Goal: Task Accomplishment & Management: Use online tool/utility

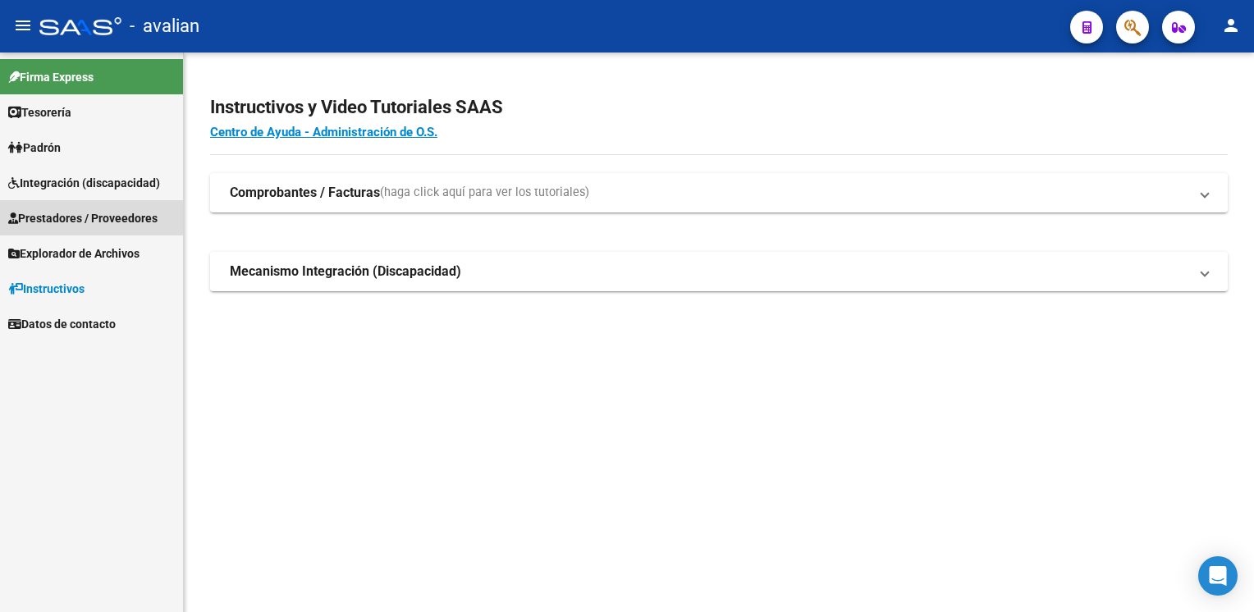
click at [89, 217] on span "Prestadores / Proveedores" at bounding box center [82, 218] width 149 height 18
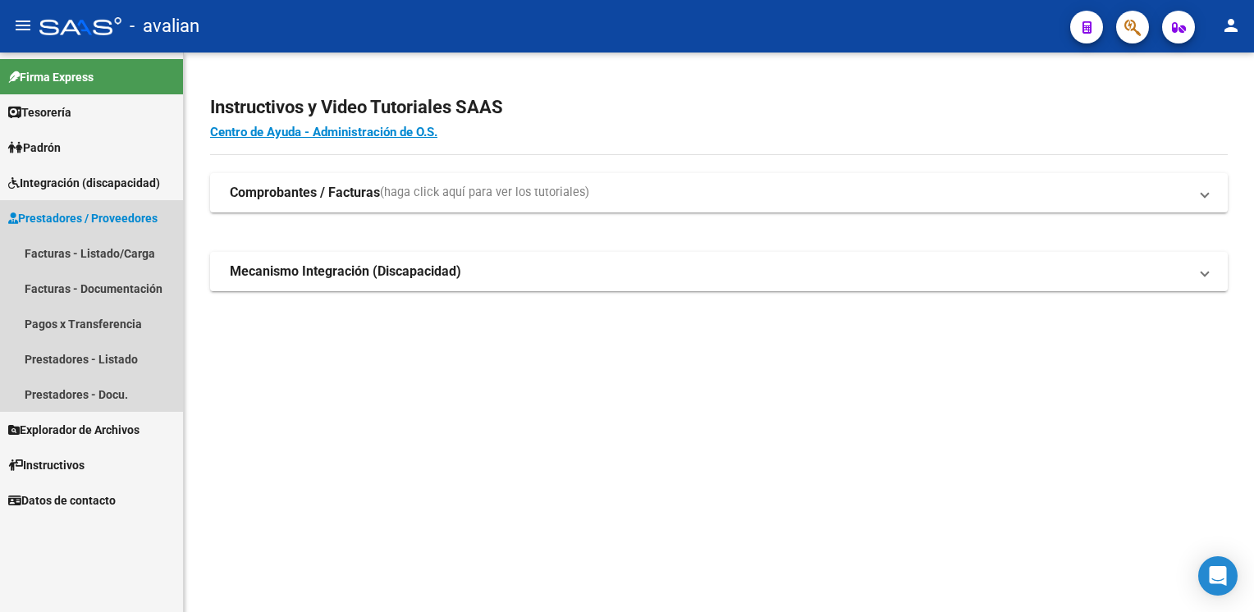
click at [91, 213] on span "Prestadores / Proveedores" at bounding box center [82, 218] width 149 height 18
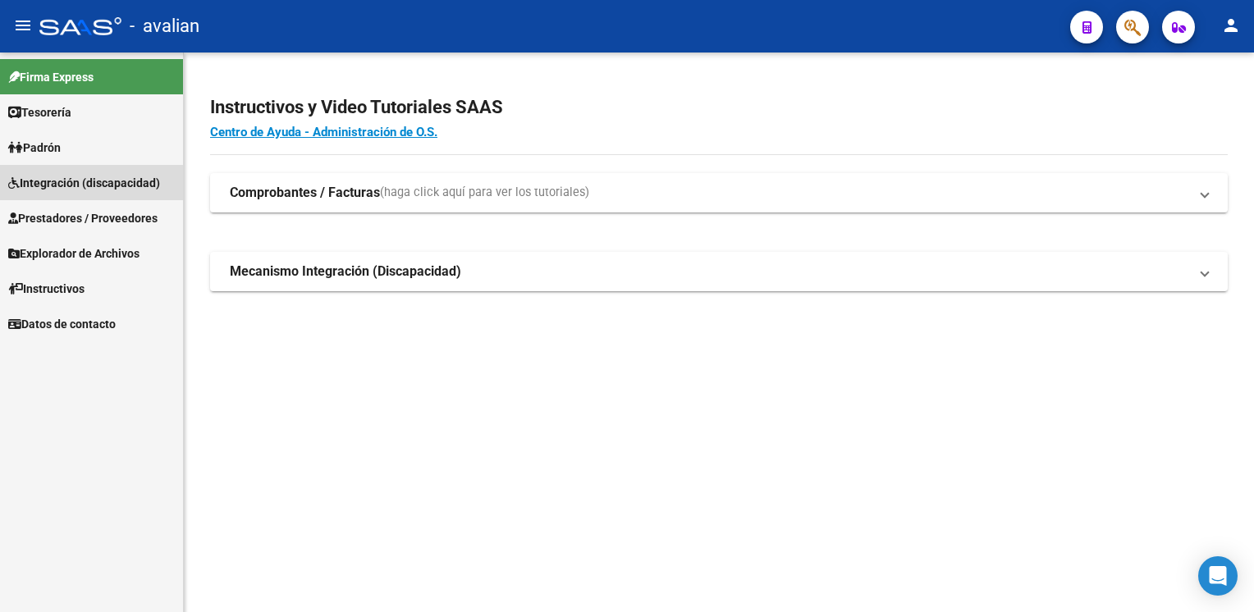
click at [98, 183] on span "Integración (discapacidad)" at bounding box center [84, 183] width 152 height 18
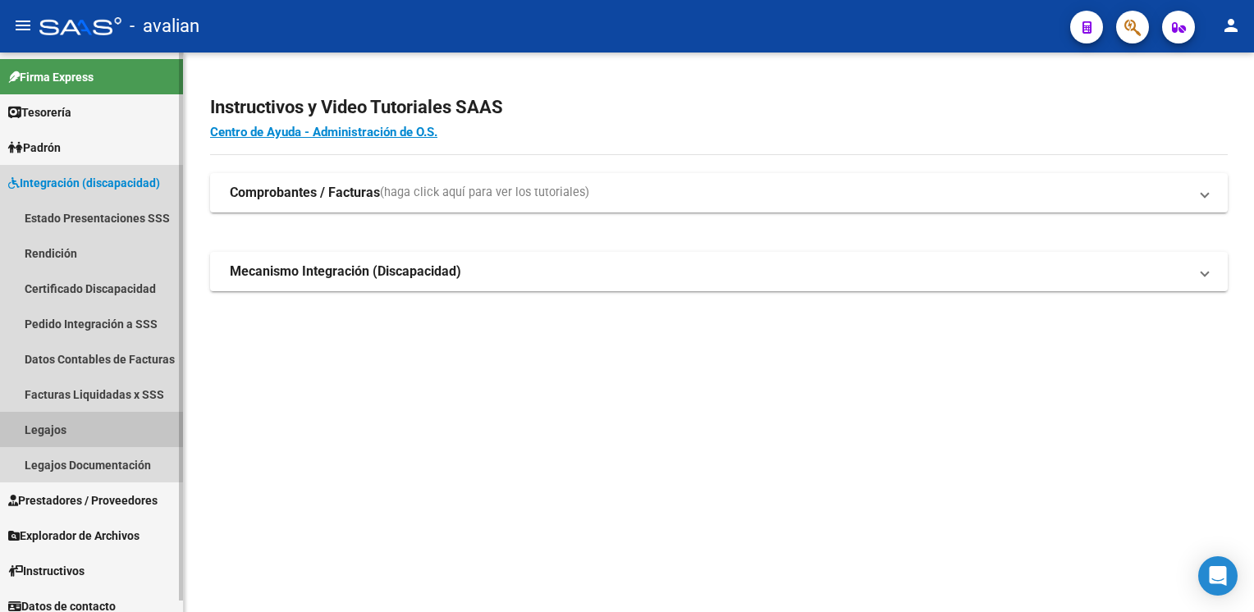
drag, startPoint x: 59, startPoint y: 419, endPoint x: 71, endPoint y: 410, distance: 15.3
click at [60, 419] on link "Legajos" at bounding box center [91, 429] width 183 height 35
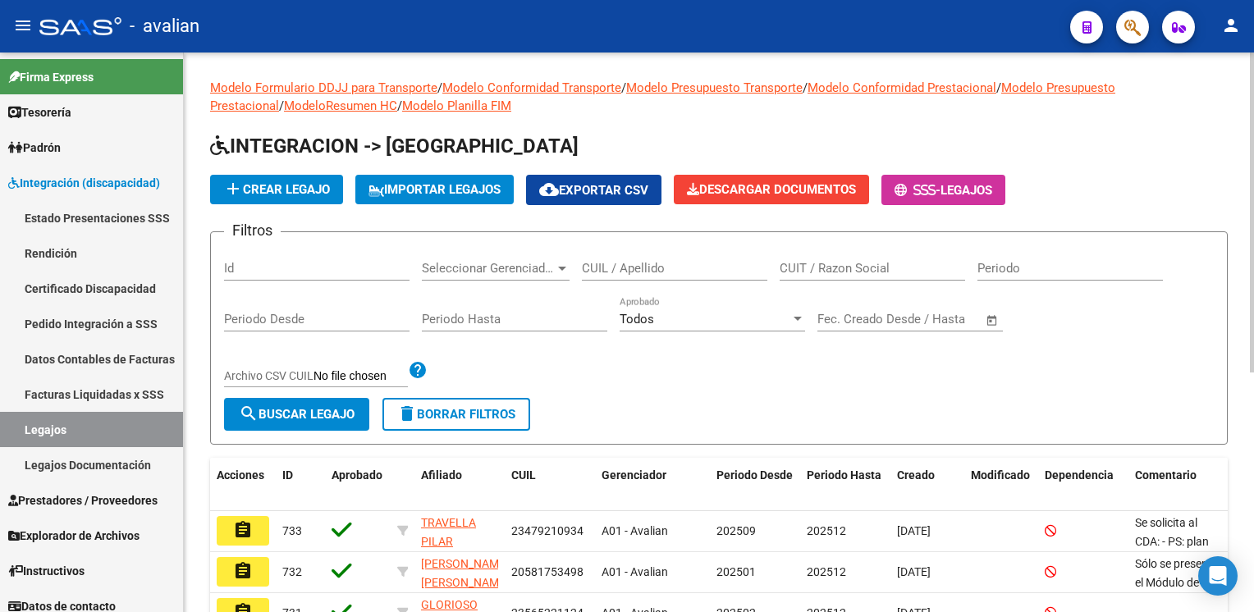
click at [633, 283] on div "CUIL / Apellido" at bounding box center [675, 270] width 186 height 51
click at [634, 271] on input "CUIL / Apellido" at bounding box center [675, 268] width 186 height 15
paste input "20554936343"
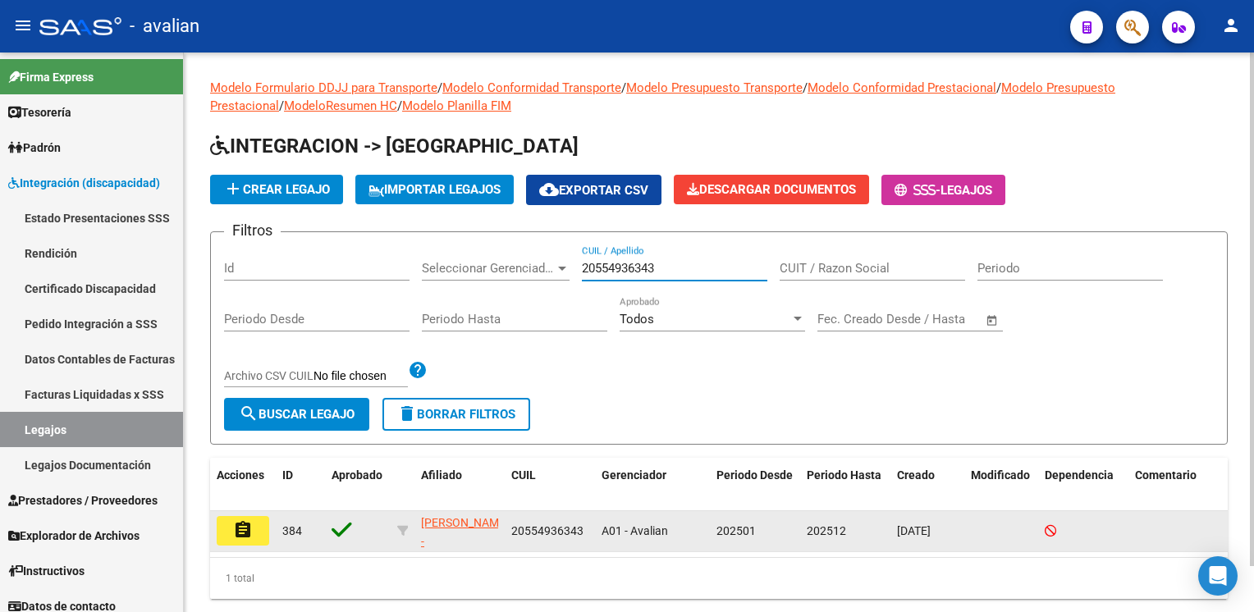
type input "20554936343"
click at [250, 520] on mat-icon "assignment" at bounding box center [243, 530] width 20 height 20
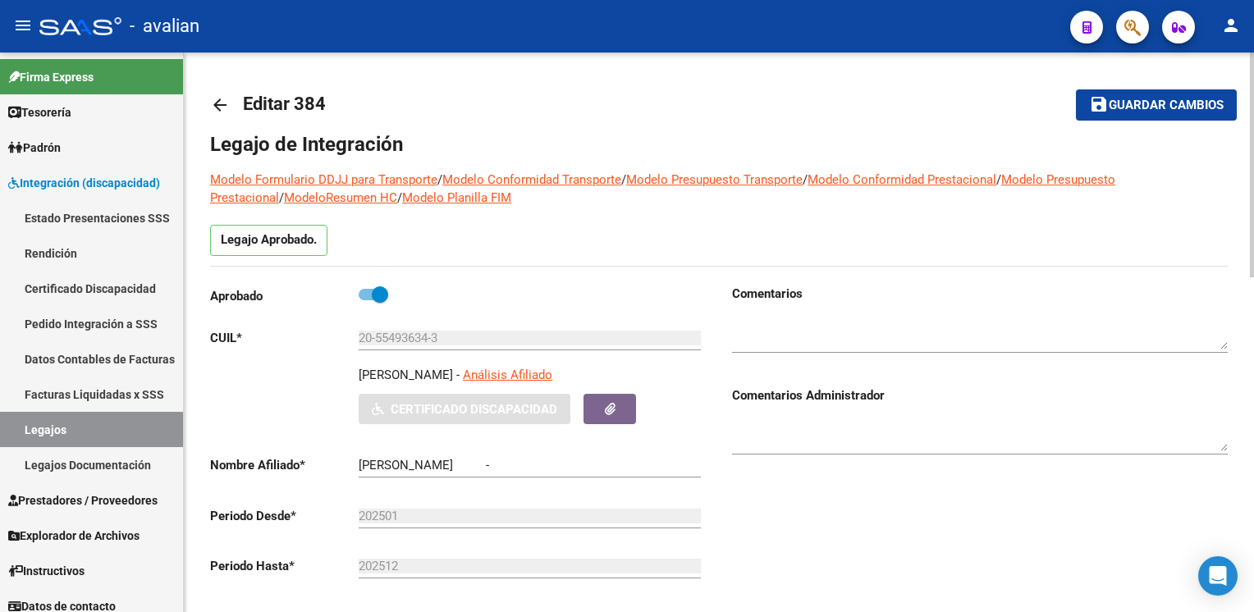
type input "LOPEZ AMADEO LISANDRO"
click at [225, 98] on mat-icon "arrow_back" at bounding box center [220, 105] width 20 height 20
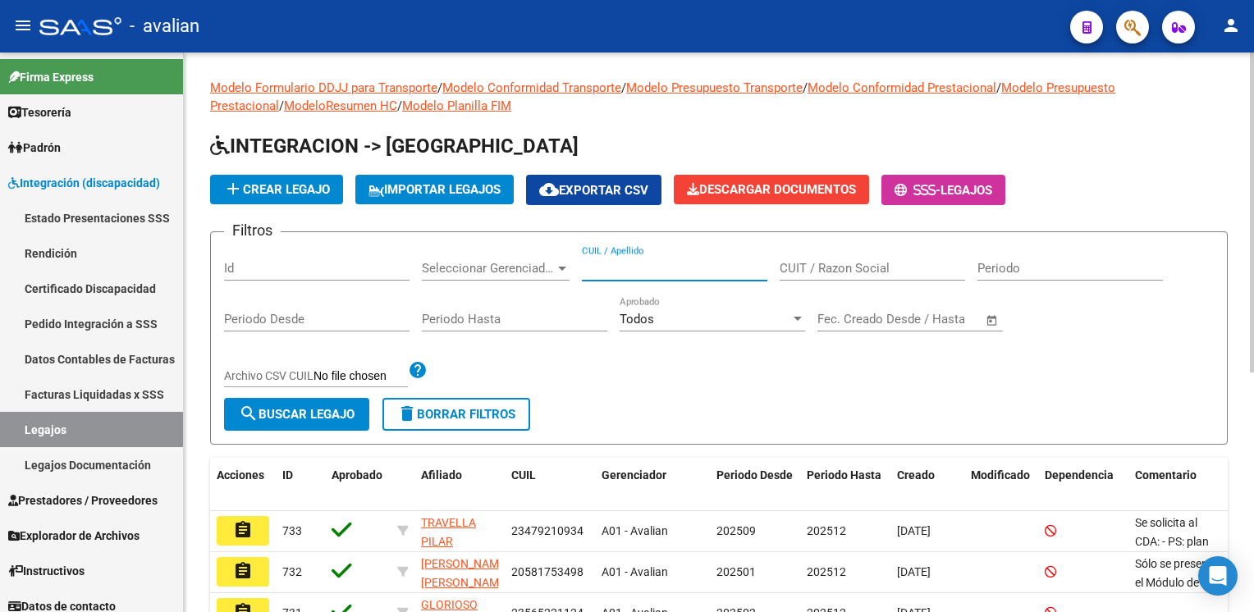
click at [637, 268] on input "CUIL / Apellido" at bounding box center [675, 268] width 186 height 15
paste input "20512752137"
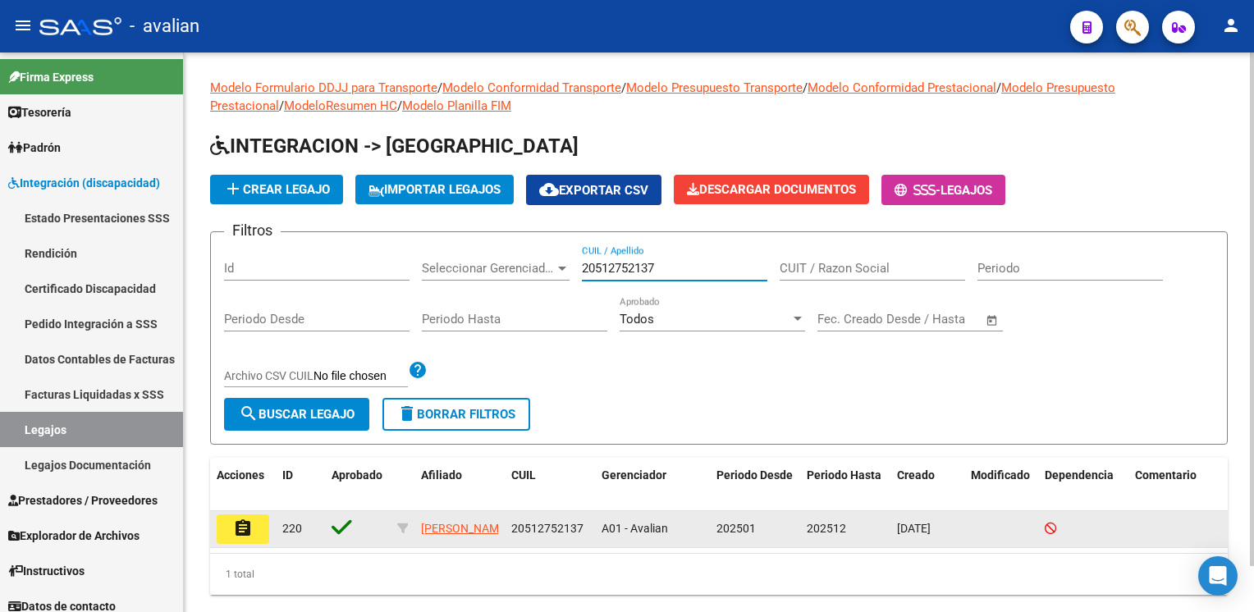
type input "20512752137"
click at [239, 530] on mat-icon "assignment" at bounding box center [243, 529] width 20 height 20
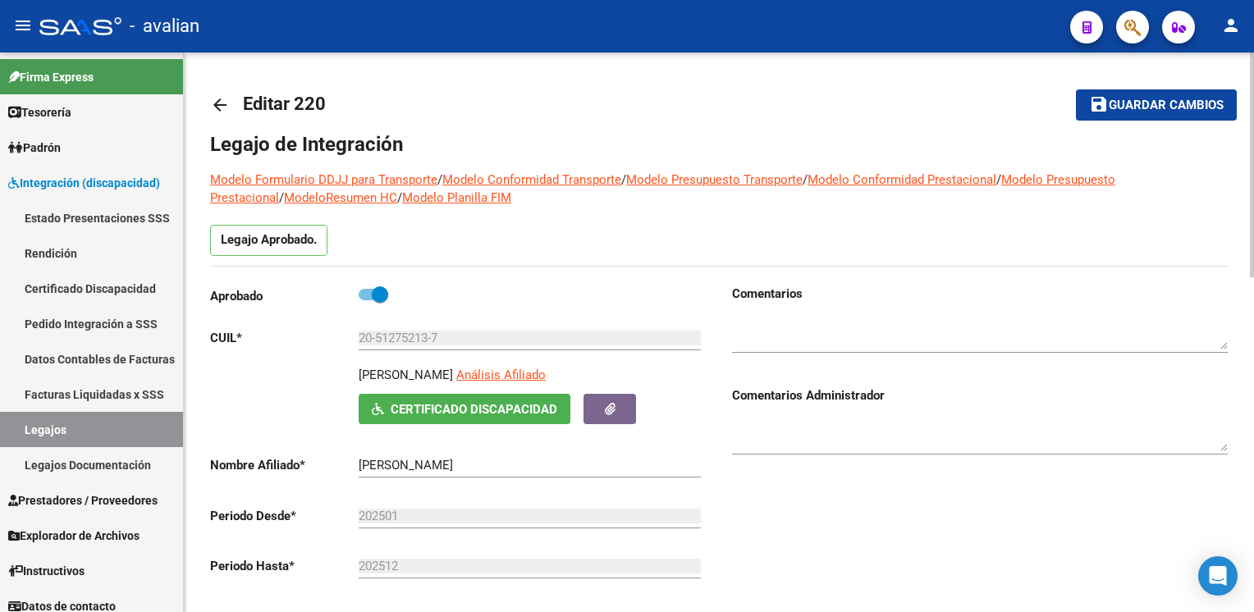
click at [221, 107] on mat-icon "arrow_back" at bounding box center [220, 105] width 20 height 20
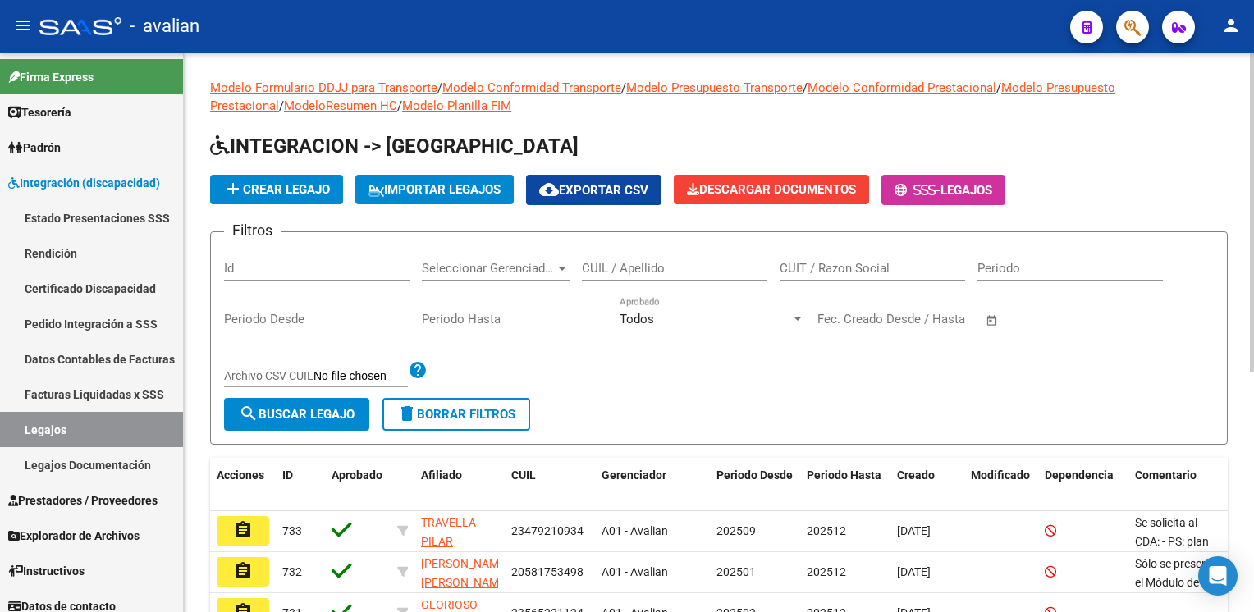
click at [684, 273] on input "CUIL / Apellido" at bounding box center [675, 268] width 186 height 15
paste input "20578274961"
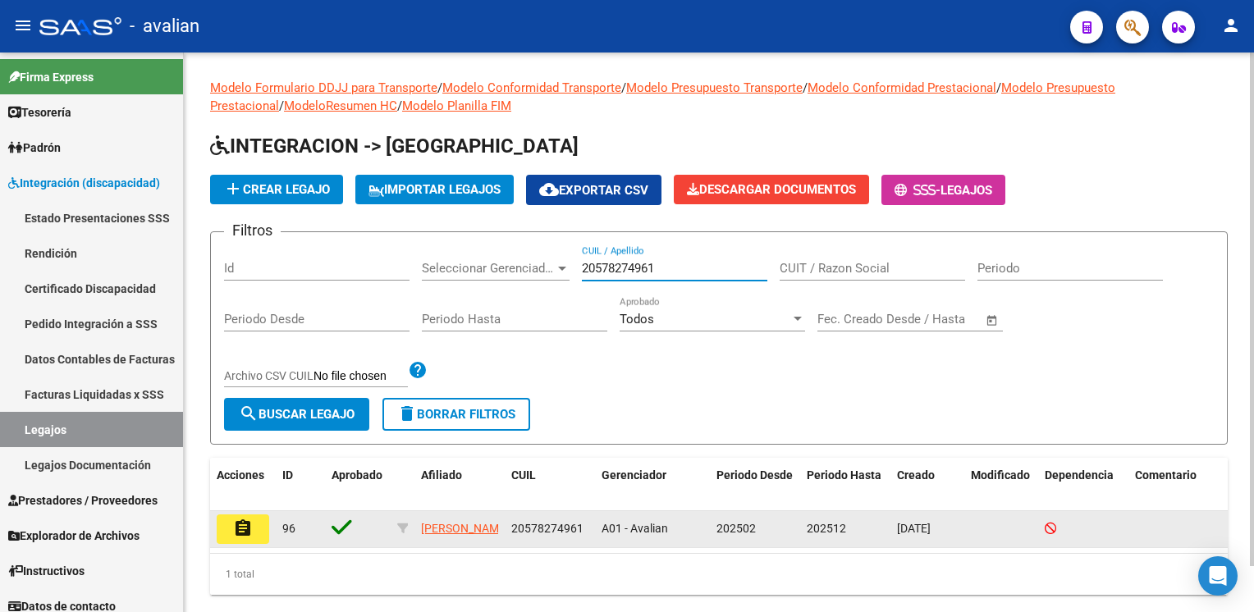
type input "20578274961"
click at [243, 520] on mat-icon "assignment" at bounding box center [243, 529] width 20 height 20
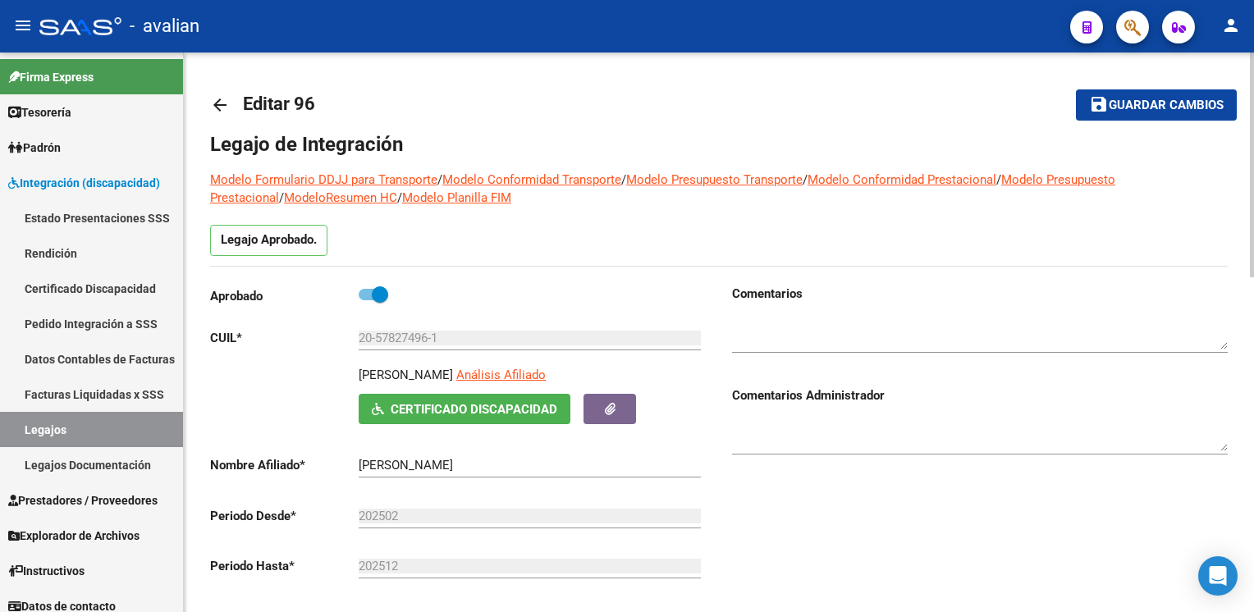
click at [220, 102] on mat-icon "arrow_back" at bounding box center [220, 105] width 20 height 20
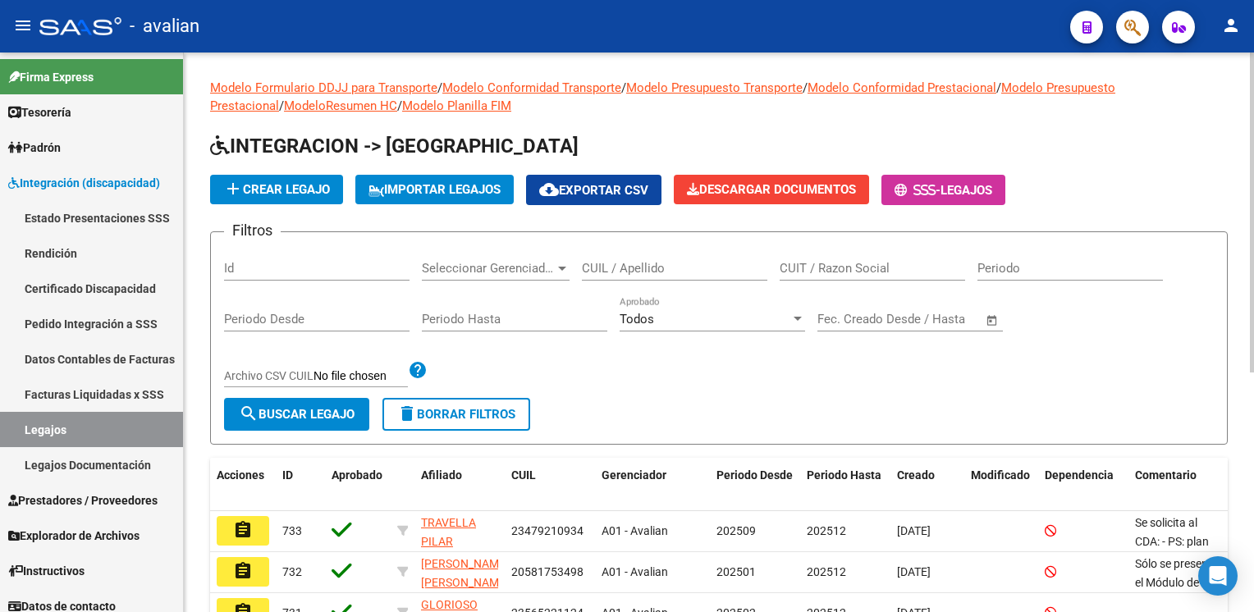
click at [603, 252] on div "CUIL / Apellido" at bounding box center [675, 262] width 186 height 35
click at [607, 261] on div "CUIL / Apellido" at bounding box center [675, 262] width 186 height 35
paste input "20571379482"
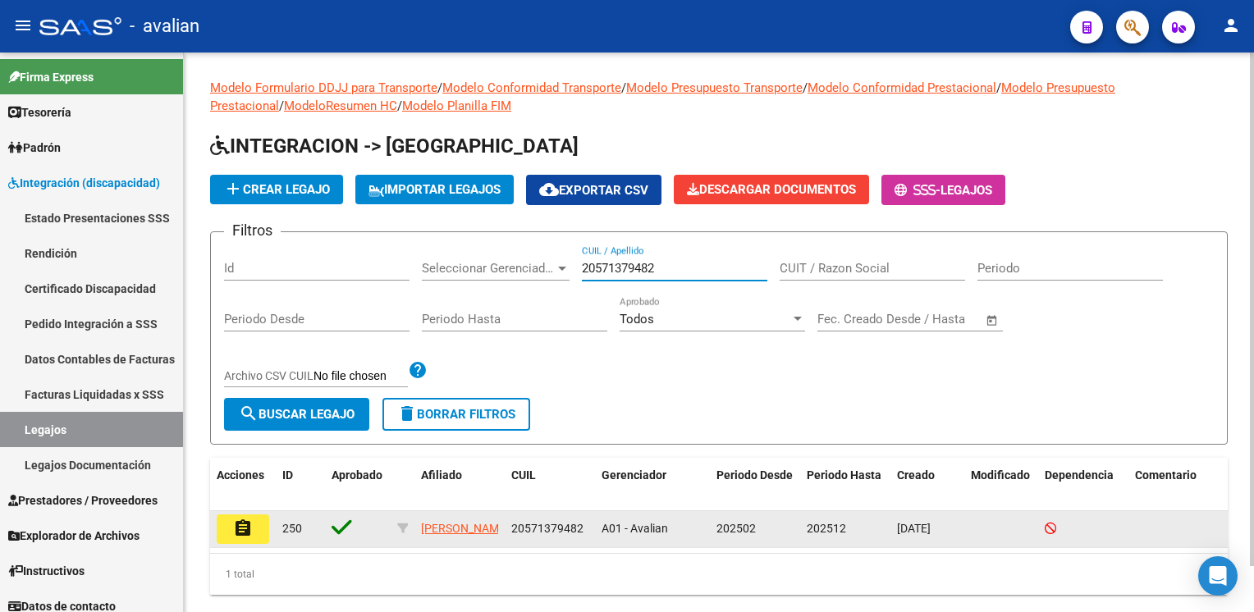
type input "20571379482"
click at [255, 525] on button "assignment" at bounding box center [243, 530] width 53 height 30
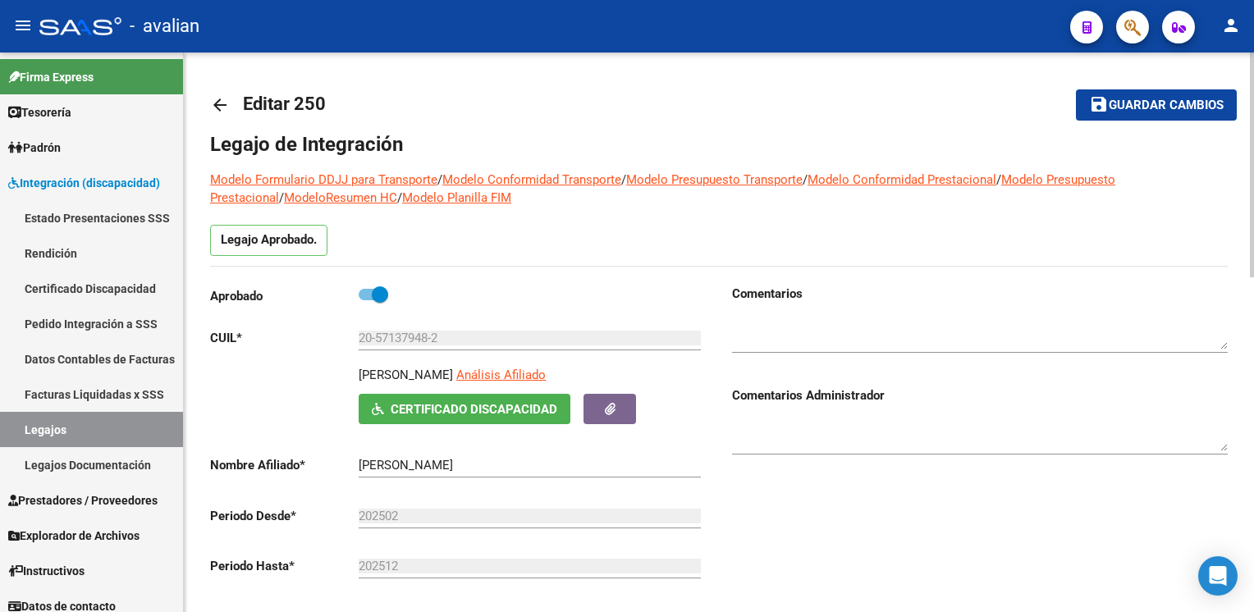
click at [224, 107] on mat-icon "arrow_back" at bounding box center [220, 105] width 20 height 20
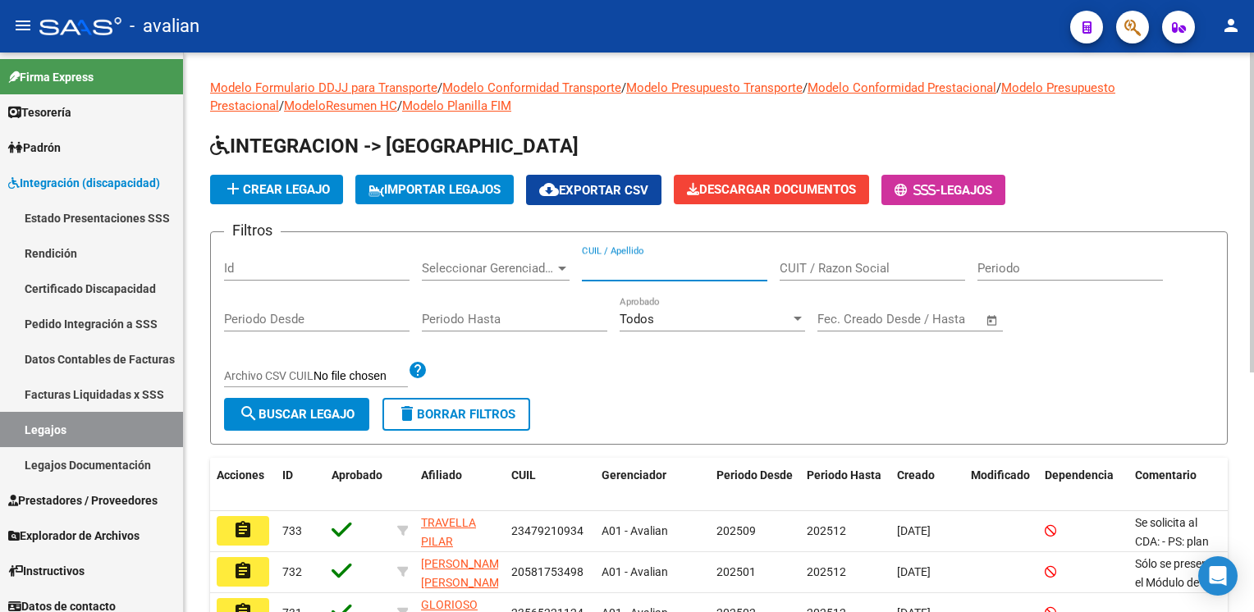
click at [611, 268] on input "CUIL / Apellido" at bounding box center [675, 268] width 186 height 15
paste input "20545015782"
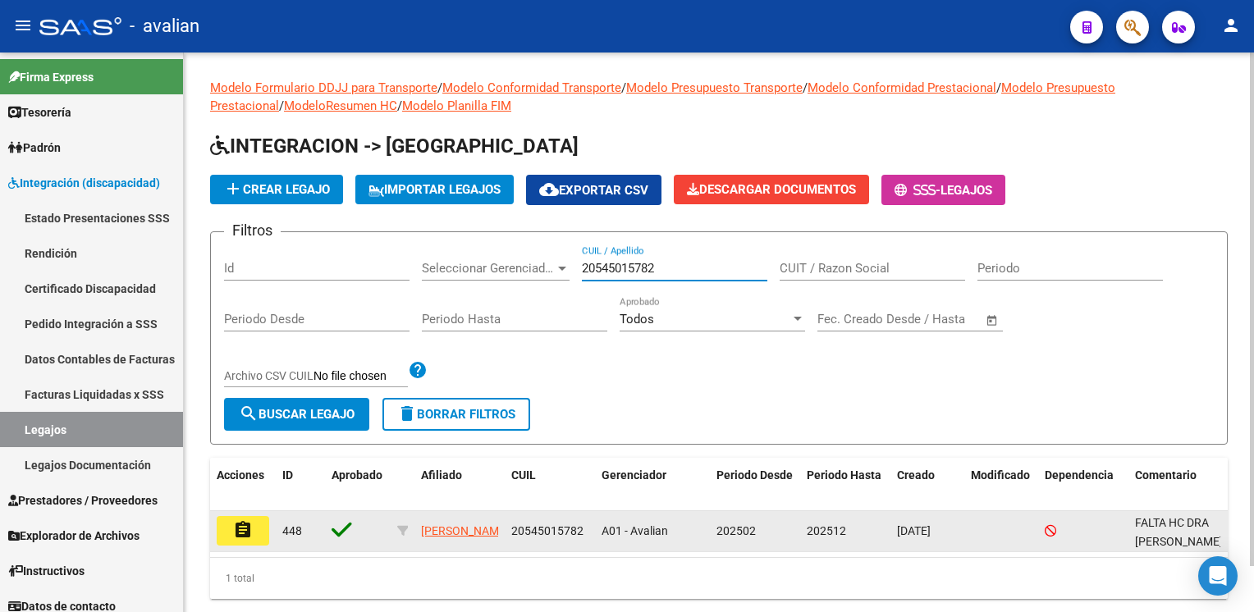
type input "20545015782"
click at [253, 529] on button "assignment" at bounding box center [243, 531] width 53 height 30
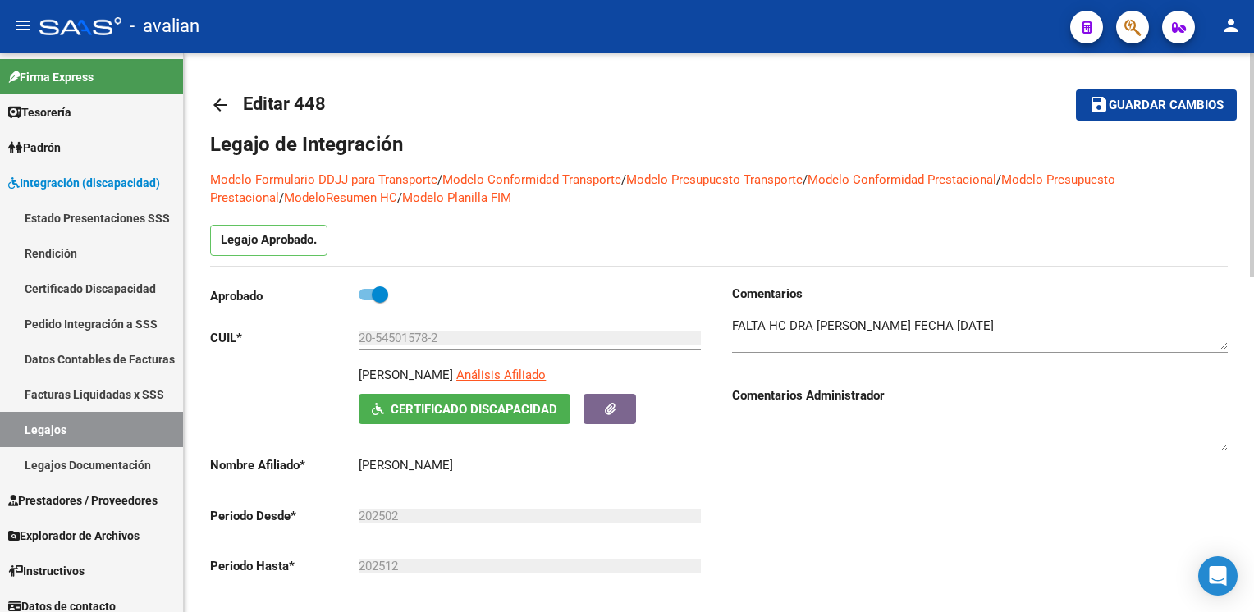
click at [230, 108] on link "arrow_back" at bounding box center [226, 104] width 33 height 39
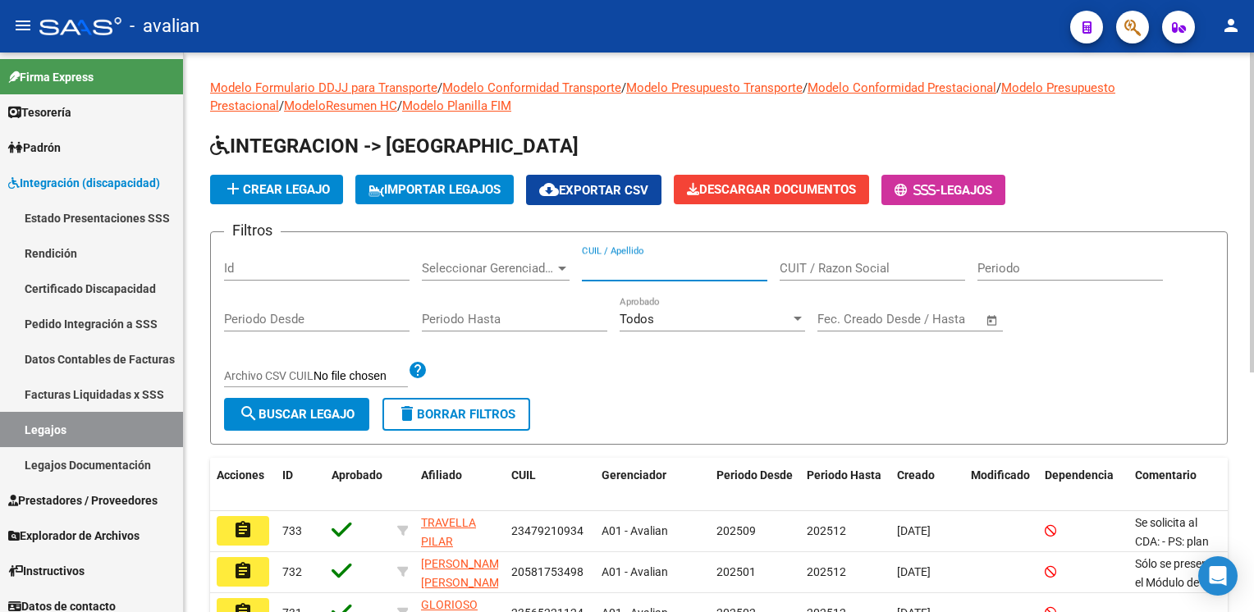
click at [612, 263] on input "CUIL / Apellido" at bounding box center [675, 268] width 186 height 15
paste input "20575351787"
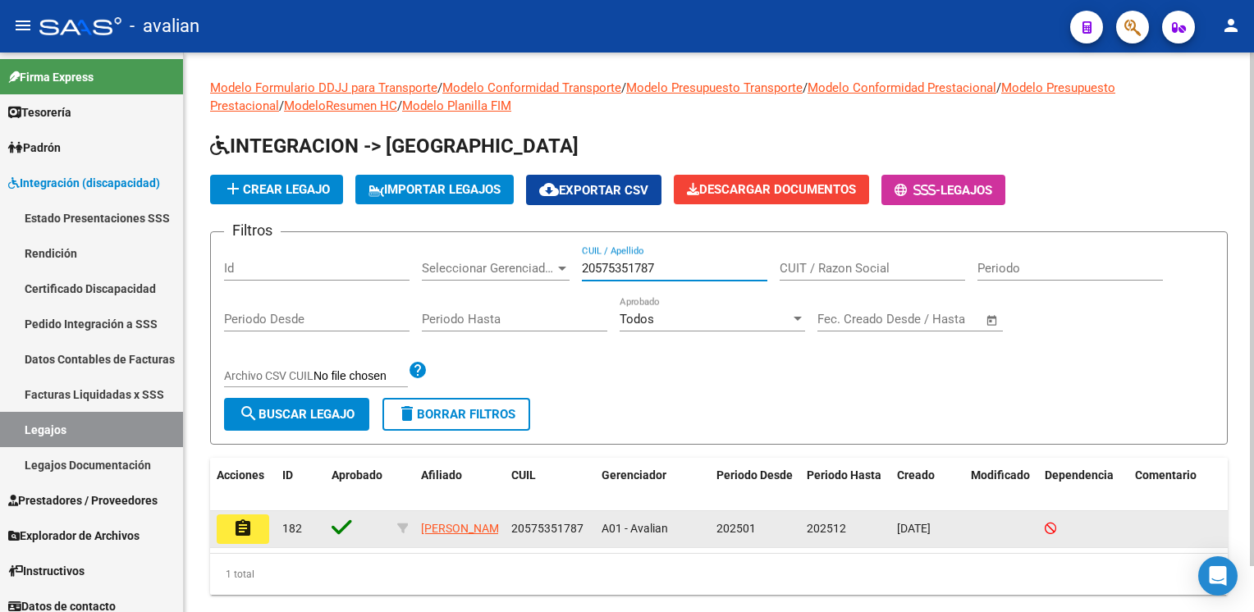
type input "20575351787"
click at [257, 523] on button "assignment" at bounding box center [243, 530] width 53 height 30
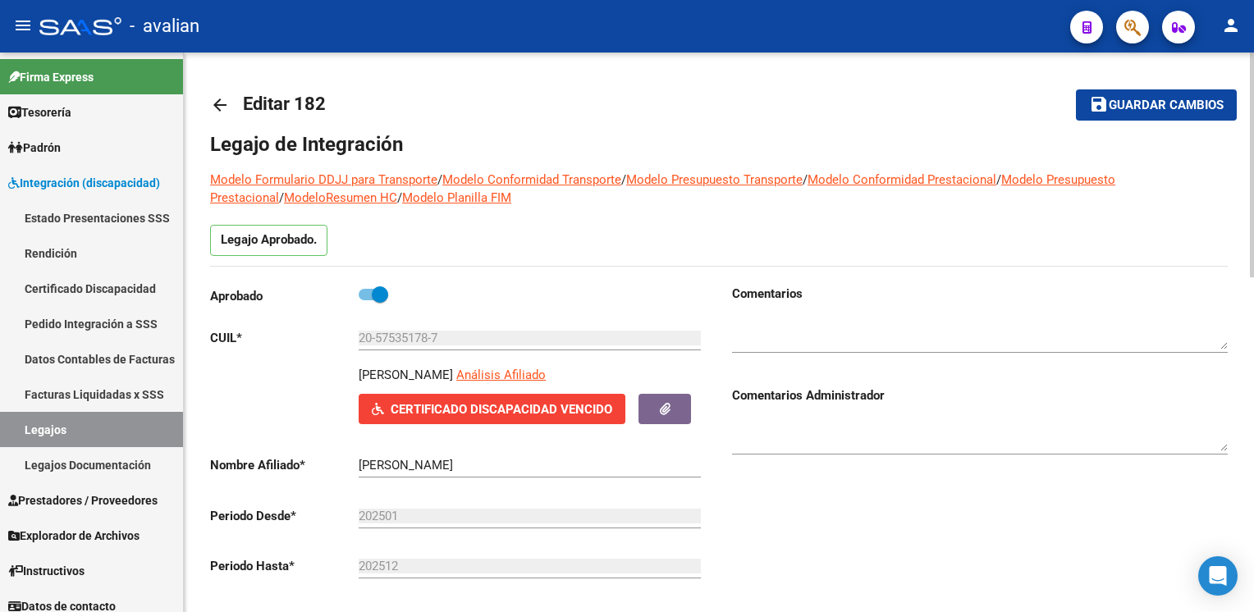
click at [220, 101] on mat-icon "arrow_back" at bounding box center [220, 105] width 20 height 20
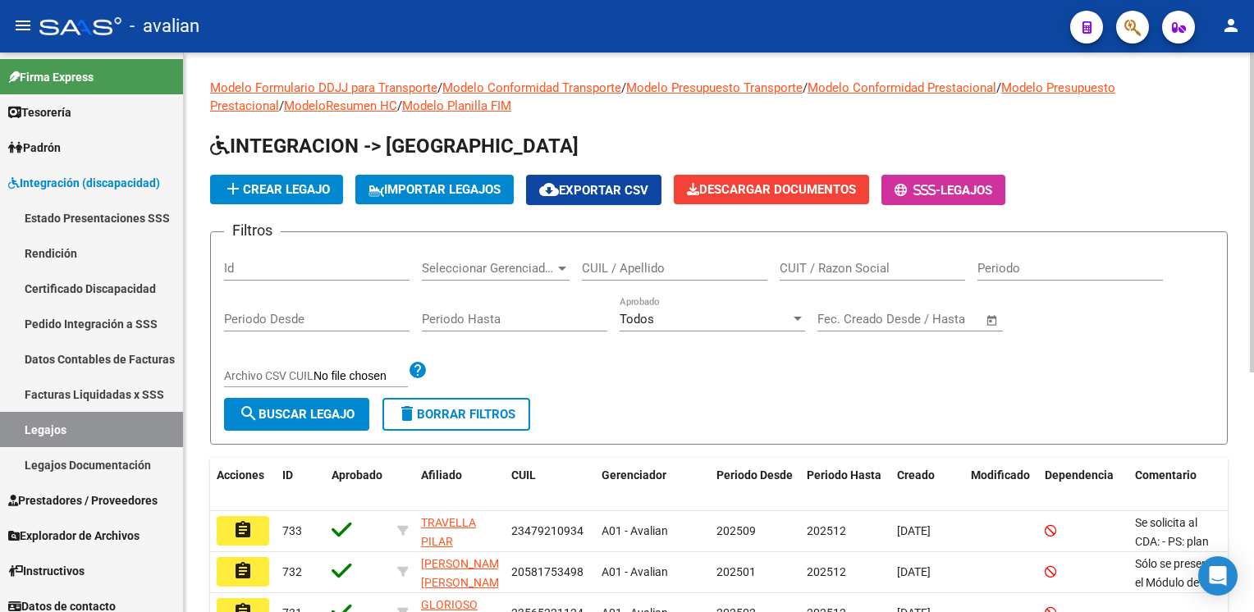
click at [642, 264] on input "CUIL / Apellido" at bounding box center [675, 268] width 186 height 15
paste input "20468373948"
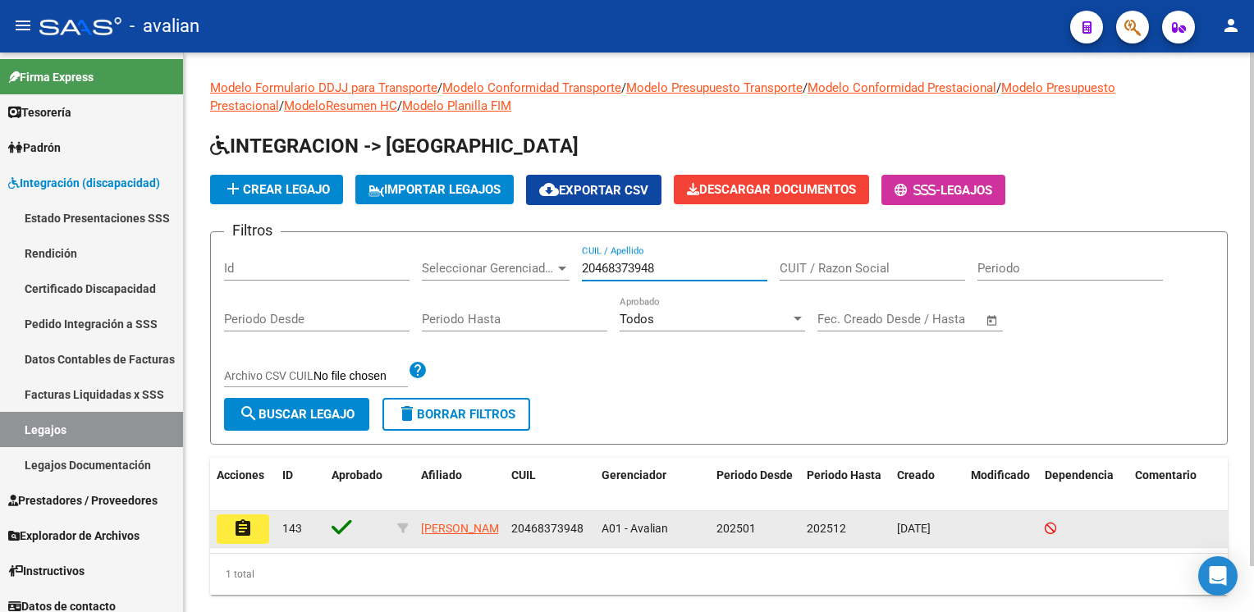
type input "20468373948"
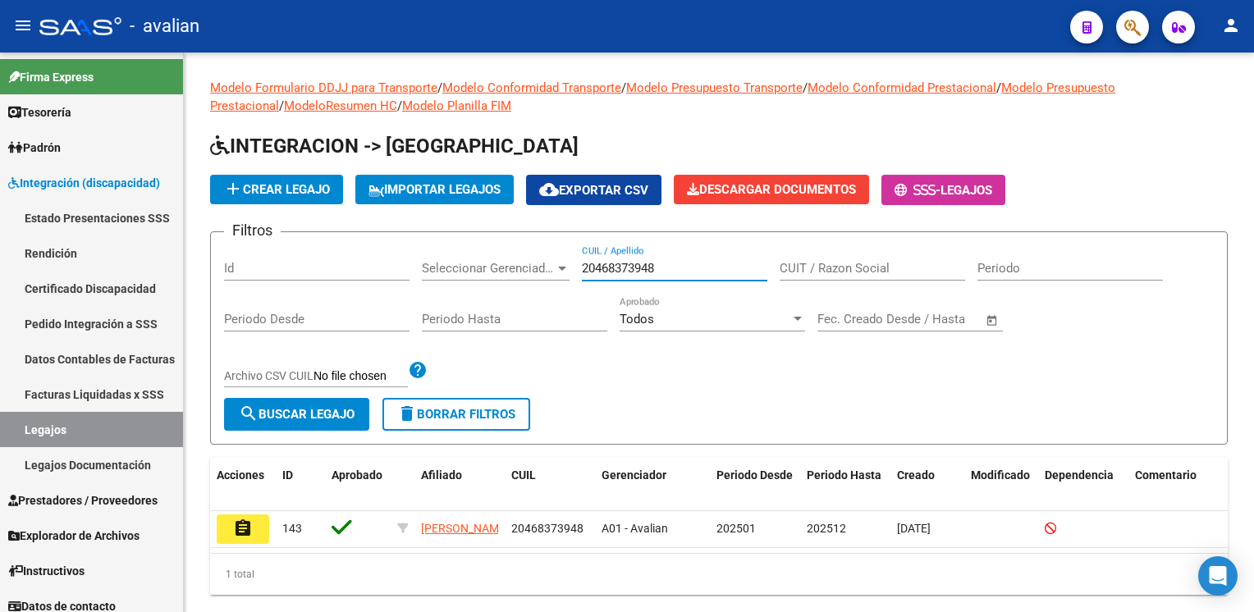
click at [260, 524] on button "assignment" at bounding box center [243, 530] width 53 height 30
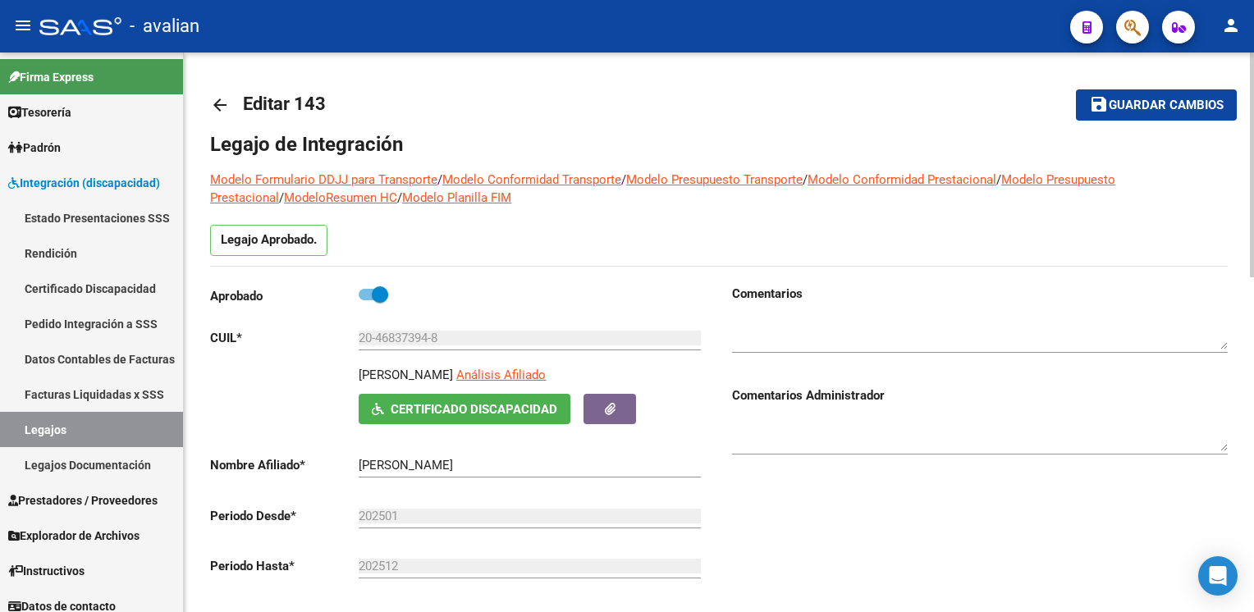
click at [219, 107] on mat-icon "arrow_back" at bounding box center [220, 105] width 20 height 20
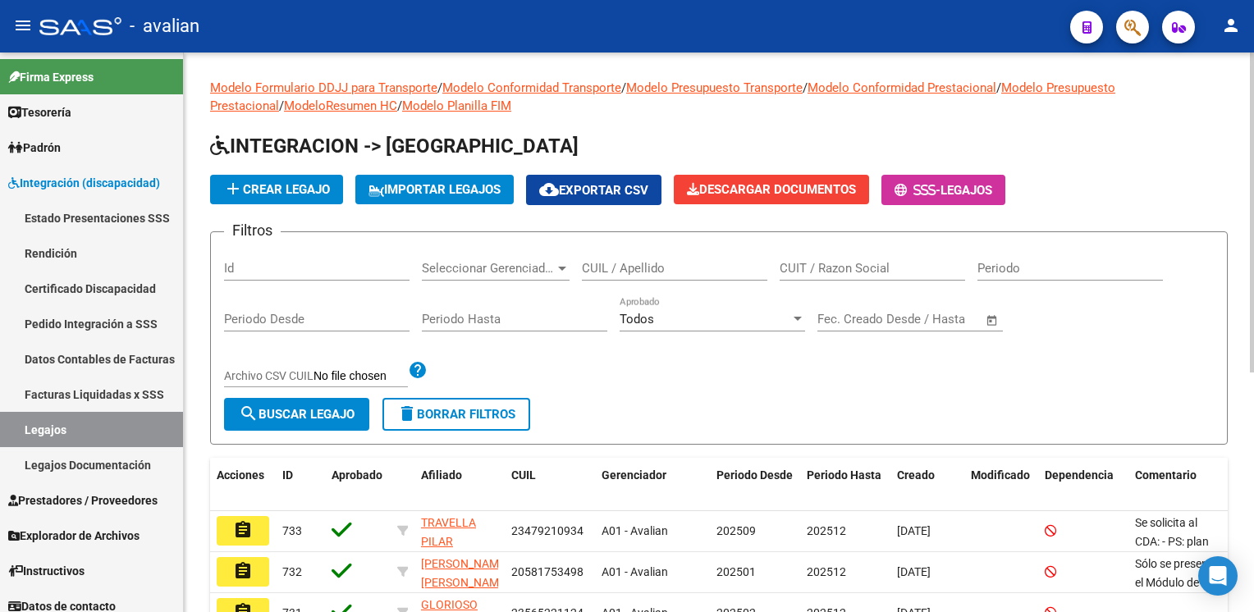
click at [616, 268] on input "CUIL / Apellido" at bounding box center [675, 268] width 186 height 15
paste input "20546663699"
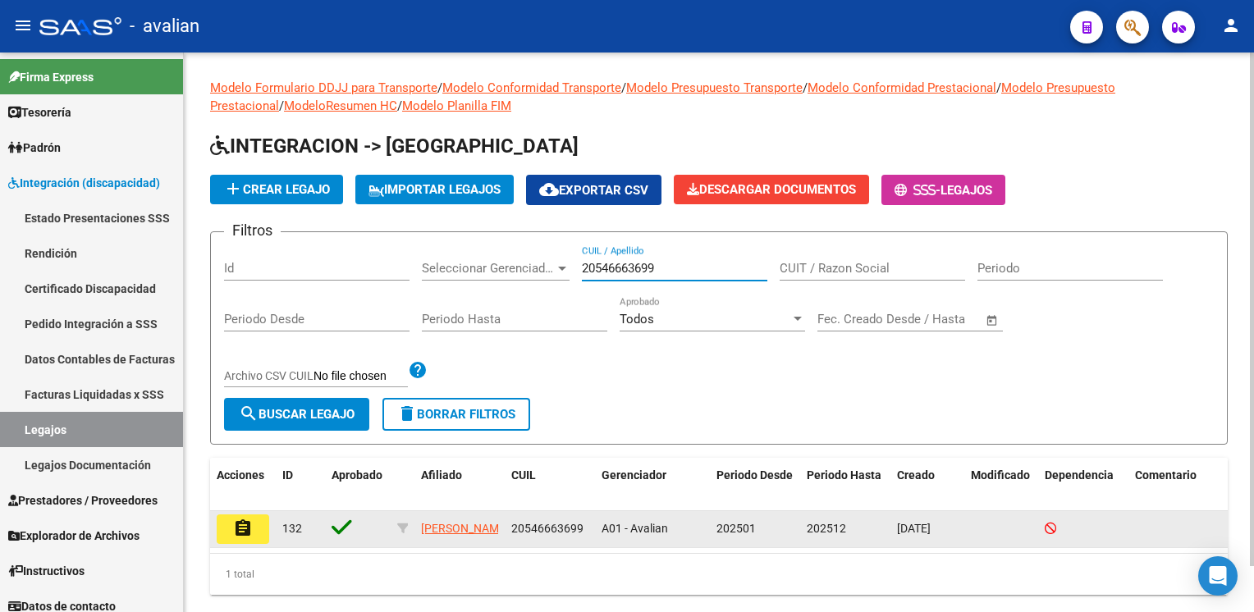
type input "20546663699"
click at [228, 543] on button "assignment" at bounding box center [243, 530] width 53 height 30
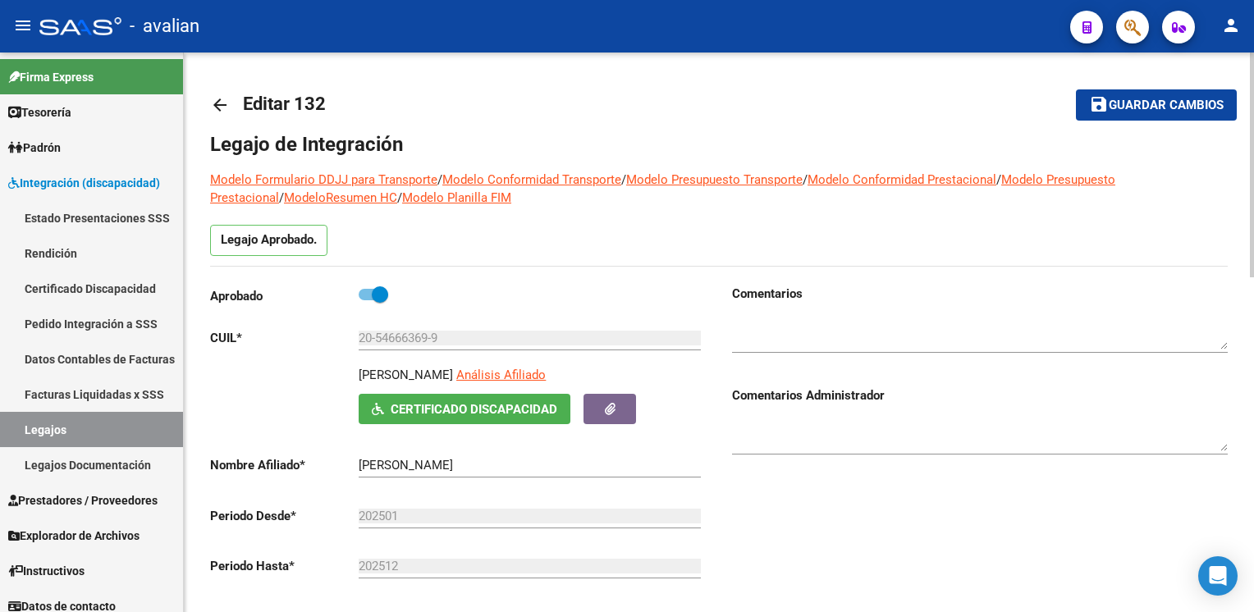
click at [220, 103] on mat-icon "arrow_back" at bounding box center [220, 105] width 20 height 20
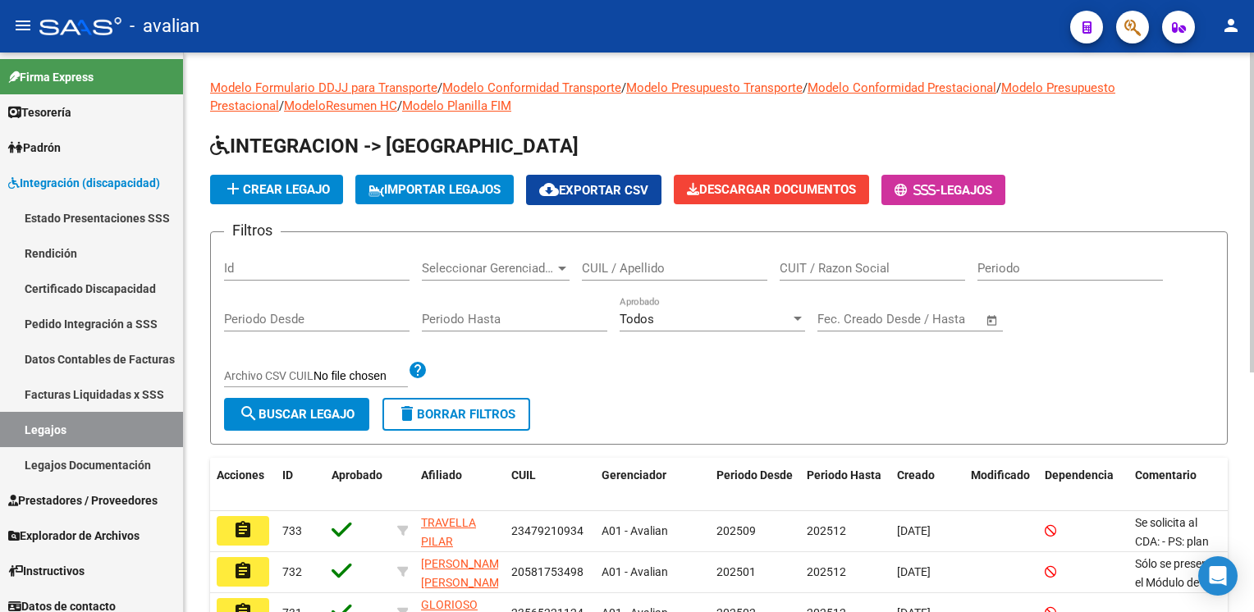
click at [637, 264] on input "CUIL / Apellido" at bounding box center [675, 268] width 186 height 15
paste input "20553581401"
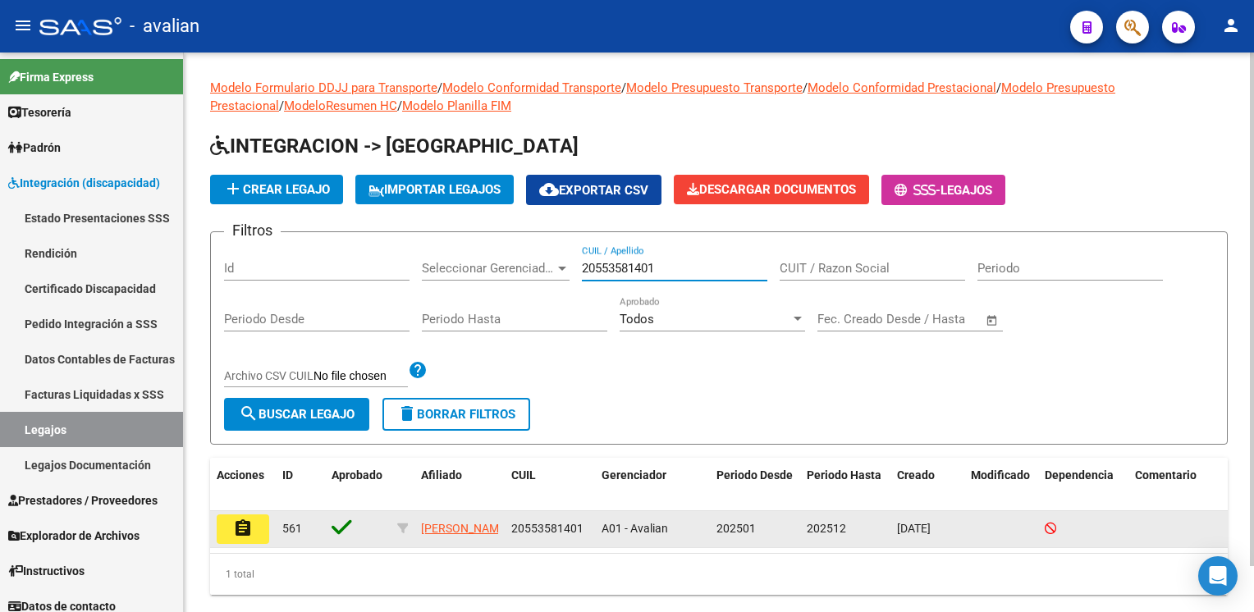
type input "20553581401"
click at [227, 525] on button "assignment" at bounding box center [243, 530] width 53 height 30
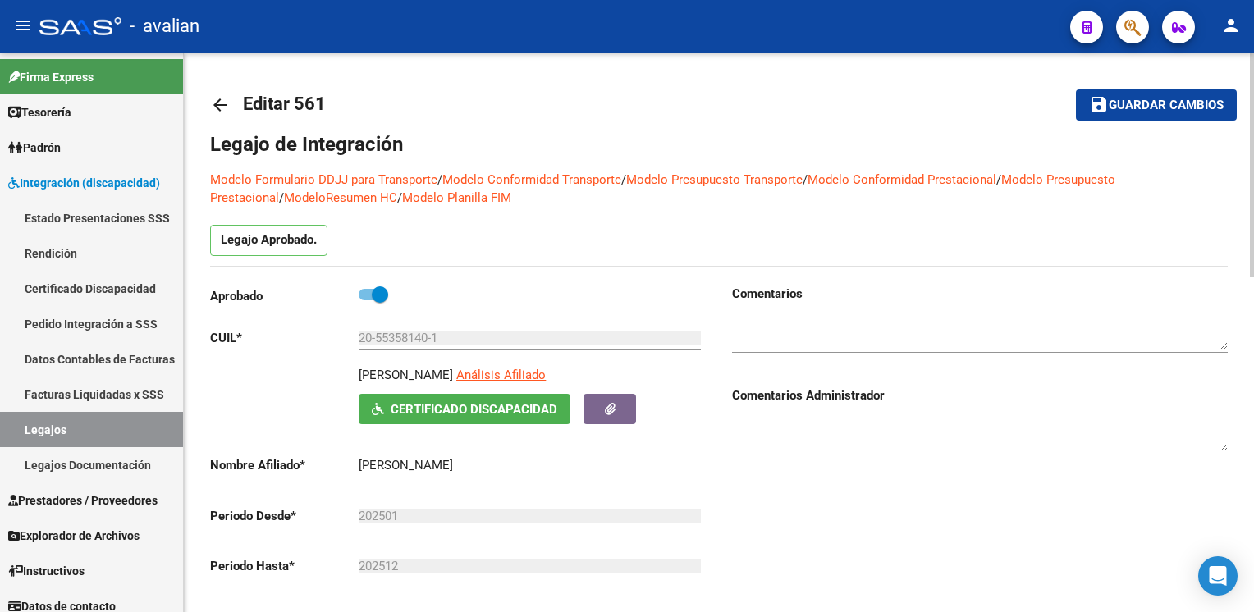
click at [223, 105] on mat-icon "arrow_back" at bounding box center [220, 105] width 20 height 20
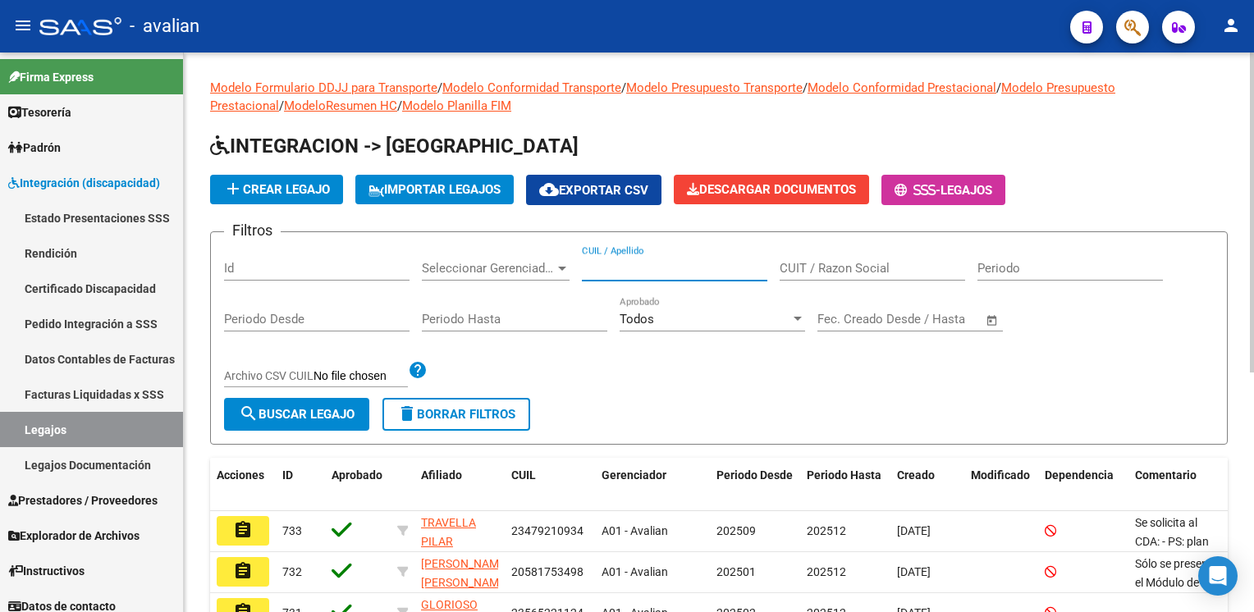
click at [602, 267] on input "CUIL / Apellido" at bounding box center [675, 268] width 186 height 15
paste input "27567861894"
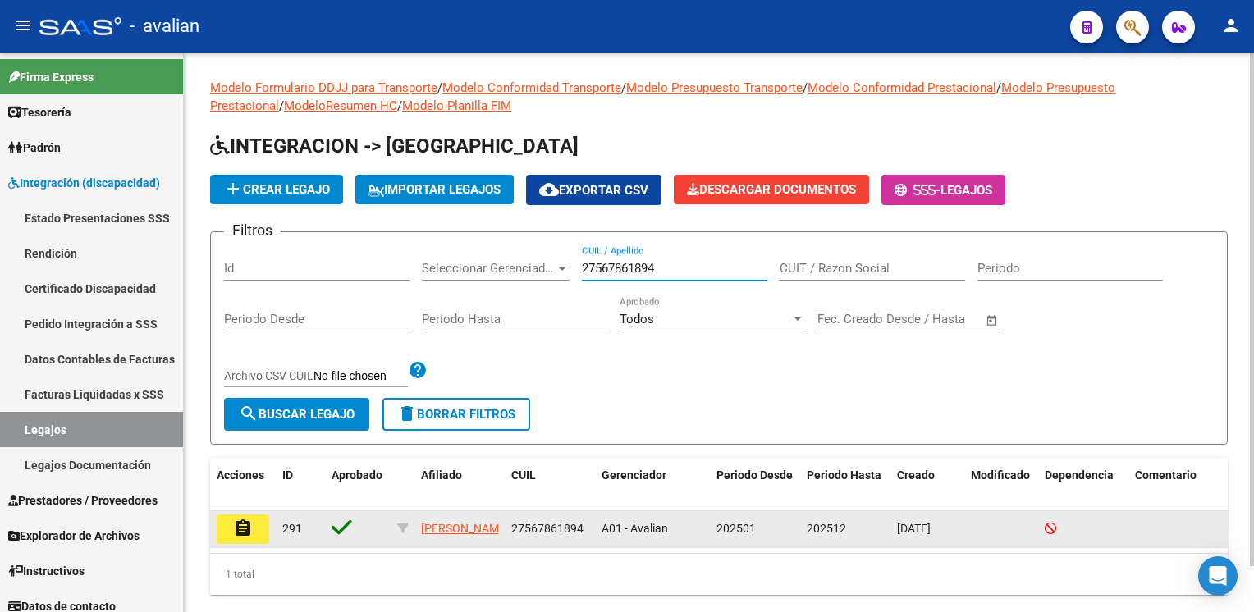
type input "27567861894"
click at [250, 520] on mat-icon "assignment" at bounding box center [243, 529] width 20 height 20
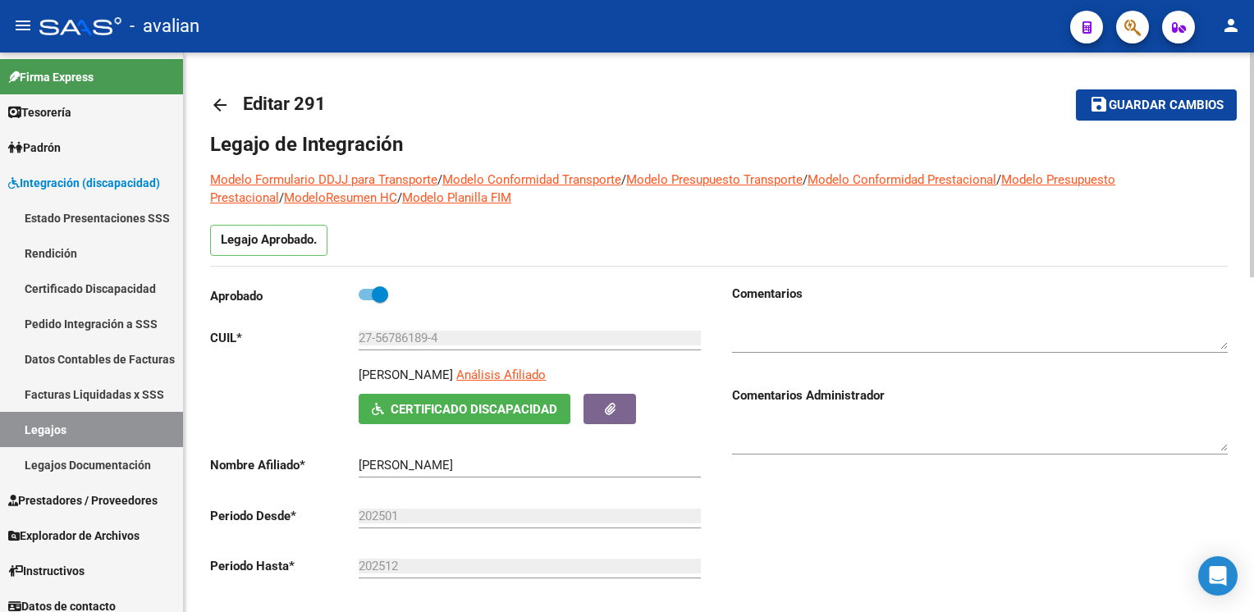
click at [220, 116] on link "arrow_back" at bounding box center [226, 104] width 33 height 39
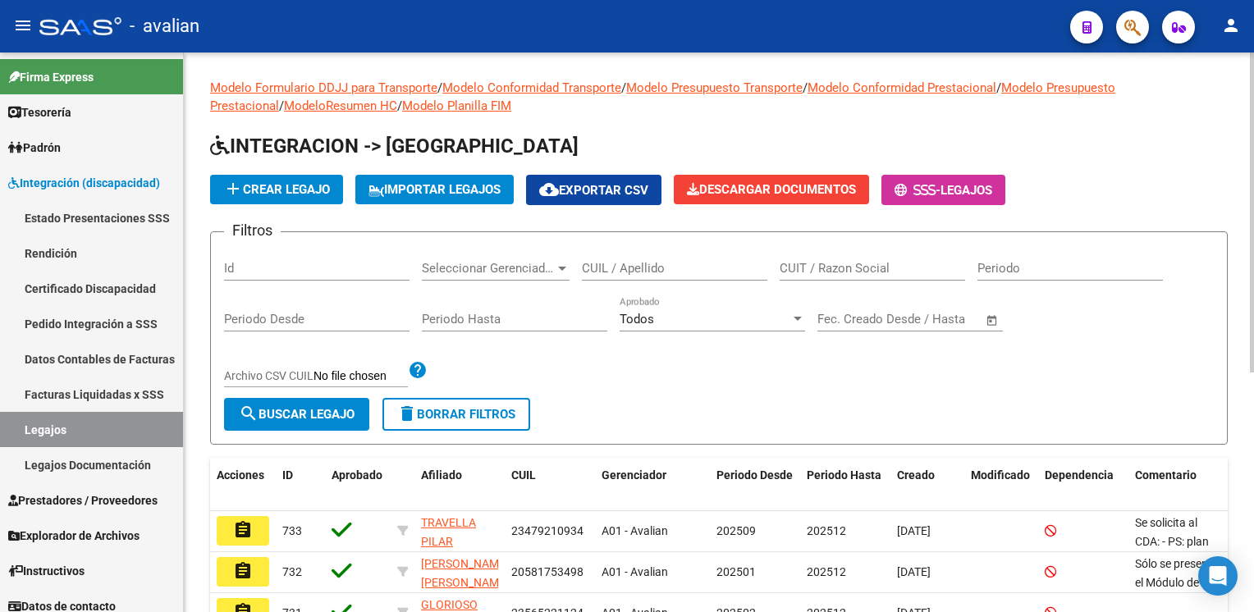
click at [607, 261] on input "CUIL / Apellido" at bounding box center [675, 268] width 186 height 15
paste input "20555671769"
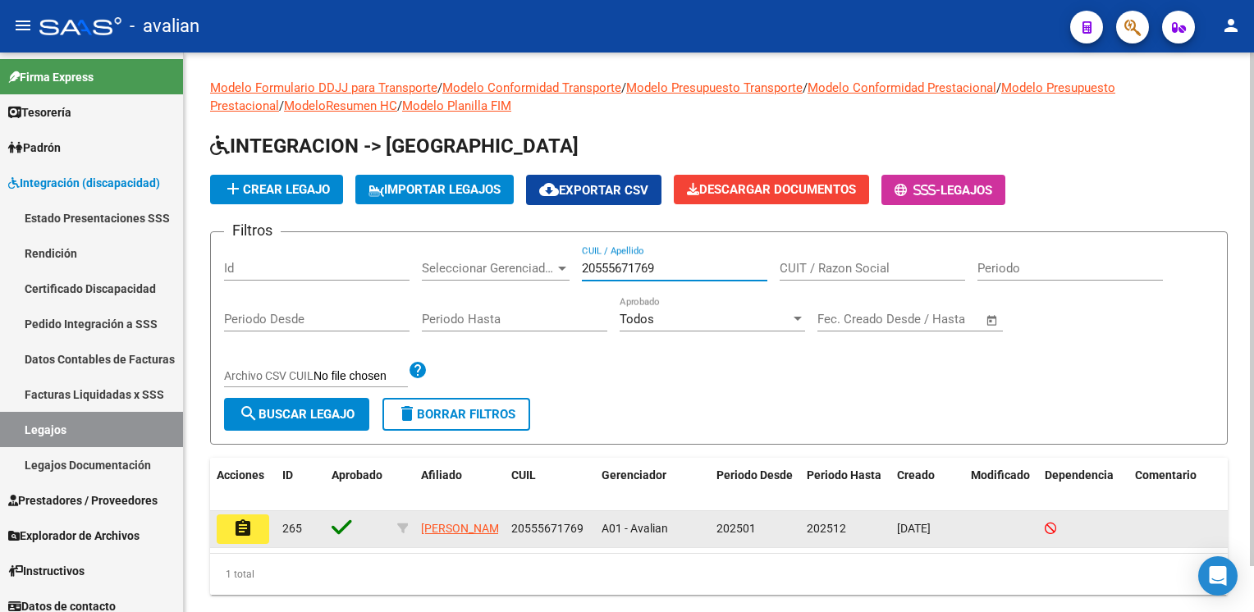
type input "20555671769"
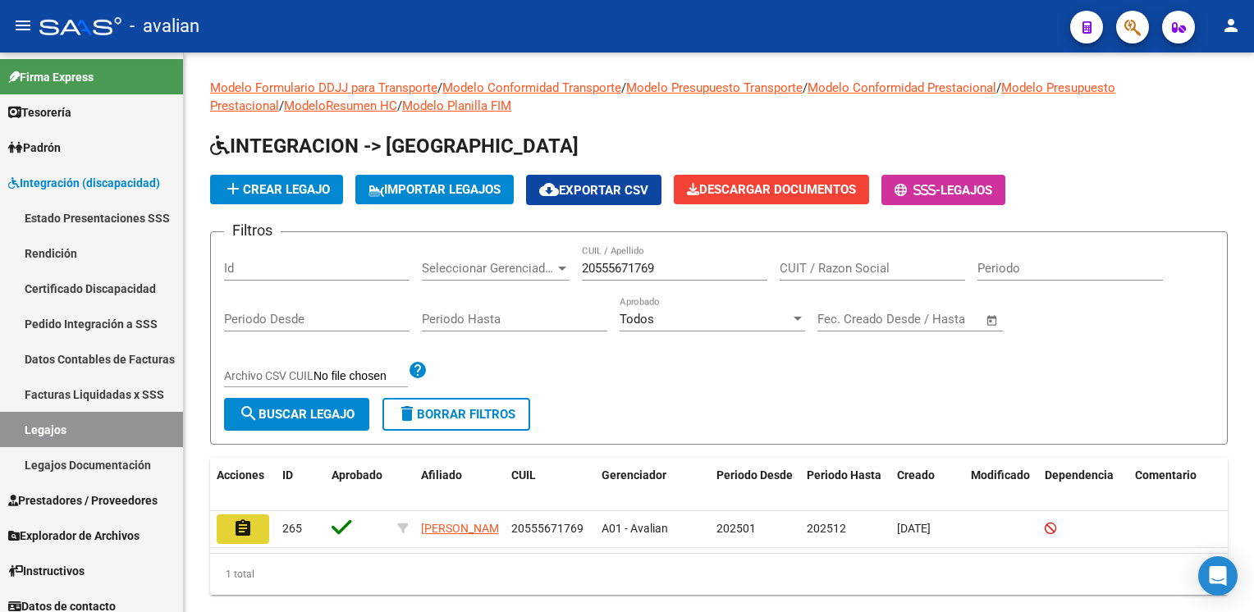
drag, startPoint x: 254, startPoint y: 525, endPoint x: 282, endPoint y: 506, distance: 34.2
click at [254, 526] on button "assignment" at bounding box center [243, 530] width 53 height 30
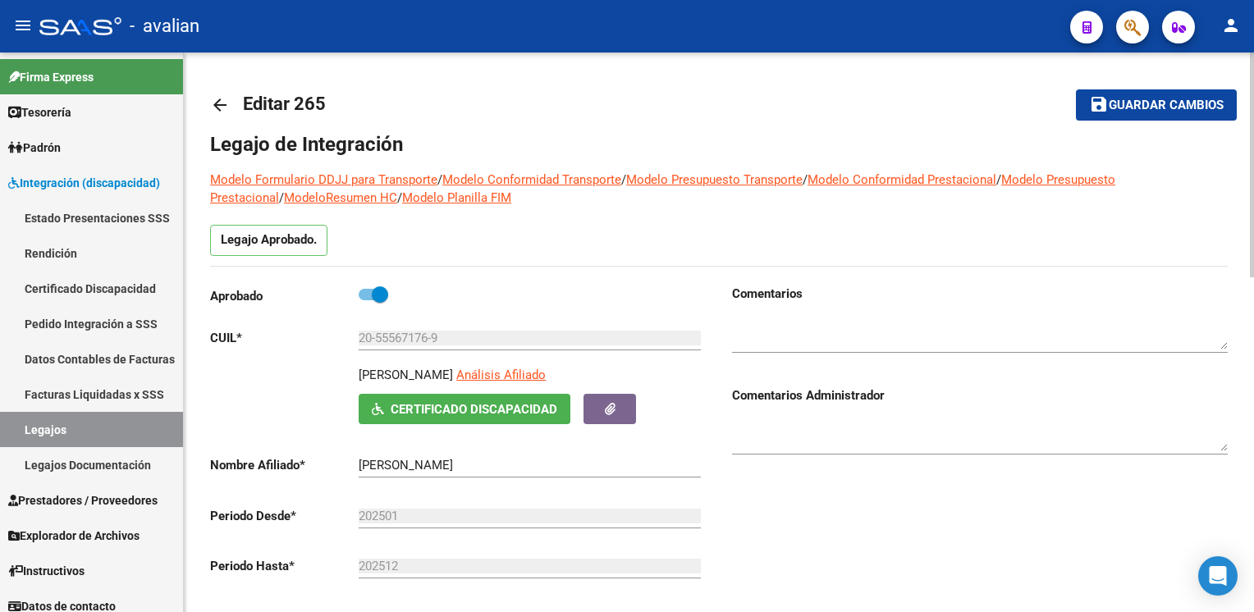
click at [214, 91] on link "arrow_back" at bounding box center [226, 104] width 33 height 39
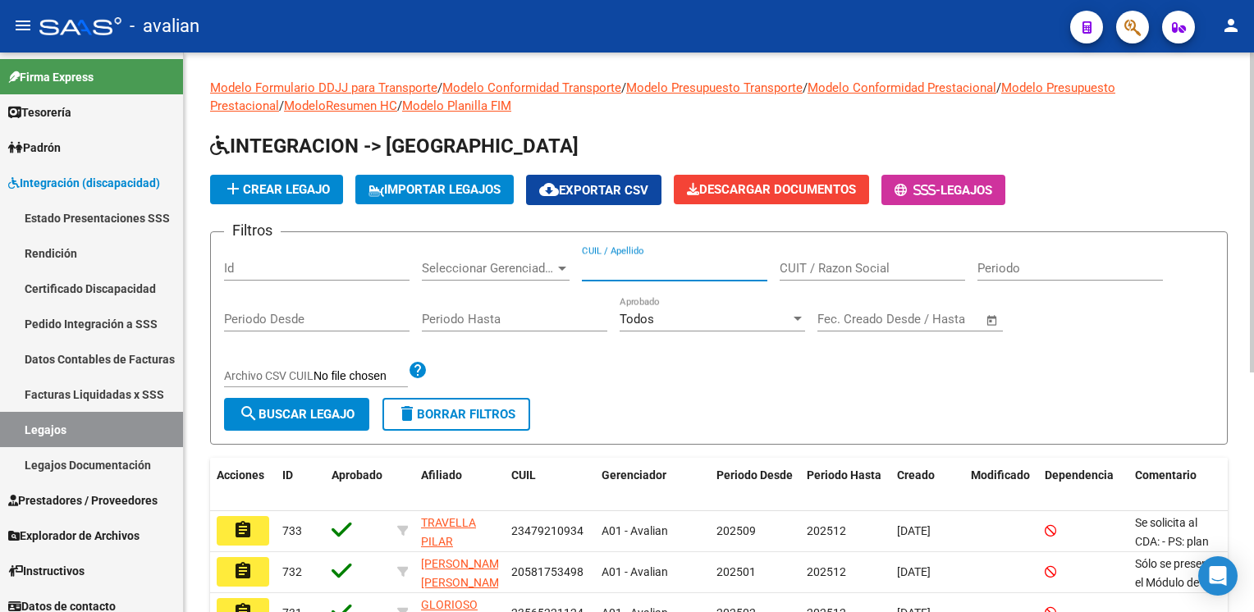
click at [644, 265] on input "CUIL / Apellido" at bounding box center [675, 268] width 186 height 15
paste input "23545748819"
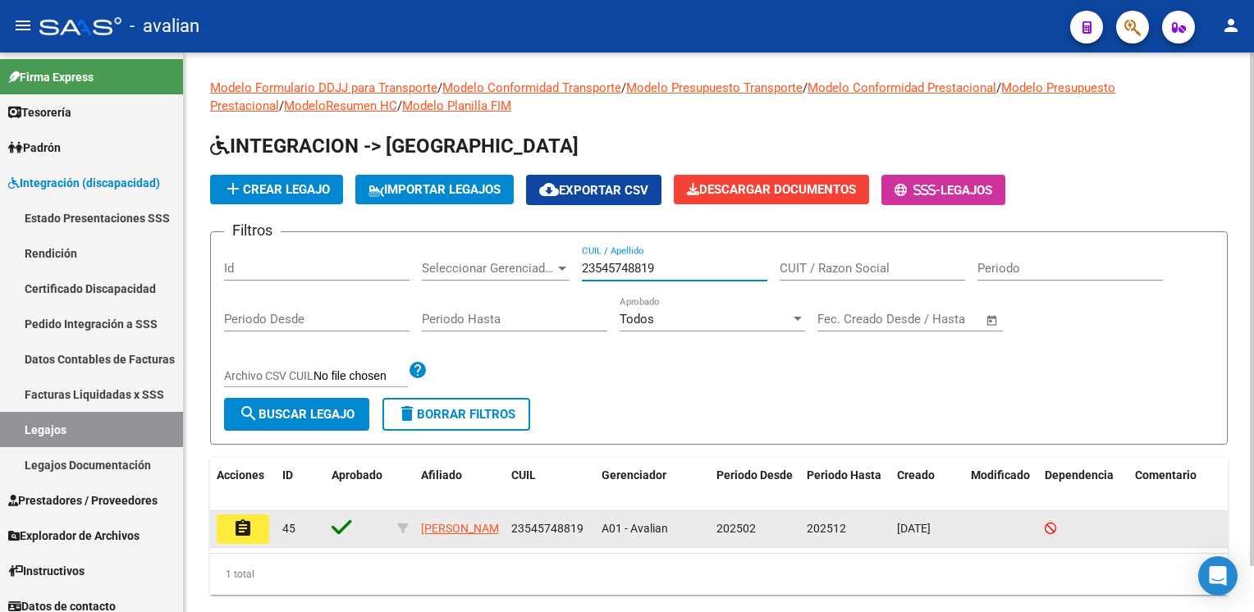
type input "23545748819"
click at [249, 520] on mat-icon "assignment" at bounding box center [243, 529] width 20 height 20
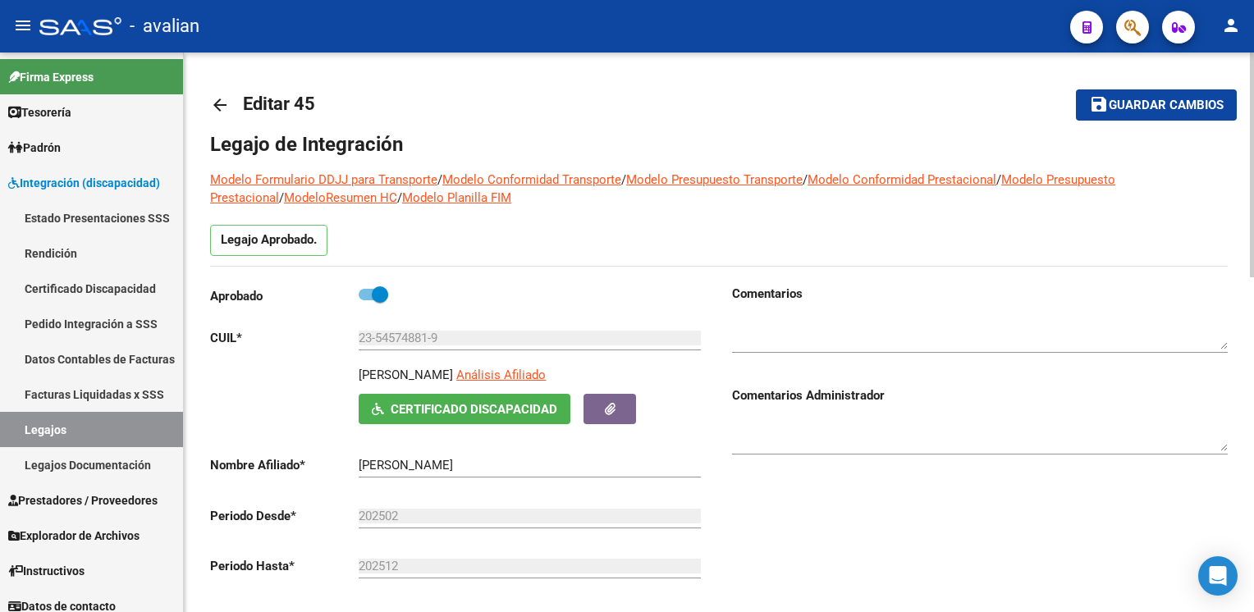
click at [214, 95] on mat-icon "arrow_back" at bounding box center [220, 105] width 20 height 20
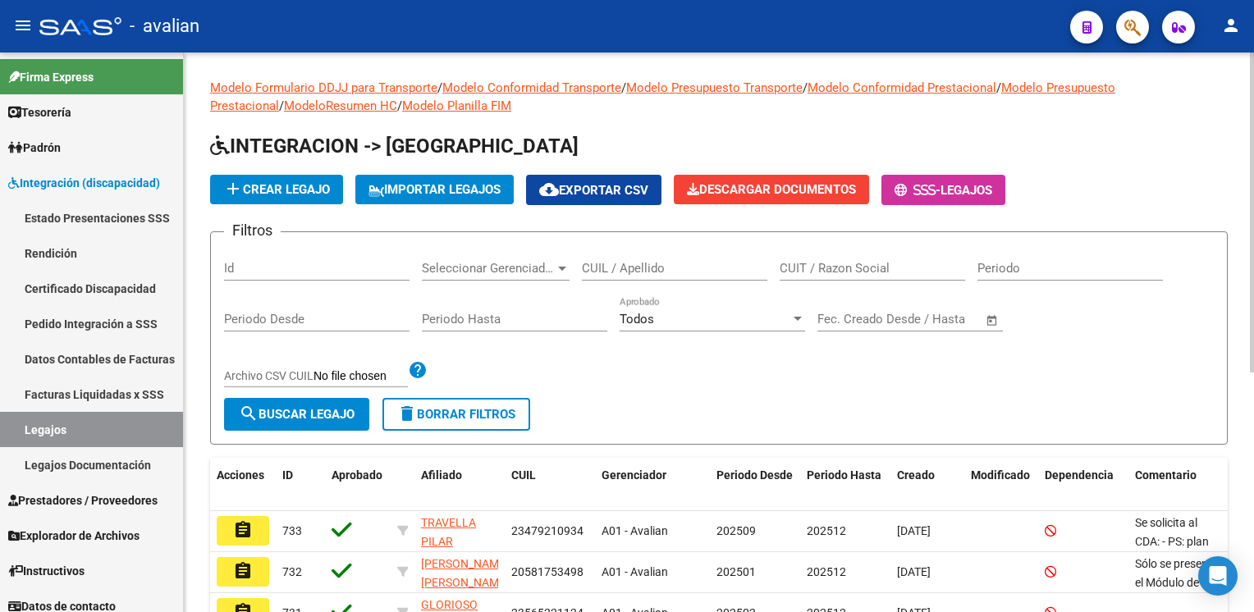
click at [645, 271] on input "CUIL / Apellido" at bounding box center [675, 268] width 186 height 15
paste input "23526395239"
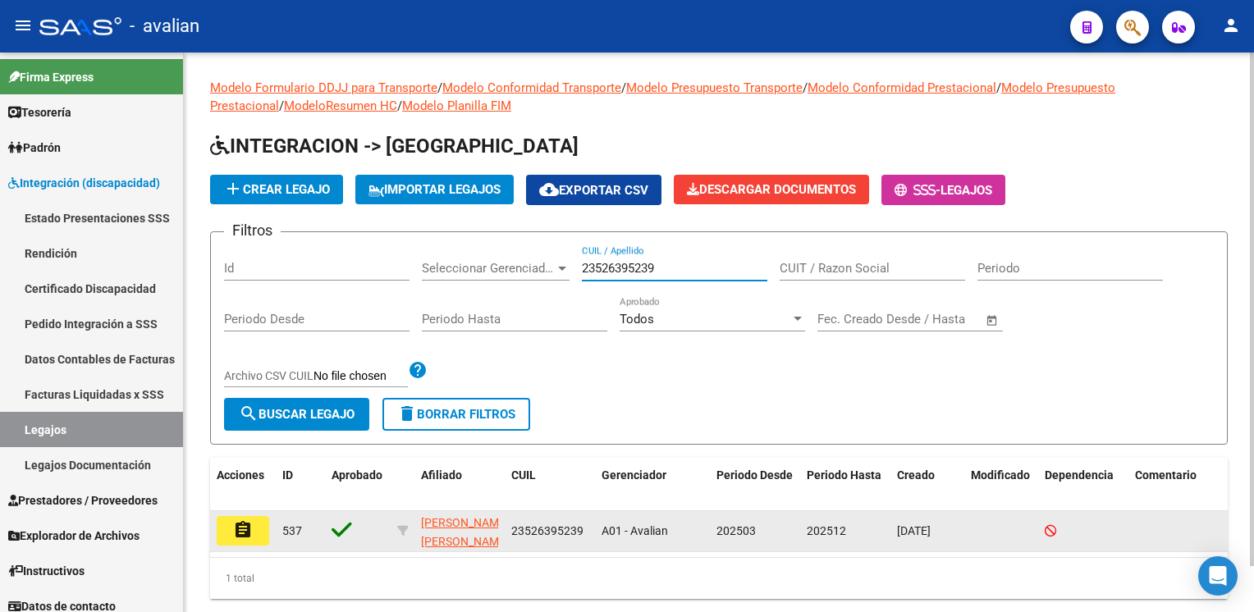
type input "23526395239"
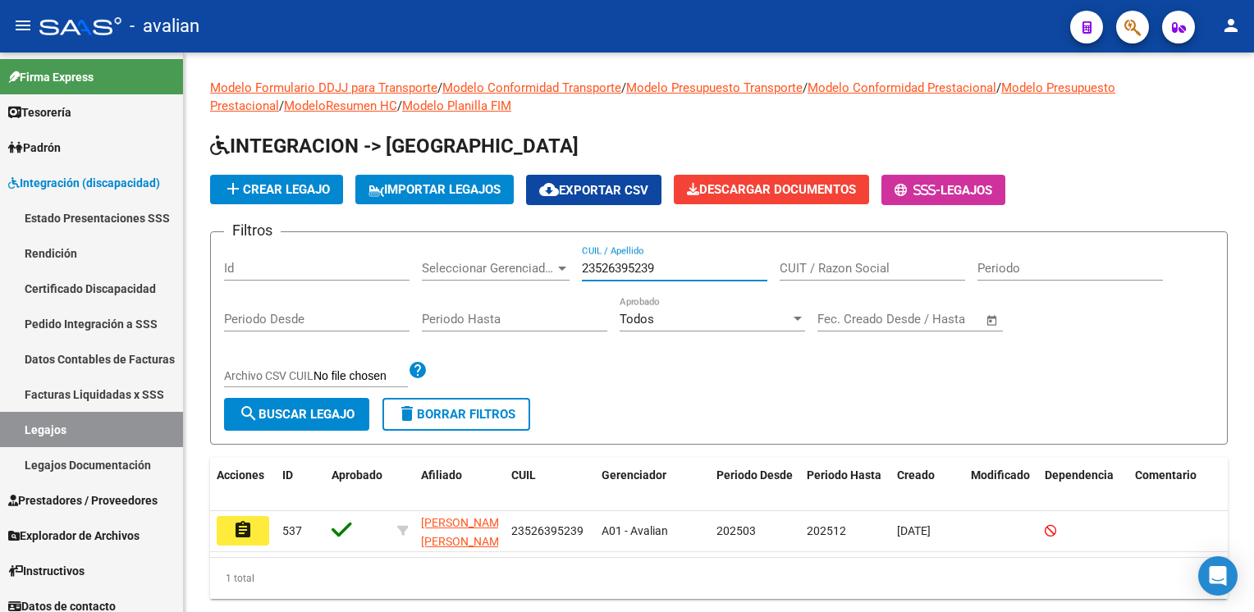
click at [256, 520] on button "assignment" at bounding box center [243, 531] width 53 height 30
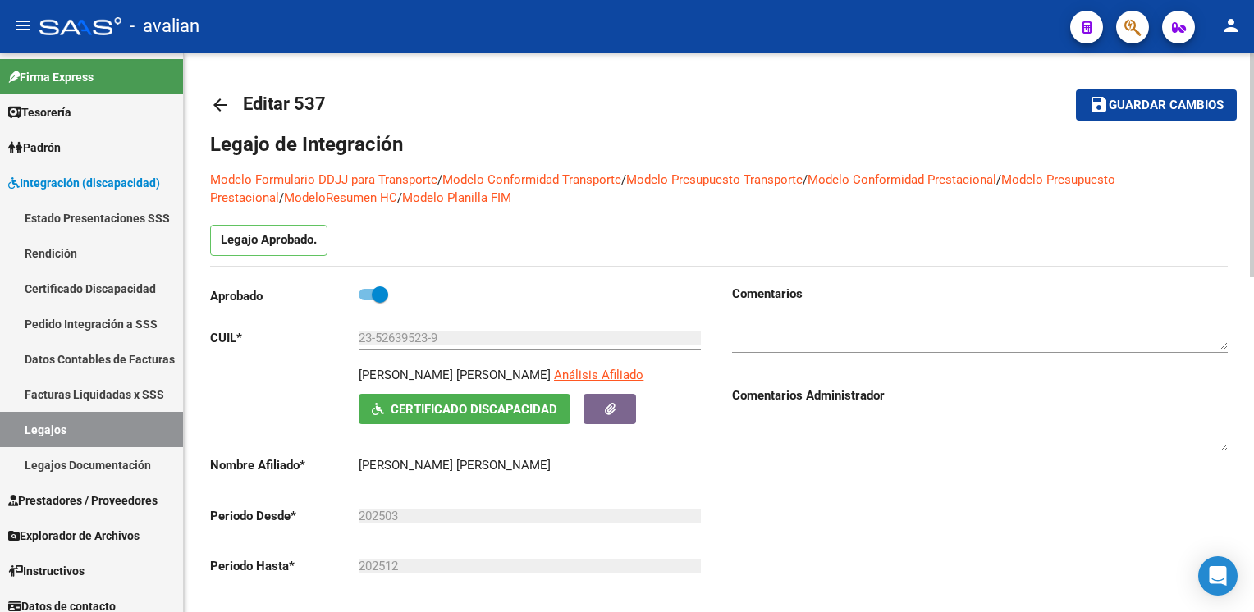
click at [211, 110] on mat-icon "arrow_back" at bounding box center [220, 105] width 20 height 20
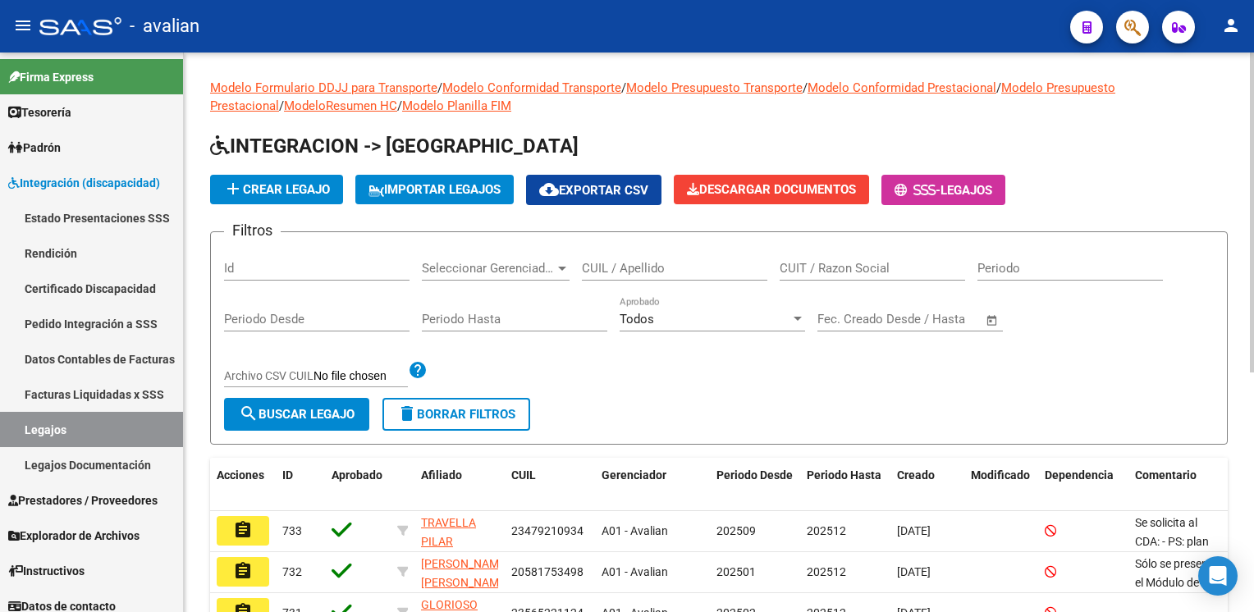
click at [610, 268] on input "CUIL / Apellido" at bounding box center [675, 268] width 186 height 15
paste input "23587463954"
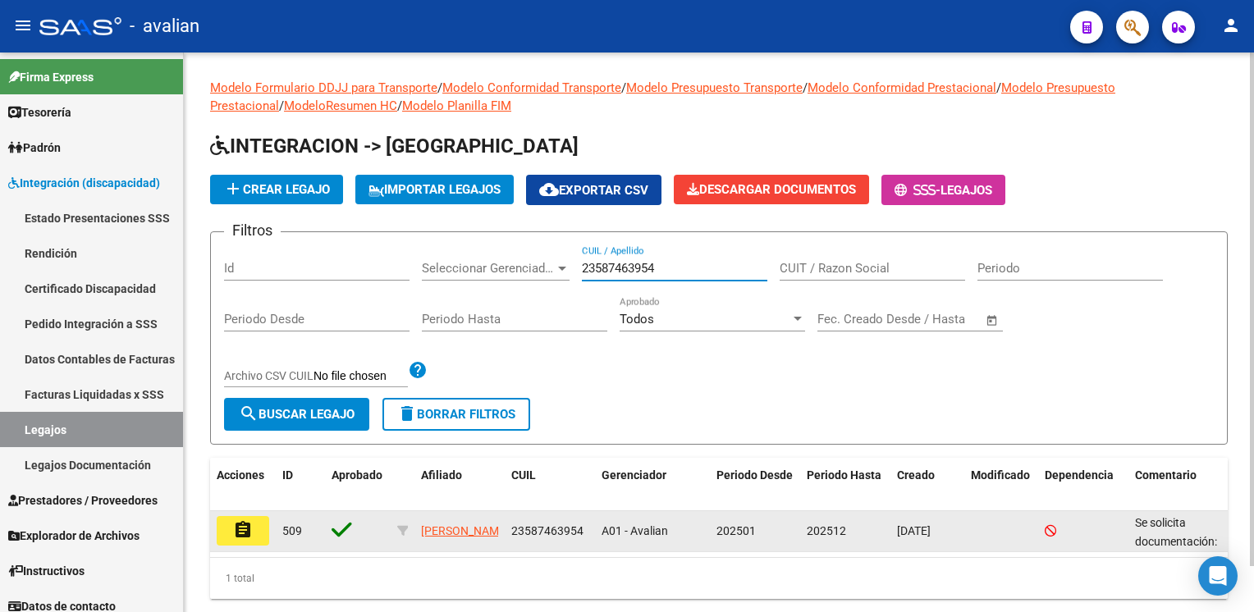
type input "23587463954"
click at [248, 516] on button "assignment" at bounding box center [243, 531] width 53 height 30
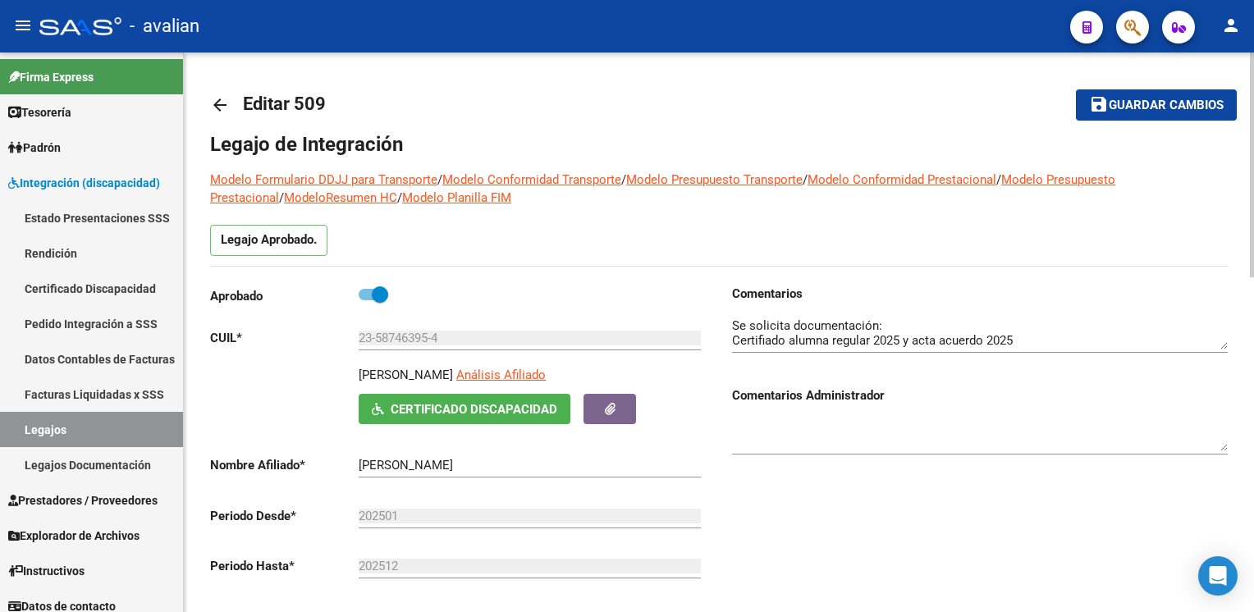
click at [218, 101] on mat-icon "arrow_back" at bounding box center [220, 105] width 20 height 20
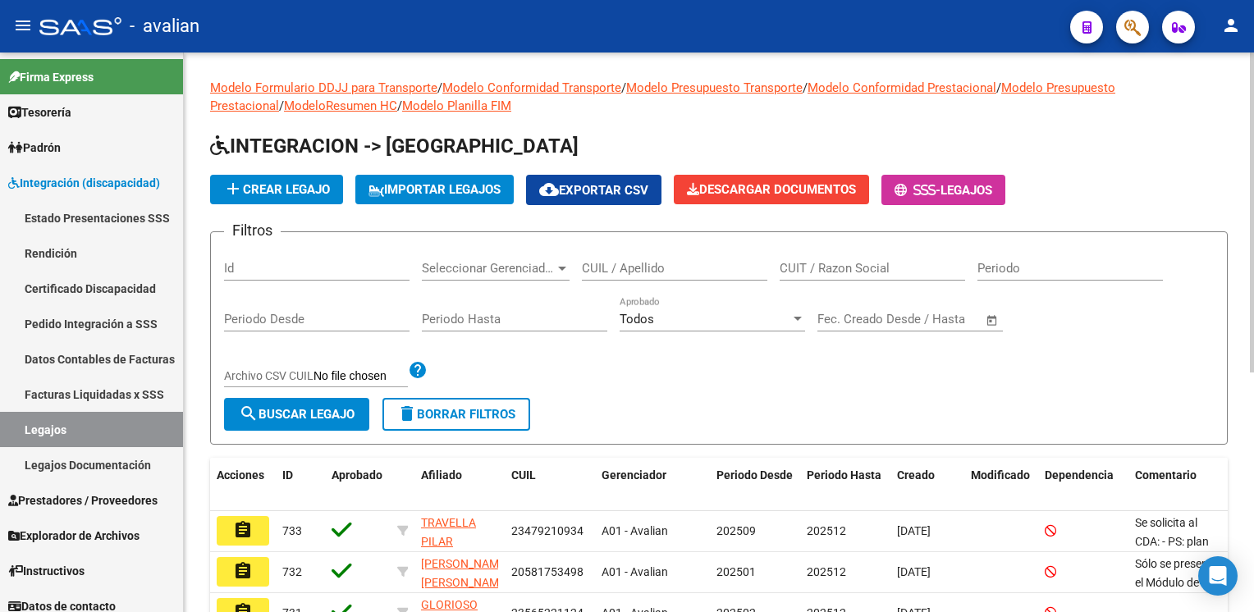
click at [644, 277] on div "CUIL / Apellido" at bounding box center [675, 262] width 186 height 35
paste input "20545020131"
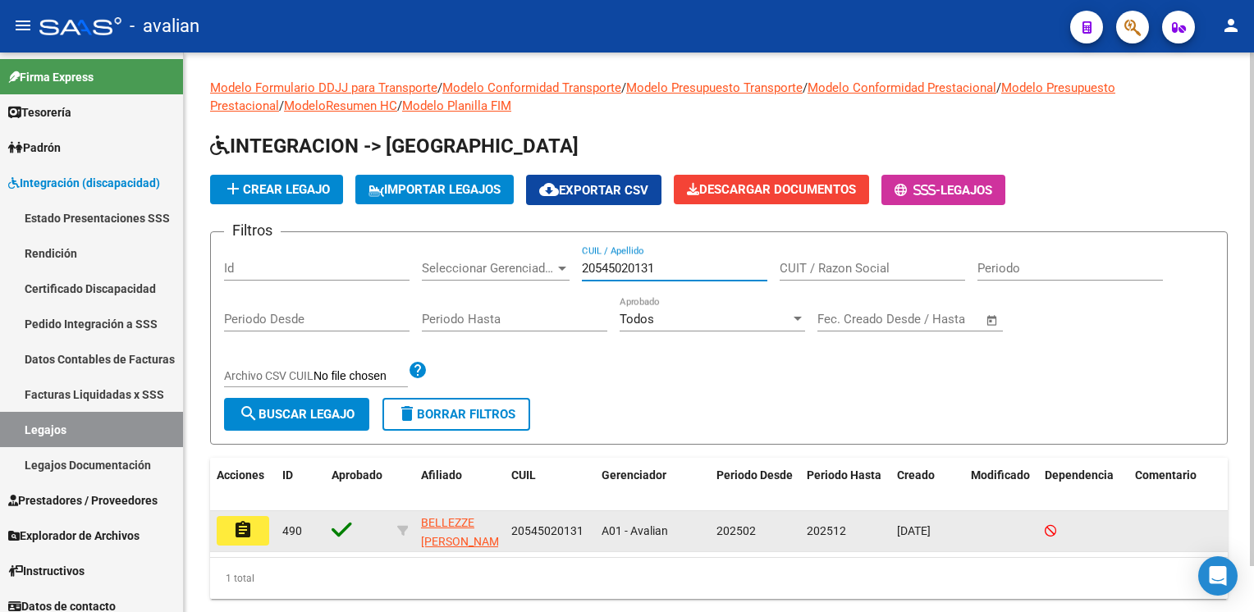
type input "20545020131"
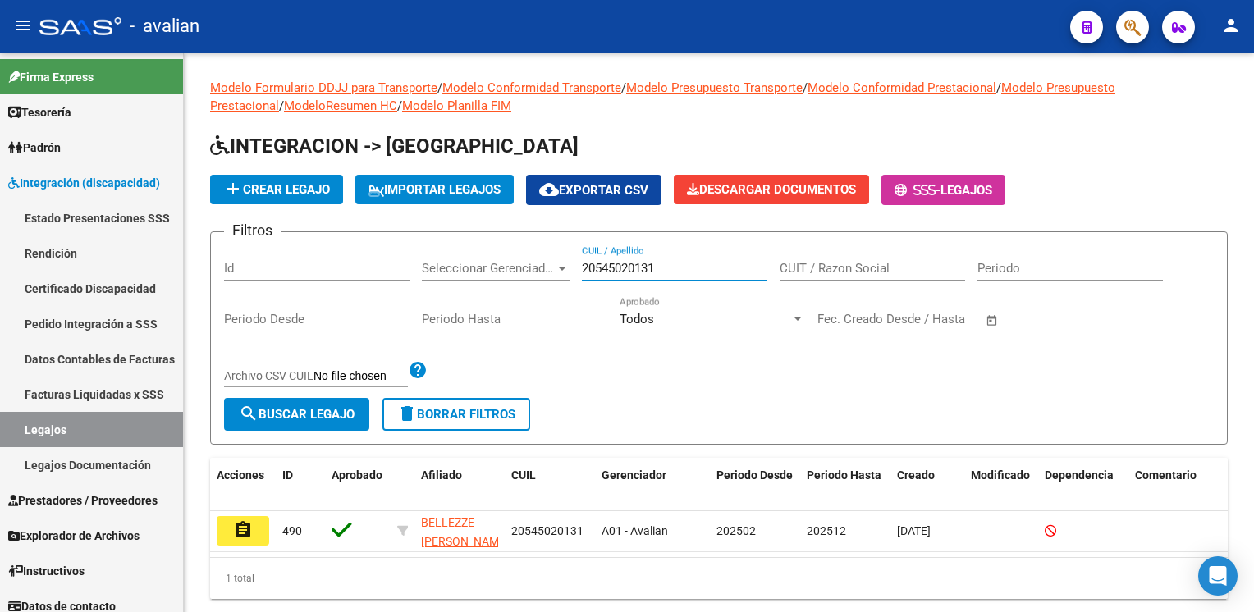
drag, startPoint x: 254, startPoint y: 533, endPoint x: 258, endPoint y: 523, distance: 10.7
click at [252, 533] on button "assignment" at bounding box center [243, 531] width 53 height 30
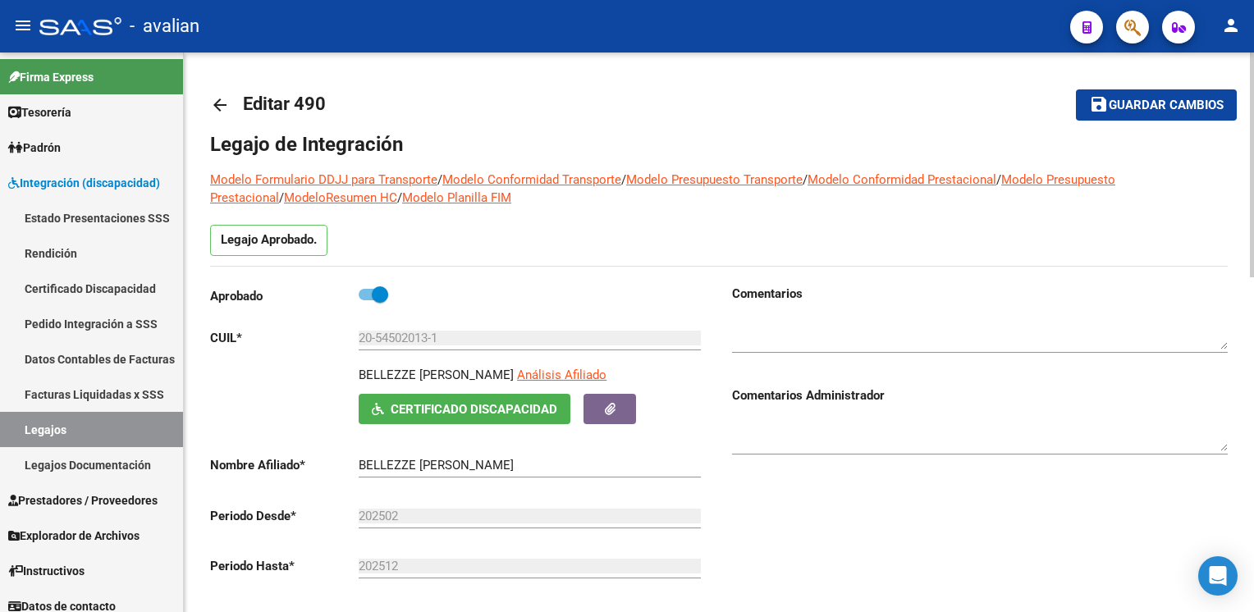
click at [223, 103] on mat-icon "arrow_back" at bounding box center [220, 105] width 20 height 20
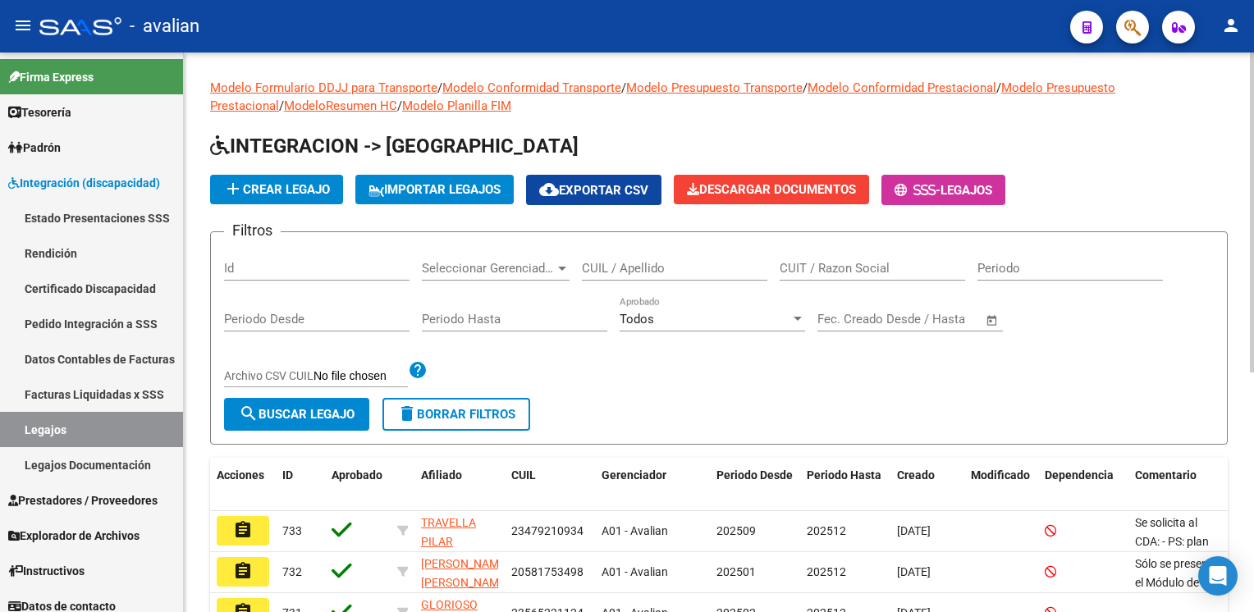
click at [586, 259] on div "CUIL / Apellido" at bounding box center [675, 262] width 186 height 35
paste input "23515488359"
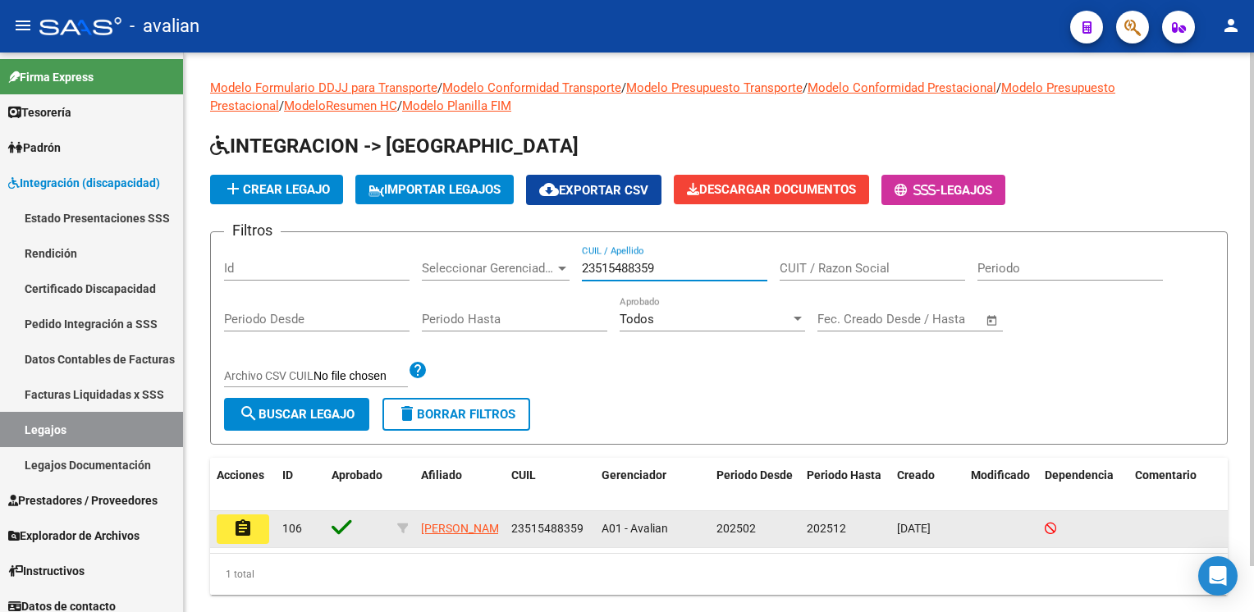
type input "23515488359"
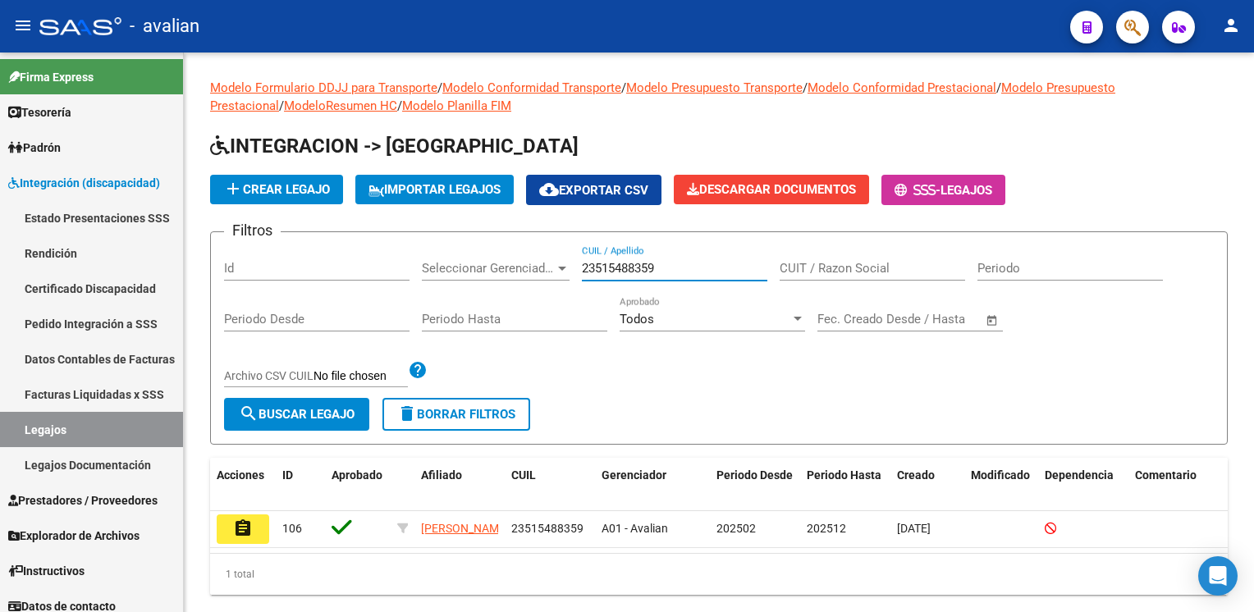
click at [227, 535] on button "assignment" at bounding box center [243, 530] width 53 height 30
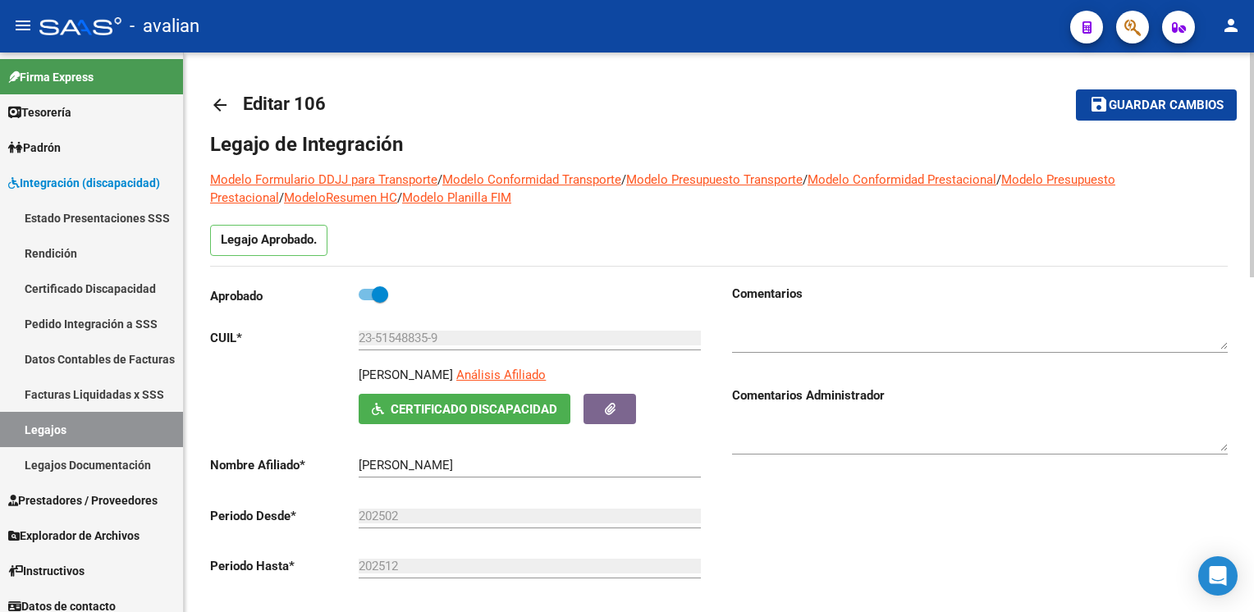
click at [218, 100] on mat-icon "arrow_back" at bounding box center [220, 105] width 20 height 20
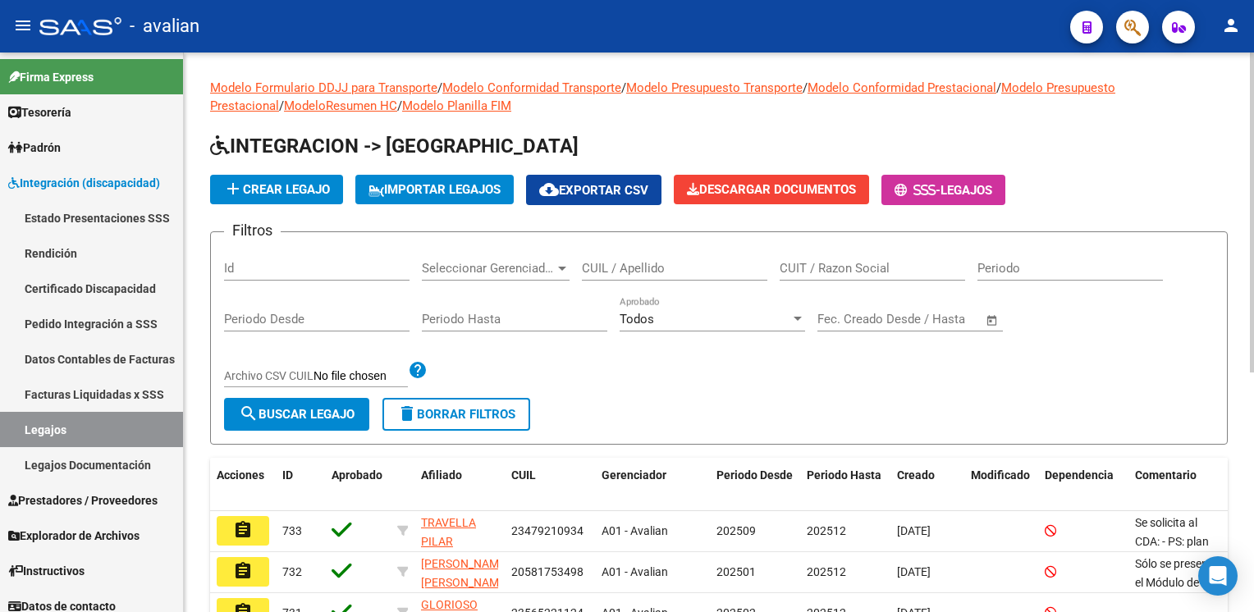
click at [641, 267] on input "CUIL / Apellido" at bounding box center [675, 268] width 186 height 15
paste input "27544002266"
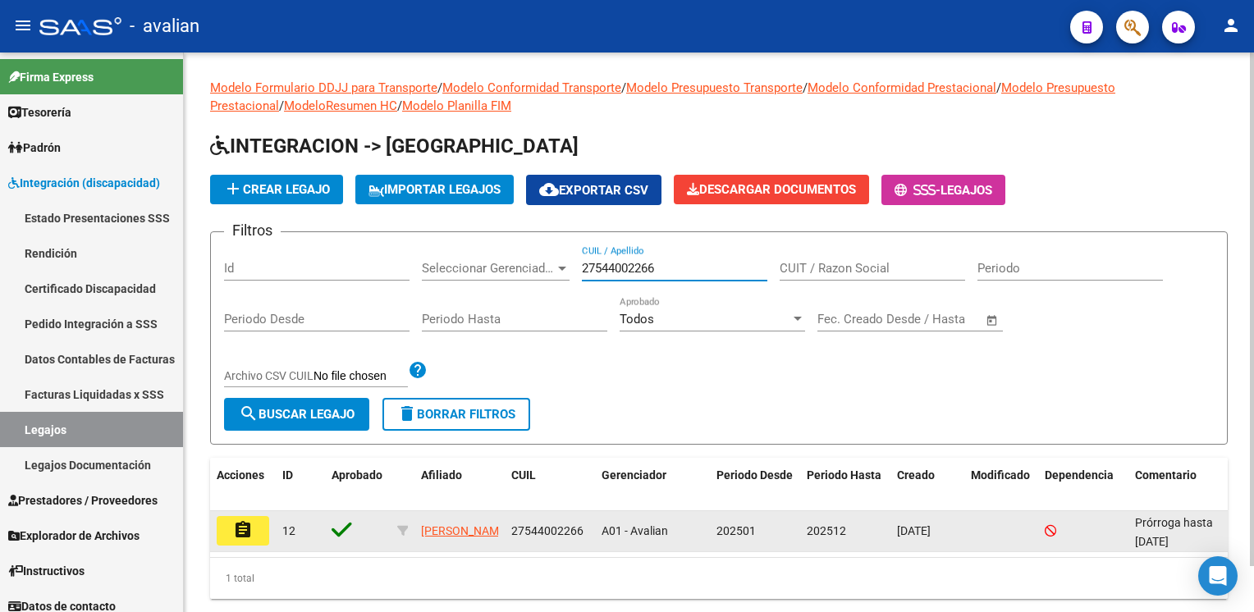
type input "27544002266"
click at [236, 517] on button "assignment" at bounding box center [243, 531] width 53 height 30
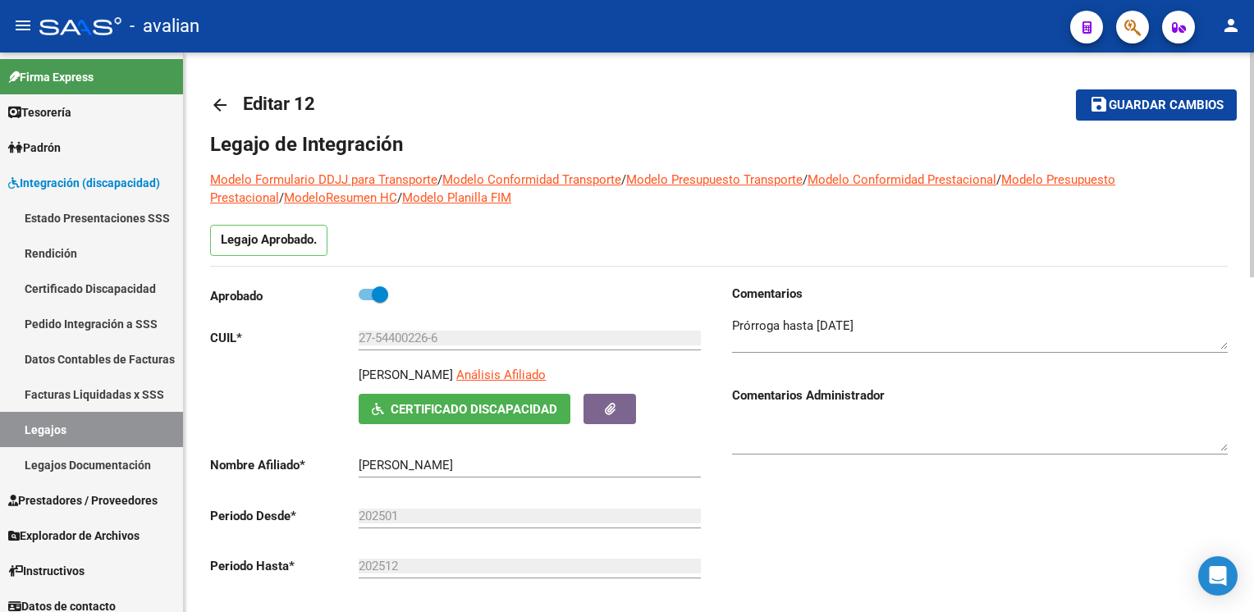
click at [223, 111] on mat-icon "arrow_back" at bounding box center [220, 105] width 20 height 20
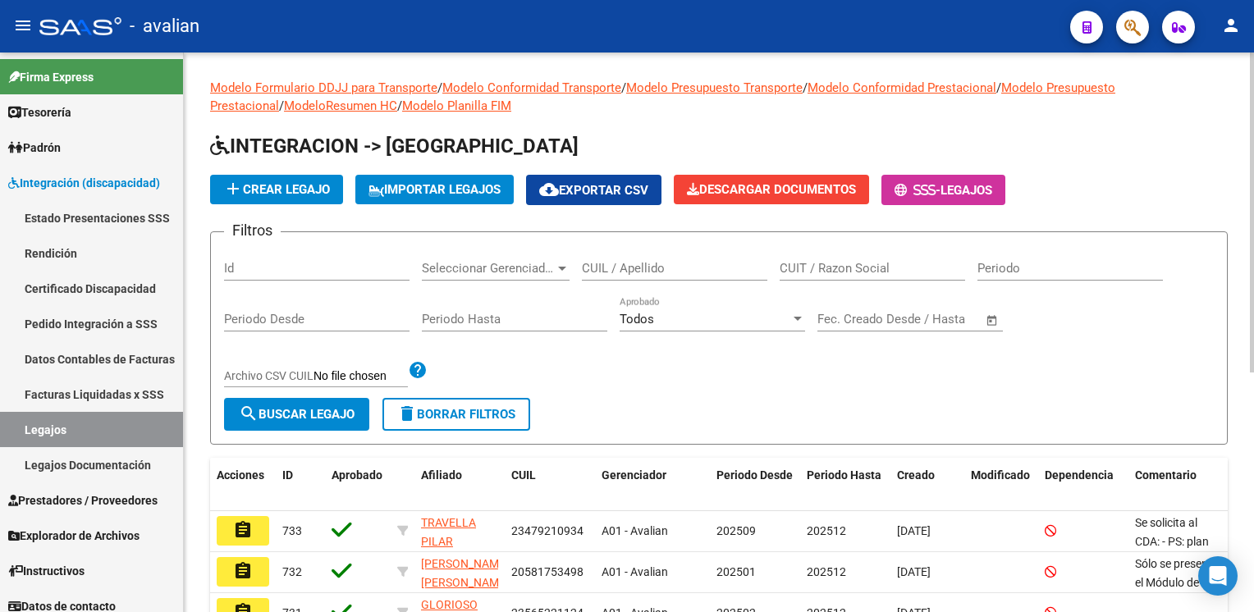
click at [609, 259] on div "CUIL / Apellido" at bounding box center [675, 262] width 186 height 35
paste input "27576004856"
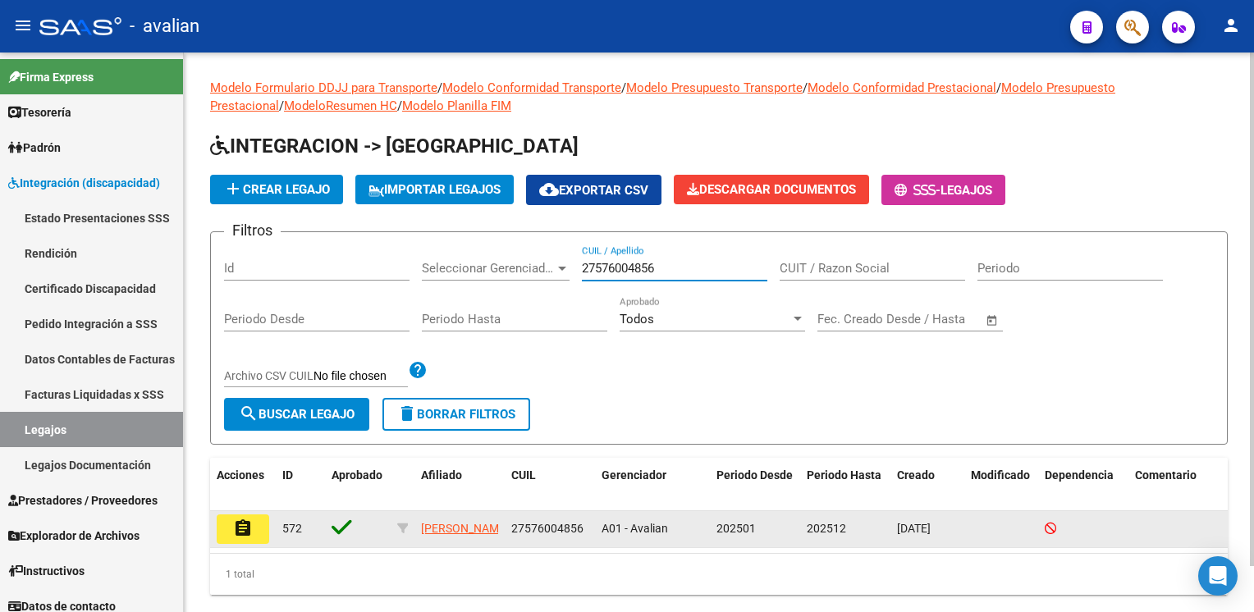
type input "27576004856"
click at [244, 520] on mat-icon "assignment" at bounding box center [243, 529] width 20 height 20
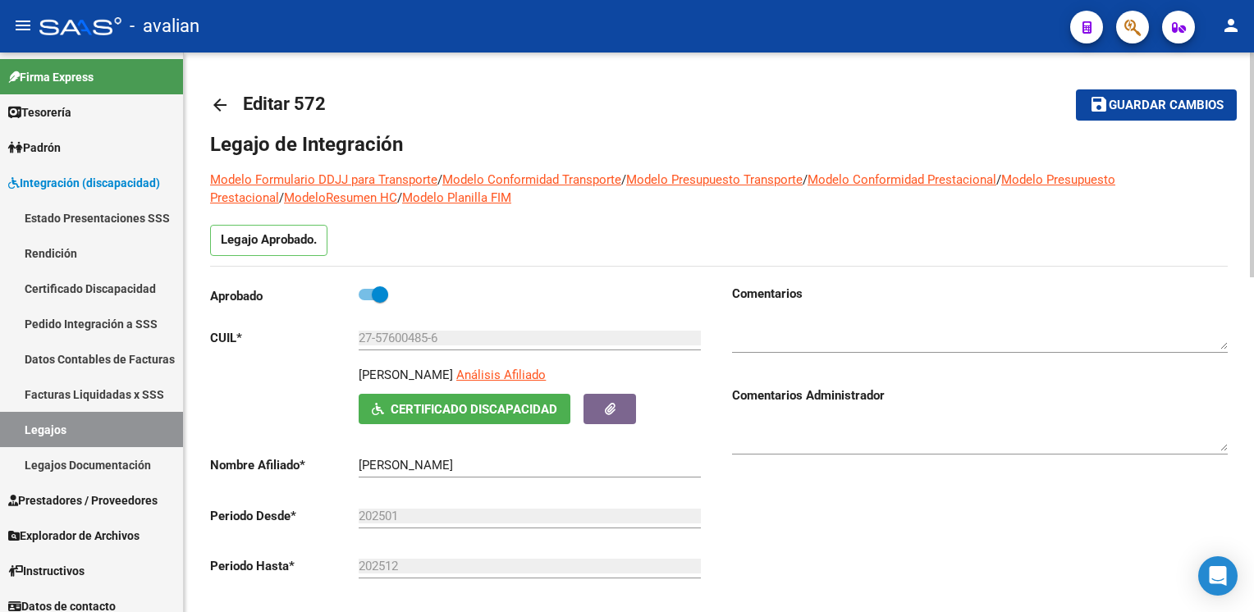
click at [222, 106] on mat-icon "arrow_back" at bounding box center [220, 105] width 20 height 20
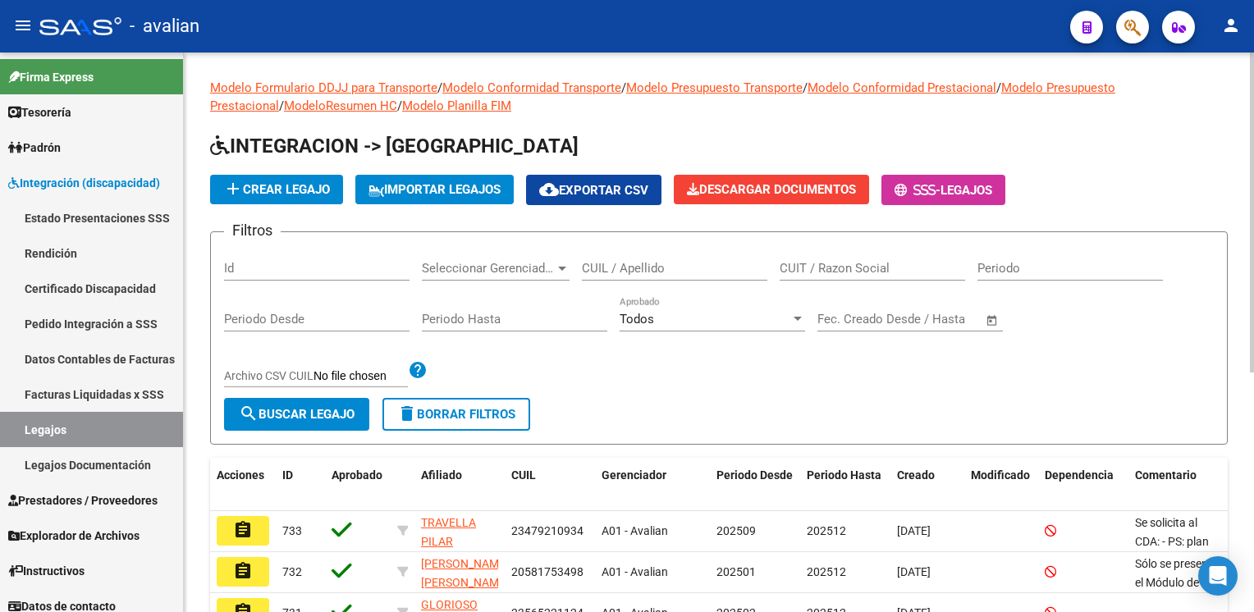
click at [617, 257] on div "CUIL / Apellido" at bounding box center [675, 262] width 186 height 35
paste input "20563005085"
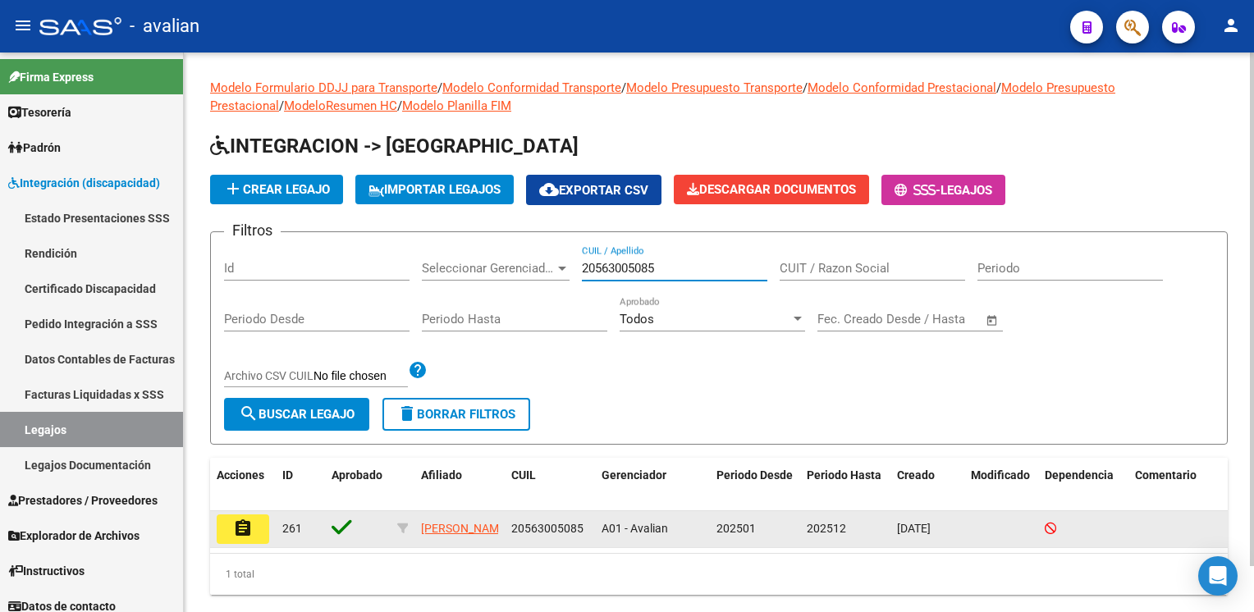
type input "20563005085"
click at [230, 537] on button "assignment" at bounding box center [243, 530] width 53 height 30
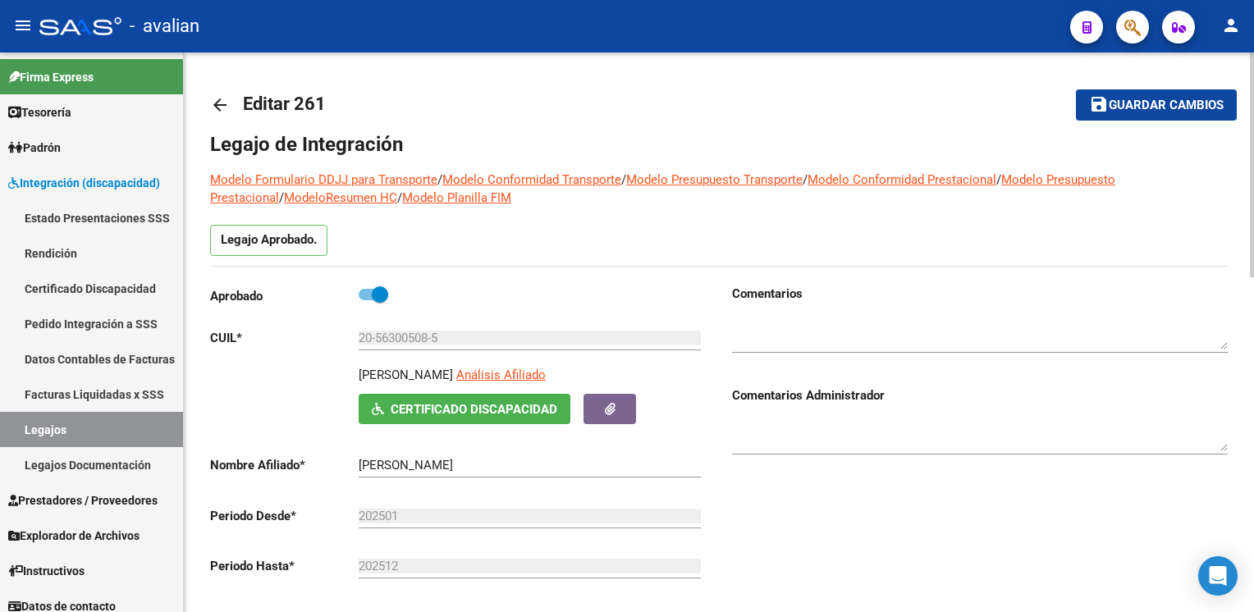
click at [220, 107] on mat-icon "arrow_back" at bounding box center [220, 105] width 20 height 20
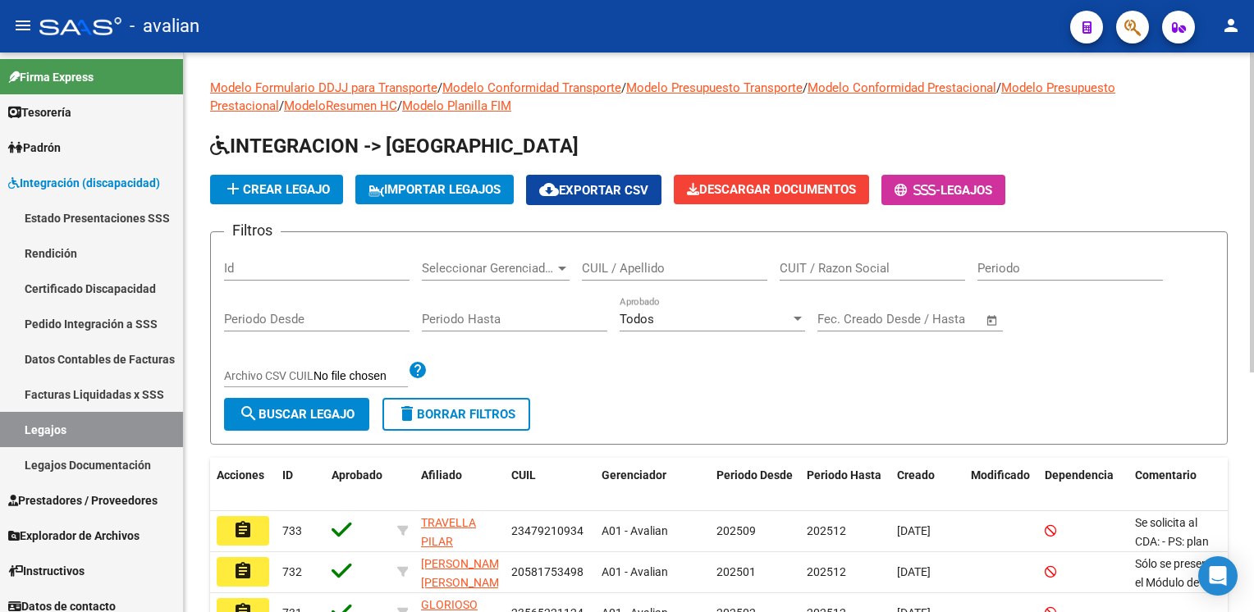
click at [624, 273] on input "CUIL / Apellido" at bounding box center [675, 268] width 186 height 15
paste input "27595349686"
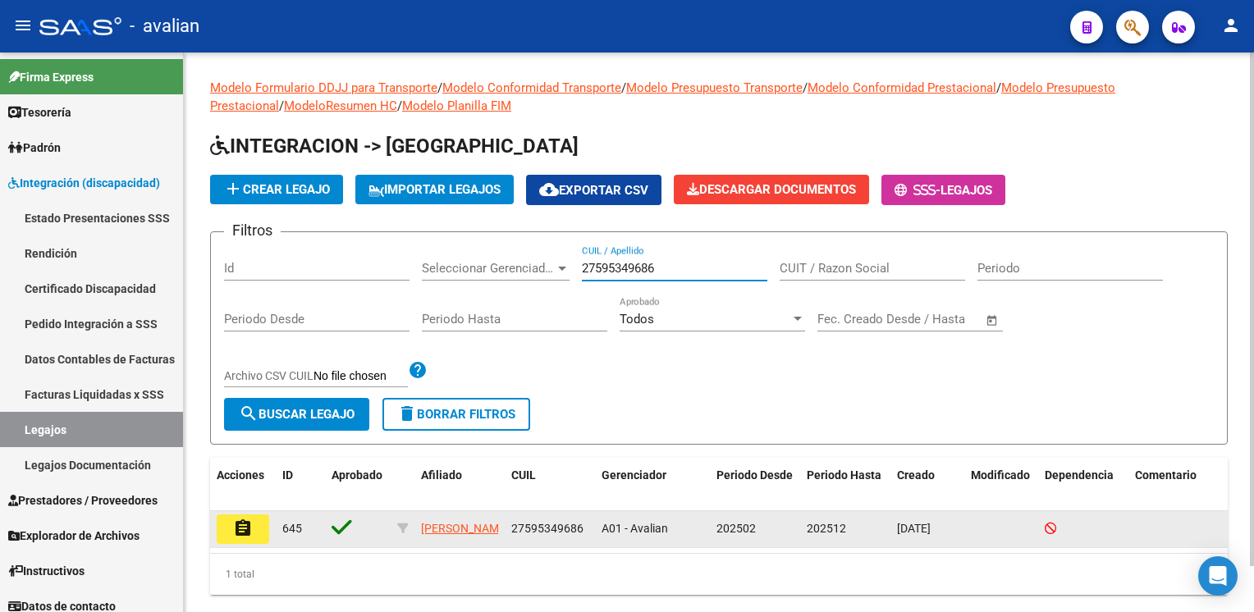
type input "27595349686"
click at [260, 522] on button "assignment" at bounding box center [243, 530] width 53 height 30
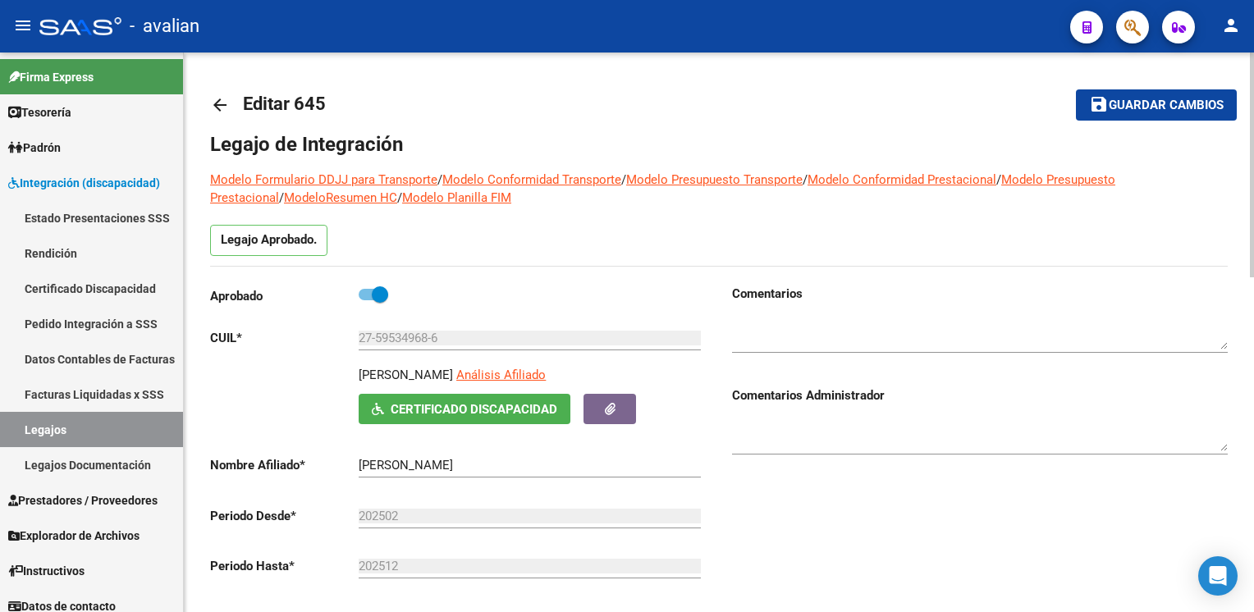
click at [219, 112] on mat-icon "arrow_back" at bounding box center [220, 105] width 20 height 20
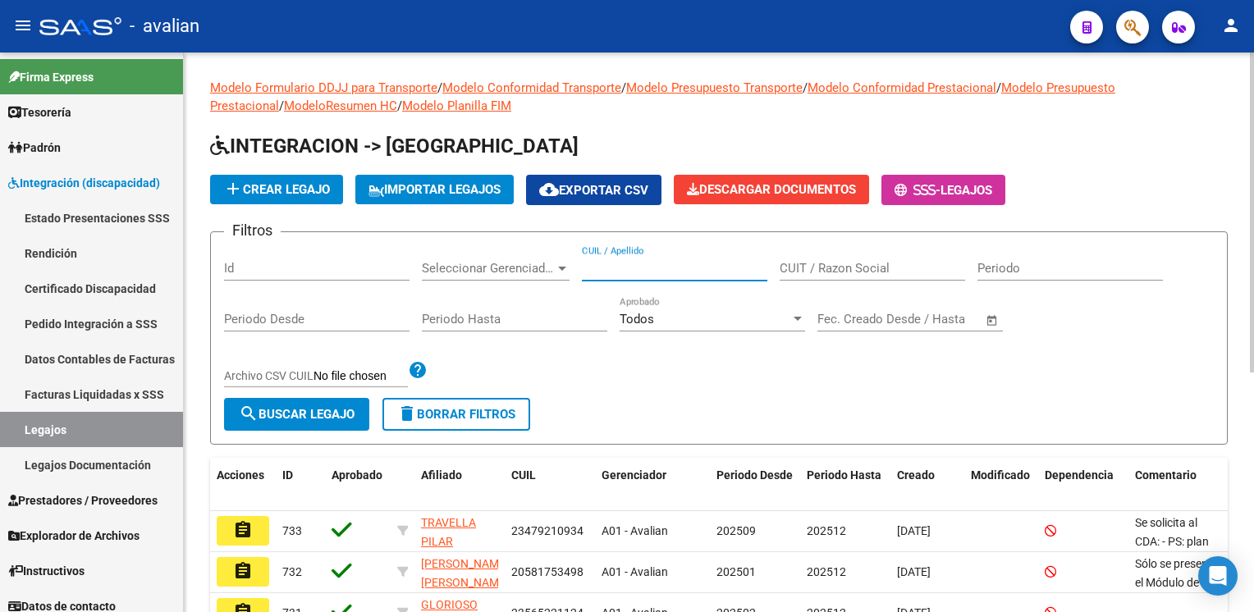
click at [615, 262] on input "CUIL / Apellido" at bounding box center [675, 268] width 186 height 15
paste input "20578019740"
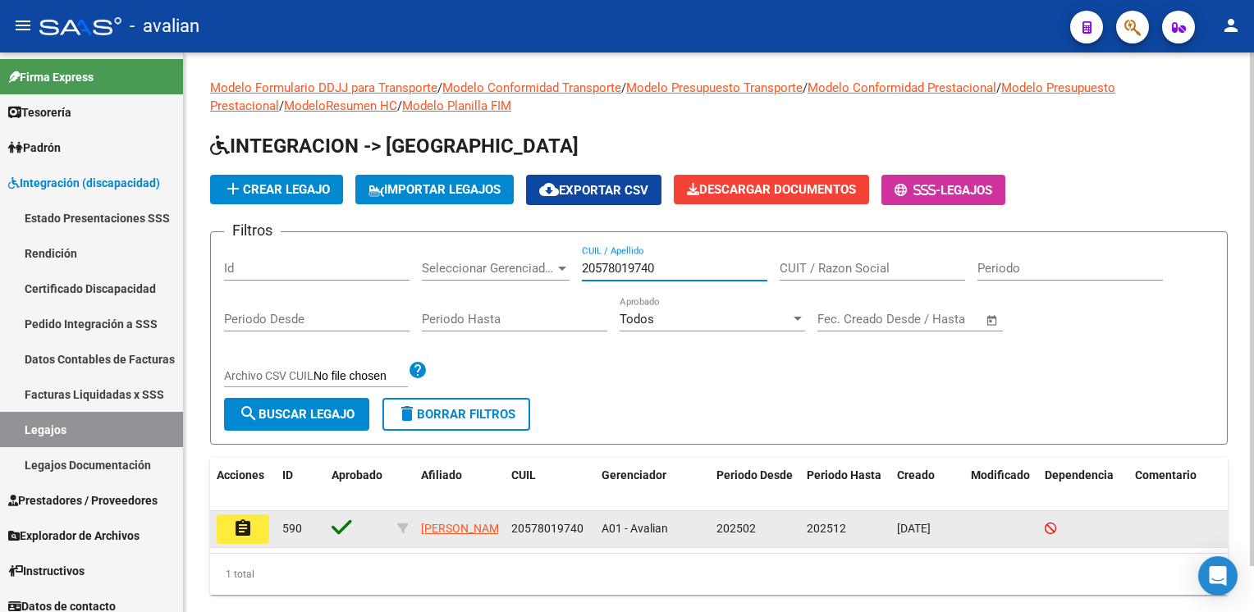
type input "20578019740"
click at [250, 524] on mat-icon "assignment" at bounding box center [243, 529] width 20 height 20
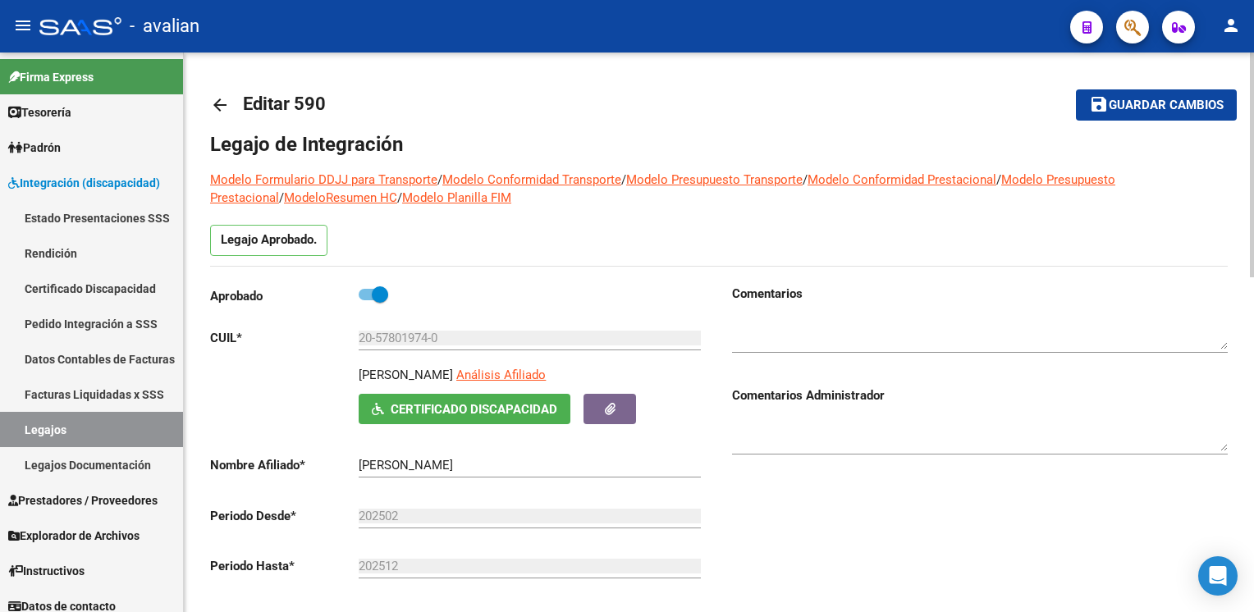
click at [217, 110] on mat-icon "arrow_back" at bounding box center [220, 105] width 20 height 20
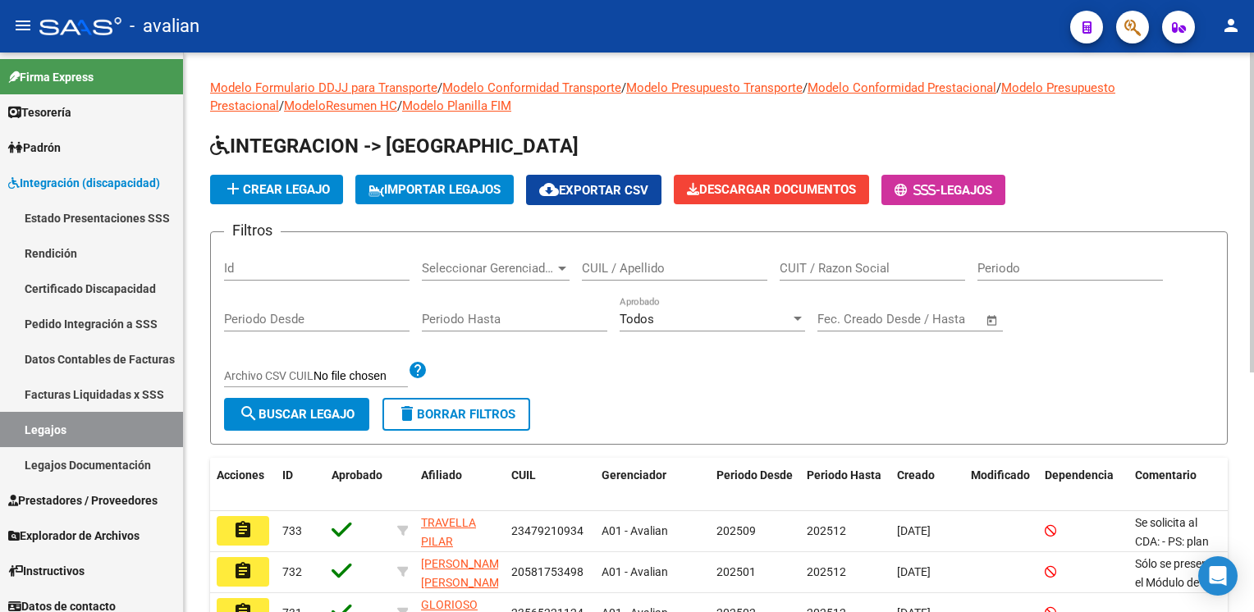
click at [599, 259] on div "CUIL / Apellido" at bounding box center [675, 262] width 186 height 35
paste input "27454901822"
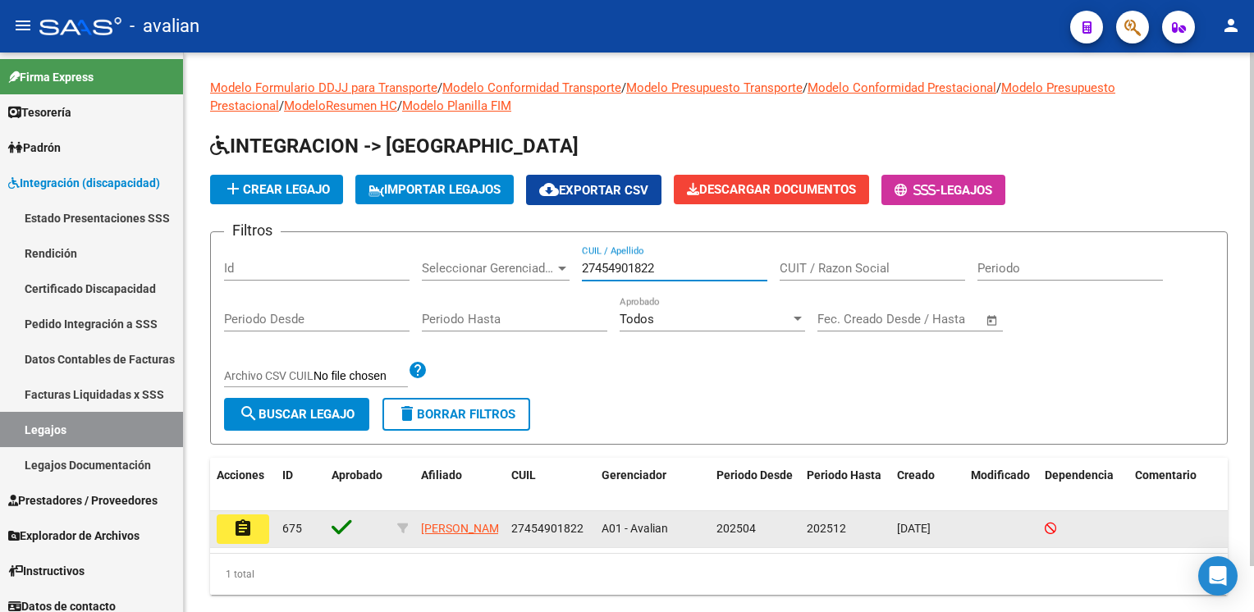
type input "27454901822"
click at [233, 529] on mat-icon "assignment" at bounding box center [243, 529] width 20 height 20
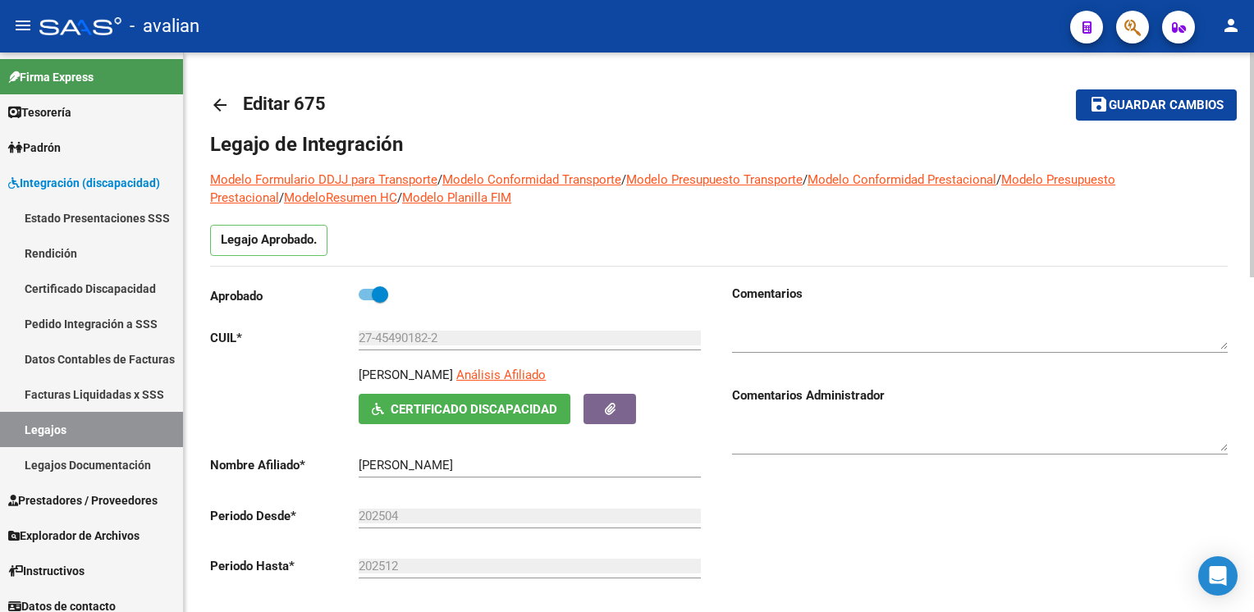
click at [218, 109] on mat-icon "arrow_back" at bounding box center [220, 105] width 20 height 20
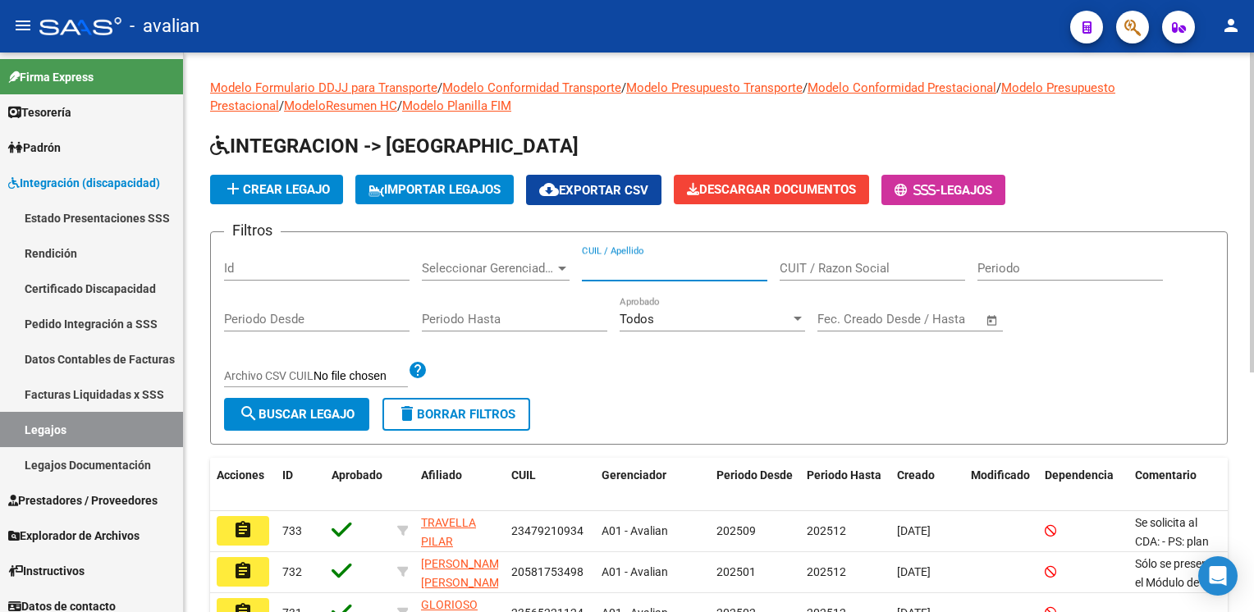
click at [609, 269] on input "CUIL / Apellido" at bounding box center [675, 268] width 186 height 15
paste input "20591290496"
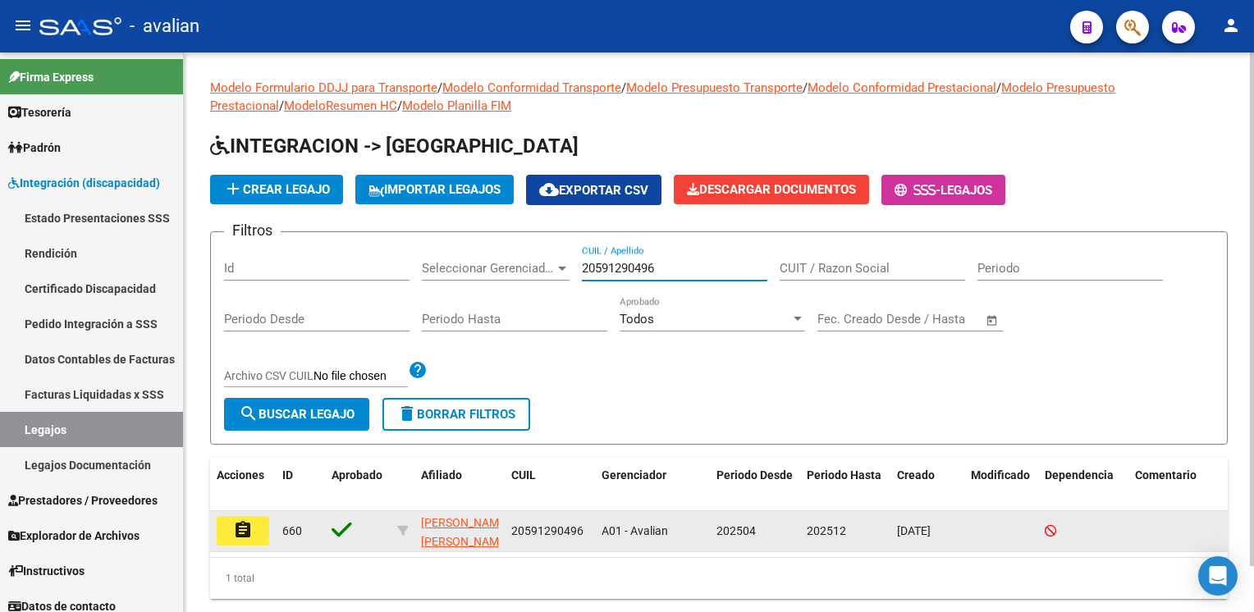
type input "20591290496"
click at [244, 534] on mat-icon "assignment" at bounding box center [243, 530] width 20 height 20
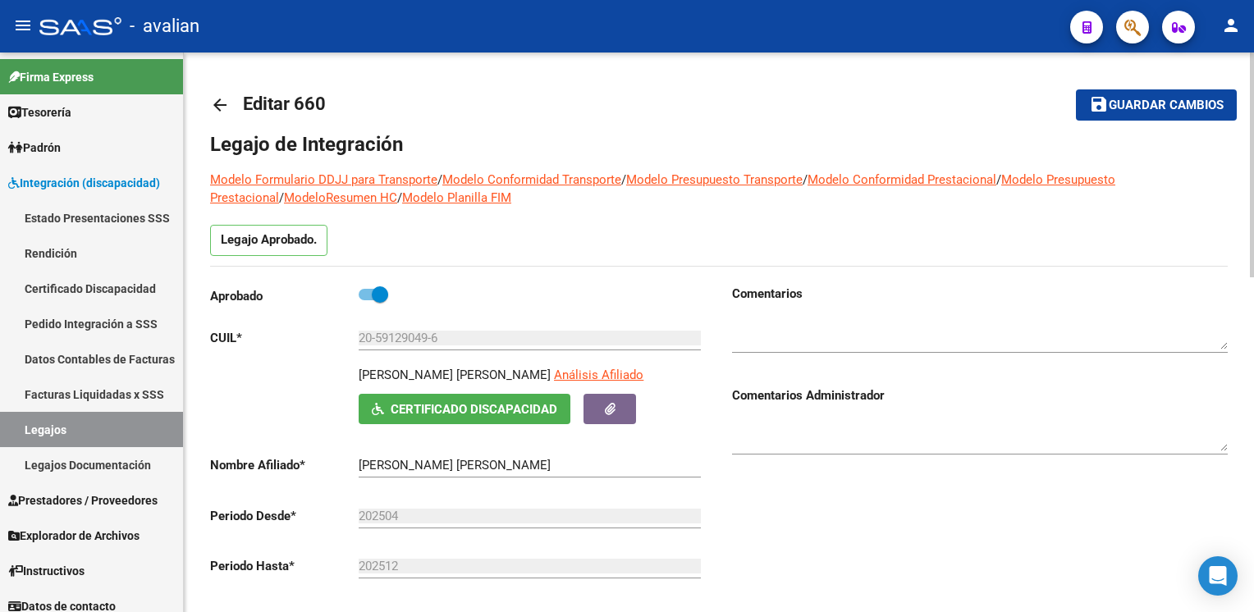
click at [219, 101] on mat-icon "arrow_back" at bounding box center [220, 105] width 20 height 20
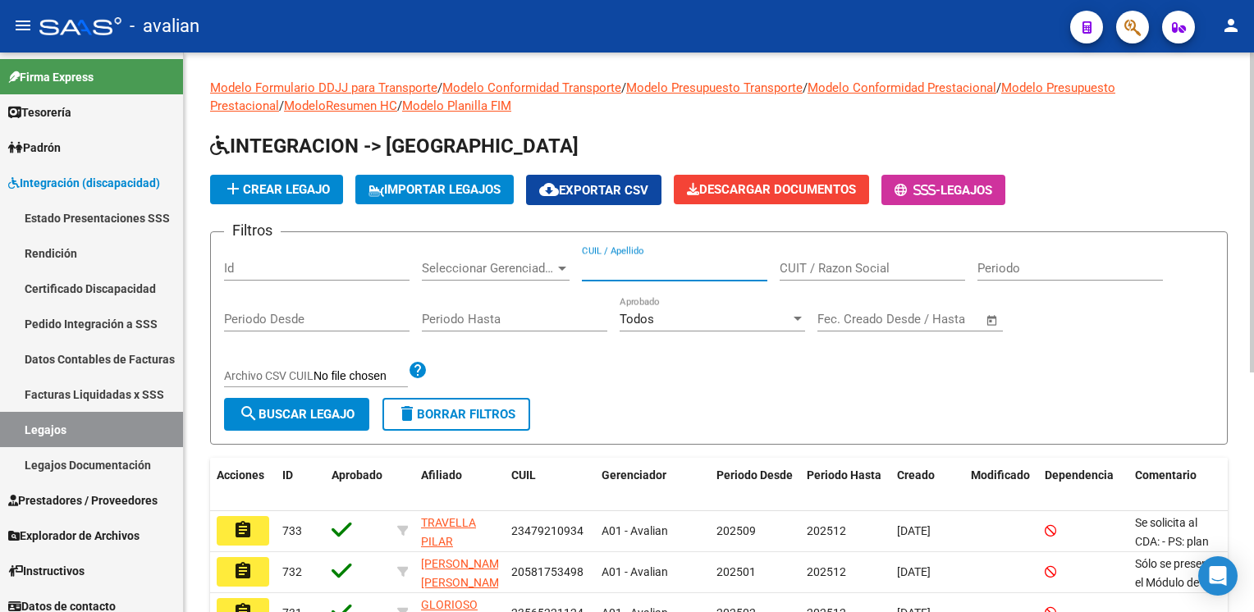
click at [667, 266] on input "CUIL / Apellido" at bounding box center [675, 268] width 186 height 15
paste input "20572918611"
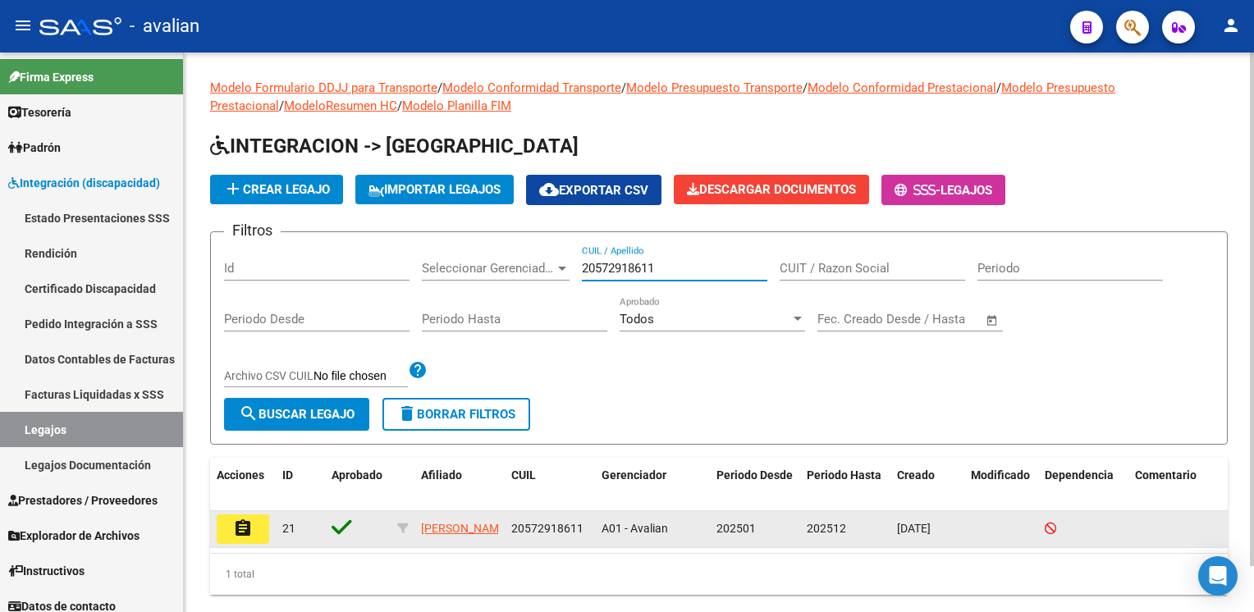
type input "20572918611"
click at [246, 524] on mat-icon "assignment" at bounding box center [243, 529] width 20 height 20
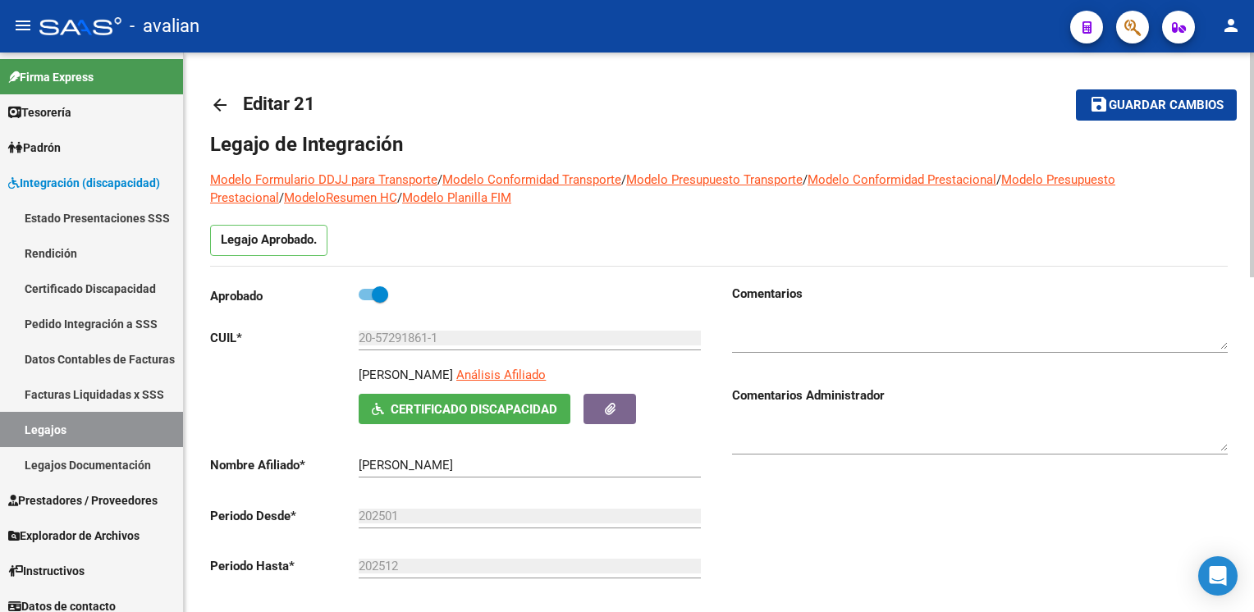
click at [223, 103] on mat-icon "arrow_back" at bounding box center [220, 105] width 20 height 20
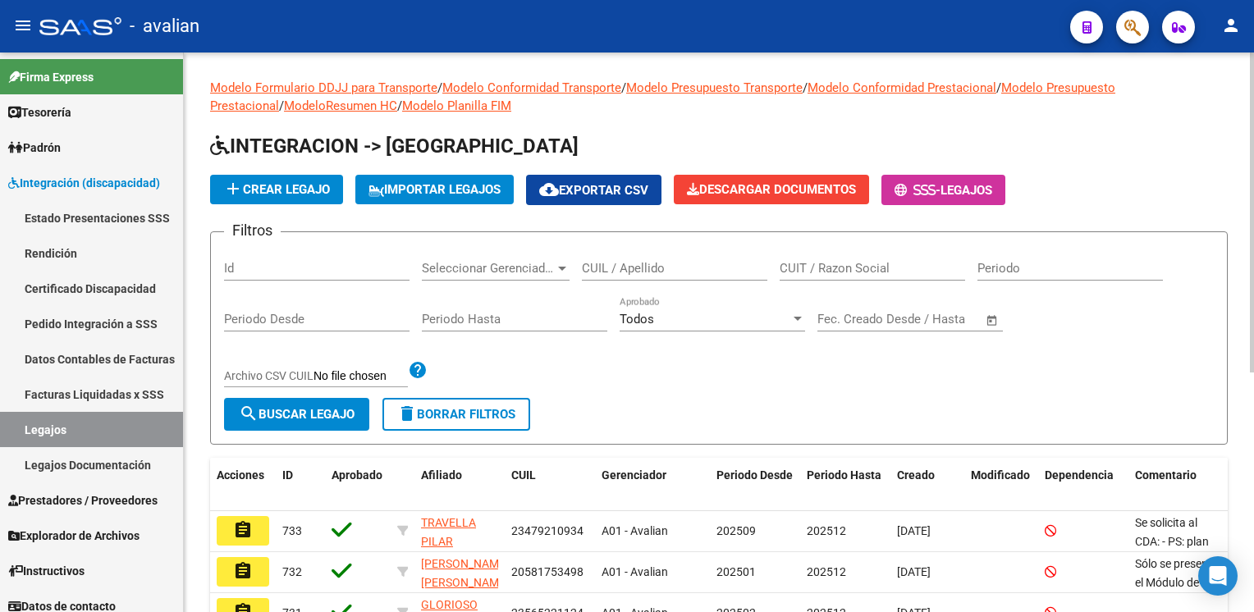
click at [602, 265] on input "CUIL / Apellido" at bounding box center [675, 268] width 186 height 15
paste input "27578567769"
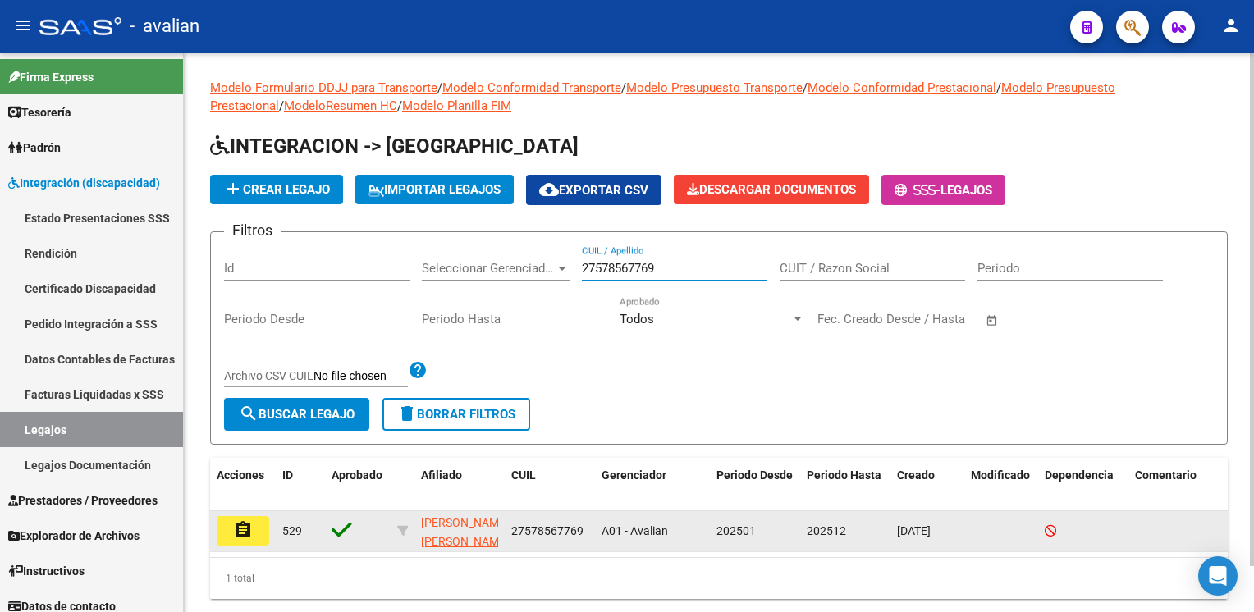
type input "27578567769"
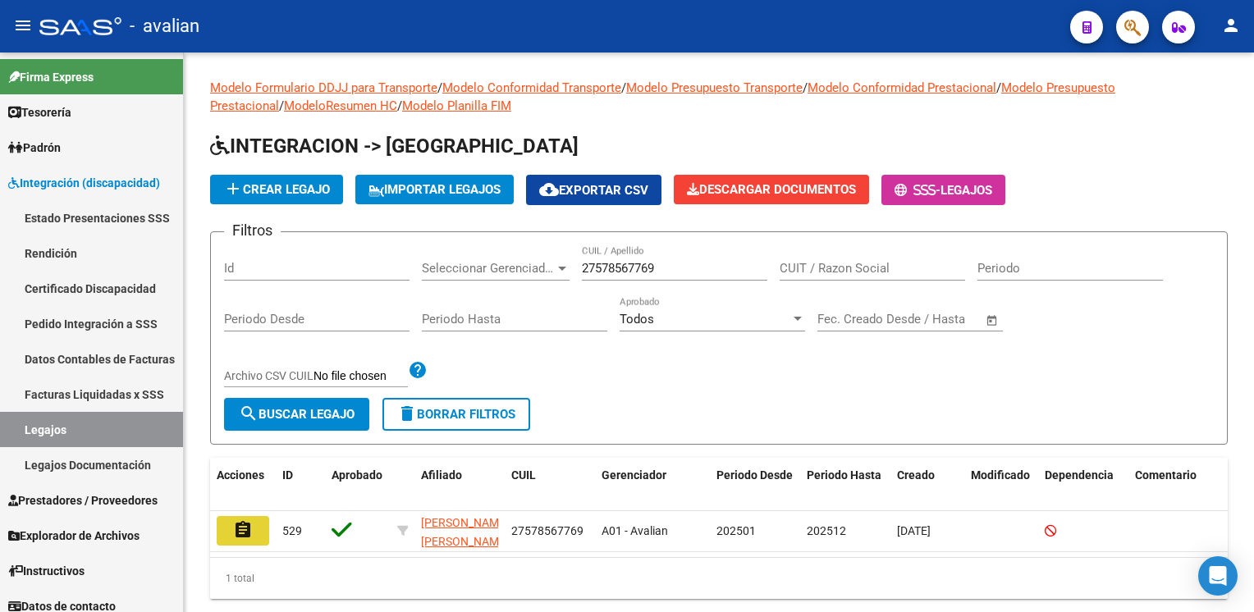
click at [256, 522] on button "assignment" at bounding box center [243, 531] width 53 height 30
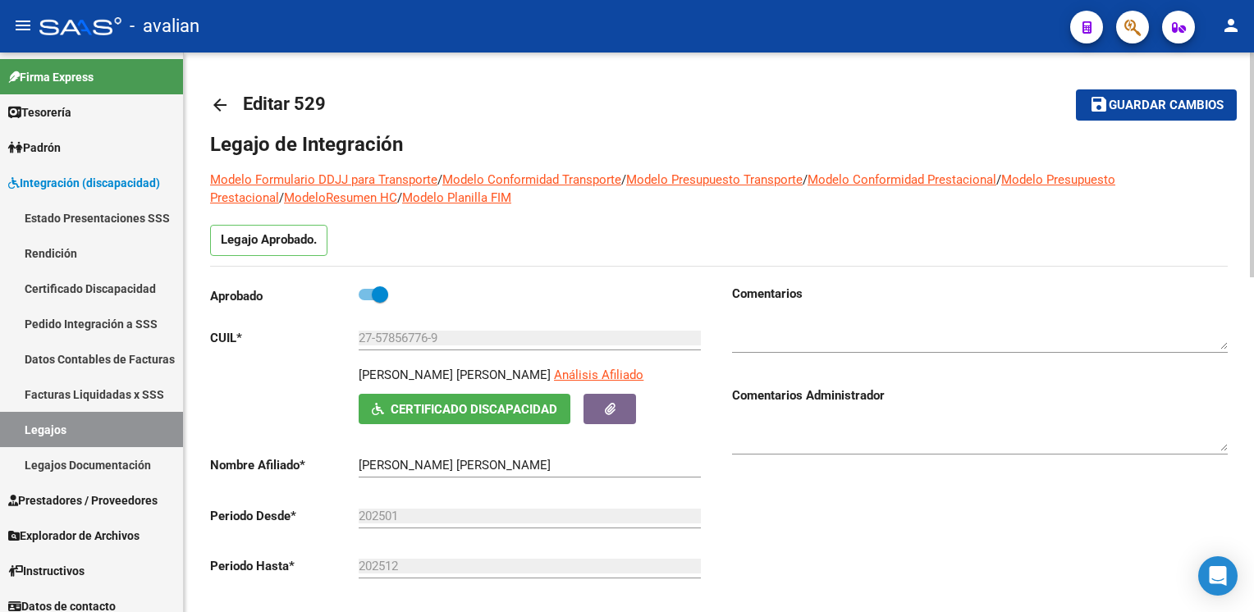
click at [224, 109] on mat-icon "arrow_back" at bounding box center [220, 105] width 20 height 20
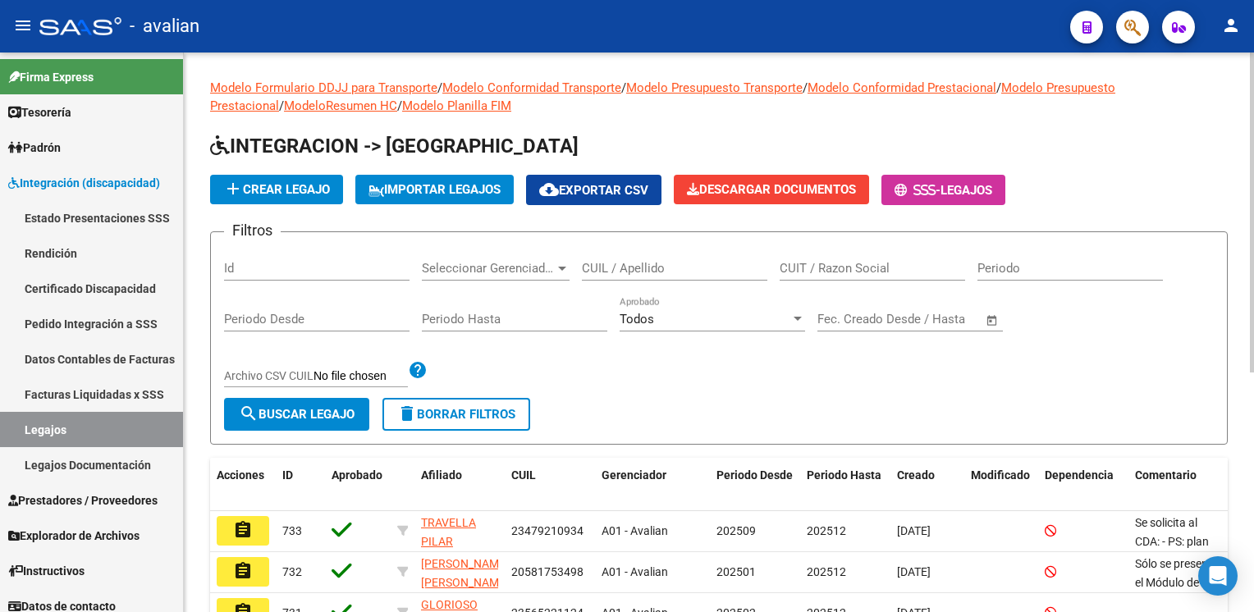
click at [616, 267] on input "CUIL / Apellido" at bounding box center [675, 268] width 186 height 15
paste input "20567781225"
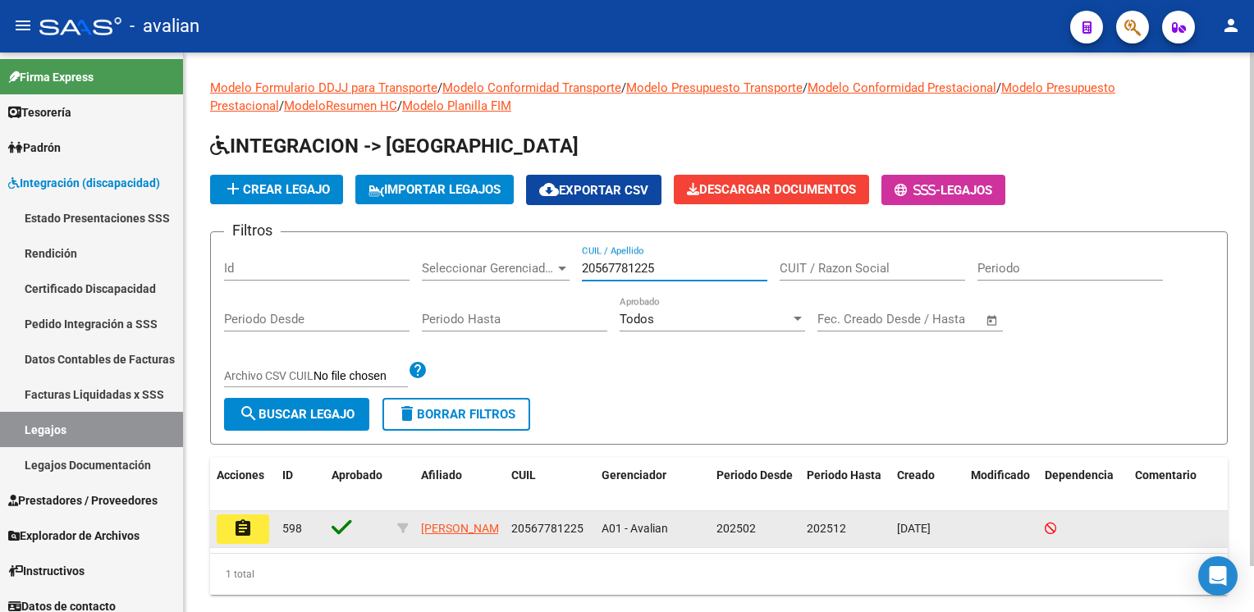
type input "20567781225"
click at [241, 522] on mat-icon "assignment" at bounding box center [243, 529] width 20 height 20
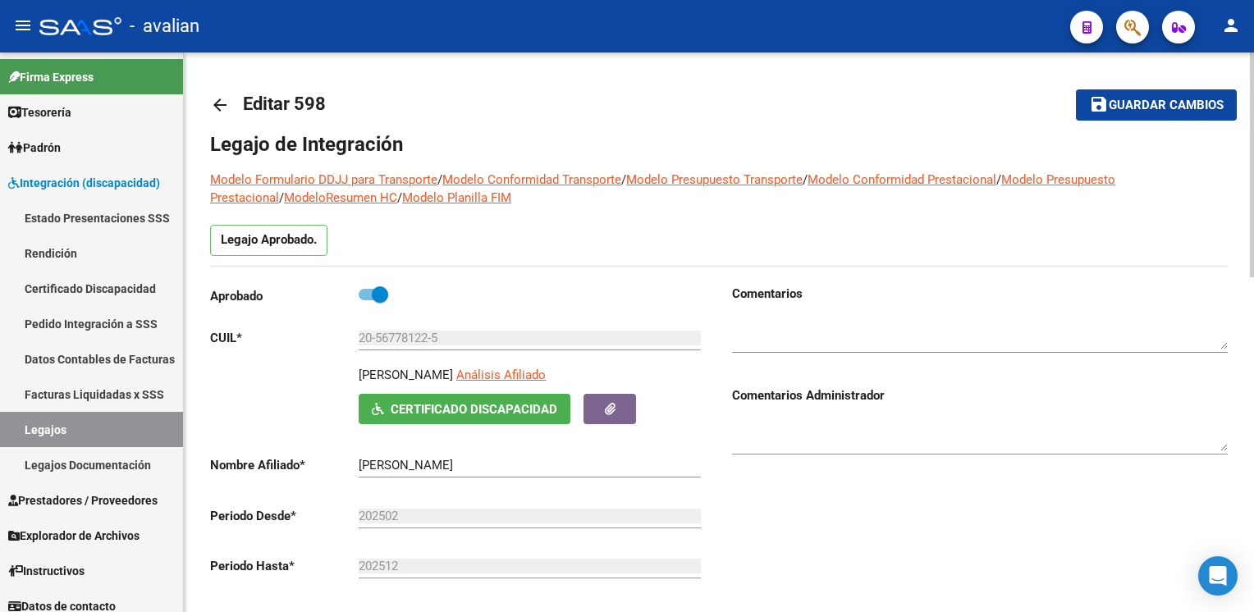
click at [222, 104] on mat-icon "arrow_back" at bounding box center [220, 105] width 20 height 20
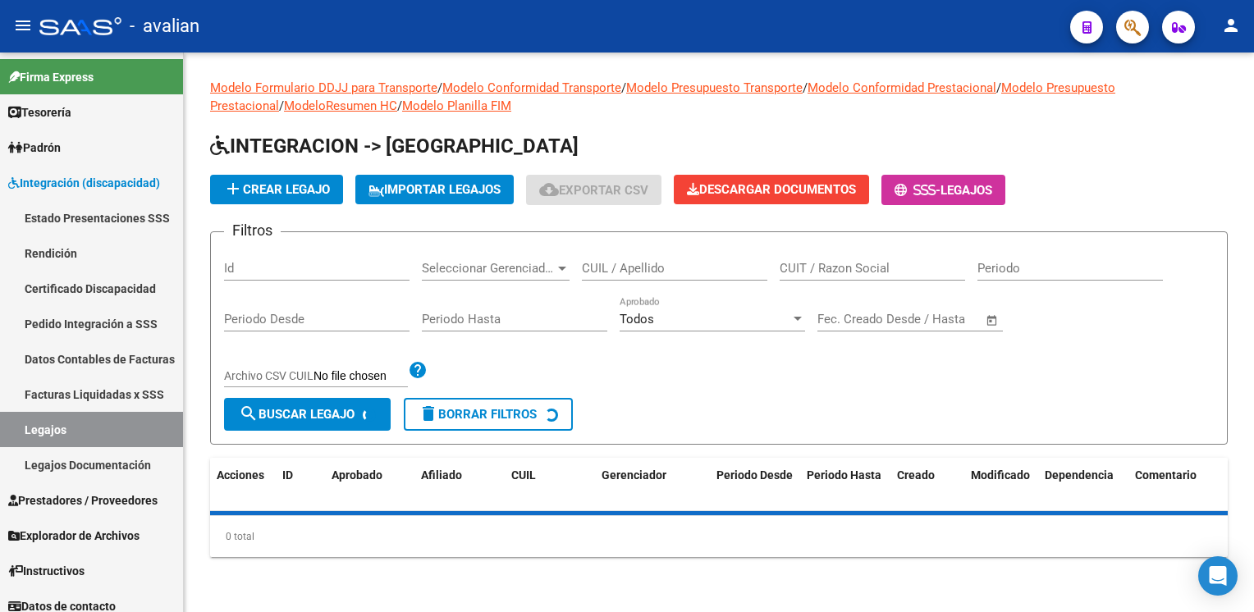
click at [596, 265] on input "CUIL / Apellido" at bounding box center [675, 268] width 186 height 15
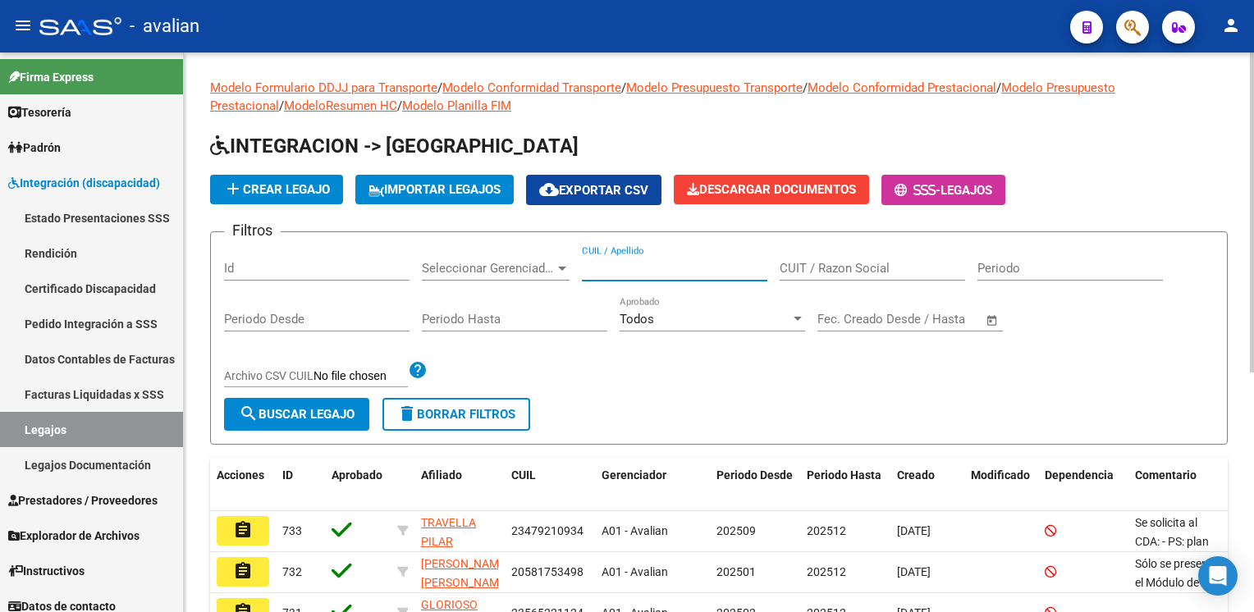
paste input "20489004675"
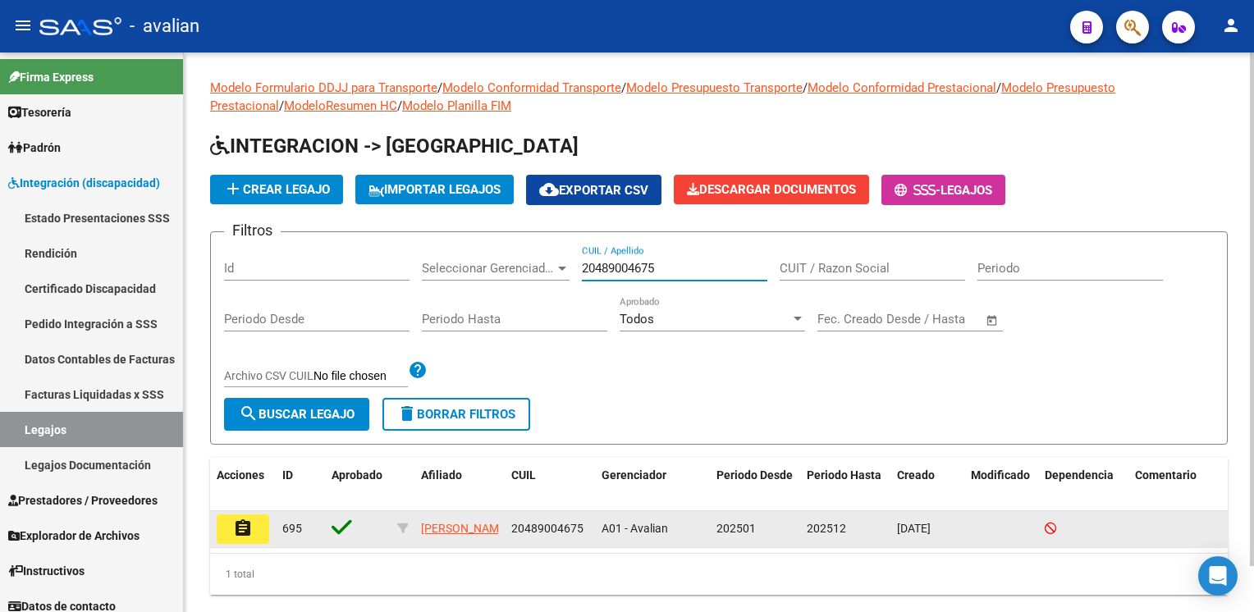
type input "20489004675"
click at [259, 526] on button "assignment" at bounding box center [243, 530] width 53 height 30
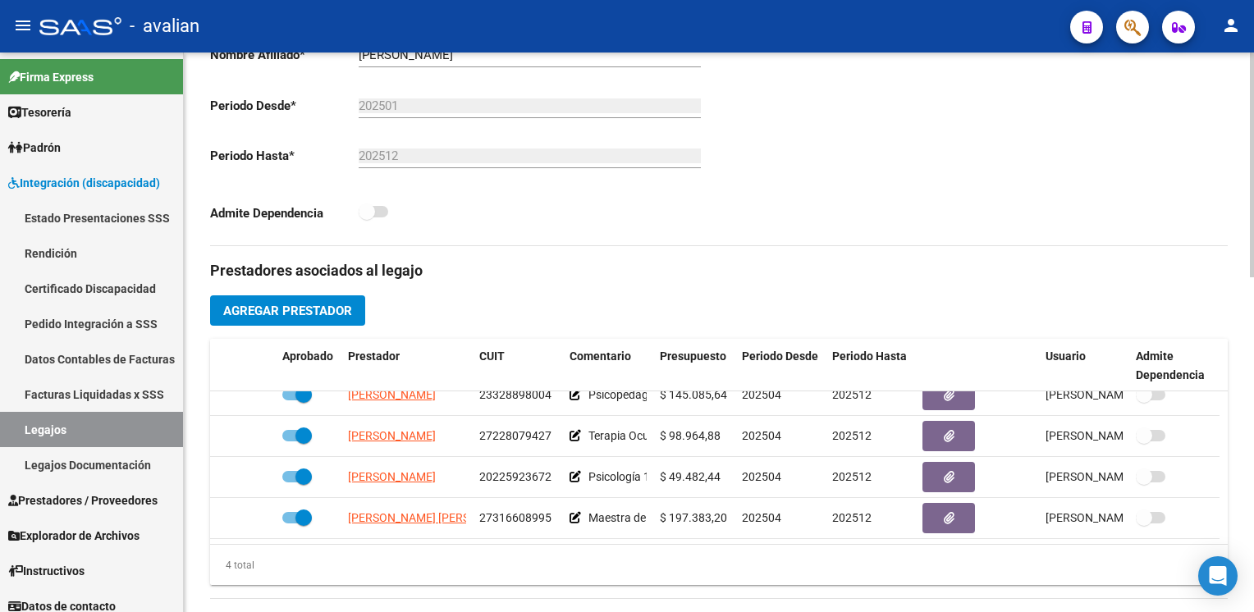
scroll to position [29, 0]
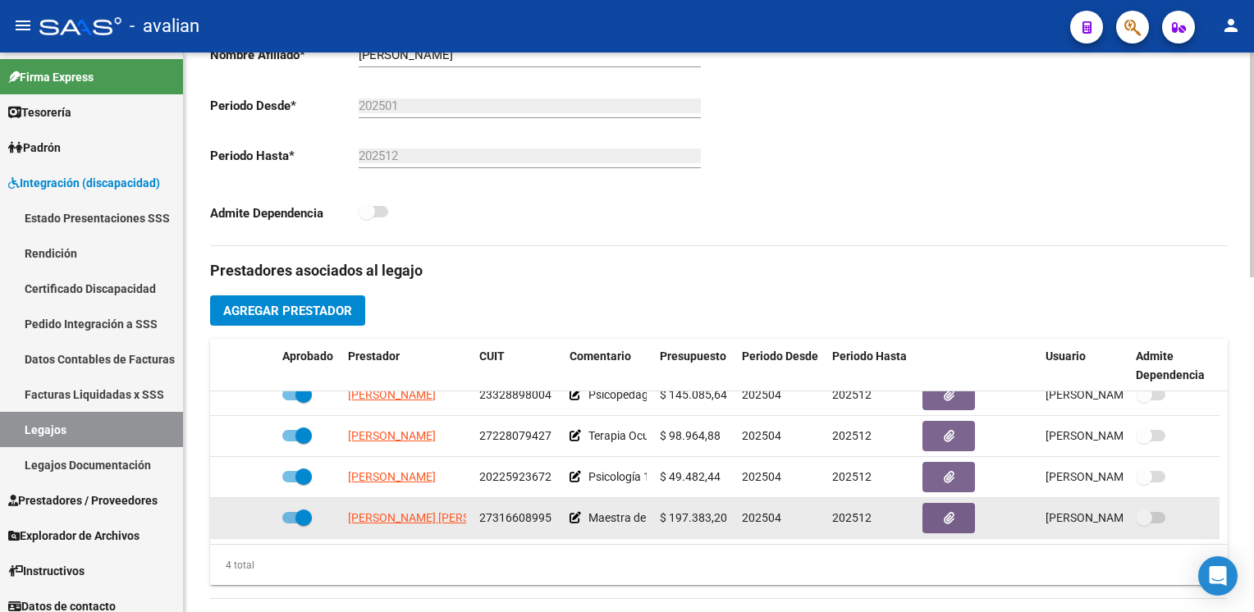
click at [1213, 519] on datatable-body-cell at bounding box center [1174, 518] width 90 height 40
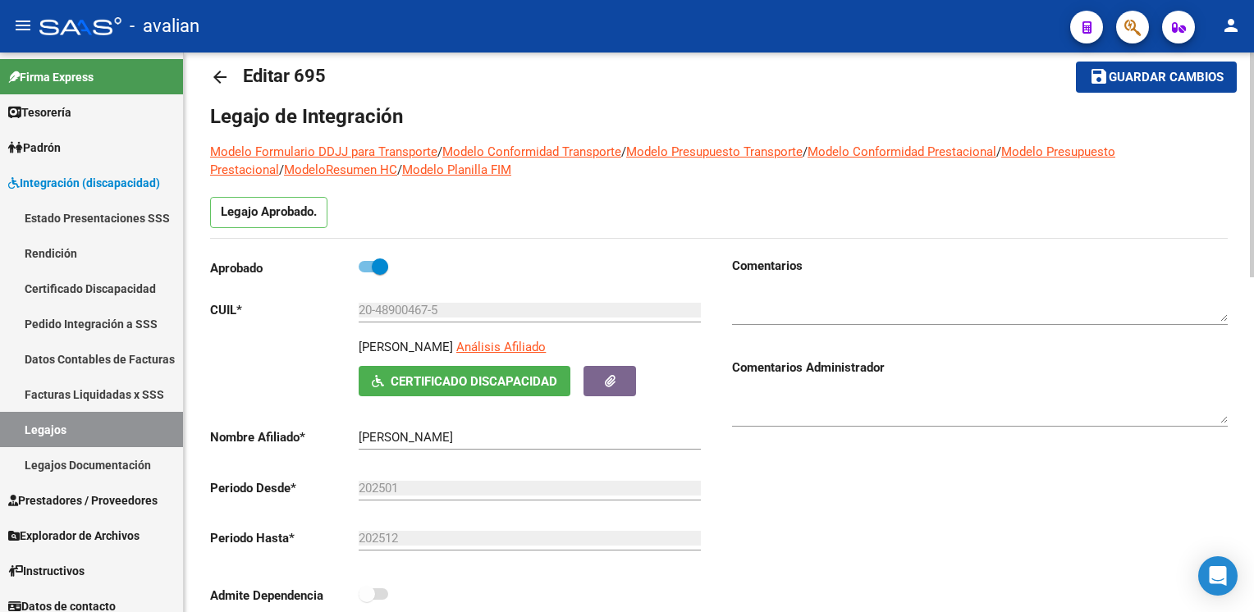
scroll to position [0, 0]
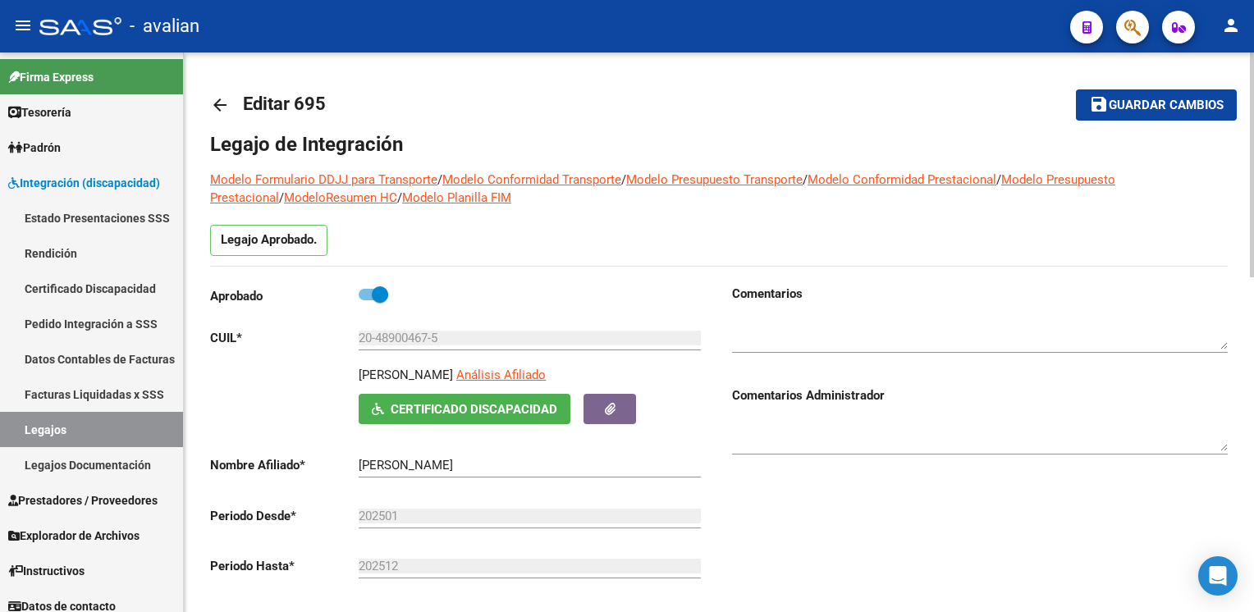
click at [223, 100] on mat-icon "arrow_back" at bounding box center [220, 105] width 20 height 20
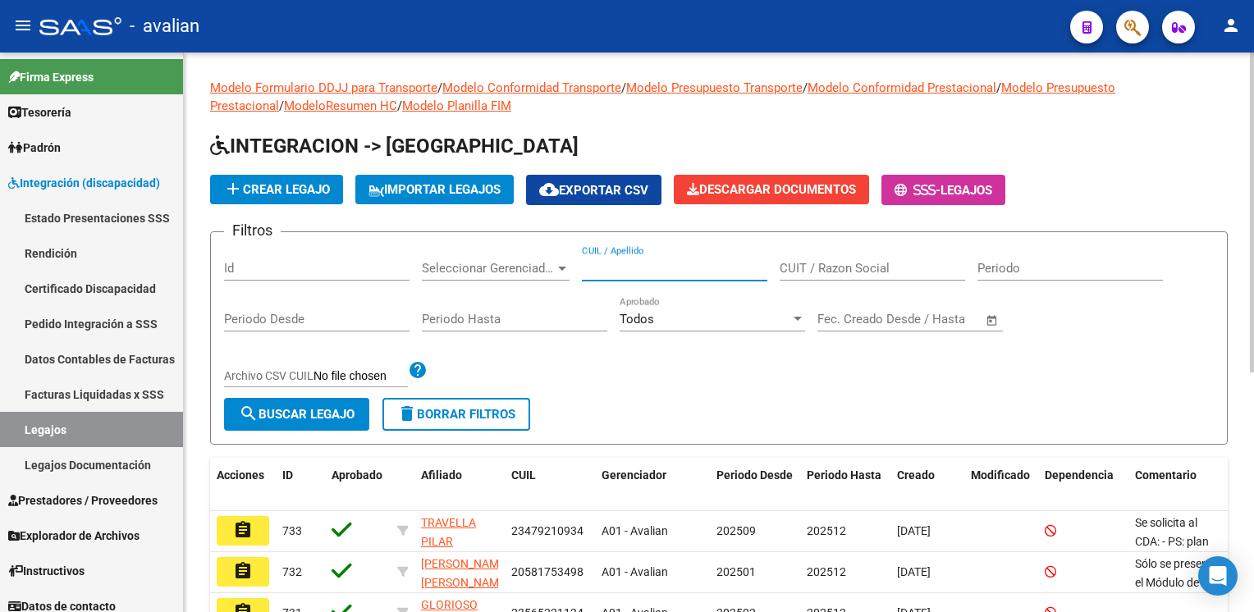
click at [630, 262] on input "CUIL / Apellido" at bounding box center [675, 268] width 186 height 15
paste input "20545778190"
click at [630, 261] on input "20545778190" at bounding box center [675, 268] width 186 height 15
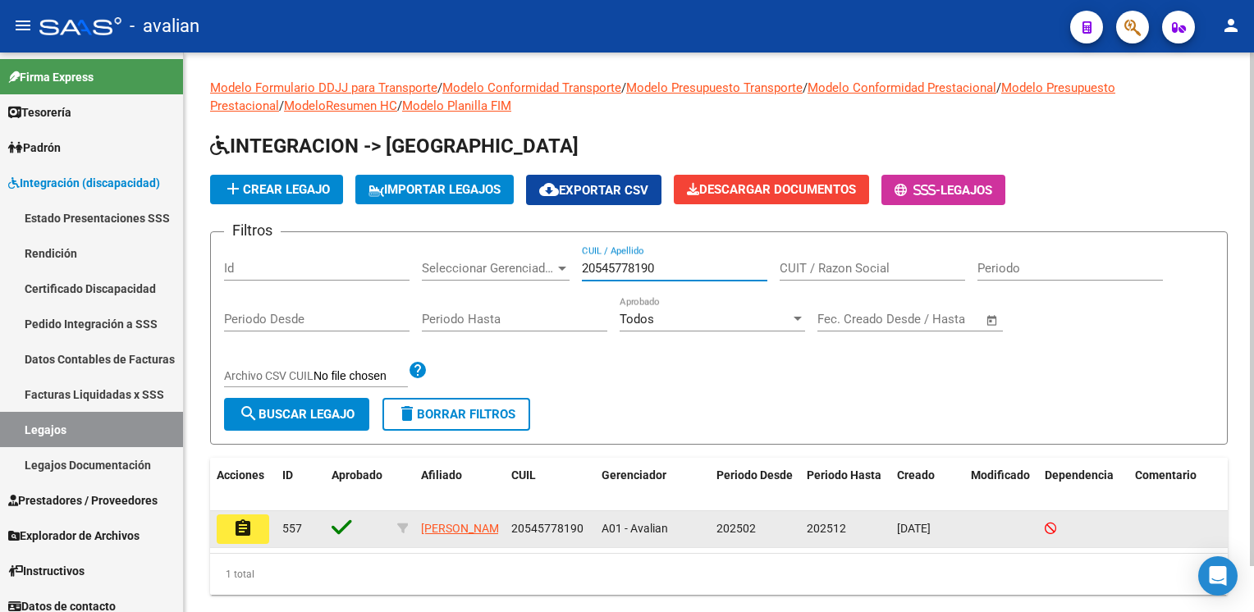
type input "20545778190"
click at [237, 532] on mat-icon "assignment" at bounding box center [243, 529] width 20 height 20
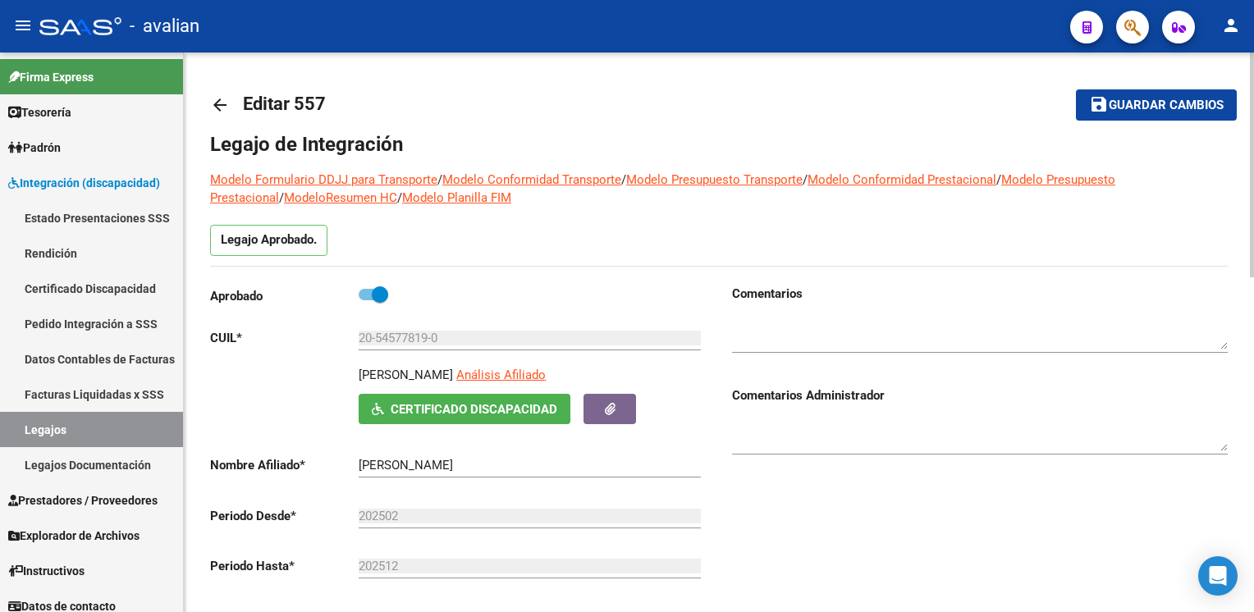
click at [222, 99] on mat-icon "arrow_back" at bounding box center [220, 105] width 20 height 20
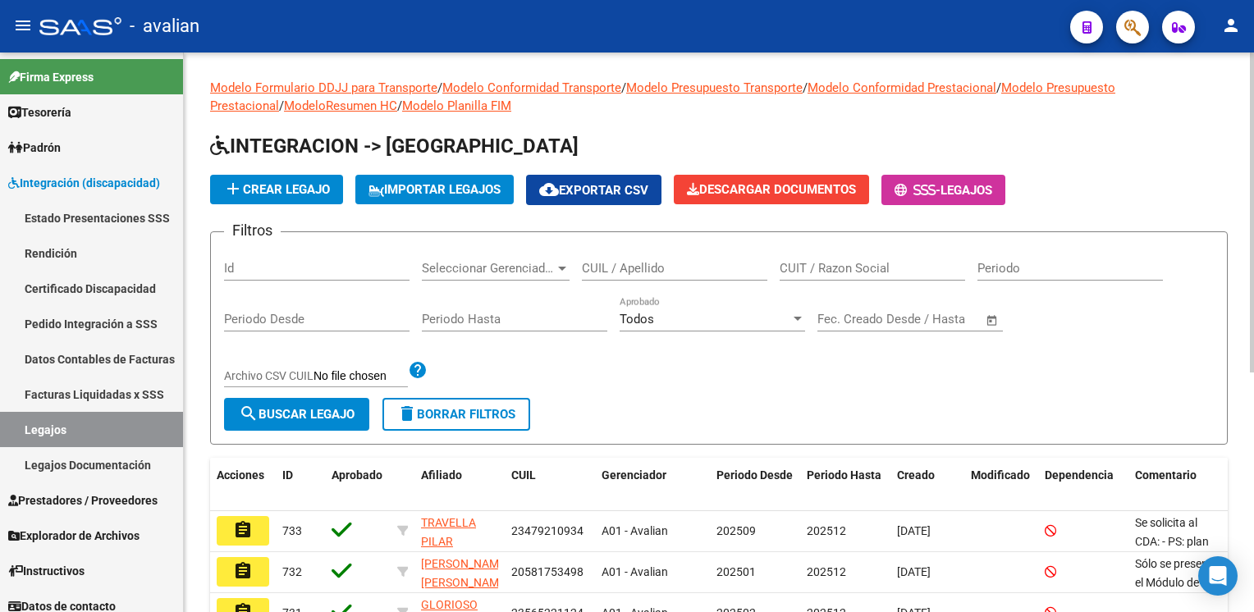
click at [626, 257] on div "CUIL / Apellido" at bounding box center [675, 262] width 186 height 35
paste input "20534064595"
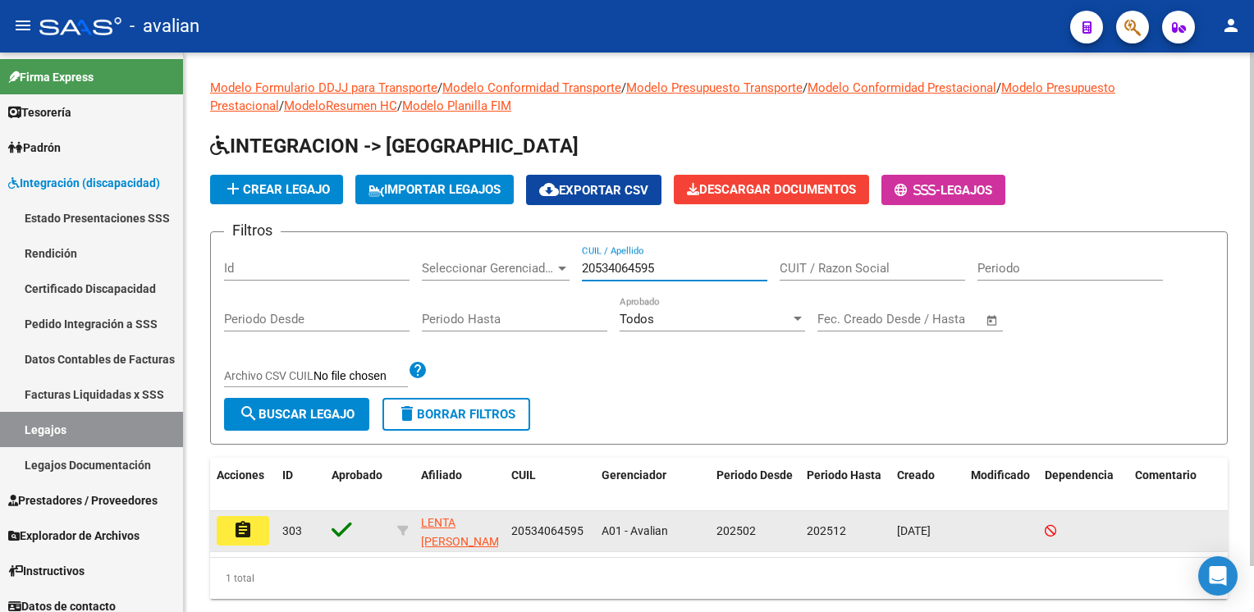
type input "20534064595"
click at [246, 528] on mat-icon "assignment" at bounding box center [243, 530] width 20 height 20
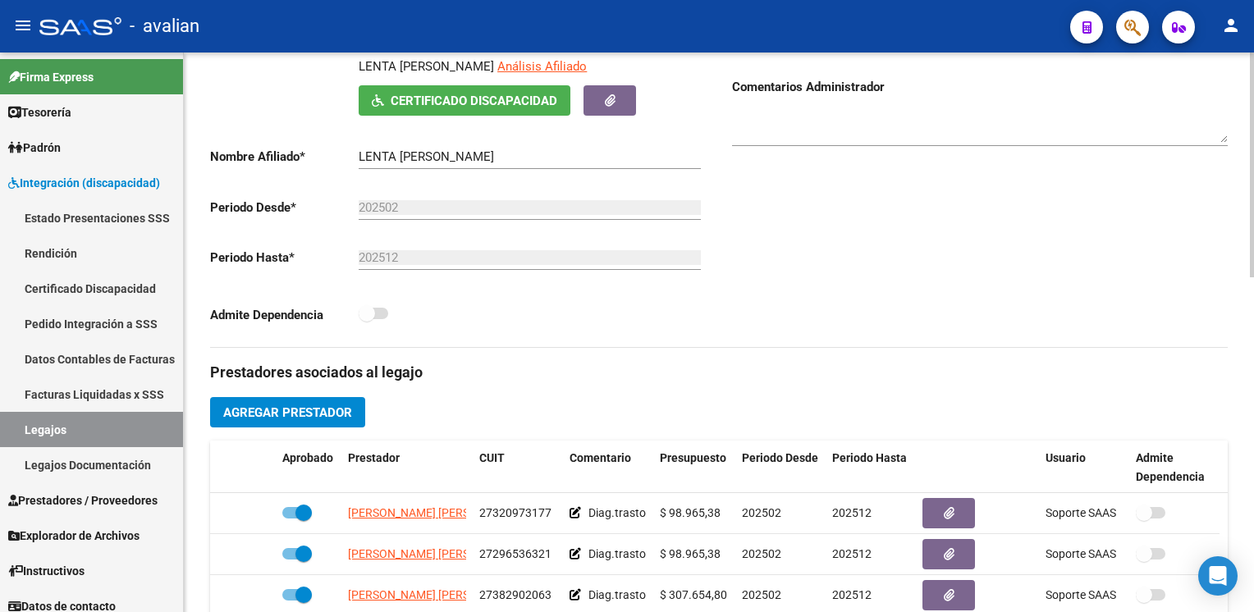
scroll to position [575, 0]
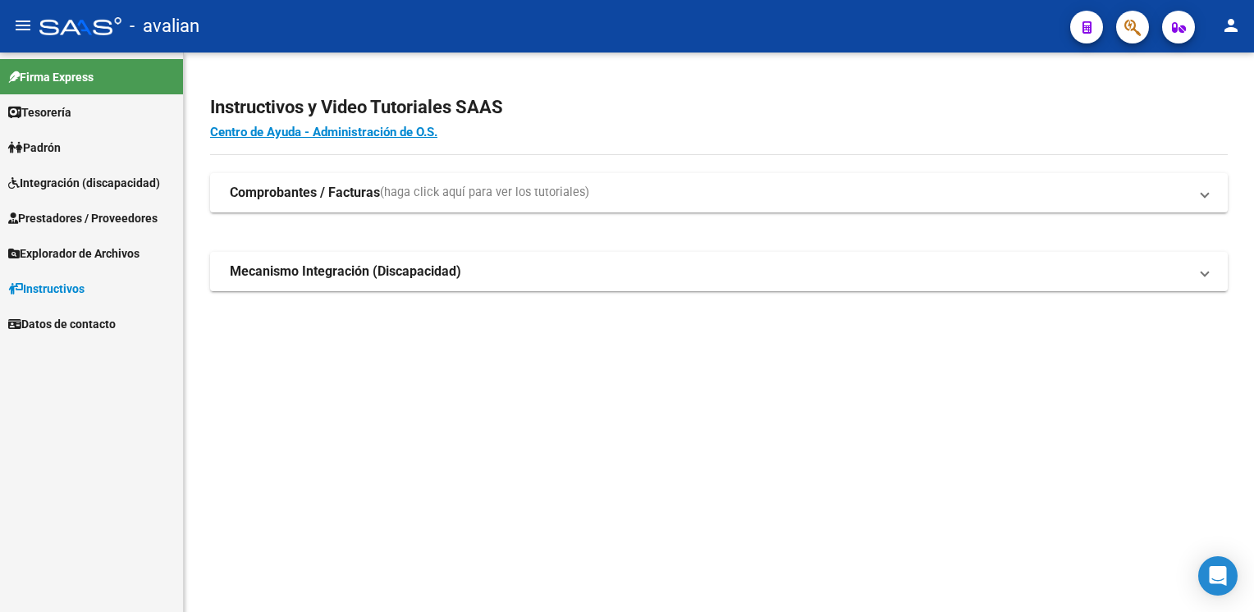
click at [115, 228] on link "Prestadores / Proveedores" at bounding box center [91, 217] width 183 height 35
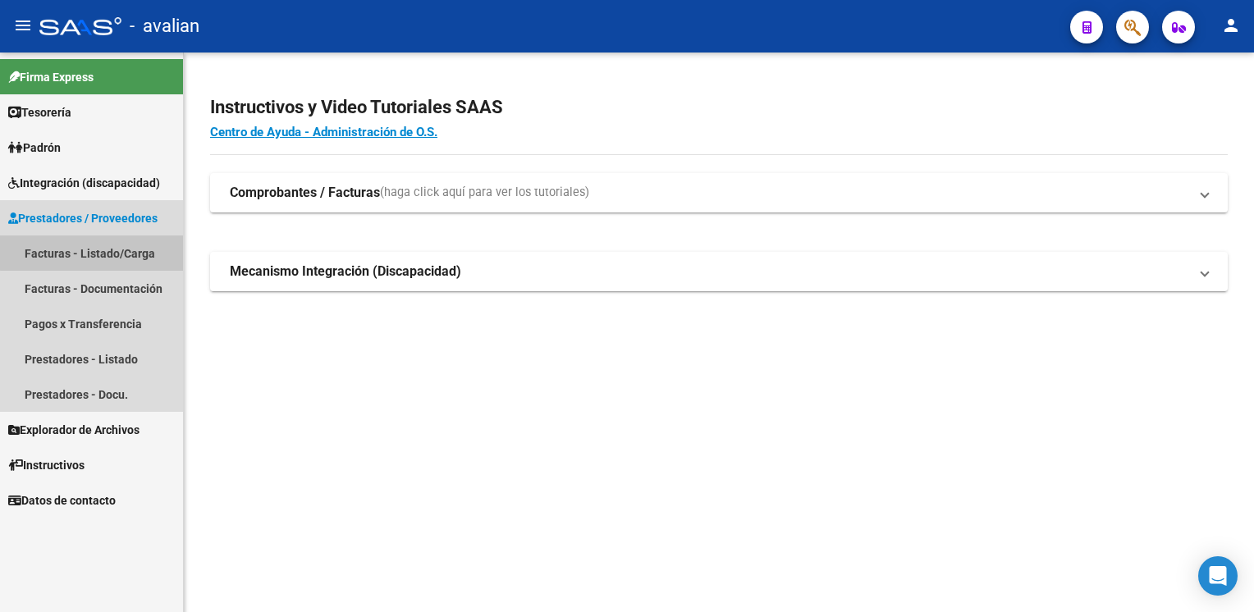
click at [106, 252] on link "Facturas - Listado/Carga" at bounding box center [91, 253] width 183 height 35
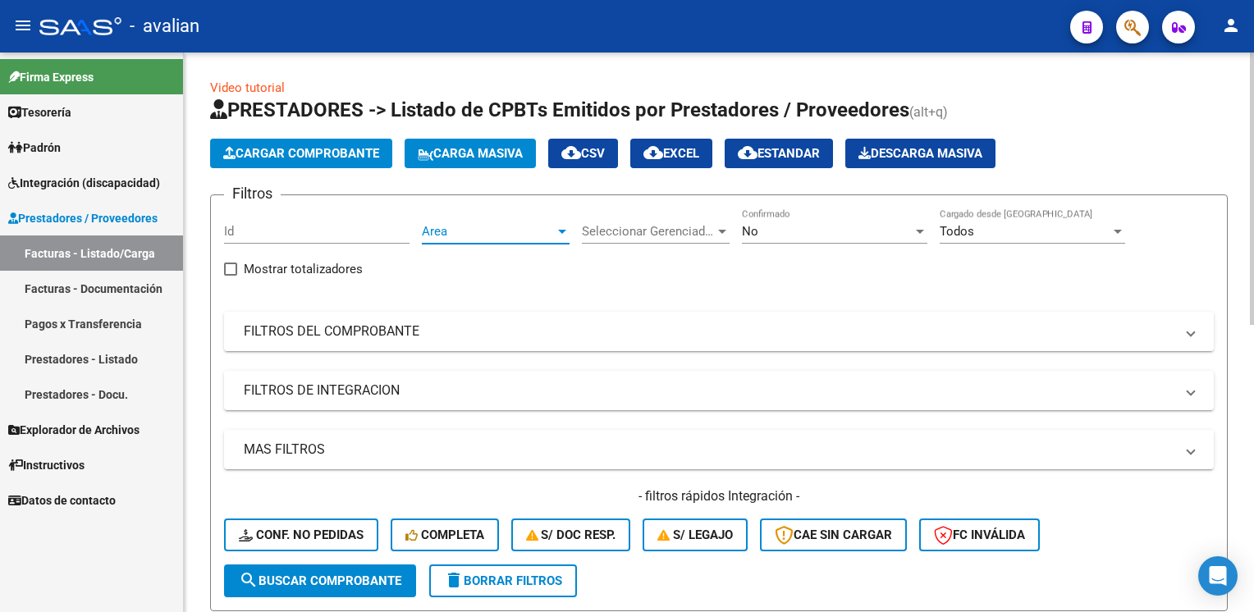
click at [447, 233] on span "Area" at bounding box center [488, 231] width 133 height 15
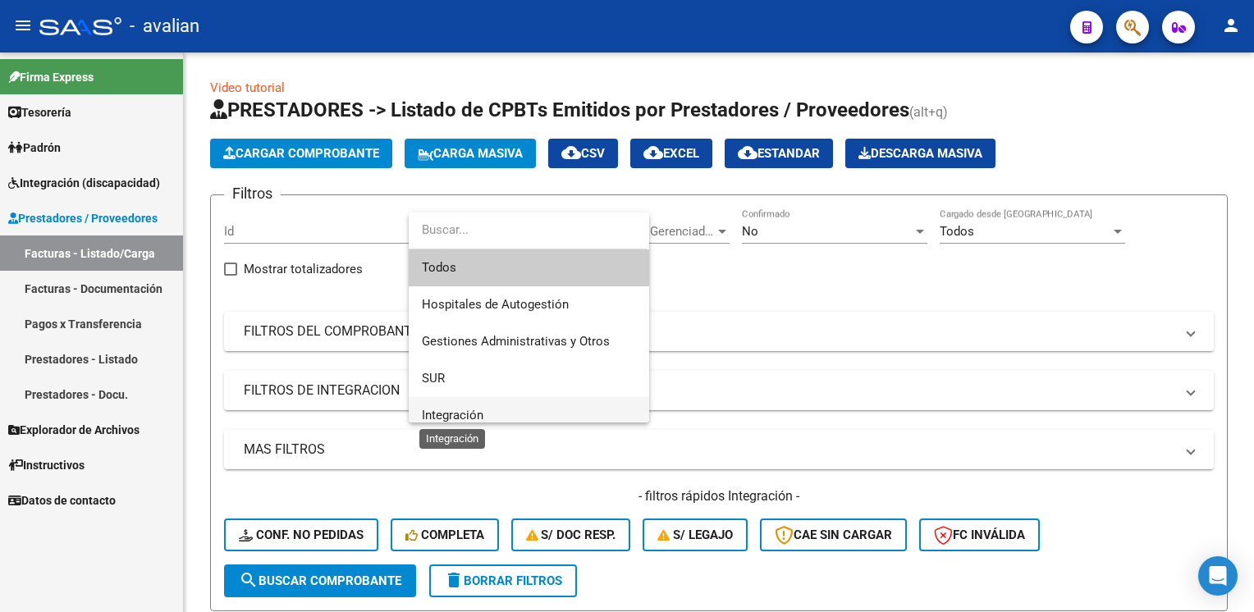
click at [442, 409] on span "Integración" at bounding box center [453, 415] width 62 height 15
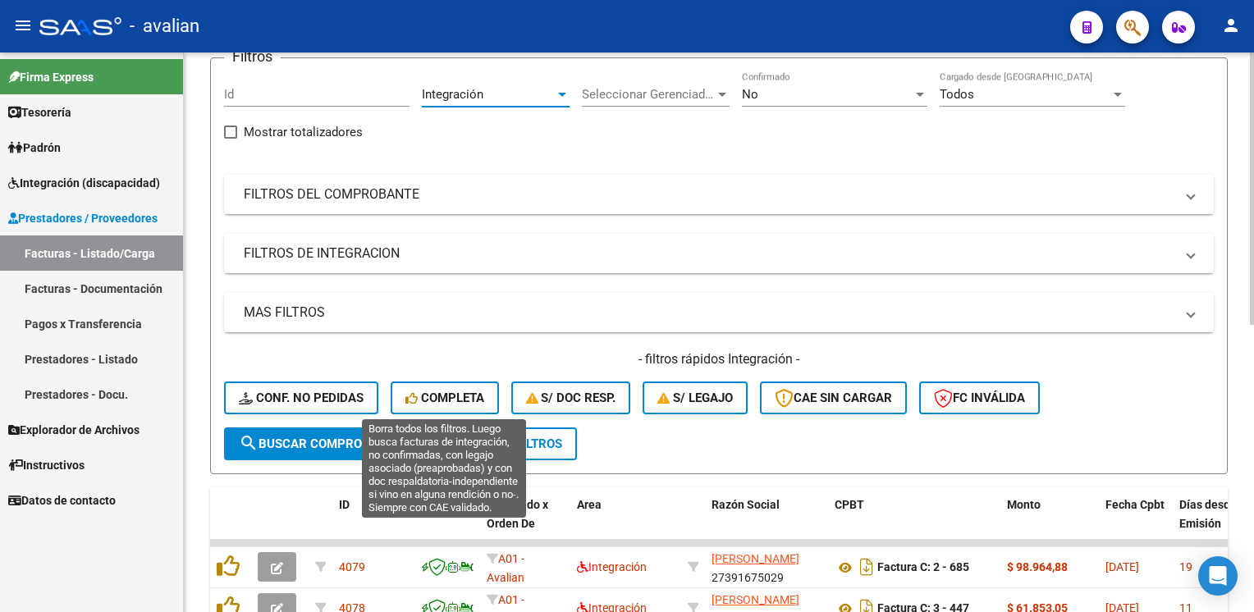
scroll to position [164, 0]
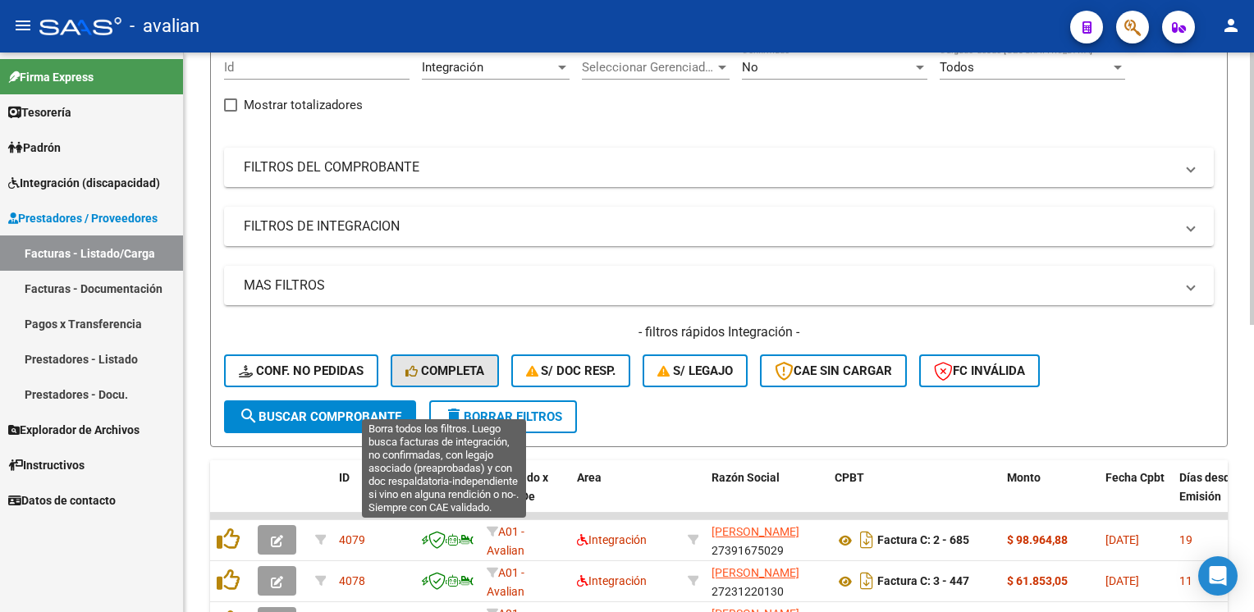
click at [454, 377] on button "Completa" at bounding box center [445, 371] width 108 height 33
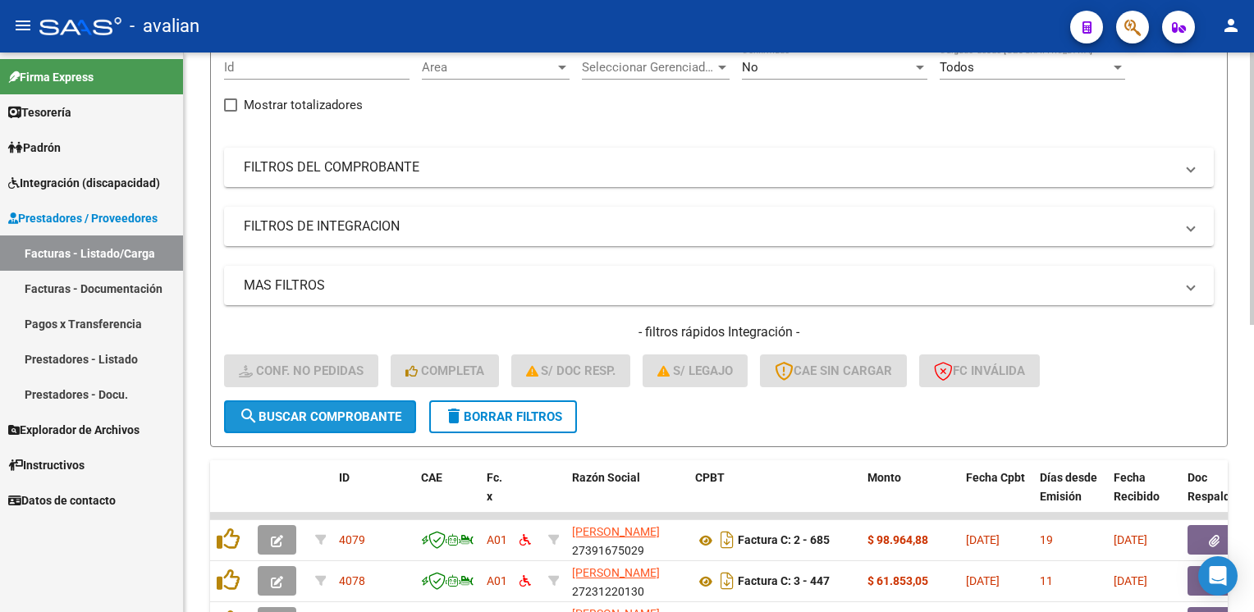
click at [341, 414] on span "search Buscar Comprobante" at bounding box center [320, 417] width 163 height 15
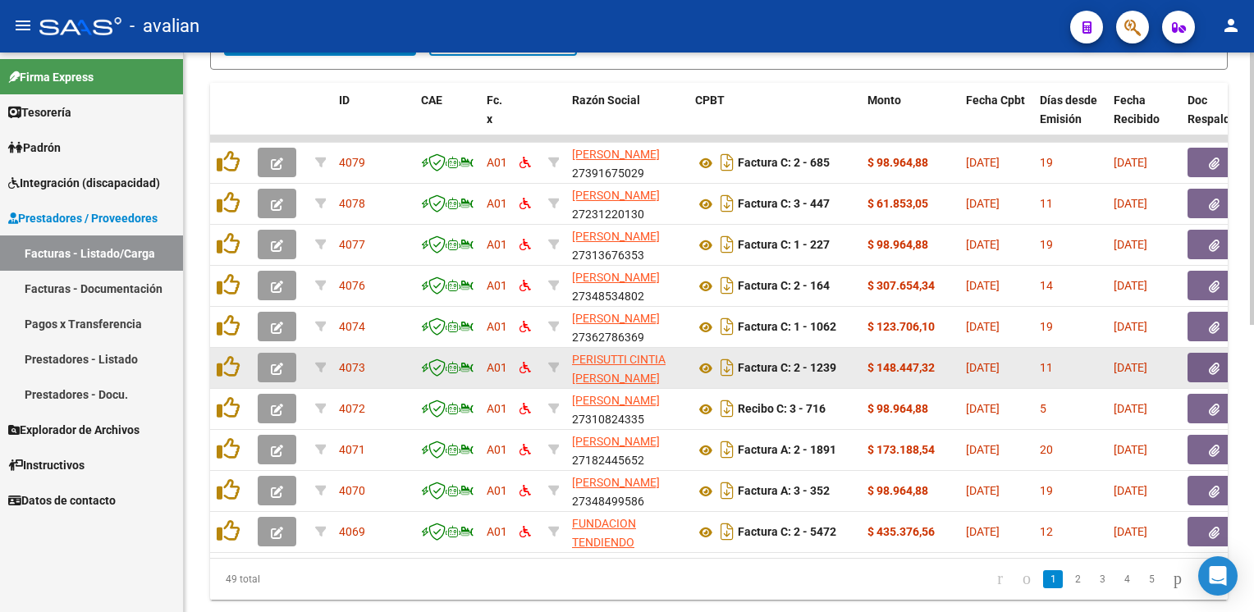
scroll to position [591, 0]
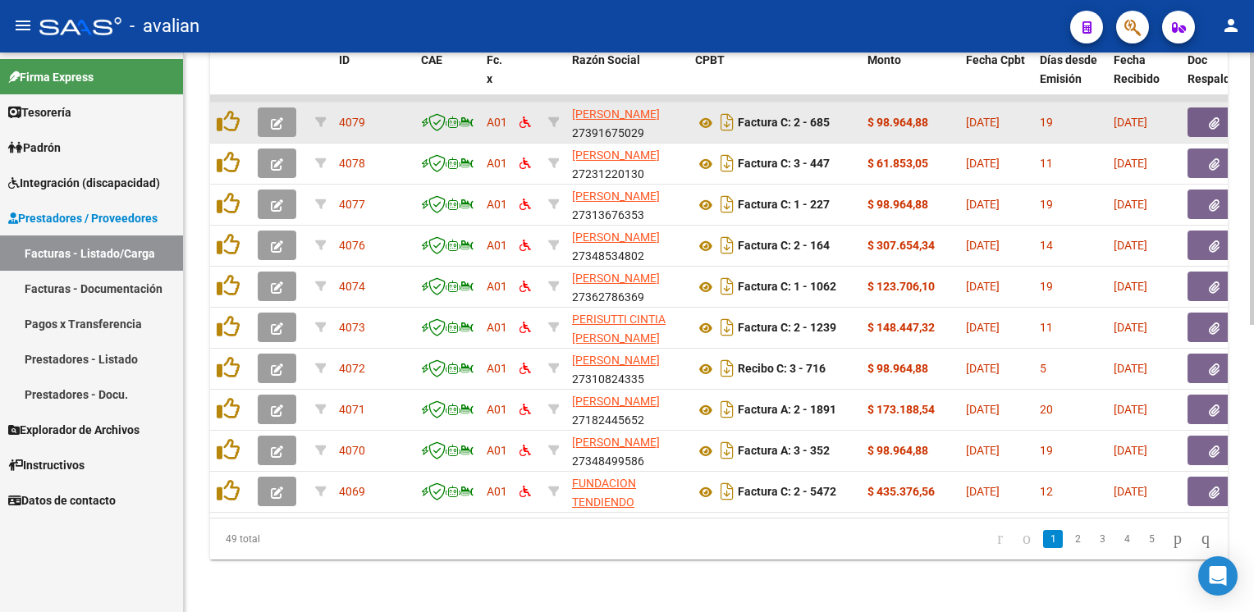
click at [281, 117] on icon "button" at bounding box center [277, 123] width 12 height 12
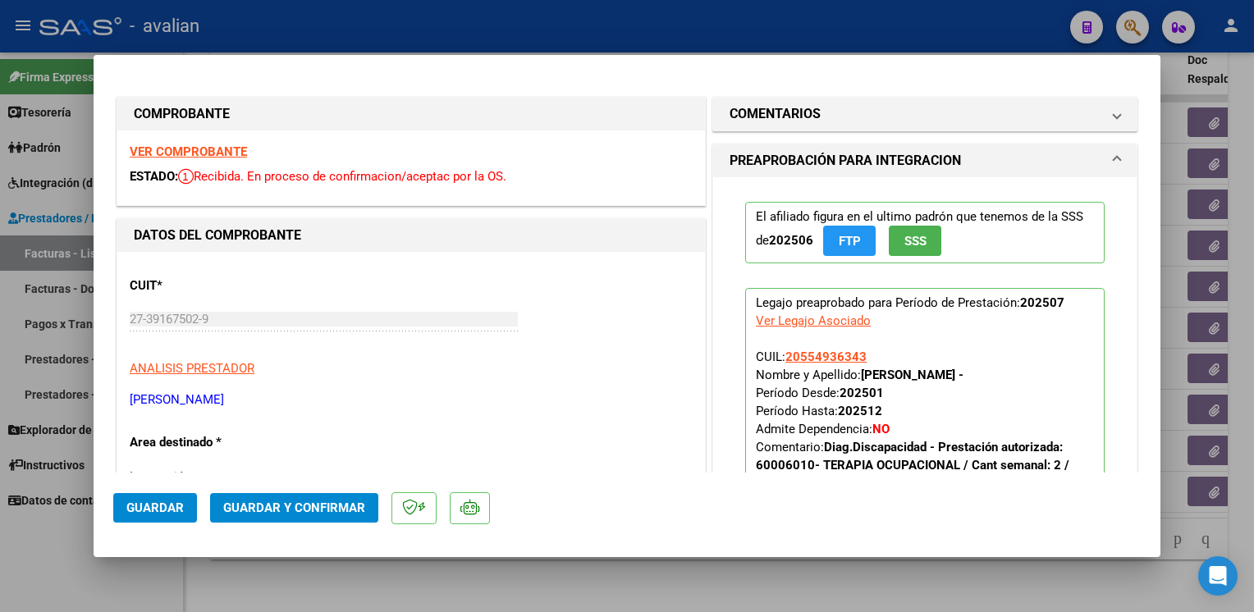
click at [237, 151] on strong "VER COMPROBANTE" at bounding box center [188, 151] width 117 height 15
click at [300, 513] on span "Guardar y Confirmar" at bounding box center [294, 508] width 142 height 15
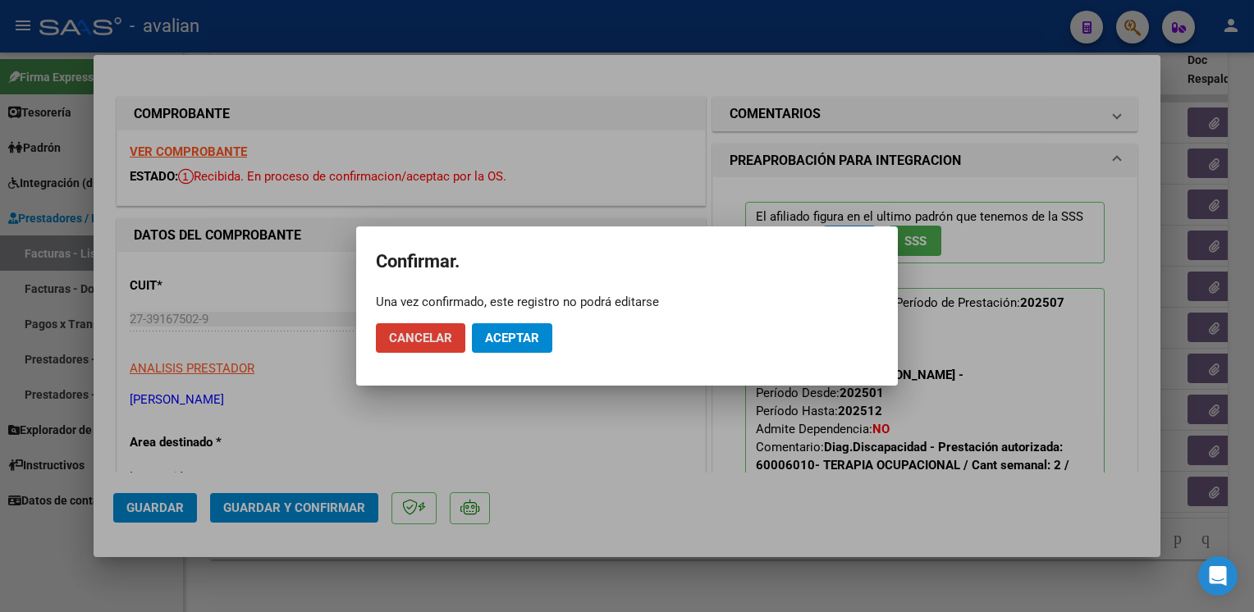
drag, startPoint x: 517, startPoint y: 345, endPoint x: 621, endPoint y: 148, distance: 222.5
click at [518, 343] on span "Aceptar" at bounding box center [512, 338] width 54 height 15
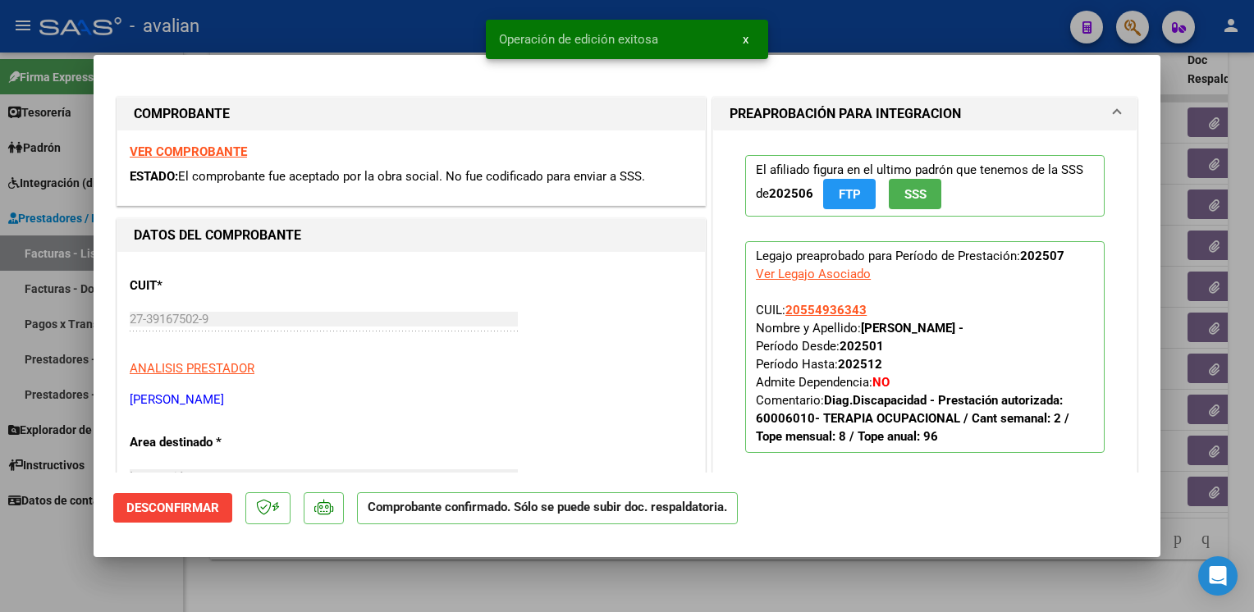
click at [351, 27] on div at bounding box center [627, 306] width 1254 height 612
type input "$ 0,00"
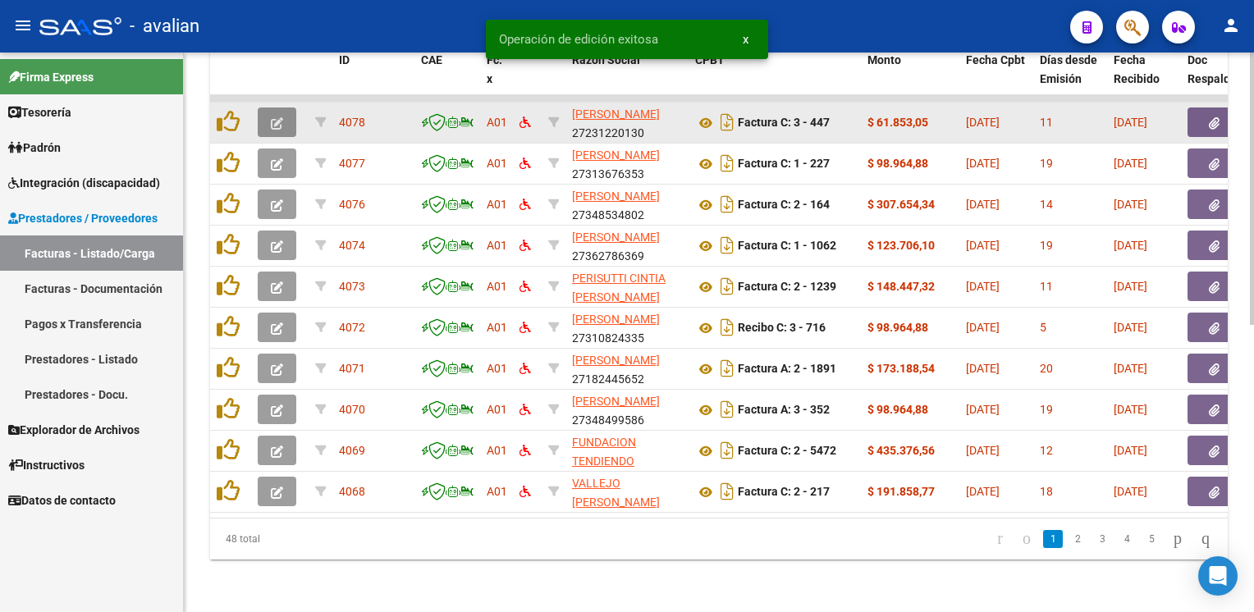
click at [282, 117] on icon "button" at bounding box center [277, 123] width 12 height 12
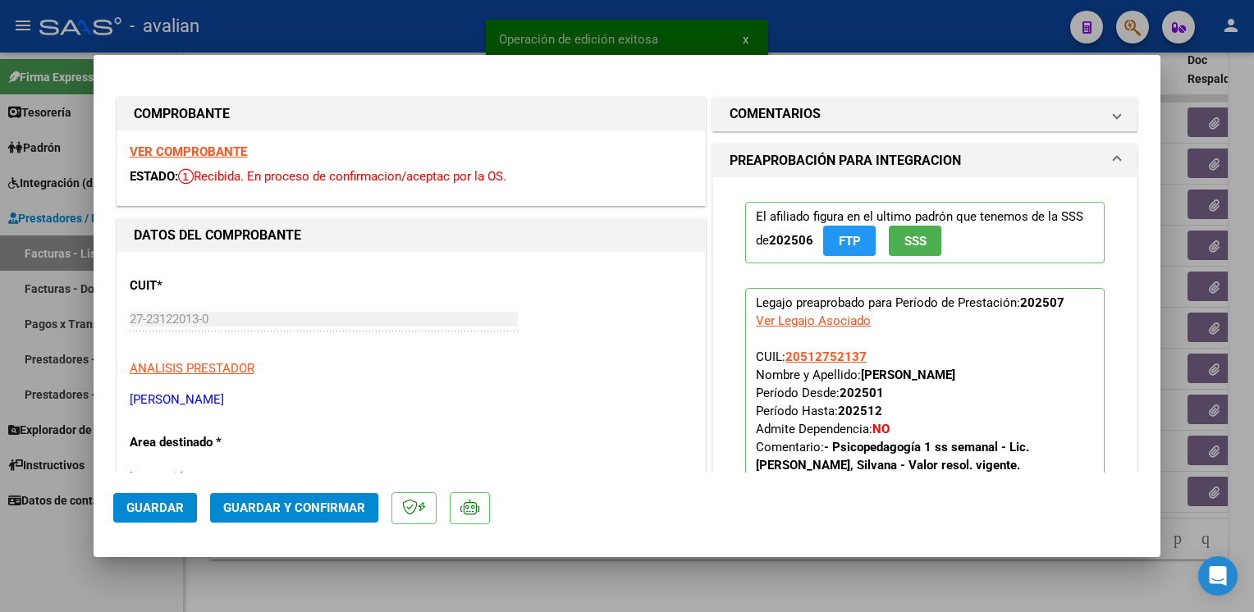
click at [228, 149] on strong "VER COMPROBANTE" at bounding box center [188, 151] width 117 height 15
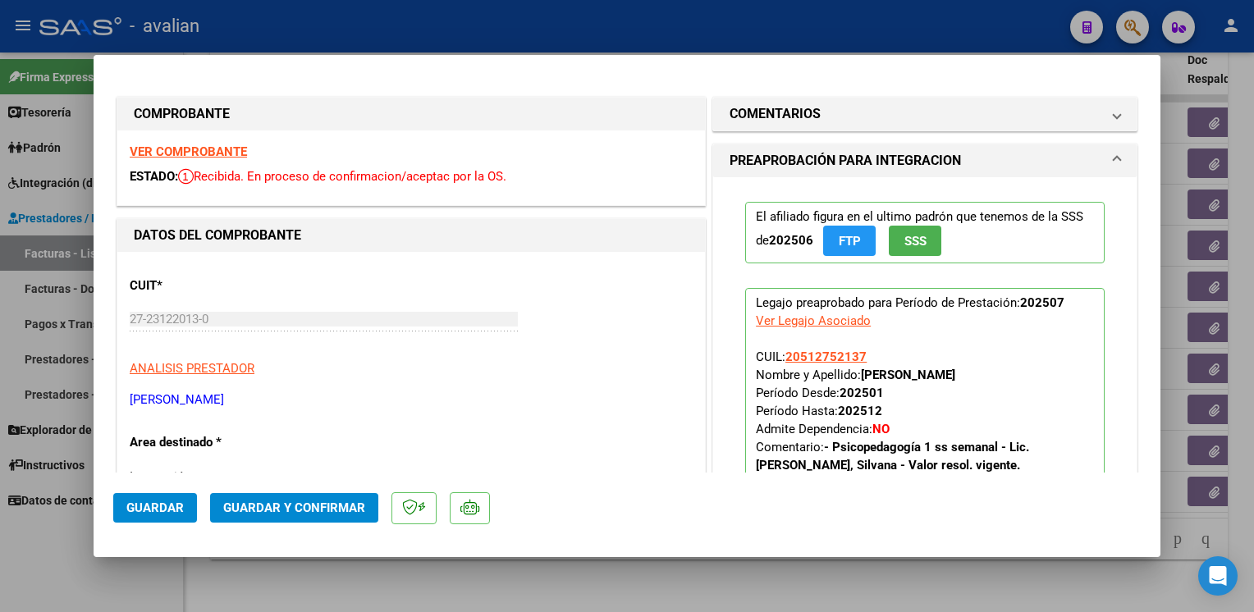
click at [331, 499] on button "Guardar y Confirmar" at bounding box center [294, 508] width 168 height 30
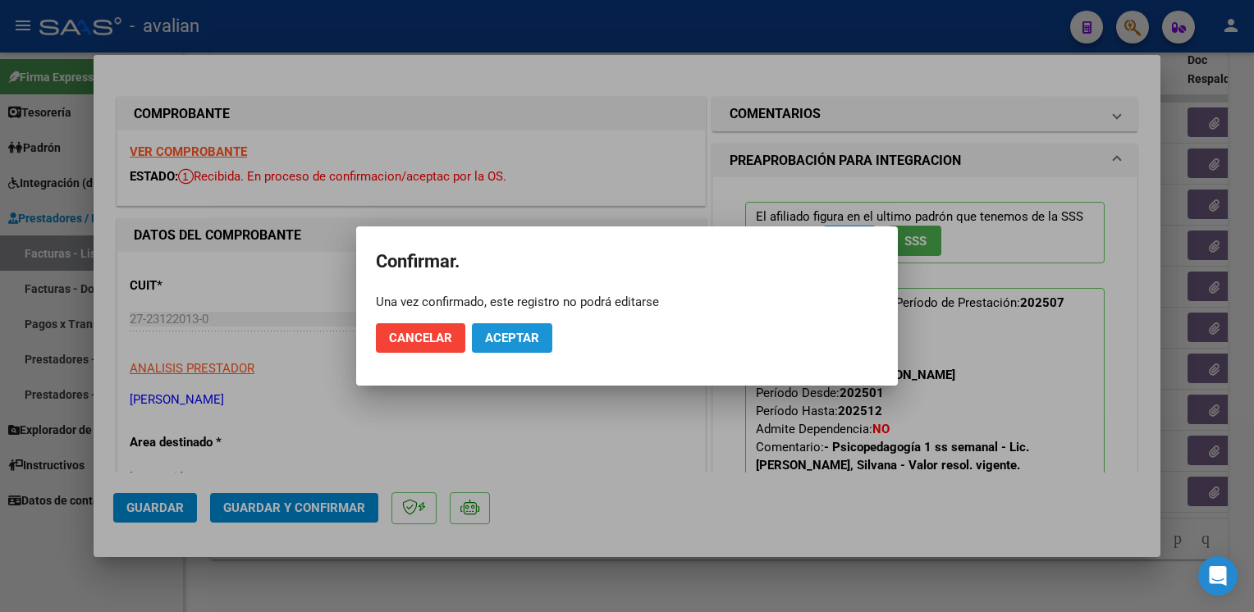
click at [492, 341] on span "Aceptar" at bounding box center [512, 338] width 54 height 15
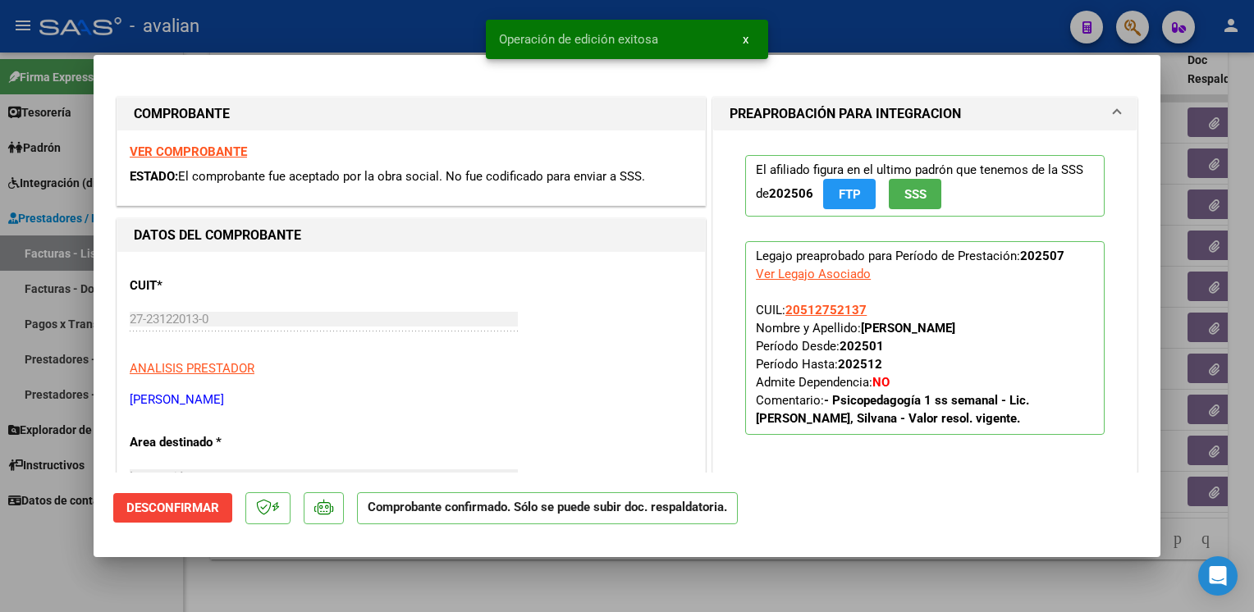
click at [323, 21] on div at bounding box center [627, 306] width 1254 height 612
type input "$ 0,00"
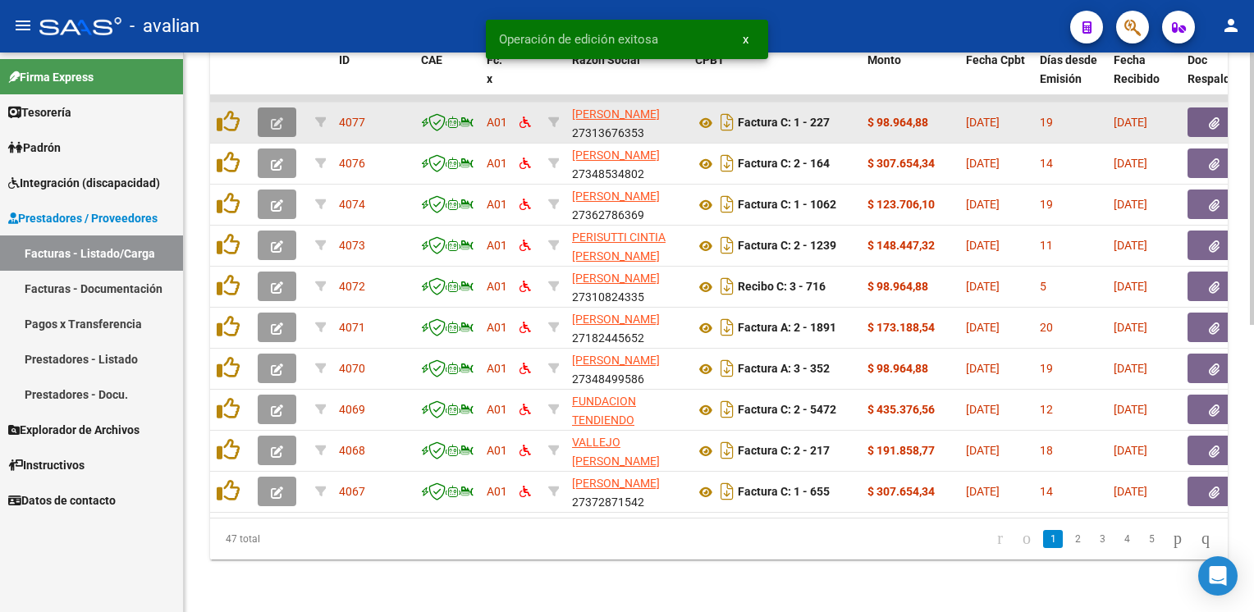
click at [282, 117] on icon "button" at bounding box center [277, 123] width 12 height 12
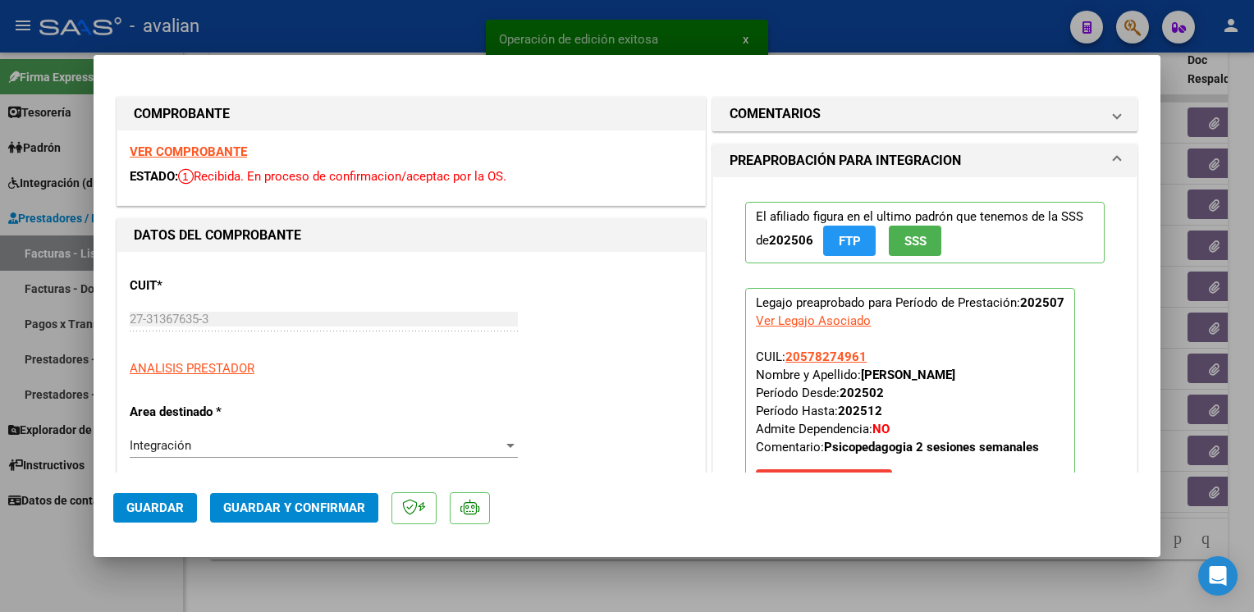
click at [205, 156] on strong "VER COMPROBANTE" at bounding box center [188, 151] width 117 height 15
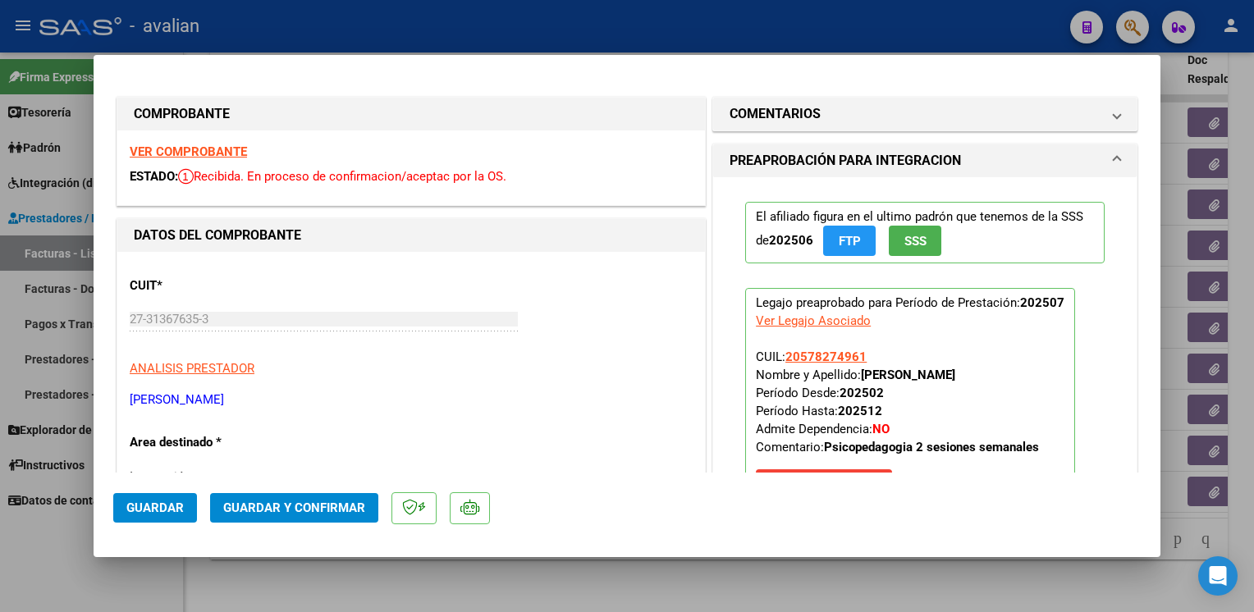
click at [322, 506] on span "Guardar y Confirmar" at bounding box center [294, 508] width 142 height 15
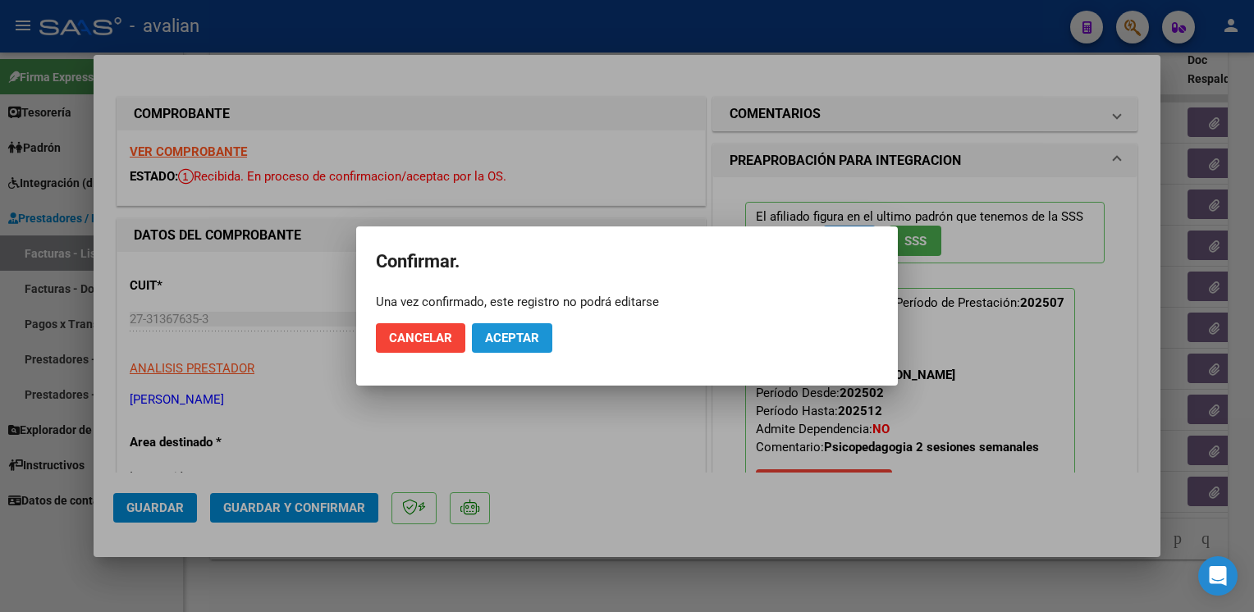
drag, startPoint x: 489, startPoint y: 350, endPoint x: 492, endPoint y: 337, distance: 14.3
click at [489, 350] on button "Aceptar" at bounding box center [512, 338] width 80 height 30
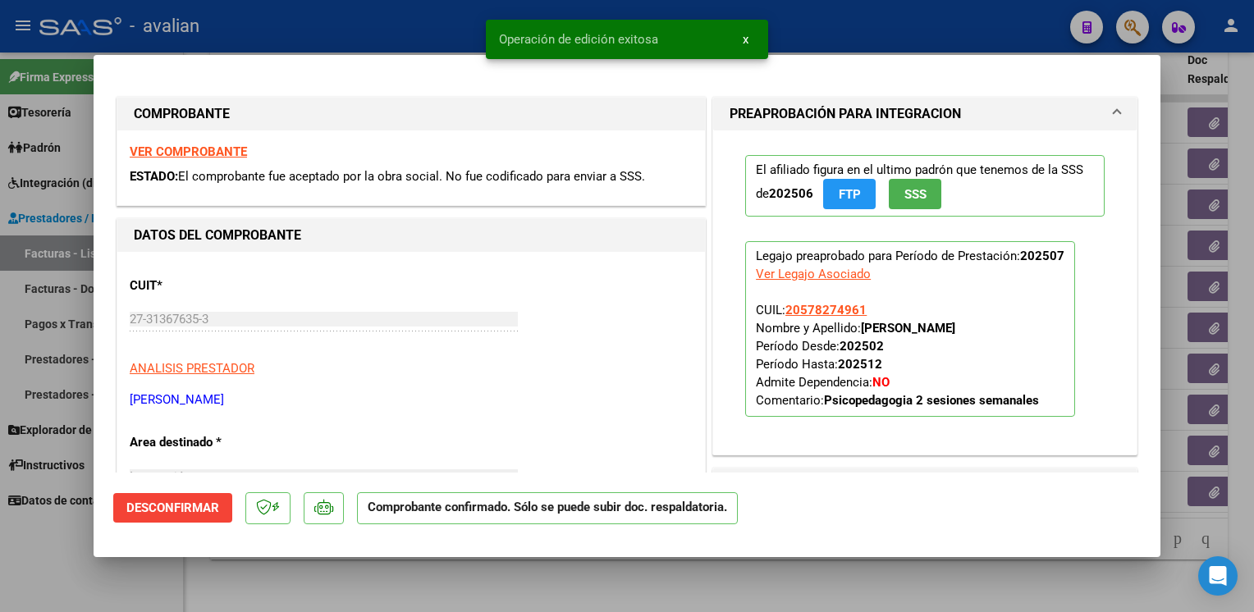
click at [369, 37] on div at bounding box center [627, 306] width 1254 height 612
type input "$ 0,00"
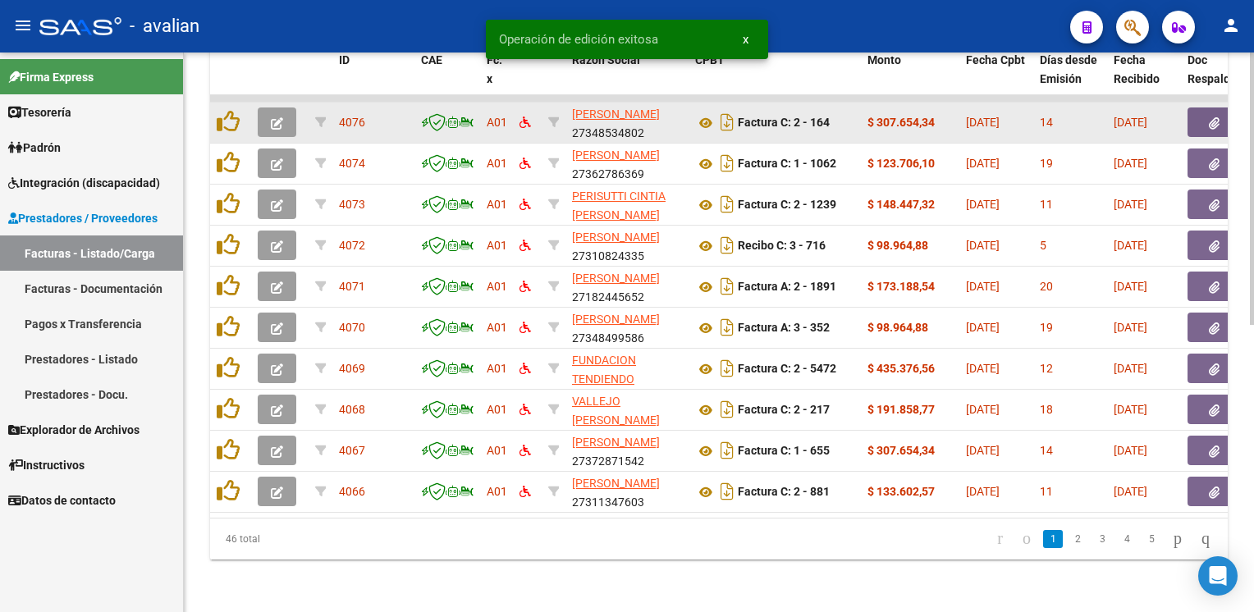
click at [273, 117] on icon "button" at bounding box center [277, 123] width 12 height 12
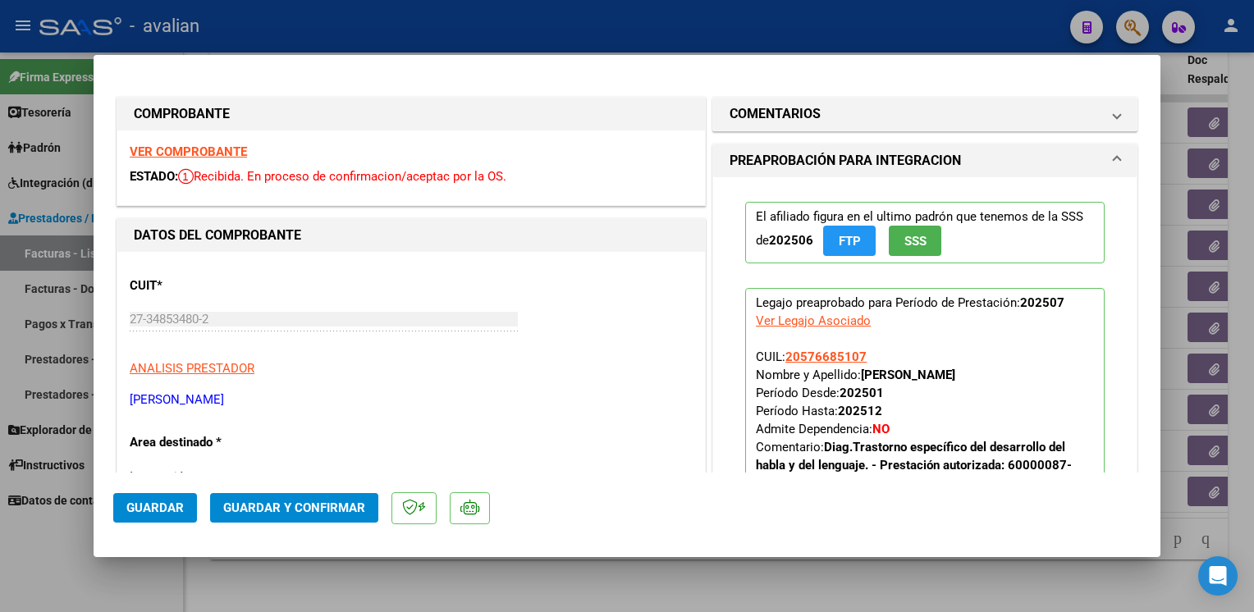
click at [231, 152] on strong "VER COMPROBANTE" at bounding box center [188, 151] width 117 height 15
click at [322, 506] on span "Guardar y Confirmar" at bounding box center [294, 508] width 142 height 15
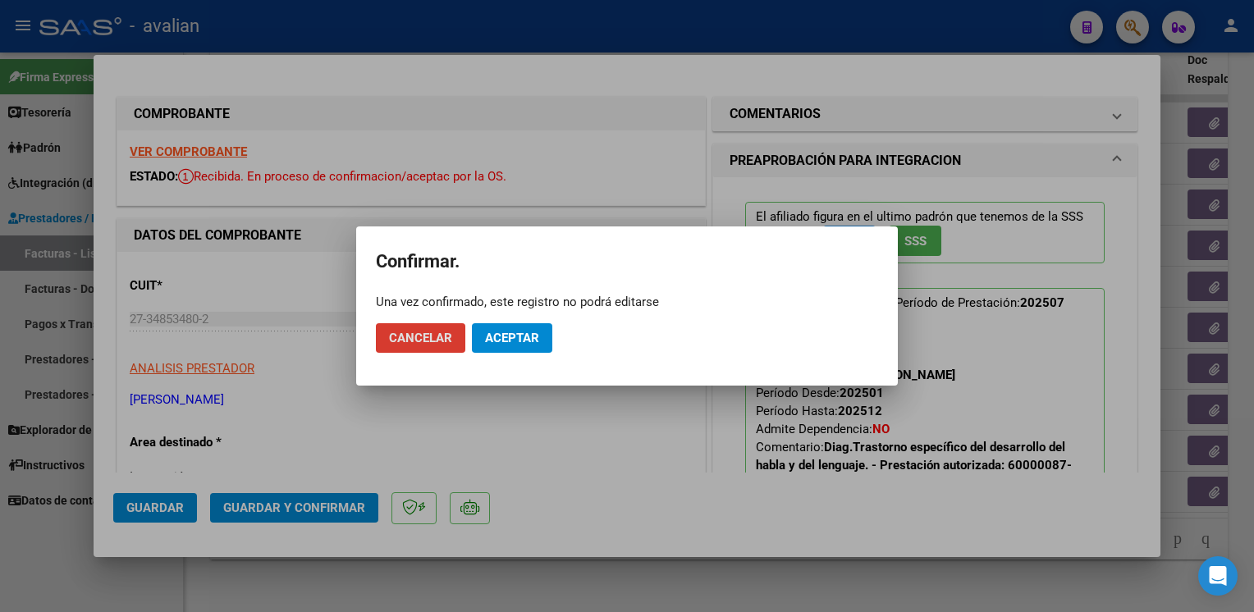
click at [522, 341] on span "Aceptar" at bounding box center [512, 338] width 54 height 15
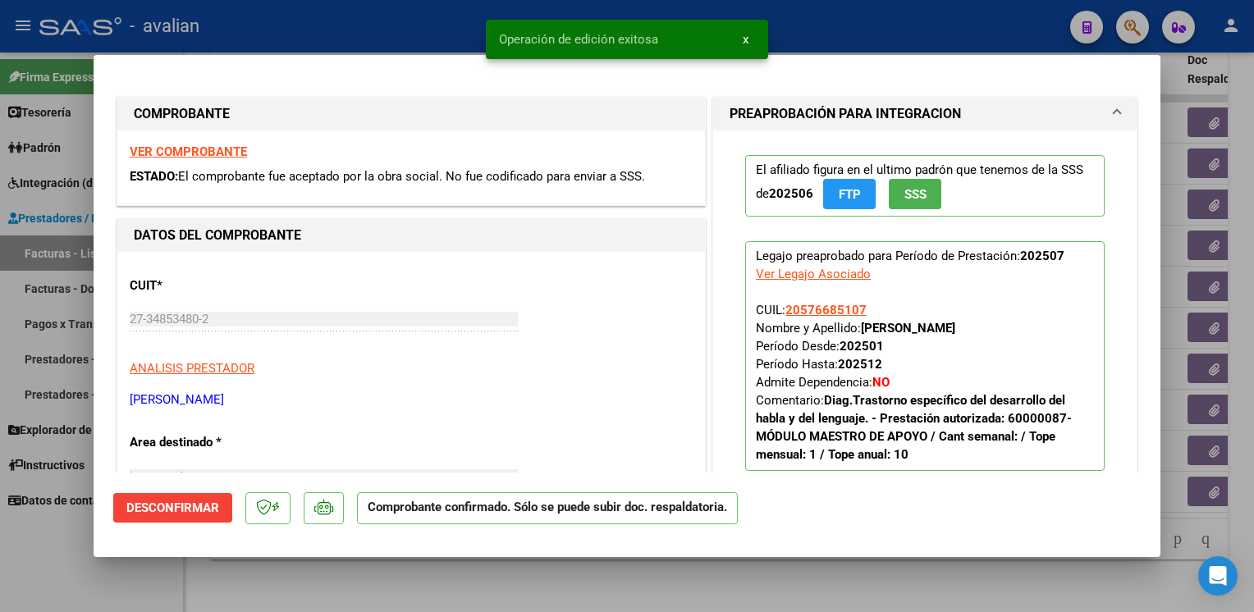
click at [307, 32] on div at bounding box center [627, 306] width 1254 height 612
type input "$ 0,00"
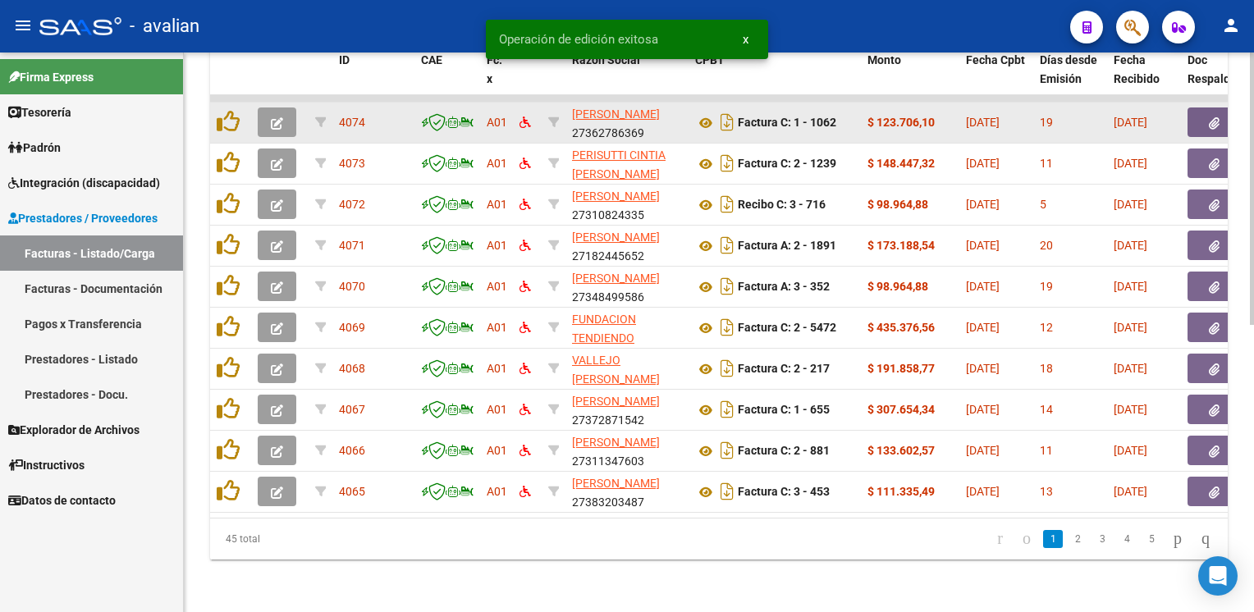
click at [286, 108] on button "button" at bounding box center [277, 123] width 39 height 30
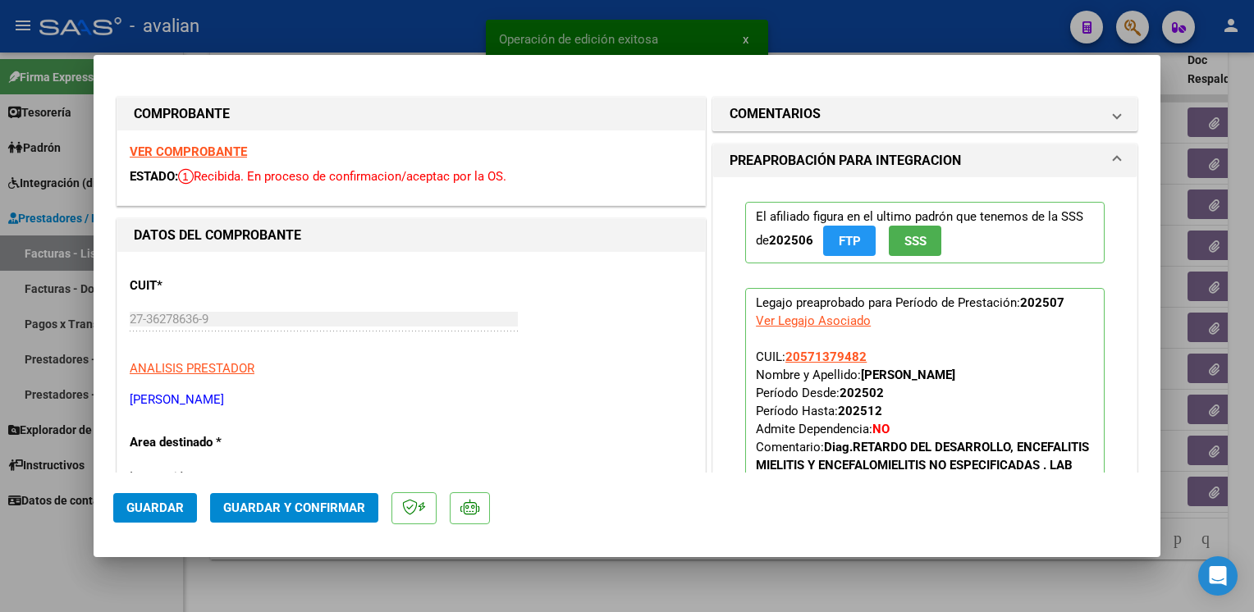
click at [196, 148] on strong "VER COMPROBANTE" at bounding box center [188, 151] width 117 height 15
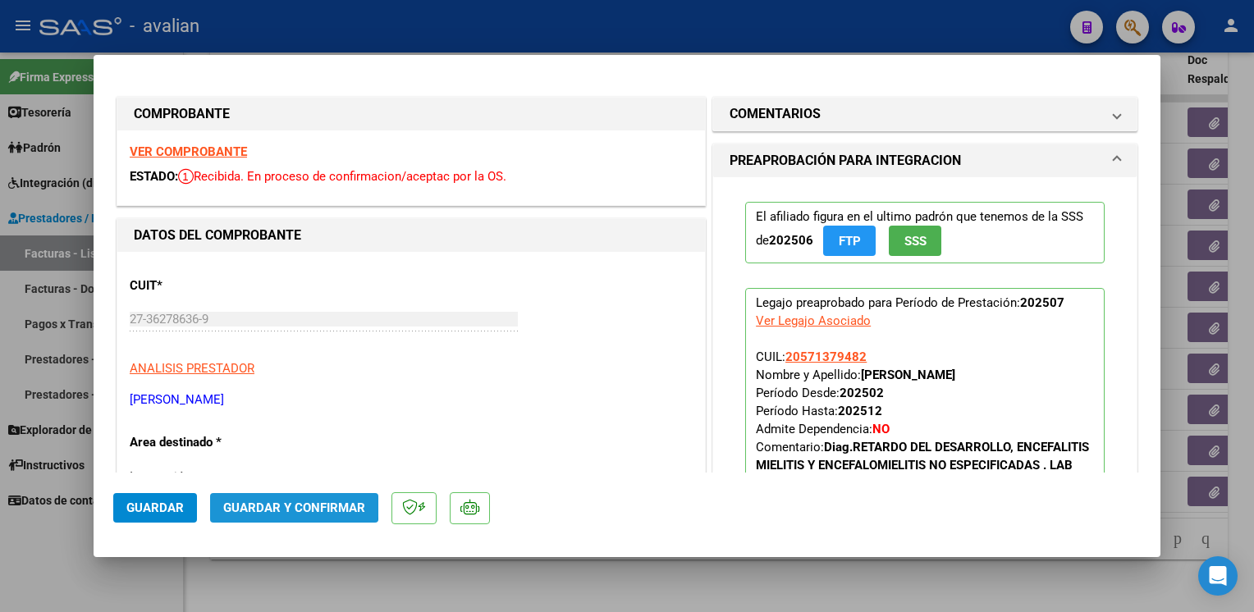
click at [286, 505] on span "Guardar y Confirmar" at bounding box center [294, 508] width 142 height 15
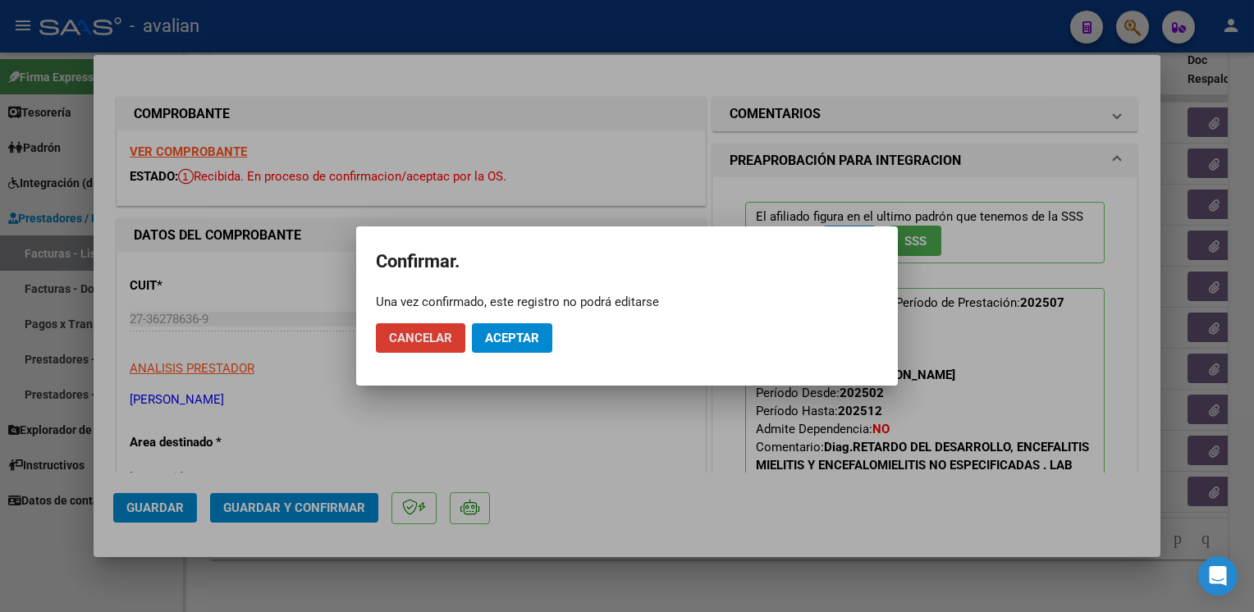
click at [516, 331] on span "Aceptar" at bounding box center [512, 338] width 54 height 15
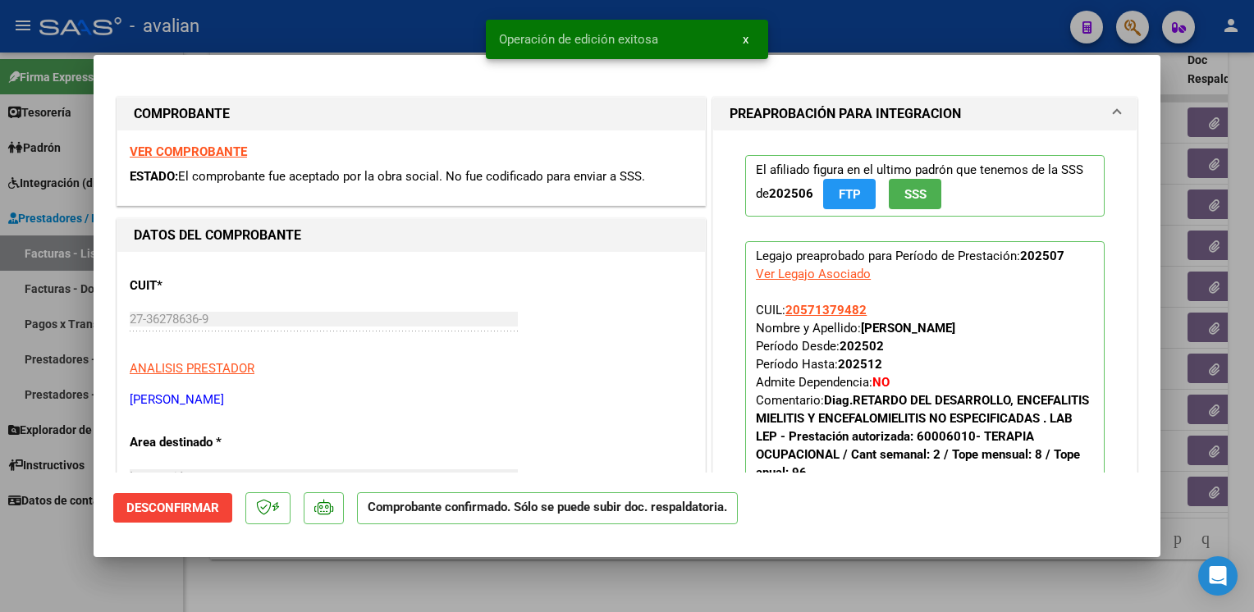
click at [380, 38] on div at bounding box center [627, 306] width 1254 height 612
type input "$ 0,00"
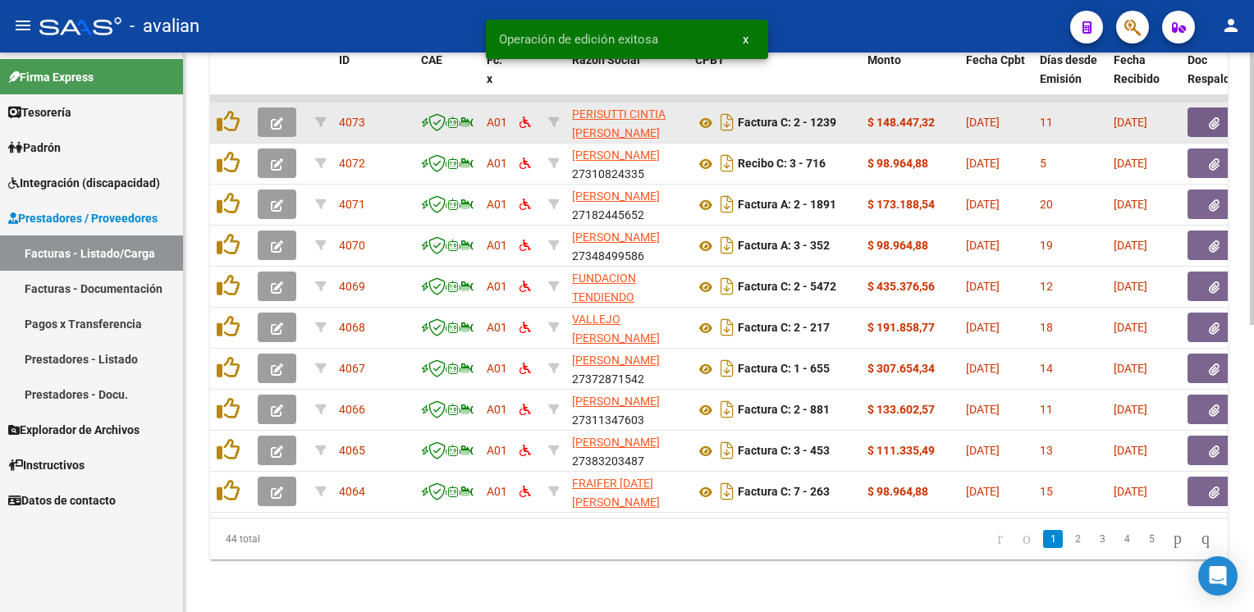
click at [277, 117] on icon "button" at bounding box center [277, 123] width 12 height 12
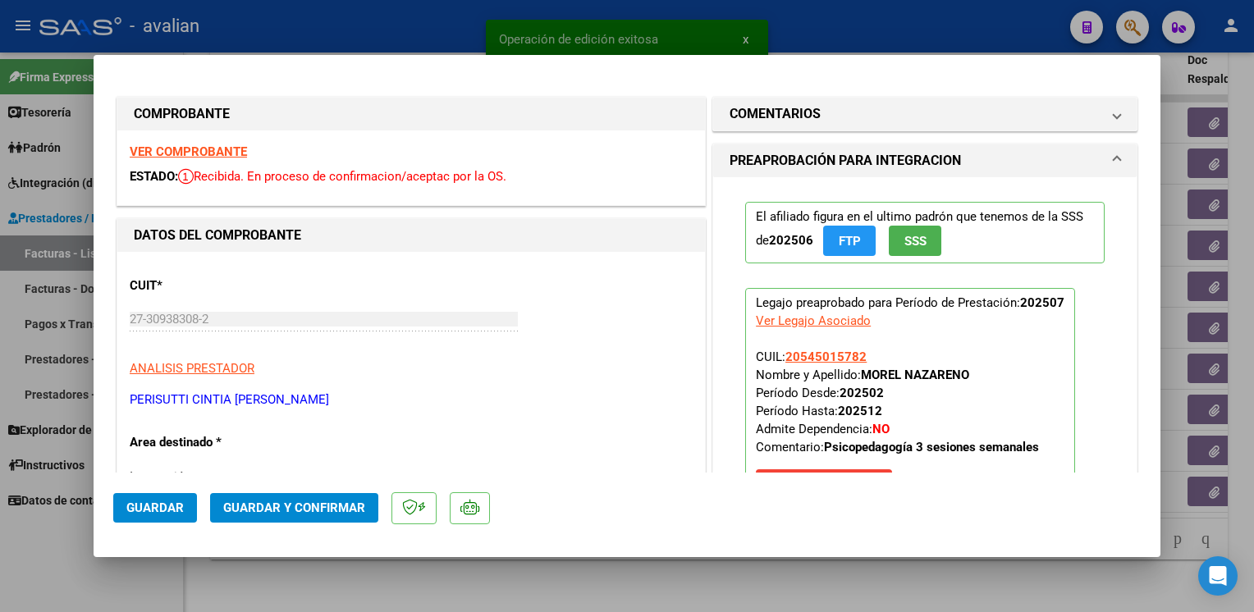
click at [184, 149] on strong "VER COMPROBANTE" at bounding box center [188, 151] width 117 height 15
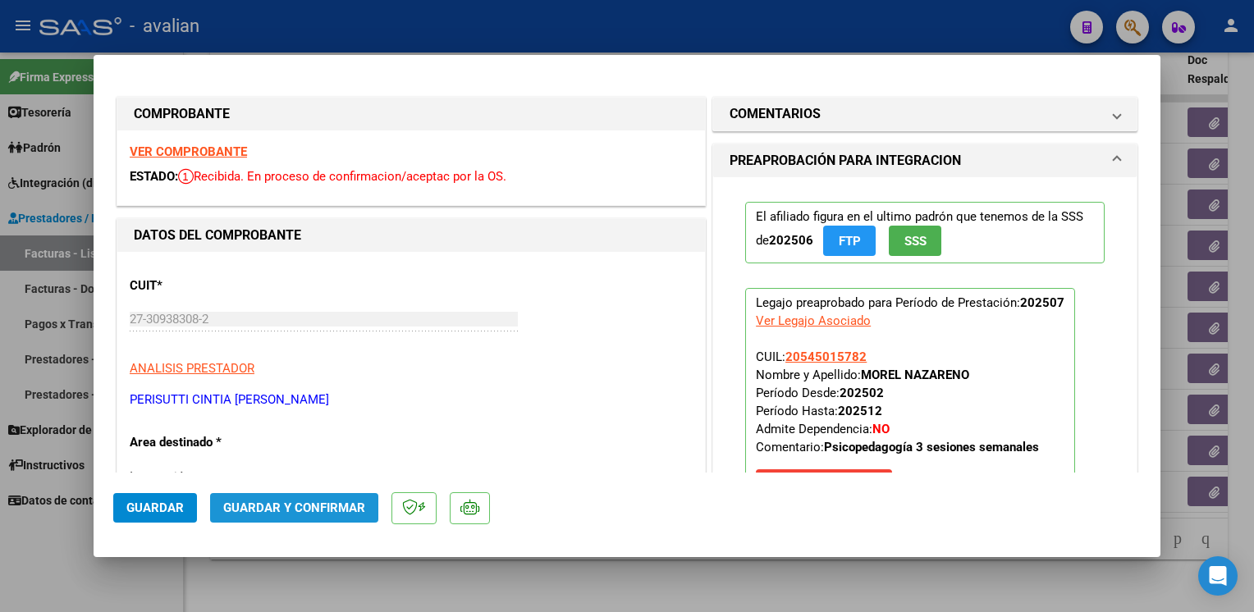
click at [318, 502] on span "Guardar y Confirmar" at bounding box center [294, 508] width 142 height 15
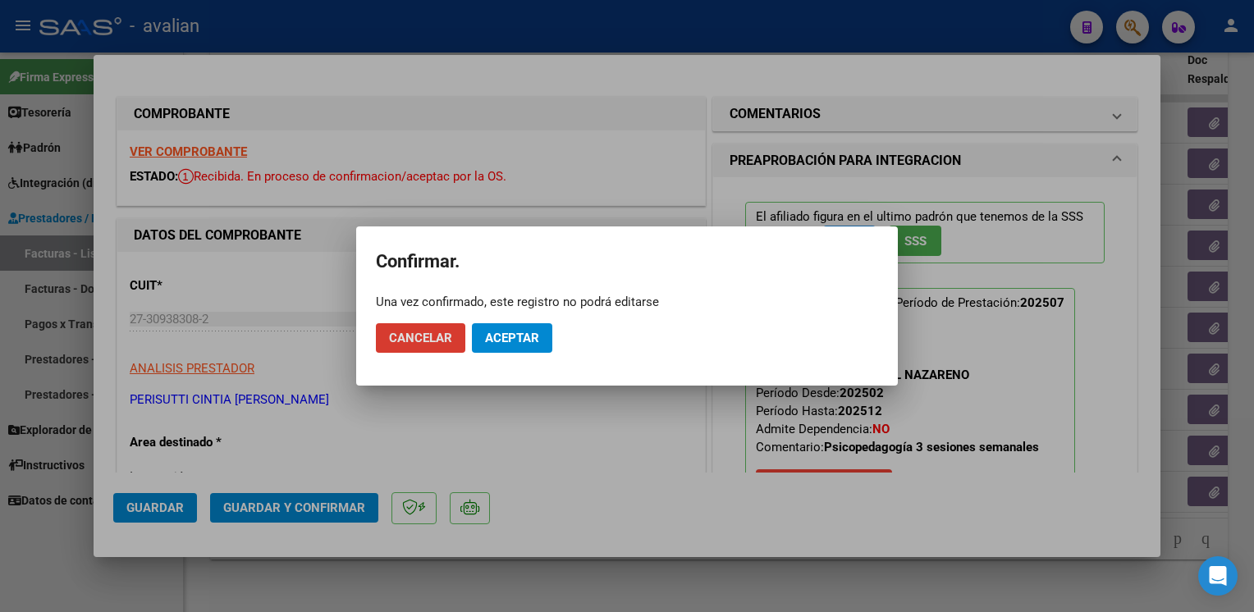
click at [543, 320] on mat-dialog-actions "Cancelar Aceptar" at bounding box center [627, 338] width 502 height 56
click at [538, 337] on span "Aceptar" at bounding box center [512, 338] width 54 height 15
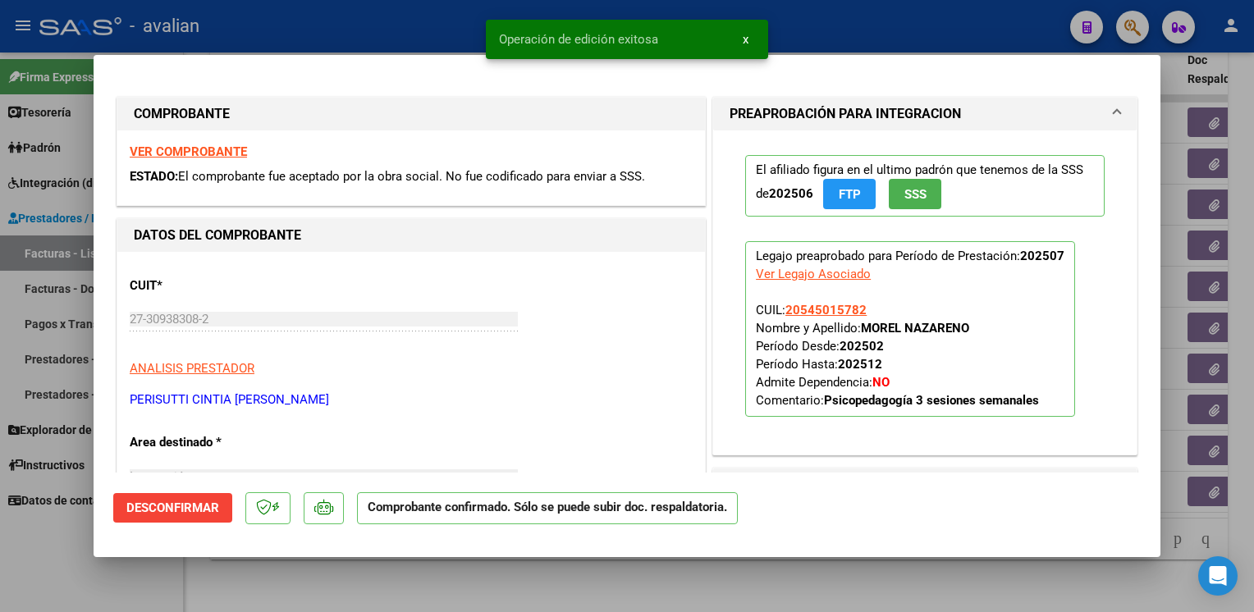
click at [456, 31] on div at bounding box center [627, 306] width 1254 height 612
type input "$ 0,00"
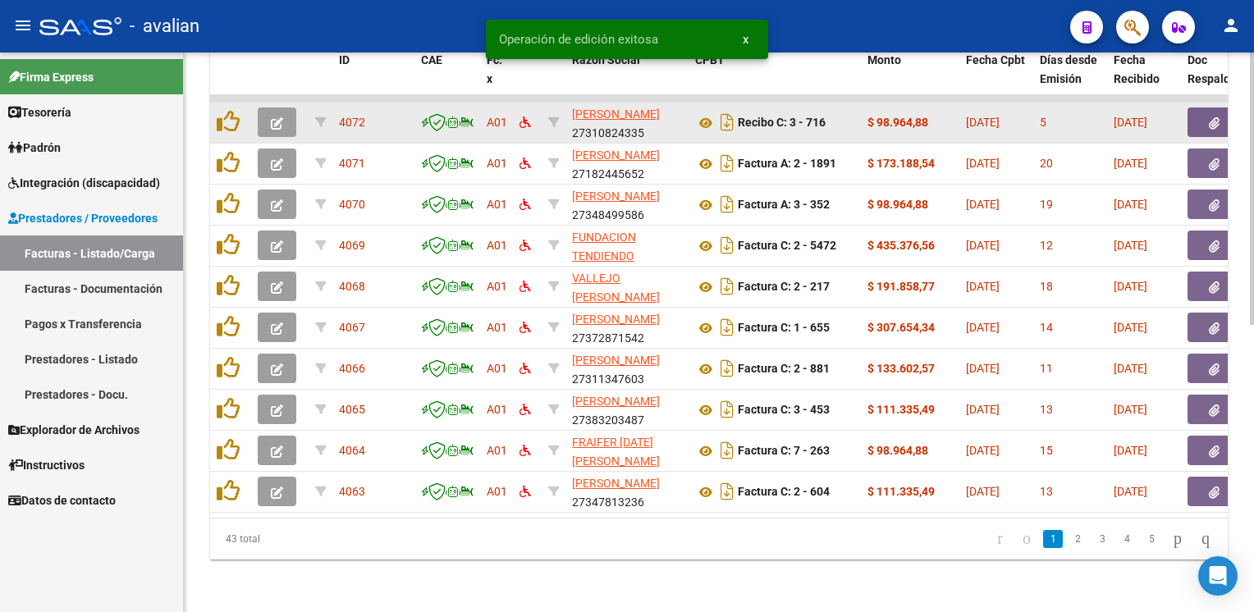
click at [280, 117] on icon "button" at bounding box center [277, 123] width 12 height 12
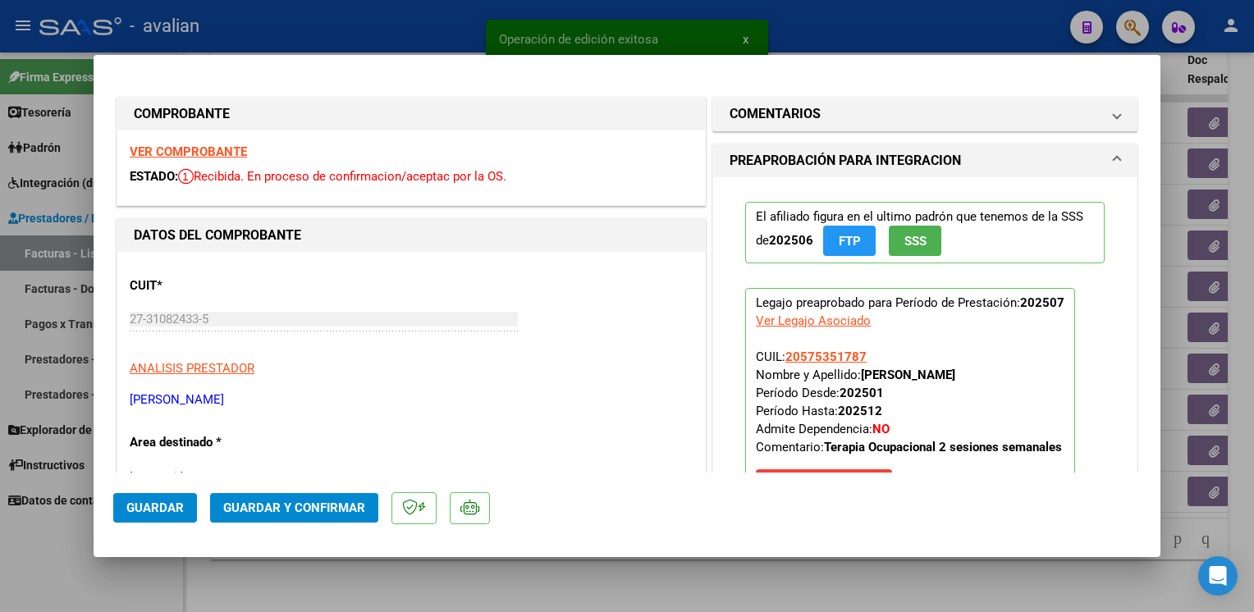
click at [231, 155] on strong "VER COMPROBANTE" at bounding box center [188, 151] width 117 height 15
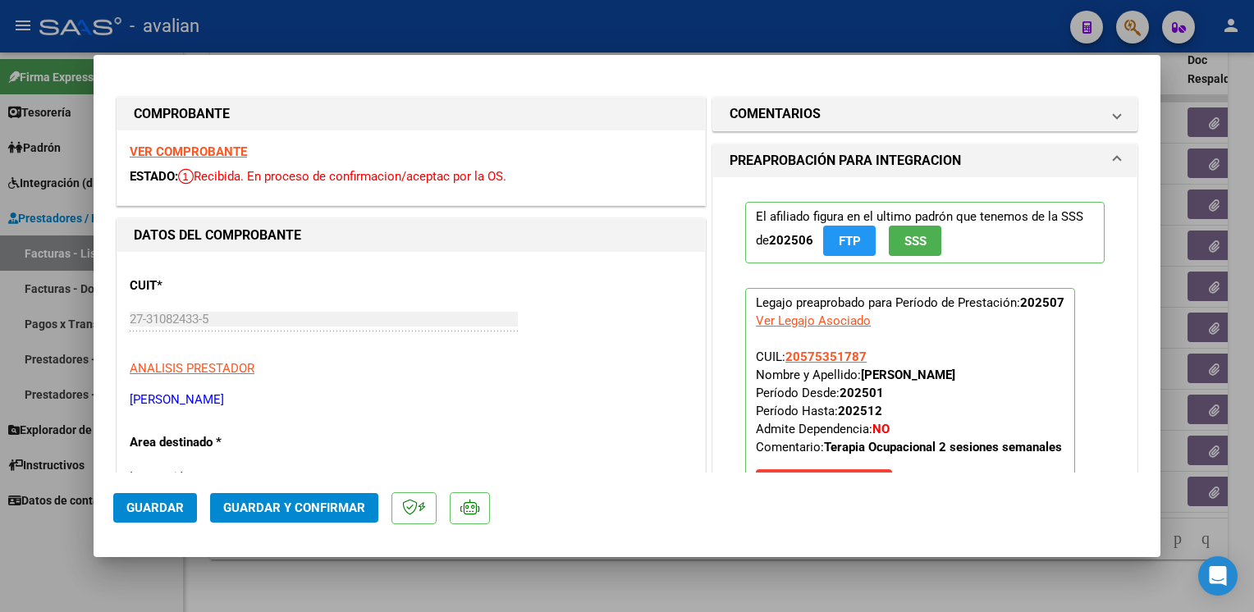
click at [328, 502] on span "Guardar y Confirmar" at bounding box center [294, 508] width 142 height 15
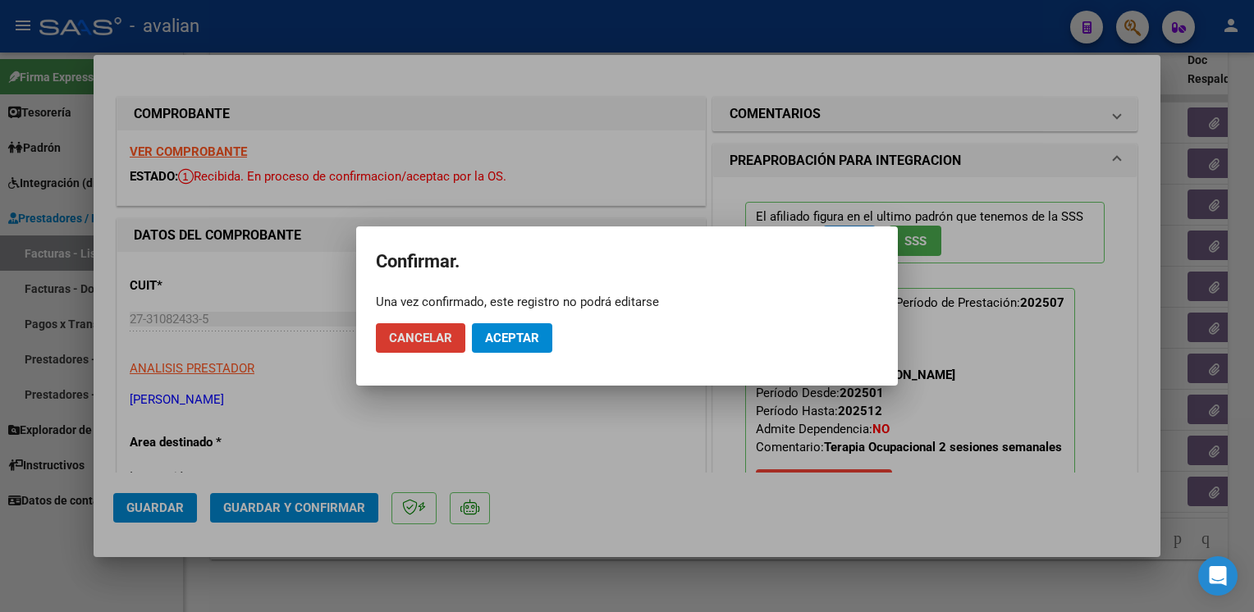
click at [535, 340] on span "Aceptar" at bounding box center [512, 338] width 54 height 15
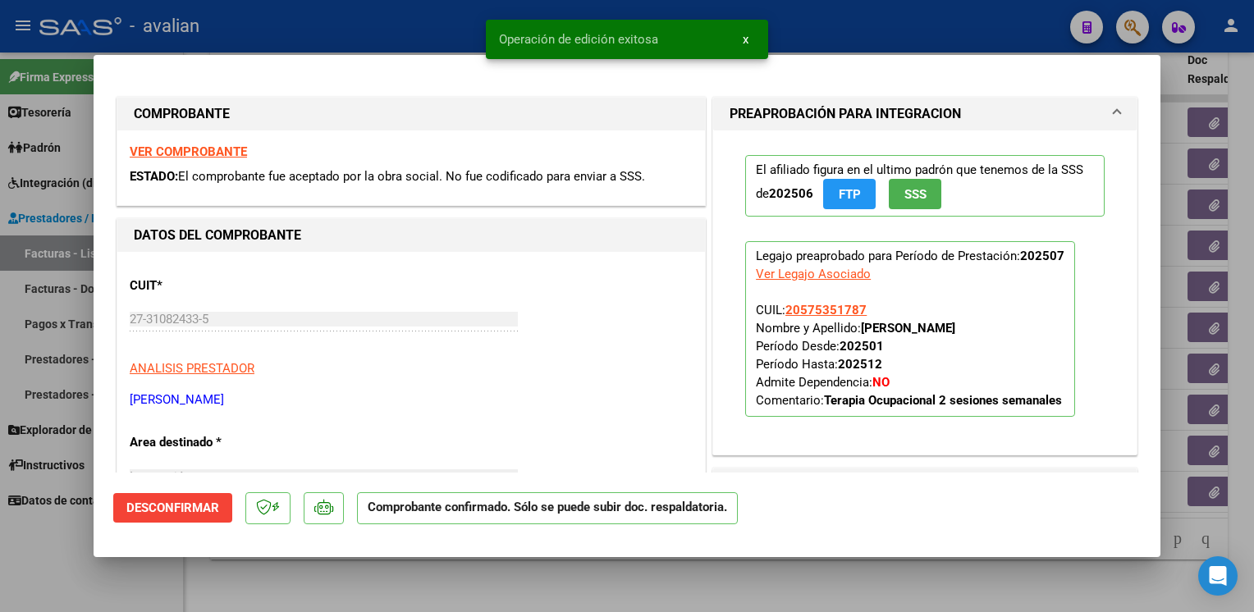
click at [369, 29] on div at bounding box center [627, 306] width 1254 height 612
type input "$ 0,00"
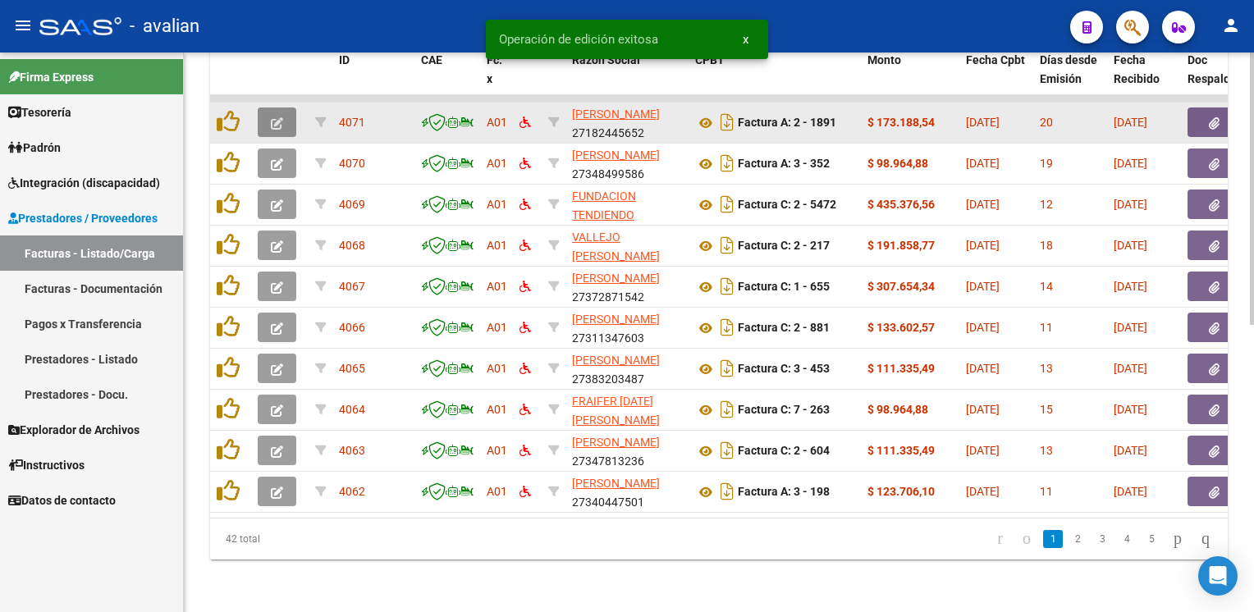
click at [281, 118] on span "button" at bounding box center [277, 122] width 12 height 15
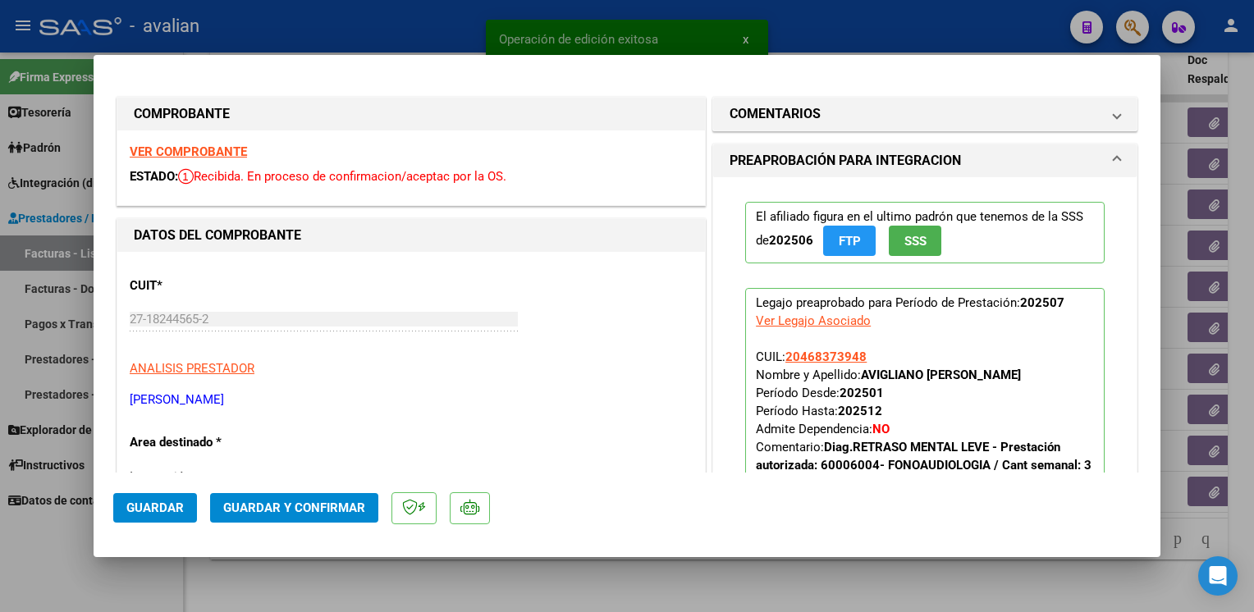
click at [230, 153] on strong "VER COMPROBANTE" at bounding box center [188, 151] width 117 height 15
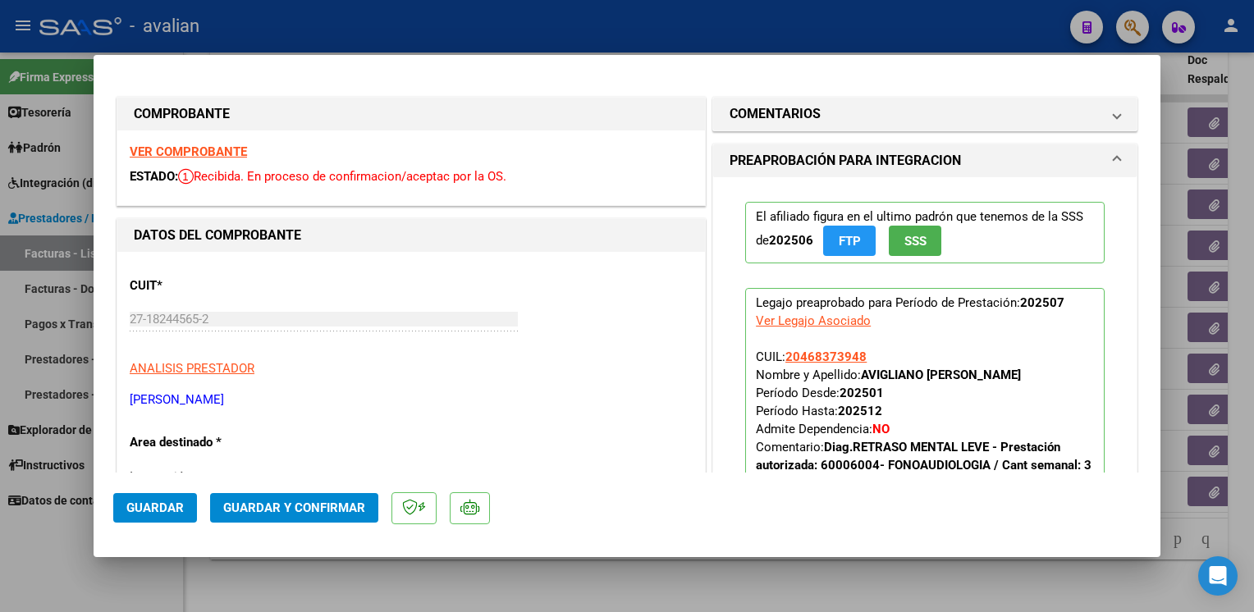
click at [320, 504] on span "Guardar y Confirmar" at bounding box center [294, 508] width 142 height 15
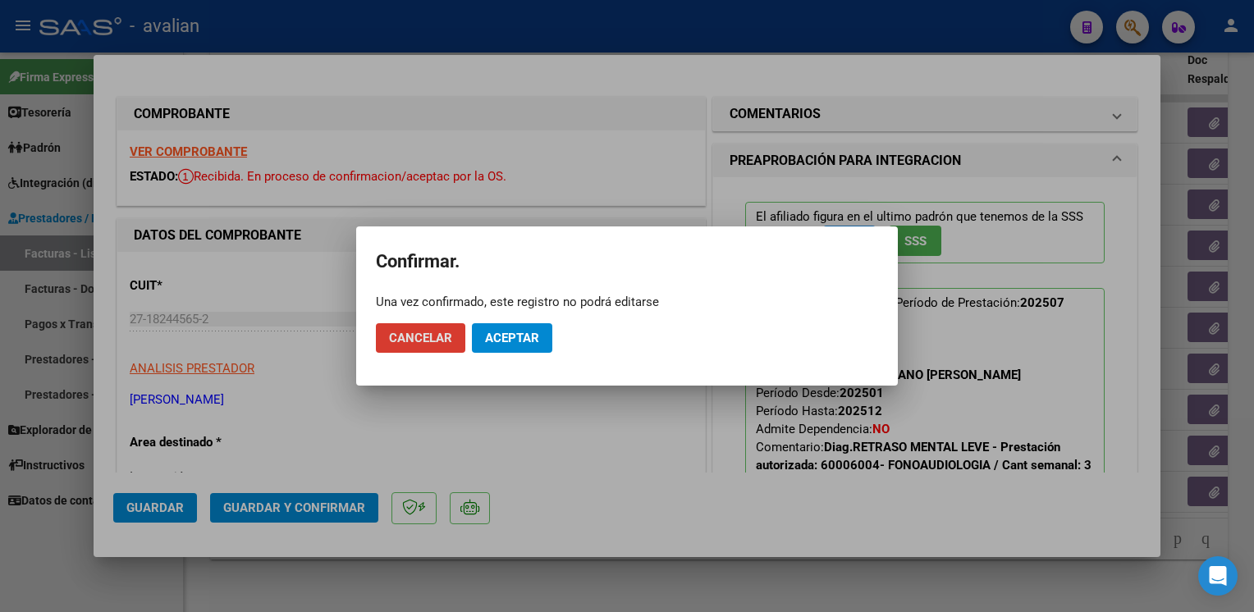
click at [529, 337] on span "Aceptar" at bounding box center [512, 338] width 54 height 15
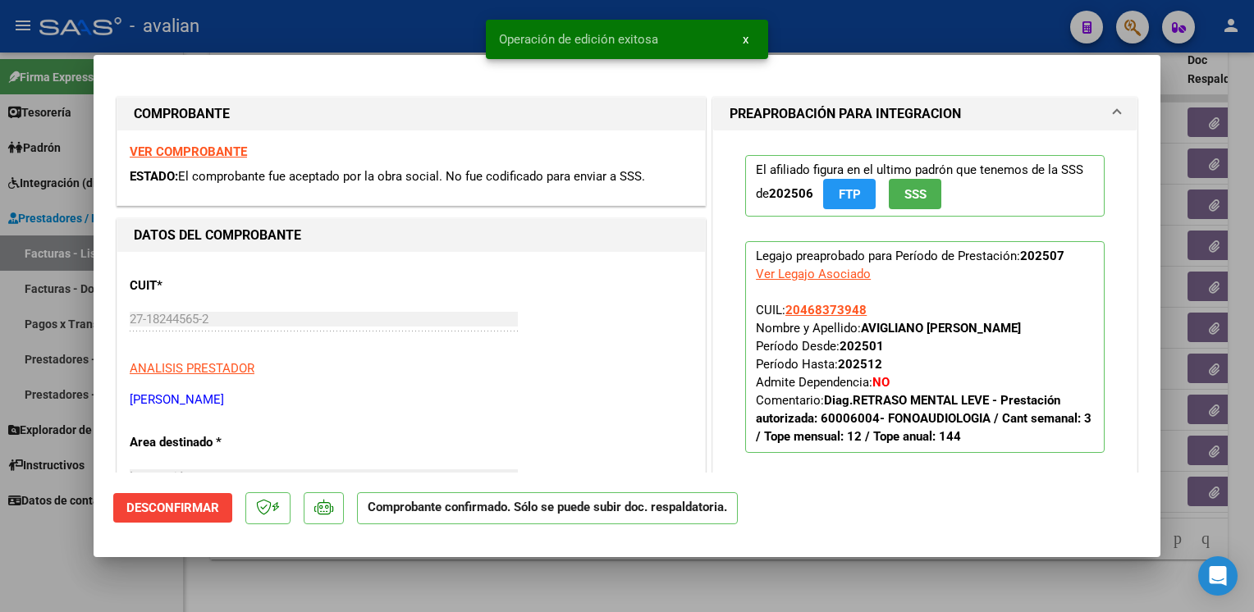
click at [359, 51] on div at bounding box center [627, 306] width 1254 height 612
type input "$ 0,00"
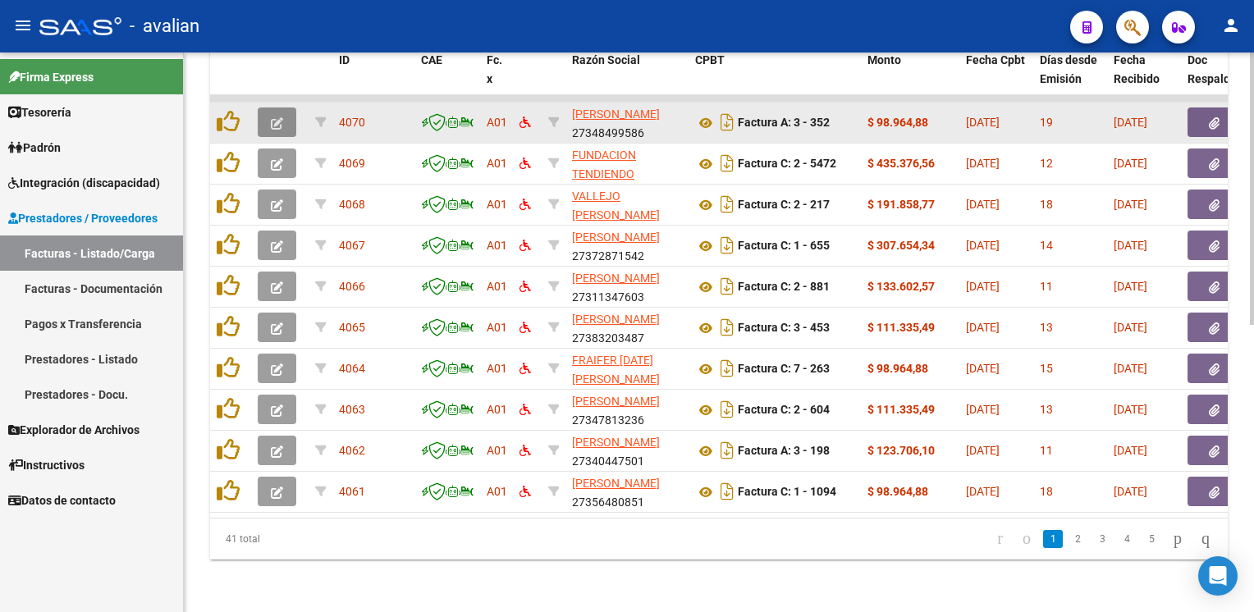
click at [278, 119] on button "button" at bounding box center [277, 123] width 39 height 30
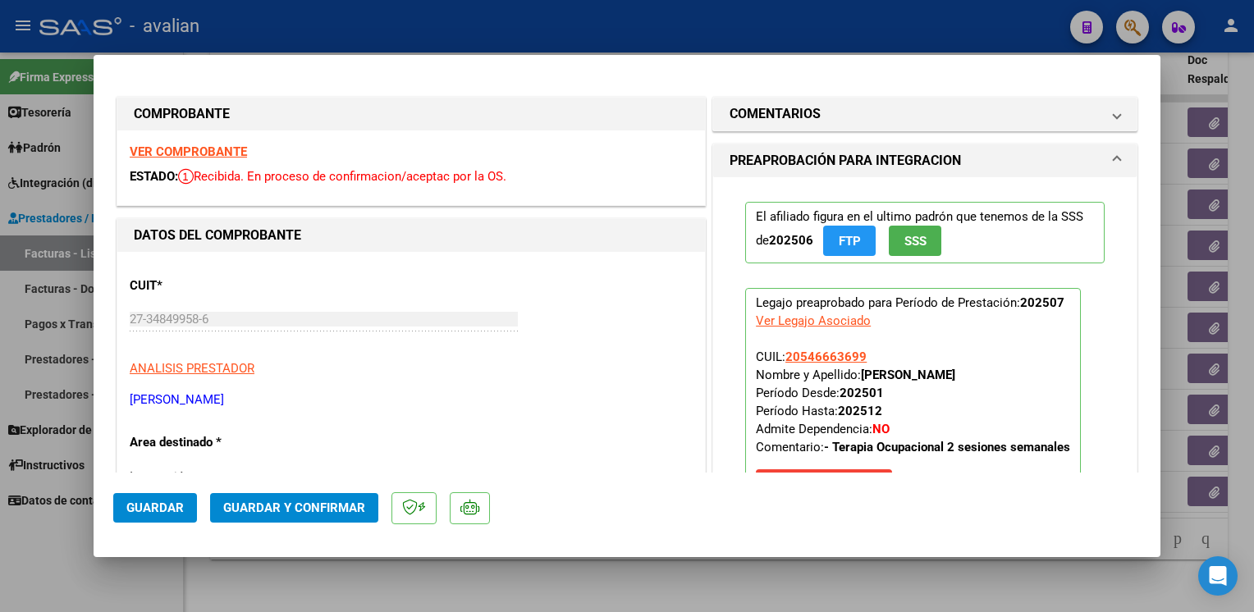
click at [215, 155] on strong "VER COMPROBANTE" at bounding box center [188, 151] width 117 height 15
click at [351, 512] on span "Guardar y Confirmar" at bounding box center [294, 508] width 142 height 15
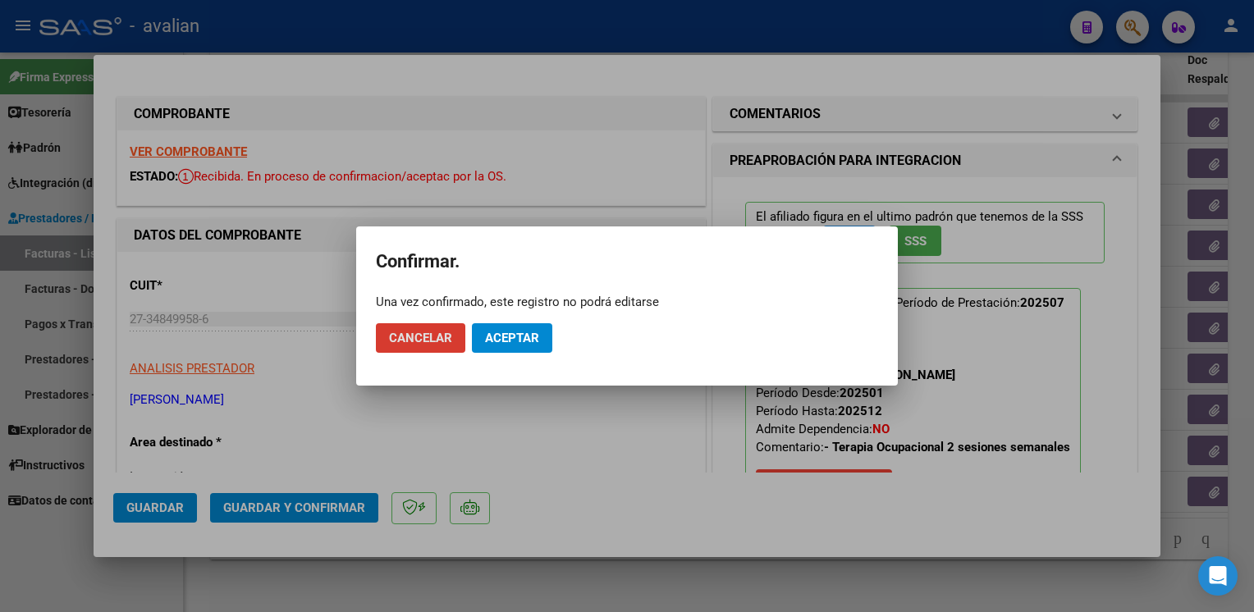
click at [529, 338] on span "Aceptar" at bounding box center [512, 338] width 54 height 15
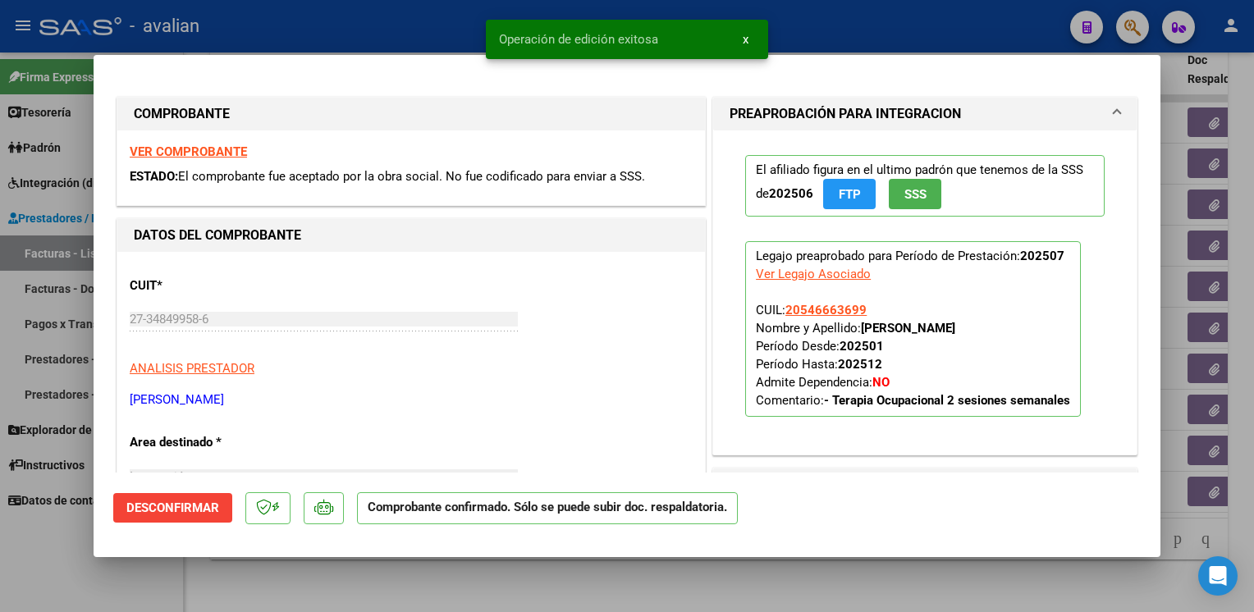
click at [312, 25] on div at bounding box center [627, 306] width 1254 height 612
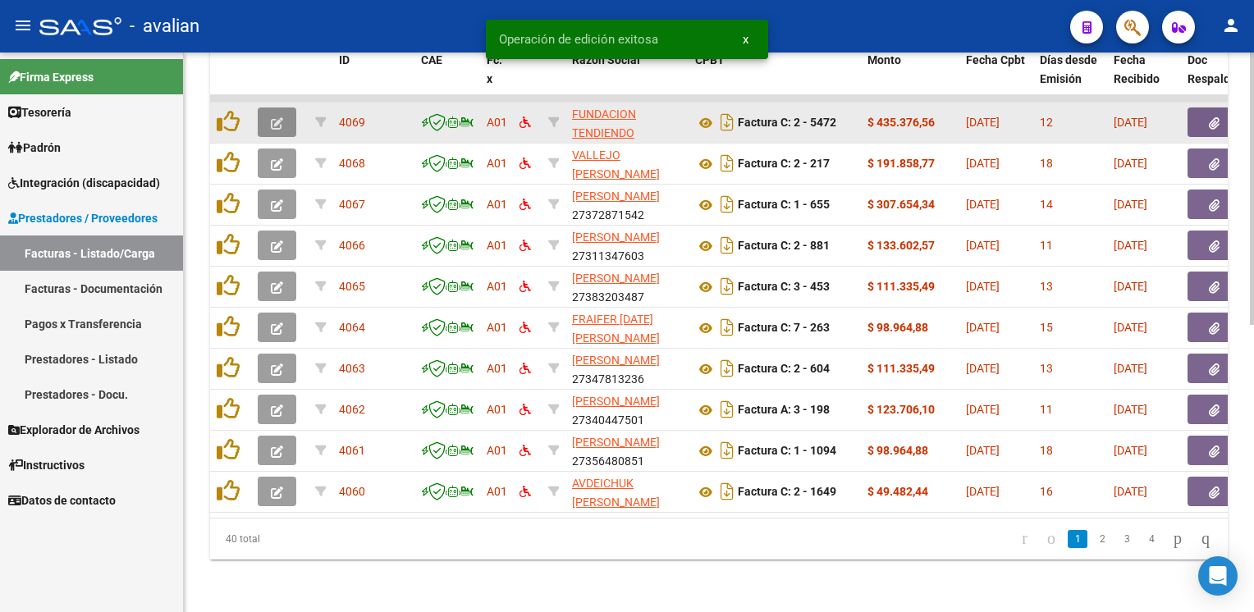
click at [273, 117] on icon "button" at bounding box center [277, 123] width 12 height 12
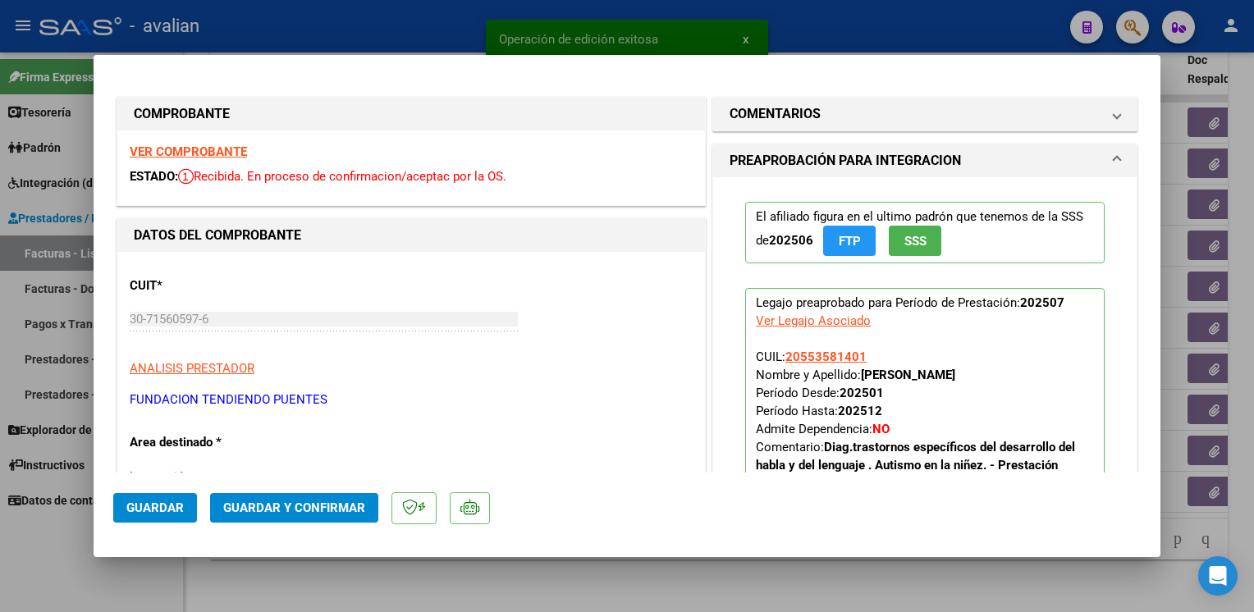
click at [241, 157] on strong "VER COMPROBANTE" at bounding box center [188, 151] width 117 height 15
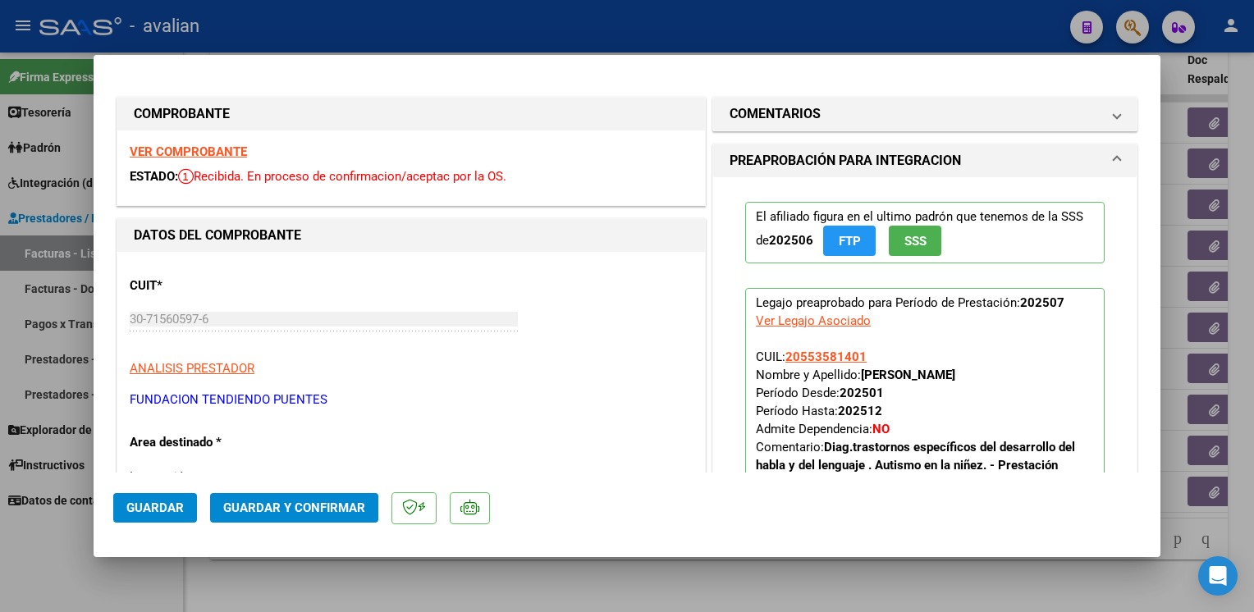
click at [347, 504] on span "Guardar y Confirmar" at bounding box center [294, 508] width 142 height 15
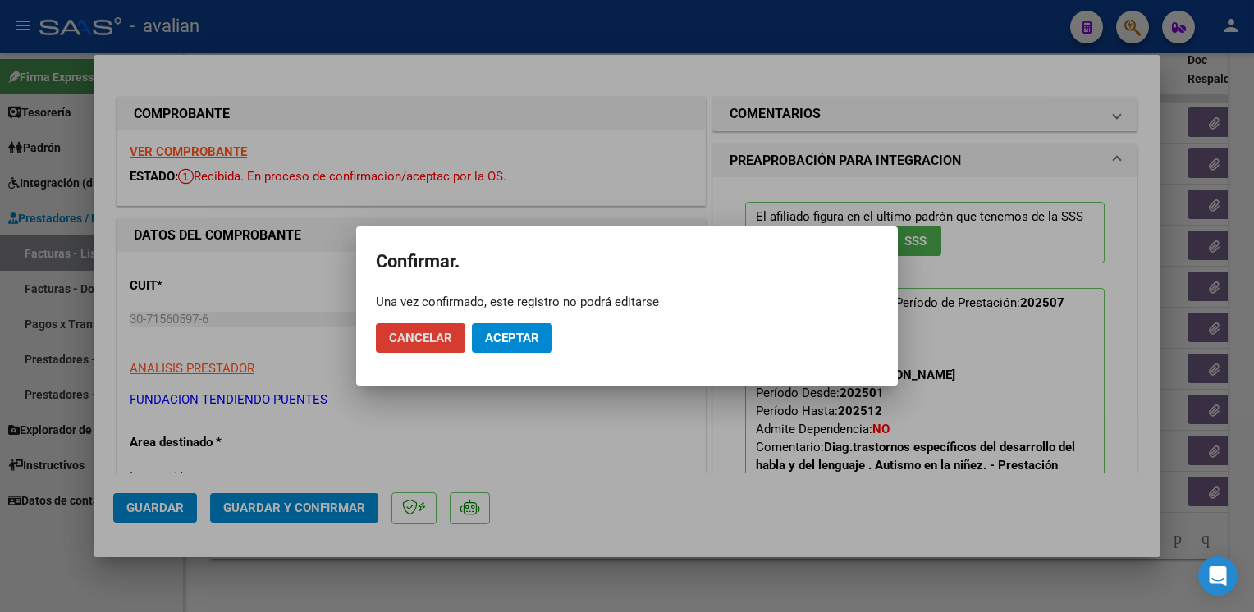
click at [511, 332] on span "Aceptar" at bounding box center [512, 338] width 54 height 15
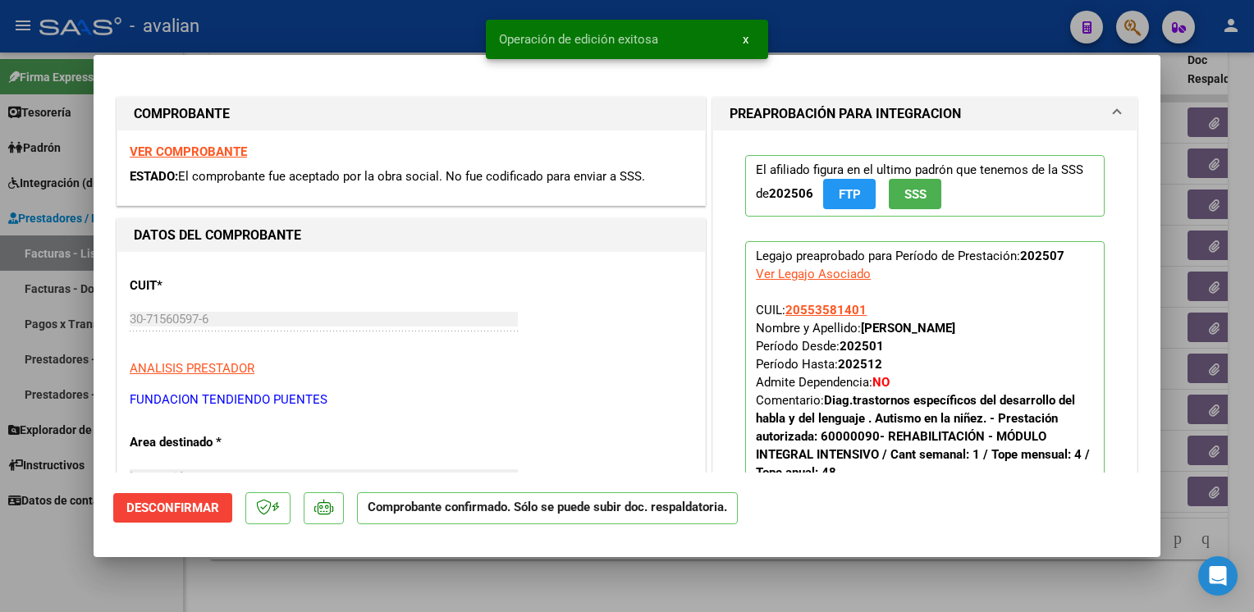
click at [323, 30] on div at bounding box center [627, 306] width 1254 height 612
type input "$ 0,00"
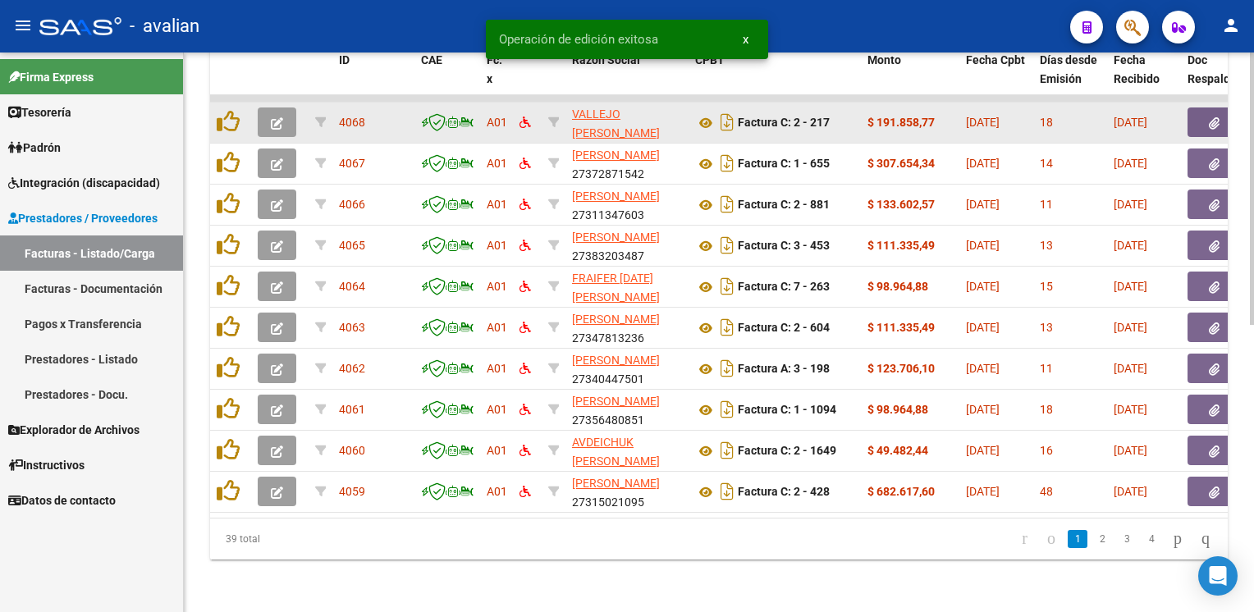
click at [275, 117] on icon "button" at bounding box center [277, 123] width 12 height 12
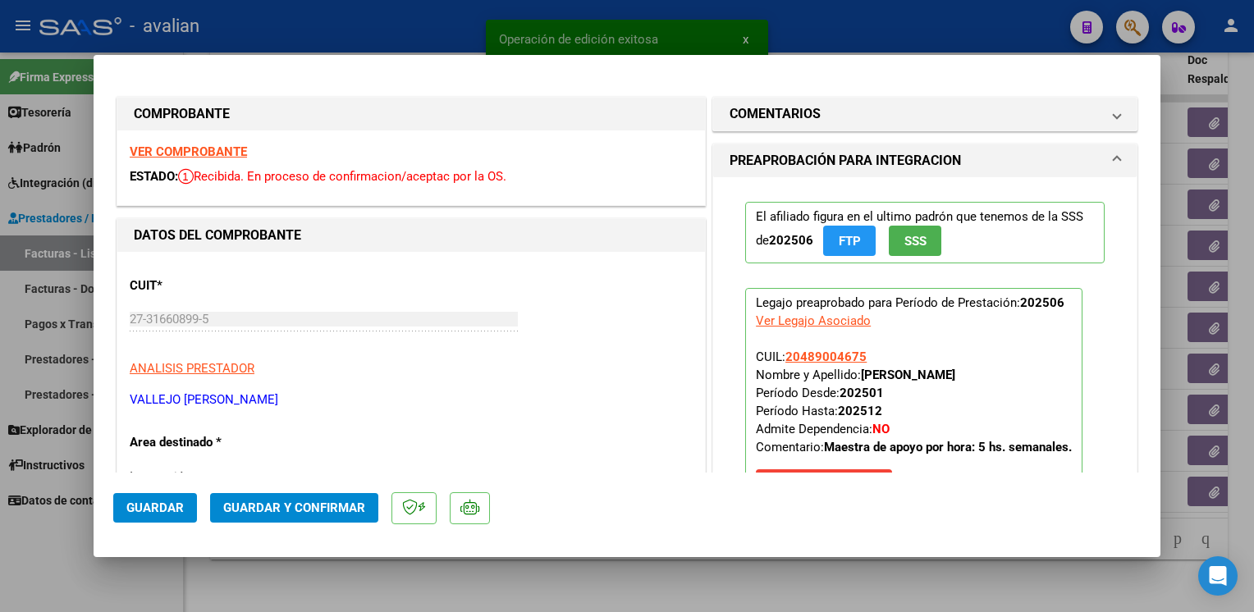
click at [224, 163] on div "VER COMPROBANTE ESTADO: Recibida. En proceso de confirmacion/aceptac por la OS." at bounding box center [411, 168] width 588 height 75
click at [222, 149] on strong "VER COMPROBANTE" at bounding box center [188, 151] width 117 height 15
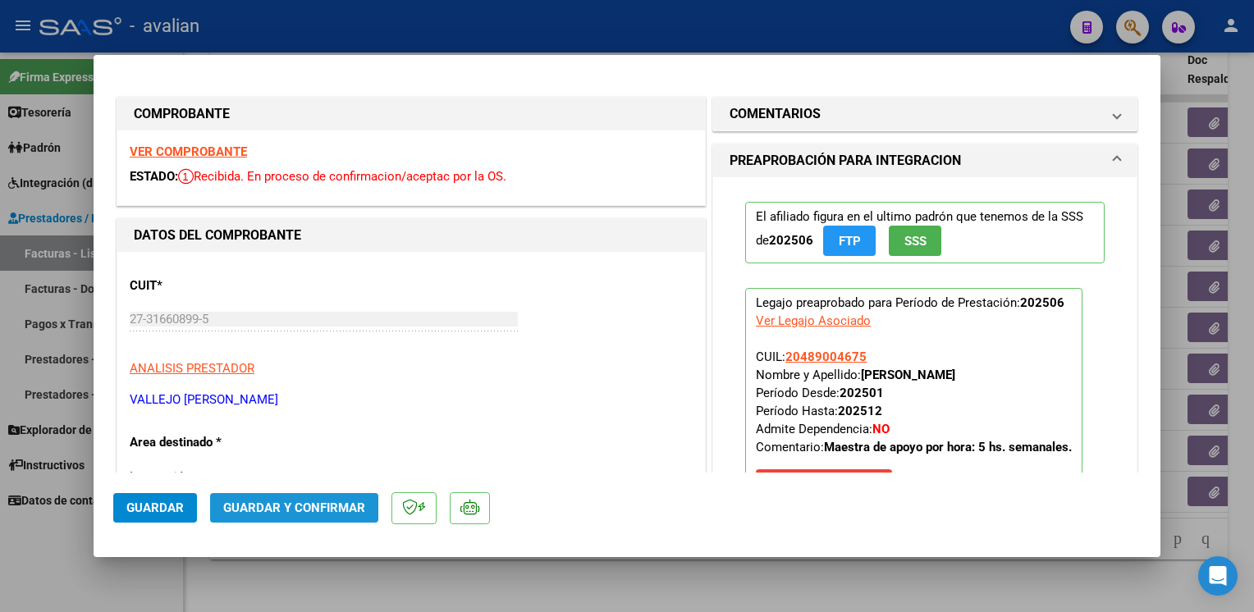
click at [321, 510] on span "Guardar y Confirmar" at bounding box center [294, 508] width 142 height 15
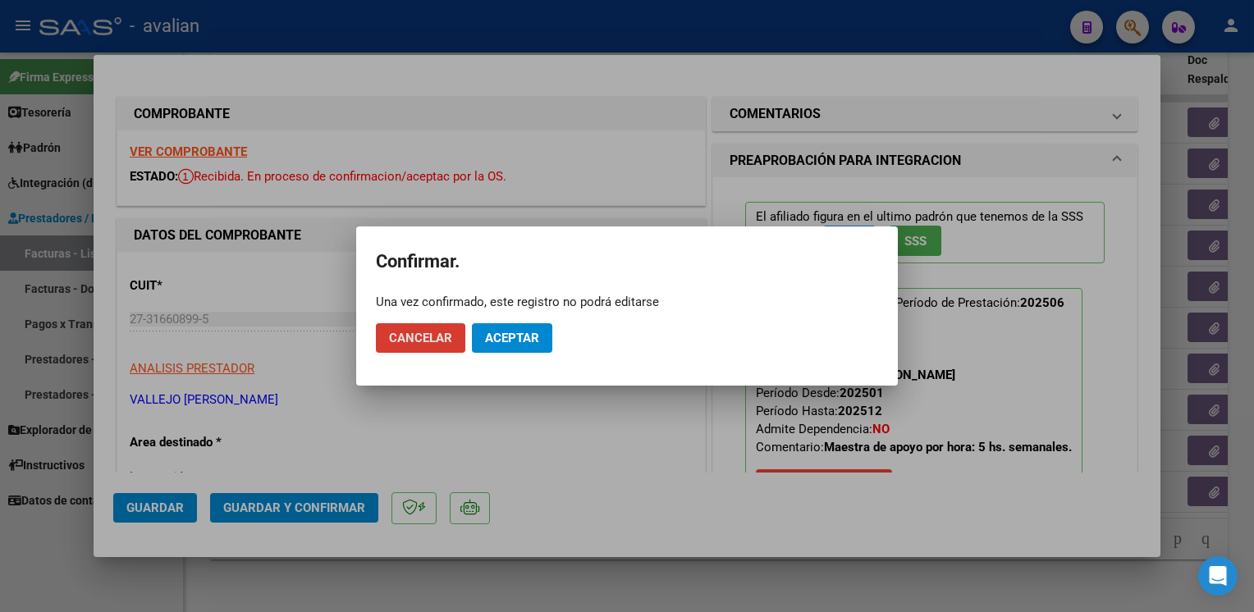
click at [540, 337] on button "Aceptar" at bounding box center [512, 338] width 80 height 30
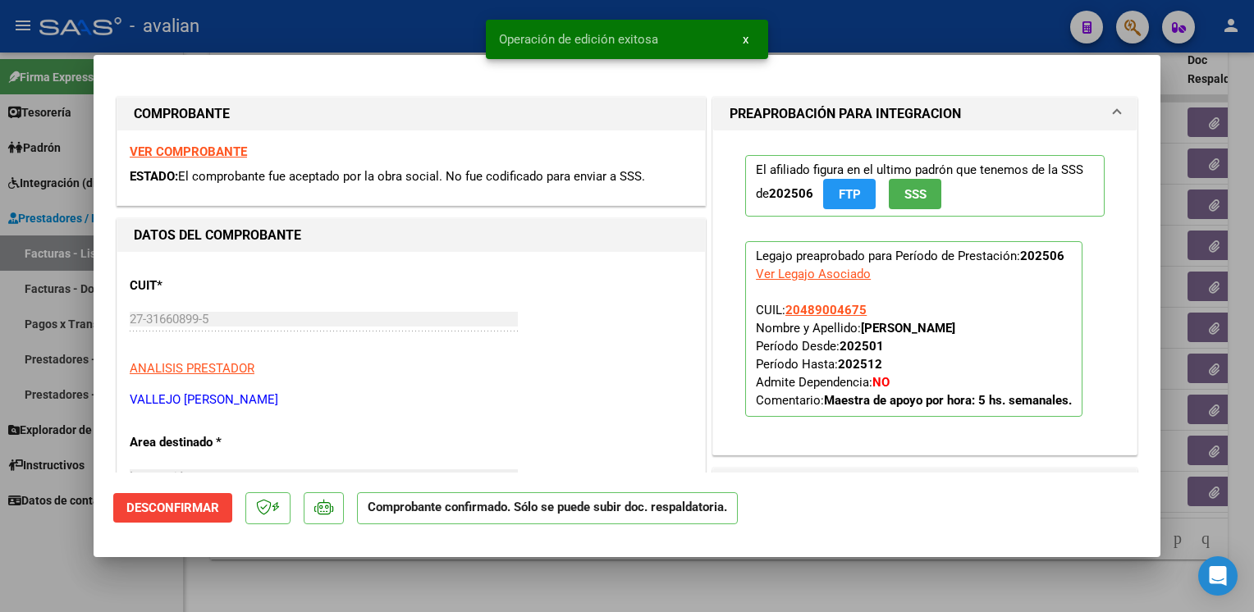
click at [368, 25] on div at bounding box center [627, 306] width 1254 height 612
type input "$ 0,00"
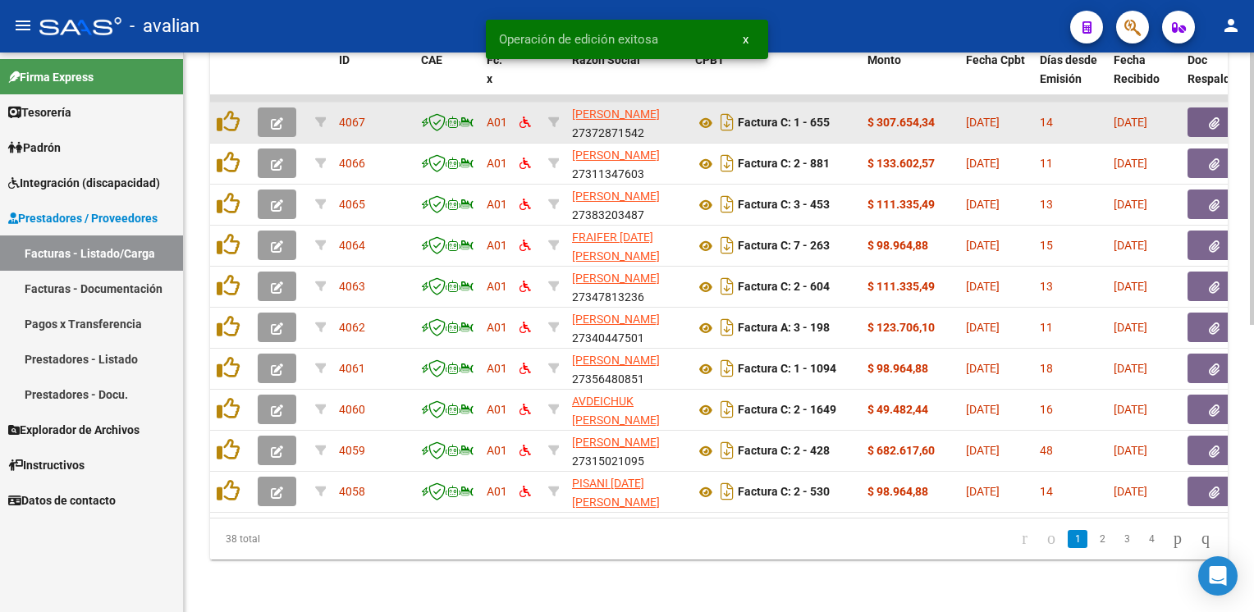
click at [276, 117] on icon "button" at bounding box center [277, 123] width 12 height 12
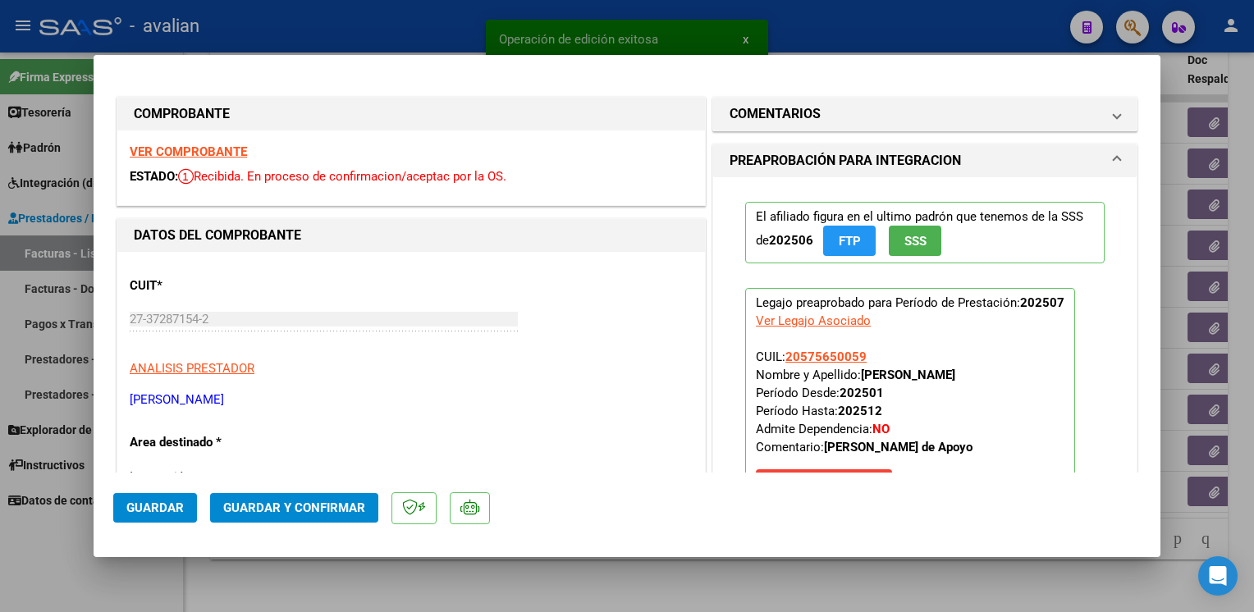
click at [231, 152] on strong "VER COMPROBANTE" at bounding box center [188, 151] width 117 height 15
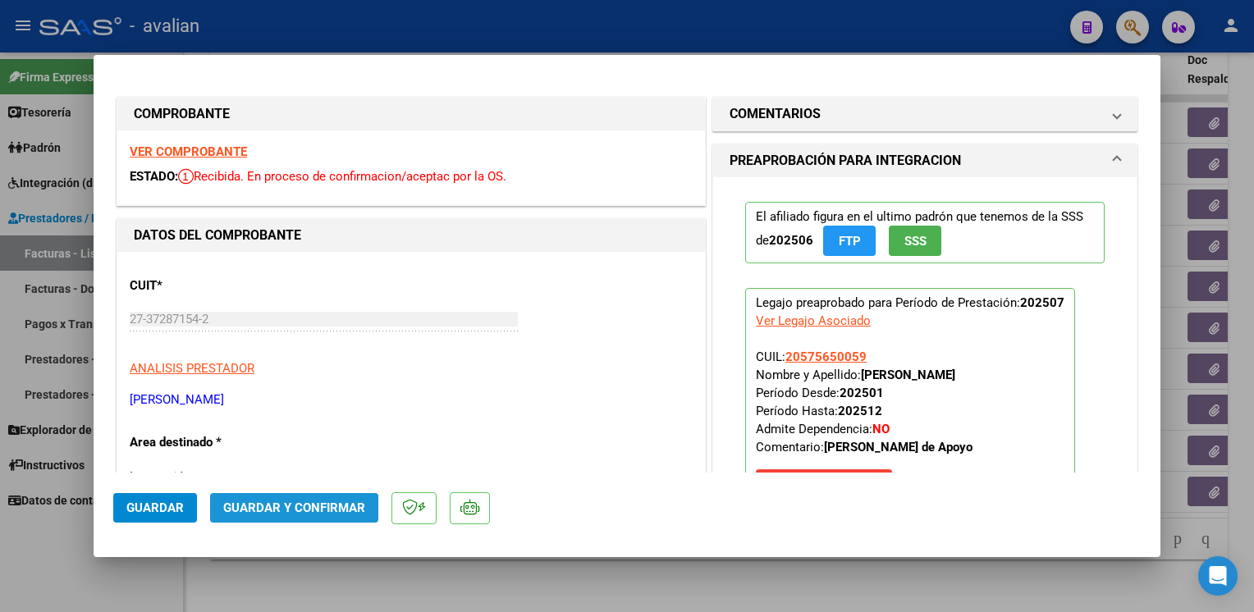
click at [345, 521] on button "Guardar y Confirmar" at bounding box center [294, 508] width 168 height 30
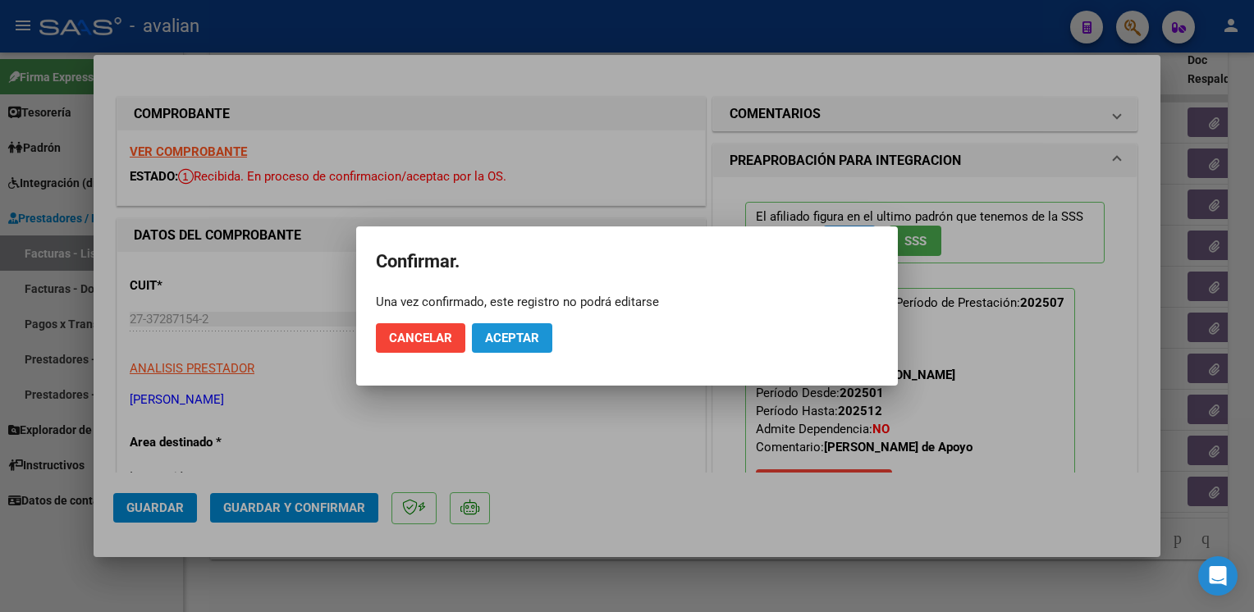
click at [549, 337] on button "Aceptar" at bounding box center [512, 338] width 80 height 30
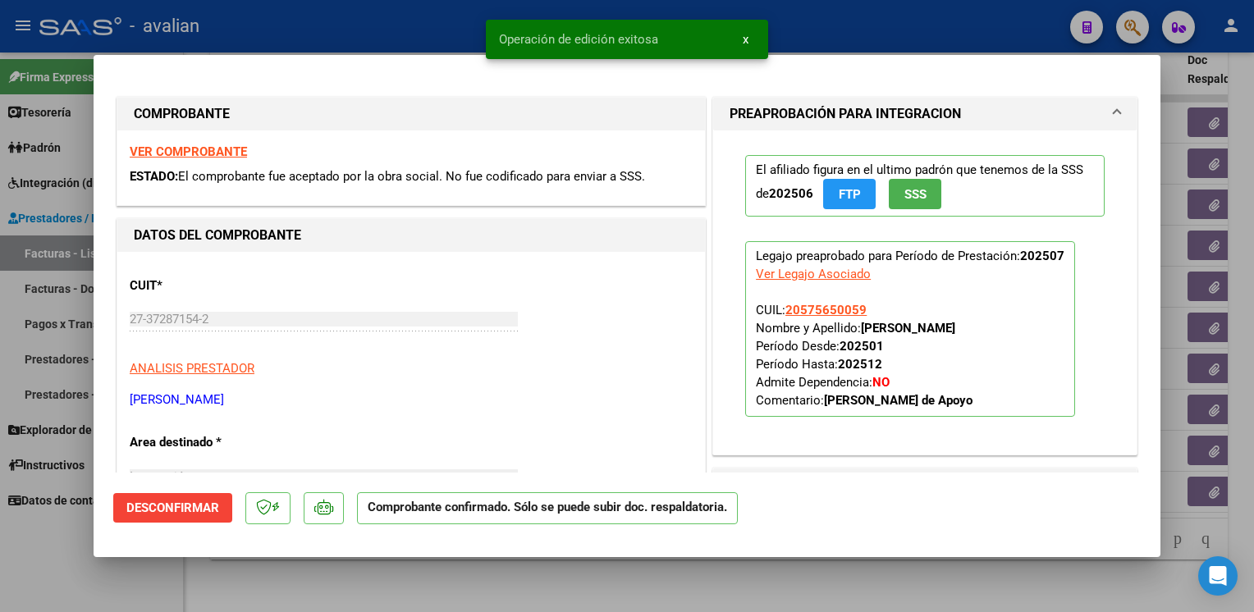
click at [443, 31] on div at bounding box center [627, 306] width 1254 height 612
type input "$ 0,00"
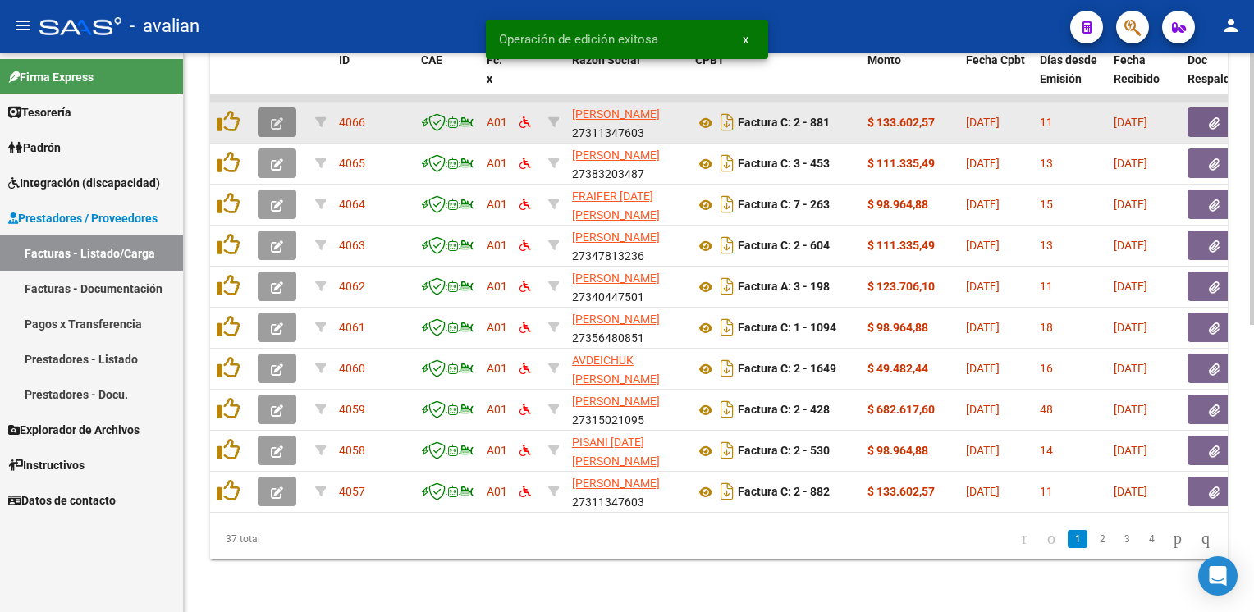
click at [283, 120] on button "button" at bounding box center [277, 123] width 39 height 30
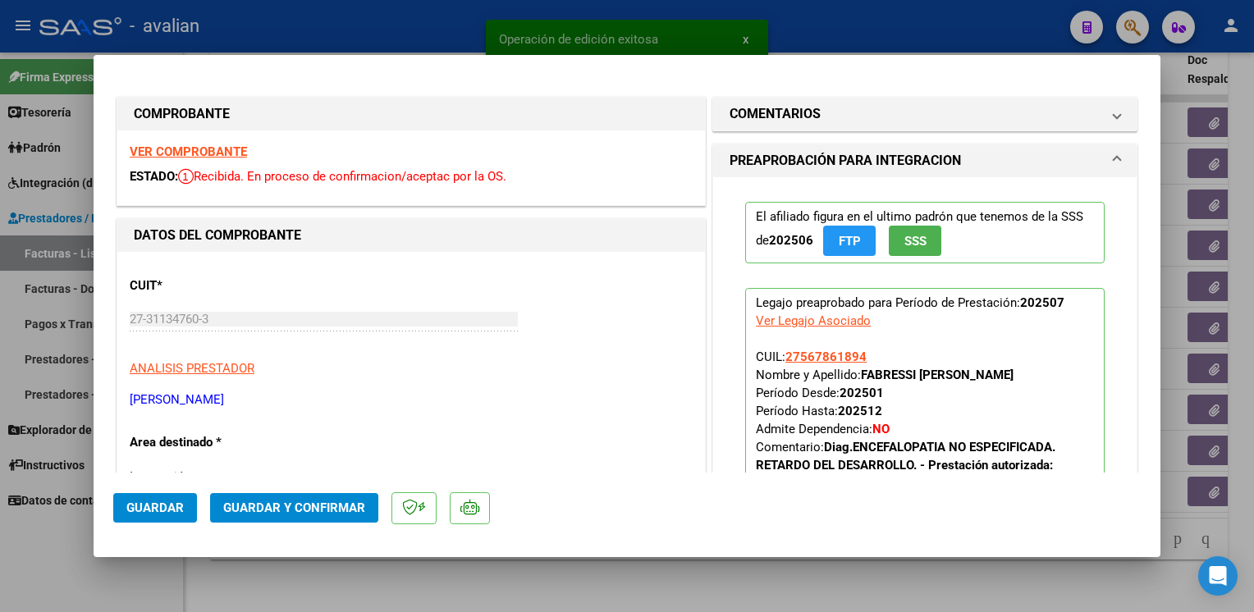
click at [210, 157] on strong "VER COMPROBANTE" at bounding box center [188, 151] width 117 height 15
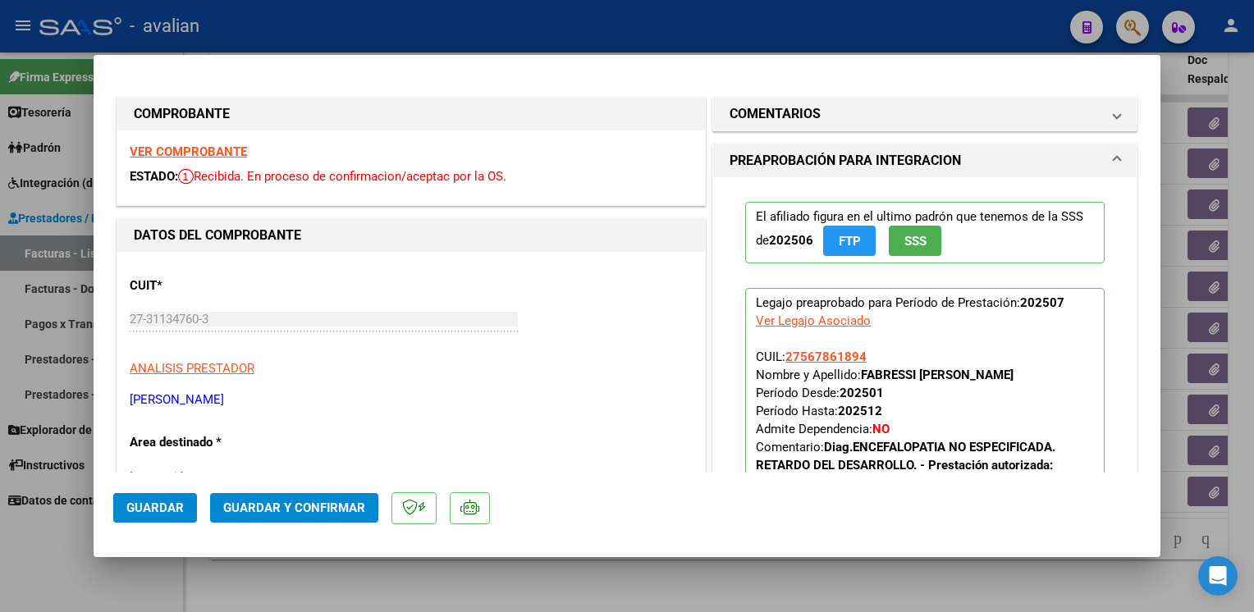
click at [321, 512] on span "Guardar y Confirmar" at bounding box center [294, 508] width 142 height 15
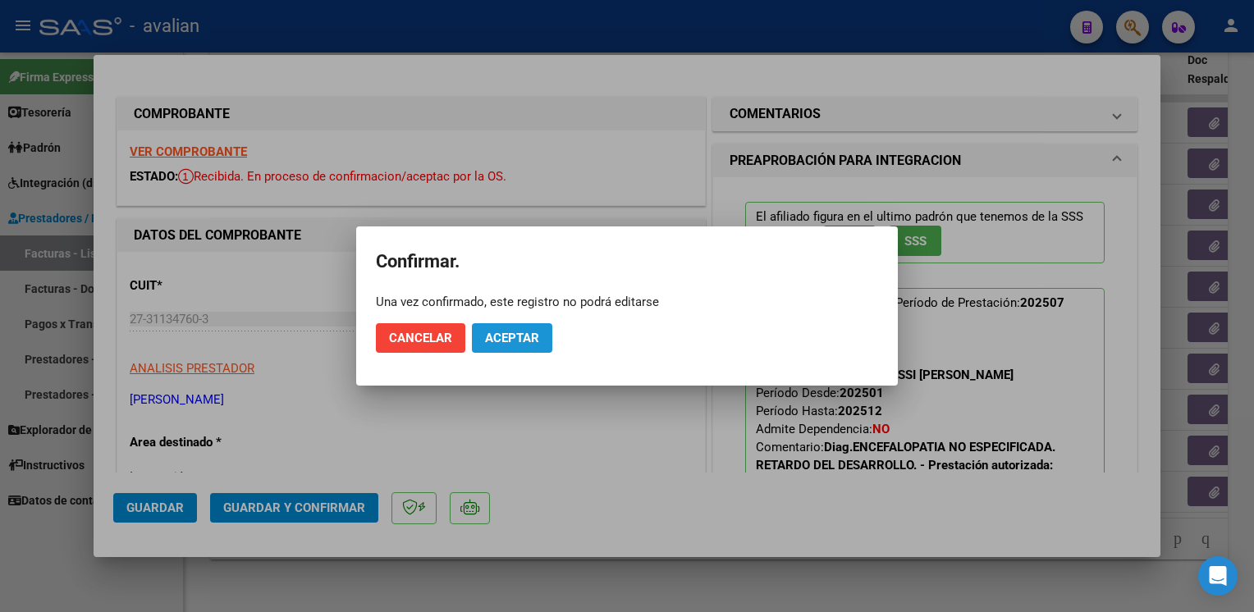
click at [532, 334] on span "Aceptar" at bounding box center [512, 338] width 54 height 15
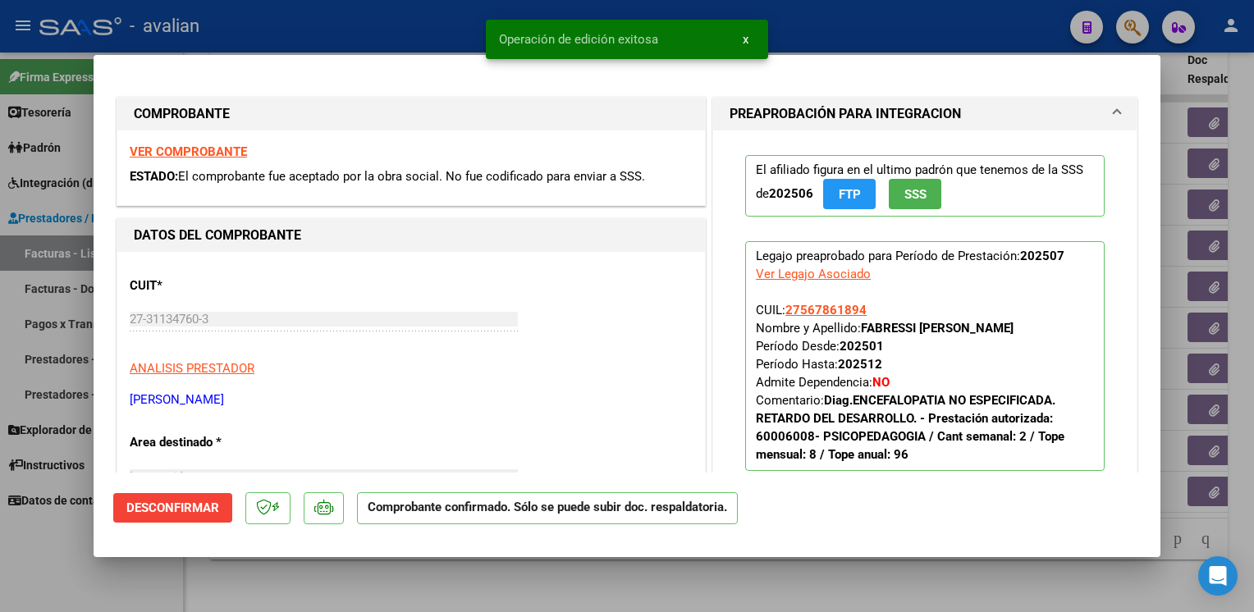
click at [801, 22] on div at bounding box center [627, 306] width 1254 height 612
type input "$ 0,00"
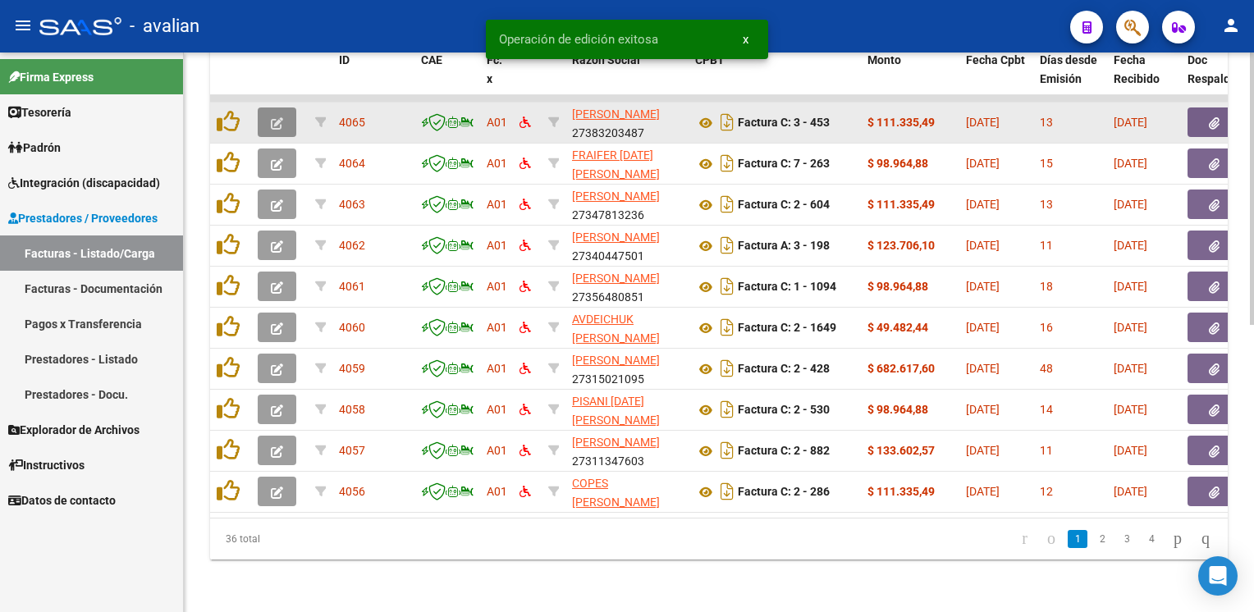
click at [286, 116] on button "button" at bounding box center [277, 123] width 39 height 30
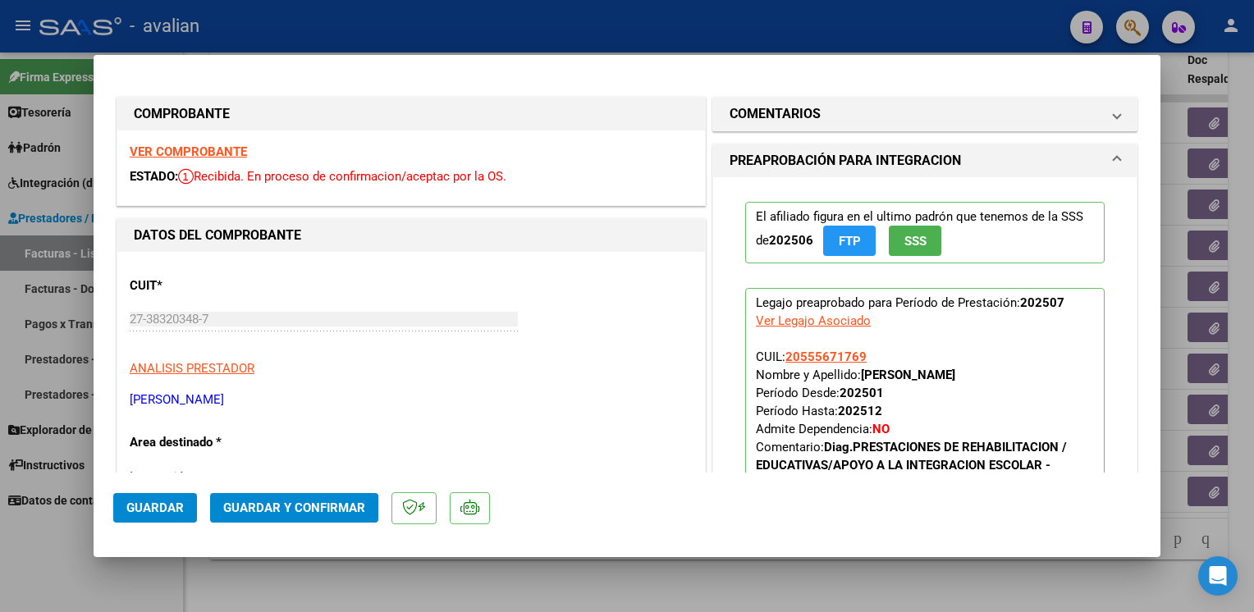
click at [190, 153] on strong "VER COMPROBANTE" at bounding box center [188, 151] width 117 height 15
click at [354, 500] on button "Guardar y Confirmar" at bounding box center [294, 508] width 168 height 30
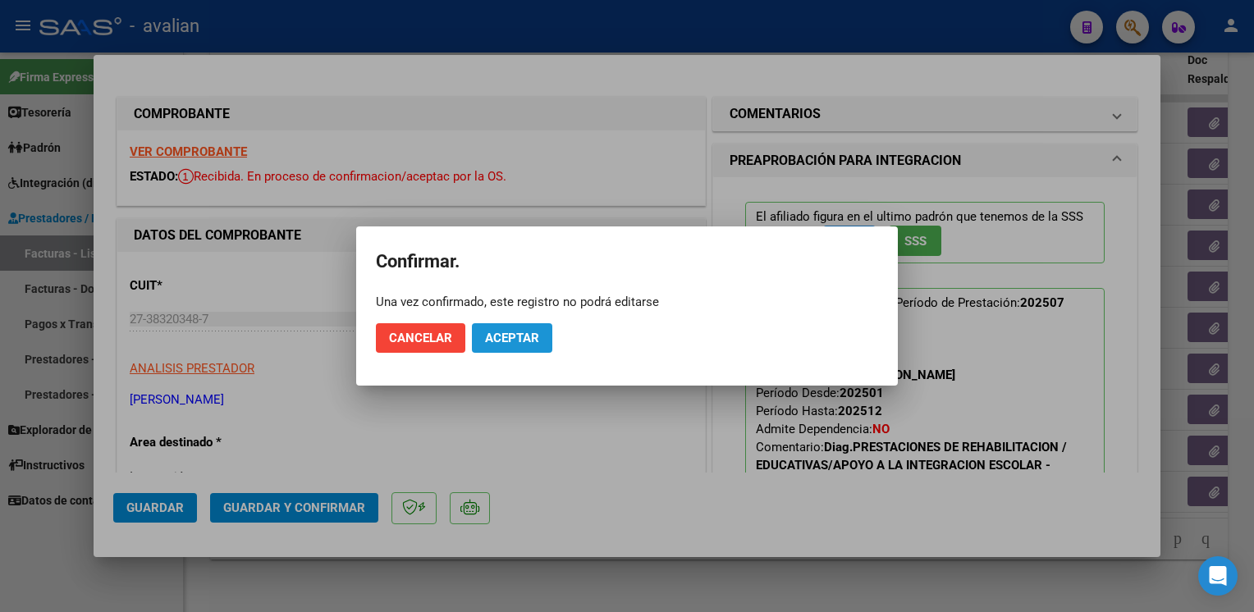
click at [527, 333] on span "Aceptar" at bounding box center [512, 338] width 54 height 15
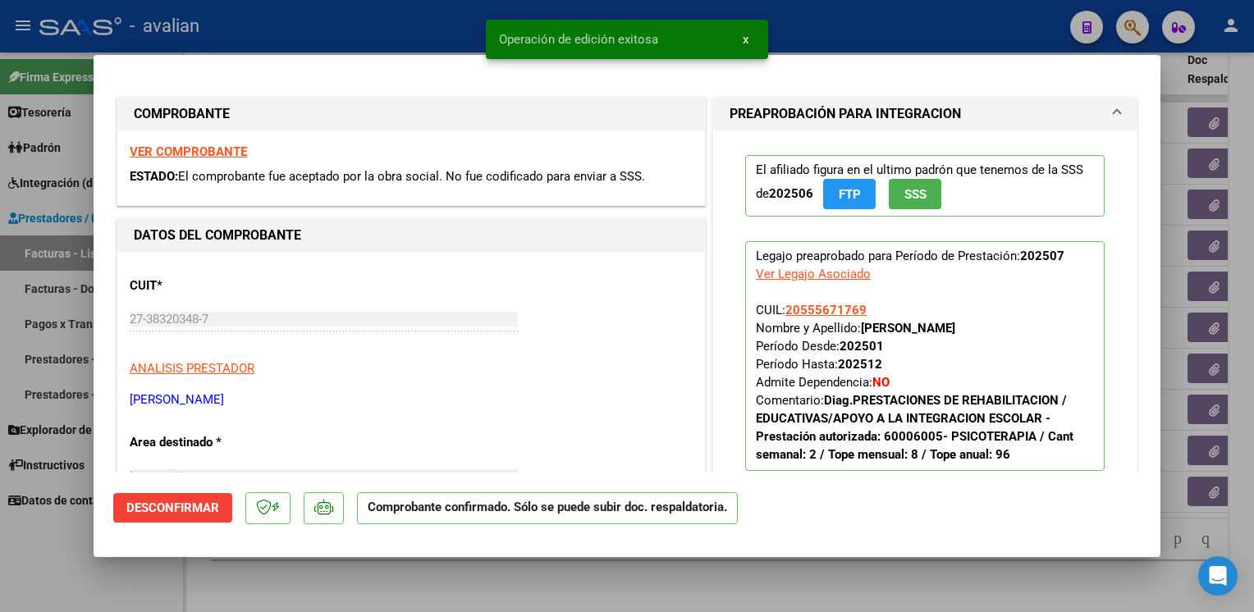
click at [436, 34] on div at bounding box center [627, 306] width 1254 height 612
type input "$ 0,00"
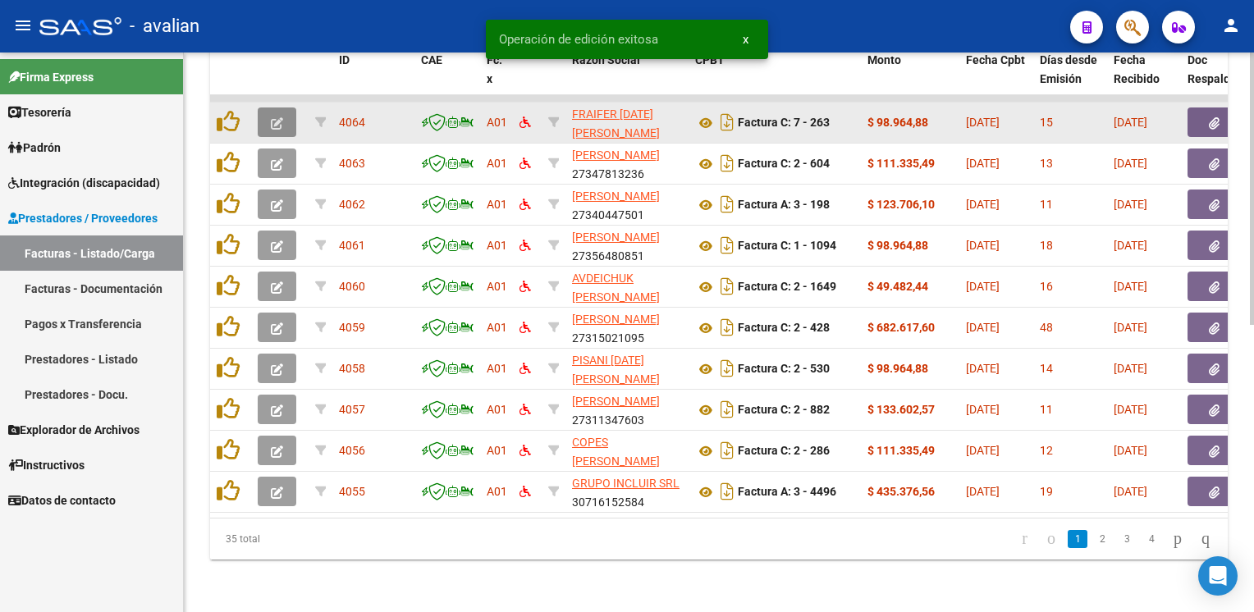
click at [286, 113] on button "button" at bounding box center [277, 123] width 39 height 30
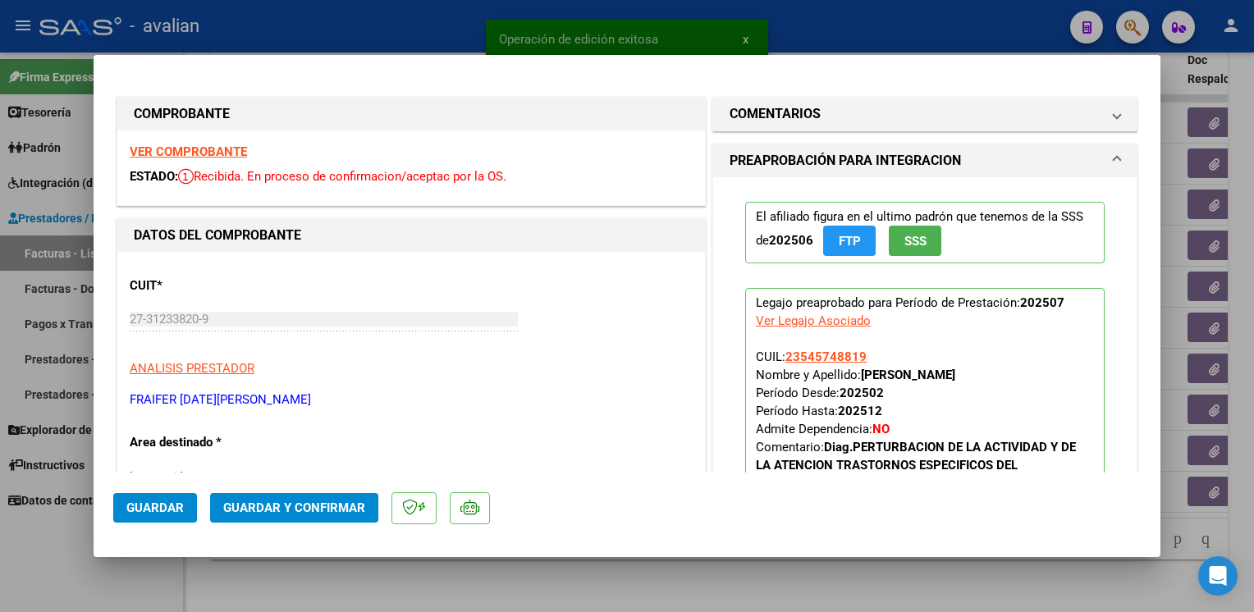
click at [204, 149] on strong "VER COMPROBANTE" at bounding box center [188, 151] width 117 height 15
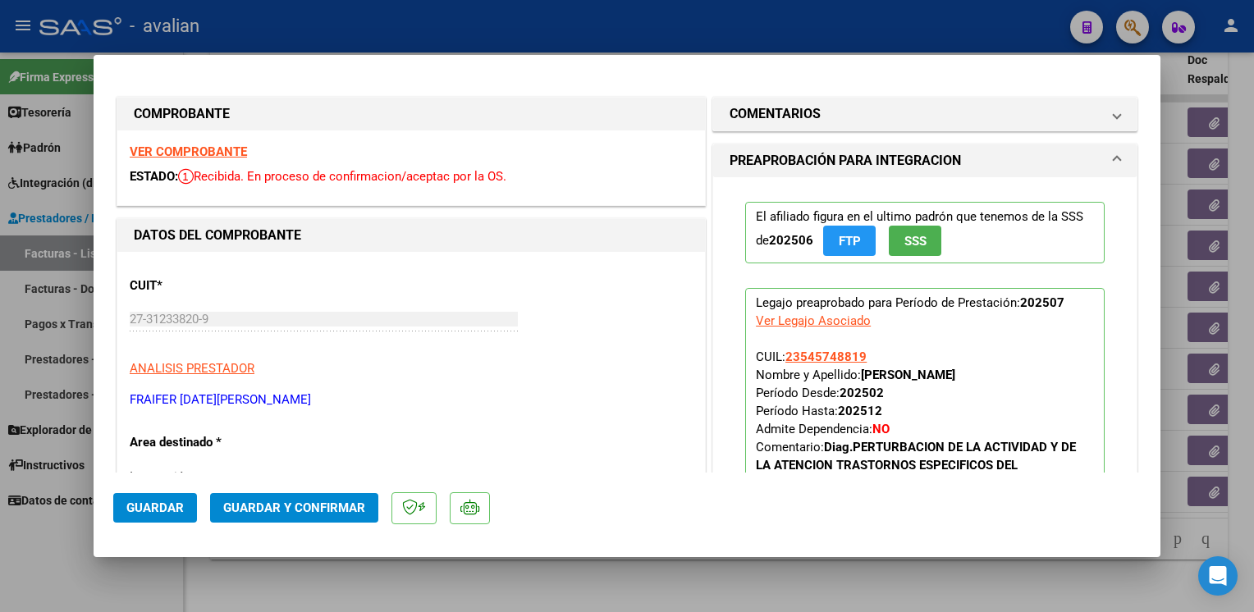
click at [328, 513] on span "Guardar y Confirmar" at bounding box center [294, 508] width 142 height 15
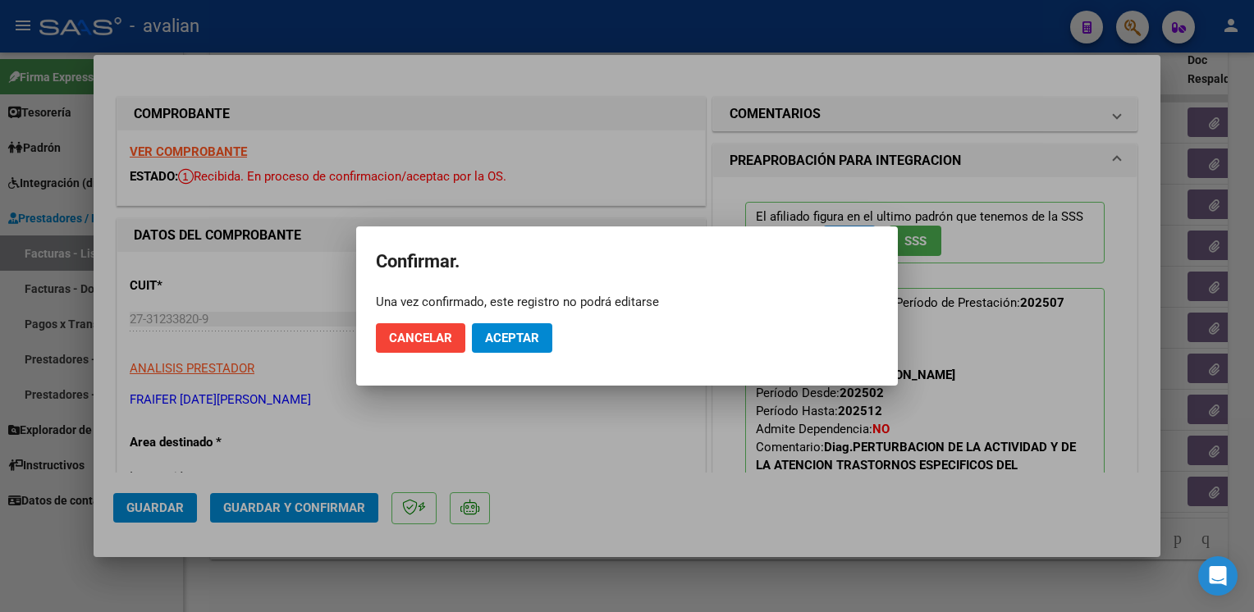
click at [492, 320] on mat-dialog-actions "Cancelar Aceptar" at bounding box center [627, 338] width 502 height 56
click at [495, 335] on span "Aceptar" at bounding box center [512, 338] width 54 height 15
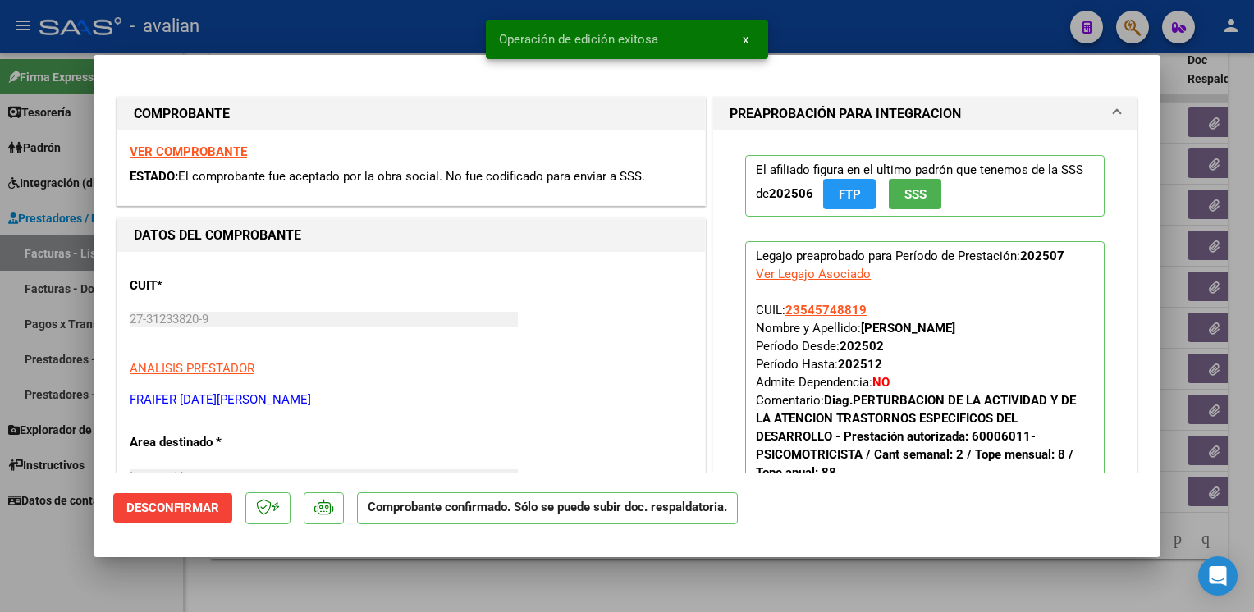
click at [378, 31] on div at bounding box center [627, 306] width 1254 height 612
type input "$ 0,00"
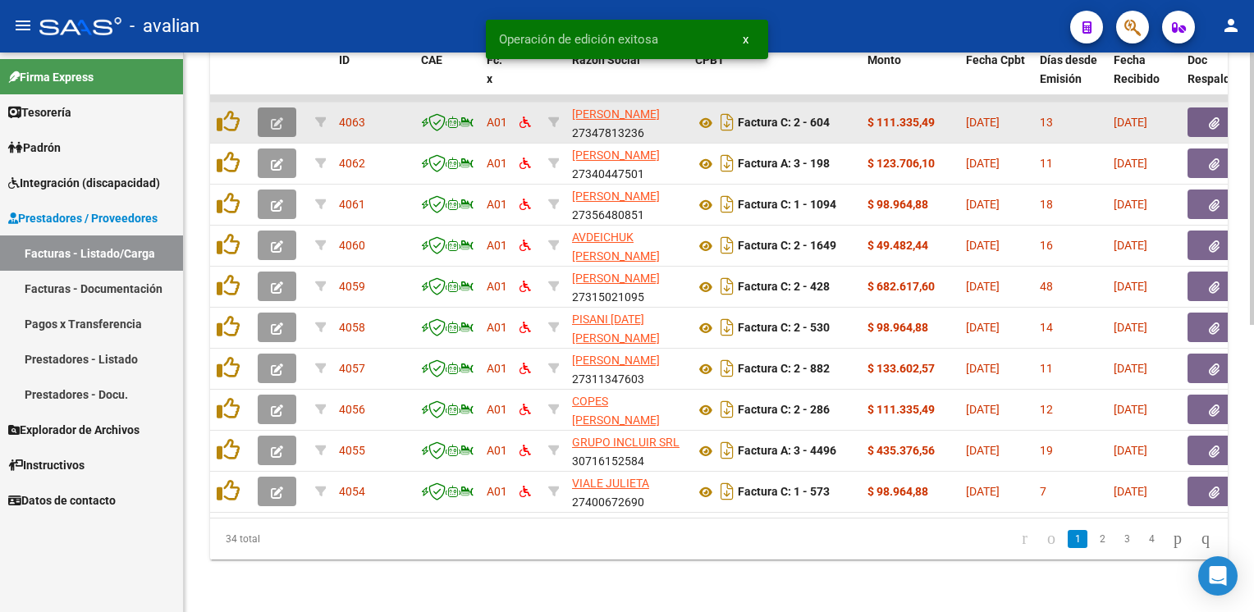
click at [286, 115] on button "button" at bounding box center [277, 123] width 39 height 30
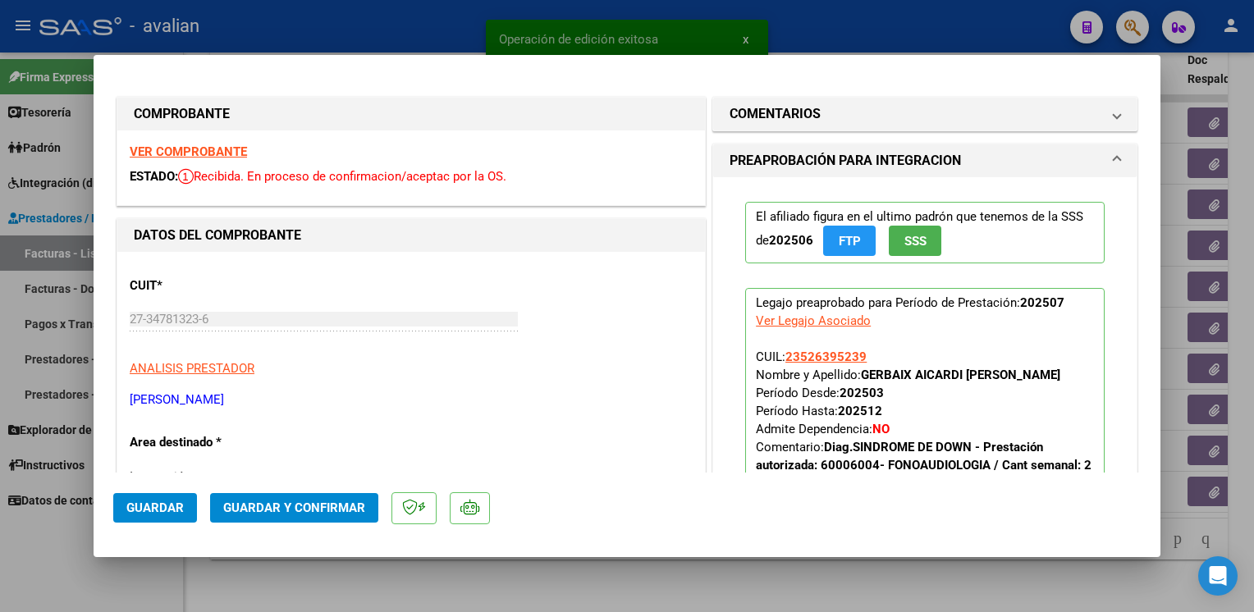
click at [200, 155] on strong "VER COMPROBANTE" at bounding box center [188, 151] width 117 height 15
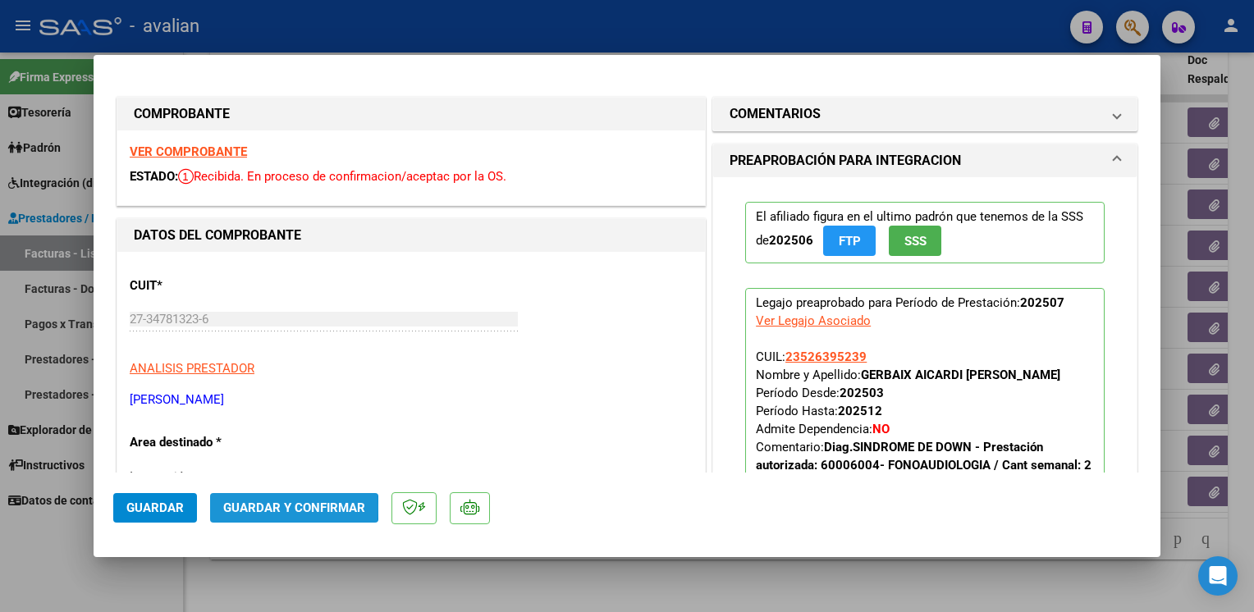
click at [266, 507] on span "Guardar y Confirmar" at bounding box center [294, 508] width 142 height 15
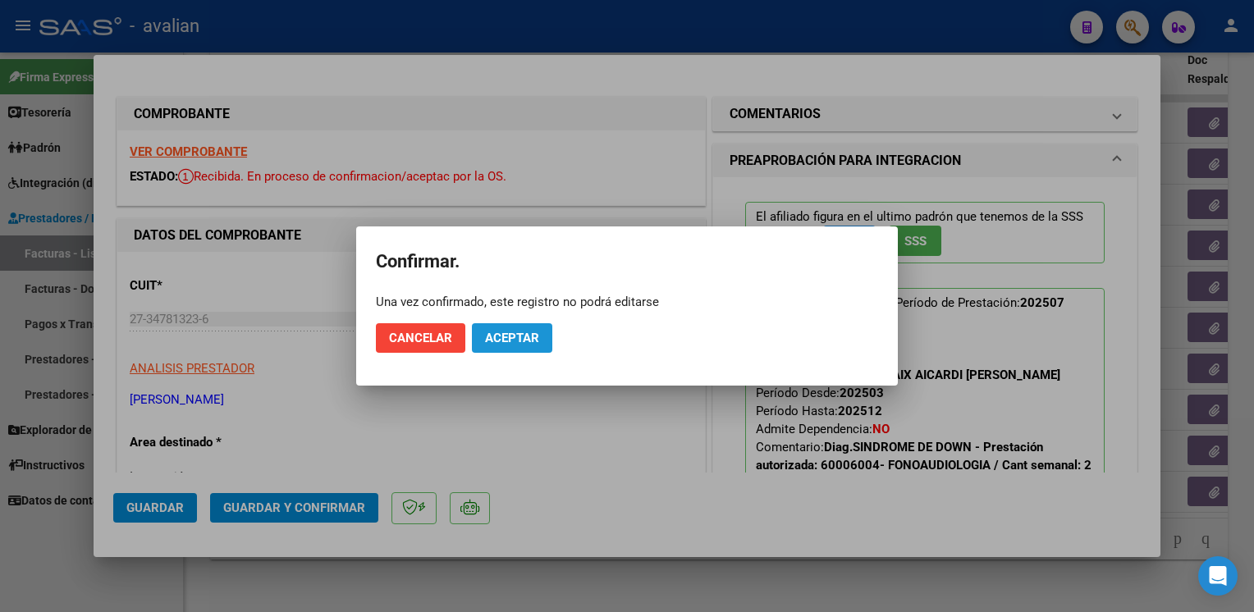
click at [517, 331] on button "Aceptar" at bounding box center [512, 338] width 80 height 30
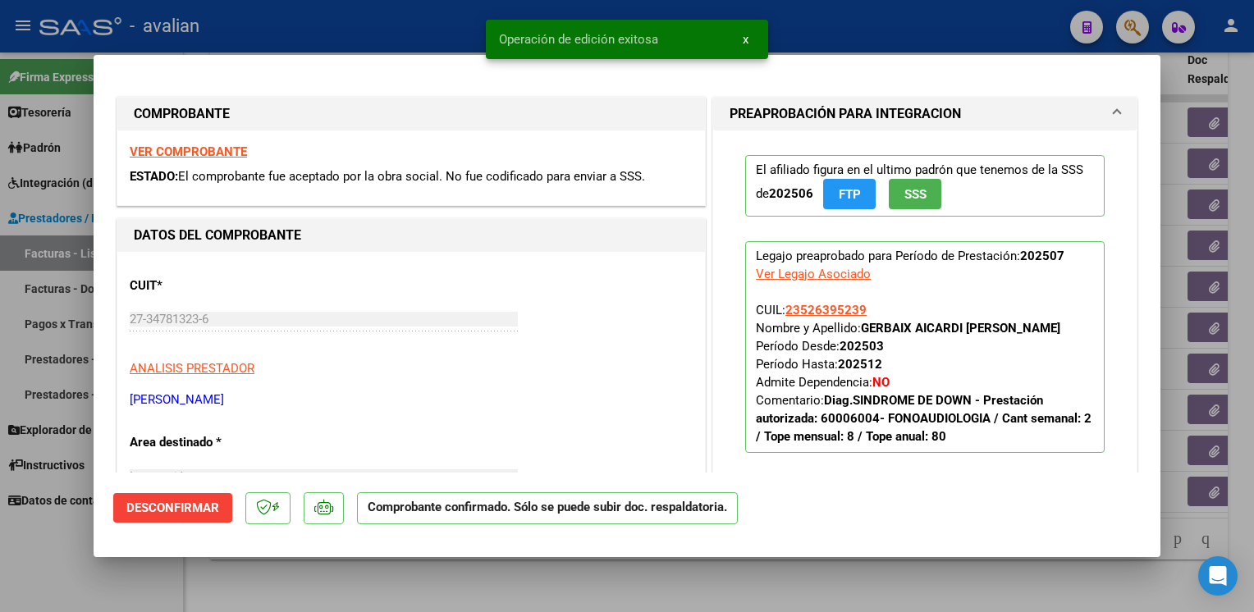
click at [440, 25] on div at bounding box center [627, 306] width 1254 height 612
type input "$ 0,00"
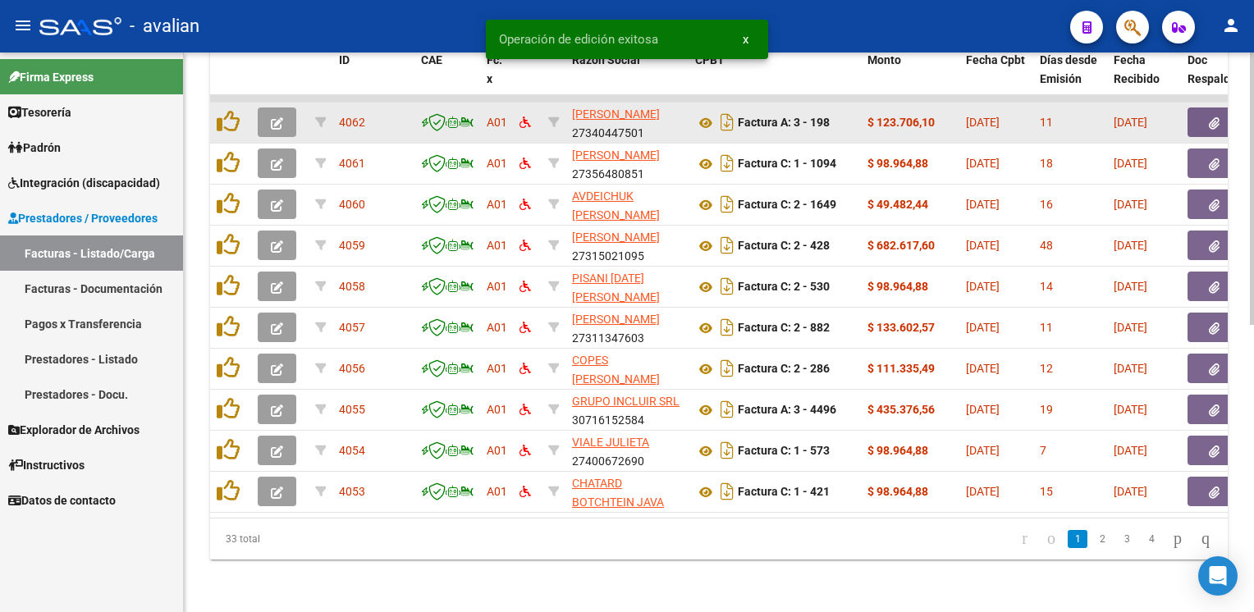
click at [276, 117] on icon "button" at bounding box center [277, 123] width 12 height 12
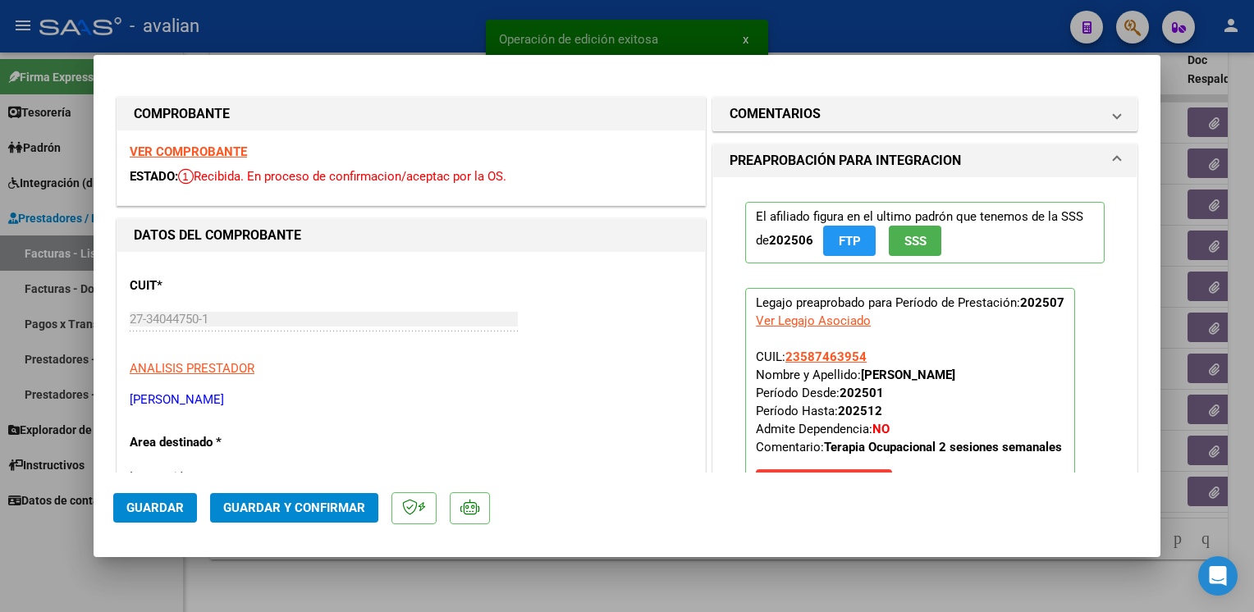
click at [228, 153] on strong "VER COMPROBANTE" at bounding box center [188, 151] width 117 height 15
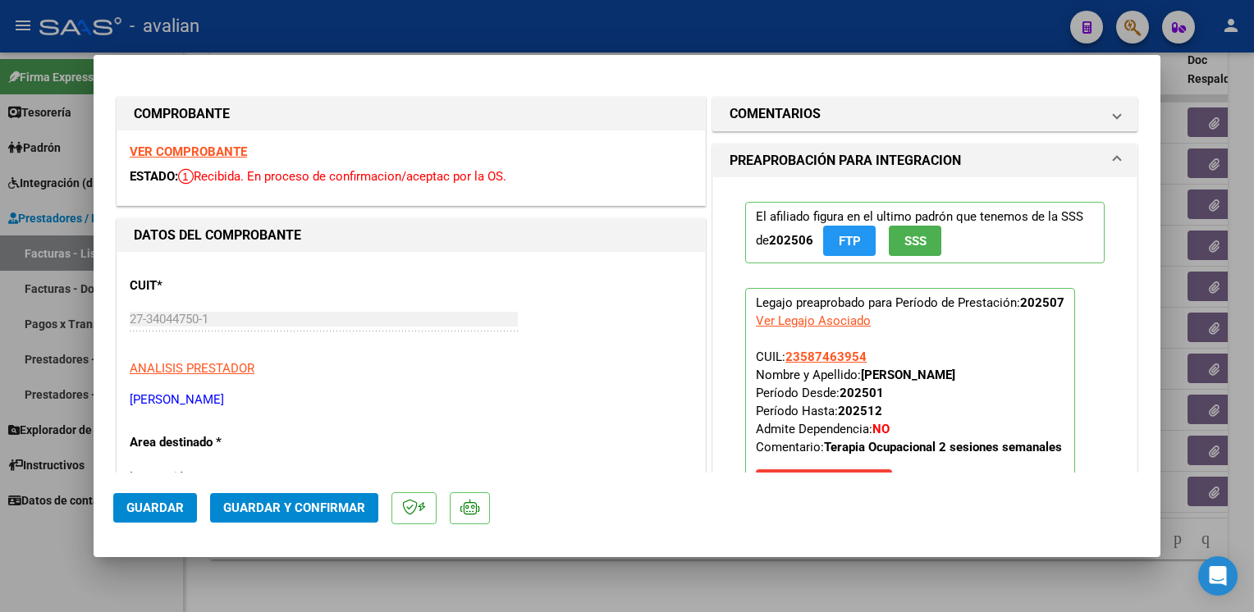
click at [329, 504] on span "Guardar y Confirmar" at bounding box center [294, 508] width 142 height 15
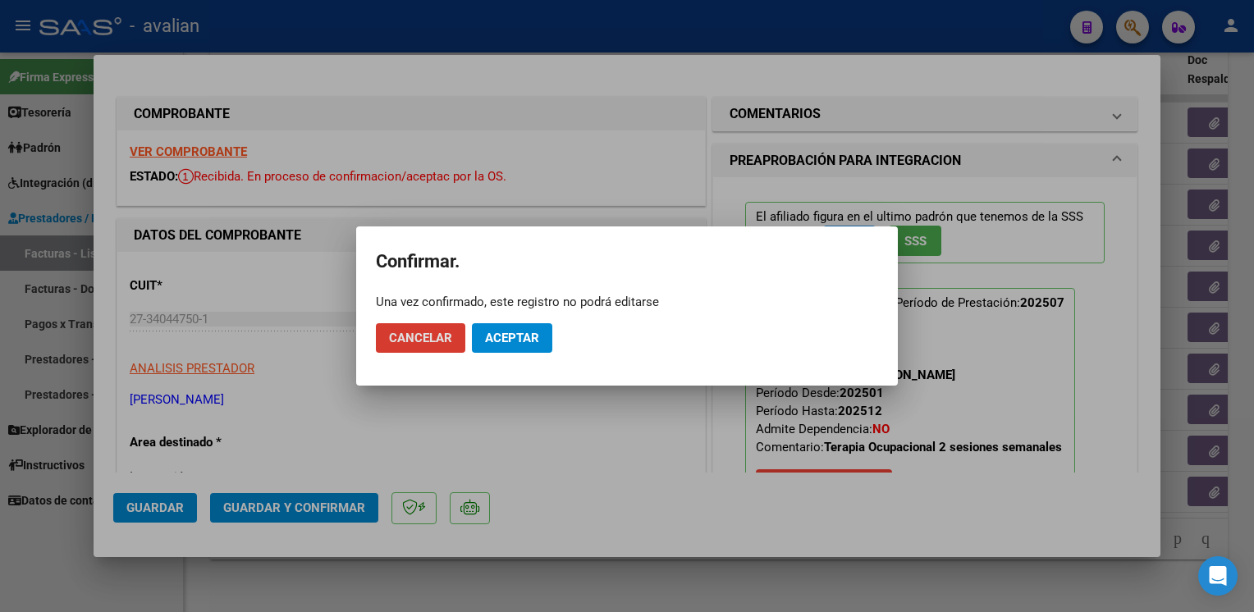
click at [503, 345] on span "Aceptar" at bounding box center [512, 338] width 54 height 15
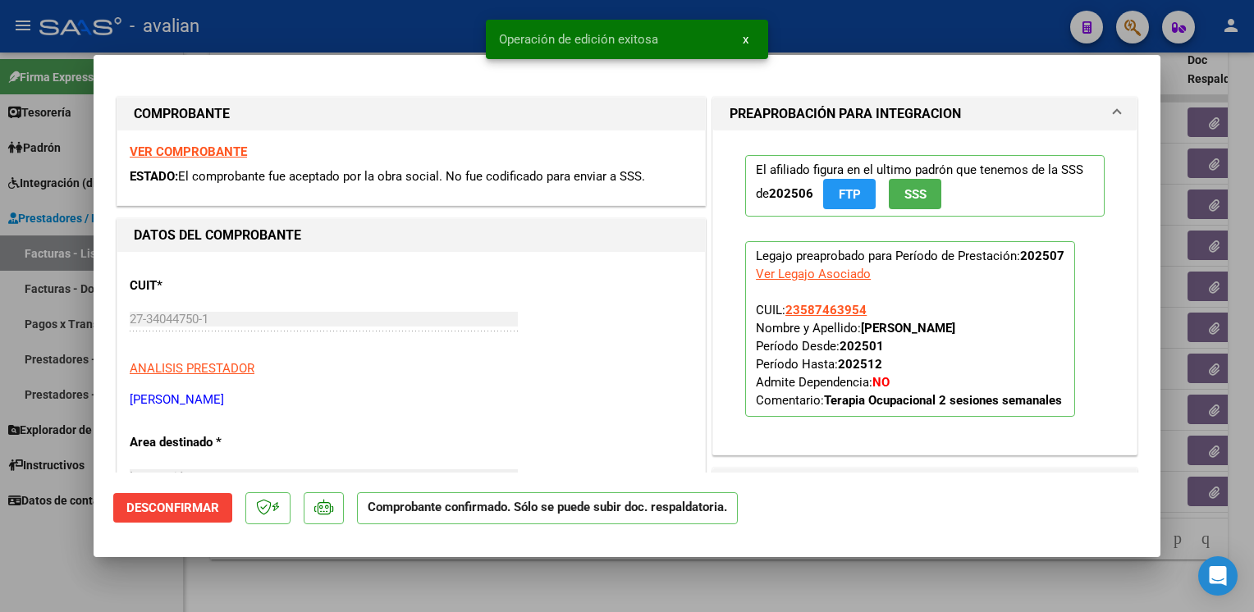
click at [427, 34] on div at bounding box center [627, 306] width 1254 height 612
type input "$ 0,00"
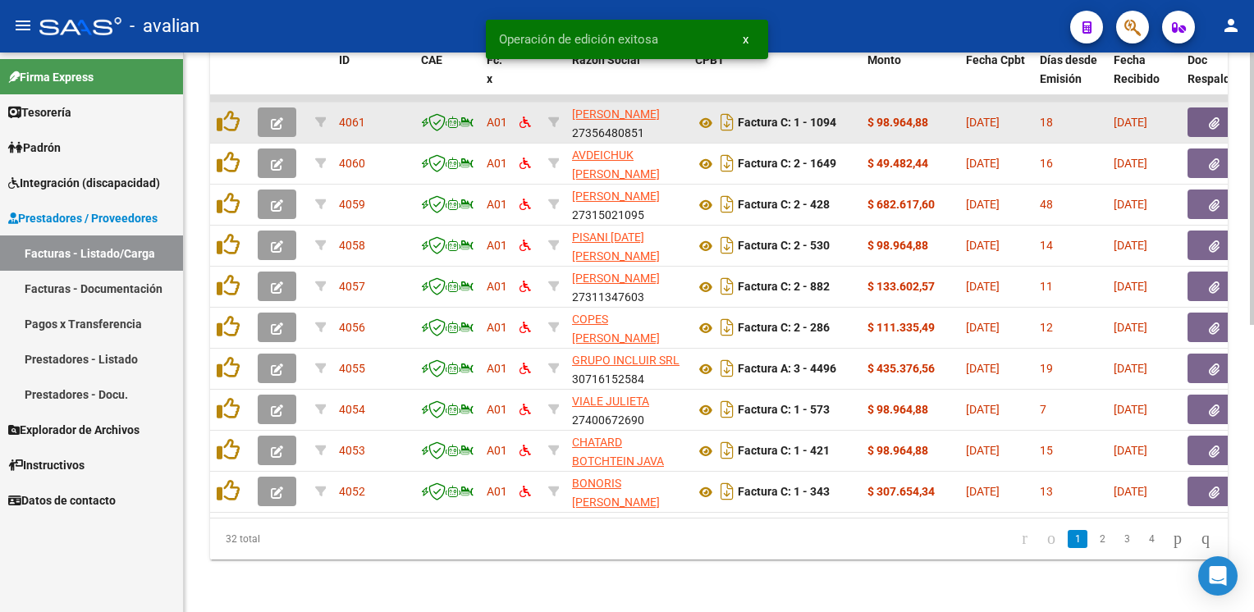
click at [289, 113] on button "button" at bounding box center [277, 123] width 39 height 30
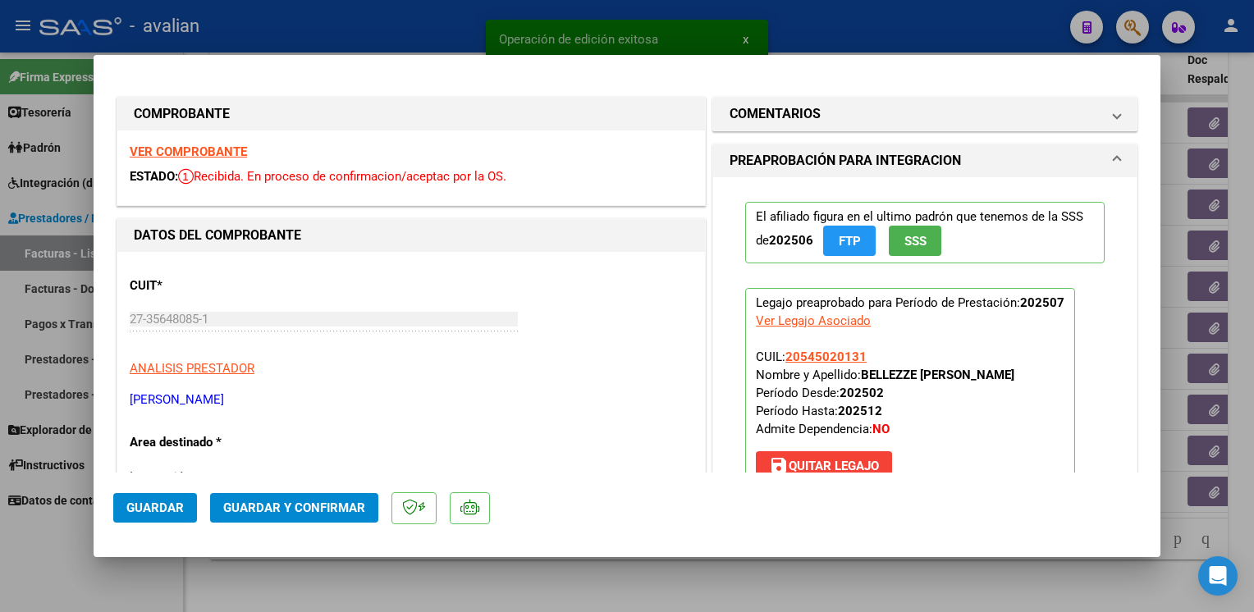
click at [230, 158] on strong "VER COMPROBANTE" at bounding box center [188, 151] width 117 height 15
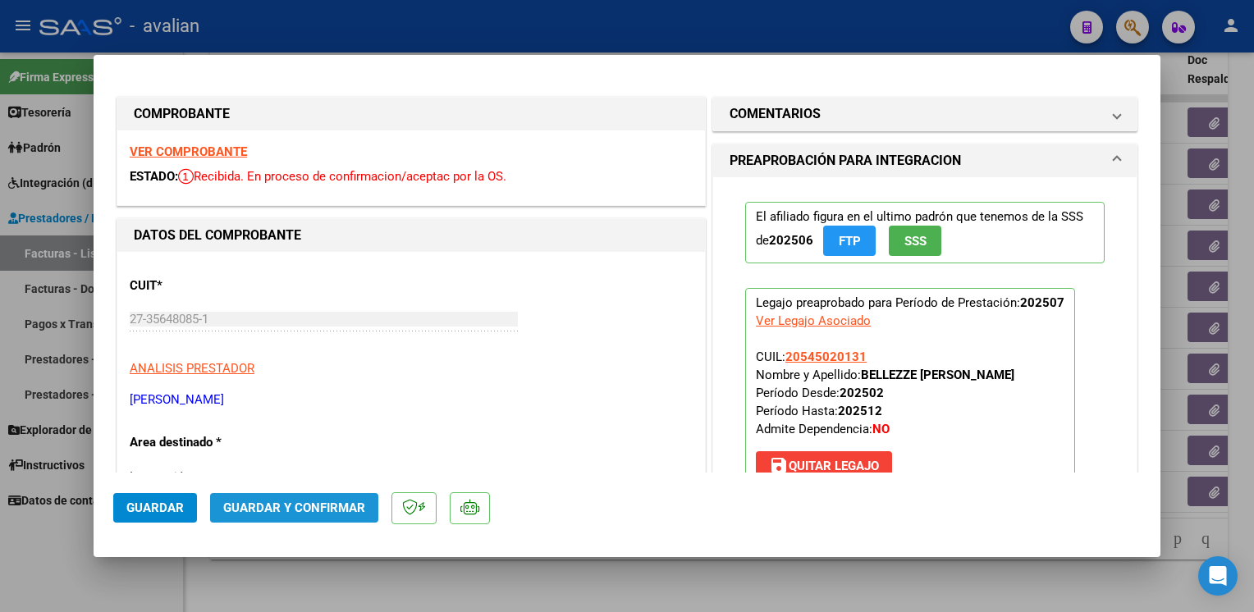
click at [326, 507] on span "Guardar y Confirmar" at bounding box center [294, 508] width 142 height 15
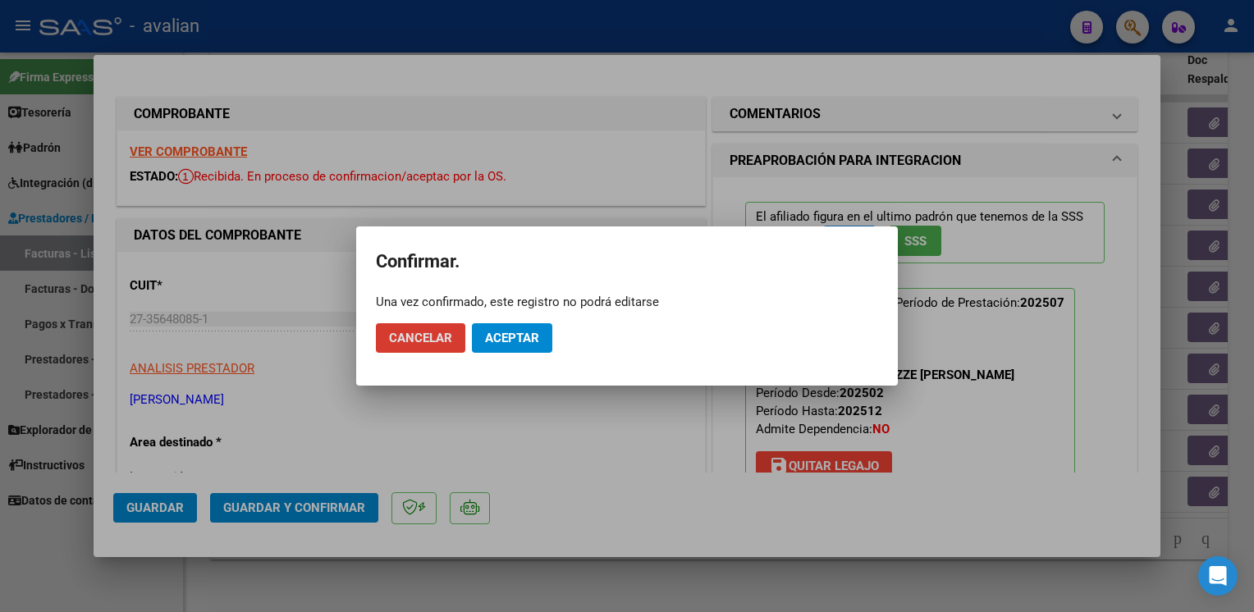
click at [512, 346] on span "Aceptar" at bounding box center [512, 338] width 54 height 15
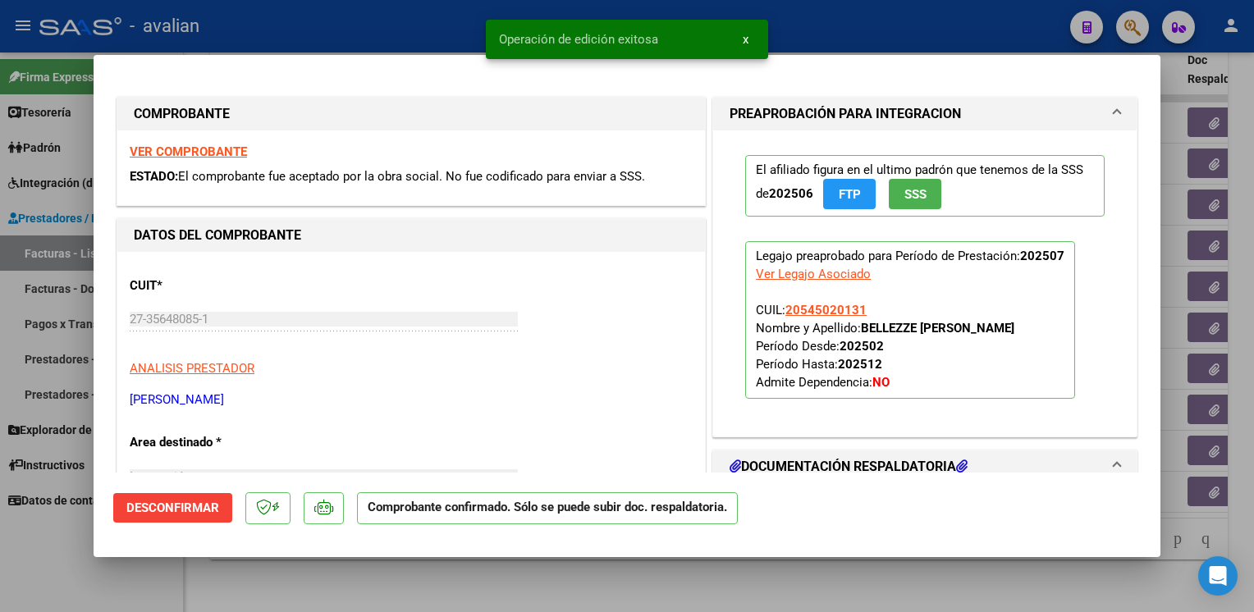
click at [410, 25] on div at bounding box center [627, 306] width 1254 height 612
type input "$ 0,00"
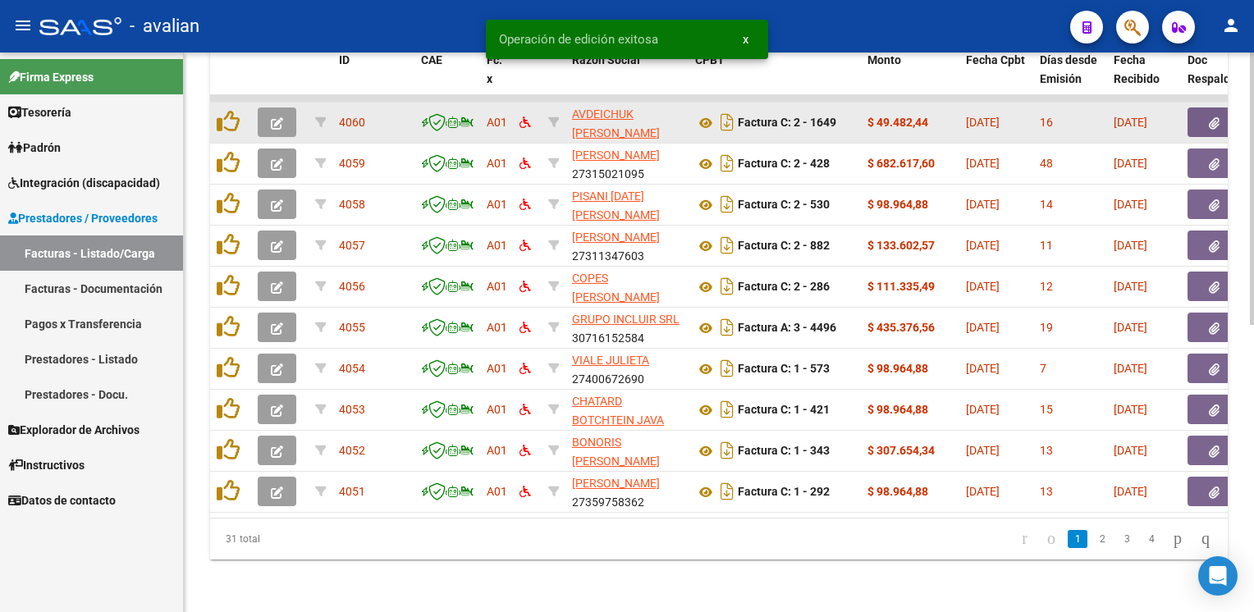
click at [279, 125] on button "button" at bounding box center [277, 123] width 39 height 30
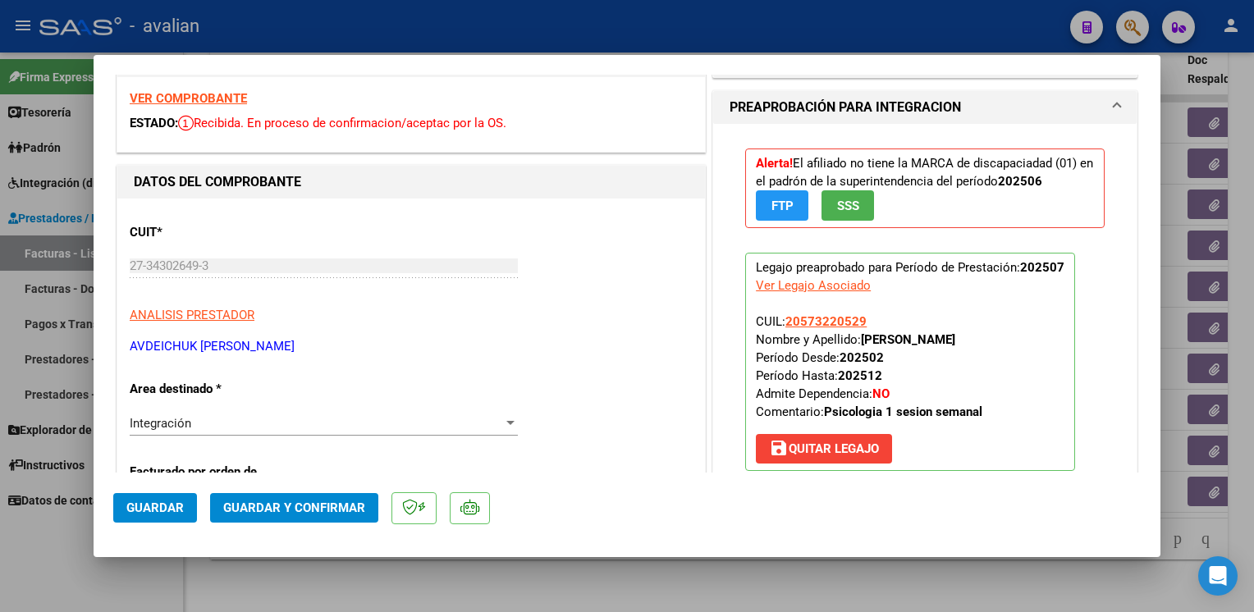
scroll to position [82, 0]
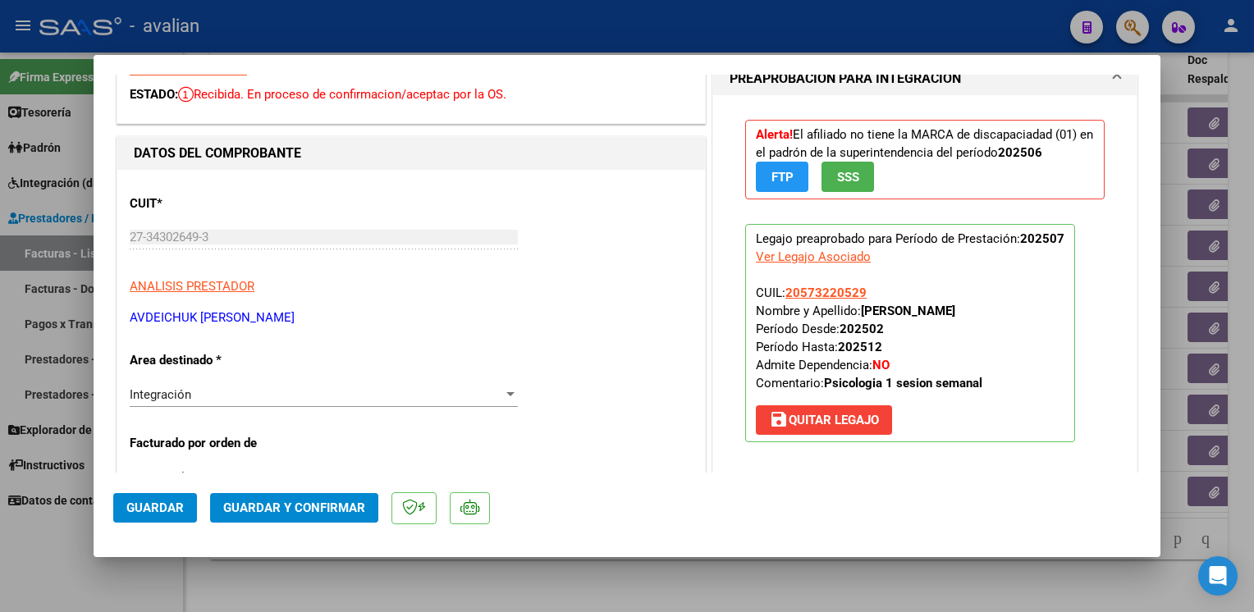
click at [227, 397] on div "Integración" at bounding box center [316, 394] width 373 height 15
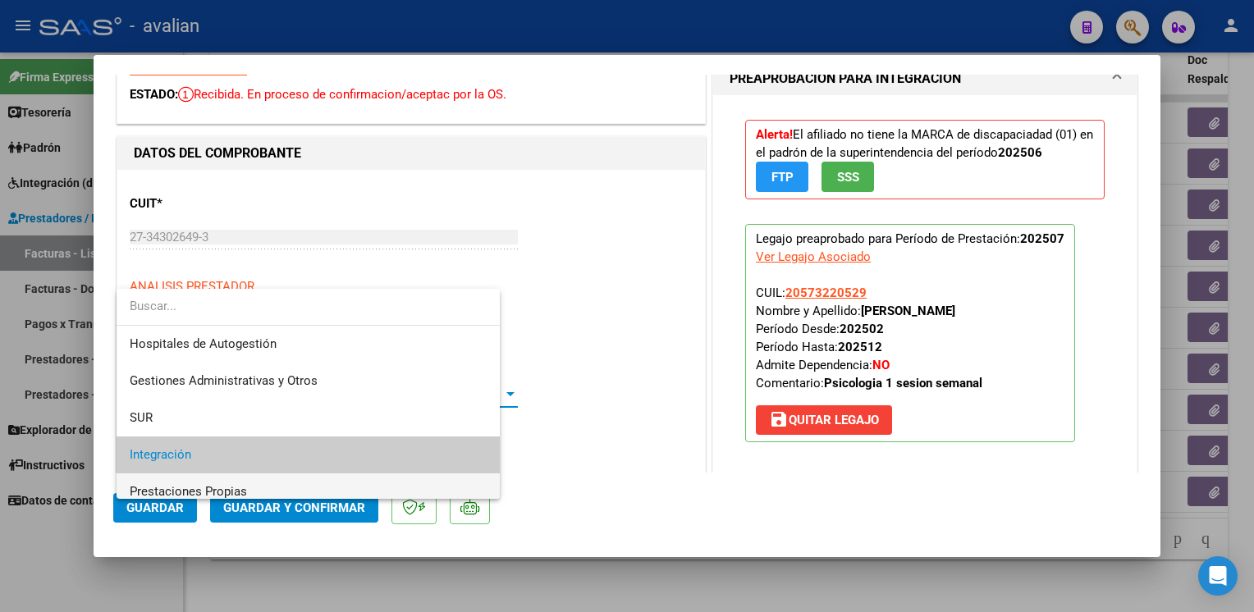
scroll to position [61, 0]
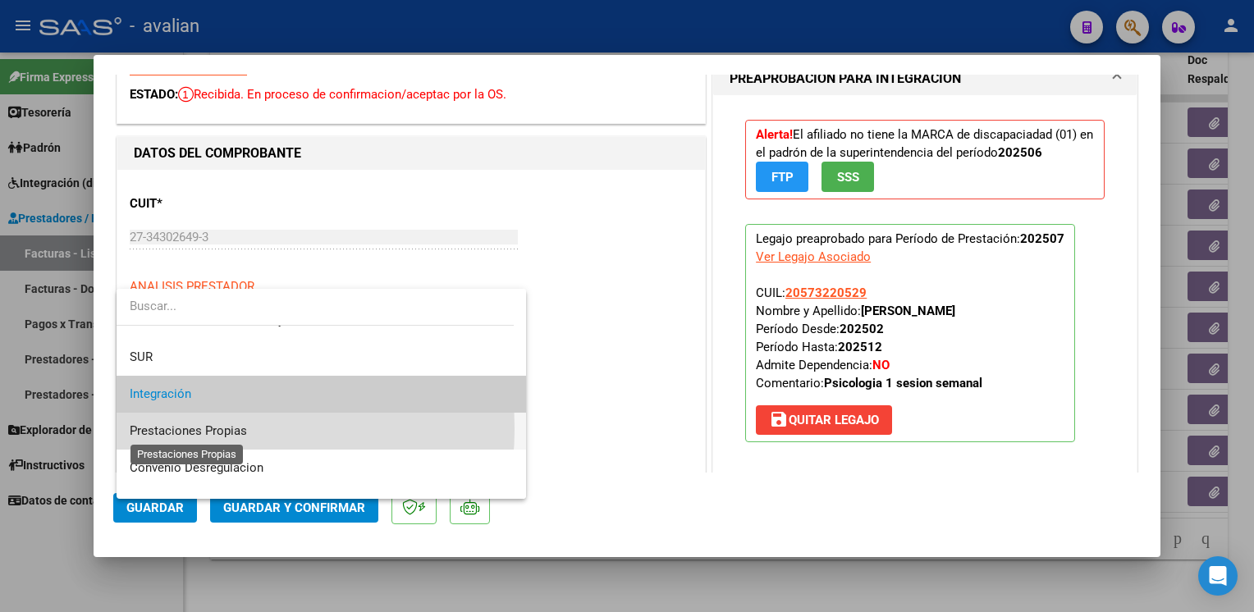
click at [199, 428] on span "Prestaciones Propias" at bounding box center [188, 431] width 117 height 15
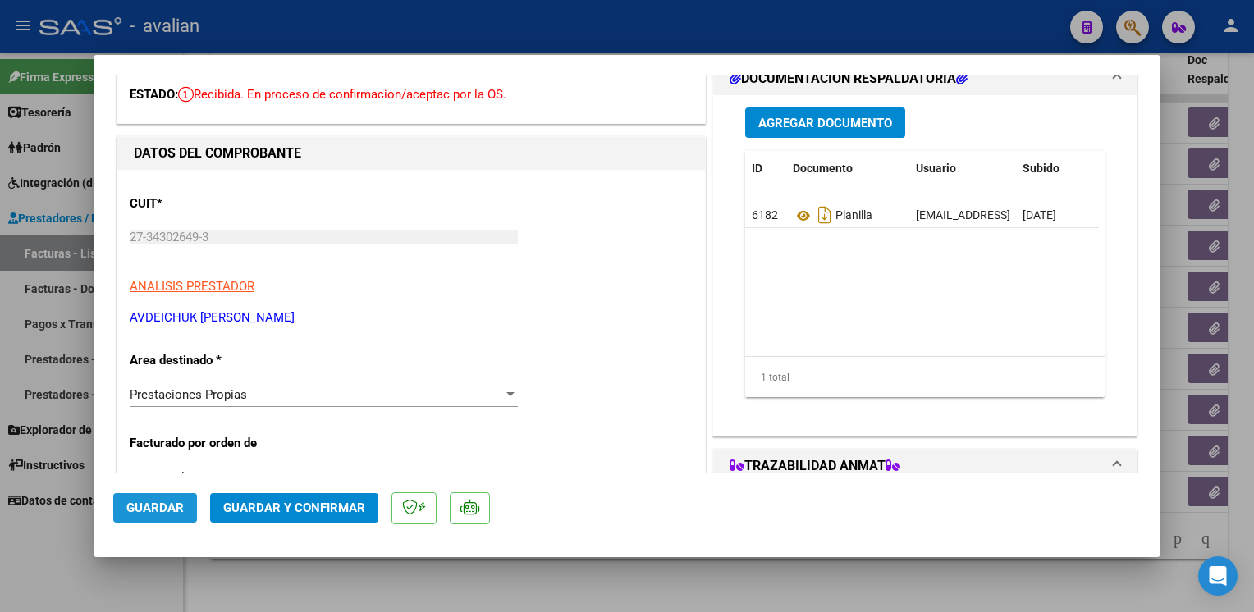
drag, startPoint x: 163, startPoint y: 506, endPoint x: 193, endPoint y: 415, distance: 96.0
click at [163, 506] on span "Guardar" at bounding box center [154, 508] width 57 height 15
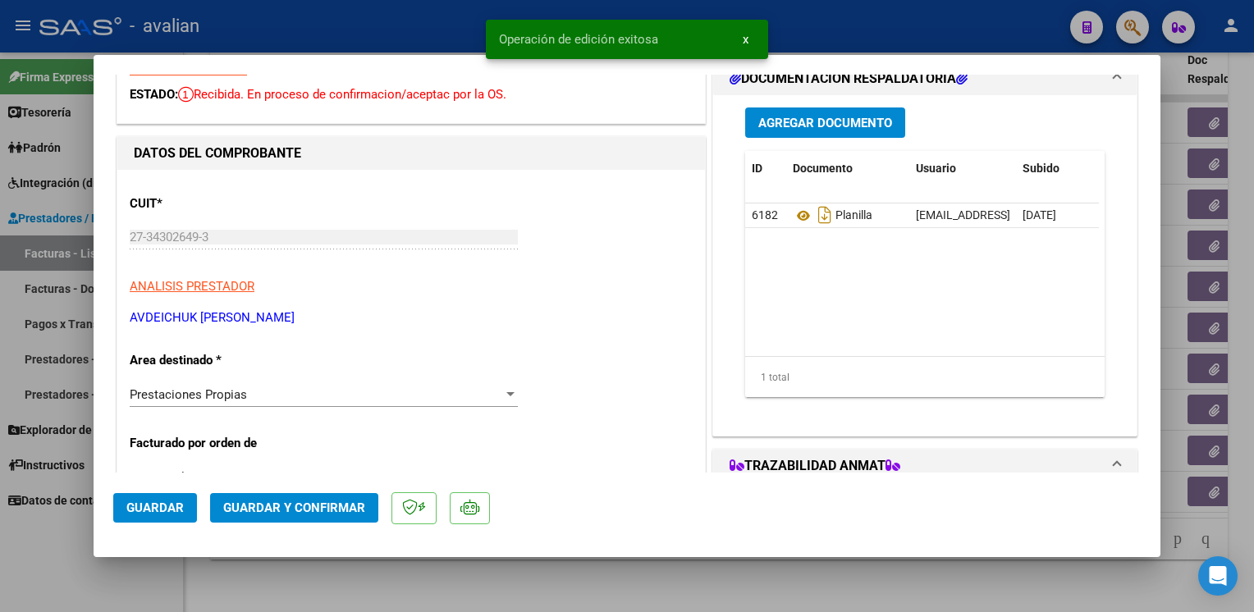
click at [306, 33] on div at bounding box center [627, 306] width 1254 height 612
type input "$ 0,00"
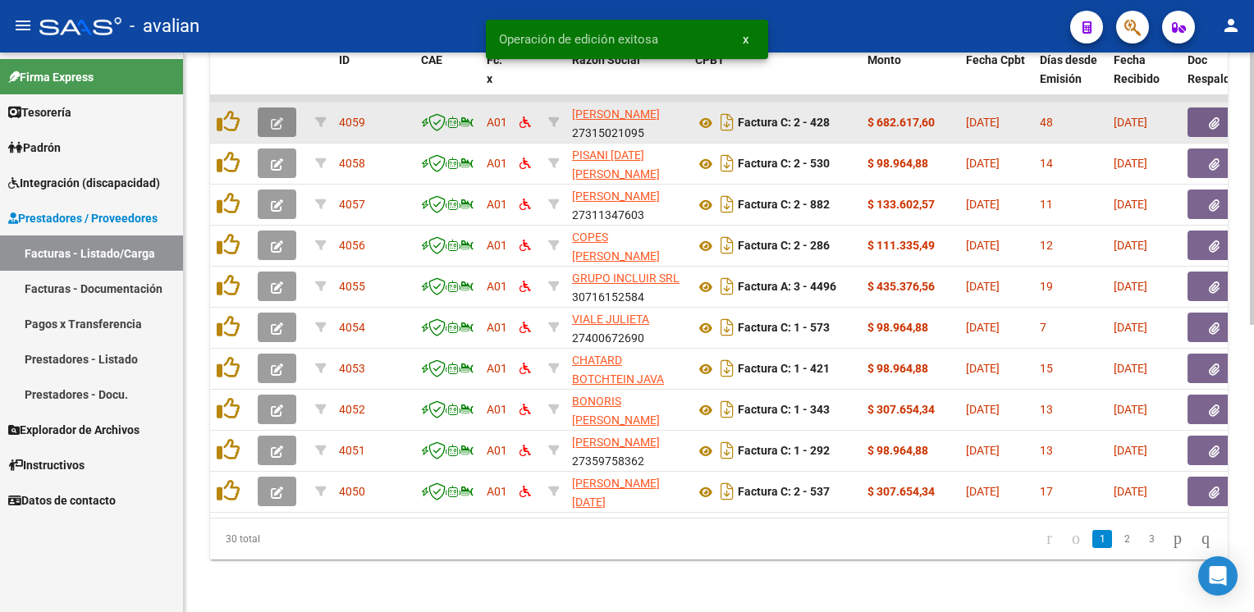
click at [283, 110] on button "button" at bounding box center [277, 123] width 39 height 30
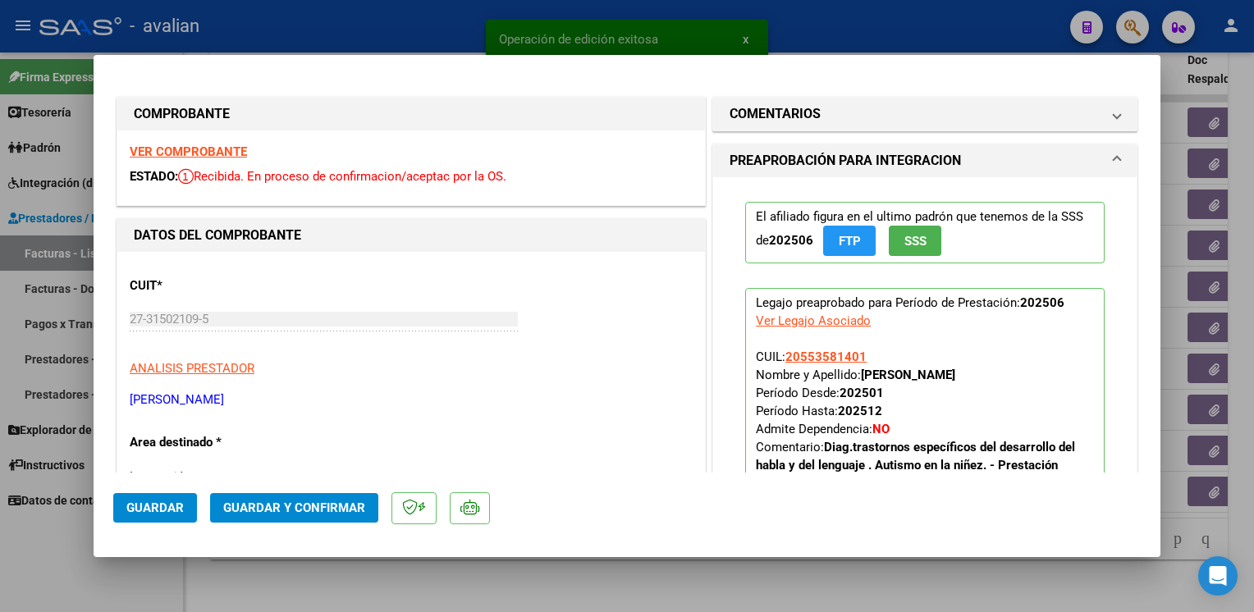
click at [240, 156] on strong "VER COMPROBANTE" at bounding box center [188, 151] width 117 height 15
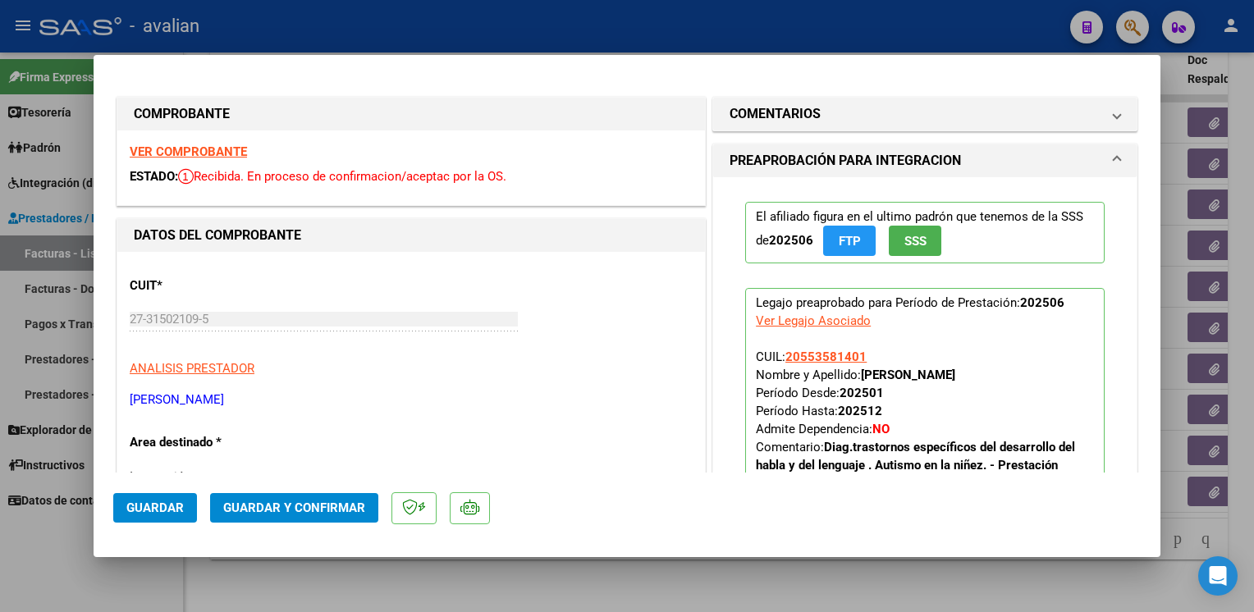
click at [347, 501] on span "Guardar y Confirmar" at bounding box center [294, 508] width 142 height 15
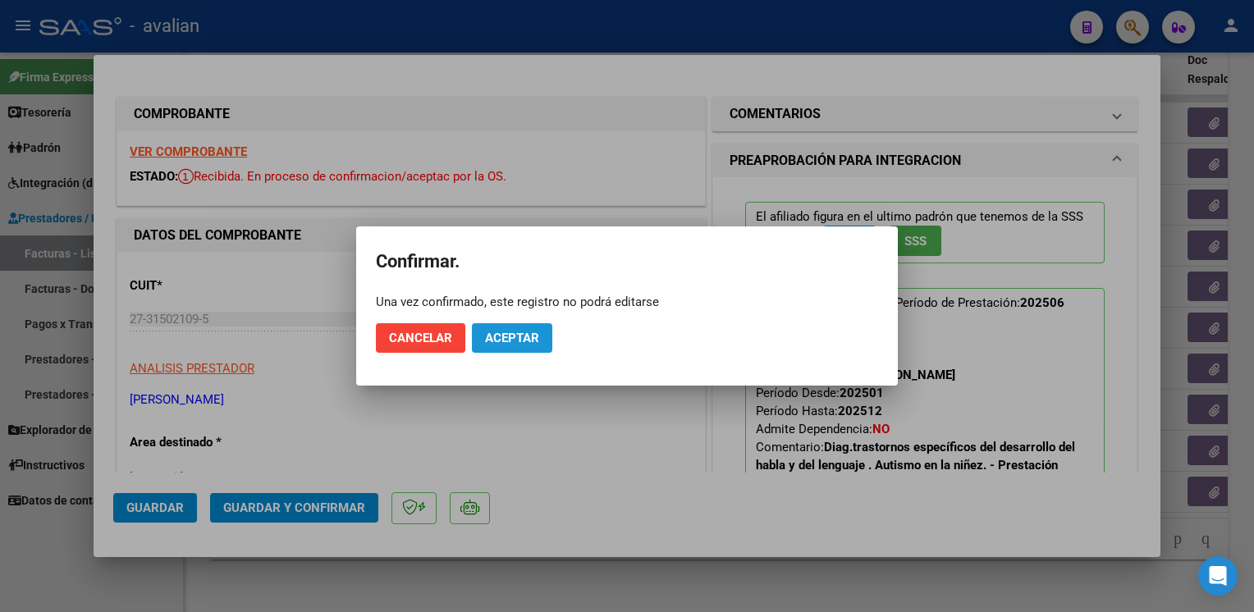
drag, startPoint x: 496, startPoint y: 344, endPoint x: 485, endPoint y: 284, distance: 60.9
click at [497, 343] on span "Aceptar" at bounding box center [512, 338] width 54 height 15
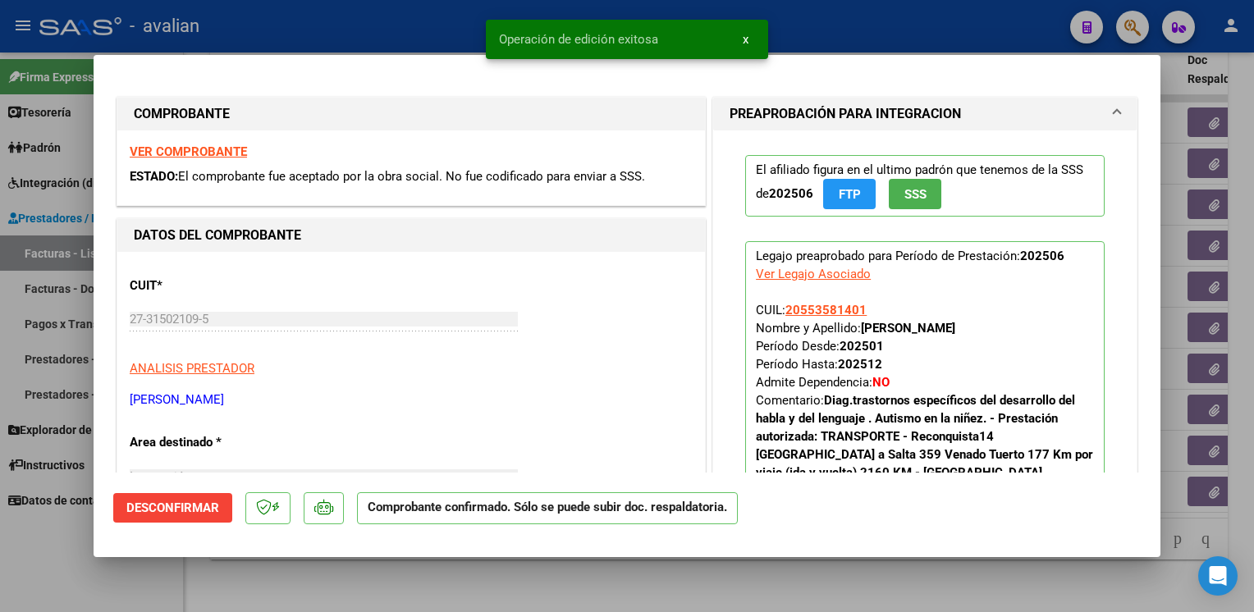
click at [391, 29] on div at bounding box center [627, 306] width 1254 height 612
type input "$ 0,00"
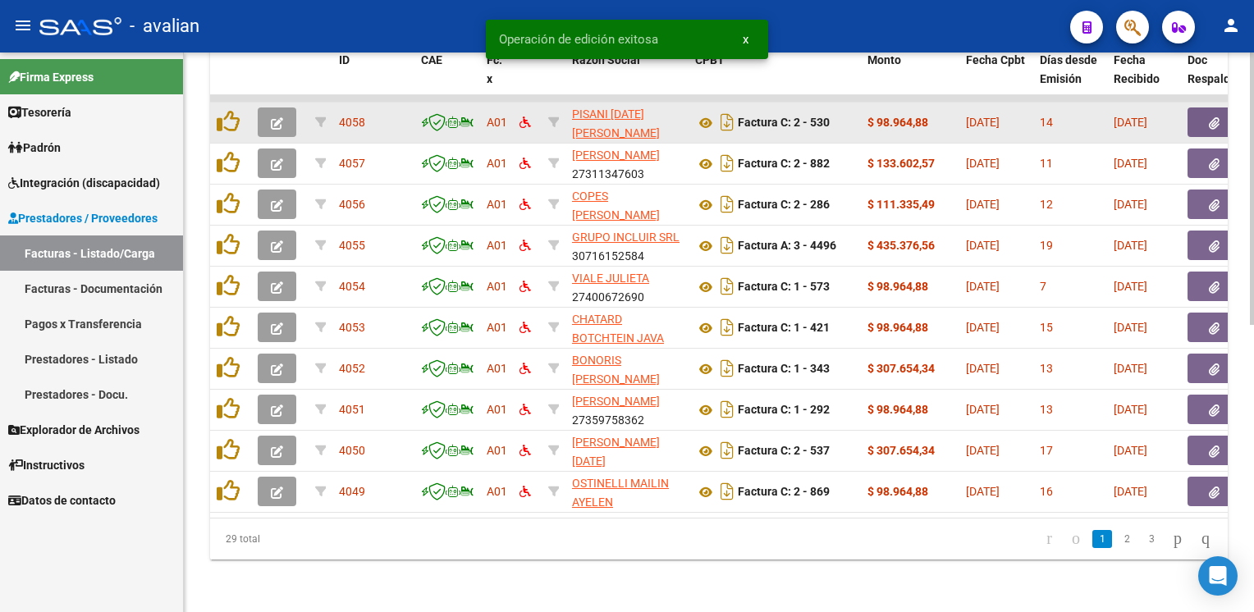
click at [276, 108] on button "button" at bounding box center [277, 123] width 39 height 30
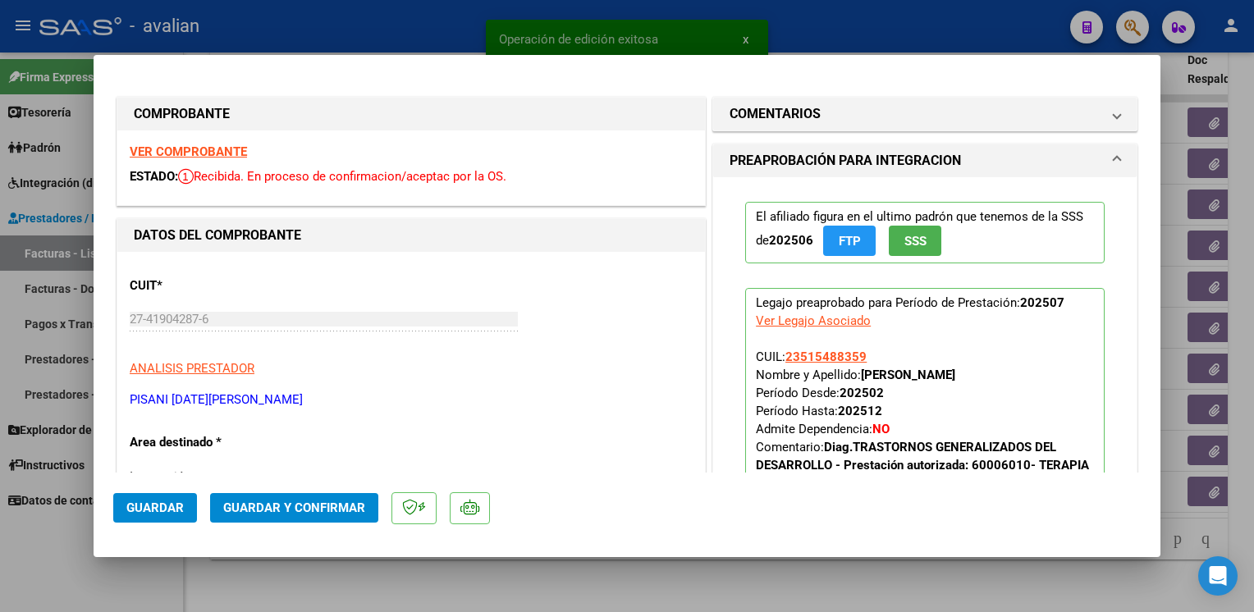
click at [238, 152] on strong "VER COMPROBANTE" at bounding box center [188, 151] width 117 height 15
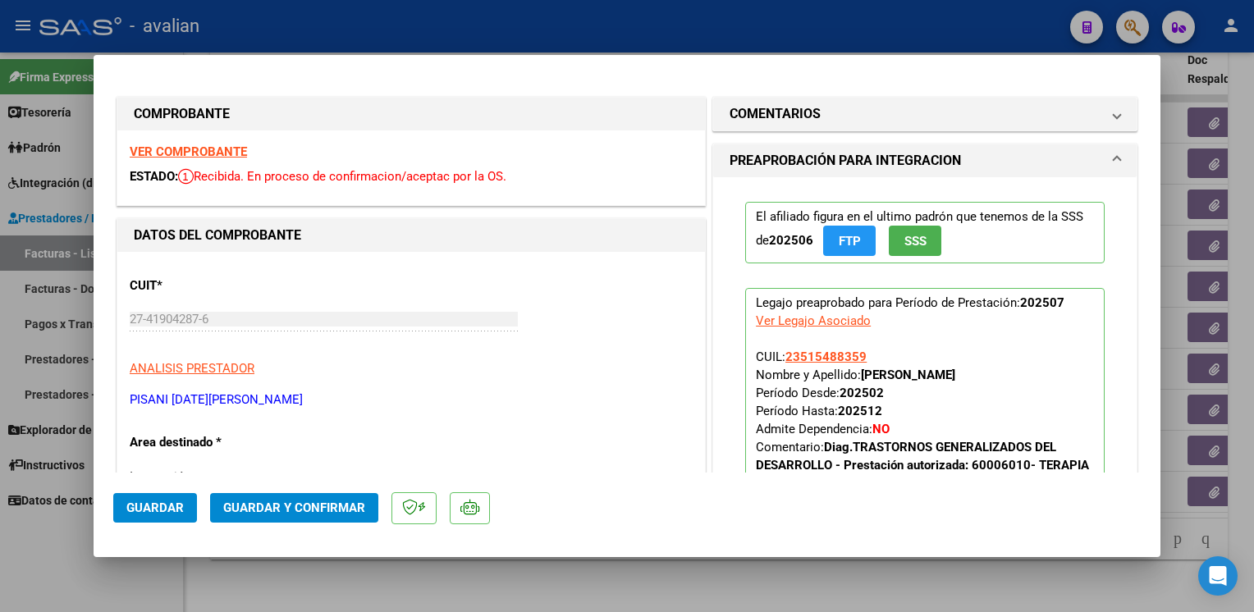
click at [310, 497] on button "Guardar y Confirmar" at bounding box center [294, 508] width 168 height 30
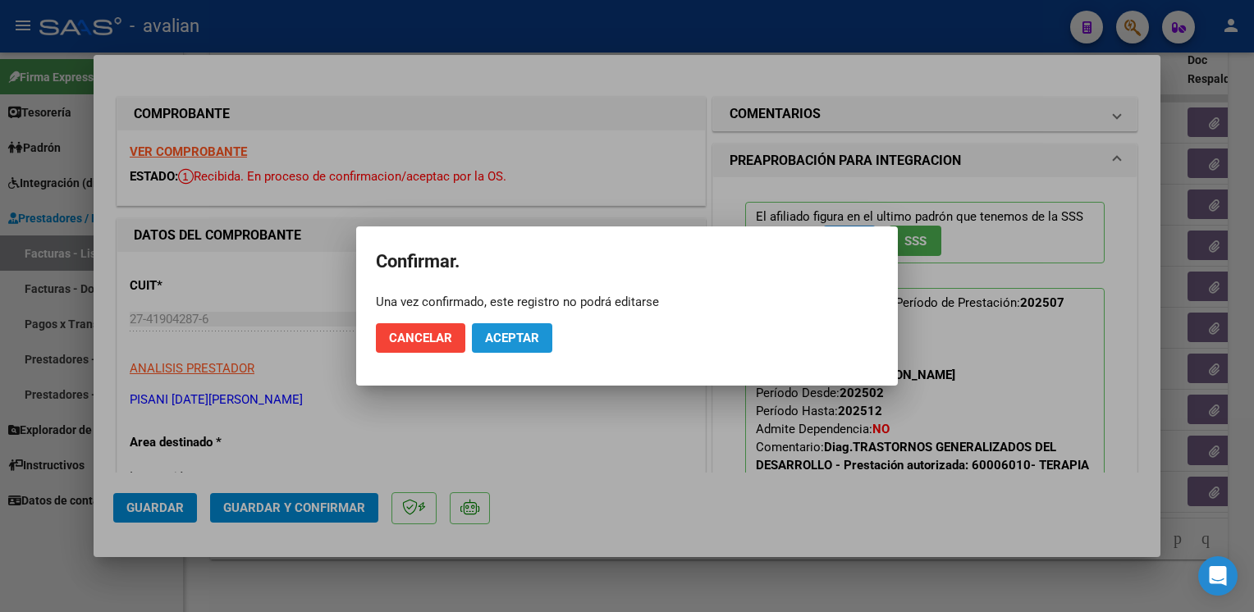
click at [515, 335] on span "Aceptar" at bounding box center [512, 338] width 54 height 15
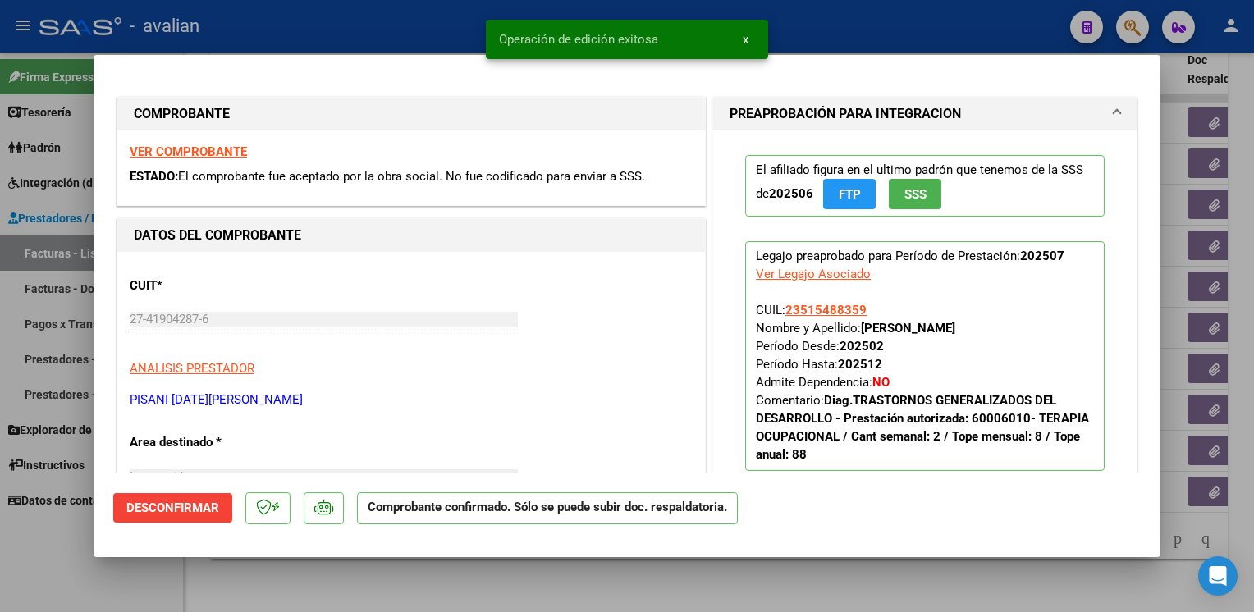
click at [598, 33] on span "Operación de edición exitosa" at bounding box center [578, 39] width 159 height 16
click at [422, 25] on div at bounding box center [627, 306] width 1254 height 612
type input "$ 0,00"
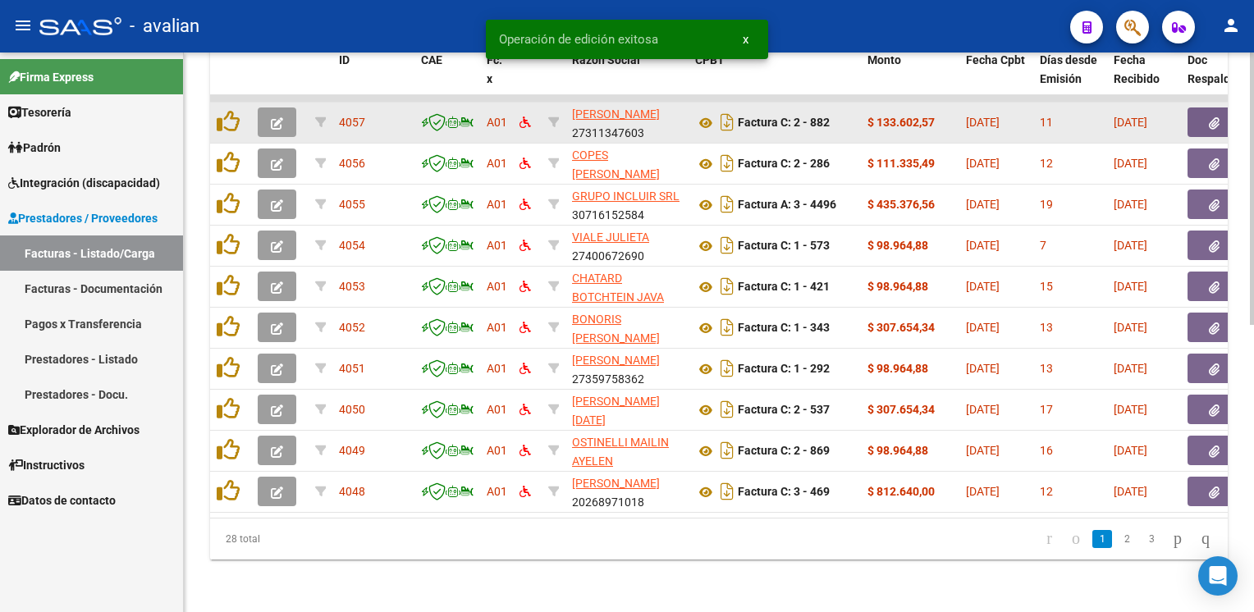
click at [282, 117] on icon "button" at bounding box center [277, 123] width 12 height 12
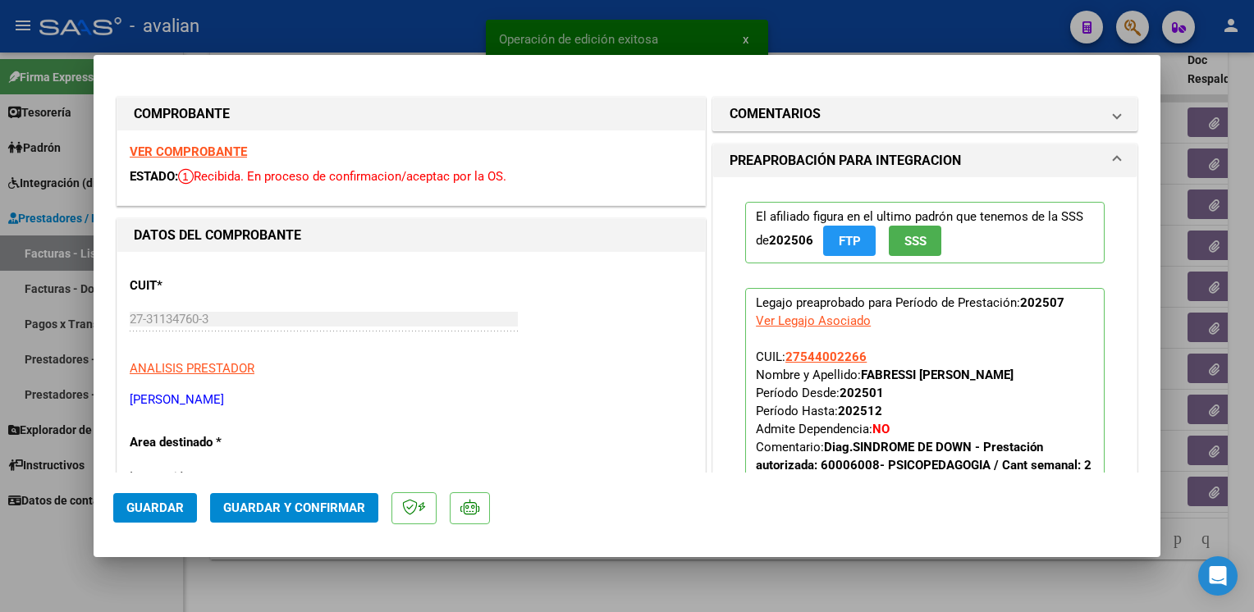
click at [218, 153] on strong "VER COMPROBANTE" at bounding box center [188, 151] width 117 height 15
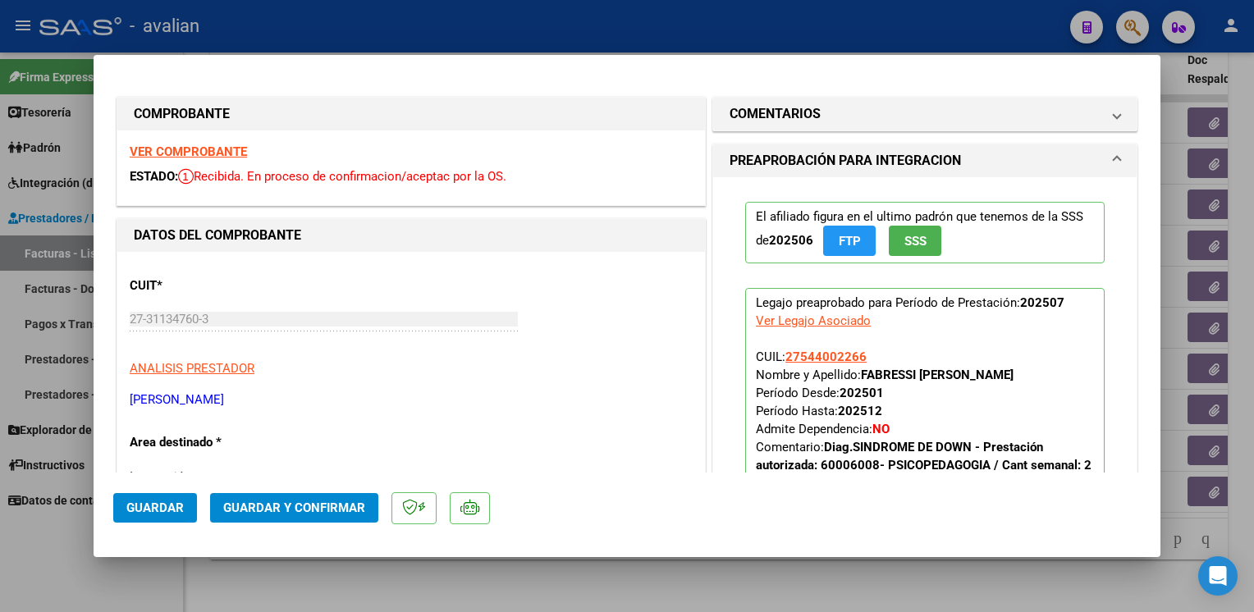
click at [335, 509] on span "Guardar y Confirmar" at bounding box center [294, 508] width 142 height 15
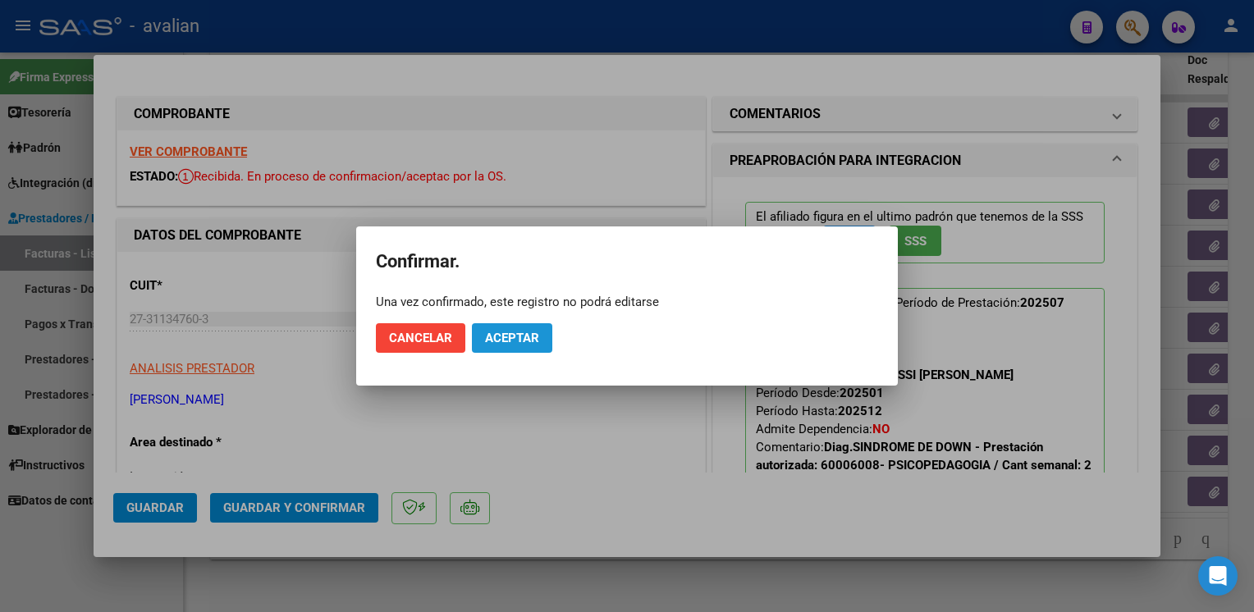
drag, startPoint x: 506, startPoint y: 333, endPoint x: 515, endPoint y: 322, distance: 14.6
click at [507, 333] on span "Aceptar" at bounding box center [512, 338] width 54 height 15
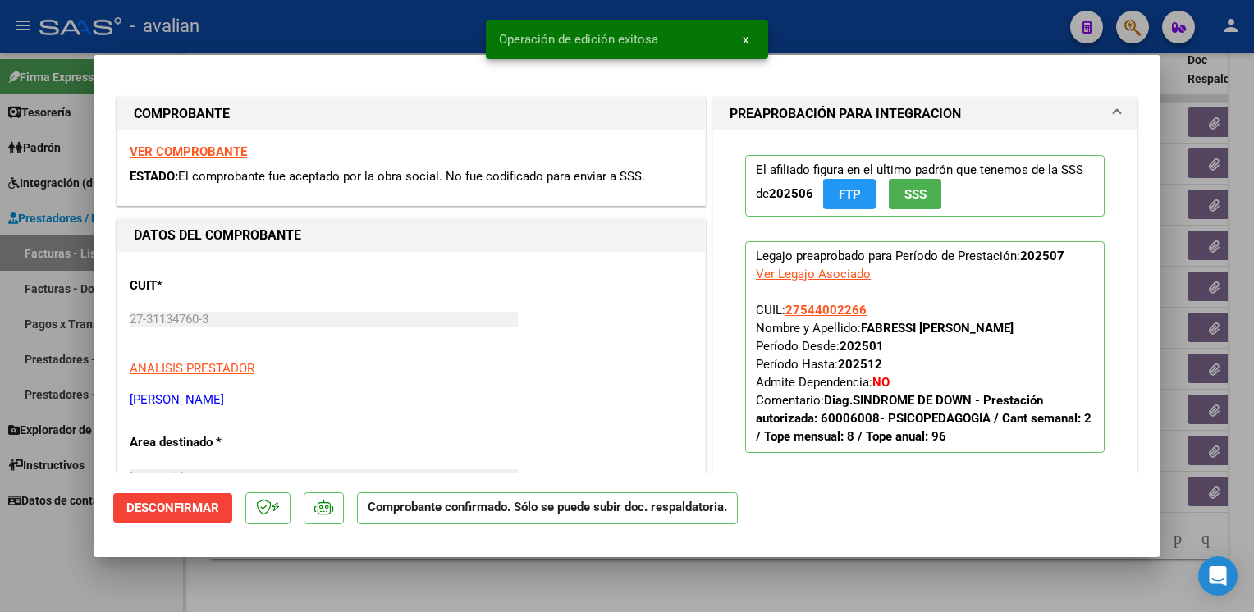
click at [454, 25] on div at bounding box center [627, 306] width 1254 height 612
type input "$ 0,00"
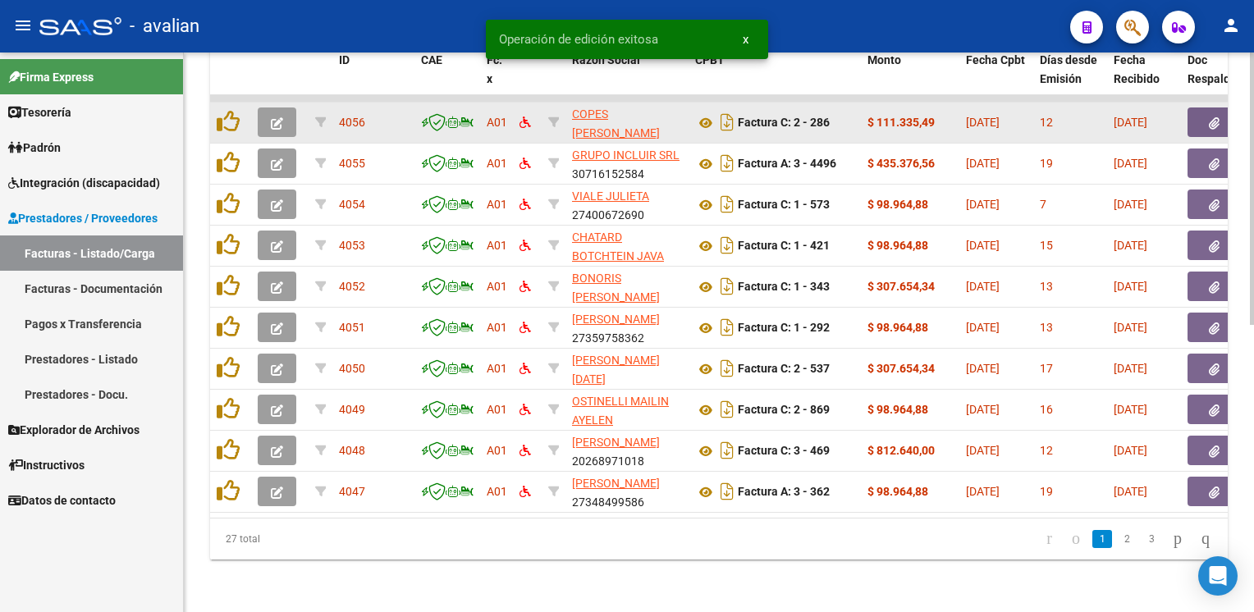
click at [285, 113] on button "button" at bounding box center [277, 123] width 39 height 30
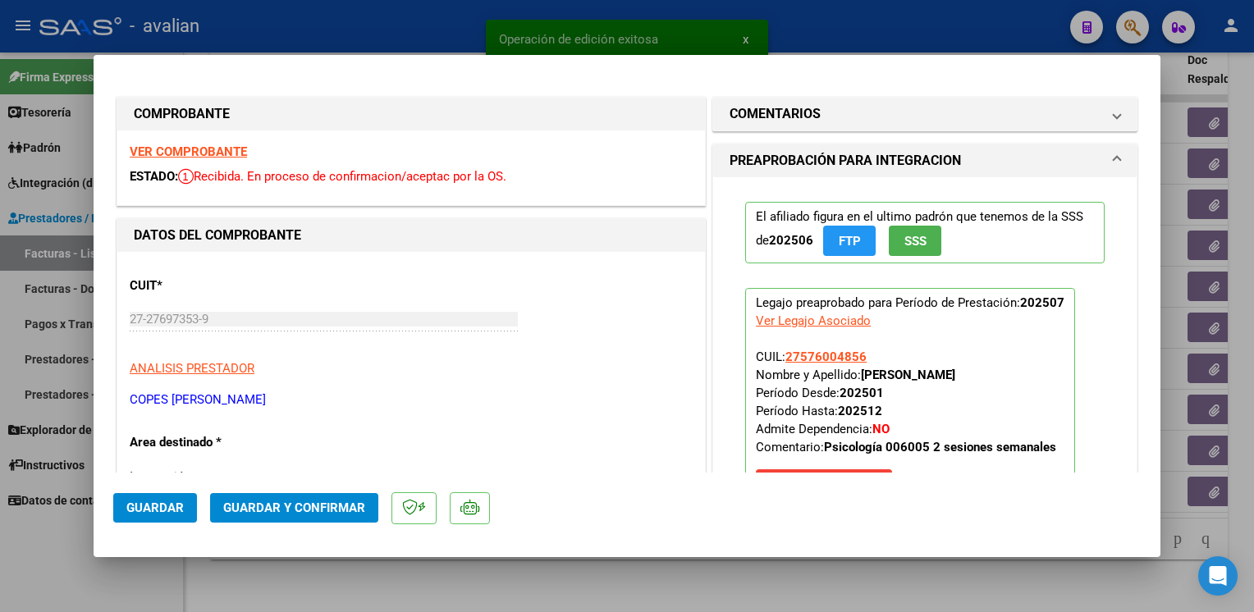
click at [157, 149] on strong "VER COMPROBANTE" at bounding box center [188, 151] width 117 height 15
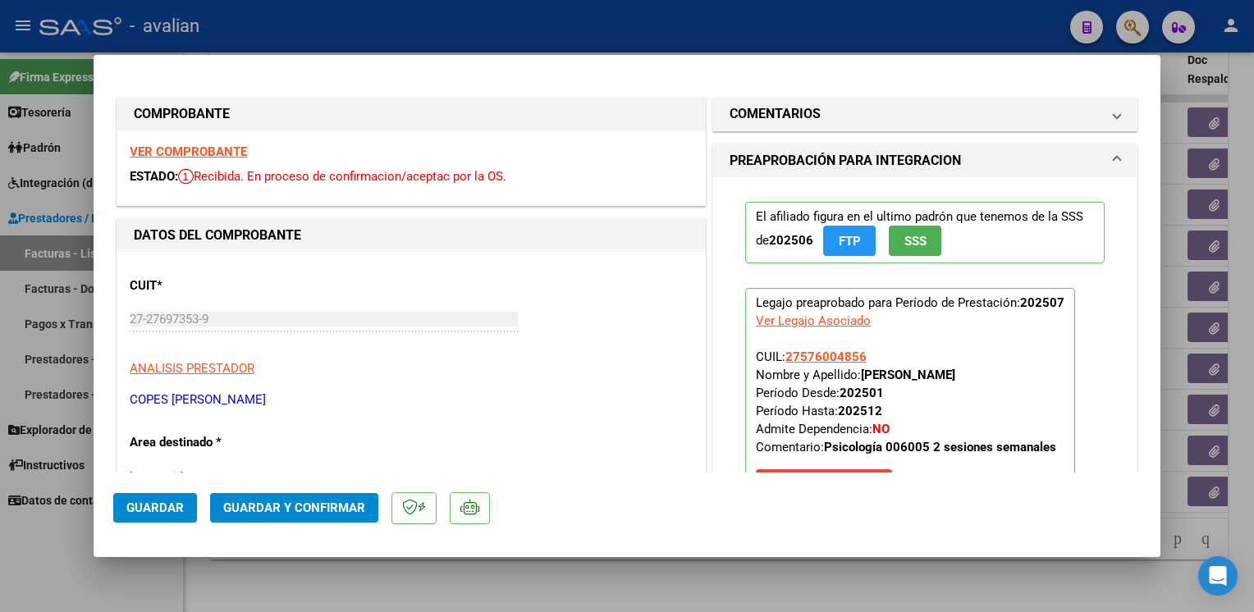
click at [299, 514] on span "Guardar y Confirmar" at bounding box center [294, 508] width 142 height 15
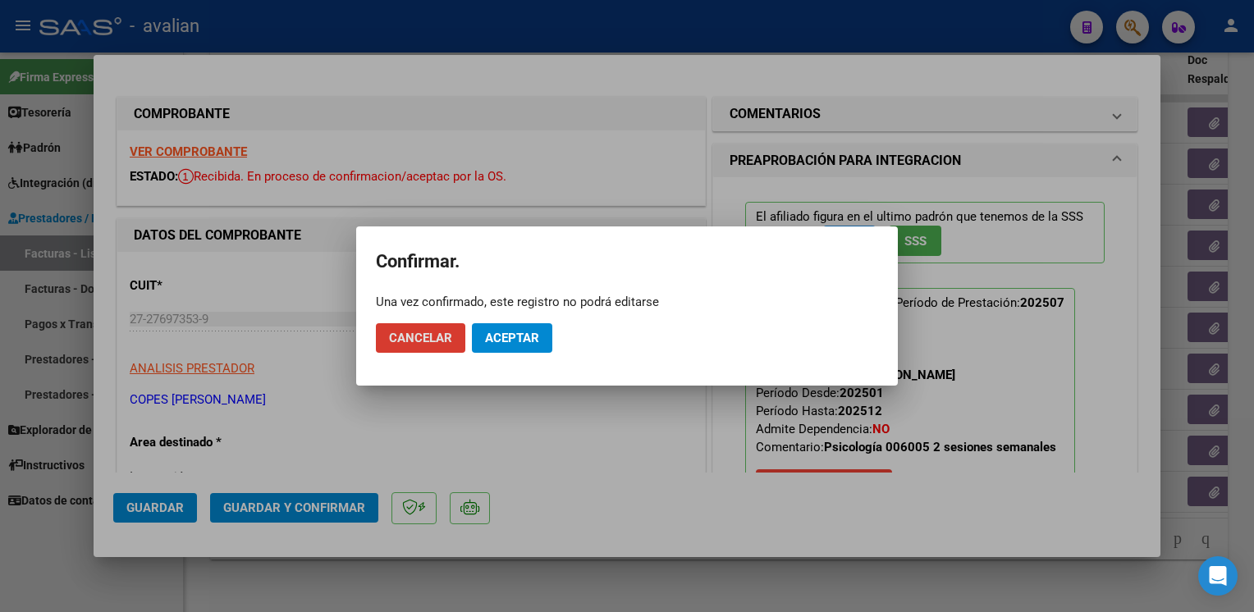
click at [501, 336] on span "Aceptar" at bounding box center [512, 338] width 54 height 15
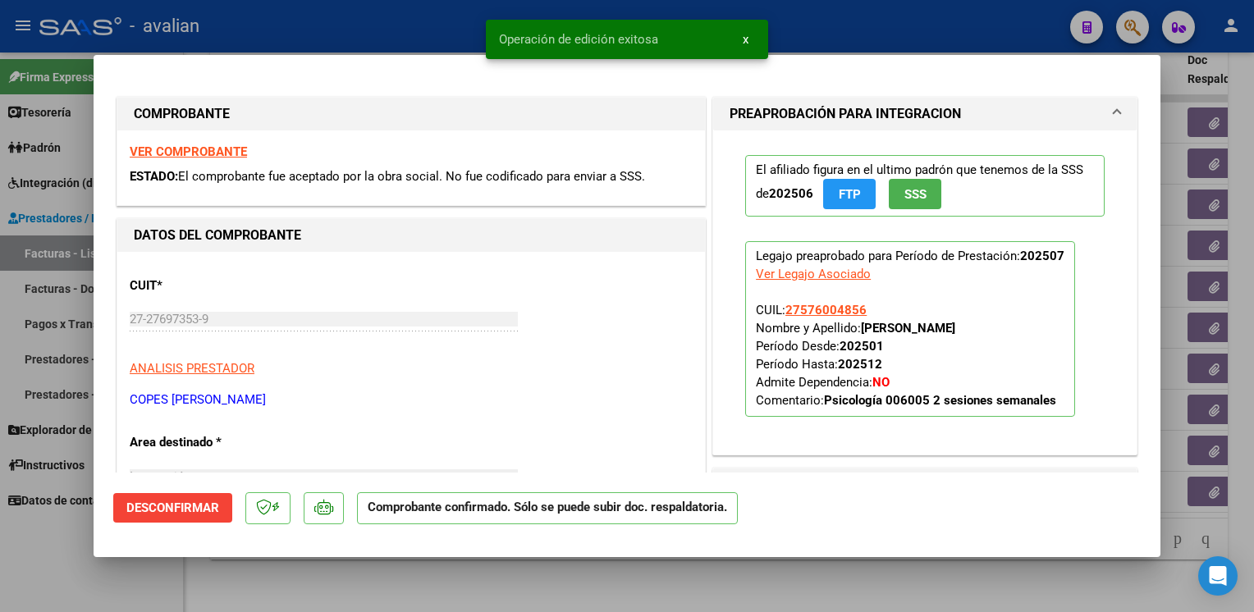
click at [451, 29] on div at bounding box center [627, 306] width 1254 height 612
type input "$ 0,00"
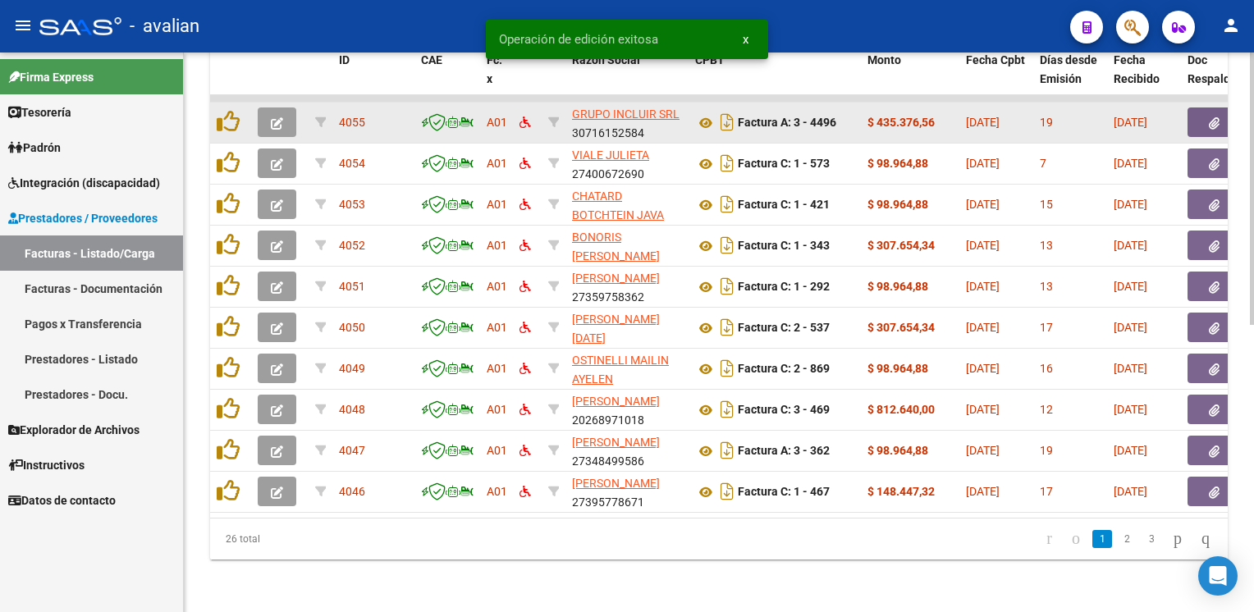
click at [273, 117] on icon "button" at bounding box center [277, 123] width 12 height 12
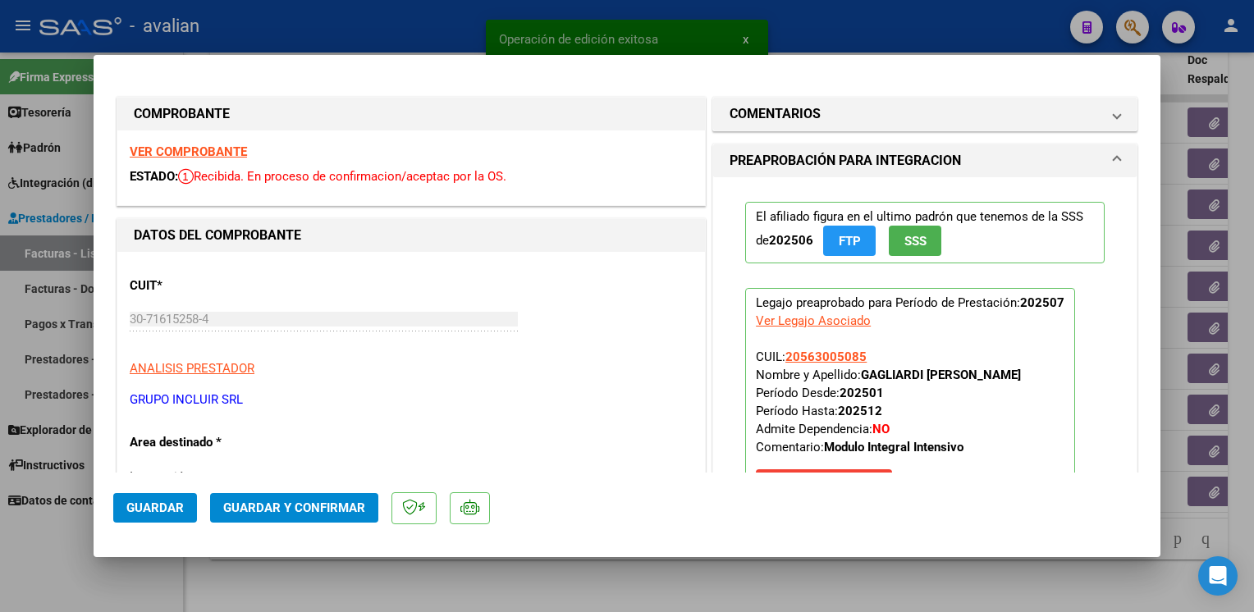
click at [227, 149] on strong "VER COMPROBANTE" at bounding box center [188, 151] width 117 height 15
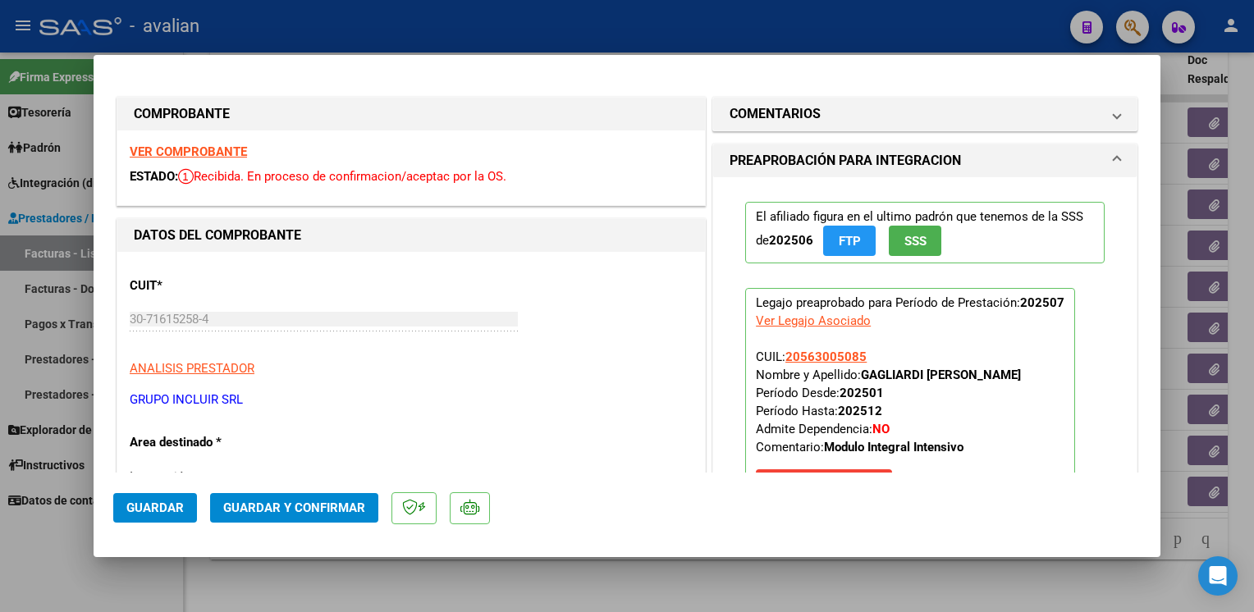
click at [352, 501] on span "Guardar y Confirmar" at bounding box center [294, 508] width 142 height 15
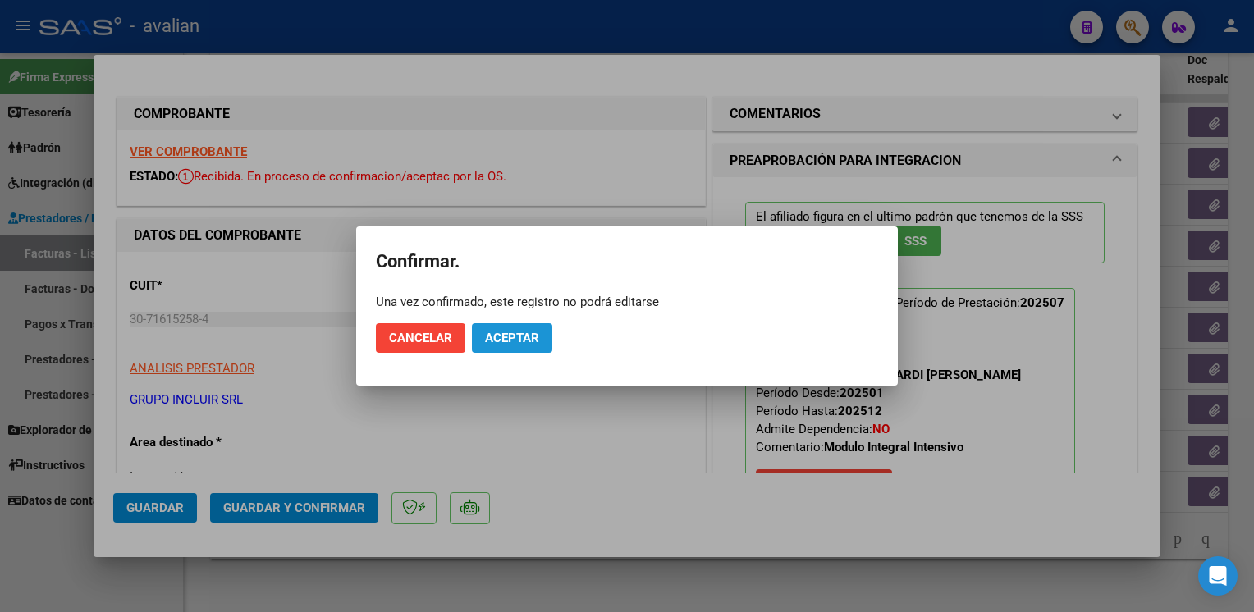
click at [506, 344] on span "Aceptar" at bounding box center [512, 338] width 54 height 15
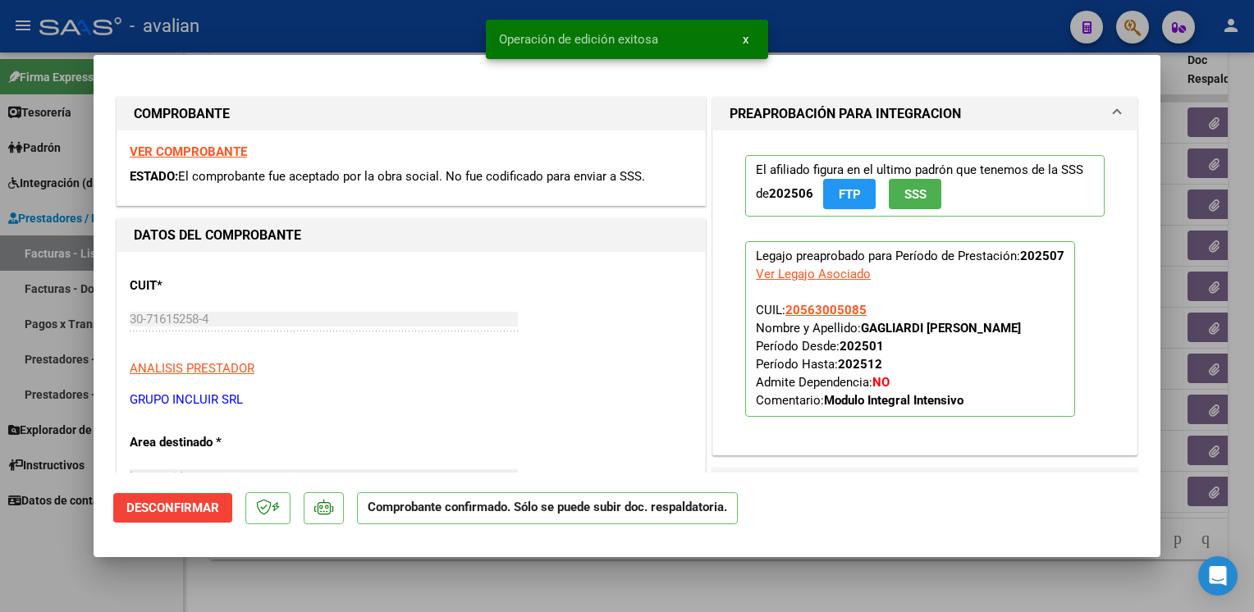
click at [429, 35] on div at bounding box center [627, 306] width 1254 height 612
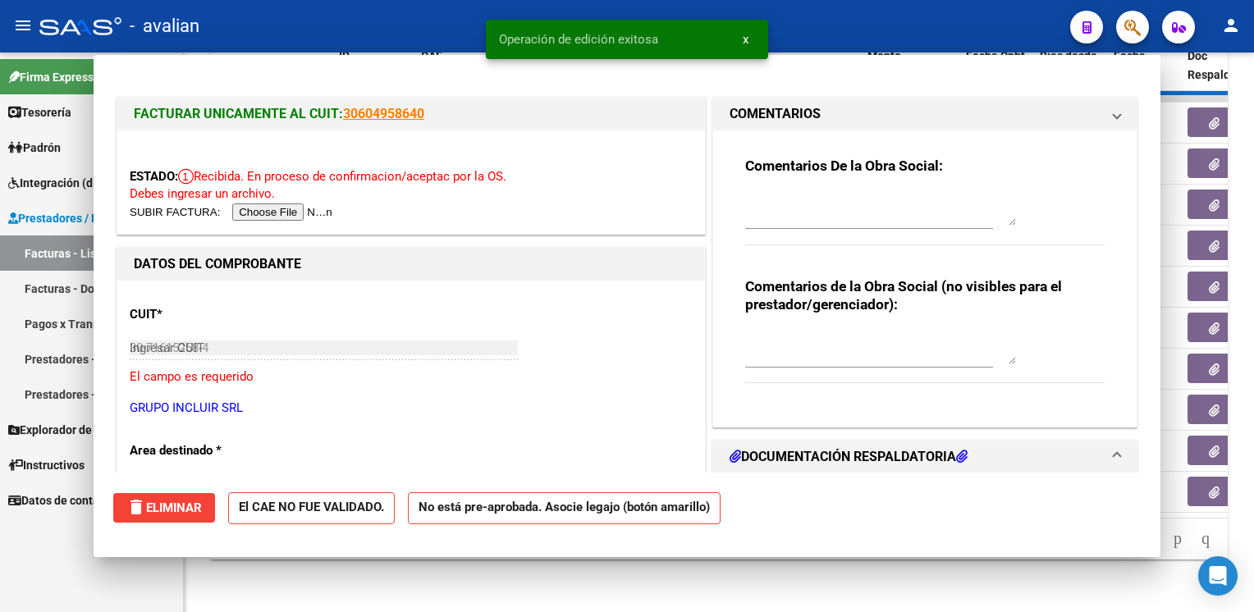
type input "$ 0,00"
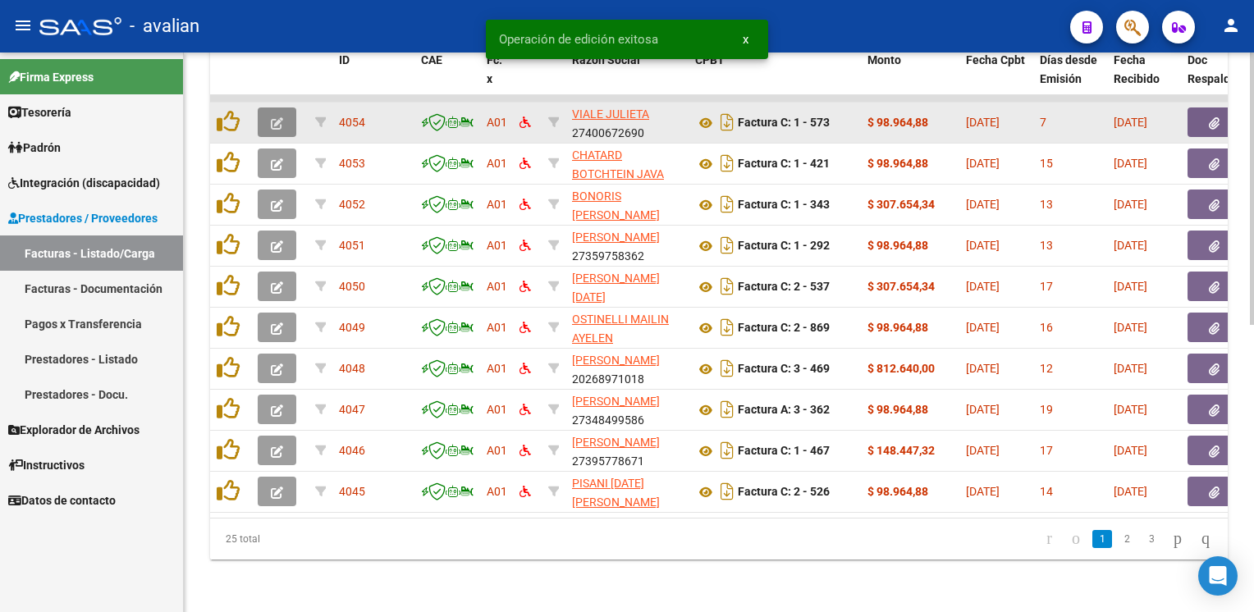
click at [276, 117] on icon "button" at bounding box center [277, 123] width 12 height 12
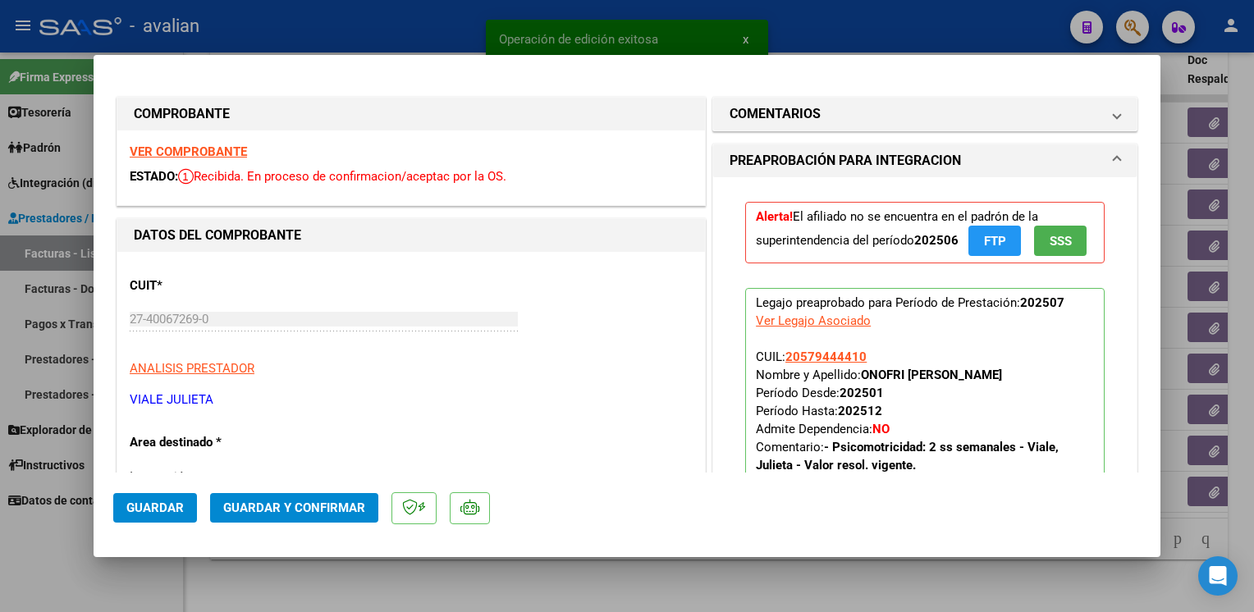
scroll to position [164, 0]
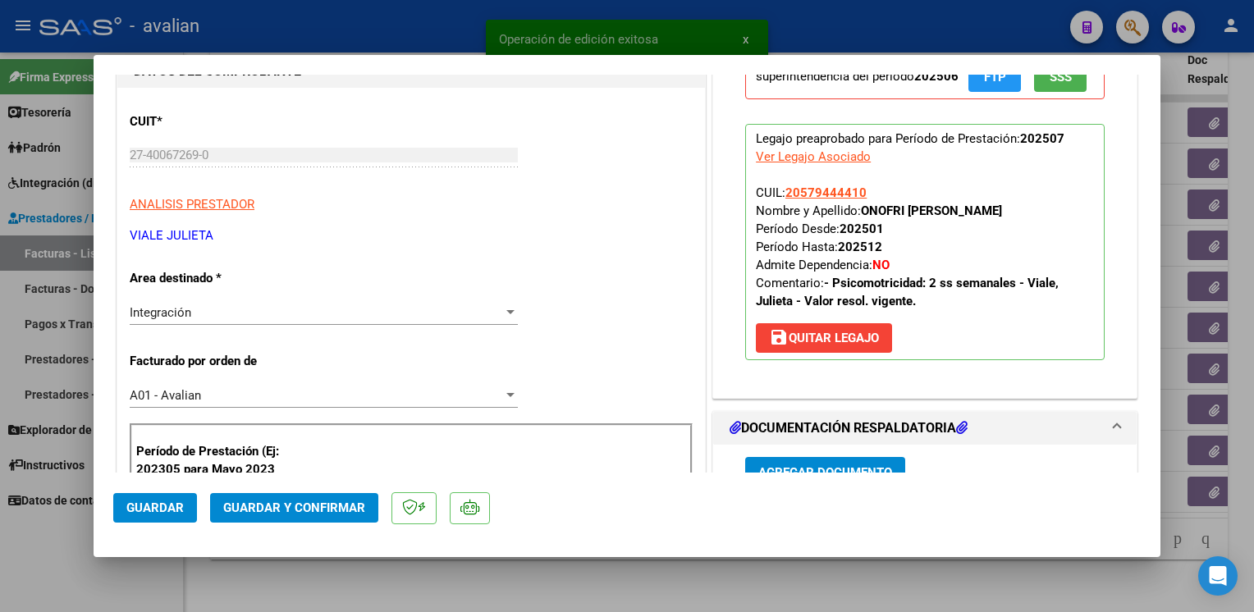
click at [202, 316] on div "Integración" at bounding box center [316, 312] width 373 height 15
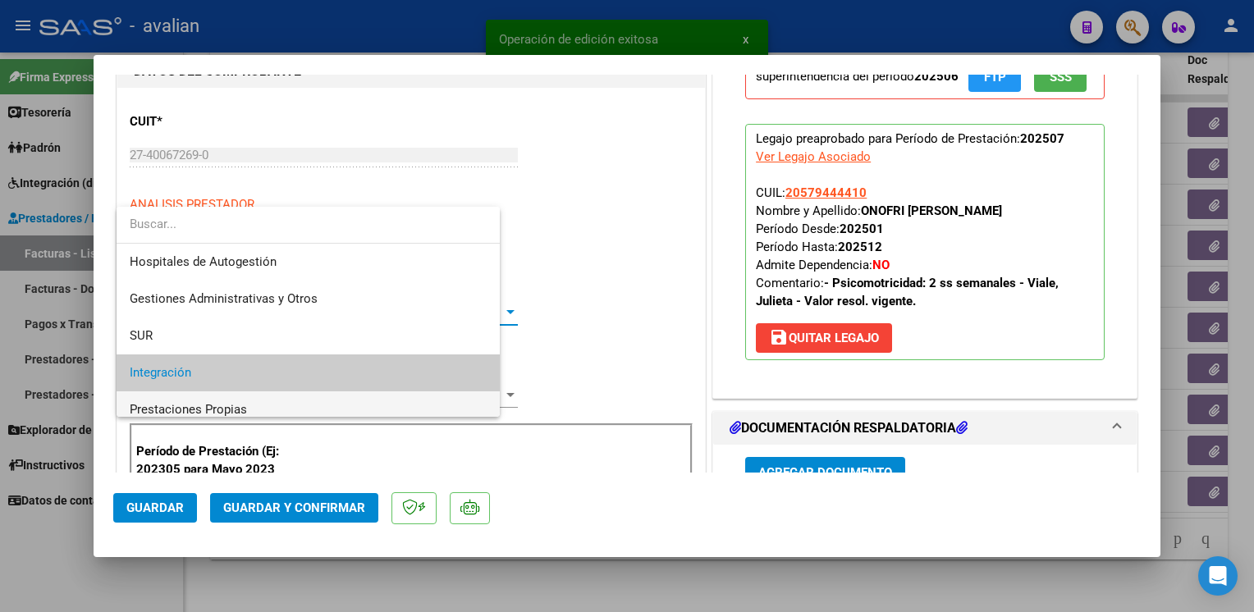
scroll to position [61, 0]
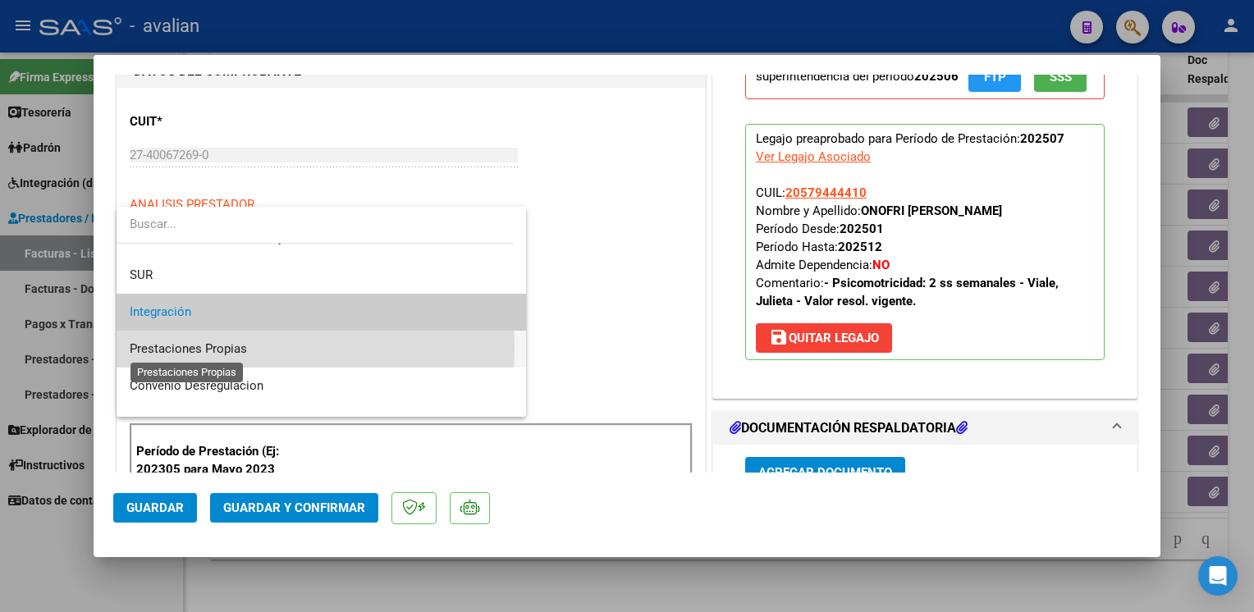
click at [174, 346] on span "Prestaciones Propias" at bounding box center [188, 348] width 117 height 15
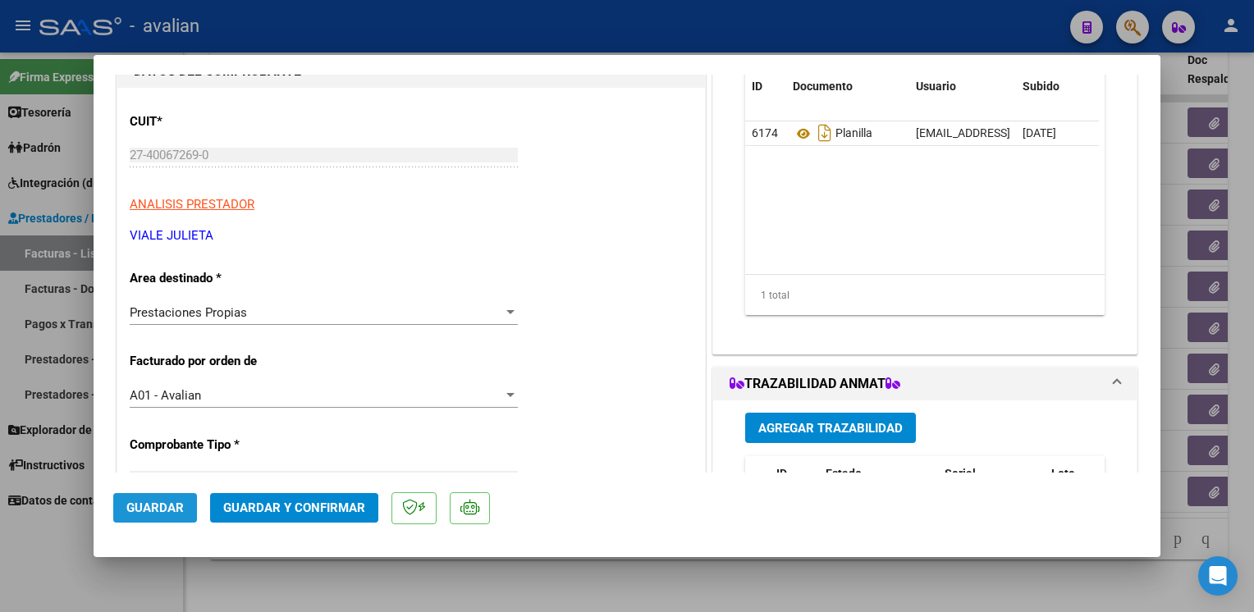
drag, startPoint x: 161, startPoint y: 499, endPoint x: 167, endPoint y: 459, distance: 40.6
click at [161, 497] on button "Guardar" at bounding box center [155, 508] width 84 height 30
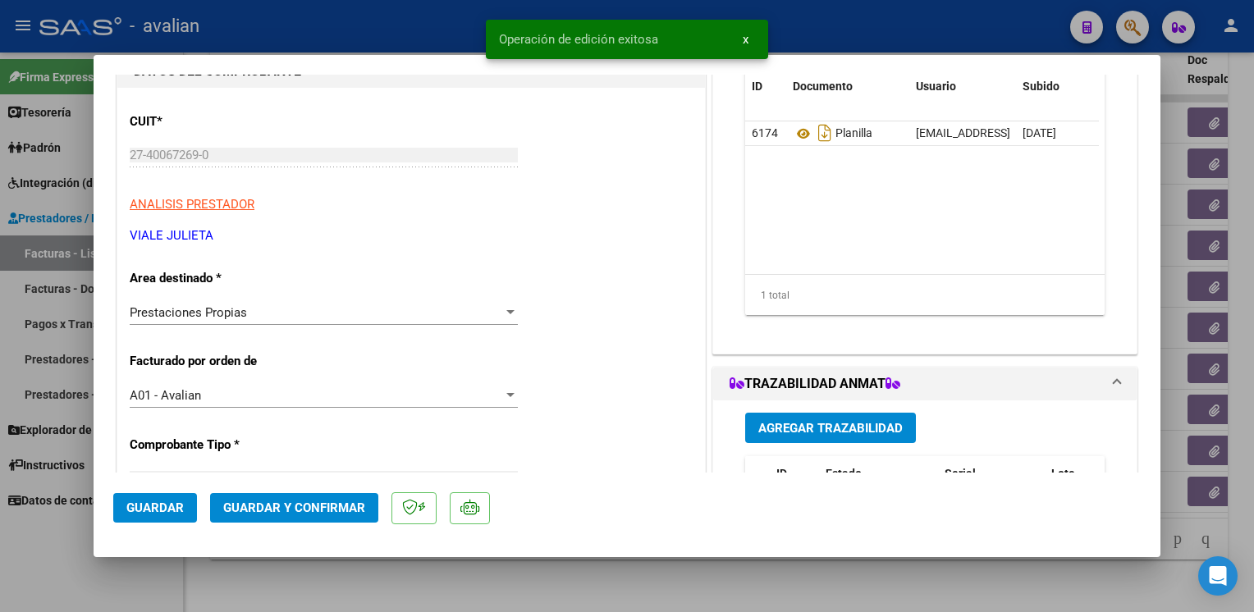
click at [294, 33] on div at bounding box center [627, 306] width 1254 height 612
type input "$ 0,00"
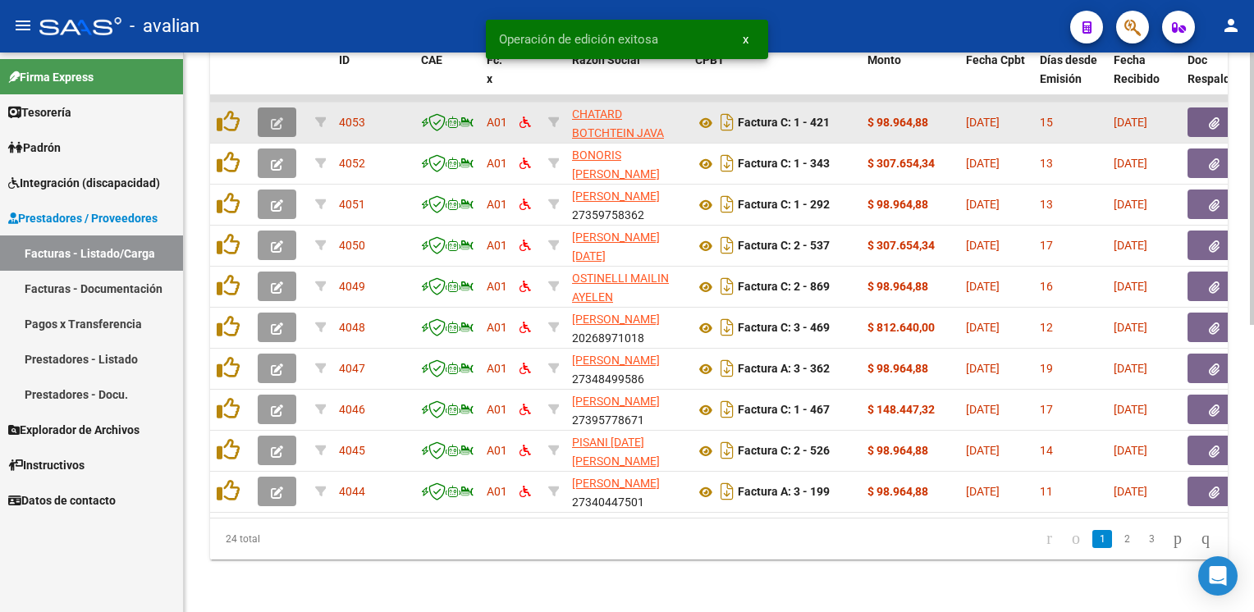
click at [276, 117] on icon "button" at bounding box center [277, 123] width 12 height 12
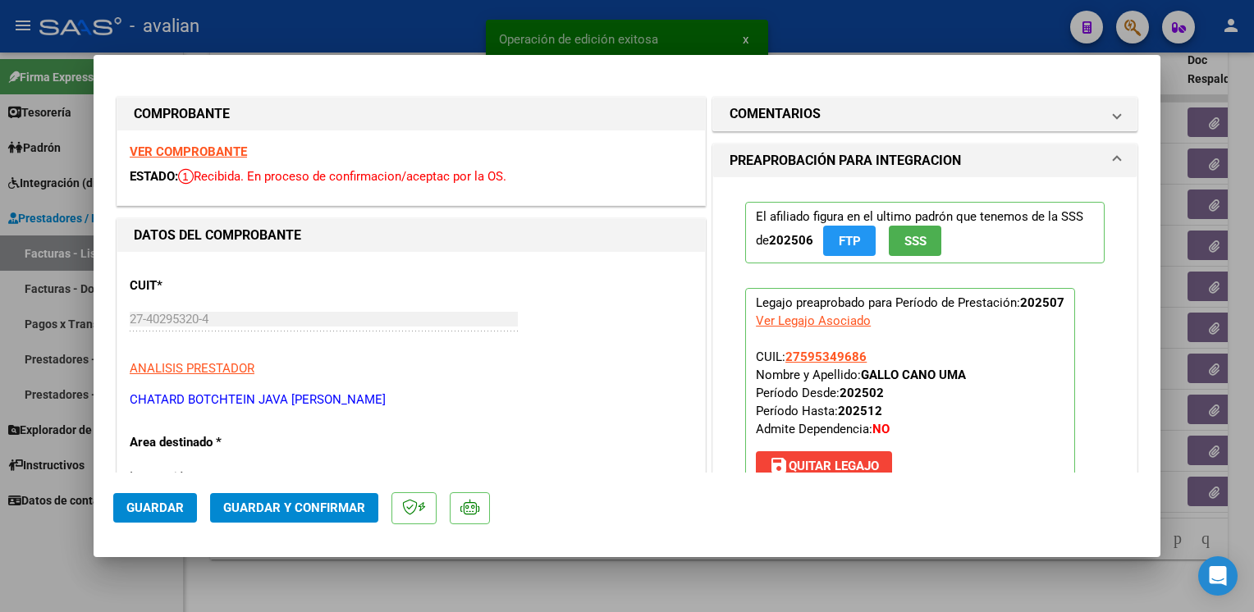
click at [237, 157] on strong "VER COMPROBANTE" at bounding box center [188, 151] width 117 height 15
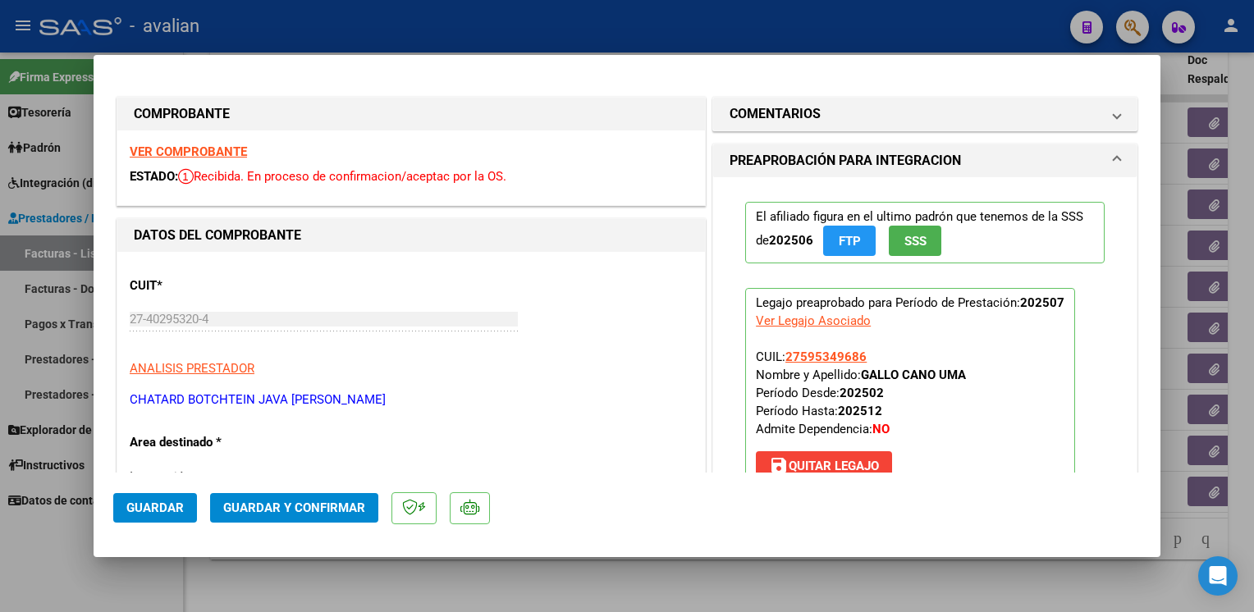
click at [270, 513] on span "Guardar y Confirmar" at bounding box center [294, 508] width 142 height 15
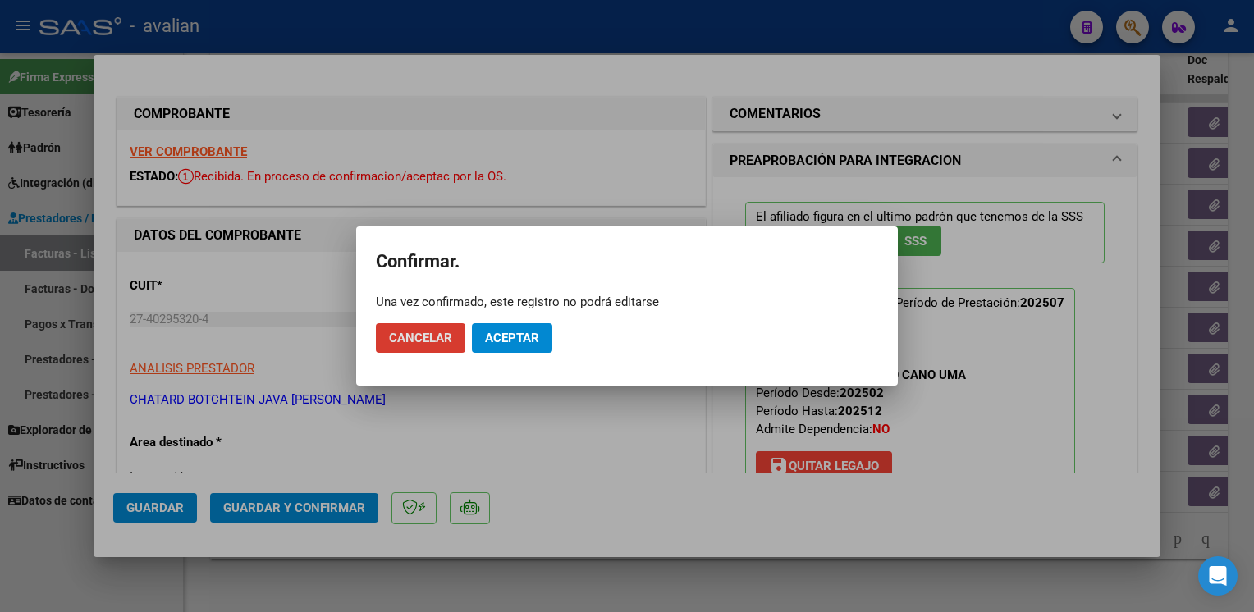
click at [519, 327] on button "Aceptar" at bounding box center [512, 338] width 80 height 30
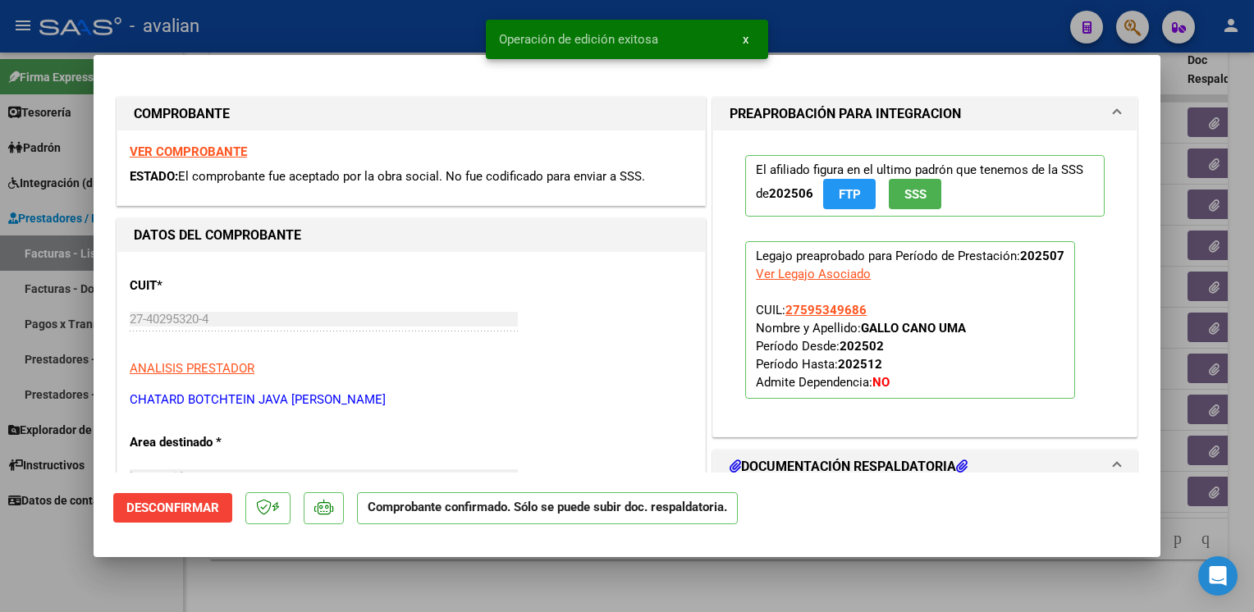
click at [394, 18] on div at bounding box center [627, 306] width 1254 height 612
type input "$ 0,00"
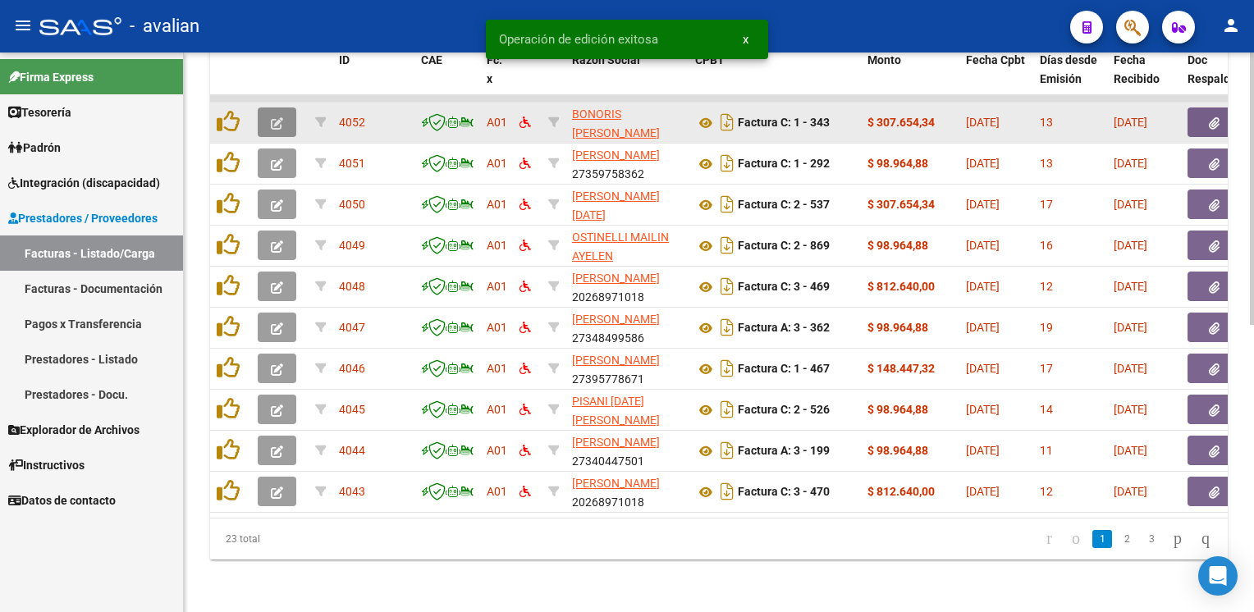
click at [273, 117] on icon "button" at bounding box center [277, 123] width 12 height 12
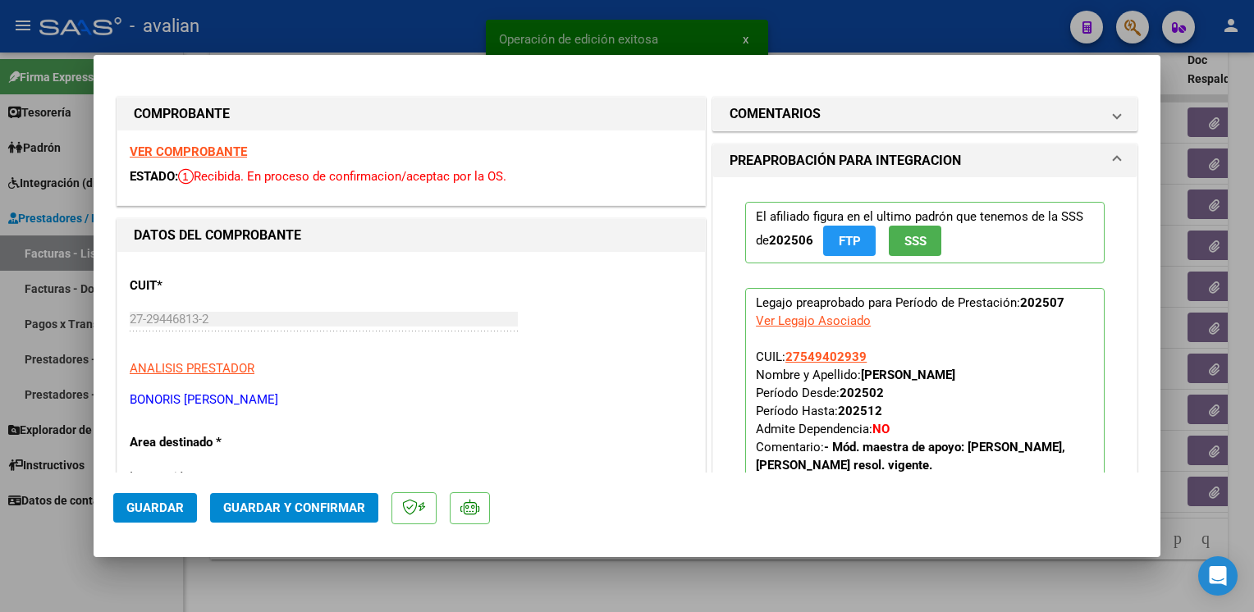
click at [204, 157] on strong "VER COMPROBANTE" at bounding box center [188, 151] width 117 height 15
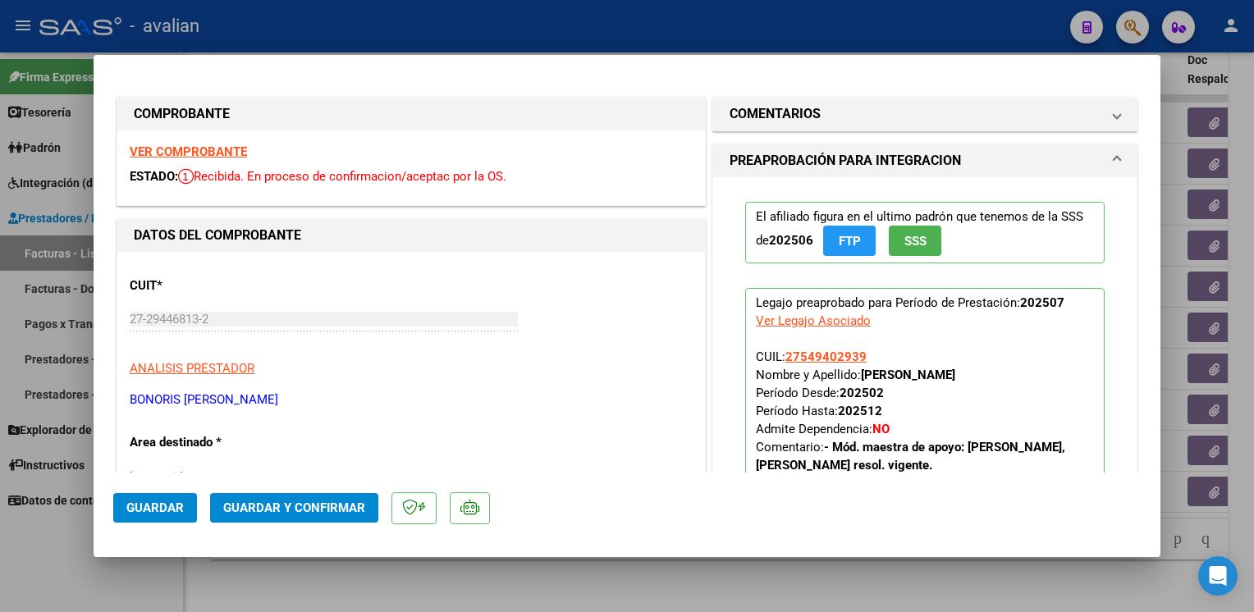
click at [352, 506] on span "Guardar y Confirmar" at bounding box center [294, 508] width 142 height 15
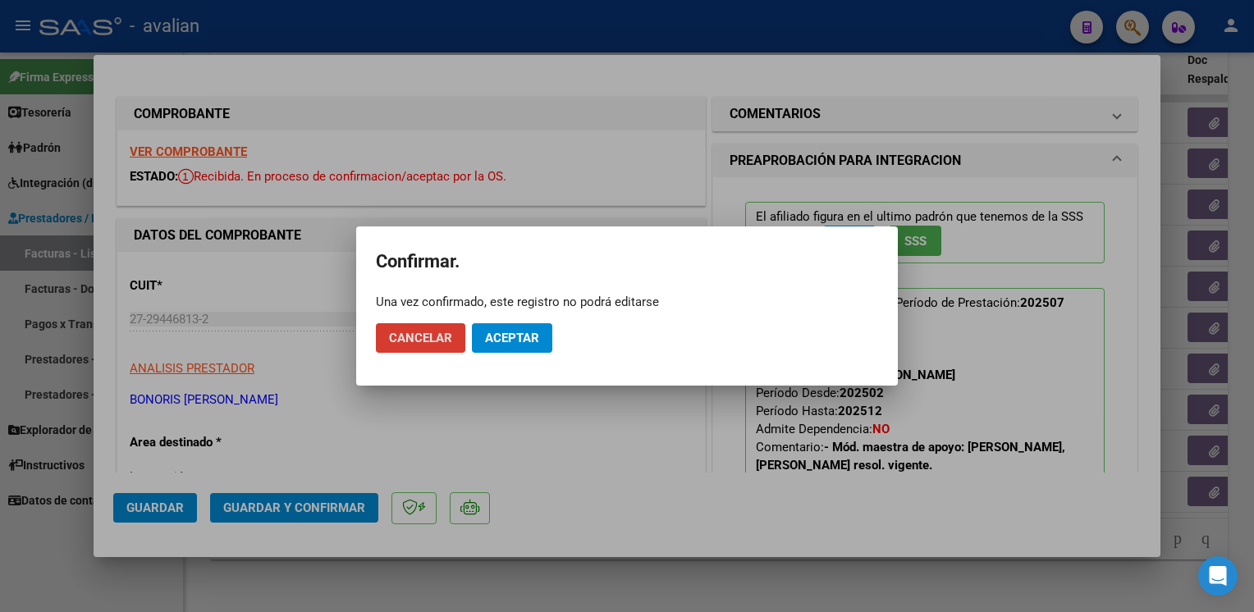
click at [514, 336] on span "Aceptar" at bounding box center [512, 338] width 54 height 15
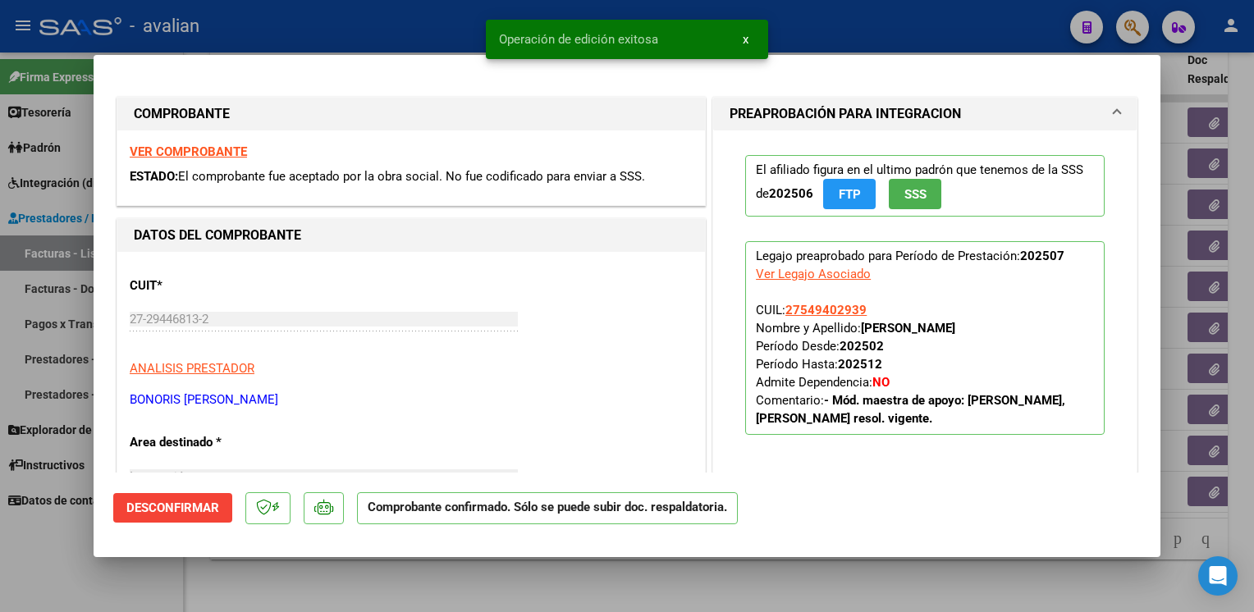
click at [315, 27] on div at bounding box center [627, 306] width 1254 height 612
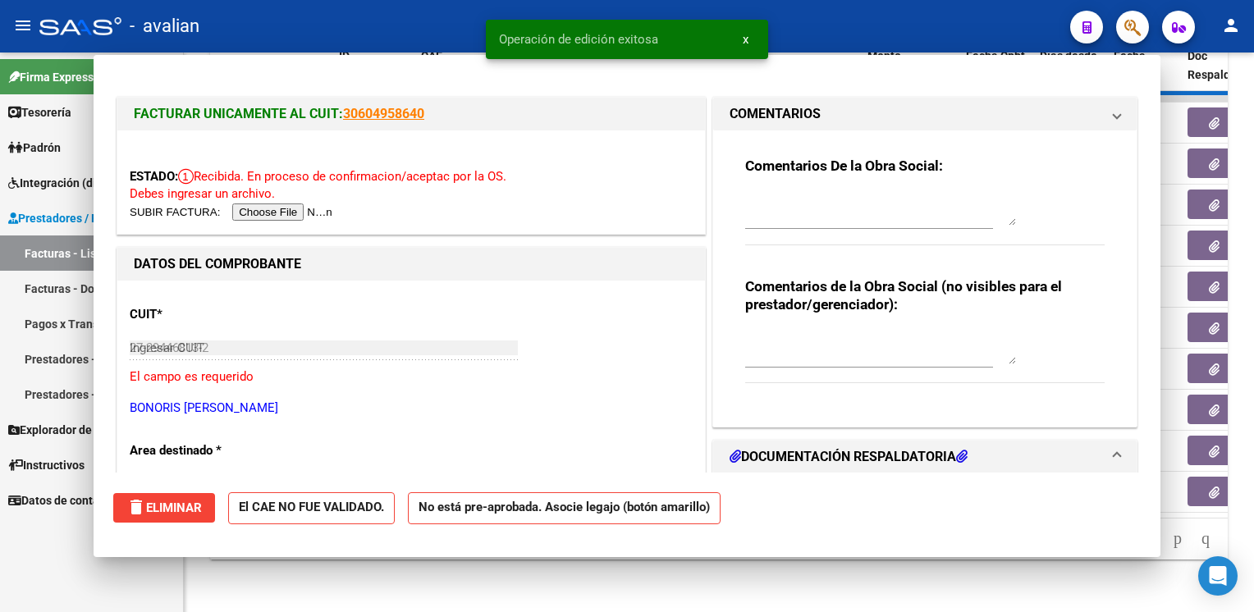
type input "$ 0,00"
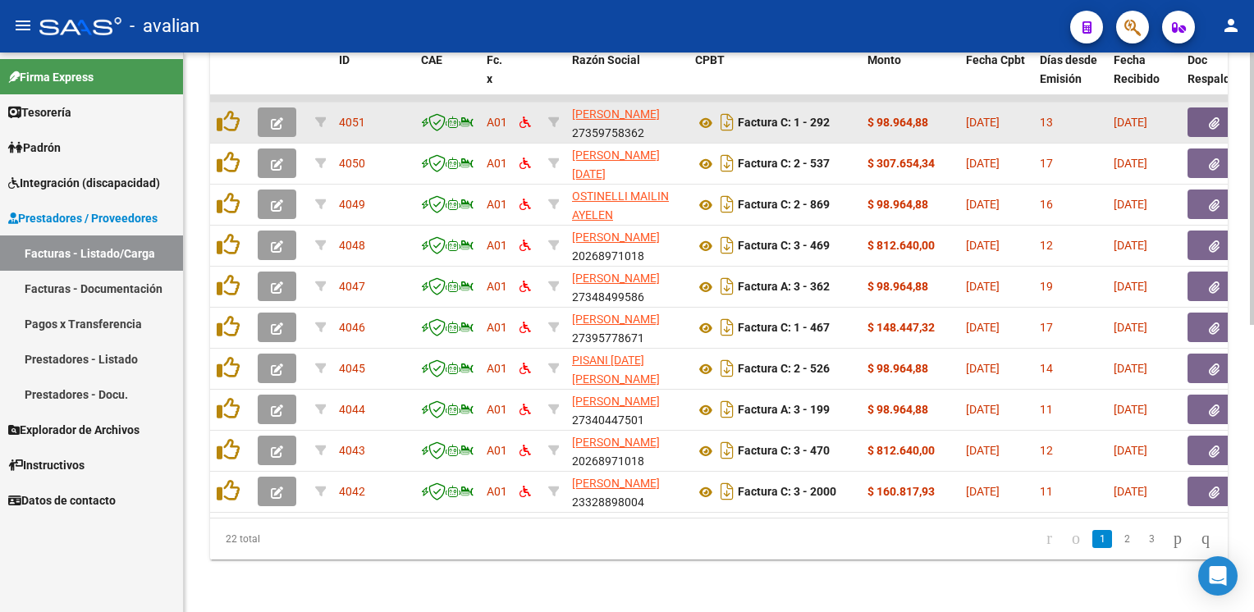
click at [273, 117] on icon "button" at bounding box center [277, 123] width 12 height 12
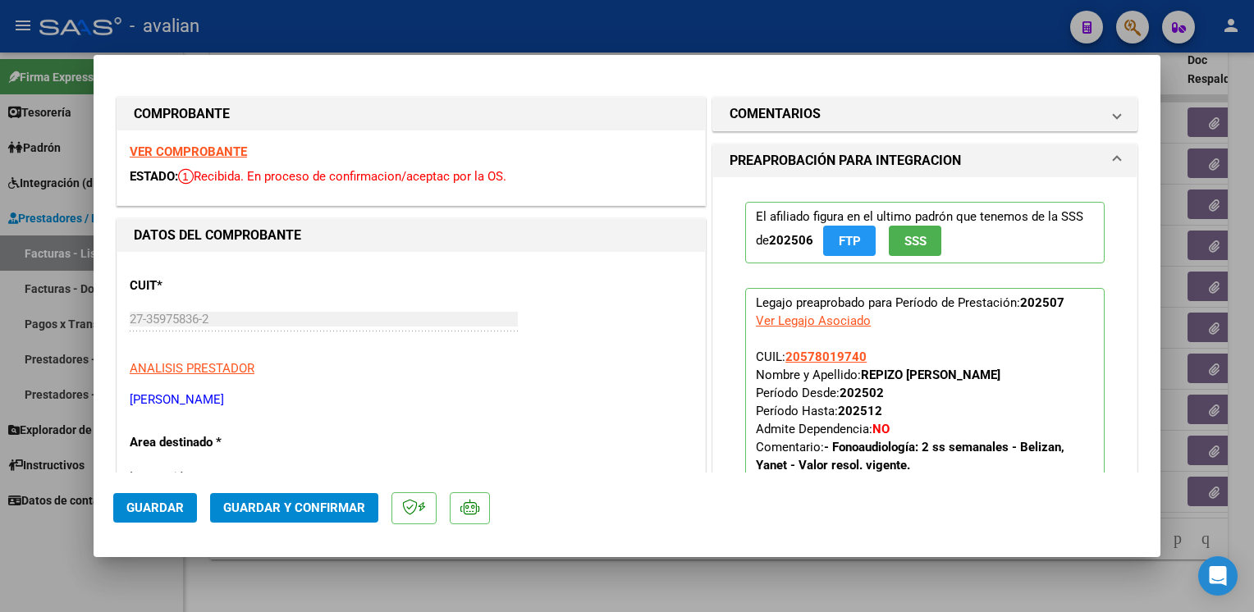
click at [225, 144] on strong "VER COMPROBANTE" at bounding box center [188, 151] width 117 height 15
click at [323, 501] on span "Guardar y Confirmar" at bounding box center [294, 508] width 142 height 15
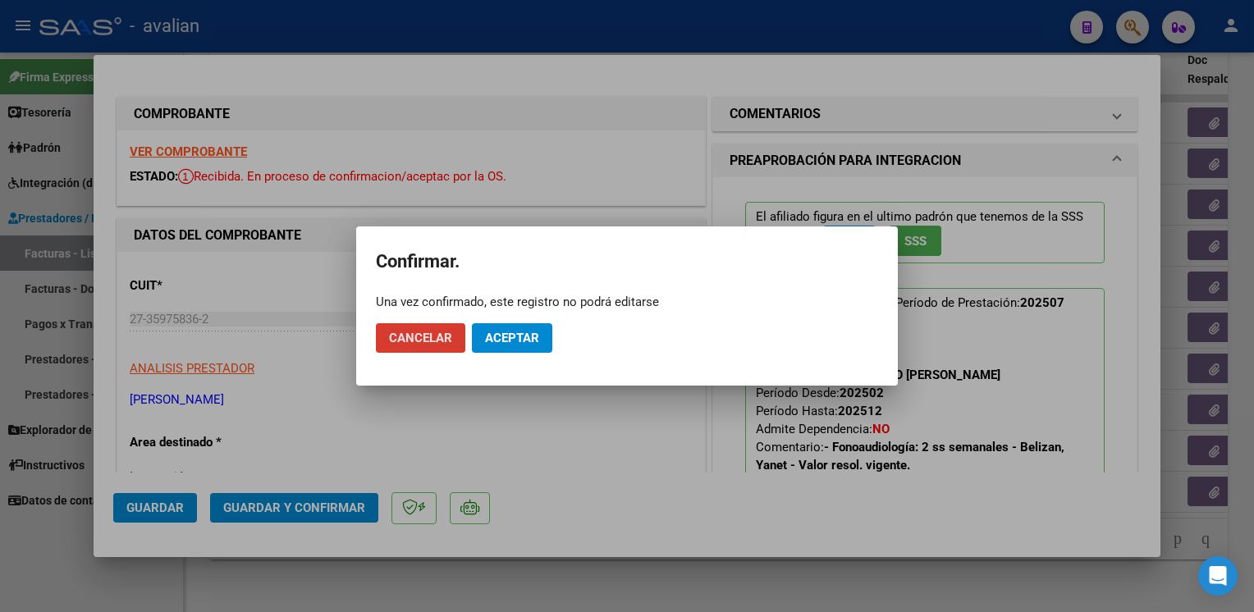
drag, startPoint x: 532, startPoint y: 337, endPoint x: 517, endPoint y: 318, distance: 23.3
click at [531, 337] on span "Aceptar" at bounding box center [512, 338] width 54 height 15
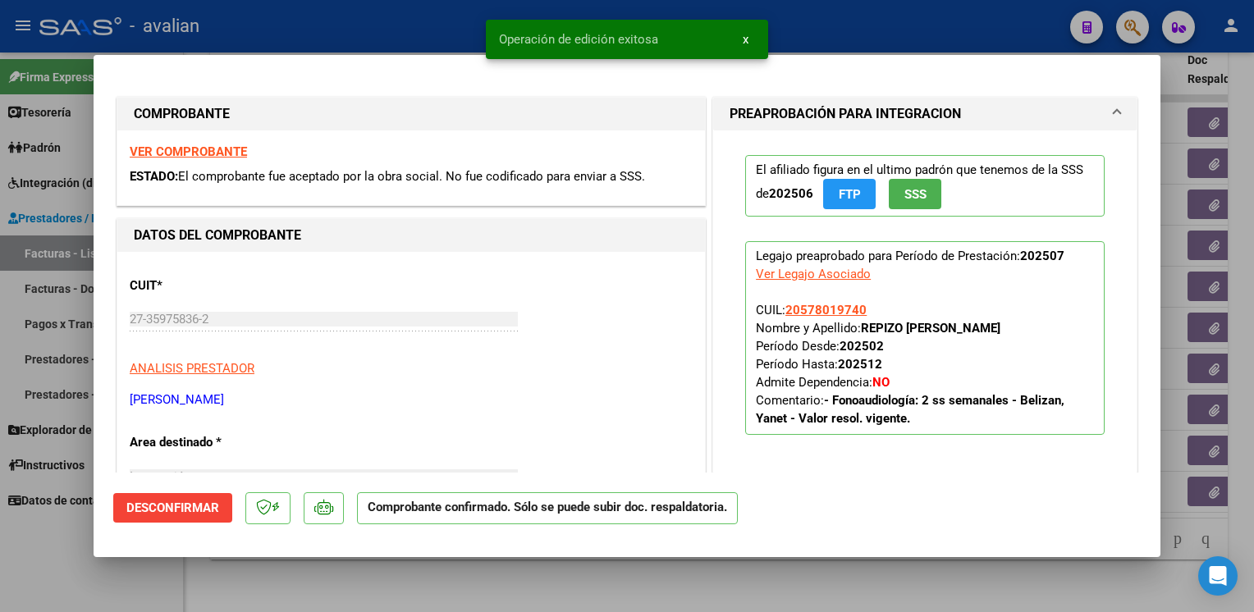
click at [348, 26] on div at bounding box center [627, 306] width 1254 height 612
type input "$ 0,00"
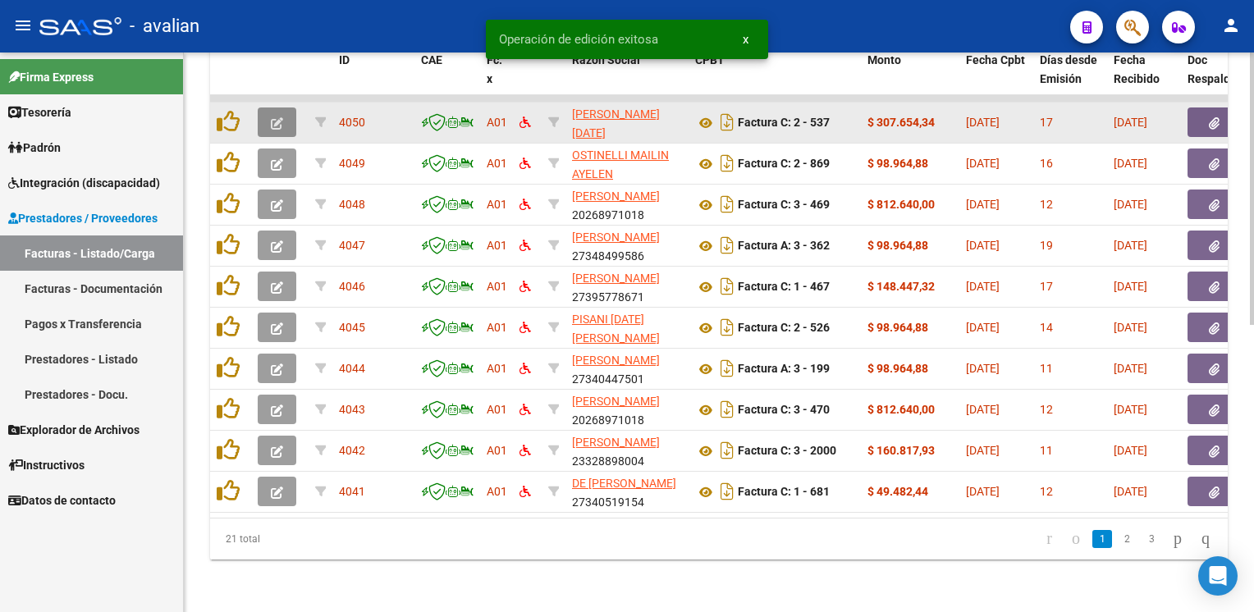
click at [281, 117] on icon "button" at bounding box center [277, 123] width 12 height 12
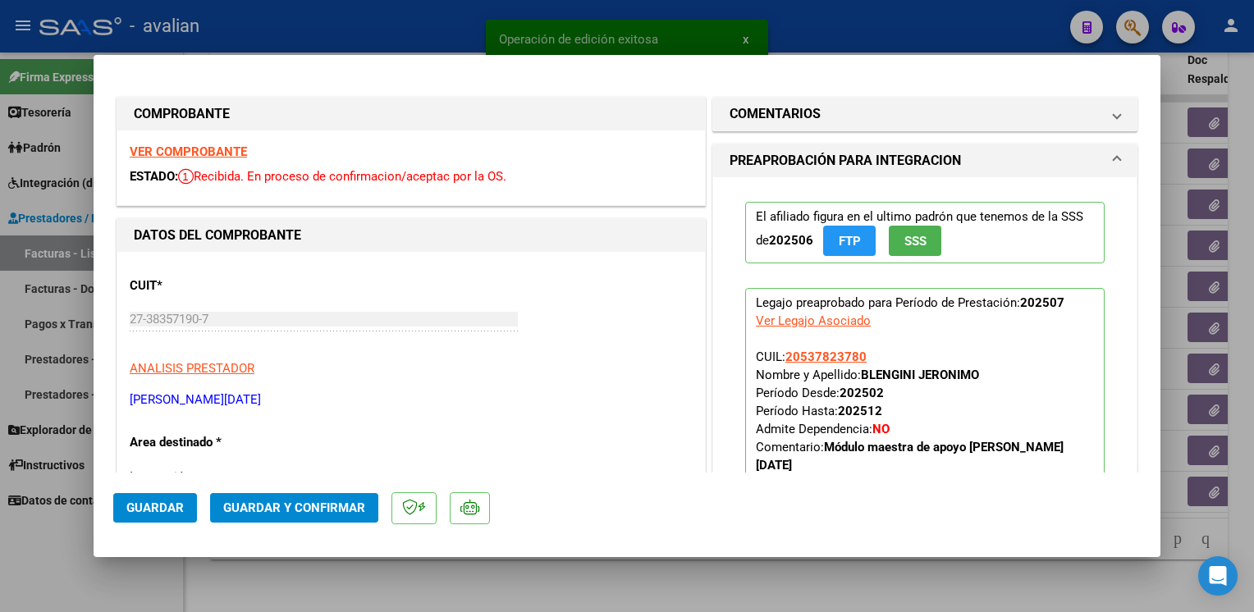
click at [213, 145] on strong "VER COMPROBANTE" at bounding box center [188, 151] width 117 height 15
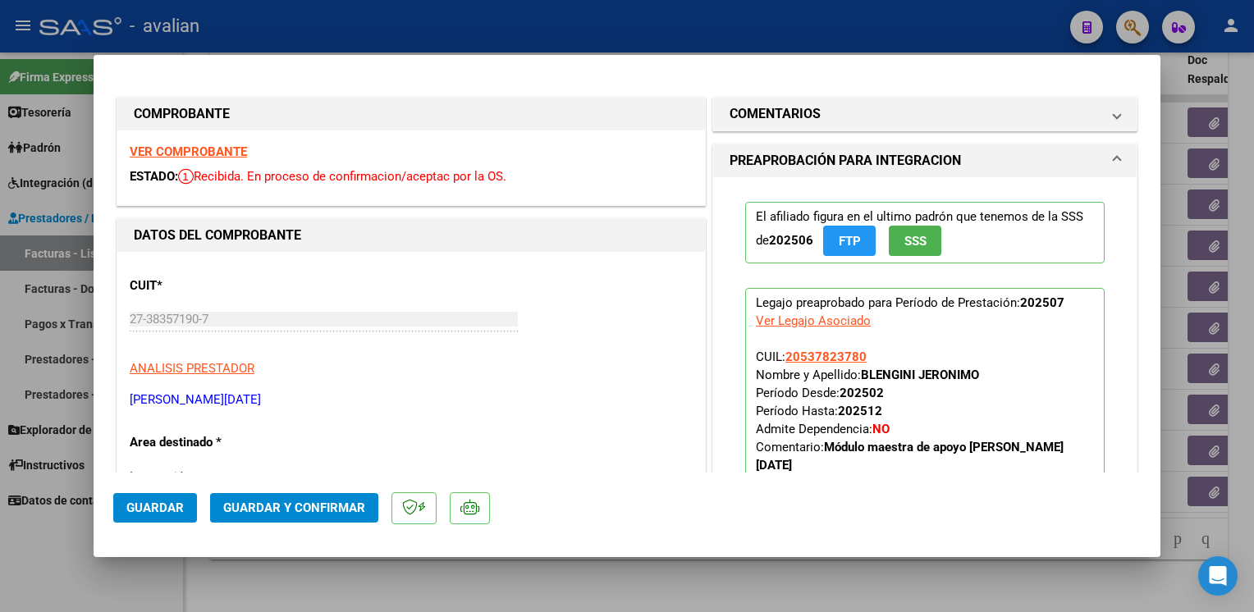
click at [318, 504] on span "Guardar y Confirmar" at bounding box center [294, 508] width 142 height 15
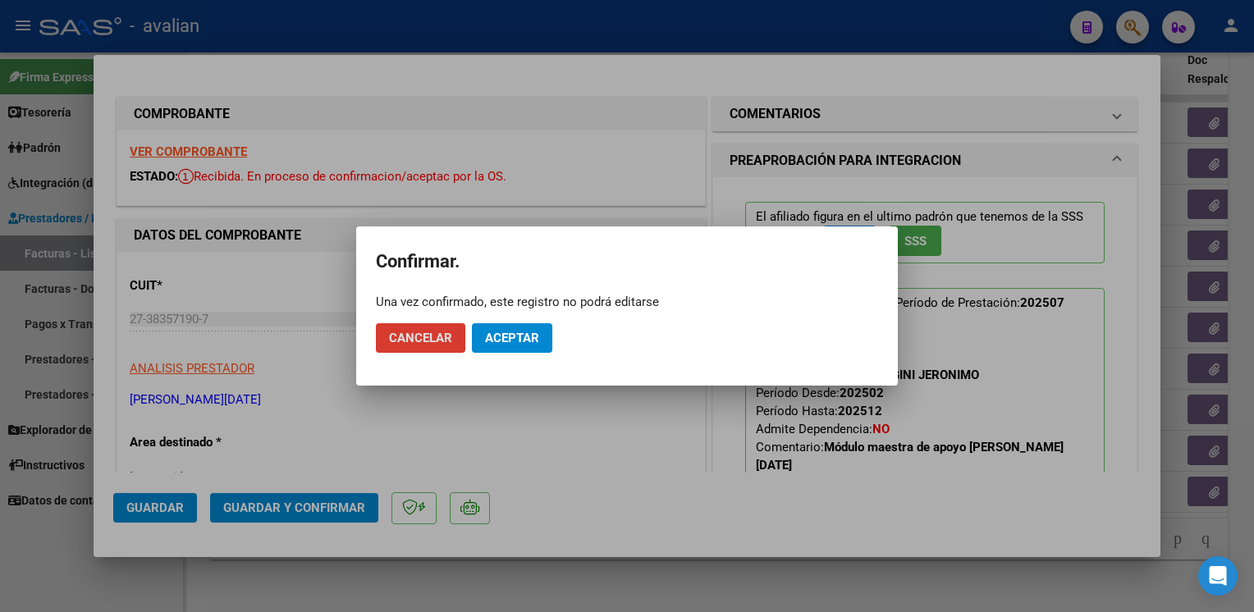
click at [520, 340] on span "Aceptar" at bounding box center [512, 338] width 54 height 15
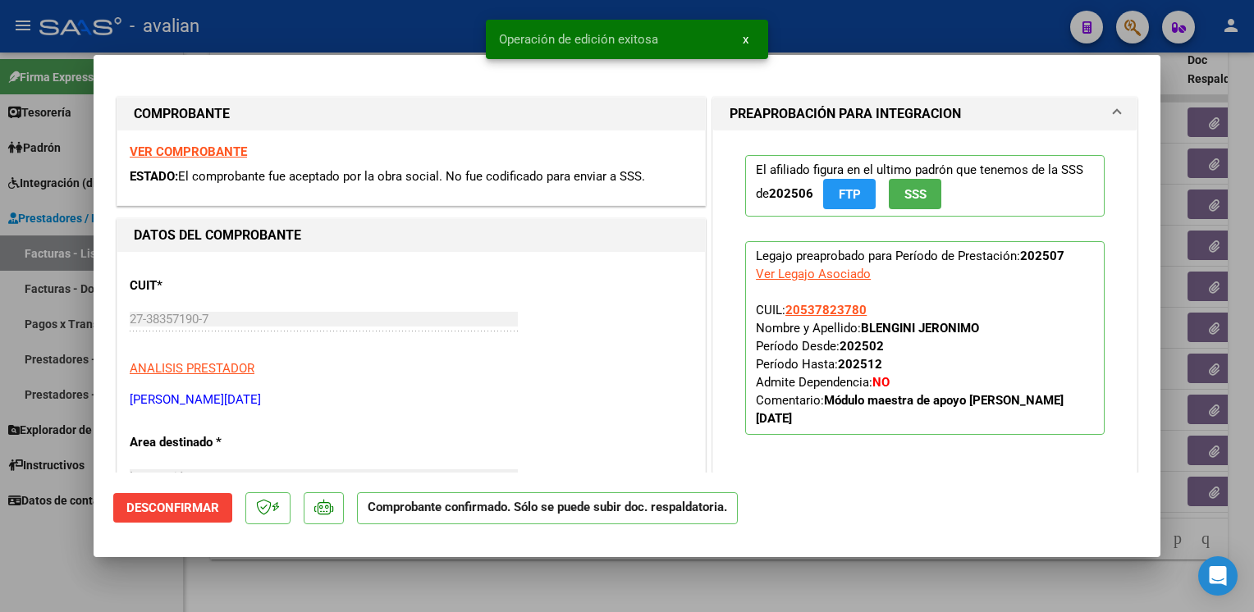
click at [344, 22] on div at bounding box center [627, 306] width 1254 height 612
type input "$ 0,00"
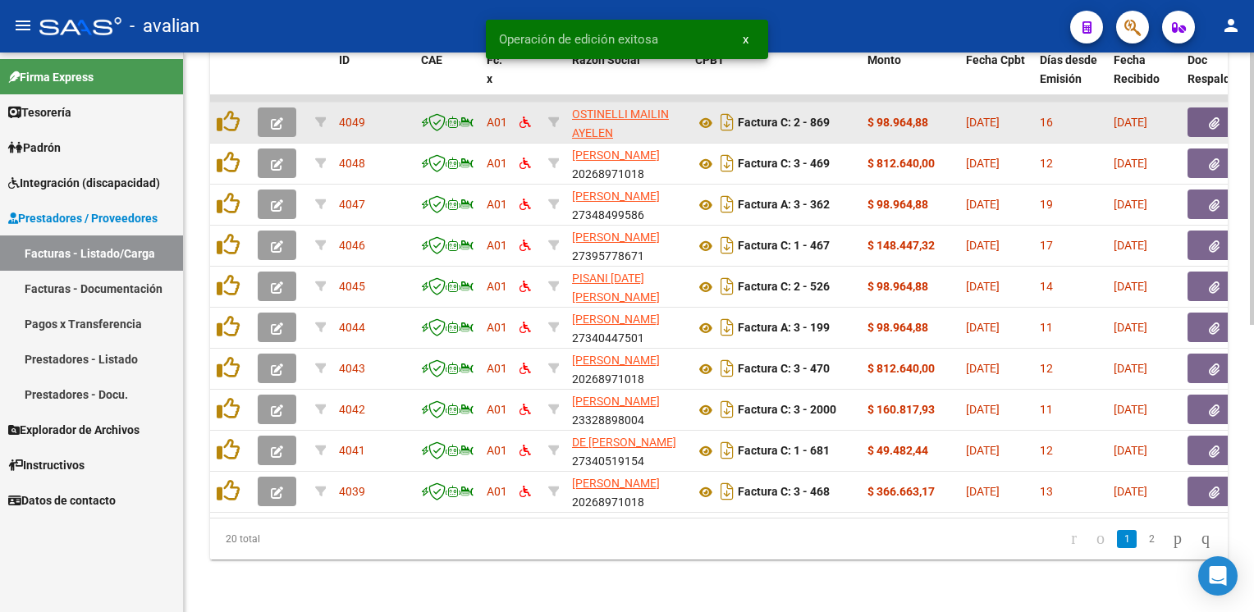
click at [277, 121] on button "button" at bounding box center [277, 123] width 39 height 30
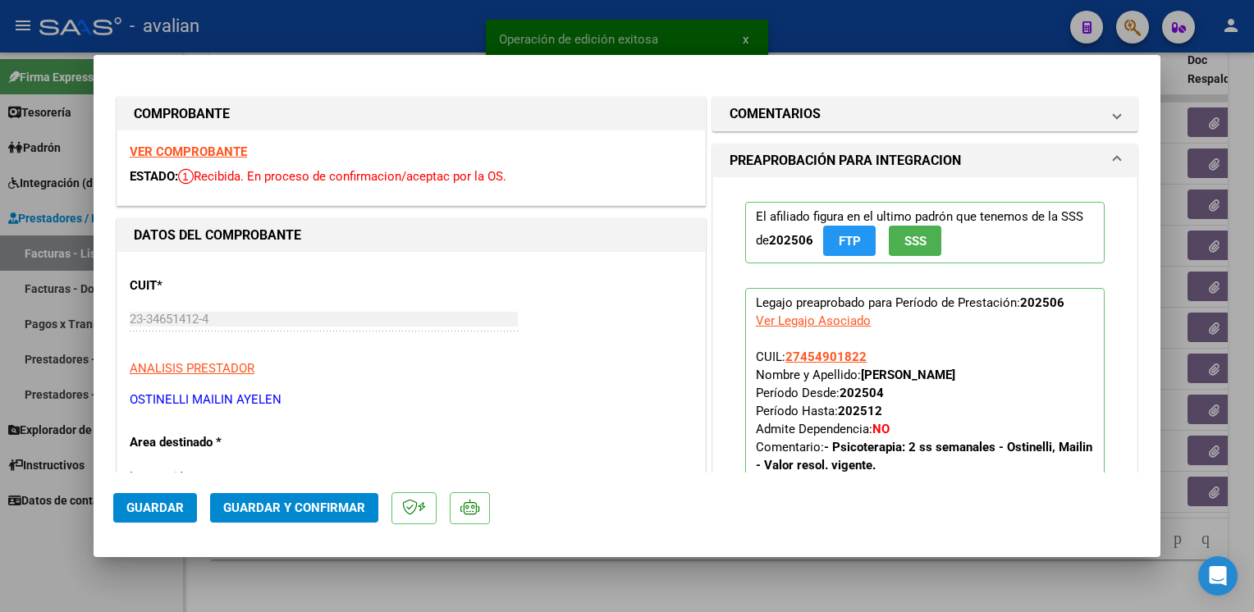
click at [194, 154] on strong "VER COMPROBANTE" at bounding box center [188, 151] width 117 height 15
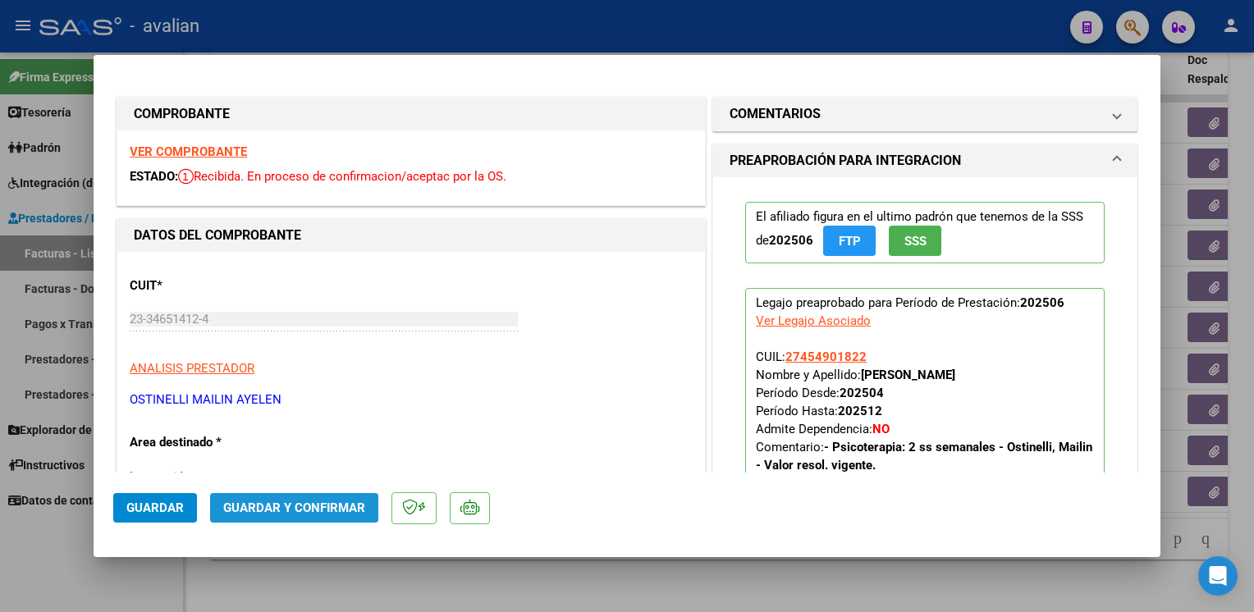
click at [356, 510] on span "Guardar y Confirmar" at bounding box center [294, 508] width 142 height 15
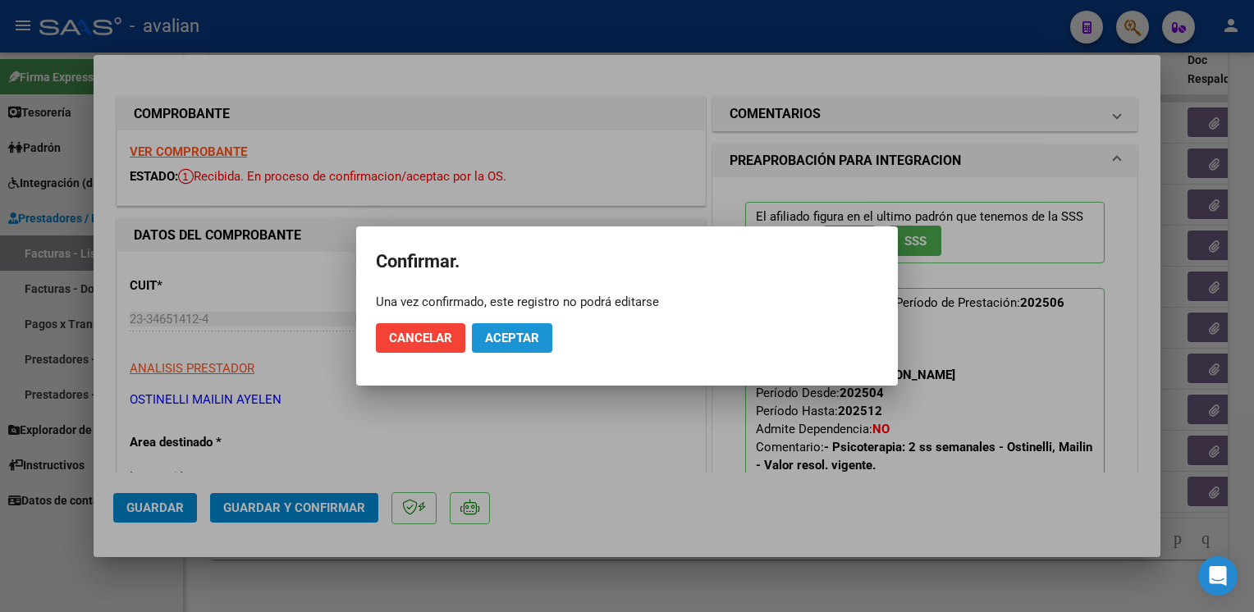
click at [515, 337] on span "Aceptar" at bounding box center [512, 338] width 54 height 15
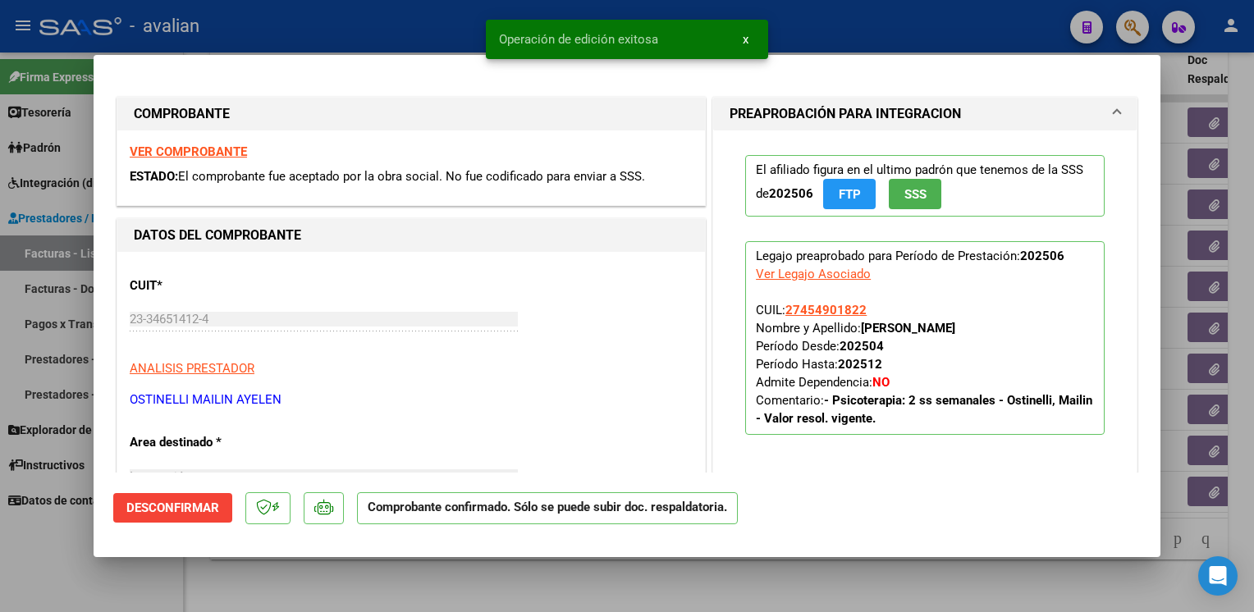
click at [371, 28] on div at bounding box center [627, 306] width 1254 height 612
type input "$ 0,00"
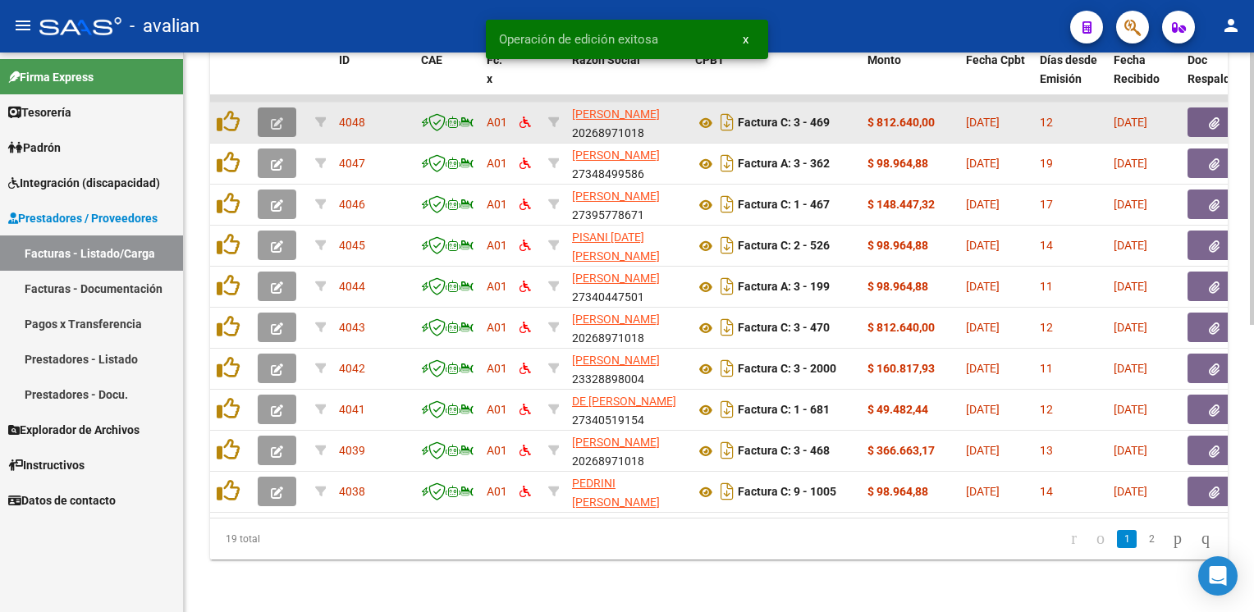
click at [279, 117] on icon "button" at bounding box center [277, 123] width 12 height 12
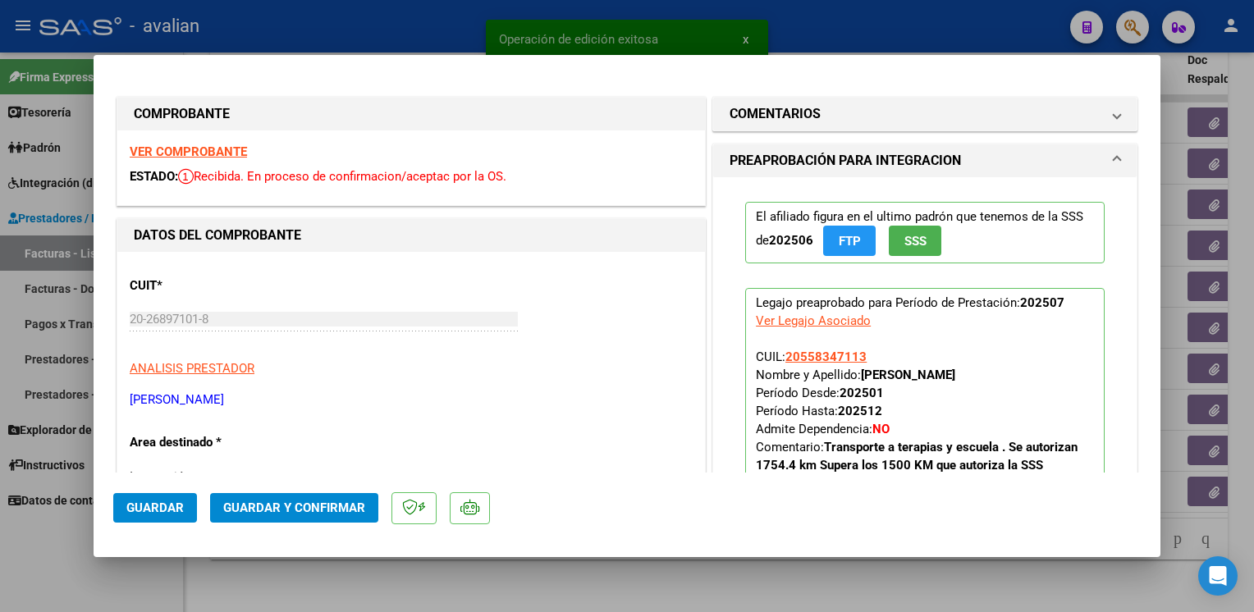
click at [210, 158] on strong "VER COMPROBANTE" at bounding box center [188, 151] width 117 height 15
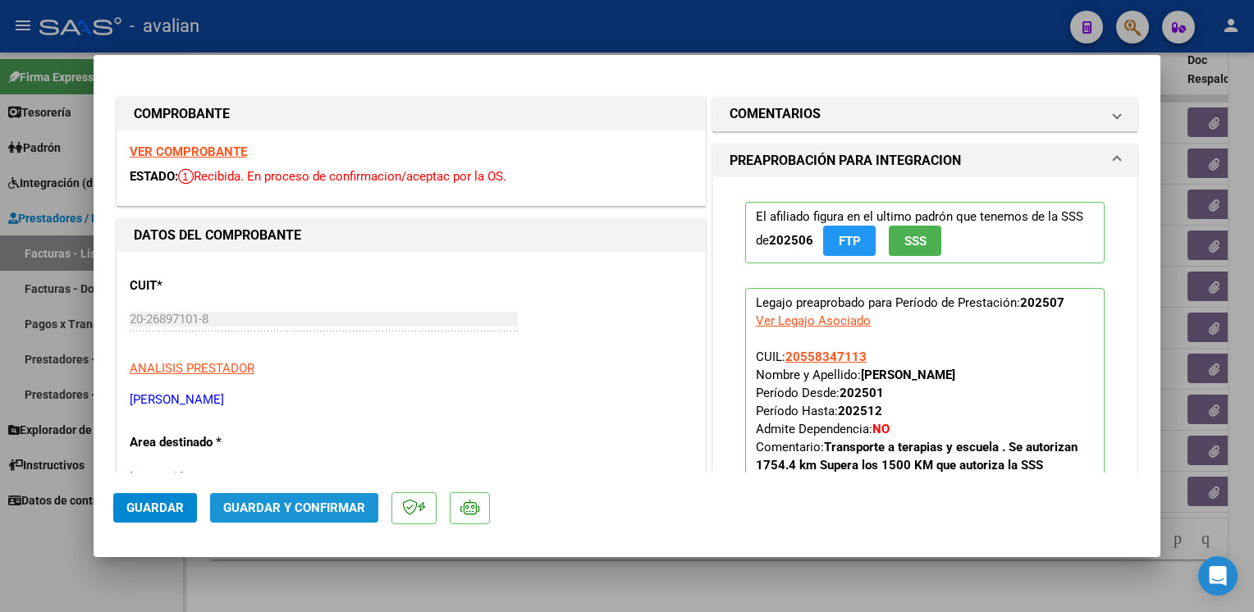
click at [360, 507] on span "Guardar y Confirmar" at bounding box center [294, 508] width 142 height 15
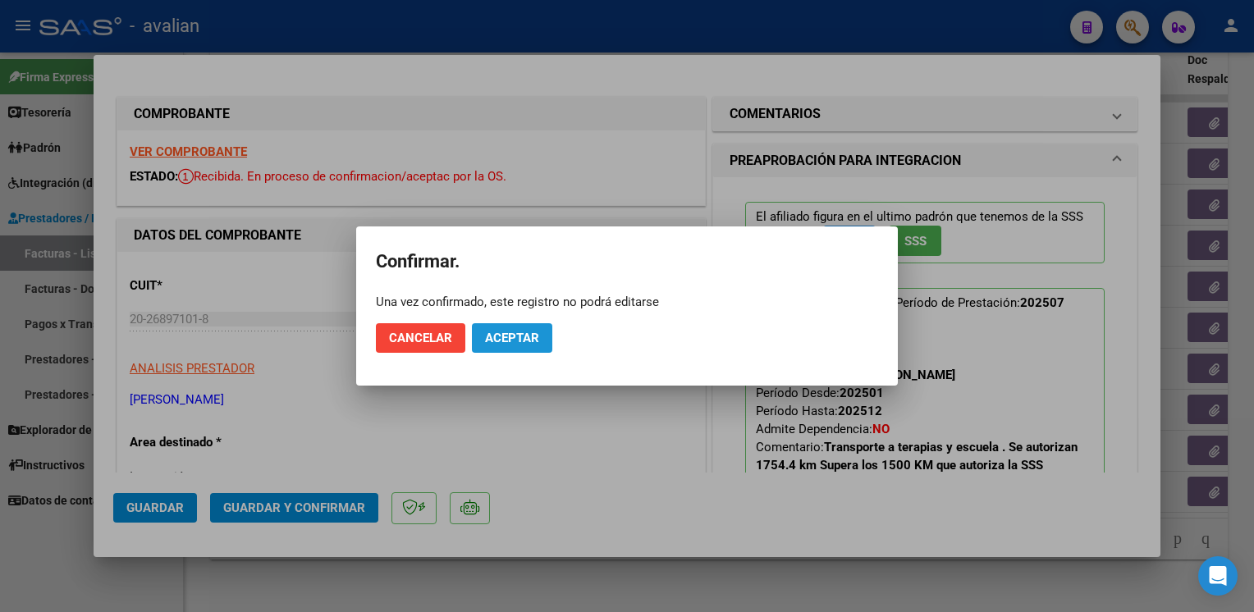
click at [532, 335] on span "Aceptar" at bounding box center [512, 338] width 54 height 15
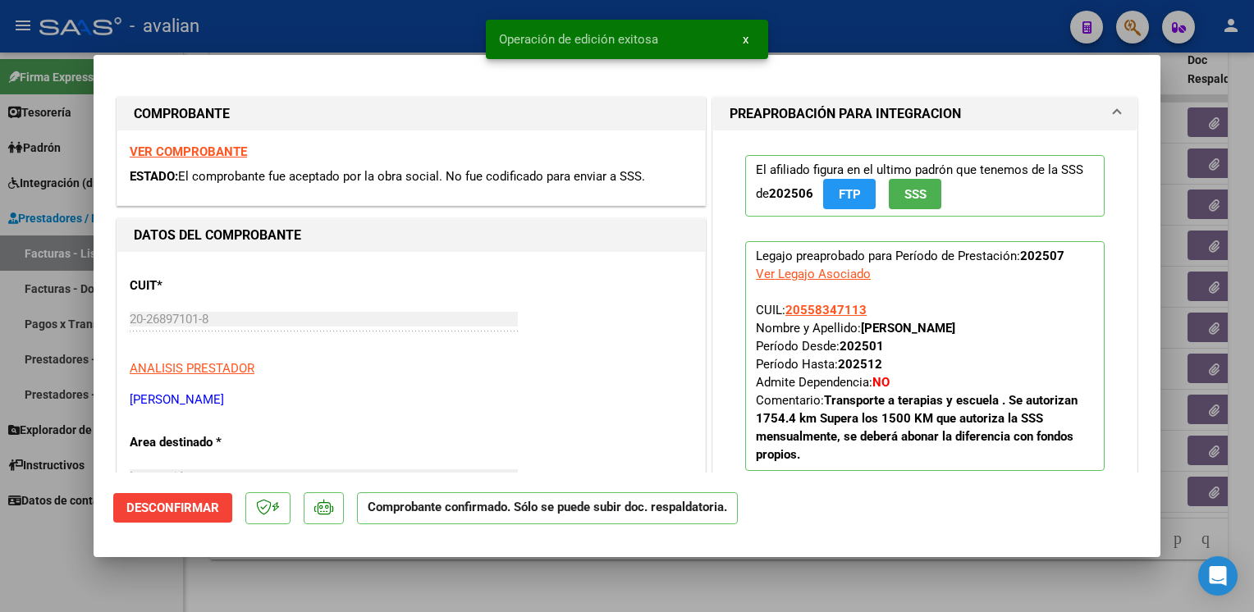
click at [371, 28] on div at bounding box center [627, 306] width 1254 height 612
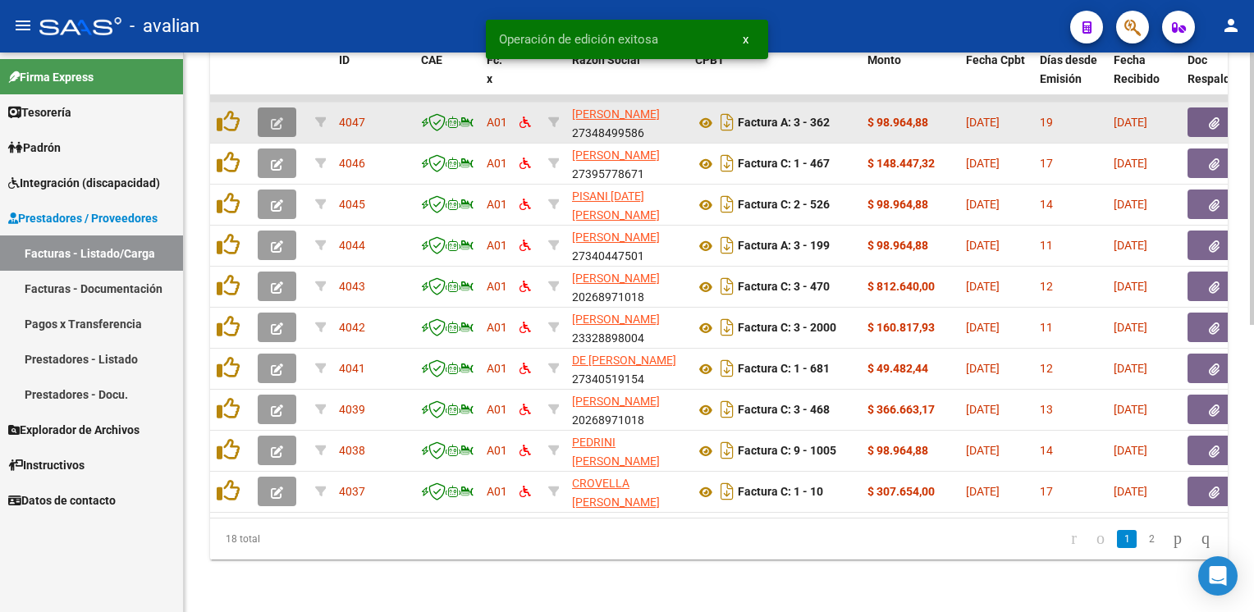
click at [269, 117] on button "button" at bounding box center [277, 123] width 39 height 30
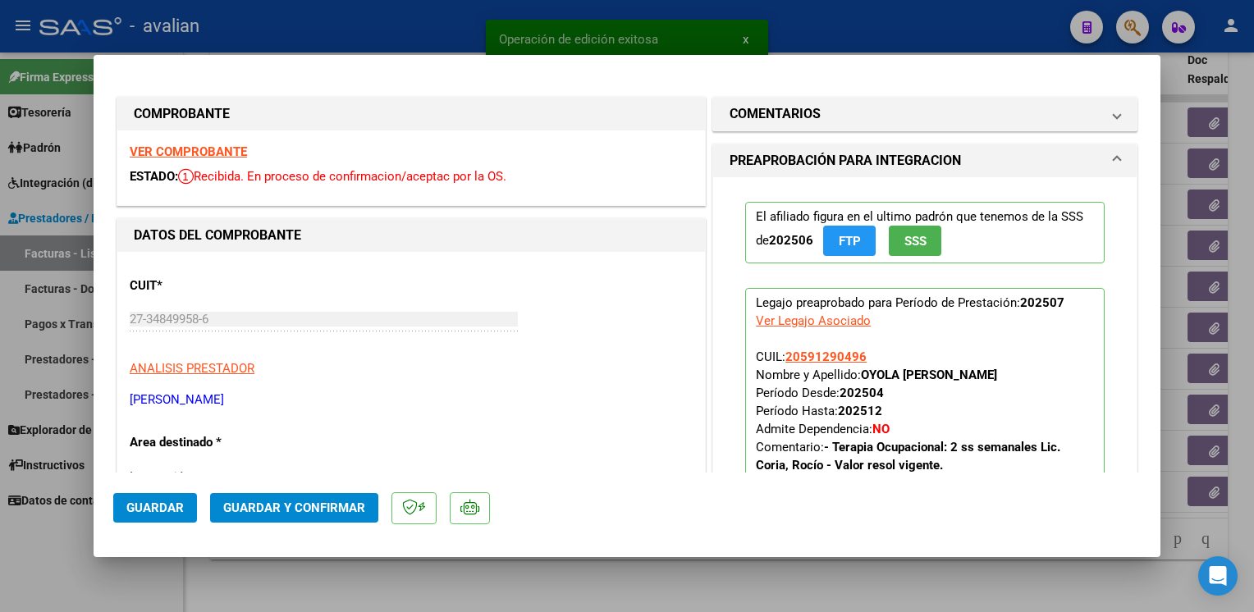
click at [214, 157] on strong "VER COMPROBANTE" at bounding box center [188, 151] width 117 height 15
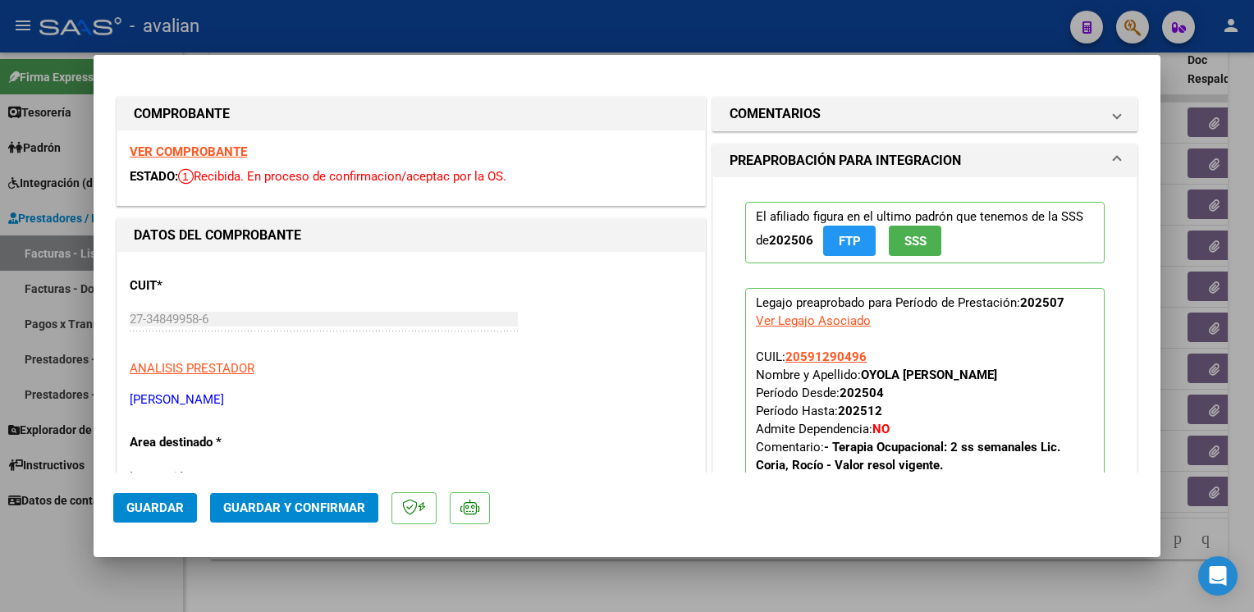
click at [309, 506] on span "Guardar y Confirmar" at bounding box center [294, 508] width 142 height 15
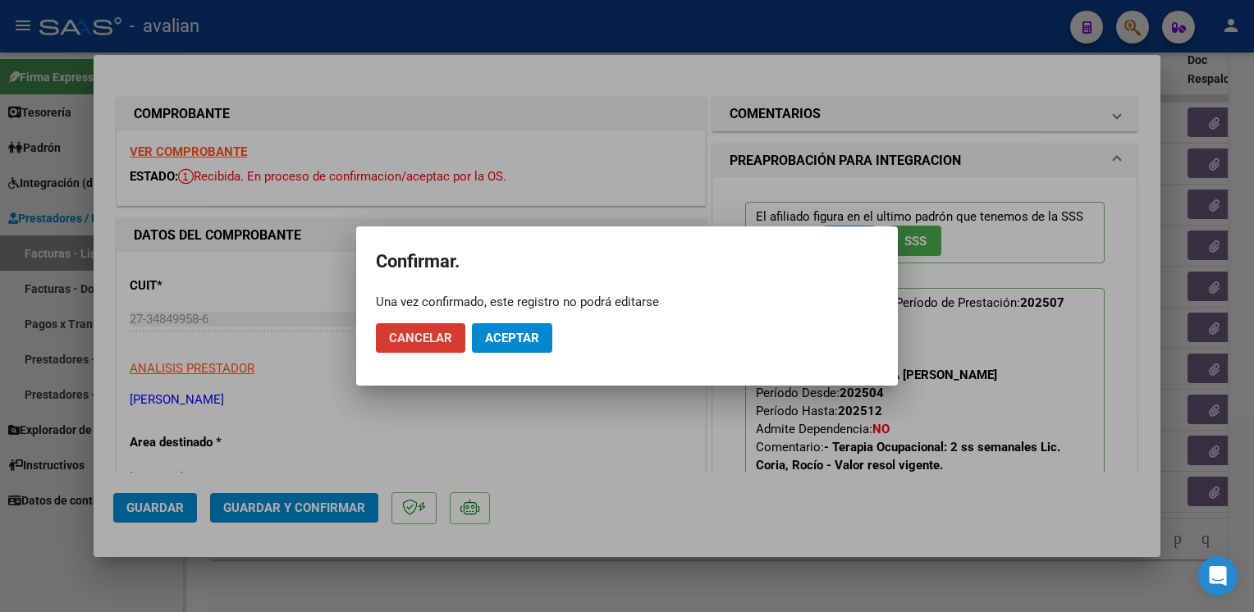
click at [534, 337] on span "Aceptar" at bounding box center [512, 338] width 54 height 15
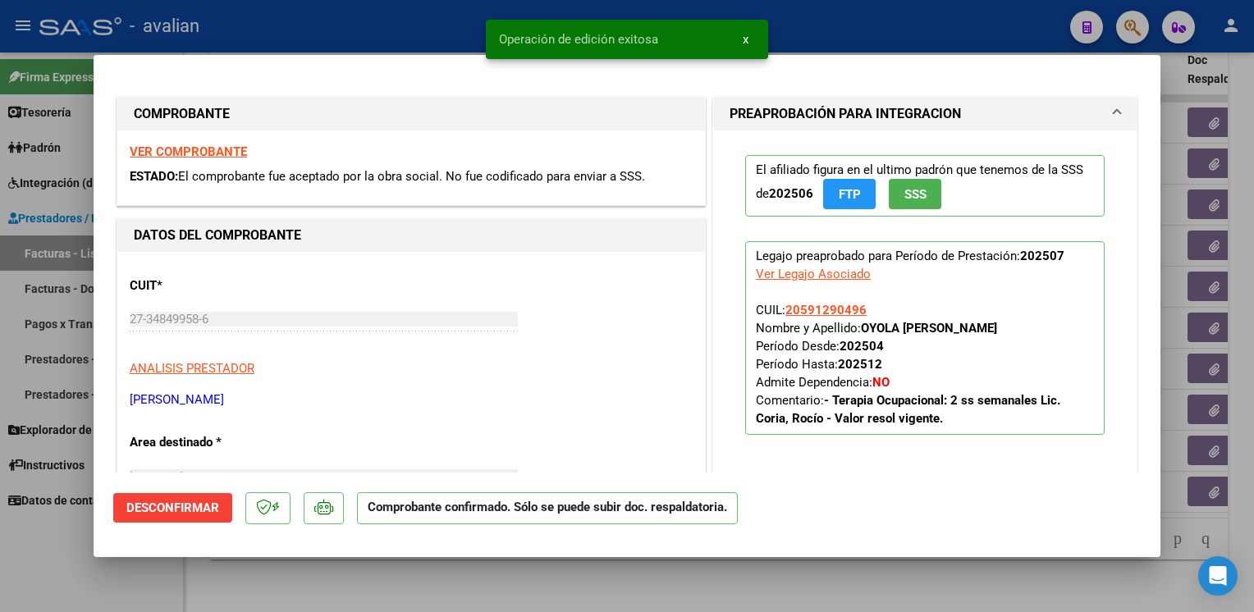
click at [349, 25] on div at bounding box center [627, 306] width 1254 height 612
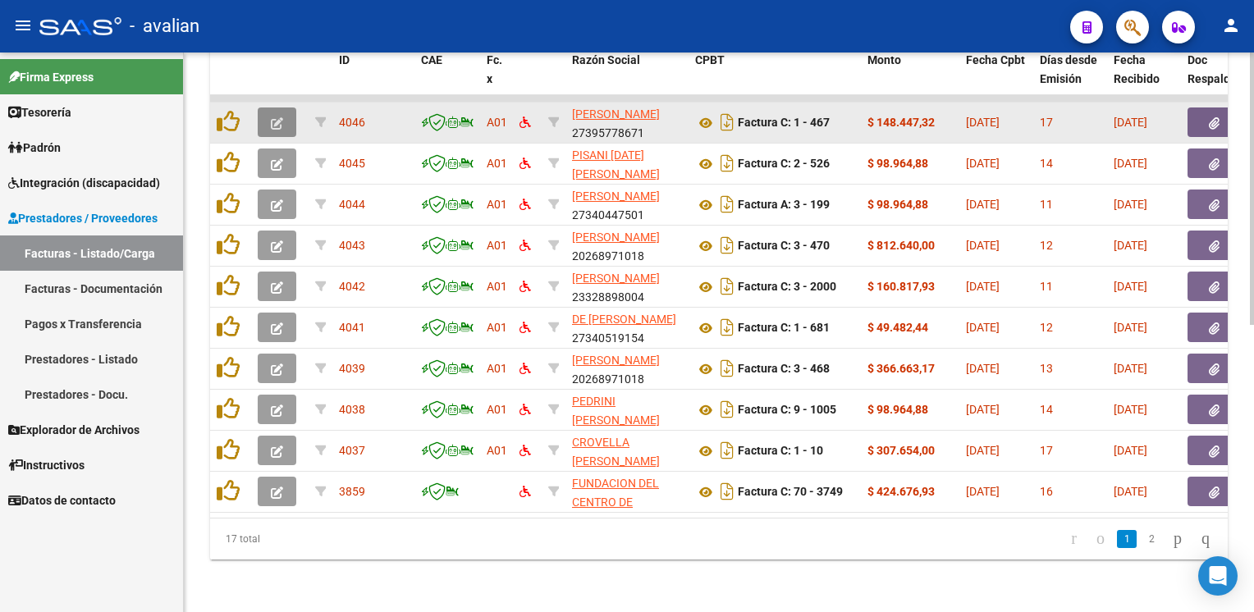
click at [291, 108] on button "button" at bounding box center [277, 123] width 39 height 30
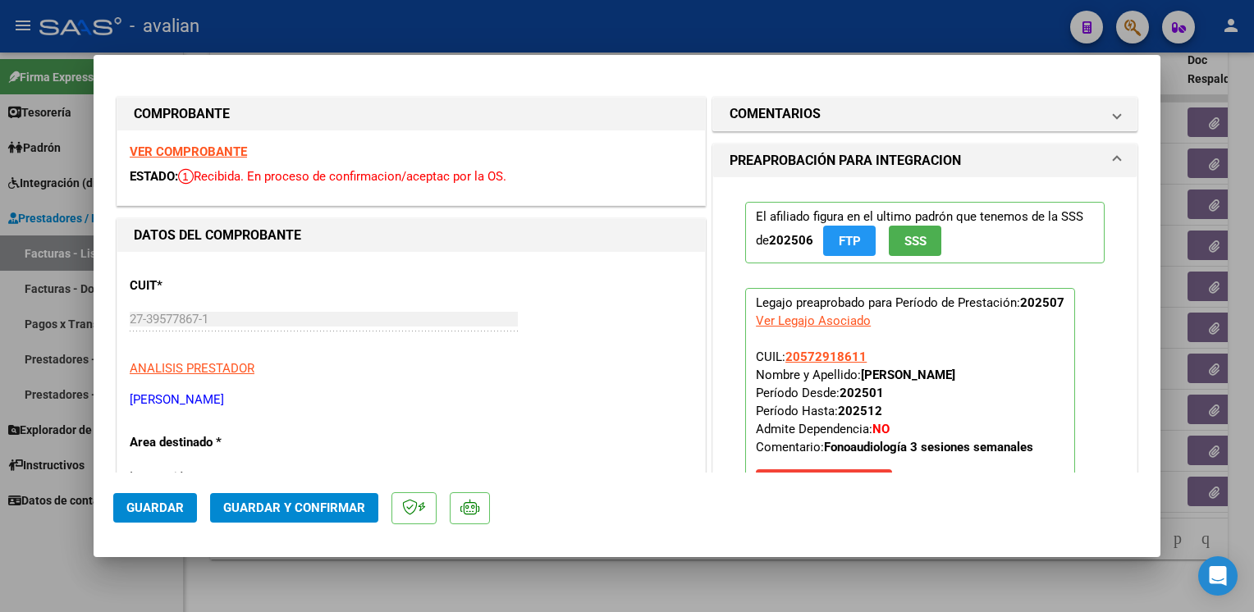
click at [197, 156] on strong "VER COMPROBANTE" at bounding box center [188, 151] width 117 height 15
click at [323, 504] on span "Guardar y Confirmar" at bounding box center [294, 508] width 142 height 15
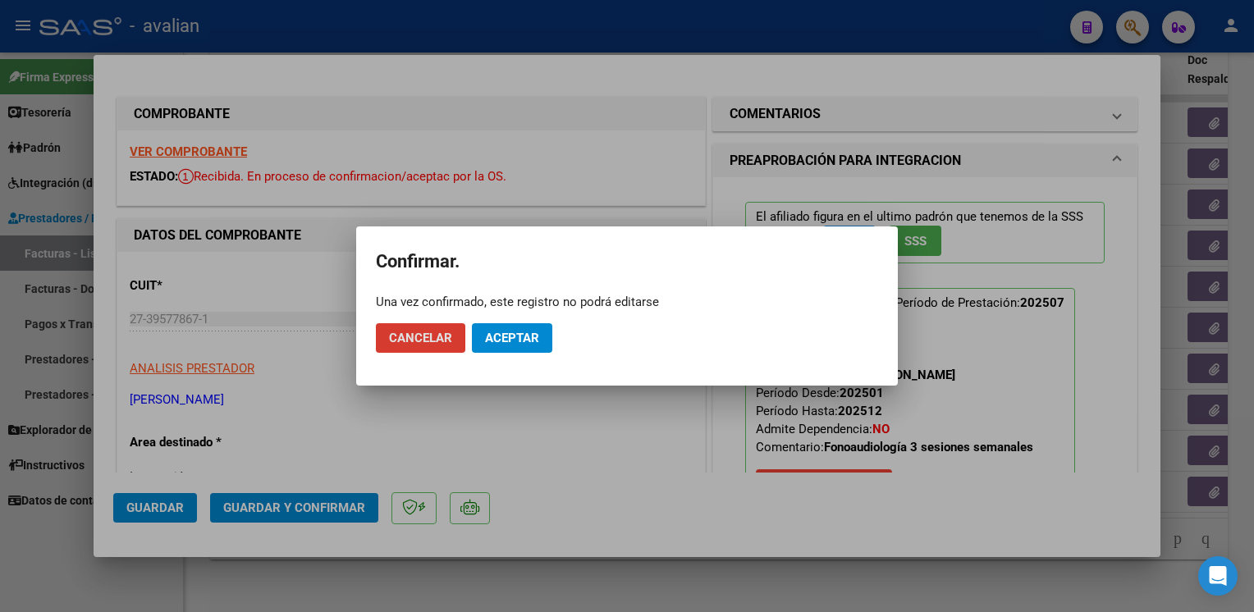
click at [501, 330] on button "Aceptar" at bounding box center [512, 338] width 80 height 30
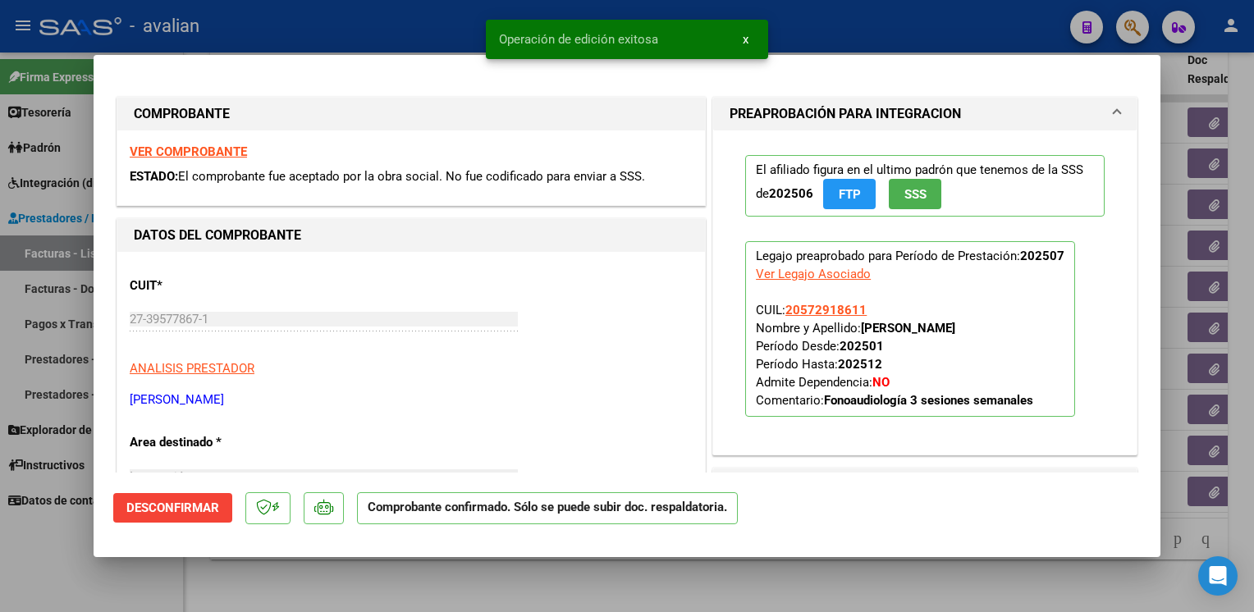
click at [350, 25] on div at bounding box center [627, 306] width 1254 height 612
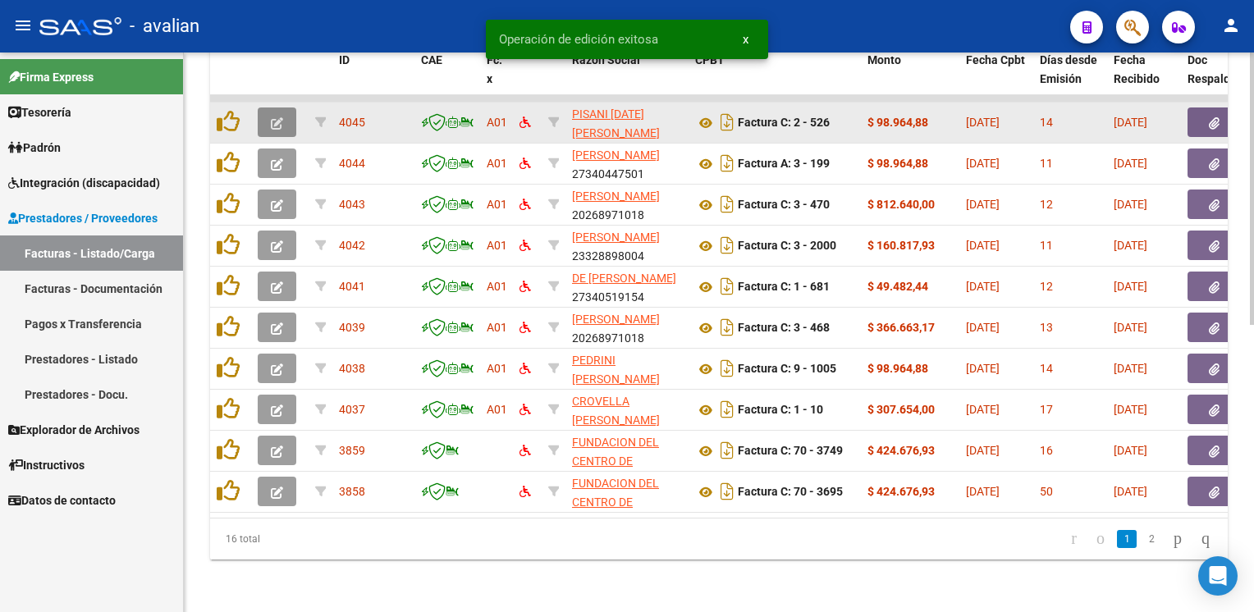
click at [279, 117] on icon "button" at bounding box center [277, 123] width 12 height 12
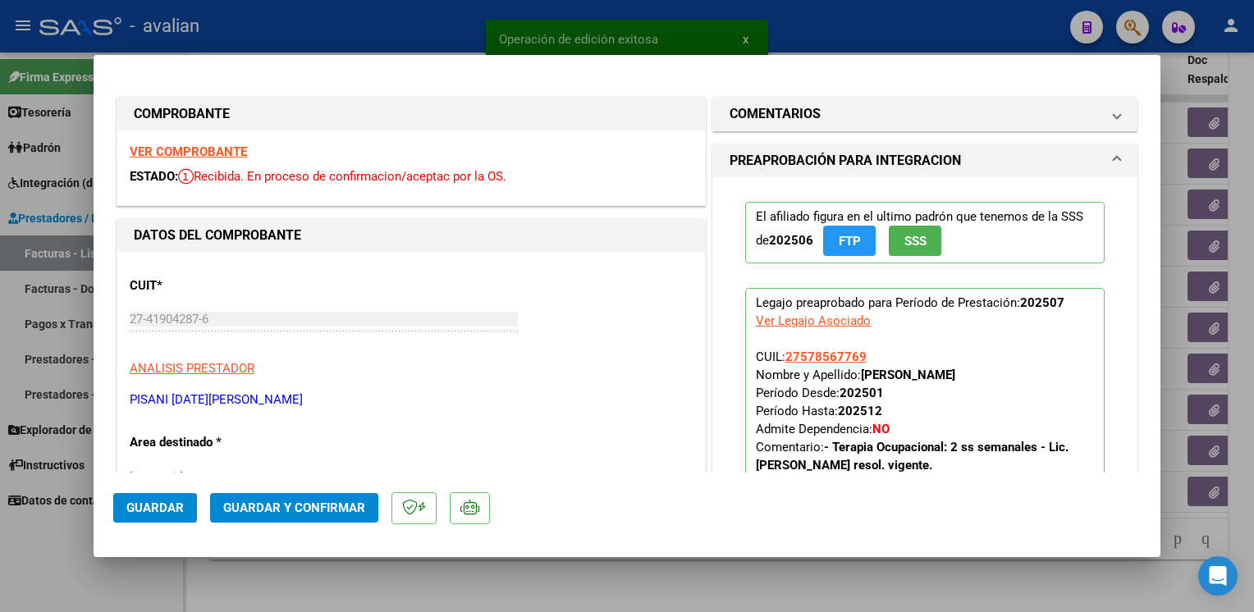
click at [203, 152] on strong "VER COMPROBANTE" at bounding box center [188, 151] width 117 height 15
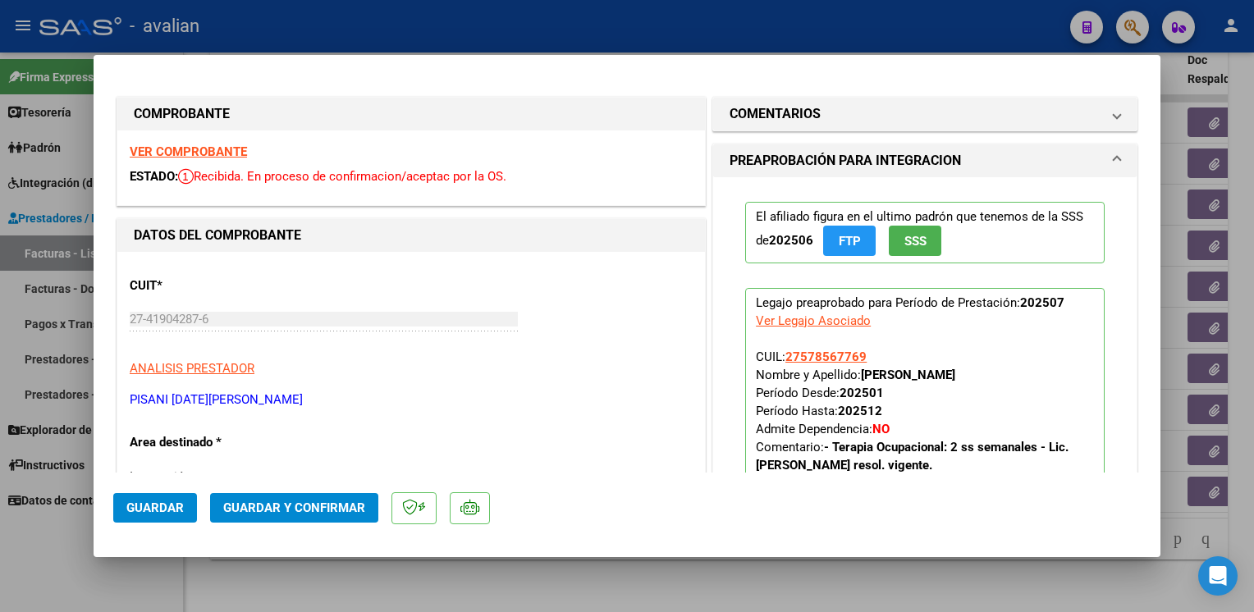
click at [250, 519] on button "Guardar y Confirmar" at bounding box center [294, 508] width 168 height 30
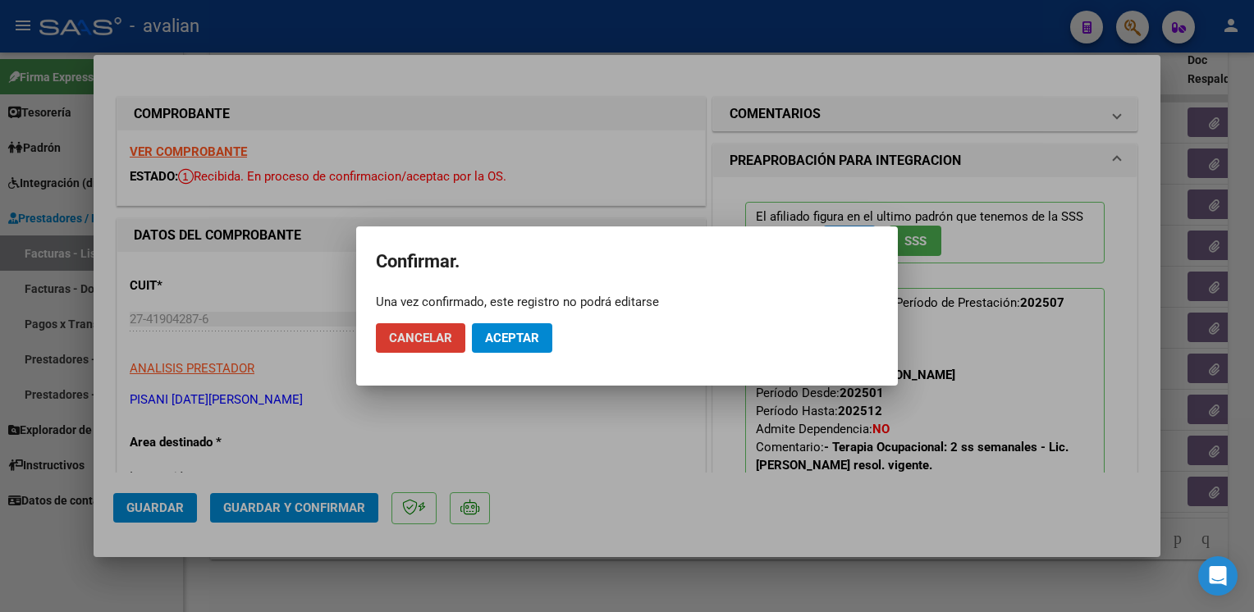
click at [502, 336] on span "Aceptar" at bounding box center [512, 338] width 54 height 15
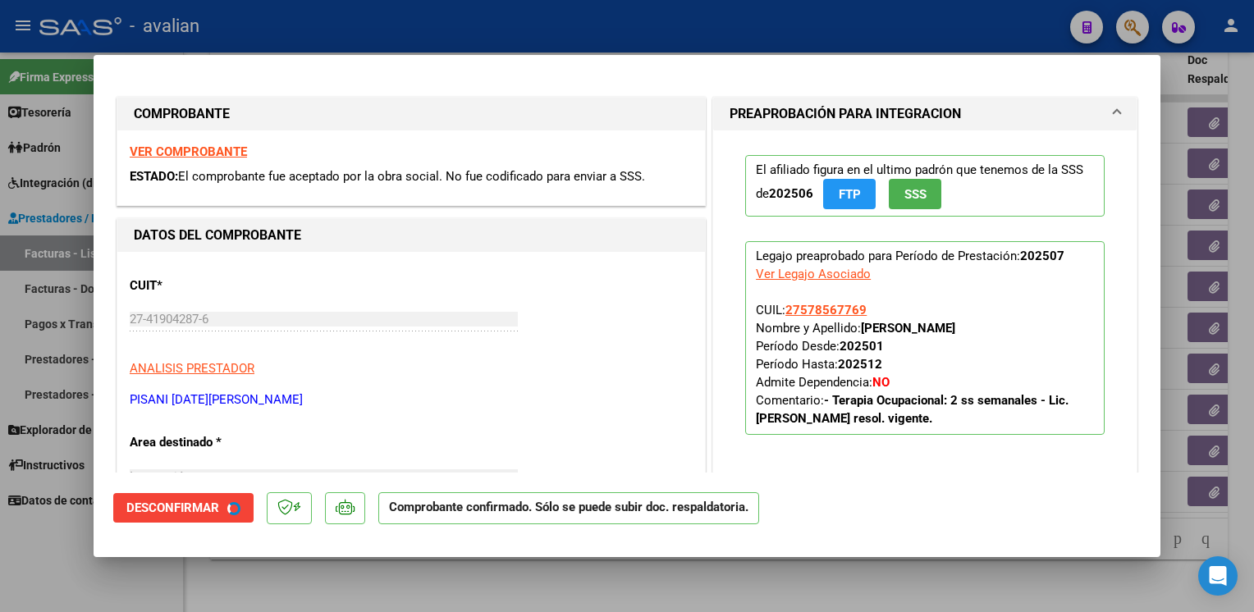
click at [371, 38] on div at bounding box center [627, 306] width 1254 height 612
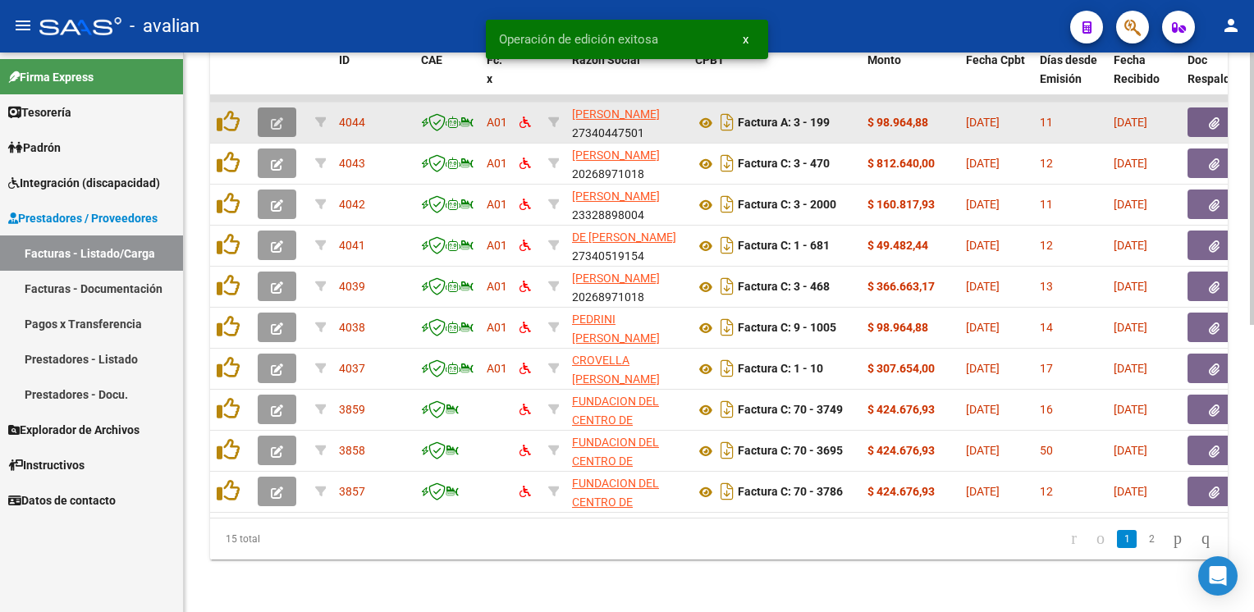
click at [277, 117] on icon "button" at bounding box center [277, 123] width 12 height 12
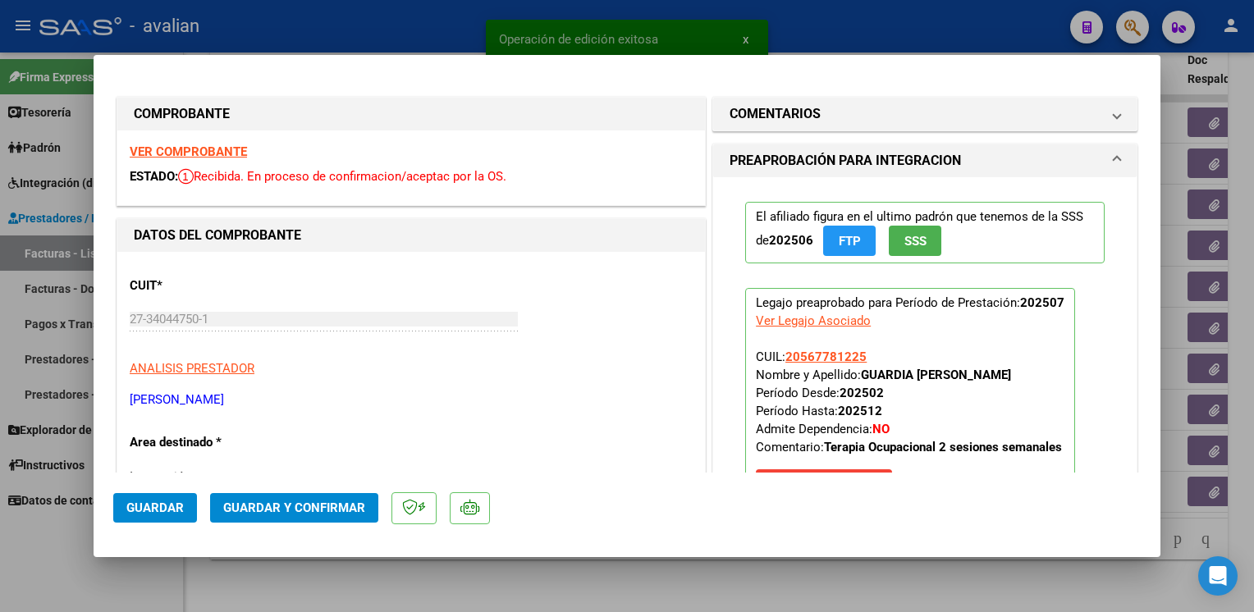
click at [191, 150] on strong "VER COMPROBANTE" at bounding box center [188, 151] width 117 height 15
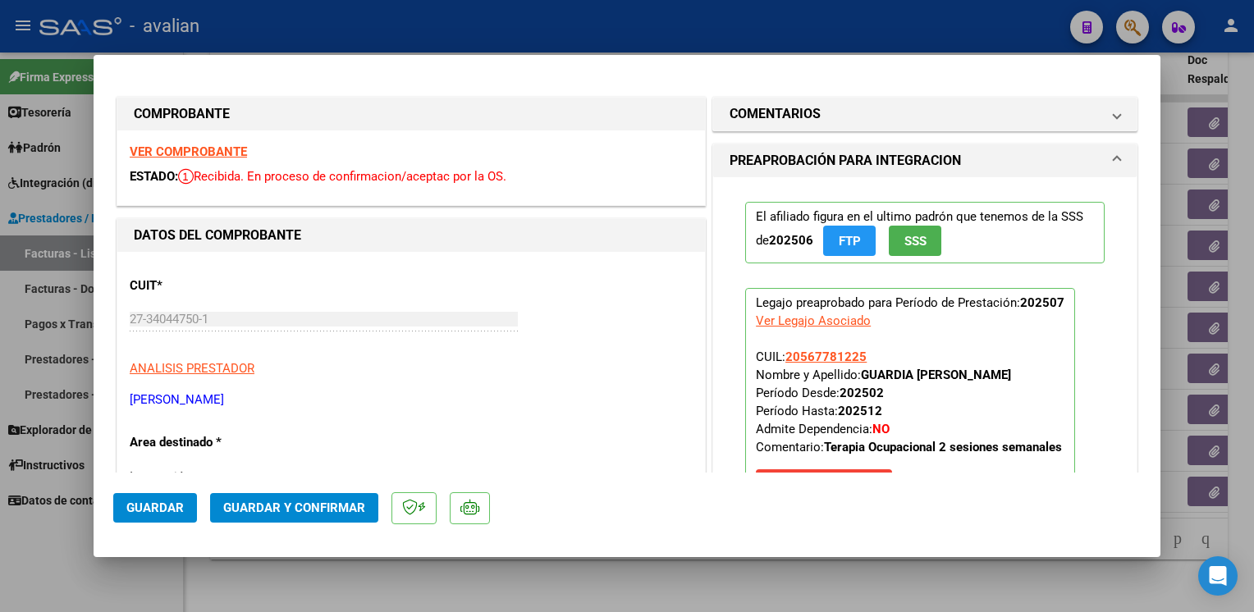
click at [265, 509] on span "Guardar y Confirmar" at bounding box center [294, 508] width 142 height 15
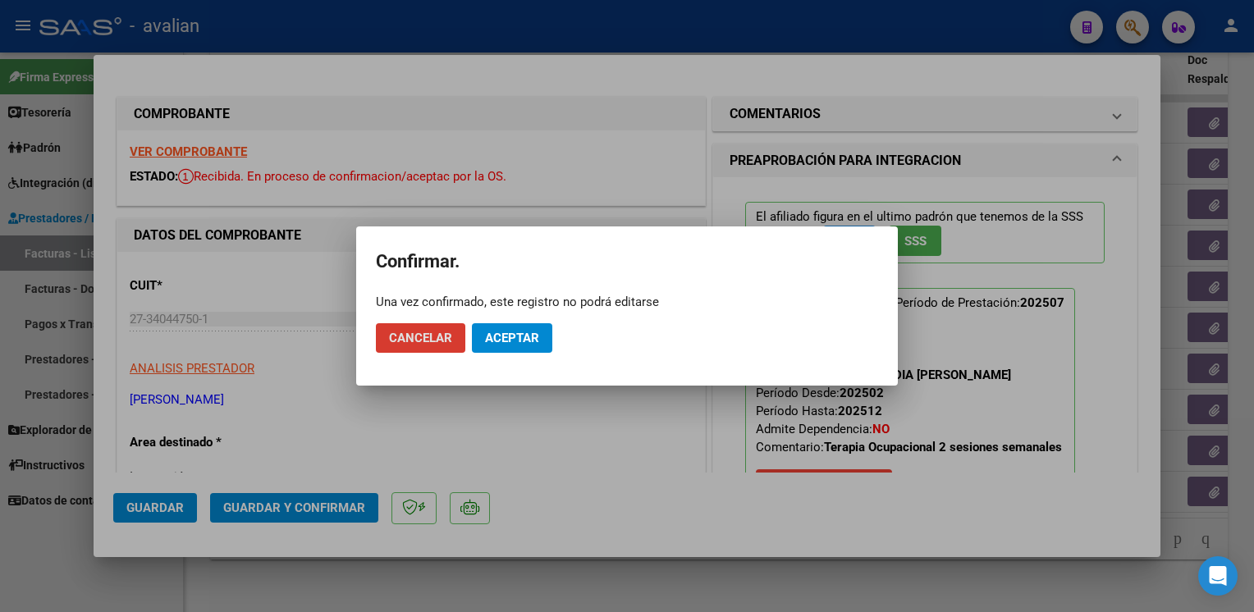
drag, startPoint x: 492, startPoint y: 346, endPoint x: 486, endPoint y: 334, distance: 13.2
click at [492, 345] on span "Aceptar" at bounding box center [512, 338] width 54 height 15
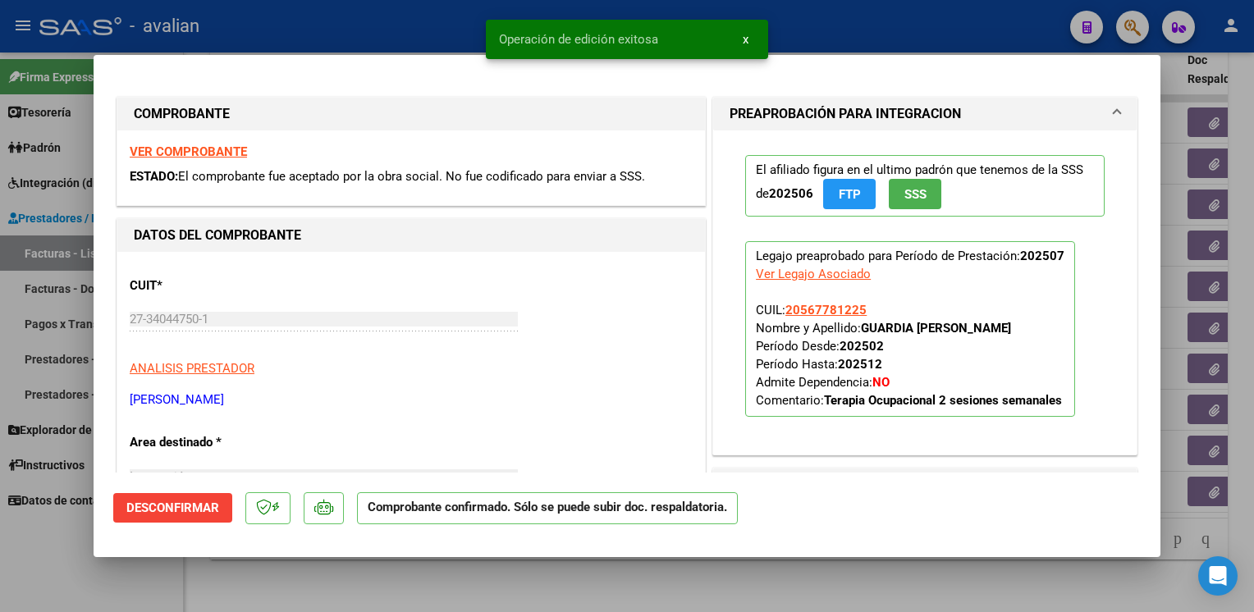
click at [350, 34] on div at bounding box center [627, 306] width 1254 height 612
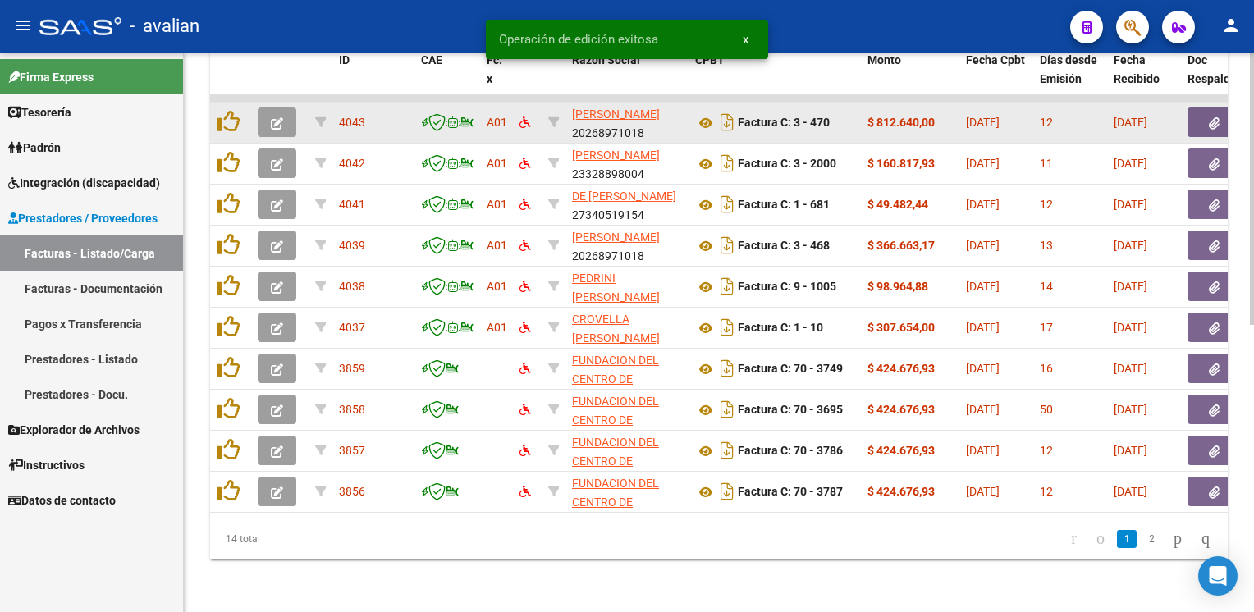
click at [277, 119] on button "button" at bounding box center [277, 123] width 39 height 30
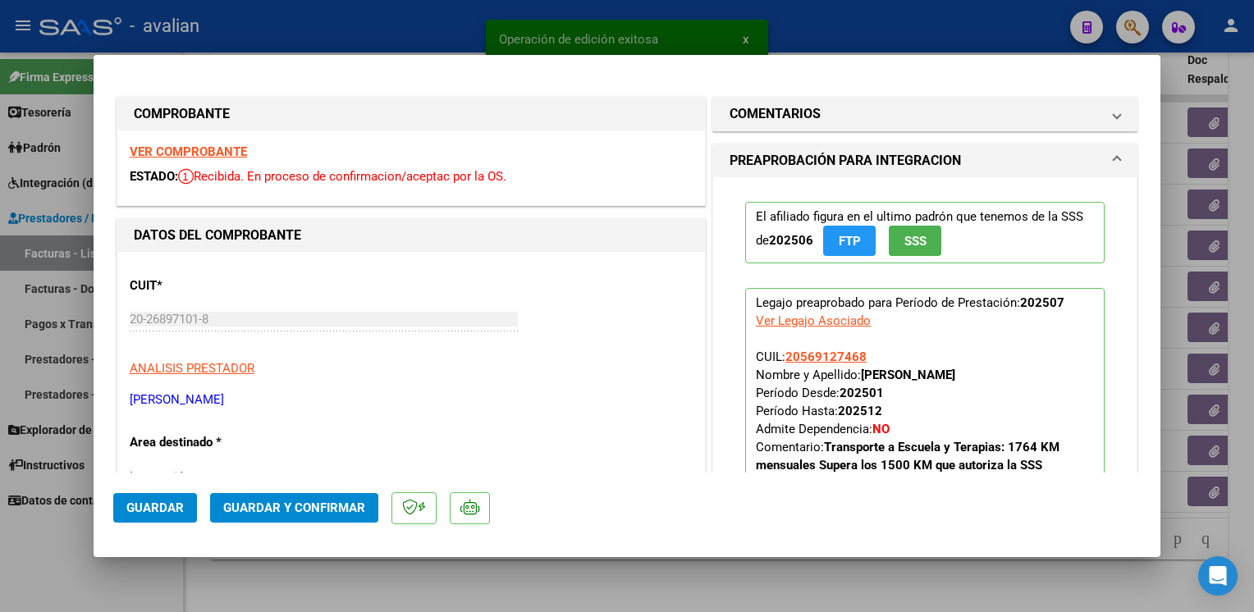
click at [222, 149] on strong "VER COMPROBANTE" at bounding box center [188, 151] width 117 height 15
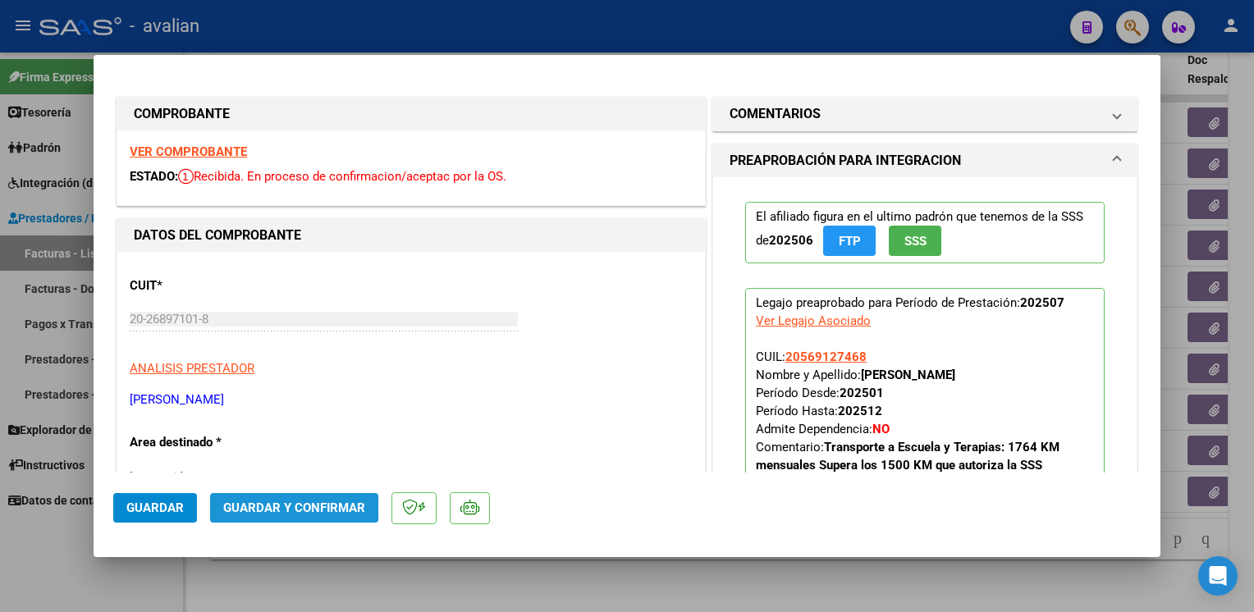
click at [253, 507] on span "Guardar y Confirmar" at bounding box center [294, 508] width 142 height 15
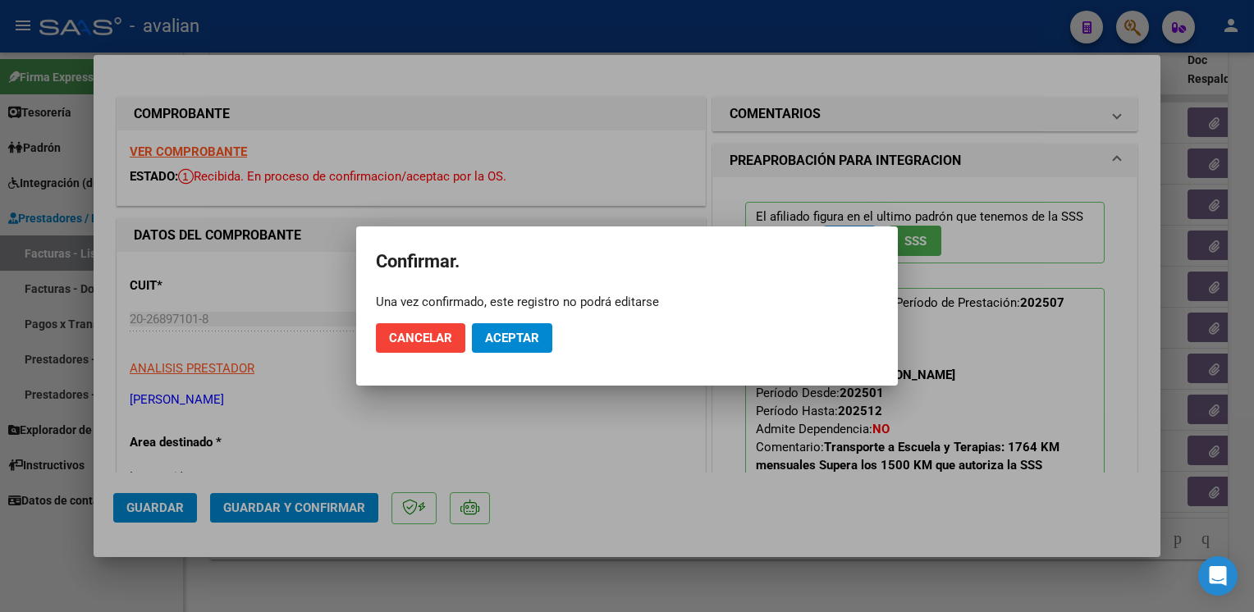
click at [496, 356] on mat-dialog-actions "Cancelar Aceptar" at bounding box center [627, 338] width 502 height 56
drag, startPoint x: 502, startPoint y: 337, endPoint x: 473, endPoint y: 219, distance: 120.8
click at [502, 335] on span "Aceptar" at bounding box center [512, 338] width 54 height 15
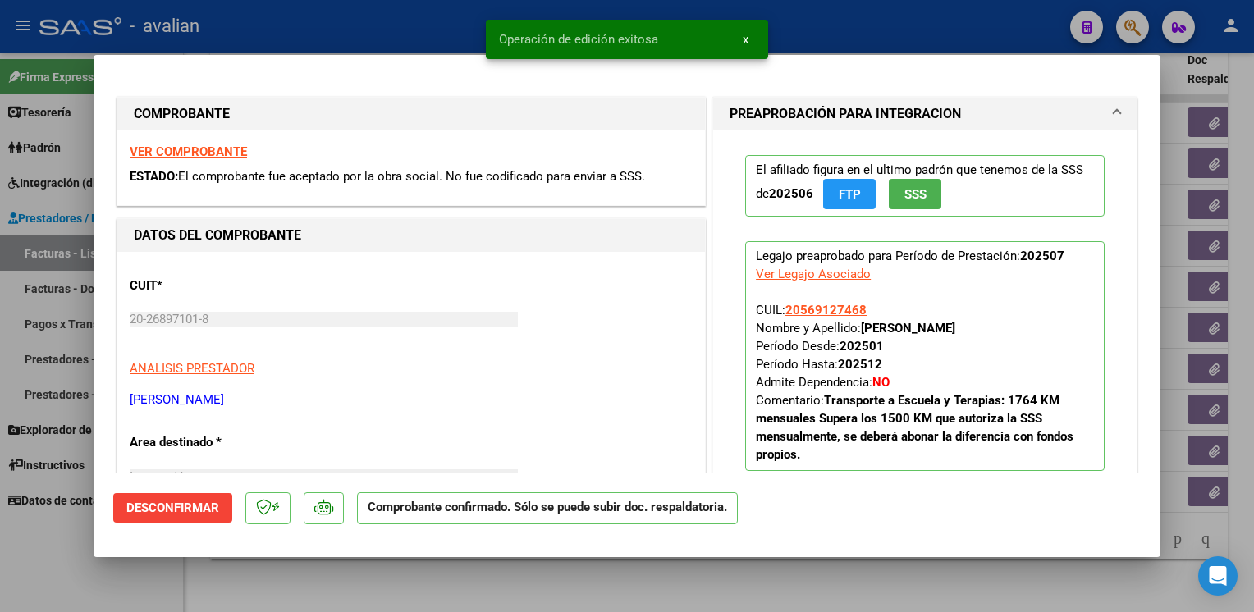
click at [373, 20] on div at bounding box center [627, 306] width 1254 height 612
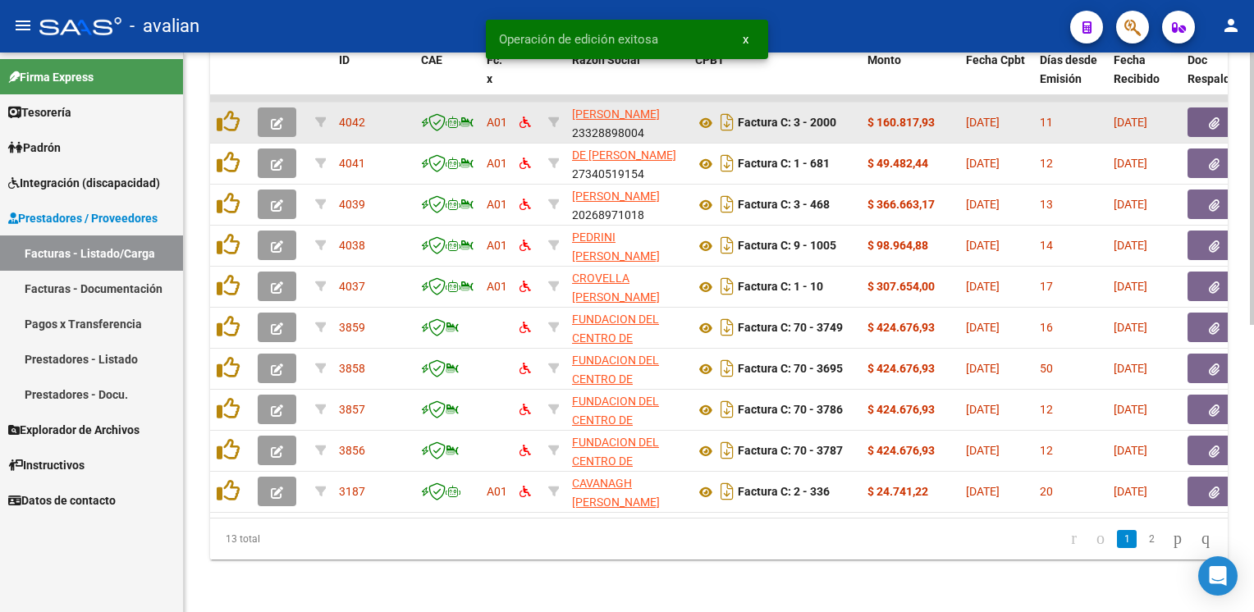
click at [277, 117] on icon "button" at bounding box center [277, 123] width 12 height 12
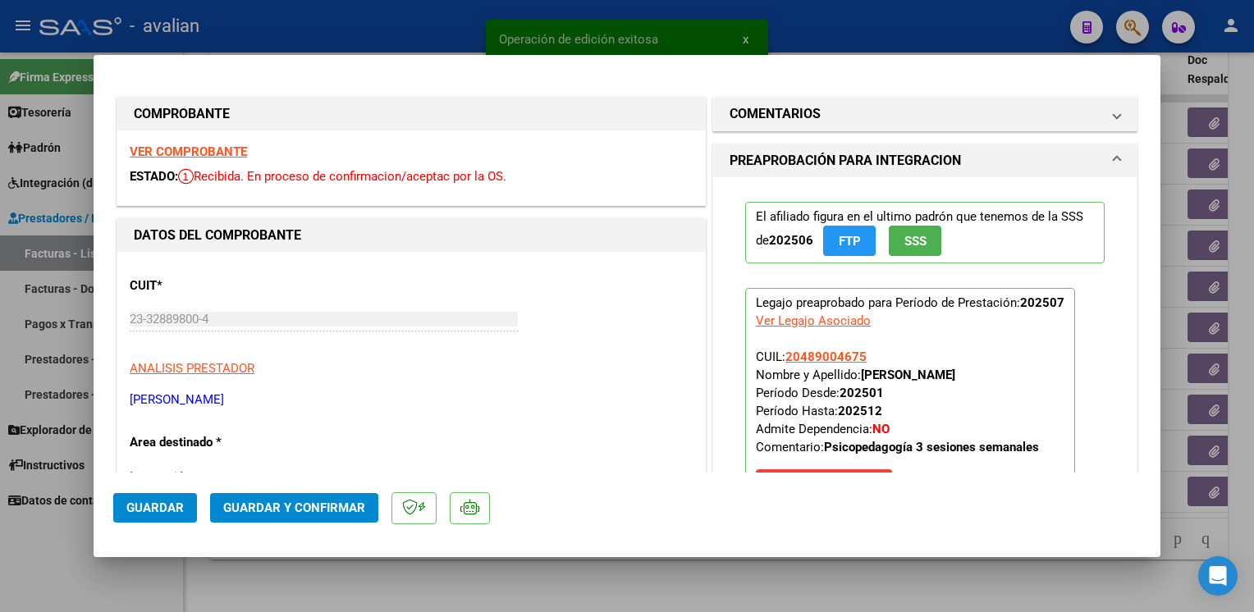
click at [230, 156] on strong "VER COMPROBANTE" at bounding box center [188, 151] width 117 height 15
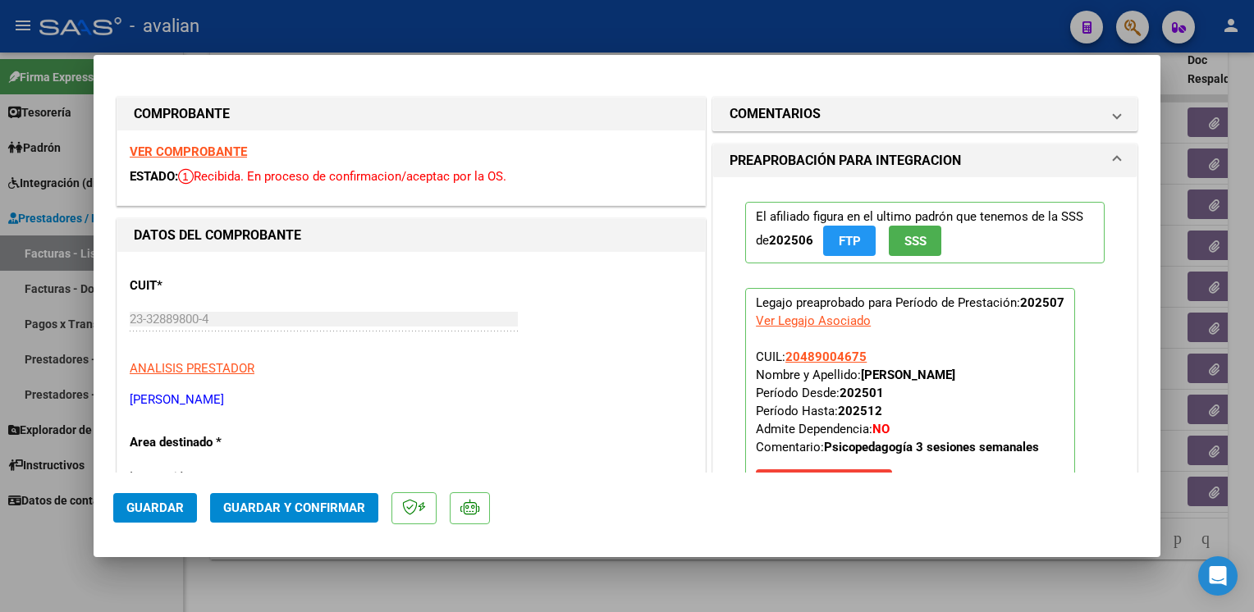
click at [295, 512] on span "Guardar y Confirmar" at bounding box center [294, 508] width 142 height 15
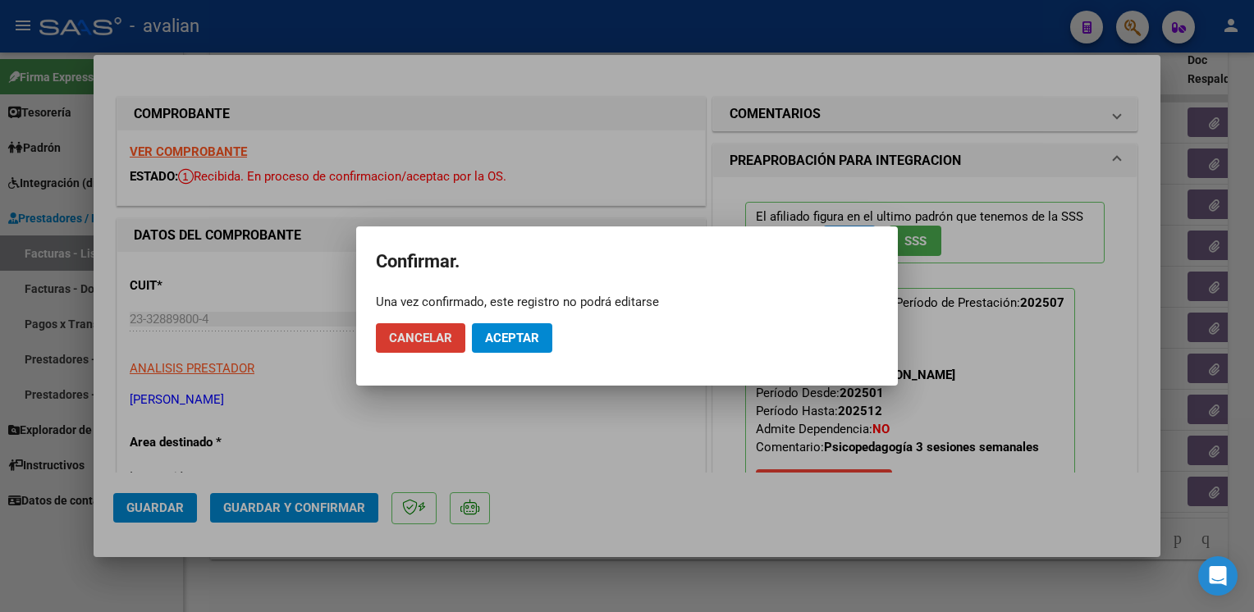
click at [512, 343] on span "Aceptar" at bounding box center [512, 338] width 54 height 15
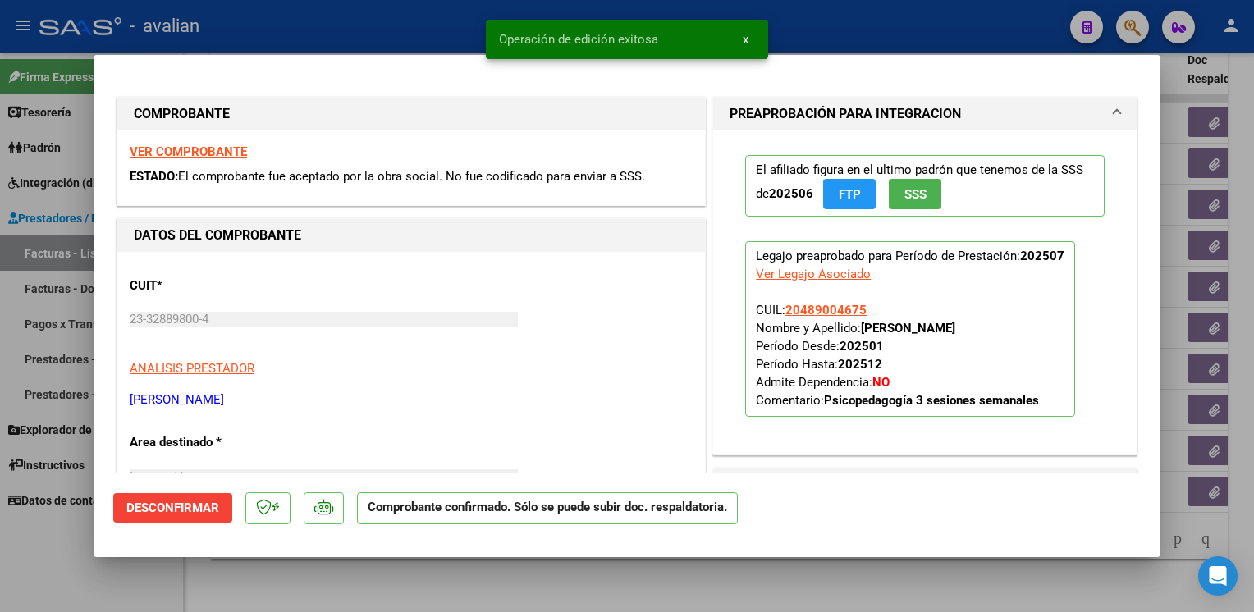
click at [346, 28] on div at bounding box center [627, 306] width 1254 height 612
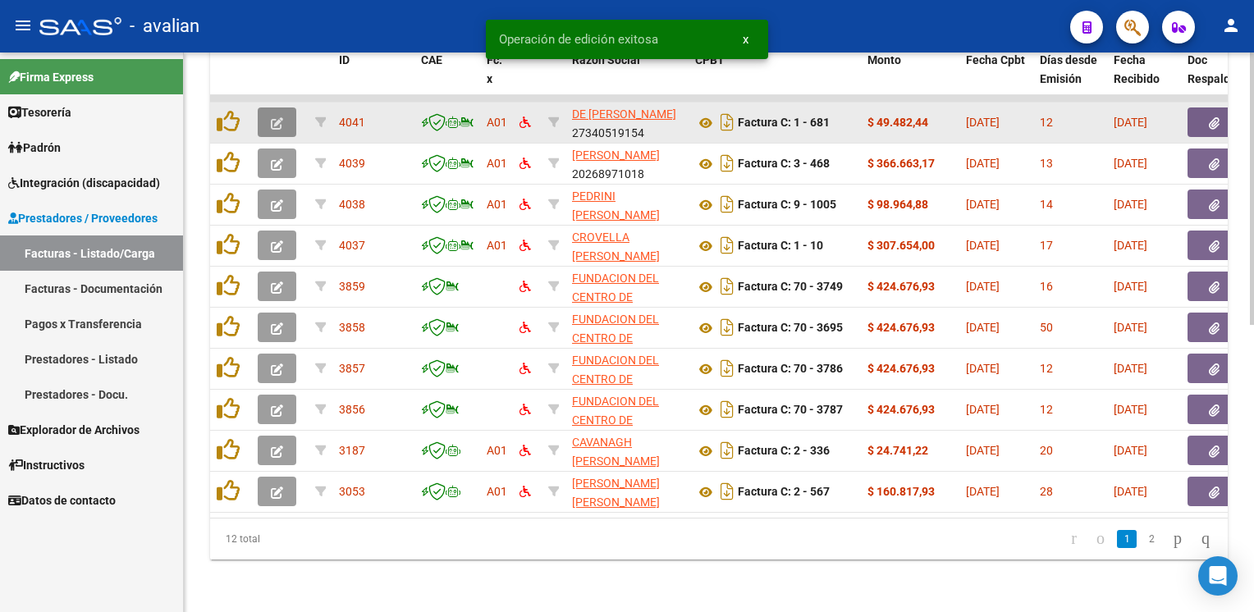
click at [275, 117] on icon "button" at bounding box center [277, 123] width 12 height 12
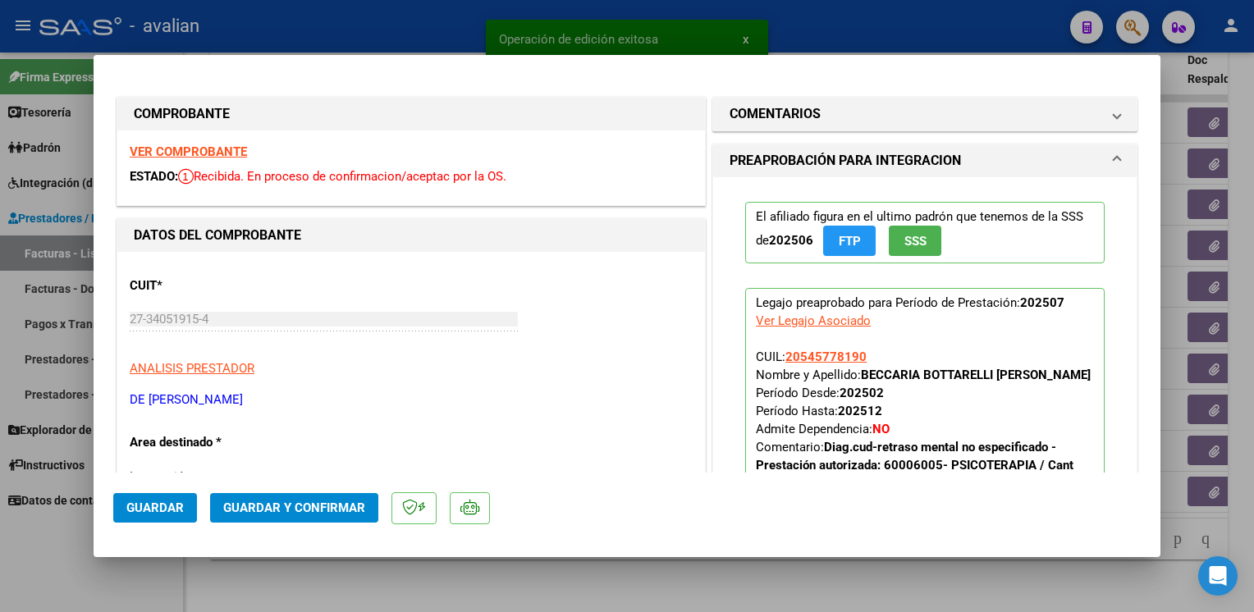
click at [206, 146] on strong "VER COMPROBANTE" at bounding box center [188, 151] width 117 height 15
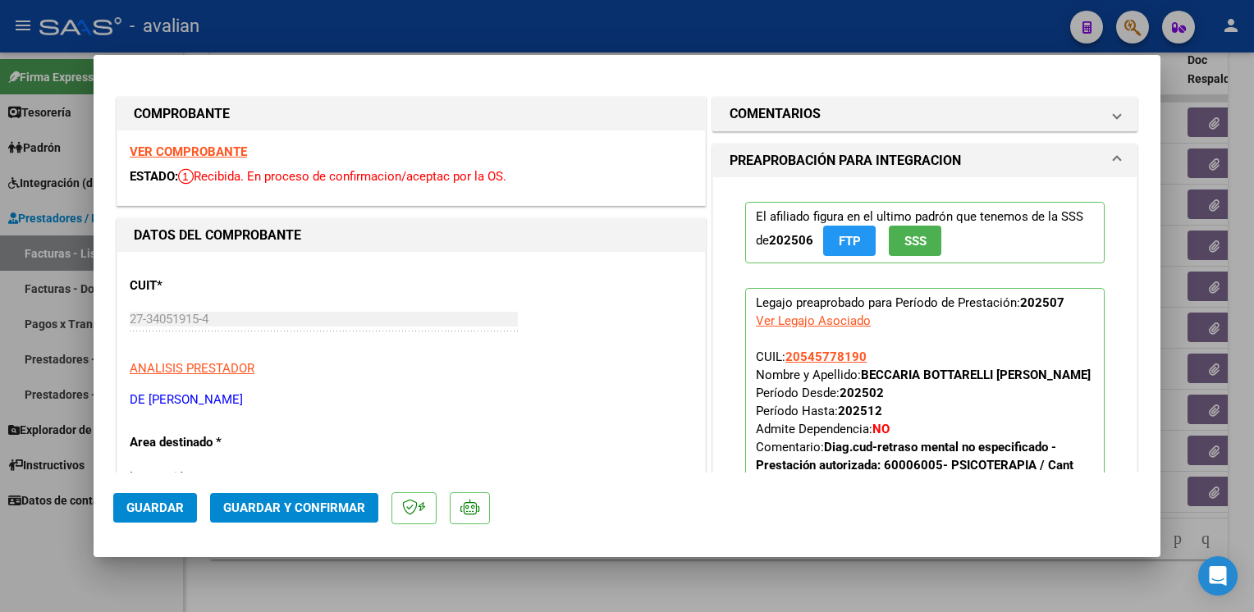
click at [267, 508] on span "Guardar y Confirmar" at bounding box center [294, 508] width 142 height 15
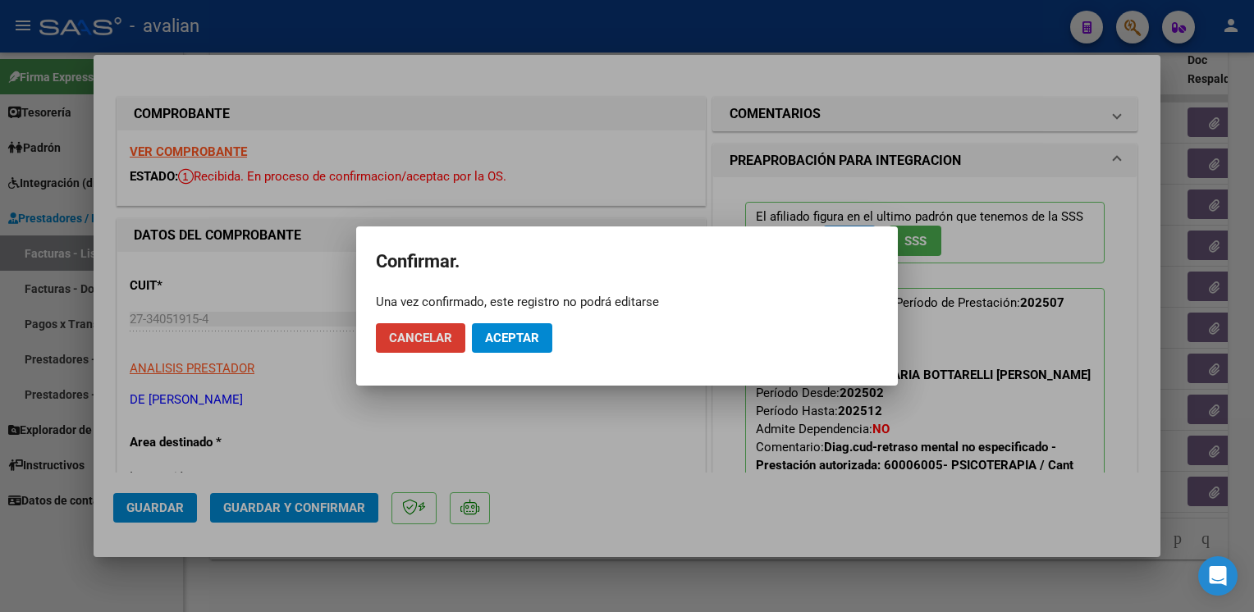
drag, startPoint x: 512, startPoint y: 332, endPoint x: 515, endPoint y: 294, distance: 38.7
click at [512, 331] on span "Aceptar" at bounding box center [512, 338] width 54 height 15
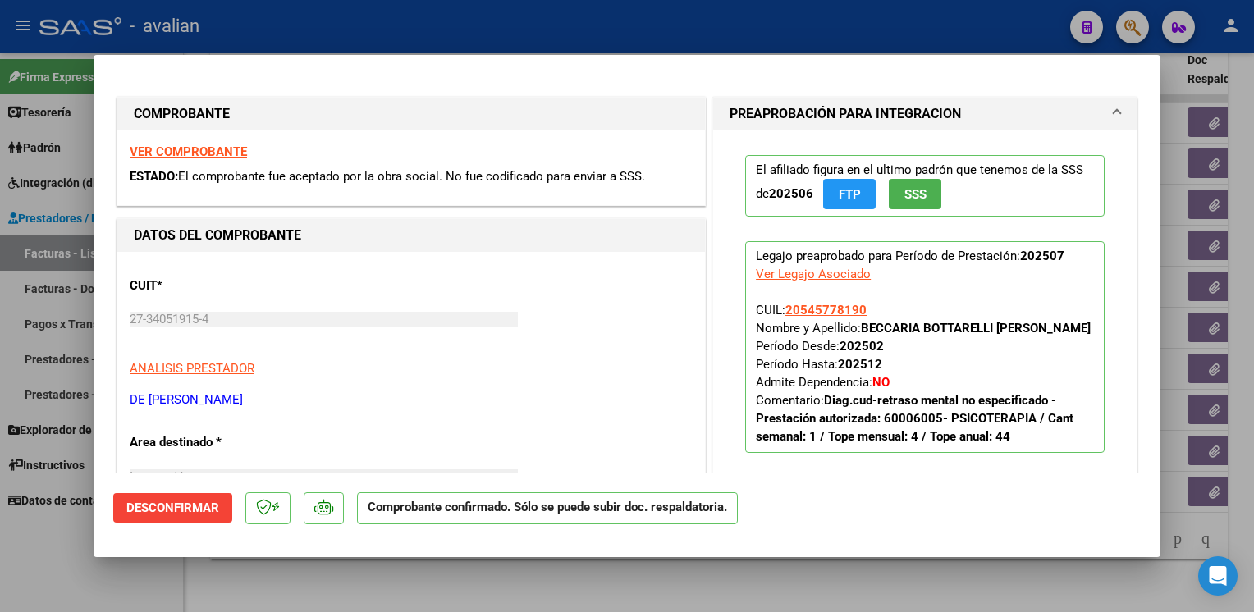
click at [300, 29] on div at bounding box center [627, 306] width 1254 height 612
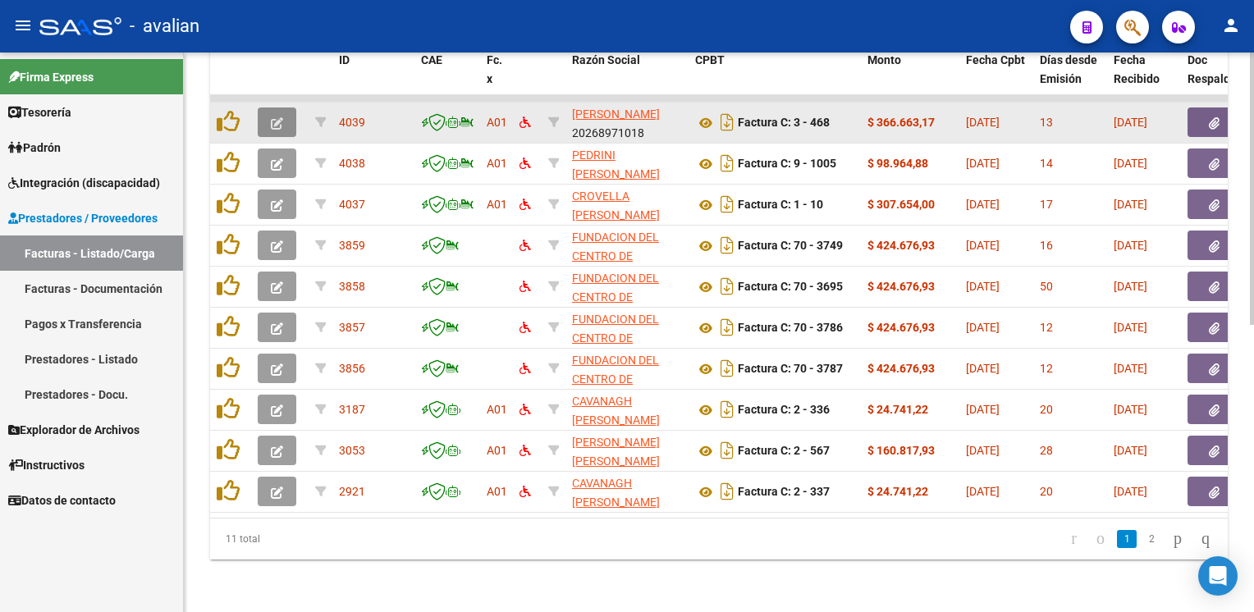
click at [282, 117] on icon "button" at bounding box center [277, 123] width 12 height 12
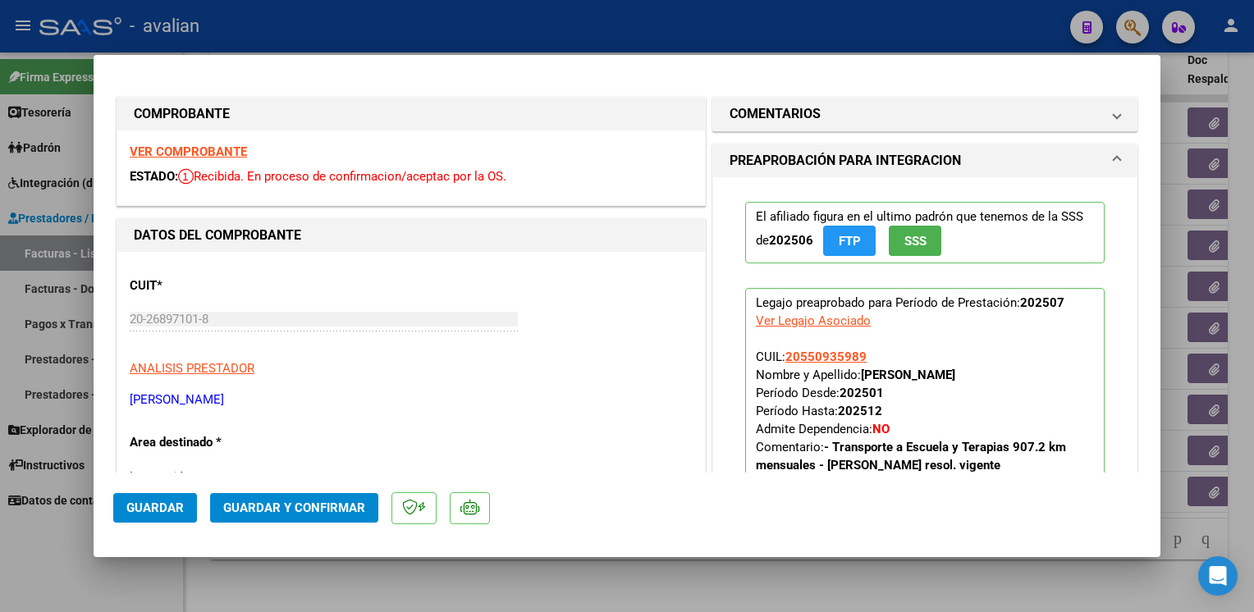
click at [217, 156] on strong "VER COMPROBANTE" at bounding box center [188, 151] width 117 height 15
click at [349, 506] on span "Guardar y Confirmar" at bounding box center [294, 508] width 142 height 15
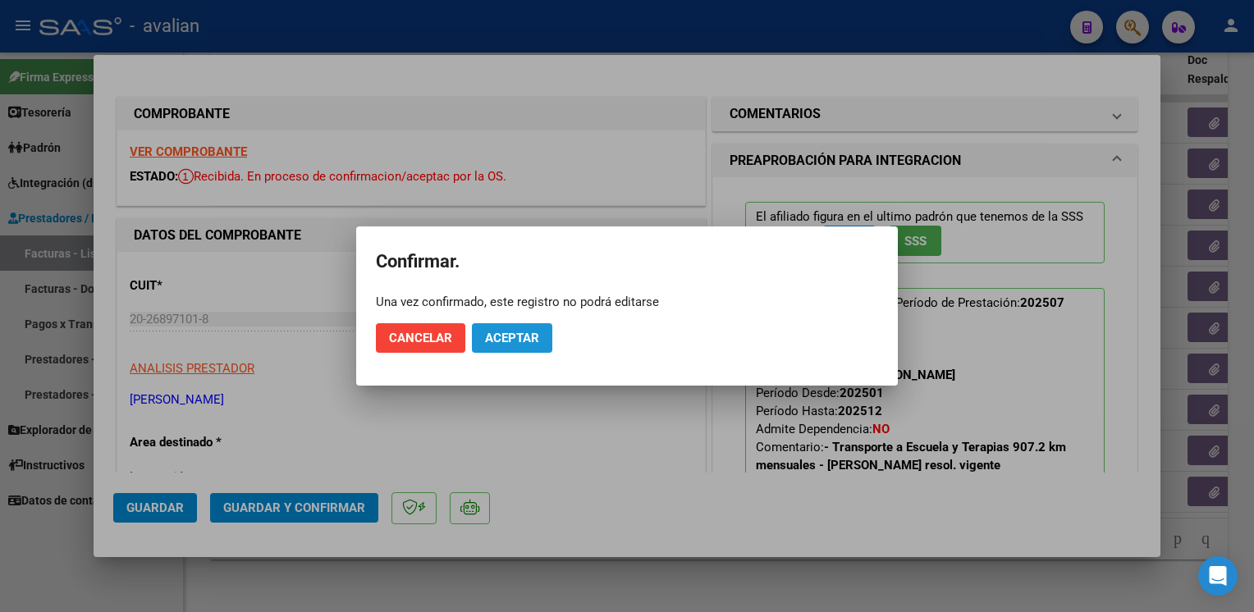
drag, startPoint x: 515, startPoint y: 338, endPoint x: 489, endPoint y: 215, distance: 125.9
click at [515, 337] on span "Aceptar" at bounding box center [512, 338] width 54 height 15
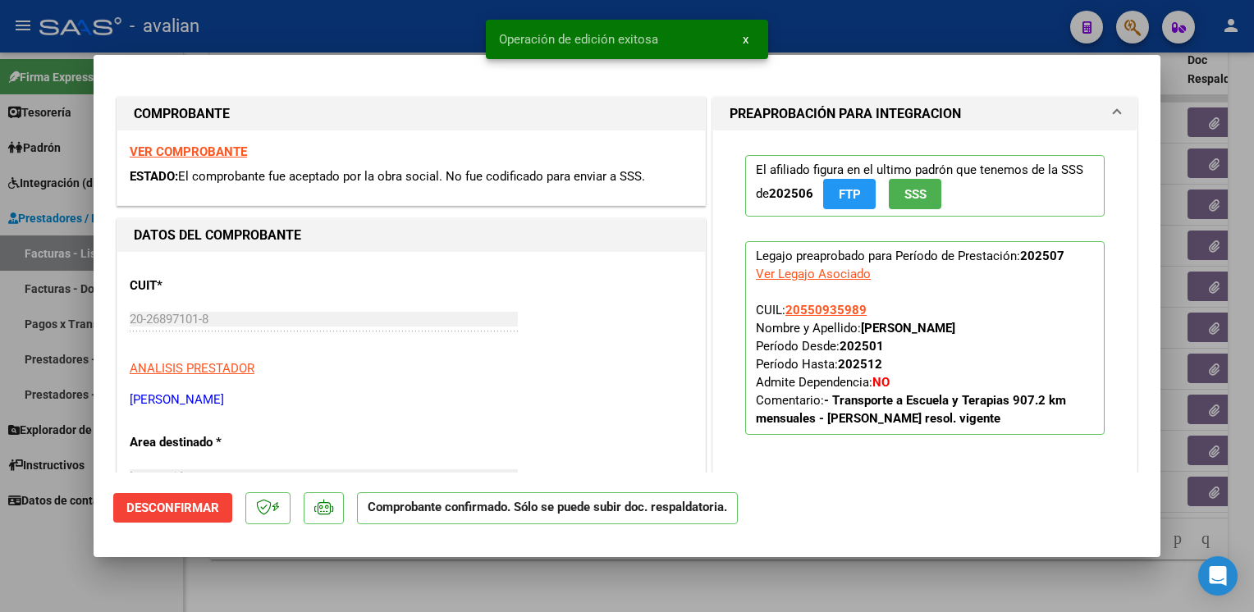
drag, startPoint x: 432, startPoint y: 16, endPoint x: 420, endPoint y: 18, distance: 11.6
click at [431, 16] on div at bounding box center [627, 306] width 1254 height 612
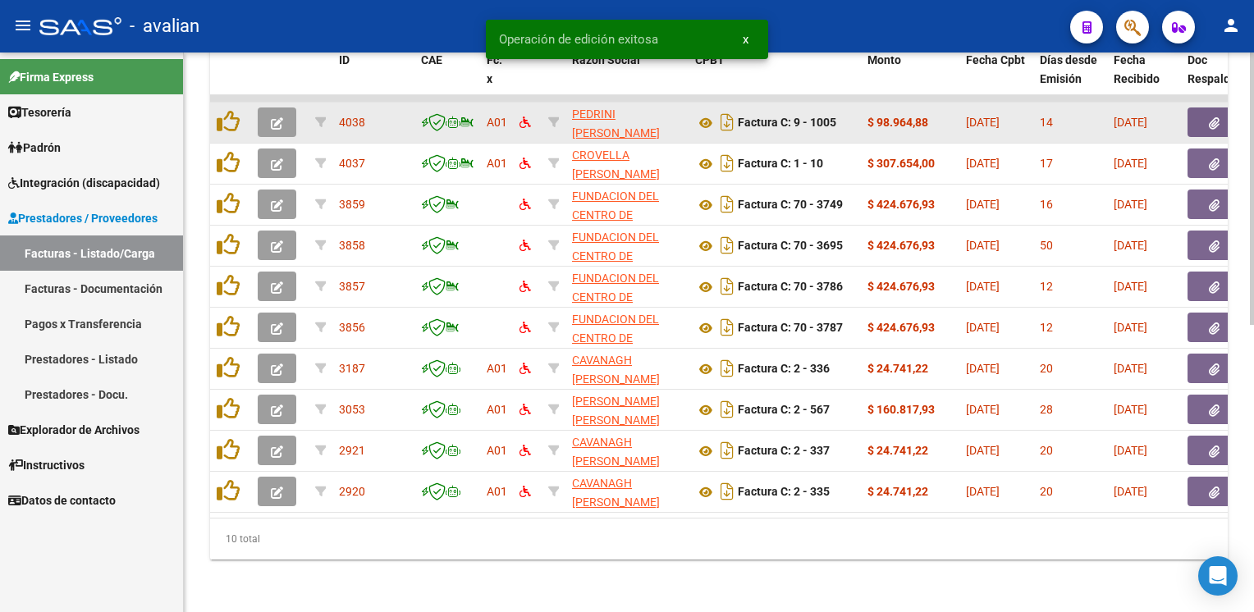
click at [275, 117] on icon "button" at bounding box center [277, 123] width 12 height 12
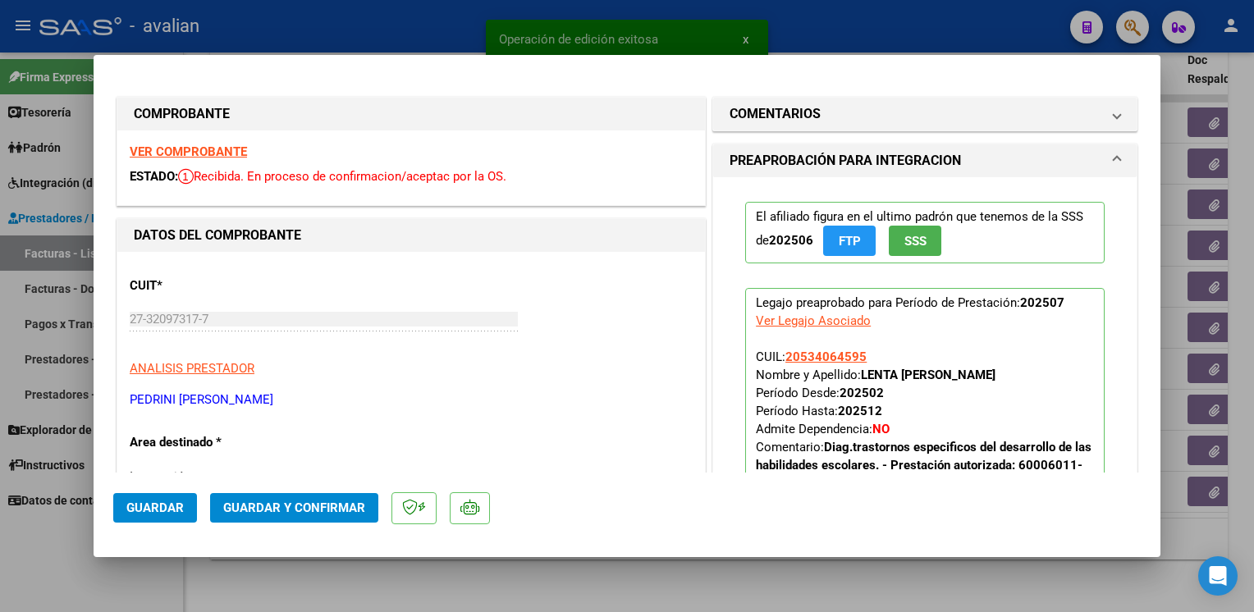
click at [207, 149] on strong "VER COMPROBANTE" at bounding box center [188, 151] width 117 height 15
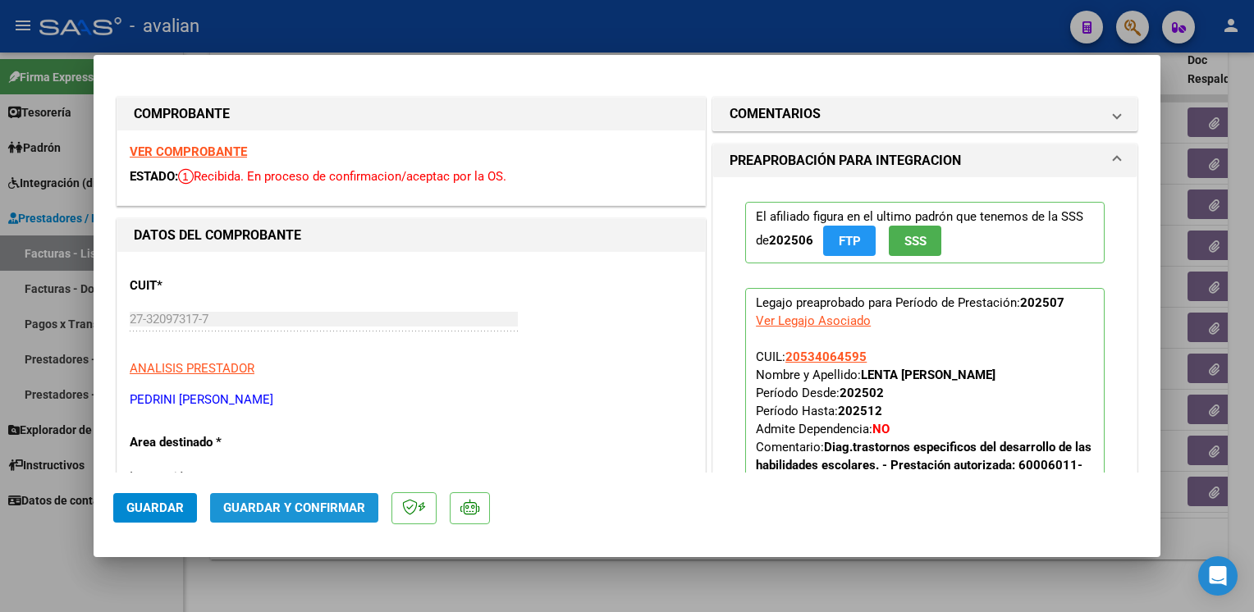
click at [304, 508] on span "Guardar y Confirmar" at bounding box center [294, 508] width 142 height 15
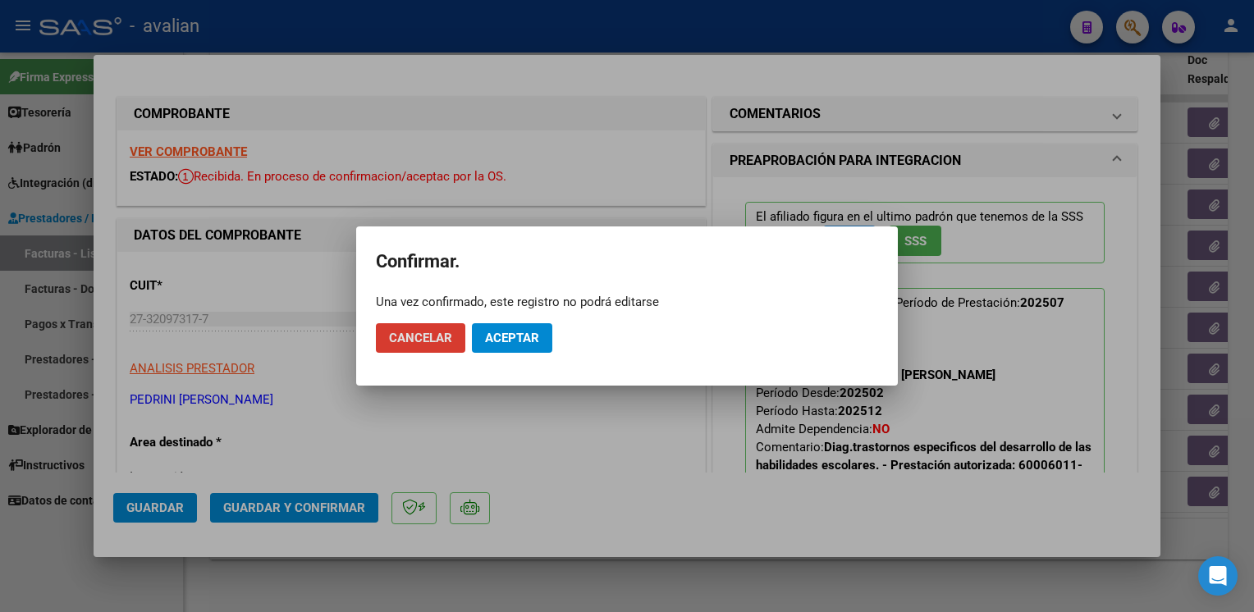
click at [515, 340] on span "Aceptar" at bounding box center [512, 338] width 54 height 15
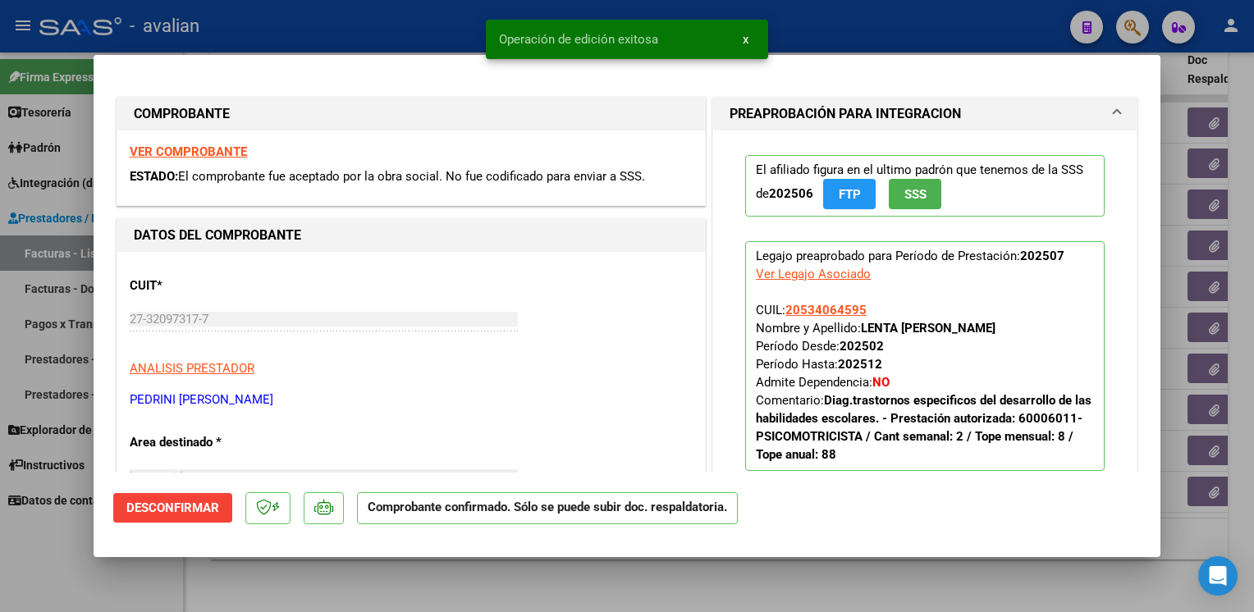
click at [438, 19] on div at bounding box center [627, 306] width 1254 height 612
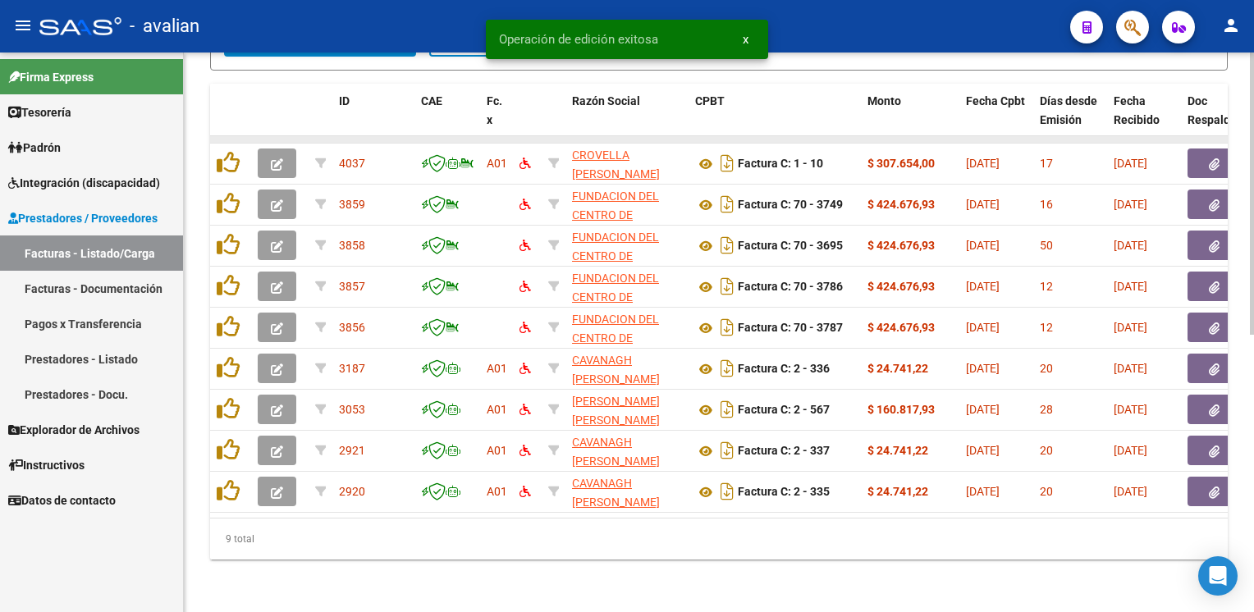
scroll to position [550, 0]
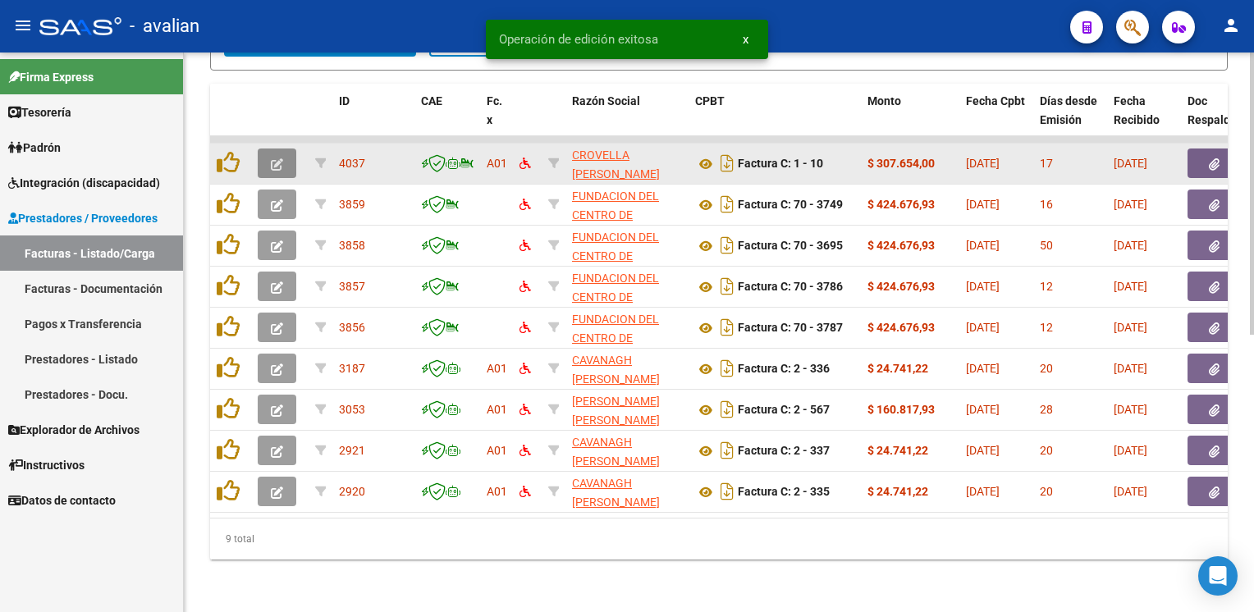
click at [275, 161] on button "button" at bounding box center [277, 164] width 39 height 30
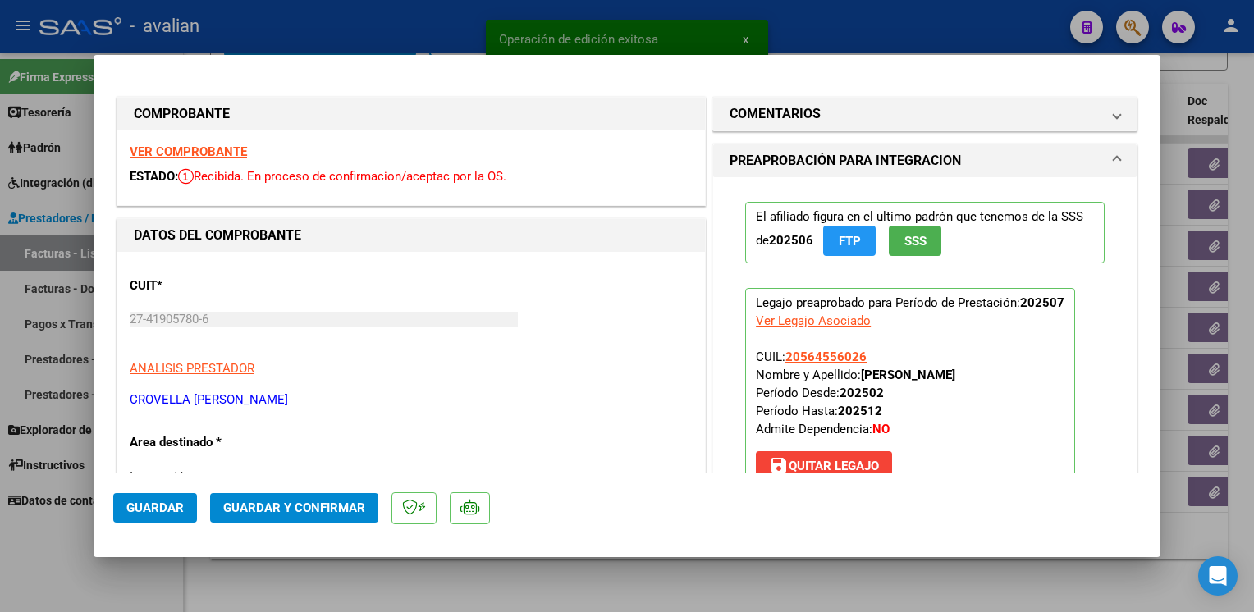
click at [225, 153] on strong "VER COMPROBANTE" at bounding box center [188, 151] width 117 height 15
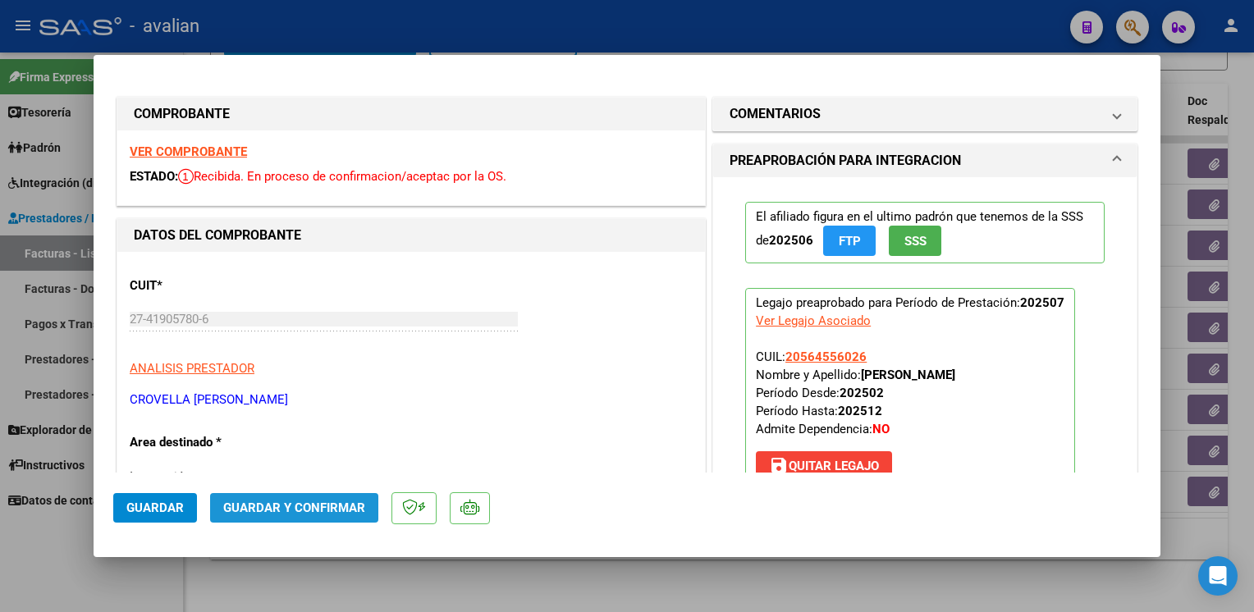
click at [328, 508] on span "Guardar y Confirmar" at bounding box center [294, 508] width 142 height 15
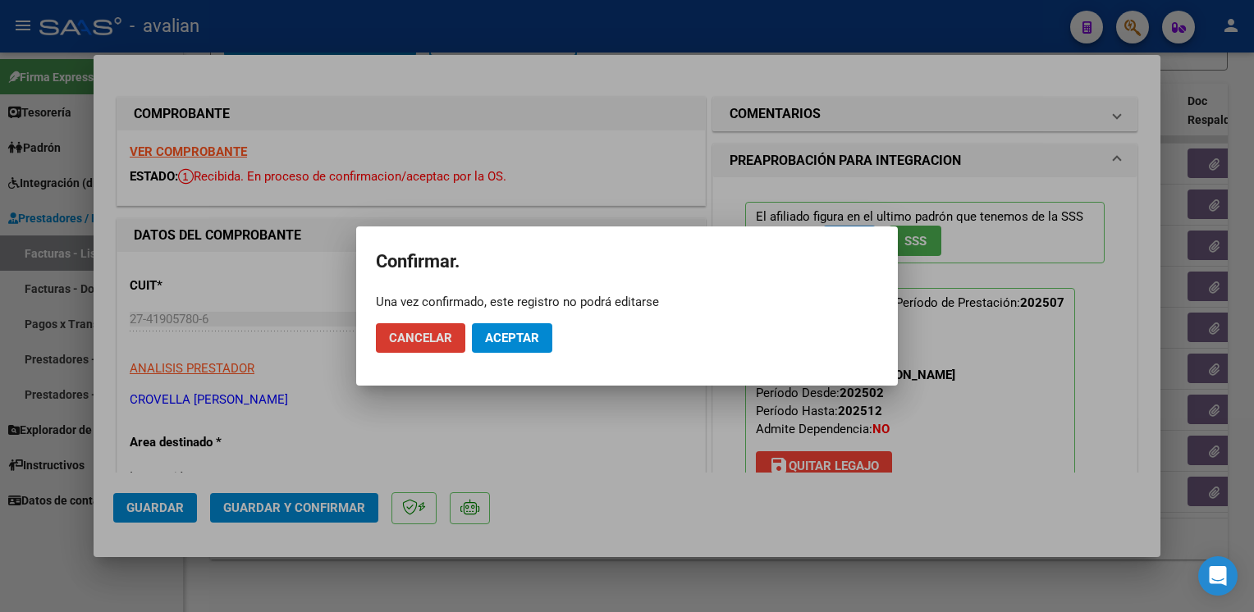
click at [529, 339] on span "Aceptar" at bounding box center [512, 338] width 54 height 15
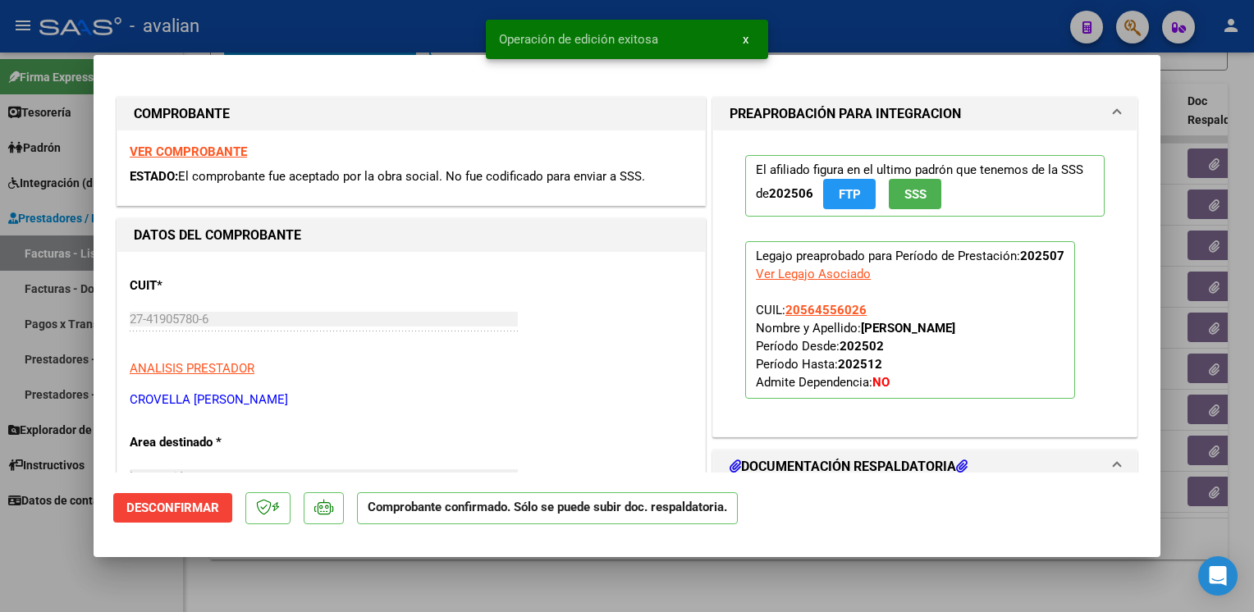
click at [437, 28] on div at bounding box center [627, 306] width 1254 height 612
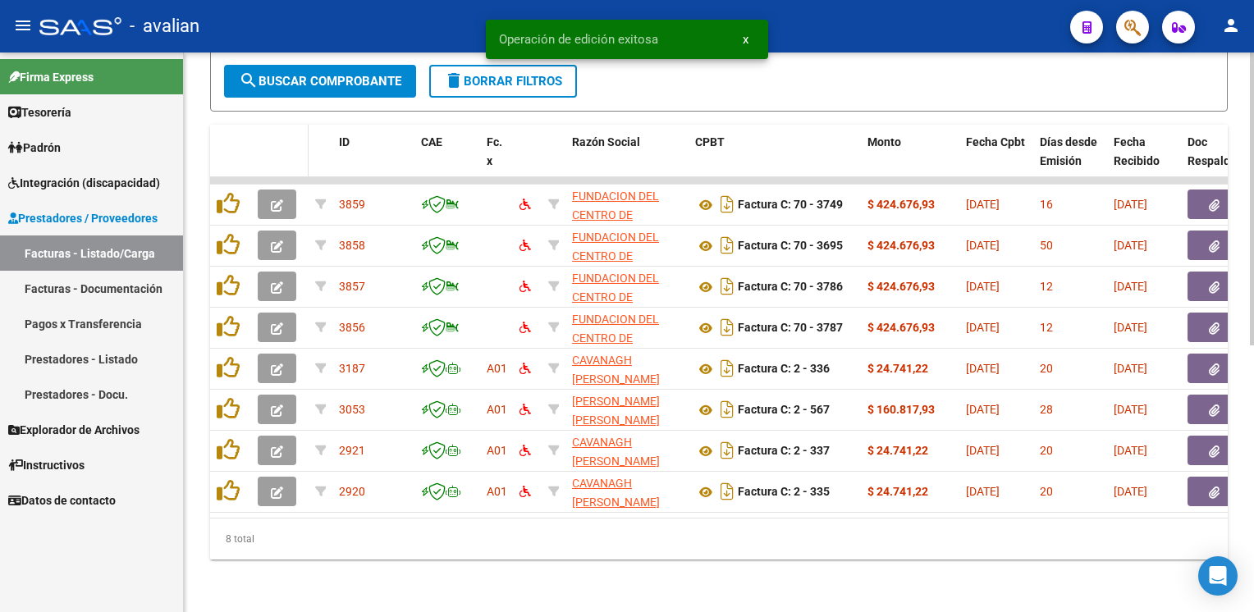
scroll to position [509, 0]
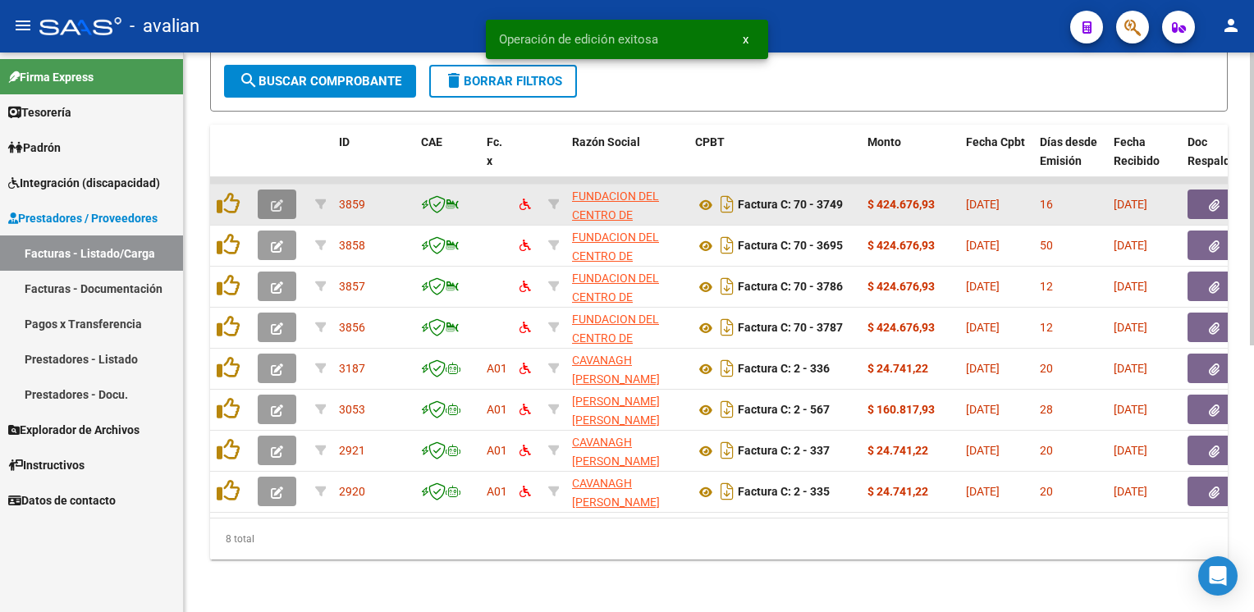
click at [275, 199] on icon "button" at bounding box center [277, 205] width 12 height 12
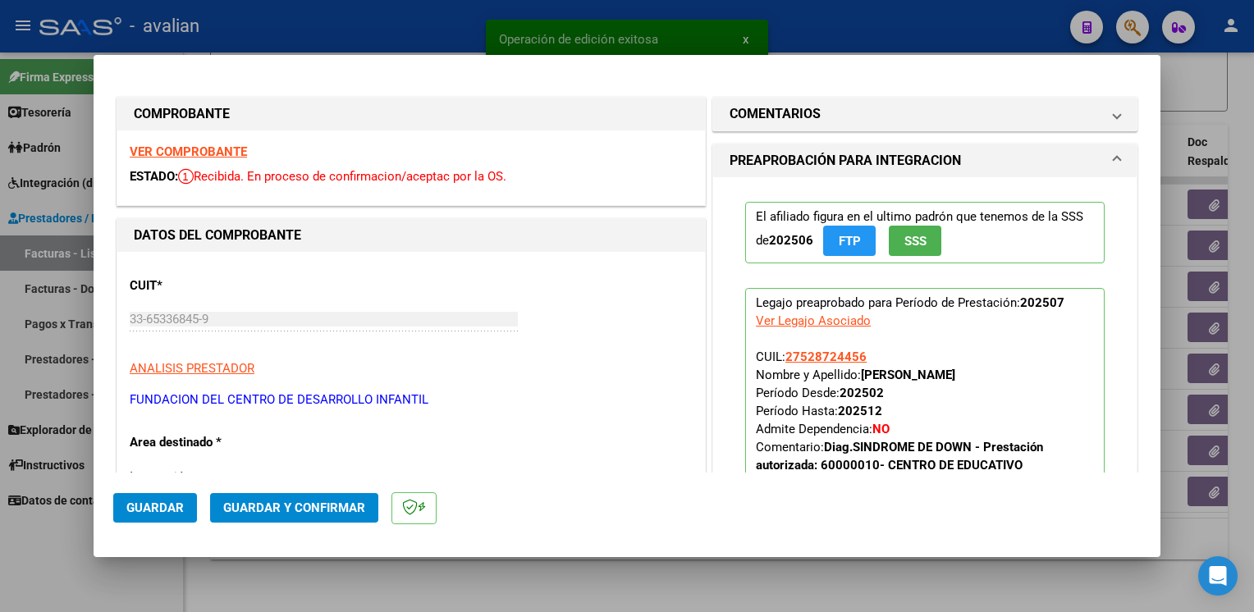
click at [227, 153] on strong "VER COMPROBANTE" at bounding box center [188, 151] width 117 height 15
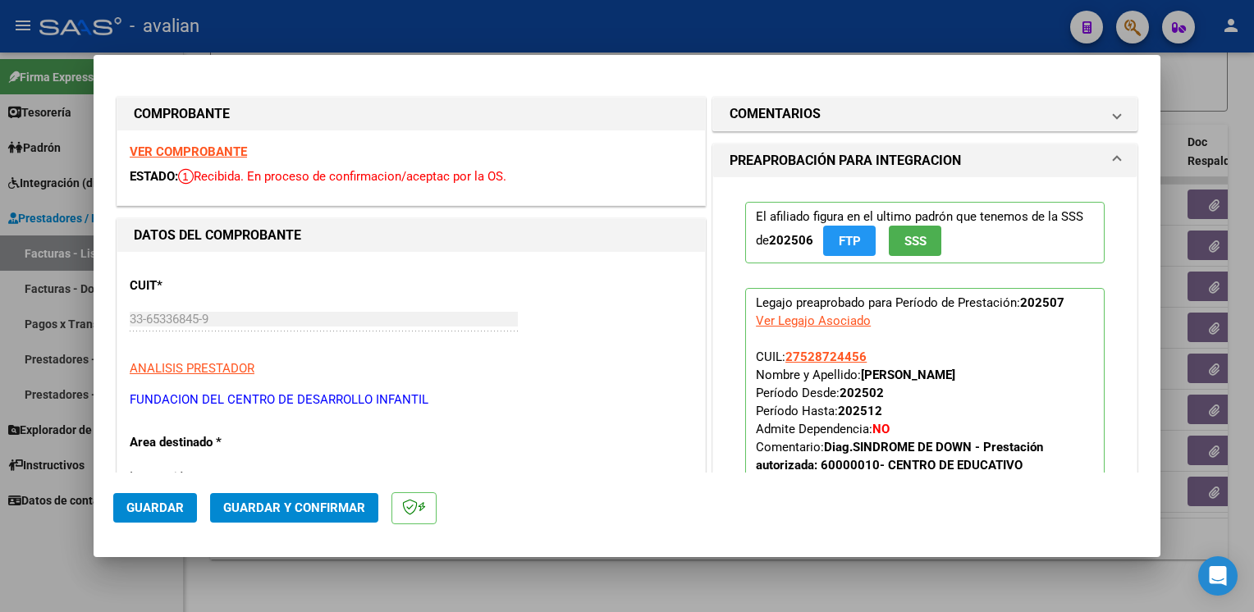
click at [369, 508] on button "Guardar y Confirmar" at bounding box center [294, 508] width 168 height 30
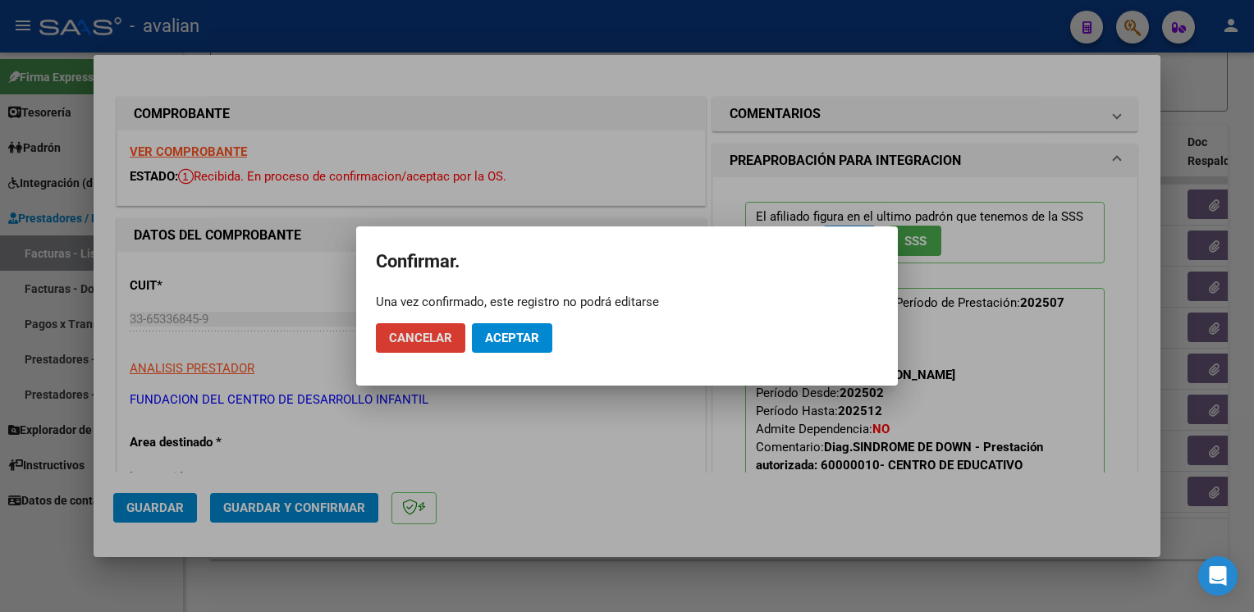
click at [529, 349] on button "Aceptar" at bounding box center [512, 338] width 80 height 30
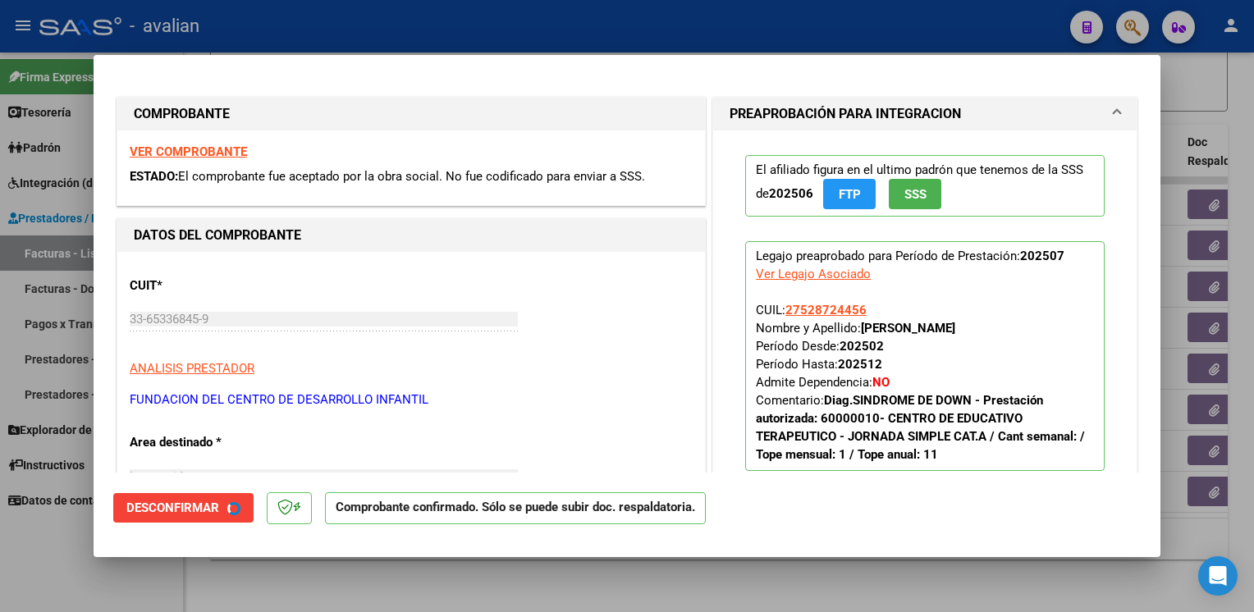
click at [426, 25] on div at bounding box center [627, 306] width 1254 height 612
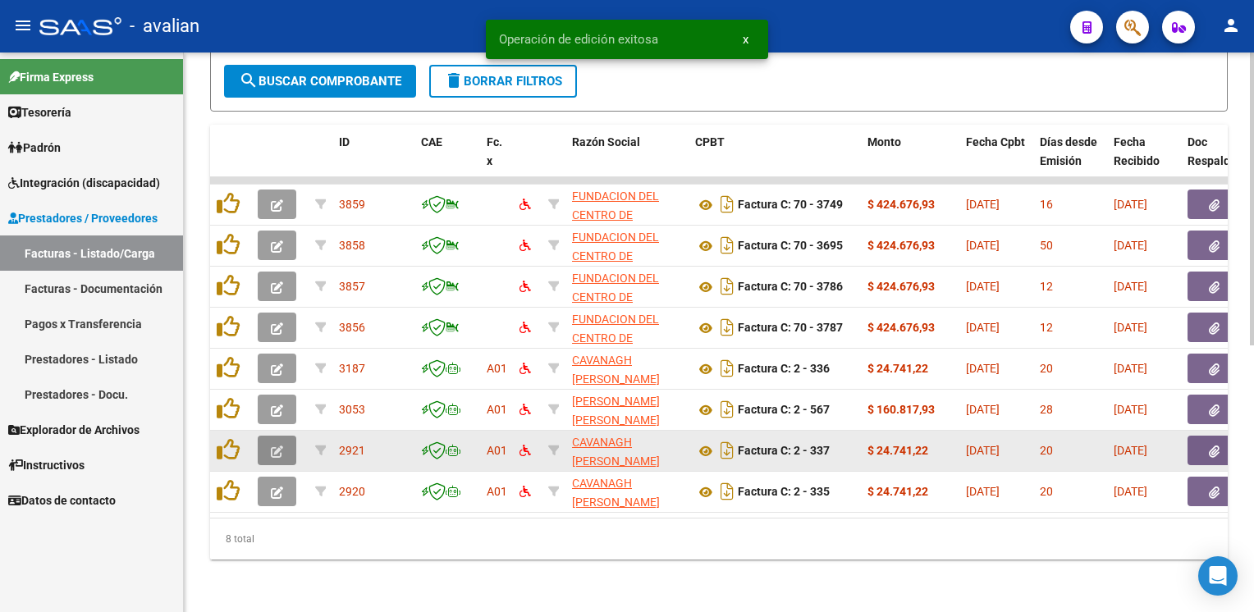
click at [282, 446] on icon "button" at bounding box center [277, 452] width 12 height 12
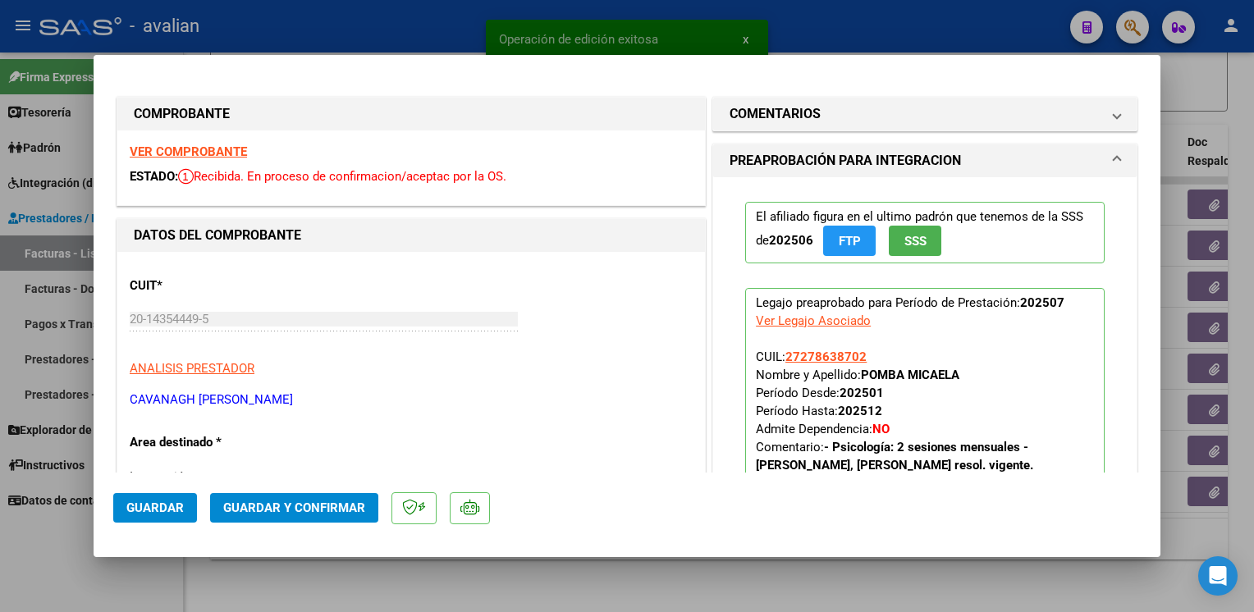
click at [184, 155] on strong "VER COMPROBANTE" at bounding box center [188, 151] width 117 height 15
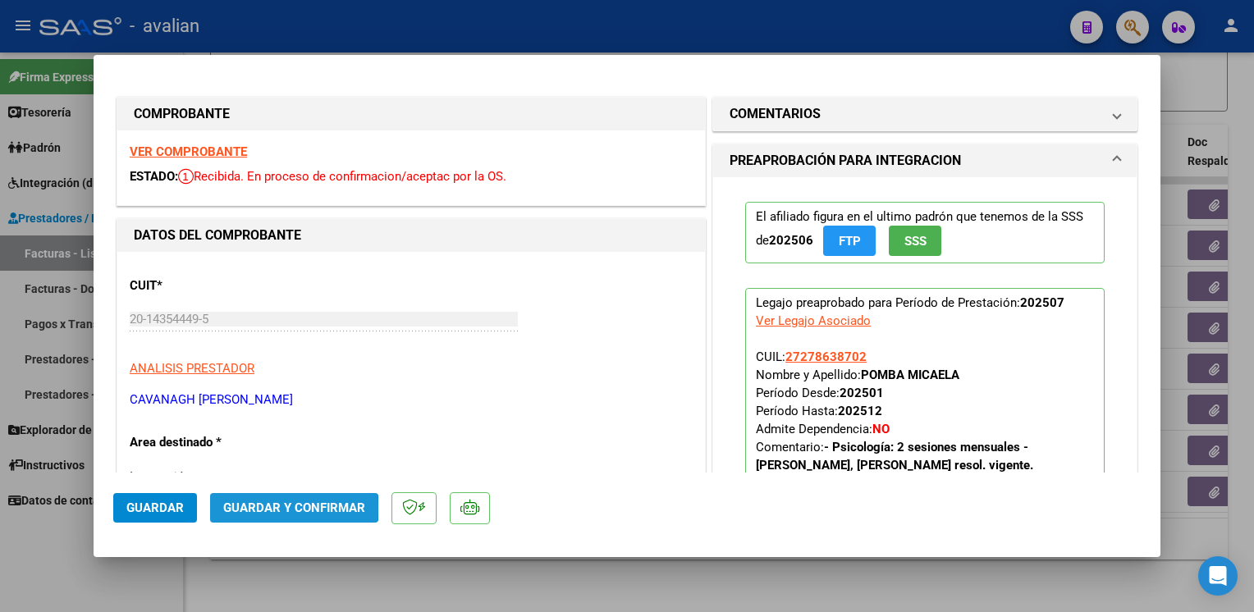
click at [280, 508] on span "Guardar y Confirmar" at bounding box center [294, 508] width 142 height 15
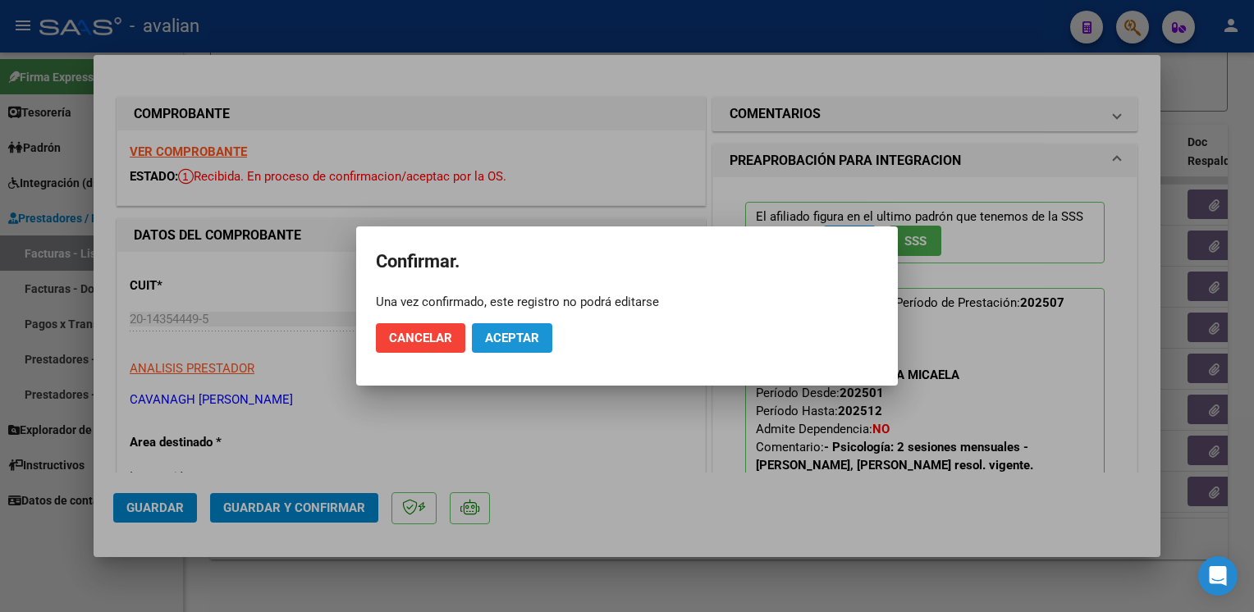
click at [512, 328] on button "Aceptar" at bounding box center [512, 338] width 80 height 30
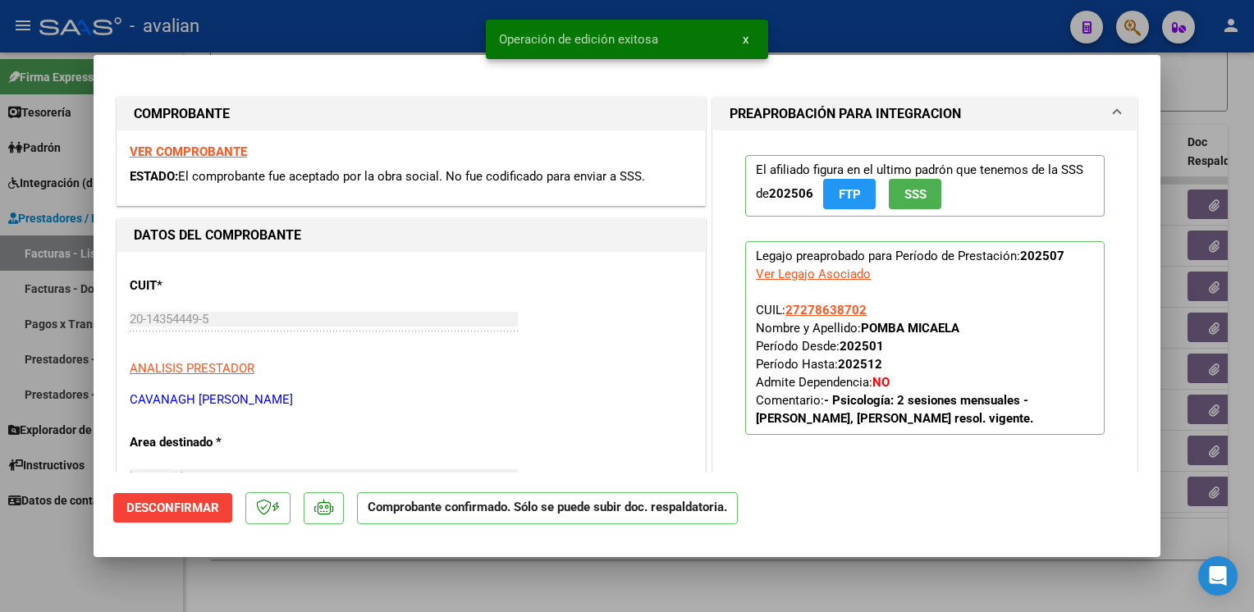
drag, startPoint x: 407, startPoint y: 24, endPoint x: 415, endPoint y: 36, distance: 14.8
click at [409, 25] on div at bounding box center [627, 306] width 1254 height 612
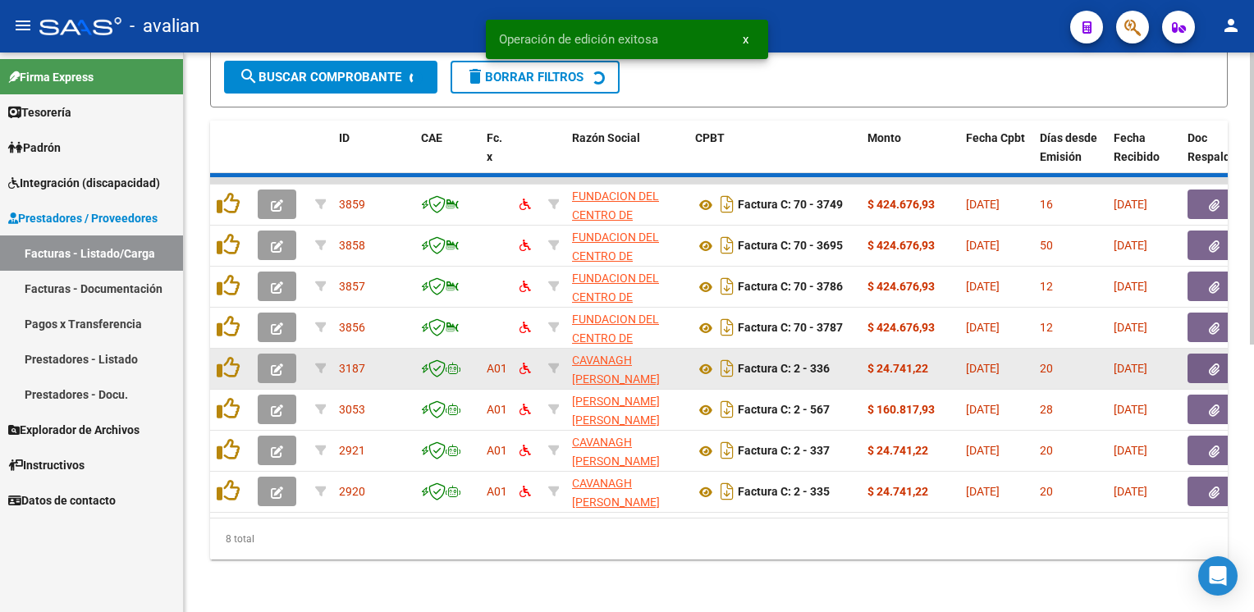
scroll to position [427, 0]
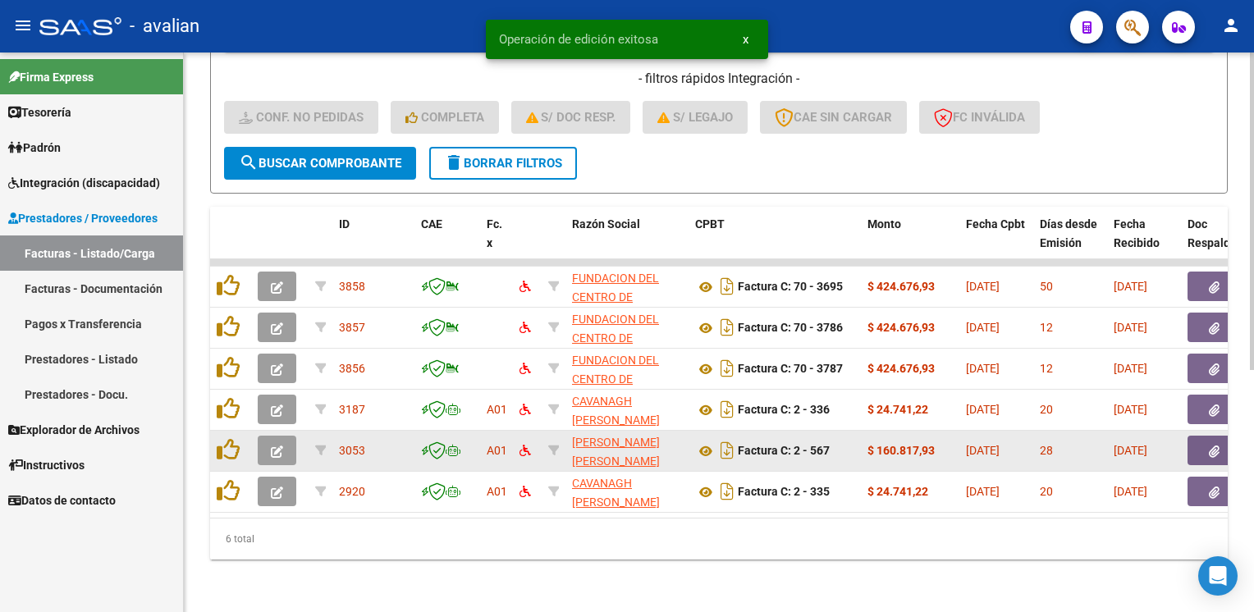
click at [277, 446] on icon "button" at bounding box center [277, 452] width 12 height 12
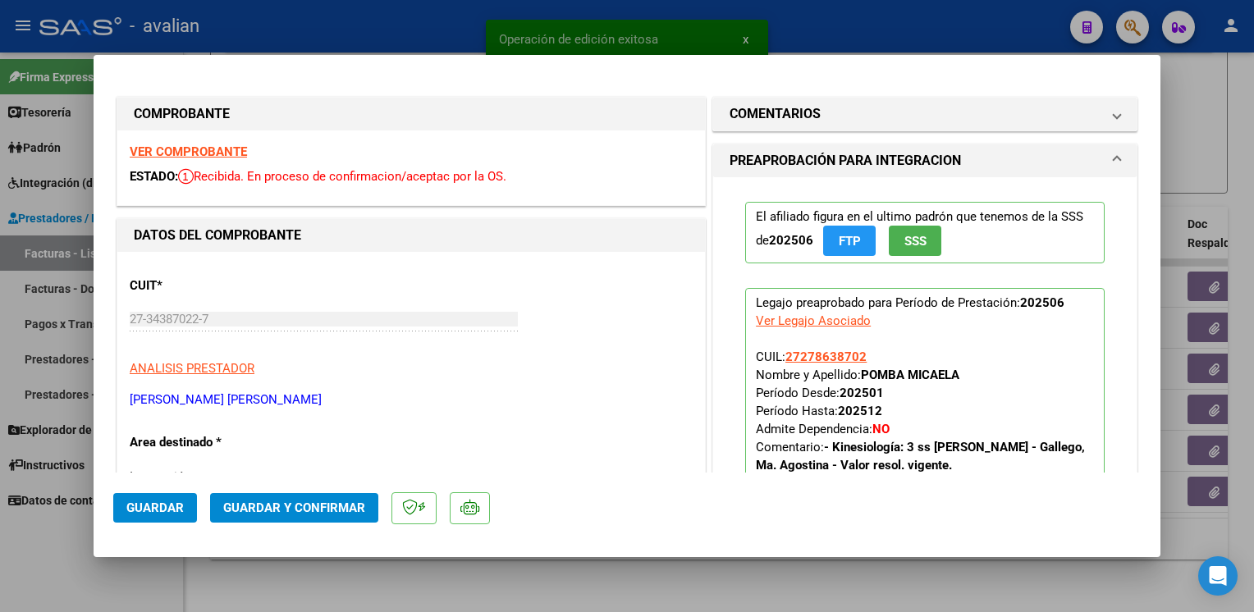
click at [230, 151] on strong "VER COMPROBANTE" at bounding box center [188, 151] width 117 height 15
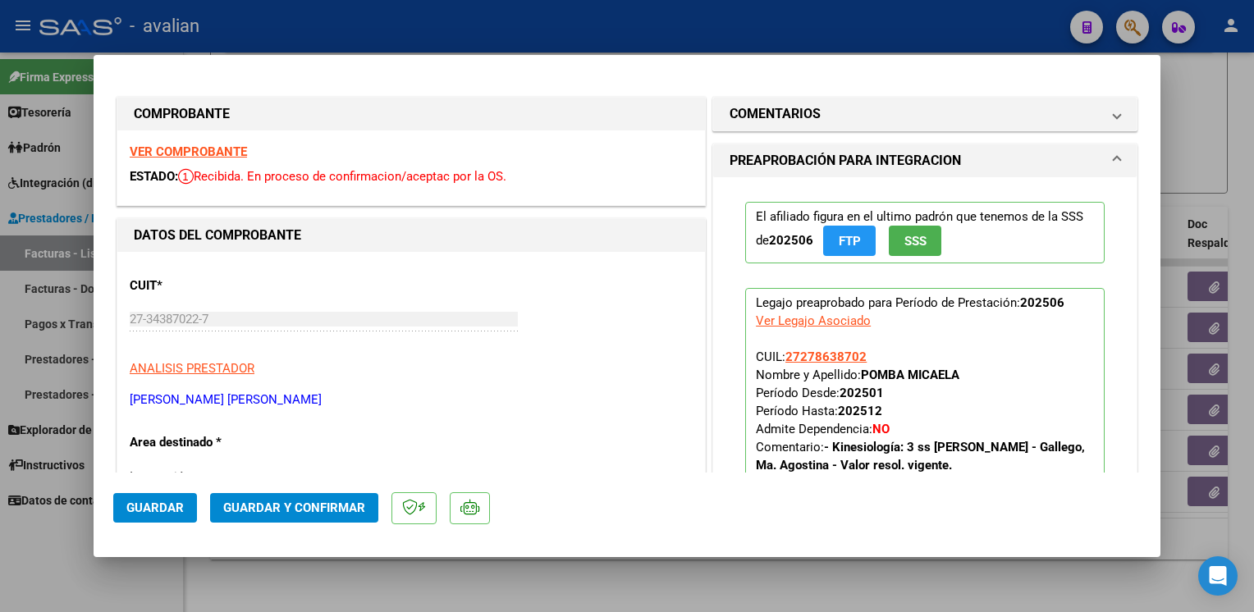
click at [322, 512] on span "Guardar y Confirmar" at bounding box center [294, 508] width 142 height 15
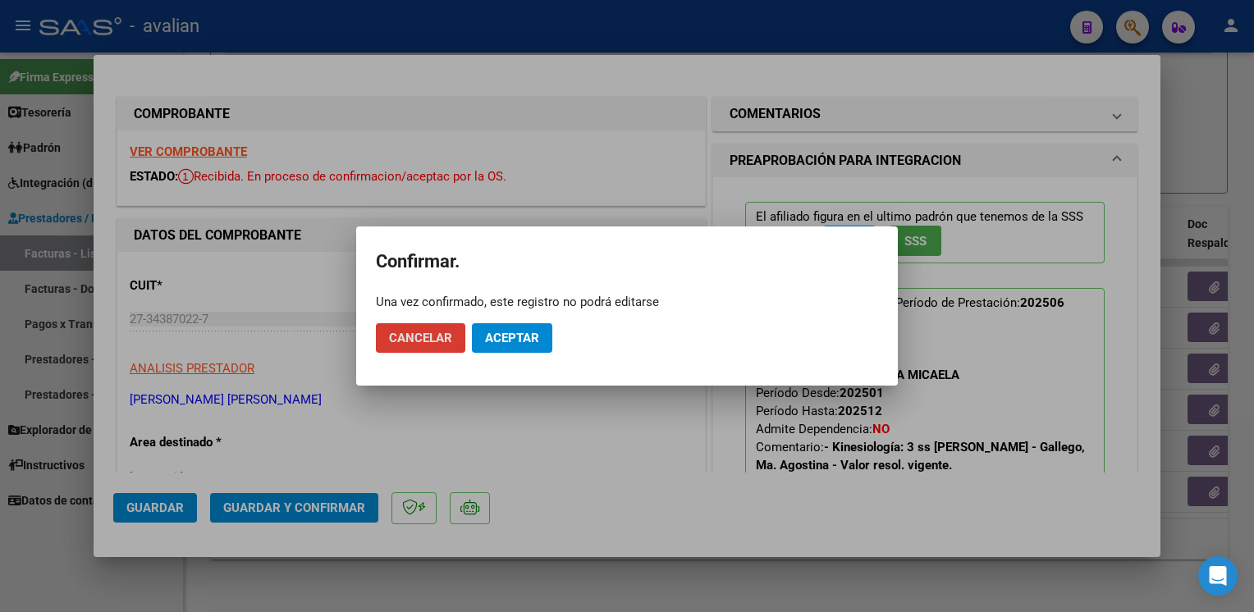
click at [522, 330] on button "Aceptar" at bounding box center [512, 338] width 80 height 30
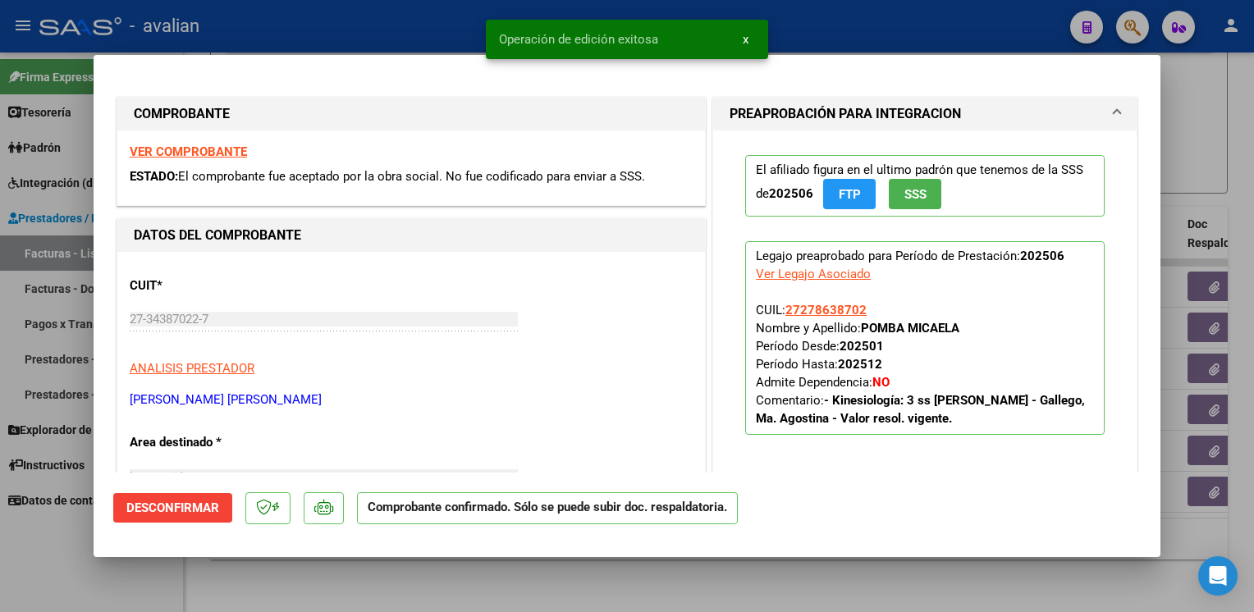
click at [395, 34] on div at bounding box center [627, 306] width 1254 height 612
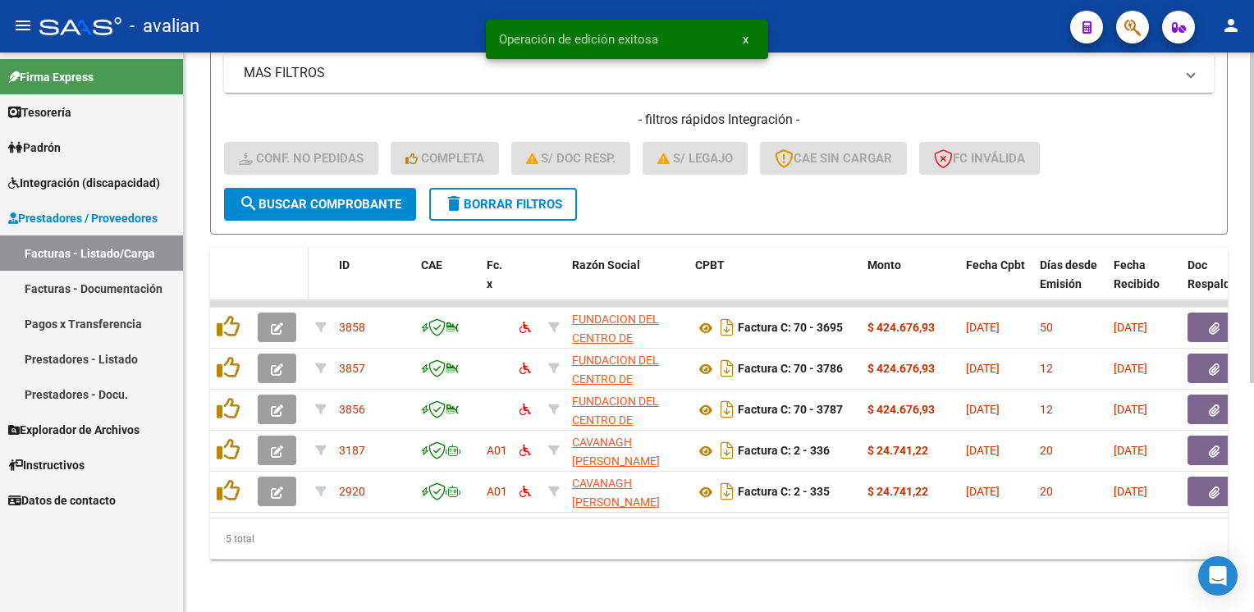
scroll to position [386, 0]
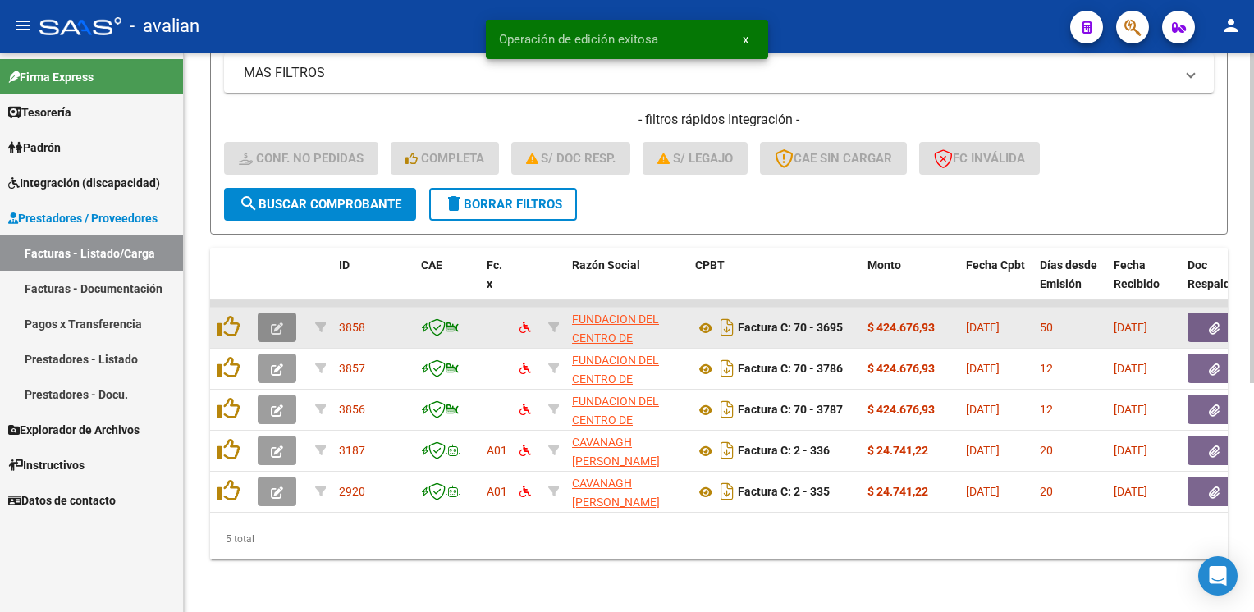
click at [285, 318] on button "button" at bounding box center [277, 328] width 39 height 30
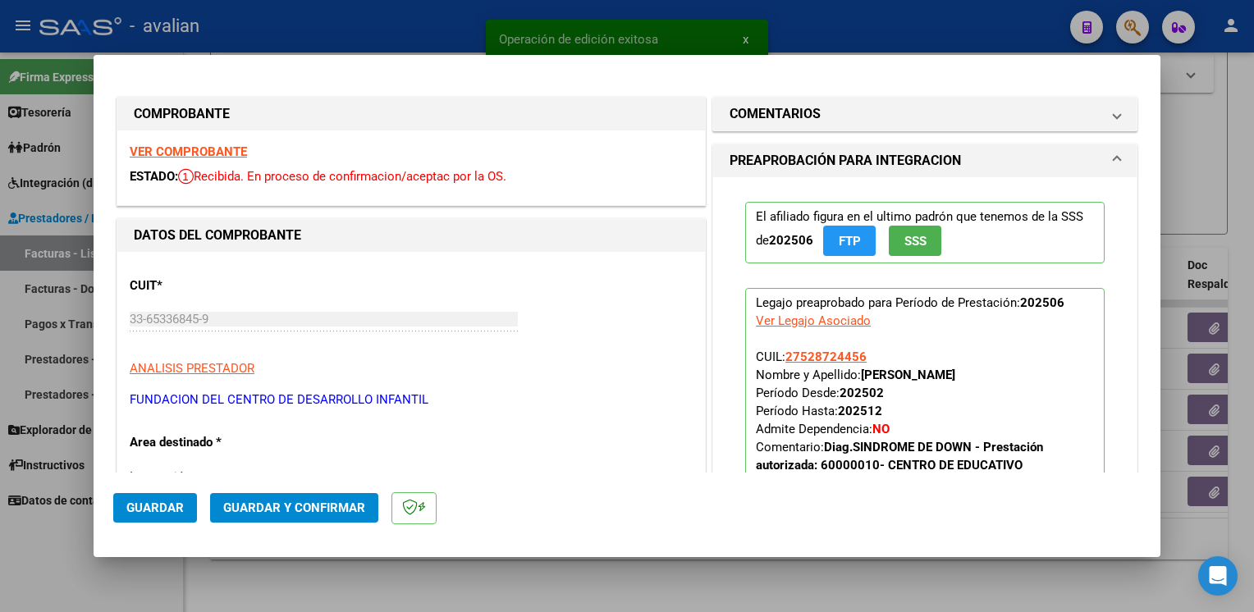
click at [223, 151] on strong "VER COMPROBANTE" at bounding box center [188, 151] width 117 height 15
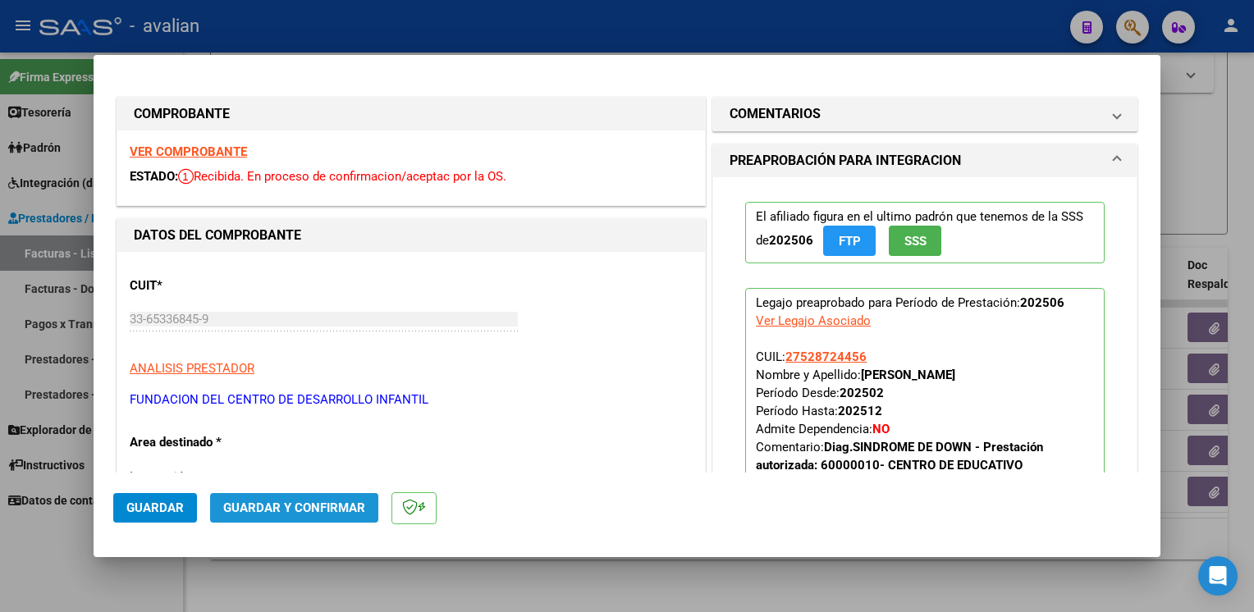
click at [331, 515] on span "Guardar y Confirmar" at bounding box center [294, 508] width 142 height 15
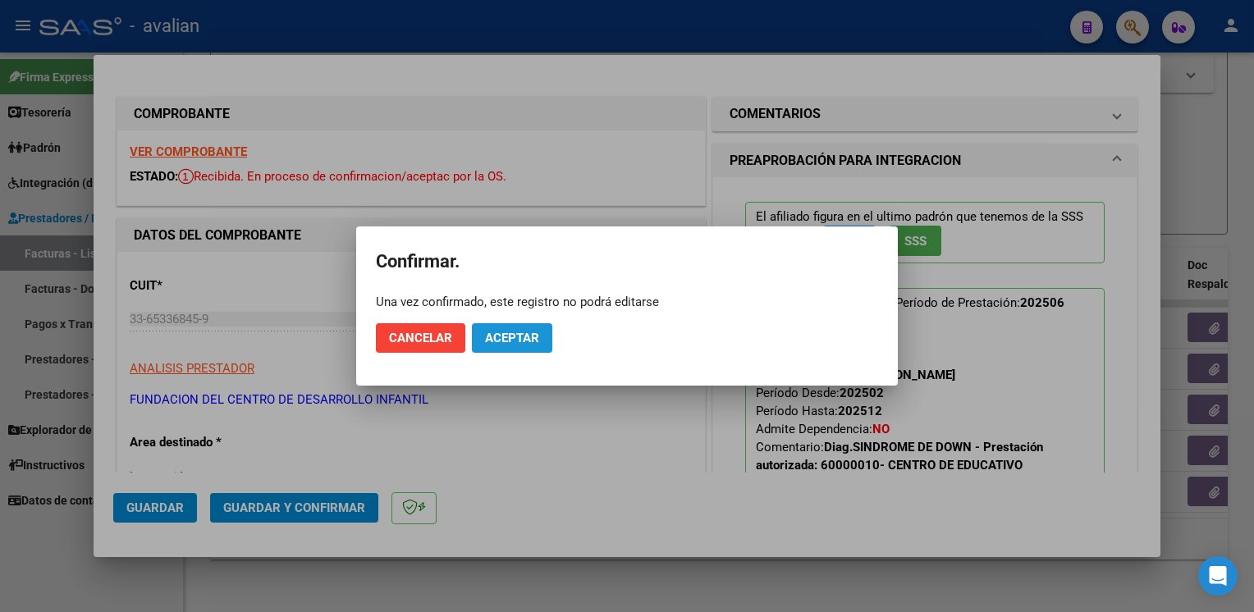
click at [545, 337] on button "Aceptar" at bounding box center [512, 338] width 80 height 30
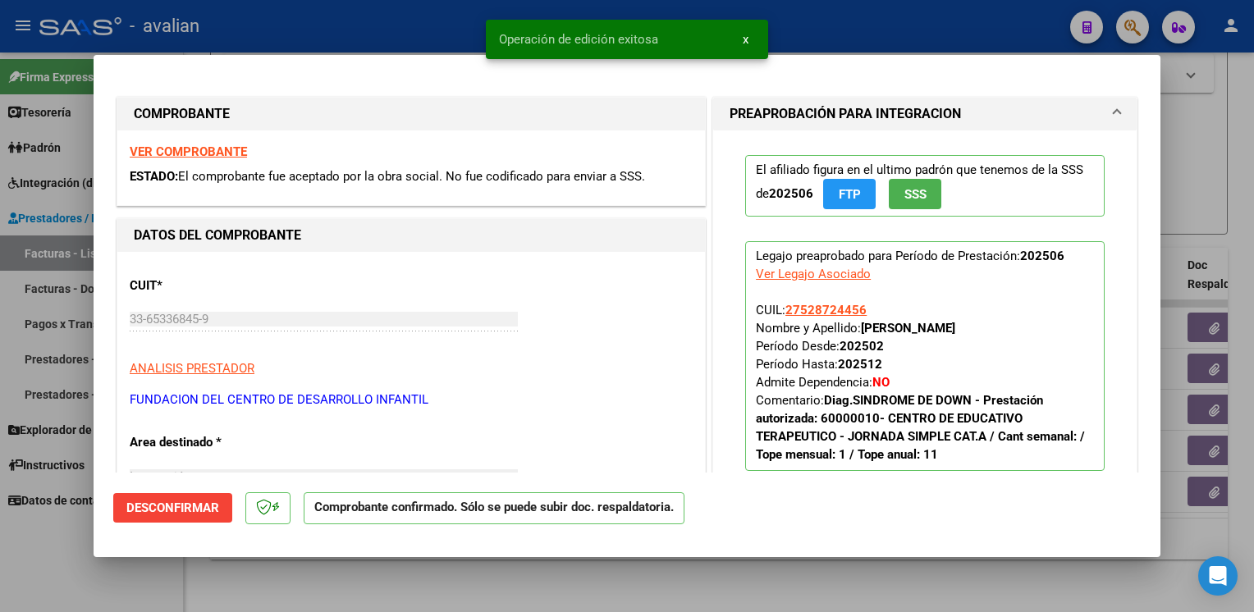
click at [361, 32] on div at bounding box center [627, 306] width 1254 height 612
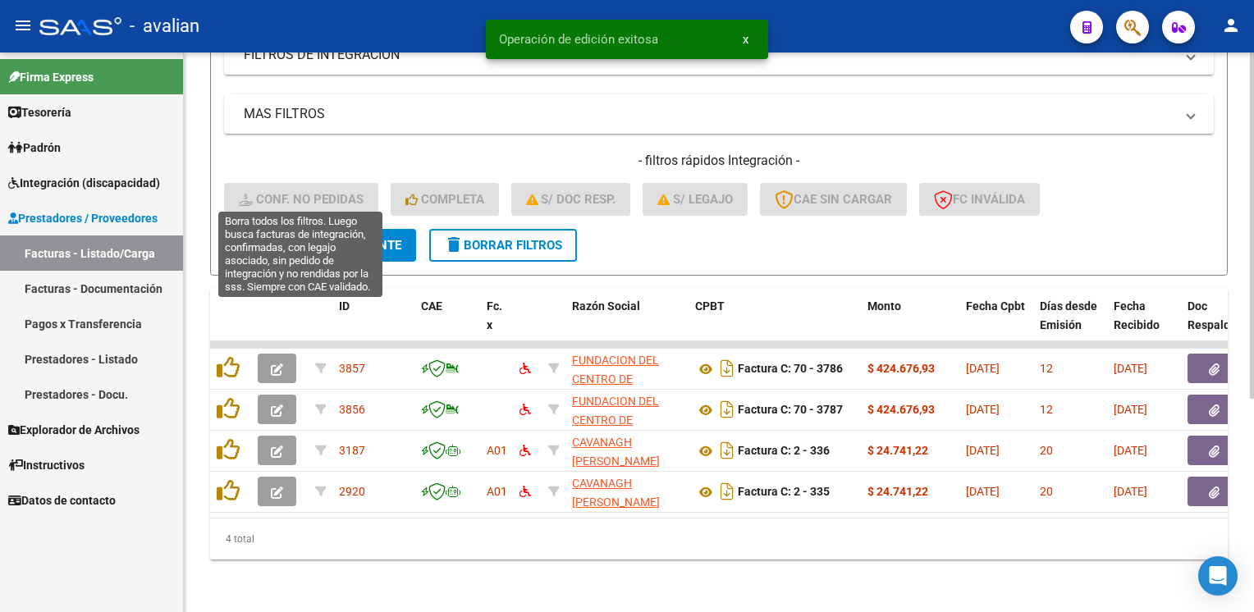
scroll to position [345, 0]
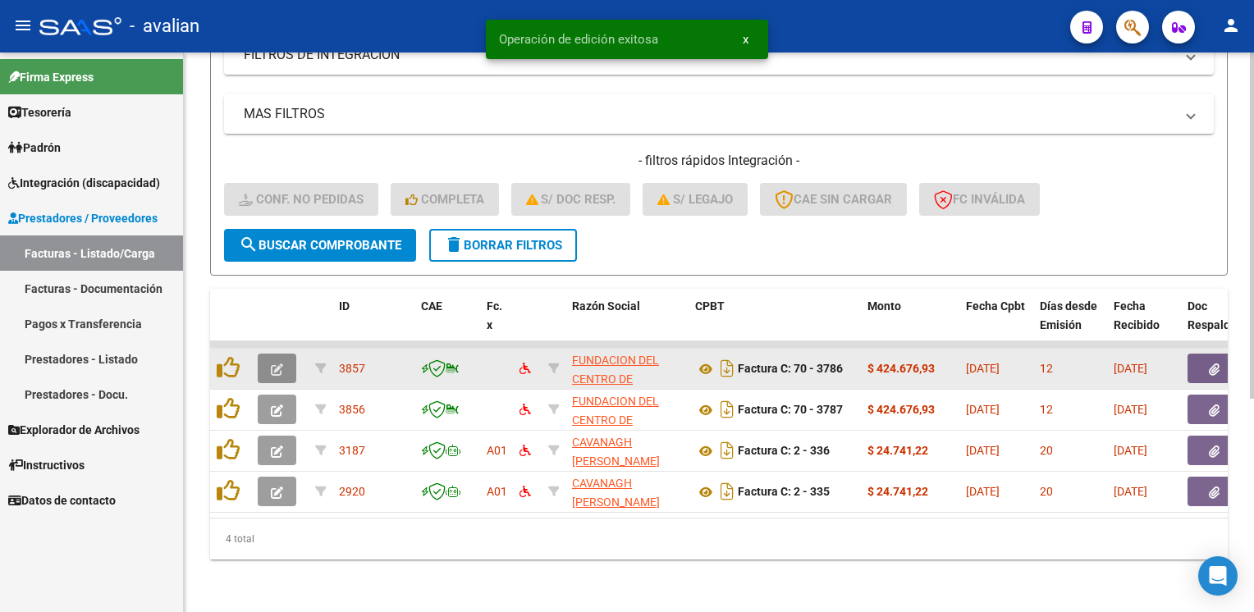
click at [265, 356] on button "button" at bounding box center [277, 369] width 39 height 30
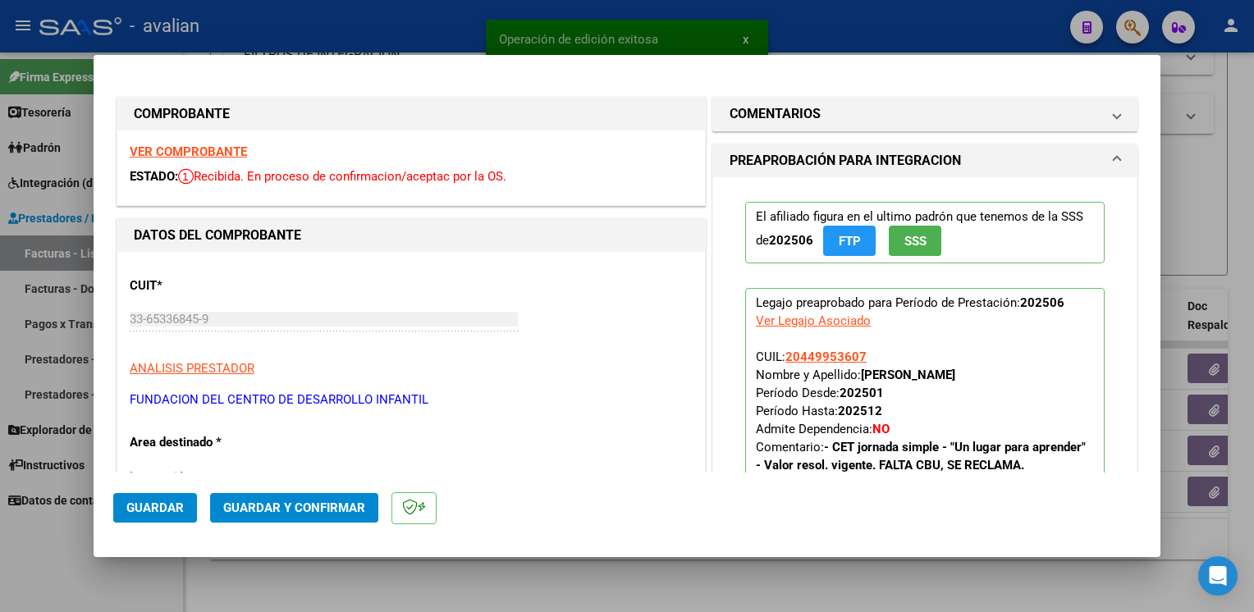
click at [236, 149] on strong "VER COMPROBANTE" at bounding box center [188, 151] width 117 height 15
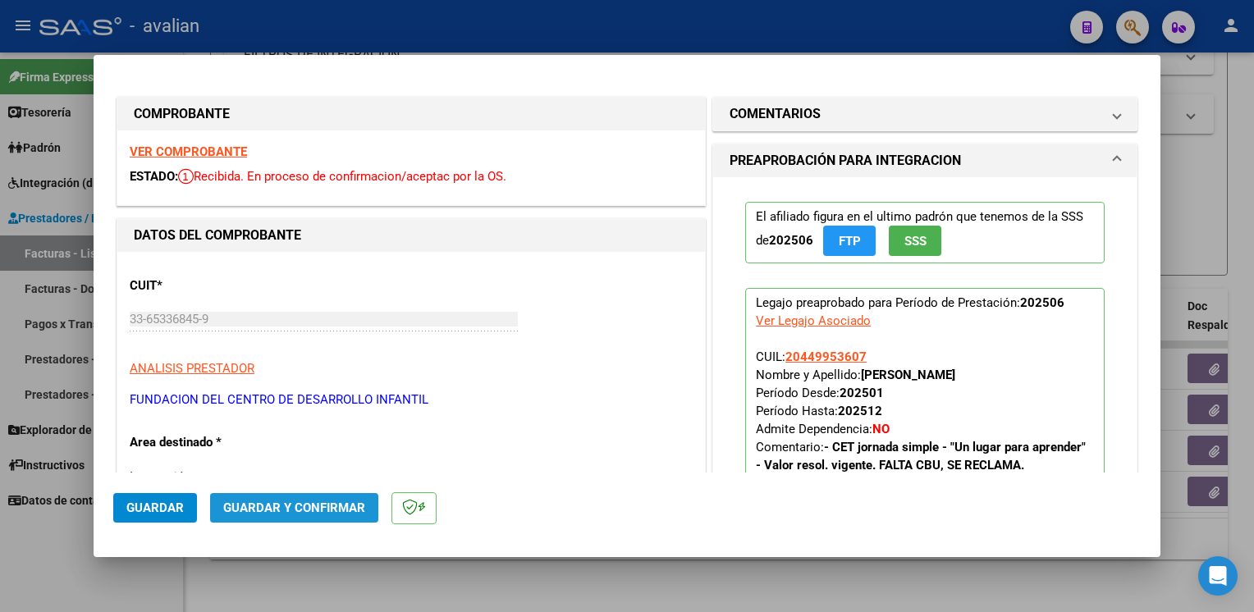
click at [318, 504] on span "Guardar y Confirmar" at bounding box center [294, 508] width 142 height 15
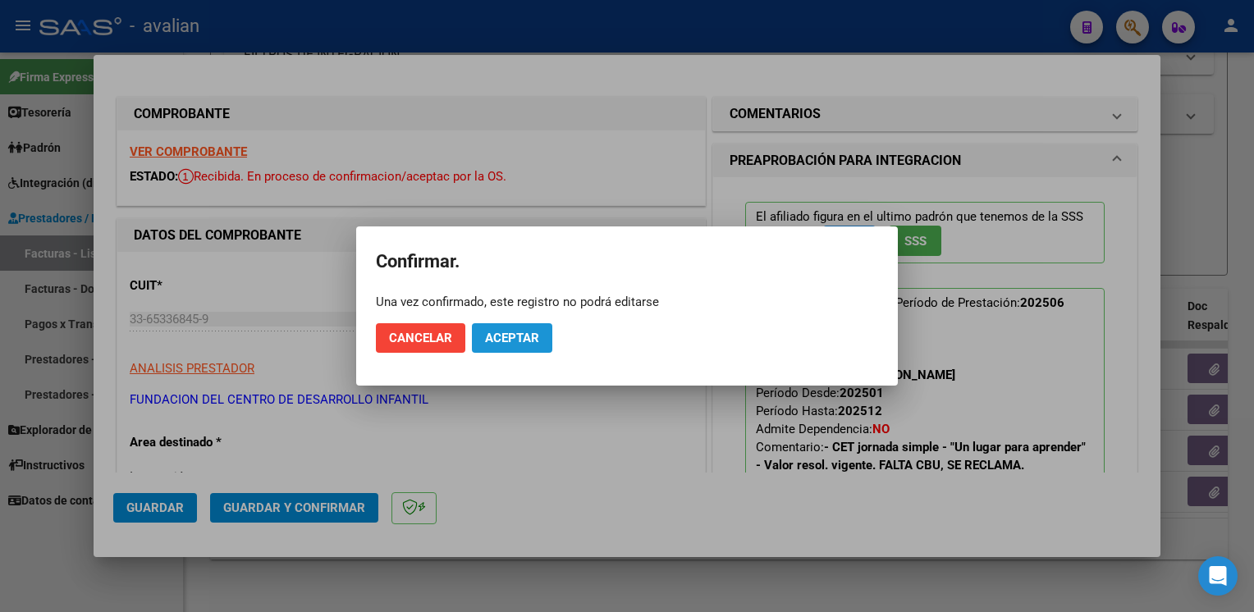
click at [521, 337] on span "Aceptar" at bounding box center [512, 338] width 54 height 15
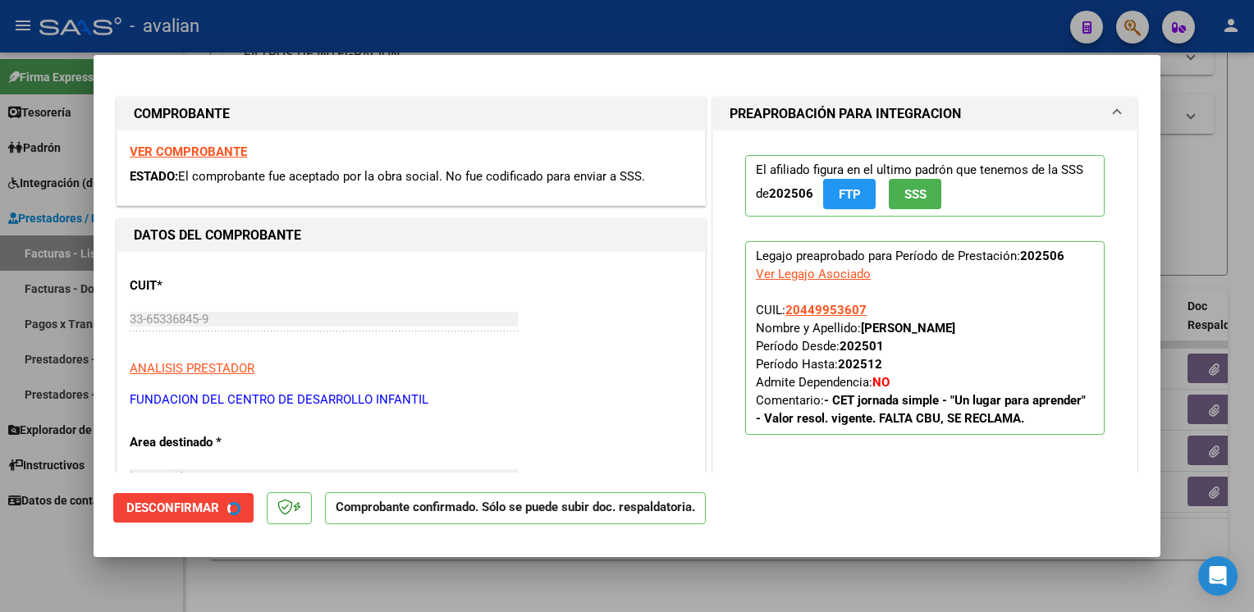
click at [391, 28] on div at bounding box center [627, 306] width 1254 height 612
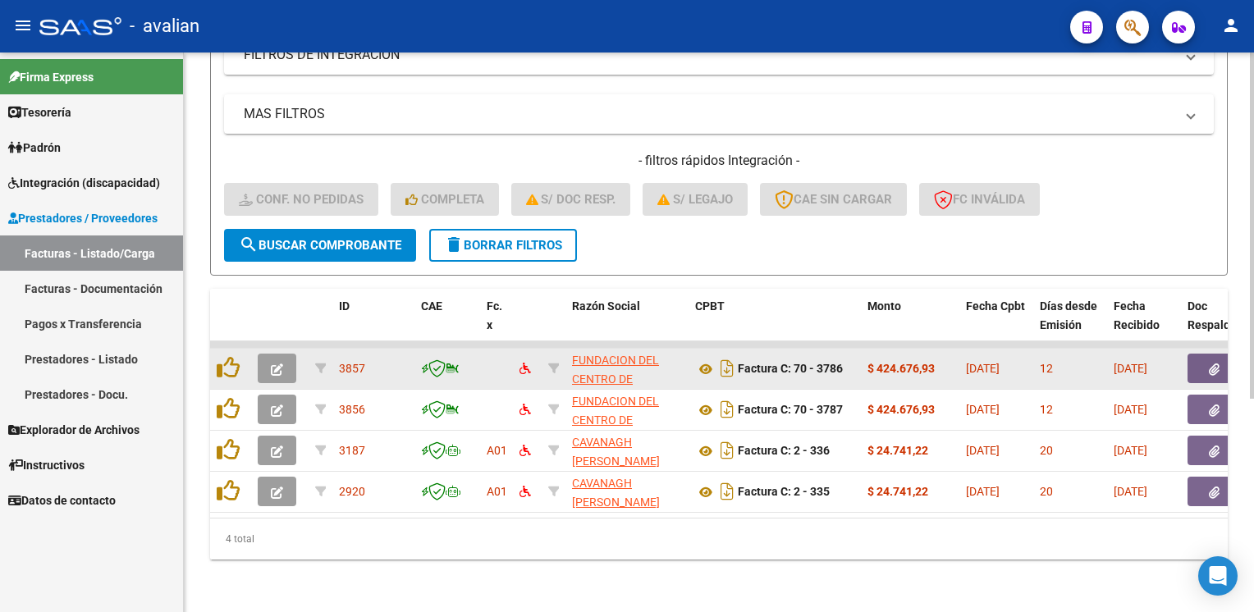
click at [281, 364] on icon "button" at bounding box center [277, 370] width 12 height 12
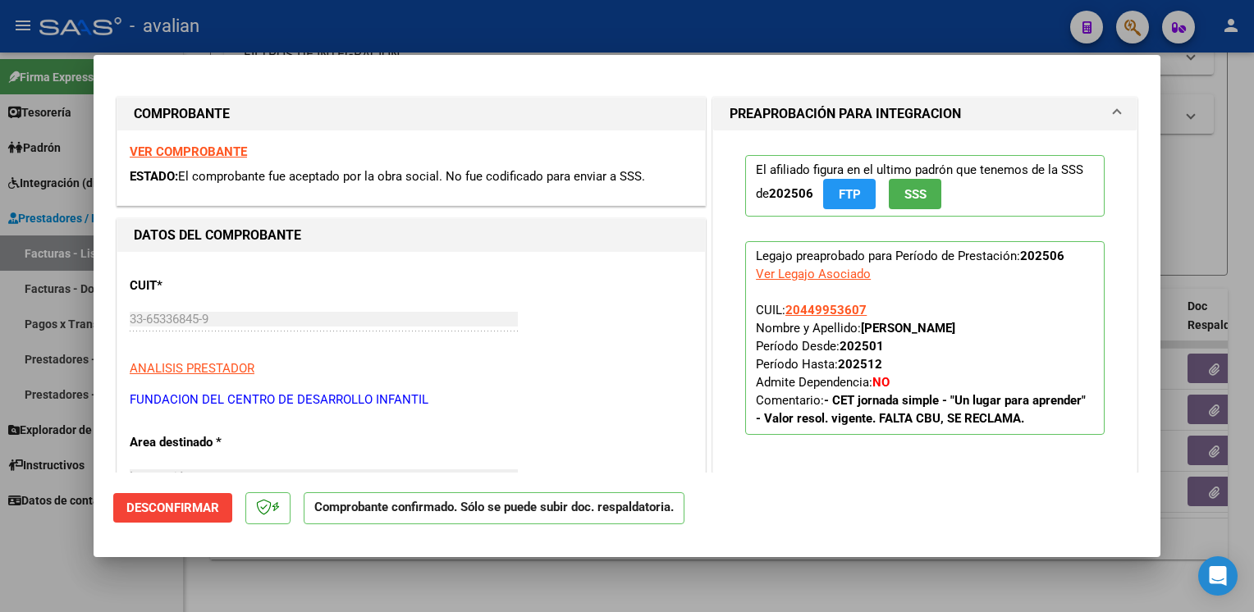
click at [179, 158] on strong "VER COMPROBANTE" at bounding box center [188, 151] width 117 height 15
click at [385, 38] on div at bounding box center [627, 306] width 1254 height 612
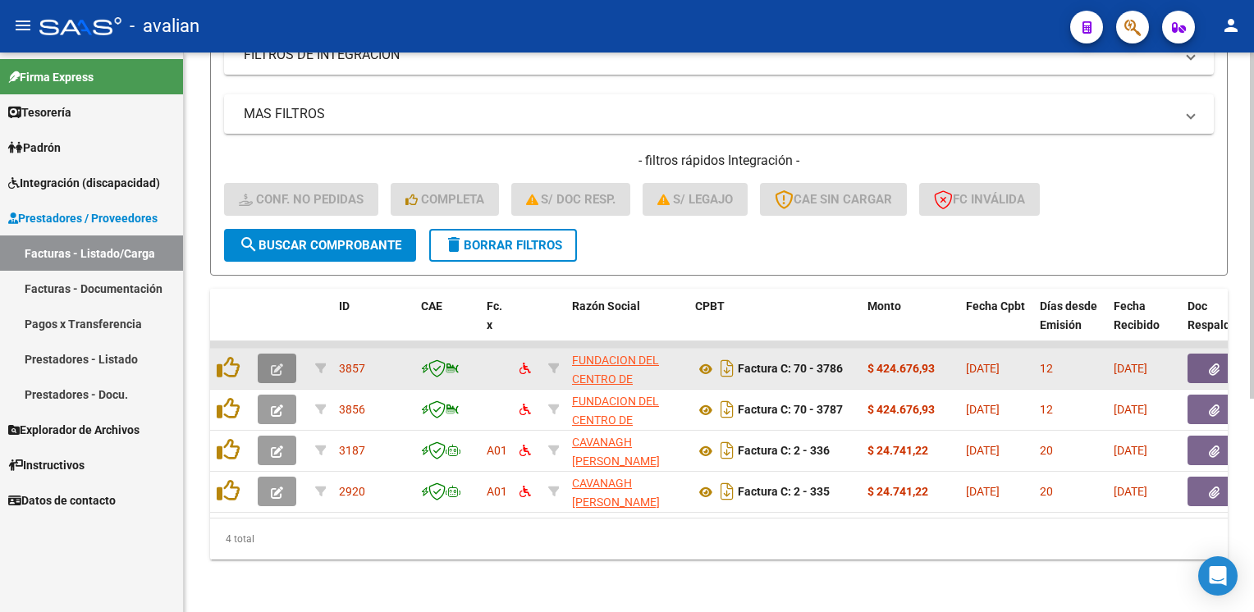
click at [278, 370] on button "button" at bounding box center [277, 369] width 39 height 30
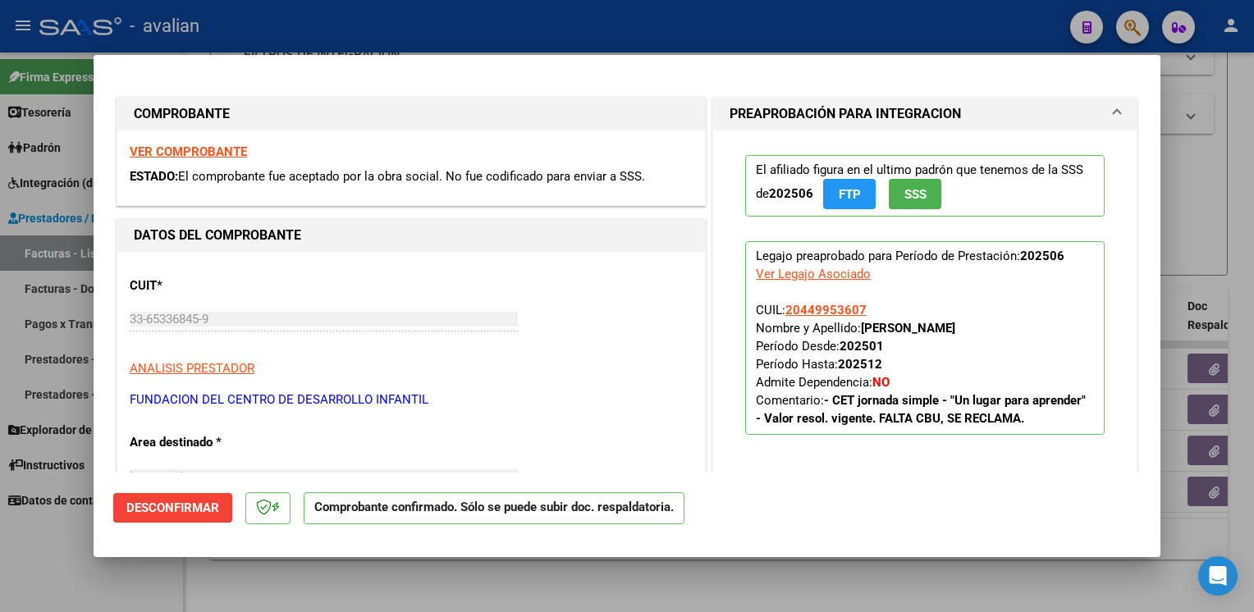
click at [348, 14] on div at bounding box center [627, 306] width 1254 height 612
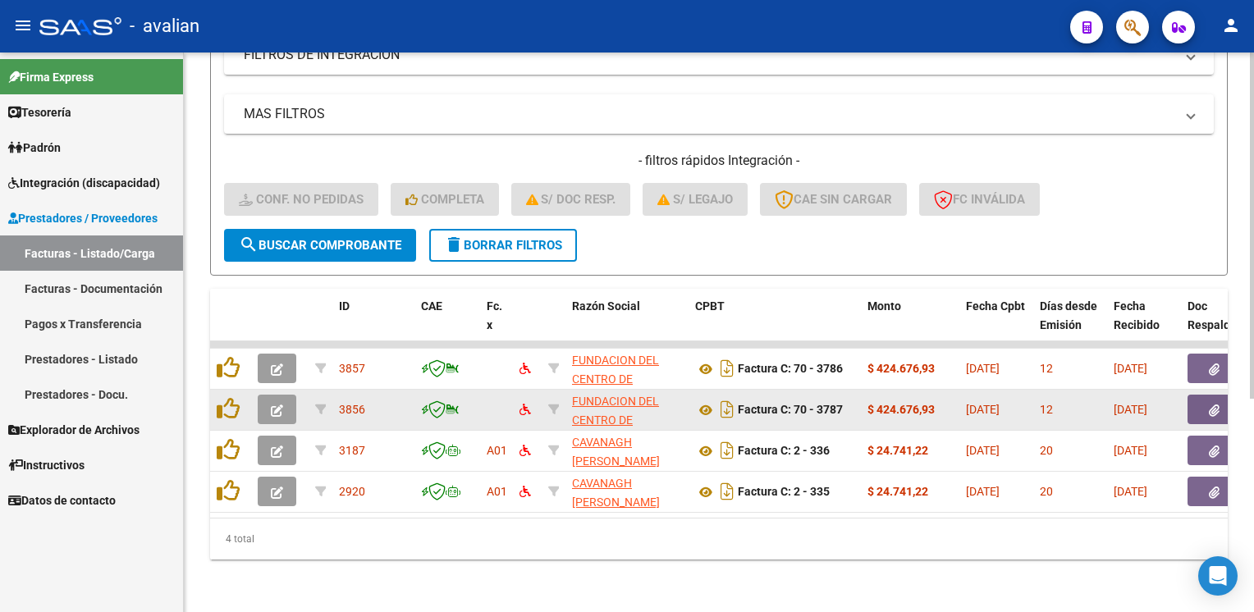
click at [282, 405] on icon "button" at bounding box center [277, 411] width 12 height 12
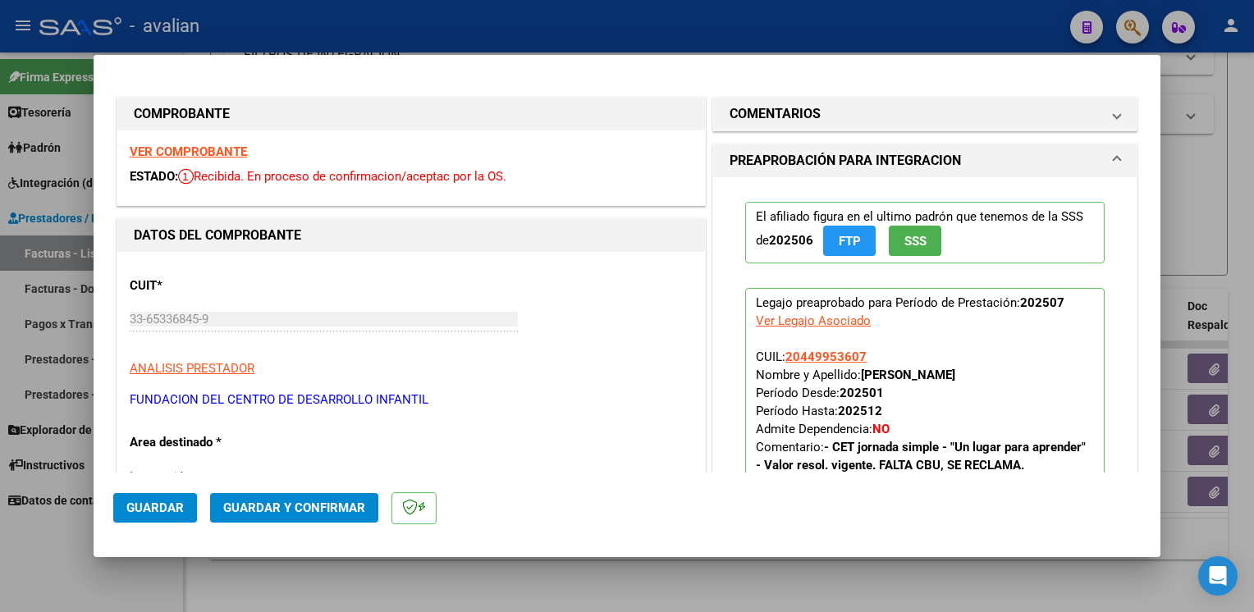
click at [199, 156] on strong "VER COMPROBANTE" at bounding box center [188, 151] width 117 height 15
drag, startPoint x: 342, startPoint y: 482, endPoint x: 337, endPoint y: 491, distance: 10.7
click at [338, 484] on mat-dialog-actions "Guardar Guardar y Confirmar" at bounding box center [627, 505] width 1028 height 65
click at [334, 503] on span "Guardar y Confirmar" at bounding box center [294, 508] width 142 height 15
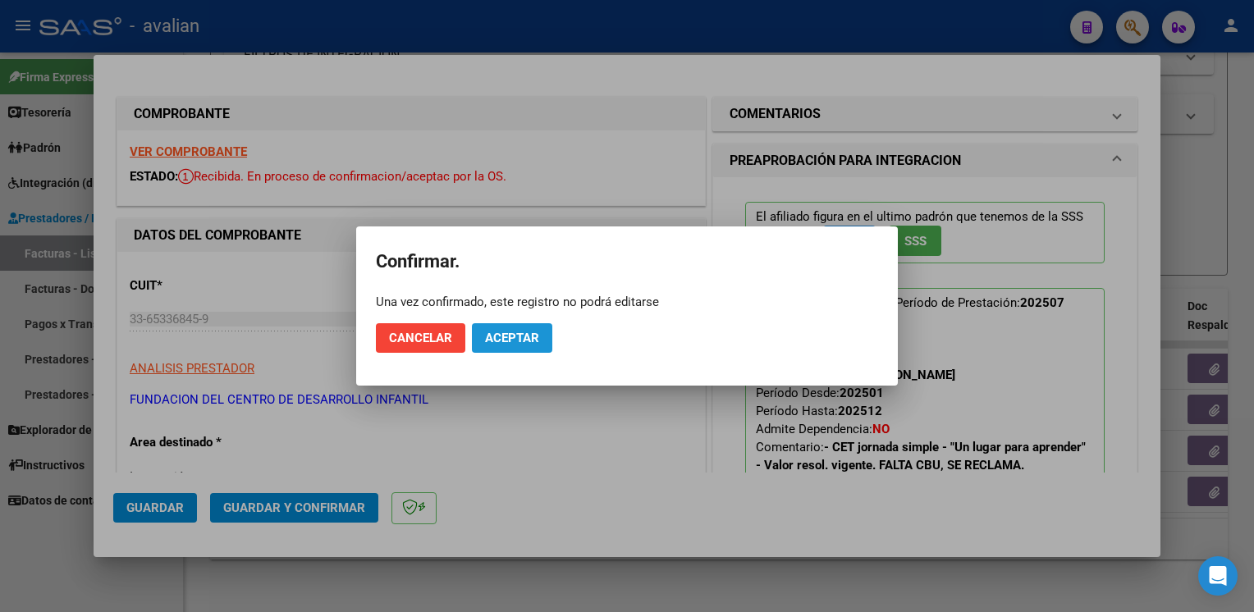
click at [512, 340] on span "Aceptar" at bounding box center [512, 338] width 54 height 15
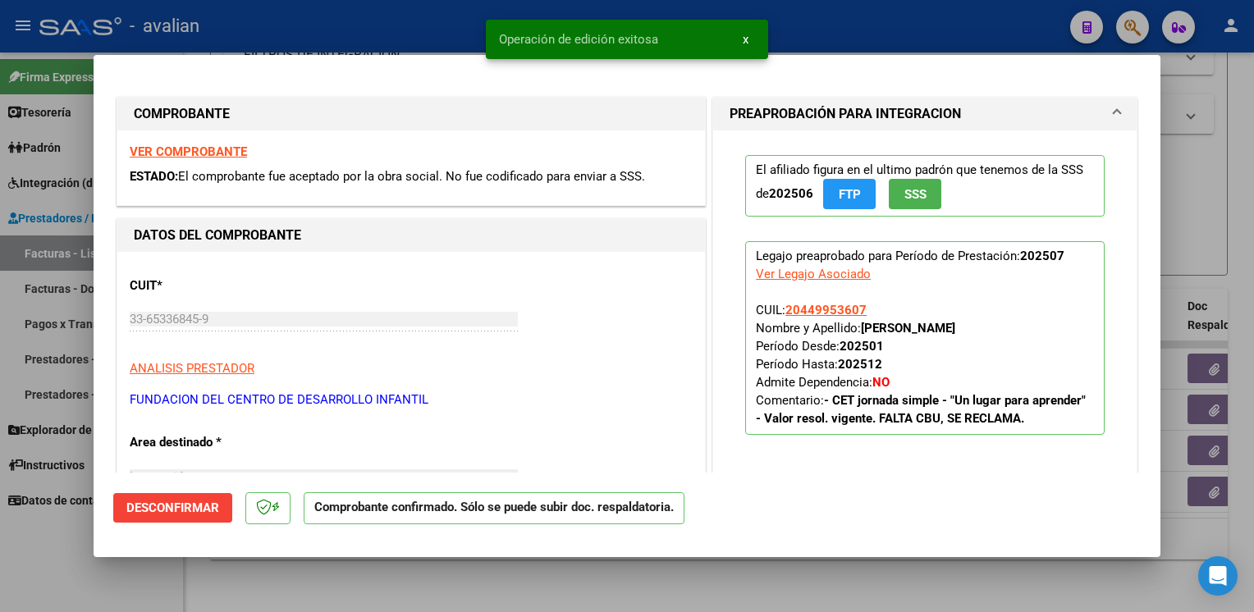
click at [392, 35] on div at bounding box center [627, 306] width 1254 height 612
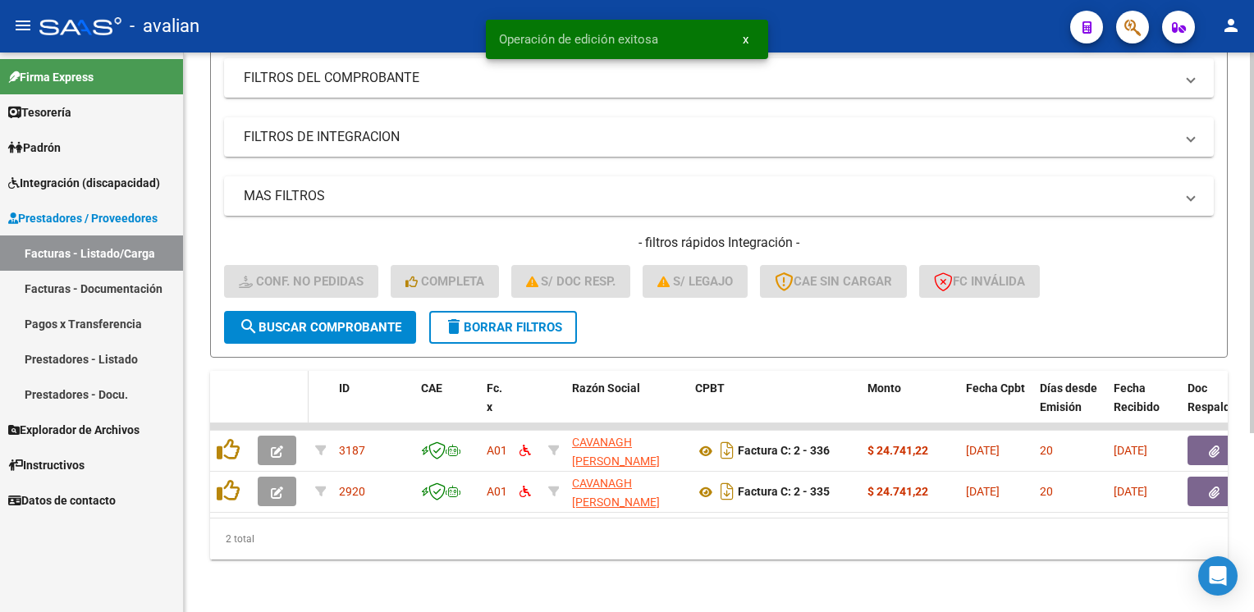
scroll to position [263, 0]
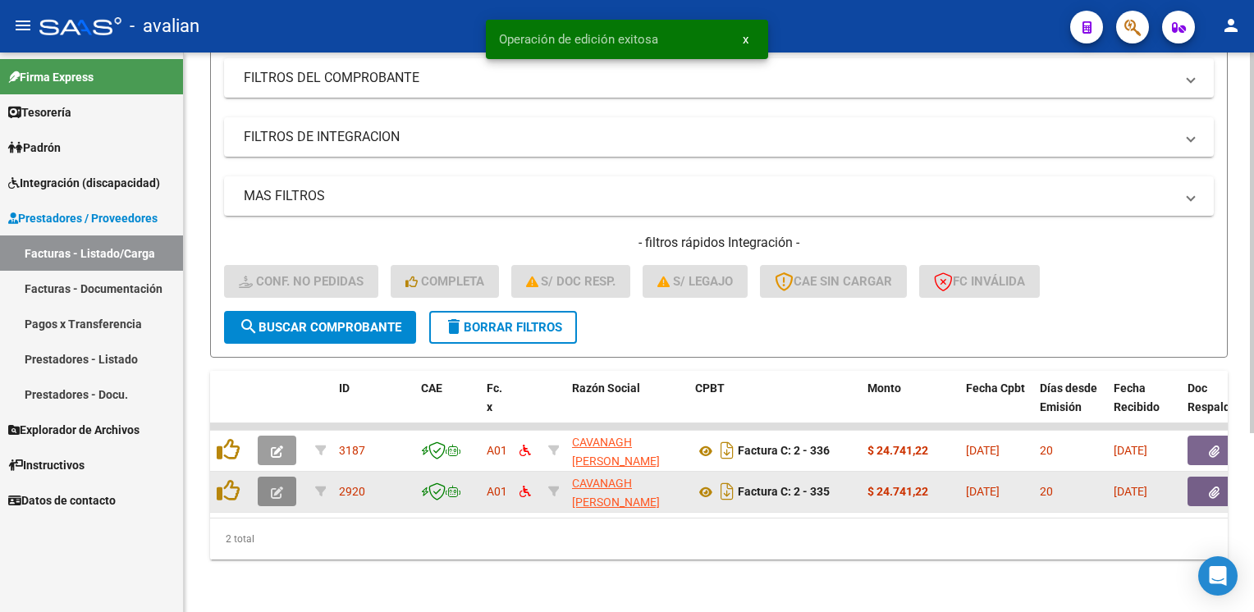
click at [270, 477] on button "button" at bounding box center [277, 492] width 39 height 30
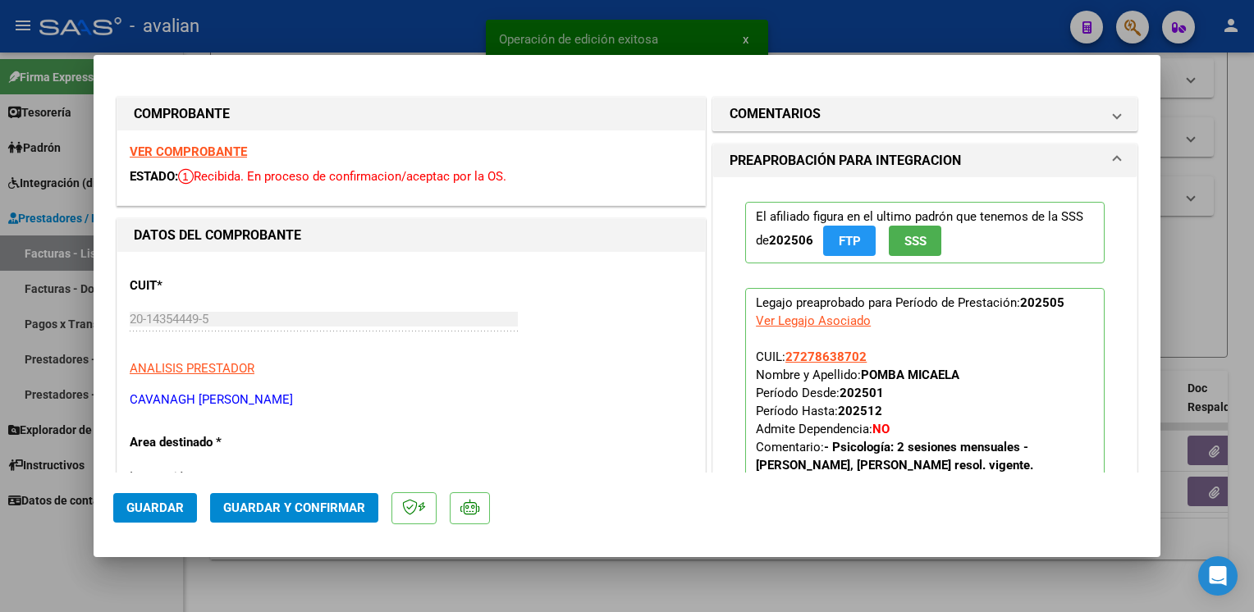
click at [203, 159] on div "VER COMPROBANTE ESTADO: Recibida. En proceso de confirmacion/aceptac por la OS." at bounding box center [411, 168] width 588 height 75
click at [203, 153] on strong "VER COMPROBANTE" at bounding box center [188, 151] width 117 height 15
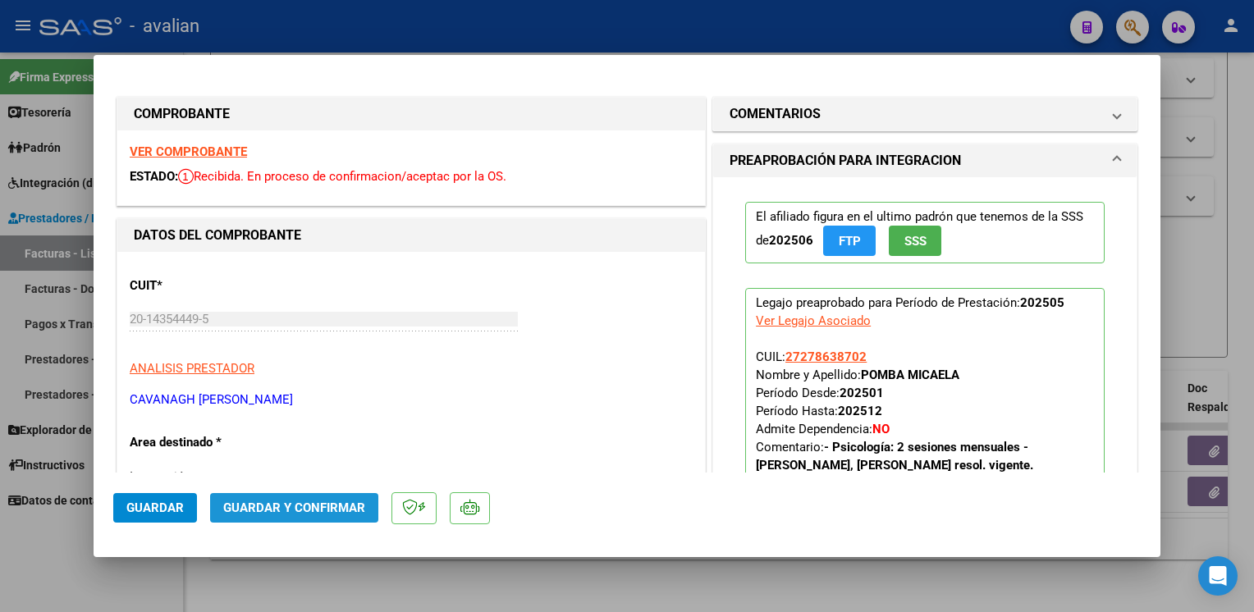
click at [343, 494] on button "Guardar y Confirmar" at bounding box center [294, 508] width 168 height 30
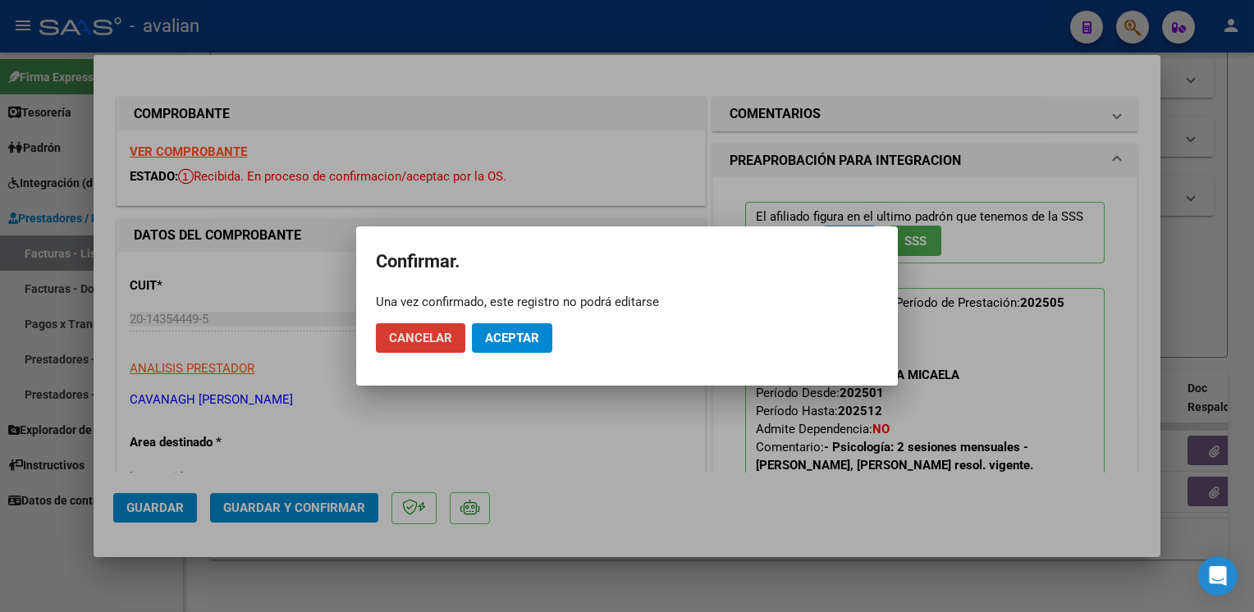
click at [536, 341] on span "Aceptar" at bounding box center [512, 338] width 54 height 15
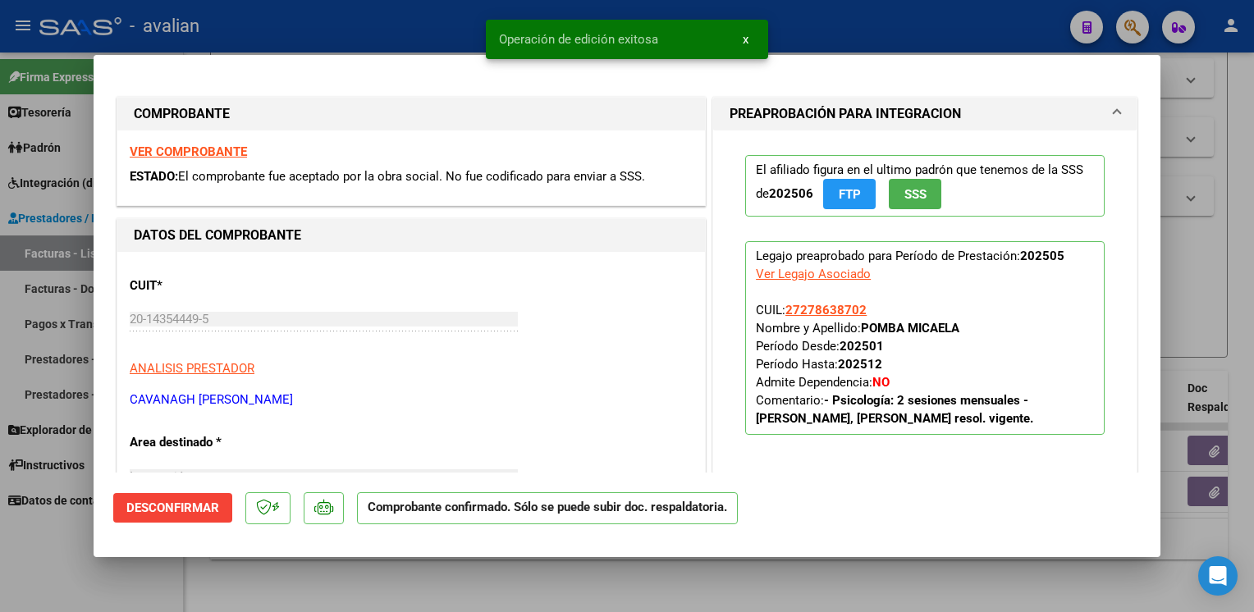
click at [384, 31] on div at bounding box center [627, 306] width 1254 height 612
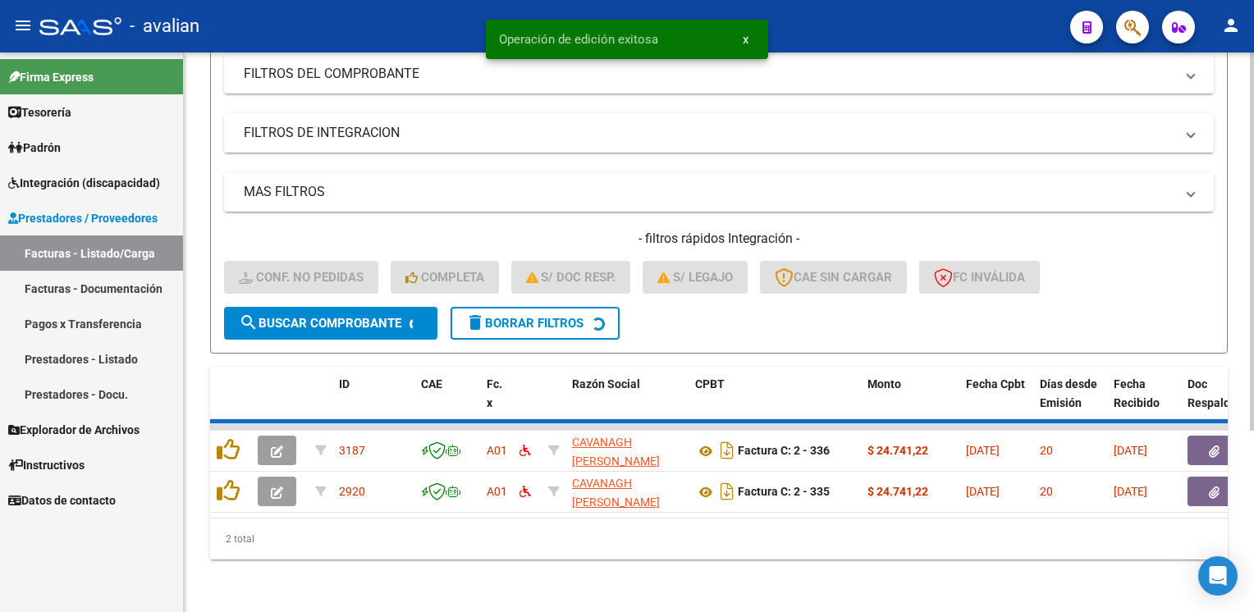
scroll to position [222, 0]
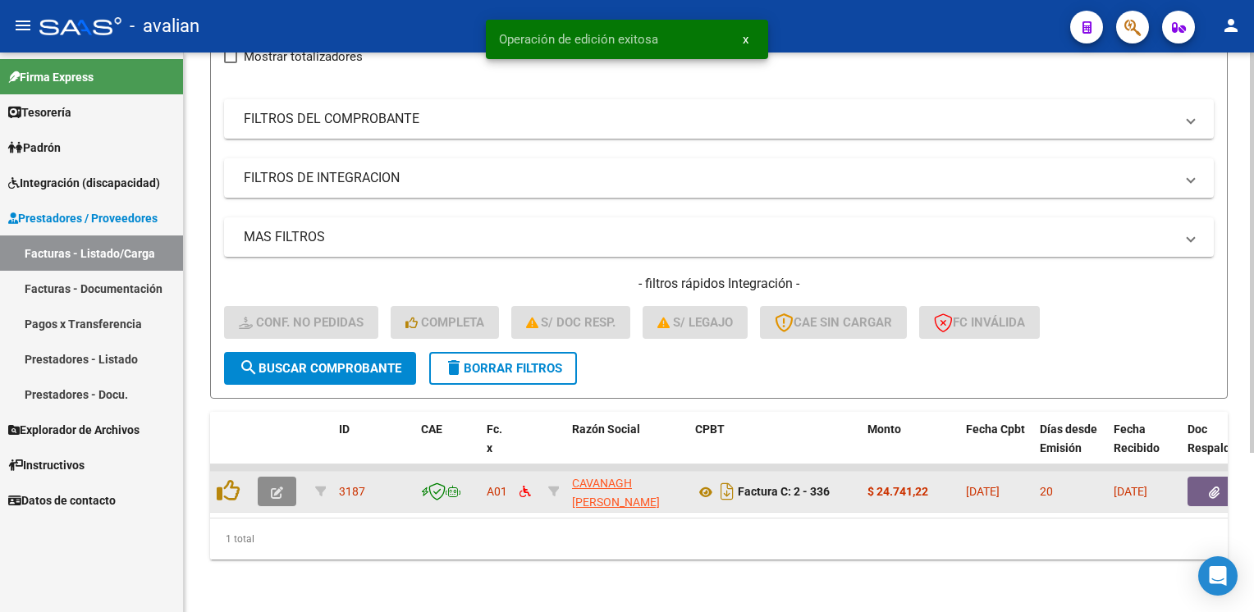
click at [269, 477] on button "button" at bounding box center [277, 492] width 39 height 30
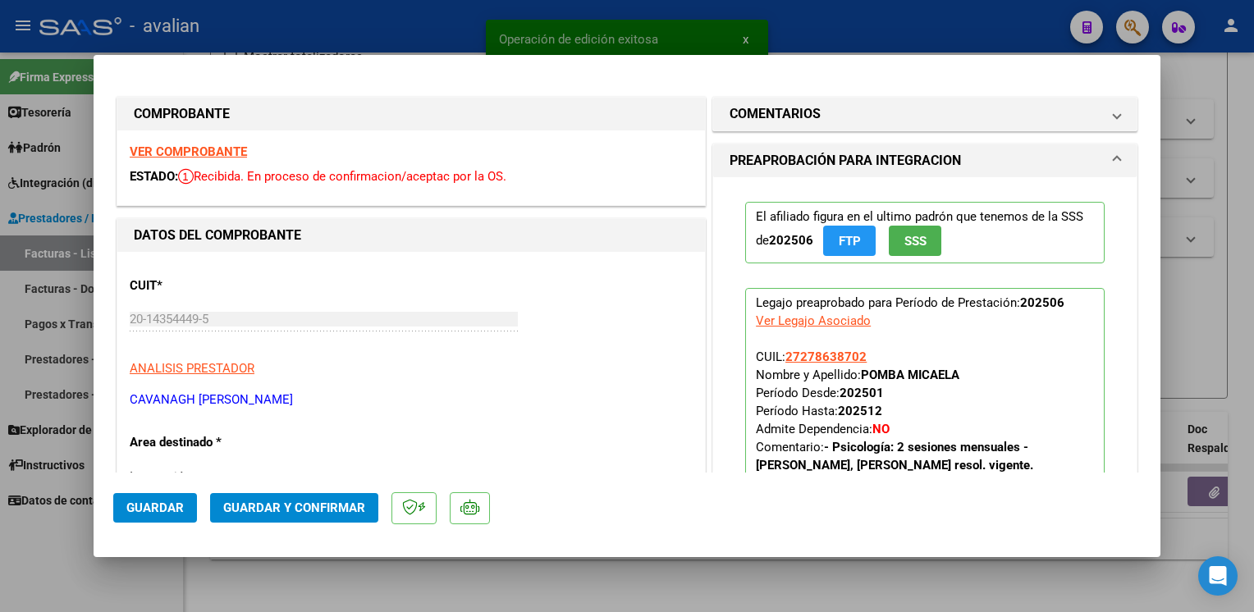
click at [222, 155] on strong "VER COMPROBANTE" at bounding box center [188, 151] width 117 height 15
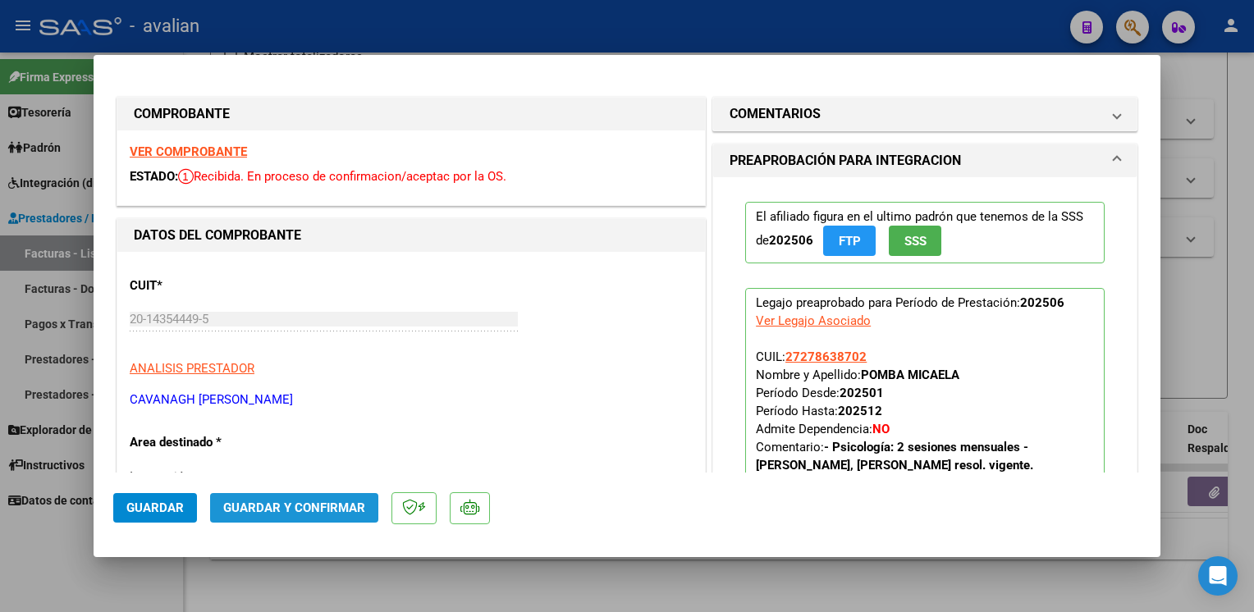
click at [332, 507] on span "Guardar y Confirmar" at bounding box center [294, 508] width 142 height 15
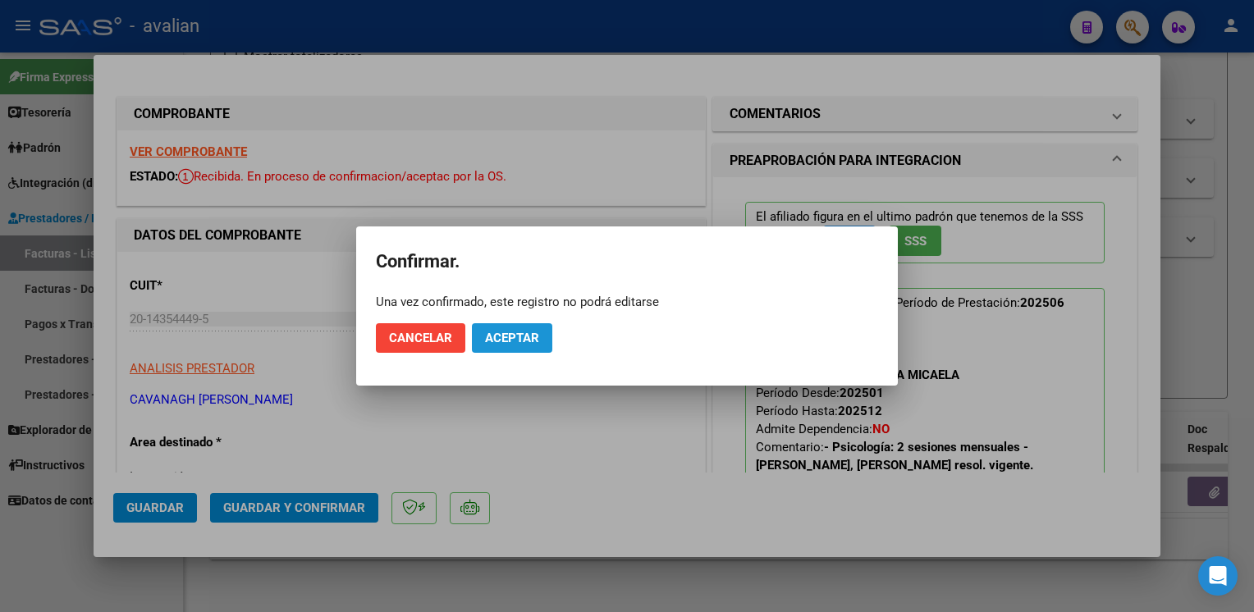
click at [520, 334] on span "Aceptar" at bounding box center [512, 338] width 54 height 15
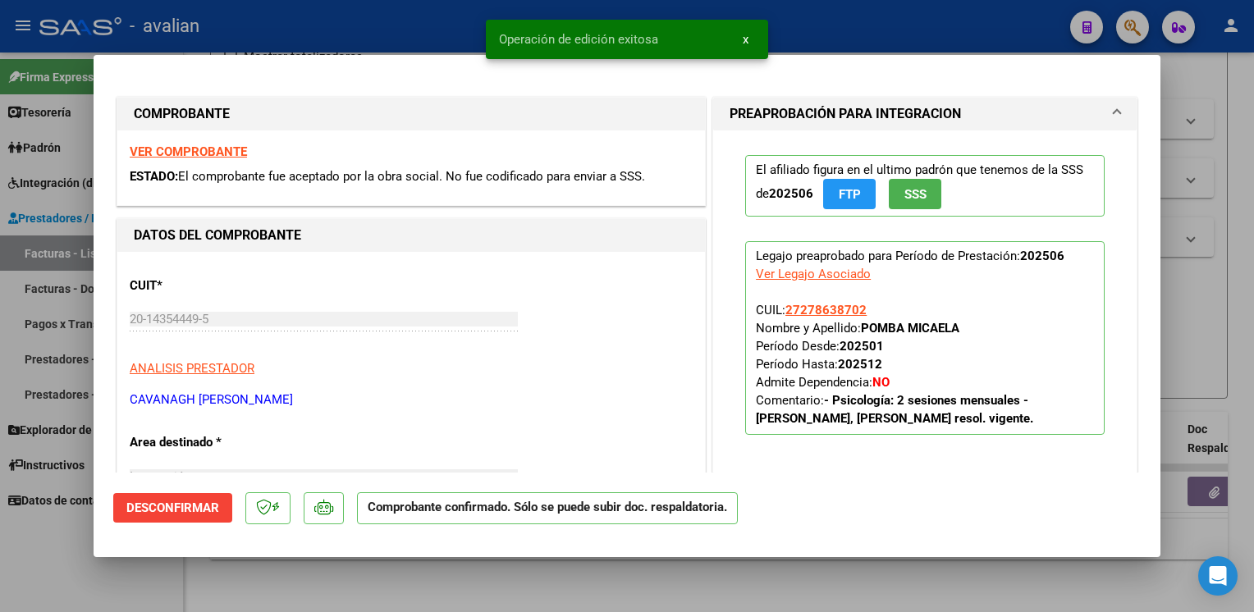
click at [688, 30] on snack-bar-container "Operación de edición exitosa x" at bounding box center [627, 39] width 282 height 39
click at [818, 21] on div at bounding box center [627, 306] width 1254 height 612
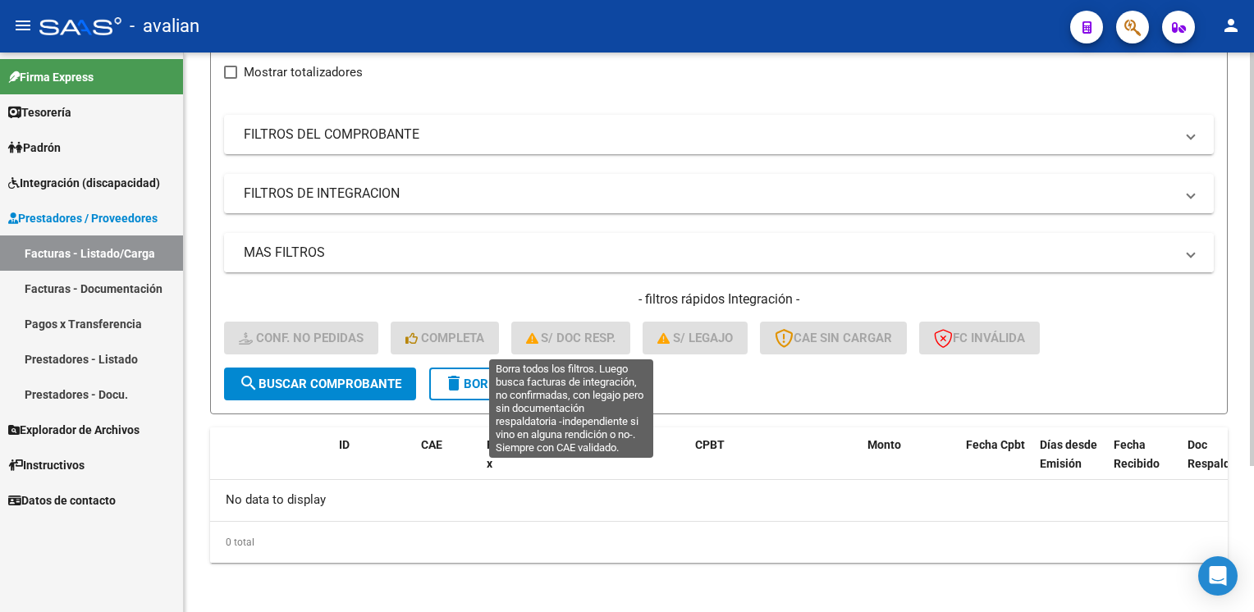
scroll to position [0, 0]
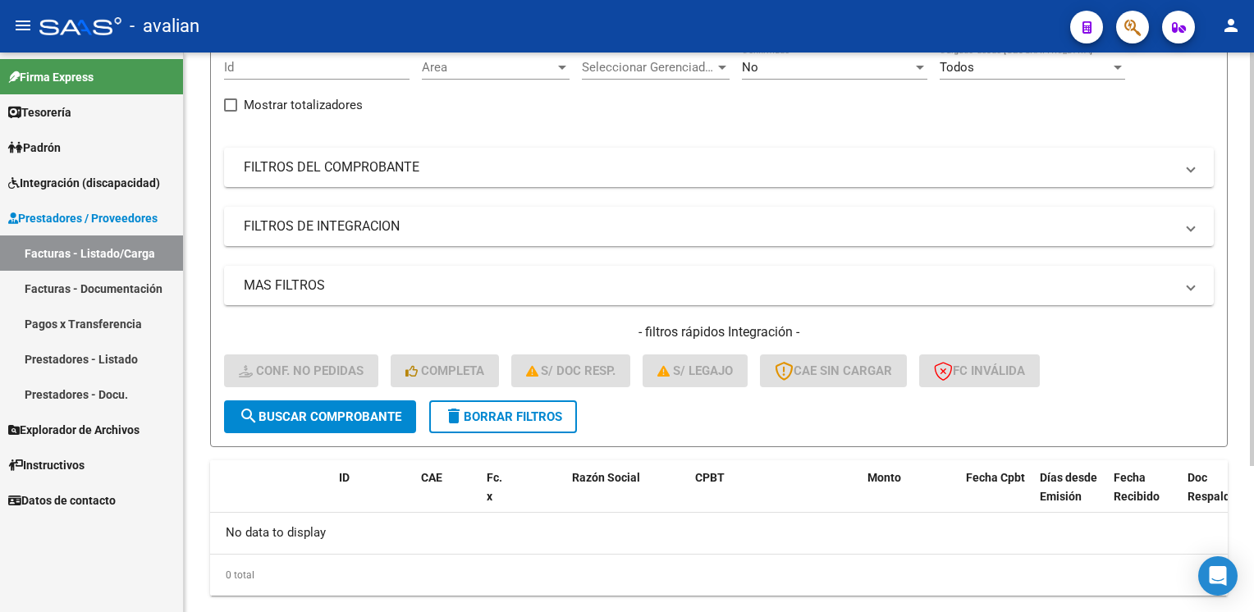
click at [483, 422] on button "delete Borrar Filtros" at bounding box center [503, 417] width 148 height 33
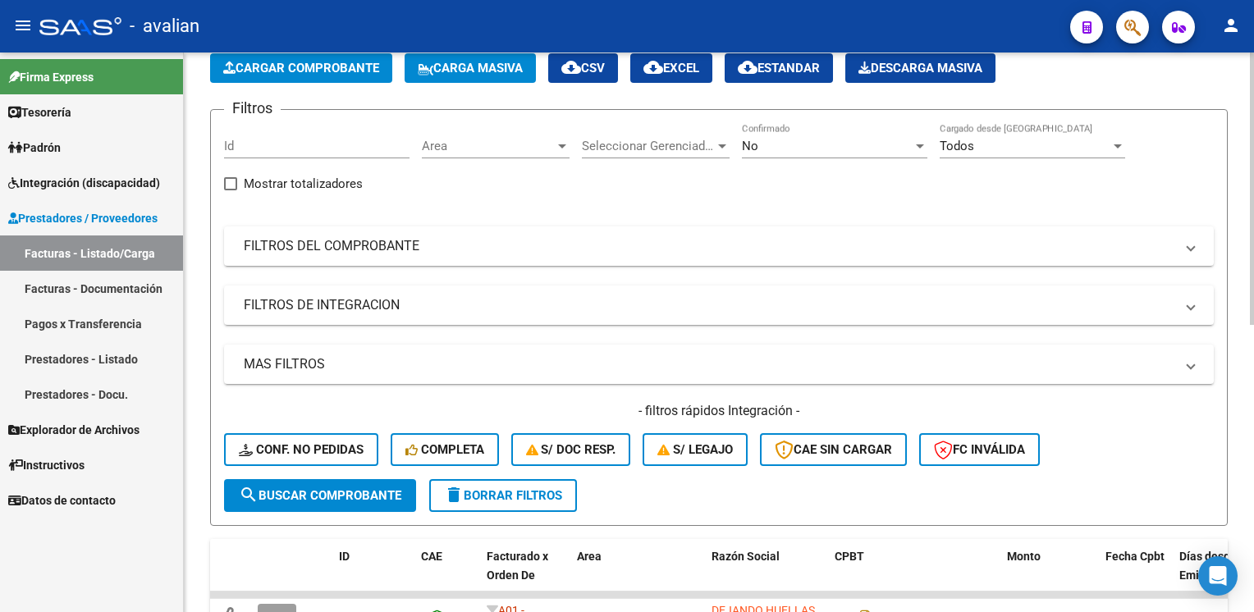
scroll to position [82, 0]
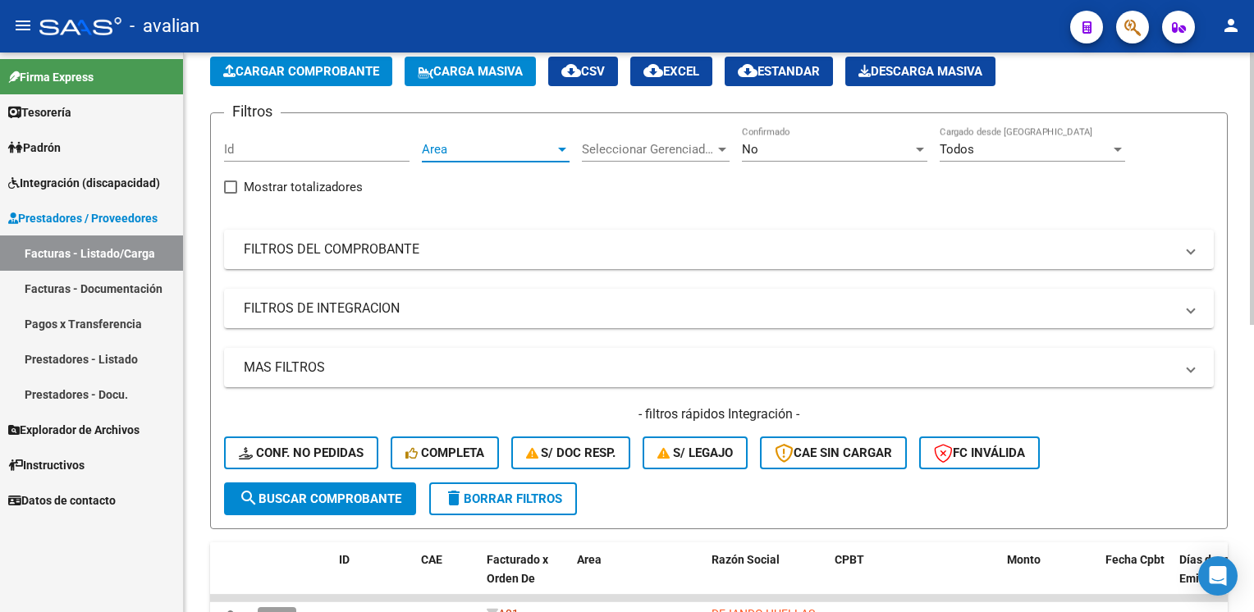
click at [547, 149] on span "Area" at bounding box center [488, 149] width 133 height 15
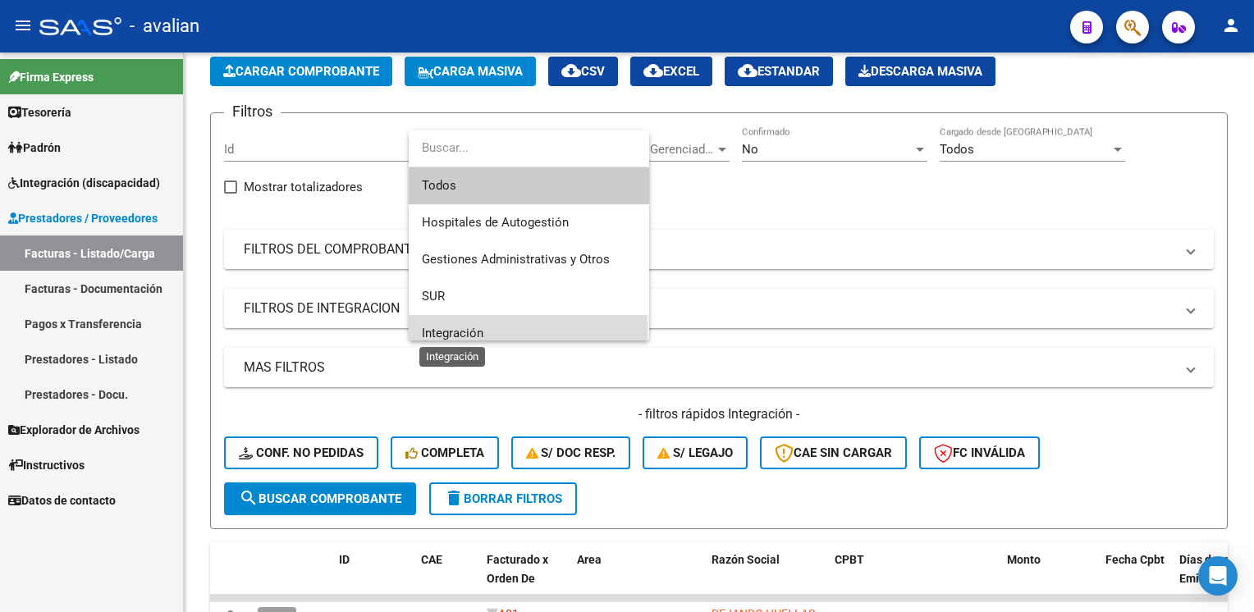
click at [456, 330] on span "Integración" at bounding box center [453, 333] width 62 height 15
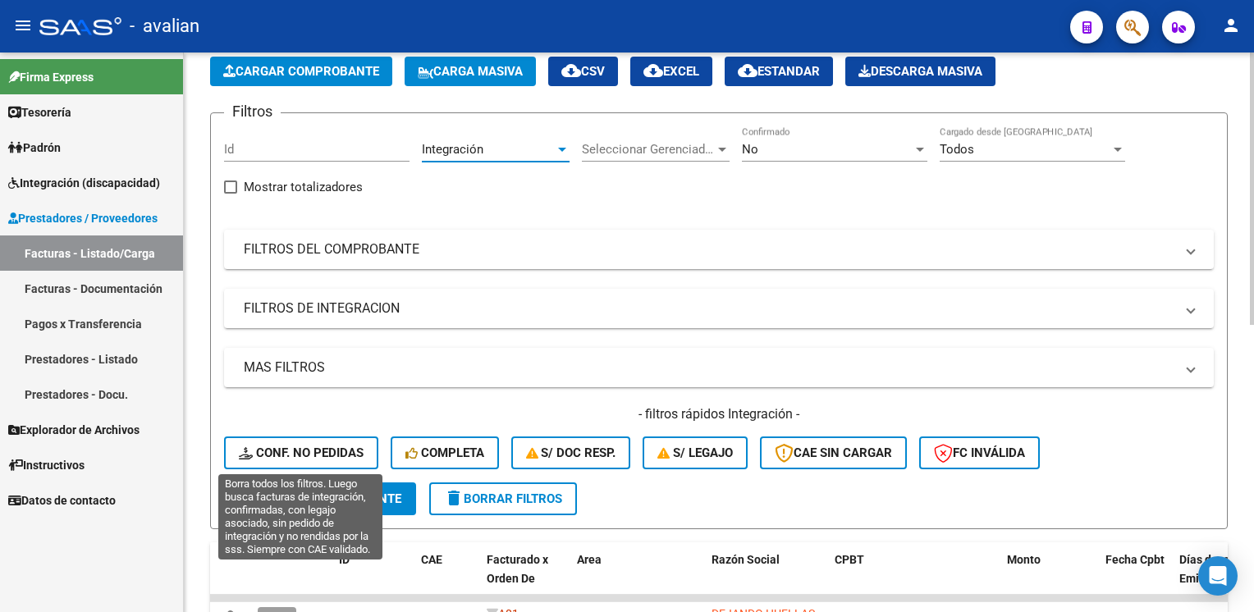
click at [328, 452] on span "Conf. no pedidas" at bounding box center [301, 453] width 125 height 15
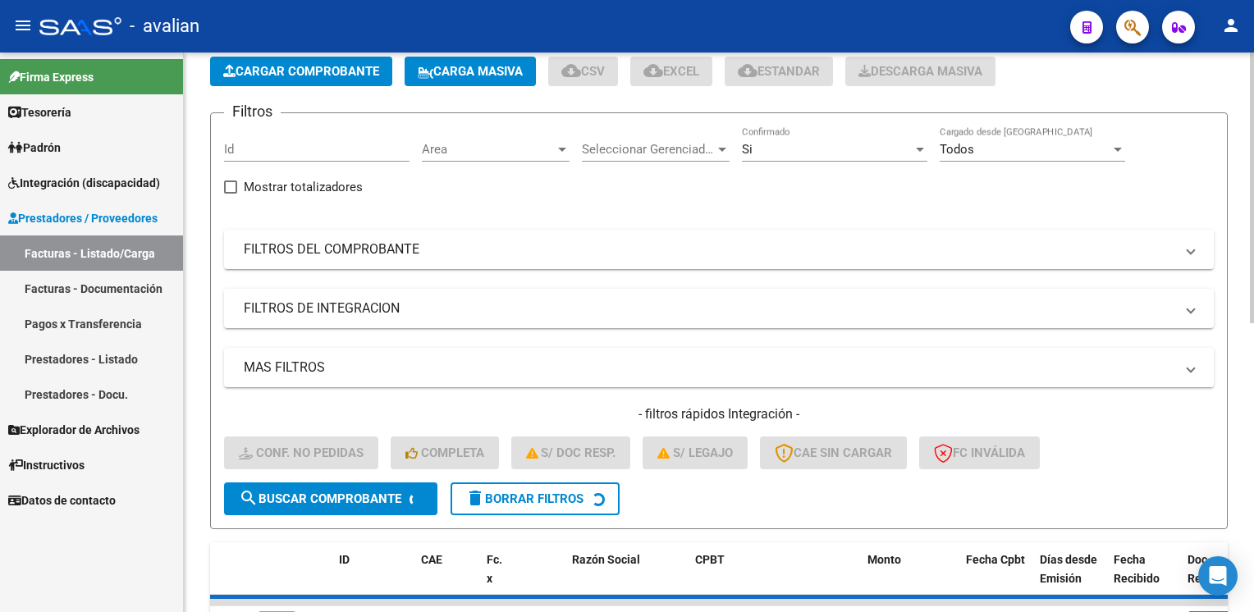
click at [361, 492] on span "search Buscar Comprobante" at bounding box center [320, 499] width 163 height 15
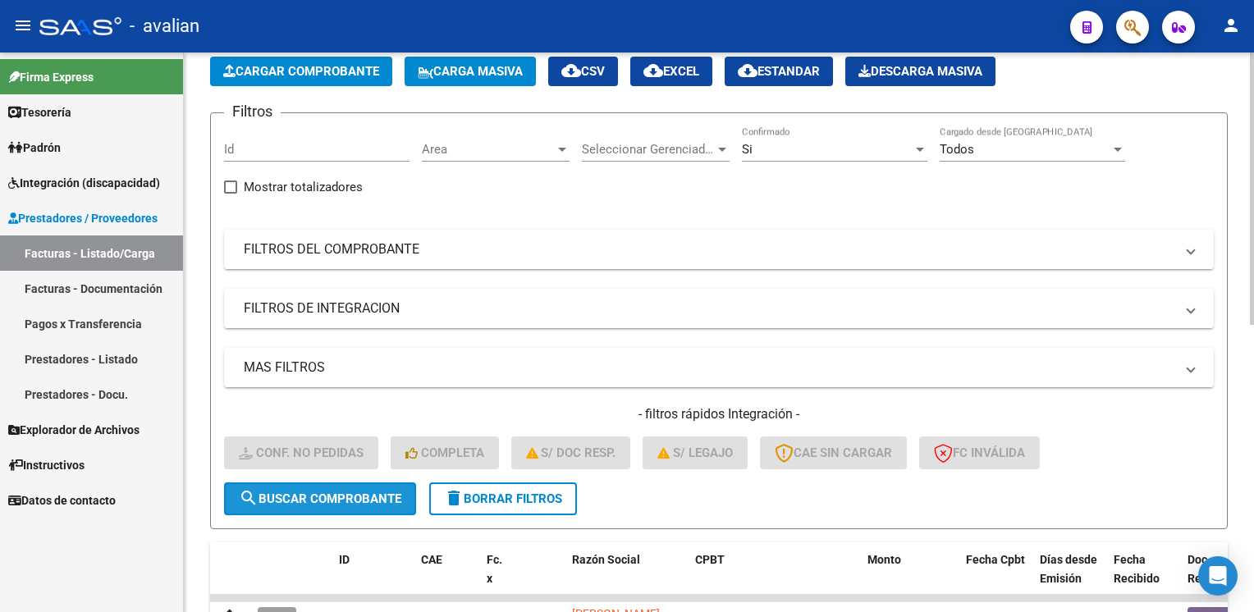
click at [358, 497] on span "search Buscar Comprobante" at bounding box center [320, 499] width 163 height 15
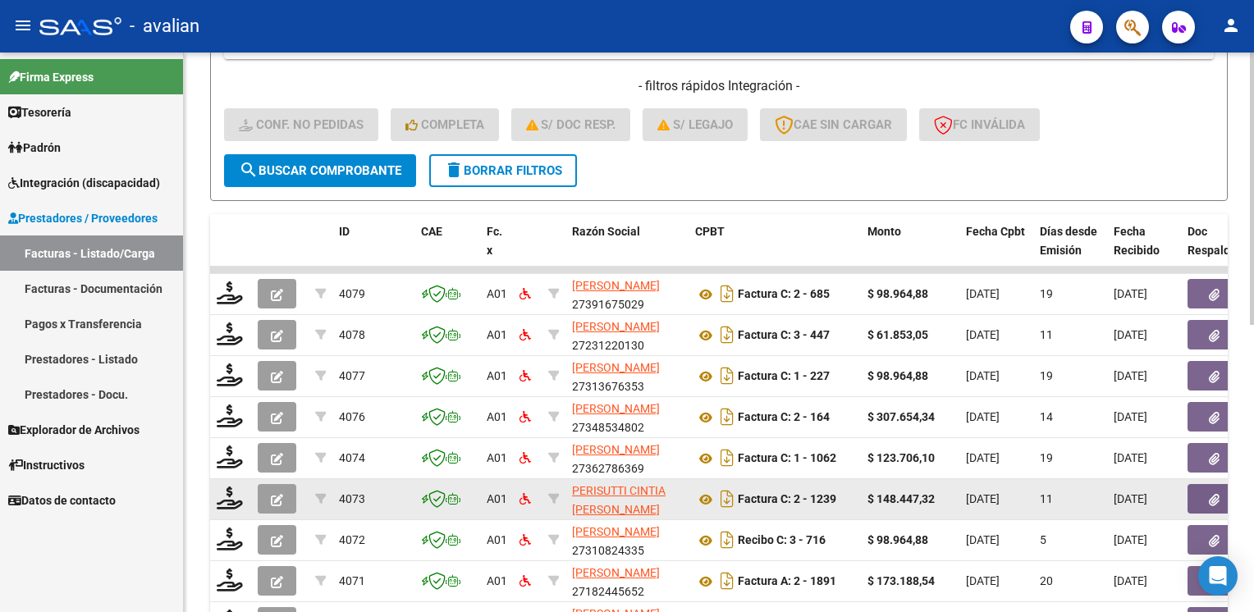
scroll to position [591, 0]
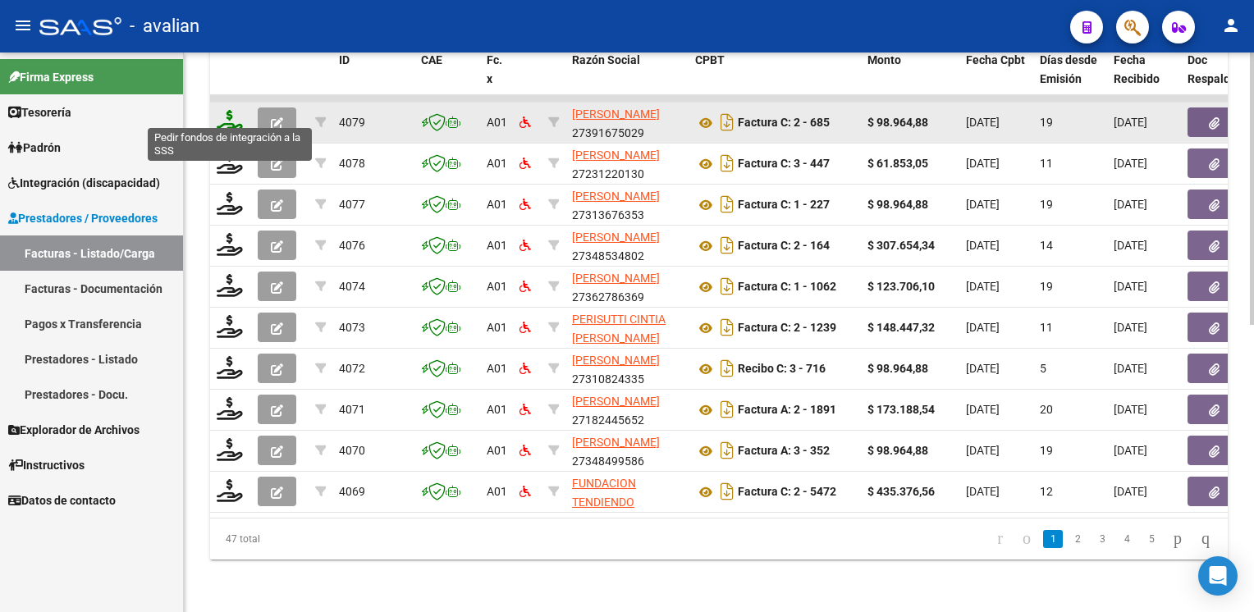
click at [227, 118] on icon at bounding box center [230, 121] width 26 height 23
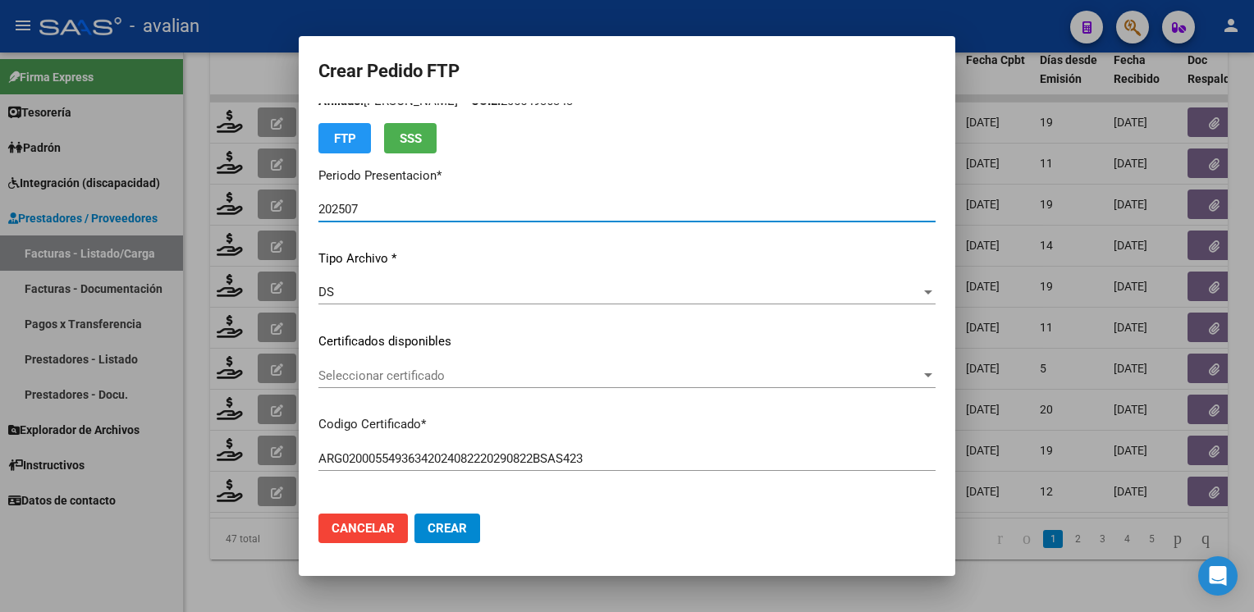
scroll to position [82, 0]
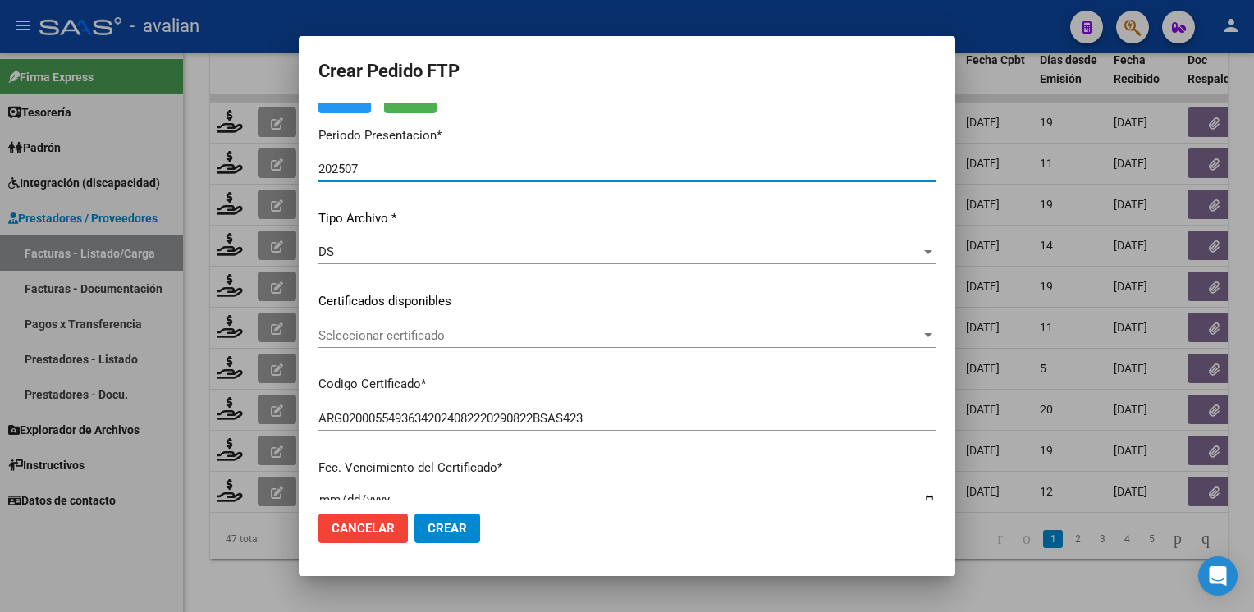
click at [405, 345] on div "Seleccionar certificado Seleccionar certificado" at bounding box center [626, 335] width 617 height 25
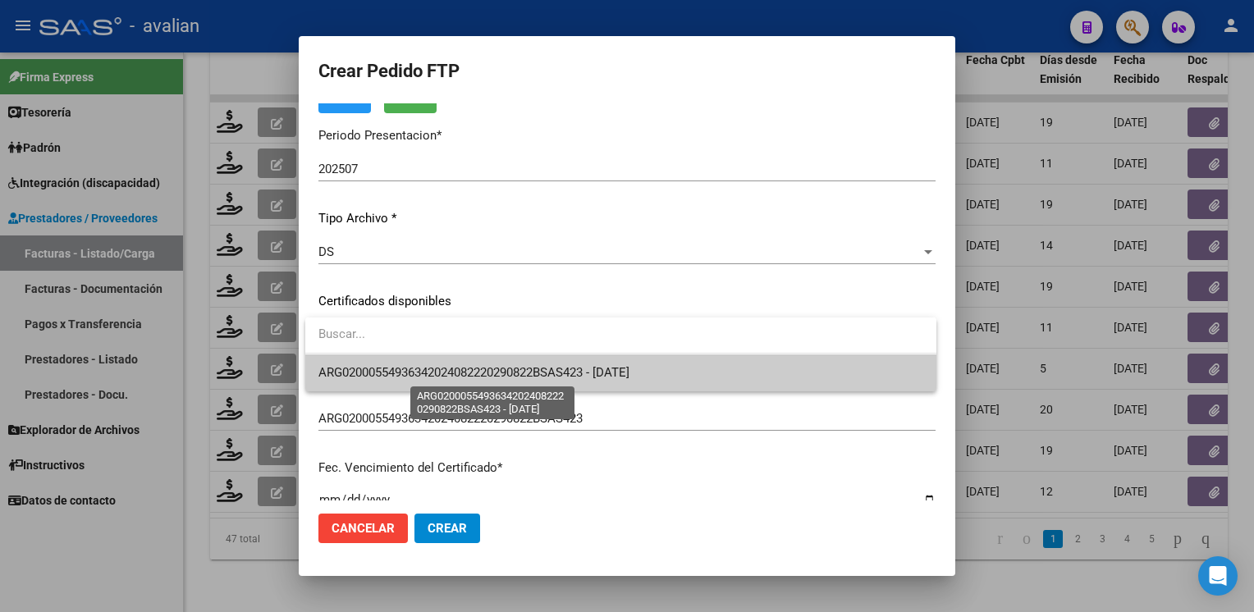
click at [398, 368] on span "ARG02000554936342024082220290822BSAS423 - 2029-08-22" at bounding box center [473, 372] width 311 height 15
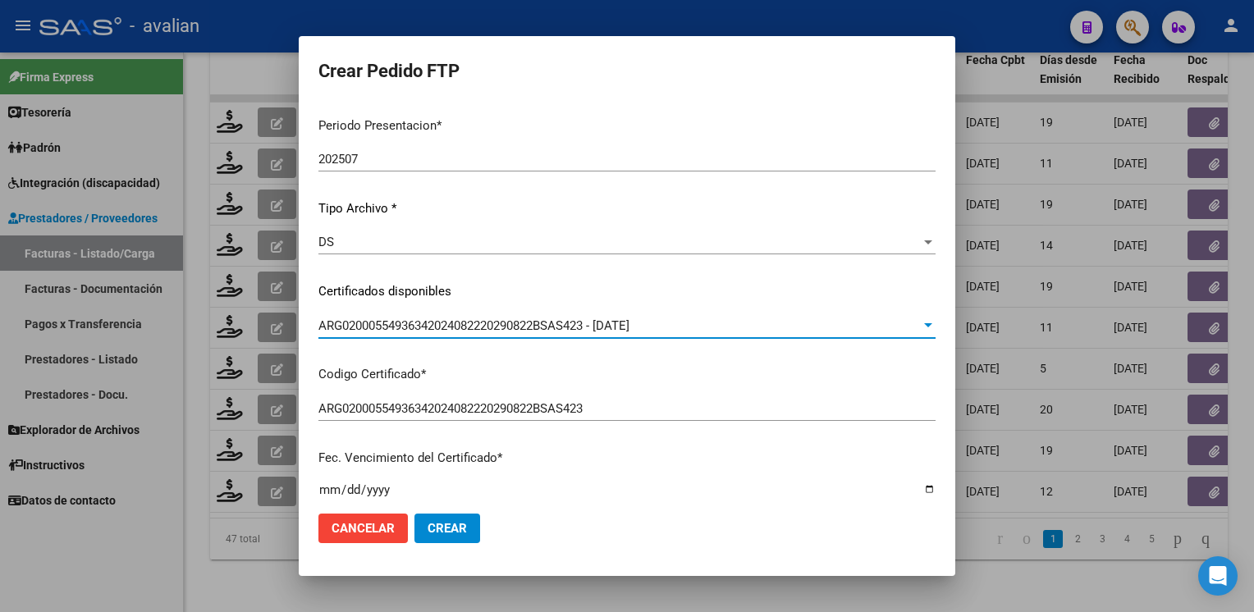
scroll to position [0, 0]
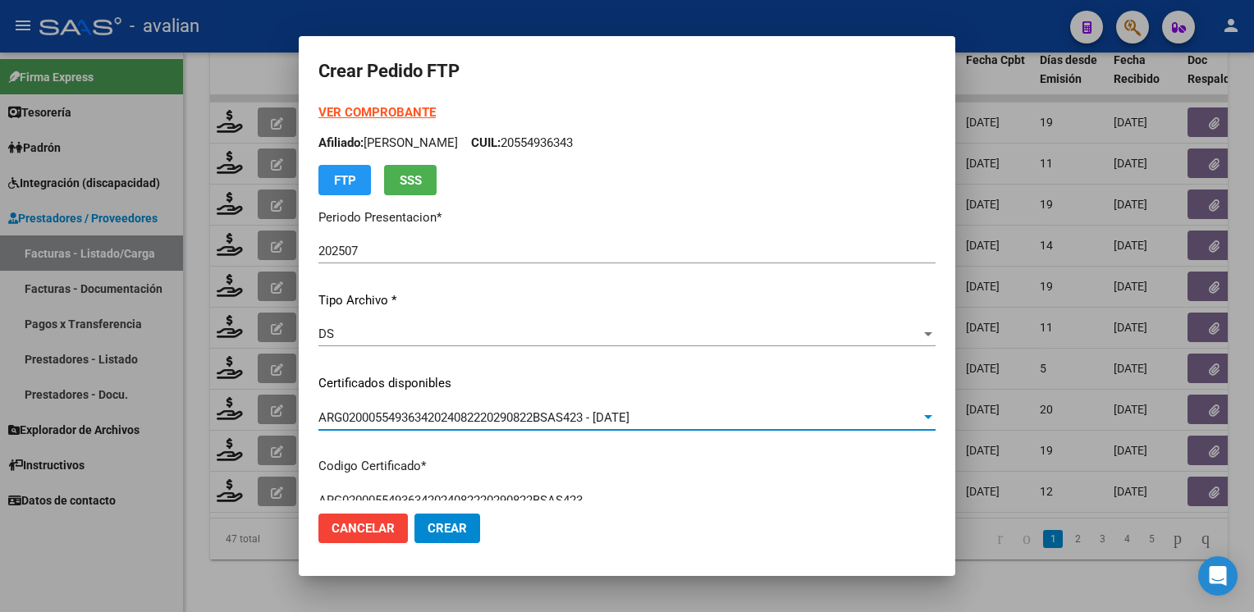
drag, startPoint x: 600, startPoint y: 153, endPoint x: 601, endPoint y: 145, distance: 8.2
click at [601, 153] on div "VER COMPROBANTE ARCA Padrón Afiliado: LOPEZ AMADEO LISANDRO CUIL: 20554936343 F…" at bounding box center [626, 149] width 617 height 92
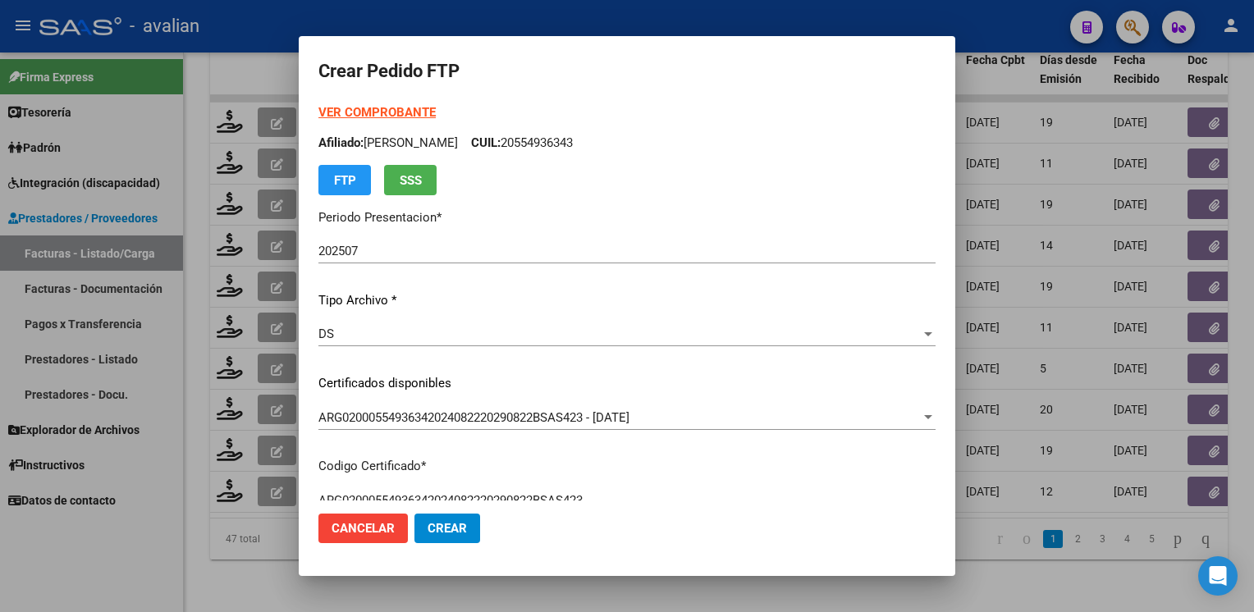
click at [600, 143] on p "Afiliado: LOPEZ AMADEO LISANDRO CUIL: 20554936343" at bounding box center [626, 143] width 617 height 19
copy p "20554936343"
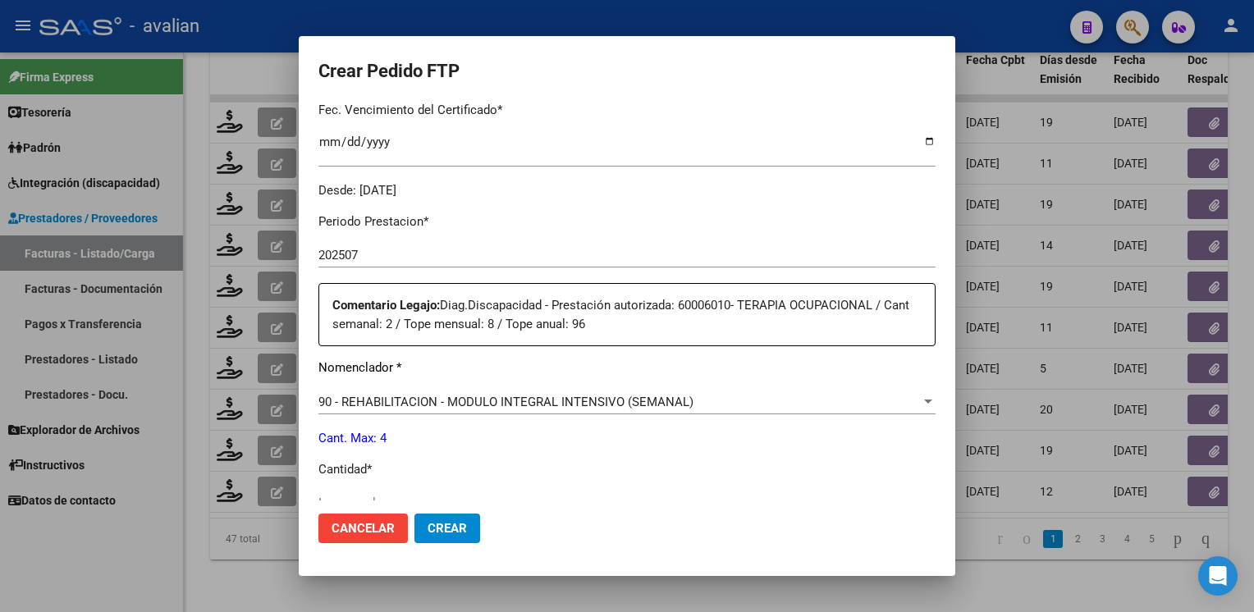
scroll to position [575, 0]
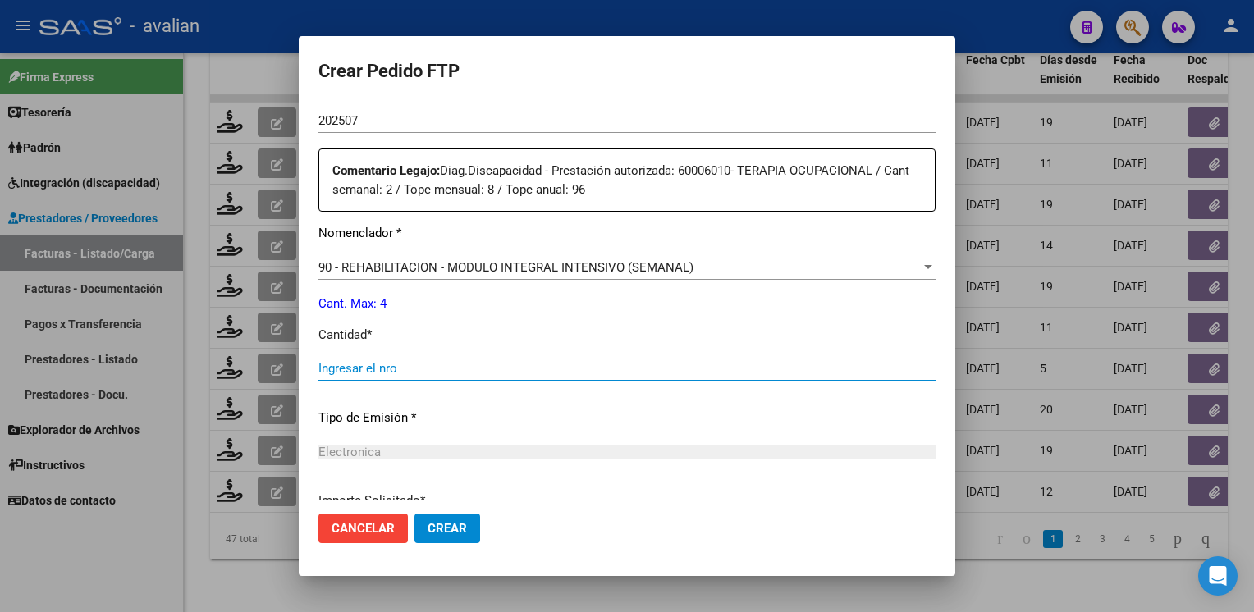
click at [366, 369] on input "Ingresar el nro" at bounding box center [626, 368] width 617 height 15
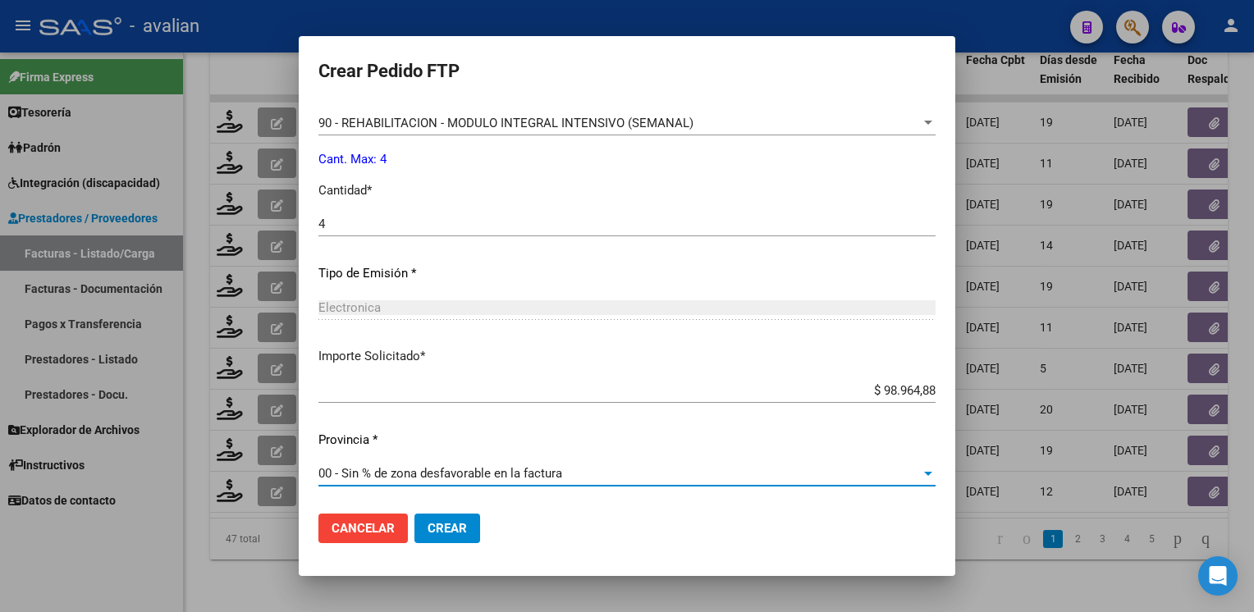
click at [449, 521] on span "Crear" at bounding box center [447, 528] width 39 height 15
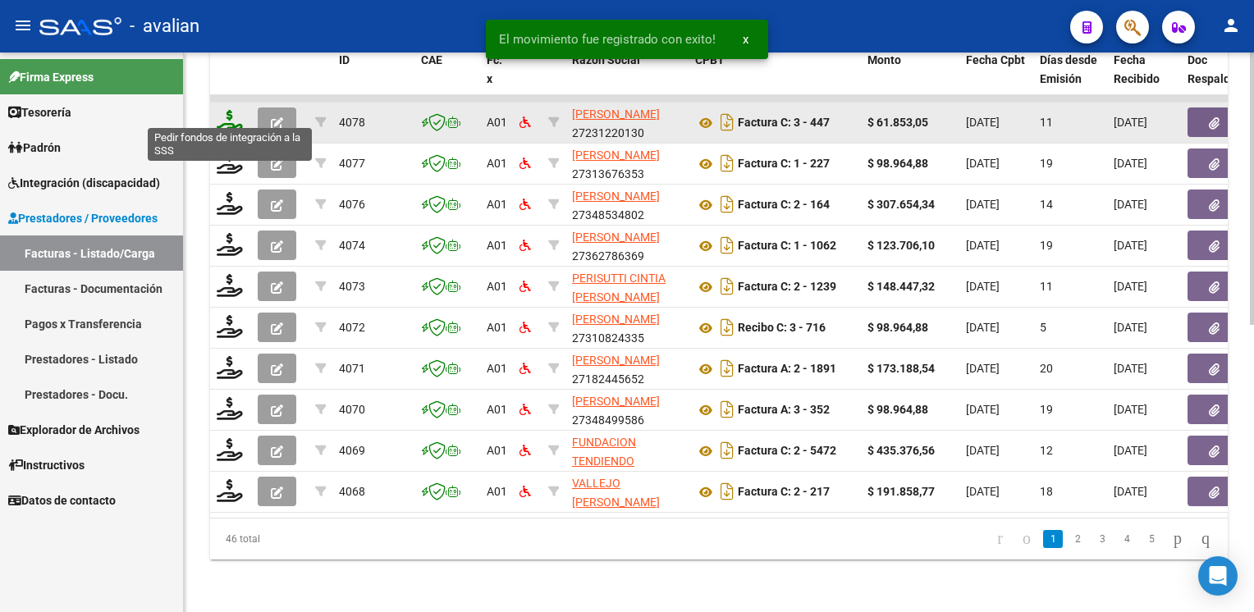
click at [227, 120] on icon at bounding box center [230, 121] width 26 height 23
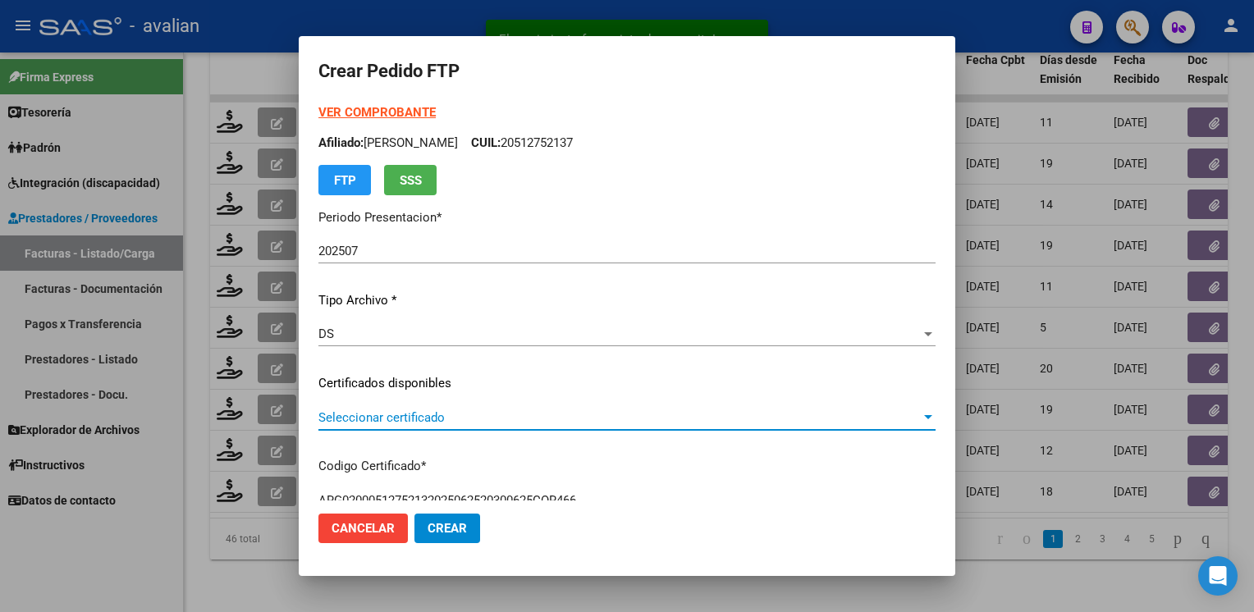
click at [391, 419] on span "Seleccionar certificado" at bounding box center [619, 417] width 602 height 15
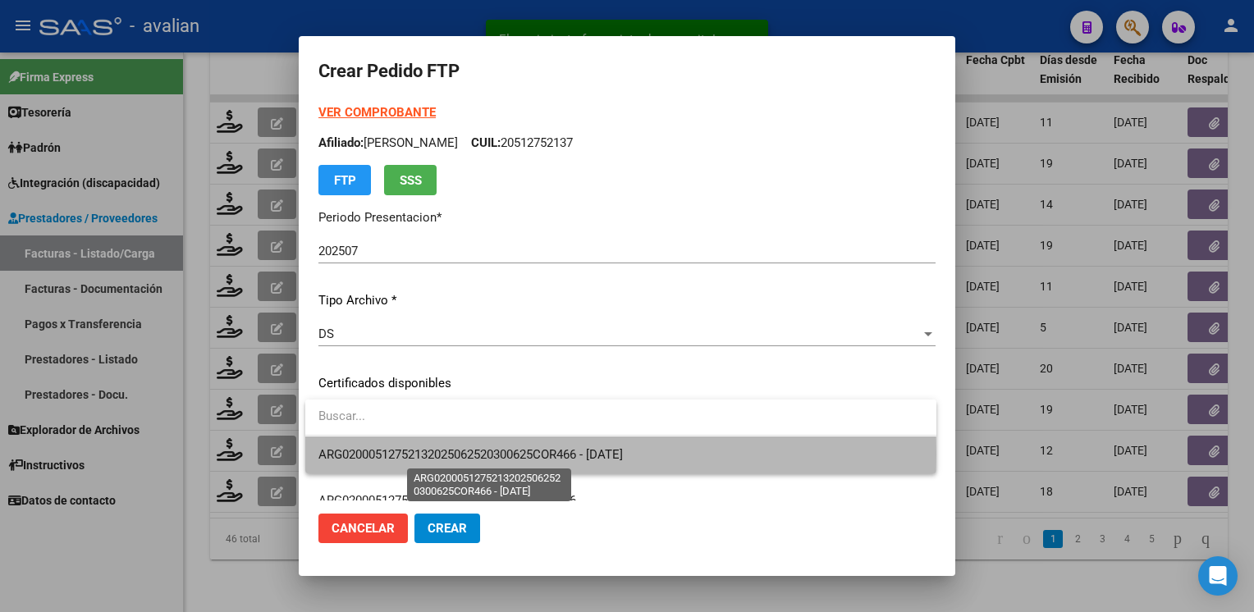
click at [387, 455] on span "ARG02000512752132025062520300625COR466 - 2030-06-25" at bounding box center [470, 454] width 305 height 15
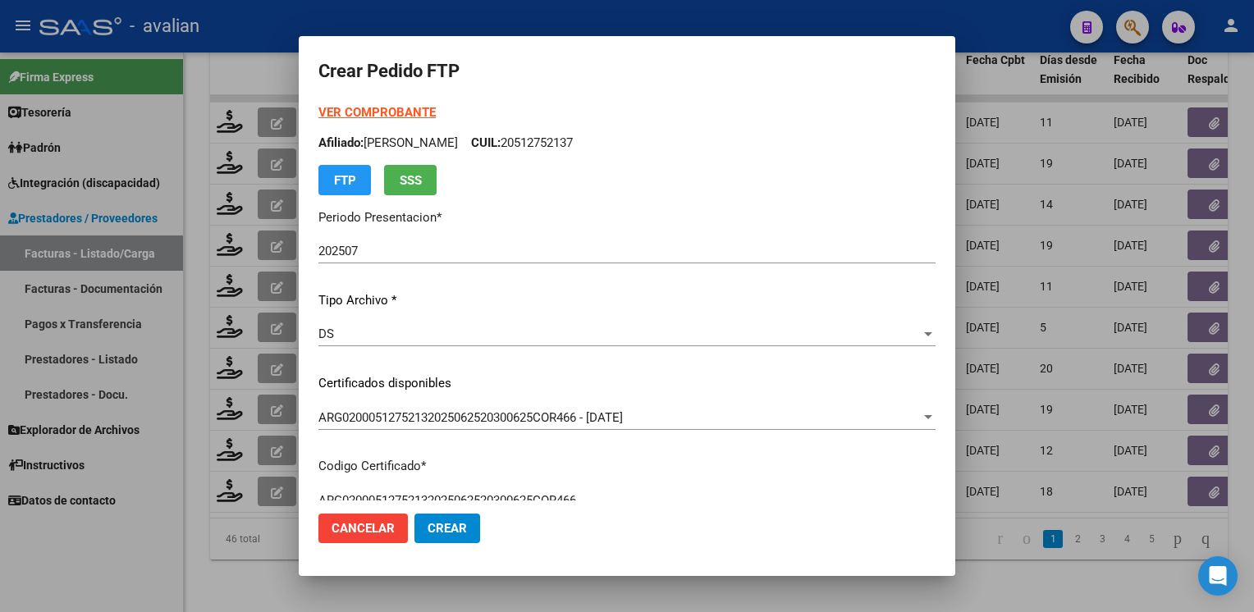
click at [589, 142] on p "Afiliado: TORAZZA BENJAMIN CUIL: 20512752137" at bounding box center [626, 143] width 617 height 19
copy p "20512752137"
click at [401, 110] on strong "VER COMPROBANTE" at bounding box center [376, 112] width 117 height 15
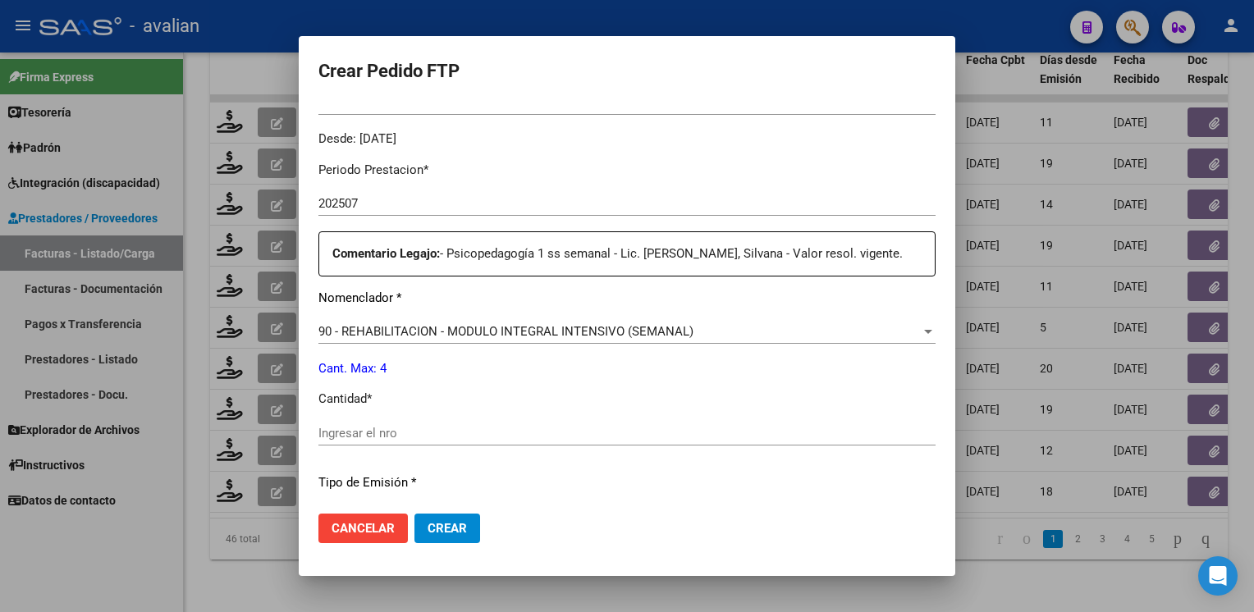
scroll to position [657, 0]
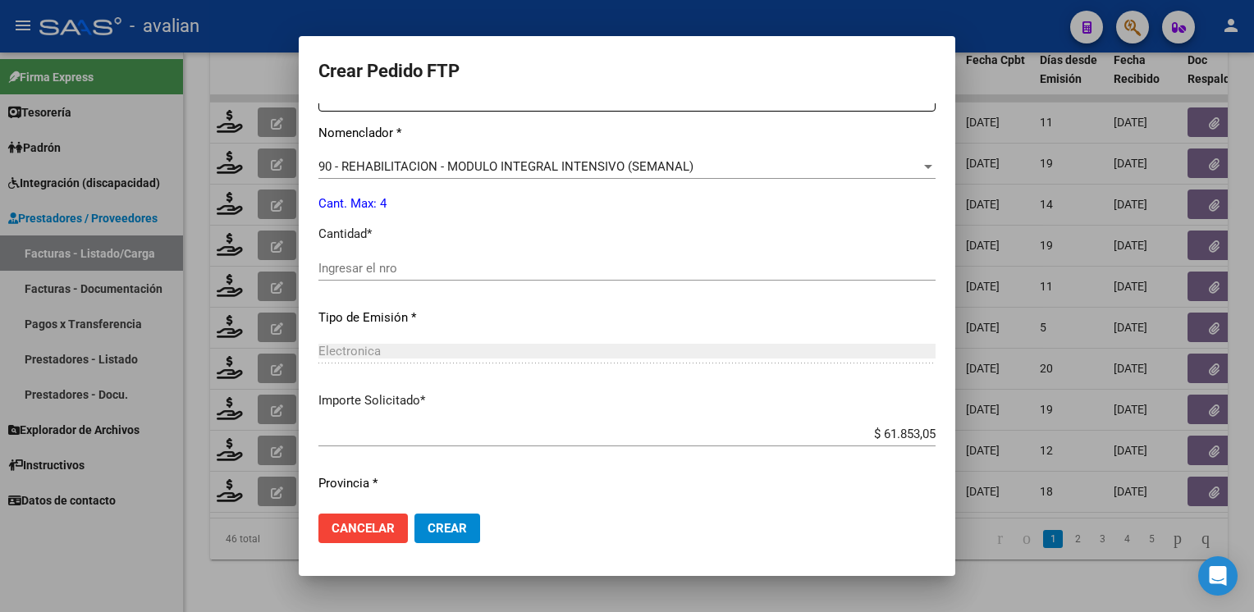
click at [406, 259] on div "Ingresar el nro" at bounding box center [626, 268] width 617 height 25
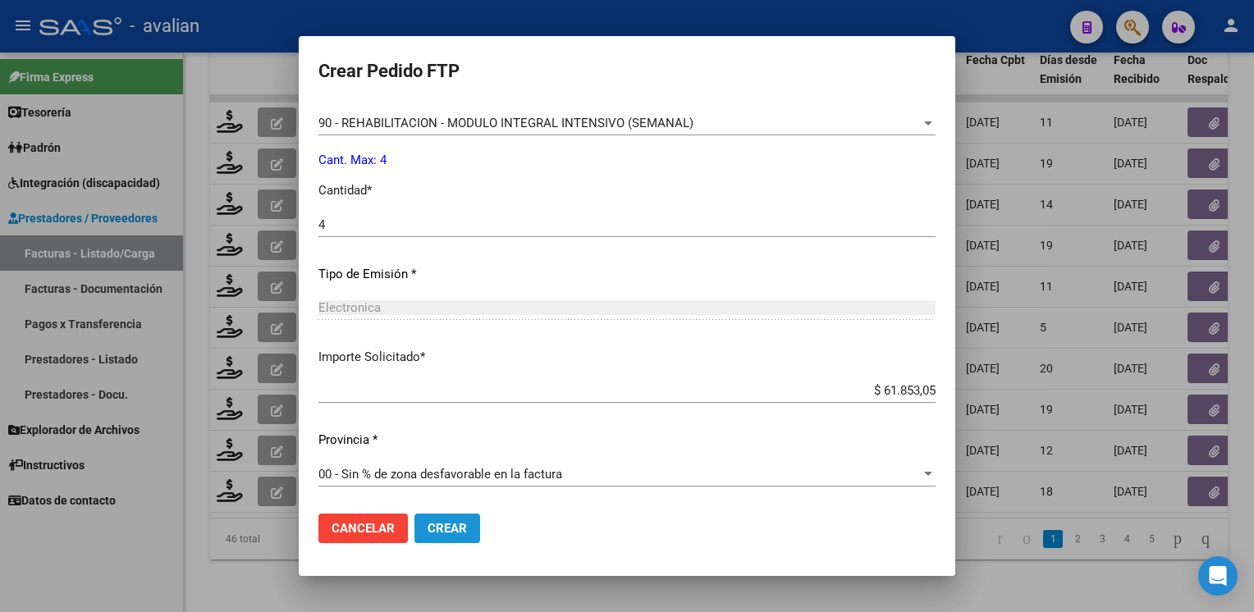
click at [468, 514] on button "Crear" at bounding box center [448, 529] width 66 height 30
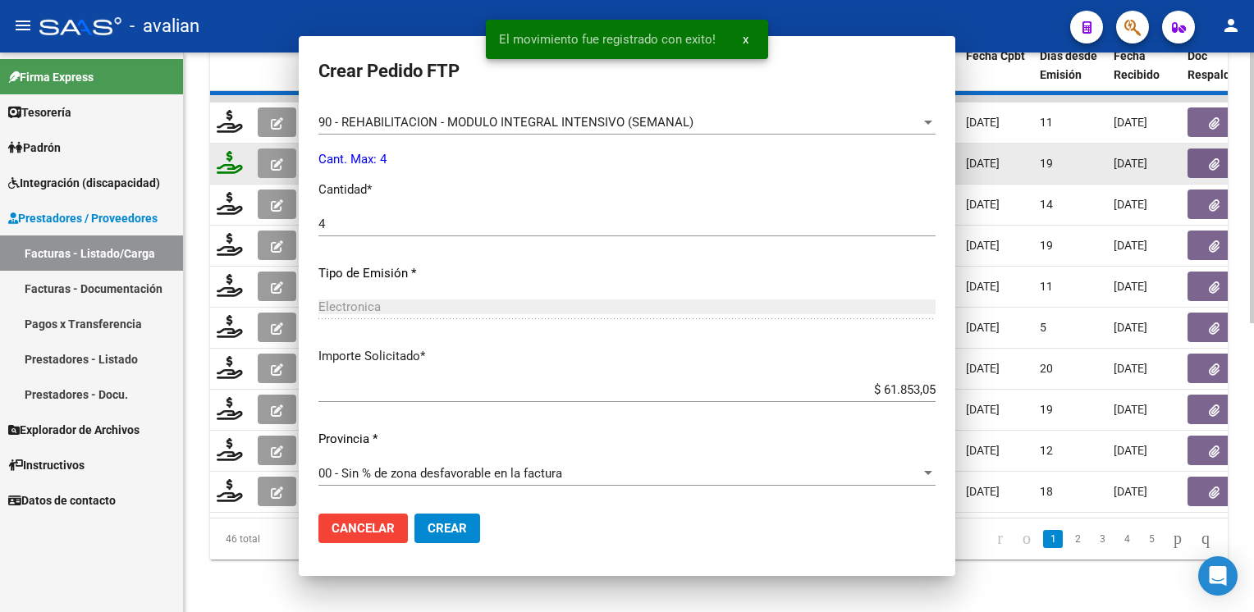
scroll to position [0, 0]
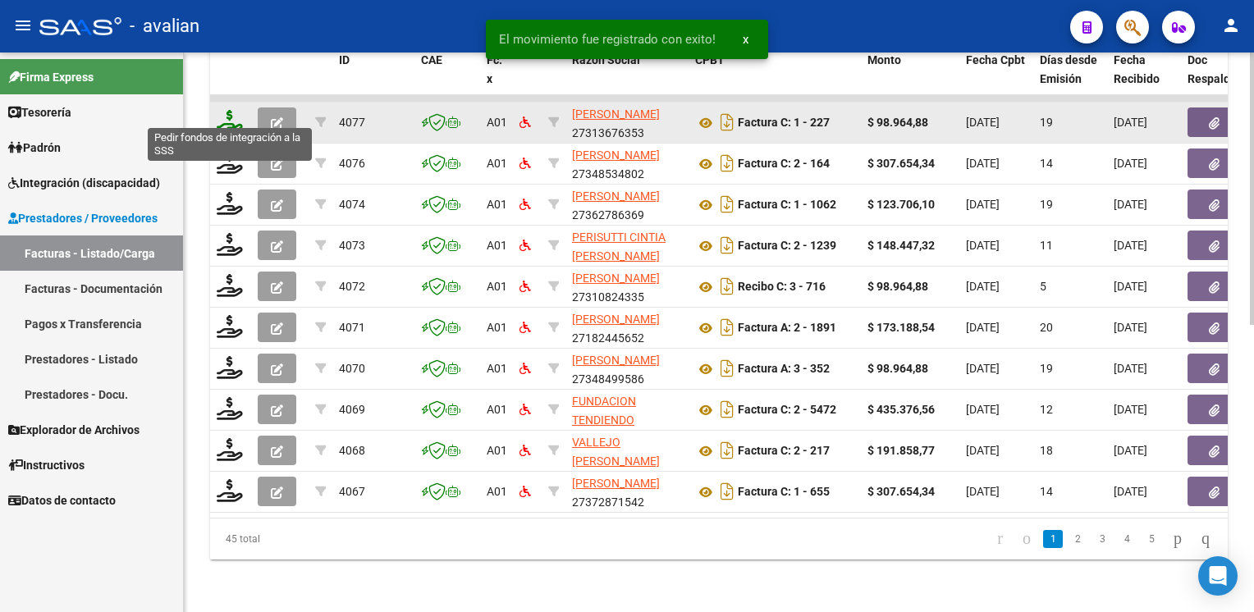
click at [235, 120] on icon at bounding box center [230, 121] width 26 height 23
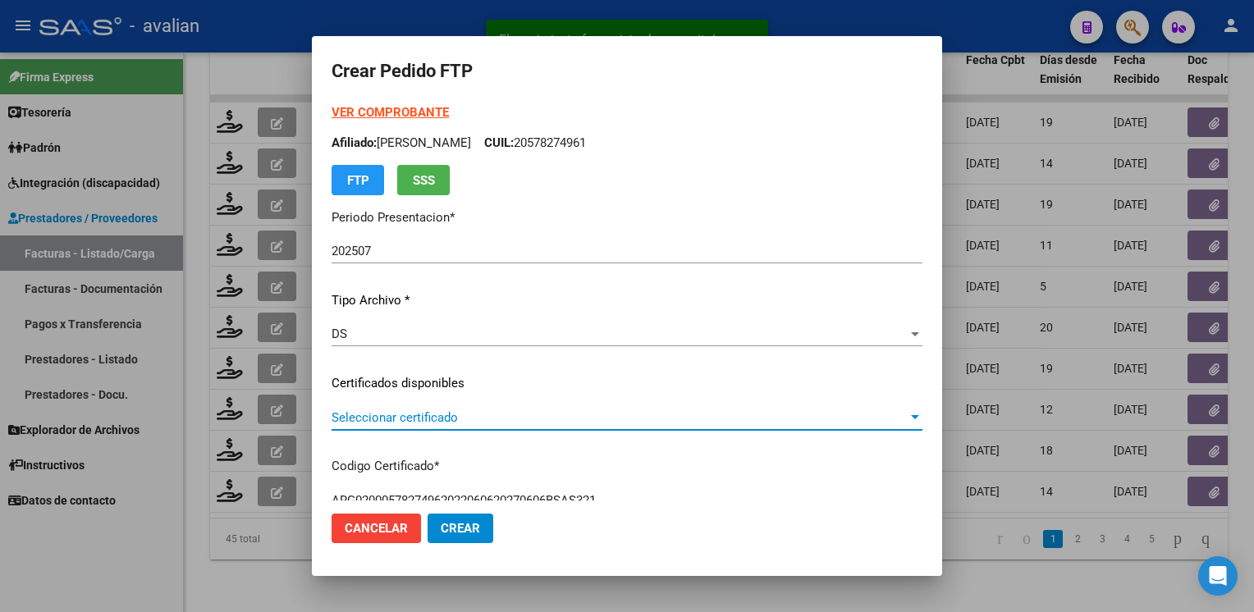
click at [428, 418] on span "Seleccionar certificado" at bounding box center [620, 417] width 576 height 15
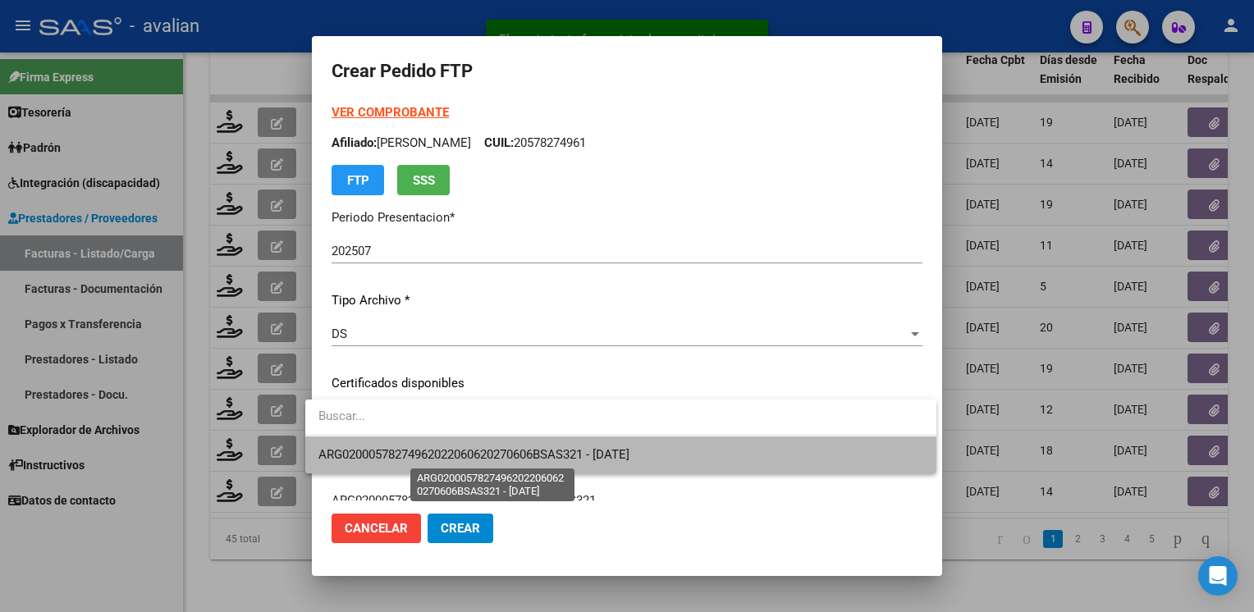
click at [424, 455] on span "ARG02000578274962022060620270606BSAS321 - 2027-06-06" at bounding box center [473, 454] width 311 height 15
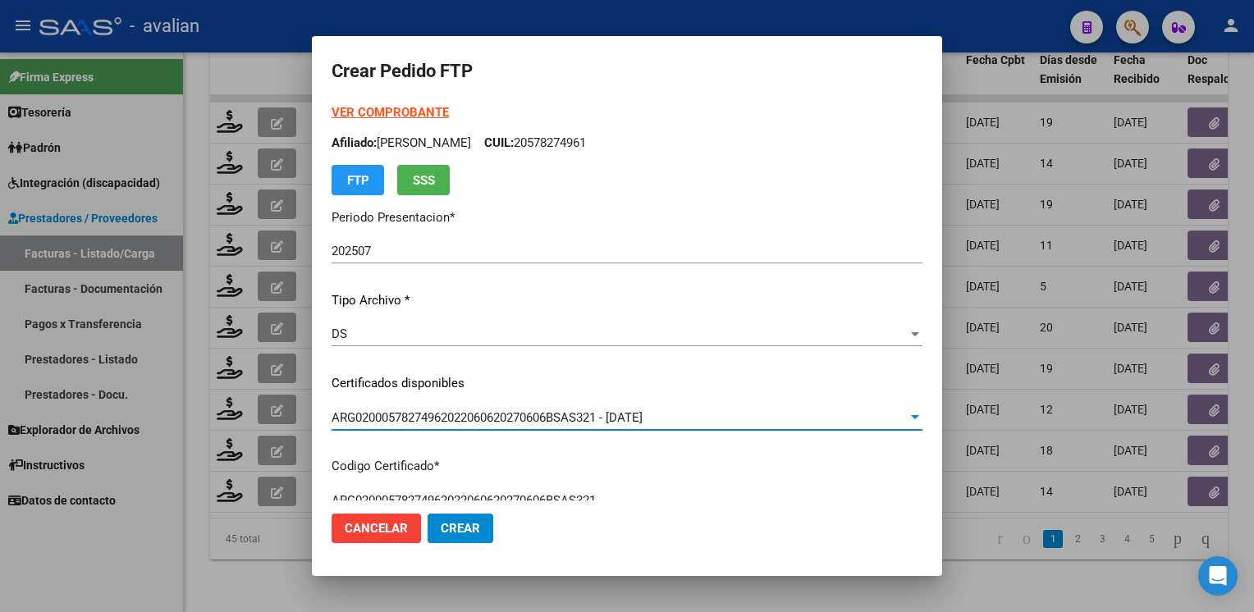
click at [591, 137] on p "Afiliado: LUCARNI THIAGO LEONEL CUIL: 20578274961" at bounding box center [627, 143] width 591 height 19
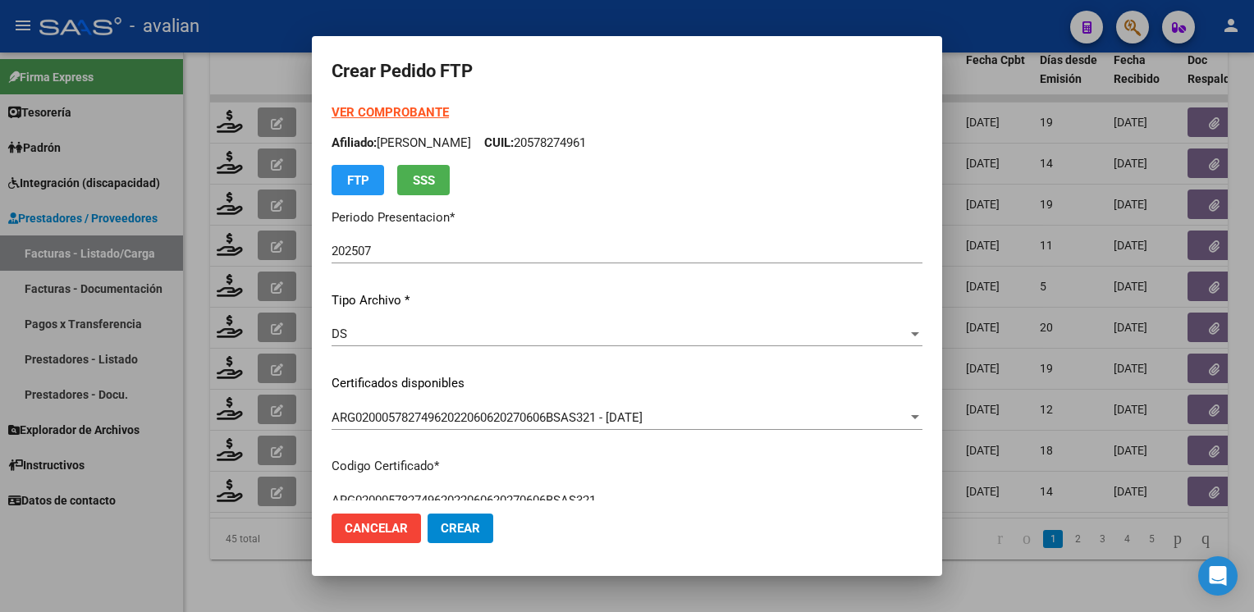
click at [591, 137] on p "Afiliado: LUCARNI THIAGO LEONEL CUIL: 20578274961" at bounding box center [627, 143] width 591 height 19
copy p "20578274961"
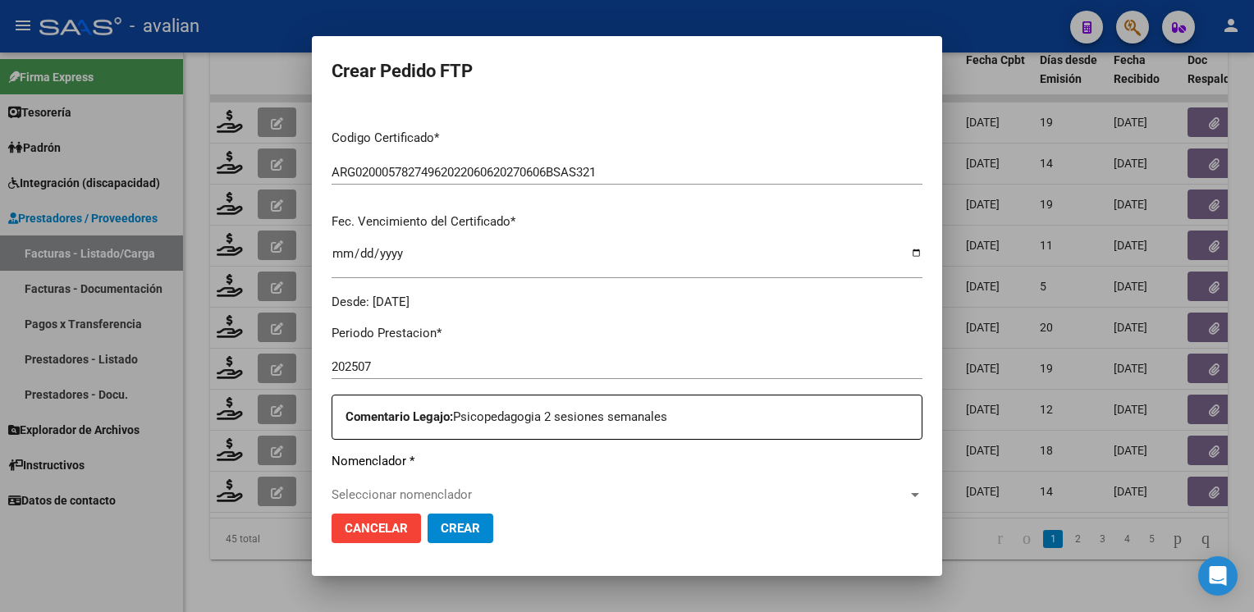
scroll to position [492, 0]
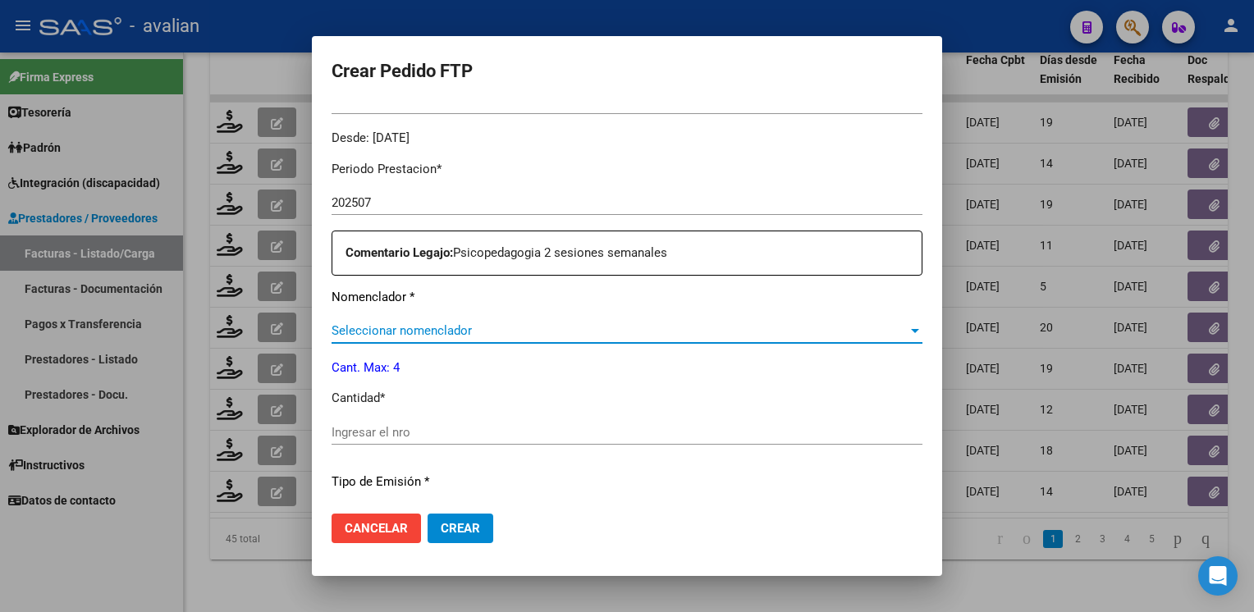
click at [483, 334] on span "Seleccionar nomenclador" at bounding box center [620, 330] width 576 height 15
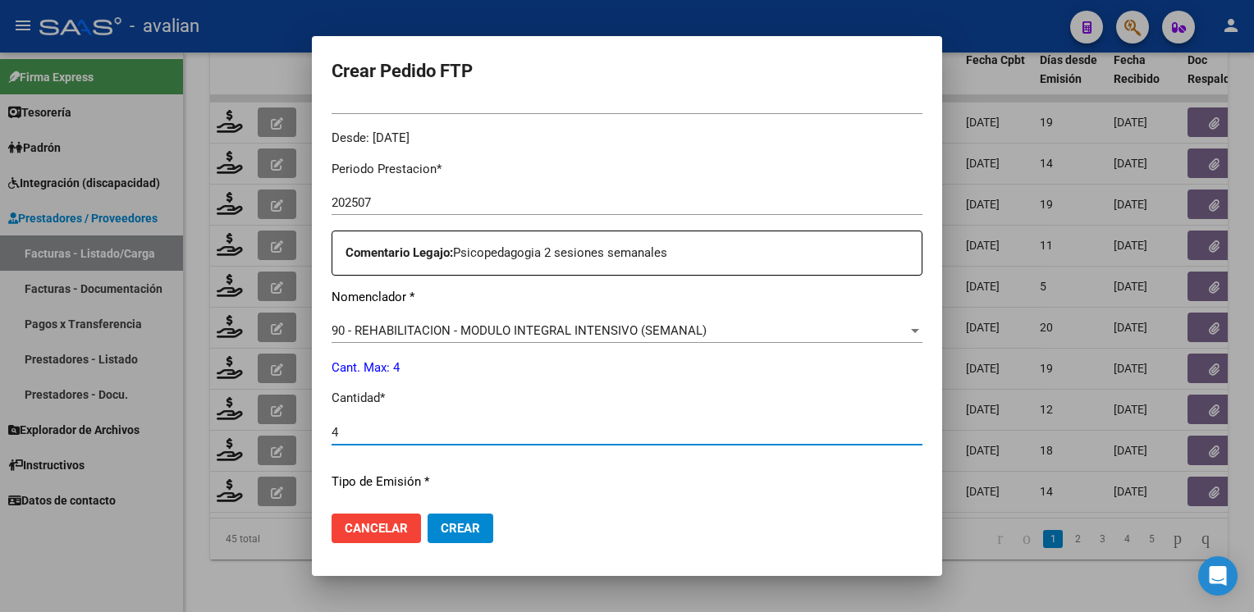
scroll to position [700, 0]
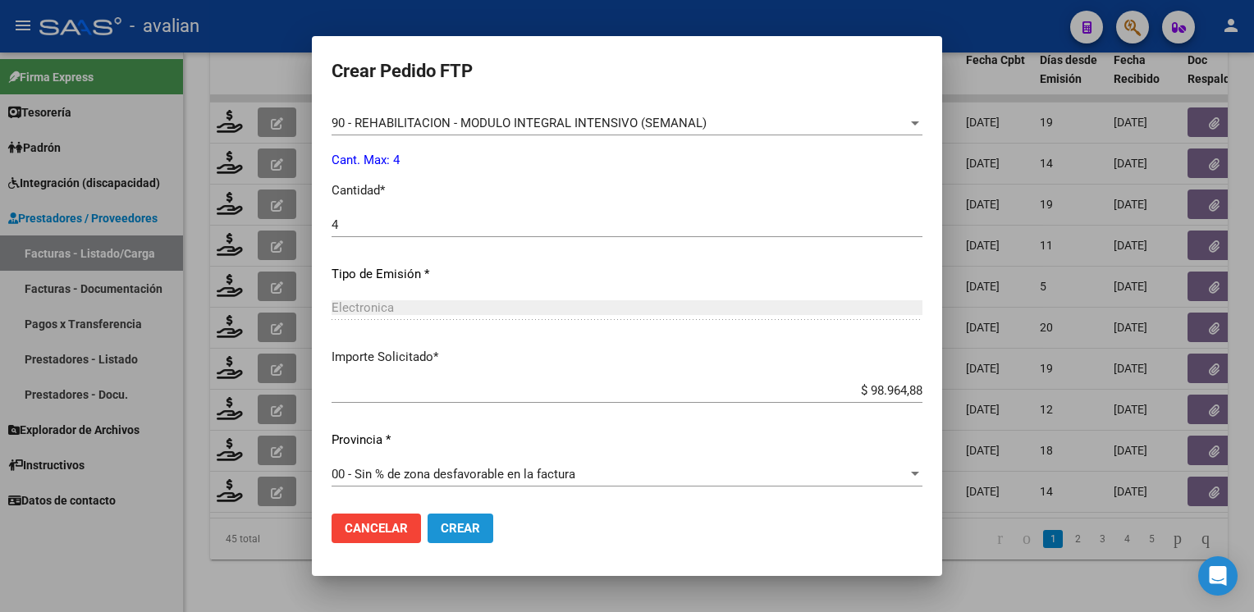
drag, startPoint x: 440, startPoint y: 530, endPoint x: 429, endPoint y: 497, distance: 34.5
click at [441, 530] on span "Crear" at bounding box center [460, 528] width 39 height 15
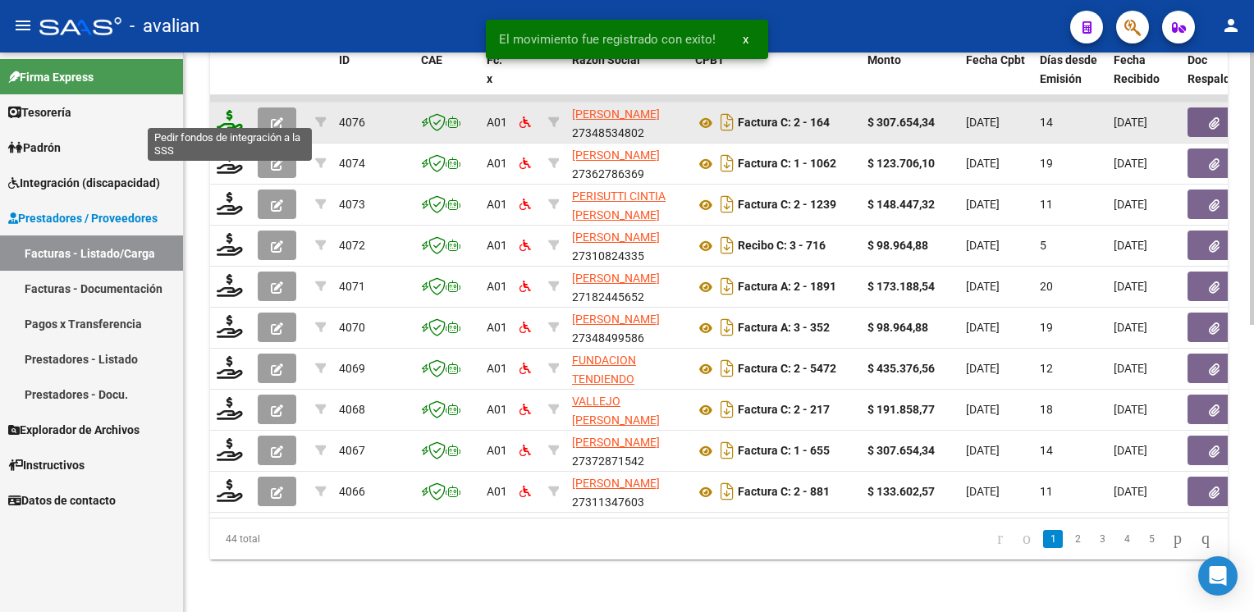
click at [240, 114] on icon at bounding box center [230, 121] width 26 height 23
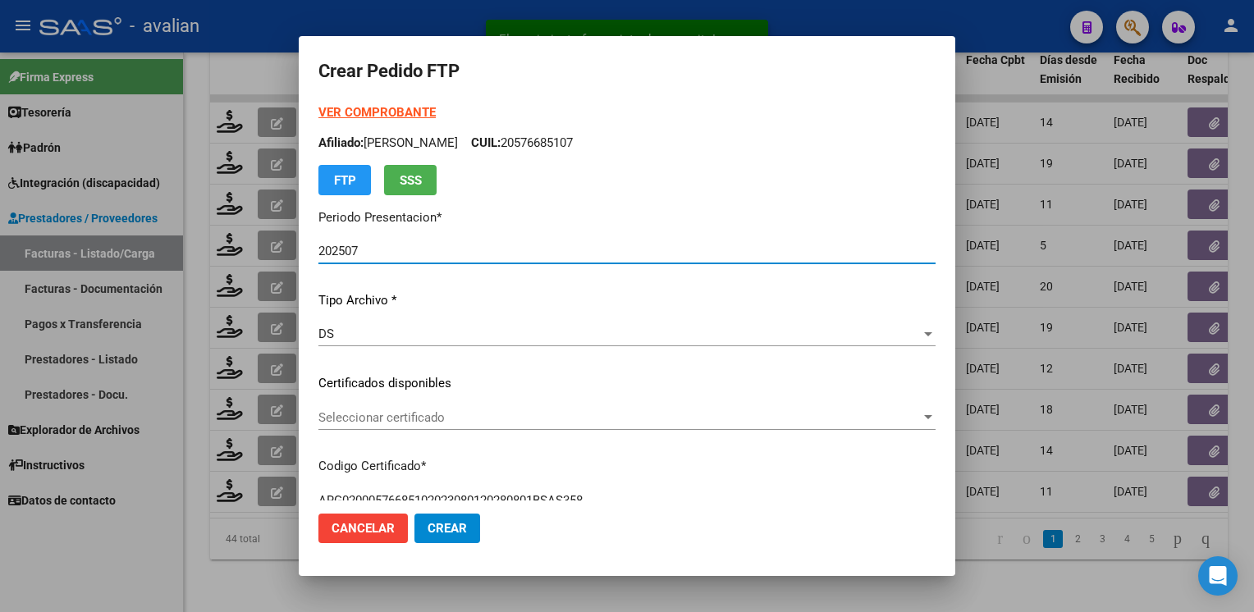
click at [394, 418] on span "Seleccionar certificado" at bounding box center [619, 417] width 602 height 15
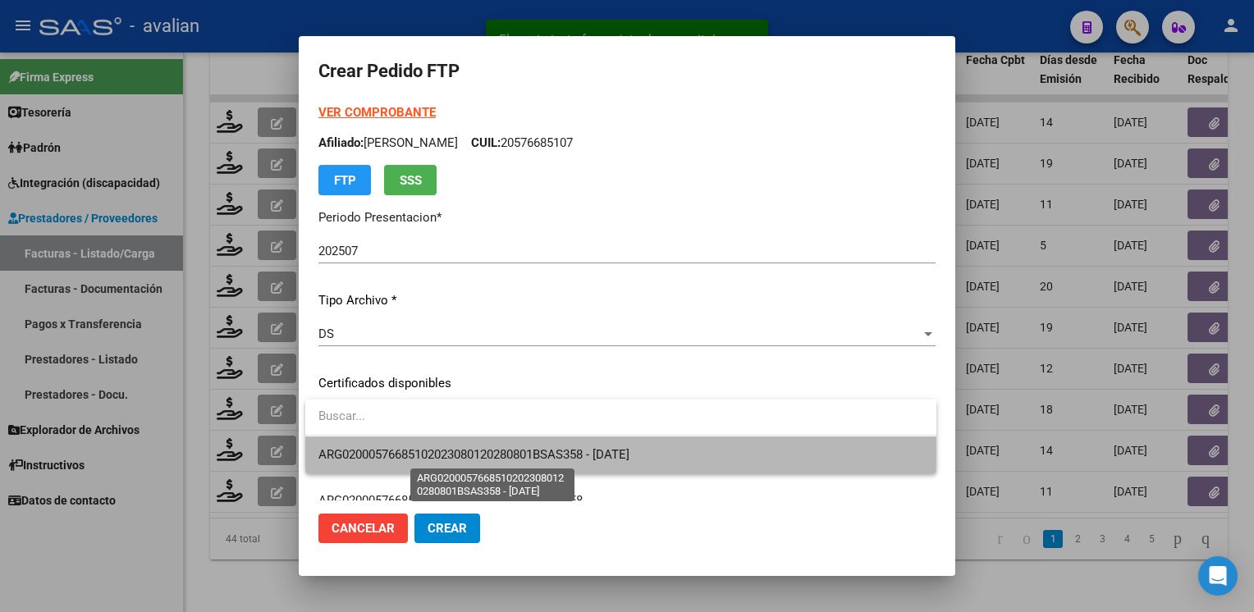
click at [402, 452] on span "ARG02000576685102023080120280801BSAS358 - 2028-08-01" at bounding box center [473, 454] width 311 height 15
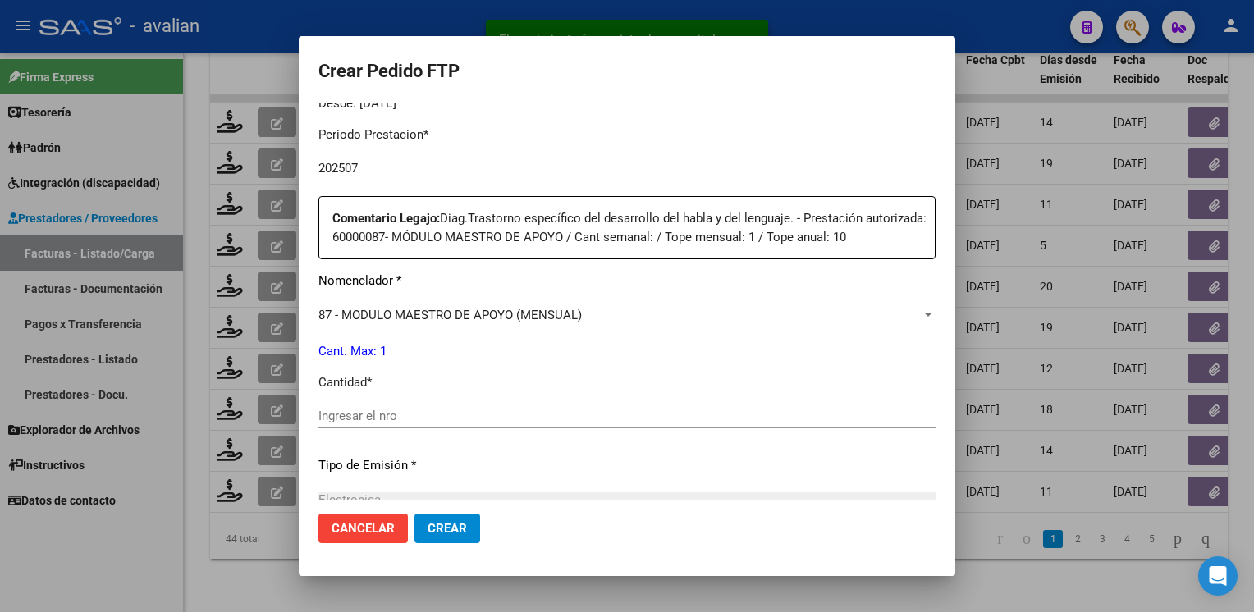
scroll to position [657, 0]
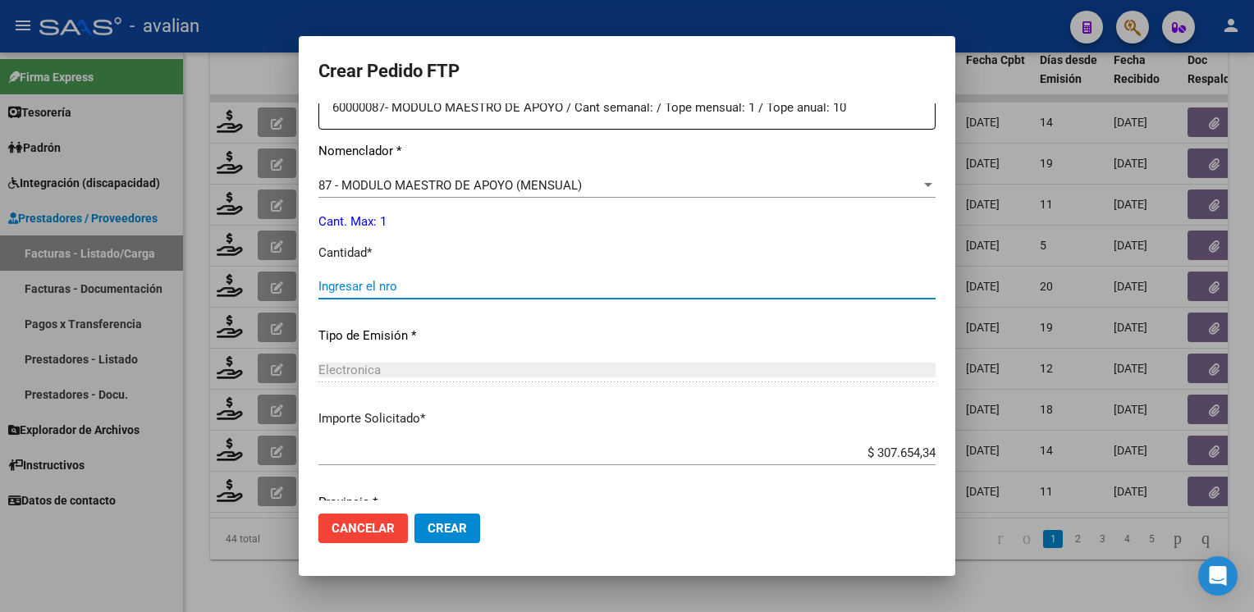
click at [359, 287] on input "Ingresar el nro" at bounding box center [626, 286] width 617 height 15
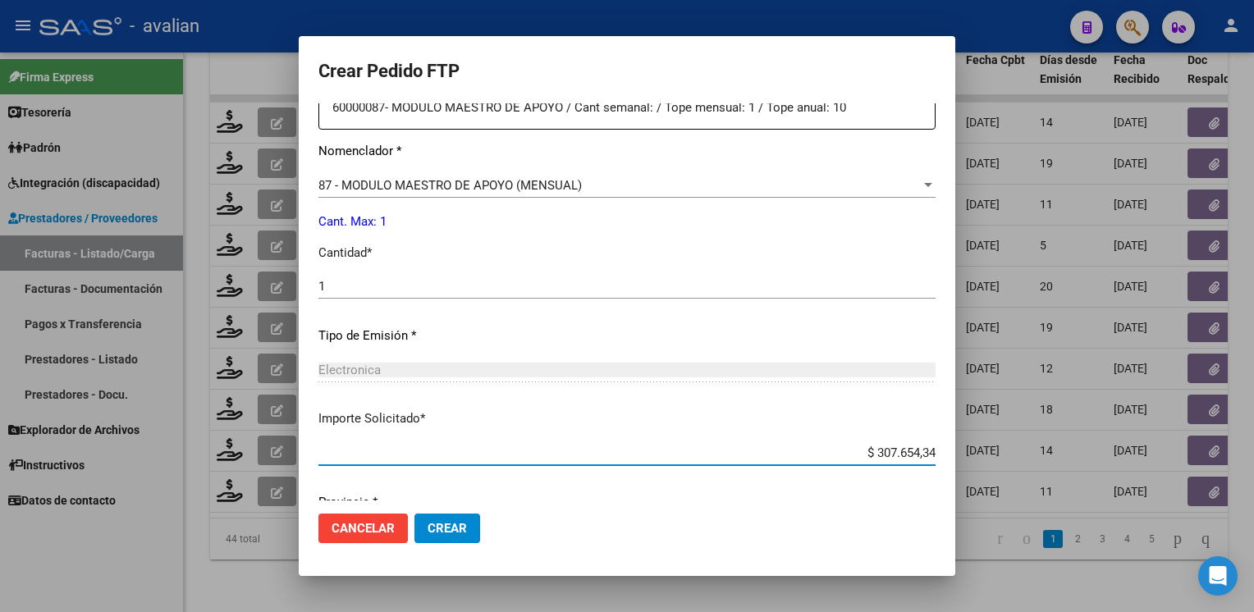
scroll to position [719, 0]
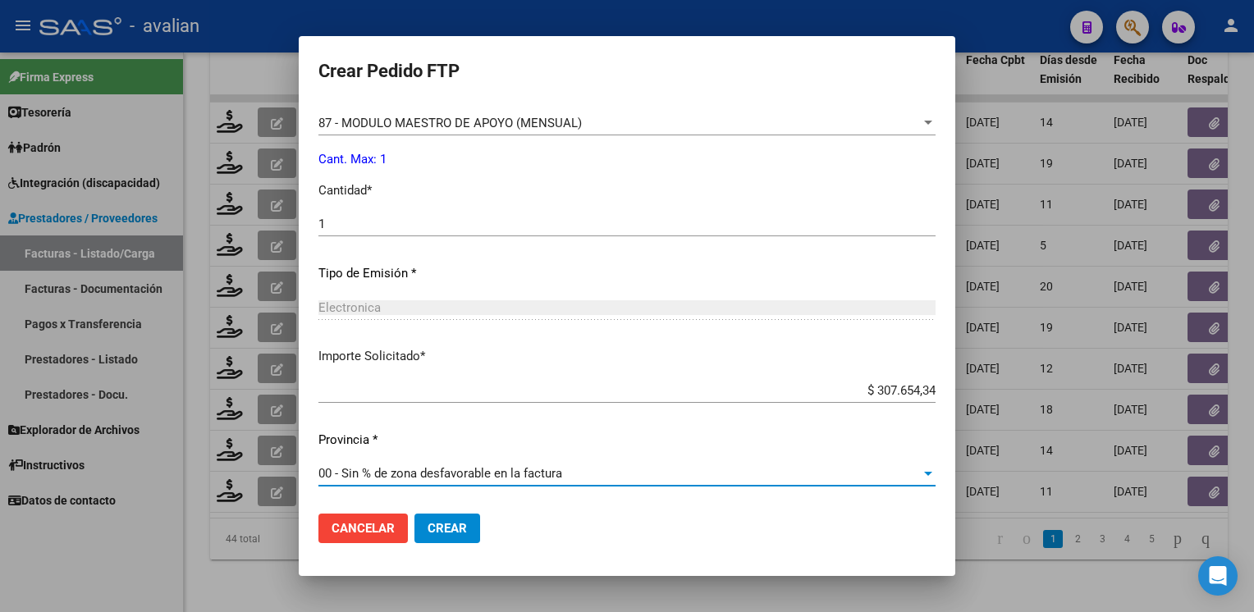
click at [440, 522] on span "Crear" at bounding box center [447, 528] width 39 height 15
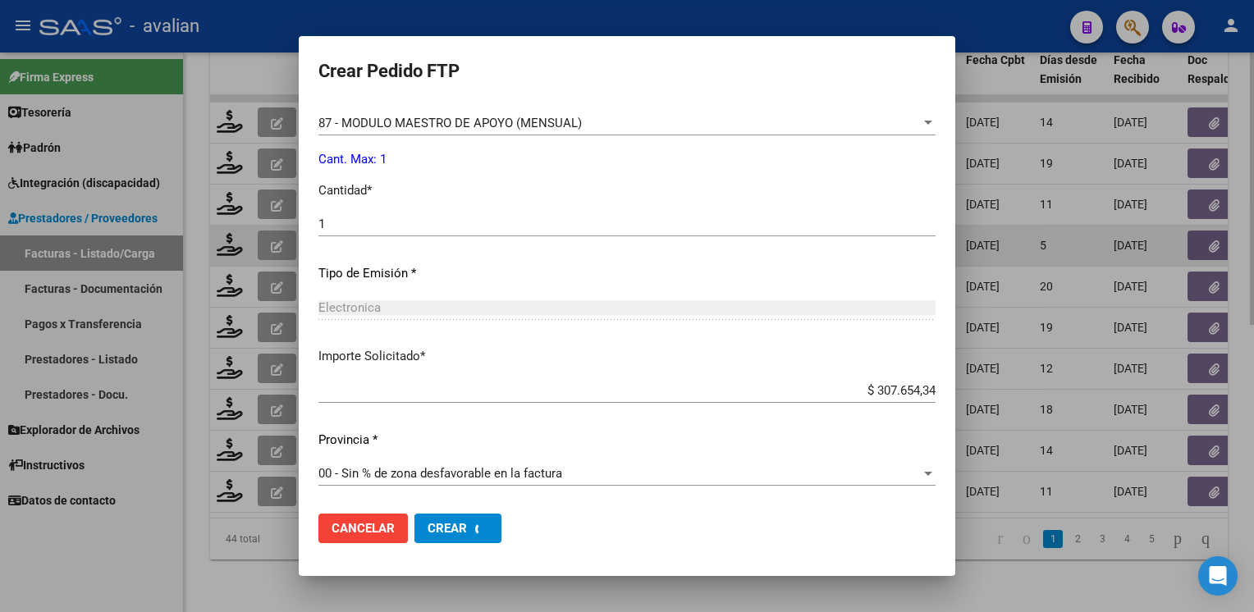
scroll to position [0, 0]
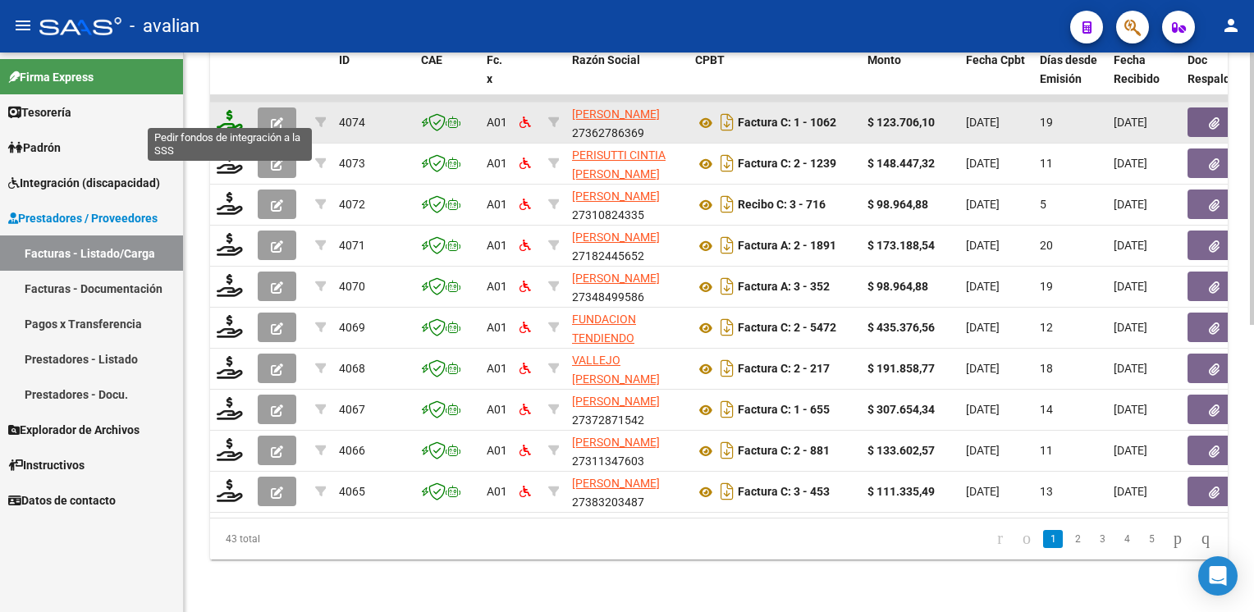
click at [240, 119] on icon at bounding box center [230, 121] width 26 height 23
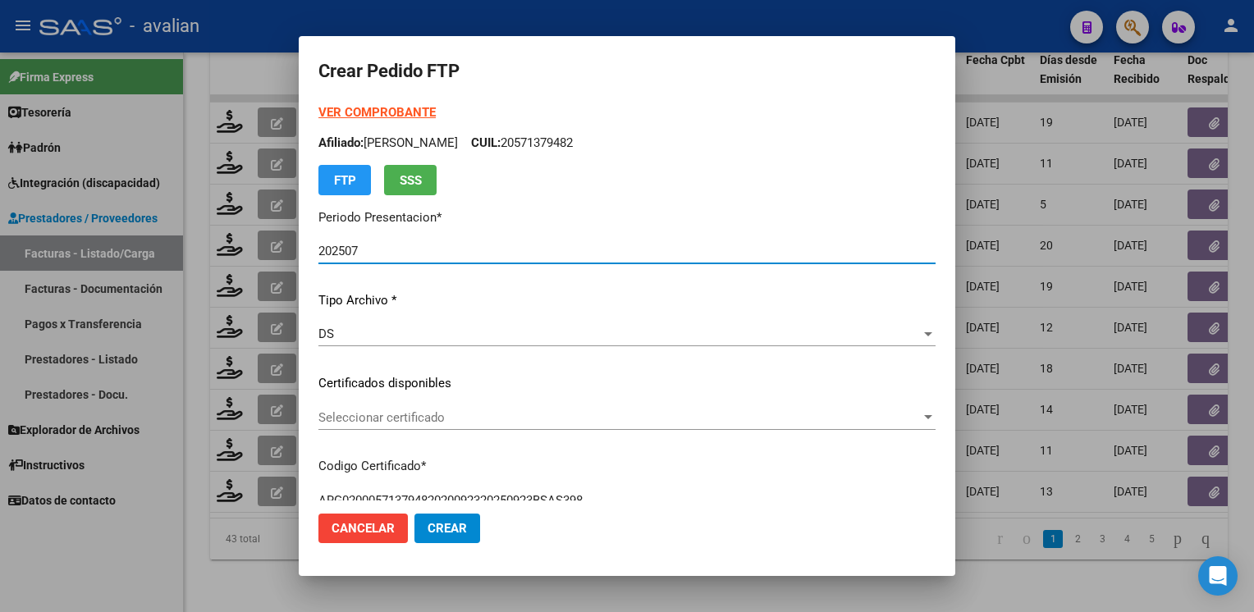
click at [447, 415] on span "Seleccionar certificado" at bounding box center [619, 417] width 602 height 15
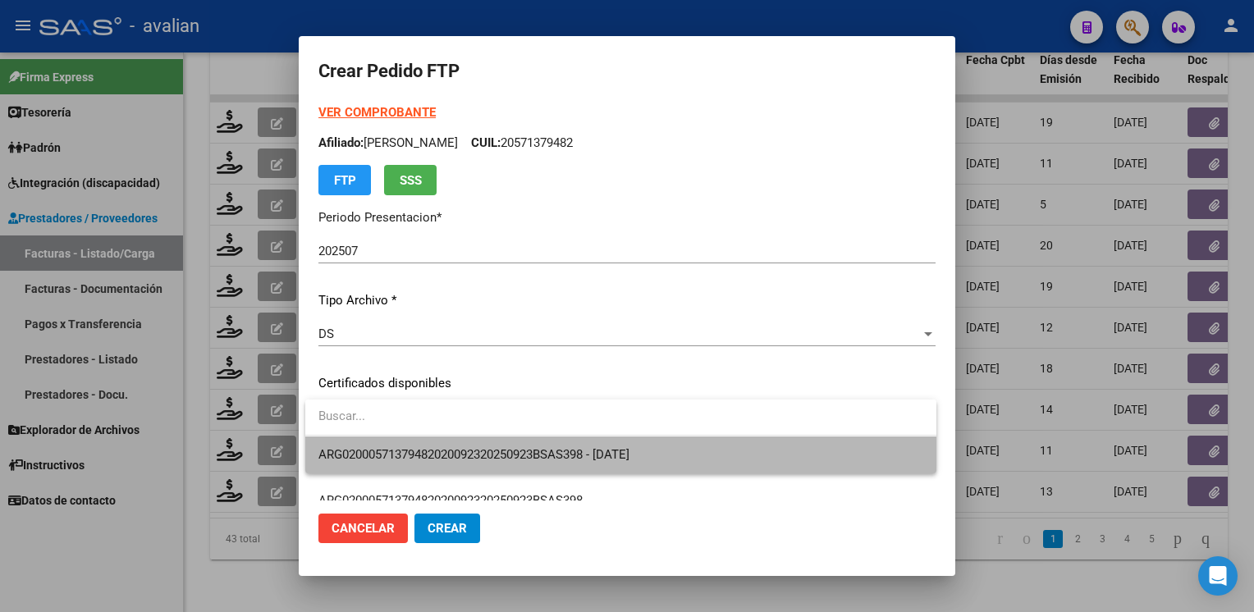
click at [451, 444] on span "ARG02000571379482020092320250923BSAS398 - 2025-09-23" at bounding box center [620, 455] width 605 height 37
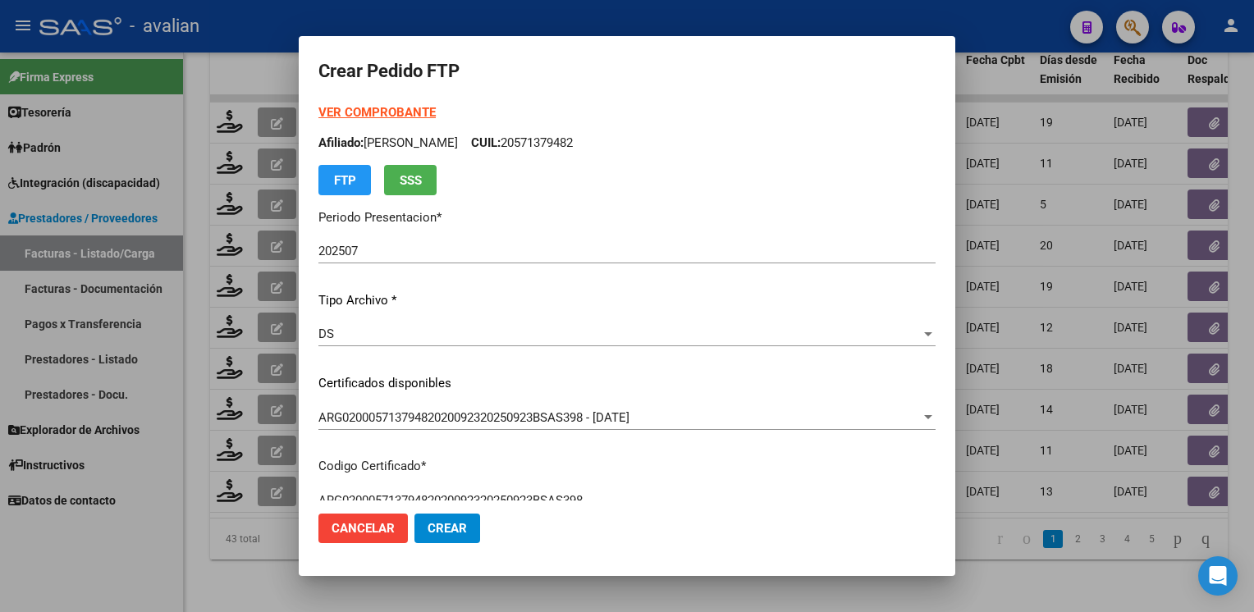
click at [405, 117] on strong "VER COMPROBANTE" at bounding box center [376, 112] width 117 height 15
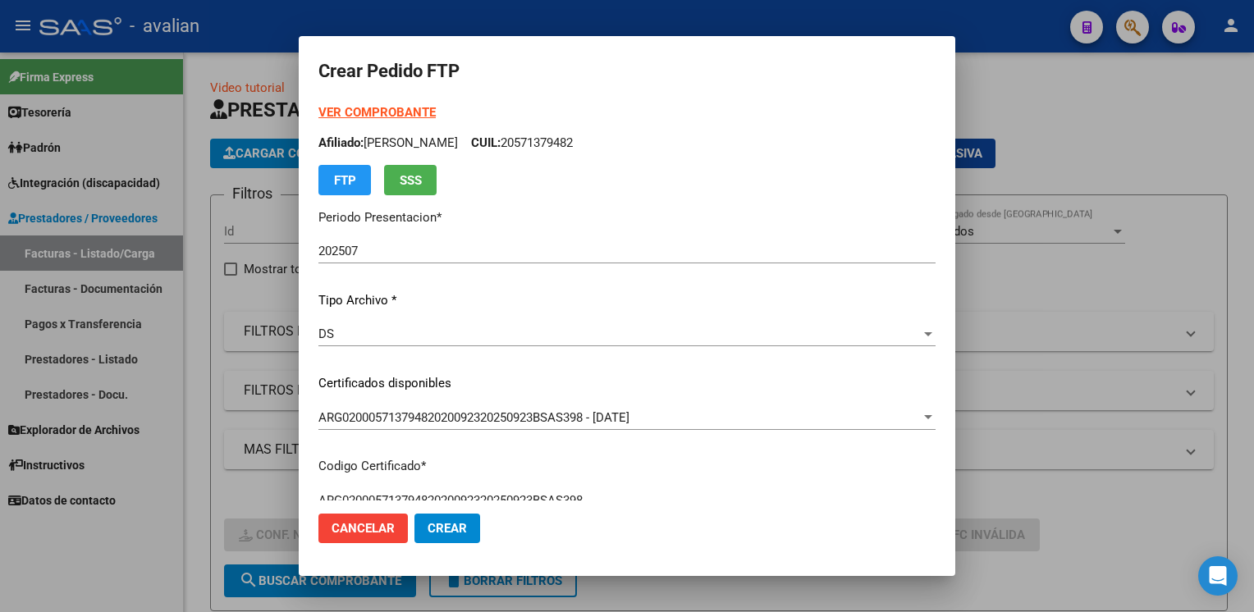
scroll to position [591, 0]
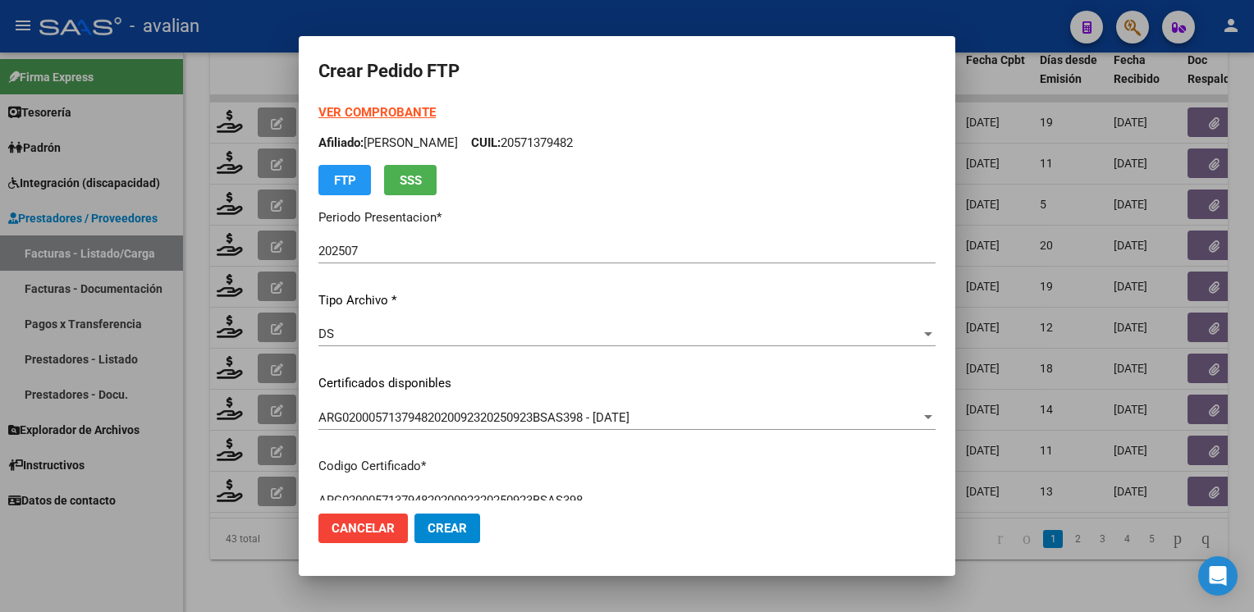
click at [582, 138] on p "Afiliado: VILLARREAL ELIAN CUIL: 20571379482" at bounding box center [626, 143] width 617 height 19
copy p "20571379482"
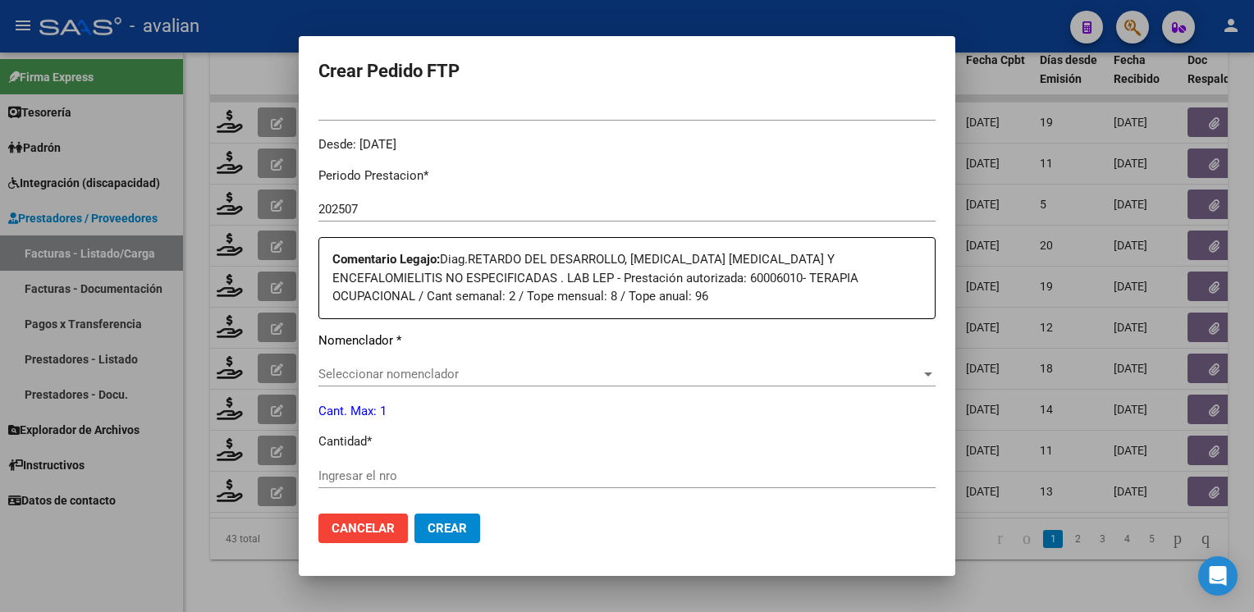
scroll to position [657, 0]
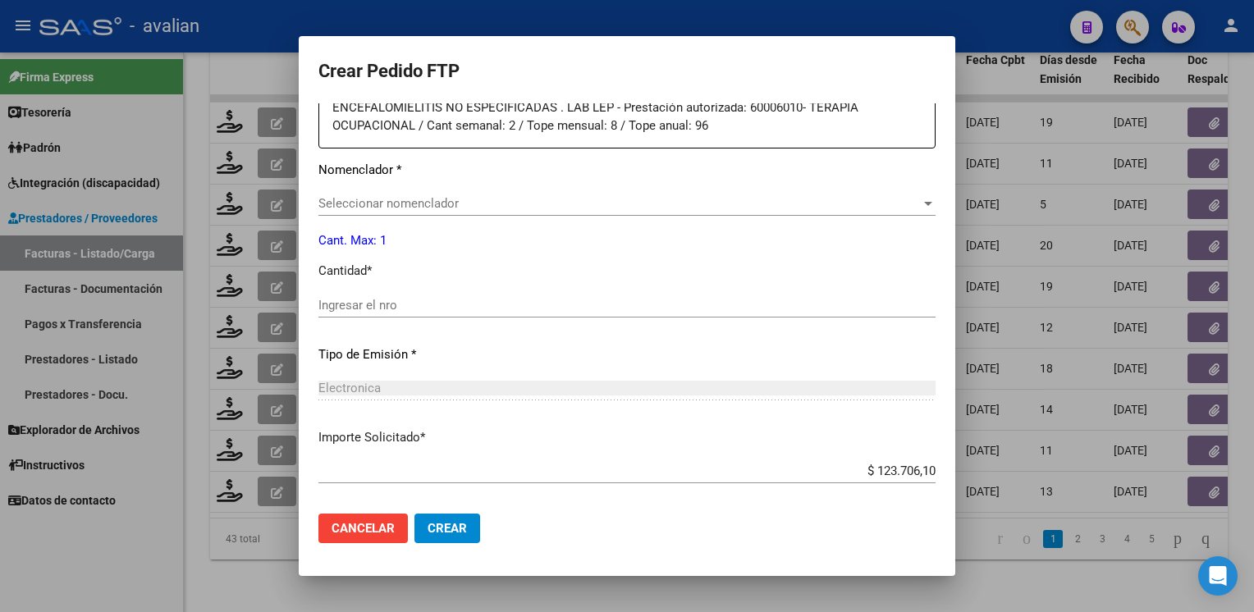
click at [450, 208] on span "Seleccionar nomenclador" at bounding box center [619, 203] width 602 height 15
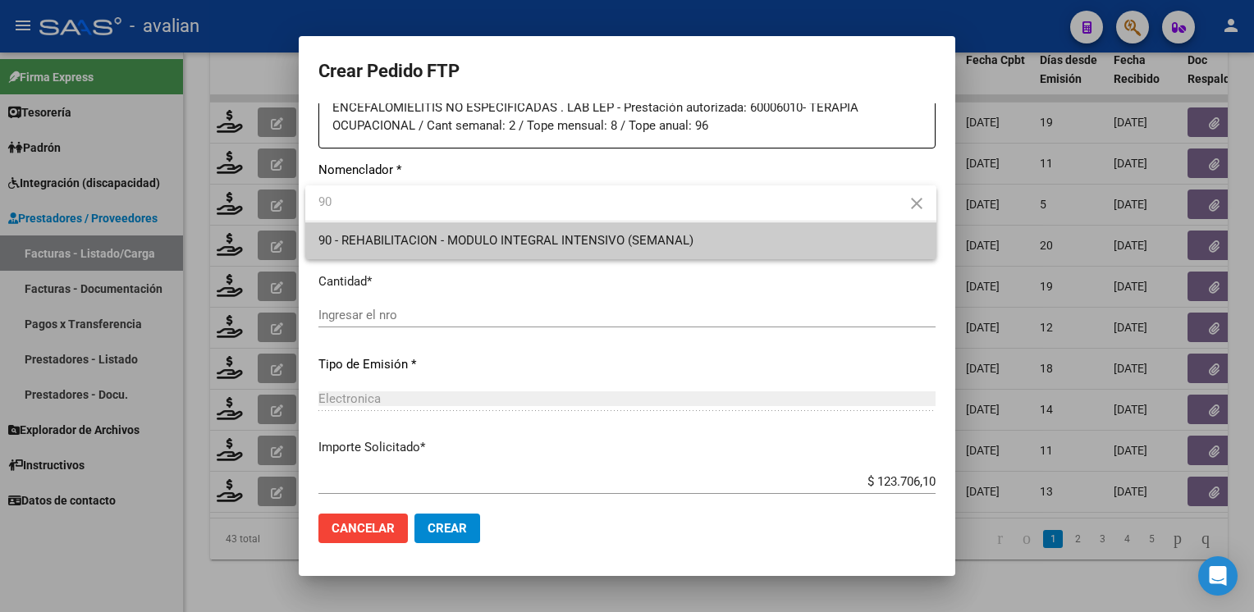
type input "90"
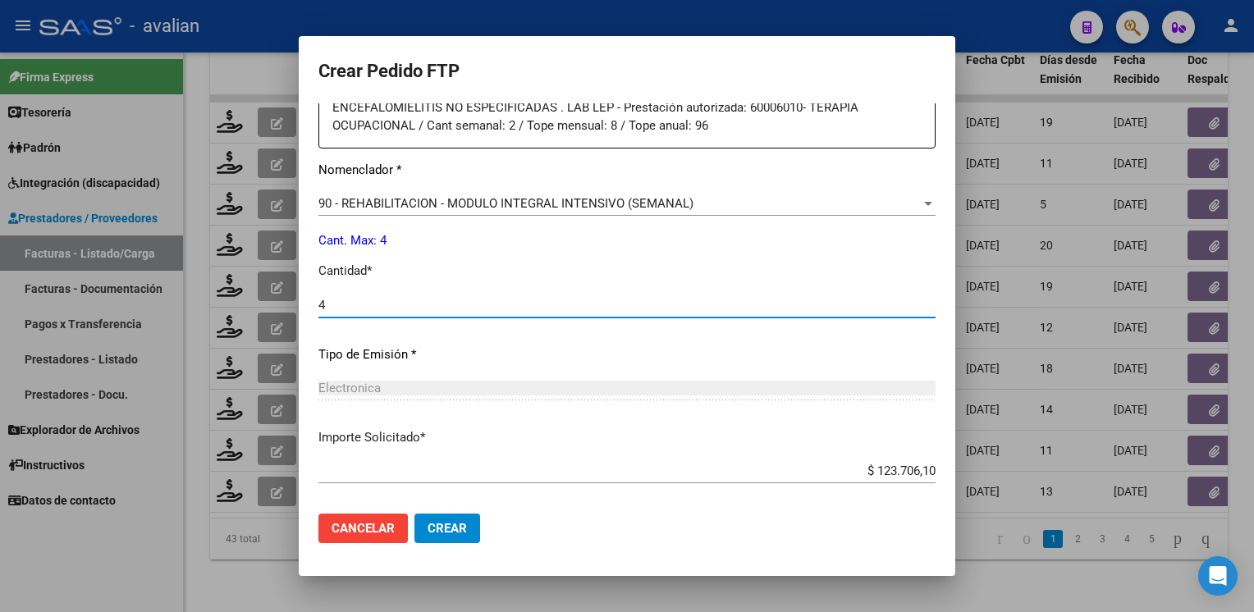
type input "4"
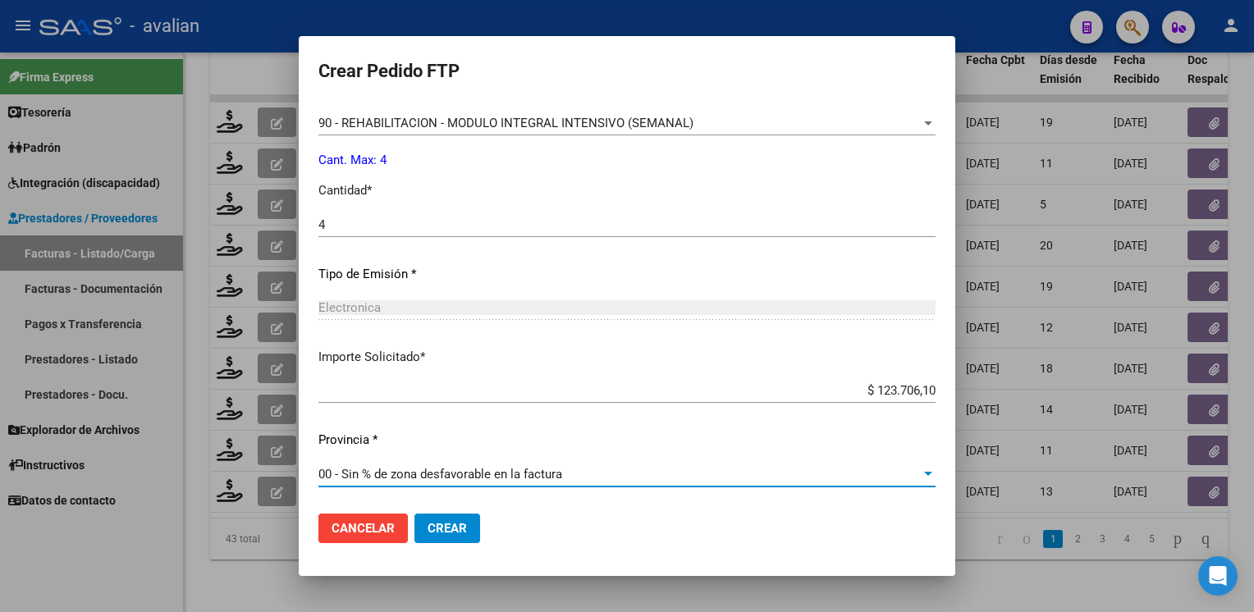
drag, startPoint x: 474, startPoint y: 528, endPoint x: 463, endPoint y: 517, distance: 15.1
click at [473, 529] on button "Crear" at bounding box center [448, 529] width 66 height 30
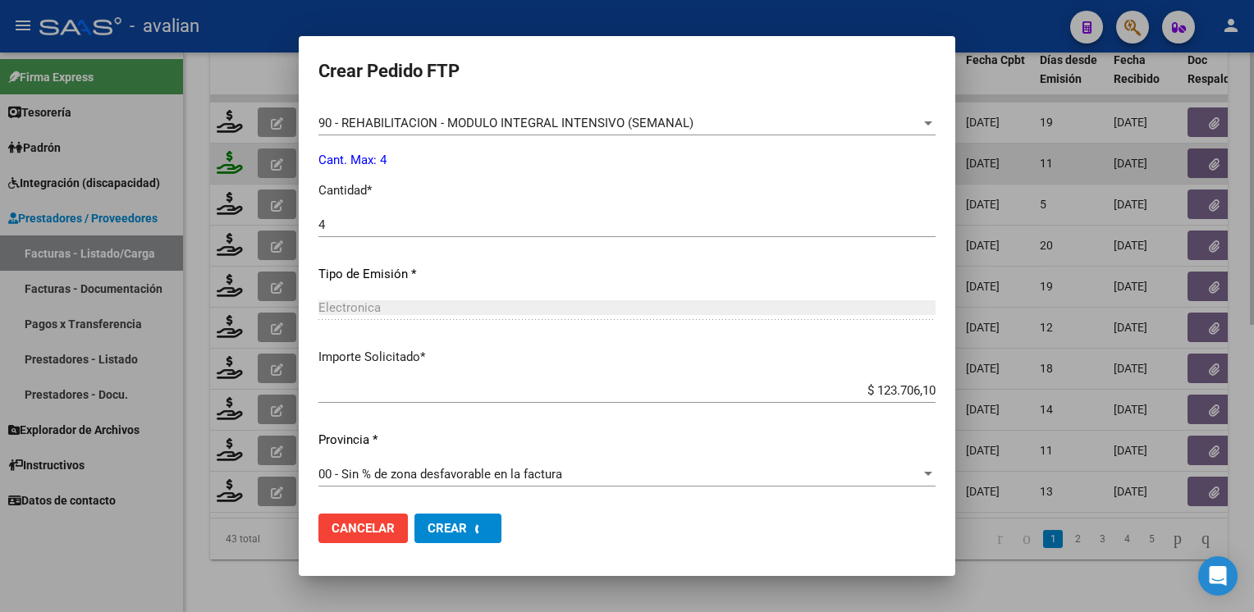
scroll to position [644, 0]
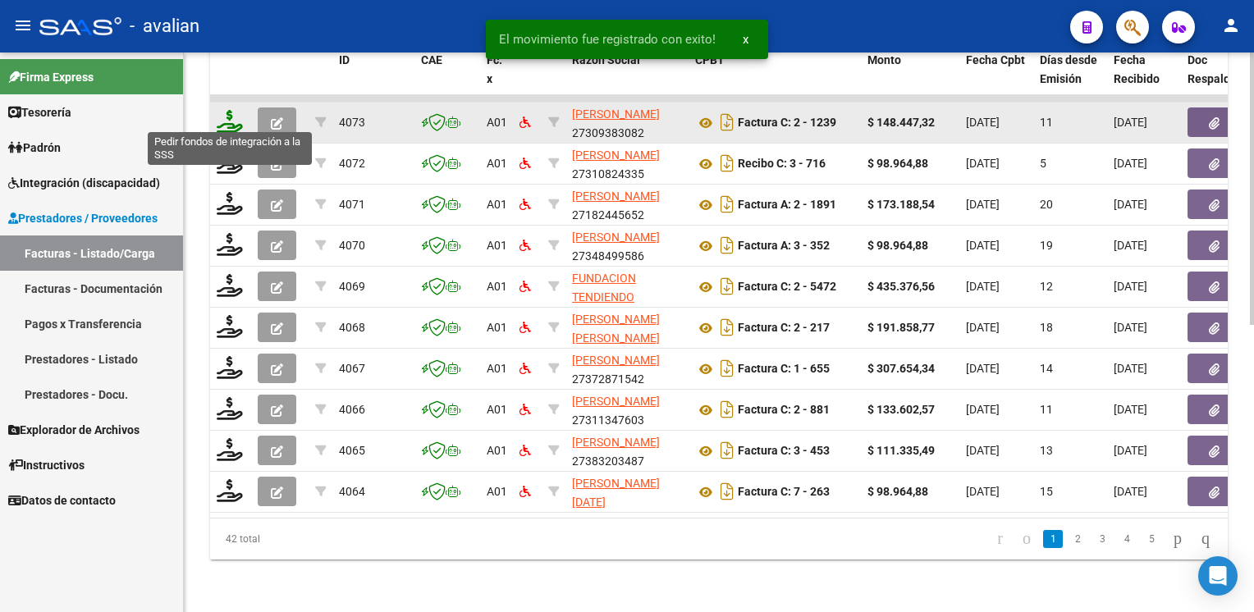
click at [232, 116] on icon at bounding box center [230, 121] width 26 height 23
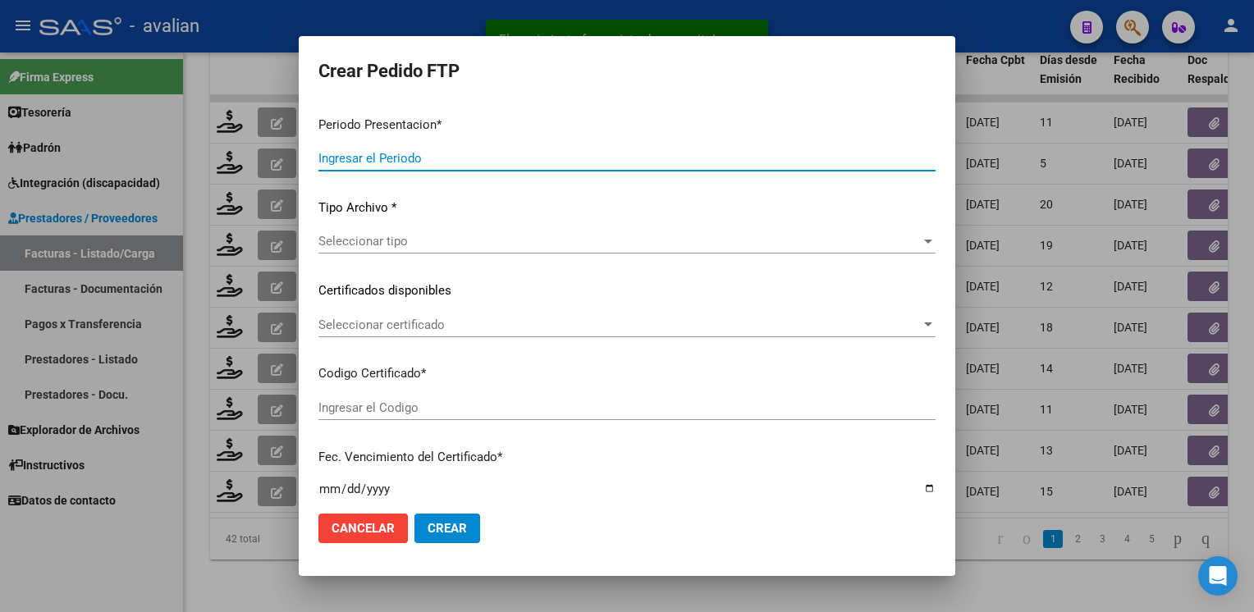
type input "202507"
type input "$ 148.447,32"
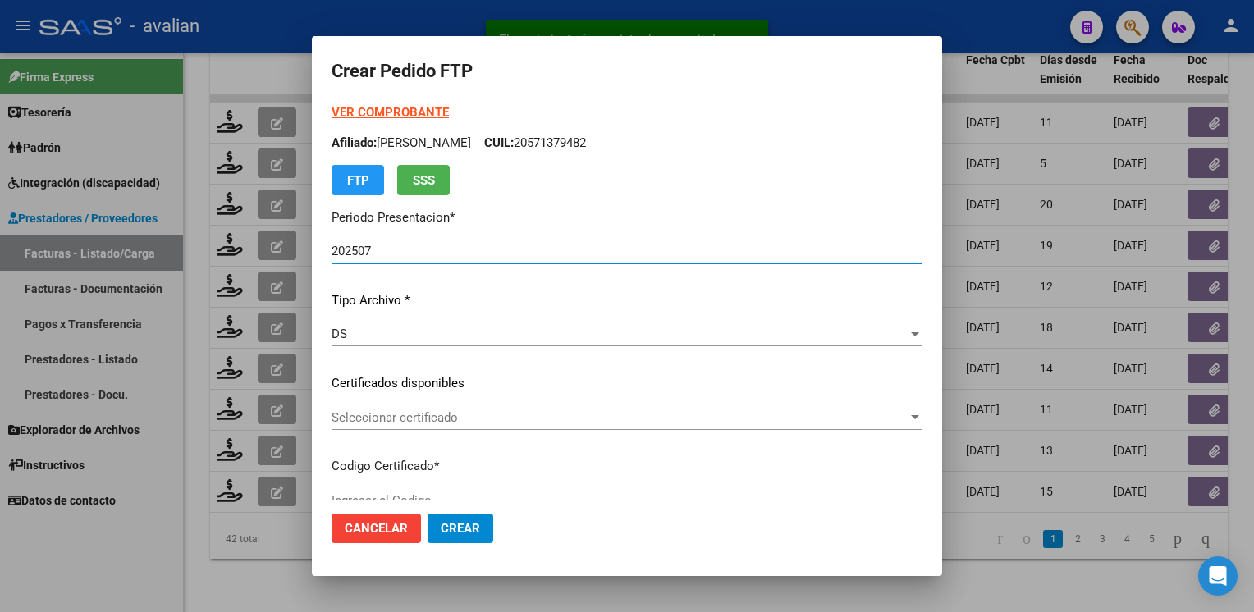
type input "ARG02000545015782024051020290510SFE168"
type input "2029-05-10"
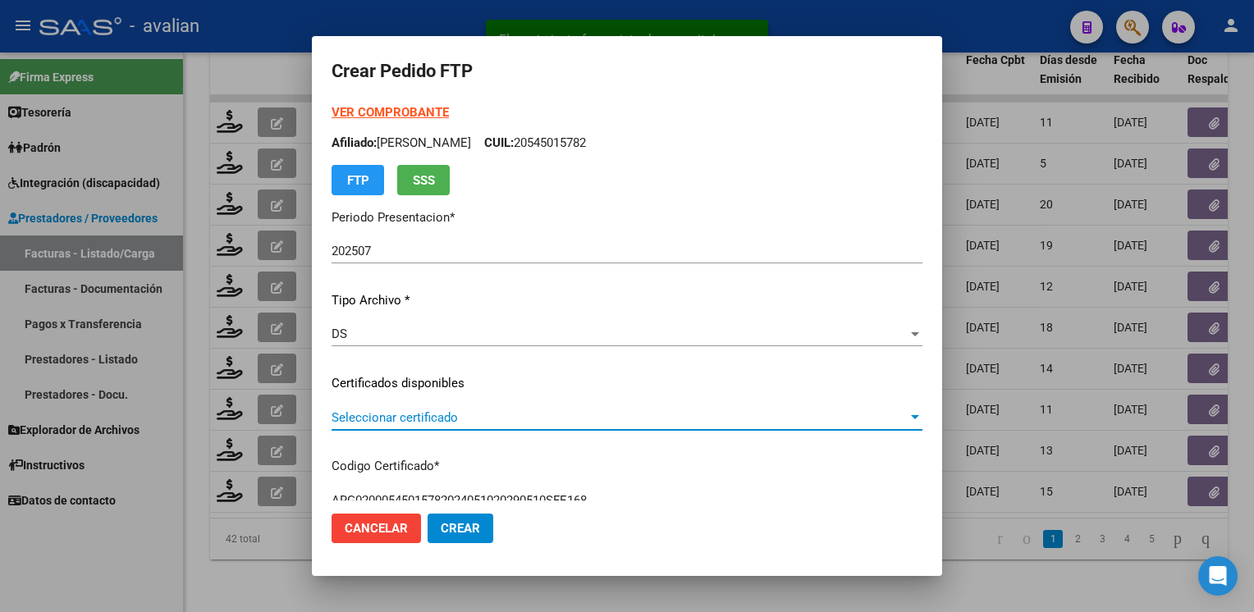
click at [371, 415] on span "Seleccionar certificado" at bounding box center [620, 417] width 576 height 15
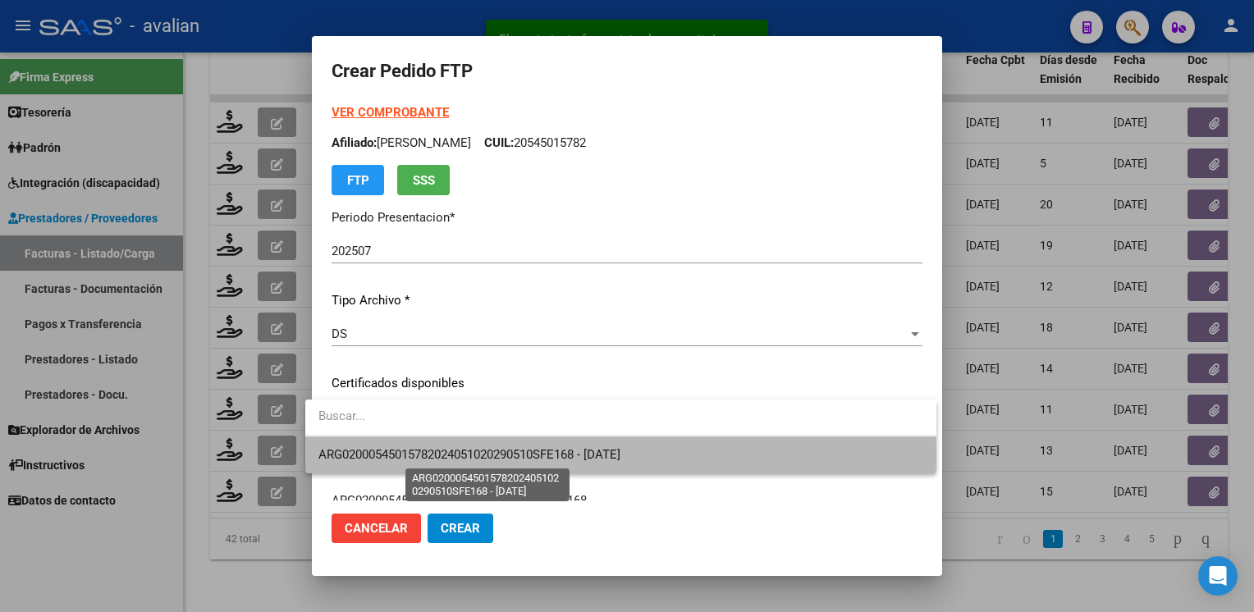
drag, startPoint x: 370, startPoint y: 454, endPoint x: 403, endPoint y: 426, distance: 43.1
click at [371, 452] on span "ARG02000545015782024051020290510SFE168 - 2029-05-10" at bounding box center [469, 454] width 302 height 15
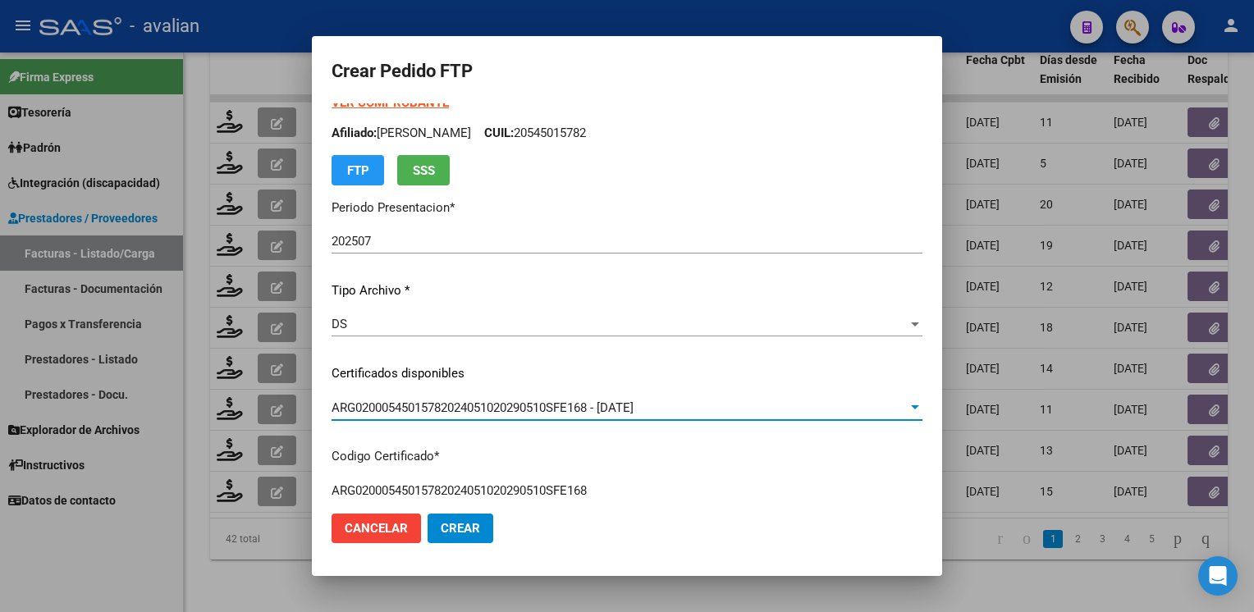
scroll to position [0, 0]
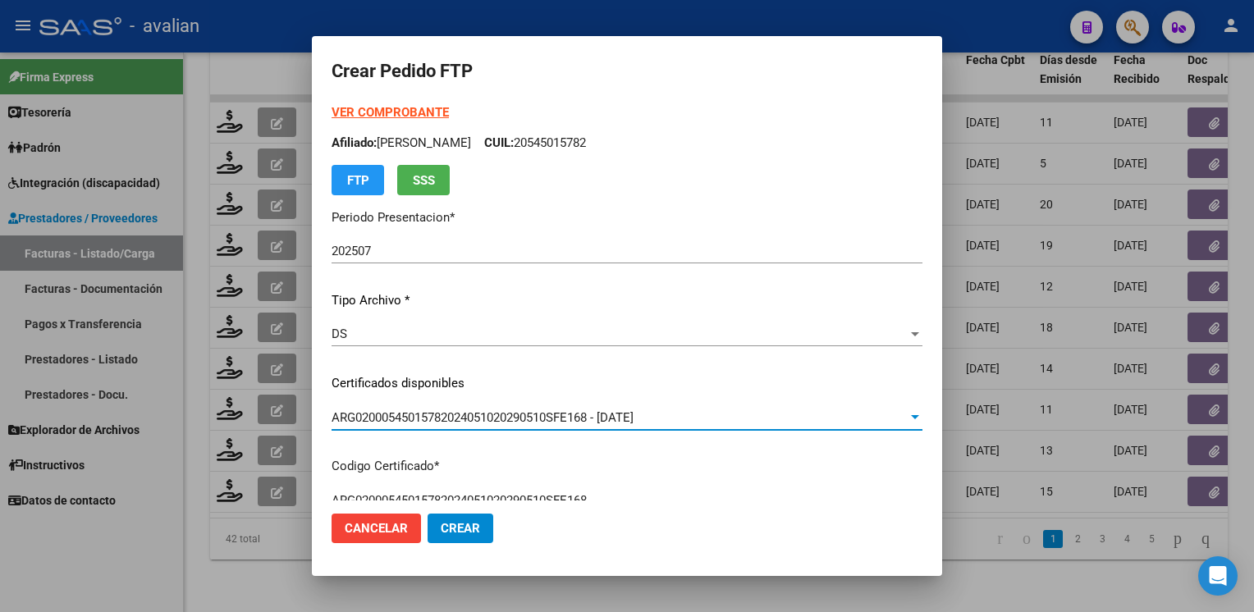
click at [550, 143] on p "Afiliado: MOREL NAZARENO CUIL: 20545015782" at bounding box center [627, 143] width 591 height 19
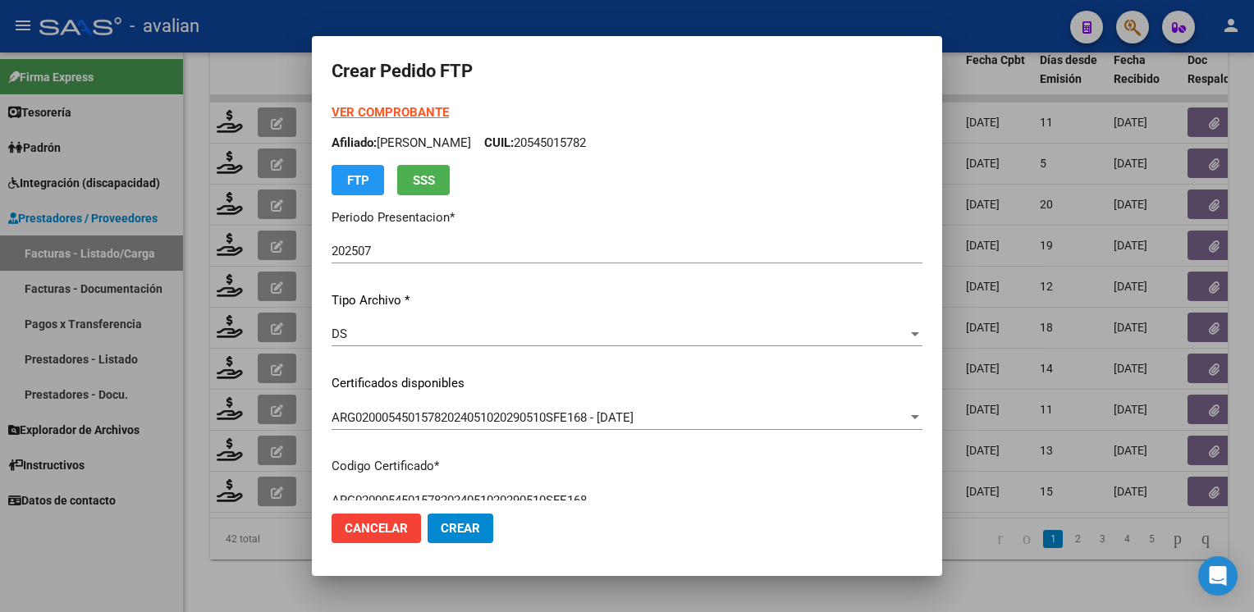
click at [550, 143] on p "Afiliado: MOREL NAZARENO CUIL: 20545015782" at bounding box center [627, 143] width 591 height 19
copy p "20545015782"
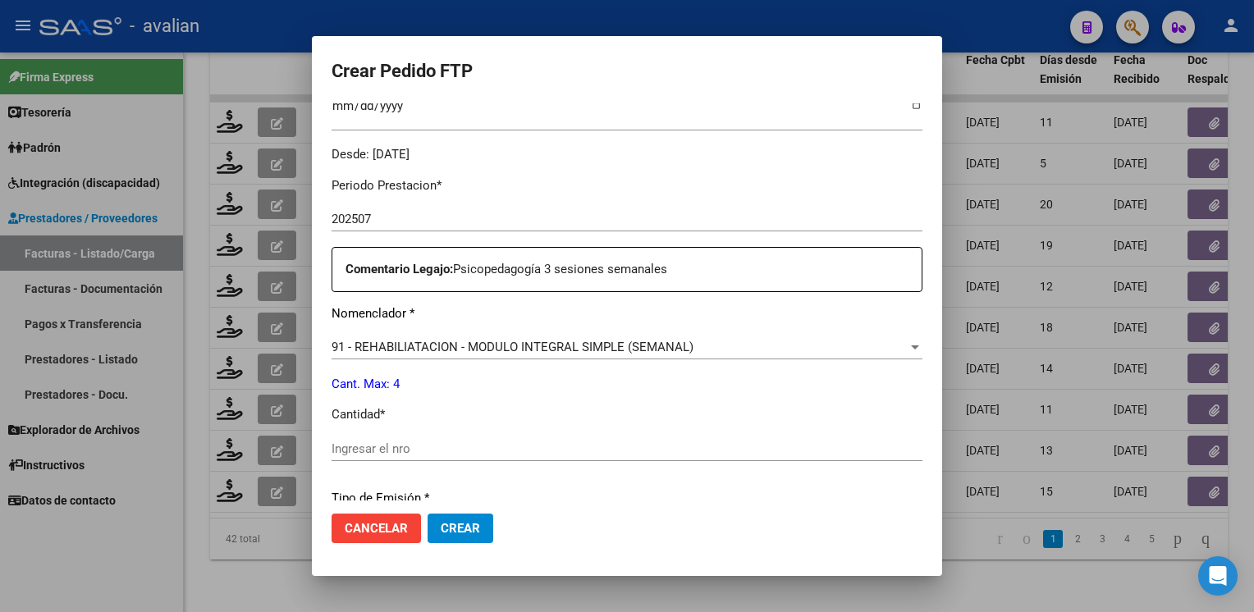
scroll to position [492, 0]
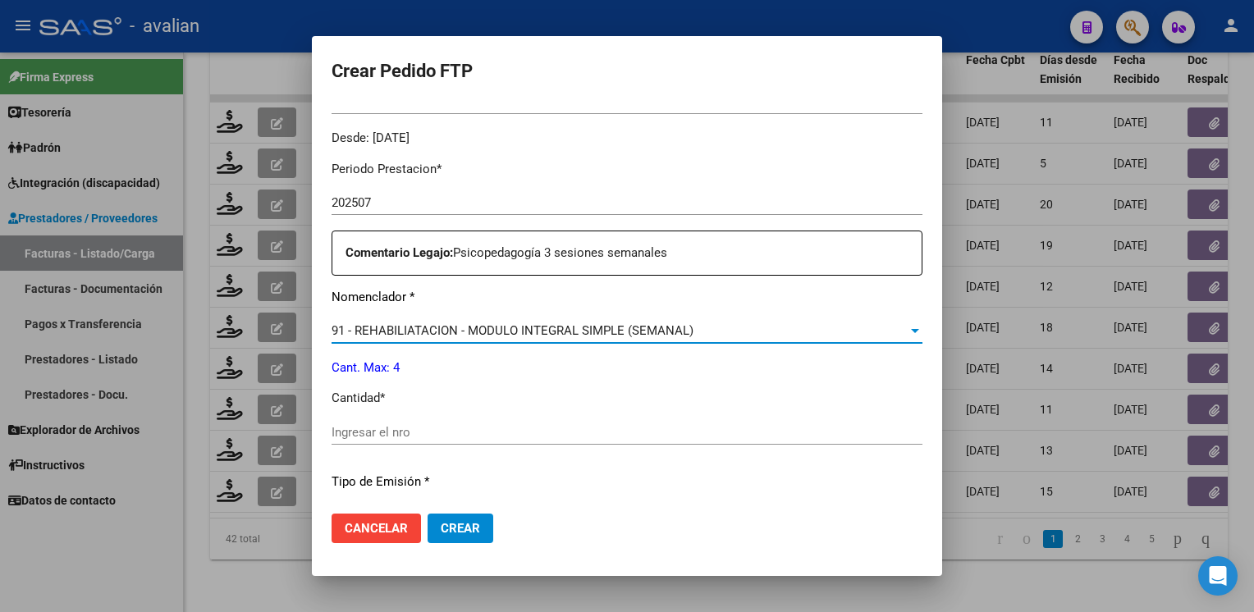
click at [446, 332] on span "91 - REHABILIATACION - MODULO INTEGRAL SIMPLE (SEMANAL)" at bounding box center [513, 330] width 362 height 15
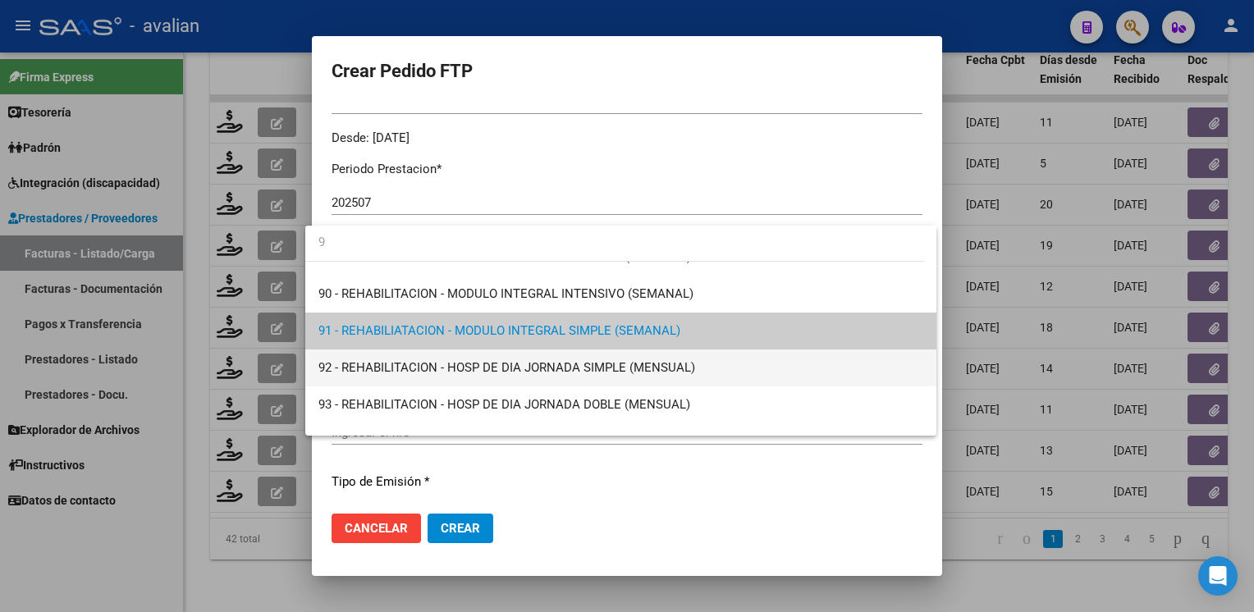
scroll to position [0, 0]
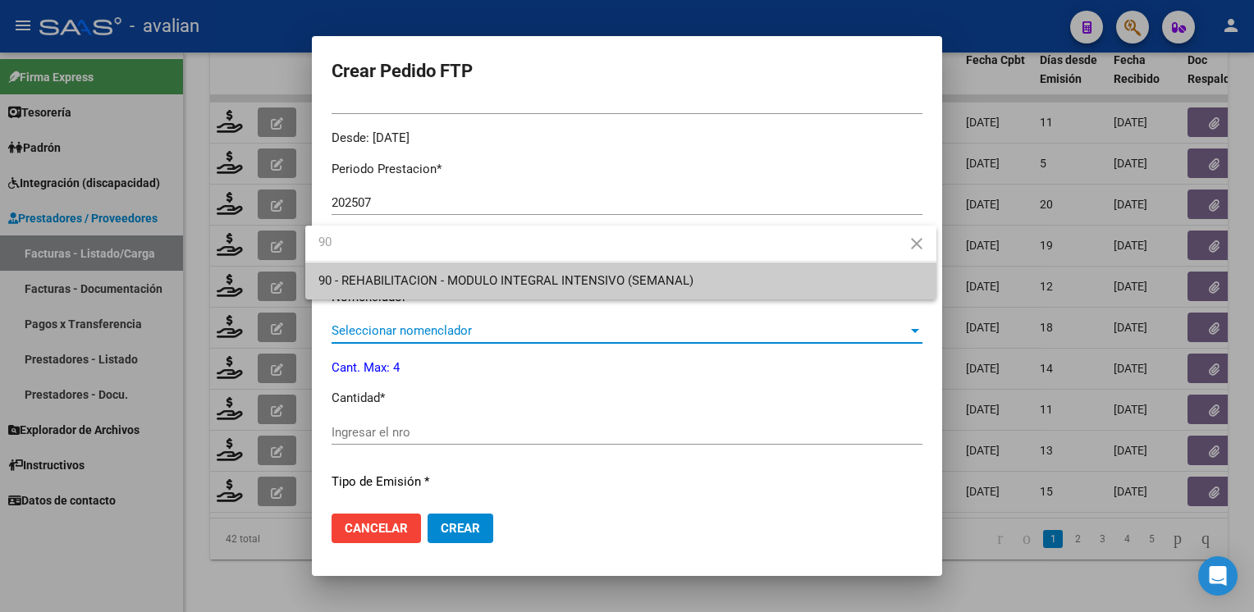
type input "90"
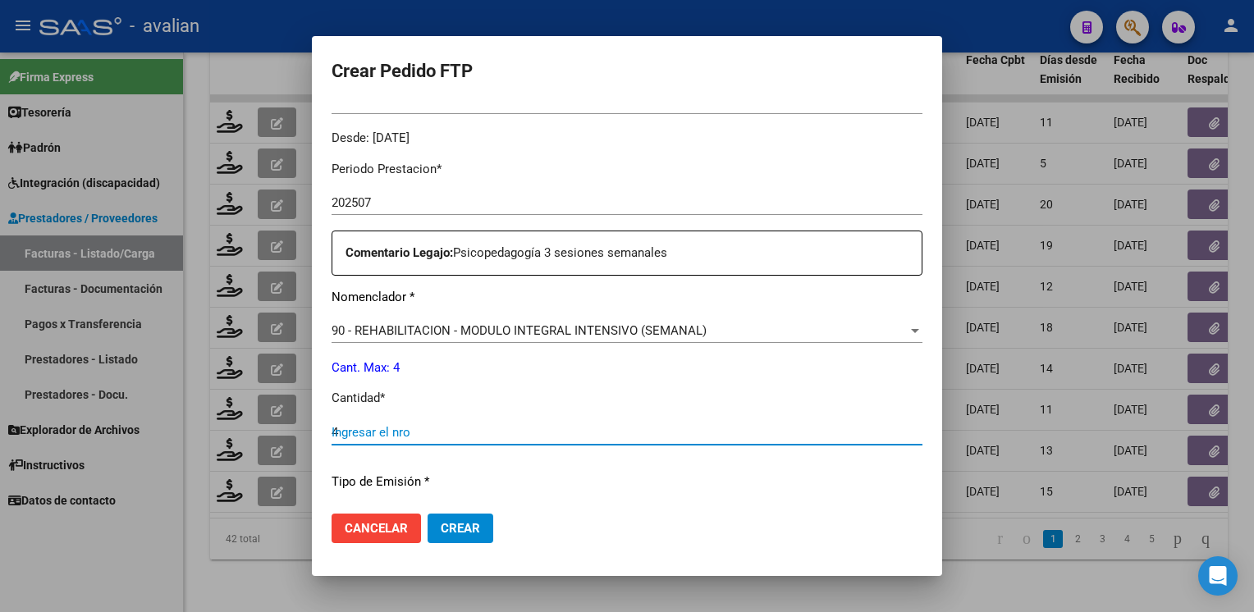
type input "4"
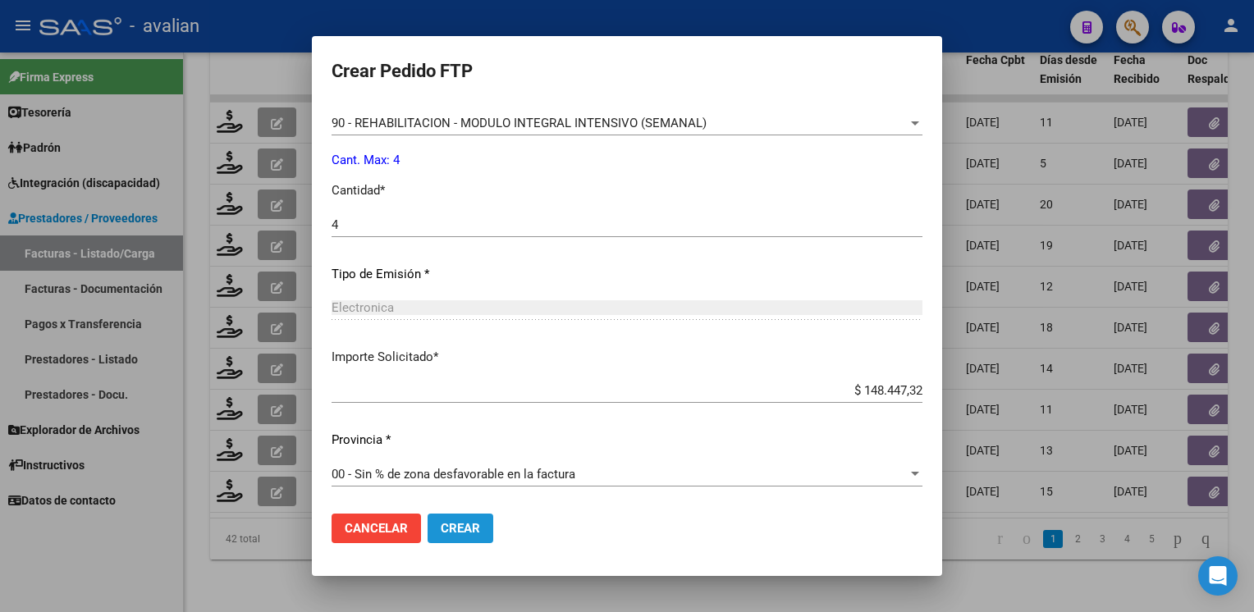
click at [460, 521] on span "Crear" at bounding box center [460, 528] width 39 height 15
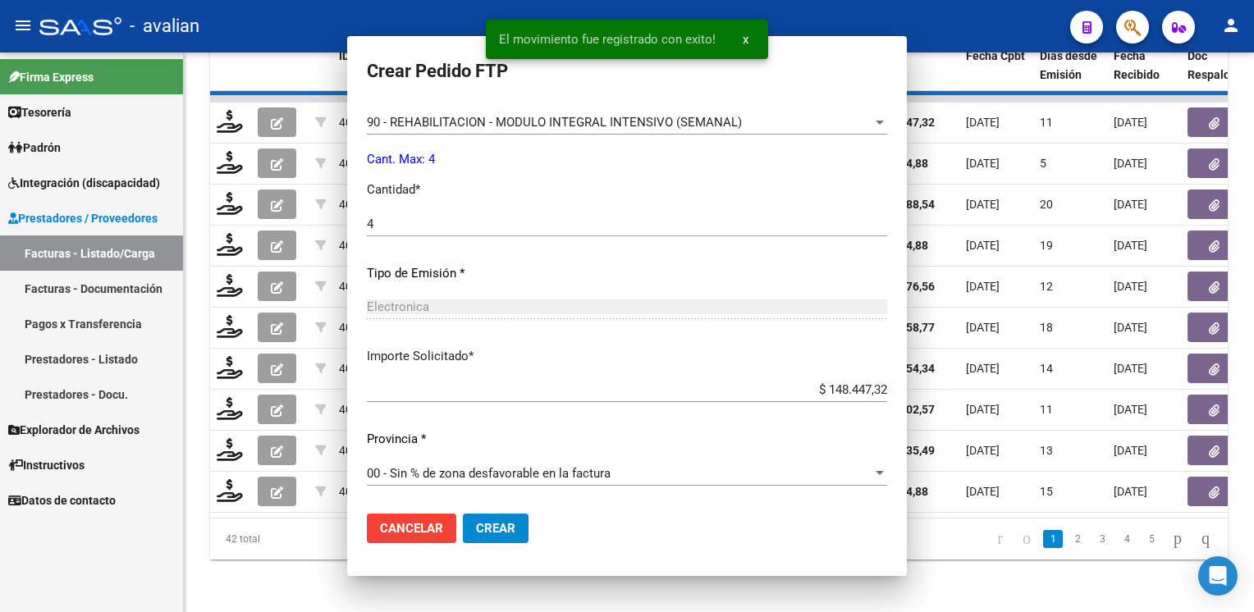
scroll to position [0, 0]
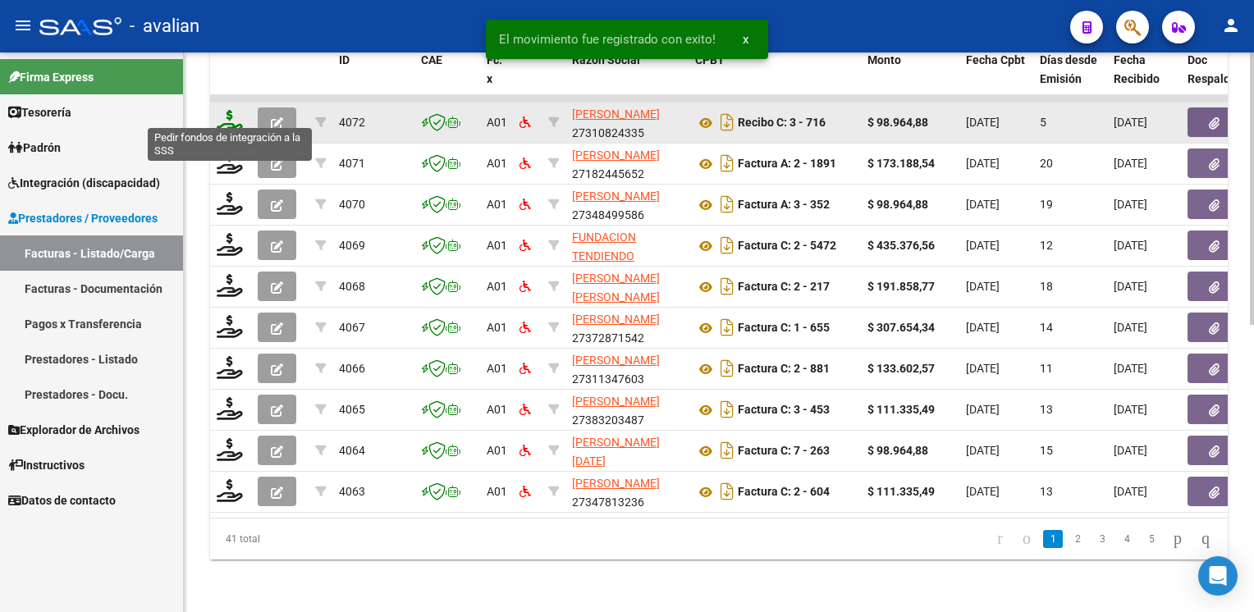
click at [226, 116] on icon at bounding box center [230, 121] width 26 height 23
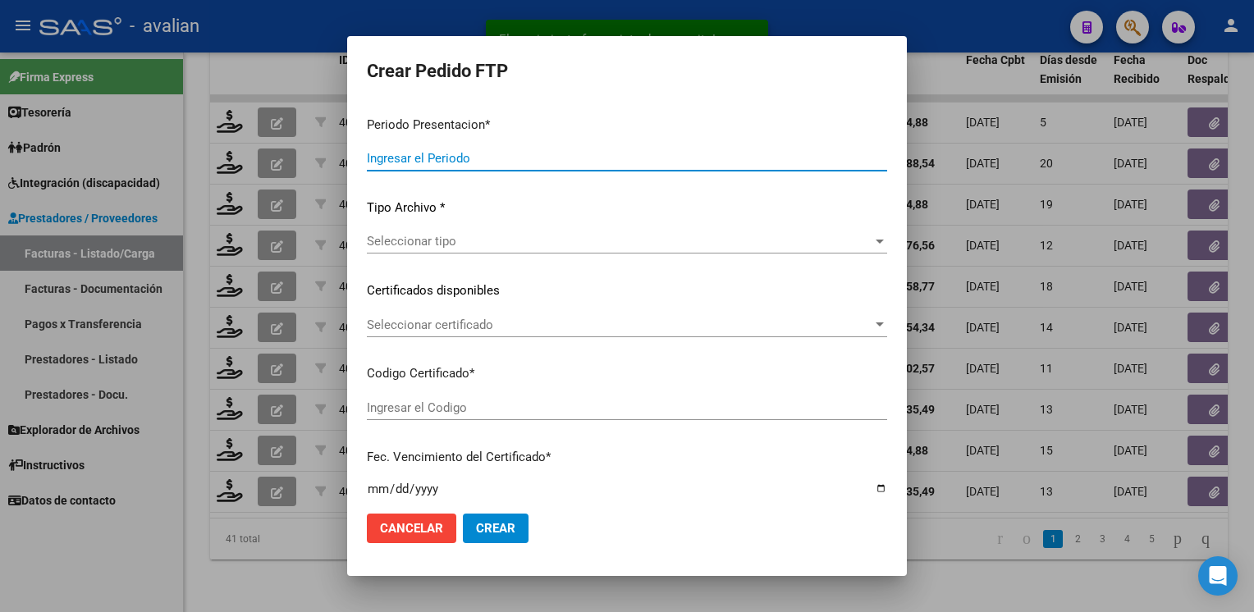
type input "202507"
type input "$ 98.964,88"
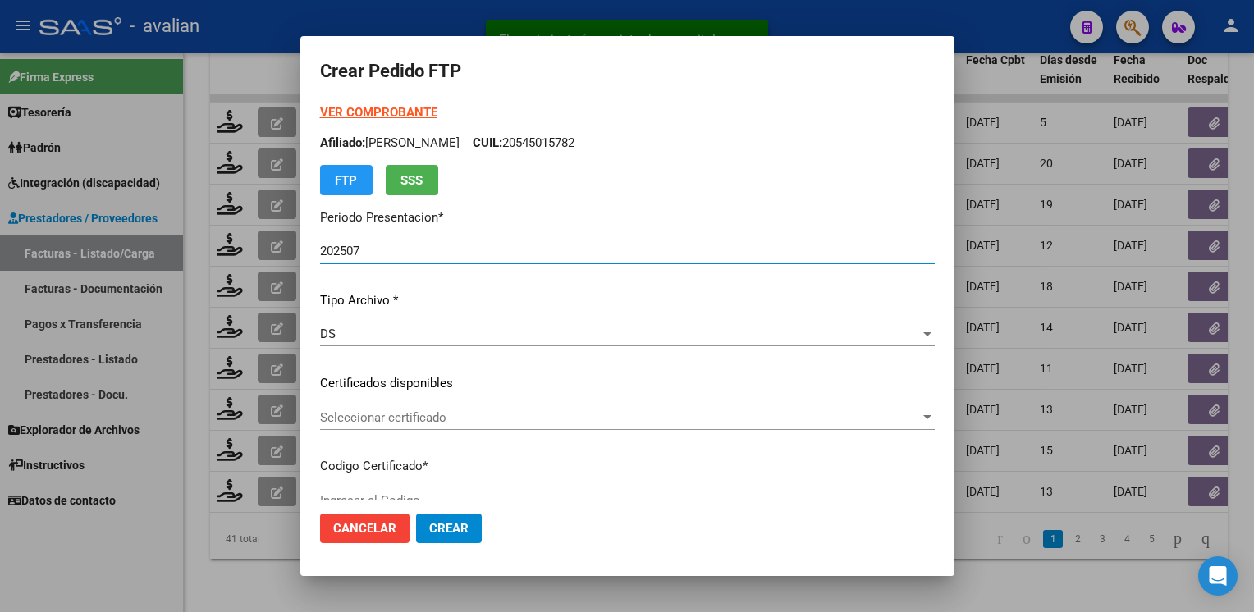
type input "ARG02000575351782021081820250818BSAS398"
type input "2025-08-18"
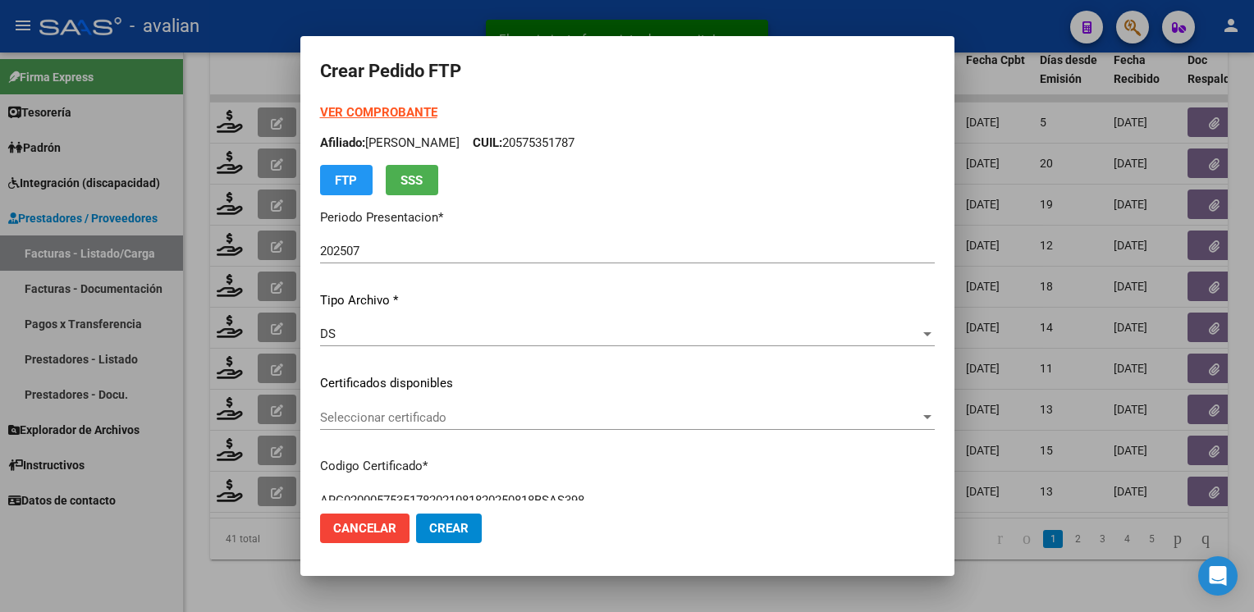
click at [396, 406] on div "Seleccionar certificado Seleccionar certificado" at bounding box center [627, 417] width 615 height 25
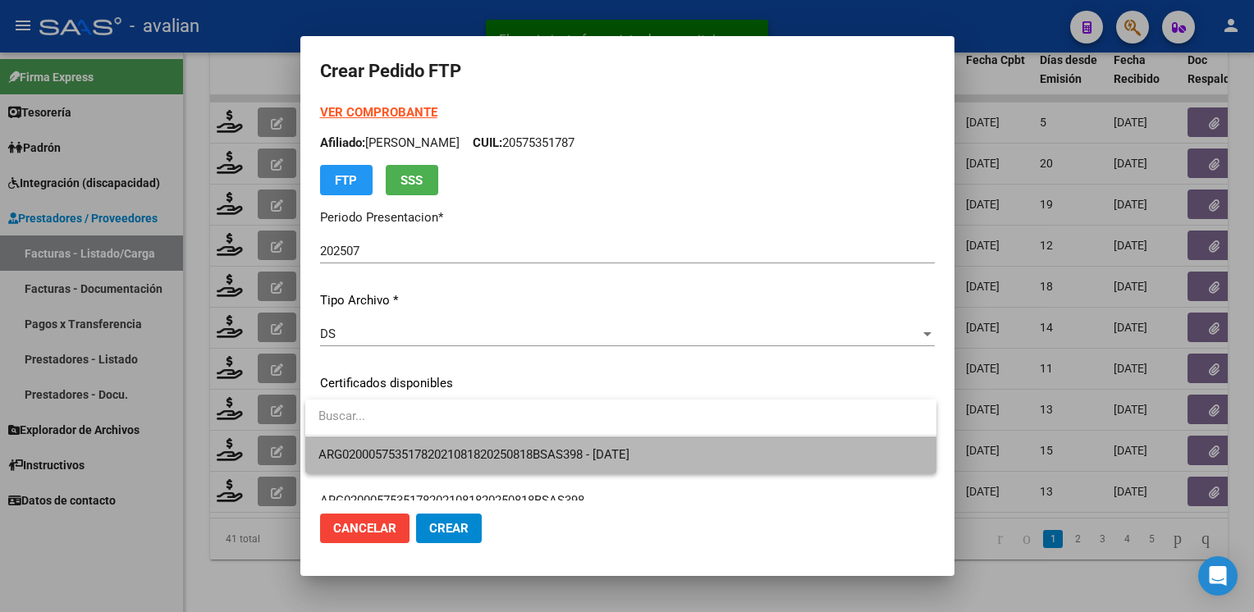
click at [398, 439] on span "ARG02000575351782021081820250818BSAS398 - 2025-08-18" at bounding box center [620, 455] width 605 height 37
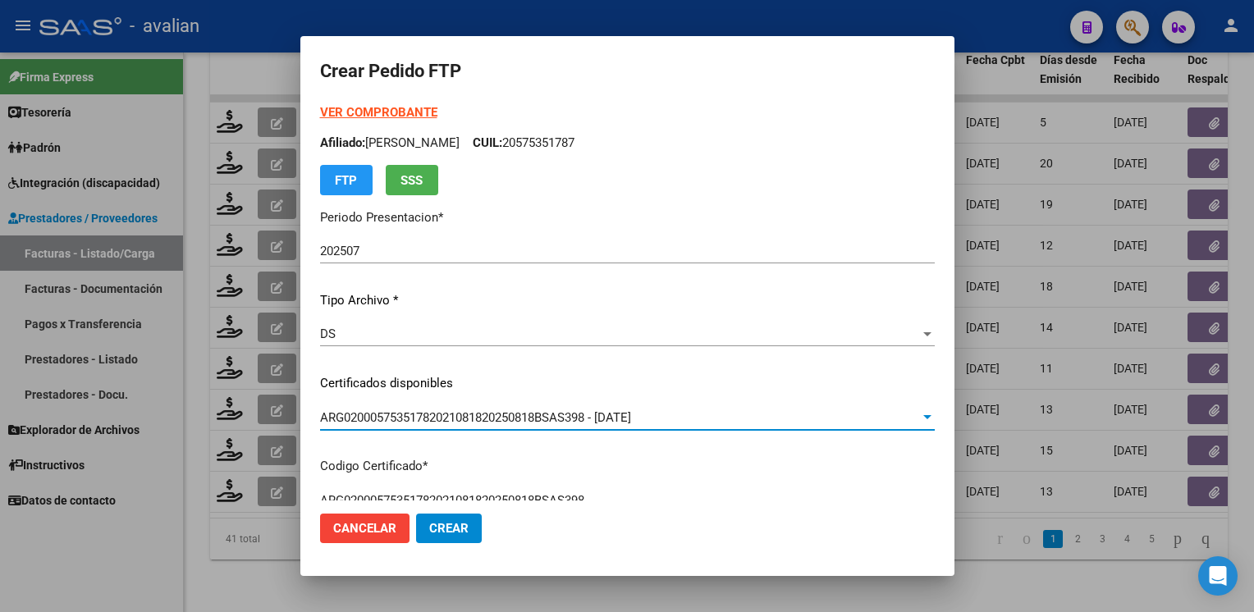
click at [568, 146] on p "Afiliado: SIMAGONA VALENTIN CUIL: 20575351787" at bounding box center [627, 143] width 615 height 19
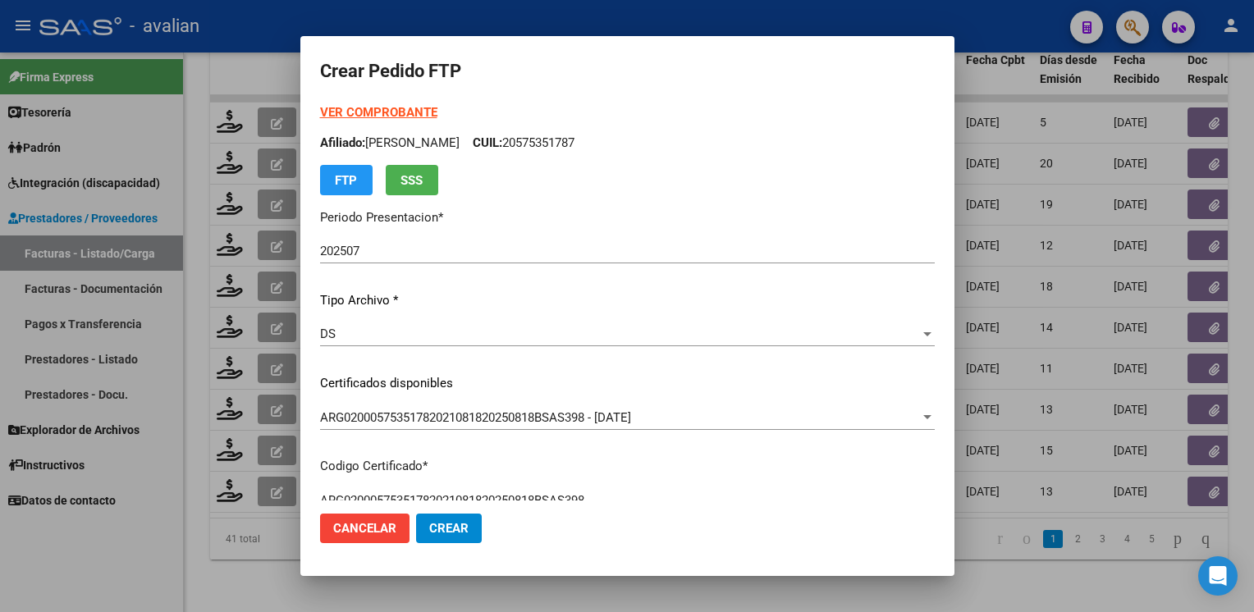
click at [569, 146] on p "Afiliado: SIMAGONA VALENTIN CUIL: 20575351787" at bounding box center [627, 143] width 615 height 19
copy p "20575351787"
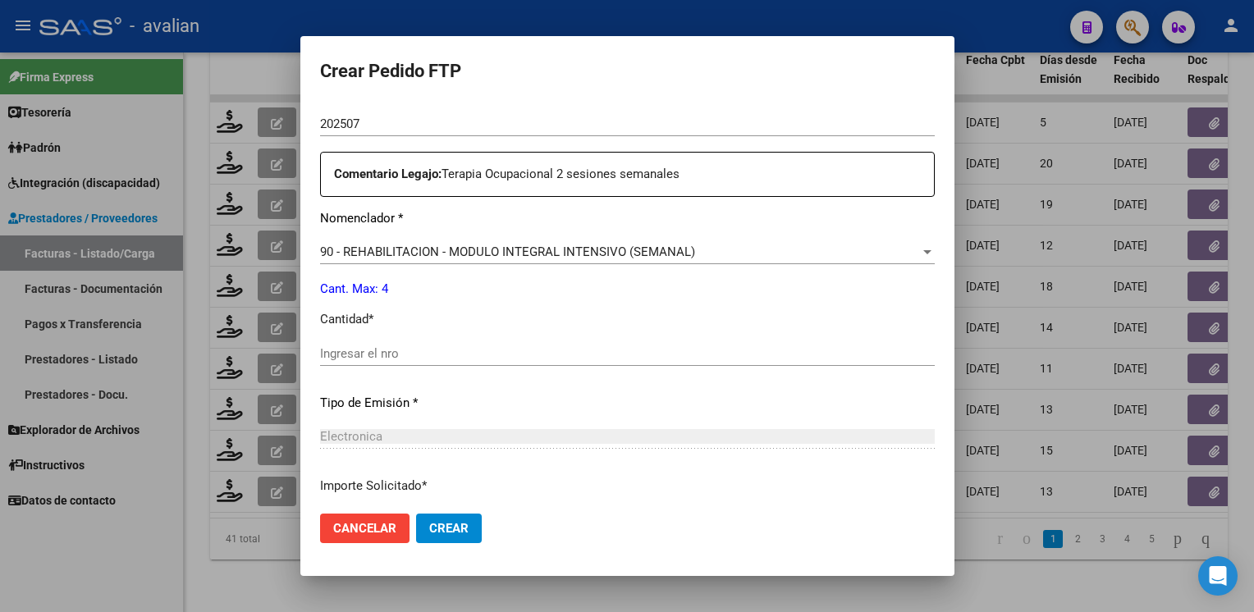
scroll to position [657, 0]
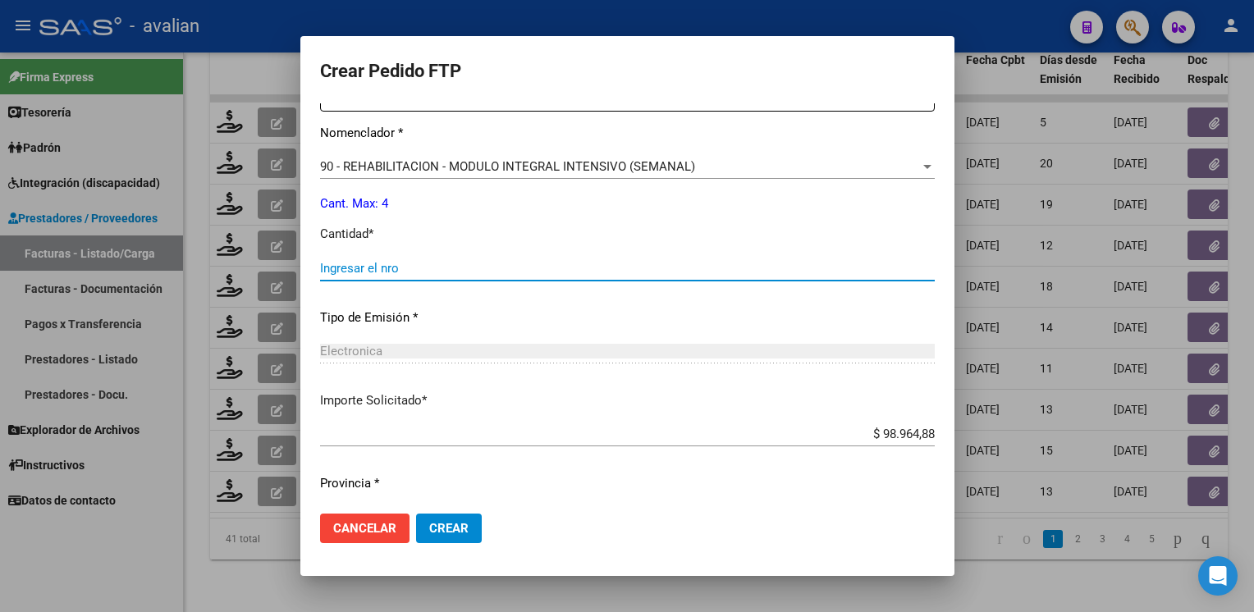
click at [416, 273] on input "Ingresar el nro" at bounding box center [627, 268] width 615 height 15
type input "4"
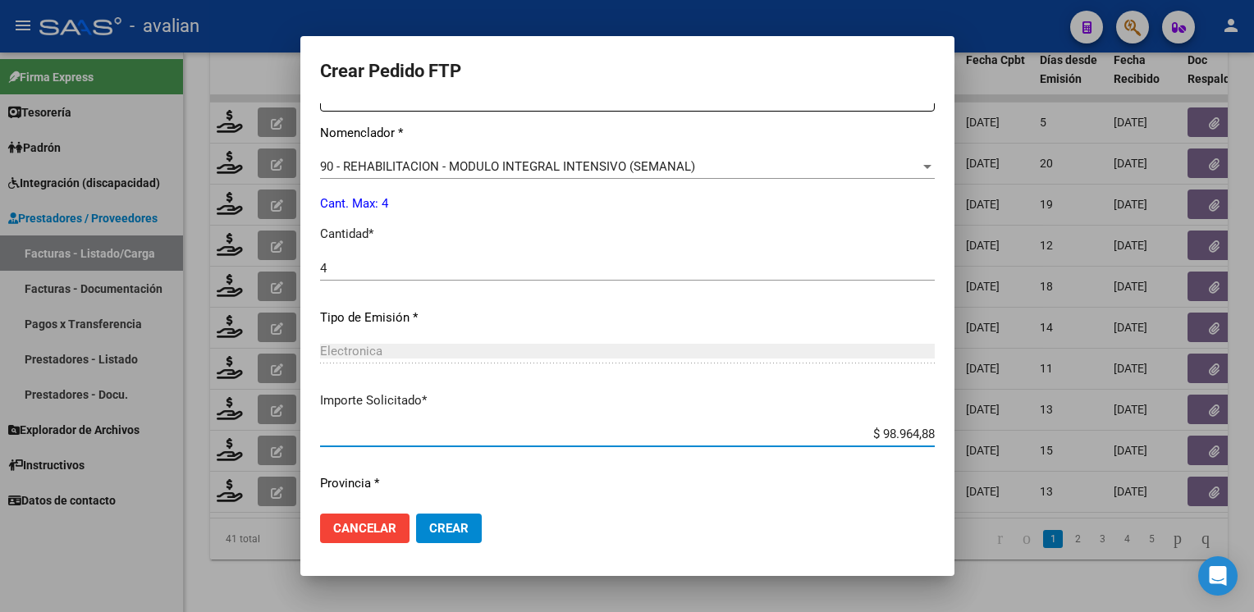
scroll to position [700, 0]
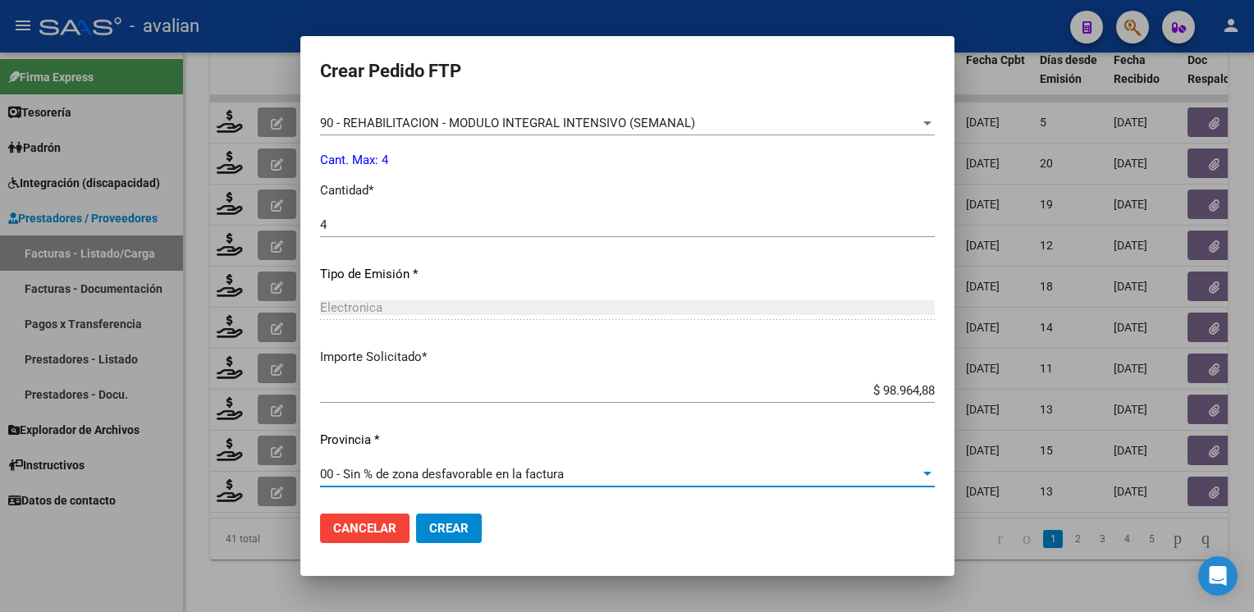
click at [456, 518] on button "Crear" at bounding box center [449, 529] width 66 height 30
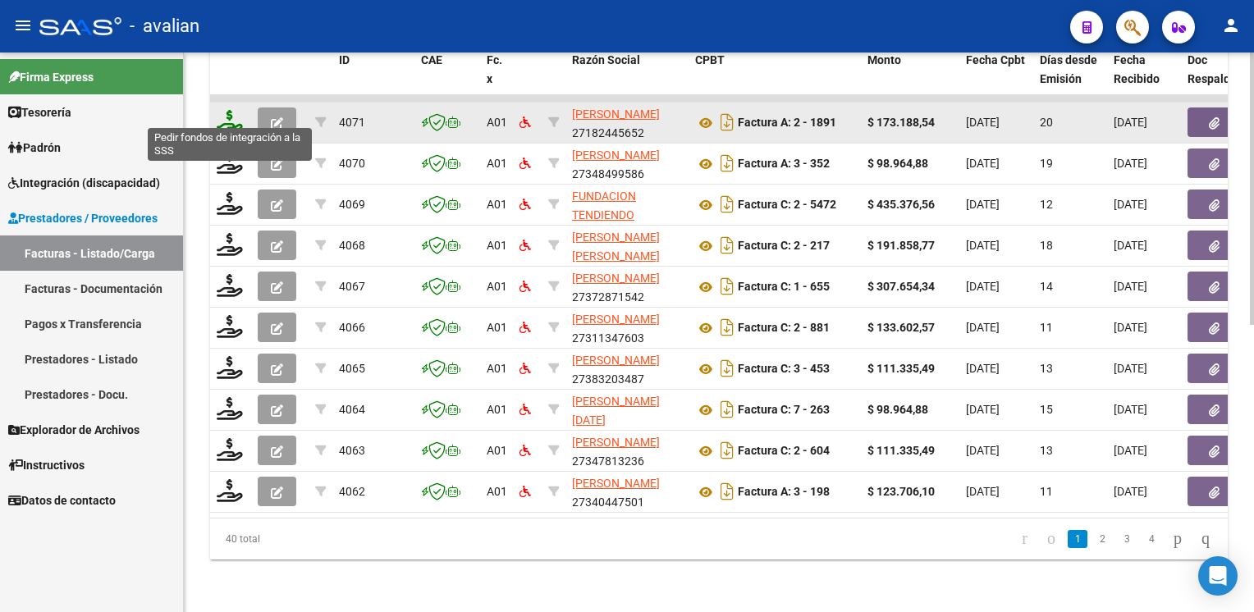
click at [230, 118] on icon at bounding box center [230, 121] width 26 height 23
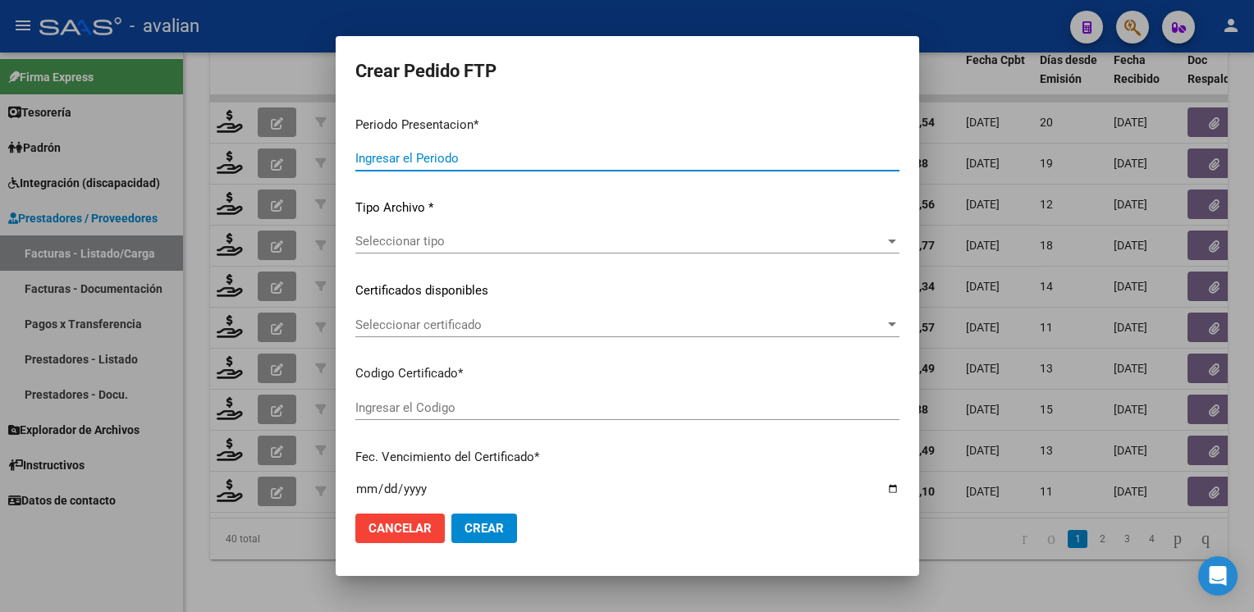
type input "202507"
type input "$ 173.188,54"
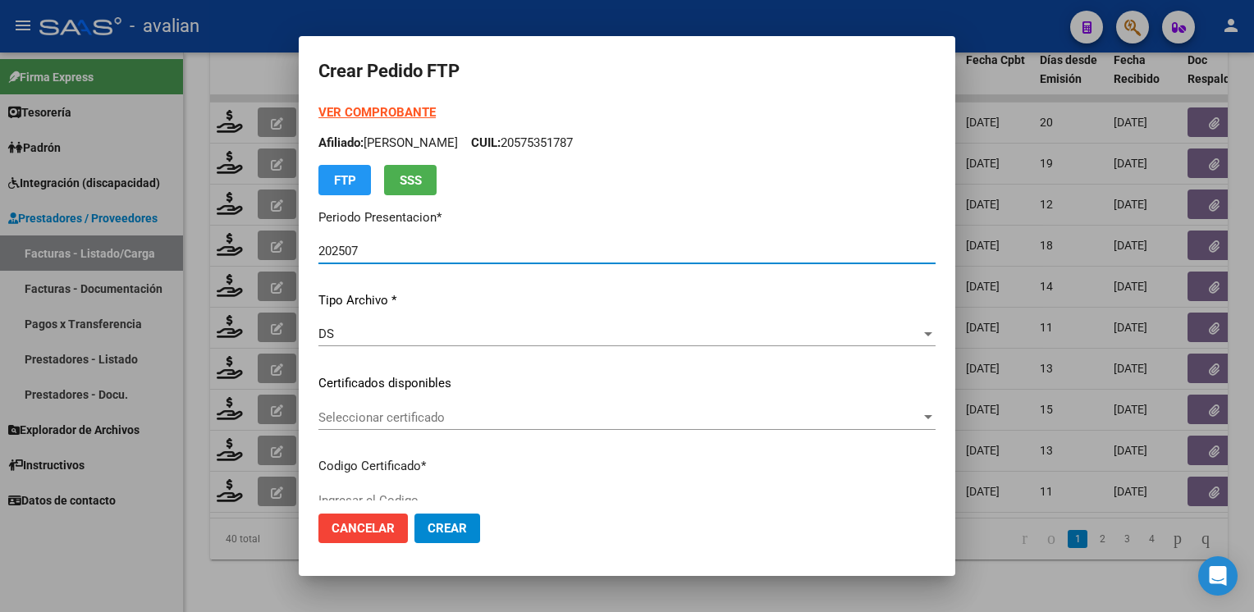
type input "ARG02000468373942023020920330209SFE215"
type input "2033-02-09"
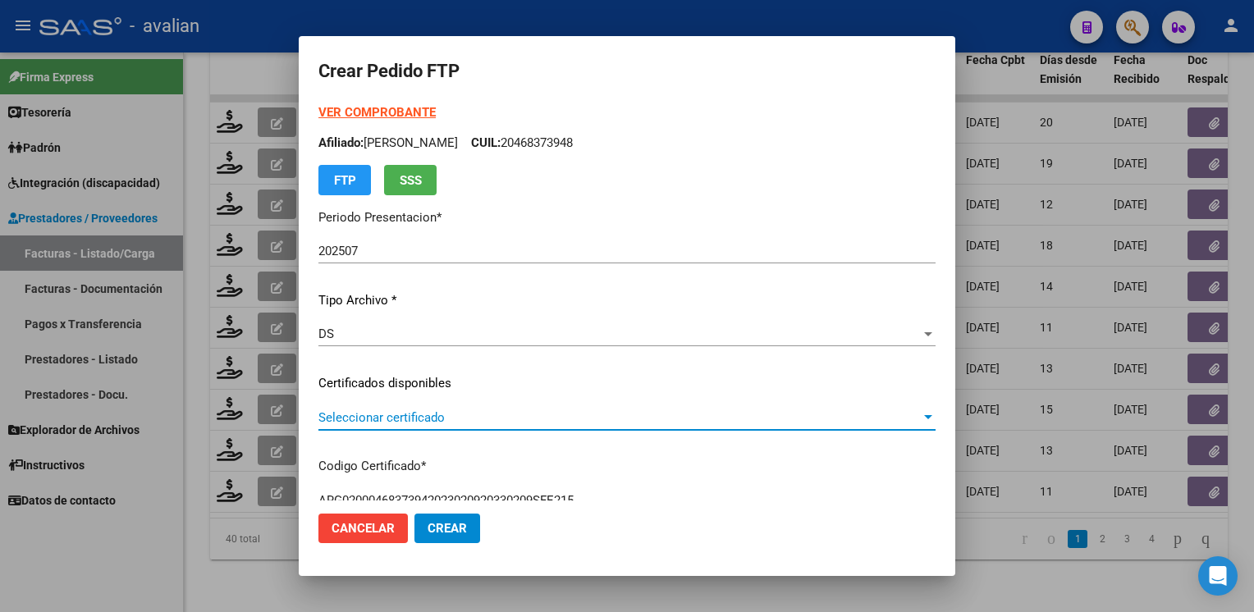
click at [445, 422] on span "Seleccionar certificado" at bounding box center [619, 417] width 602 height 15
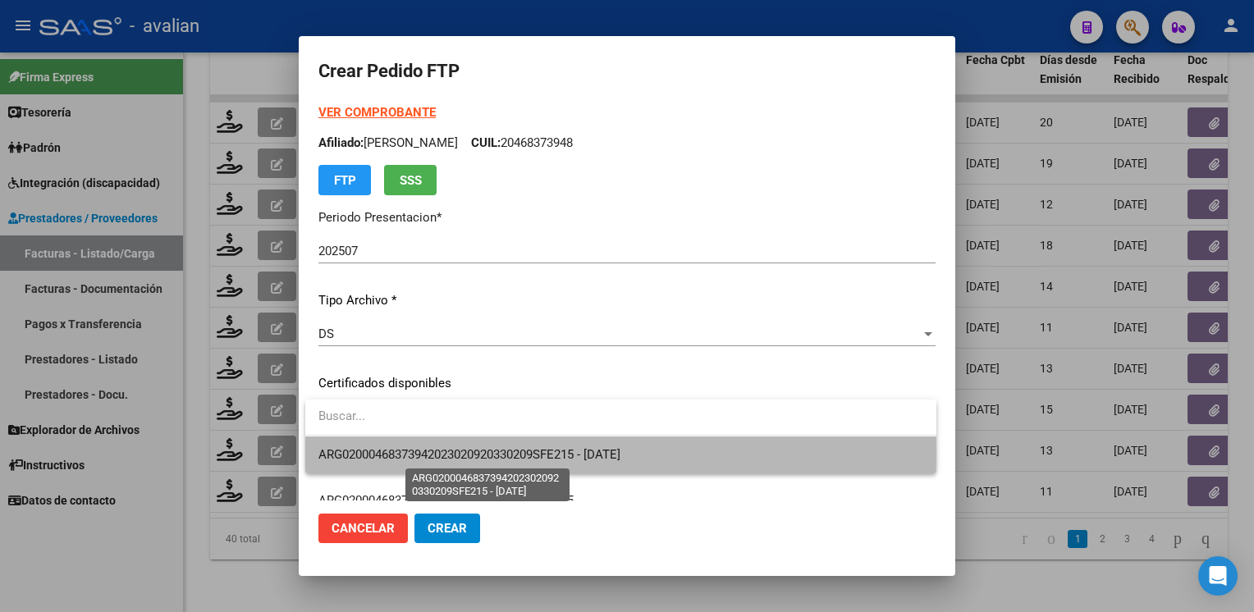
click at [442, 454] on span "ARG02000468373942023020920330209SFE215 - 2033-02-09" at bounding box center [469, 454] width 302 height 15
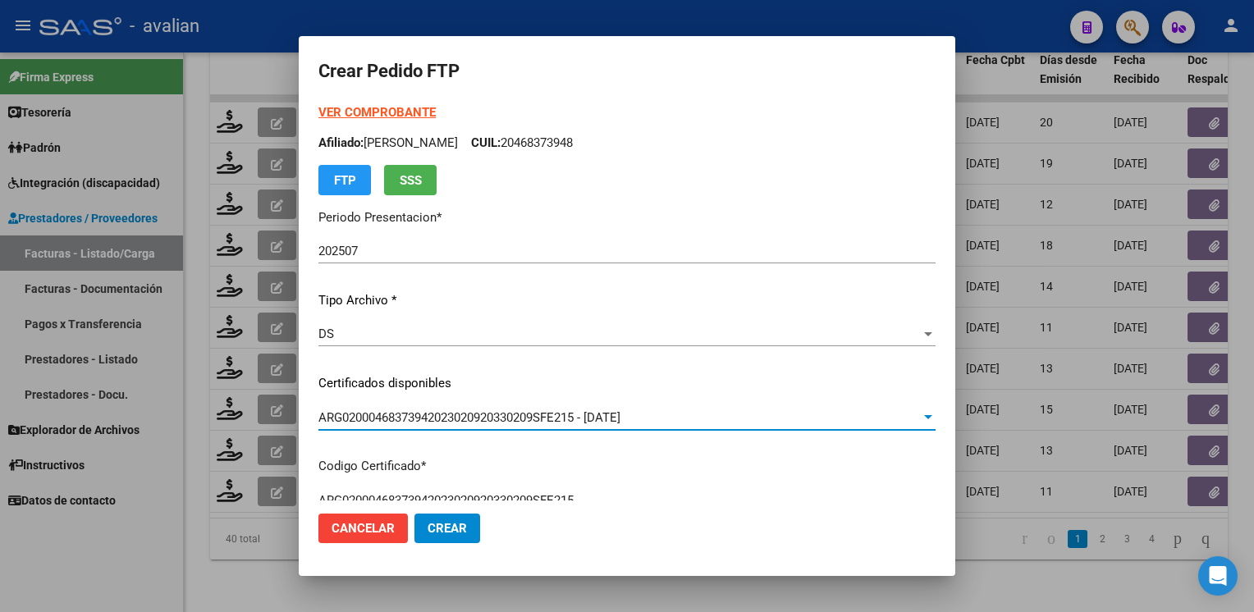
click at [608, 140] on p "Afiliado: AVIGLIANO MATEO OSCAR CUIL: 20468373948" at bounding box center [626, 143] width 617 height 19
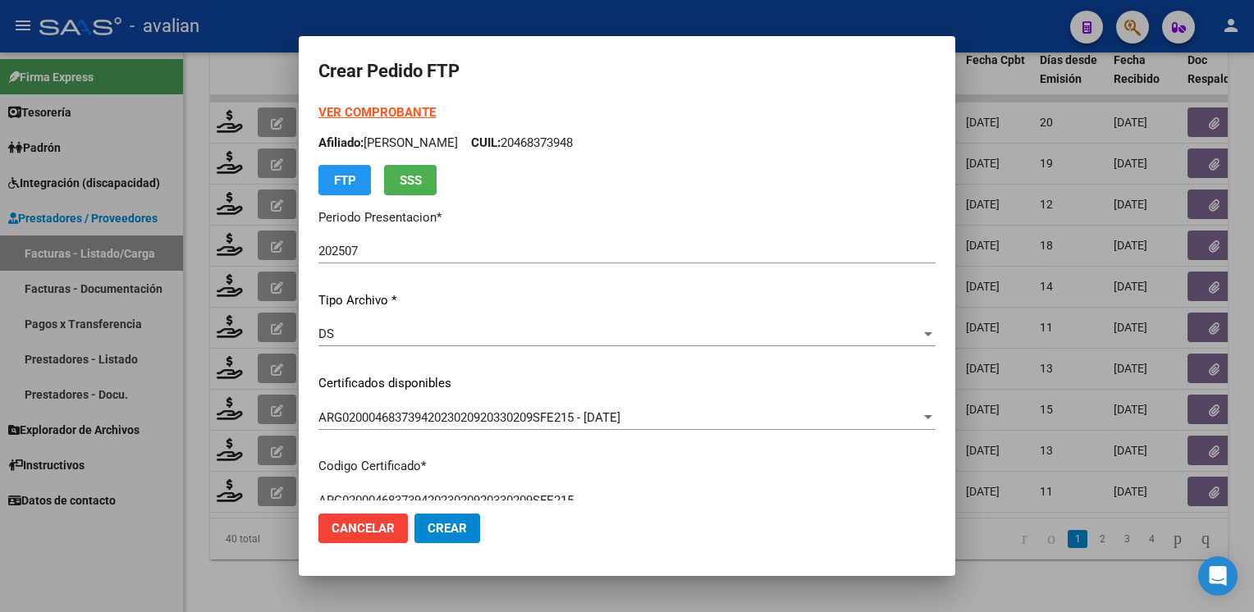
click at [608, 140] on p "Afiliado: AVIGLIANO MATEO OSCAR CUIL: 20468373948" at bounding box center [626, 143] width 617 height 19
click at [598, 143] on p "Afiliado: AVIGLIANO MATEO OSCAR CUIL: 20468373948" at bounding box center [626, 143] width 617 height 19
copy p "20468373948"
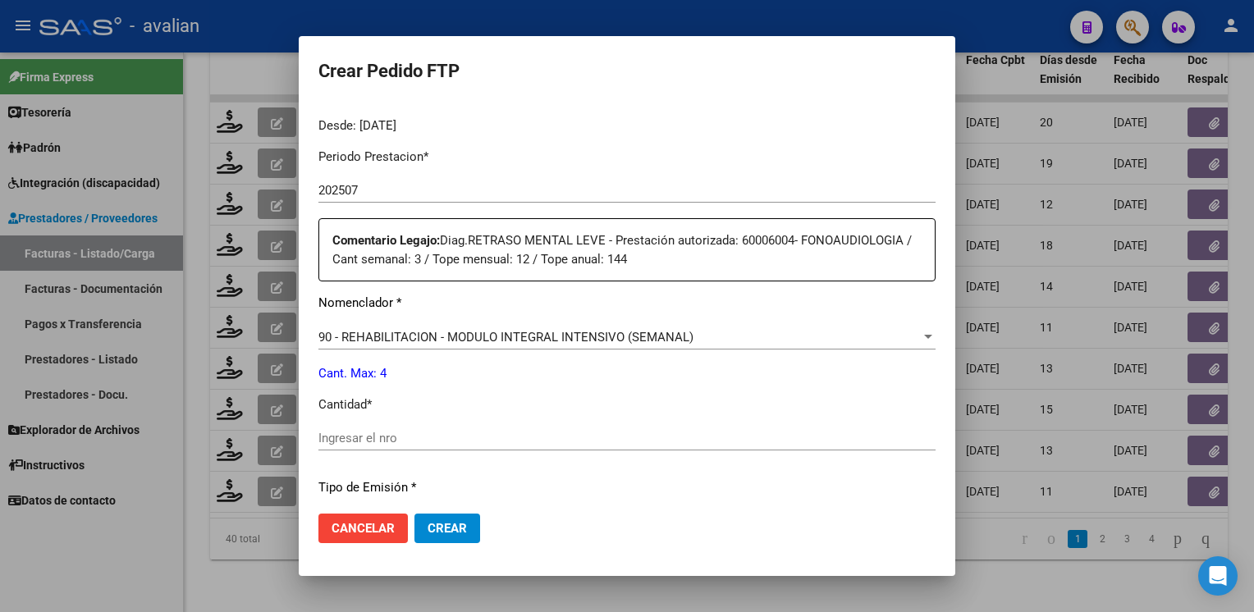
scroll to position [657, 0]
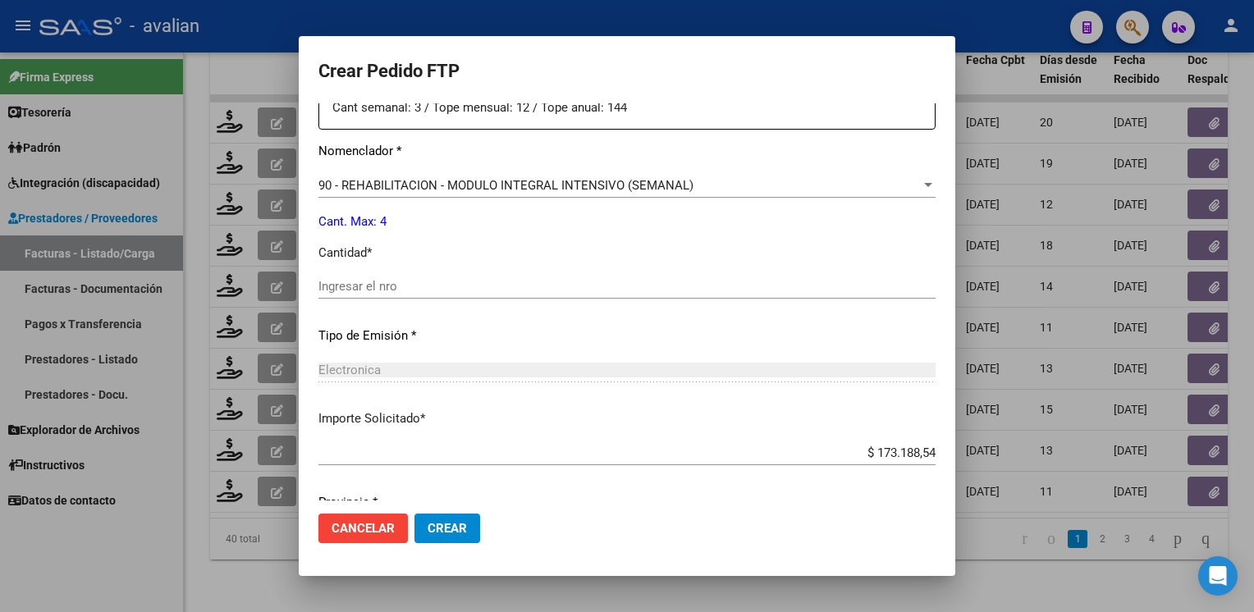
click at [473, 291] on input "Ingresar el nro" at bounding box center [626, 286] width 617 height 15
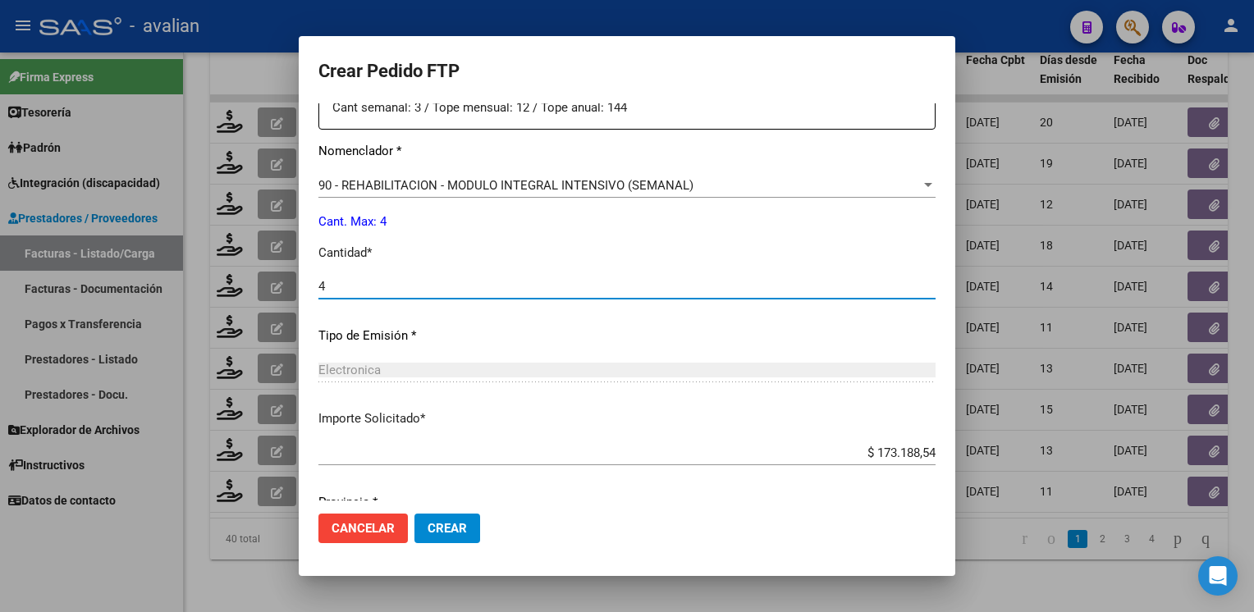
type input "4"
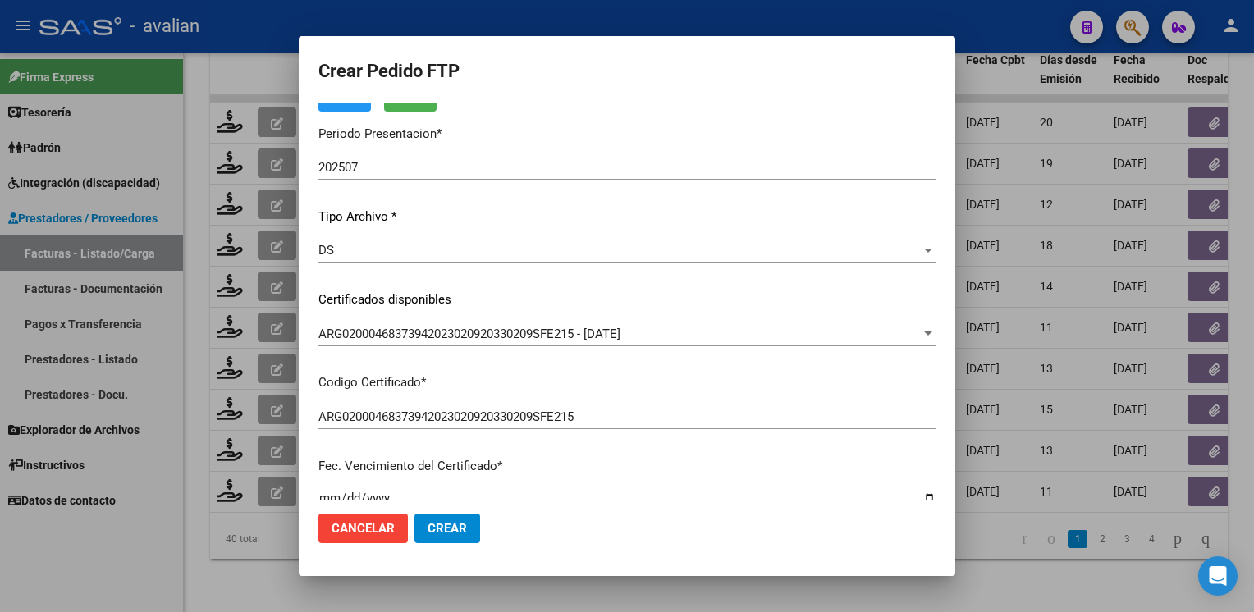
scroll to position [0, 0]
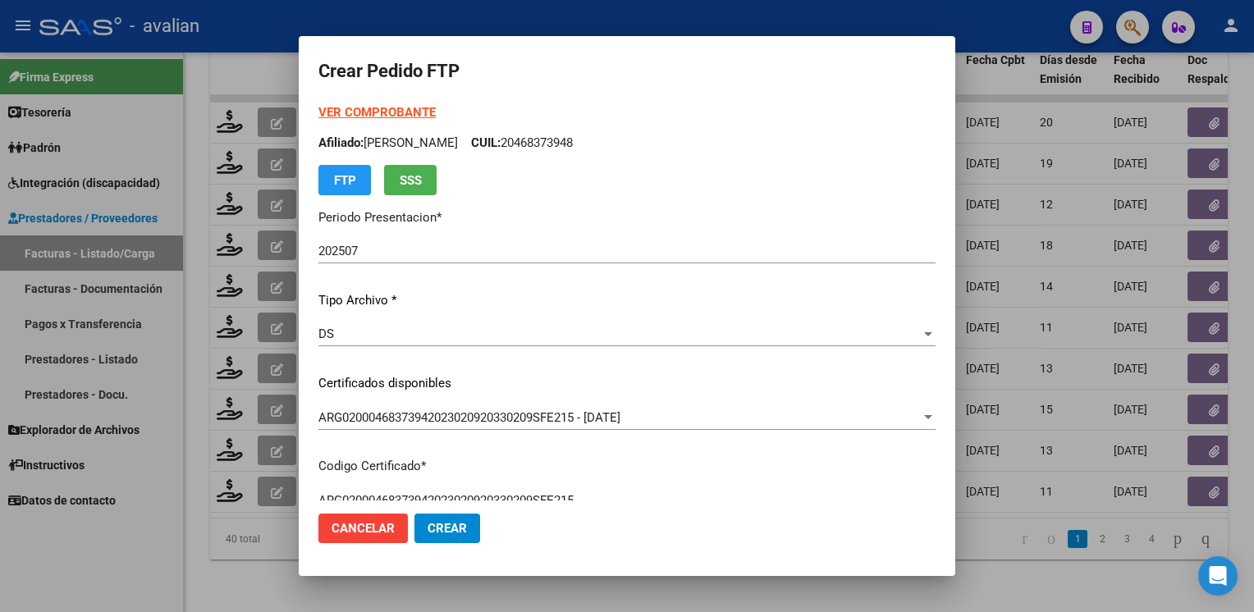
click at [414, 117] on strong "VER COMPROBANTE" at bounding box center [376, 112] width 117 height 15
click at [449, 529] on span "Crear" at bounding box center [447, 528] width 39 height 15
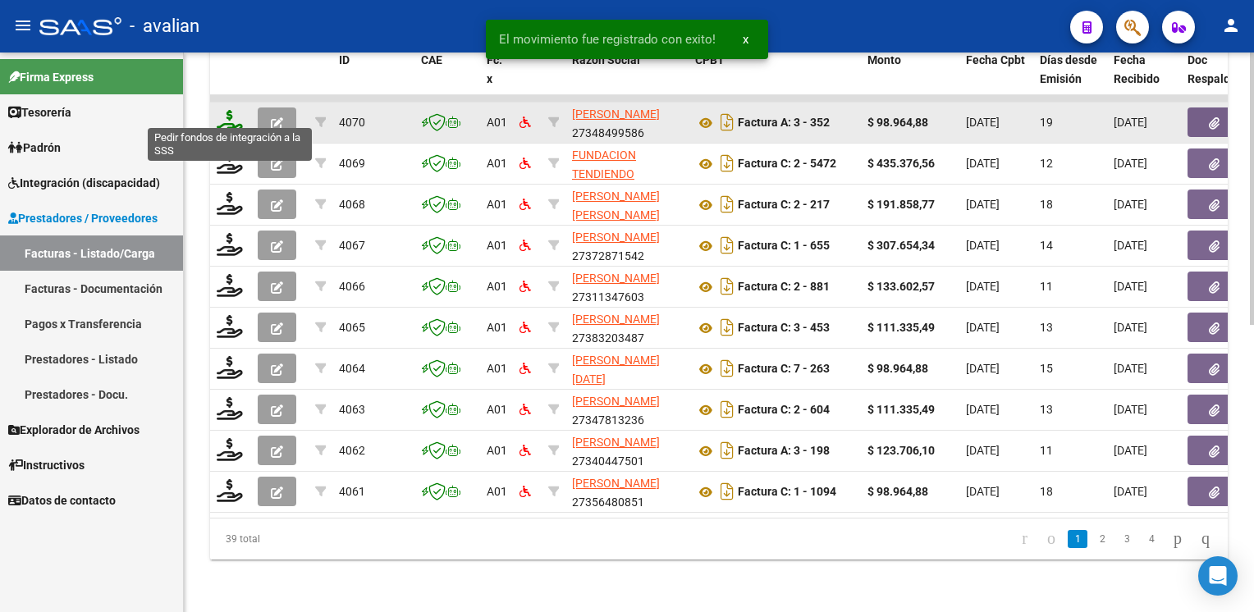
click at [230, 114] on icon at bounding box center [230, 121] width 26 height 23
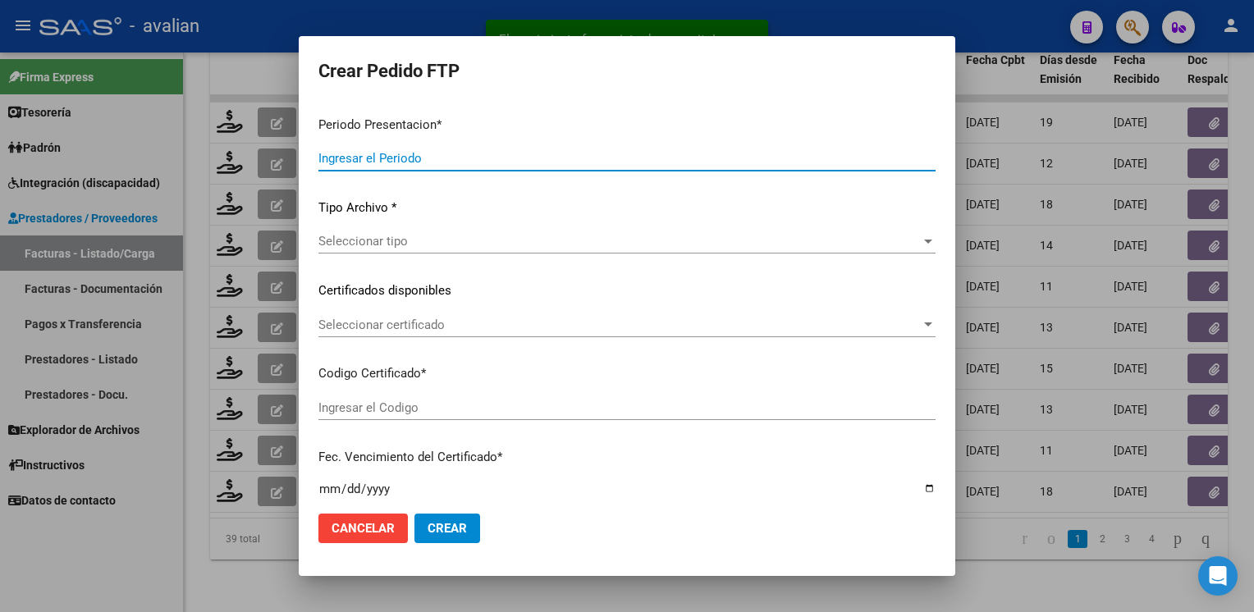
type input "202507"
type input "$ 98.964,88"
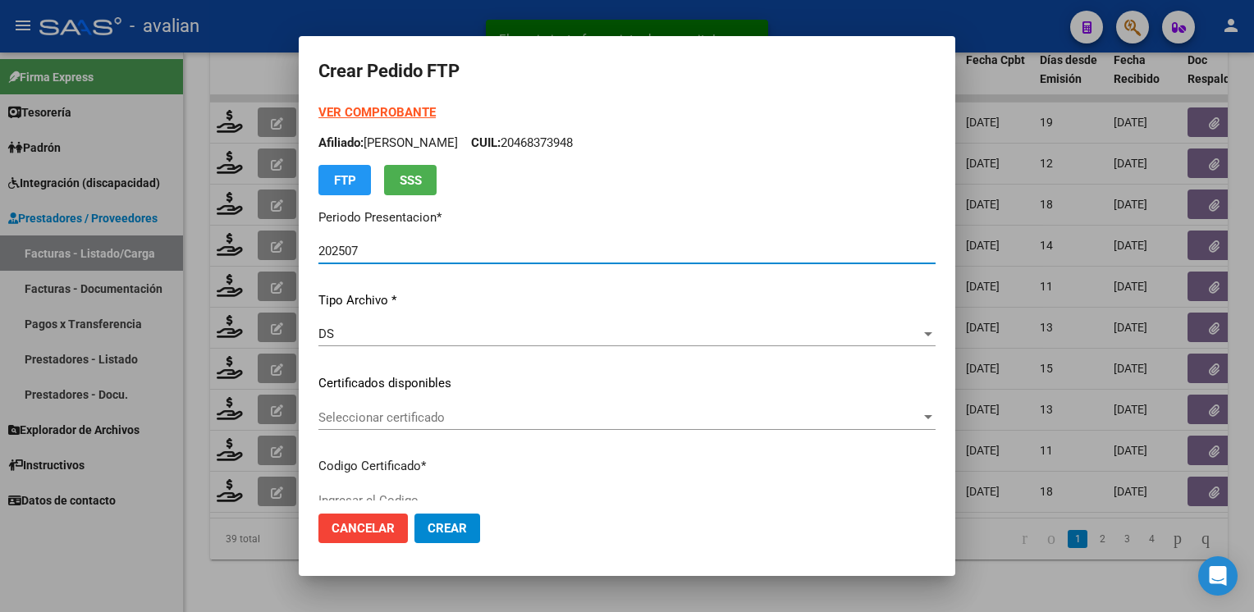
type input "ARG02000546663692021122920251229BSAS342"
type input "2025-12-29"
click at [377, 424] on span "Seleccionar certificado" at bounding box center [619, 417] width 602 height 15
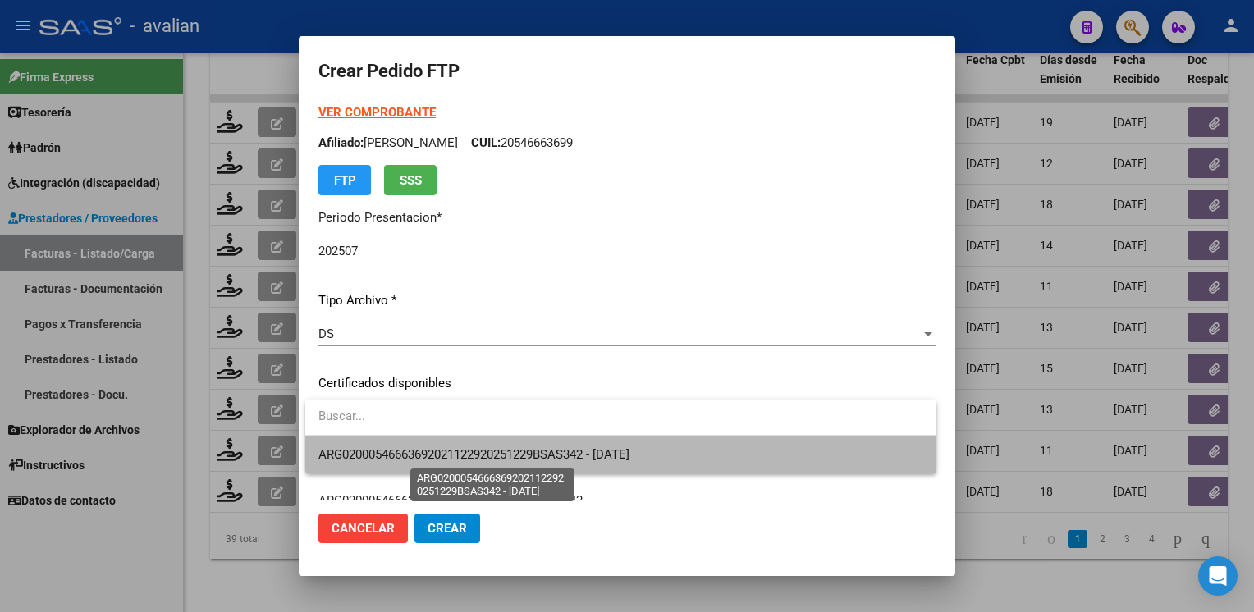
click at [396, 449] on span "ARG02000546663692021122920251229BSAS342 - 2025-12-29" at bounding box center [473, 454] width 311 height 15
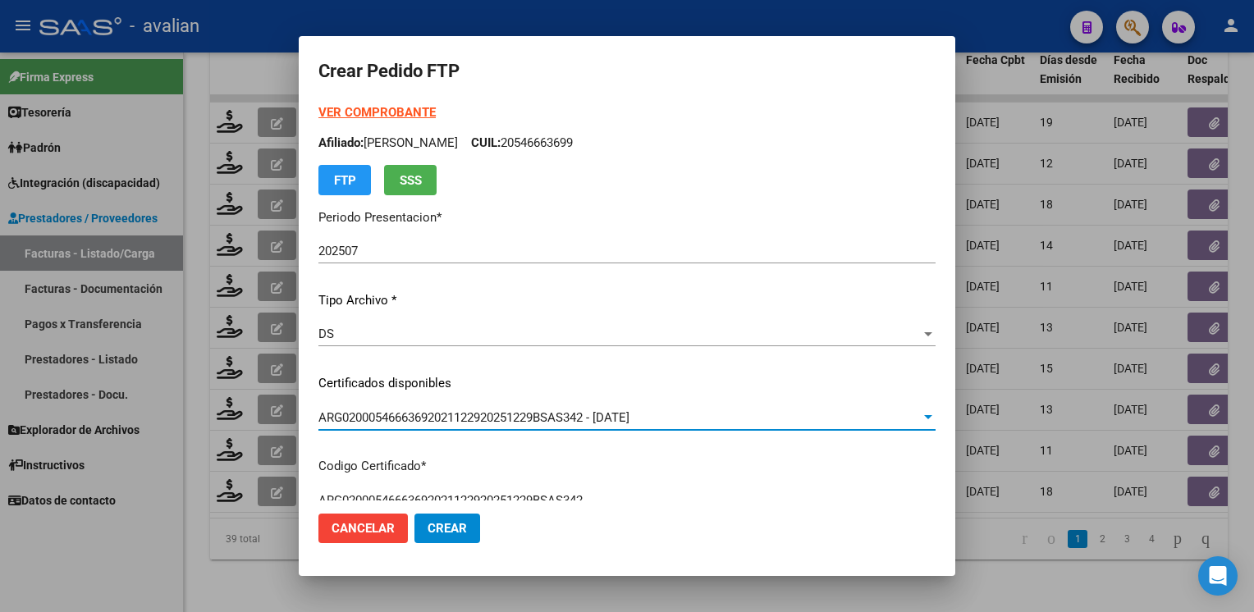
click at [566, 140] on p "Afiliado: AGUIRRE VALENTIN CUIL: 20546663699" at bounding box center [626, 143] width 617 height 19
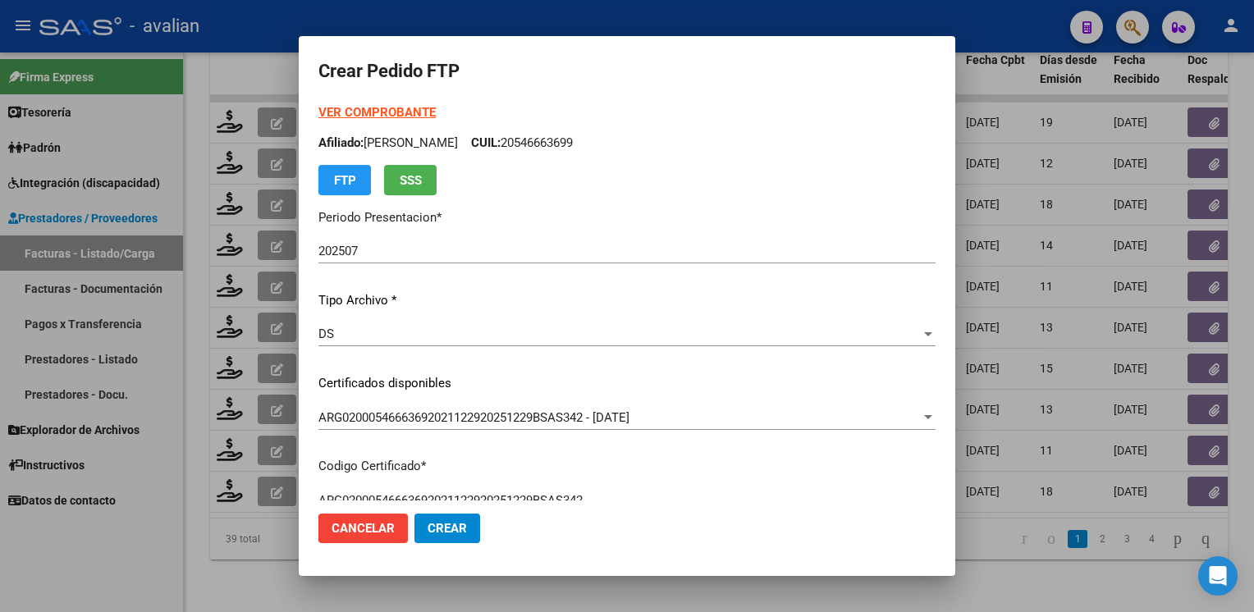
click at [566, 140] on p "Afiliado: AGUIRRE VALENTIN CUIL: 20546663699" at bounding box center [626, 143] width 617 height 19
copy p "20546663699"
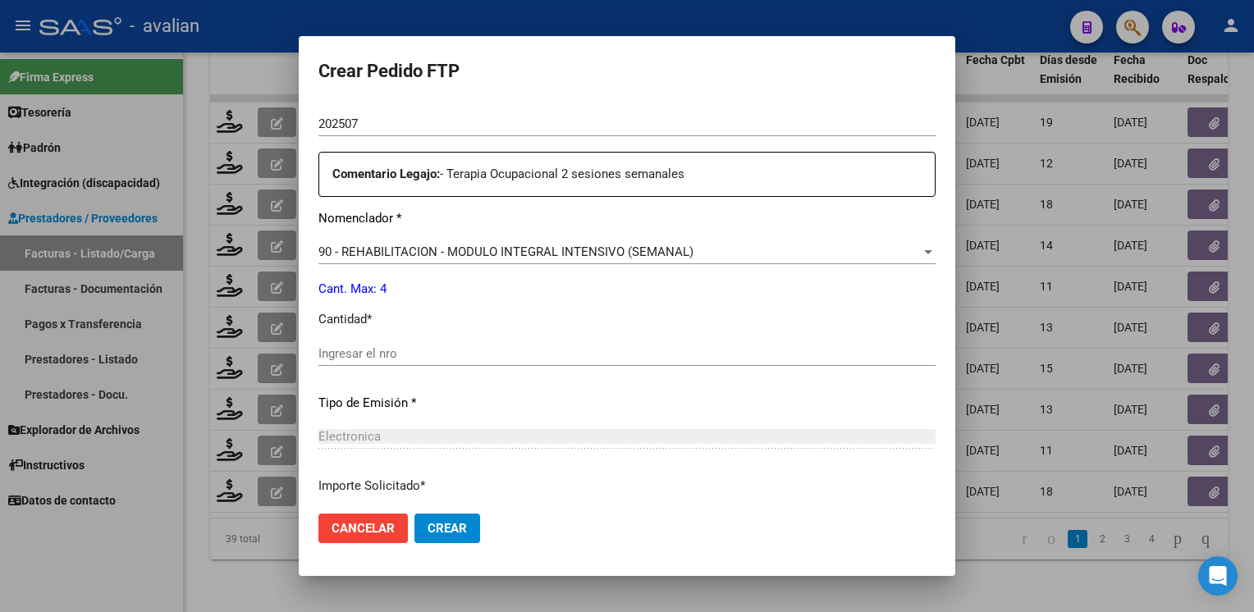
scroll to position [575, 0]
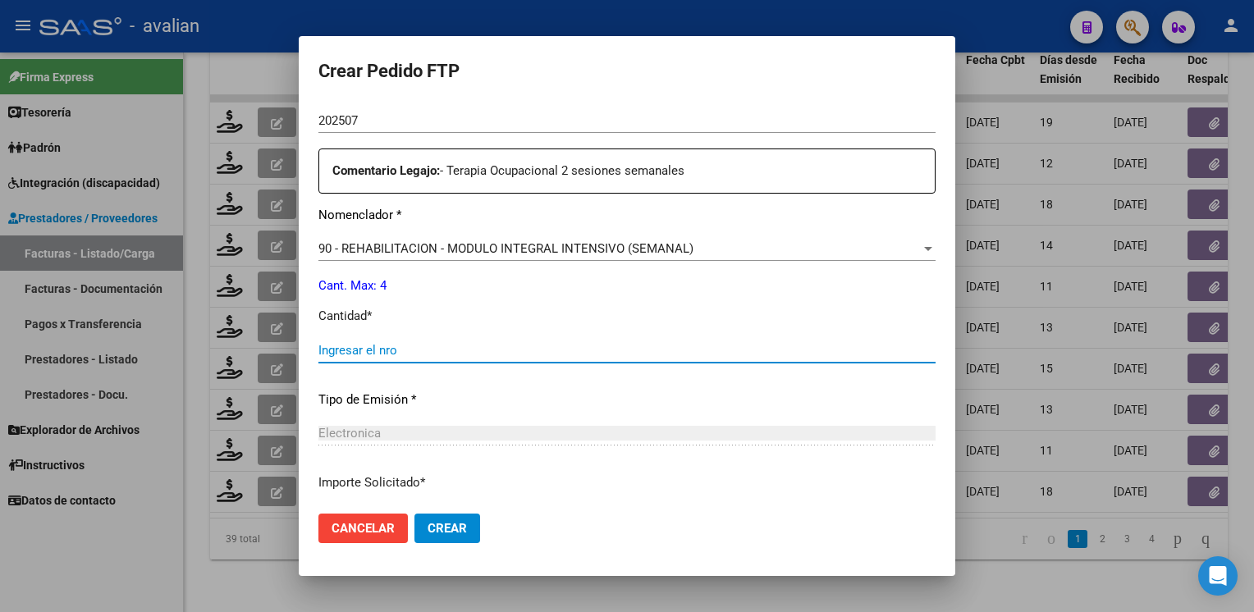
click at [407, 356] on input "Ingresar el nro" at bounding box center [626, 350] width 617 height 15
type input "4"
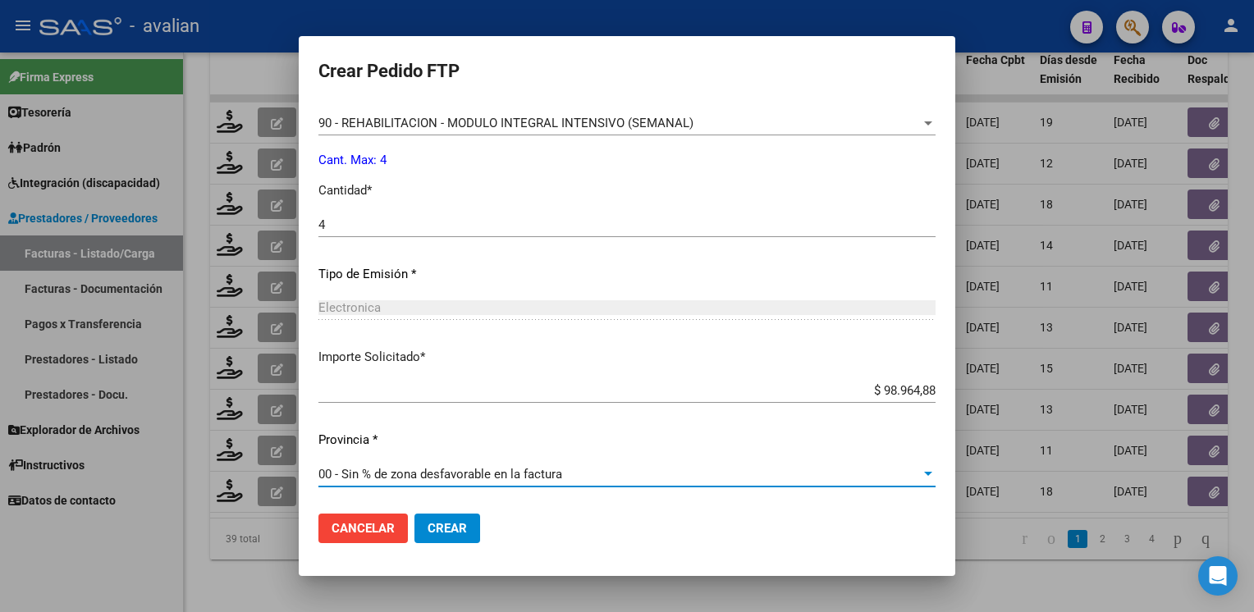
click at [461, 523] on span "Crear" at bounding box center [447, 528] width 39 height 15
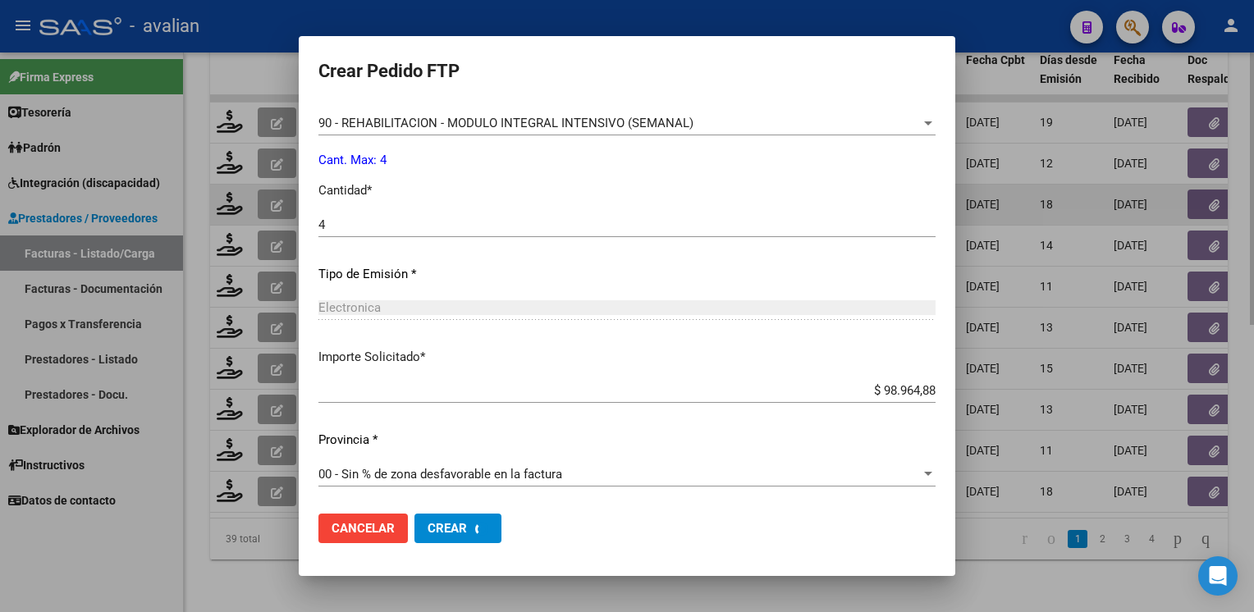
scroll to position [0, 0]
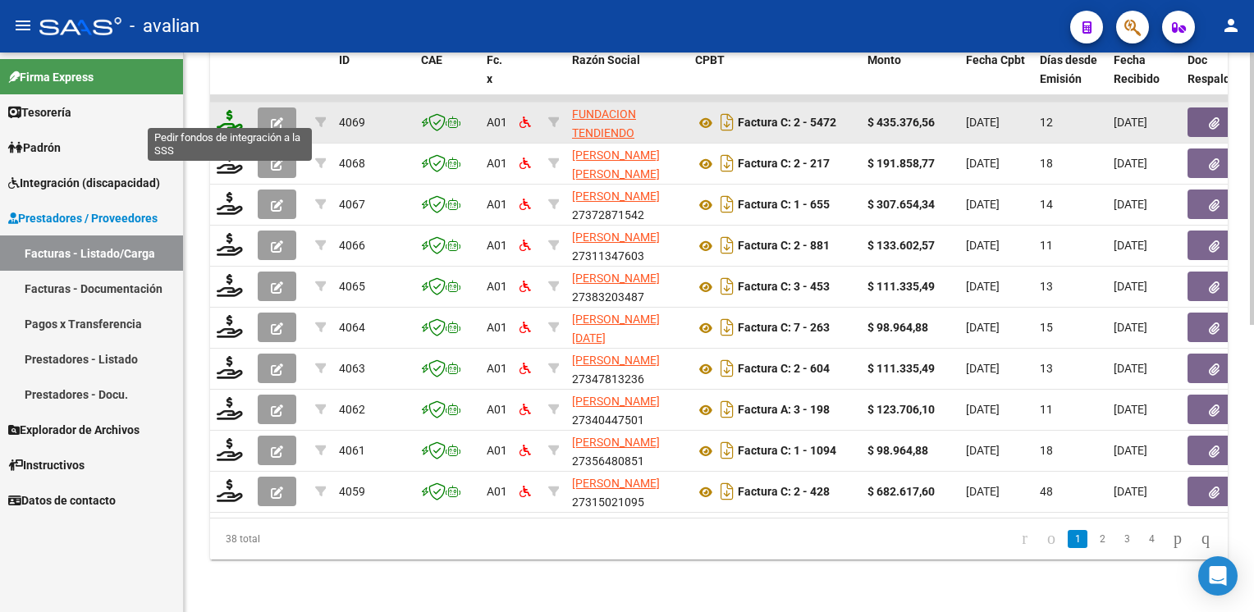
click at [227, 114] on icon at bounding box center [230, 121] width 26 height 23
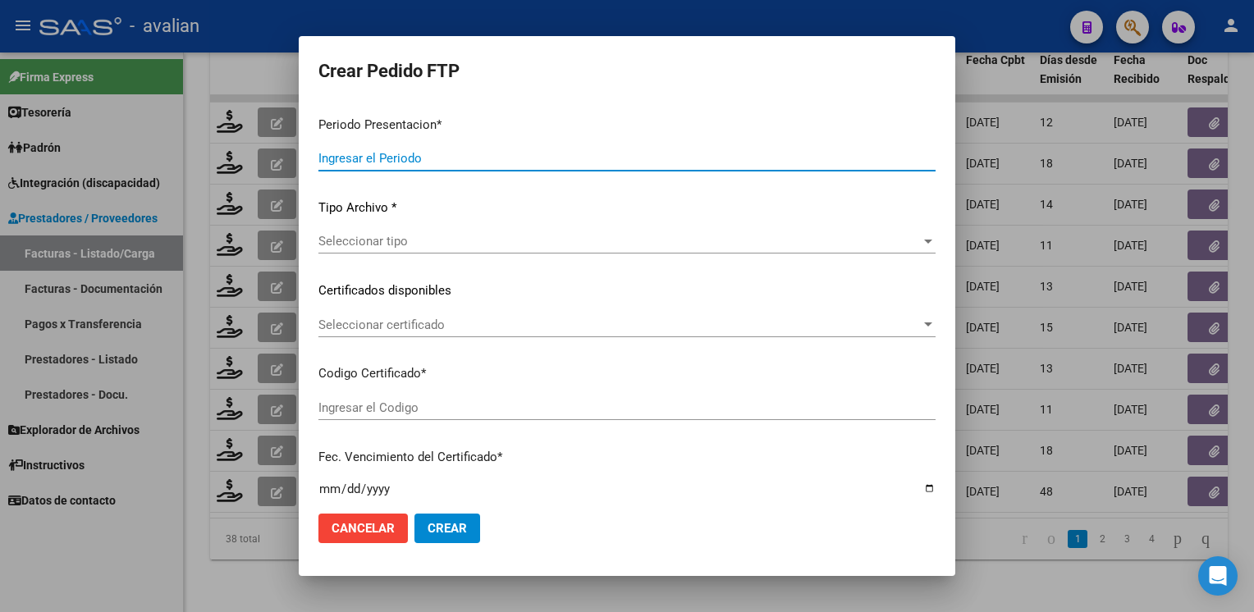
type input "202507"
type input "$ 435.376,56"
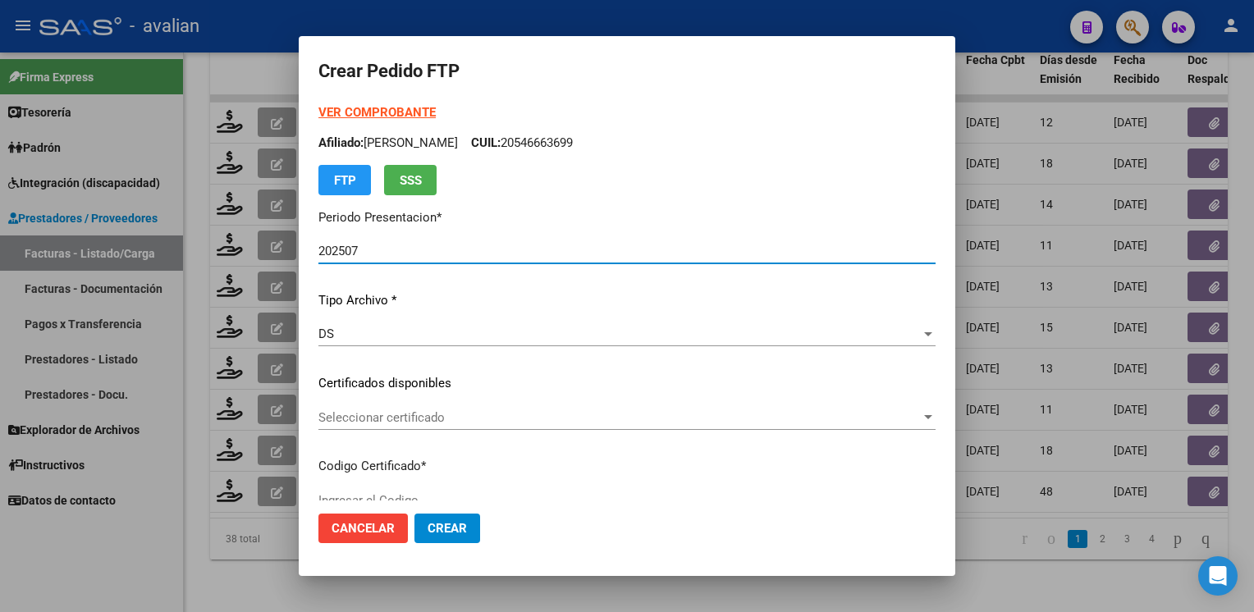
type input "ARG02000553581402022061320270613SFE237"
type input "2027-06-13"
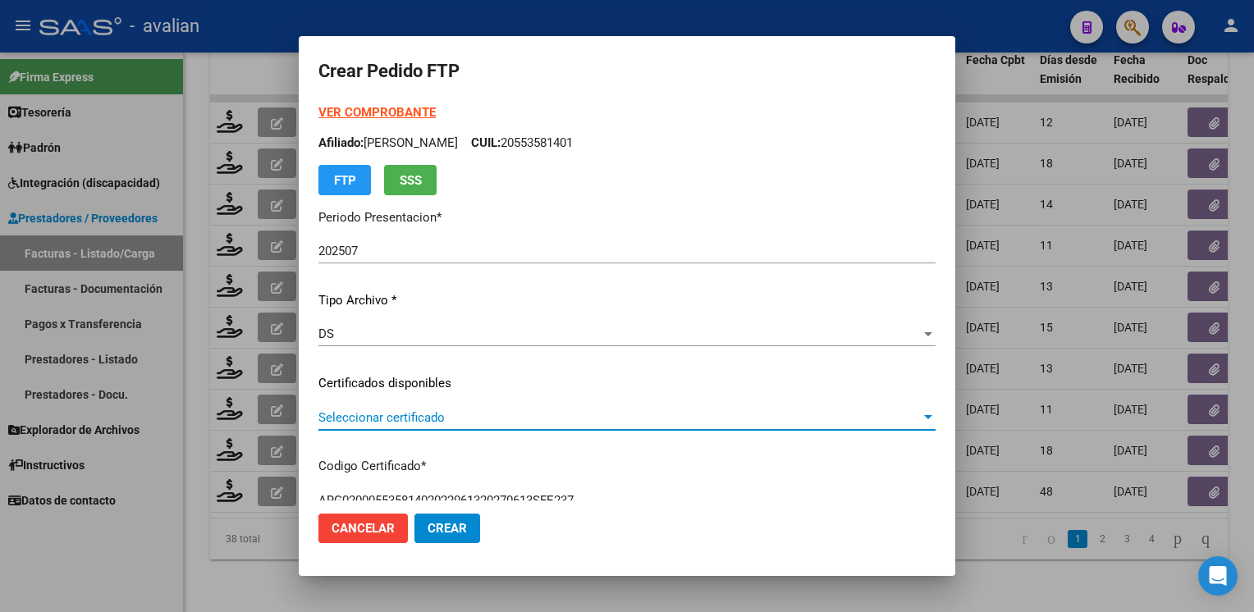
click at [415, 412] on span "Seleccionar certificado" at bounding box center [619, 417] width 602 height 15
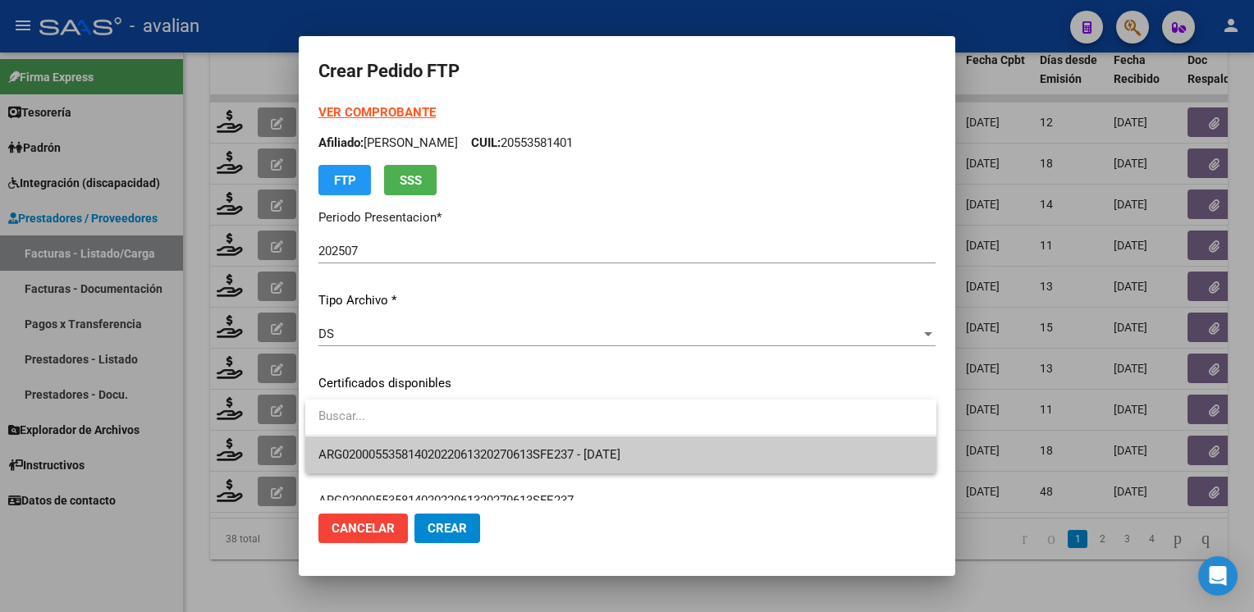
click at [424, 449] on span "ARG02000553581402022061320270613SFE237 - 2027-06-13" at bounding box center [469, 454] width 302 height 15
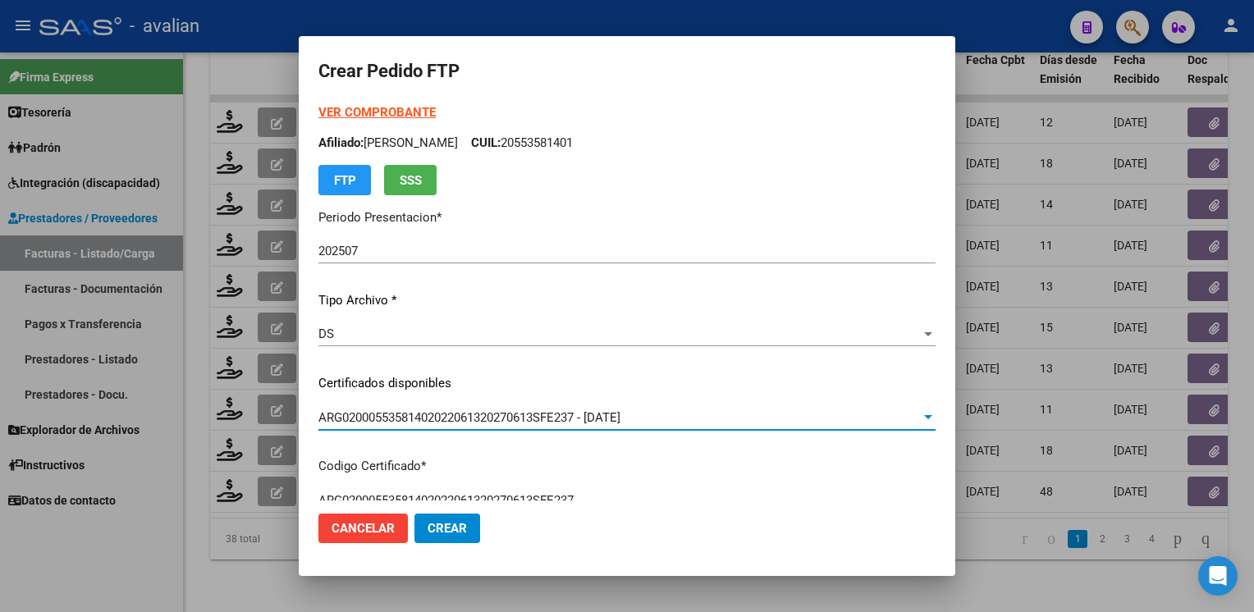
click at [597, 149] on p "Afiliado: MOREIRA VIDAURRE ANDRE CUIL: 20553581401" at bounding box center [626, 143] width 617 height 19
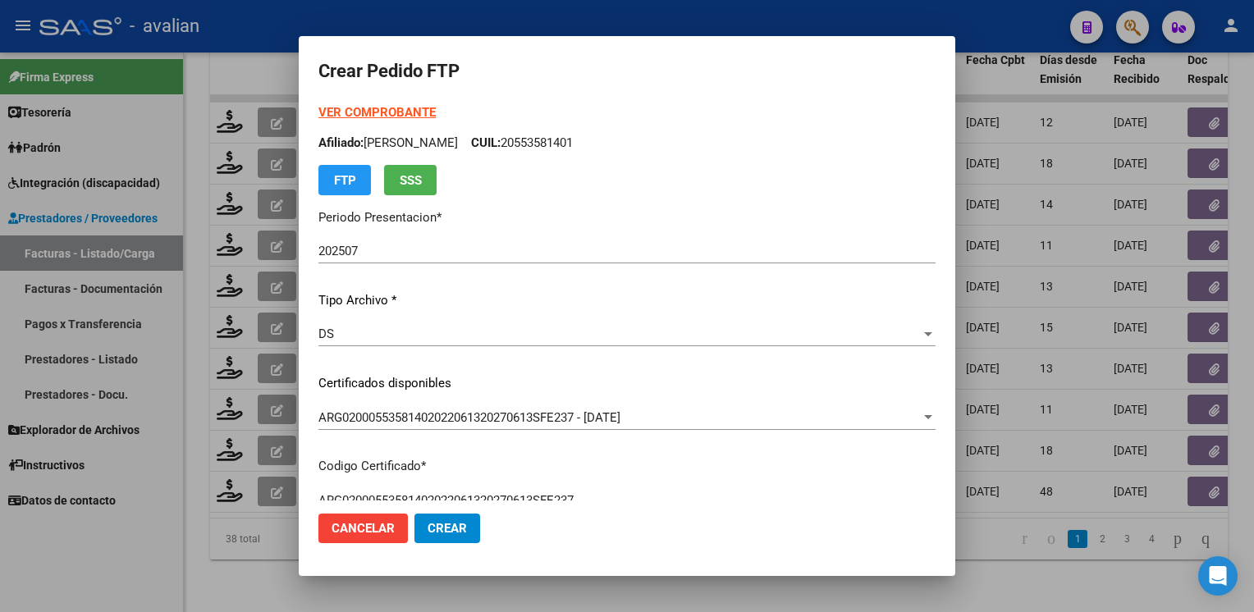
click at [597, 149] on p "Afiliado: MOREIRA VIDAURRE ANDRE CUIL: 20553581401" at bounding box center [626, 143] width 617 height 19
copy p "20553581401"
click at [405, 110] on strong "VER COMPROBANTE" at bounding box center [376, 112] width 117 height 15
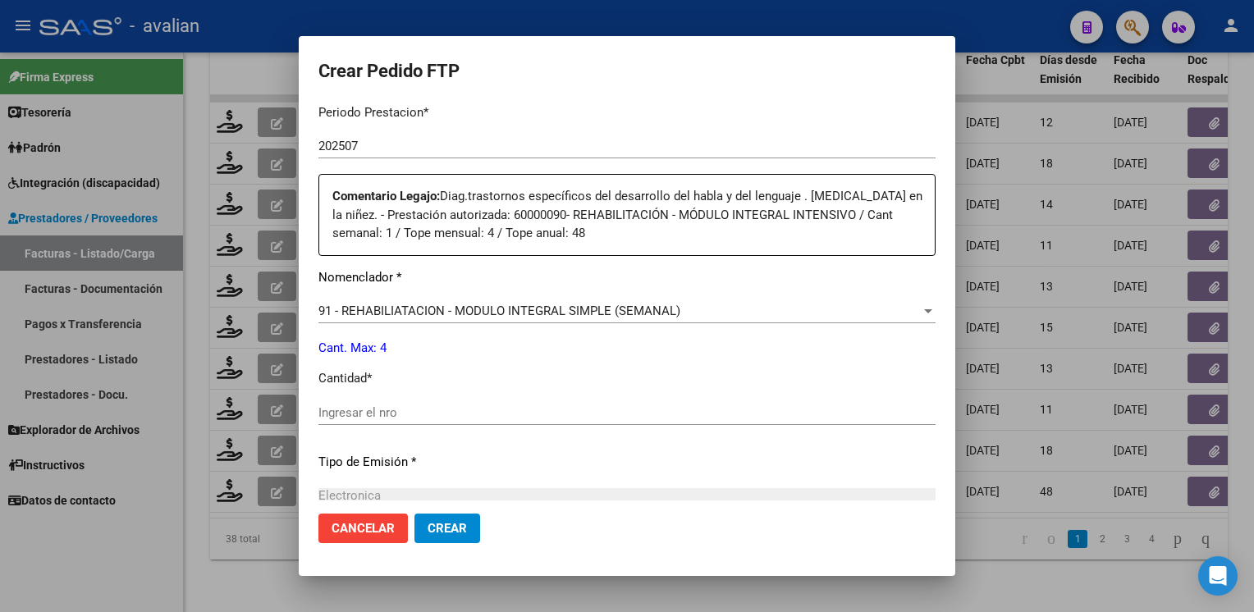
scroll to position [657, 0]
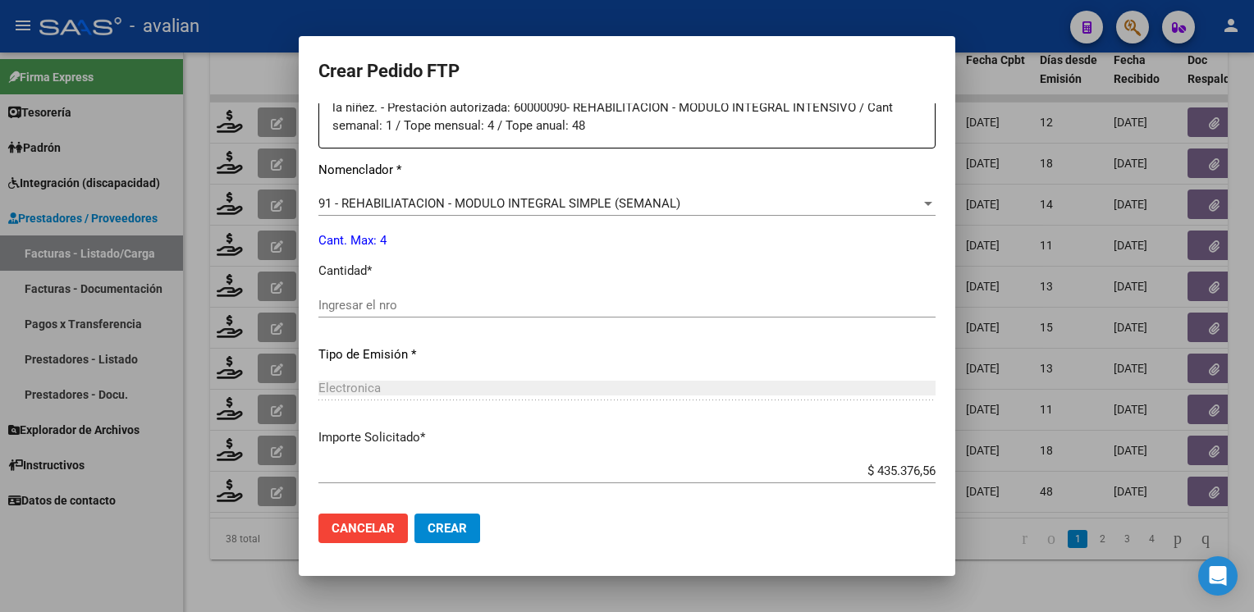
click at [381, 307] on input "Ingresar el nro" at bounding box center [626, 305] width 617 height 15
type input "4"
click at [588, 208] on span "91 - REHABILIATACION - MODULO INTEGRAL SIMPLE (SEMANAL)" at bounding box center [499, 203] width 362 height 15
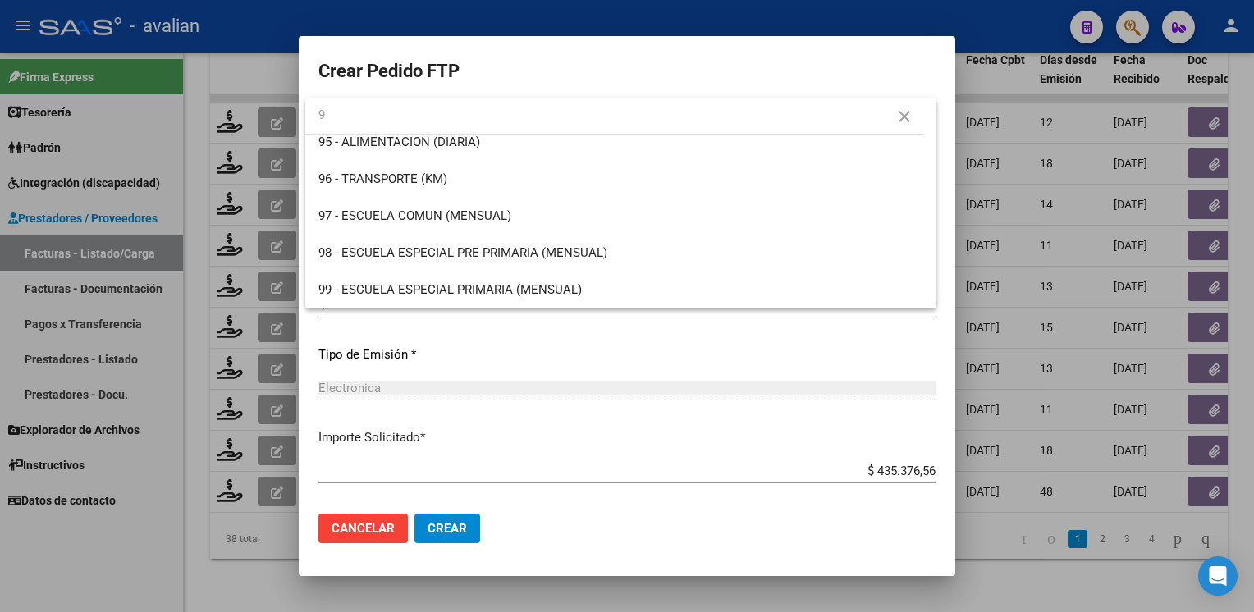
scroll to position [0, 0]
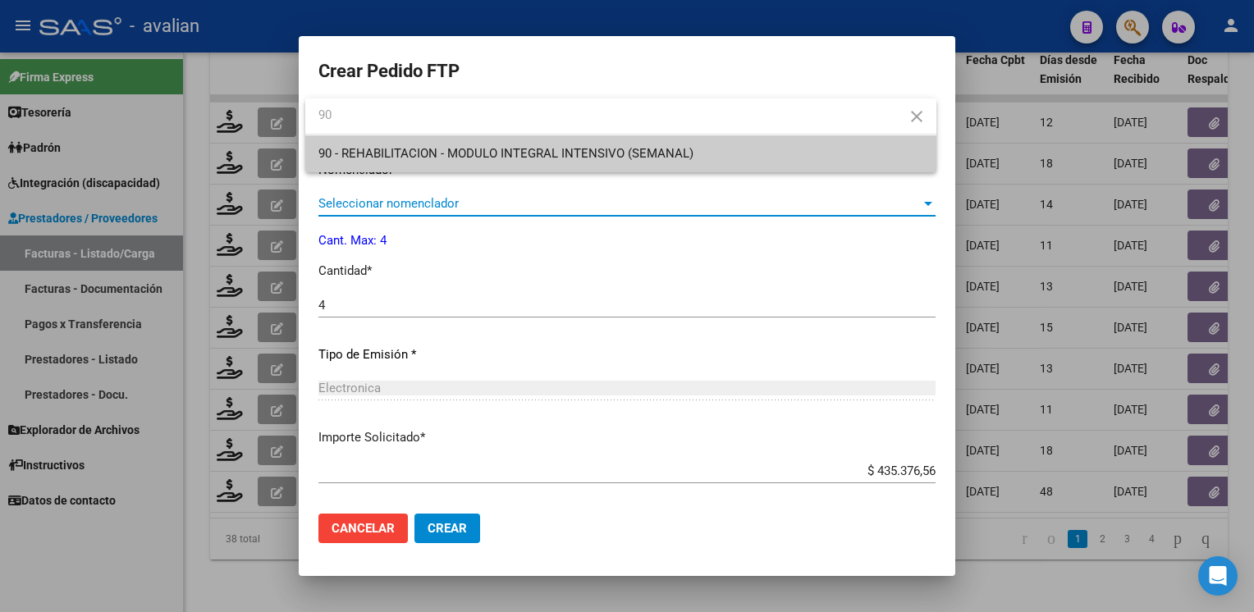
type input "90"
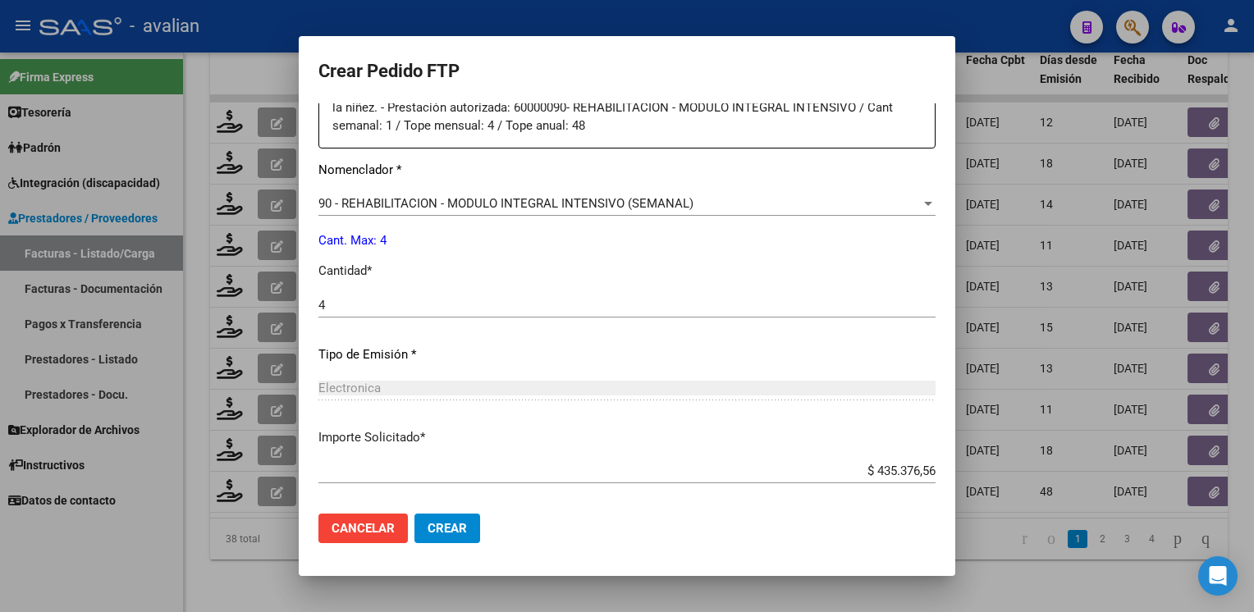
scroll to position [737, 0]
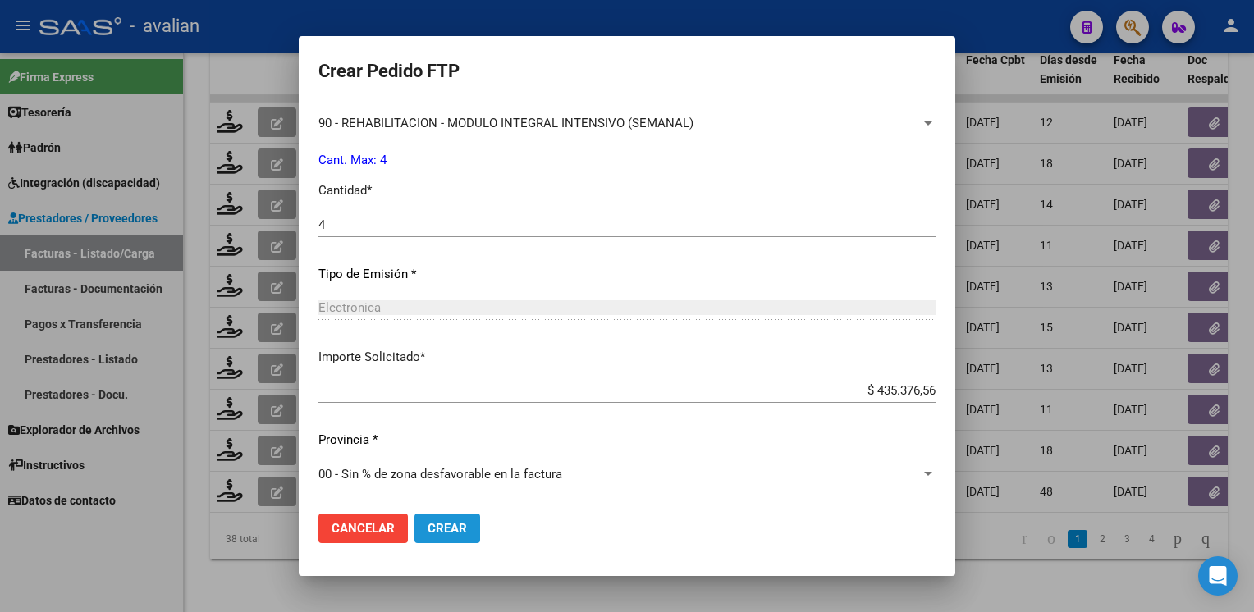
click at [444, 536] on button "Crear" at bounding box center [448, 529] width 66 height 30
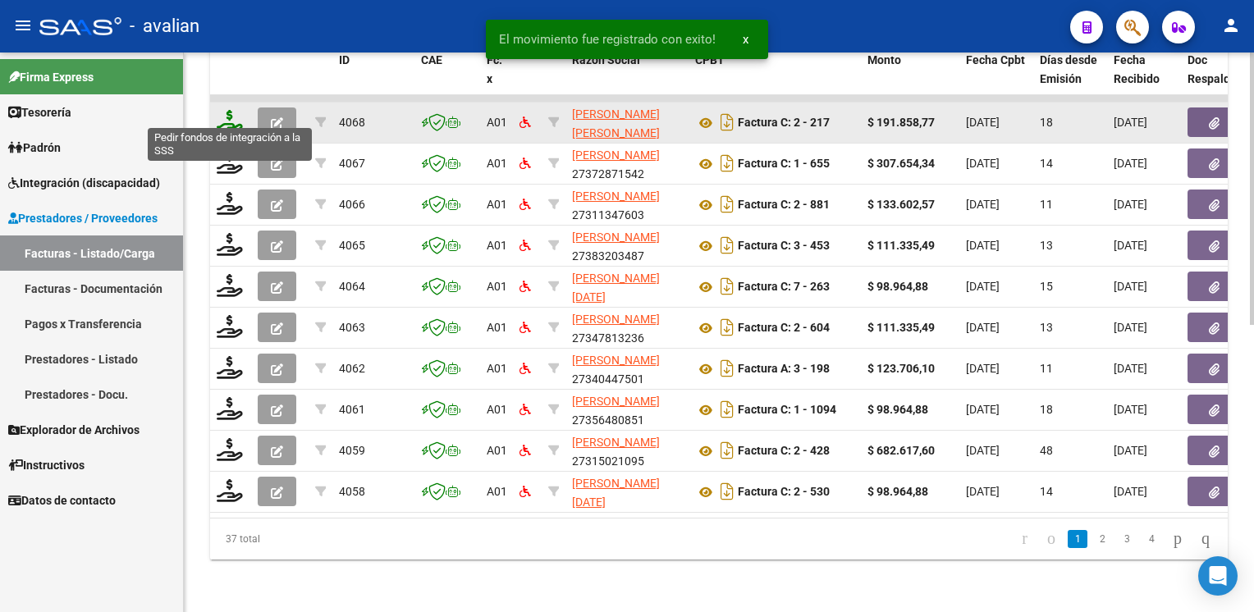
click at [231, 119] on icon at bounding box center [230, 121] width 26 height 23
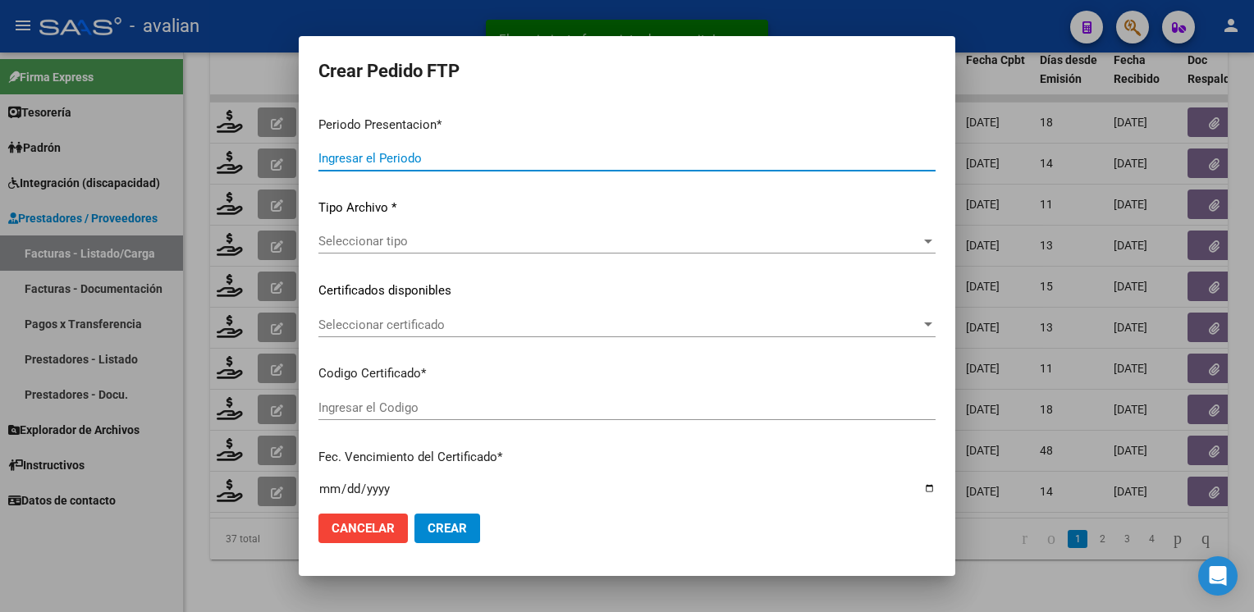
type input "202507"
type input "202506"
type input "$ 191.858,77"
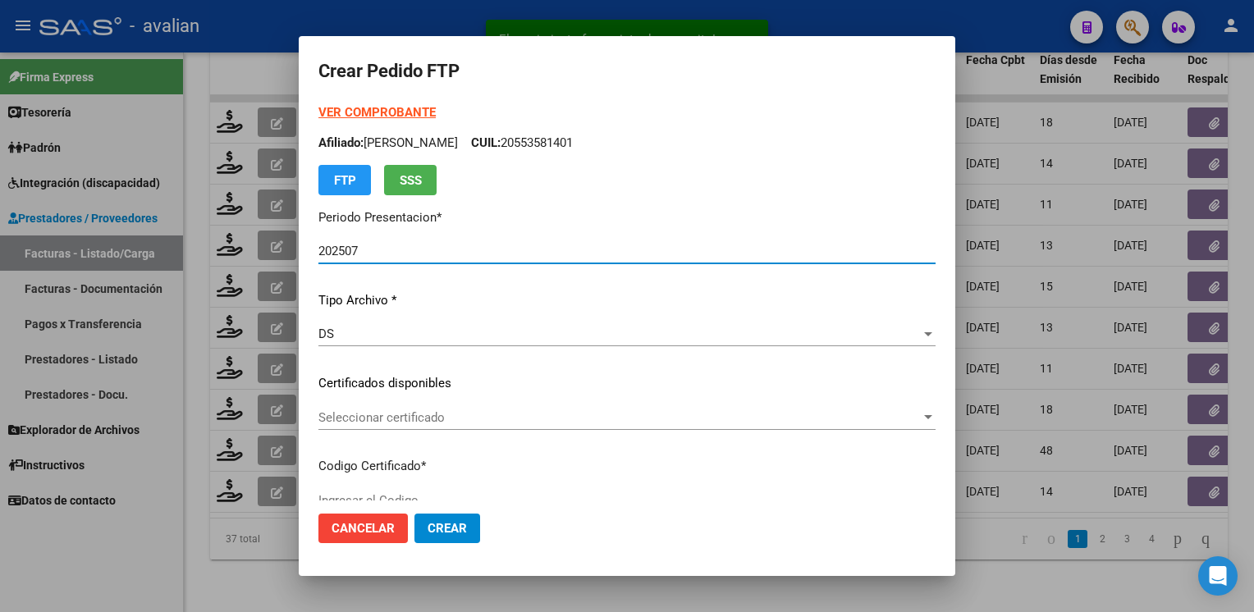
type input "ARG02000489004672022090920270909SFE168"
type input "2027-09-09"
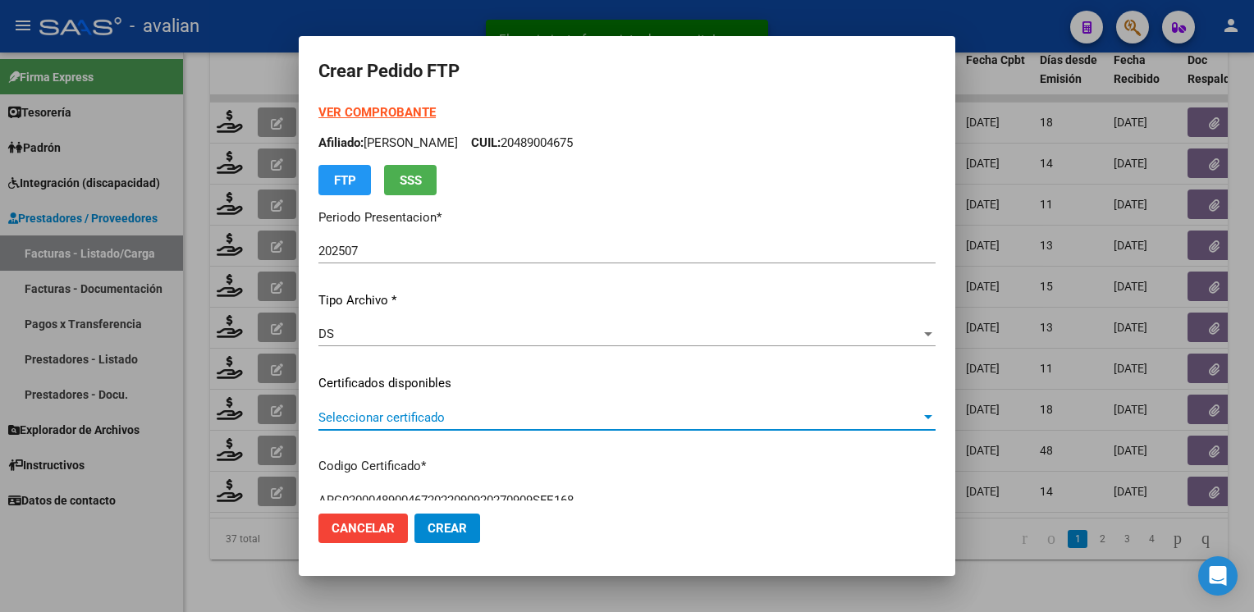
click at [417, 419] on span "Seleccionar certificado" at bounding box center [619, 417] width 602 height 15
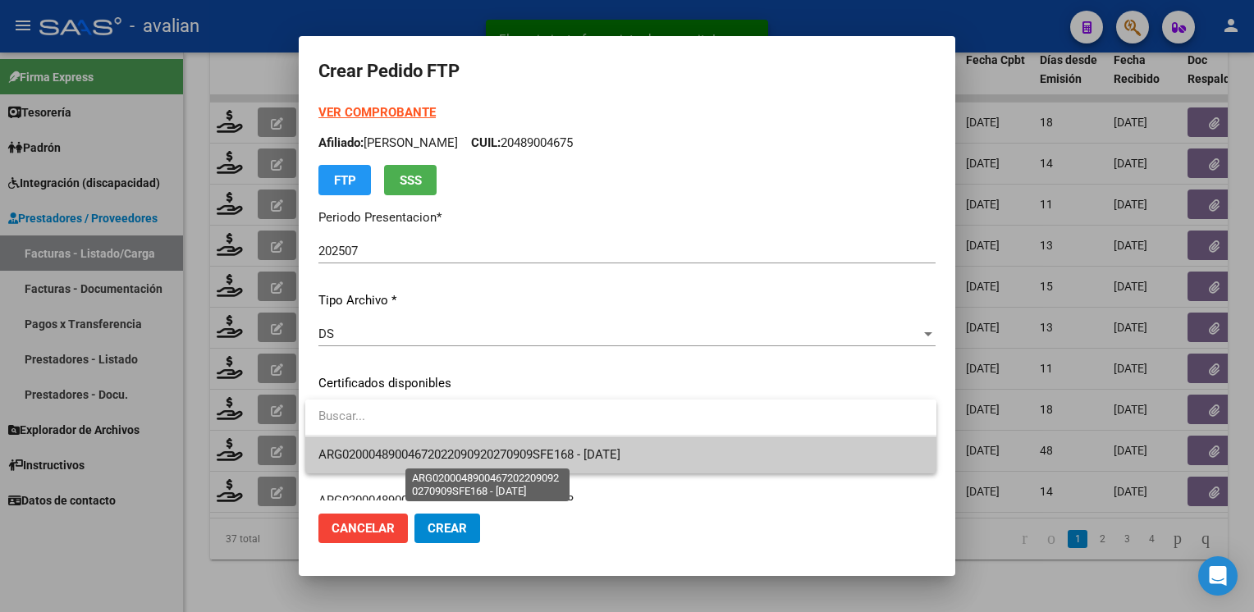
click at [413, 456] on span "ARG02000489004672022090920270909SFE168 - 2027-09-09" at bounding box center [469, 454] width 302 height 15
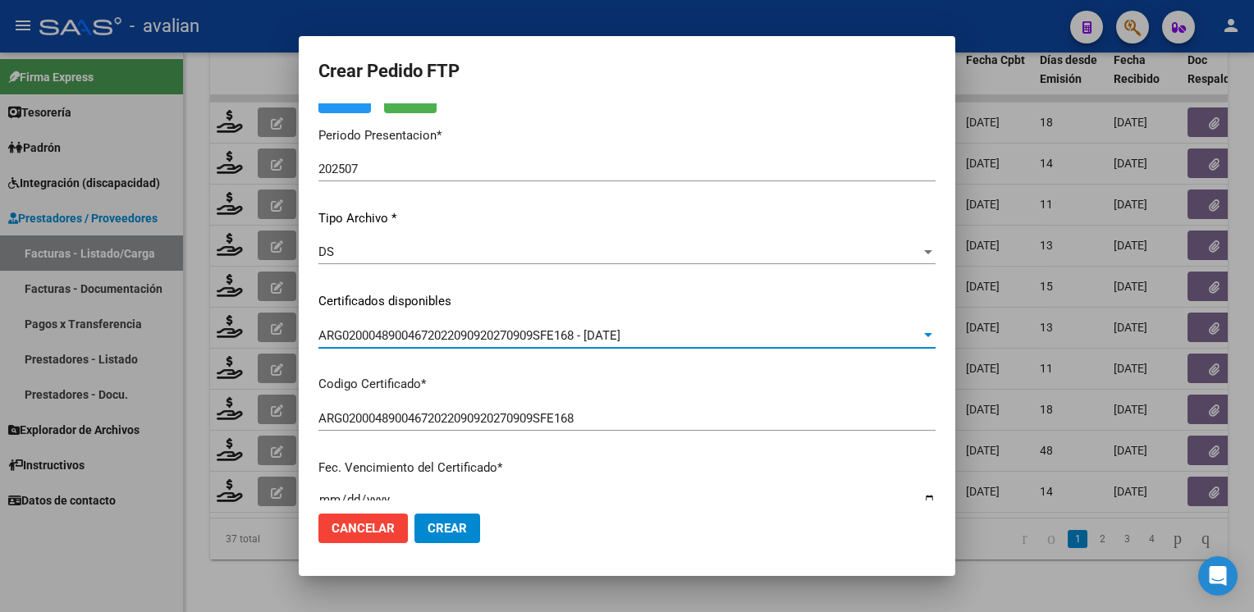
scroll to position [0, 0]
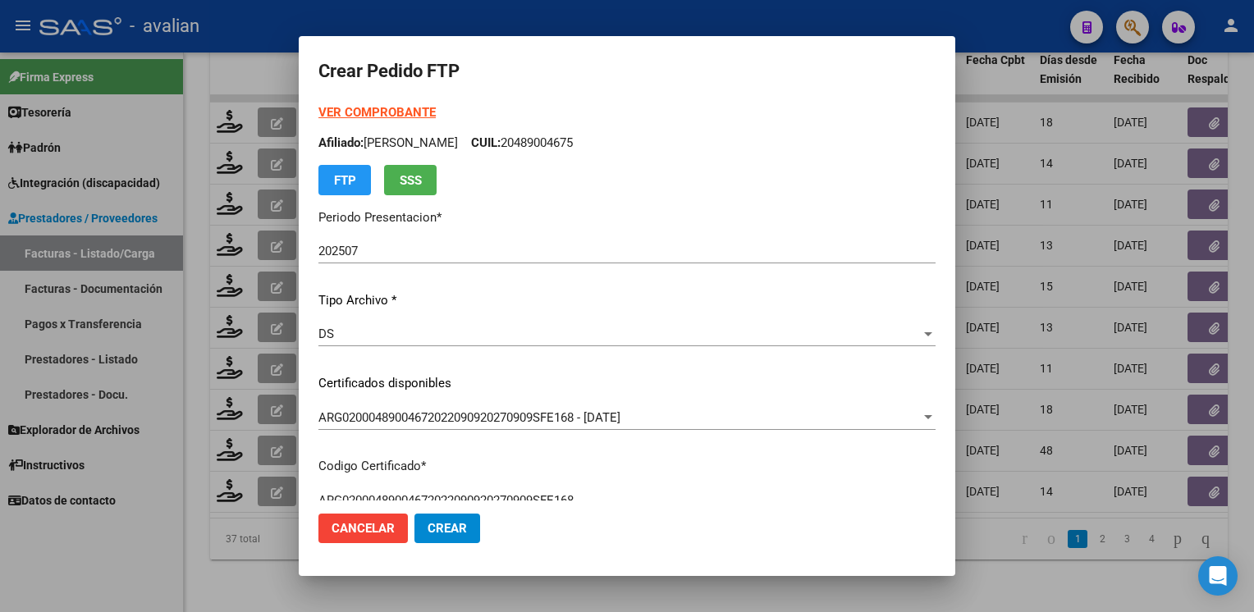
click at [374, 122] on div "VER COMPROBANTE ARCA Padrón Afiliado: BANDIN IGNACIO HECTOR CUIL: 20489004675 F…" at bounding box center [626, 149] width 617 height 92
click at [371, 114] on strong "VER COMPROBANTE" at bounding box center [376, 112] width 117 height 15
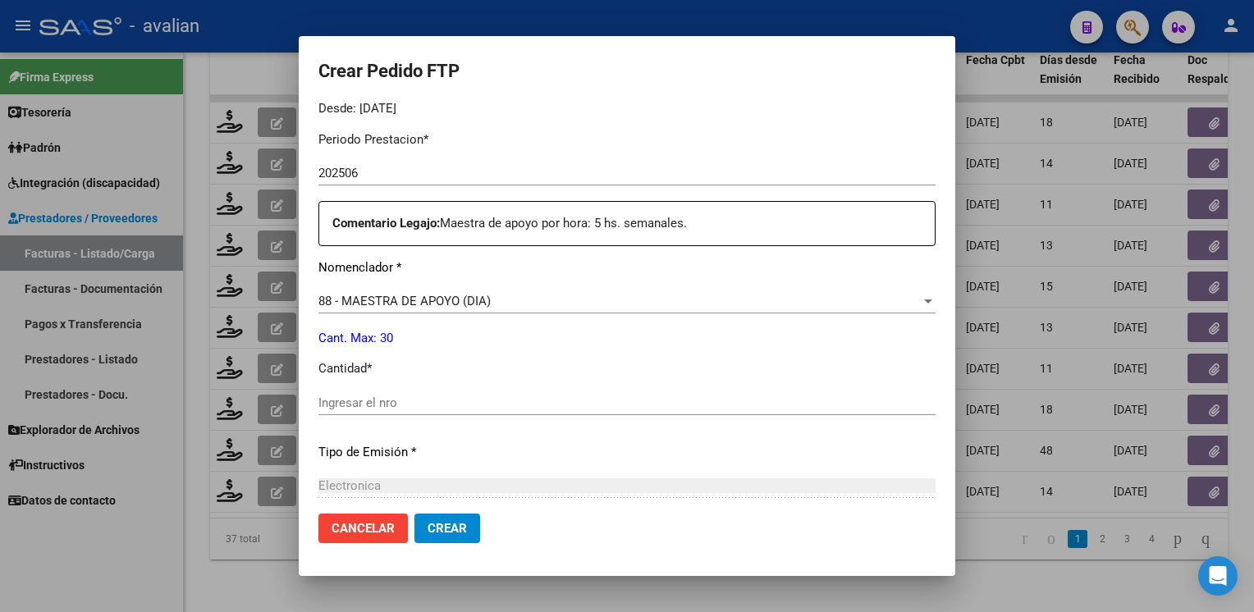
scroll to position [575, 0]
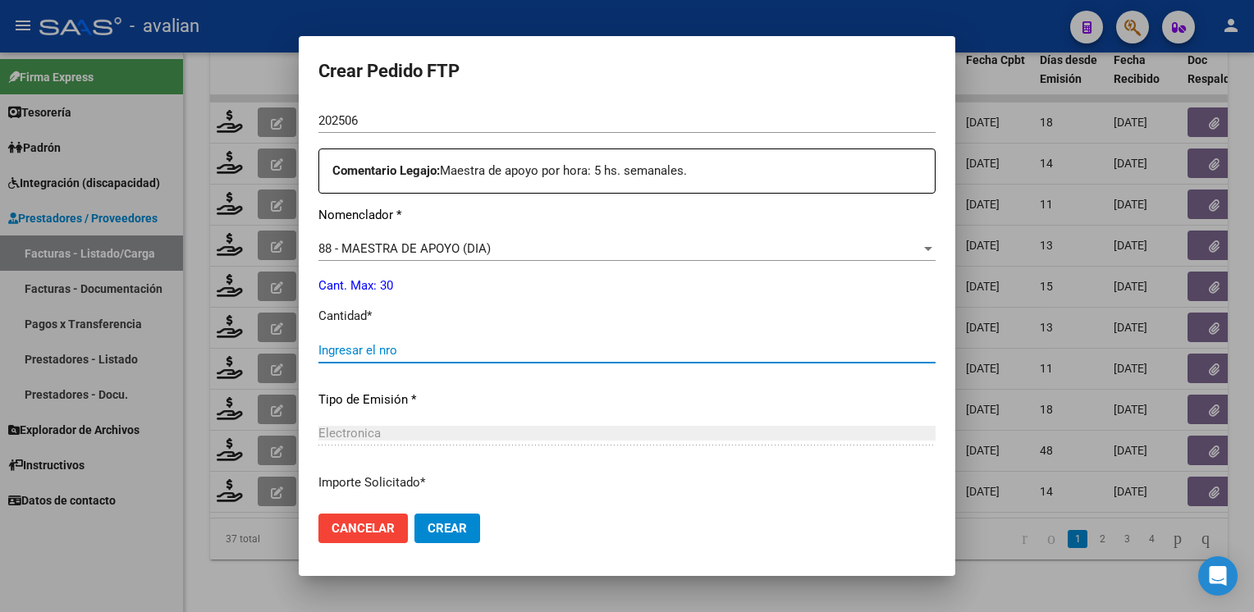
click at [450, 354] on input "Ingresar el nro" at bounding box center [626, 350] width 617 height 15
type input "1"
type input "19"
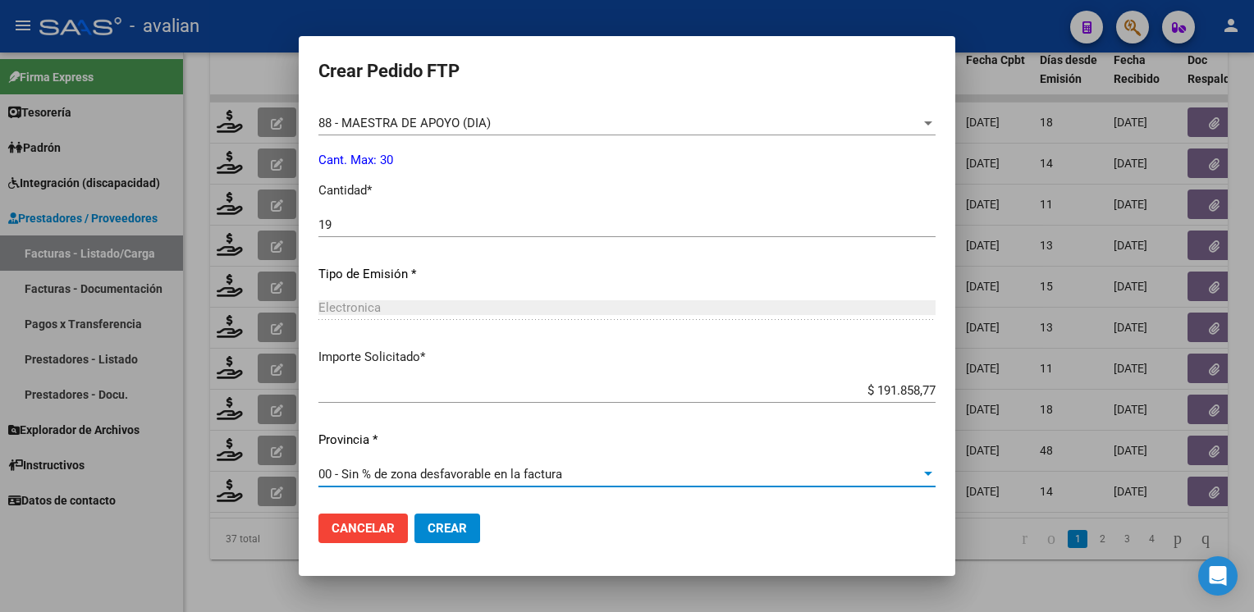
click at [446, 524] on span "Crear" at bounding box center [447, 528] width 39 height 15
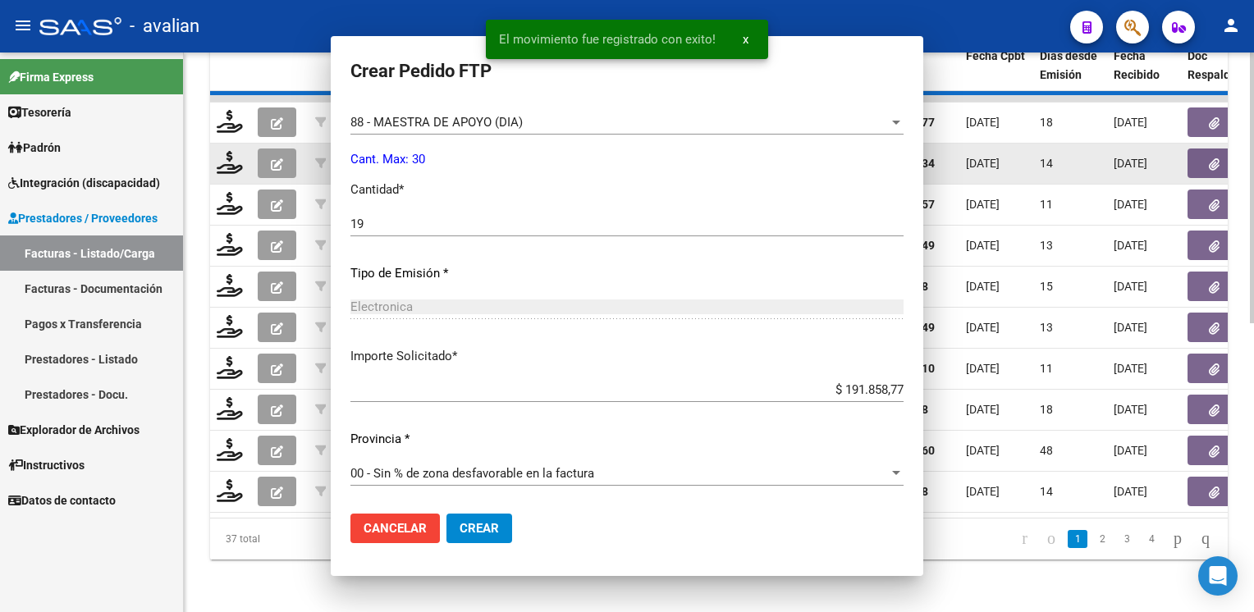
scroll to position [0, 0]
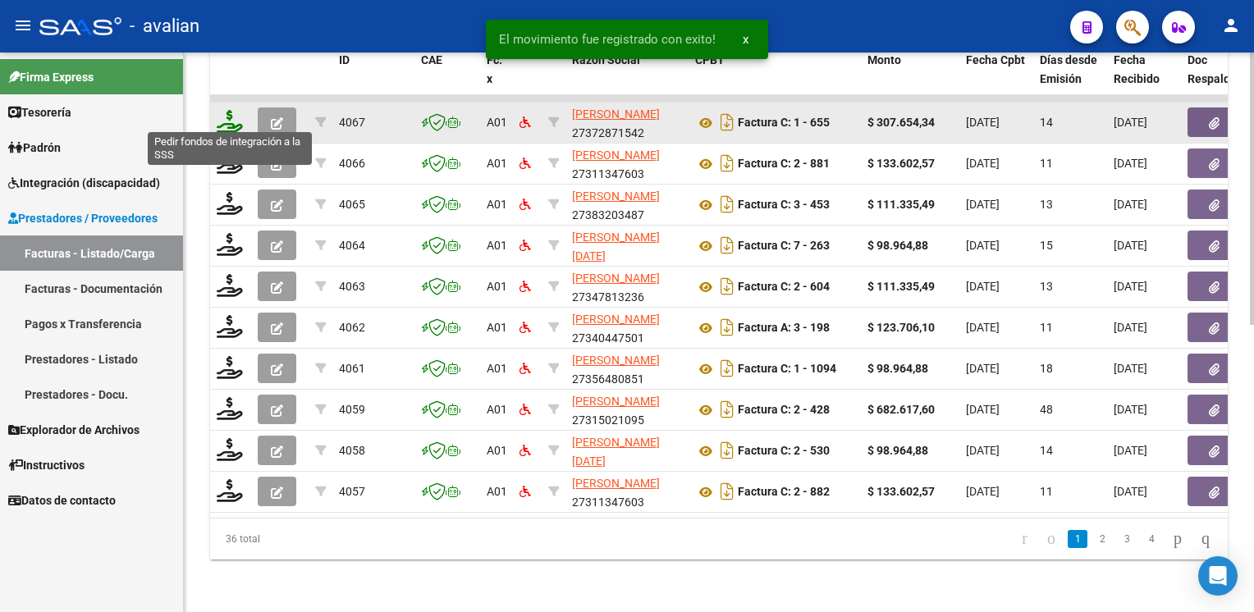
click at [228, 114] on icon at bounding box center [230, 121] width 26 height 23
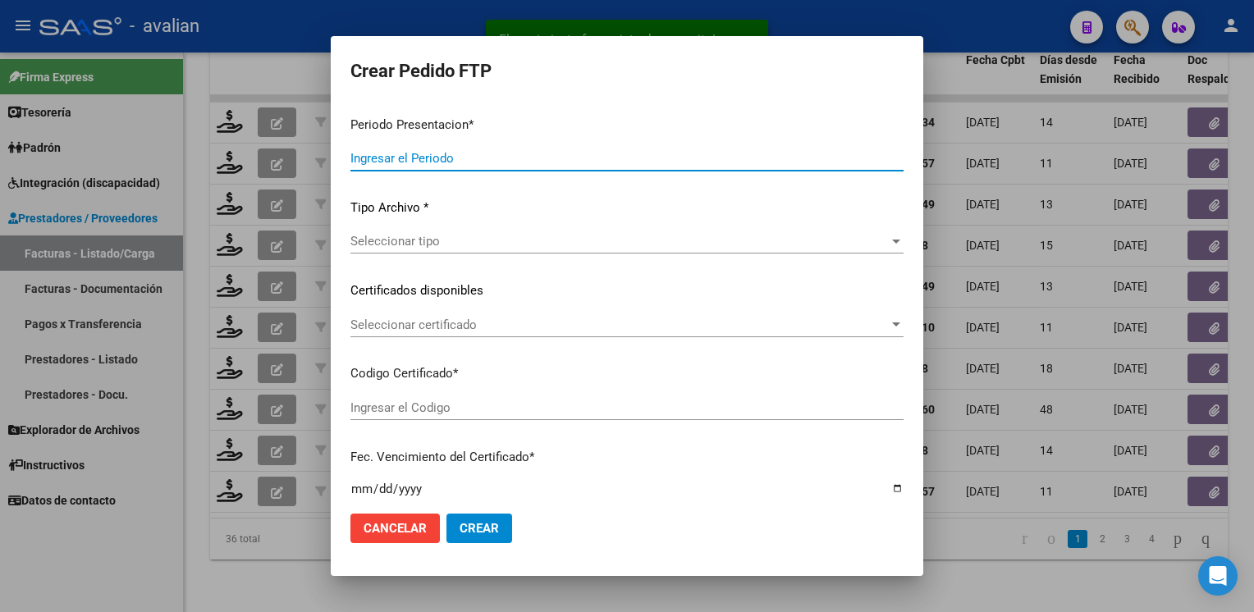
type input "202507"
type input "$ 307.654,34"
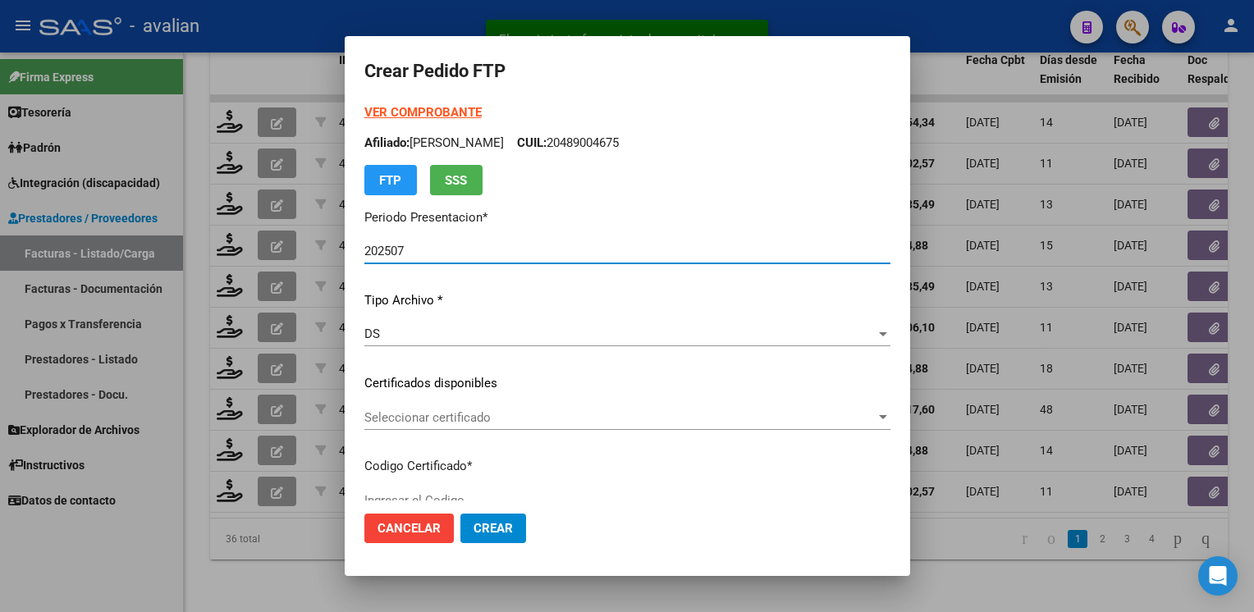
type input "ARG02000575650052023041920280419COR255"
type input "2028-04-19"
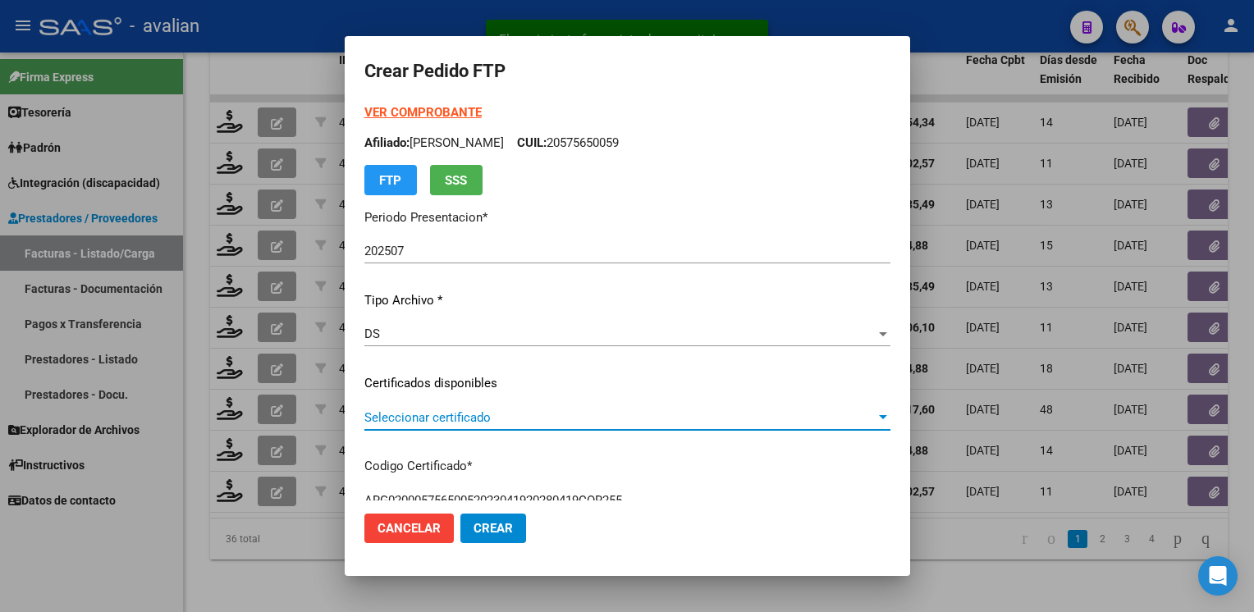
click at [375, 415] on span "Seleccionar certificado" at bounding box center [619, 417] width 511 height 15
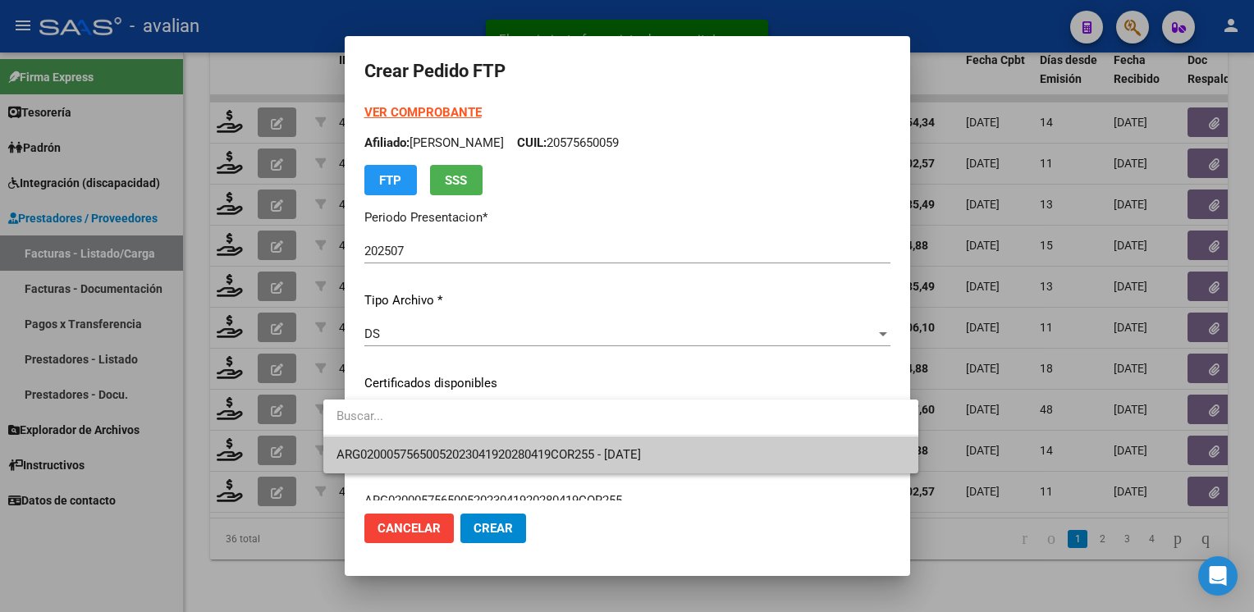
drag, startPoint x: 369, startPoint y: 446, endPoint x: 391, endPoint y: 448, distance: 22.3
click at [369, 447] on span "ARG02000575650052023041920280419COR255 - 2028-04-19" at bounding box center [621, 455] width 569 height 37
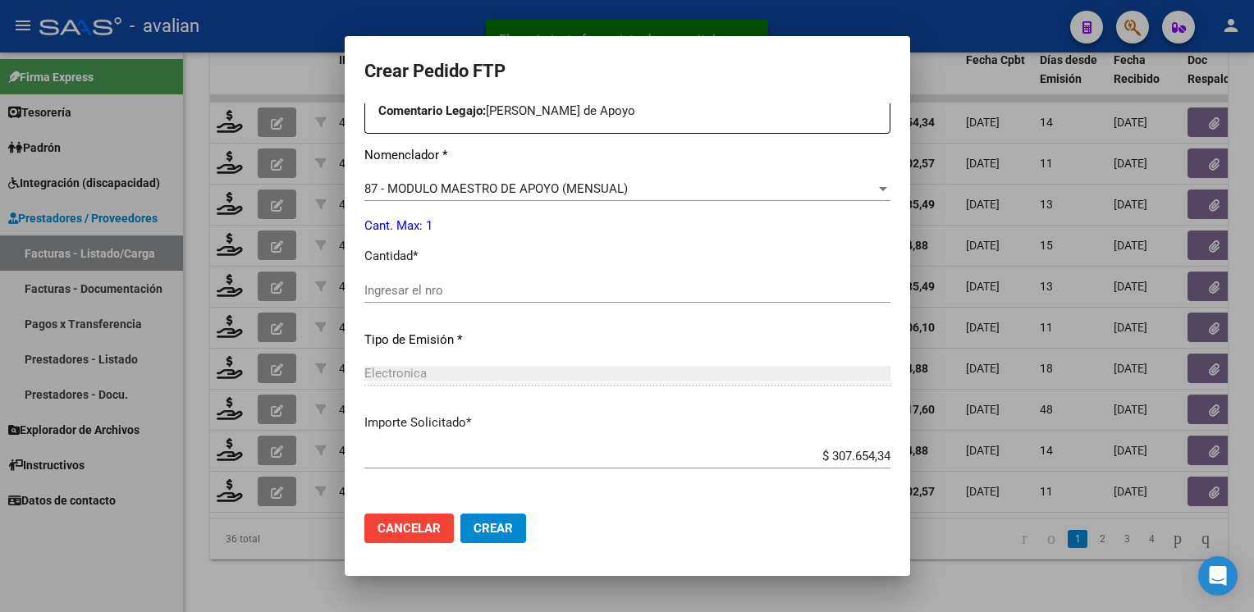
scroll to position [657, 0]
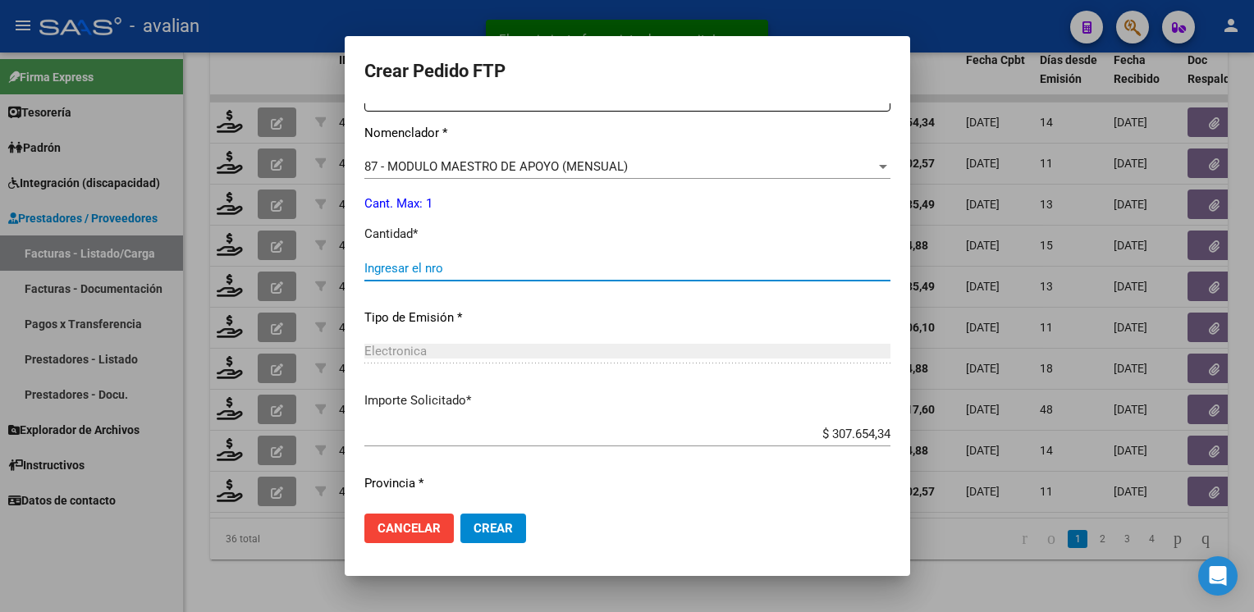
click at [408, 271] on input "Ingresar el nro" at bounding box center [627, 268] width 526 height 15
type input "1"
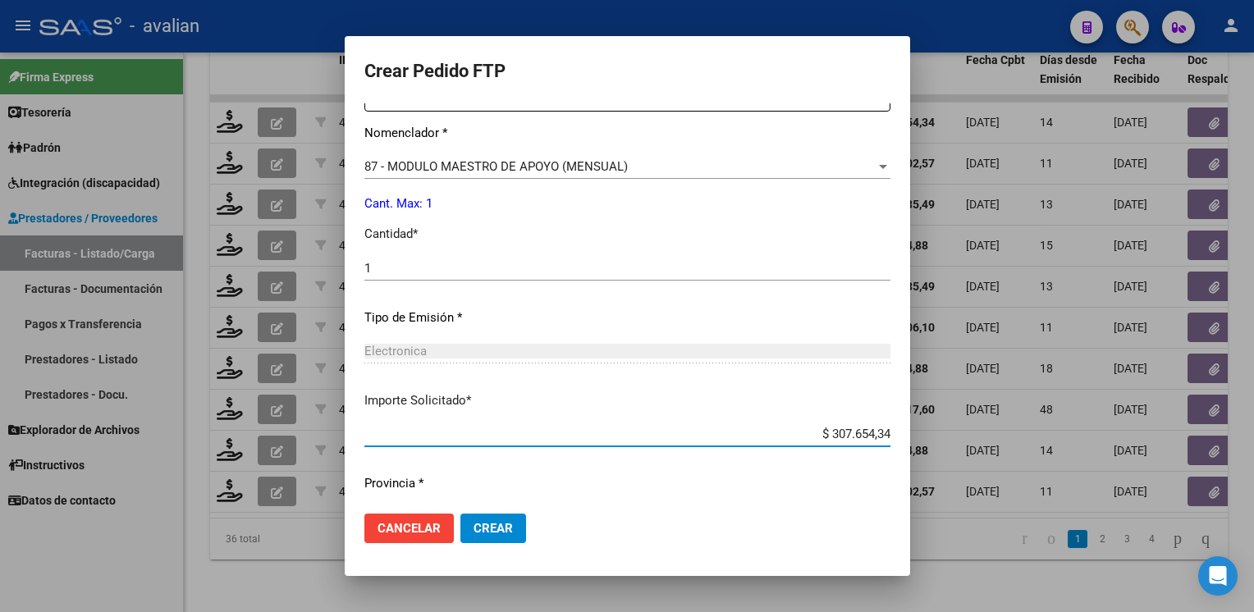
scroll to position [700, 0]
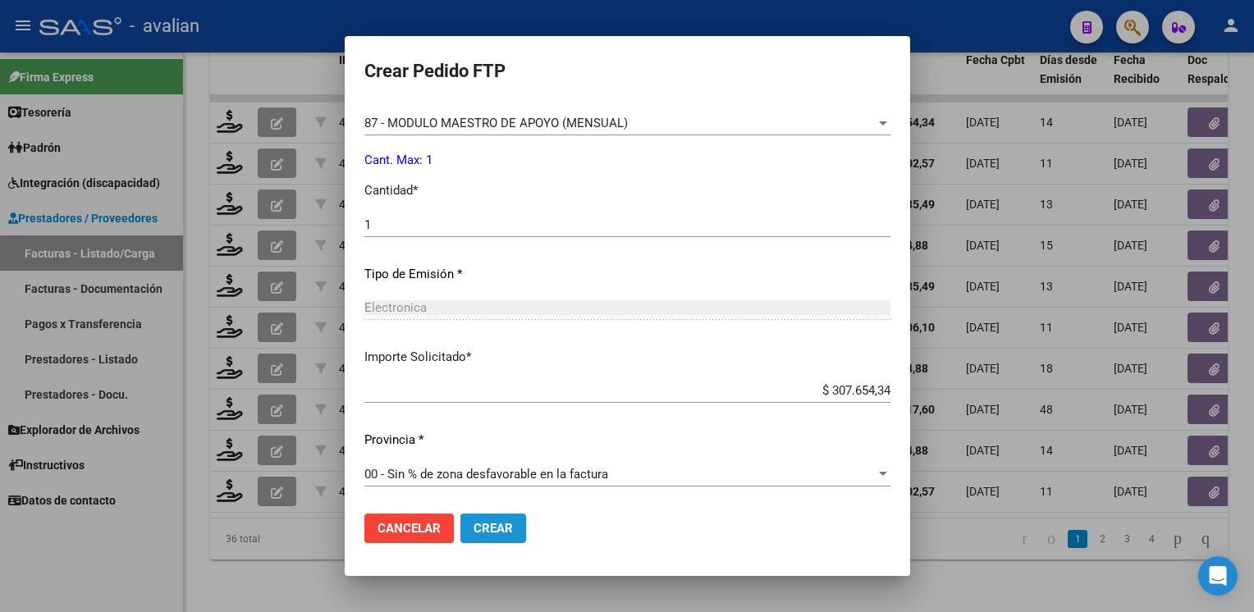
click at [480, 529] on span "Crear" at bounding box center [493, 528] width 39 height 15
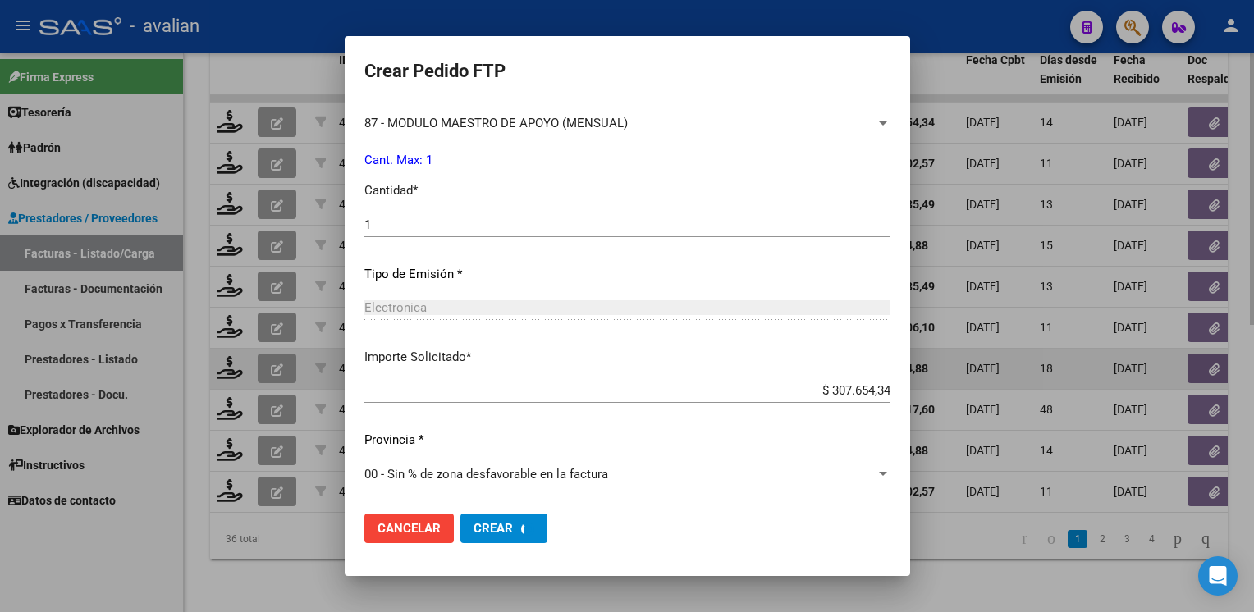
scroll to position [0, 0]
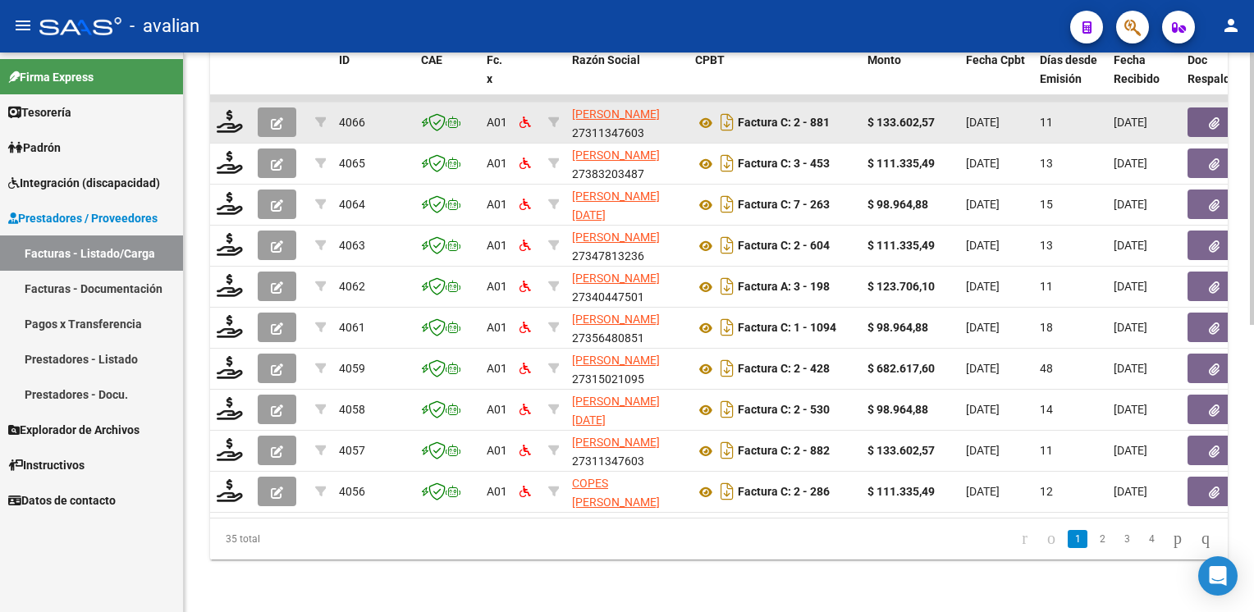
drag, startPoint x: 227, startPoint y: 123, endPoint x: 250, endPoint y: 124, distance: 22.2
click at [227, 122] on div at bounding box center [231, 122] width 28 height 25
click at [236, 113] on icon at bounding box center [230, 121] width 26 height 23
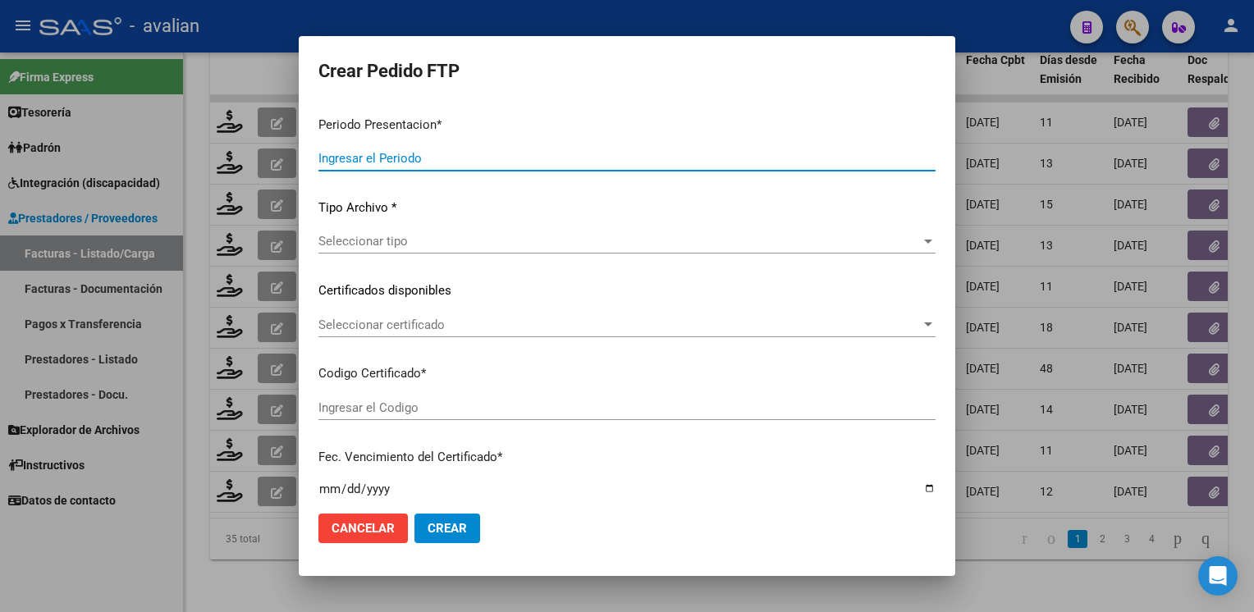
type input "202507"
type input "$ 133.602,57"
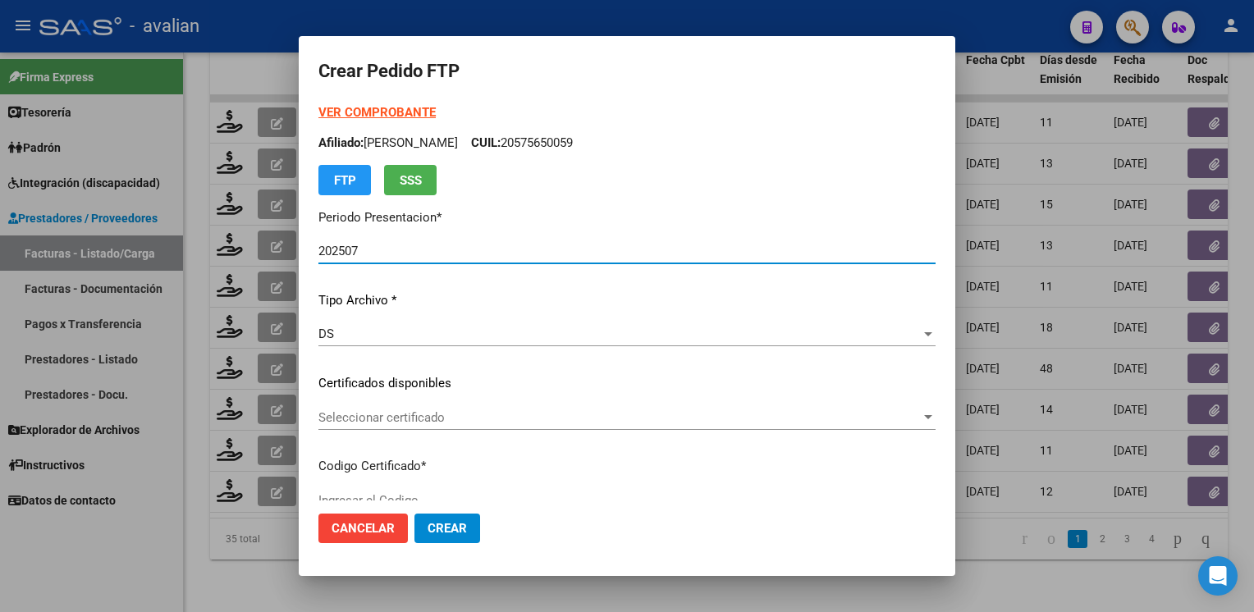
type input "ARG01000567861892020131020251013PPA235"
type input "2025-10-13"
click at [368, 422] on span "Seleccionar certificado" at bounding box center [619, 417] width 602 height 15
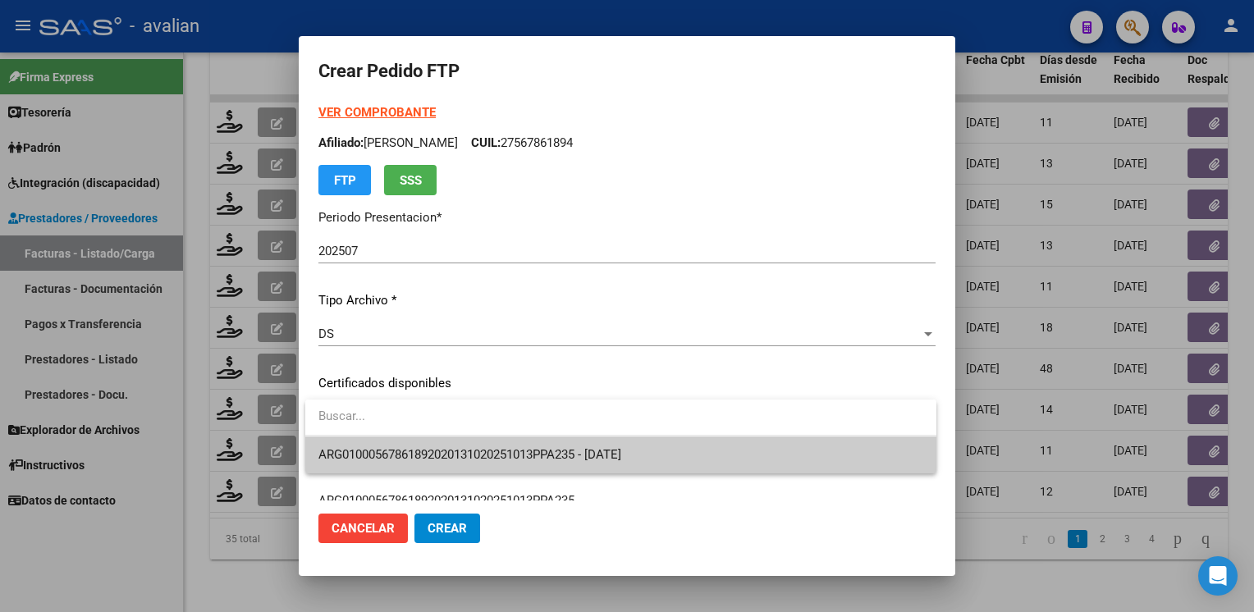
click at [369, 443] on span "ARG01000567861892020131020251013PPA235 - 2025-10-13" at bounding box center [620, 455] width 605 height 37
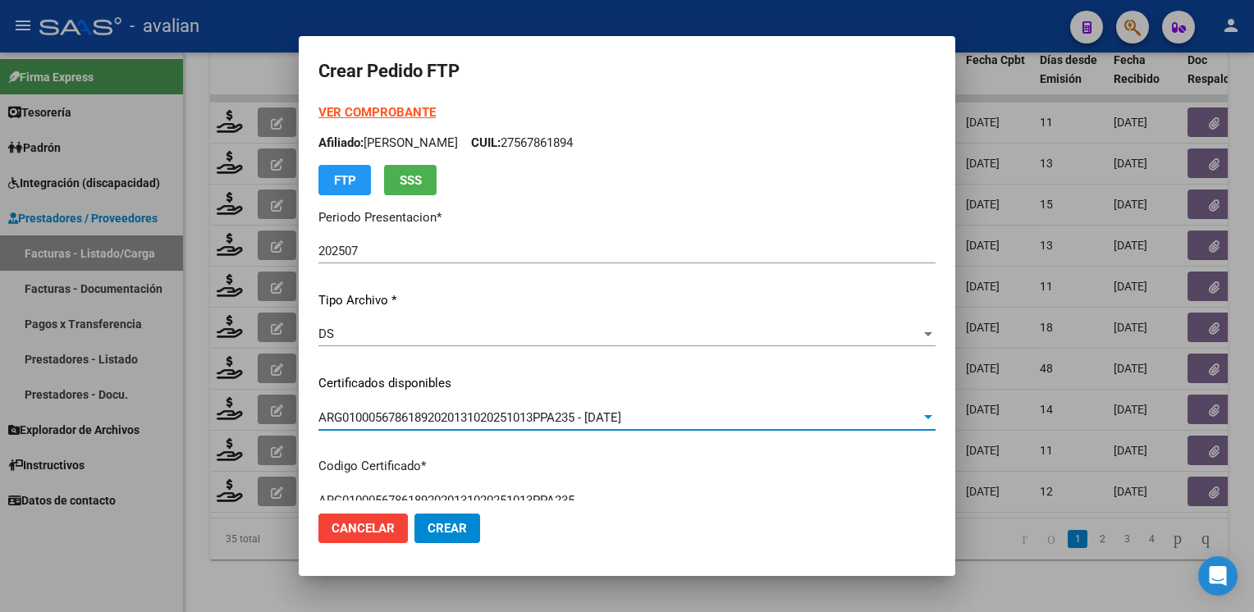
click at [549, 143] on p "Afiliado: FABRESSI OLIVIA CUIL: 27567861894" at bounding box center [626, 143] width 617 height 19
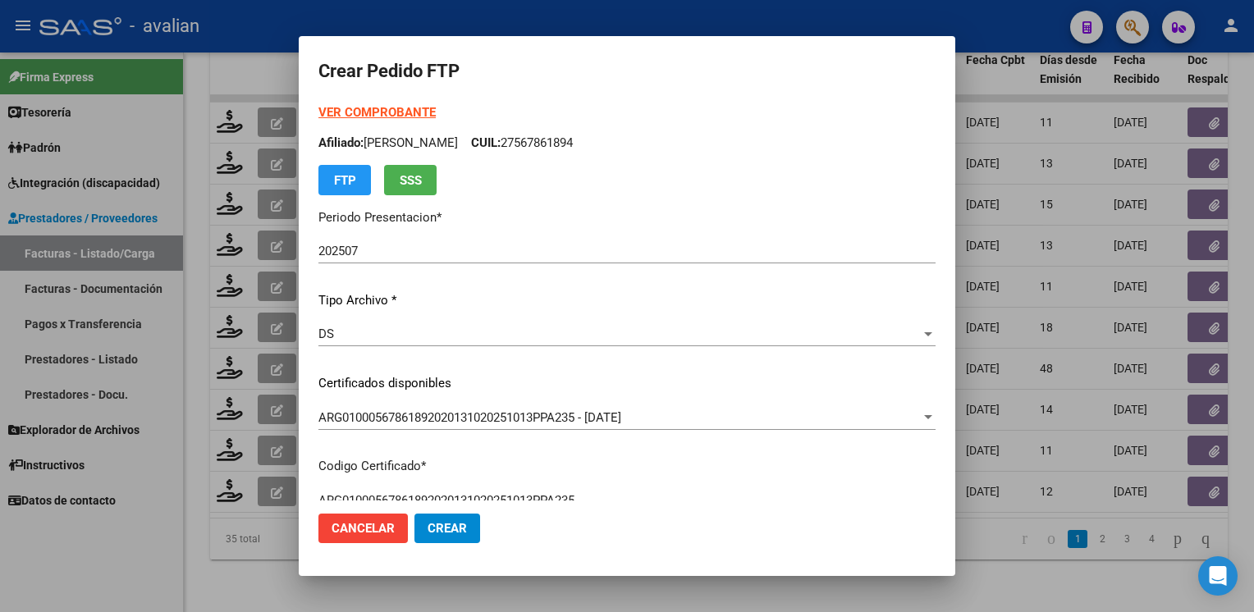
click at [549, 143] on p "Afiliado: FABRESSI OLIVIA CUIL: 27567861894" at bounding box center [626, 143] width 617 height 19
copy p "27567861894"
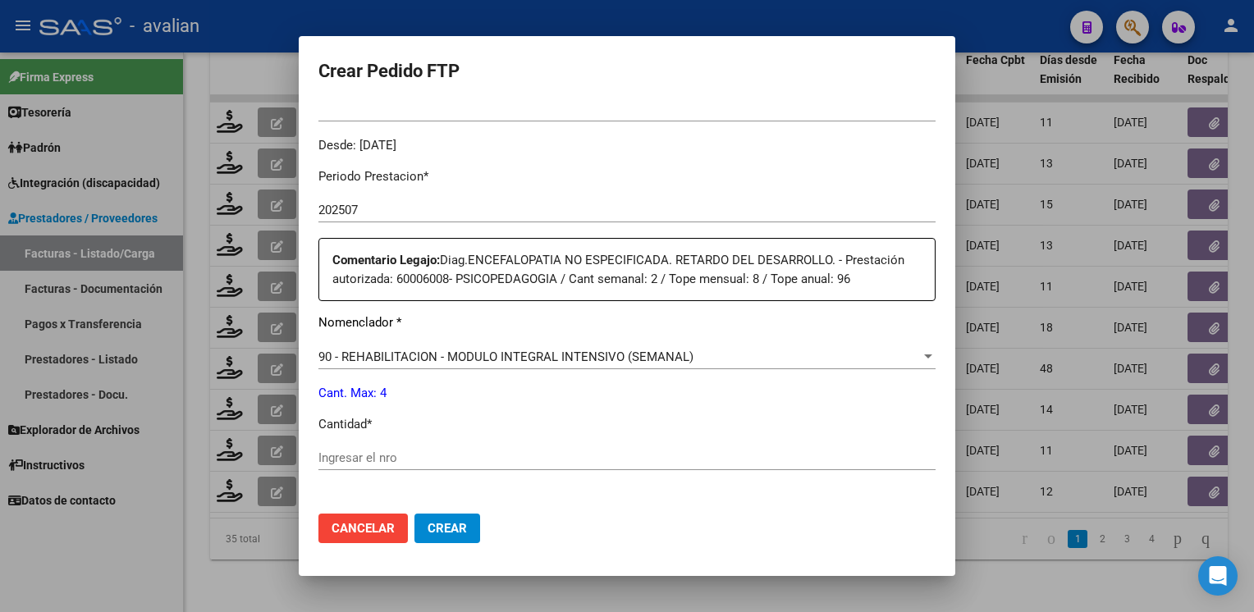
scroll to position [492, 0]
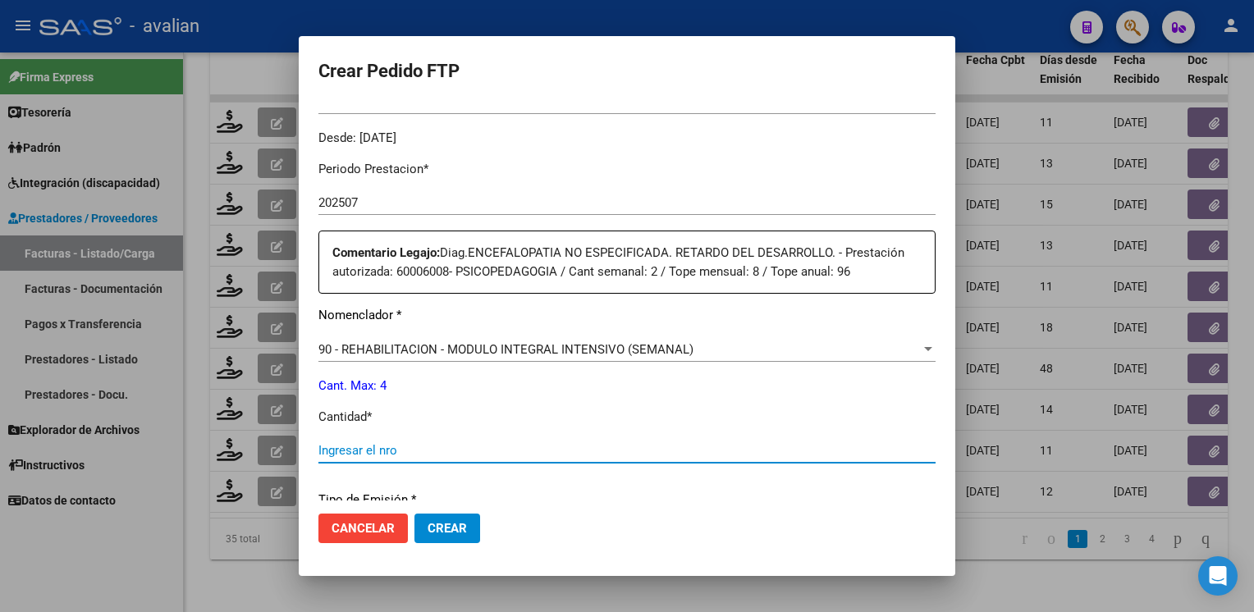
click at [352, 453] on input "Ingresar el nro" at bounding box center [626, 450] width 617 height 15
type input "4"
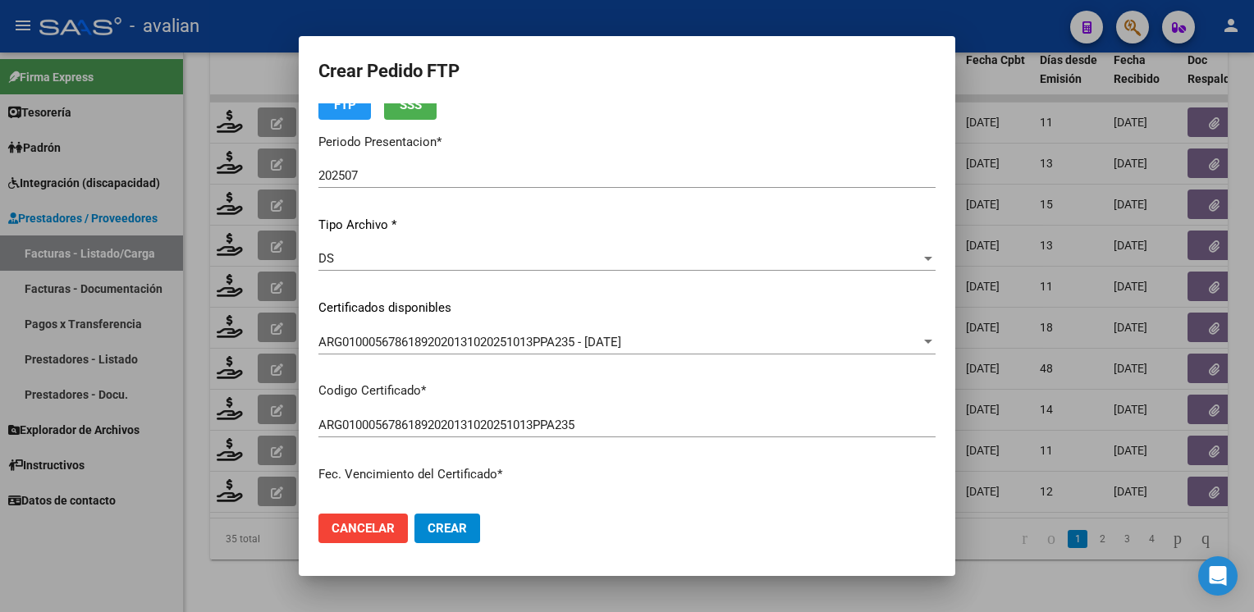
scroll to position [0, 0]
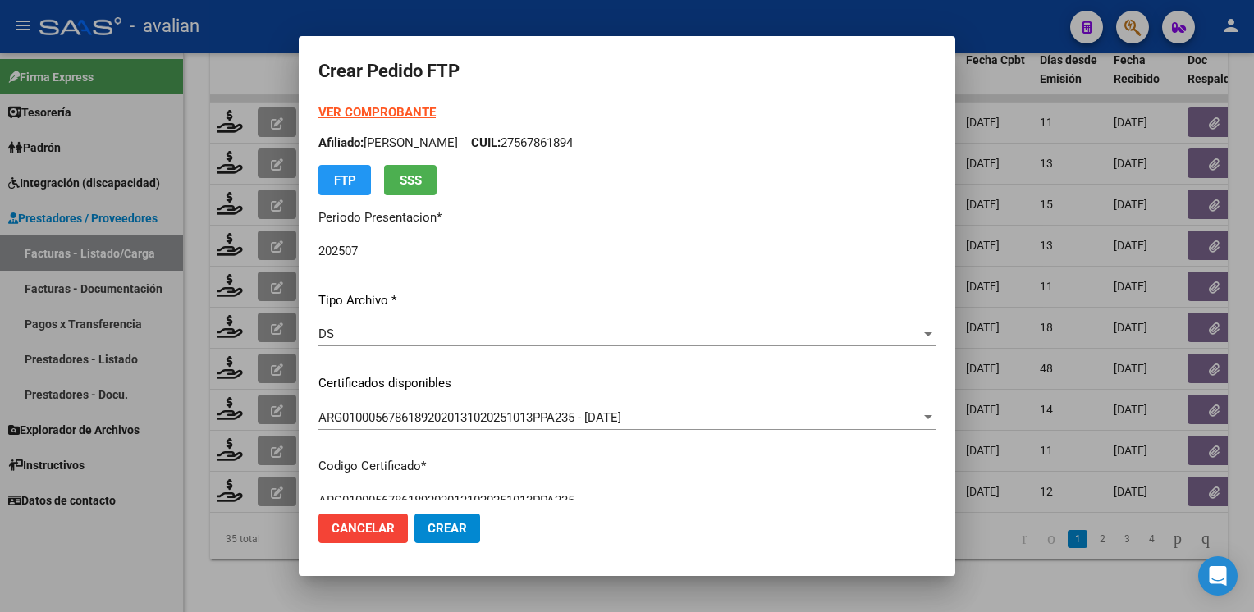
click at [422, 116] on strong "VER COMPROBANTE" at bounding box center [376, 112] width 117 height 15
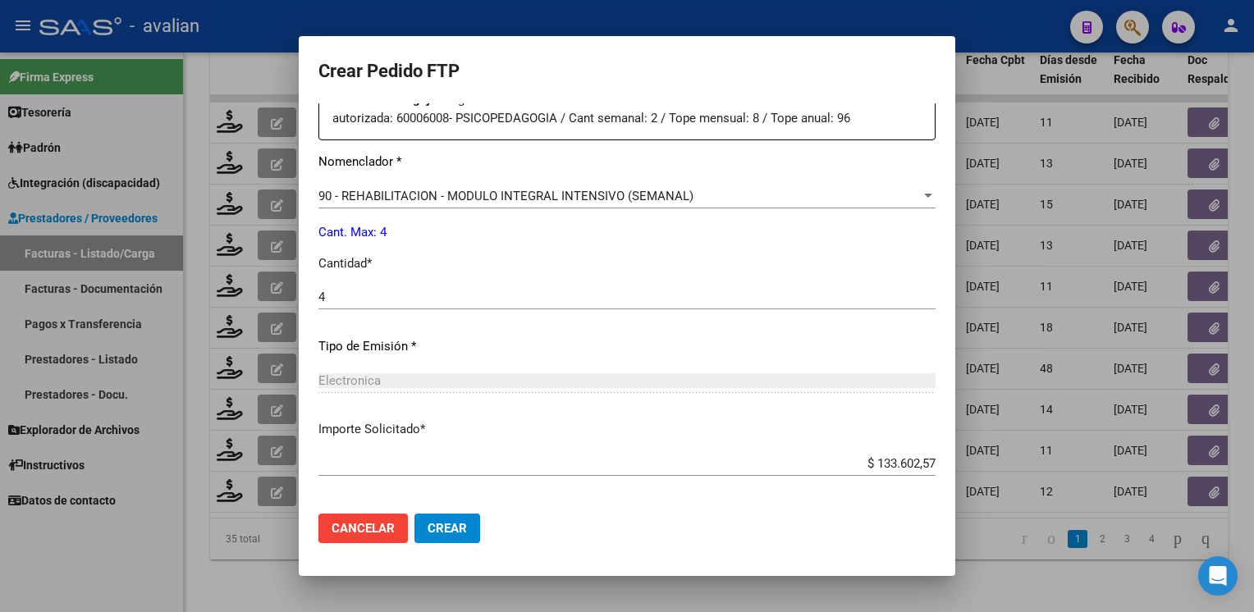
scroll to position [719, 0]
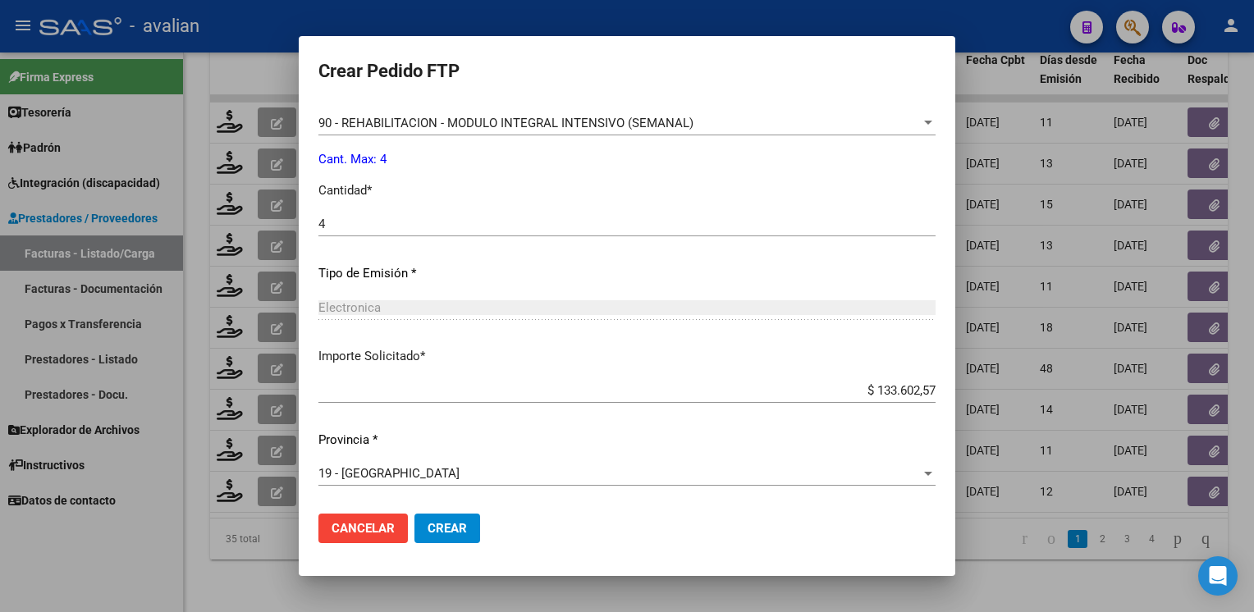
click at [442, 525] on span "Crear" at bounding box center [447, 528] width 39 height 15
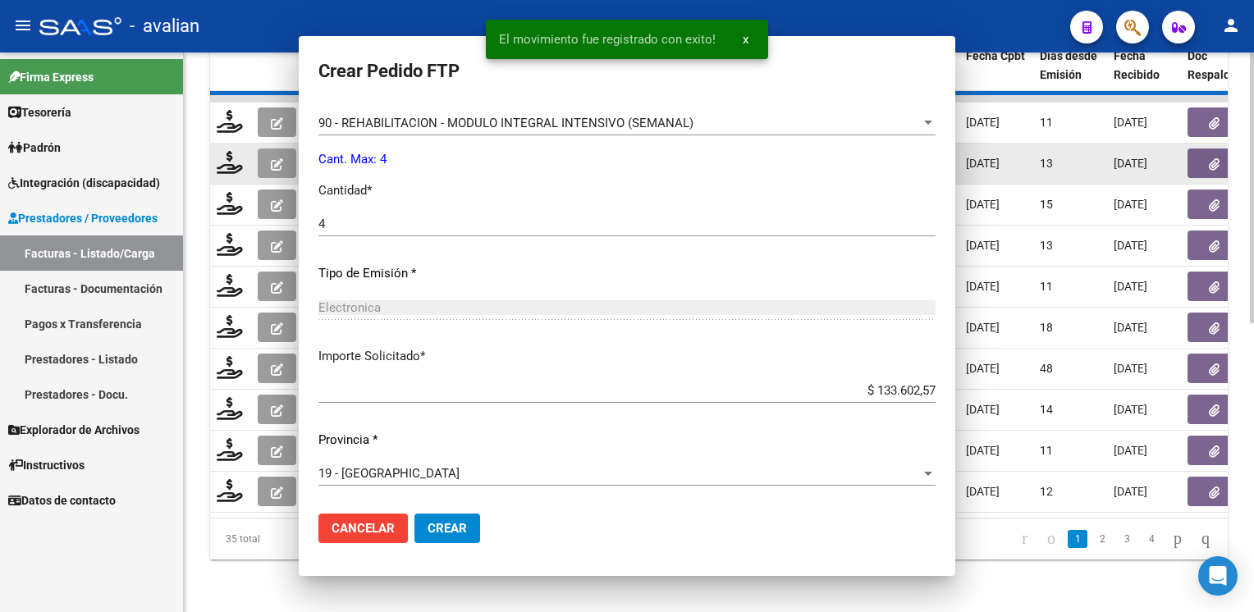
scroll to position [0, 0]
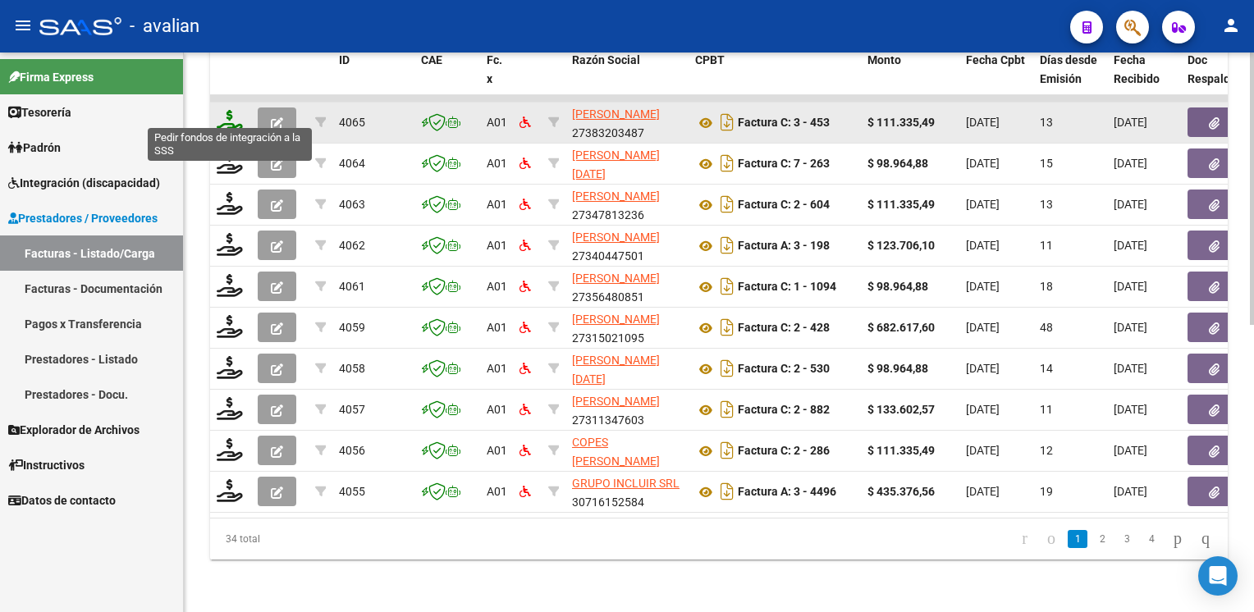
click at [236, 110] on icon at bounding box center [230, 121] width 26 height 23
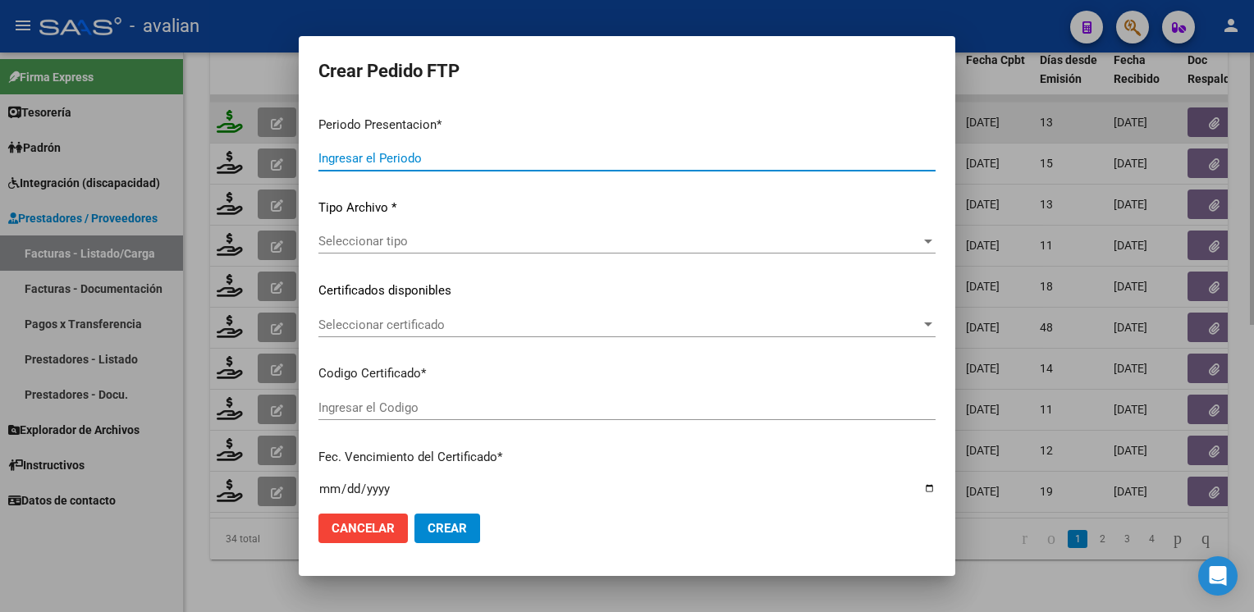
type input "202507"
type input "$ 111.335,49"
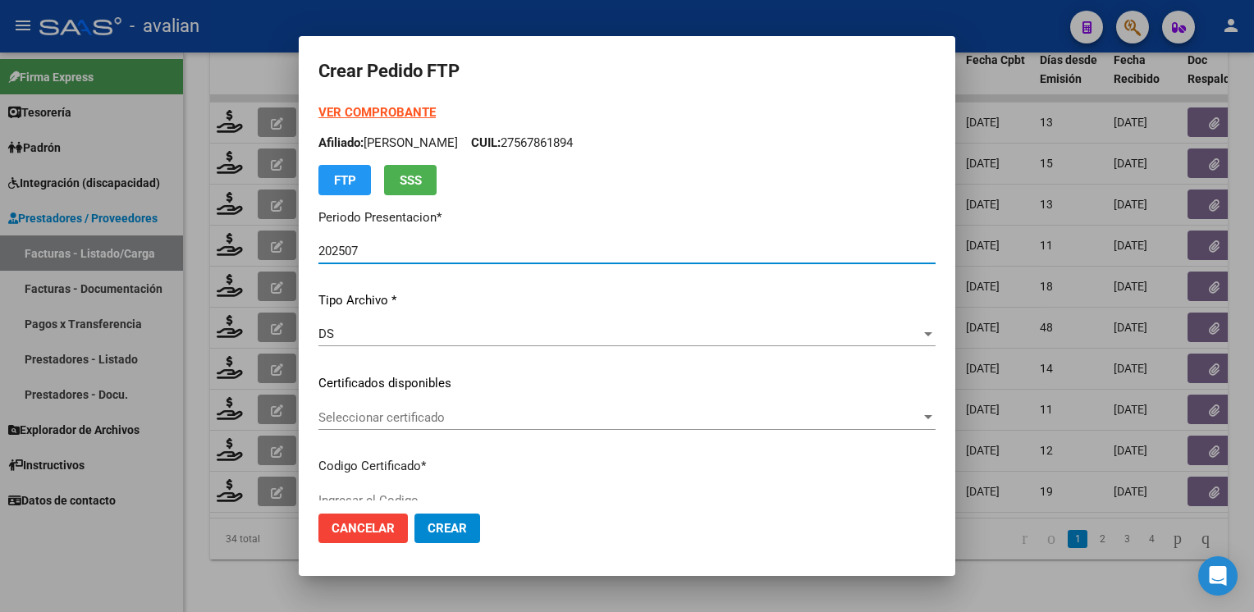
type input "ARG02000555671762020080620260806BSAS389"
type input "2026-08-06"
click at [434, 419] on span "Seleccionar certificado" at bounding box center [619, 417] width 602 height 15
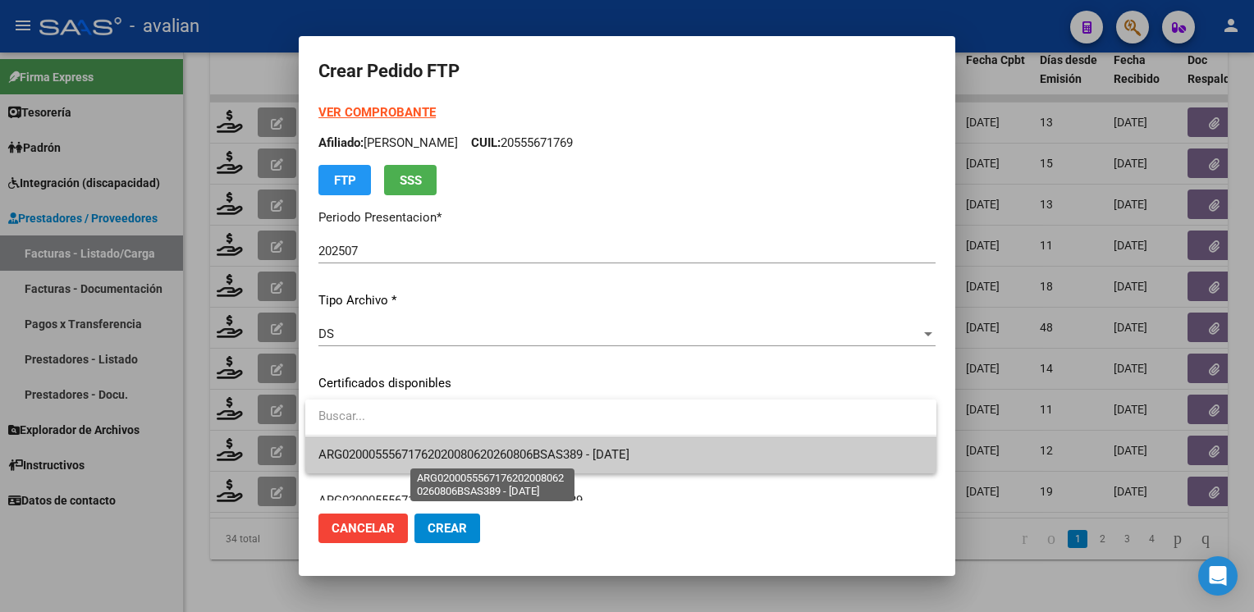
click at [428, 450] on span "ARG02000555671762020080620260806BSAS389 - 2026-08-06" at bounding box center [473, 454] width 311 height 15
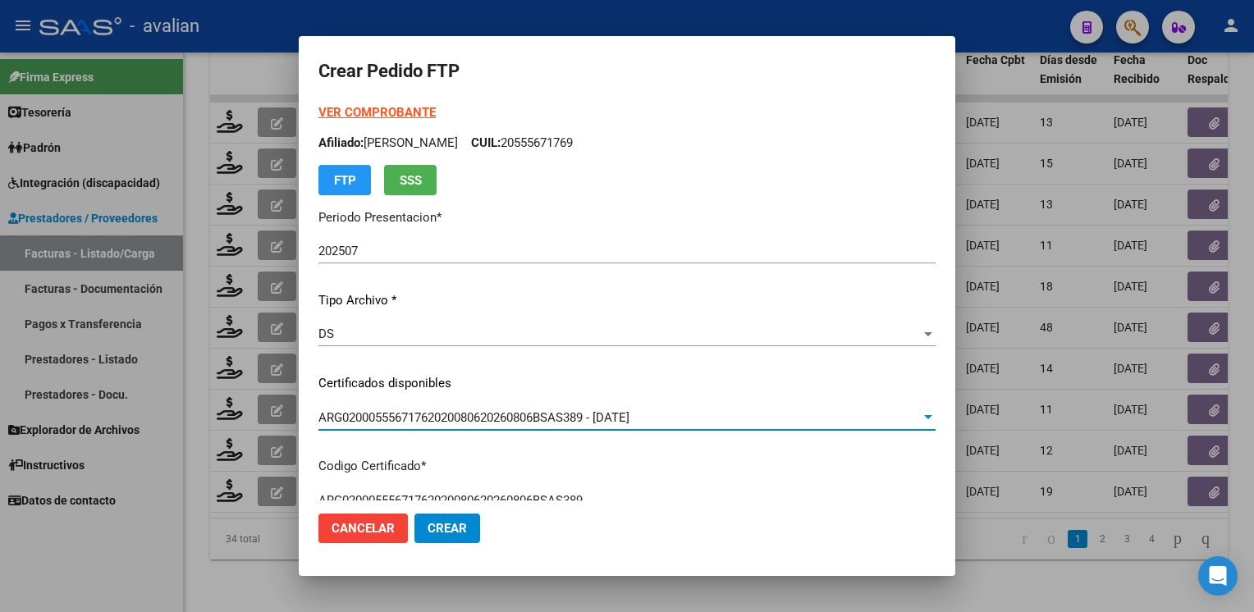
click at [580, 149] on p "Afiliado: GOMEZ RAMIRO MATEO CUIL: 20555671769" at bounding box center [626, 143] width 617 height 19
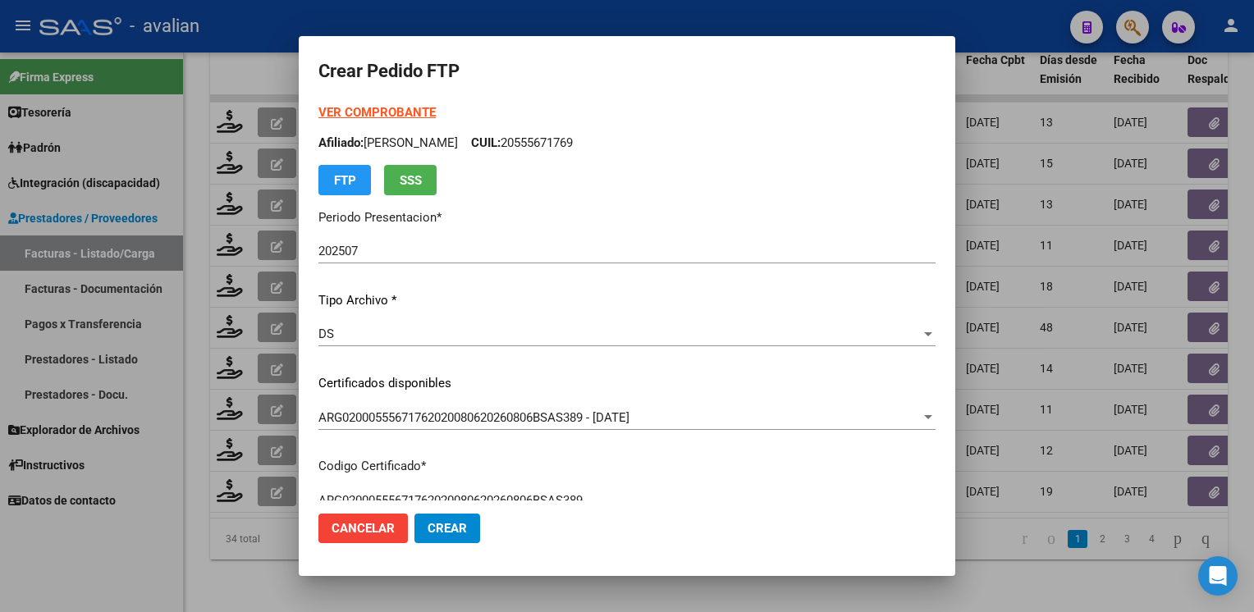
click at [581, 149] on p "Afiliado: GOMEZ RAMIRO MATEO CUIL: 20555671769" at bounding box center [626, 143] width 617 height 19
copy p "20555671769"
click at [394, 109] on strong "VER COMPROBANTE" at bounding box center [376, 112] width 117 height 15
click at [384, 111] on strong "VER COMPROBANTE" at bounding box center [376, 112] width 117 height 15
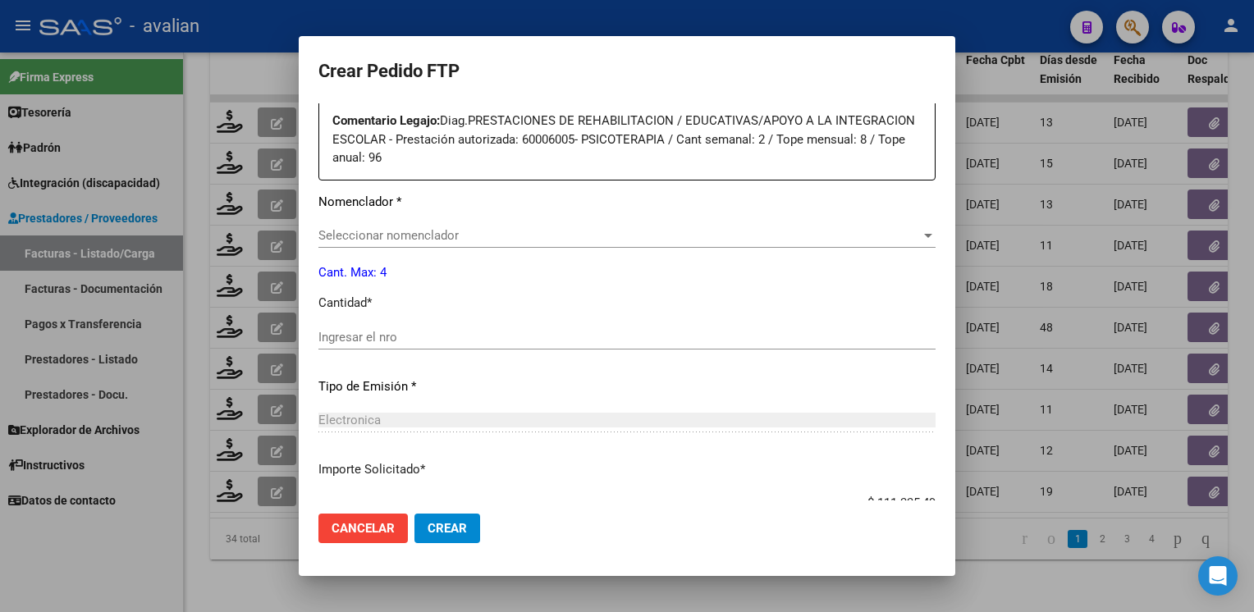
scroll to position [737, 0]
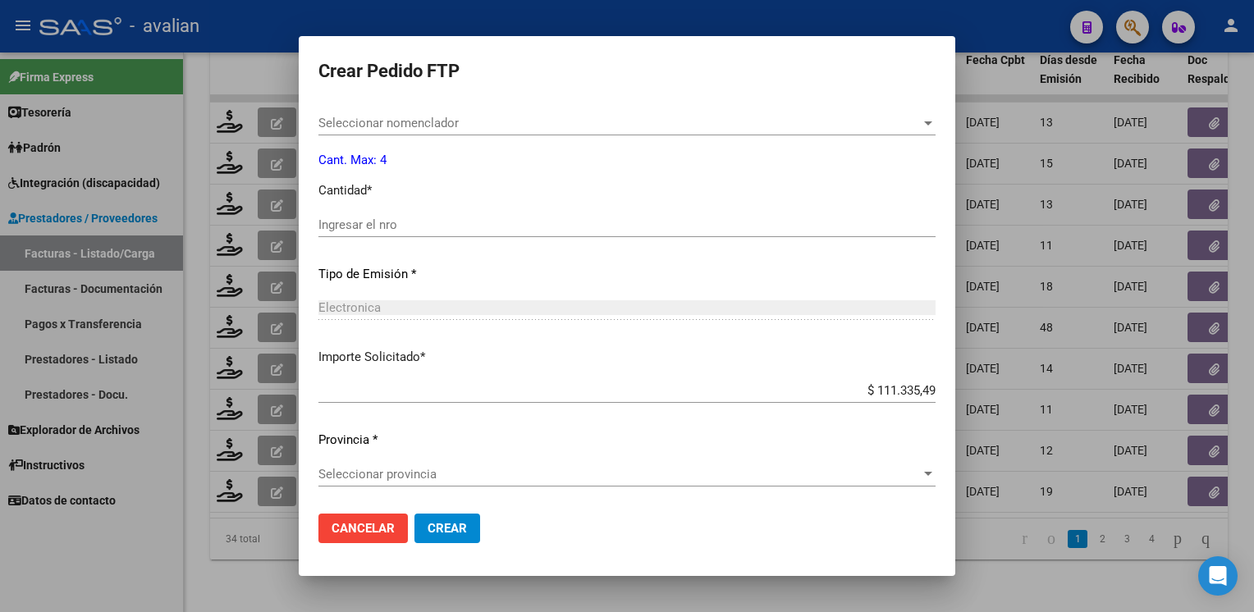
click at [430, 119] on span "Seleccionar nomenclador" at bounding box center [619, 123] width 602 height 15
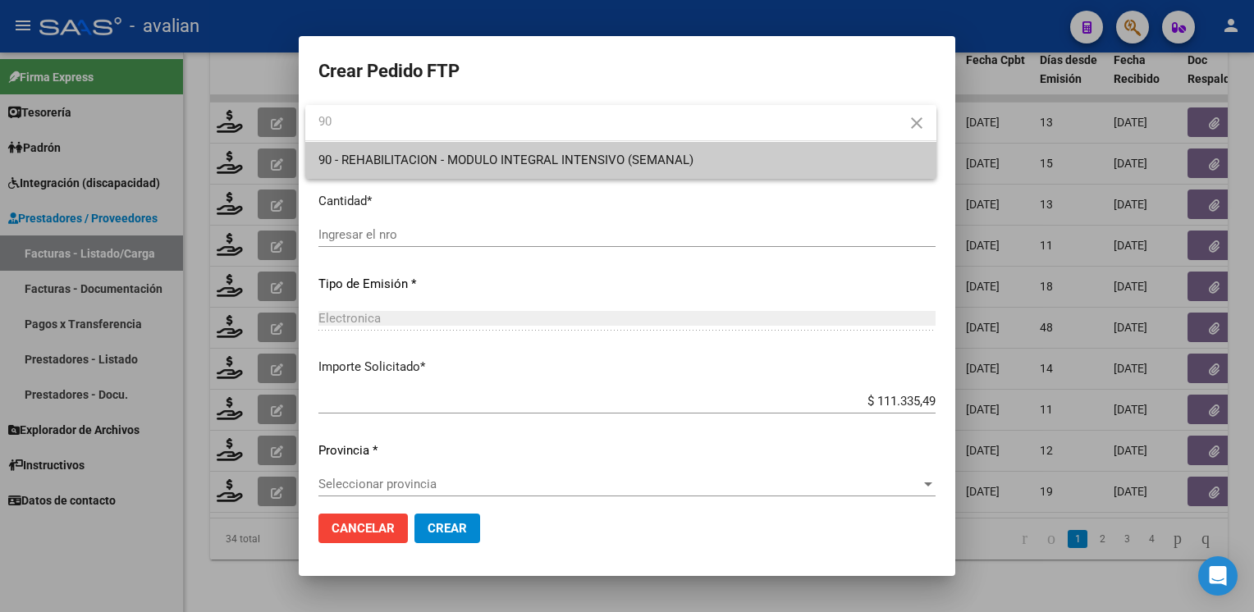
type input "90"
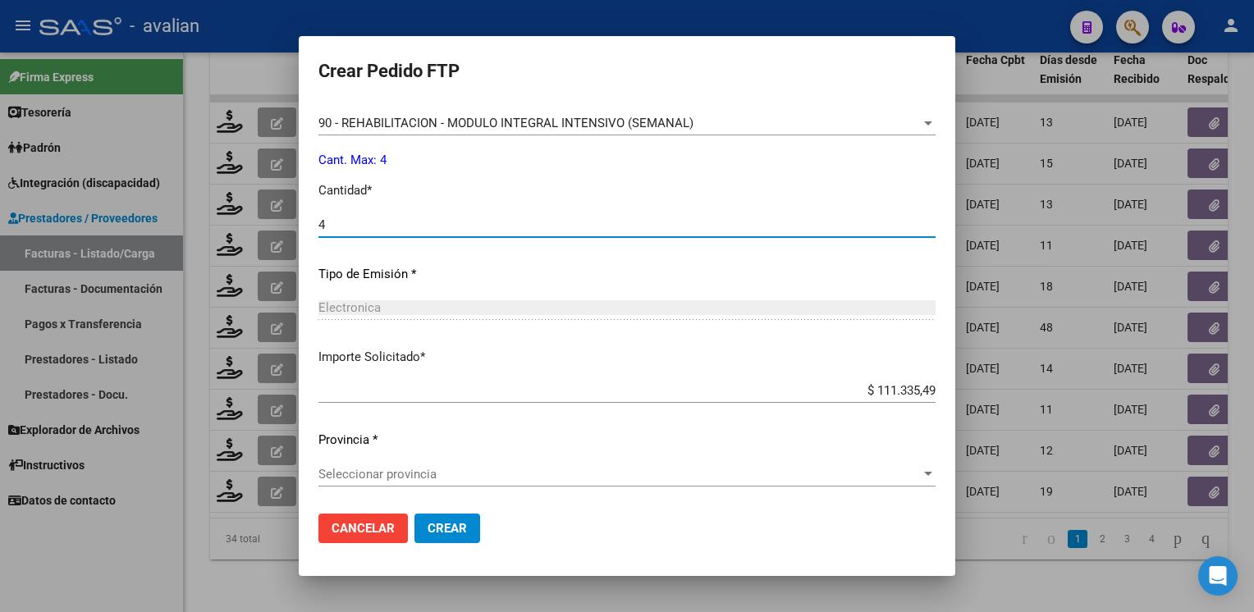
type input "4"
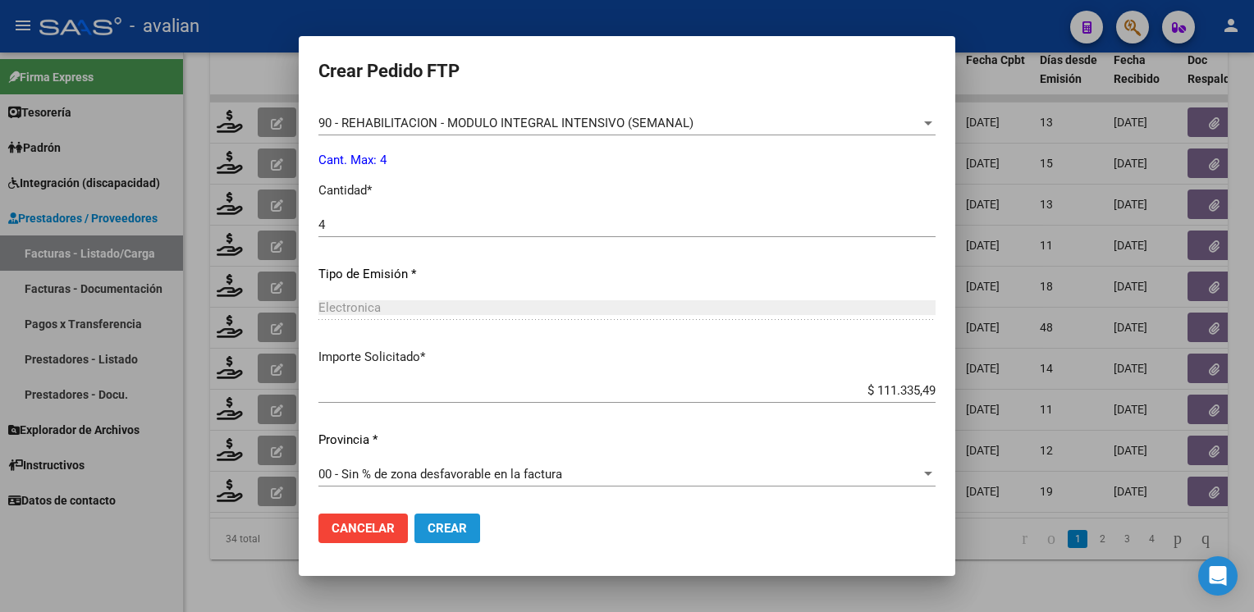
click at [458, 525] on span "Crear" at bounding box center [447, 528] width 39 height 15
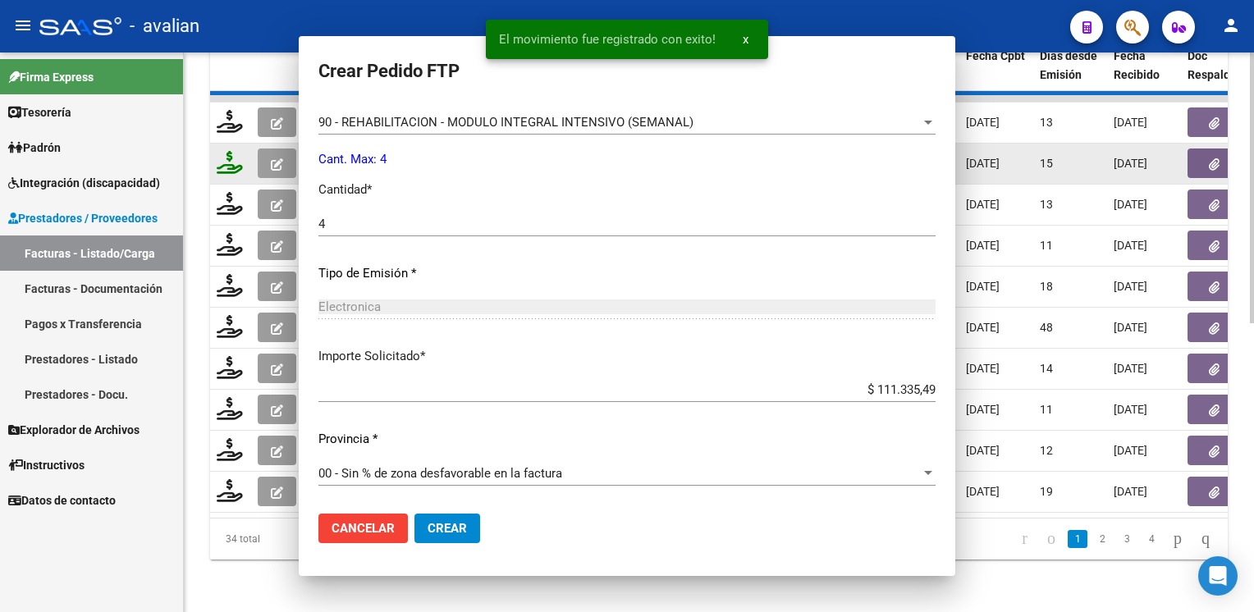
scroll to position [0, 0]
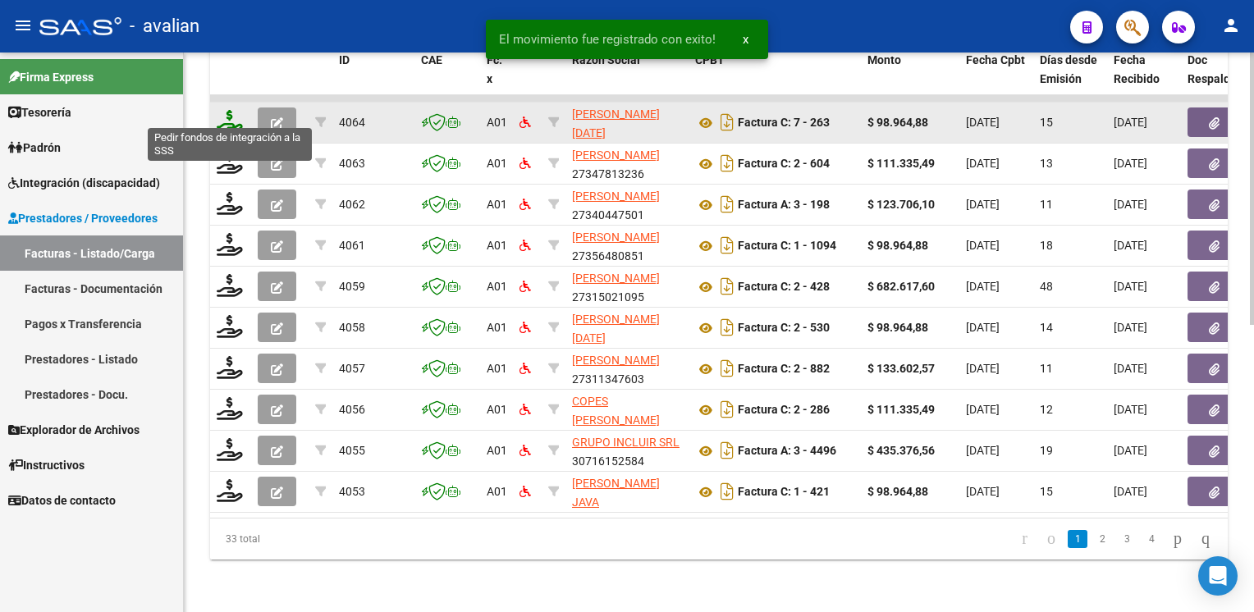
click at [227, 119] on icon at bounding box center [230, 121] width 26 height 23
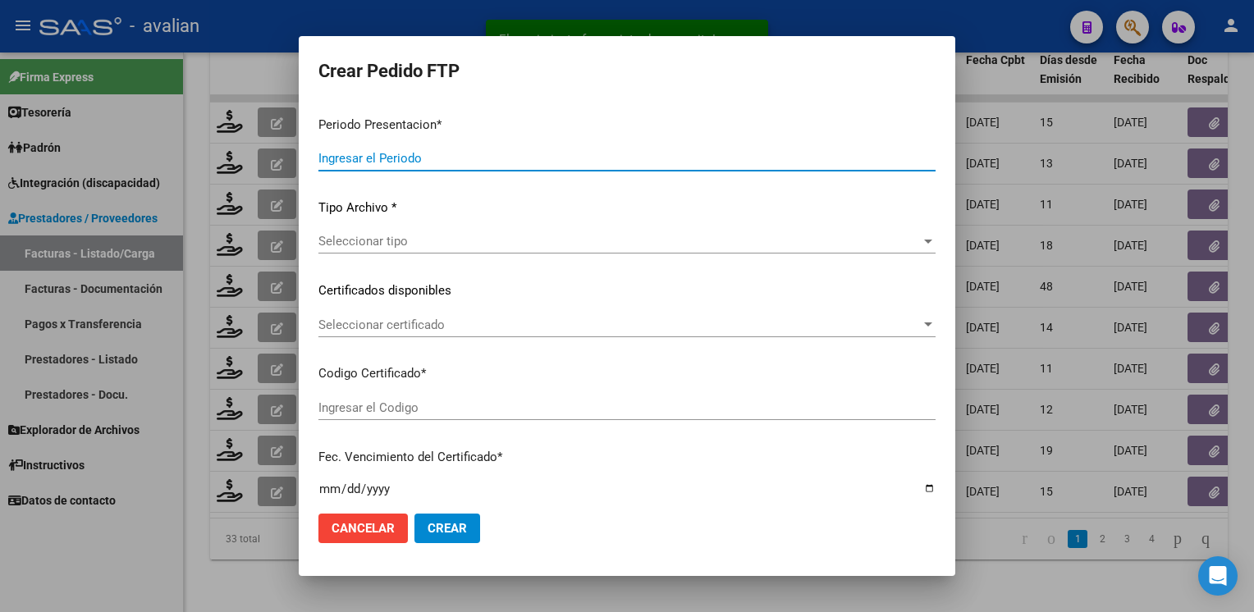
type input "202507"
type input "$ 98.964,88"
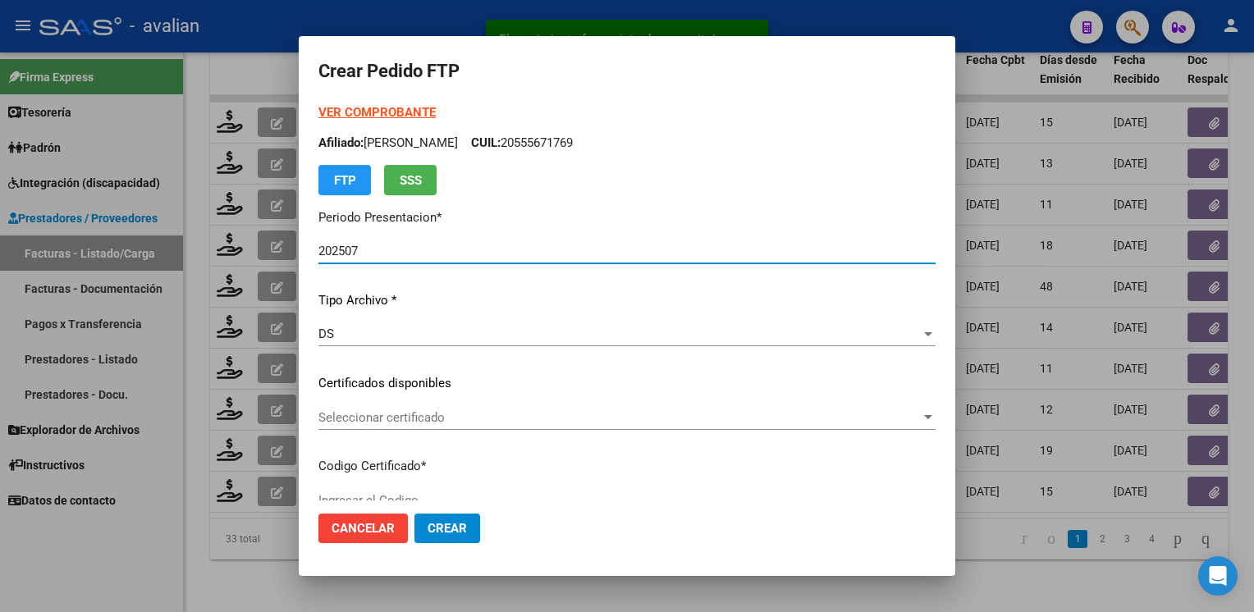
type input "ARG02000545748812023050420270504COR256"
type input "2027-05-04"
click at [364, 424] on span "Seleccionar certificado" at bounding box center [619, 417] width 602 height 15
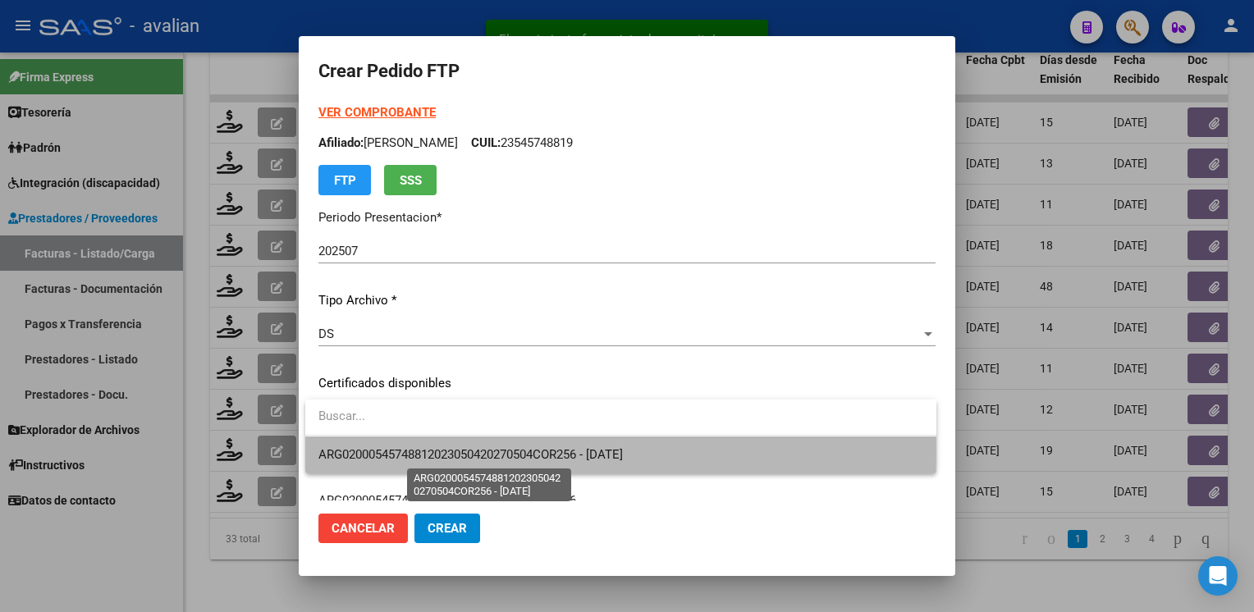
click at [365, 449] on span "ARG02000545748812023050420270504COR256 - 2027-05-04" at bounding box center [470, 454] width 305 height 15
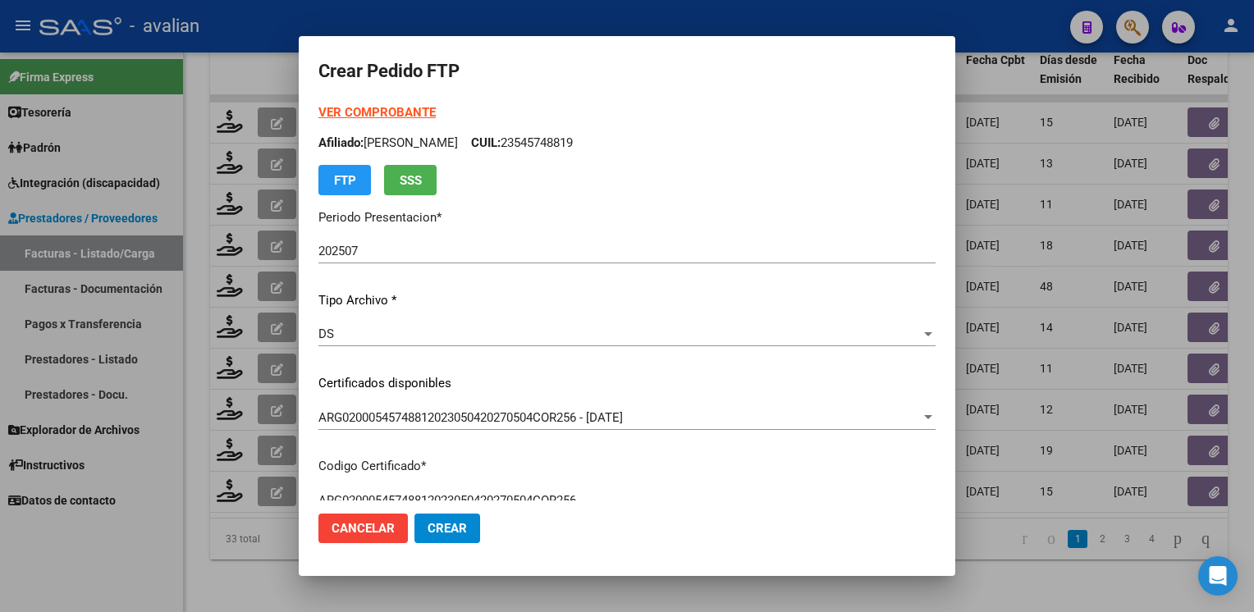
click at [565, 146] on p "Afiliado: VALLEJOS LEANDRO CUIL: 23545748819" at bounding box center [626, 143] width 617 height 19
click at [566, 146] on p "Afiliado: VALLEJOS LEANDRO CUIL: 23545748819" at bounding box center [626, 143] width 617 height 19
copy p "23545748819"
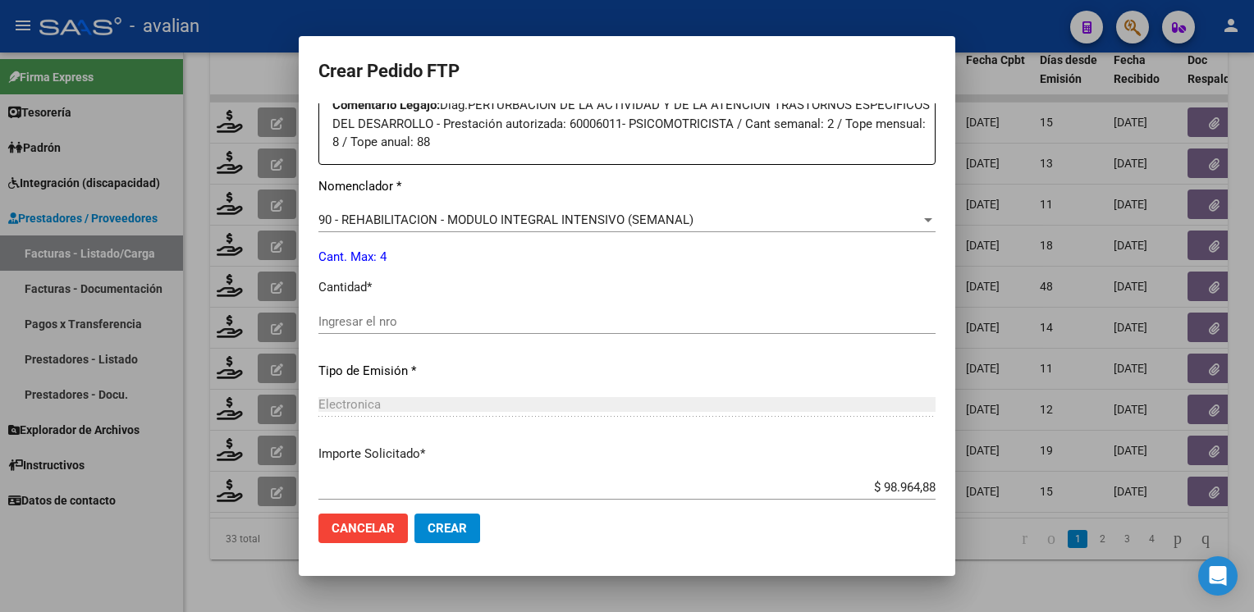
scroll to position [657, 0]
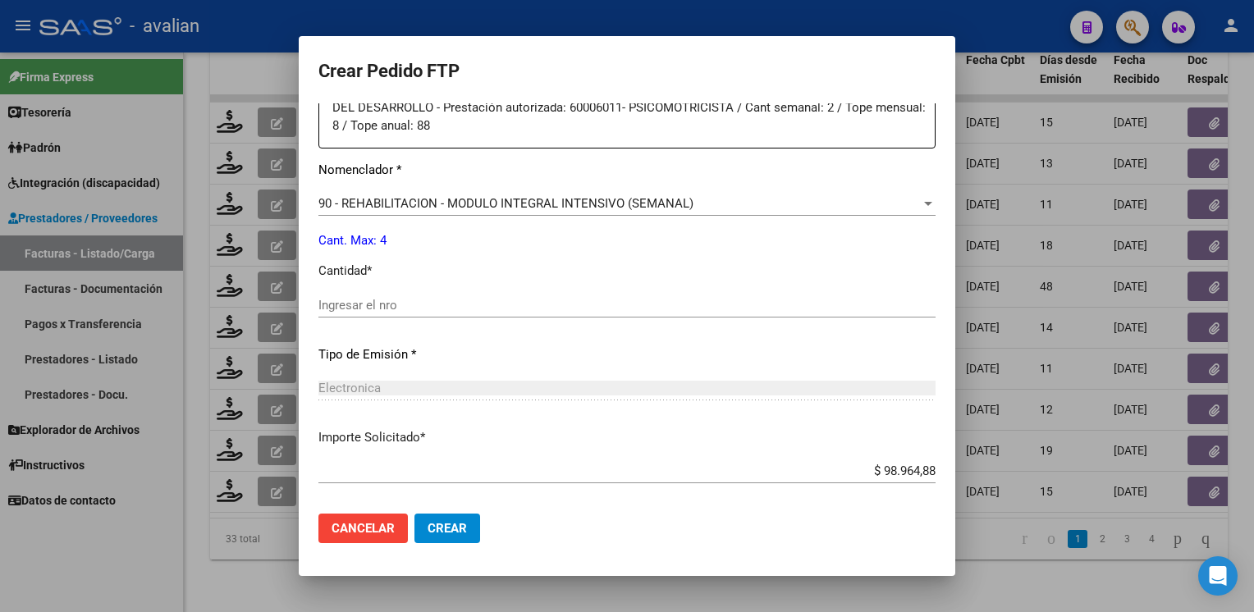
click at [369, 306] on input "Ingresar el nro" at bounding box center [626, 305] width 617 height 15
type input "4"
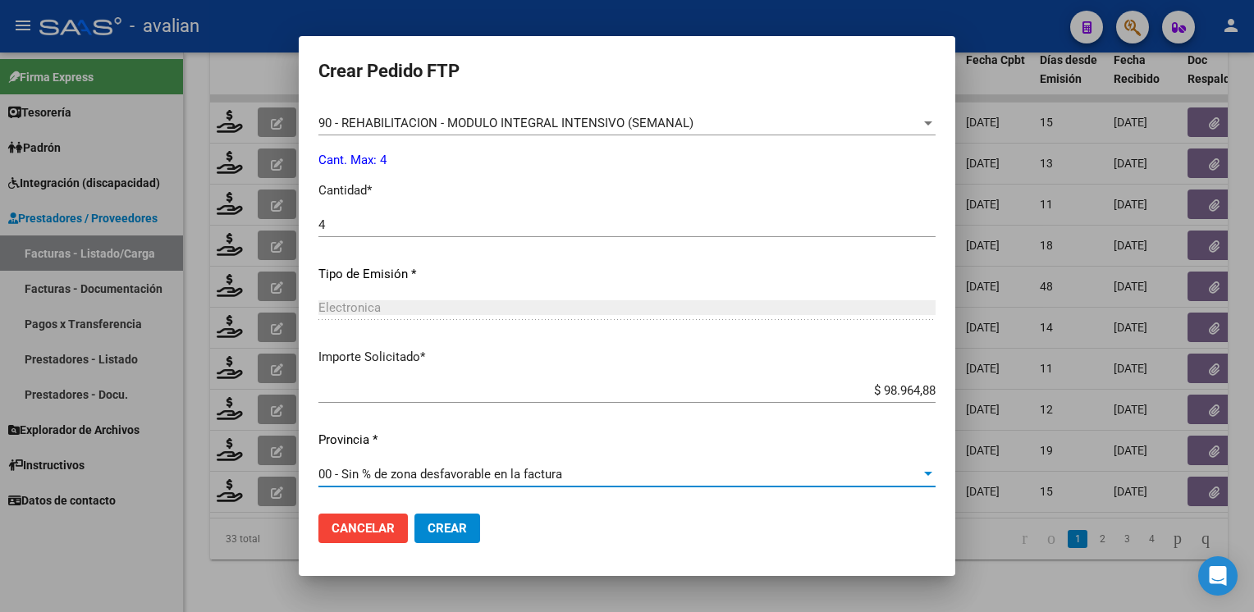
click at [437, 530] on span "Crear" at bounding box center [447, 528] width 39 height 15
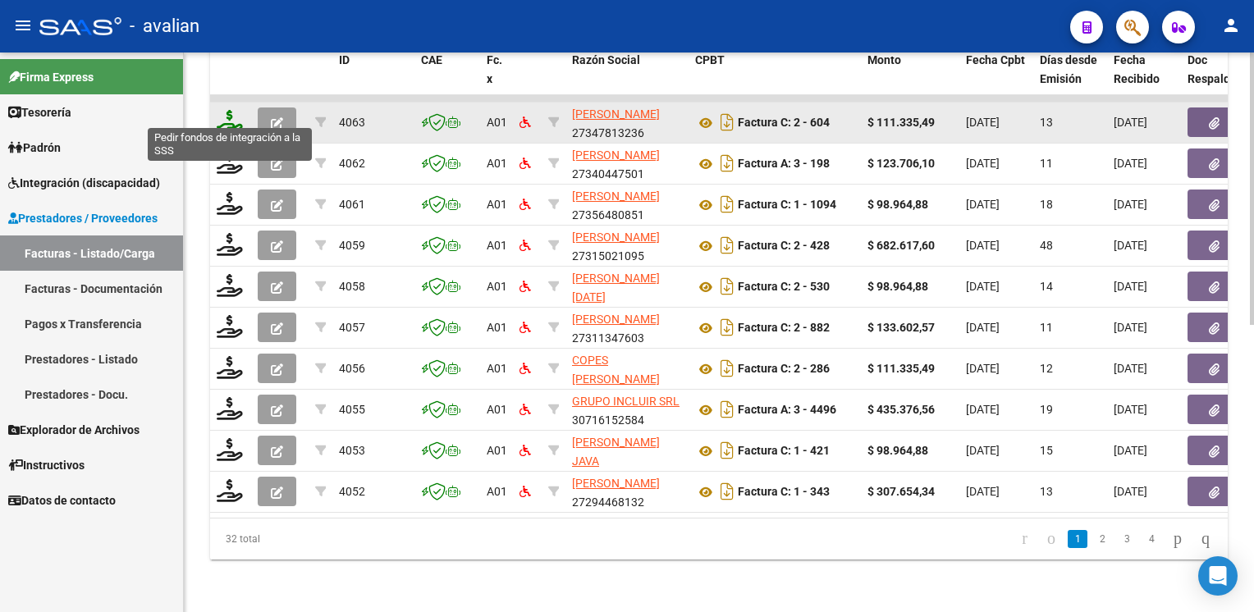
click at [232, 112] on icon at bounding box center [230, 121] width 26 height 23
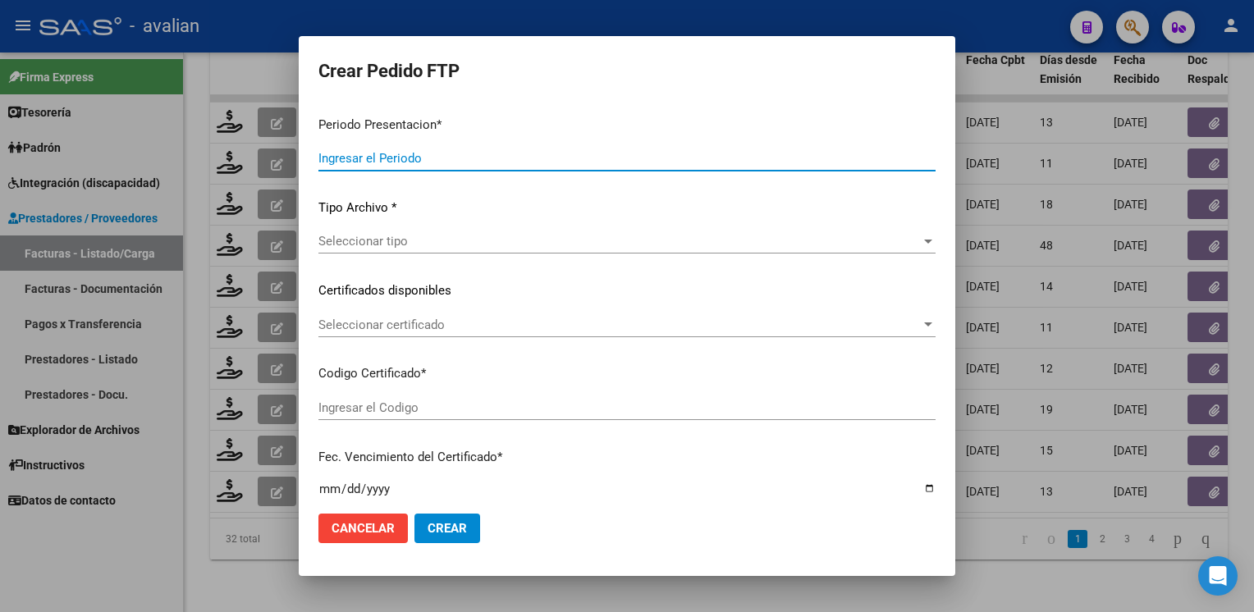
type input "202507"
type input "$ 111.335,49"
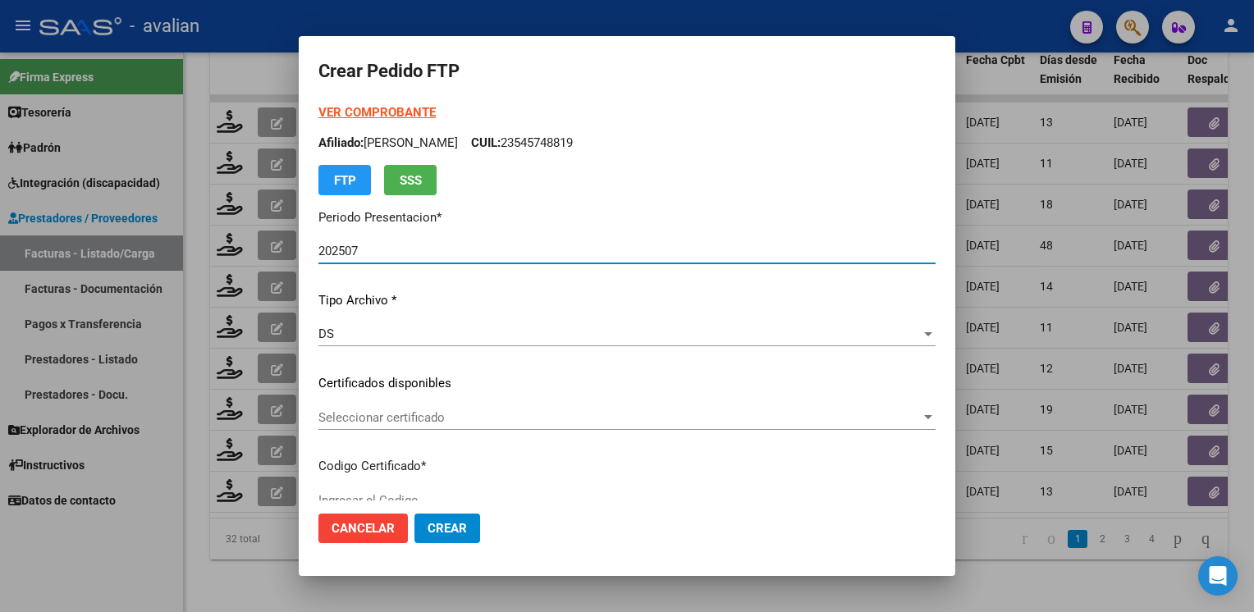
type input "ARG02000526395232022072620270726SFE215"
type input "2027-07-26"
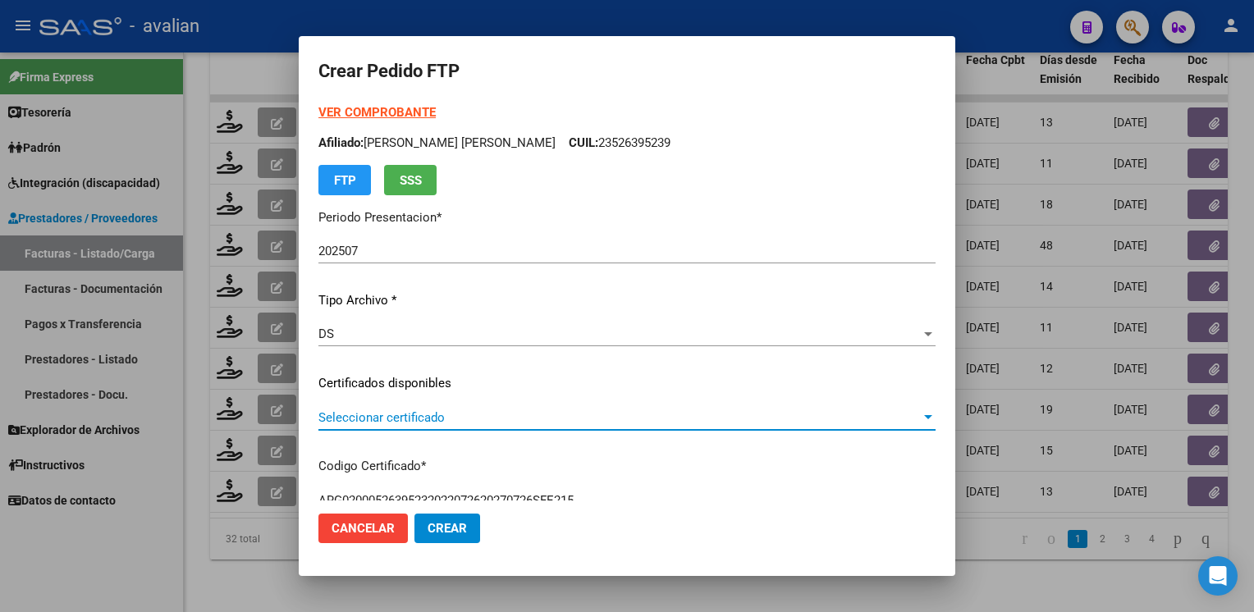
click at [405, 410] on span "Seleccionar certificado" at bounding box center [619, 417] width 602 height 15
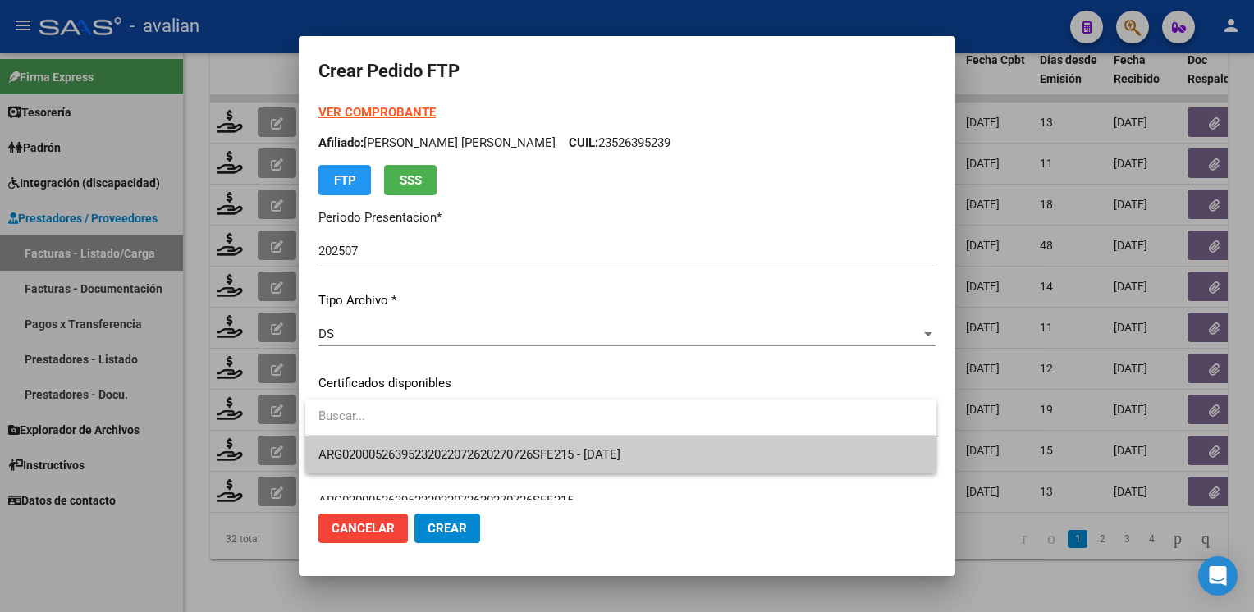
click at [394, 447] on span "ARG02000526395232022072620270726SFE215 - 2027-07-26" at bounding box center [469, 454] width 302 height 15
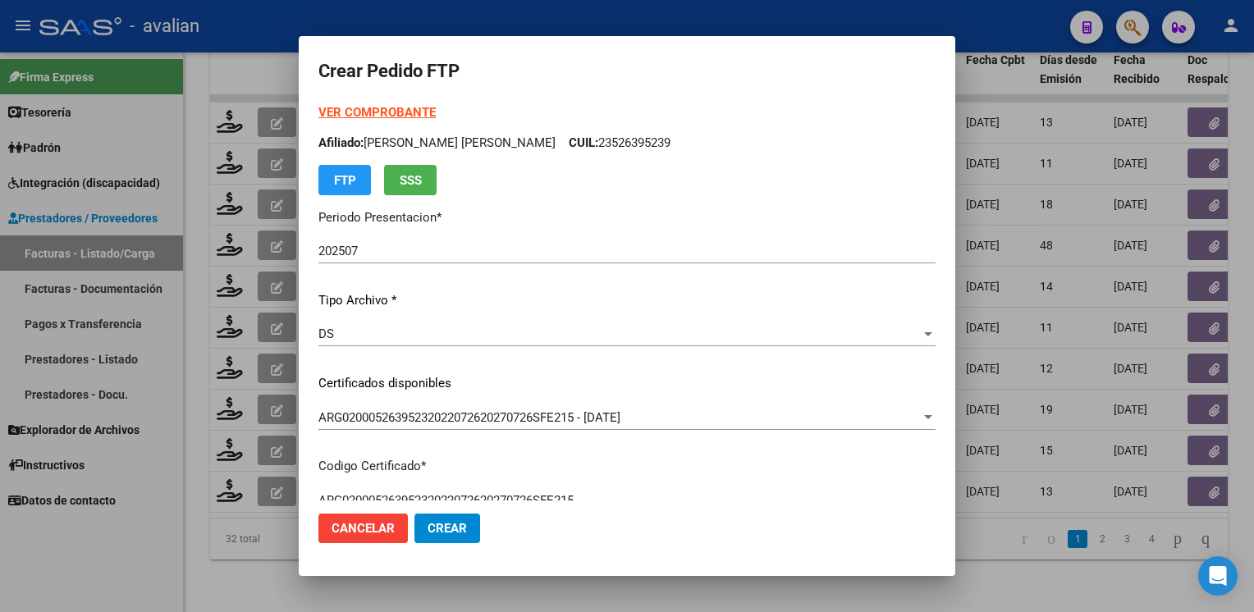
click at [650, 143] on p "Afiliado: GERBAIX AICARDI EDUARDO JOSE CUIL: 23526395239" at bounding box center [626, 143] width 617 height 19
copy p "23526395239"
click at [424, 116] on strong "VER COMPROBANTE" at bounding box center [376, 112] width 117 height 15
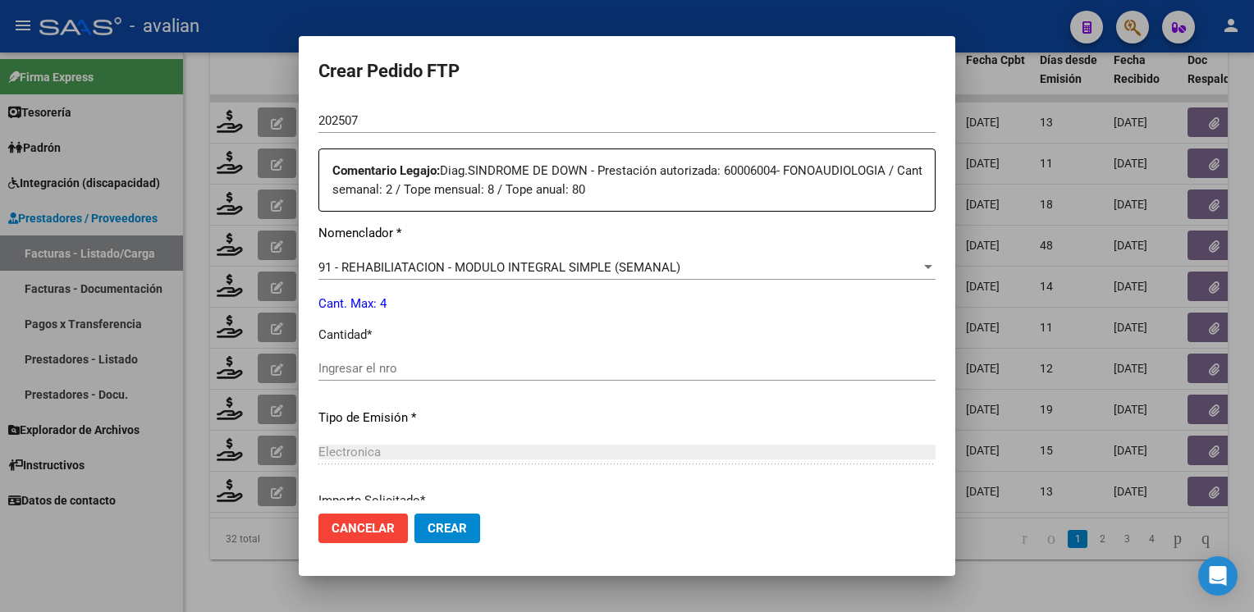
scroll to position [657, 0]
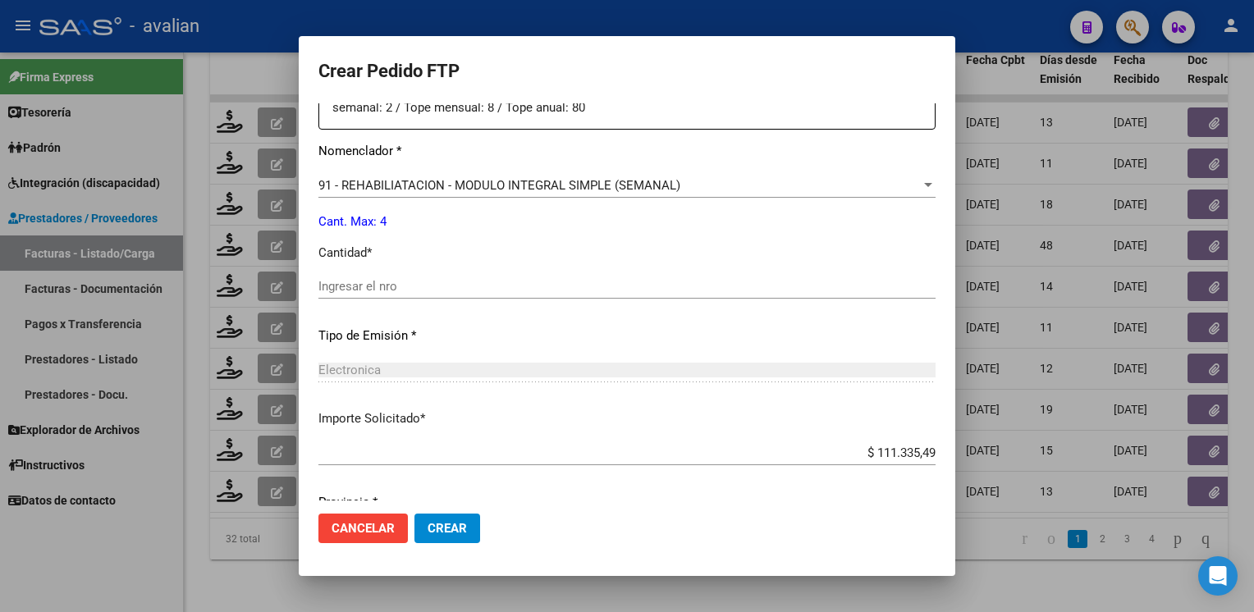
click at [406, 287] on input "Ingresar el nro" at bounding box center [626, 286] width 617 height 15
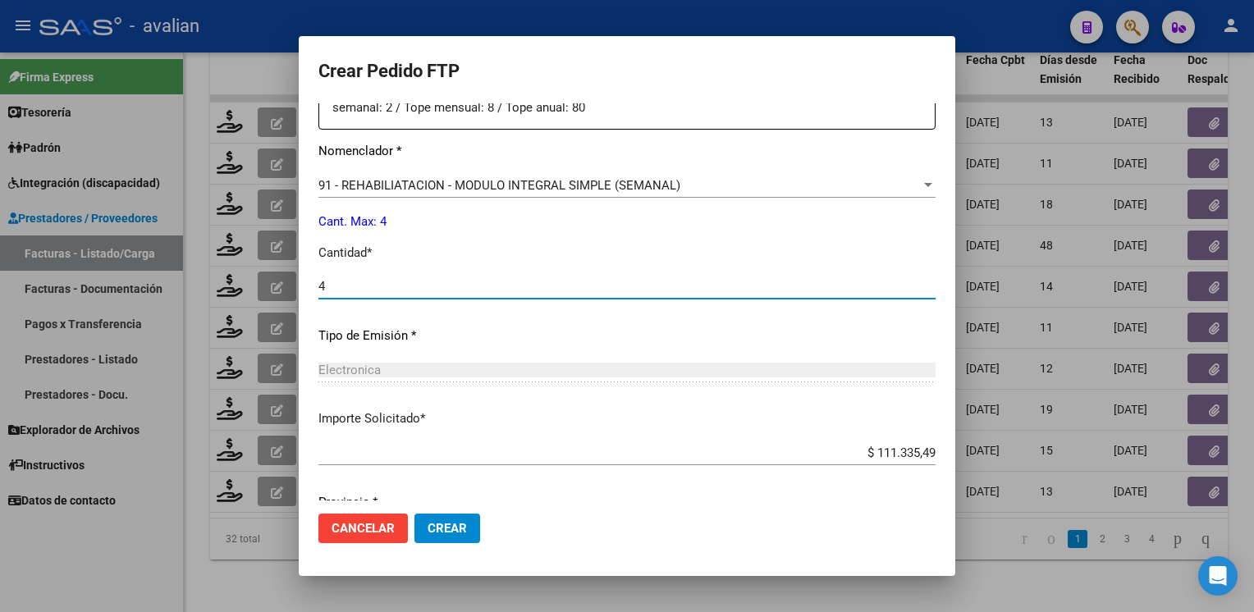
type input "4"
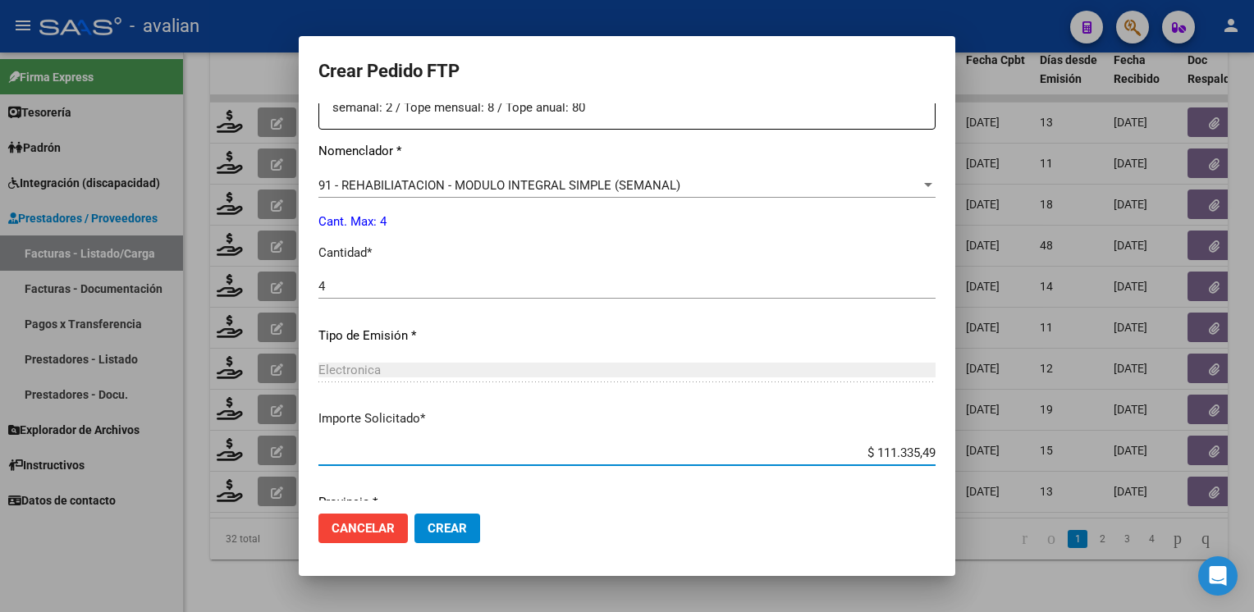
scroll to position [719, 0]
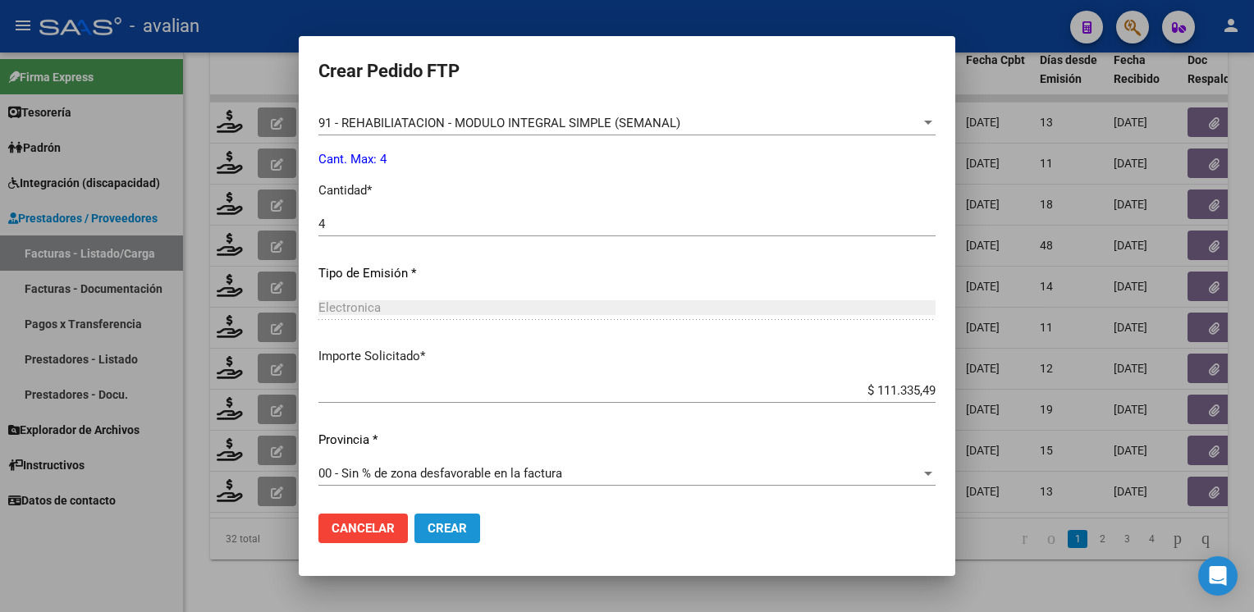
click at [447, 522] on span "Crear" at bounding box center [447, 528] width 39 height 15
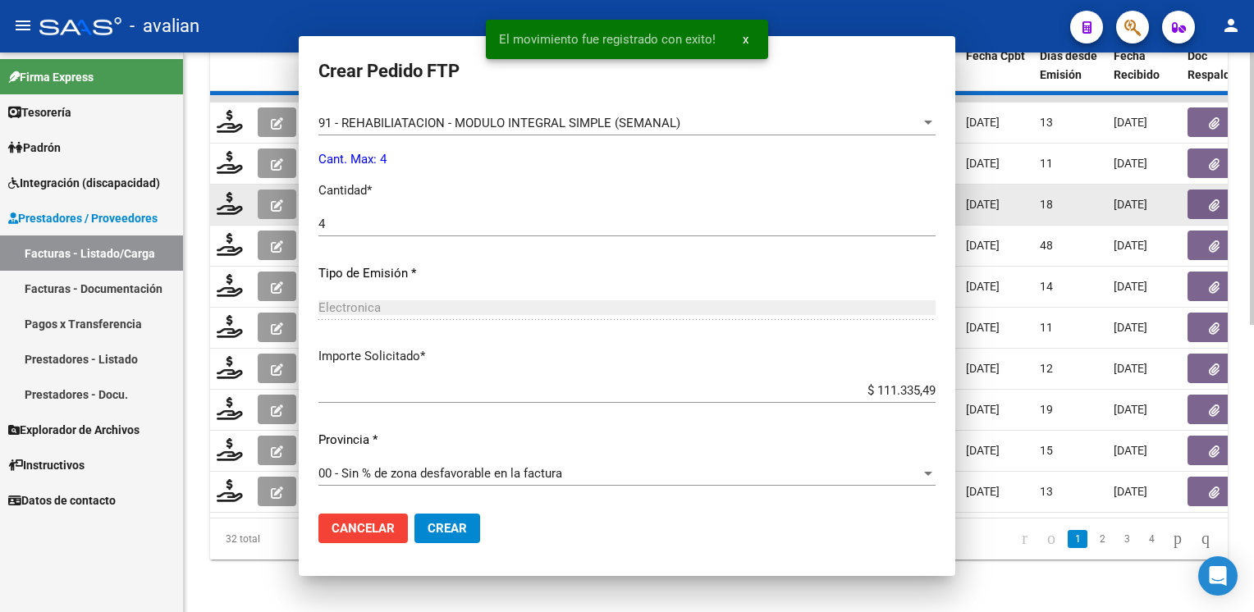
scroll to position [626, 0]
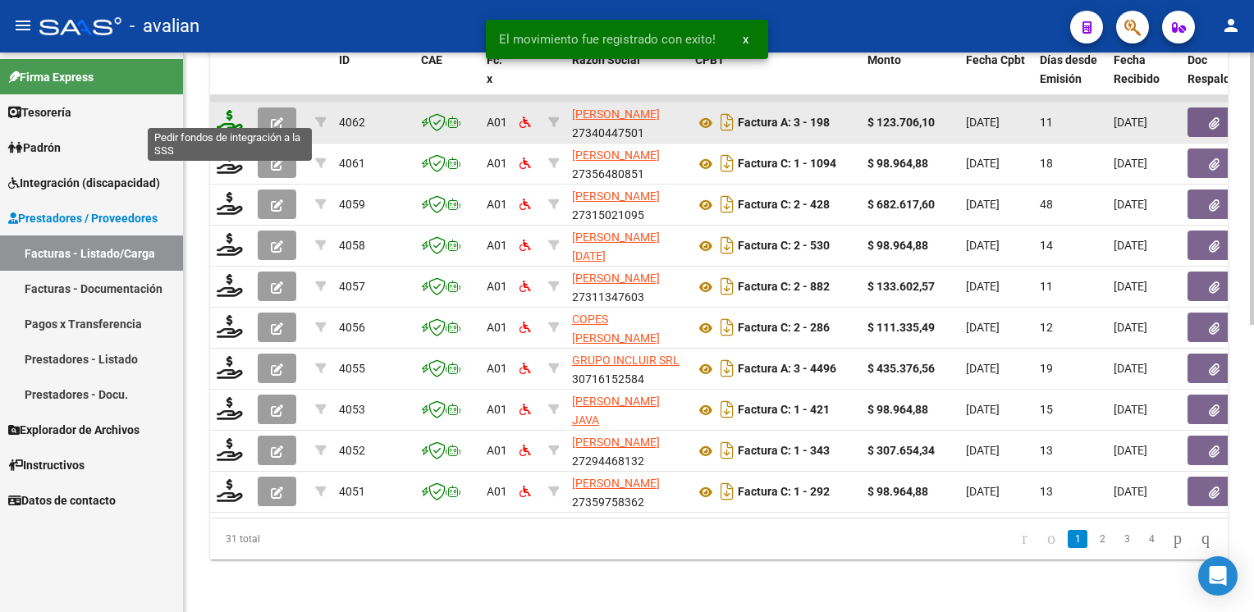
click at [226, 119] on icon at bounding box center [230, 121] width 26 height 23
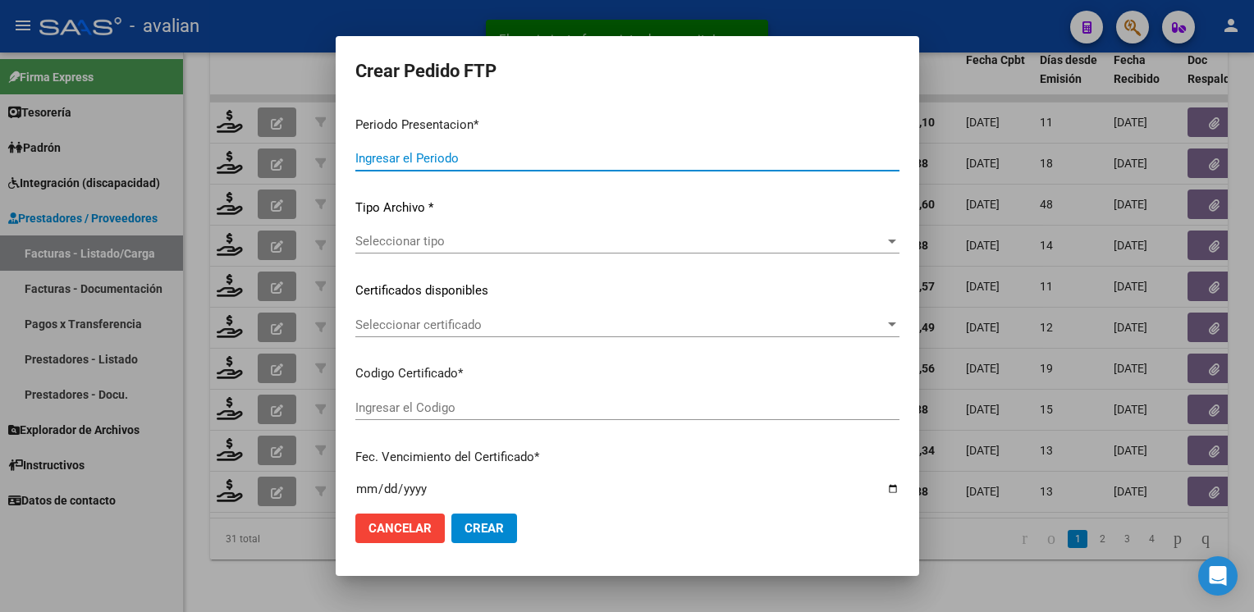
type input "202507"
type input "$ 123.706,10"
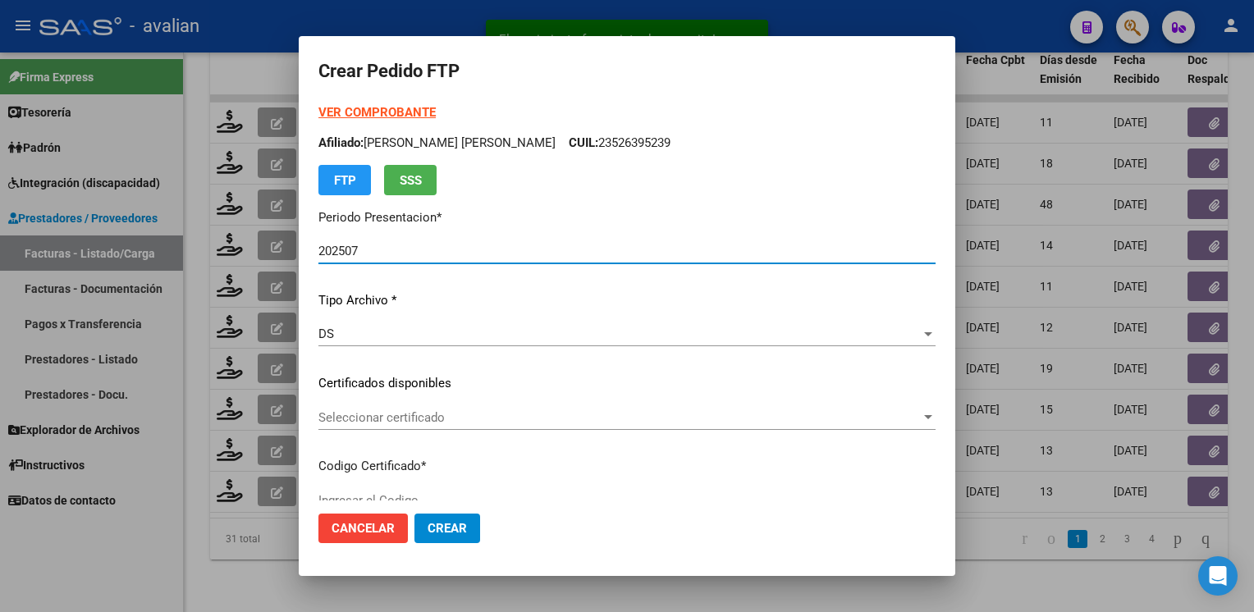
type input "ARG01000587463952023092520270925BSAS375"
type input "2027-09-25"
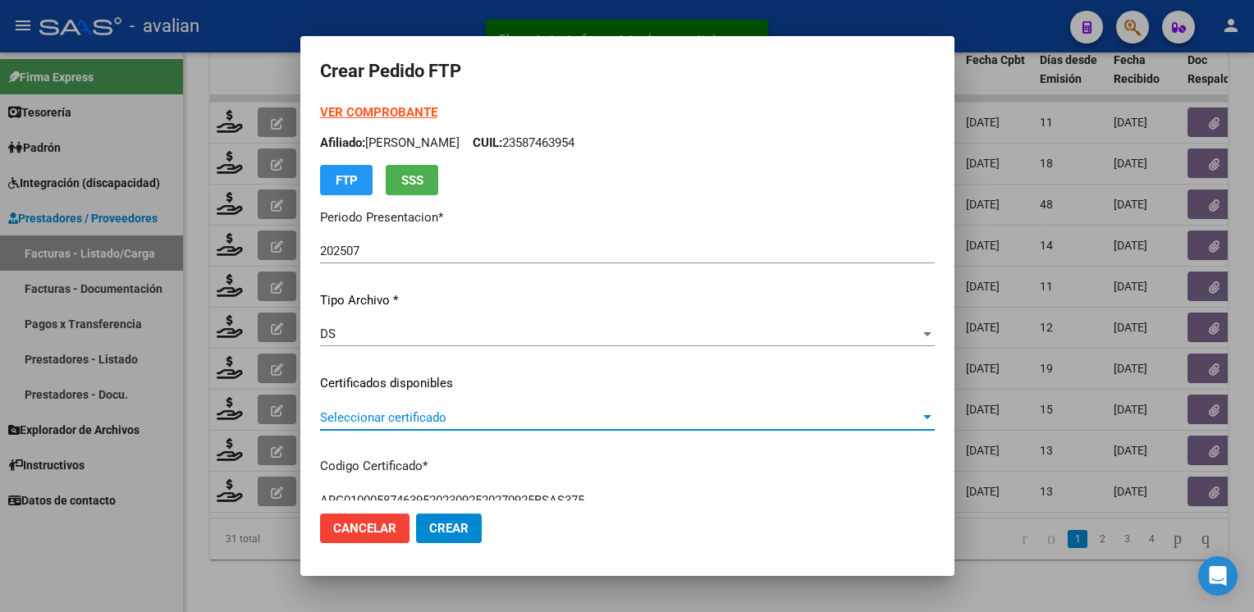
click at [411, 416] on span "Seleccionar certificado" at bounding box center [620, 417] width 600 height 15
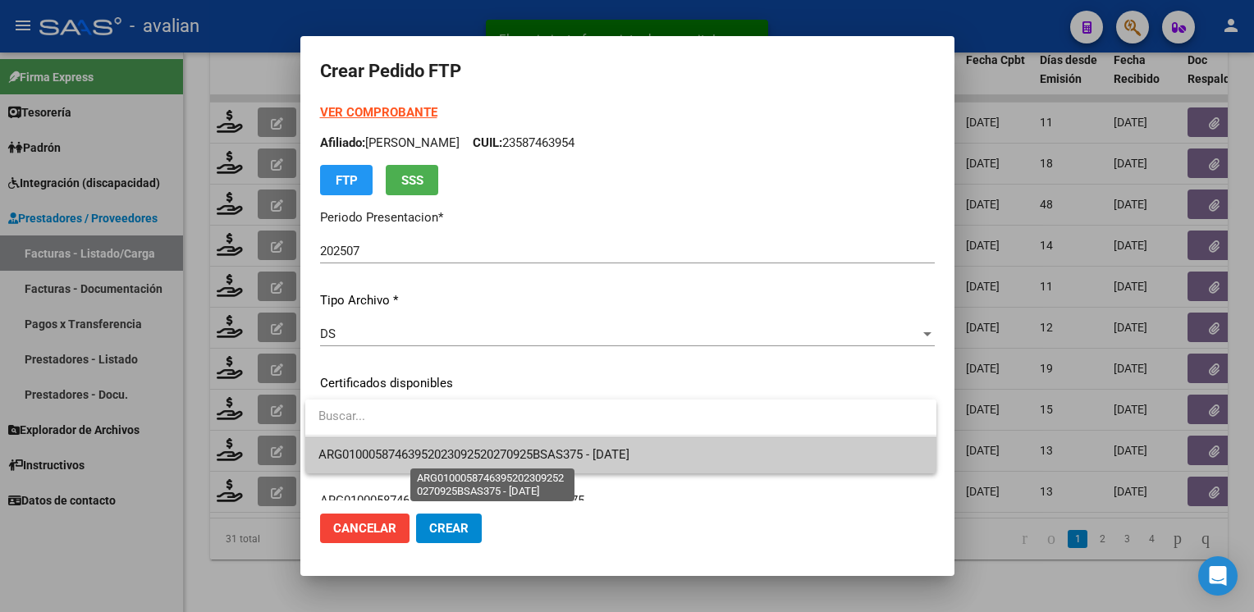
click at [411, 451] on span "ARG01000587463952023092520270925BSAS375 - 2027-09-25" at bounding box center [473, 454] width 311 height 15
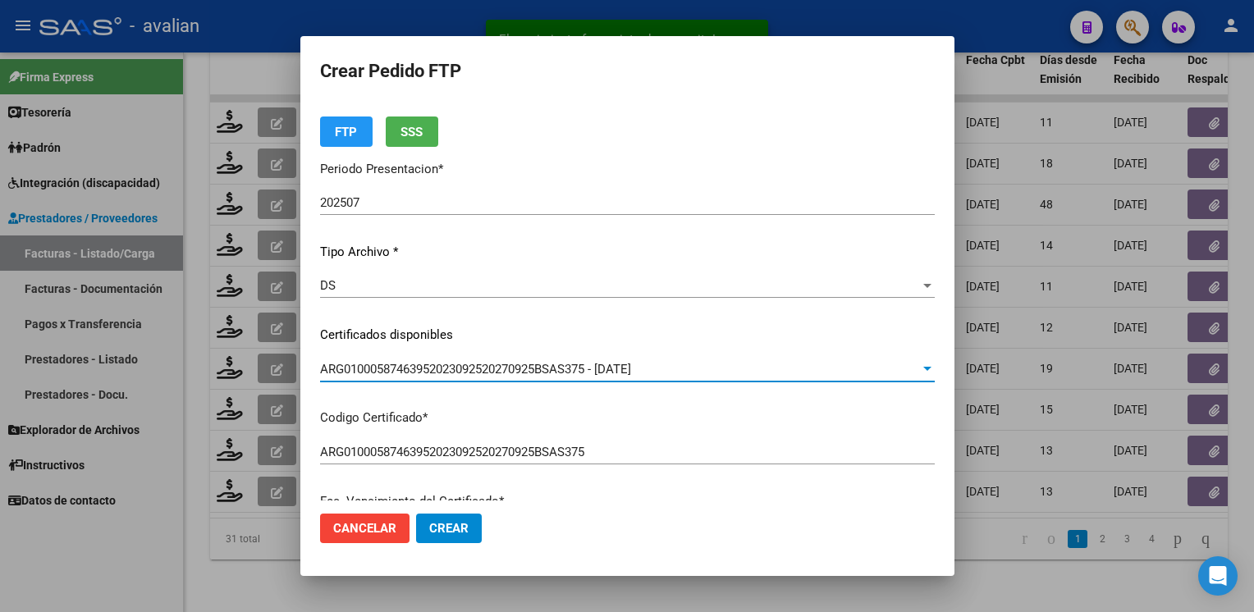
scroll to position [0, 0]
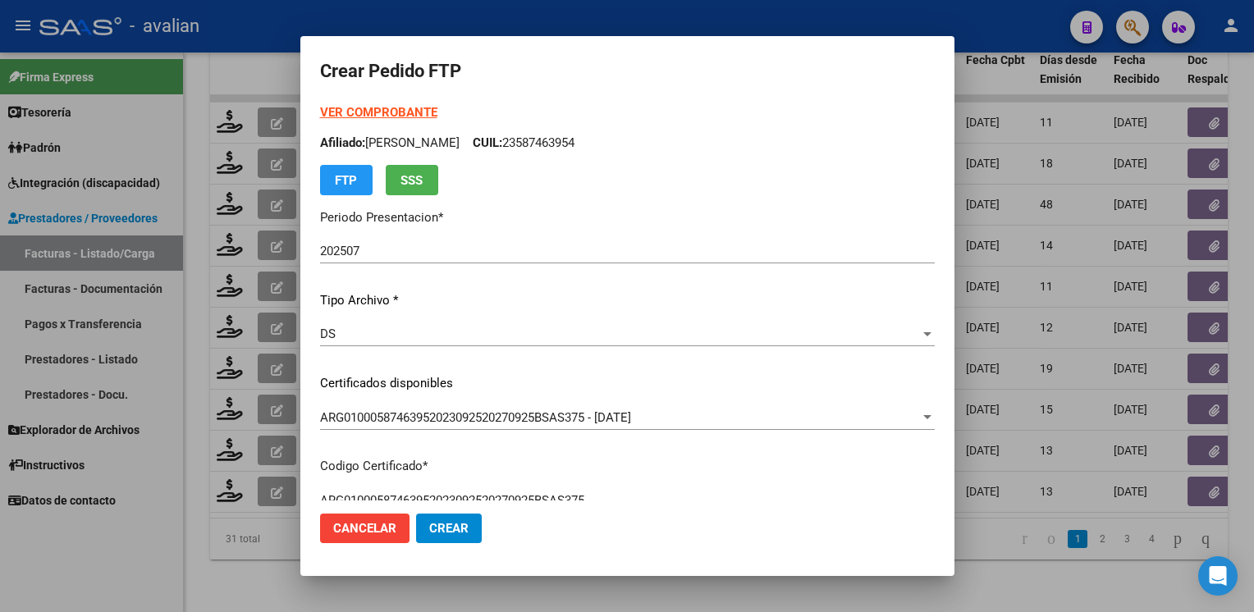
click at [630, 146] on p "Afiliado: GONZALEZ AURORA LUJAN CUIL: 23587463954" at bounding box center [627, 143] width 615 height 19
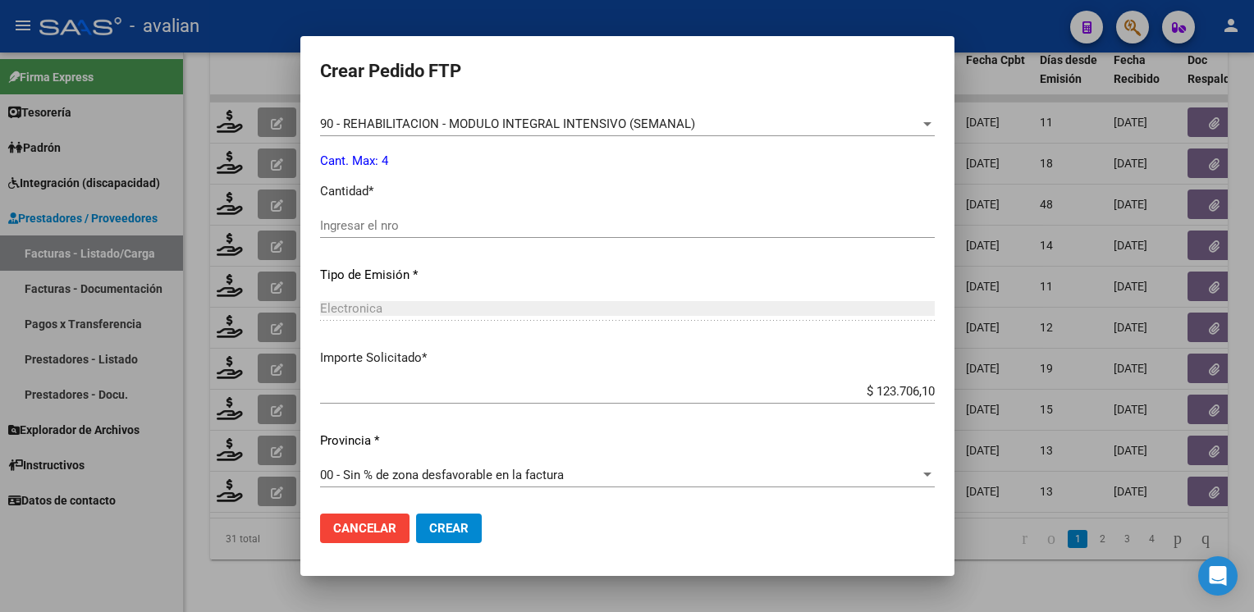
scroll to position [700, 0]
click at [378, 219] on input "Ingresar el nro" at bounding box center [627, 225] width 615 height 15
type input "4"
click at [424, 514] on mat-dialog-actions "Cancelar Crear" at bounding box center [627, 529] width 615 height 56
click at [434, 520] on button "Crear" at bounding box center [449, 529] width 66 height 30
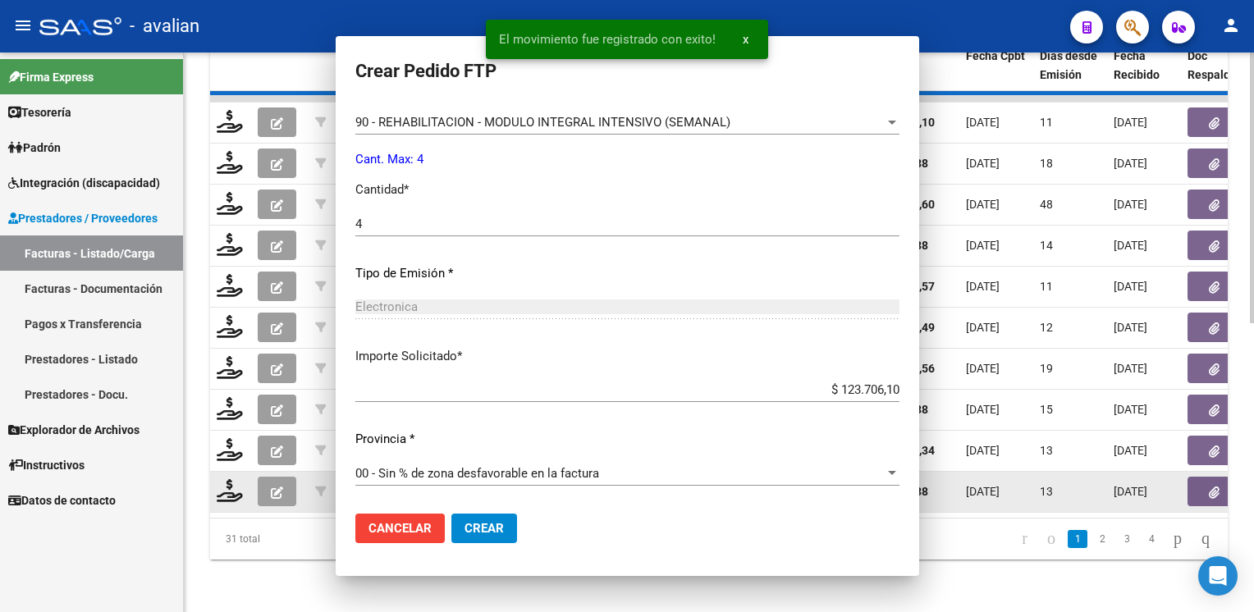
scroll to position [0, 0]
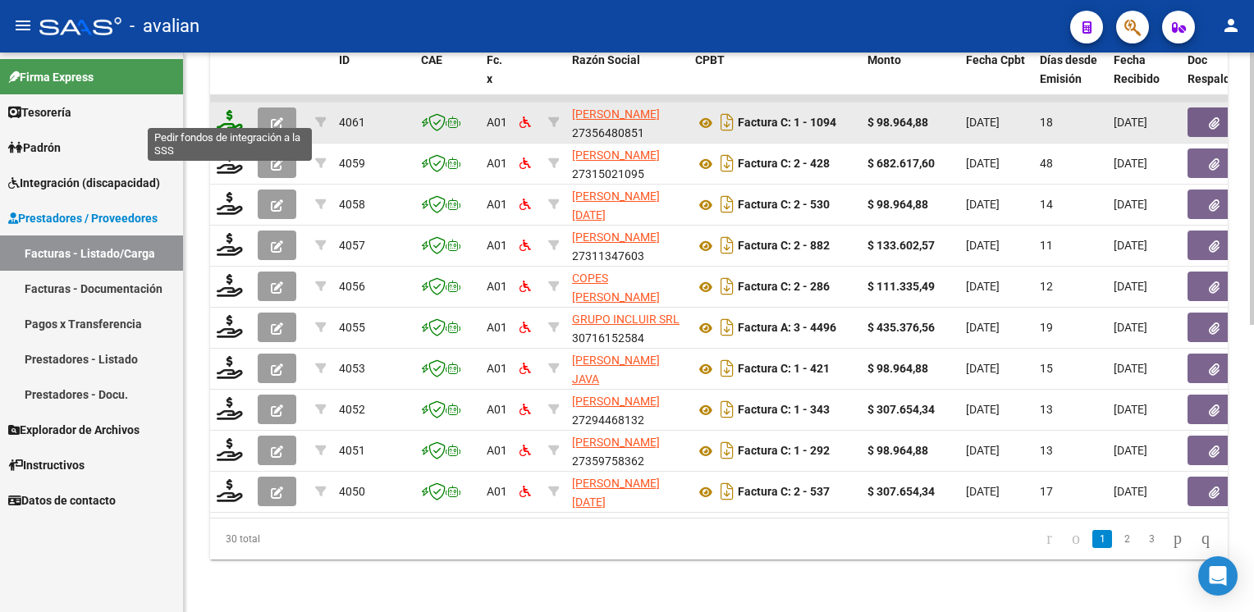
click at [227, 115] on icon at bounding box center [230, 121] width 26 height 23
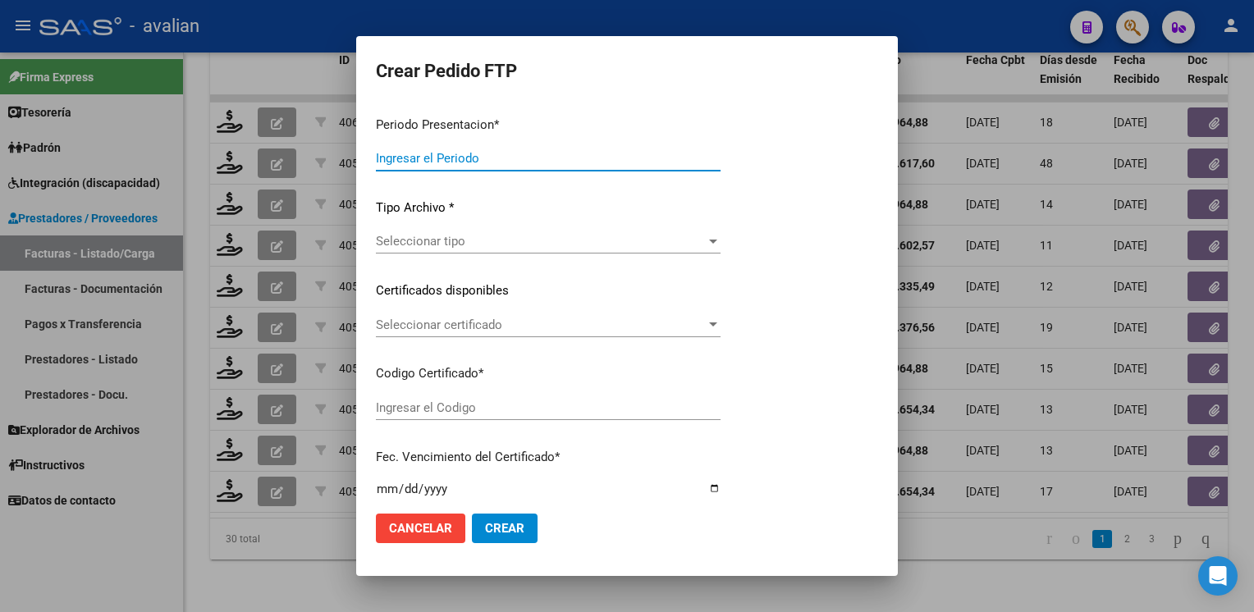
type input "202507"
type input "$ 98.964,88"
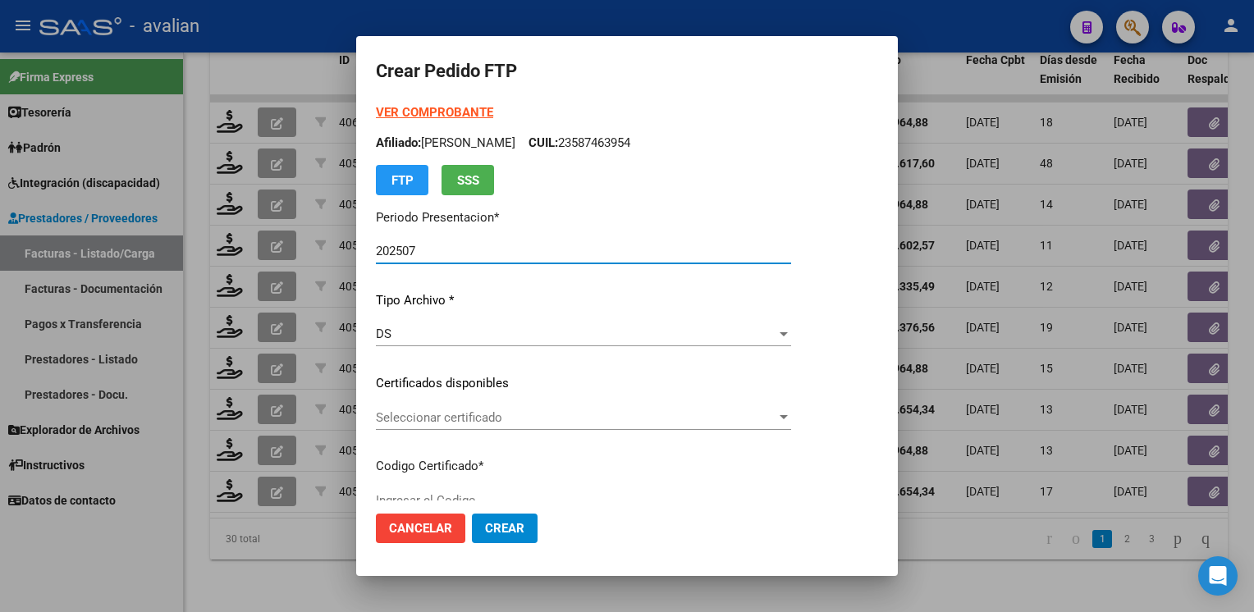
type input "ARG02000545020132023070520280705SFE192"
type input "2028-07-05"
click at [450, 423] on span "Seleccionar certificado" at bounding box center [576, 417] width 401 height 15
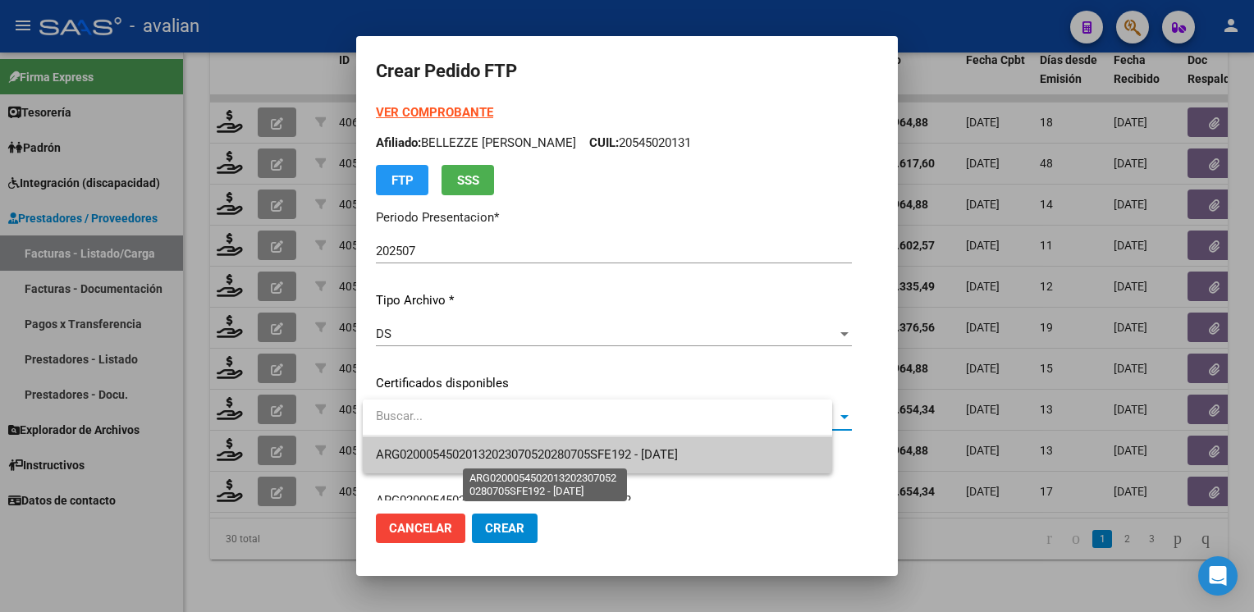
click at [461, 447] on span "ARG02000545020132023070520280705SFE192 - 2028-07-05" at bounding box center [527, 454] width 302 height 15
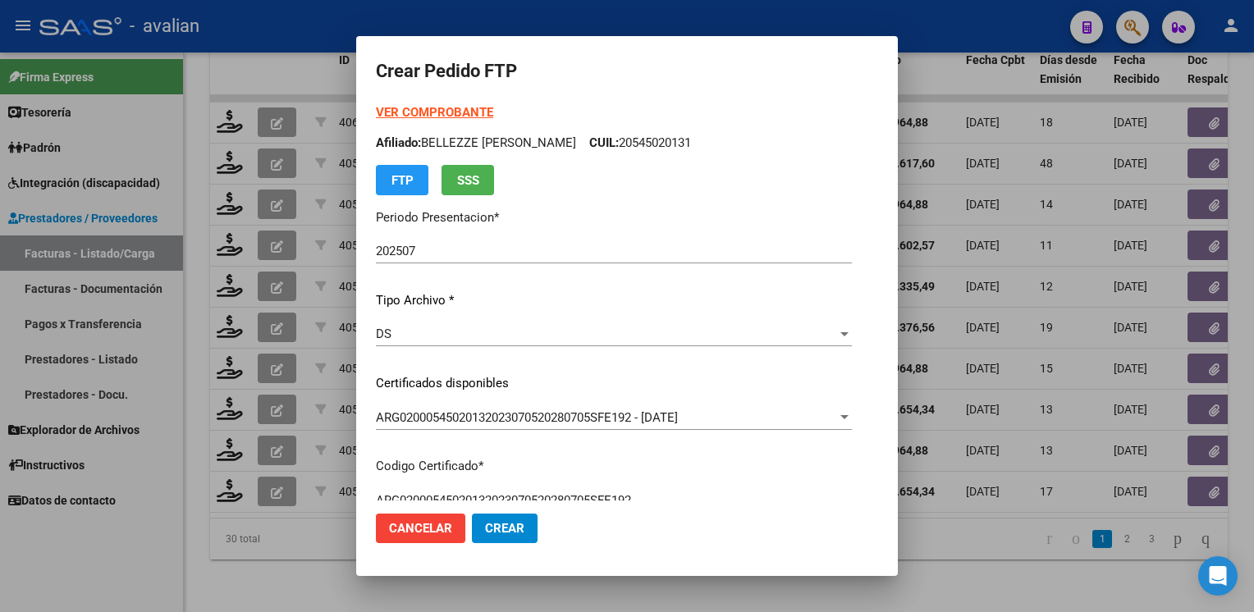
click at [610, 147] on p "Afiliado: BELLEZZE FRANCO CUIL: 20545020131" at bounding box center [614, 143] width 476 height 19
click at [421, 114] on strong "VER COMPROBANTE" at bounding box center [434, 112] width 117 height 15
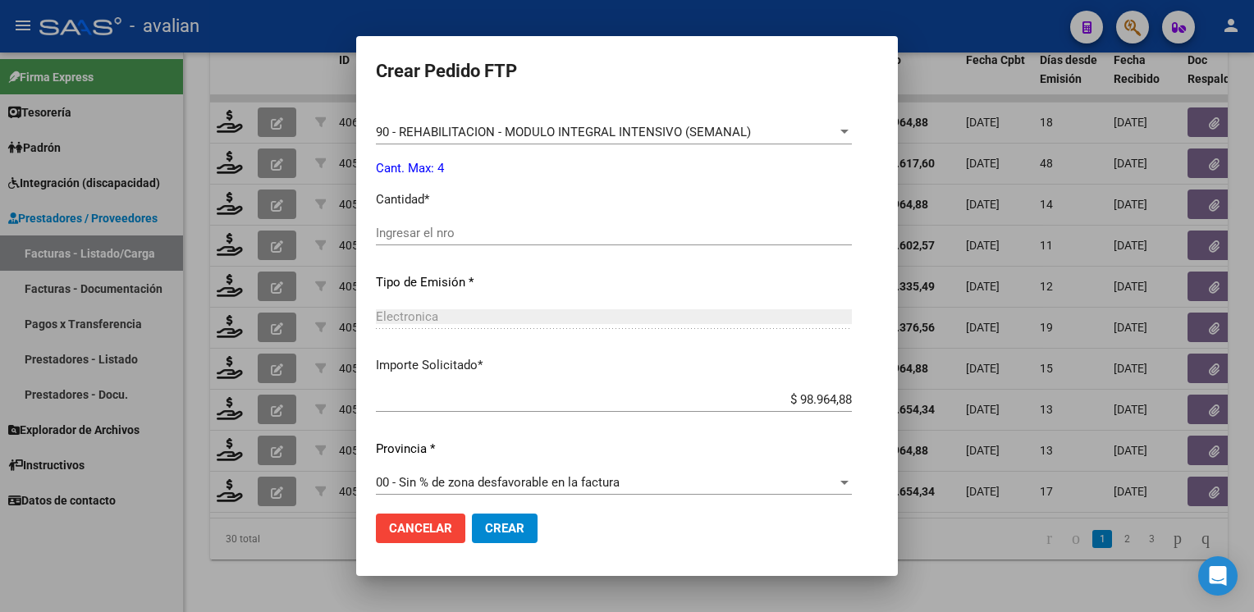
scroll to position [657, 0]
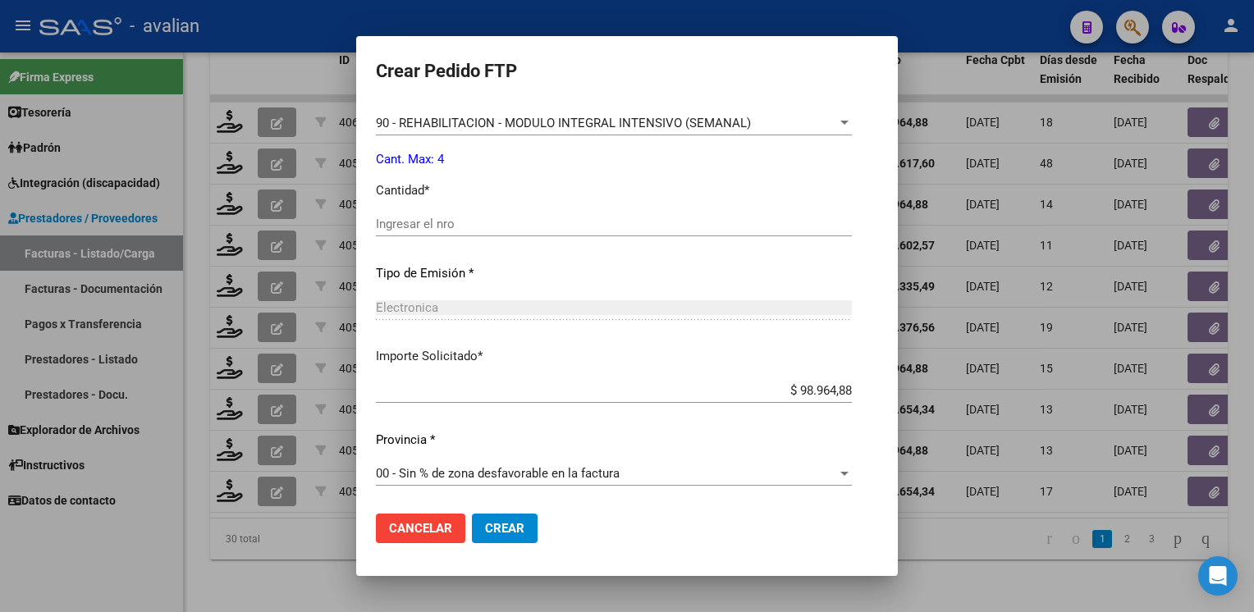
click at [499, 221] on input "Ingresar el nro" at bounding box center [614, 224] width 476 height 15
type input "4"
click at [490, 521] on span "Crear" at bounding box center [504, 528] width 39 height 15
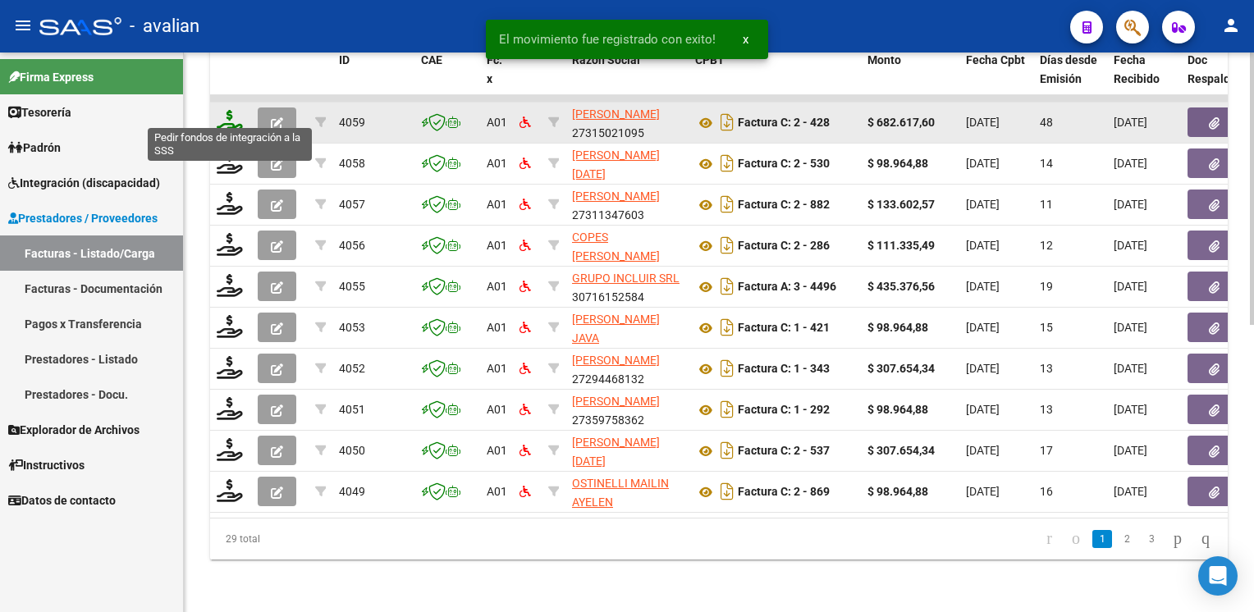
click at [231, 117] on icon at bounding box center [230, 121] width 26 height 23
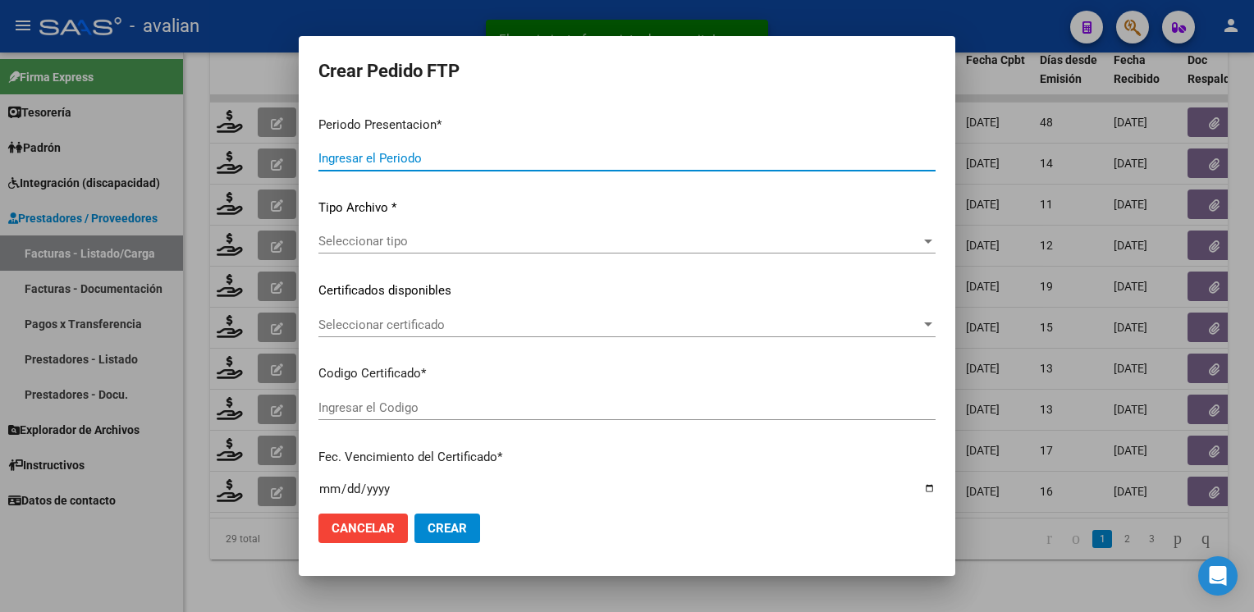
type input "202507"
type input "202506"
type input "$ 682.617,60"
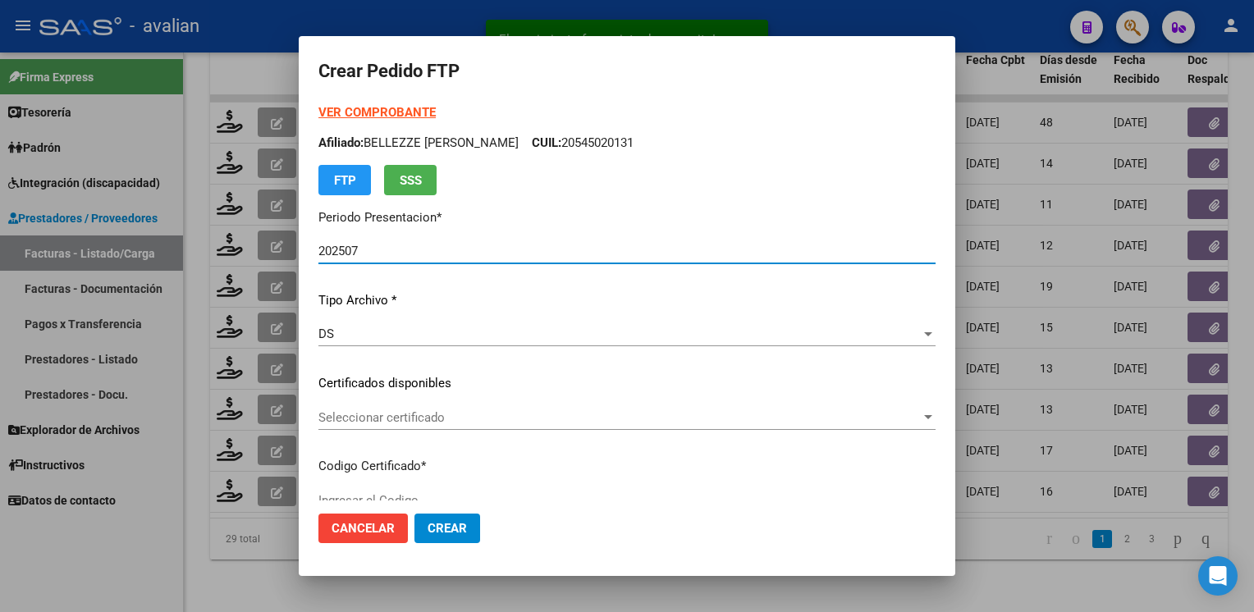
type input "ARG02000553581402022061320270613SFE237"
type input "2027-06-13"
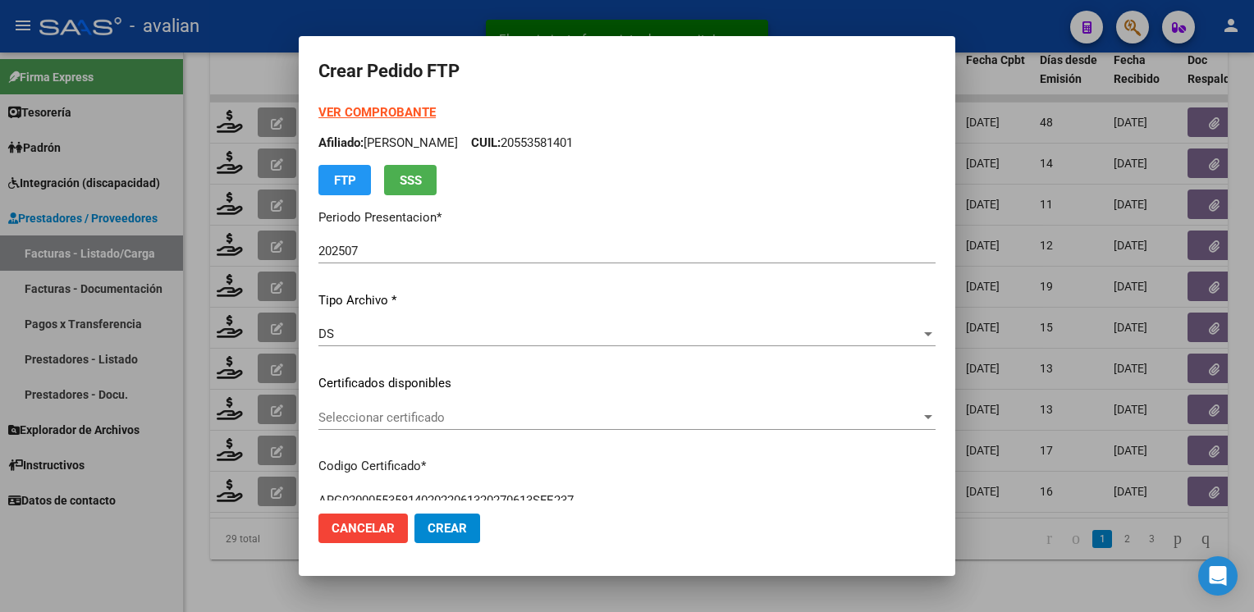
click at [396, 428] on div "Seleccionar certificado Seleccionar certificado" at bounding box center [626, 417] width 617 height 25
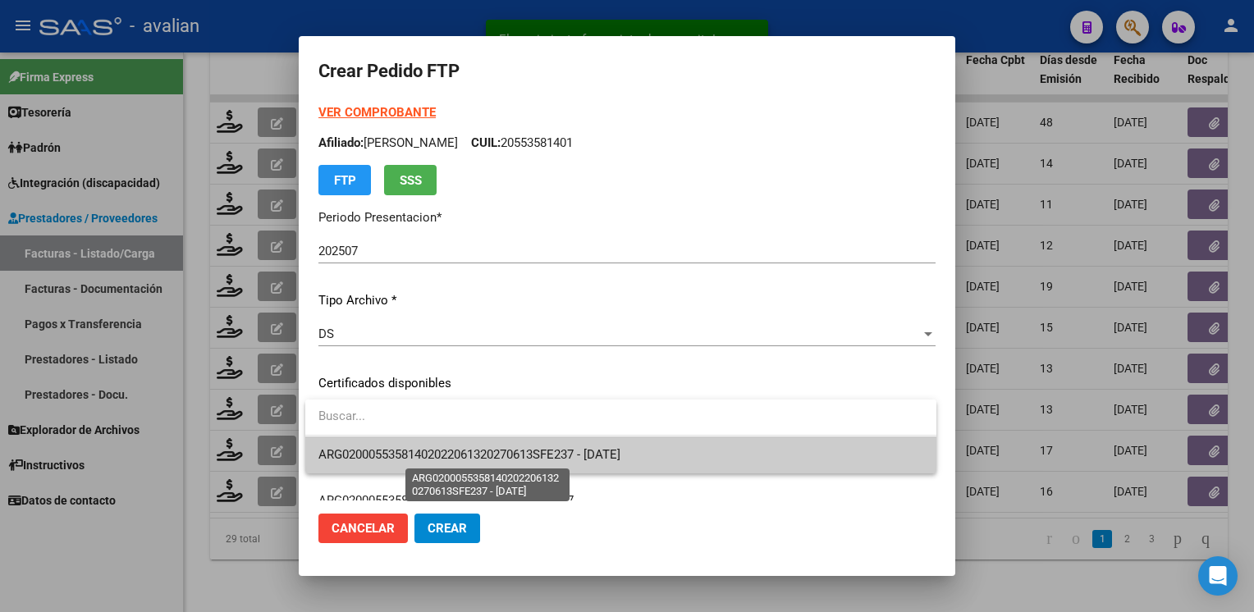
click at [411, 455] on span "ARG02000553581402022061320270613SFE237 - 2027-06-13" at bounding box center [469, 454] width 302 height 15
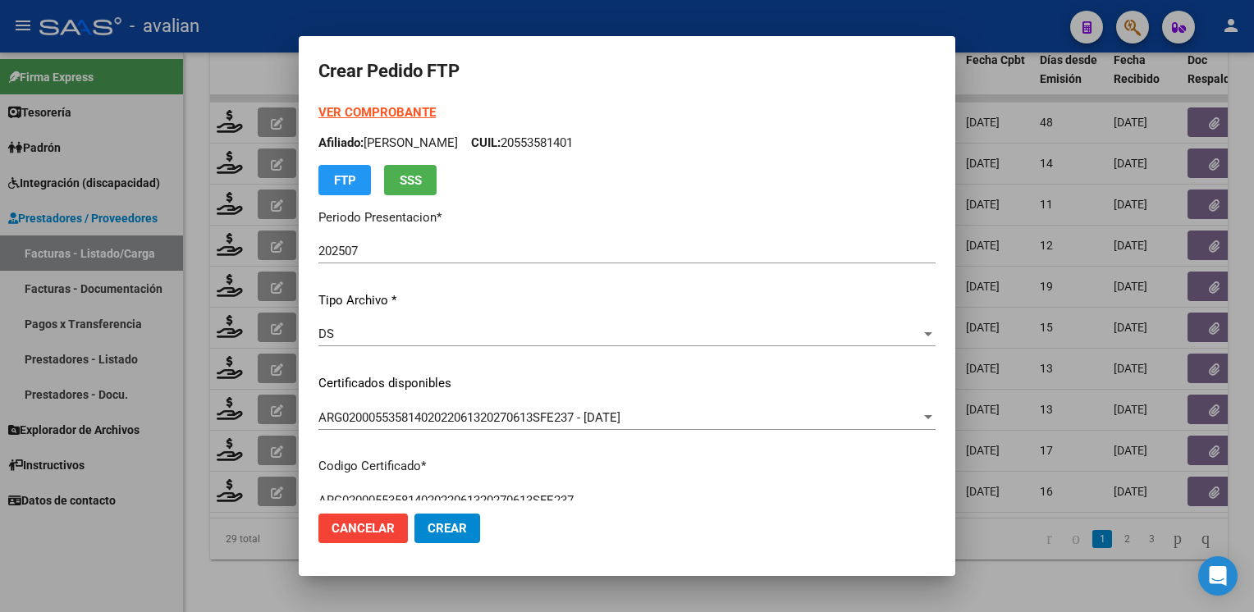
click at [407, 112] on strong "VER COMPROBANTE" at bounding box center [376, 112] width 117 height 15
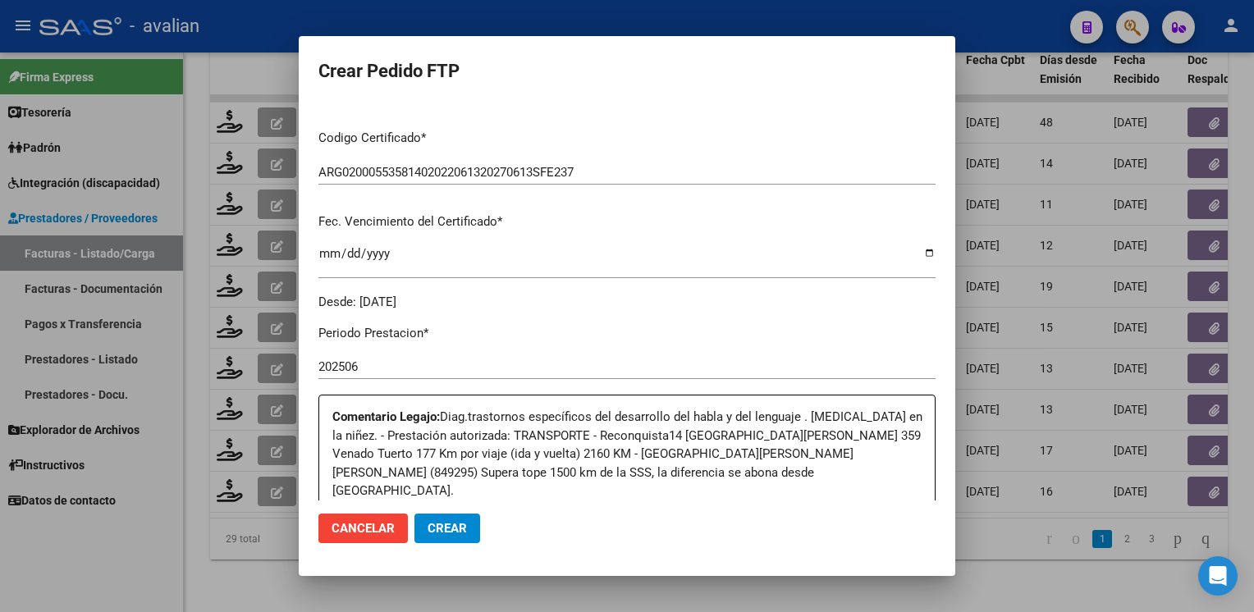
scroll to position [657, 0]
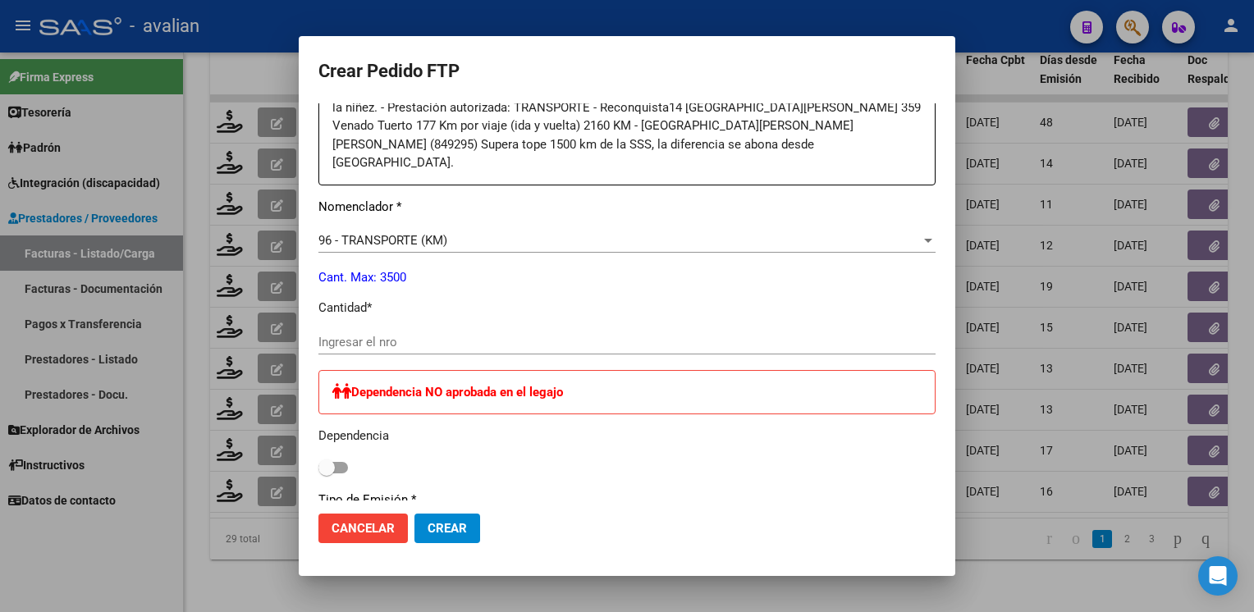
click at [417, 335] on input "Ingresar el nro" at bounding box center [626, 342] width 617 height 15
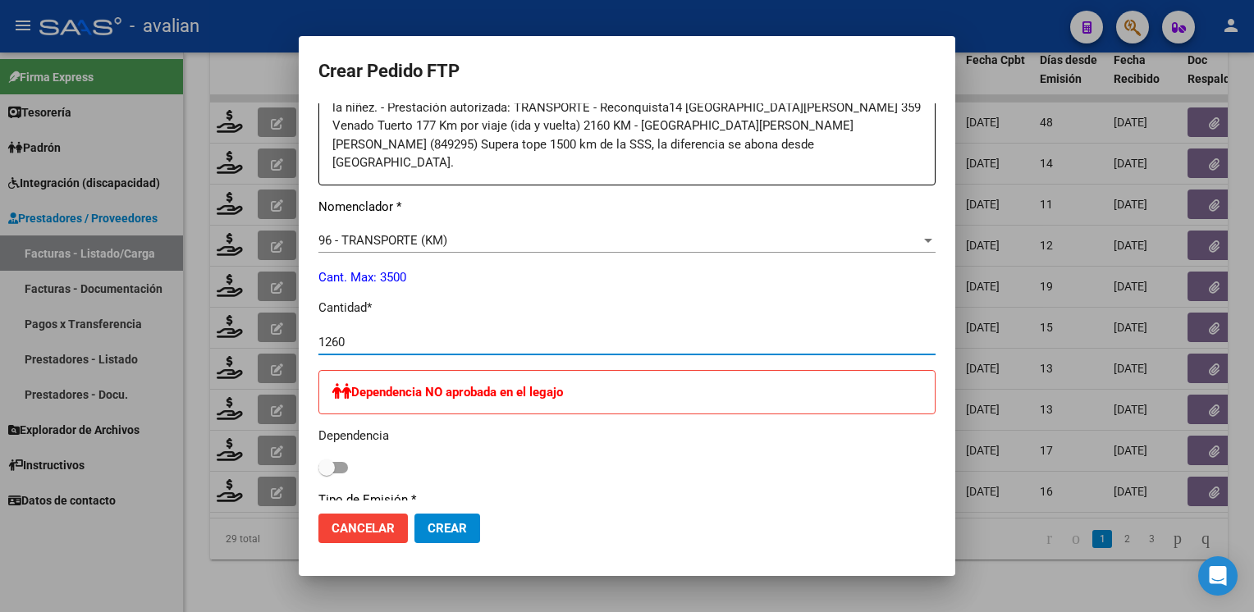
type input "1260"
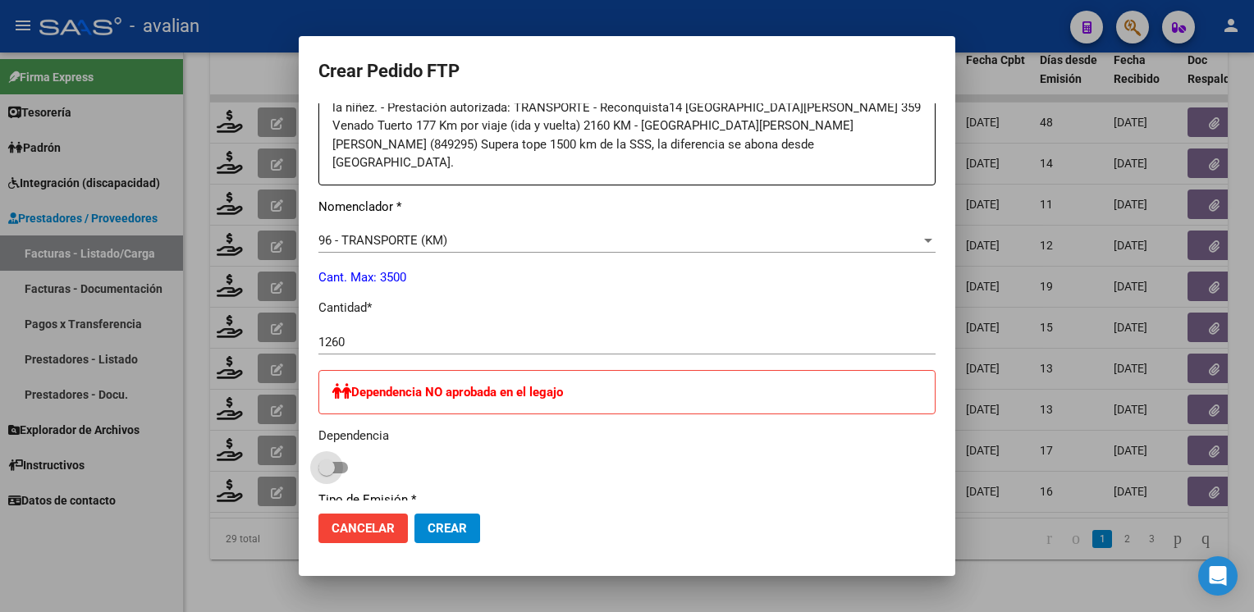
scroll to position [952, 0]
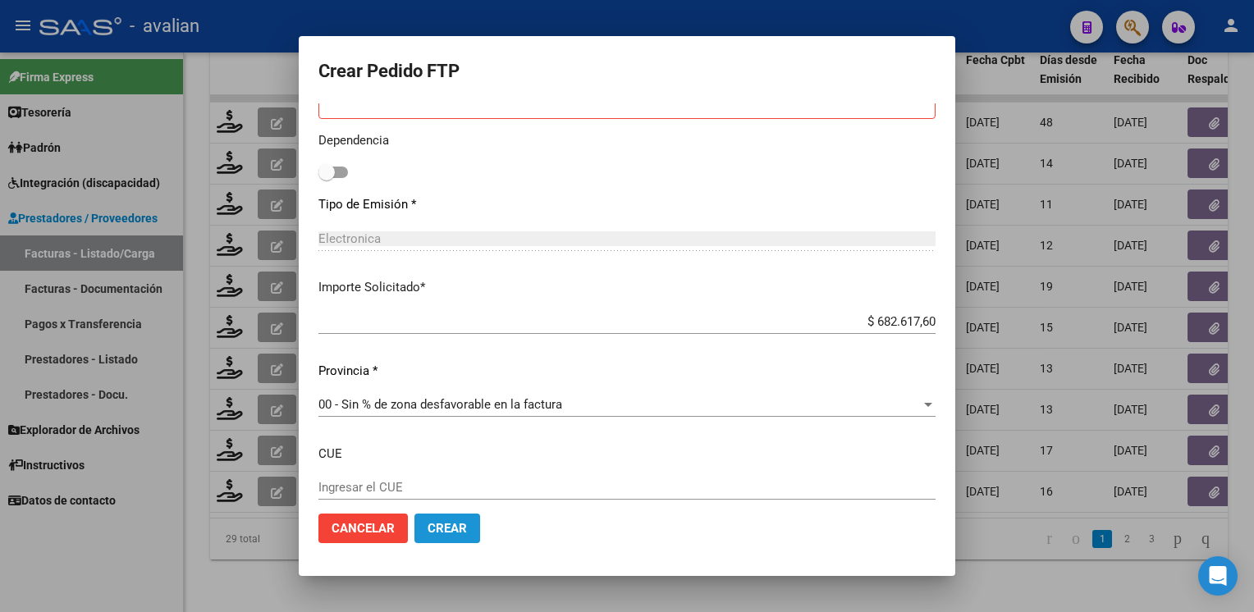
click at [465, 530] on span "Crear" at bounding box center [447, 528] width 39 height 15
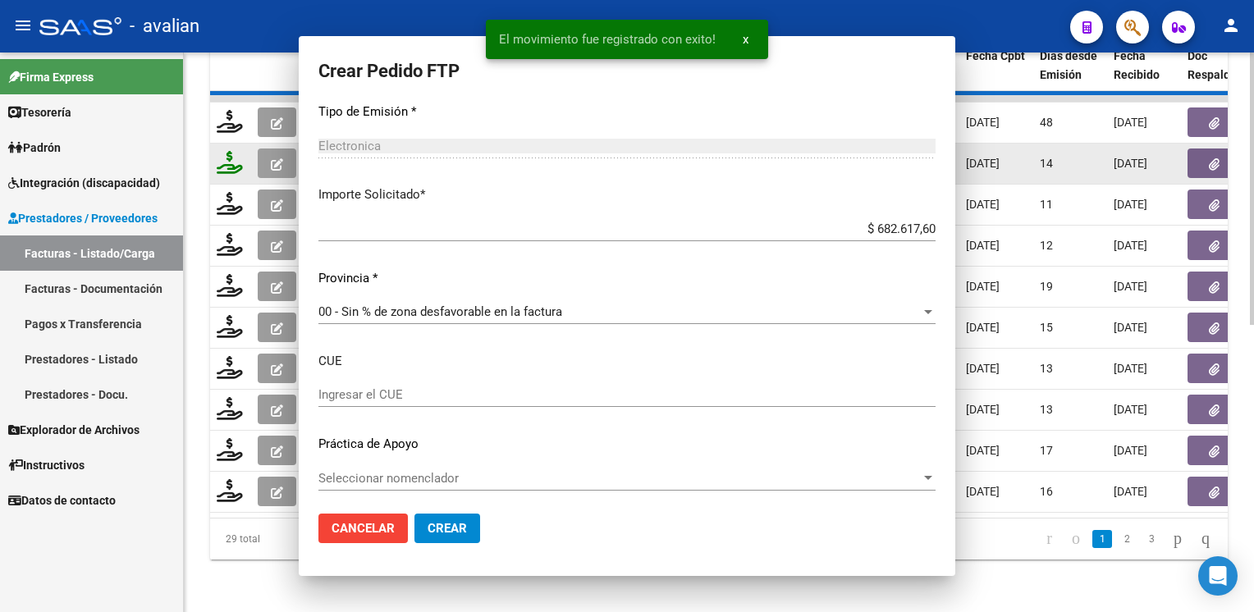
scroll to position [0, 0]
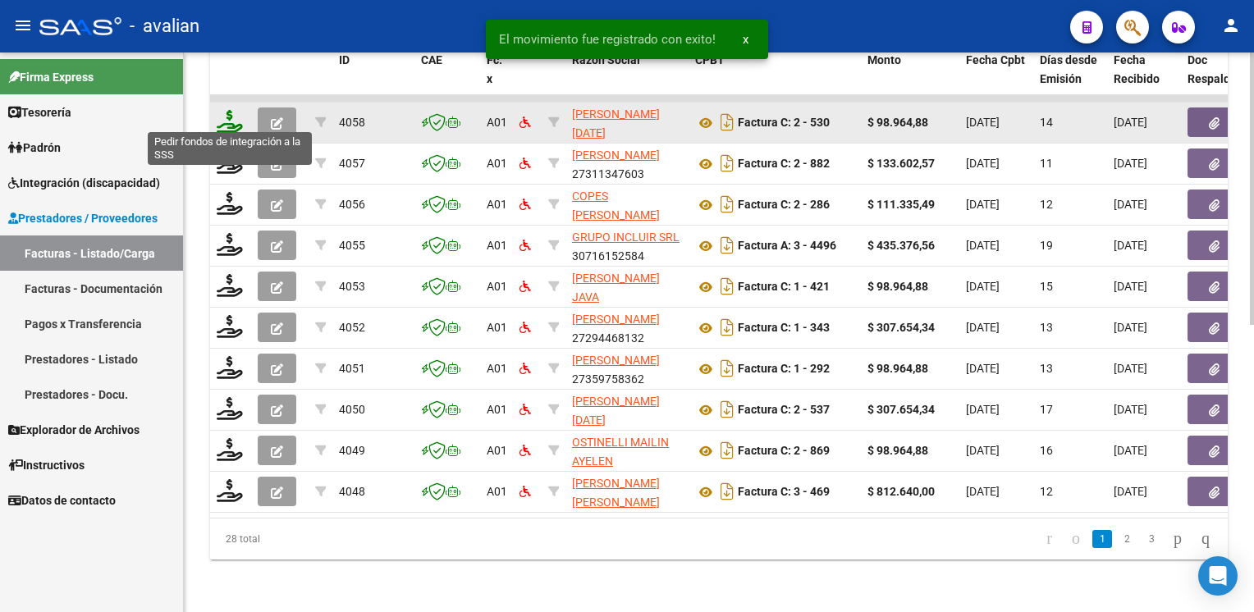
click at [230, 118] on icon at bounding box center [230, 121] width 26 height 23
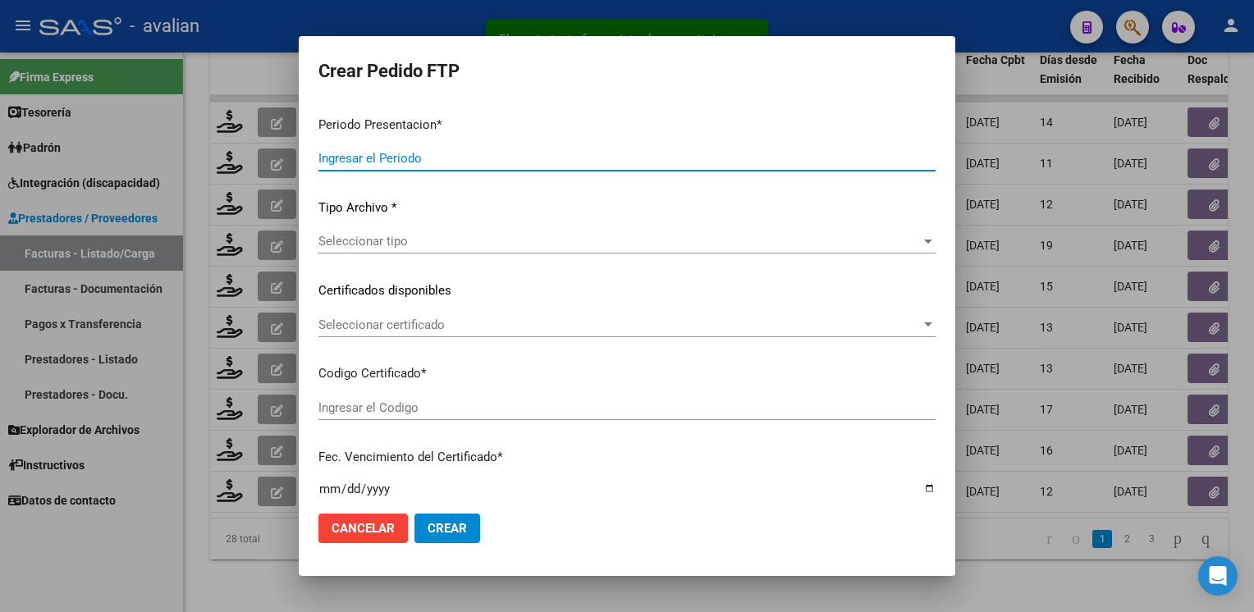
type input "202507"
type input "$ 98.964,88"
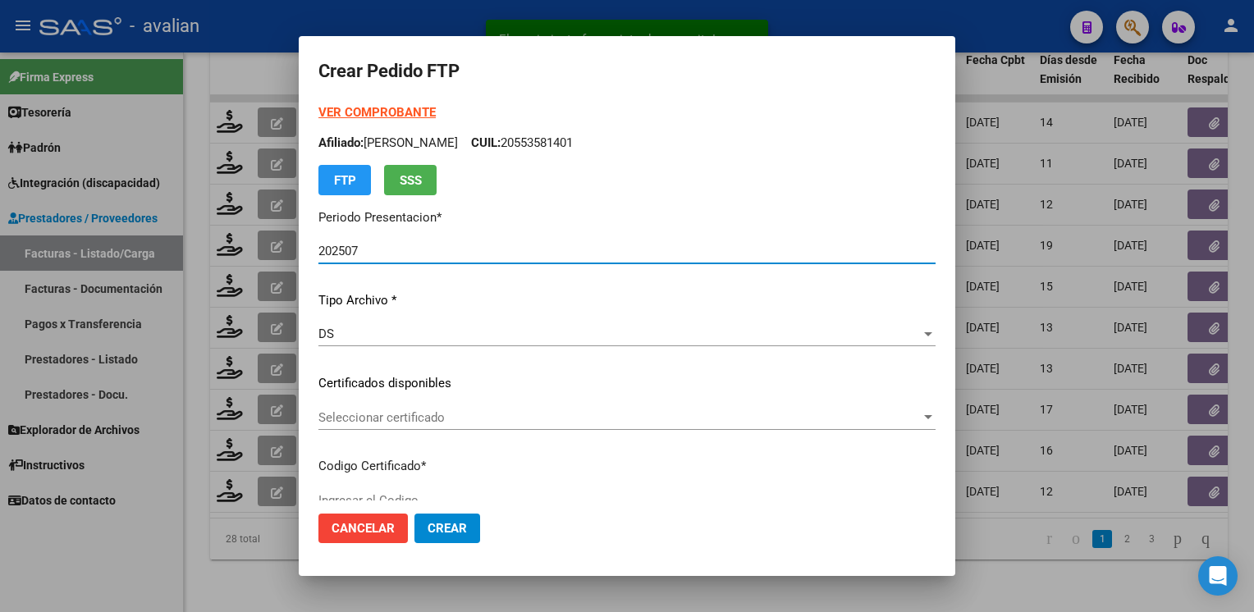
type input "ARG02000515488352024072620290726SAN168"
type input "2029-07-26"
click at [384, 425] on div "Seleccionar certificado Seleccionar certificado" at bounding box center [626, 417] width 617 height 25
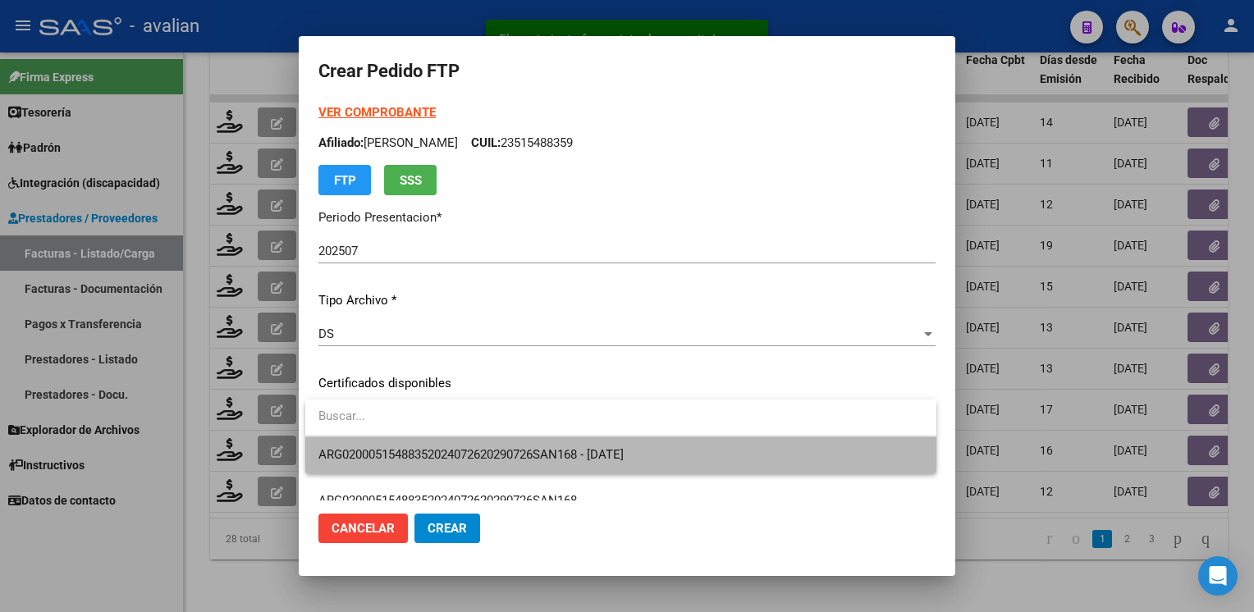
click at [382, 445] on span "ARG02000515488352024072620290726SAN168 - 2029-07-26" at bounding box center [620, 455] width 605 height 37
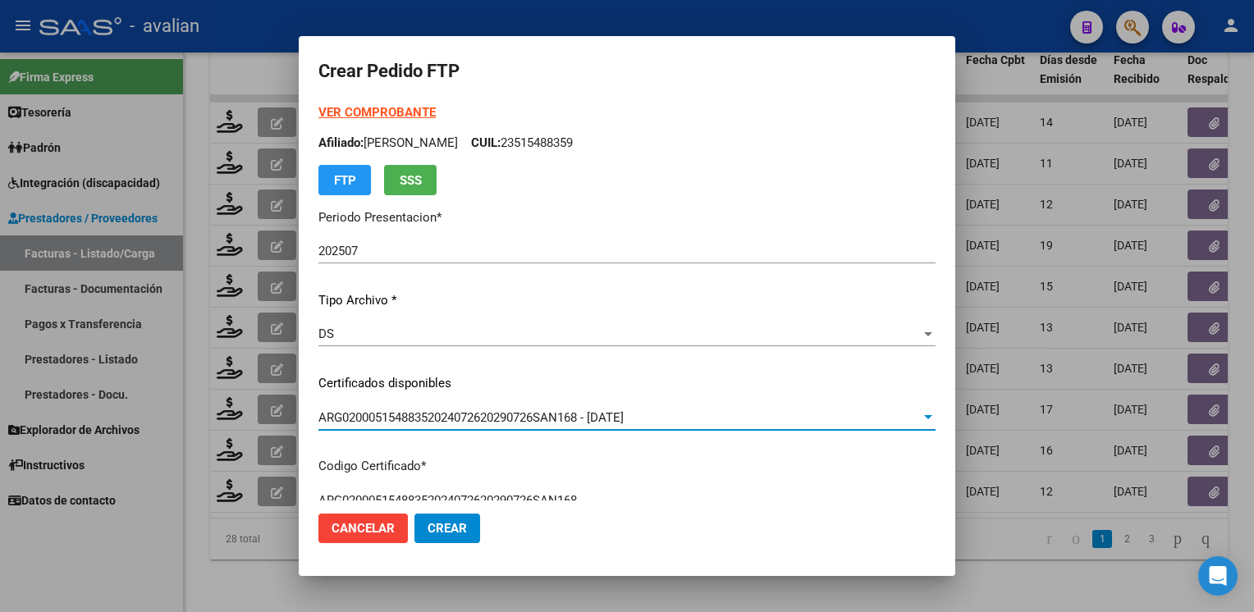
click at [609, 149] on p "Afiliado: GARCIA LOCATELLI MATEO CUIL: 23515488359" at bounding box center [626, 143] width 617 height 19
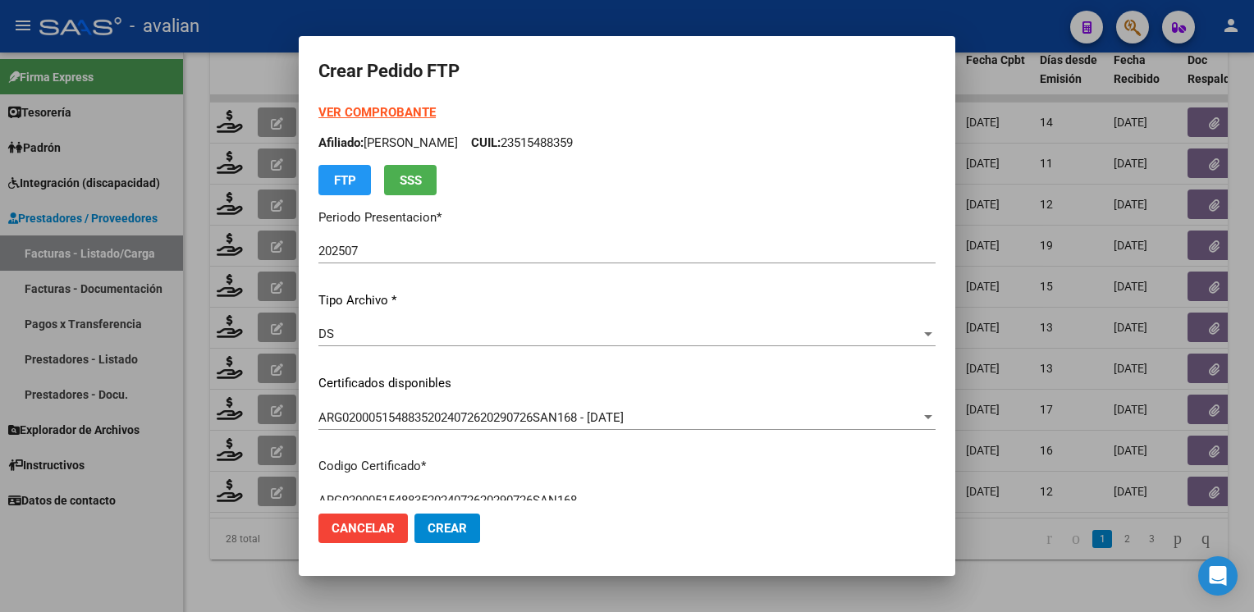
click at [609, 149] on p "Afiliado: GARCIA LOCATELLI MATEO CUIL: 23515488359" at bounding box center [626, 143] width 617 height 19
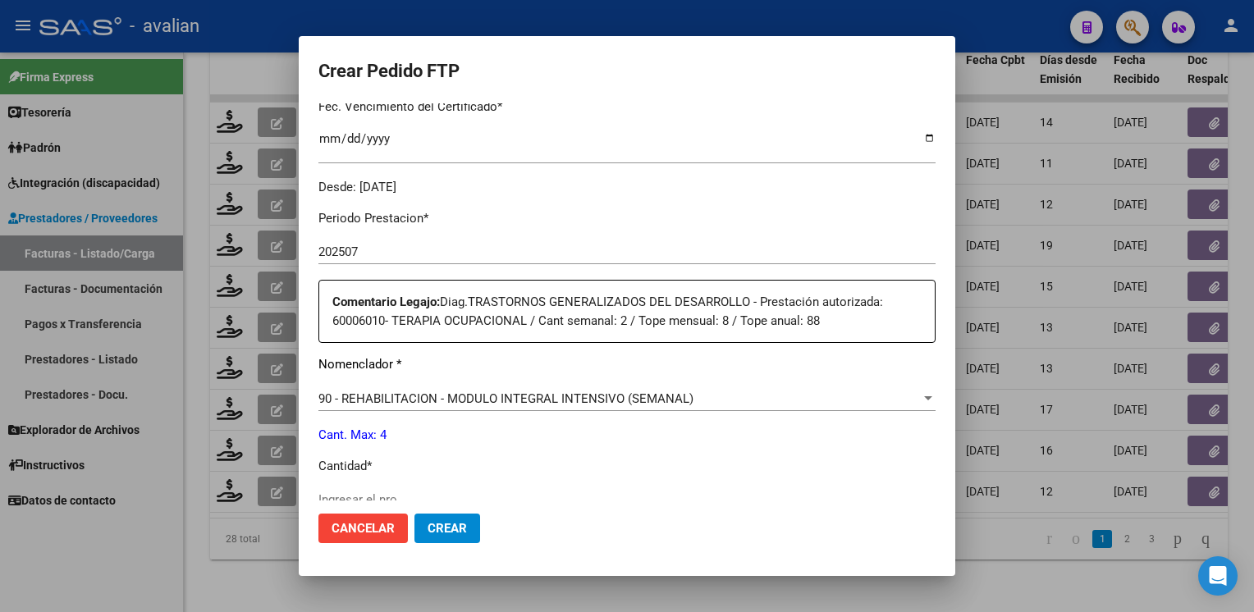
scroll to position [657, 0]
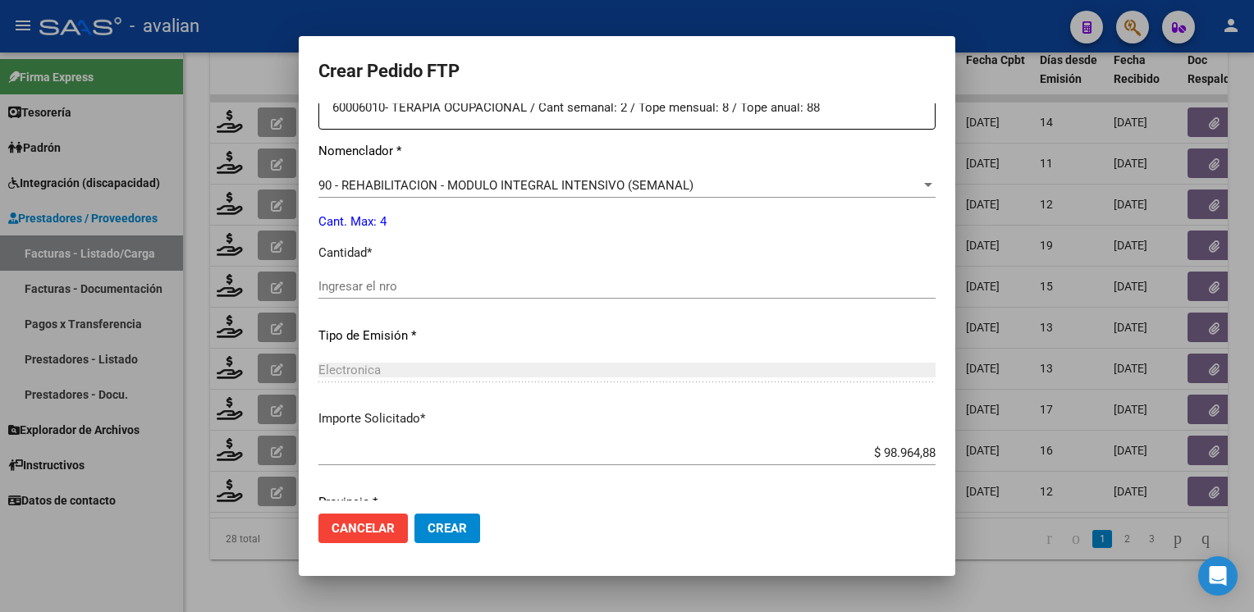
click at [420, 286] on input "Ingresar el nro" at bounding box center [626, 286] width 617 height 15
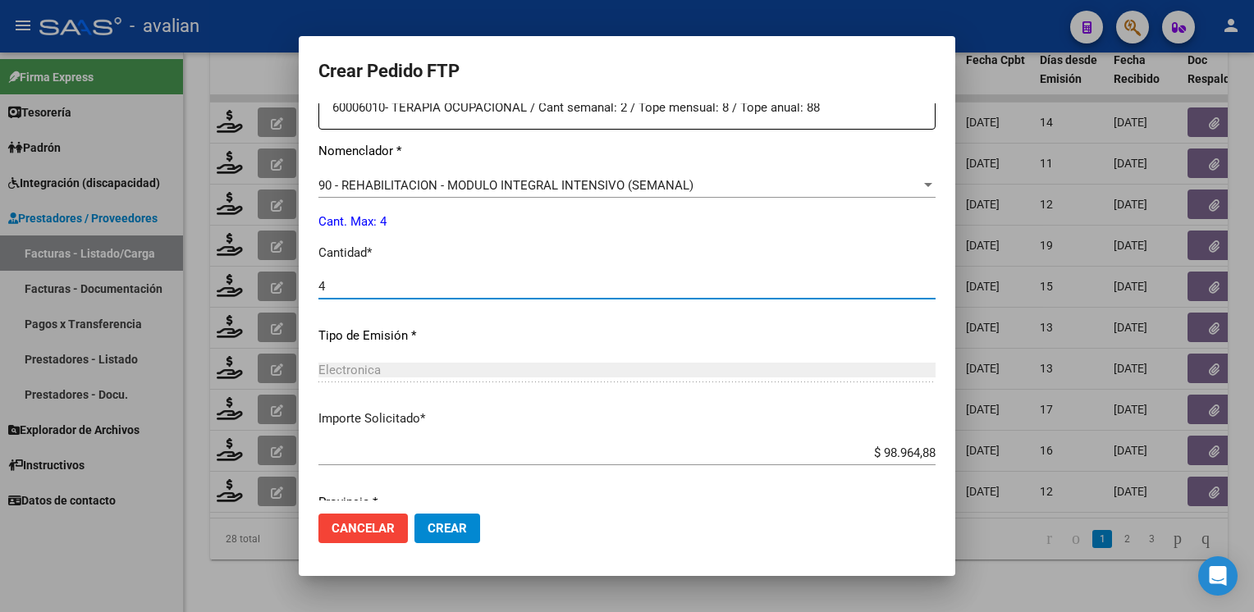
type input "4"
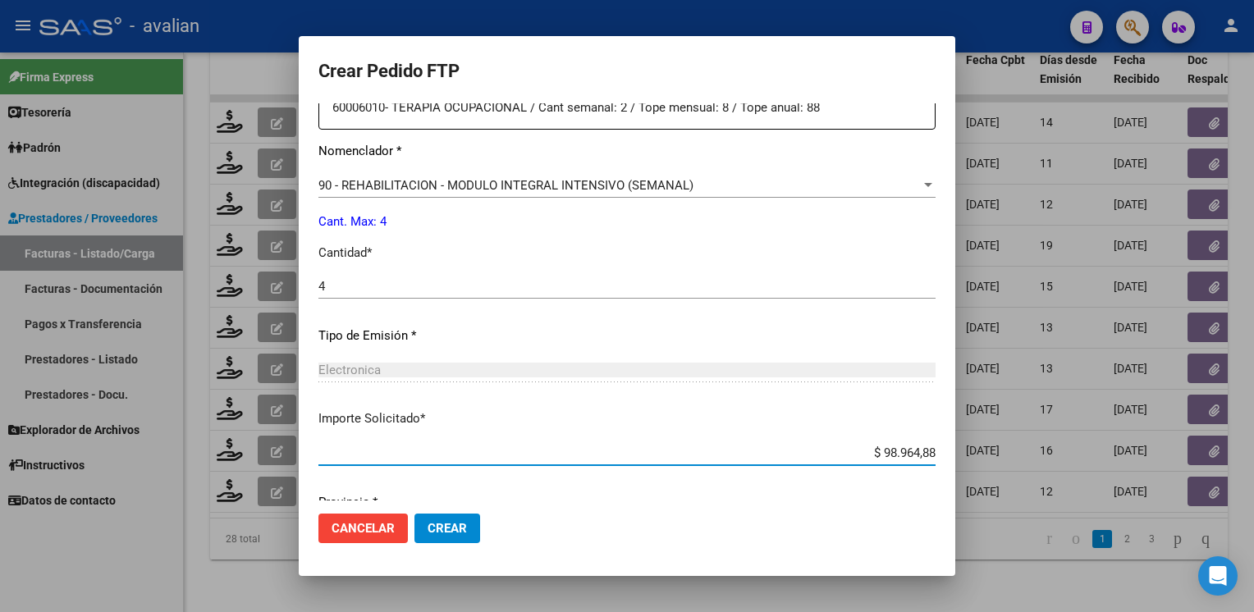
scroll to position [719, 0]
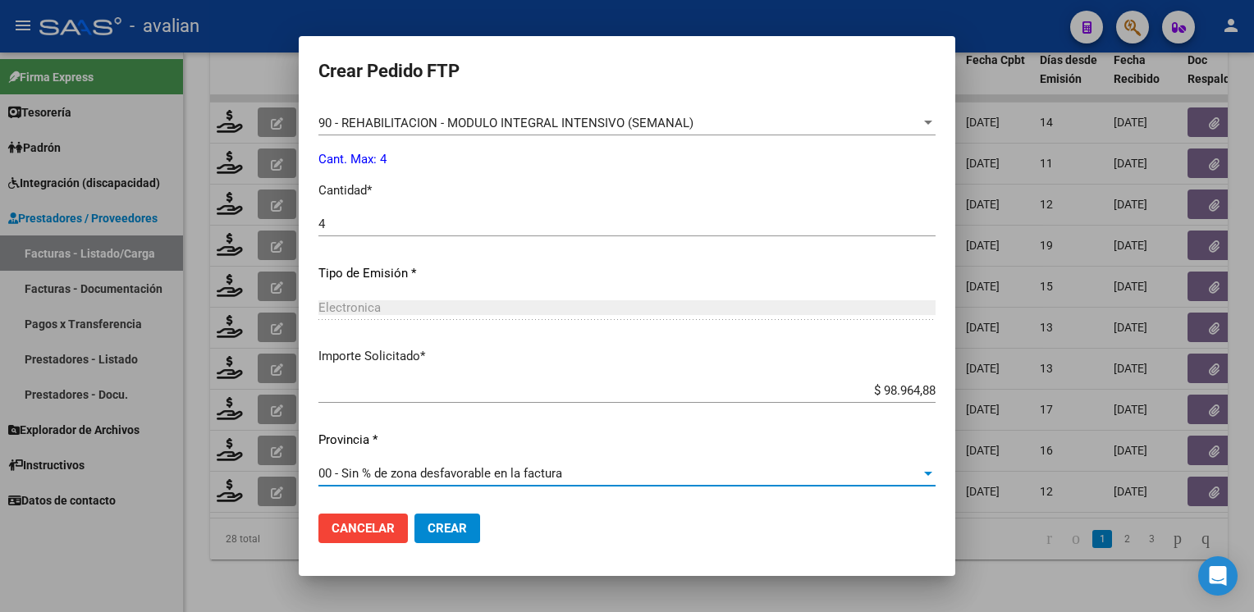
click at [443, 534] on span "Crear" at bounding box center [447, 528] width 39 height 15
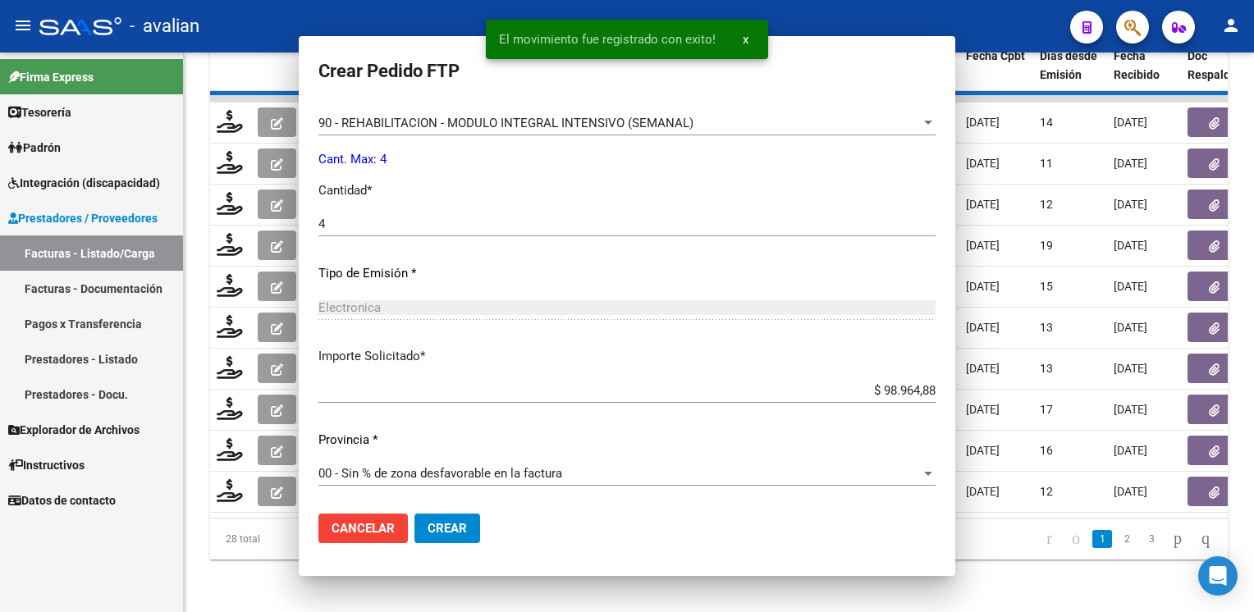
scroll to position [626, 0]
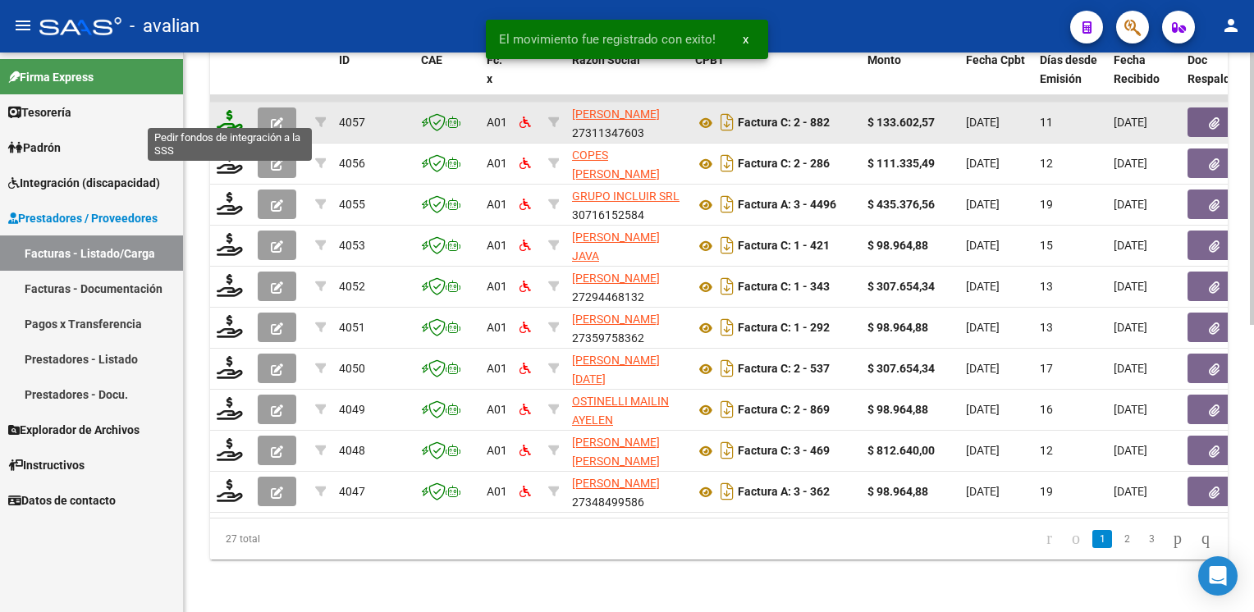
click at [226, 117] on icon at bounding box center [230, 121] width 26 height 23
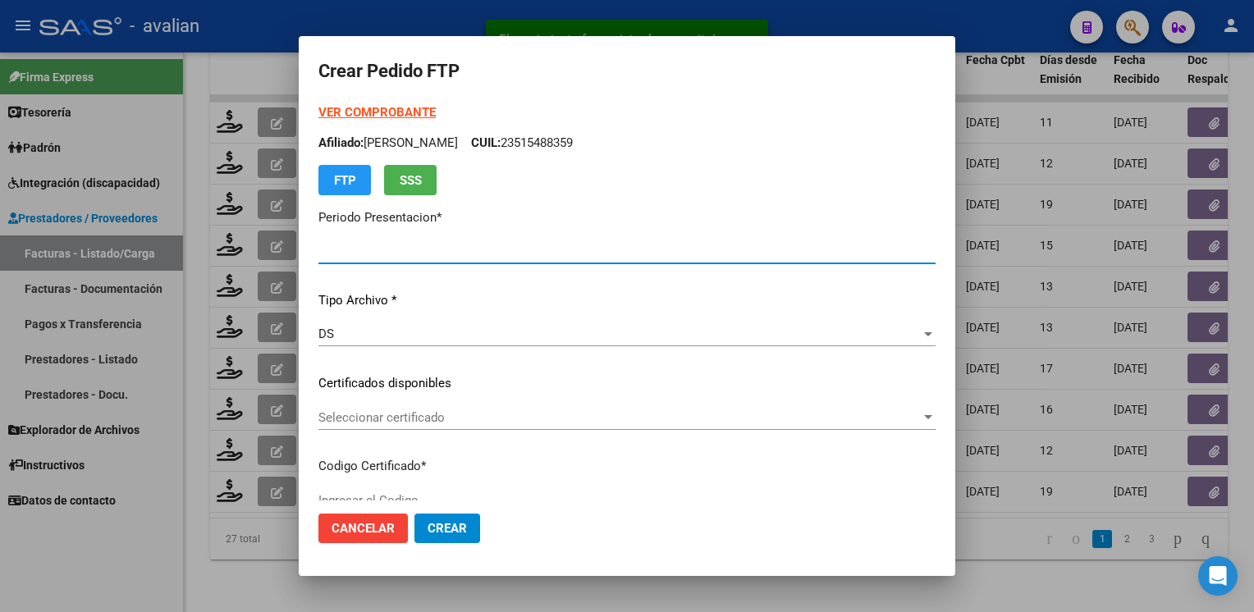
type input "202507"
type input "$ 133.602,57"
type input "ARG01000544002262019110120241101LA235"
type input "2025-11-01"
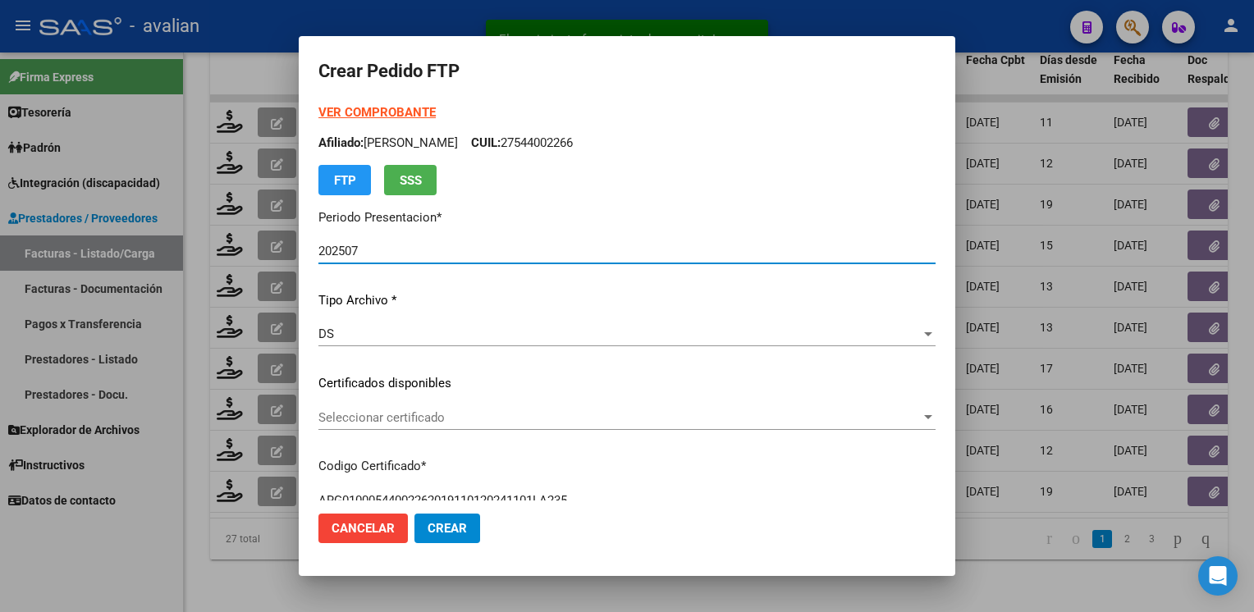
click at [378, 424] on span "Seleccionar certificado" at bounding box center [619, 417] width 602 height 15
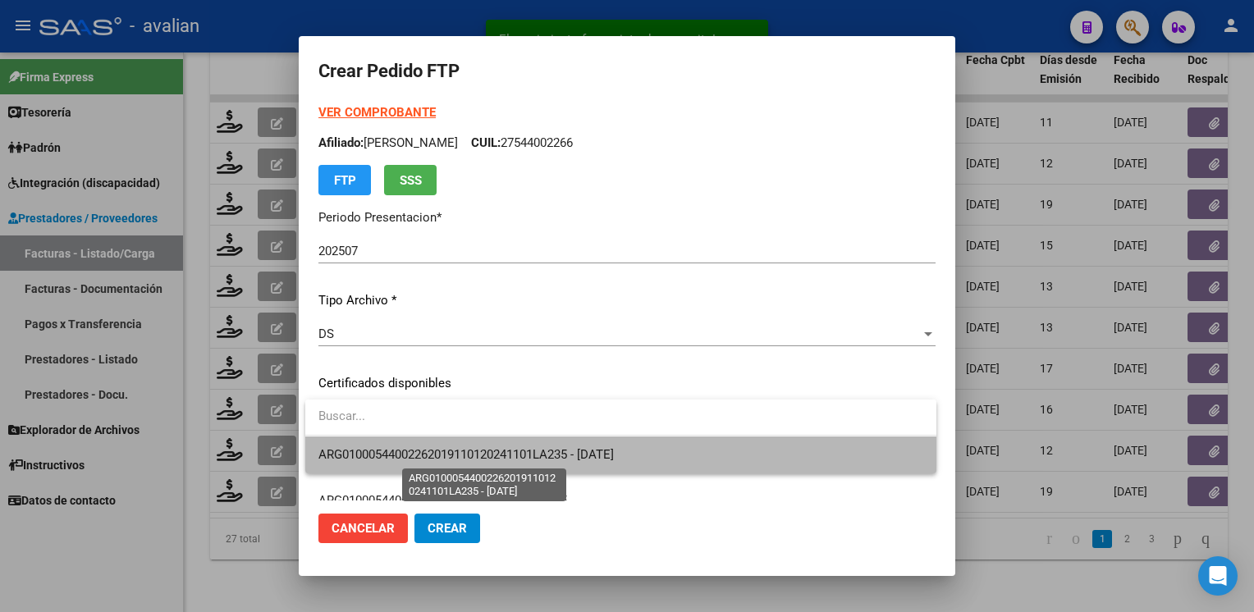
click at [383, 449] on span "ARG01000544002262019110120241101LA235 - 2025-11-01" at bounding box center [465, 454] width 295 height 15
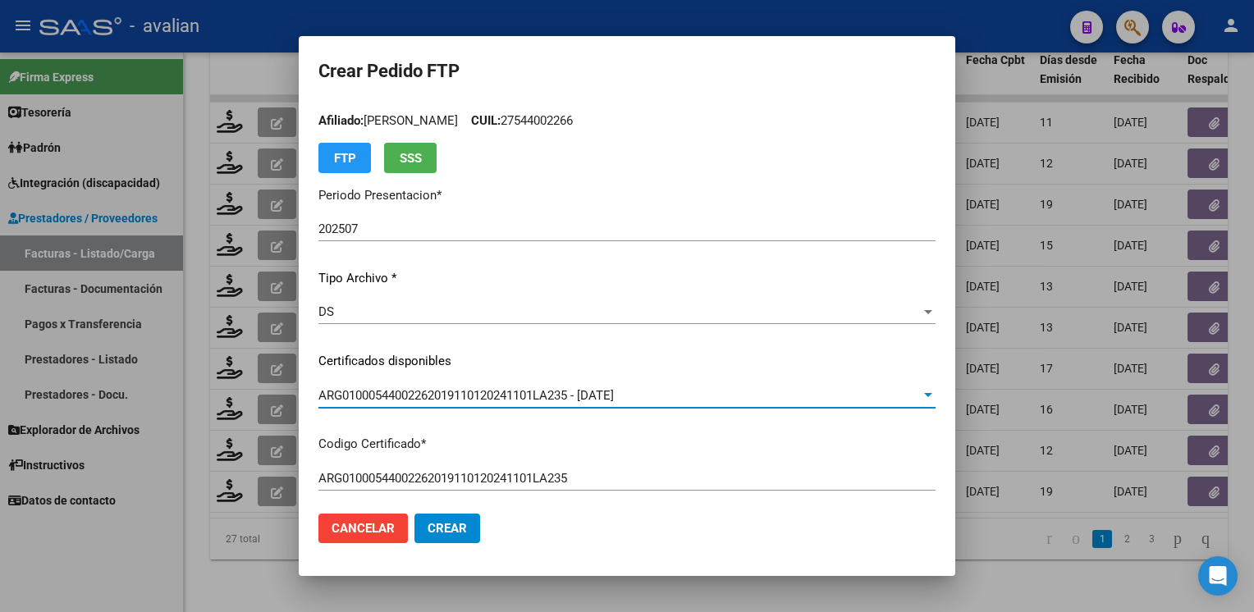
scroll to position [0, 0]
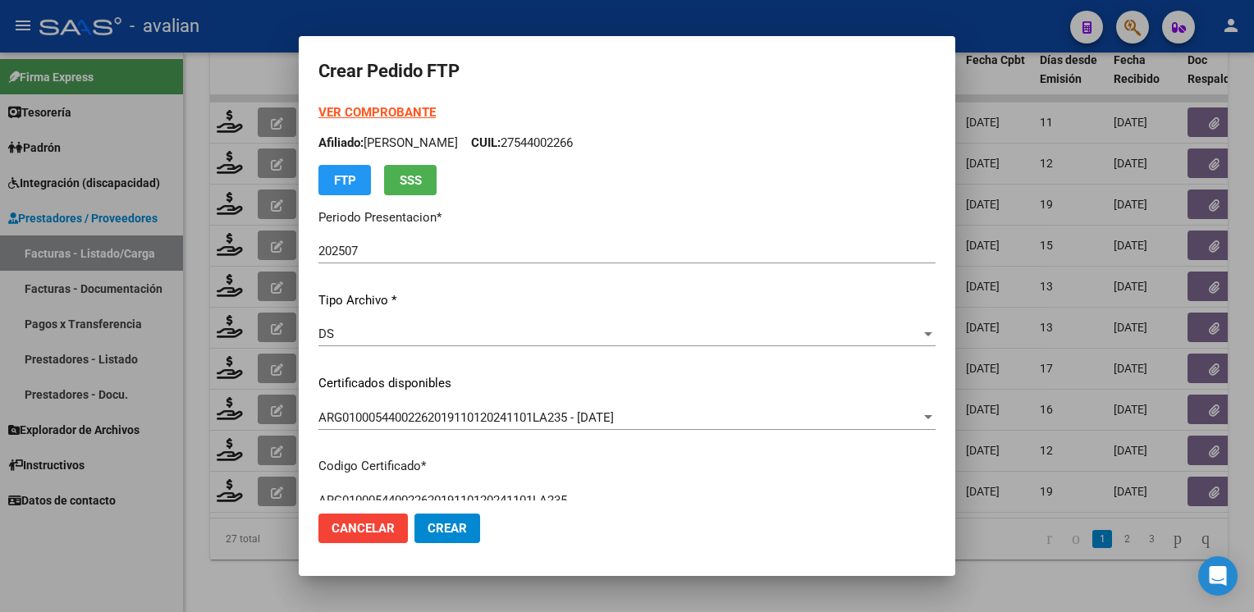
click at [556, 140] on p "Afiliado: FABRESSI ISABELLA CUIL: 27544002266" at bounding box center [626, 143] width 617 height 19
click at [381, 108] on strong "VER COMPROBANTE" at bounding box center [376, 112] width 117 height 15
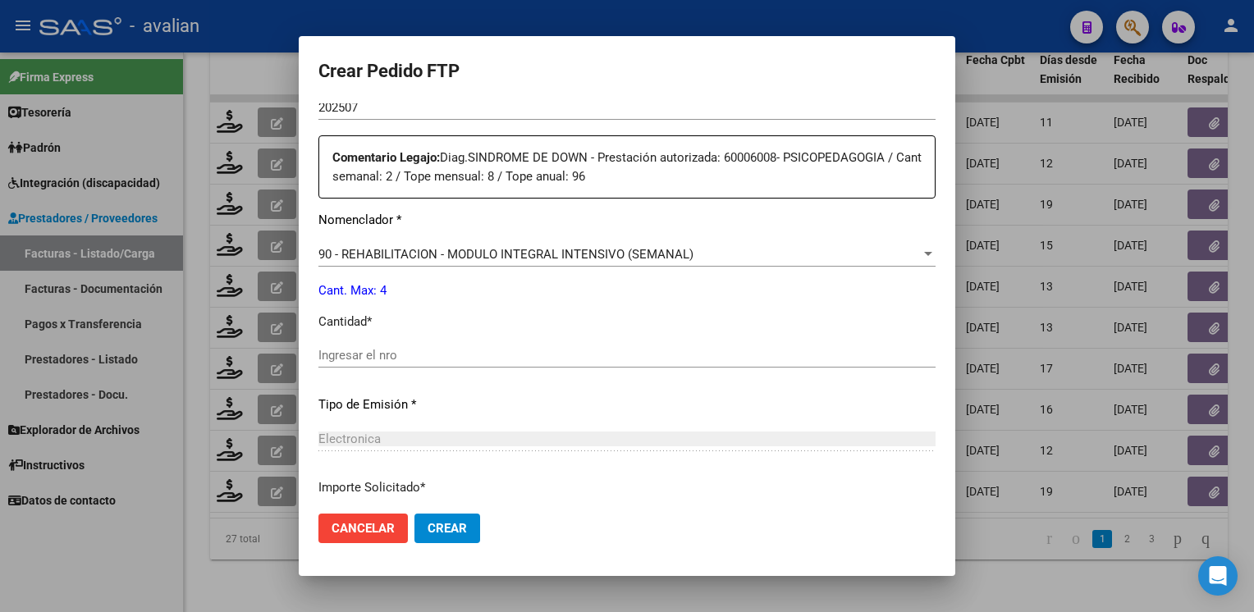
scroll to position [719, 0]
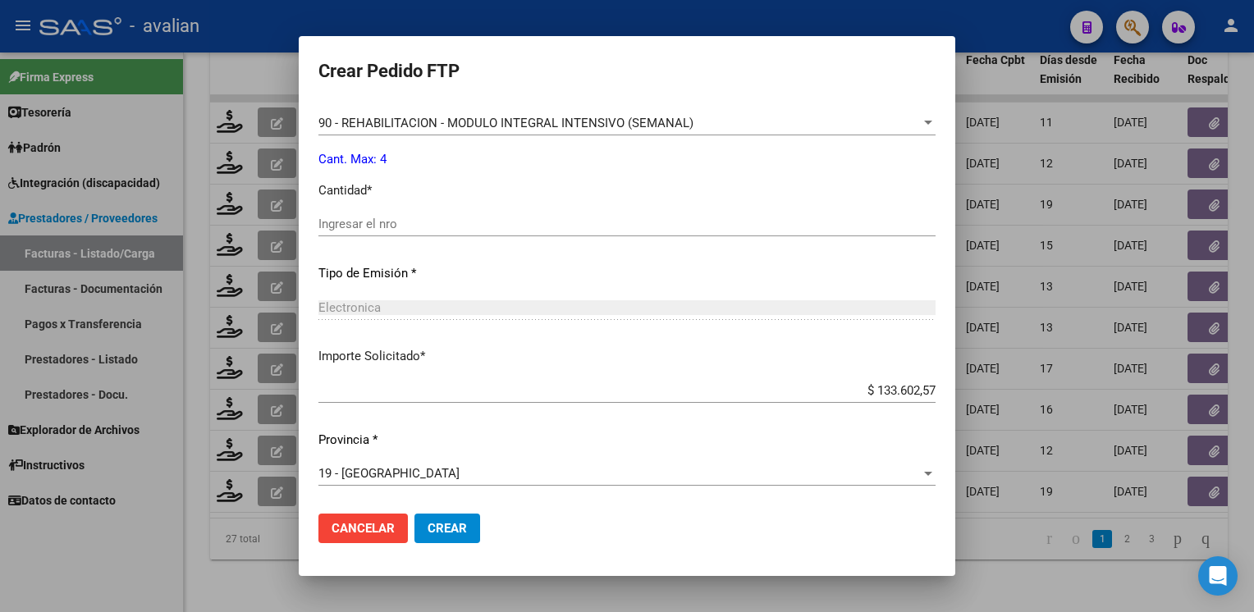
click at [432, 218] on input "Ingresar el nro" at bounding box center [626, 224] width 617 height 15
type input "4"
click at [458, 537] on button "Crear" at bounding box center [448, 529] width 66 height 30
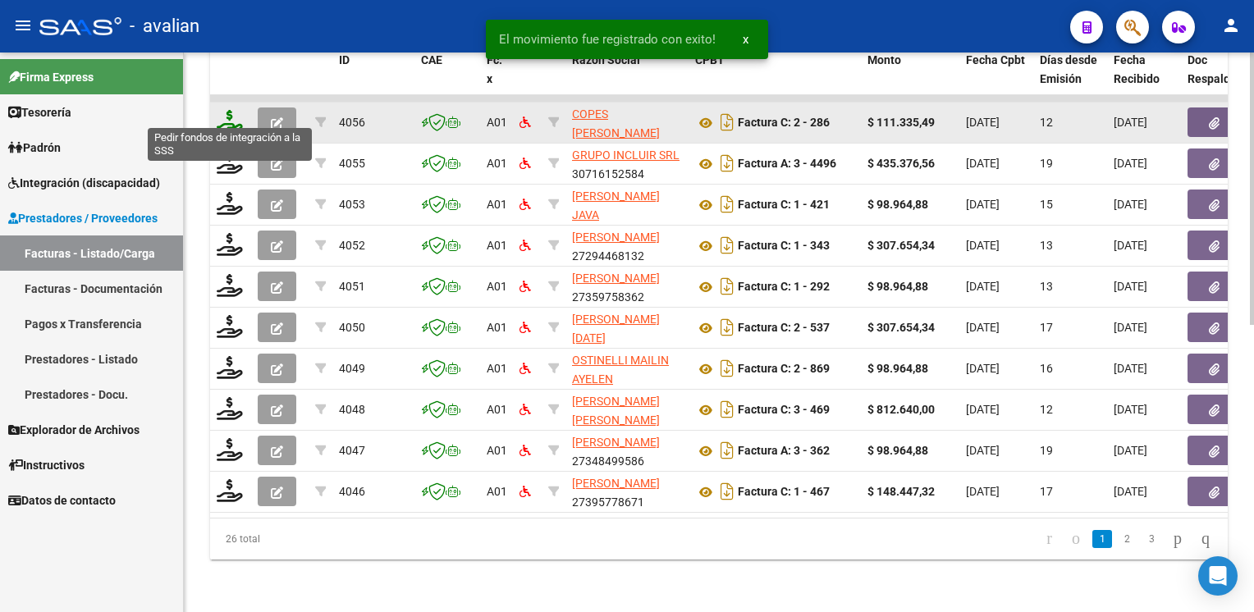
click at [227, 117] on icon at bounding box center [230, 121] width 26 height 23
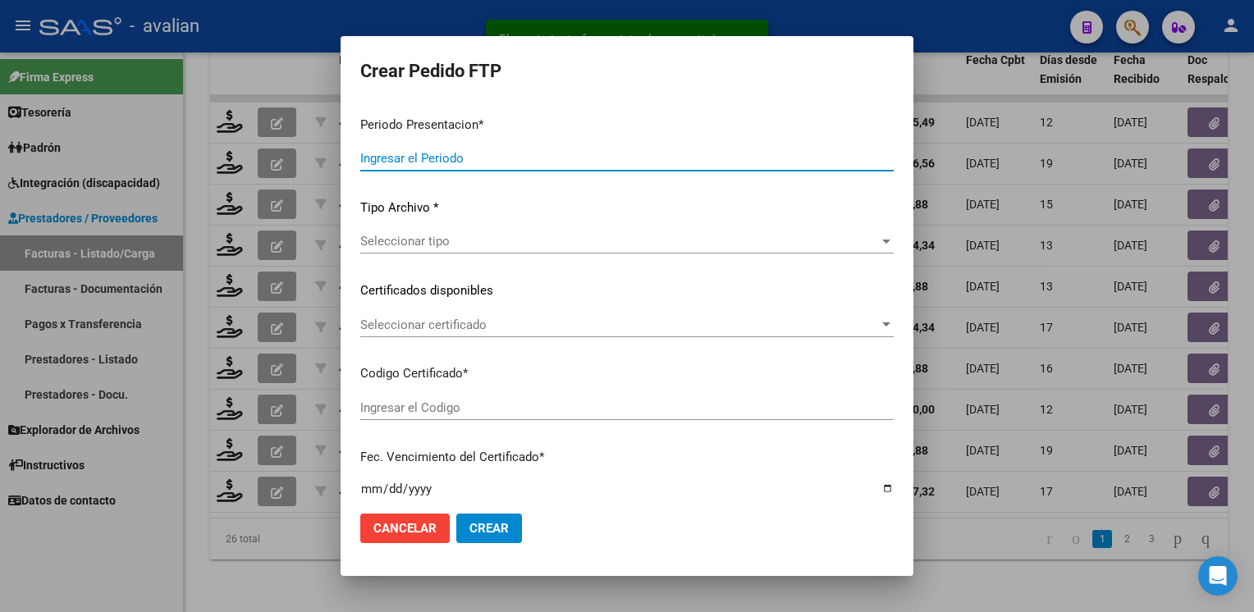
type input "202507"
type input "$ 111.335,49"
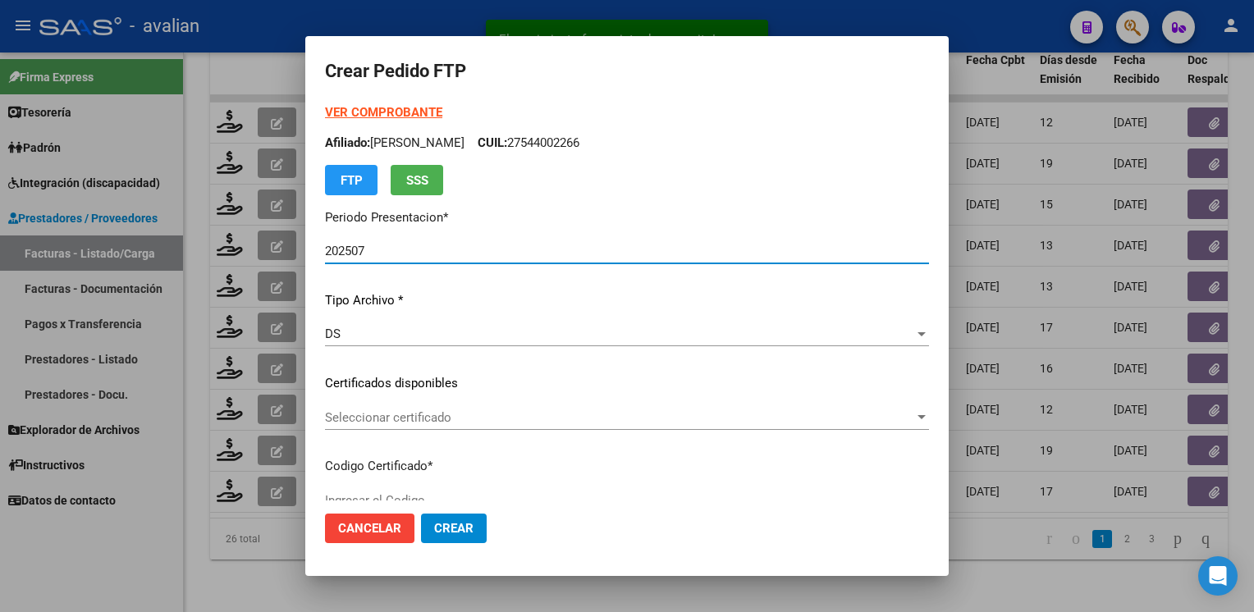
type input "ARG01000576004852023051220260512SFE168"
type input "2026-05-12"
click at [369, 419] on span "Seleccionar certificado" at bounding box center [619, 417] width 589 height 15
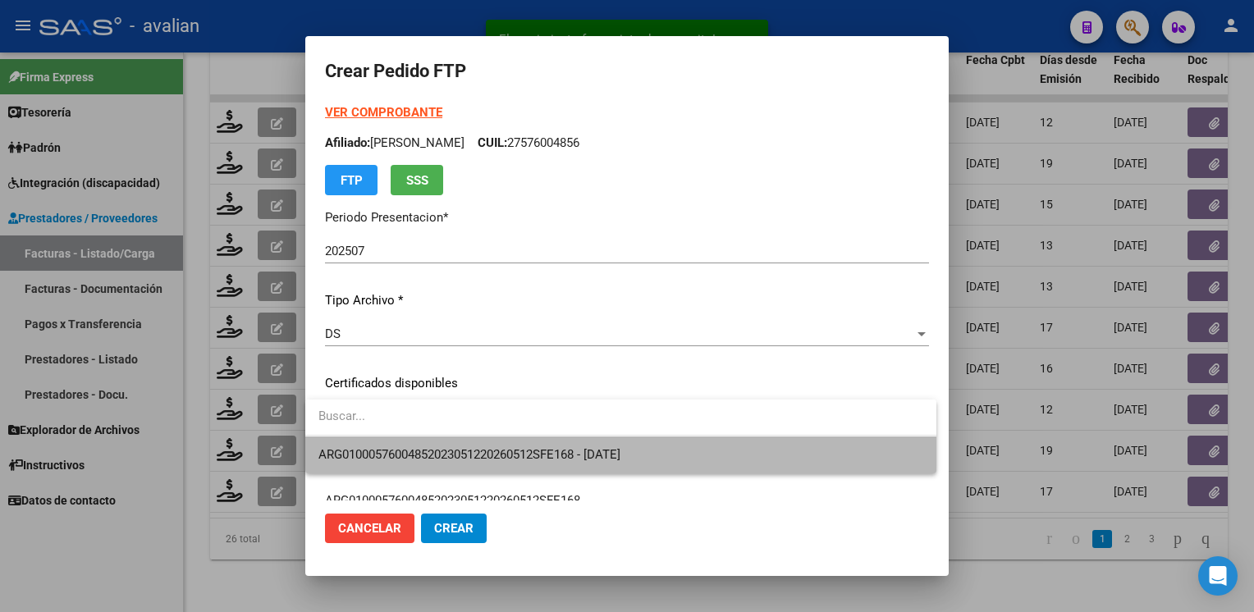
click at [366, 446] on span "ARG01000576004852023051220260512SFE168 - 2026-05-12" at bounding box center [620, 455] width 605 height 37
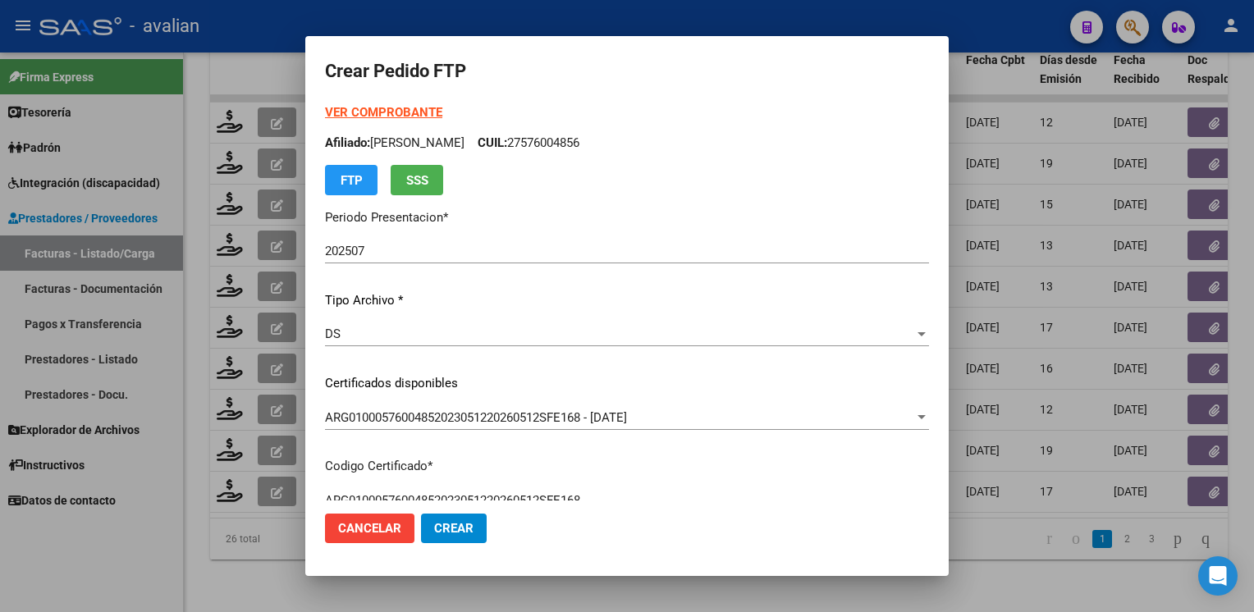
click at [596, 140] on p "Afiliado: BAREI MARTINA EMILIA CUIL: 27576004856" at bounding box center [627, 143] width 604 height 19
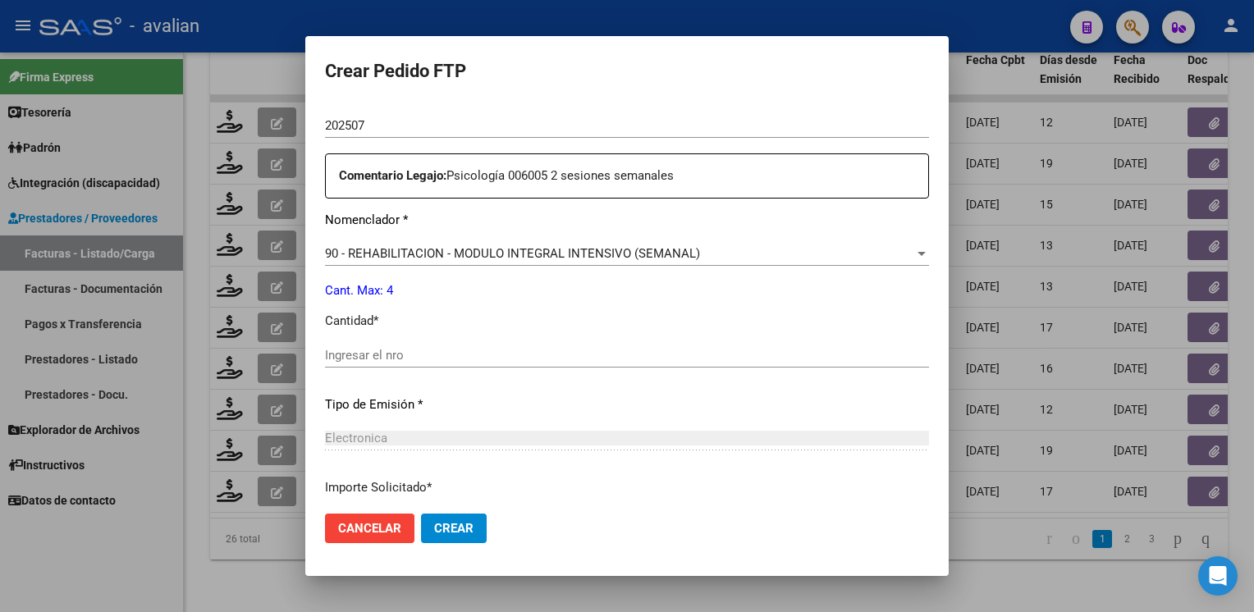
scroll to position [575, 0]
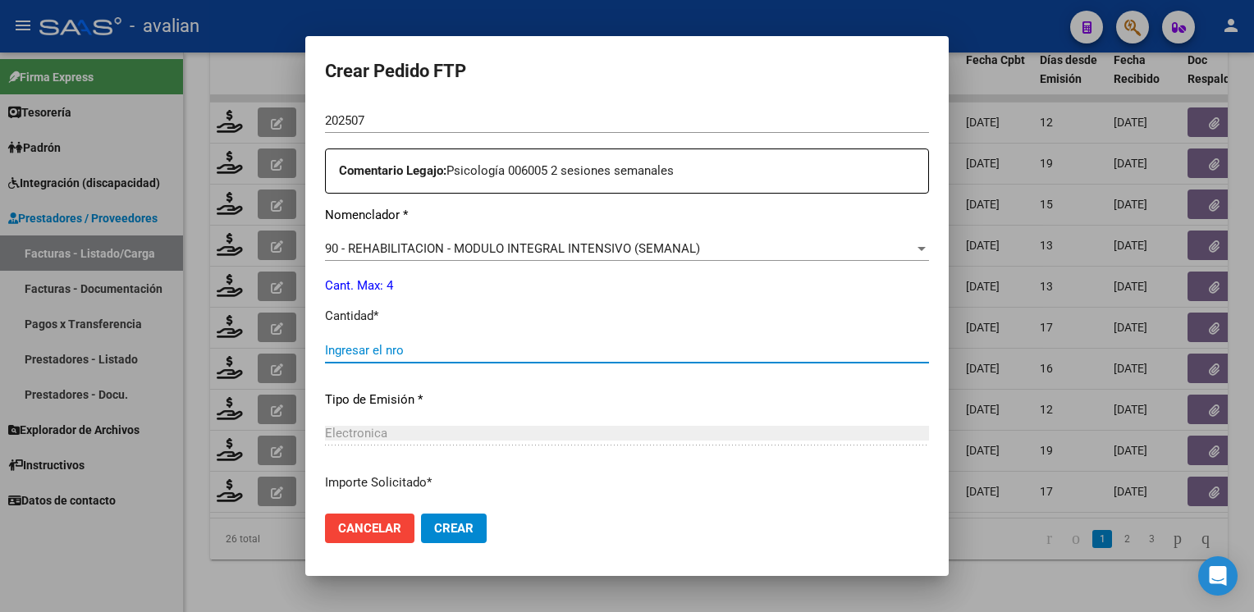
click at [383, 356] on input "Ingresar el nro" at bounding box center [627, 350] width 604 height 15
type input "4"
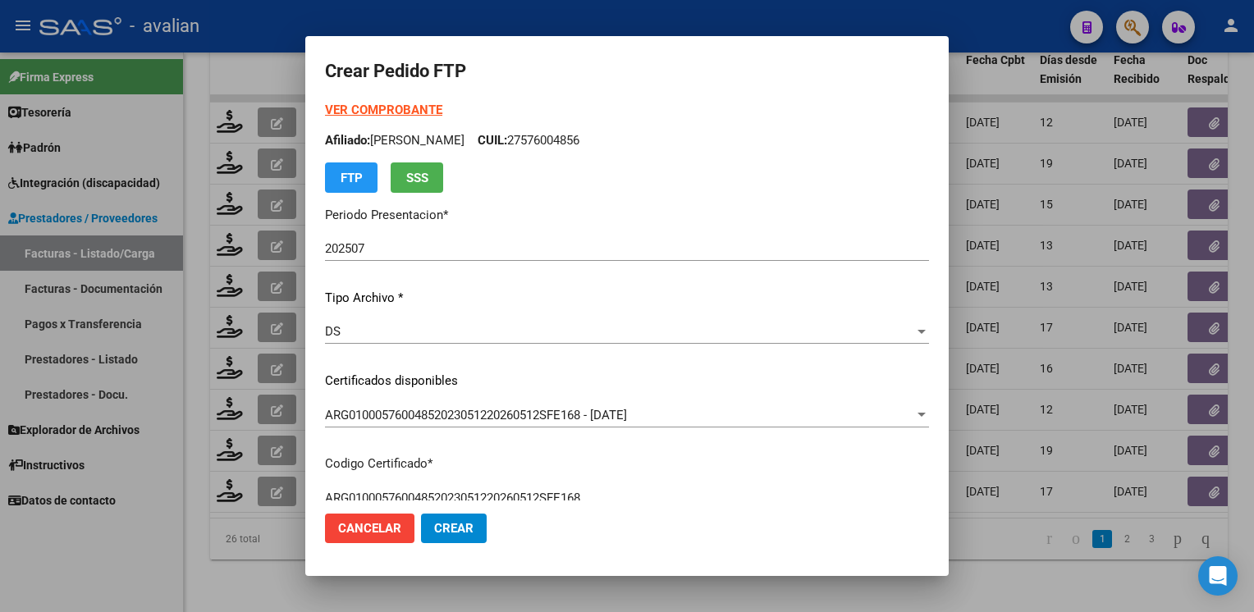
scroll to position [0, 0]
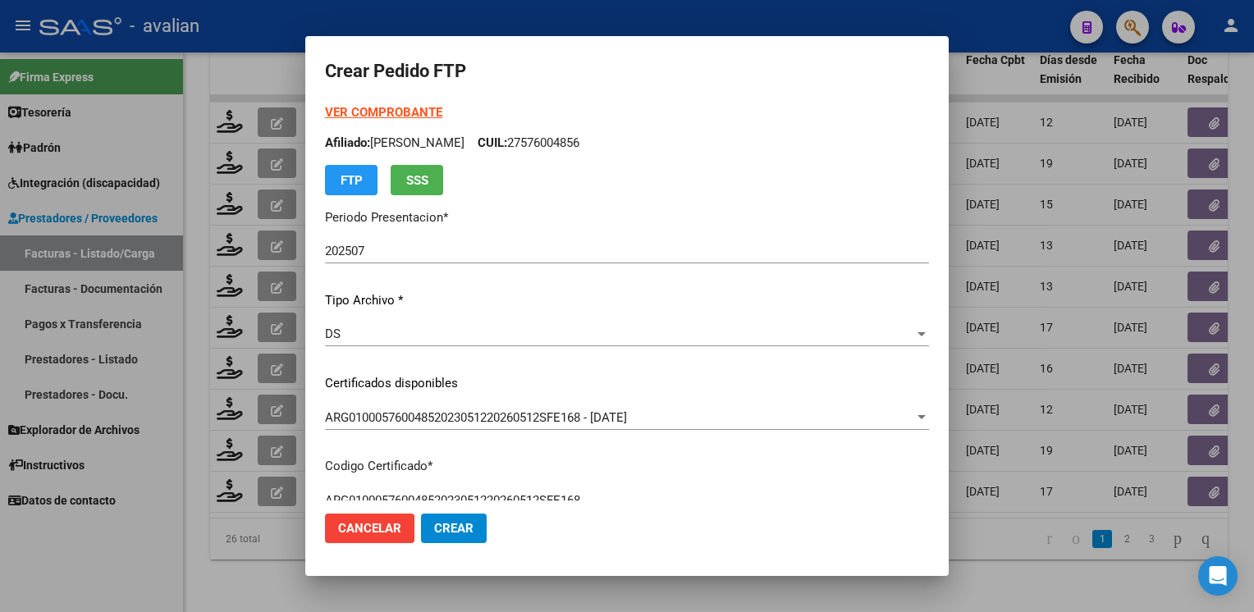
click at [375, 117] on strong "VER COMPROBANTE" at bounding box center [383, 112] width 117 height 15
click at [458, 533] on span "Crear" at bounding box center [453, 528] width 39 height 15
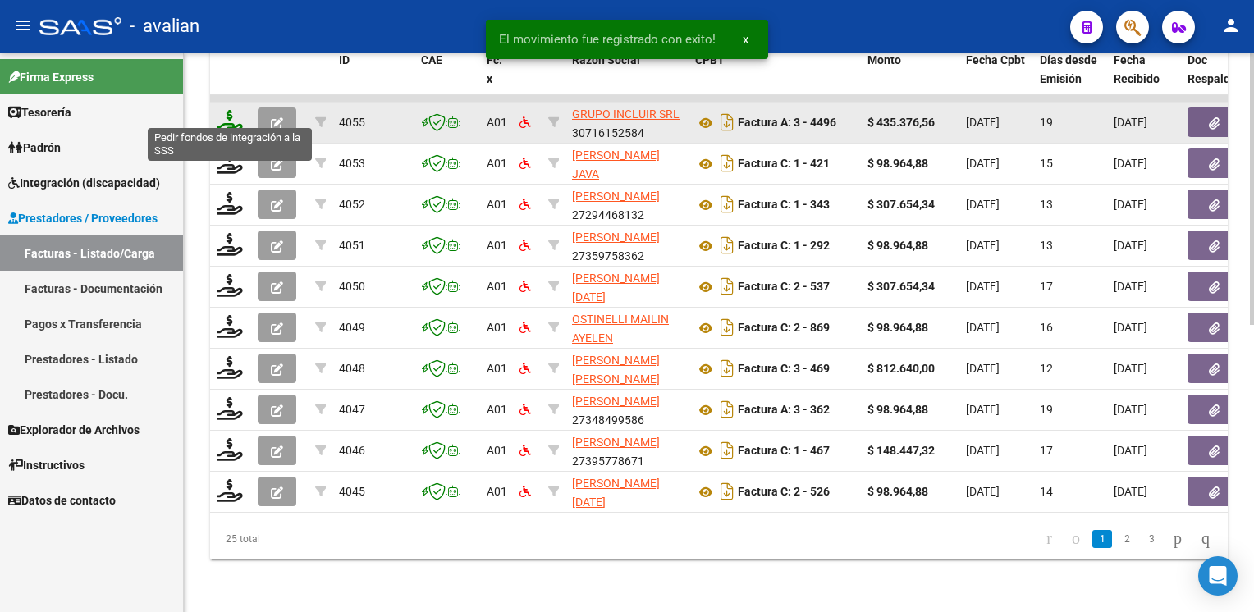
click at [222, 121] on icon at bounding box center [230, 121] width 26 height 23
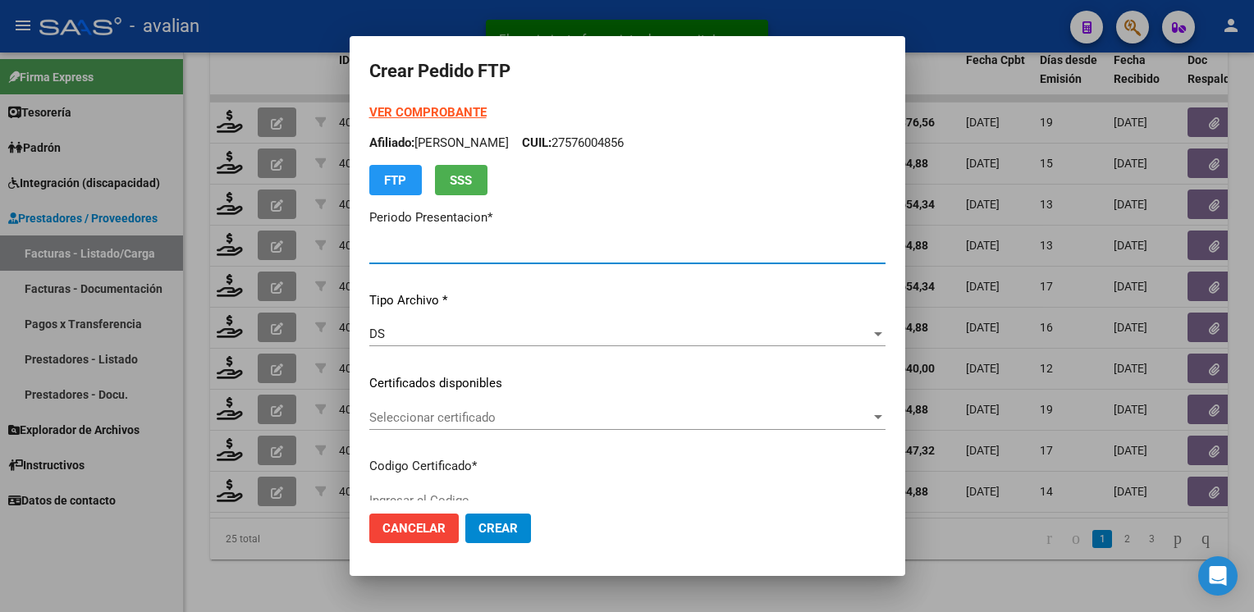
type input "202507"
type input "$ 435.376,56"
type input "ARG02000563005082020121020251210SFE168"
type input "2025-12-10"
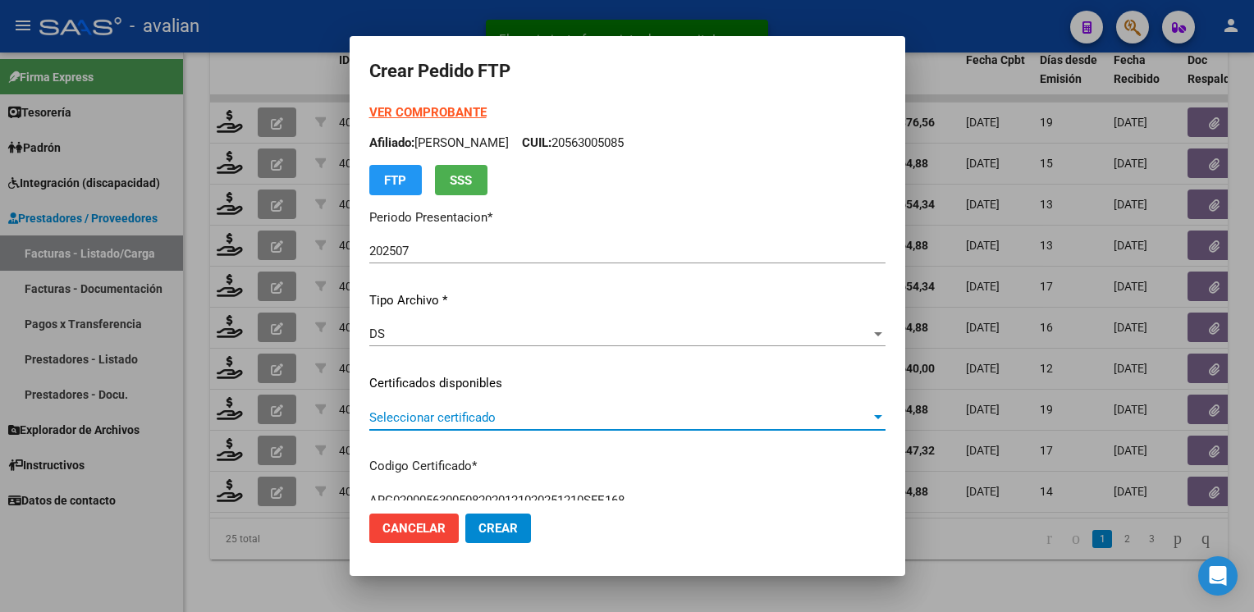
click at [396, 417] on span "Seleccionar certificado" at bounding box center [620, 417] width 502 height 15
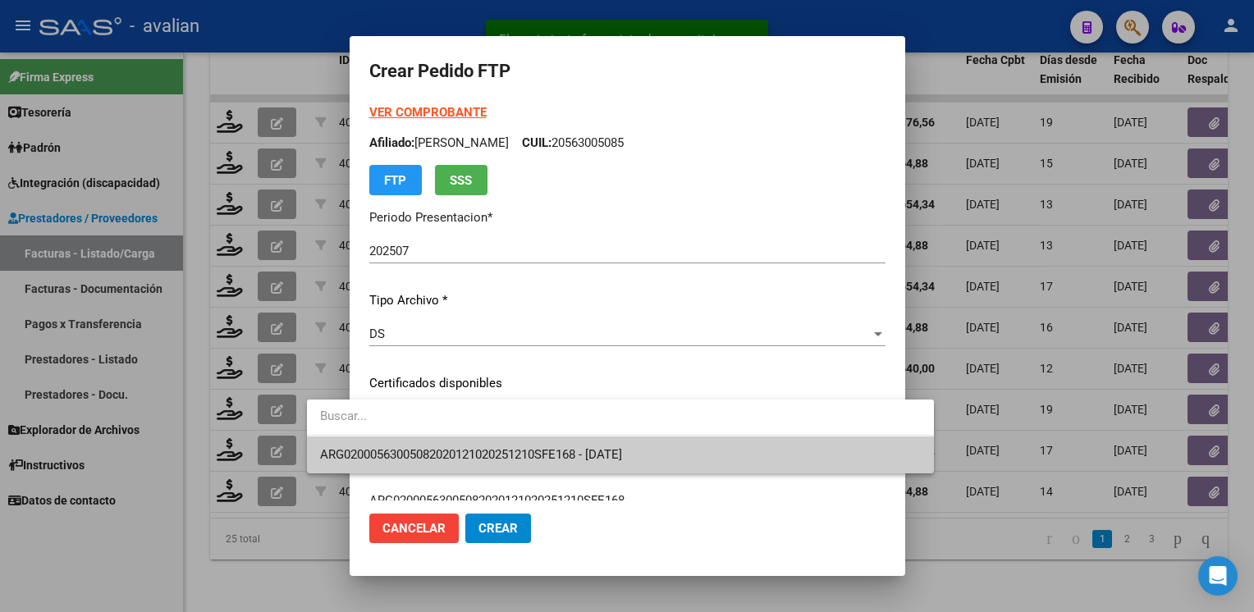
drag, startPoint x: 396, startPoint y: 417, endPoint x: 397, endPoint y: 451, distance: 34.5
click at [395, 450] on span "ARG02000563005082020121020251210SFE168 - 2025-12-10" at bounding box center [471, 454] width 302 height 15
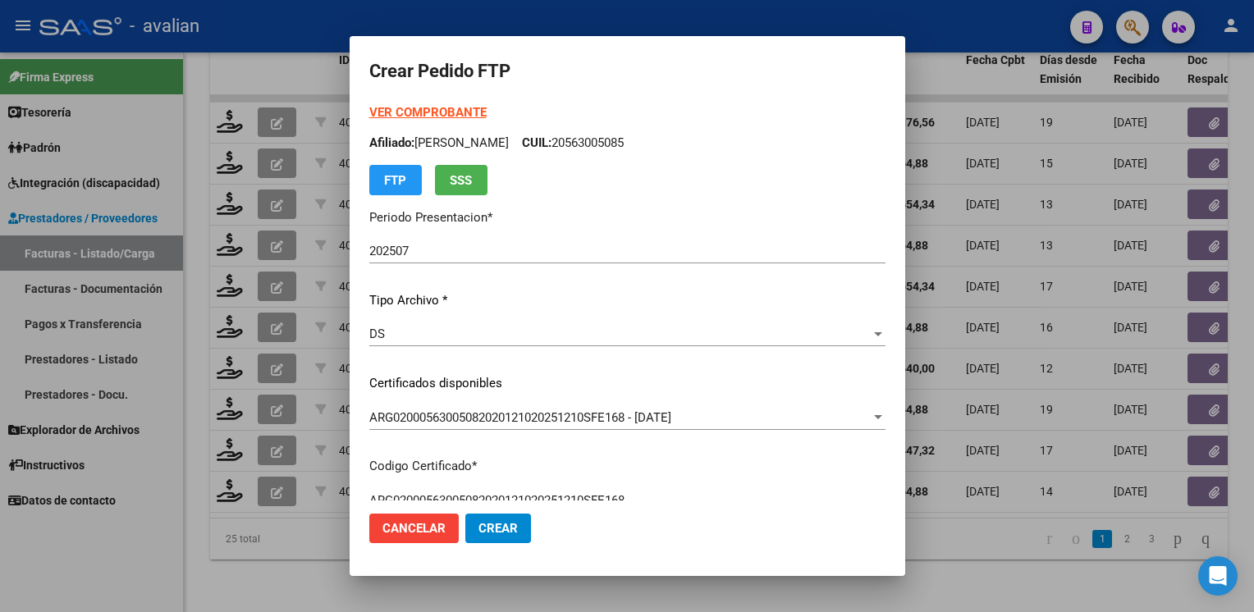
click at [598, 144] on p "Afiliado: GAGLIARDI DANTE GABRIEL CUIL: 20563005085" at bounding box center [627, 143] width 516 height 19
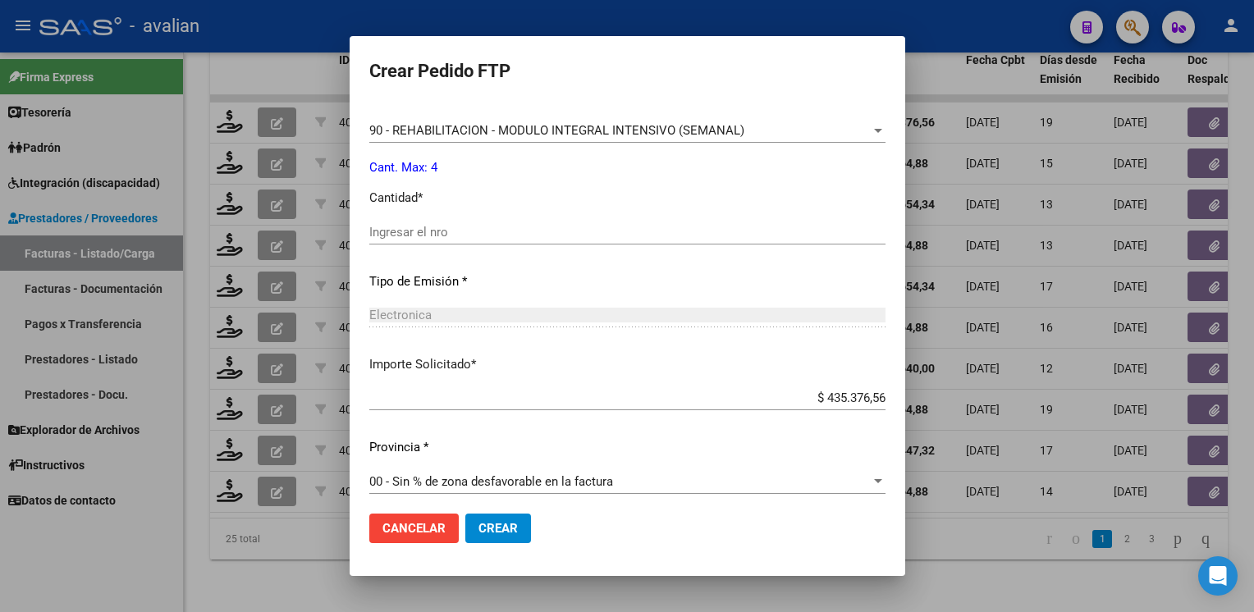
scroll to position [700, 0]
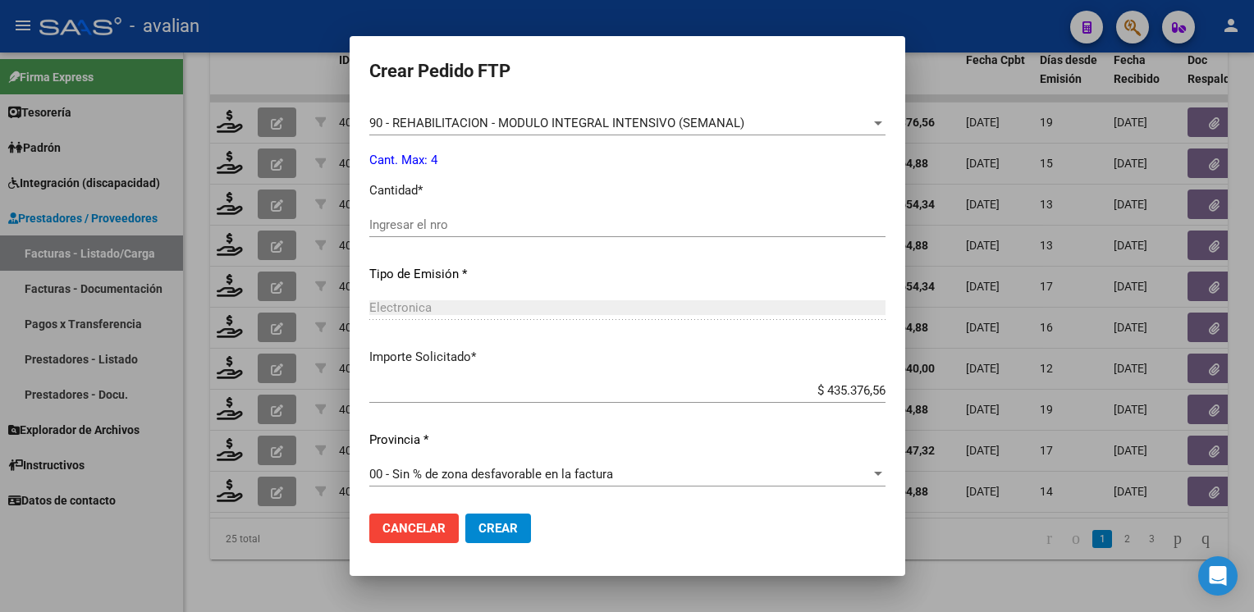
click at [435, 222] on input "Ingresar el nro" at bounding box center [627, 225] width 516 height 15
type input "4"
click at [479, 524] on span "Crear" at bounding box center [498, 528] width 39 height 15
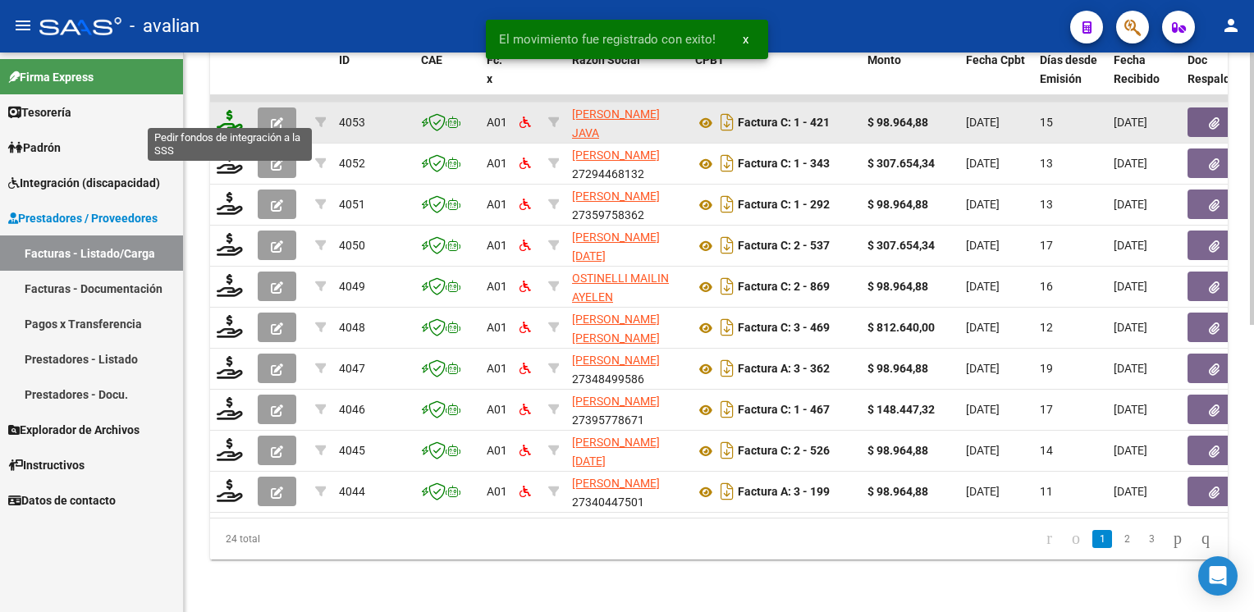
click at [218, 114] on icon at bounding box center [230, 121] width 26 height 23
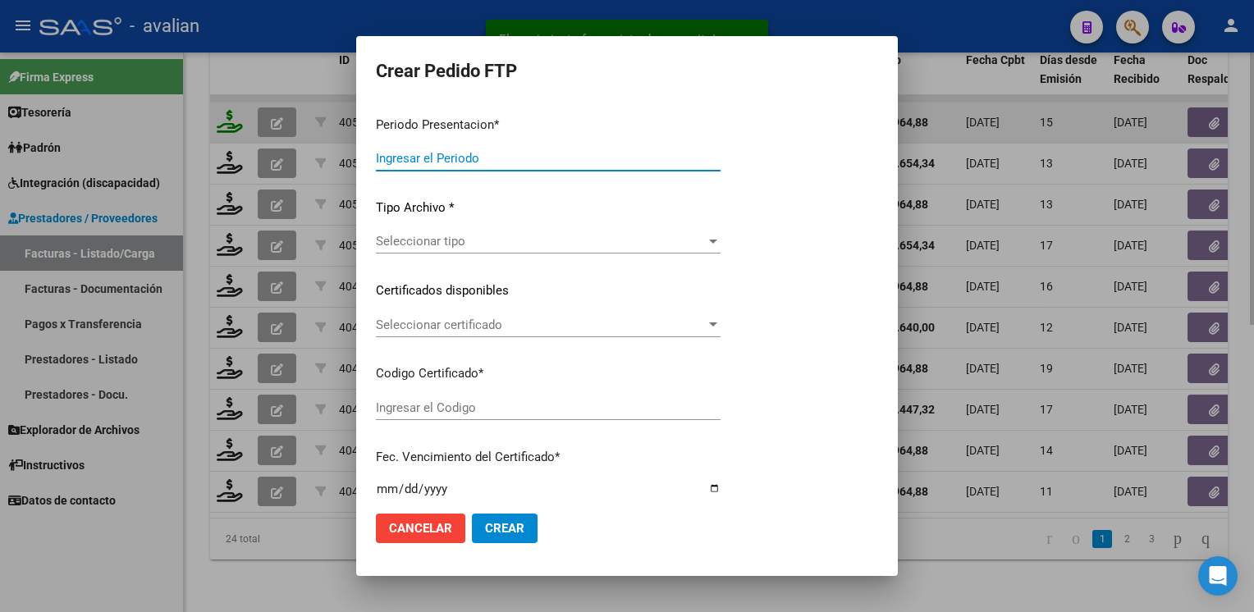
type input "202507"
type input "$ 98.964,88"
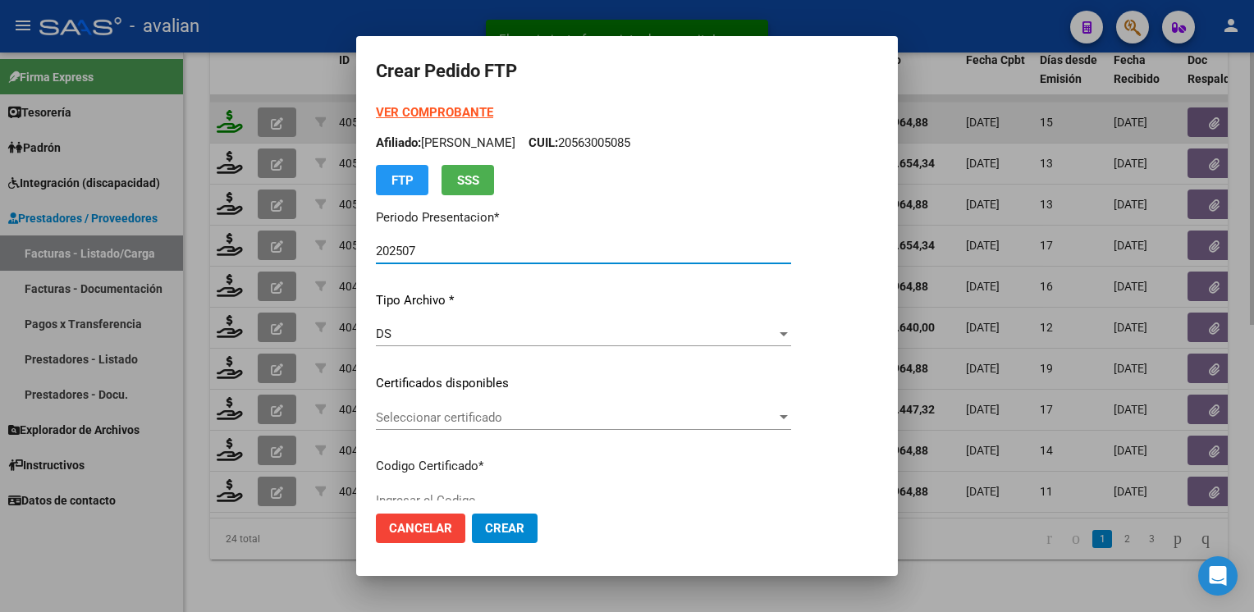
type input "ARG01000595349682024070220260702COR472"
type input "2026-07-02"
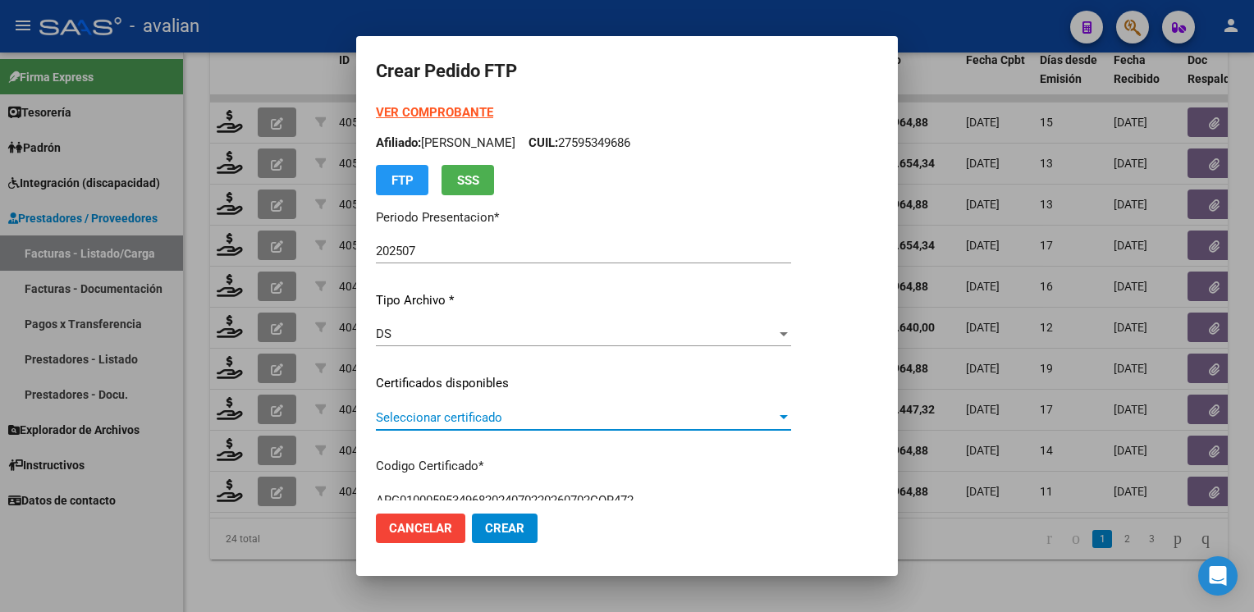
click at [445, 414] on span "Seleccionar certificado" at bounding box center [576, 417] width 401 height 15
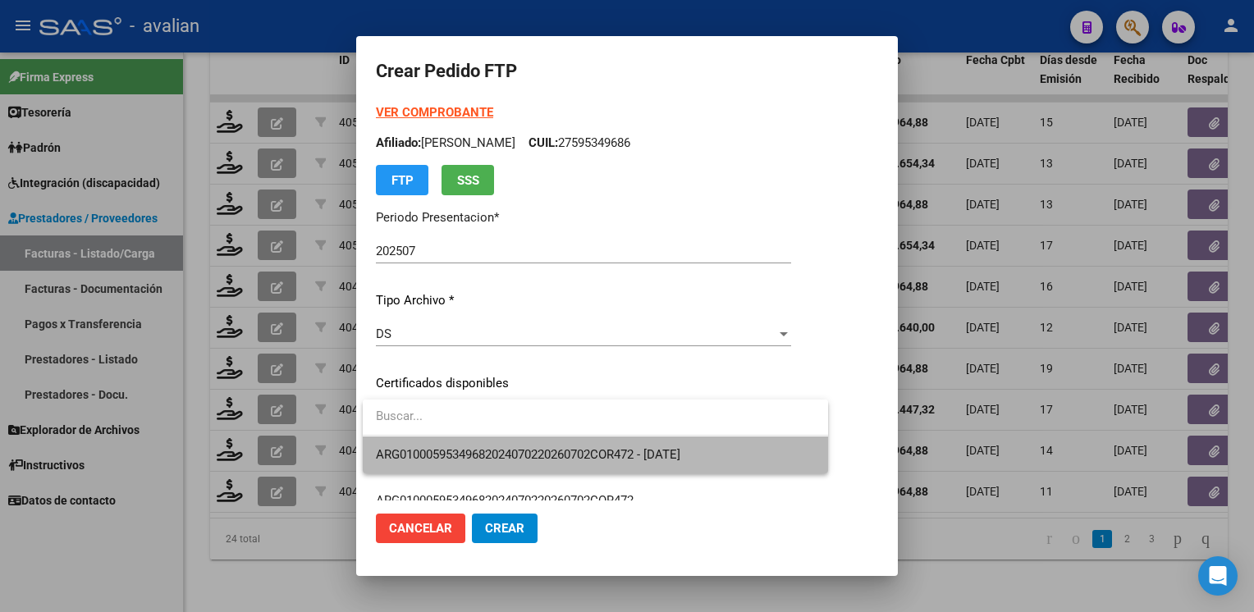
click at [443, 442] on span "ARG01000595349682024070220260702COR472 - 2026-07-02" at bounding box center [595, 455] width 439 height 37
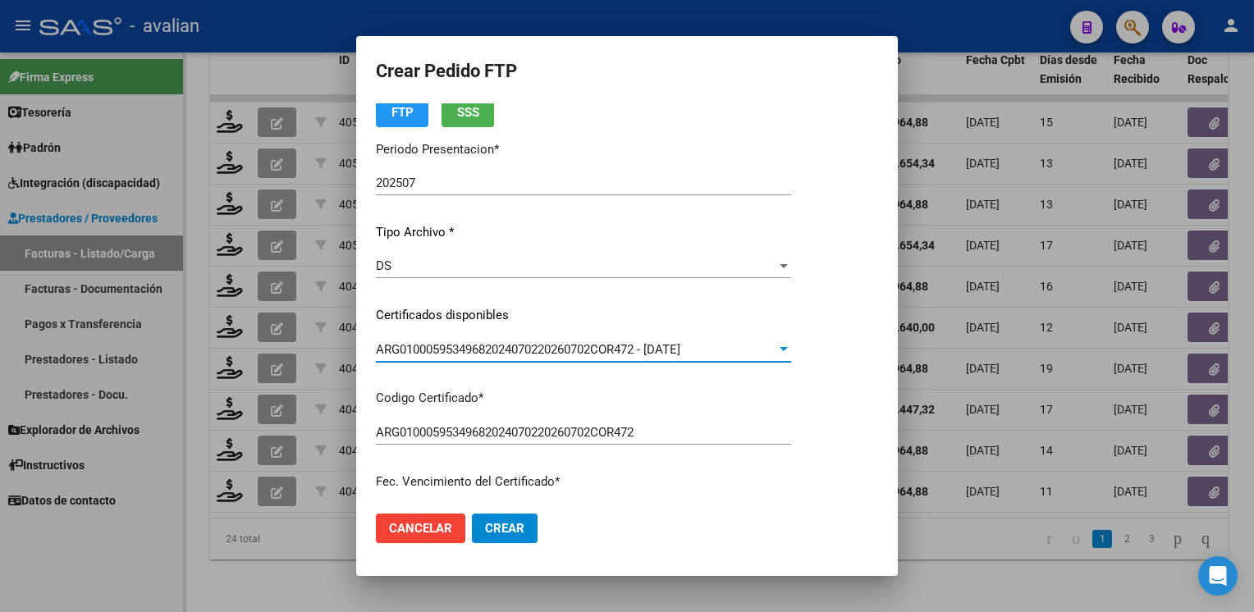
scroll to position [0, 0]
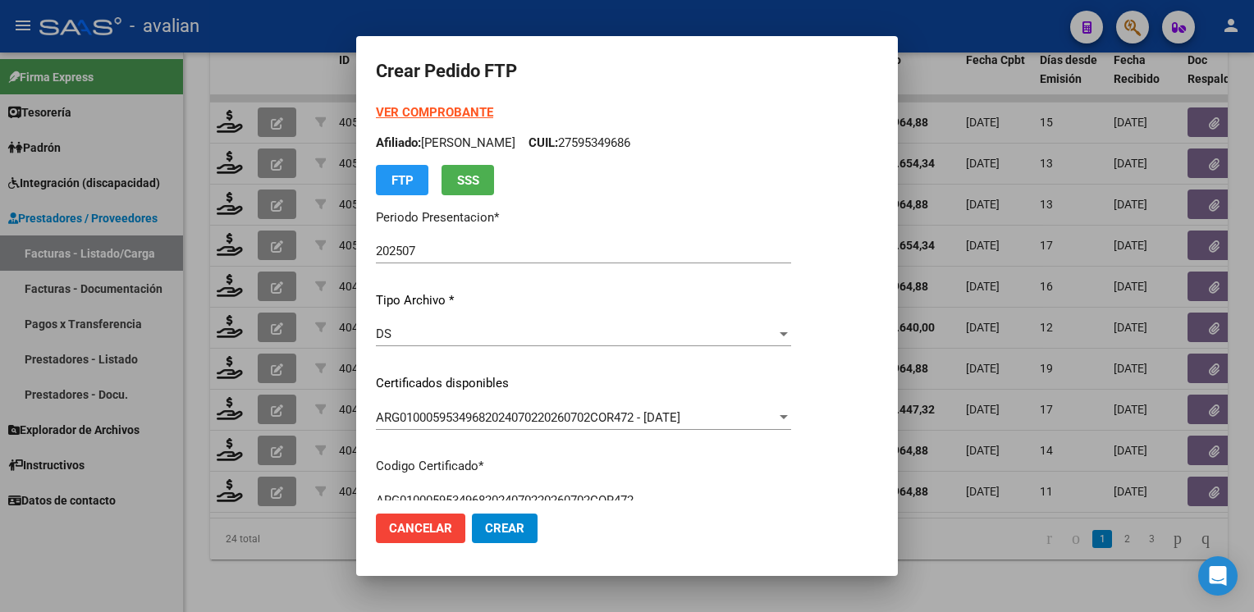
click at [617, 146] on p "Afiliado: GALLO CANO UMA CUIL: 27595349686" at bounding box center [583, 143] width 415 height 19
click at [447, 111] on strong "VER COMPROBANTE" at bounding box center [434, 112] width 117 height 15
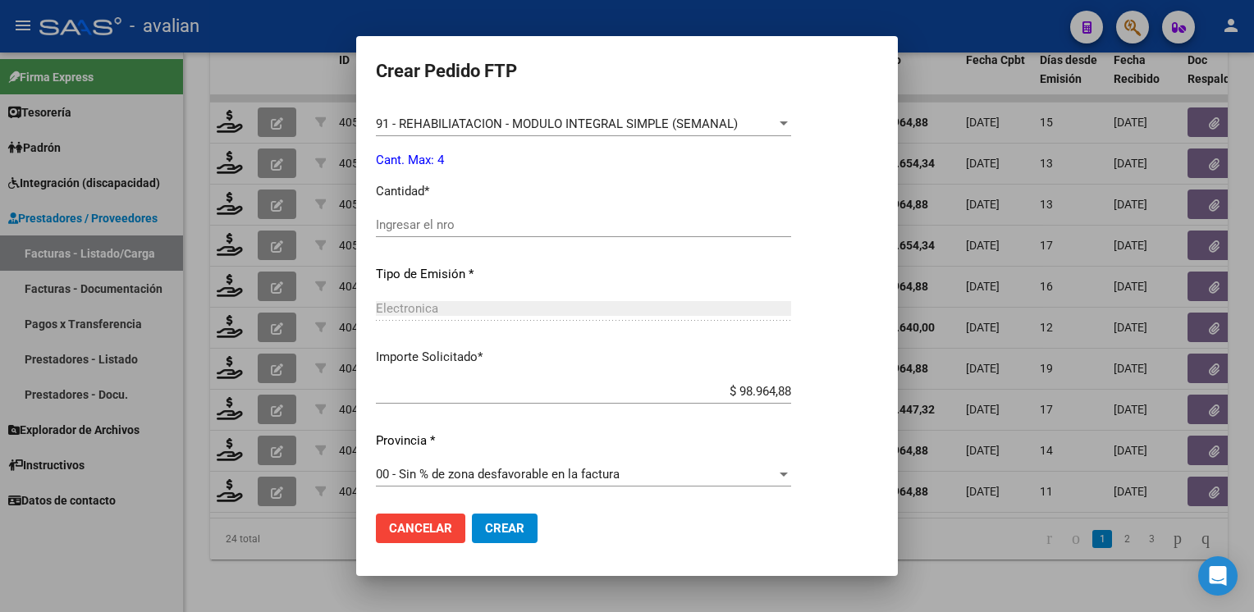
scroll to position [657, 0]
click at [440, 221] on input "Ingresar el nro" at bounding box center [583, 224] width 415 height 15
type input "4"
click at [495, 536] on span "Crear" at bounding box center [504, 528] width 39 height 15
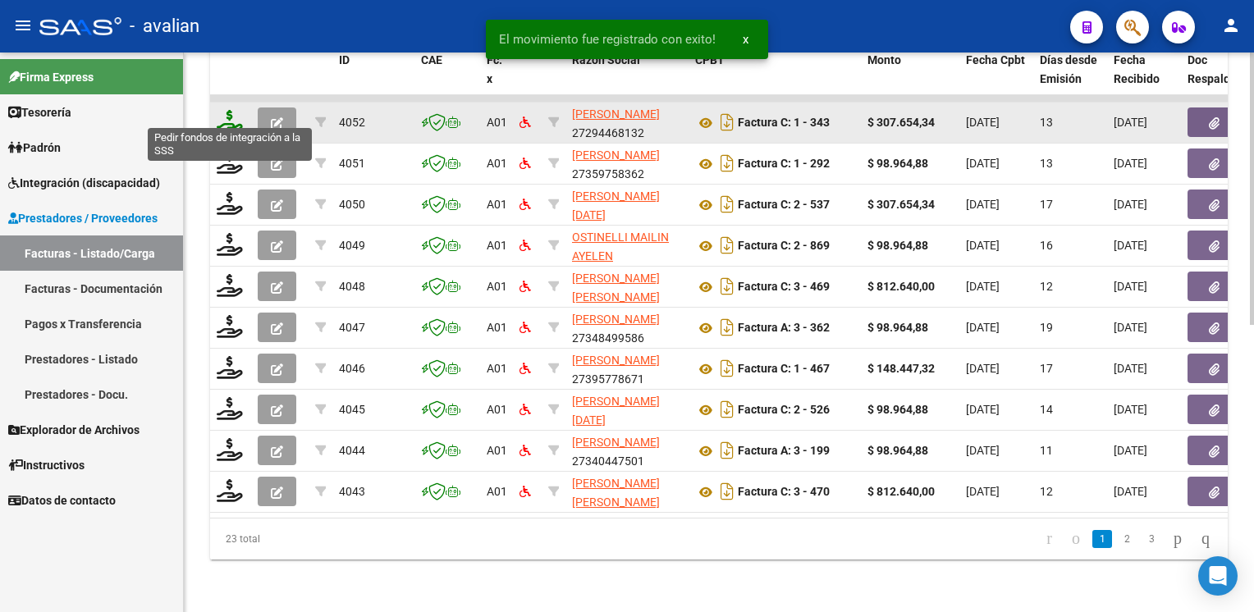
click at [222, 113] on icon at bounding box center [230, 121] width 26 height 23
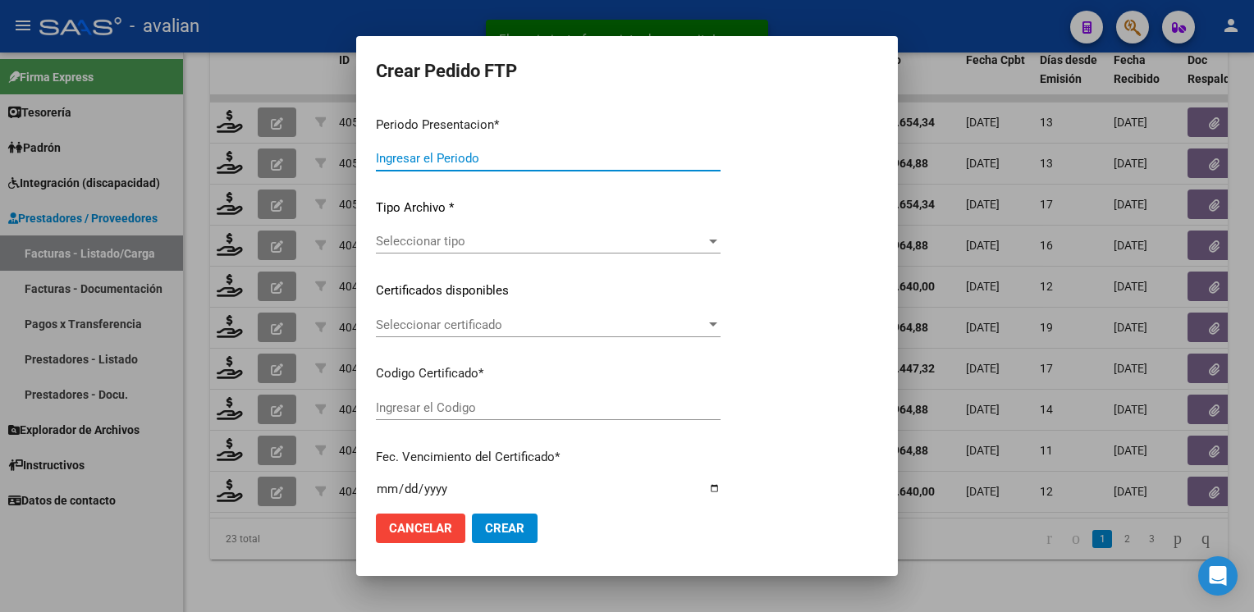
type input "202507"
type input "$ 307.654,34"
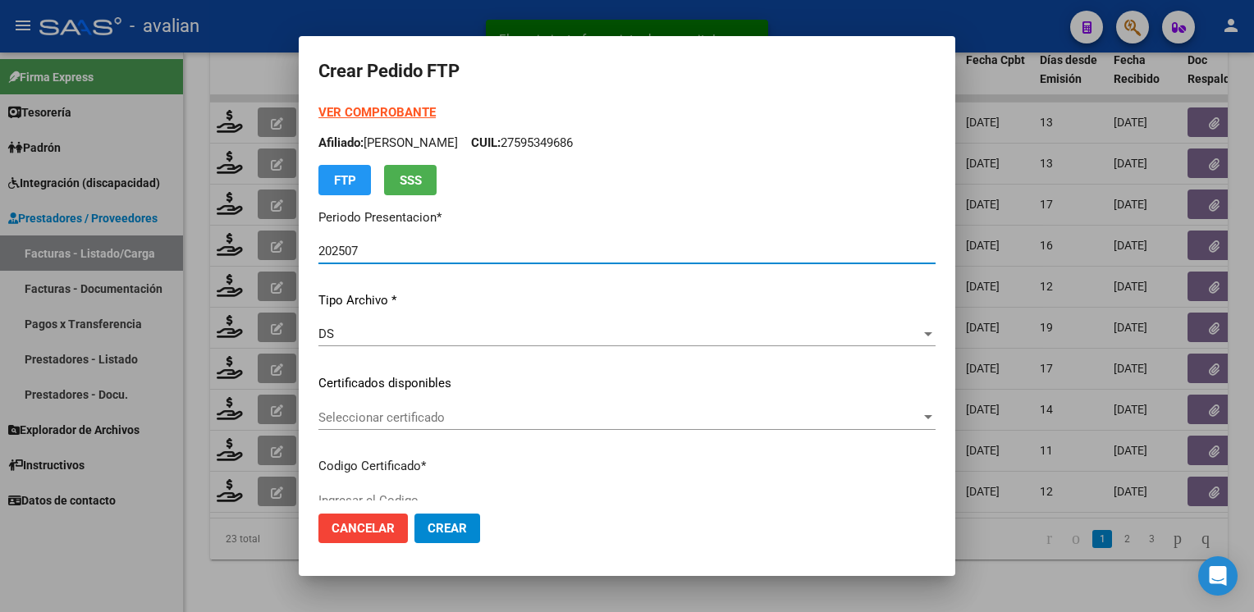
type input "ARG01000549402932020081320250813COR263"
type input "2025-08-13"
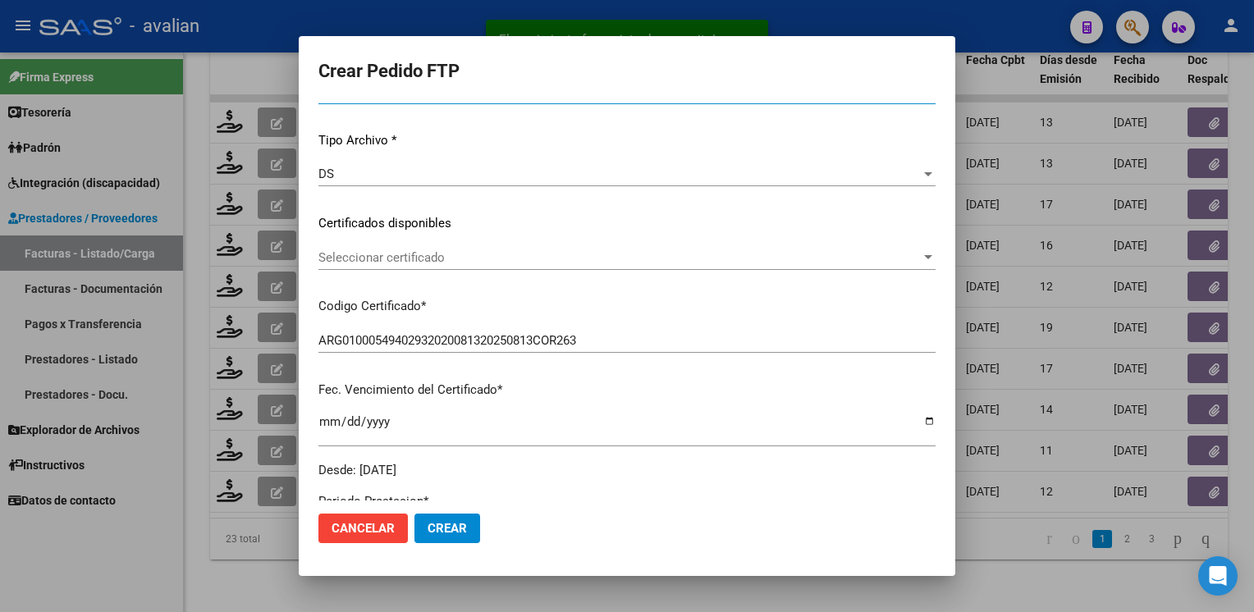
scroll to position [164, 0]
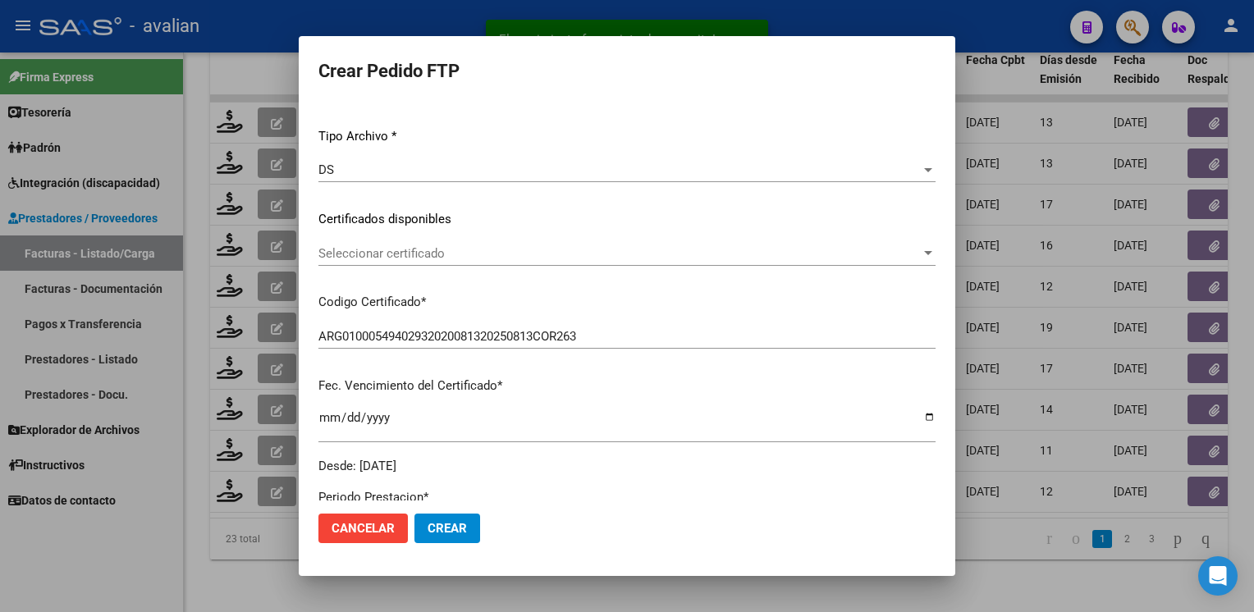
click at [430, 242] on div "Seleccionar certificado Seleccionar certificado" at bounding box center [626, 253] width 617 height 25
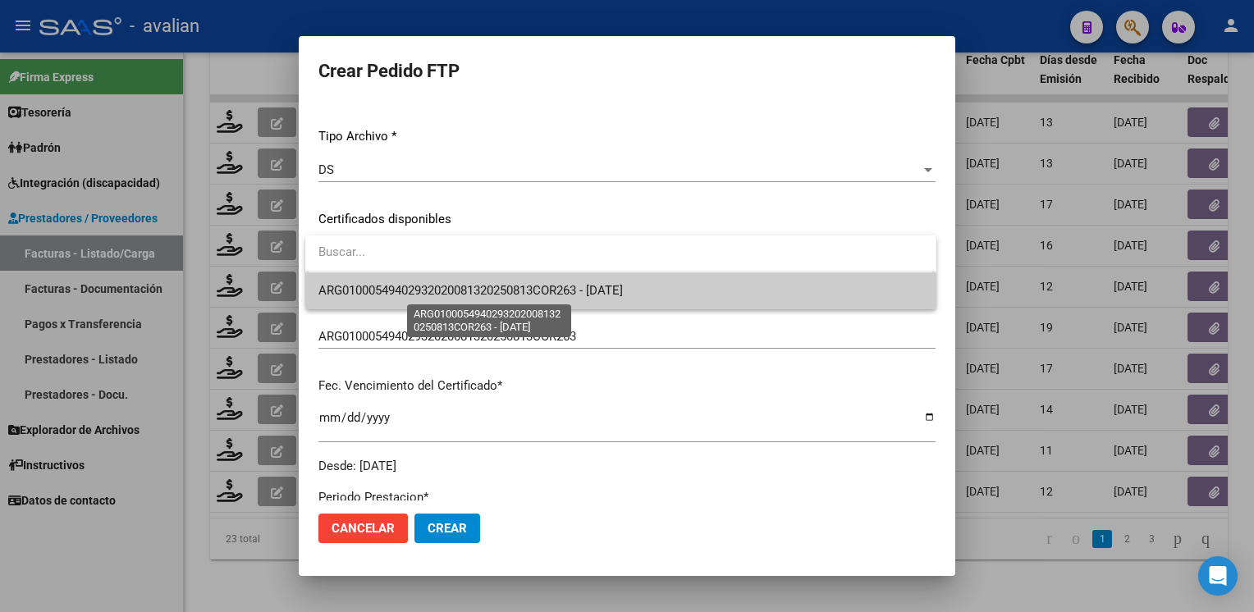
click at [414, 295] on span "ARG01000549402932020081320250813COR263 - 2025-08-13" at bounding box center [470, 290] width 305 height 15
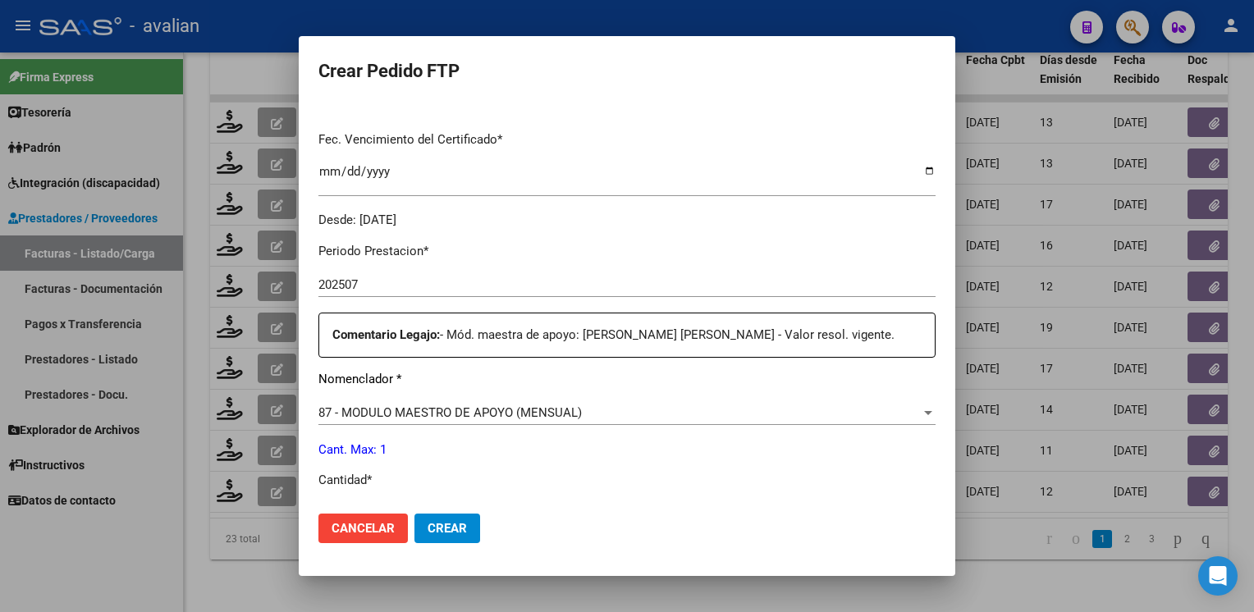
scroll to position [492, 0]
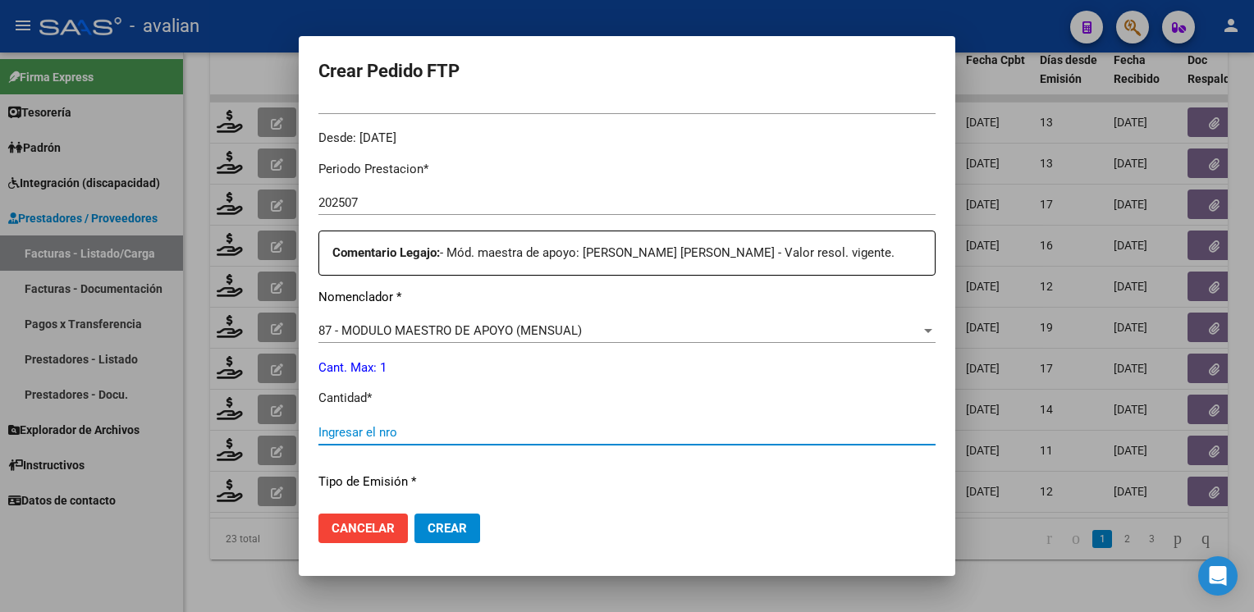
click at [361, 427] on input "Ingresar el nro" at bounding box center [626, 432] width 617 height 15
type input "1"
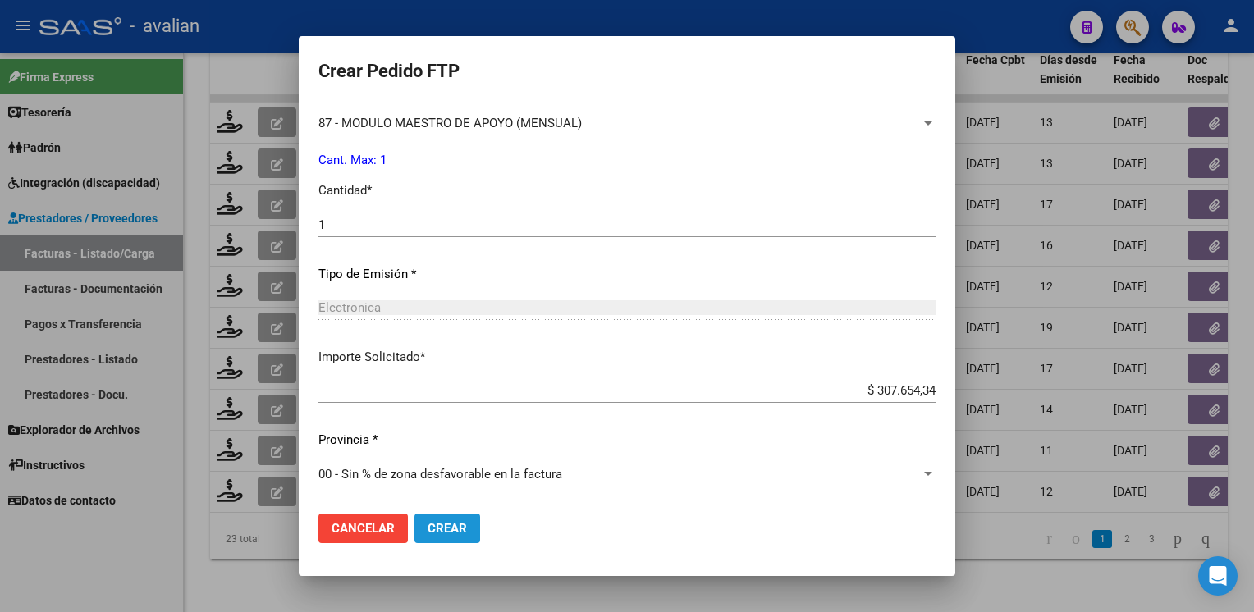
click at [460, 536] on span "Crear" at bounding box center [447, 528] width 39 height 15
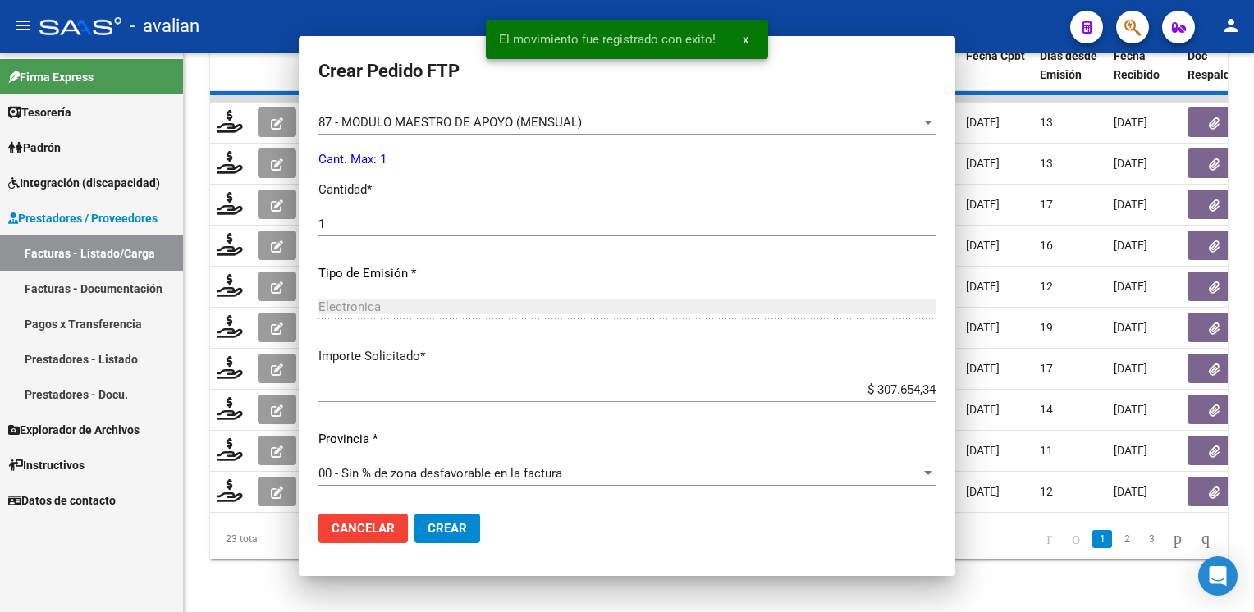
scroll to position [0, 0]
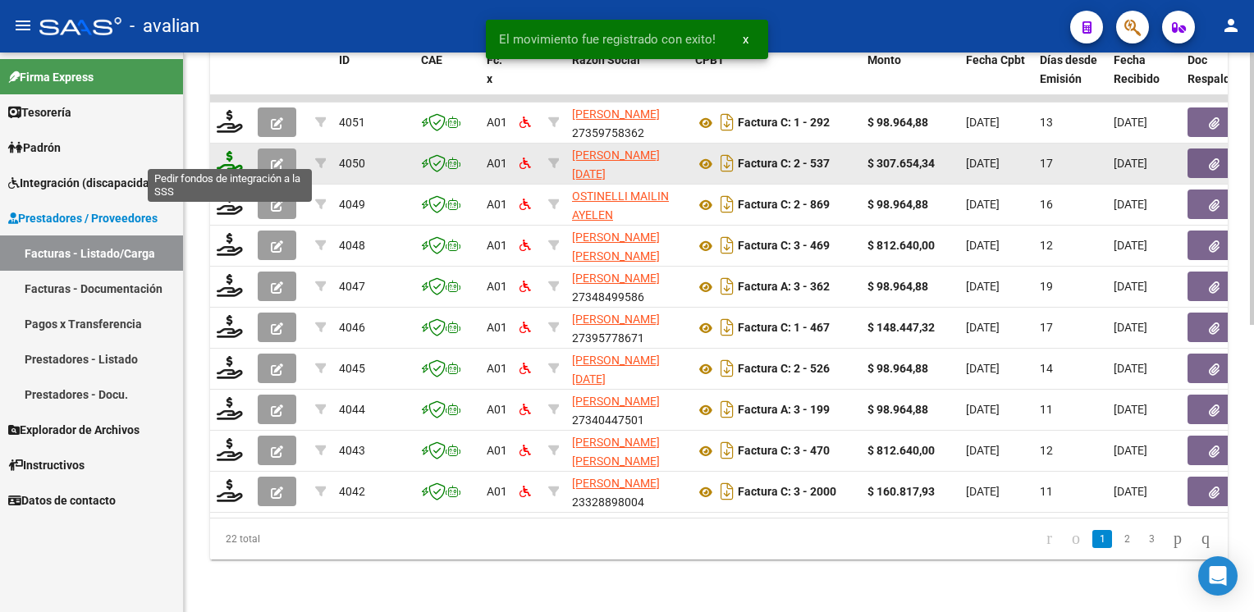
click at [229, 158] on icon at bounding box center [230, 162] width 26 height 23
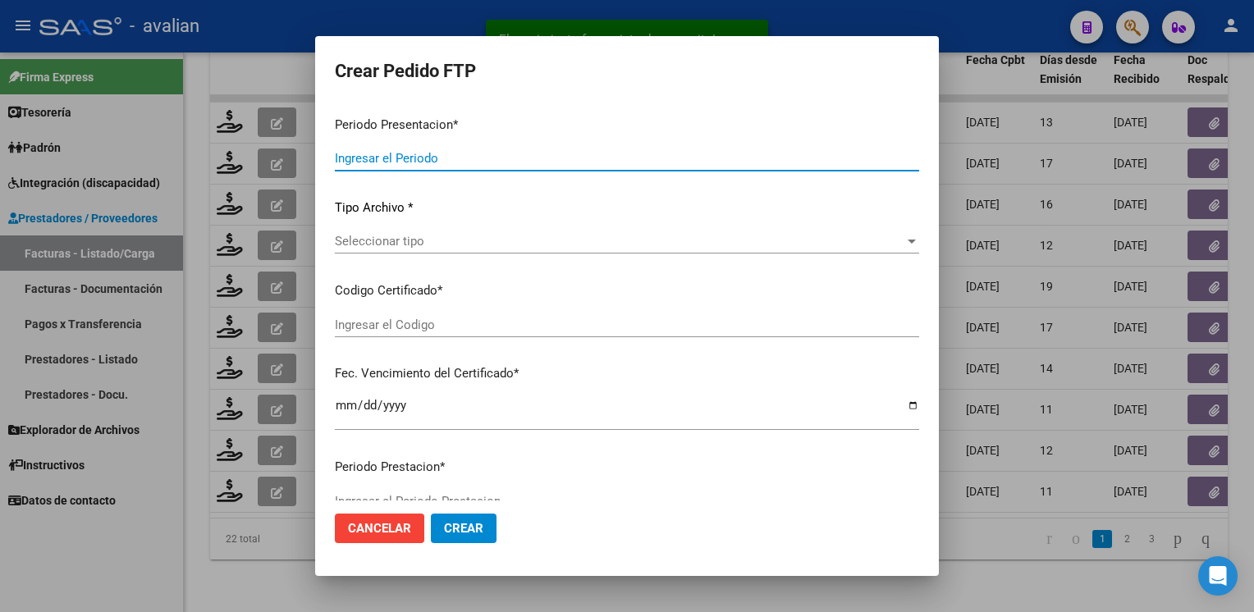
type input "202507"
type input "$ 307.654,34"
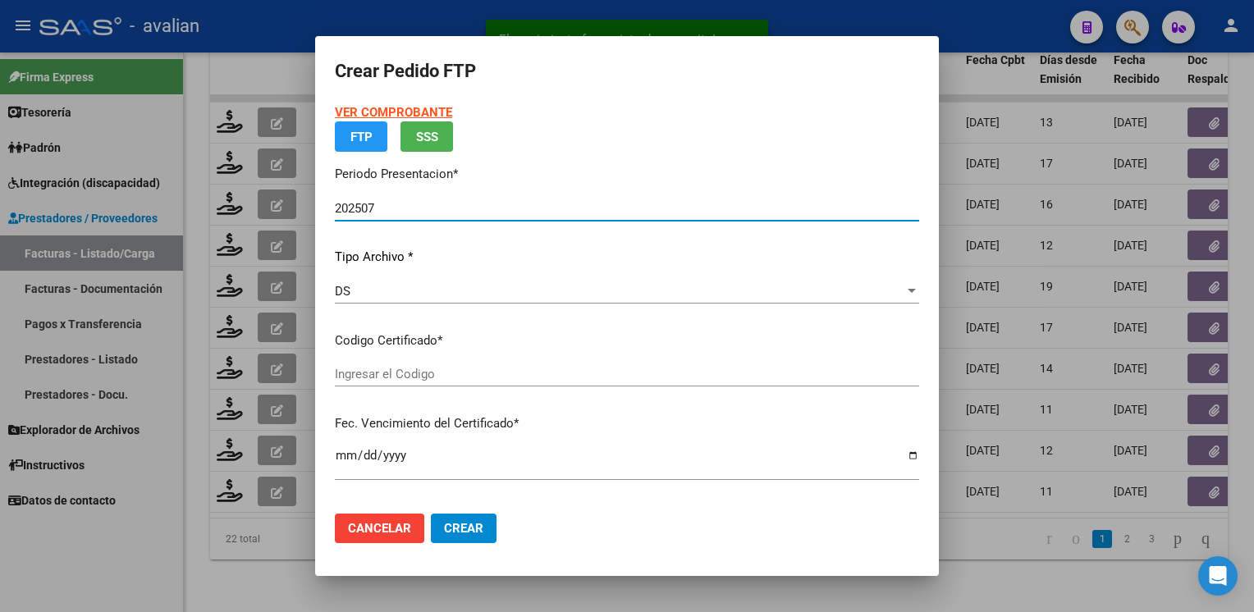
type input "ARG02000537823782020021920260219COR477"
type input "2026-02-19"
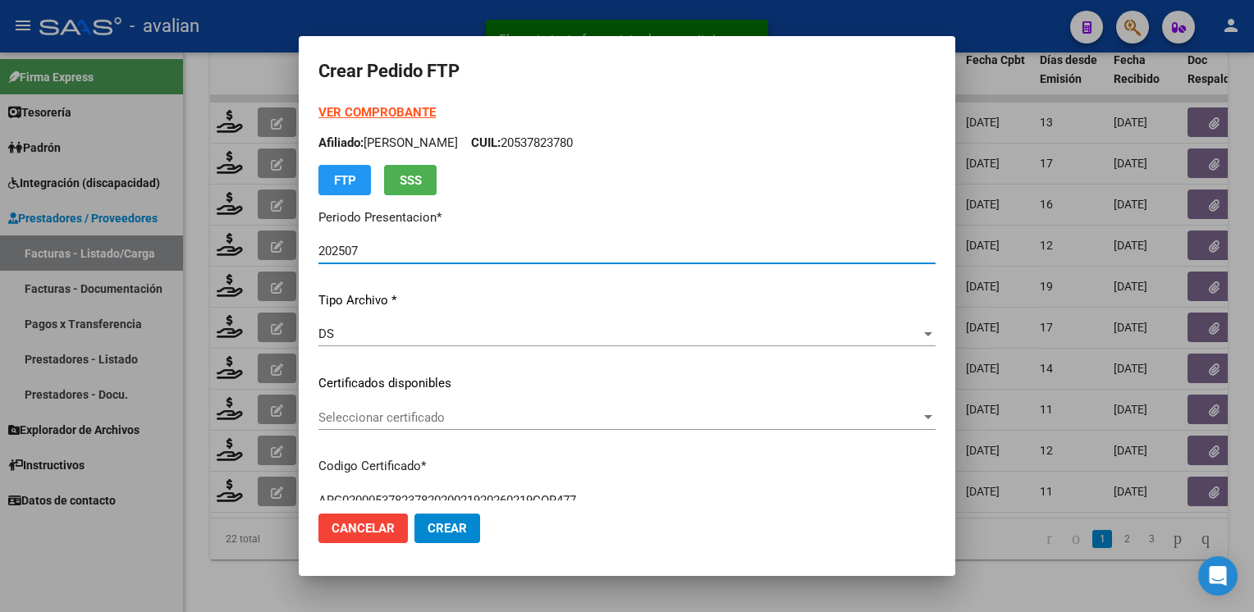
click at [396, 414] on span "Seleccionar certificado" at bounding box center [619, 417] width 602 height 15
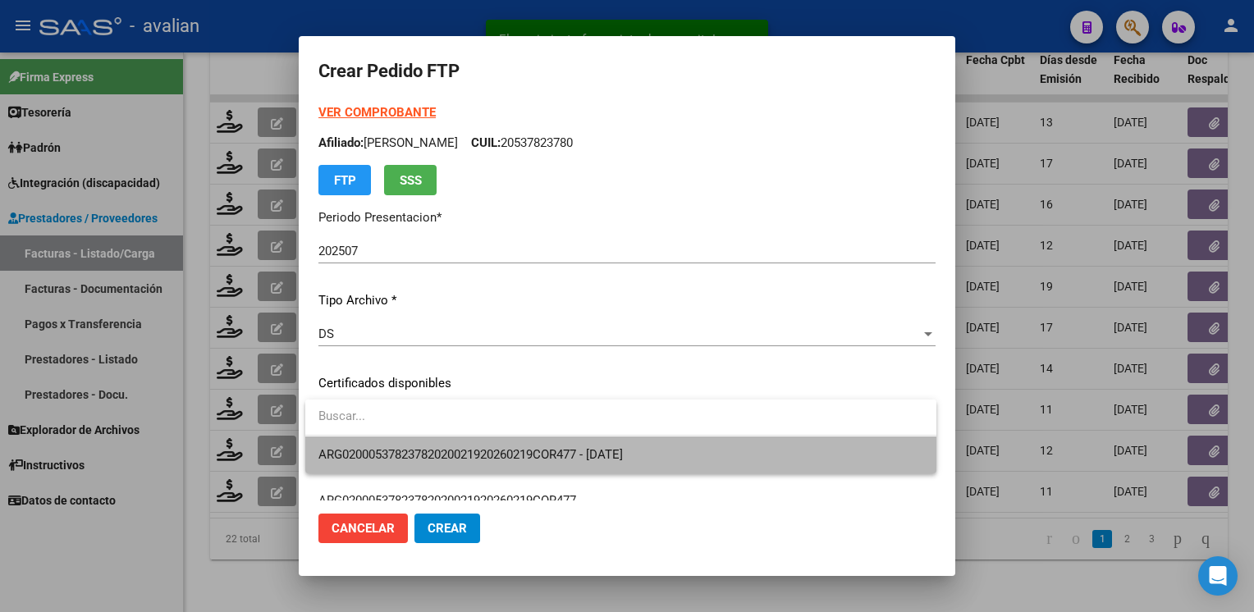
click at [396, 445] on span "ARG02000537823782020021920260219COR477 - 2026-02-19" at bounding box center [620, 455] width 605 height 37
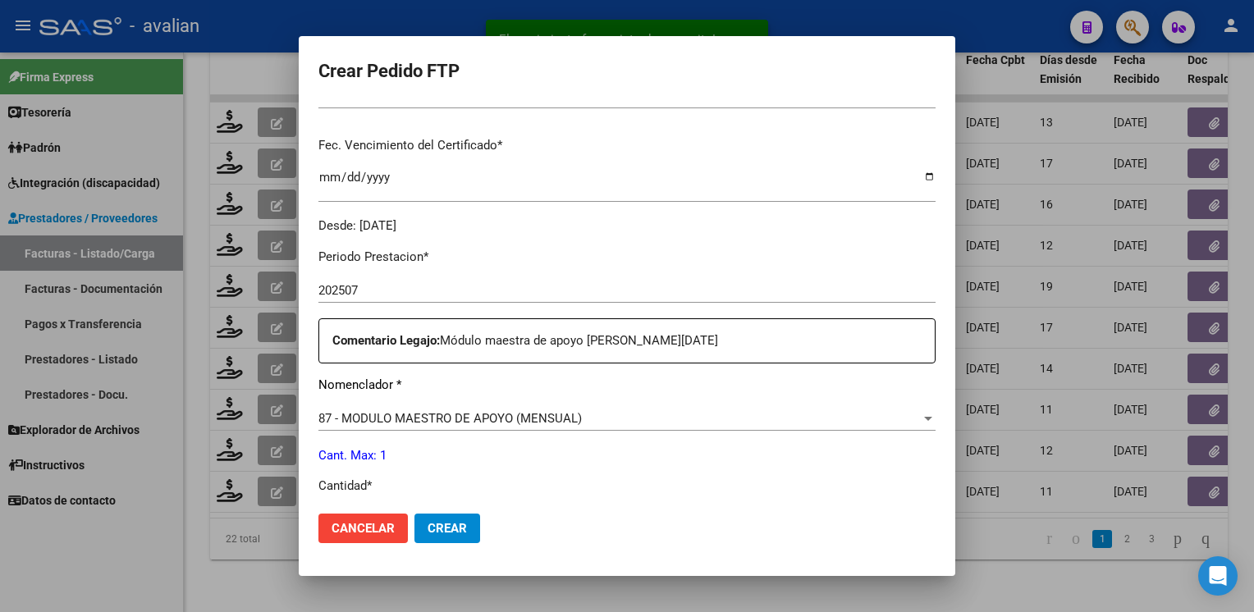
scroll to position [492, 0]
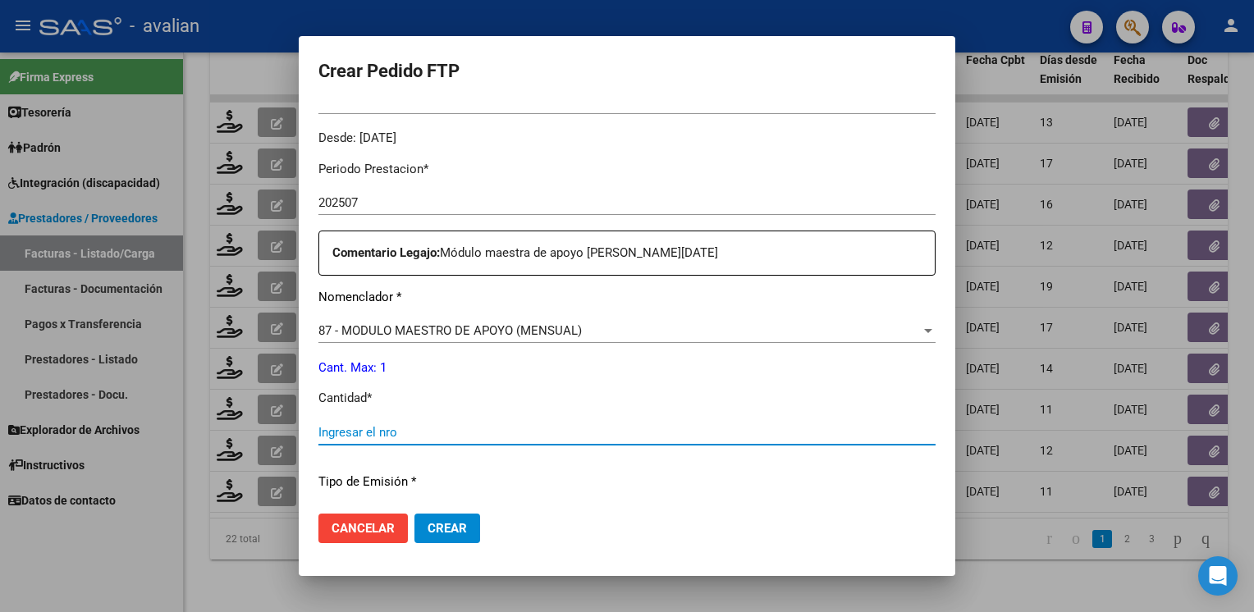
click at [386, 432] on input "Ingresar el nro" at bounding box center [626, 432] width 617 height 15
type input "1"
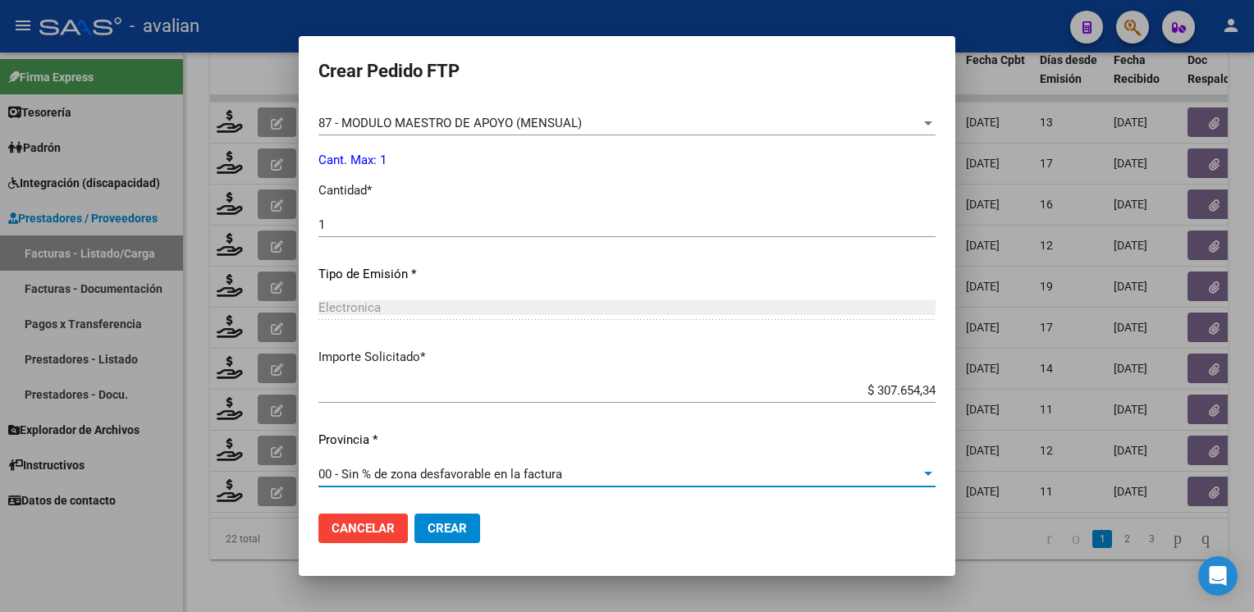
click at [437, 529] on span "Crear" at bounding box center [447, 528] width 39 height 15
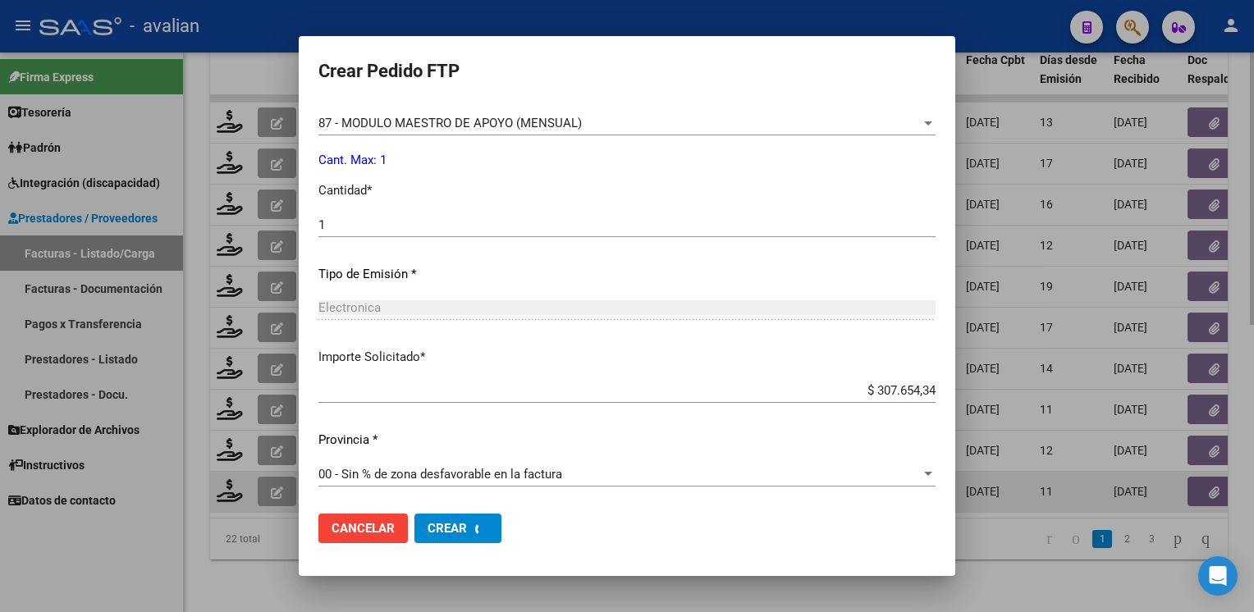
scroll to position [0, 0]
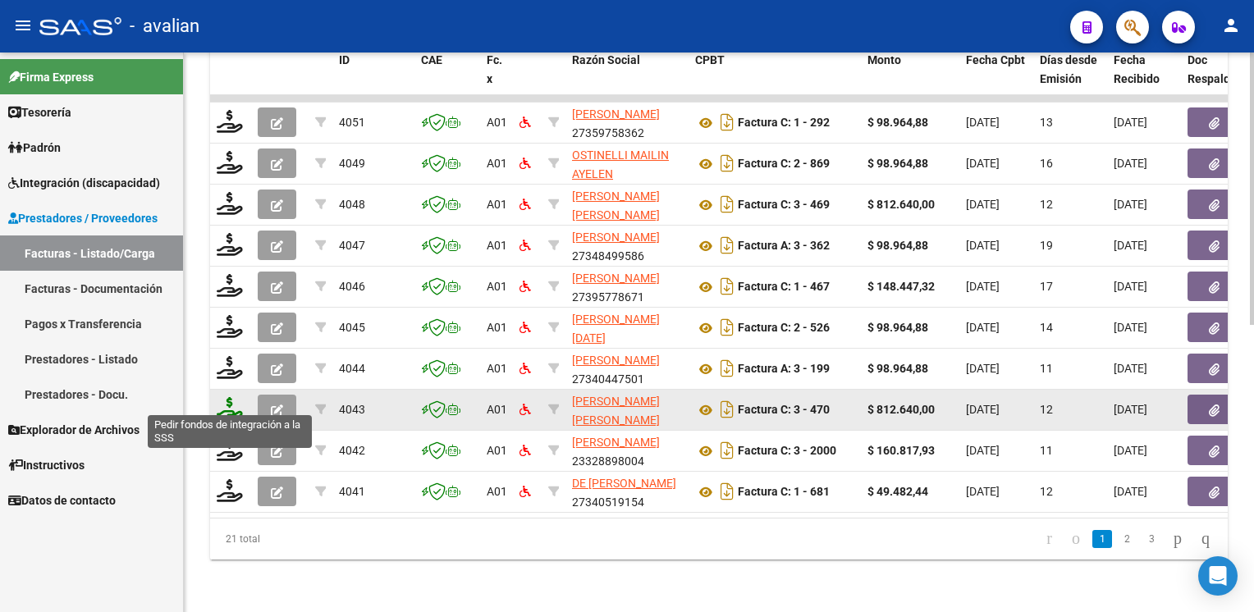
click at [233, 404] on icon at bounding box center [230, 408] width 26 height 23
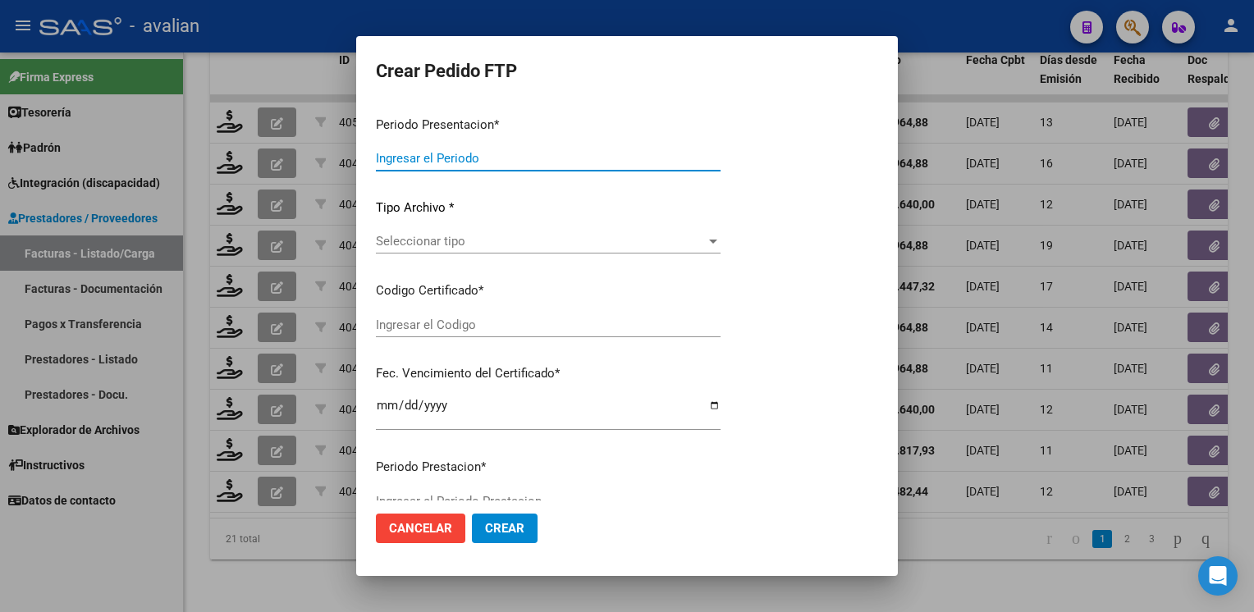
type input "202507"
type input "$ 812.640,00"
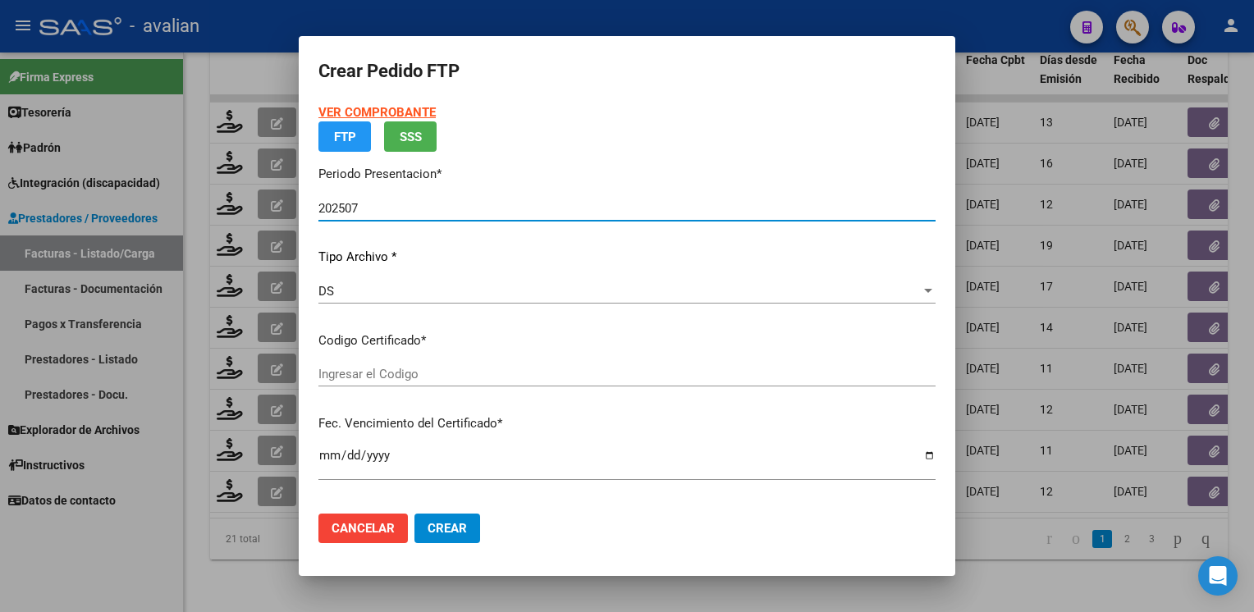
type input "ARG02000569127462020111920251119SAL121"
type input "2025-11-19"
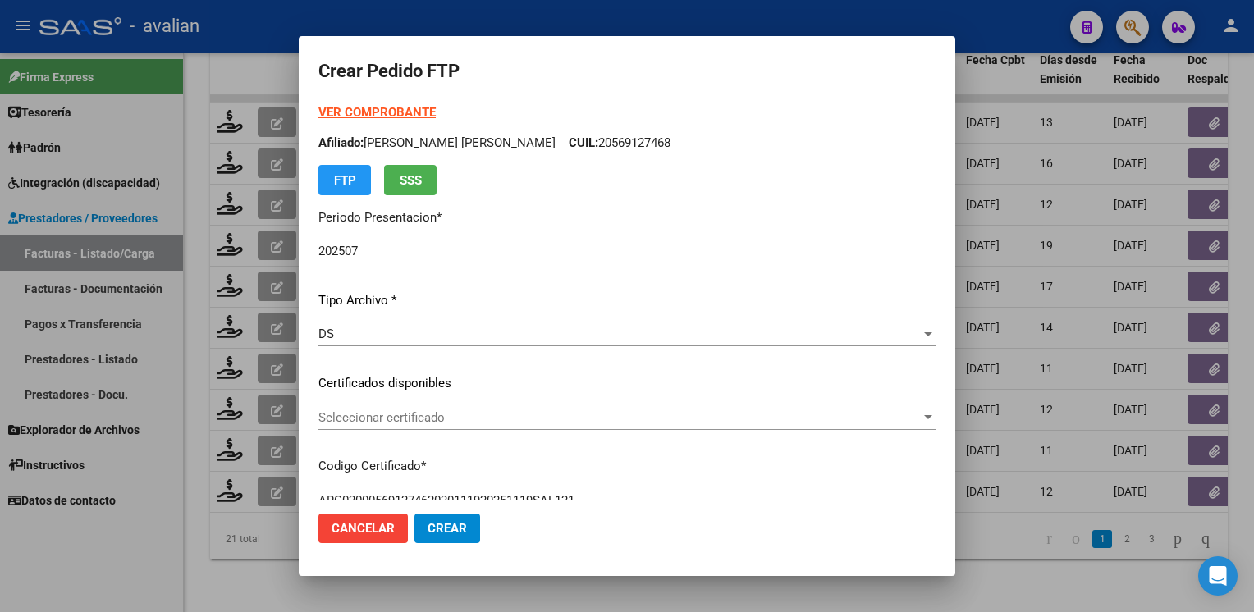
click at [373, 103] on div "VER COMPROBANTE ARCA Padrón Afiliado: TOLABA ARAOZ CLEMENTE GABRIEL CUIL: 20569…" at bounding box center [626, 149] width 617 height 92
drag, startPoint x: 424, startPoint y: 100, endPoint x: 420, endPoint y: 113, distance: 13.8
click at [420, 113] on form "Crear Pedido FTP VER COMPROBANTE ARCA Padrón Afiliado: TOLABA ARAOZ CLEMENTE GA…" at bounding box center [626, 307] width 617 height 502
click at [418, 117] on strong "VER COMPROBANTE" at bounding box center [376, 112] width 117 height 15
click at [412, 410] on span "Seleccionar certificado" at bounding box center [619, 417] width 602 height 15
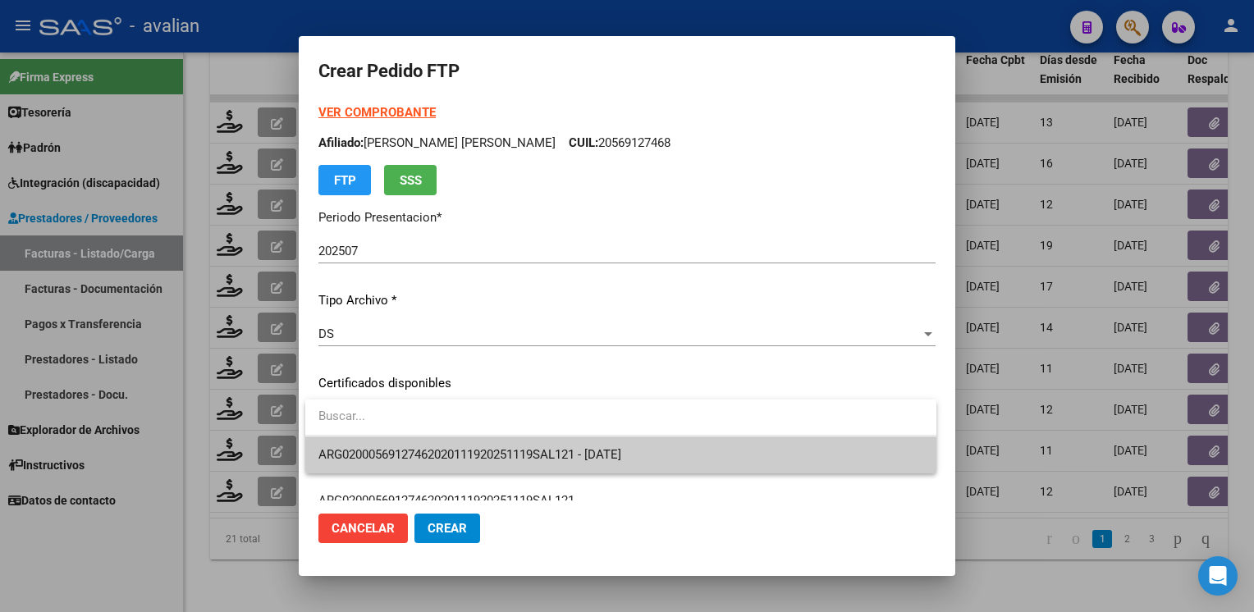
click at [405, 458] on span "ARG02000569127462020111920251119SAL121 - 2025-11-19" at bounding box center [469, 454] width 303 height 15
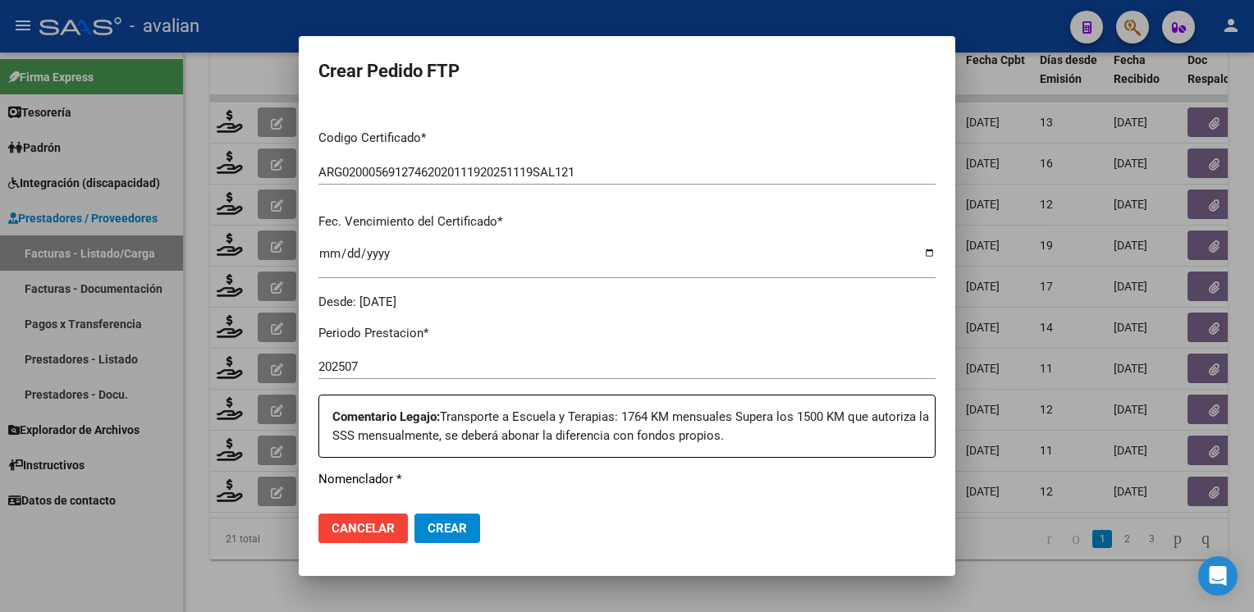
scroll to position [575, 0]
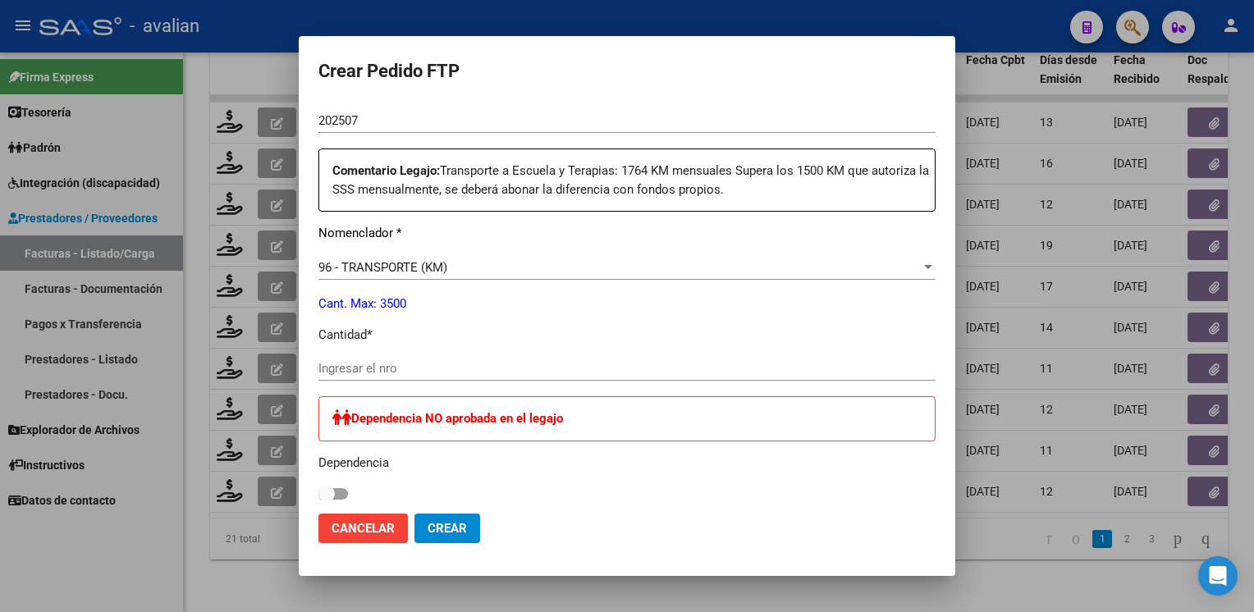
click at [401, 356] on div "Ingresar el nro" at bounding box center [626, 368] width 617 height 25
type input "1500"
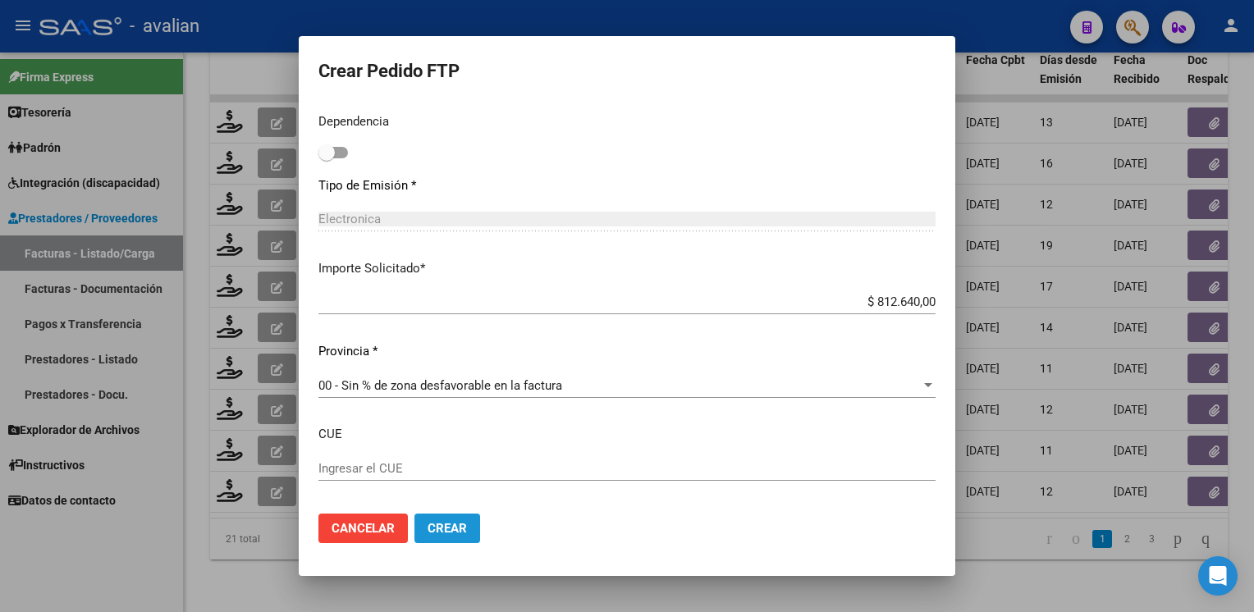
click at [441, 527] on span "Crear" at bounding box center [447, 528] width 39 height 15
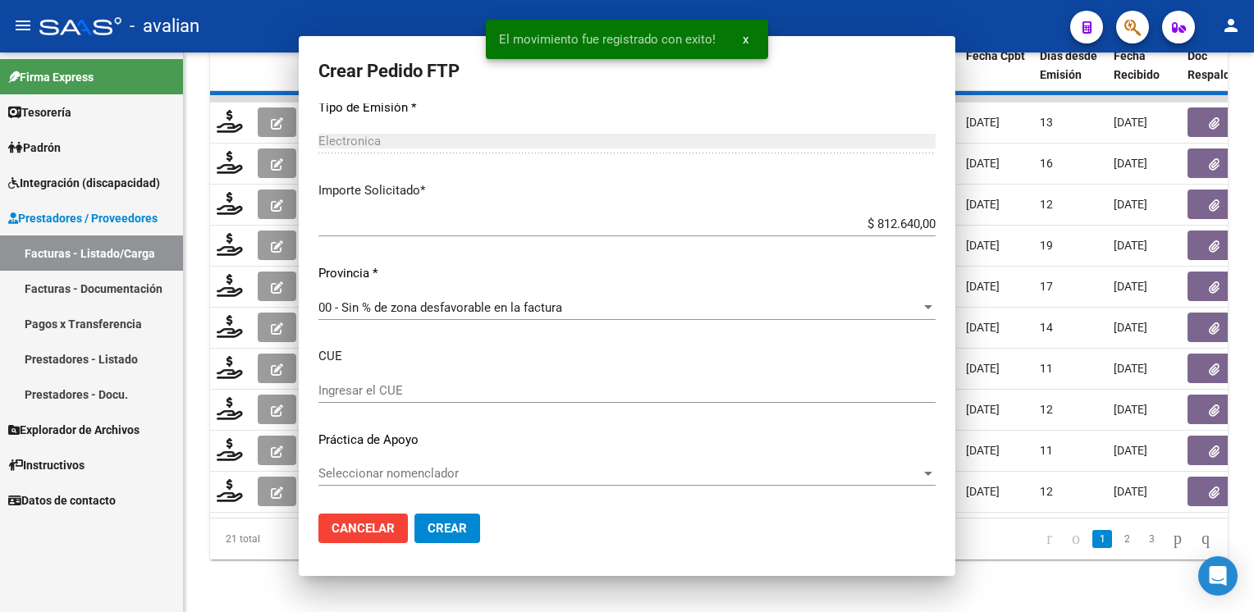
scroll to position [823, 0]
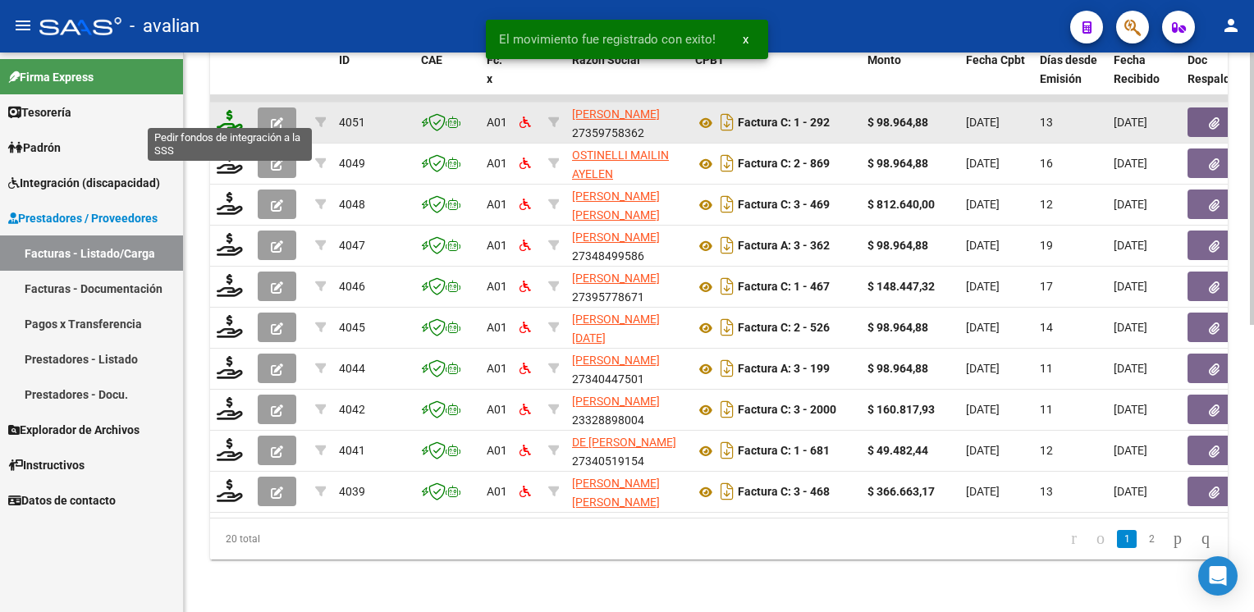
click at [233, 113] on icon at bounding box center [230, 121] width 26 height 23
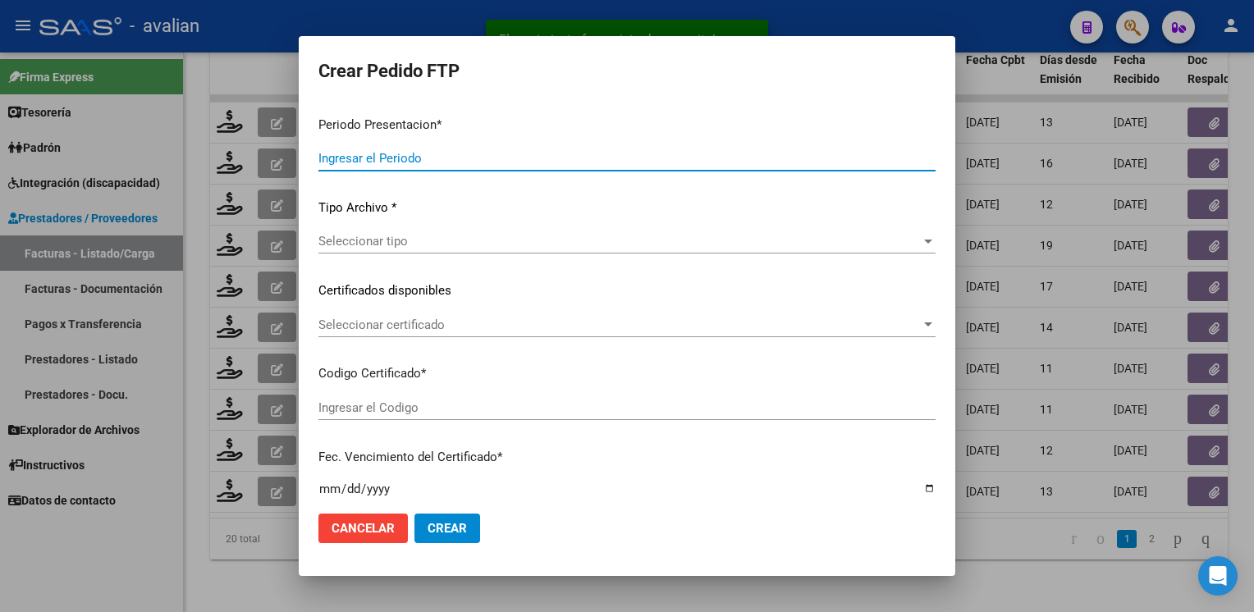
type input "202507"
type input "$ 98.964,88"
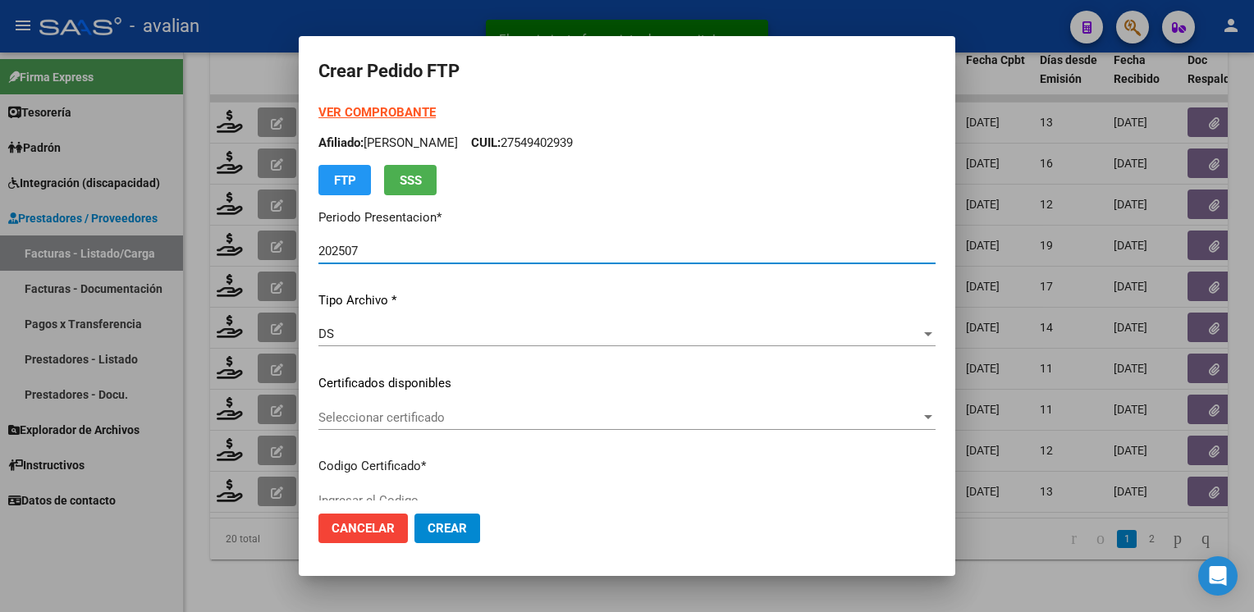
type input "ARG02000578019742023070420260704SFE168"
type input "2026-07-04"
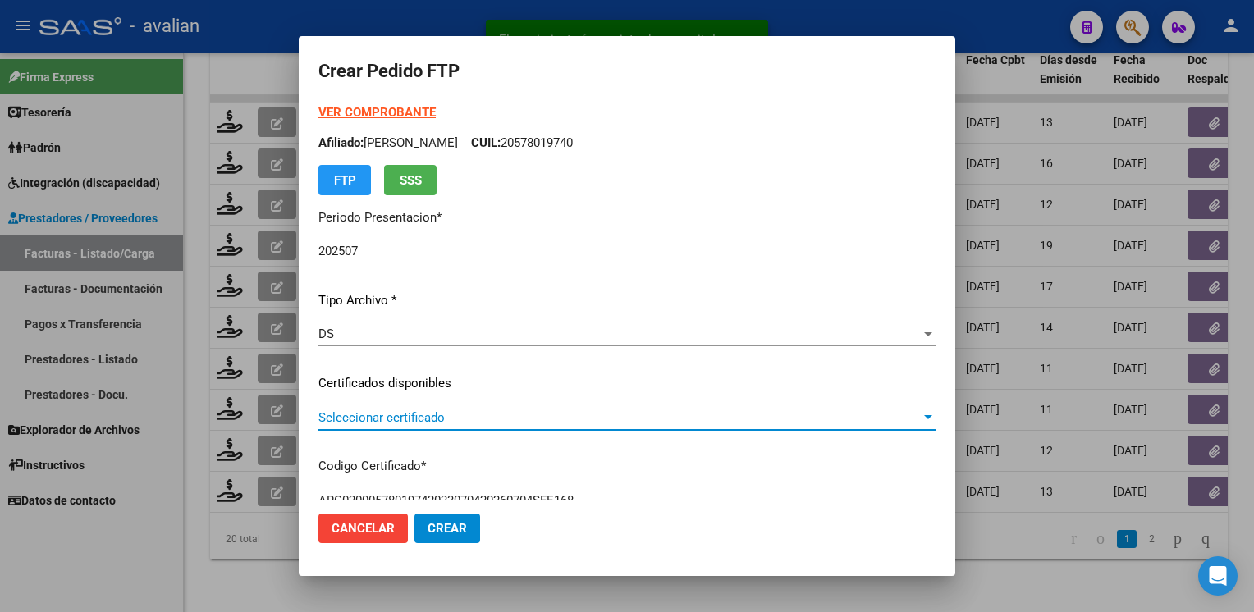
click at [368, 419] on span "Seleccionar certificado" at bounding box center [619, 417] width 602 height 15
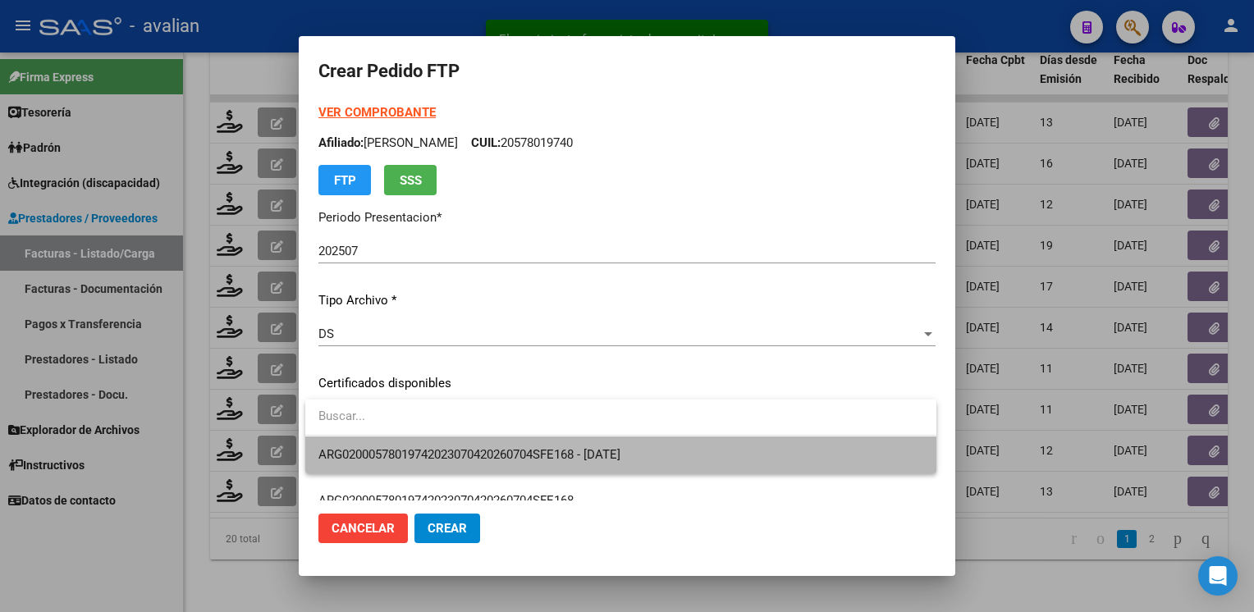
click at [368, 442] on span "ARG02000578019742023070420260704SFE168 - 2026-07-04" at bounding box center [620, 455] width 605 height 37
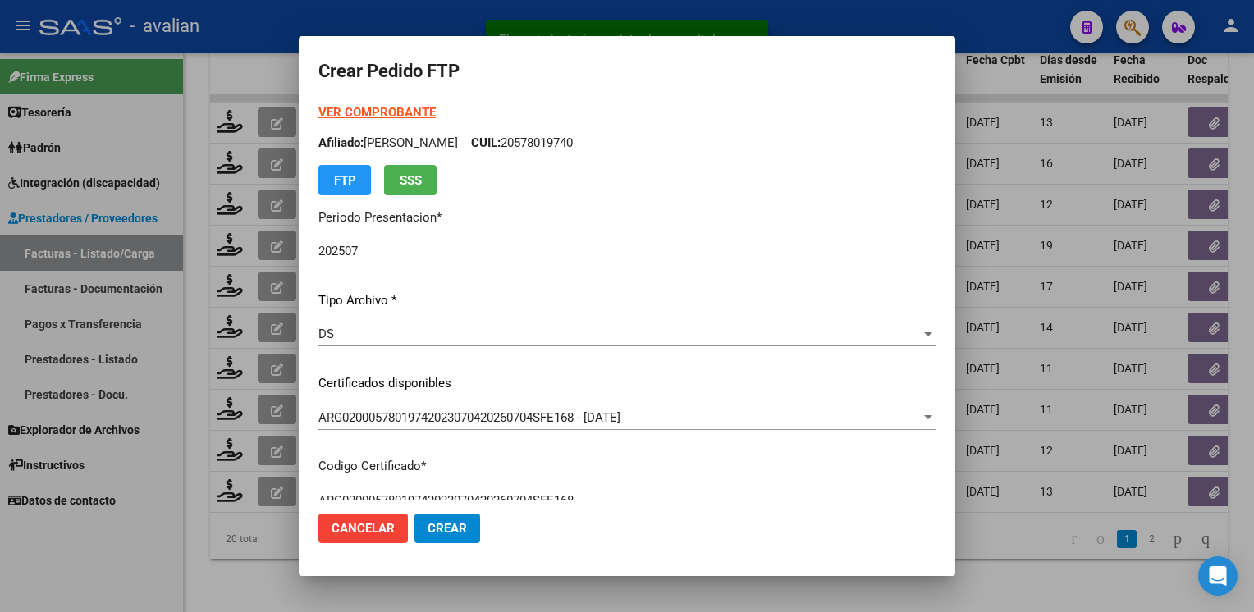
click at [540, 151] on p "Afiliado: REPIZO OLIVER CUIL: 20578019740" at bounding box center [626, 143] width 617 height 19
click at [539, 148] on p "Afiliado: REPIZO OLIVER CUIL: 20578019740" at bounding box center [626, 143] width 617 height 19
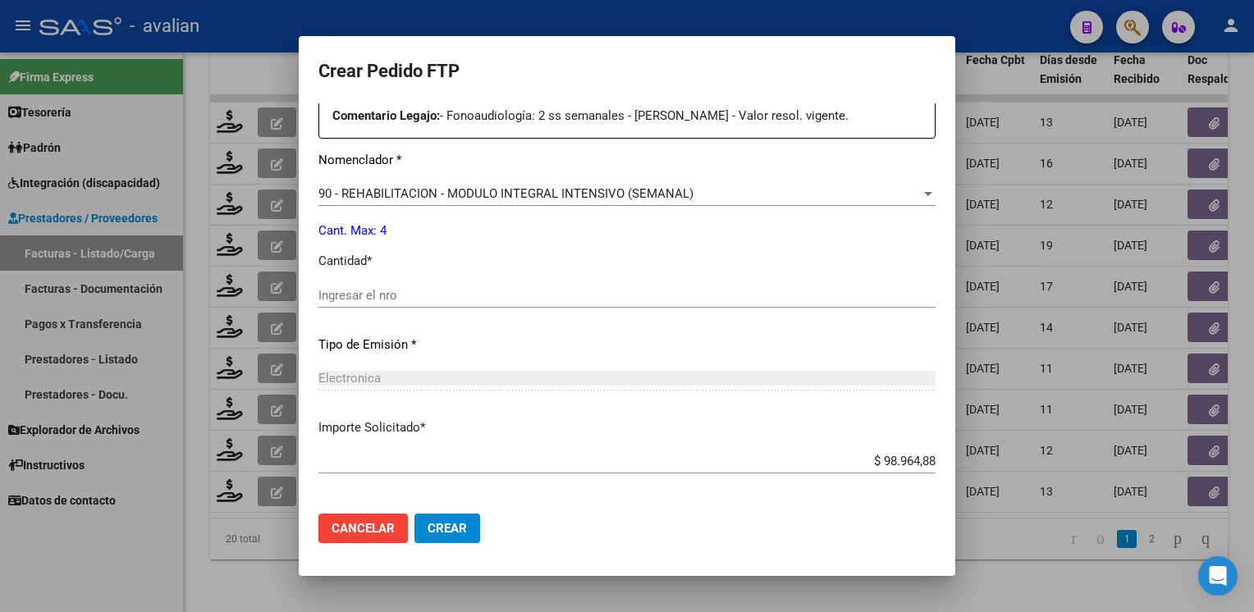
scroll to position [657, 0]
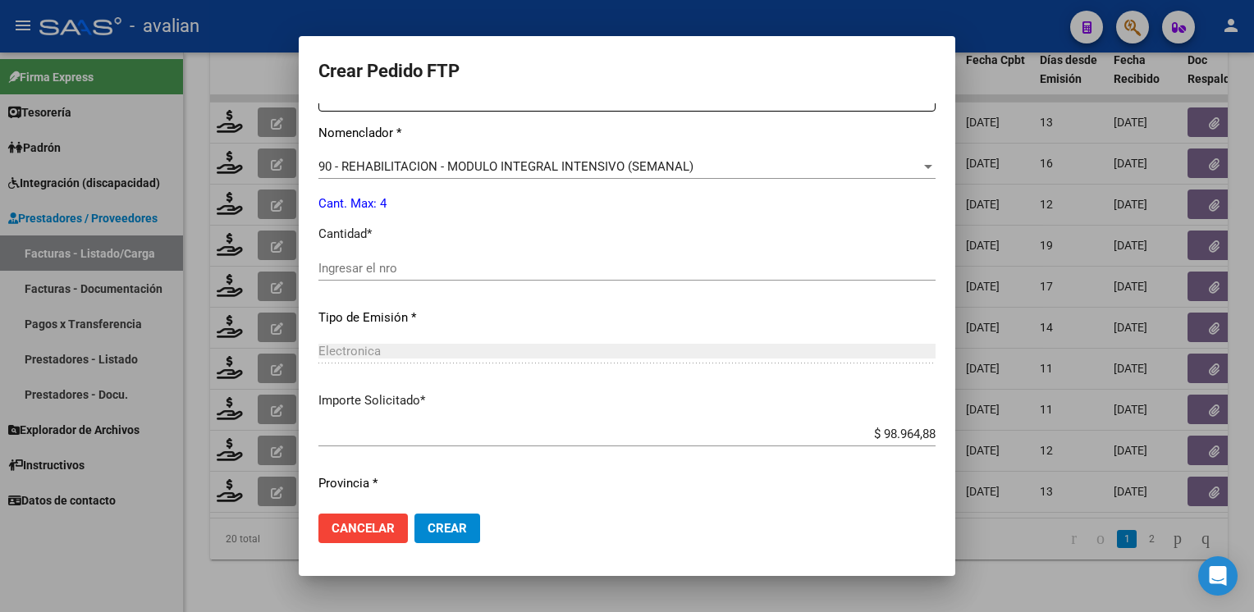
click at [363, 277] on div "Ingresar el nro" at bounding box center [626, 268] width 617 height 25
type input "4"
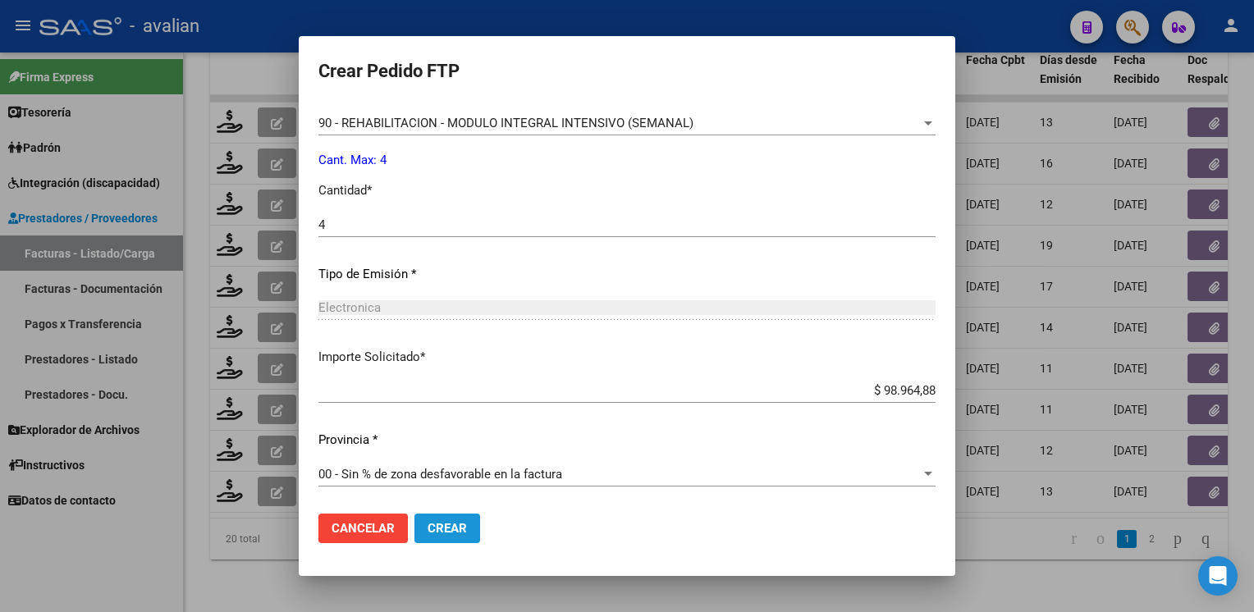
click at [456, 521] on span "Crear" at bounding box center [447, 528] width 39 height 15
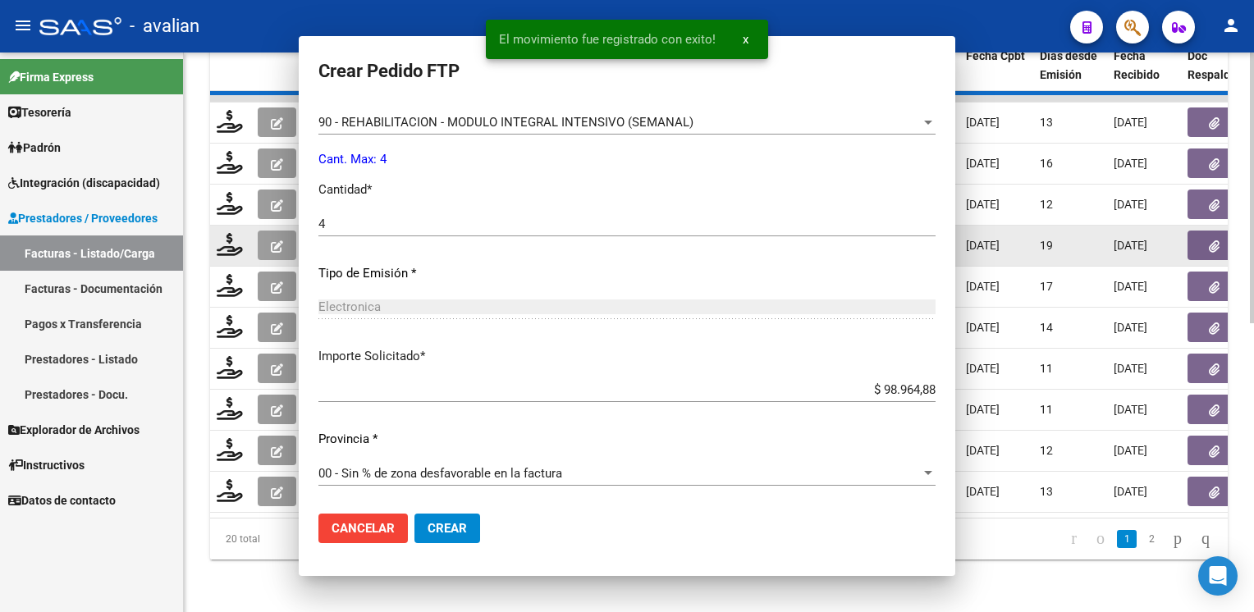
scroll to position [0, 0]
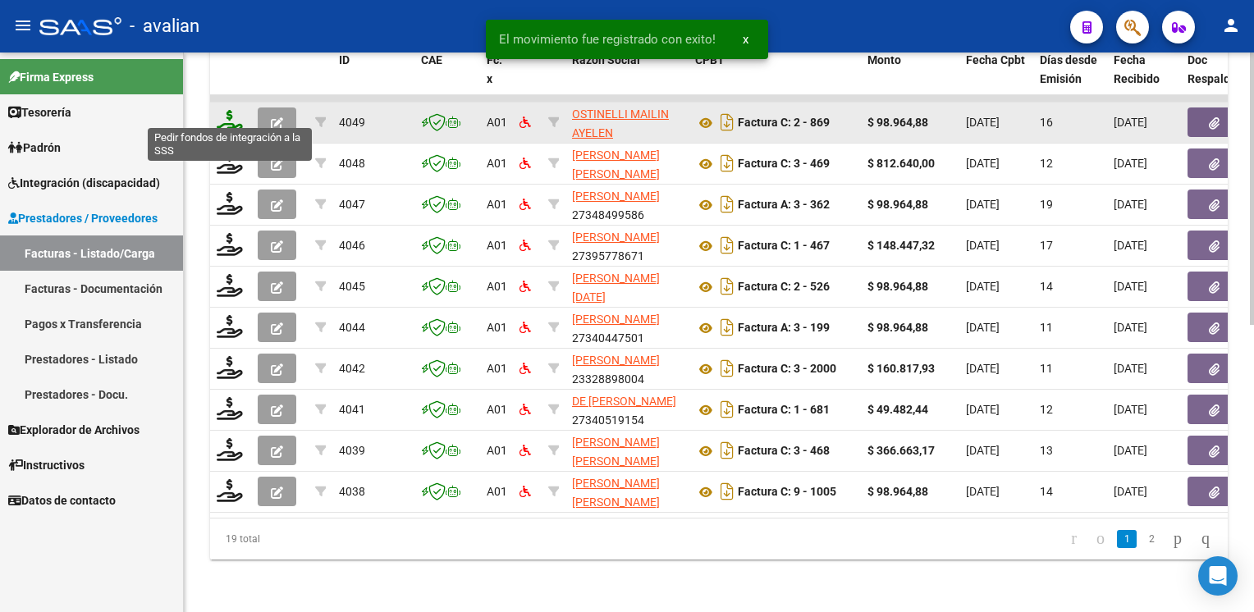
click at [223, 111] on icon at bounding box center [230, 121] width 26 height 23
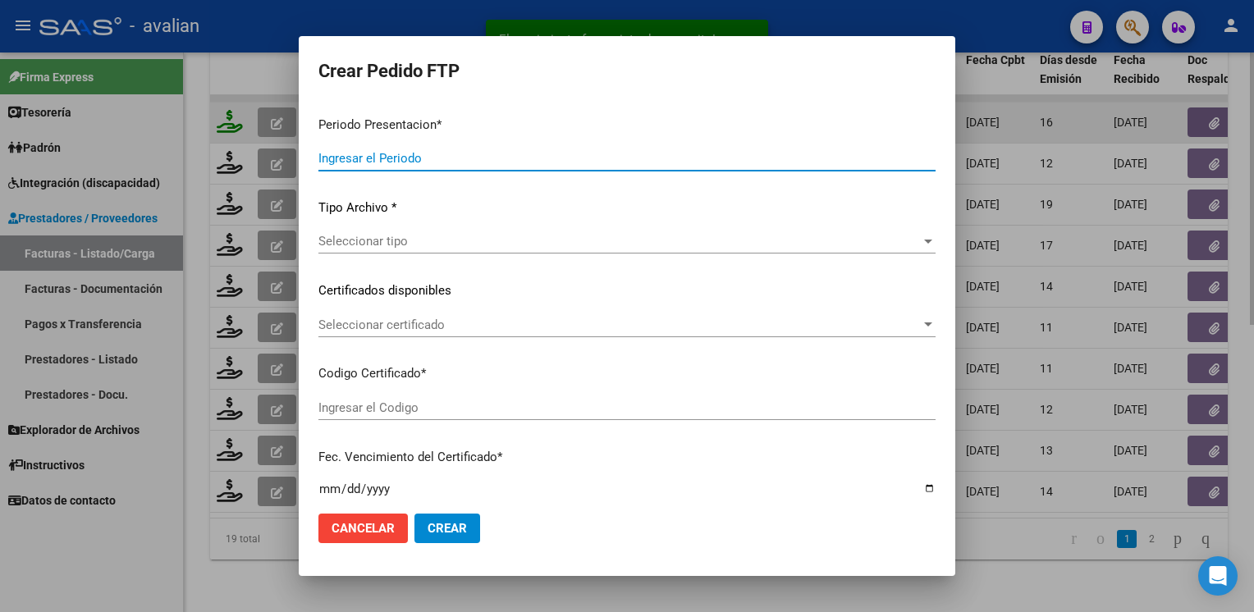
type input "202507"
type input "202506"
type input "$ 98.964,88"
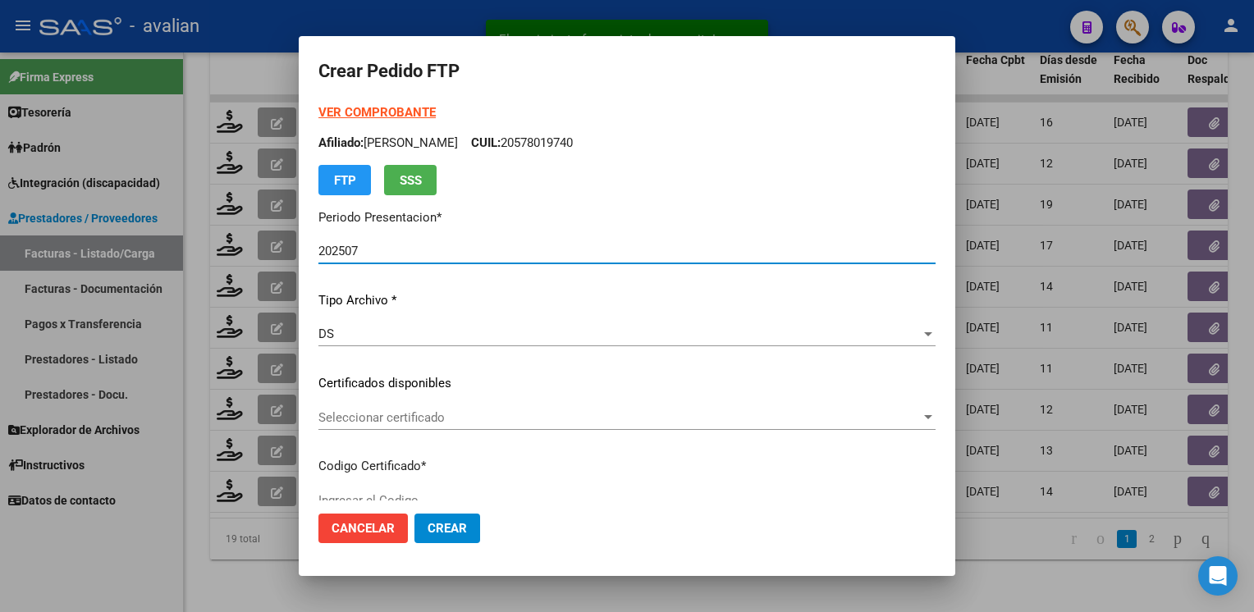
type input "ARG01000454901822024122020391220SFE169"
type input "2039-12-20"
click at [415, 415] on span "Seleccionar certificado" at bounding box center [619, 417] width 602 height 15
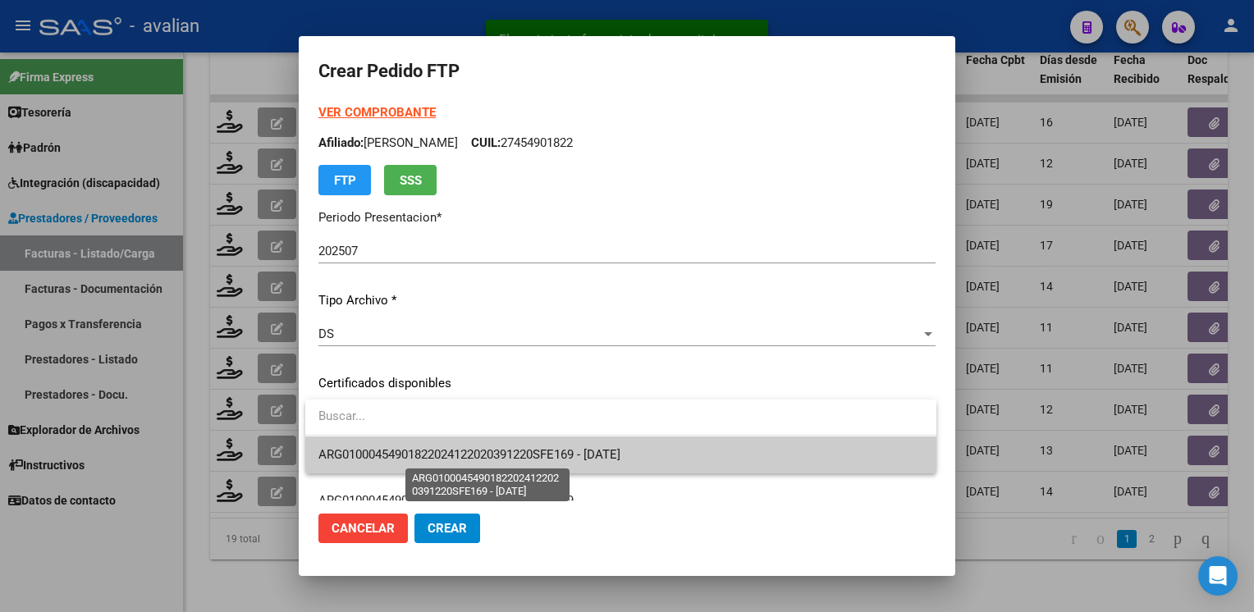
click at [413, 450] on span "ARG01000454901822024122020391220SFE169 - 2039-12-20" at bounding box center [469, 454] width 302 height 15
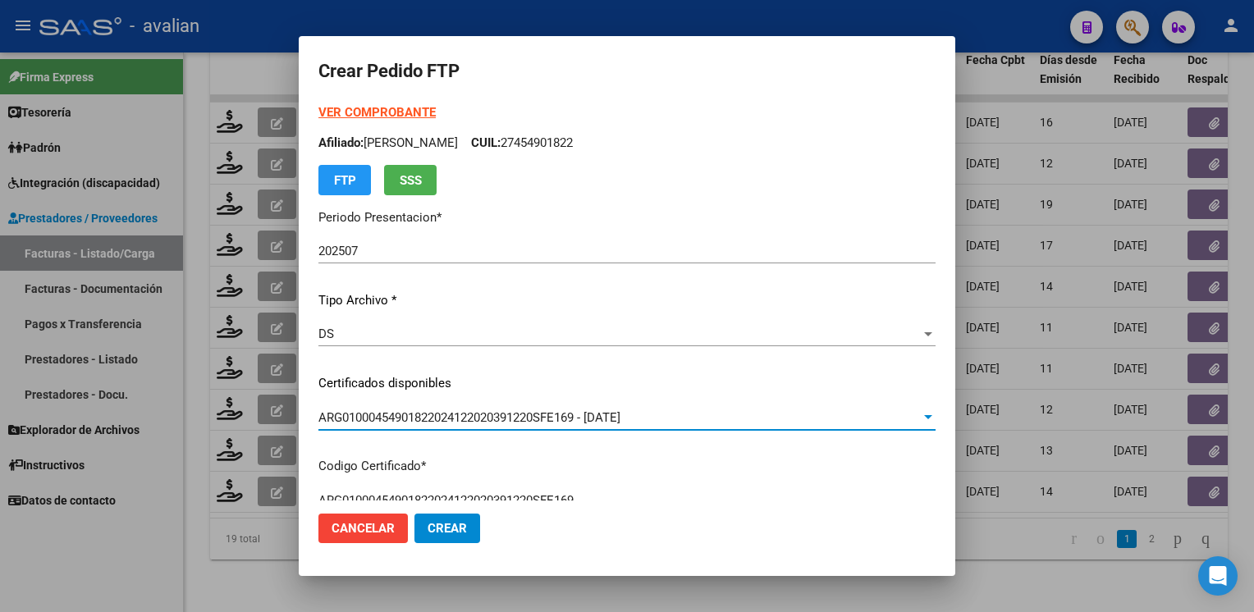
click at [568, 139] on p "Afiliado: LEYBA GUILLERMINA CUIL: 27454901822" at bounding box center [626, 143] width 617 height 19
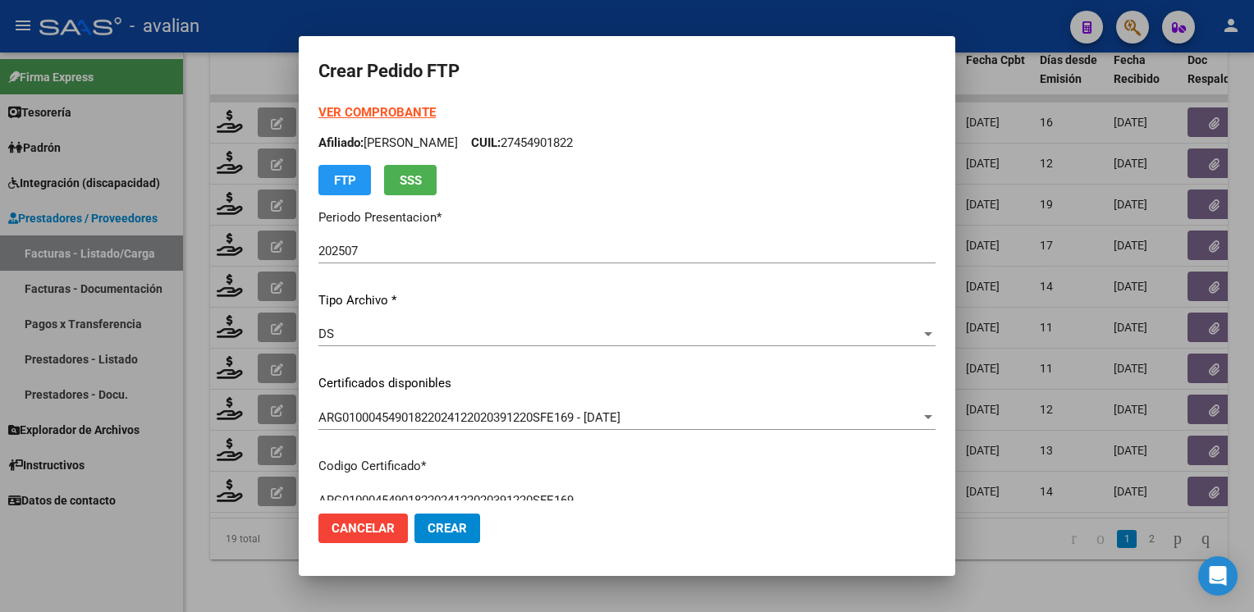
click at [569, 139] on p "Afiliado: LEYBA GUILLERMINA CUIL: 27454901822" at bounding box center [626, 143] width 617 height 19
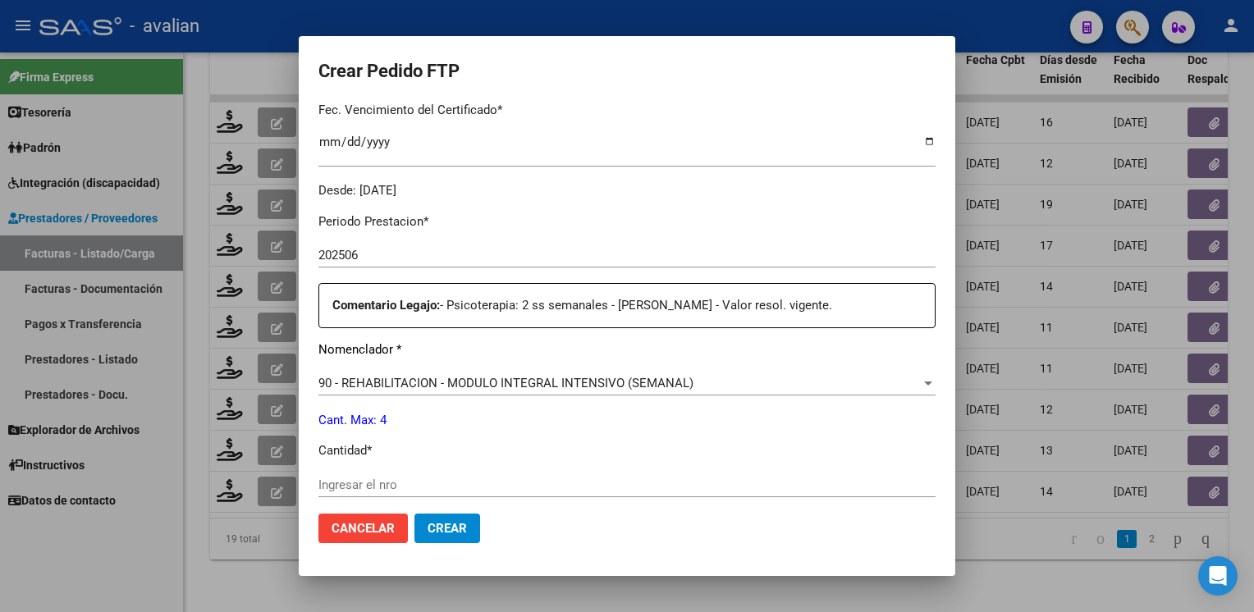
scroll to position [492, 0]
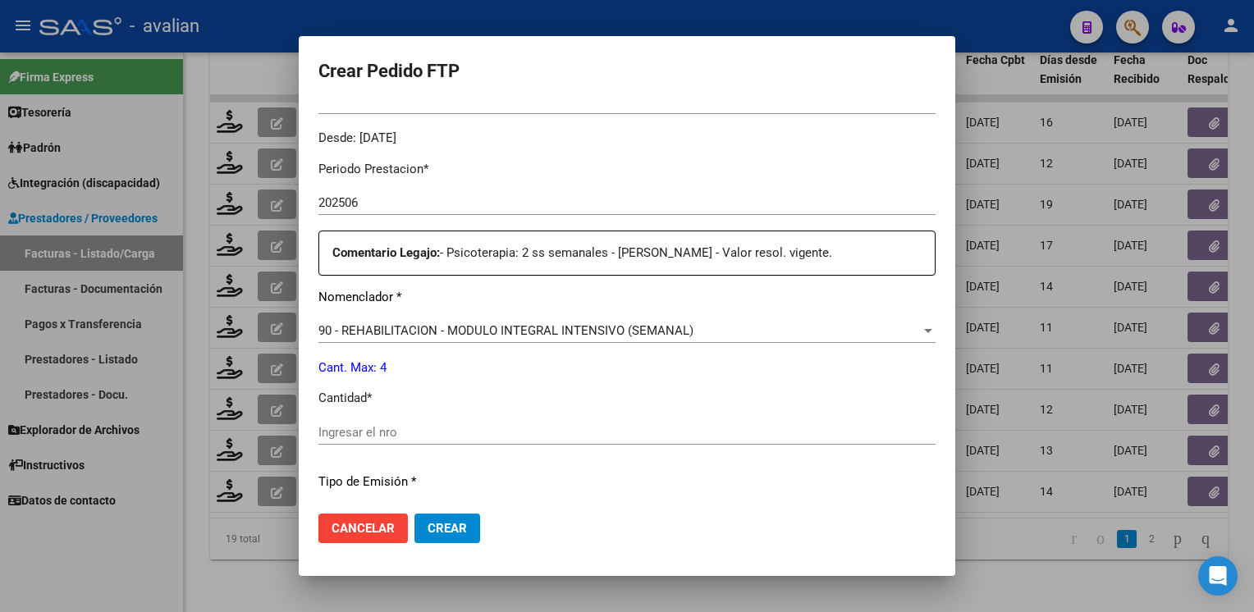
click at [365, 415] on div "Periodo Prestacion * 202506 Ingresar el Periodo Prestacion Comentario Legajo: -…" at bounding box center [626, 429] width 617 height 562
click at [369, 435] on input "Ingresar el nro" at bounding box center [626, 432] width 617 height 15
type input "4"
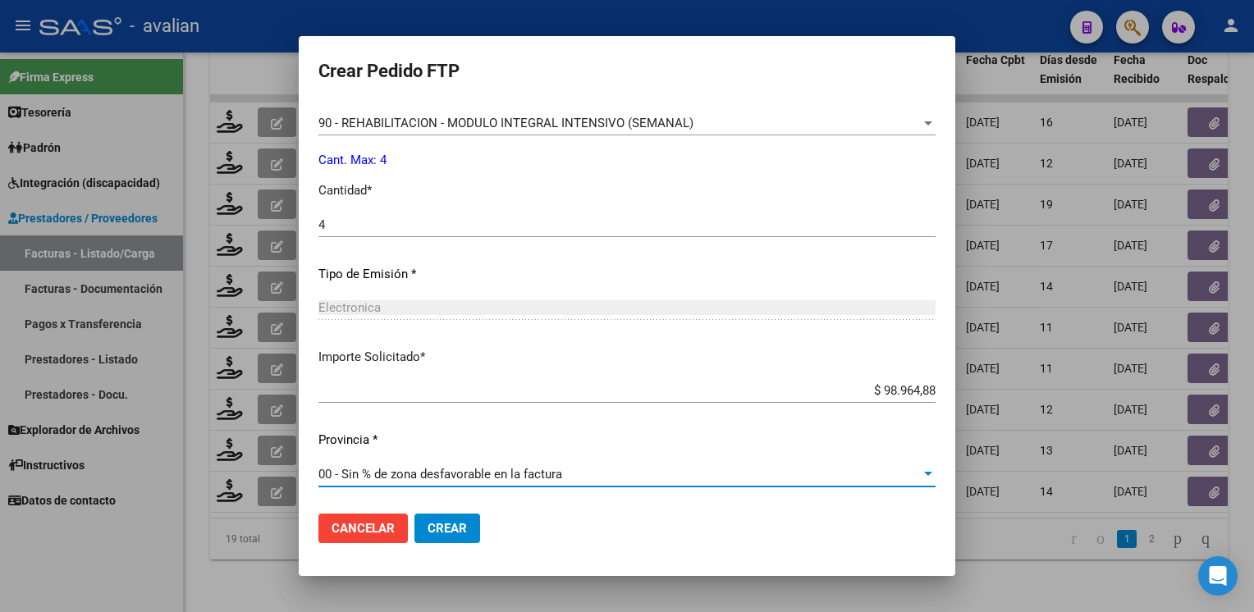
click at [453, 534] on span "Crear" at bounding box center [447, 528] width 39 height 15
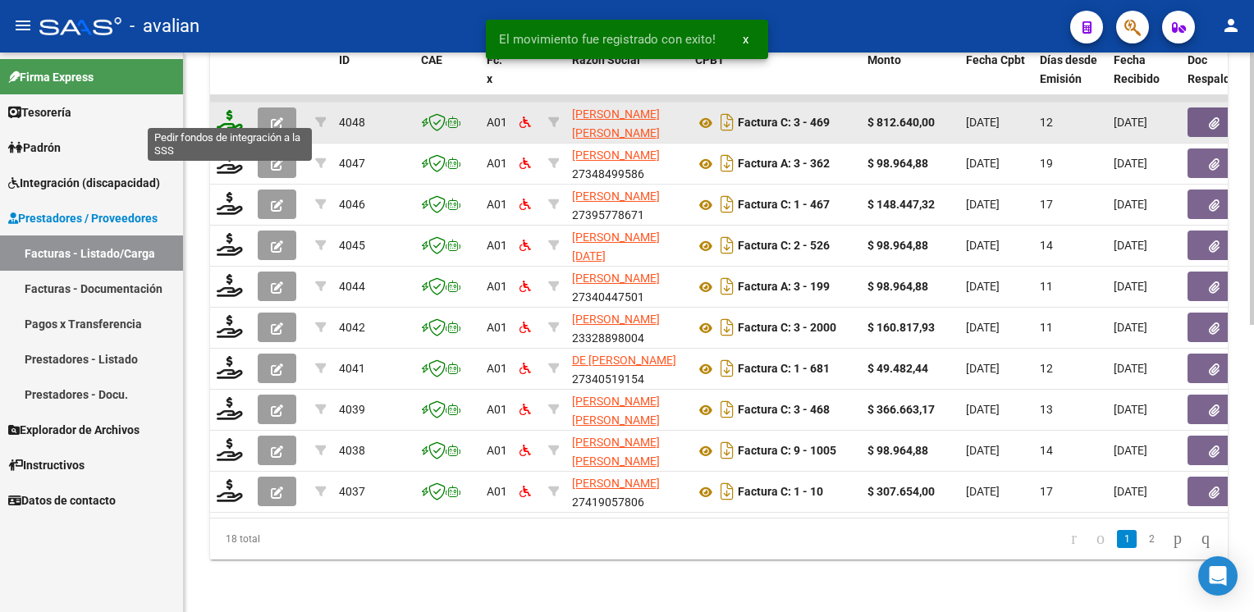
click at [229, 117] on icon at bounding box center [230, 121] width 26 height 23
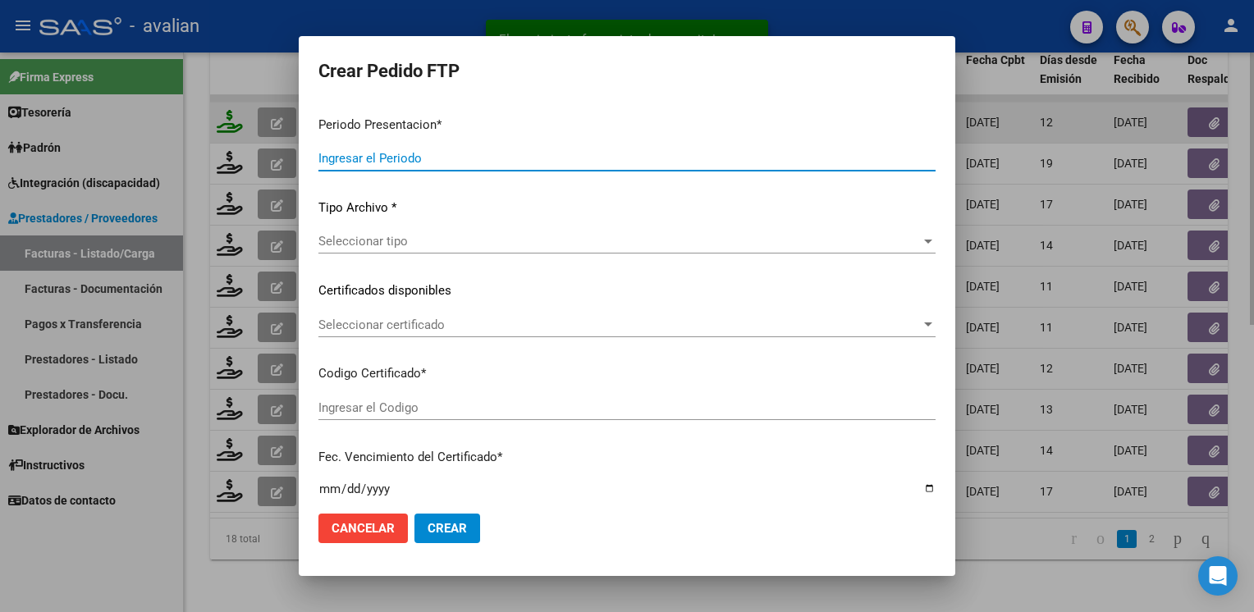
type input "202507"
type input "$ 812.640,00"
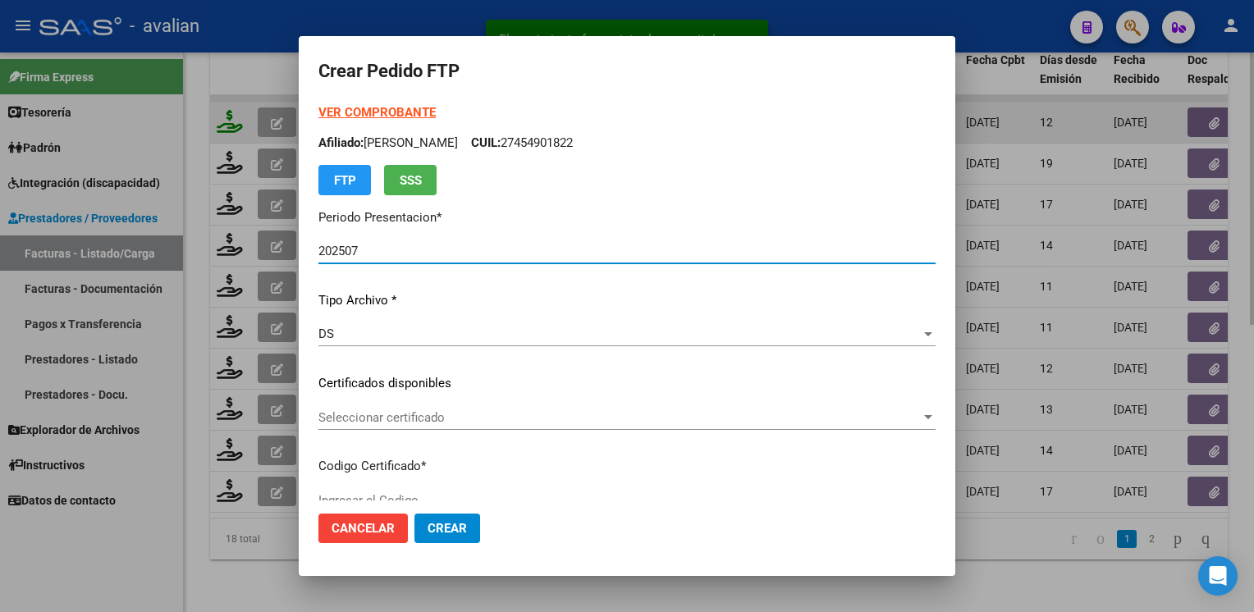
type input "ARG02000558347112023122720281227SAL123"
type input "2028-12-27"
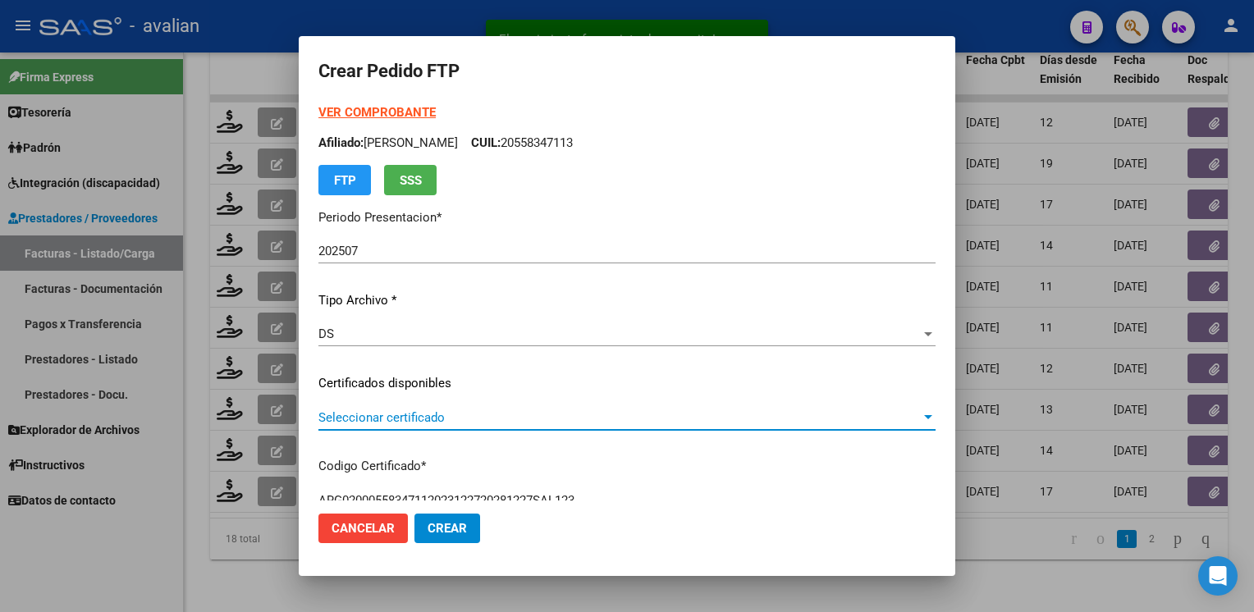
click at [460, 419] on span "Seleccionar certificado" at bounding box center [619, 417] width 602 height 15
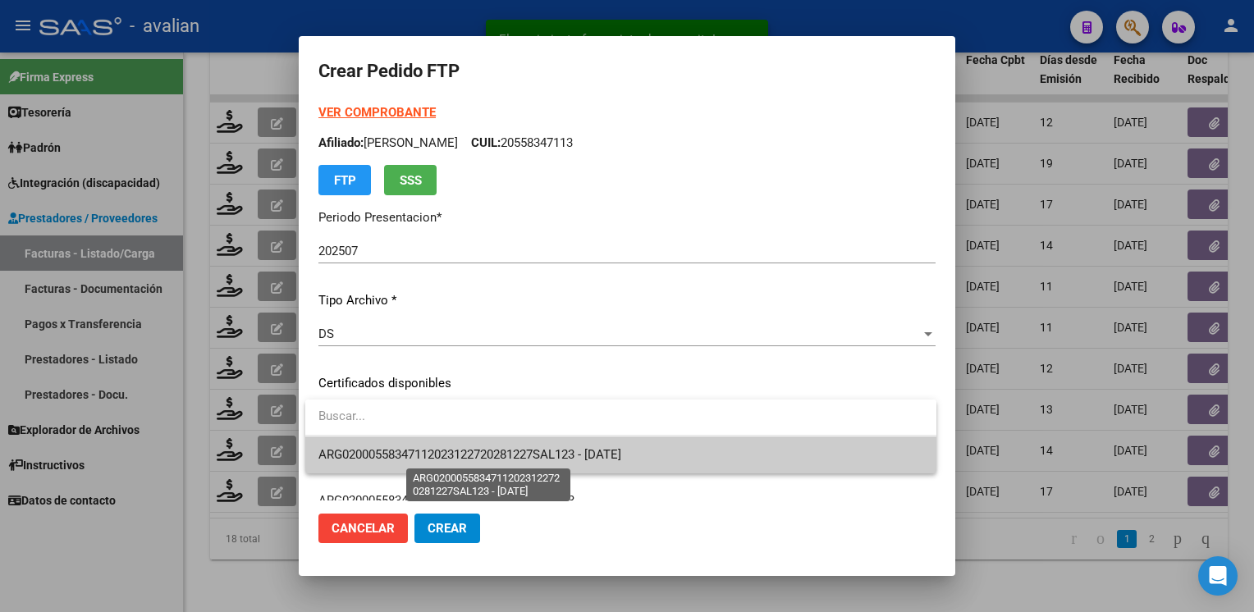
click at [451, 458] on span "ARG02000558347112023122720281227SAL123 - 2028-12-27" at bounding box center [469, 454] width 303 height 15
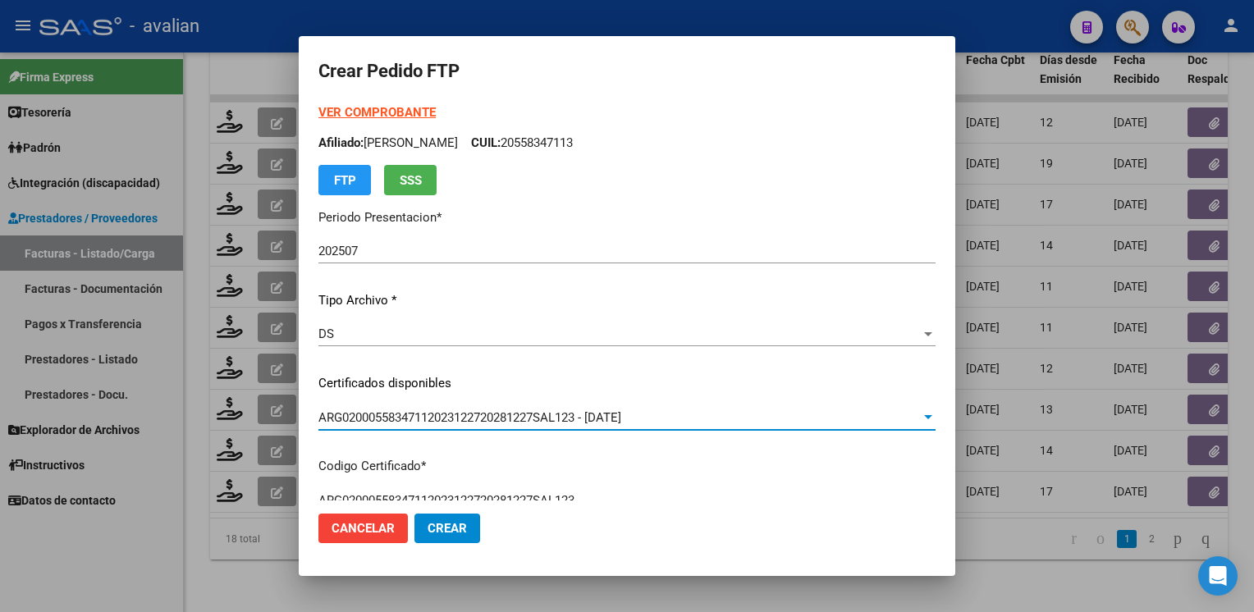
click at [378, 120] on div "VER COMPROBANTE ARCA Padrón Afiliado: TOLABA AMADEO SERGIO CUIL: 20558347113 FT…" at bounding box center [626, 149] width 617 height 92
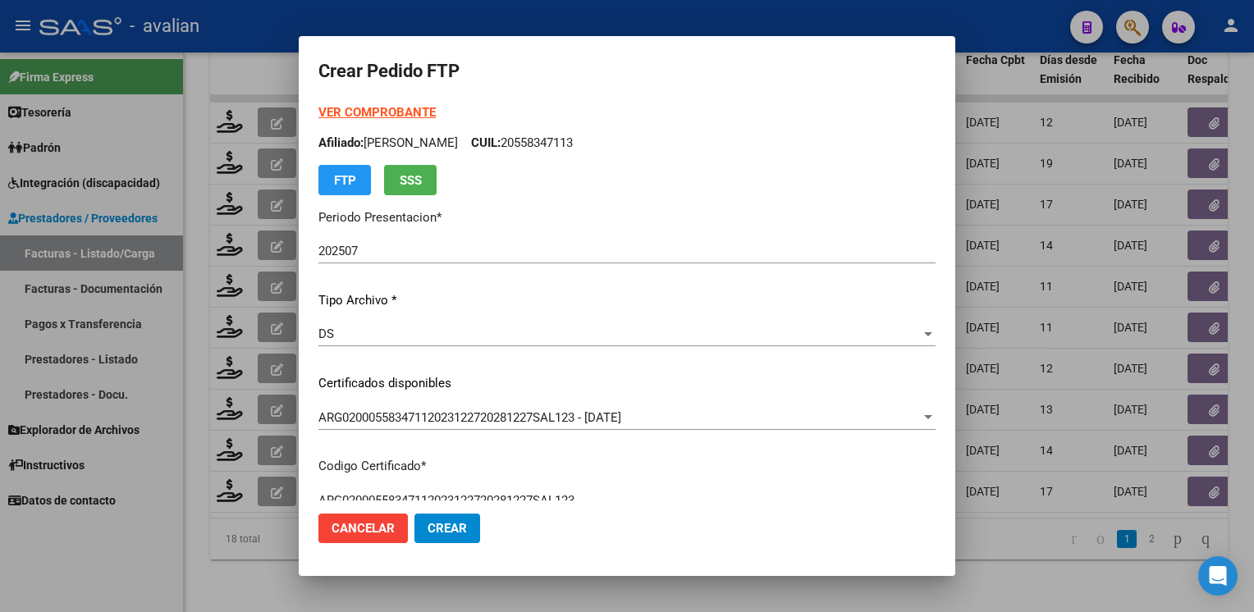
click at [378, 119] on strong "VER COMPROBANTE" at bounding box center [376, 112] width 117 height 15
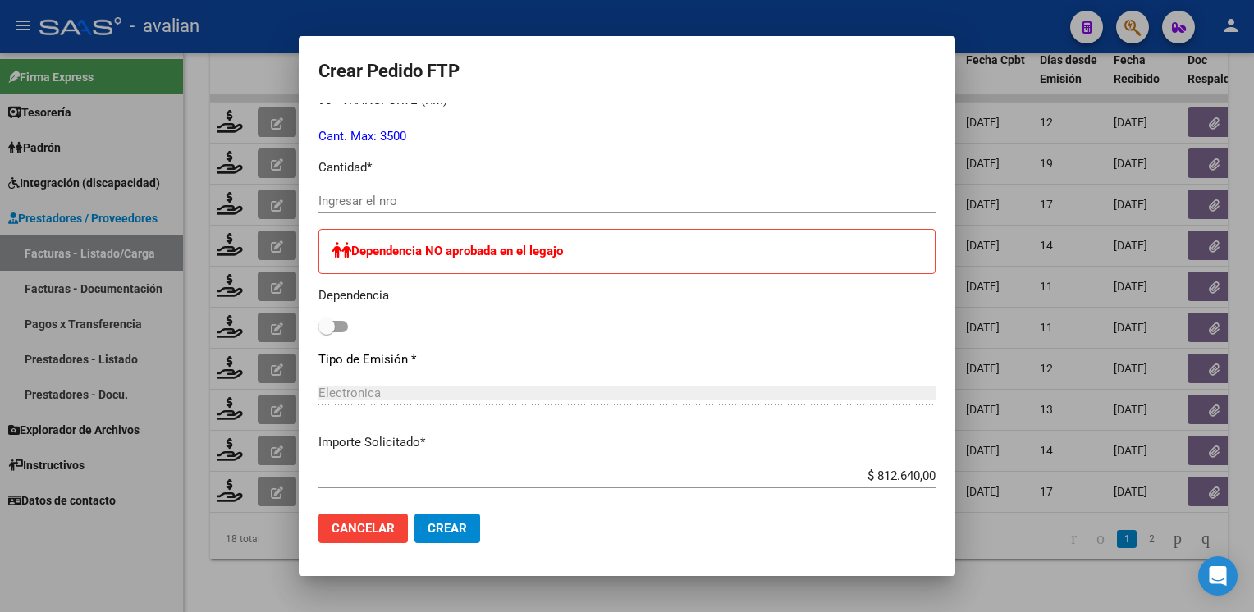
scroll to position [739, 0]
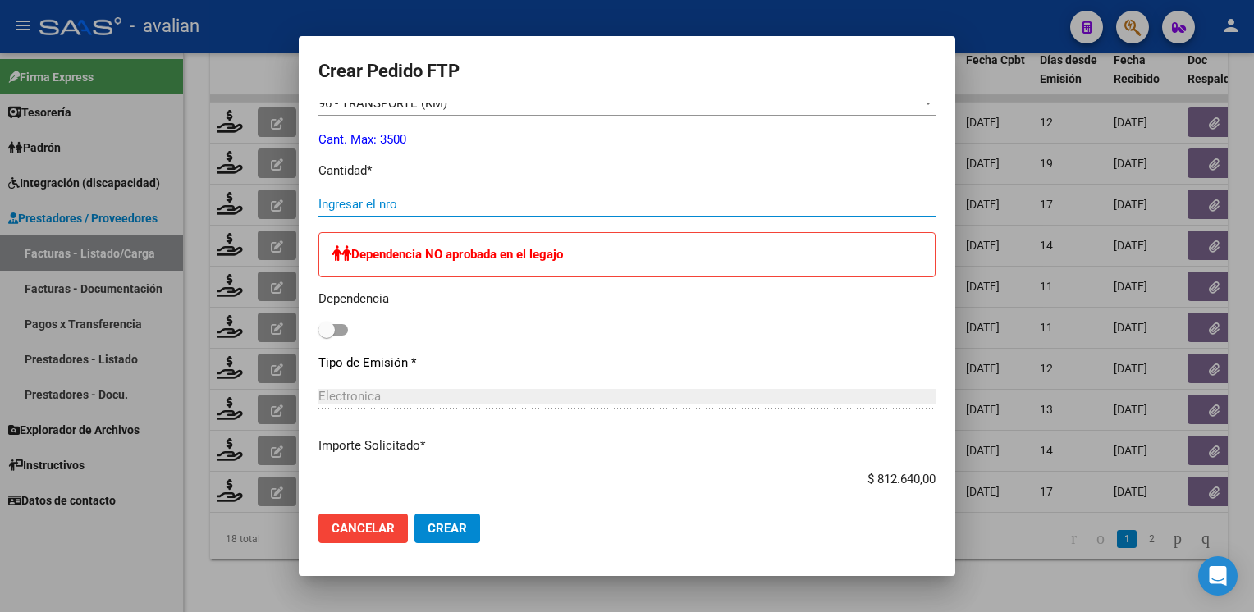
click at [383, 199] on input "Ingresar el nro" at bounding box center [626, 204] width 617 height 15
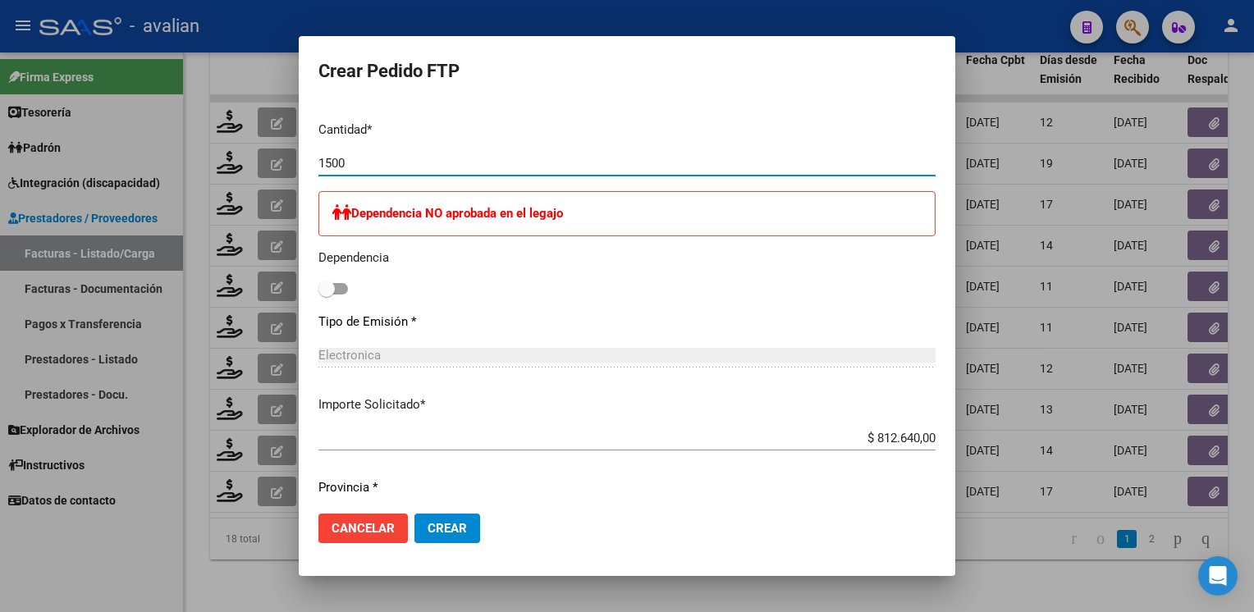
scroll to position [903, 0]
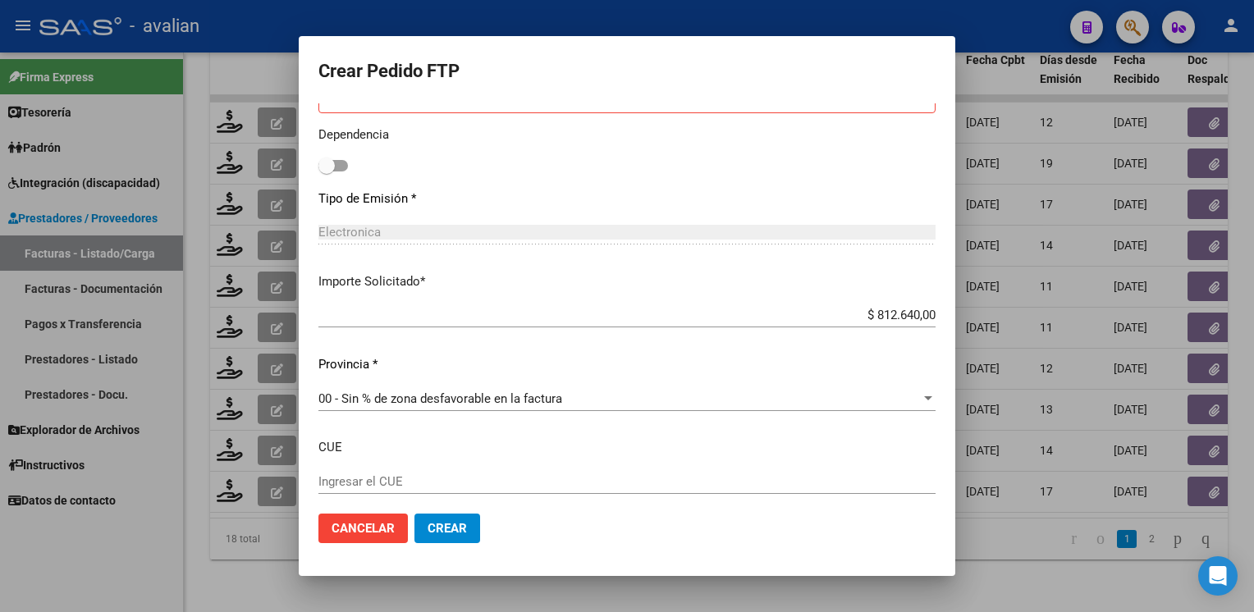
type input "1500"
click at [457, 527] on span "Crear" at bounding box center [447, 528] width 39 height 15
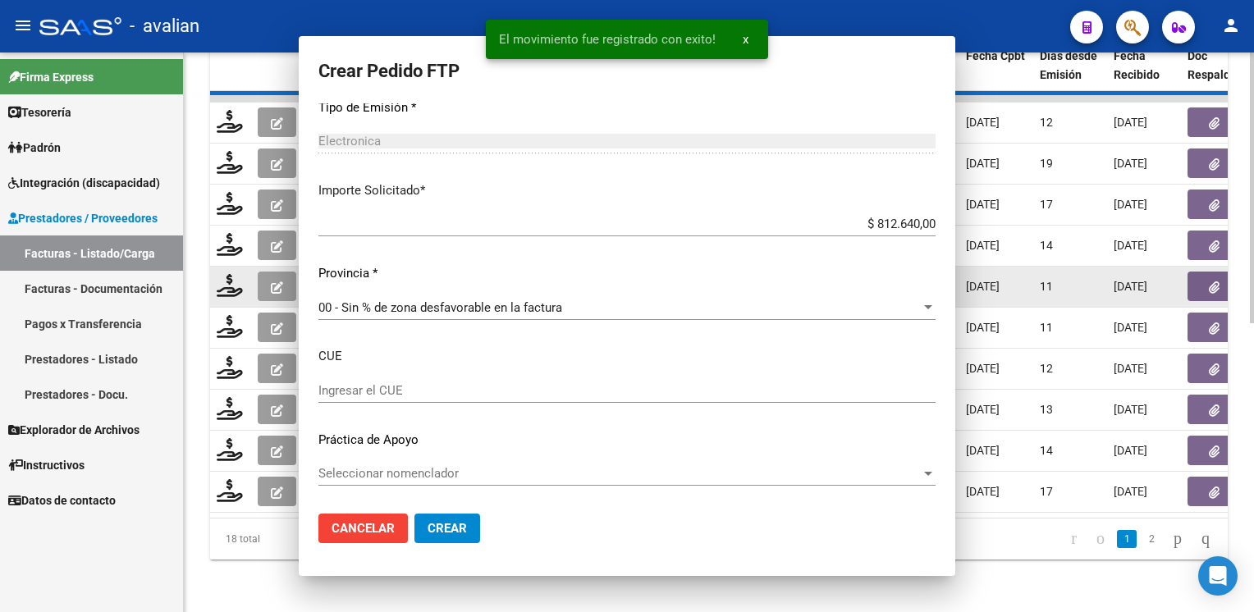
scroll to position [0, 0]
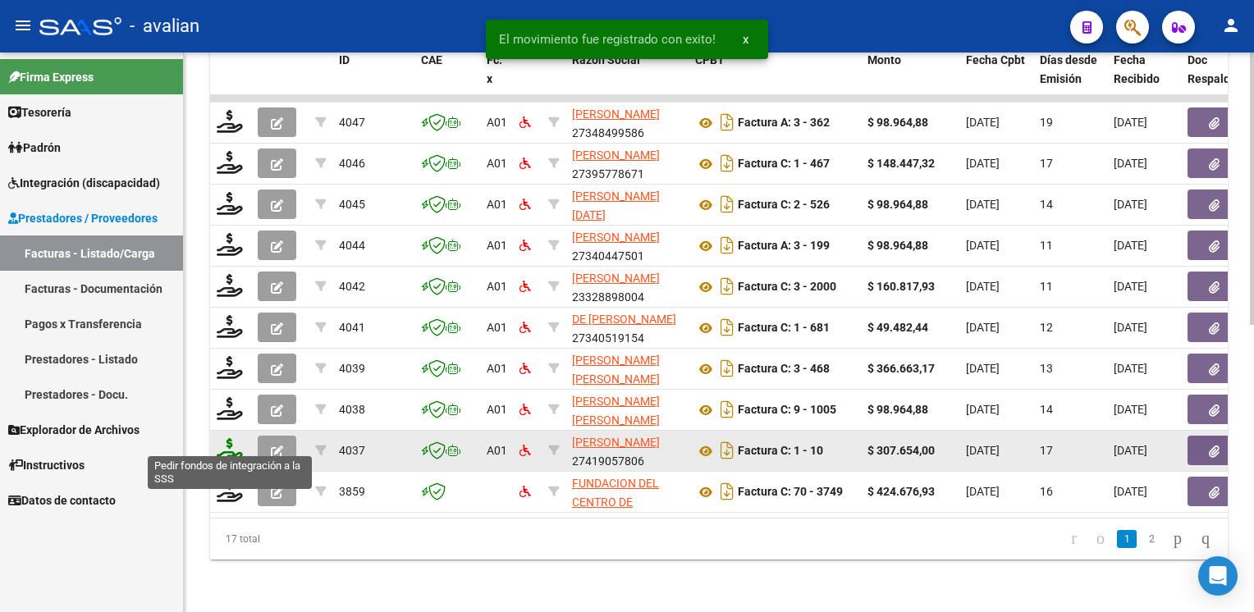
click at [227, 441] on icon at bounding box center [230, 449] width 26 height 23
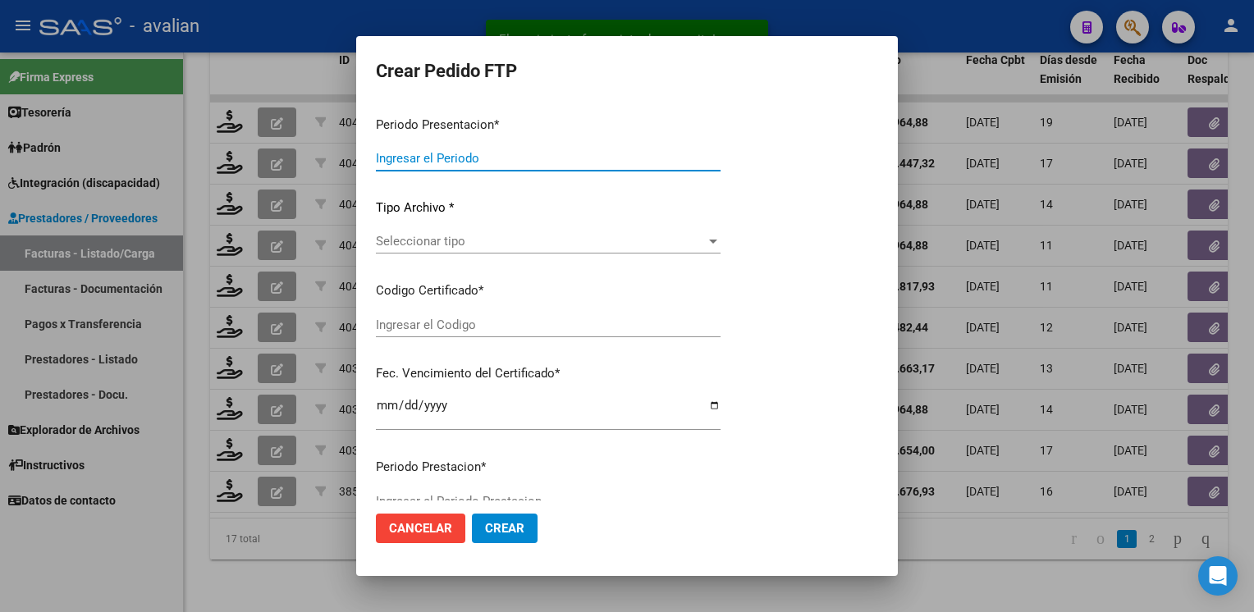
type input "202507"
type input "$ 307.654,00"
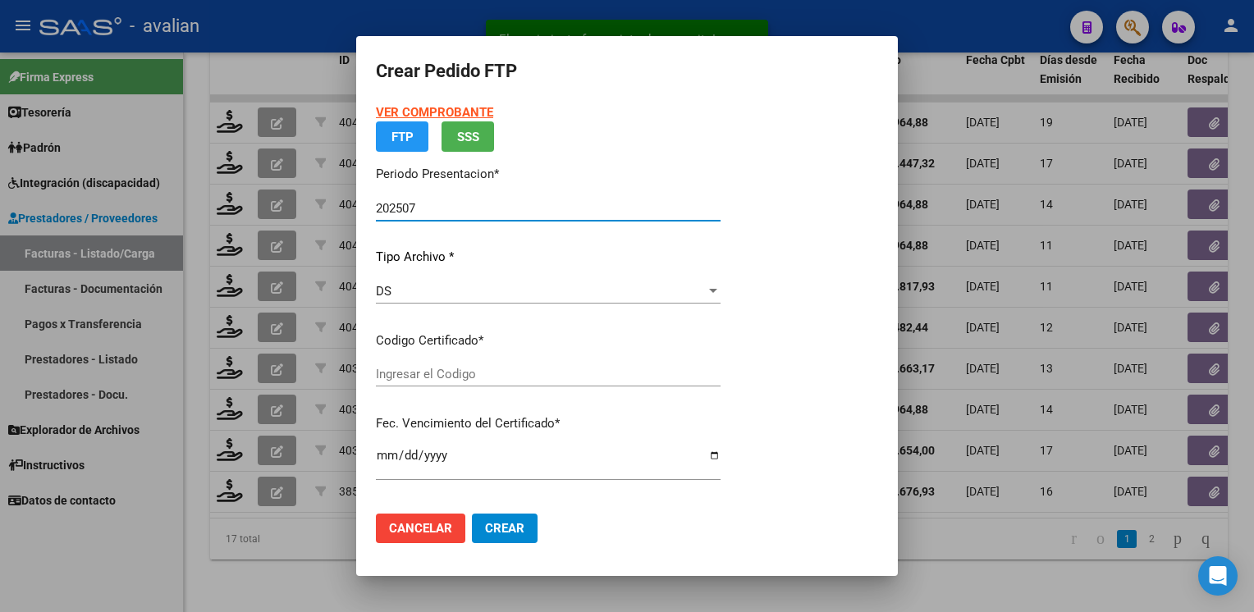
type input "ARG02000564556022025022720300227SFE839"
type input "2030-02-27"
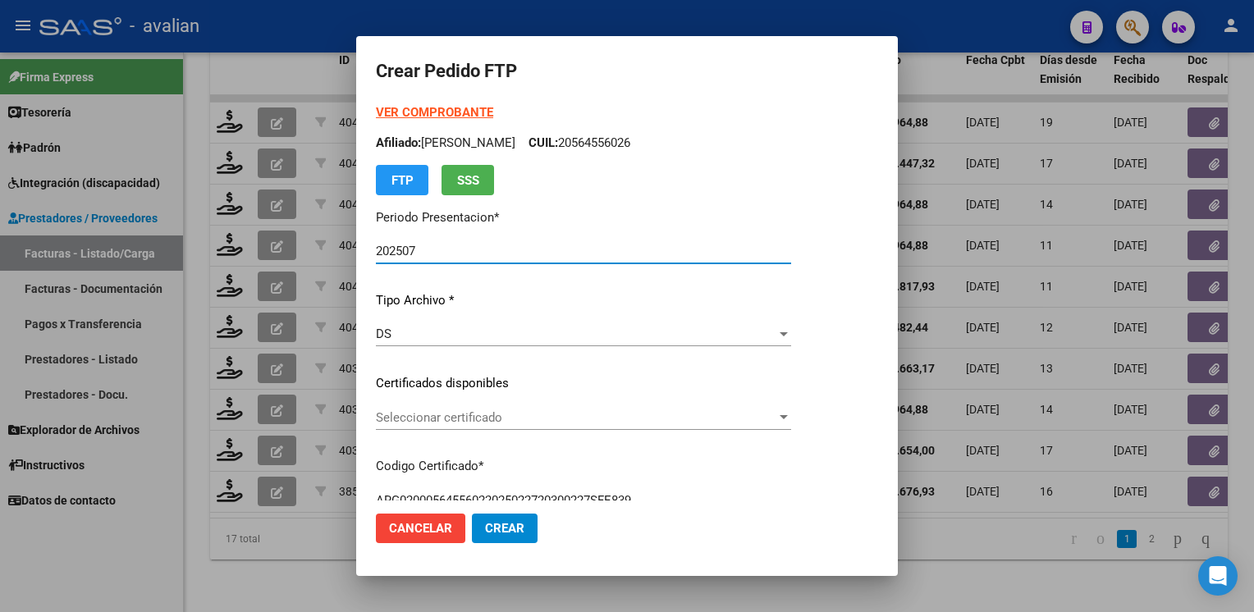
click at [397, 415] on span "Seleccionar certificado" at bounding box center [576, 417] width 401 height 15
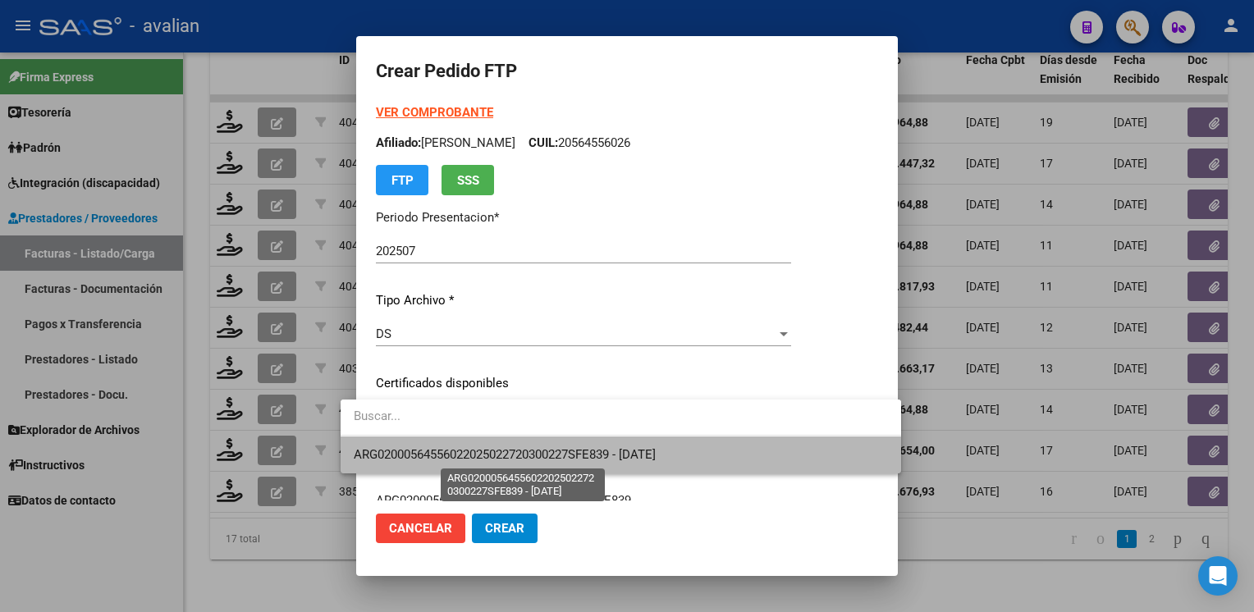
click at [393, 447] on span "ARG02000564556022025022720300227SFE839 - 2030-02-27" at bounding box center [505, 454] width 302 height 15
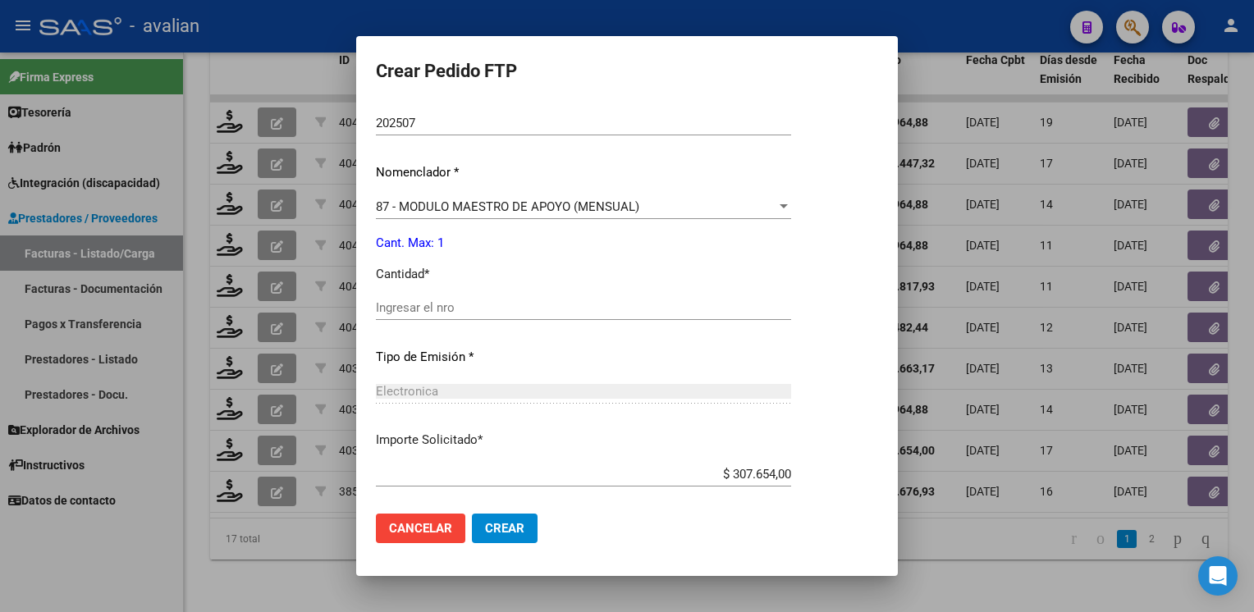
scroll to position [575, 0]
click at [422, 317] on div "Ingresar el nro" at bounding box center [583, 305] width 415 height 25
type input "1"
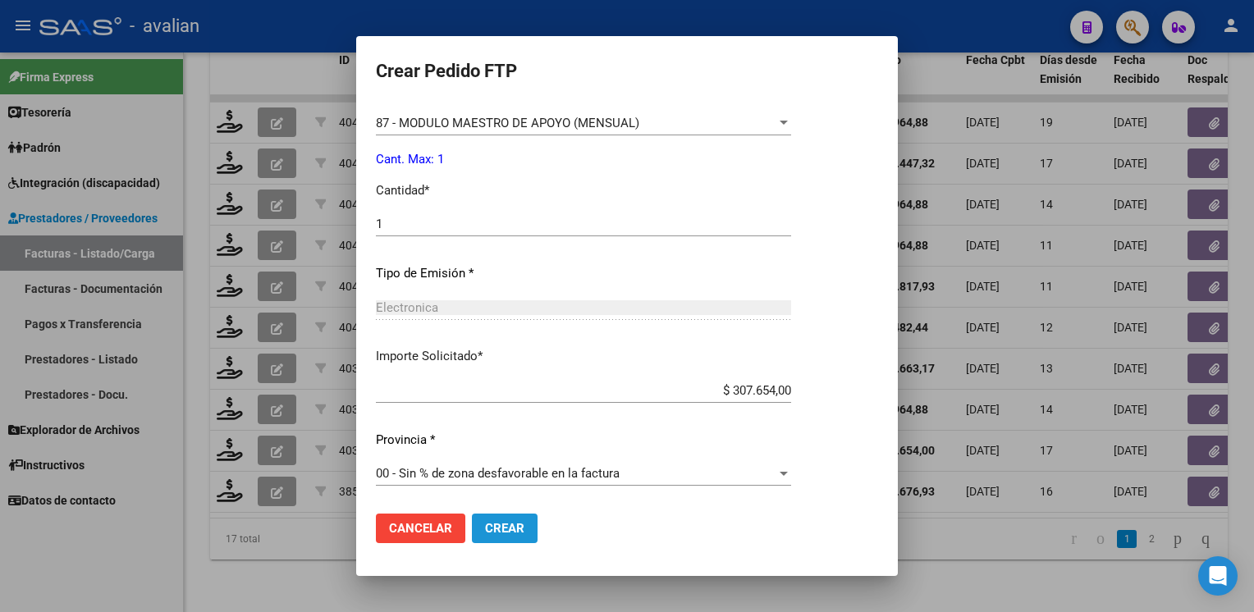
click at [497, 515] on button "Crear" at bounding box center [505, 529] width 66 height 30
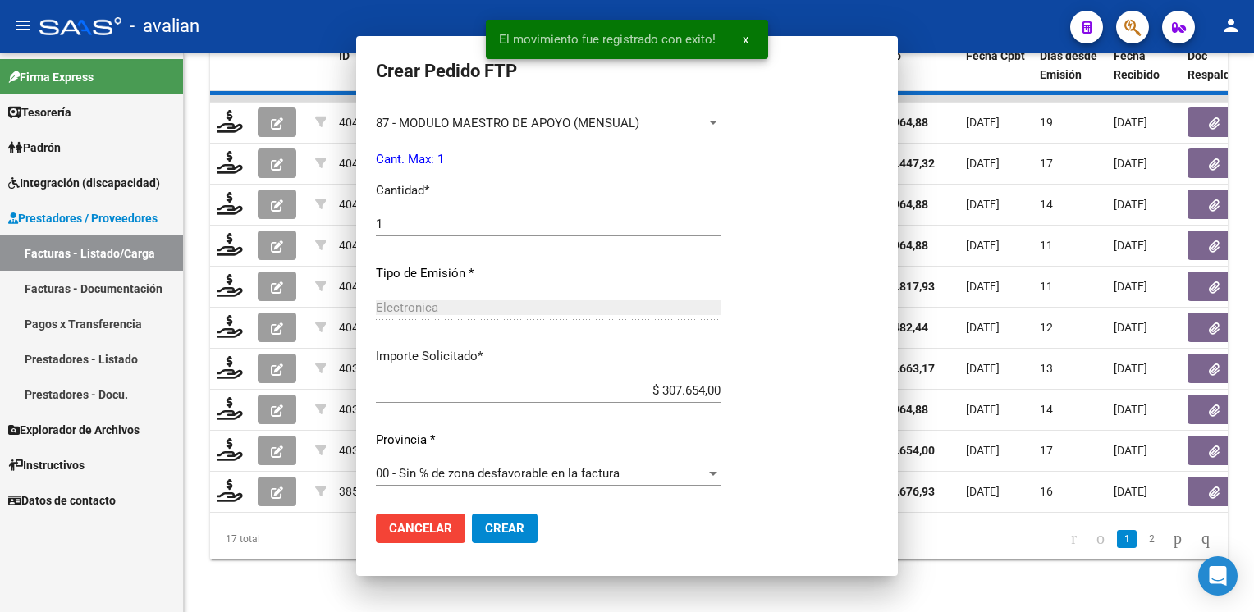
scroll to position [563, 0]
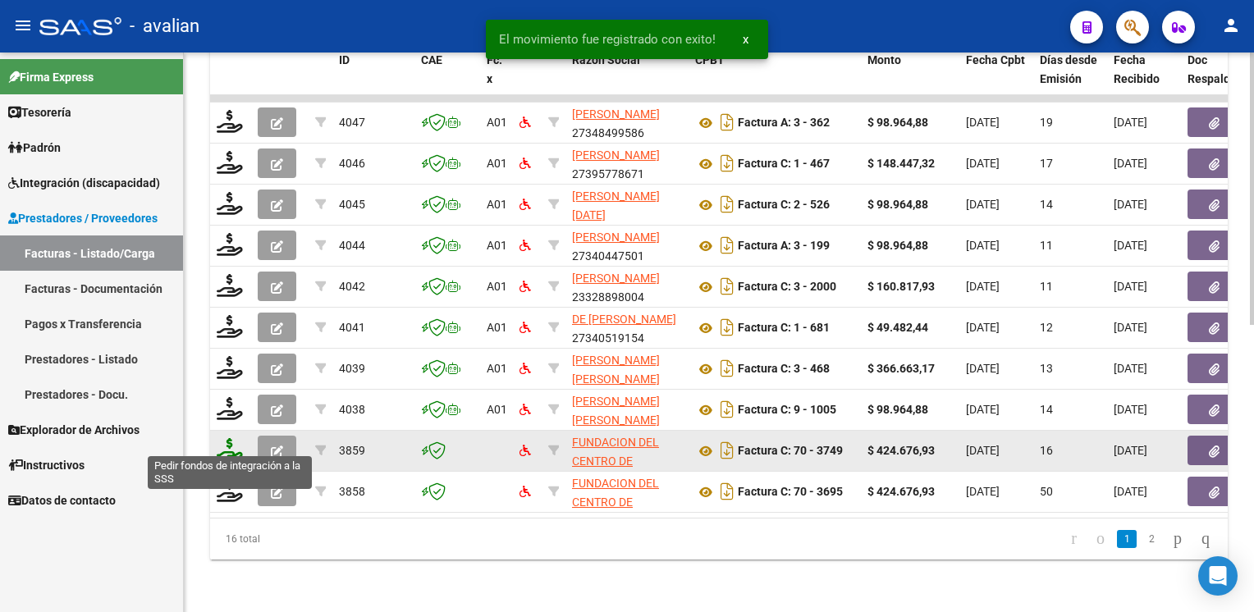
click at [230, 448] on icon at bounding box center [230, 449] width 26 height 23
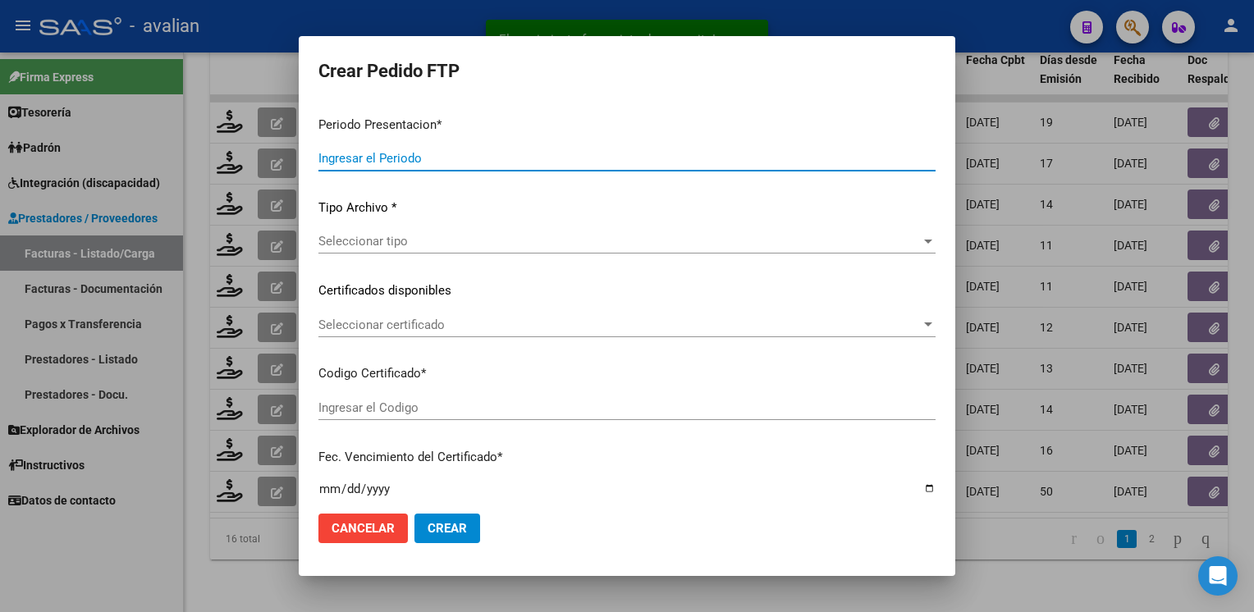
type input "202507"
type input "$ 424.676,93"
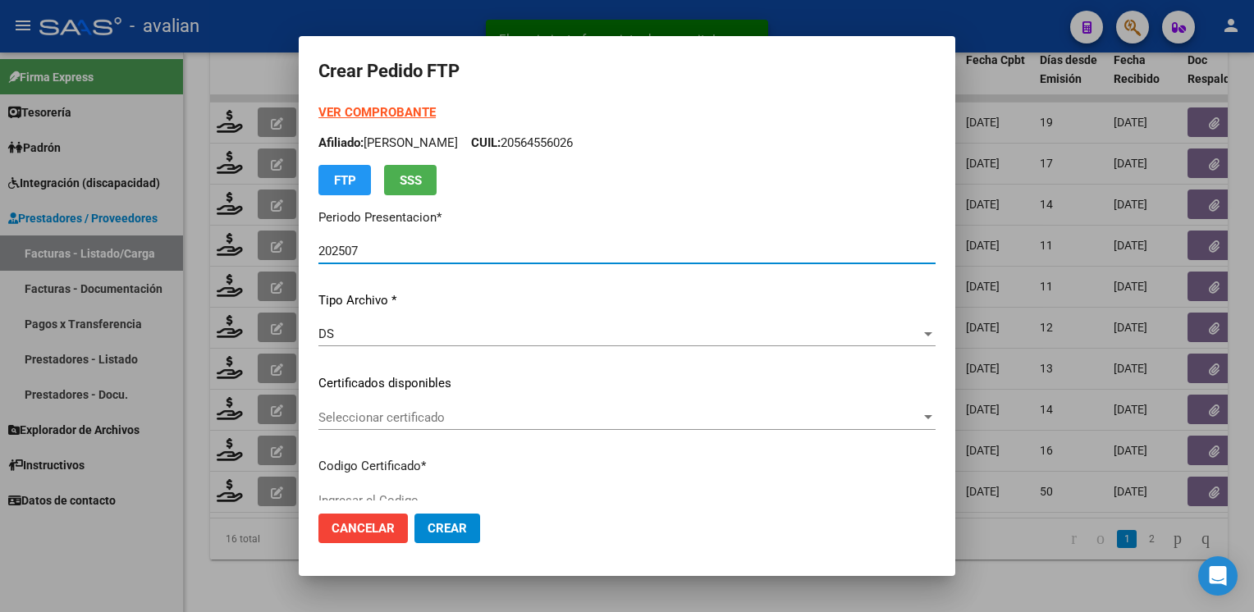
type input "ARG01000528724452025012220300122SFE169"
type input "2030-01-22"
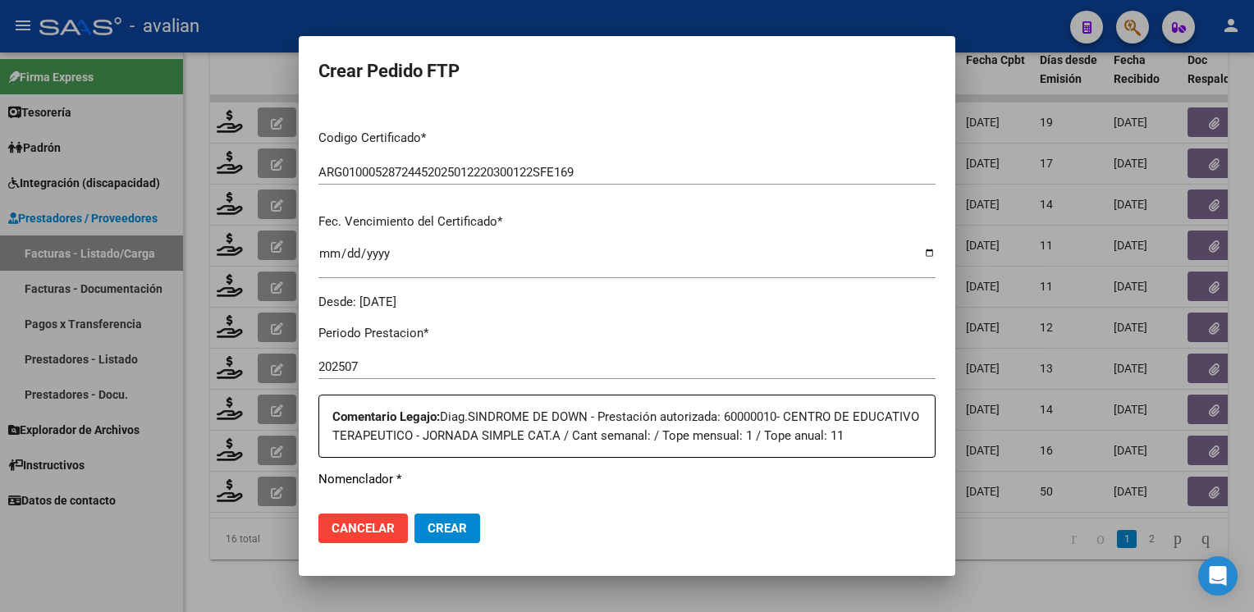
scroll to position [0, 0]
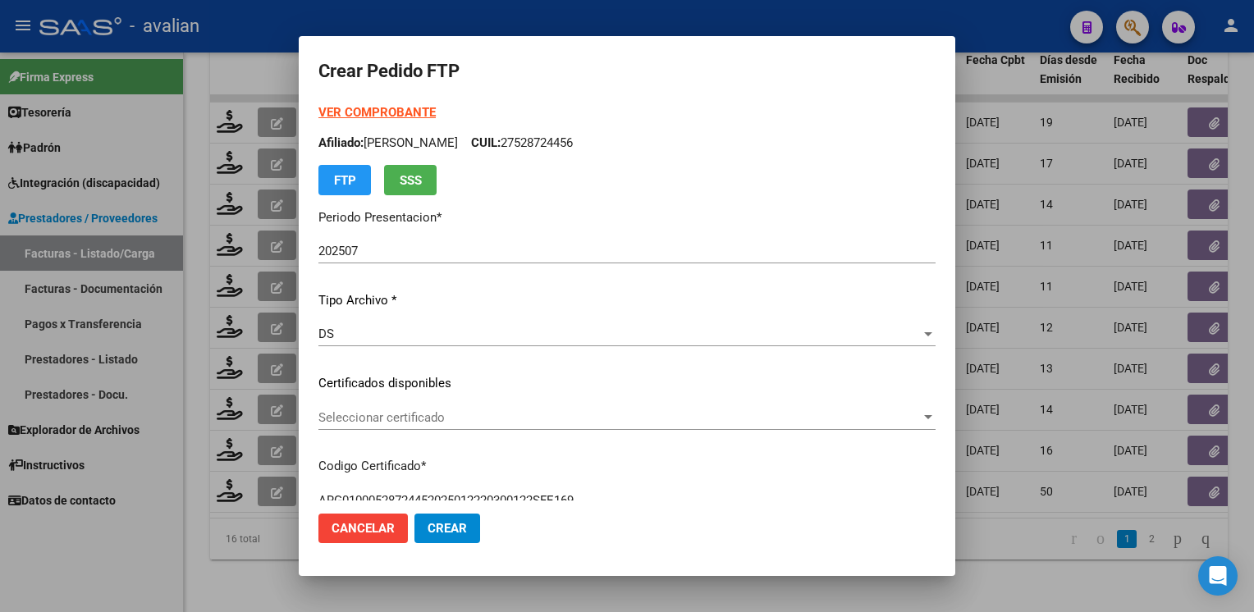
click at [427, 112] on strong "VER COMPROBANTE" at bounding box center [376, 112] width 117 height 15
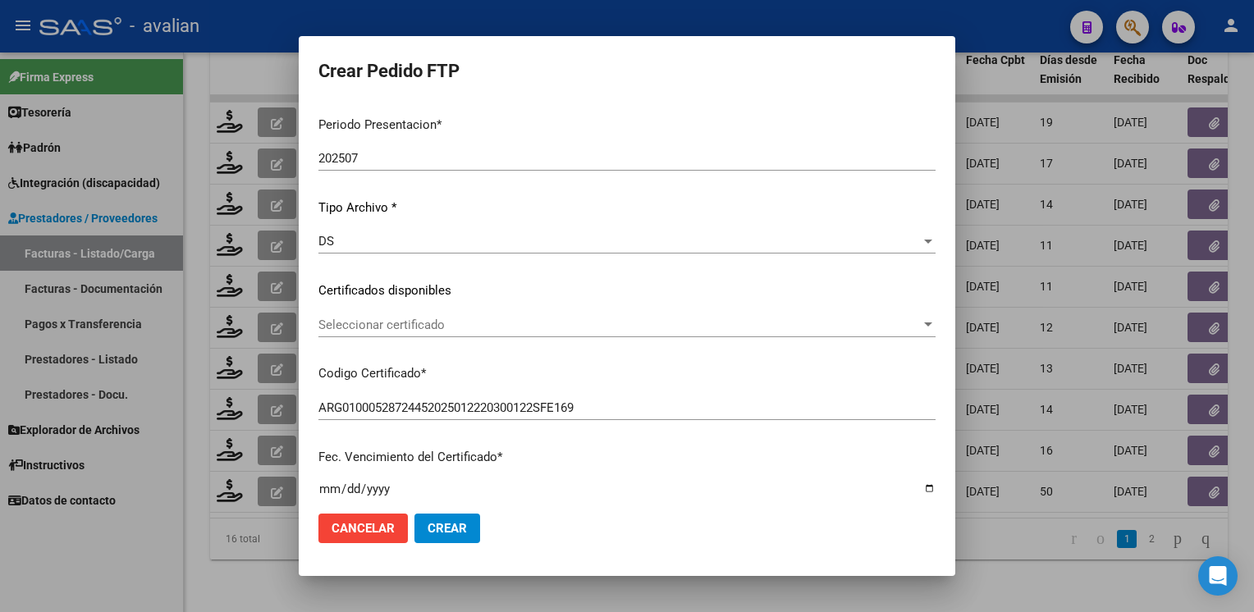
scroll to position [164, 0]
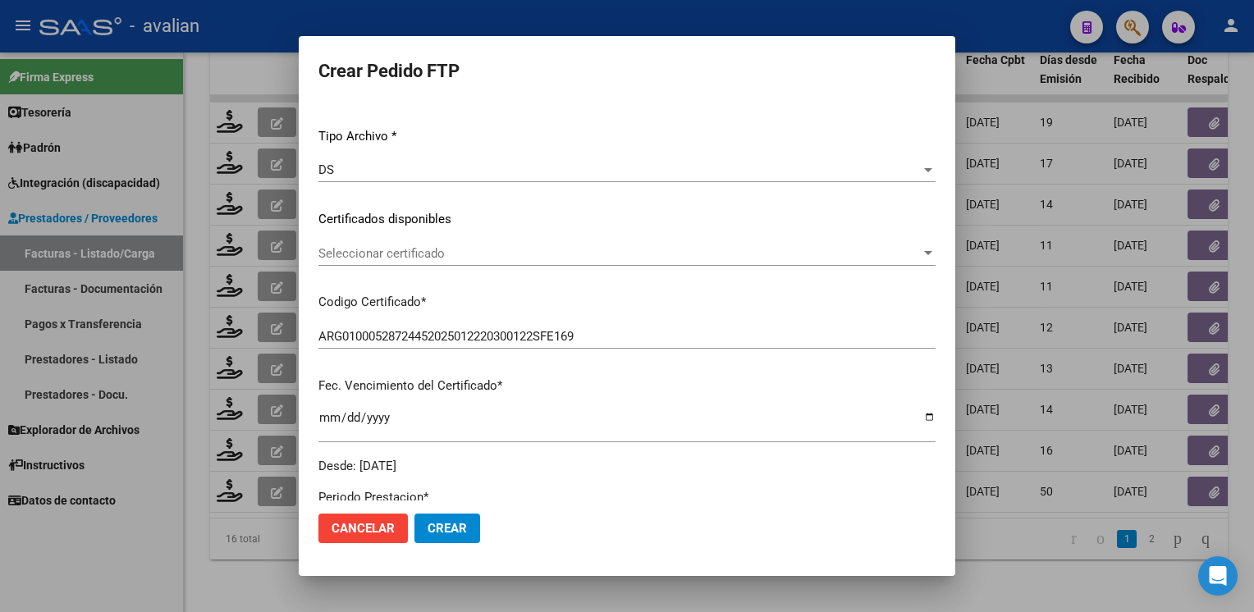
click at [405, 249] on span "Seleccionar certificado" at bounding box center [619, 253] width 602 height 15
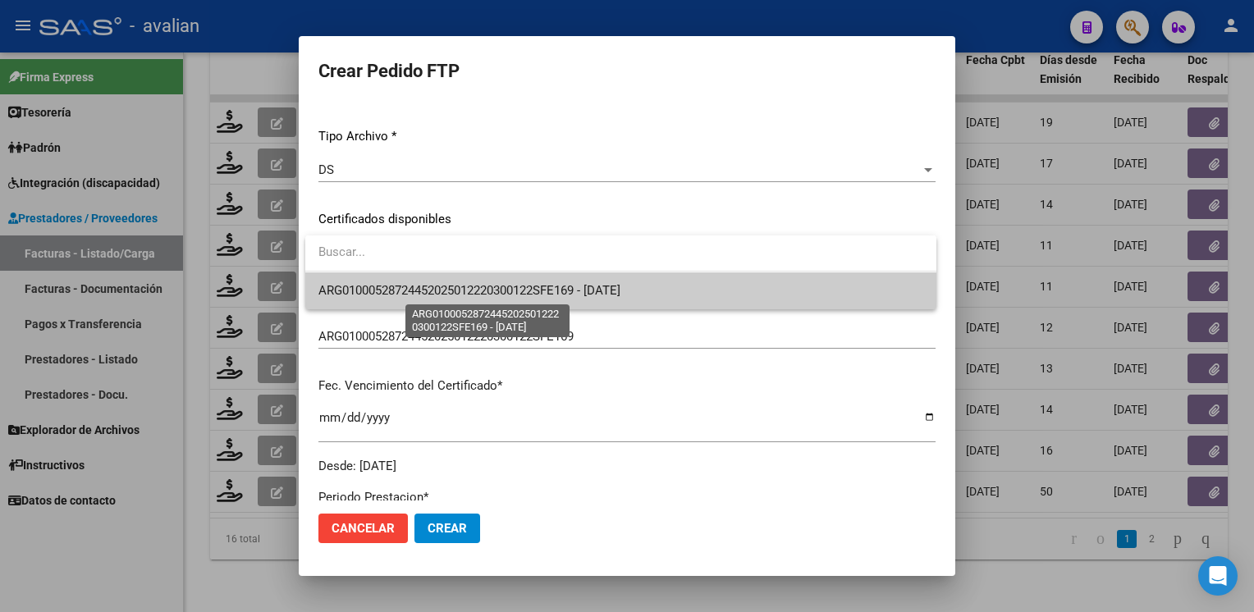
click at [392, 294] on span "ARG01000528724452025012220300122SFE169 - 2030-01-22" at bounding box center [469, 290] width 302 height 15
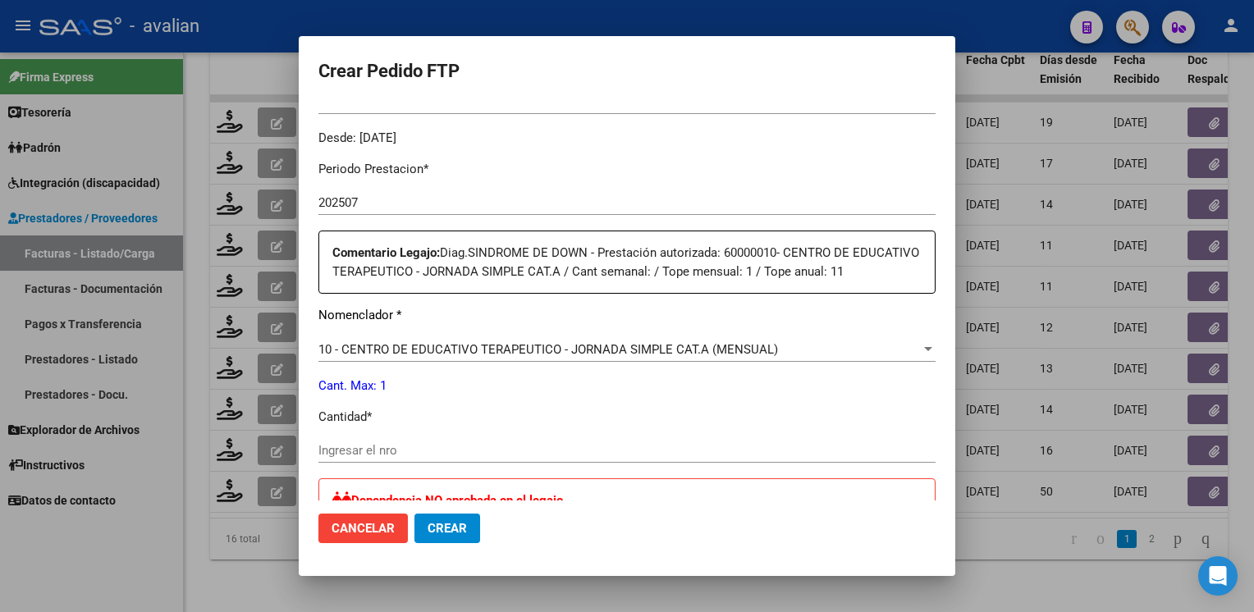
scroll to position [657, 0]
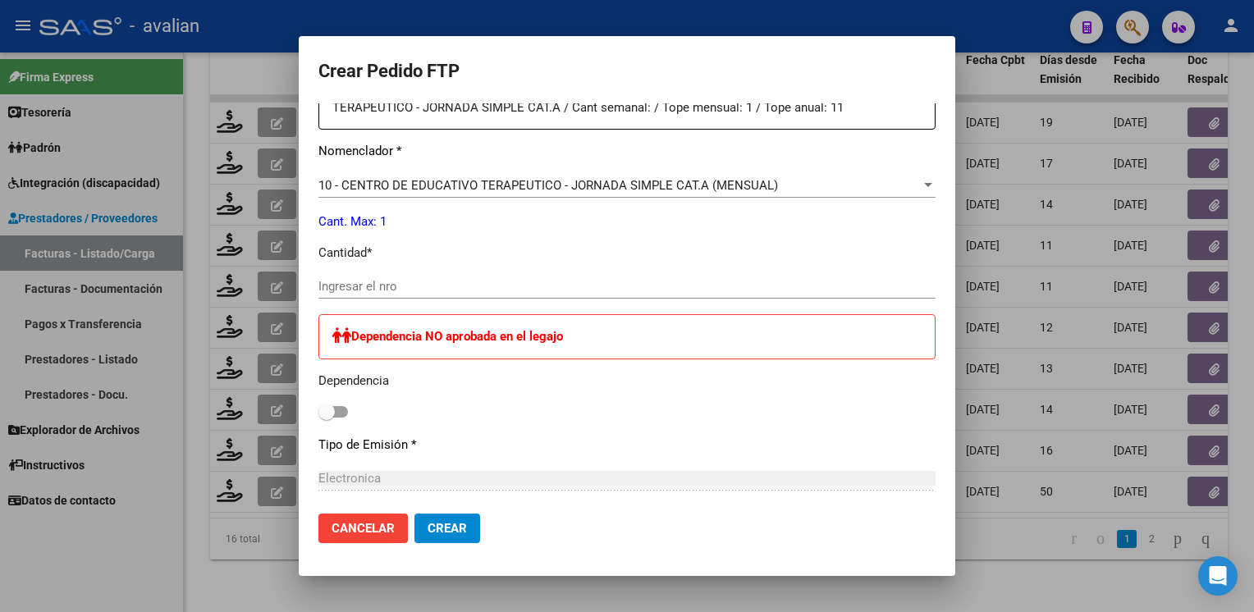
click at [399, 294] on input "Ingresar el nro" at bounding box center [626, 286] width 617 height 15
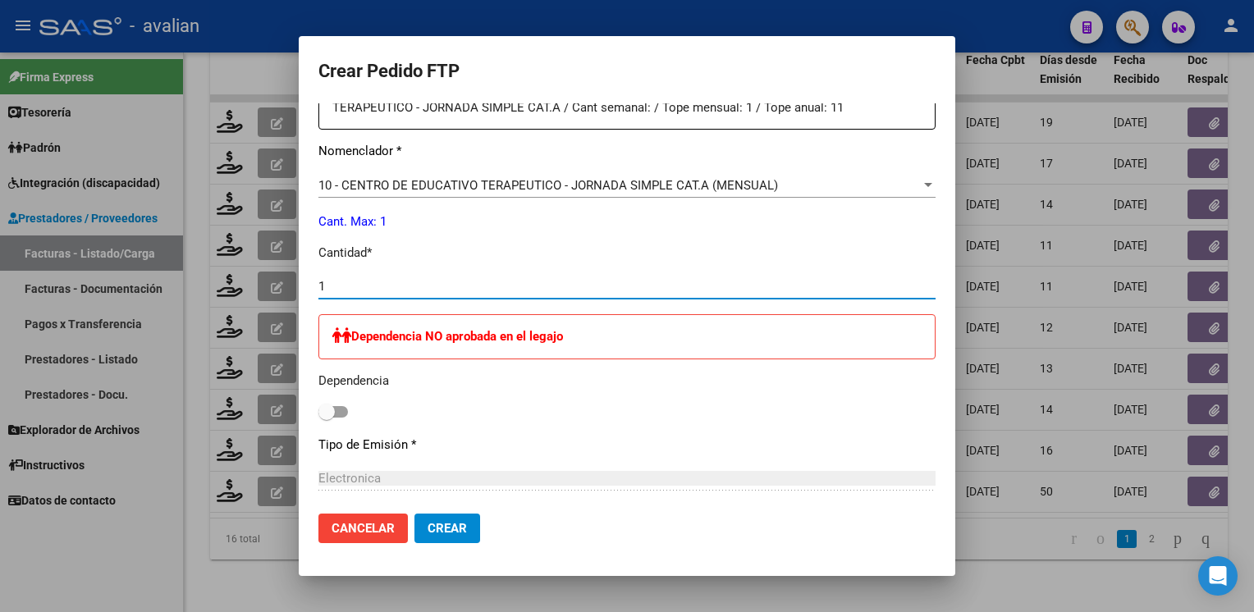
type input "1"
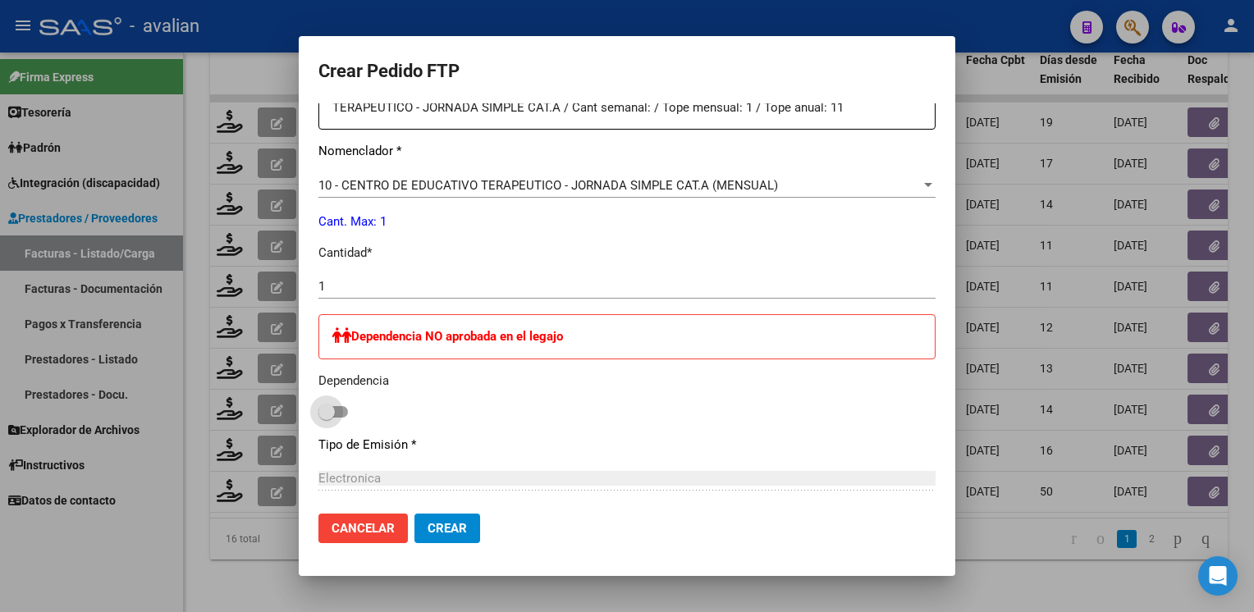
scroll to position [827, 0]
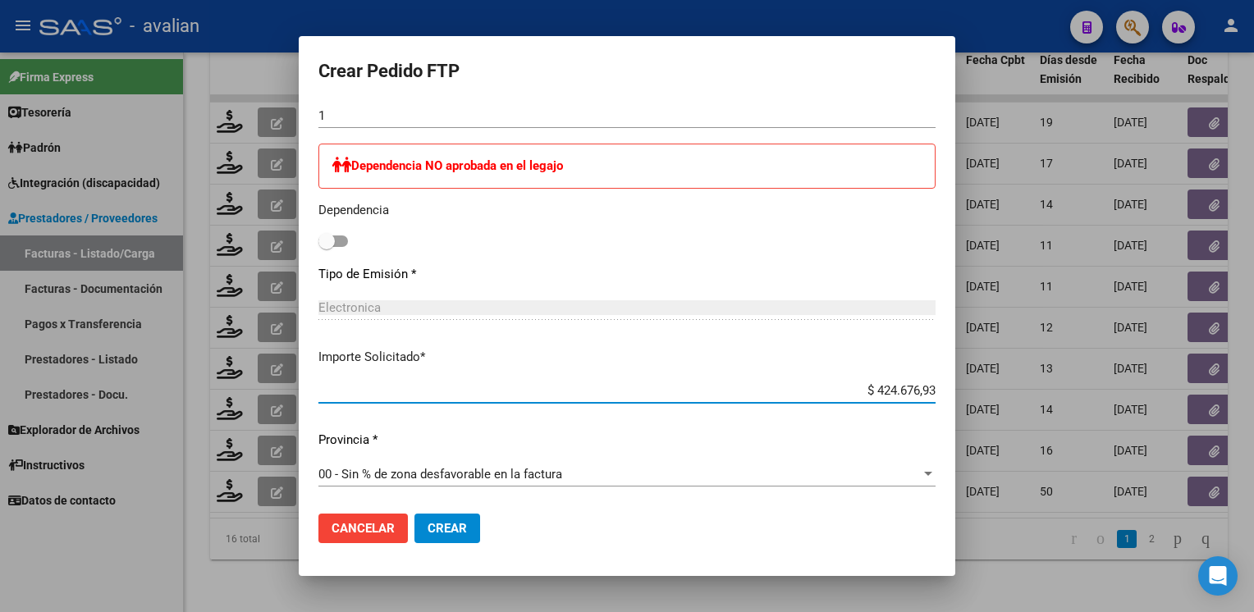
click at [442, 528] on span "Crear" at bounding box center [447, 528] width 39 height 15
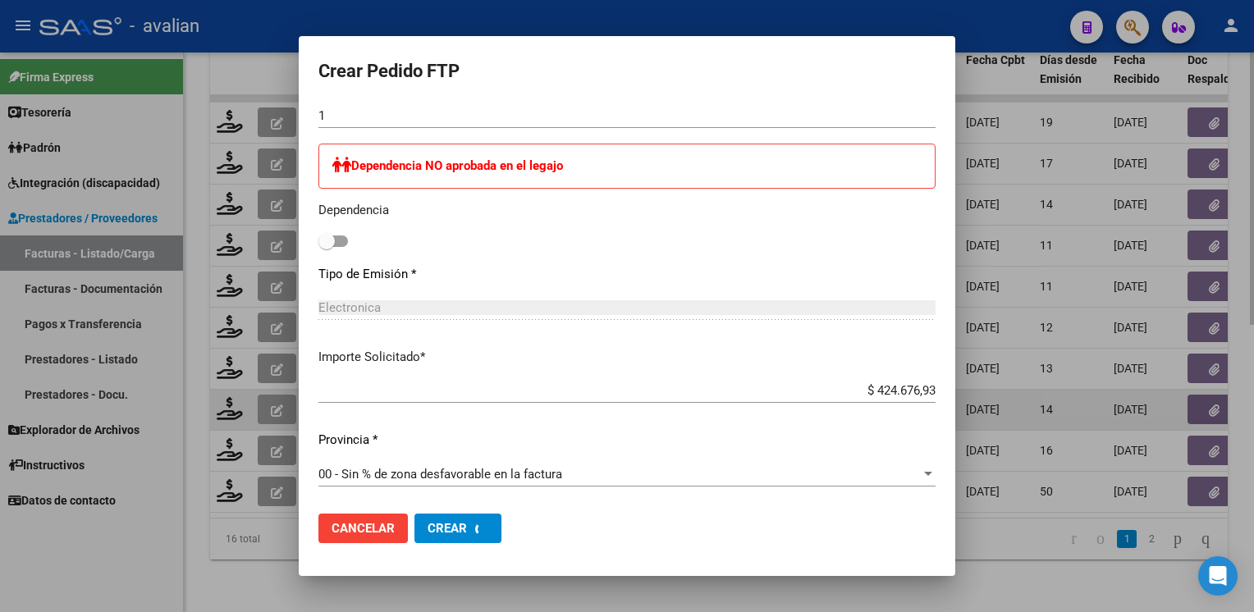
scroll to position [0, 0]
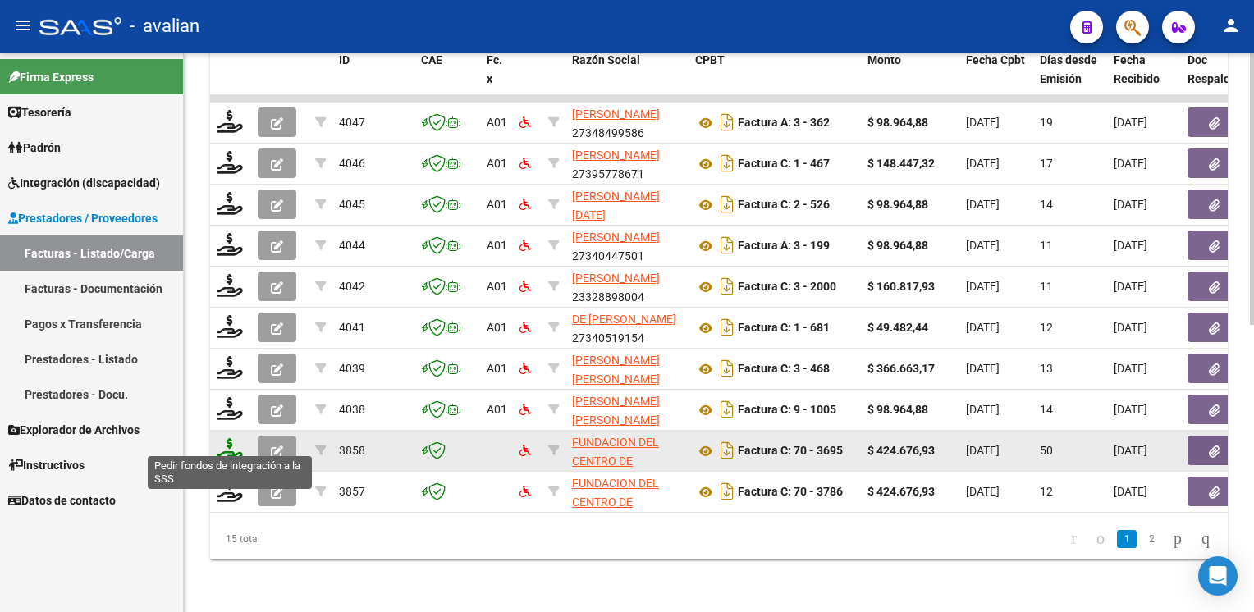
click at [223, 443] on icon at bounding box center [230, 449] width 26 height 23
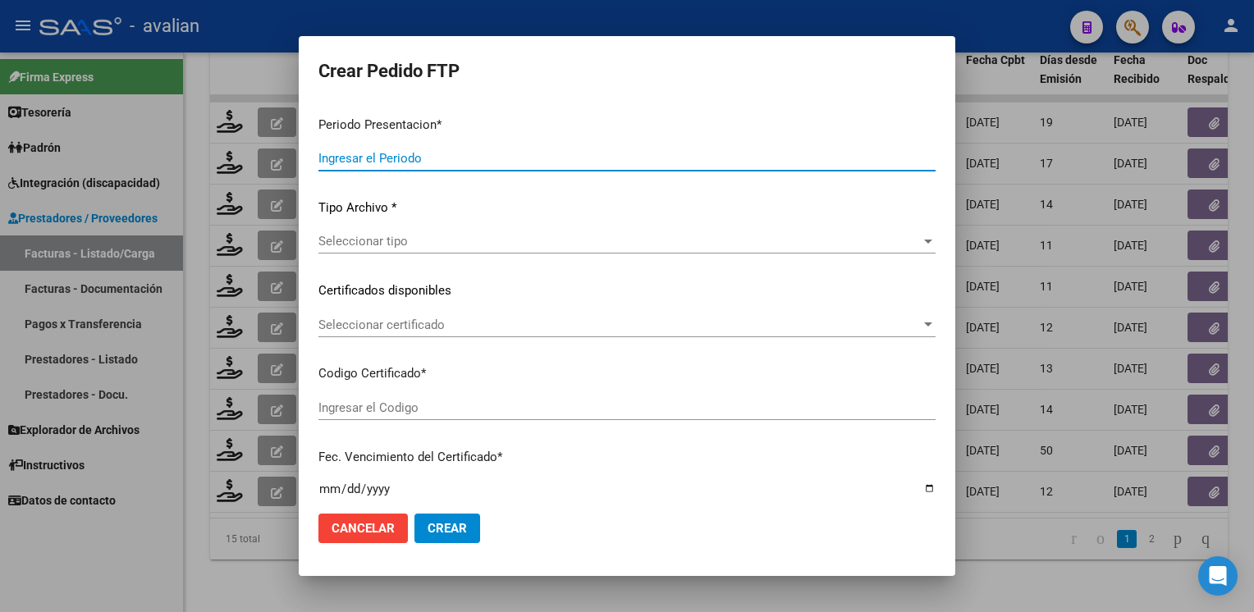
type input "202507"
type input "202506"
type input "$ 424.676,93"
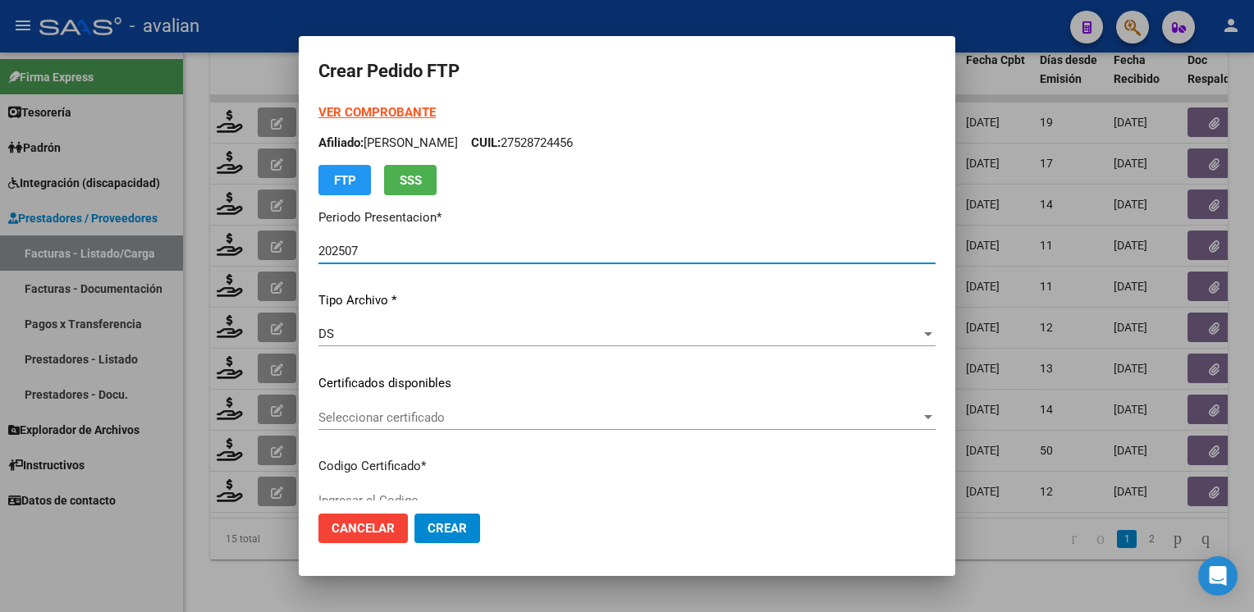
type input "ARG01000528724452025012220300122SFE169"
type input "2030-01-22"
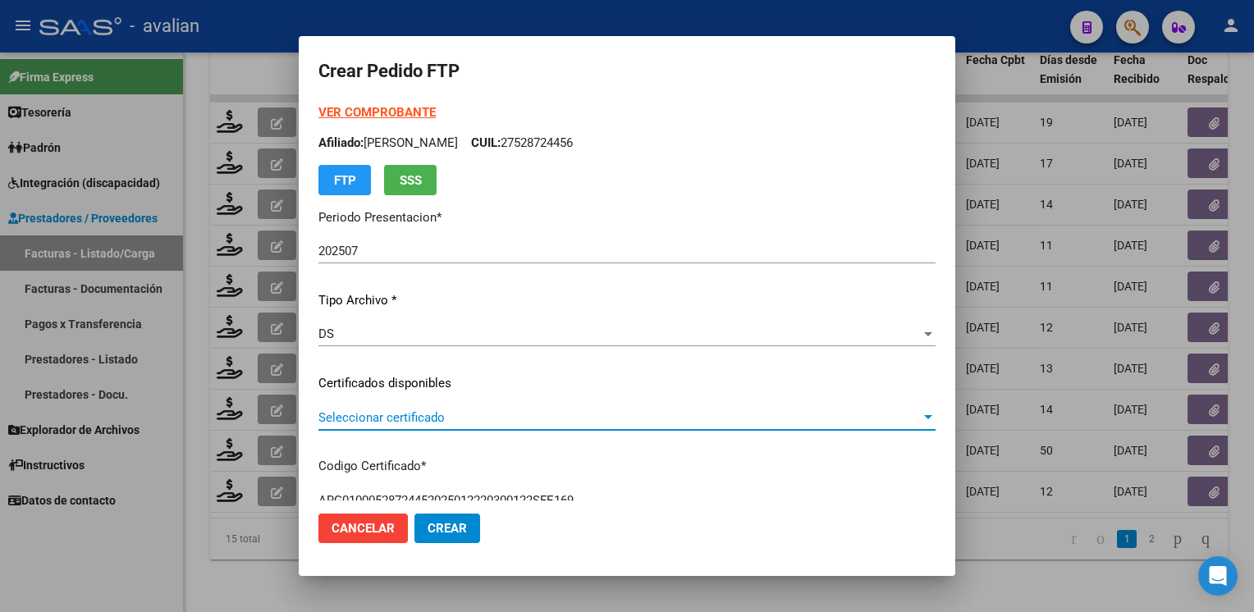
click at [392, 419] on span "Seleccionar certificado" at bounding box center [619, 417] width 602 height 15
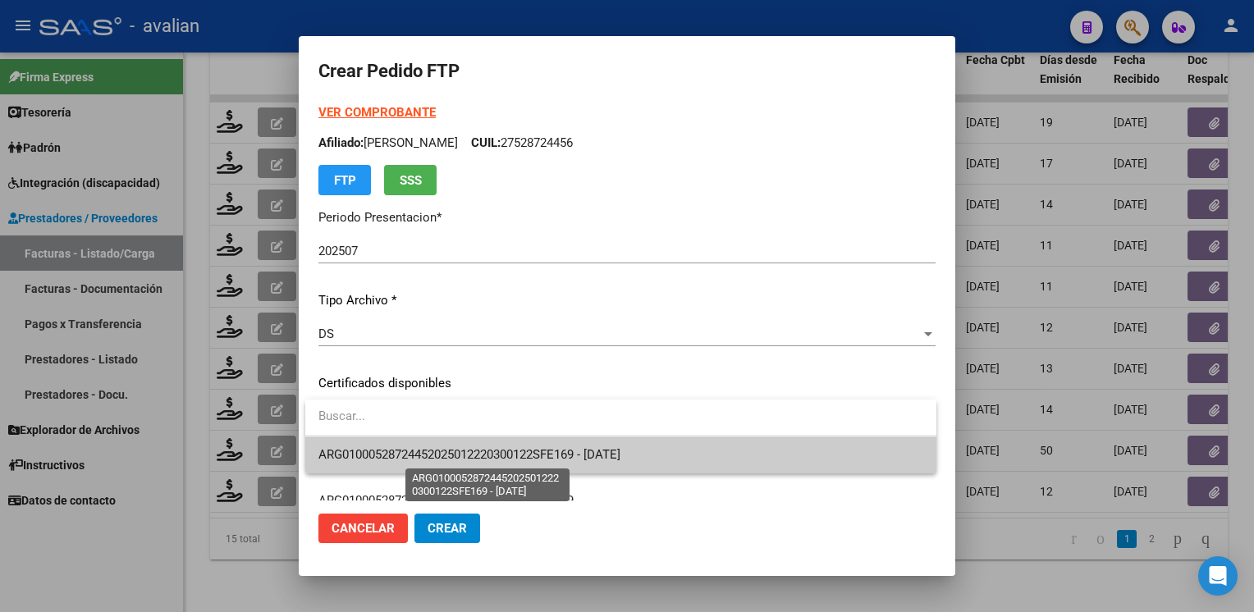
click at [383, 456] on span "ARG01000528724452025012220300122SFE169 - 2030-01-22" at bounding box center [469, 454] width 302 height 15
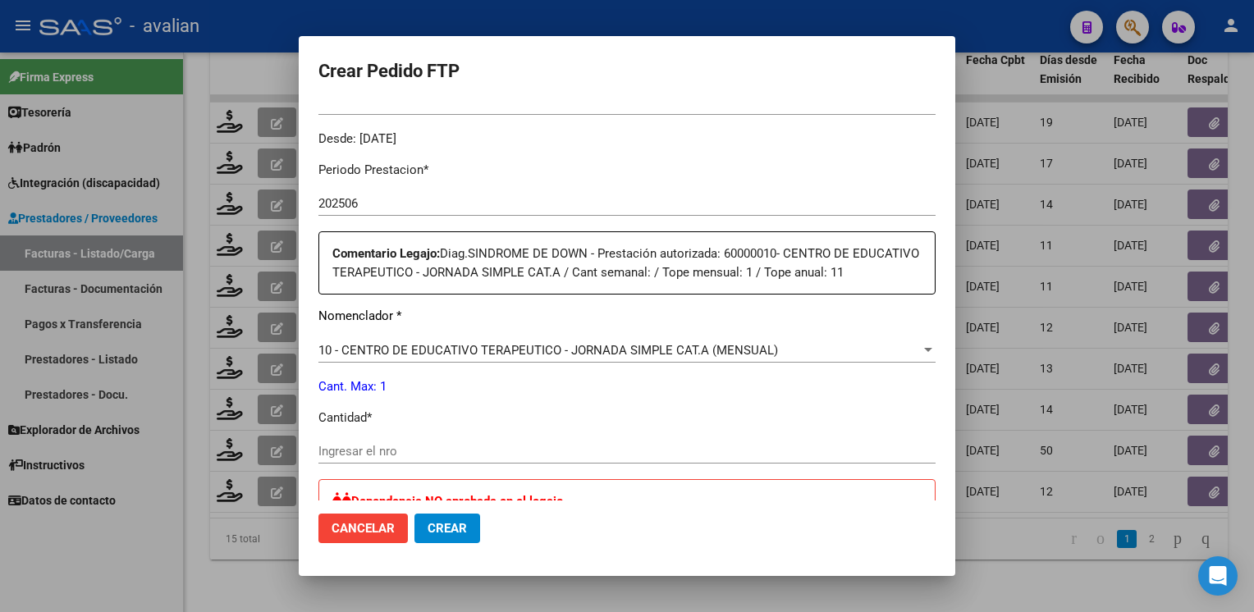
scroll to position [575, 0]
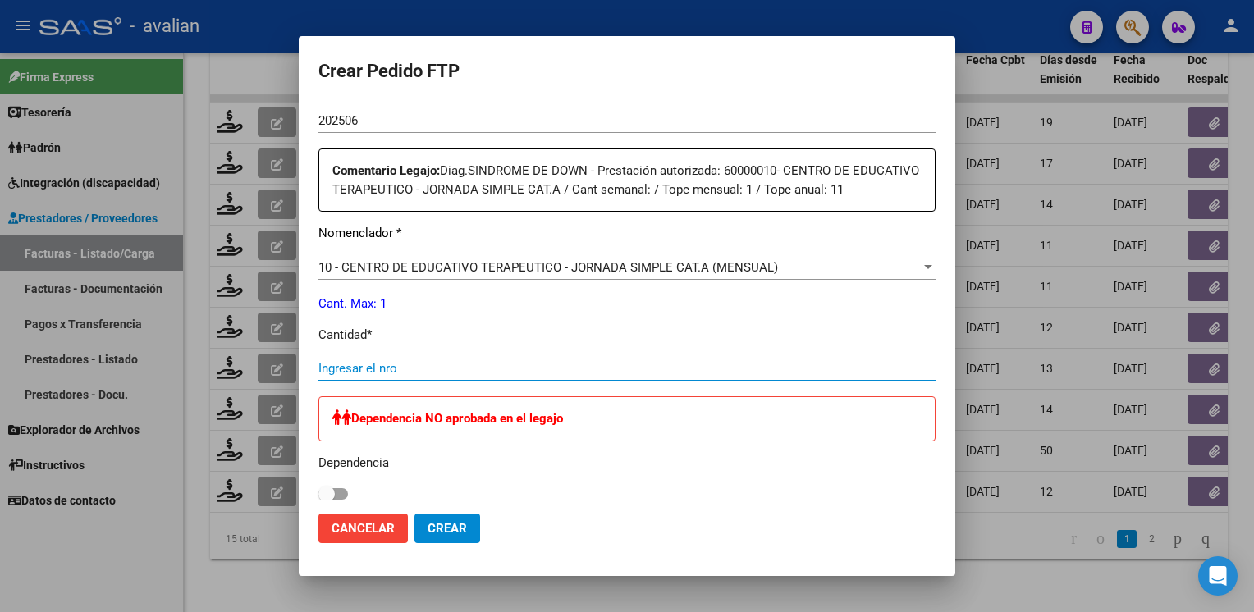
click at [387, 373] on input "Ingresar el nro" at bounding box center [626, 368] width 617 height 15
type input "1"
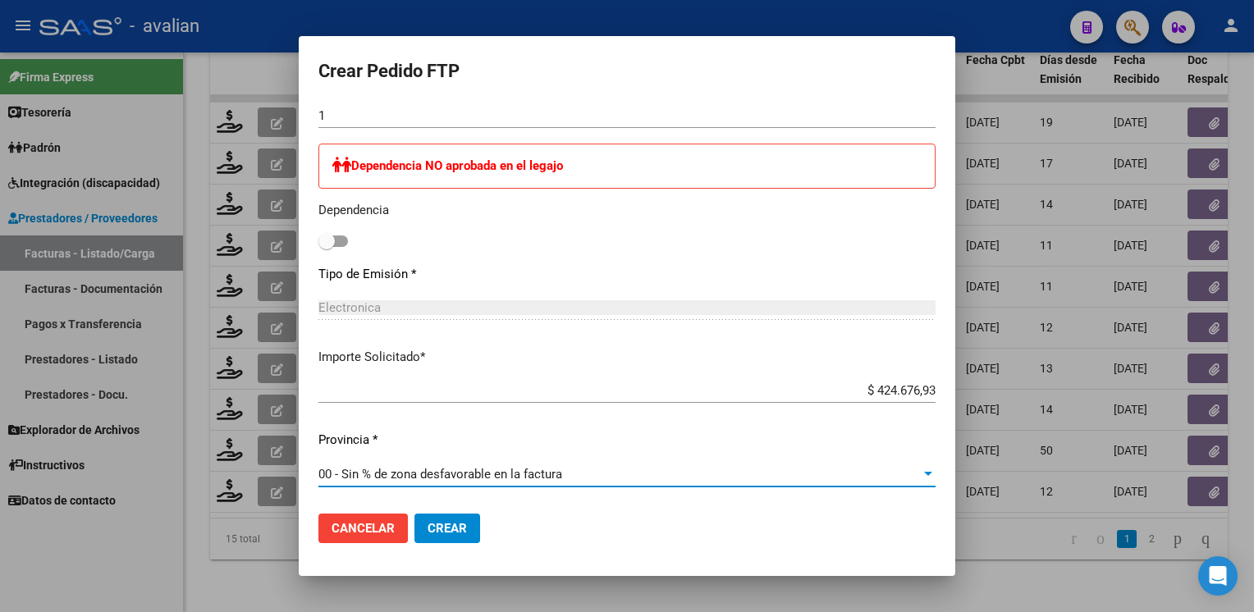
click at [450, 534] on span "Crear" at bounding box center [447, 528] width 39 height 15
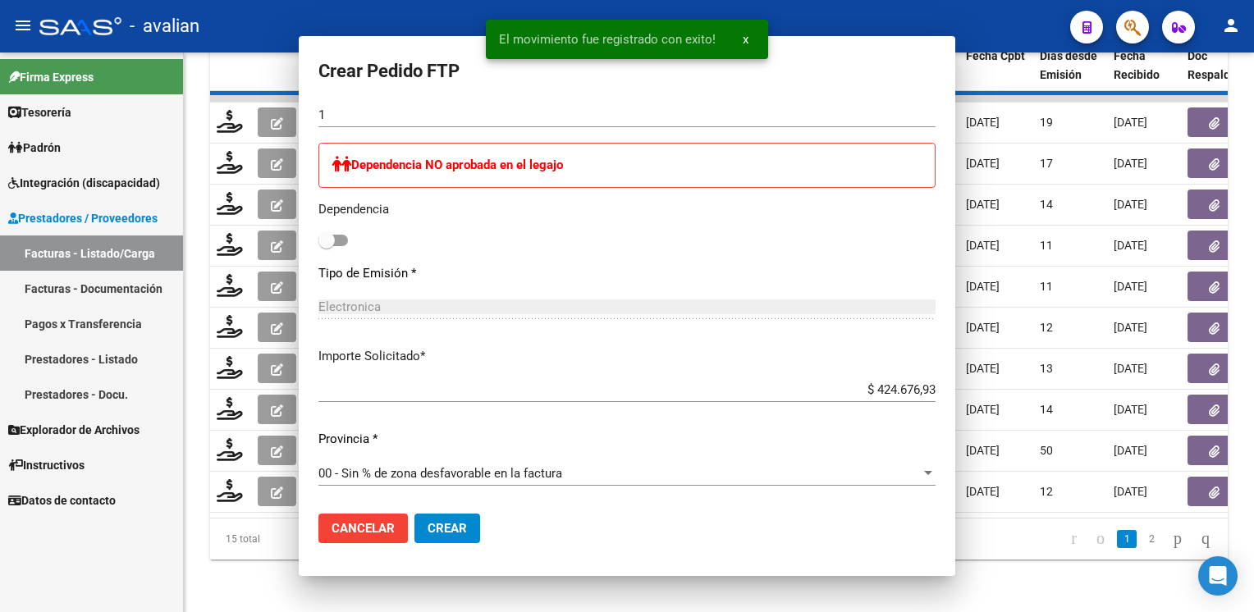
scroll to position [734, 0]
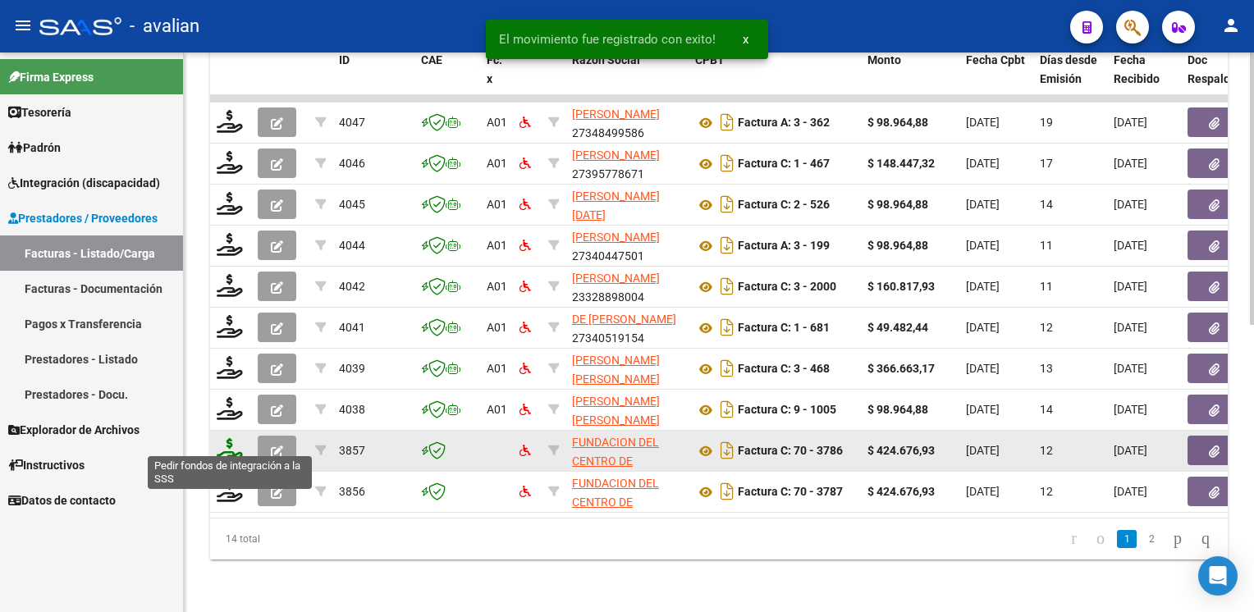
click at [237, 445] on icon at bounding box center [230, 449] width 26 height 23
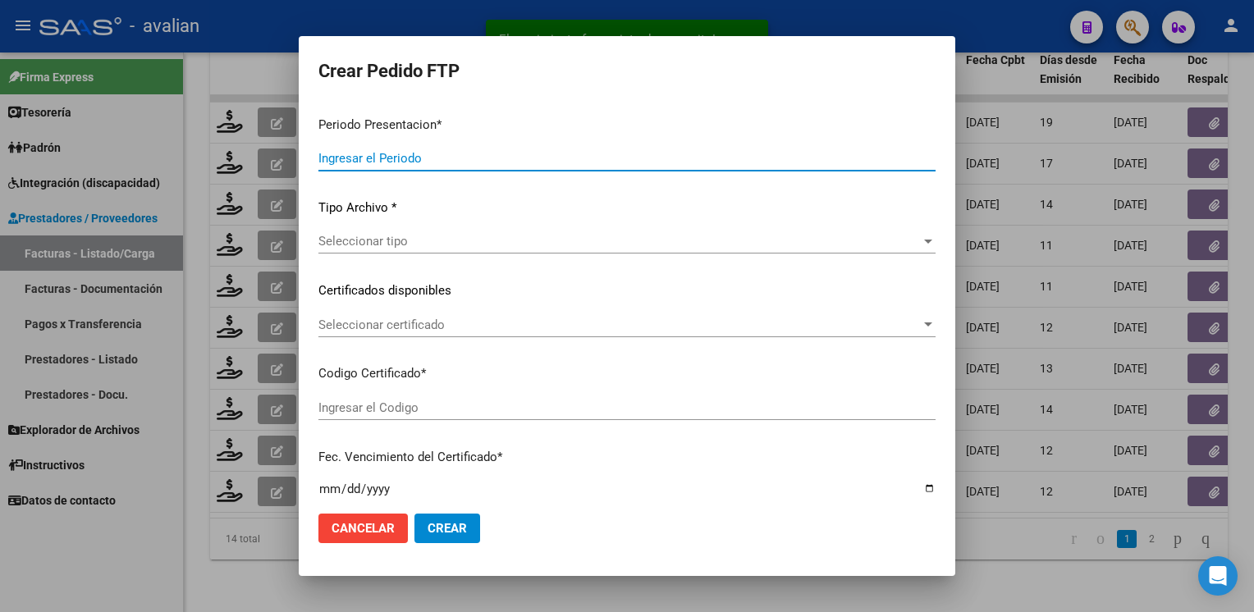
type input "202507"
type input "202506"
type input "$ 424.676,93"
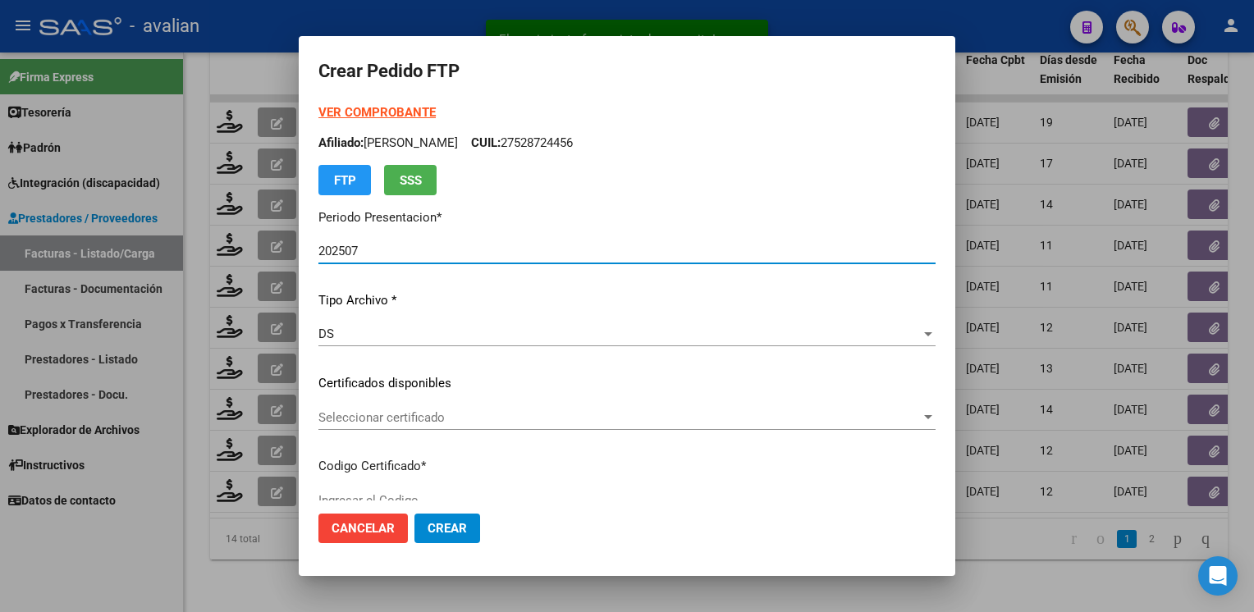
type input "ARG02000449953602022111120321111SFE676"
type input "2032-11-11"
click at [384, 423] on span "Seleccionar certificado" at bounding box center [619, 417] width 602 height 15
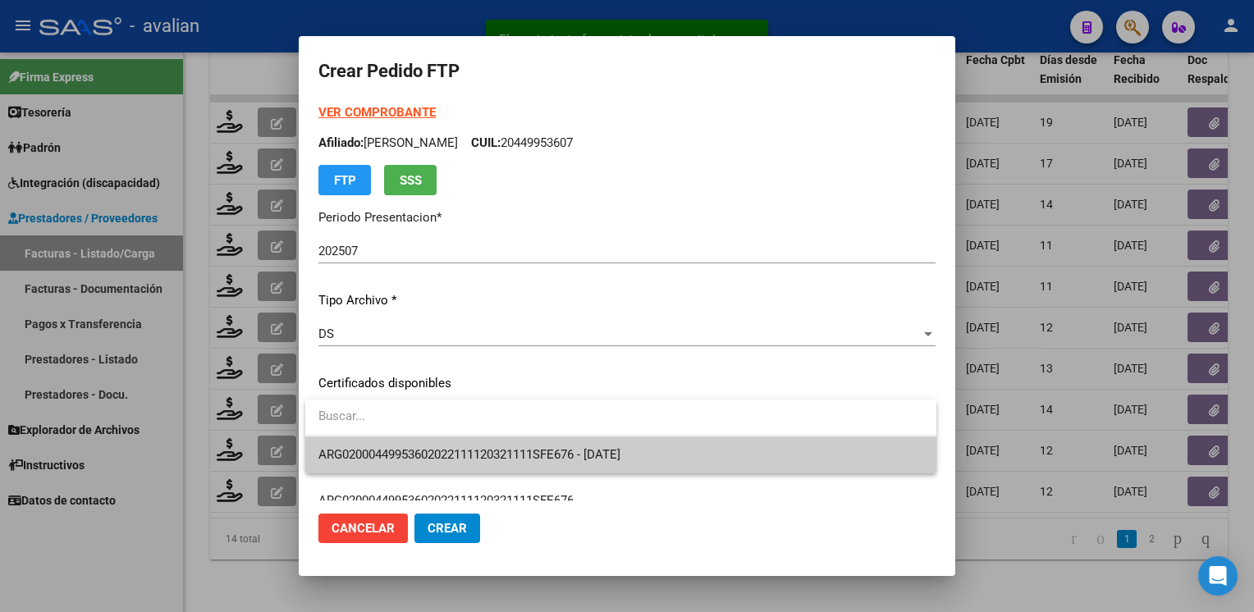
click at [384, 442] on span "ARG02000449953602022111120321111SFE676 - 2032-11-11" at bounding box center [620, 455] width 605 height 37
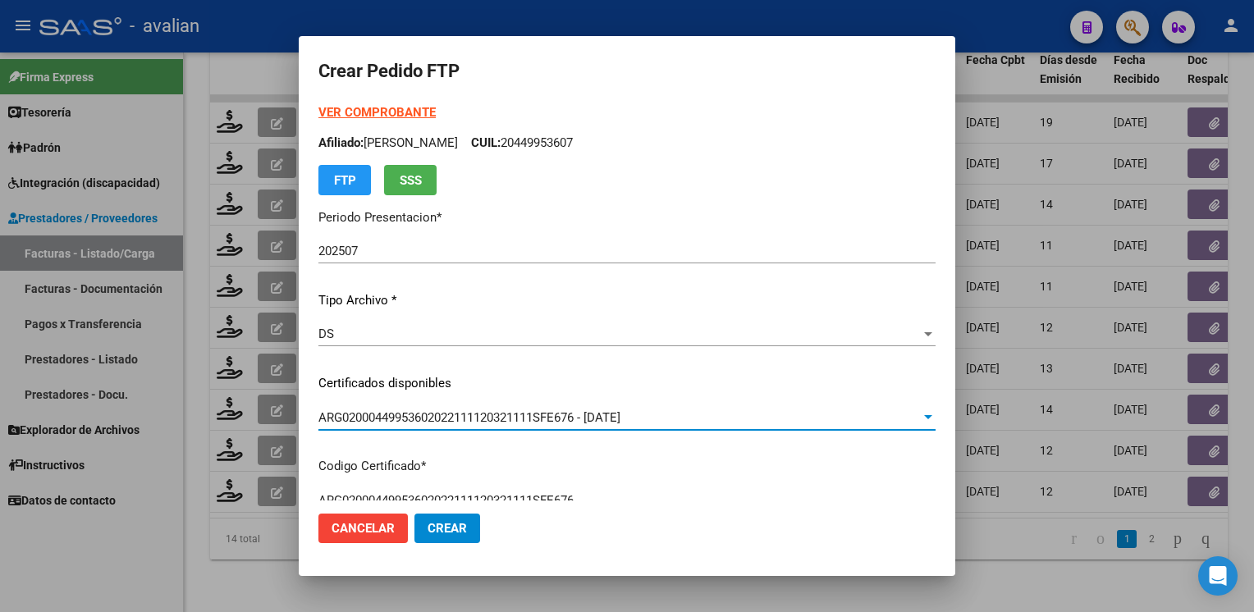
scroll to position [0, 0]
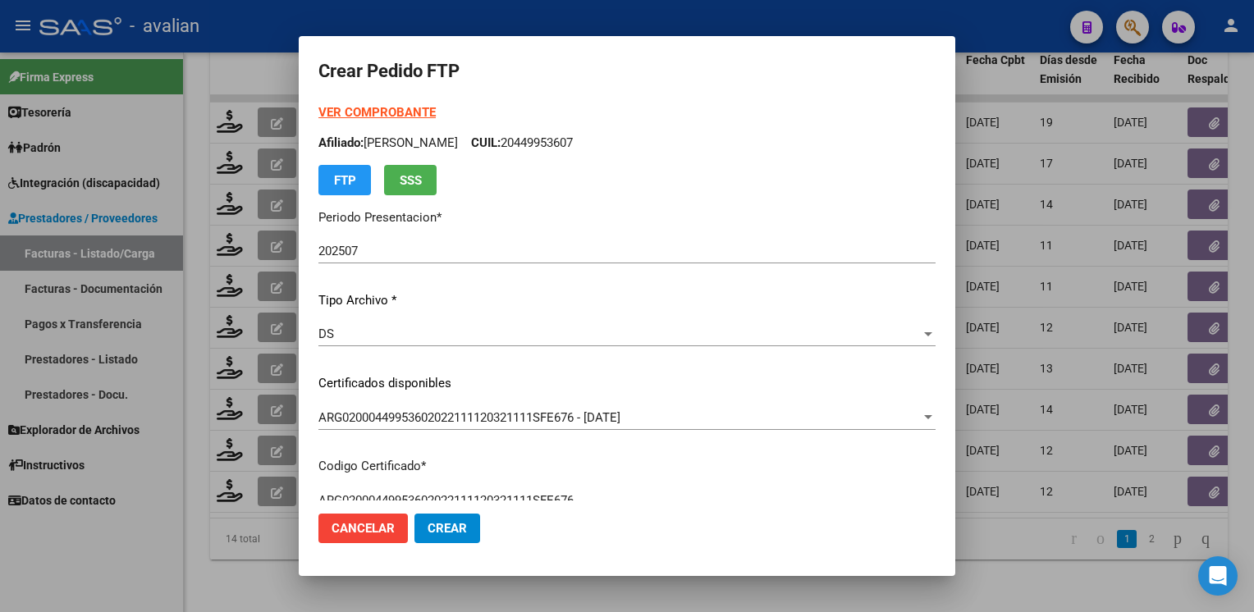
click at [366, 111] on strong "VER COMPROBANTE" at bounding box center [376, 112] width 117 height 15
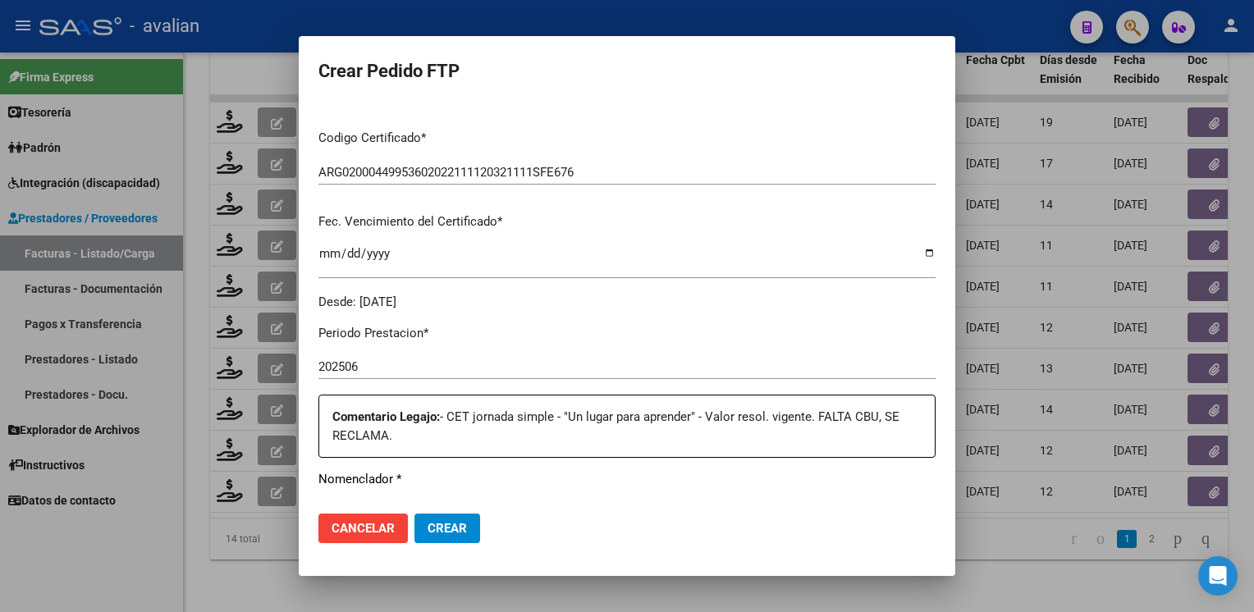
scroll to position [657, 0]
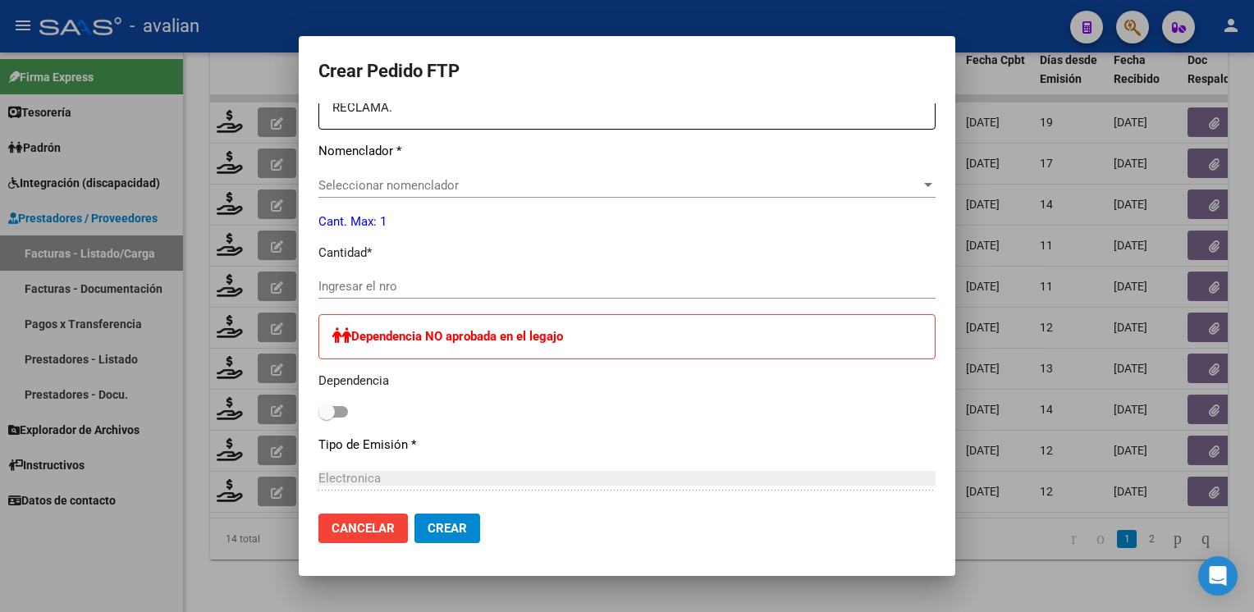
click at [422, 189] on span "Seleccionar nomenclador" at bounding box center [619, 185] width 602 height 15
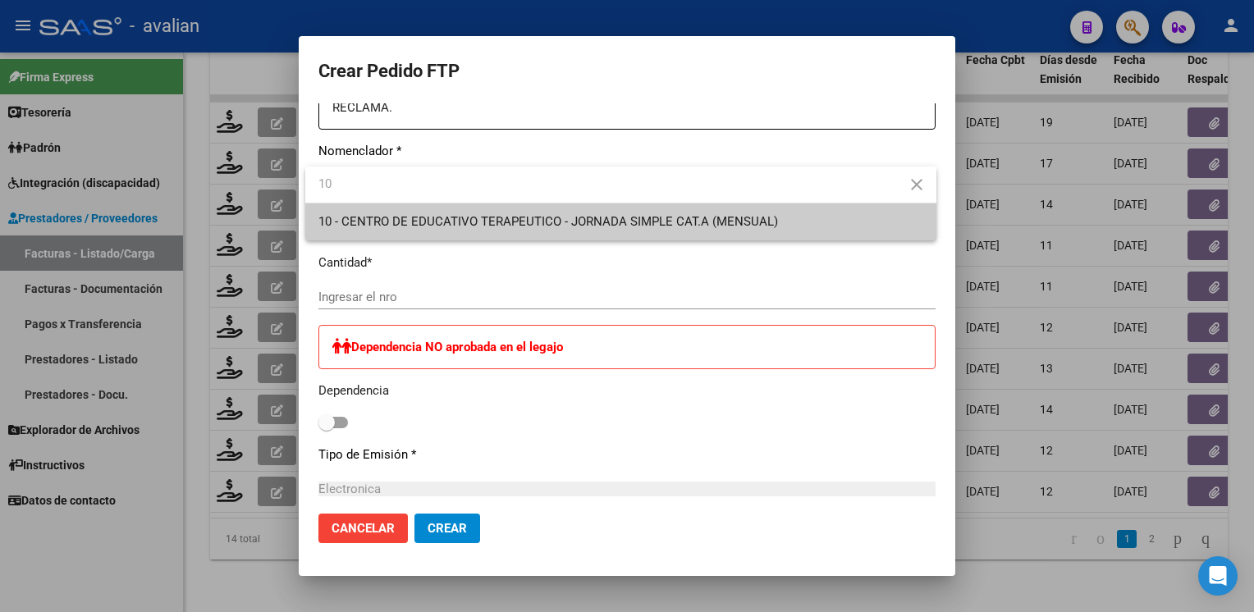
type input "10"
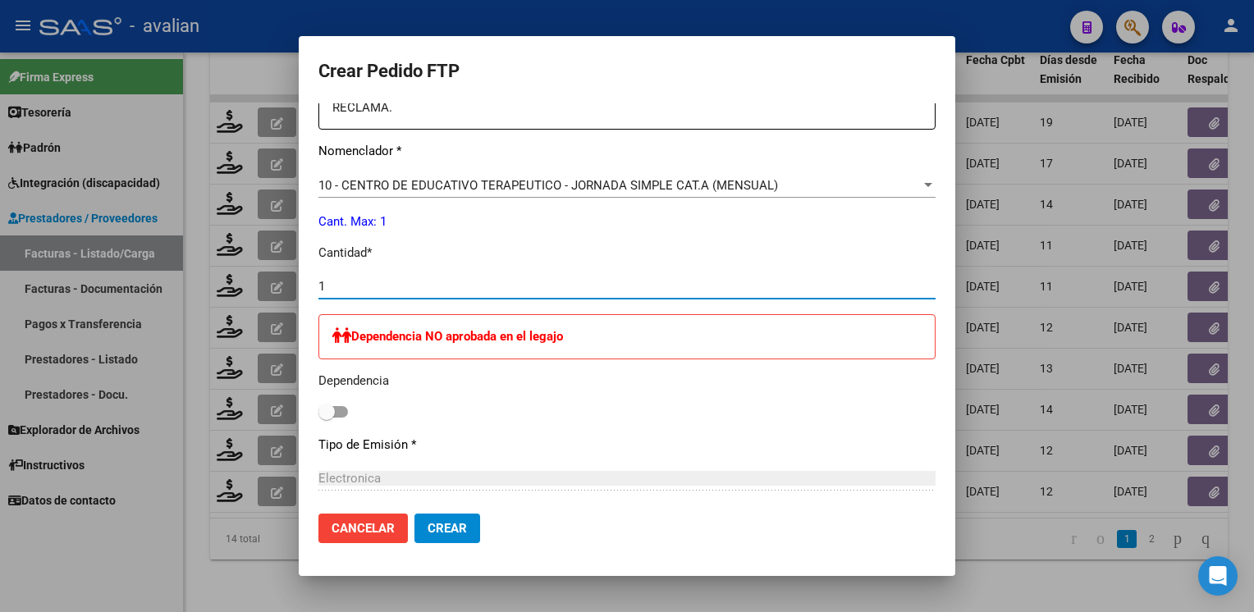
type input "1"
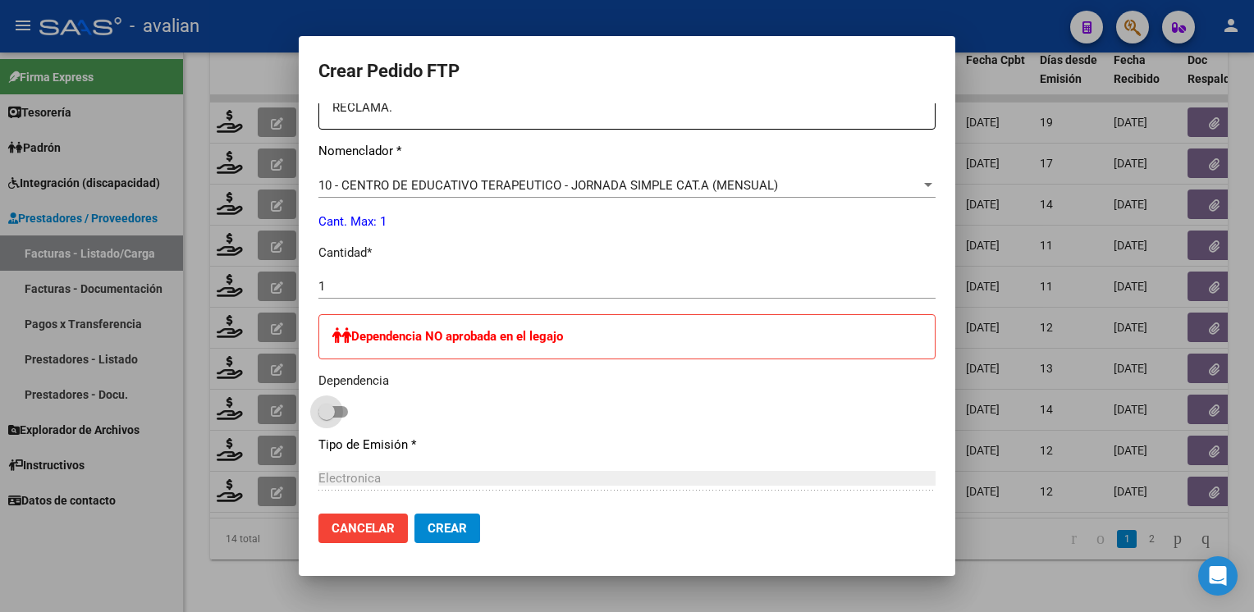
scroll to position [827, 0]
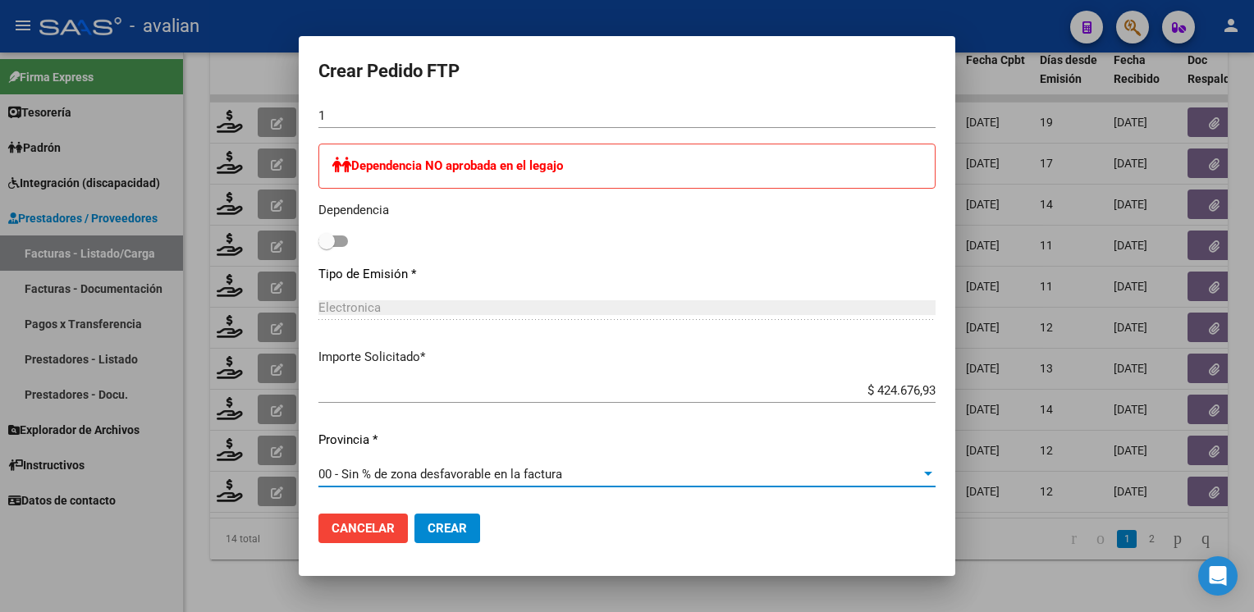
click at [468, 535] on button "Crear" at bounding box center [448, 529] width 66 height 30
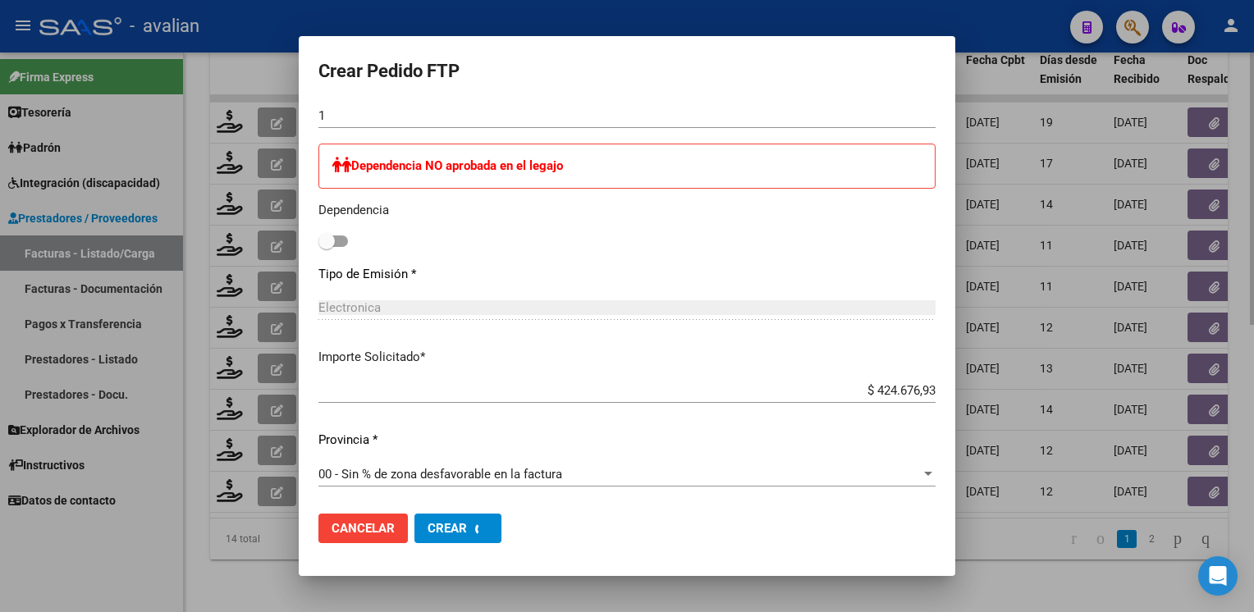
scroll to position [0, 0]
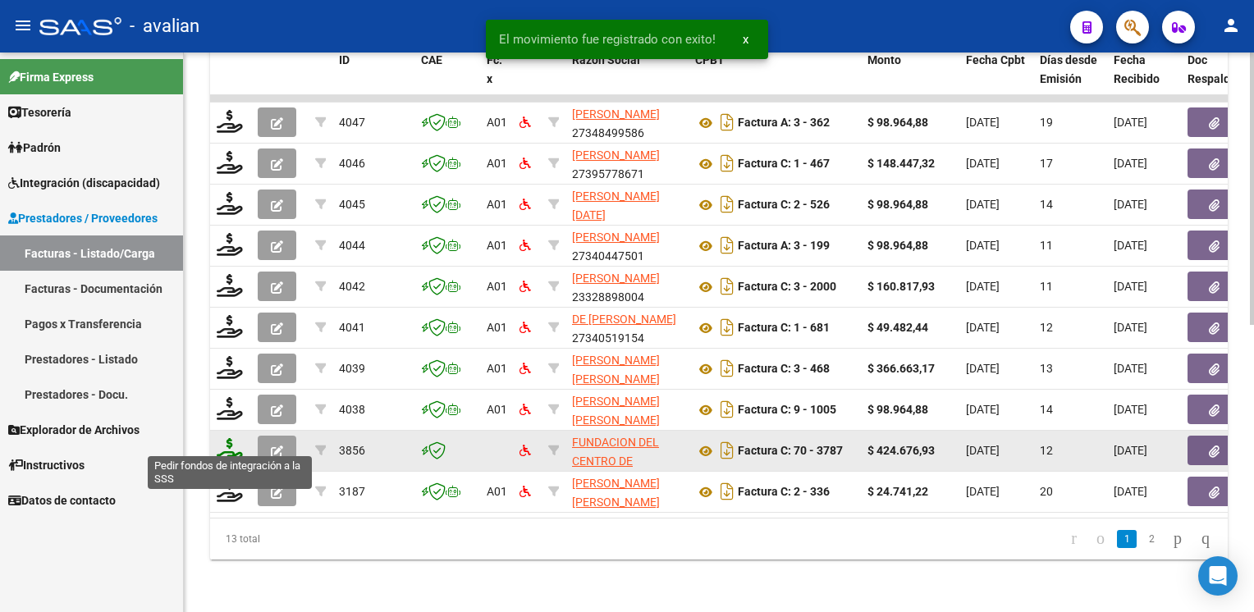
click at [223, 442] on icon at bounding box center [230, 449] width 26 height 23
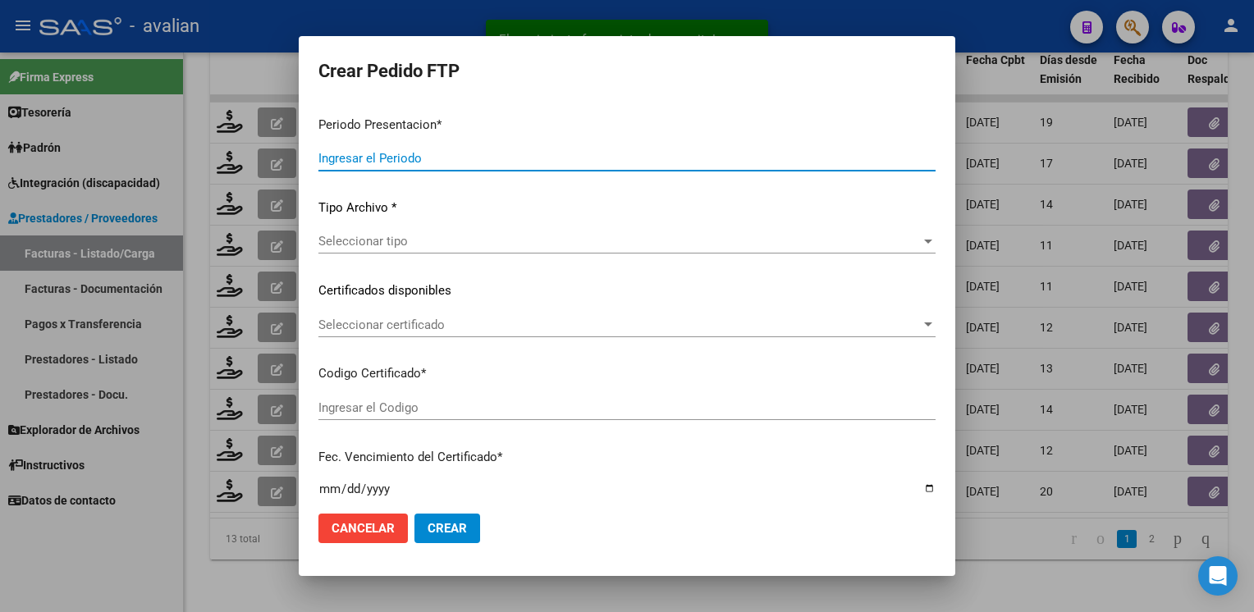
type input "202507"
type input "$ 424.676,93"
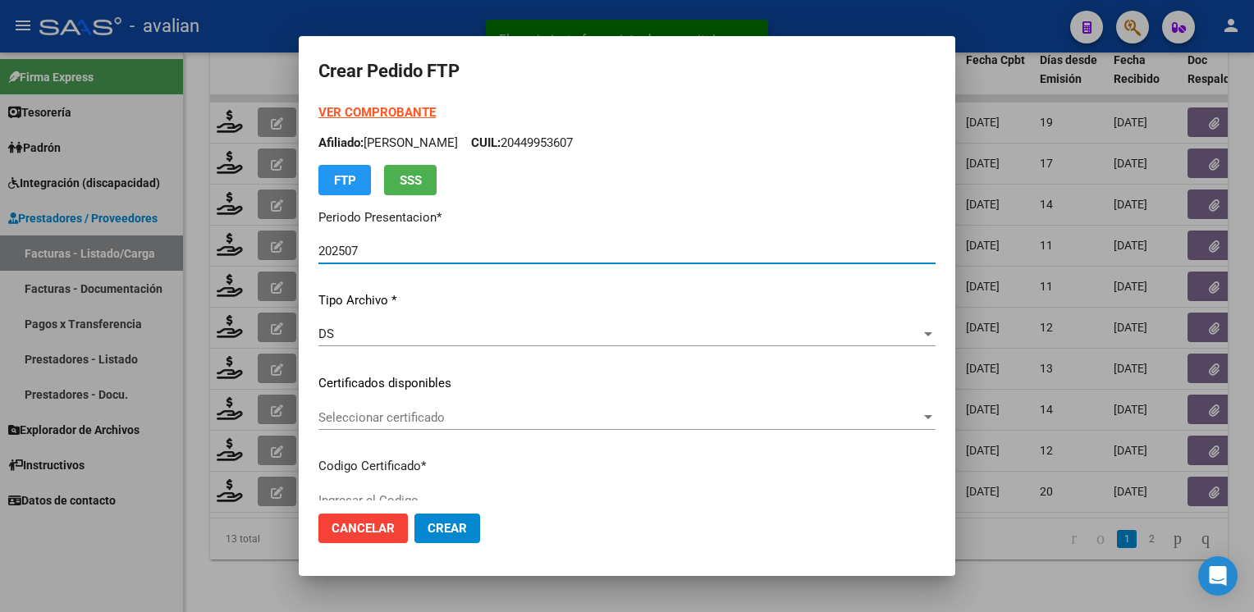
type input "ARG02000449953602022111120321111SFE676"
type input "2032-11-11"
click at [435, 410] on div "Seleccionar certificado Seleccionar certificado" at bounding box center [626, 417] width 617 height 25
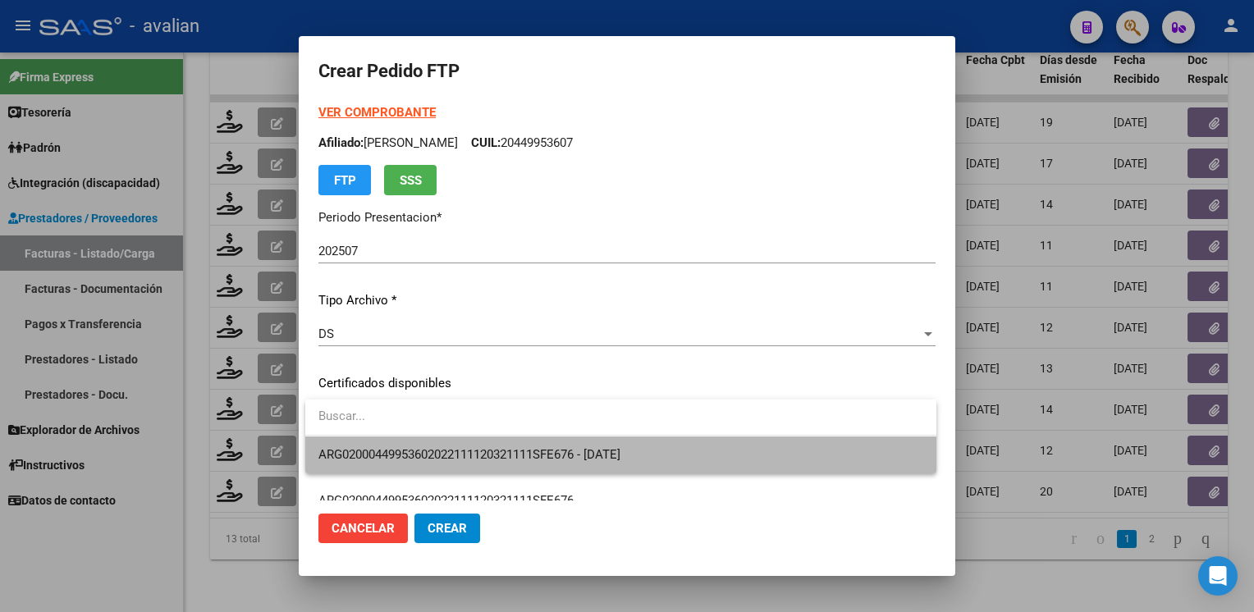
drag, startPoint x: 435, startPoint y: 410, endPoint x: 437, endPoint y: 446, distance: 36.2
click at [437, 446] on span "ARG02000449953602022111120321111SFE676 - 2032-11-11" at bounding box center [620, 455] width 605 height 37
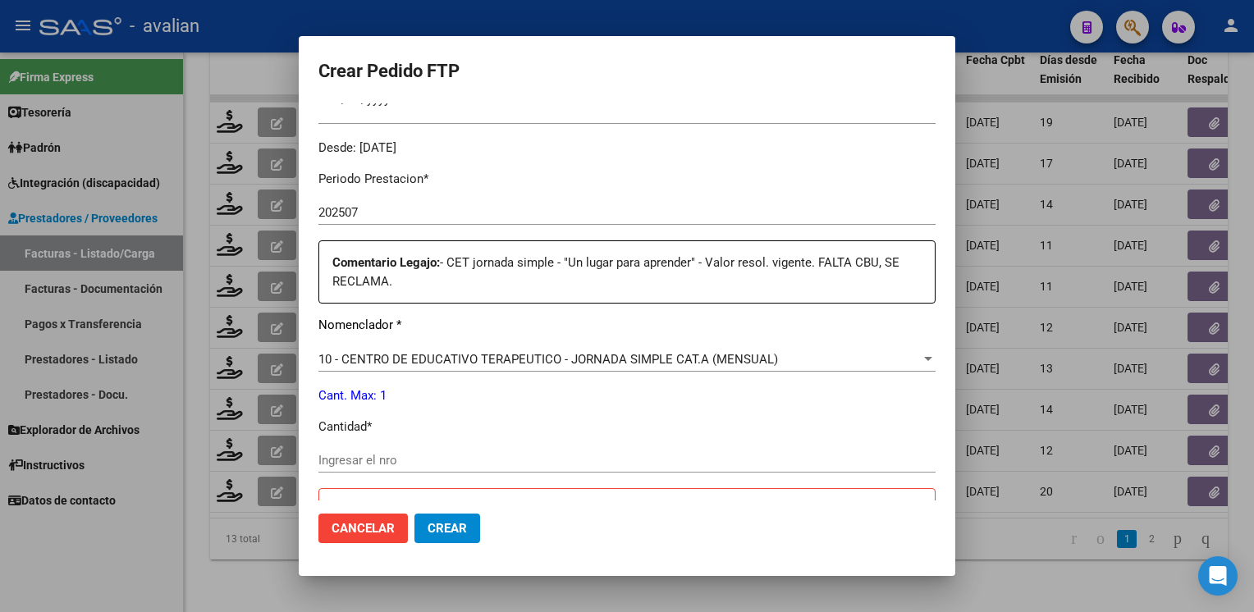
scroll to position [492, 0]
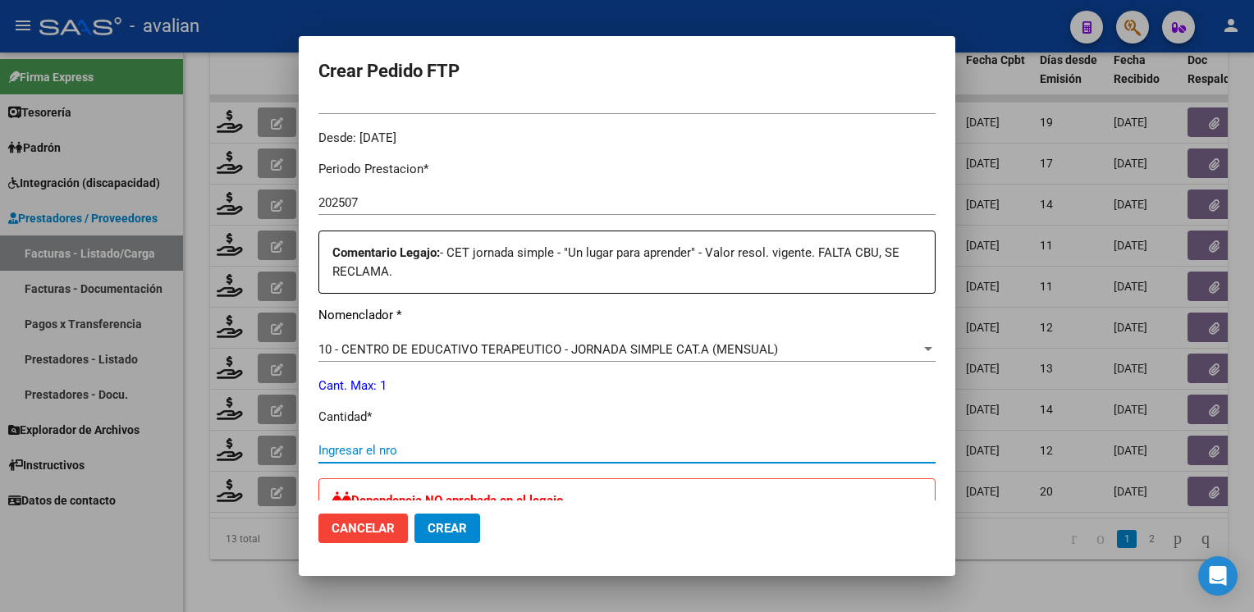
click at [427, 454] on input "Ingresar el nro" at bounding box center [626, 450] width 617 height 15
type input "1"
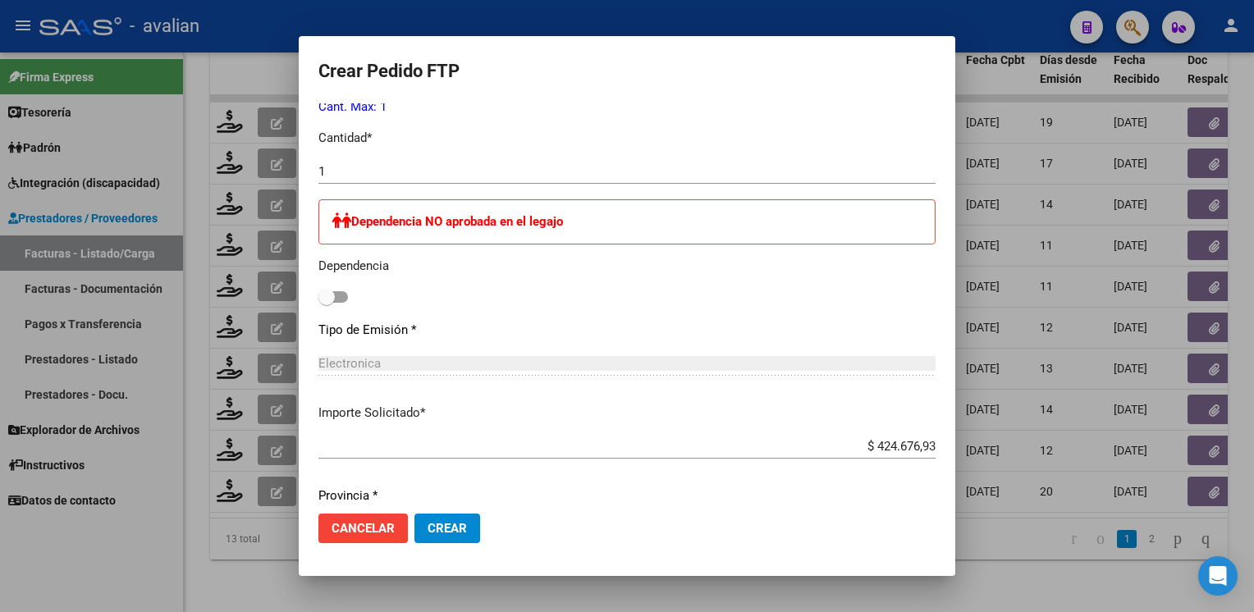
scroll to position [827, 0]
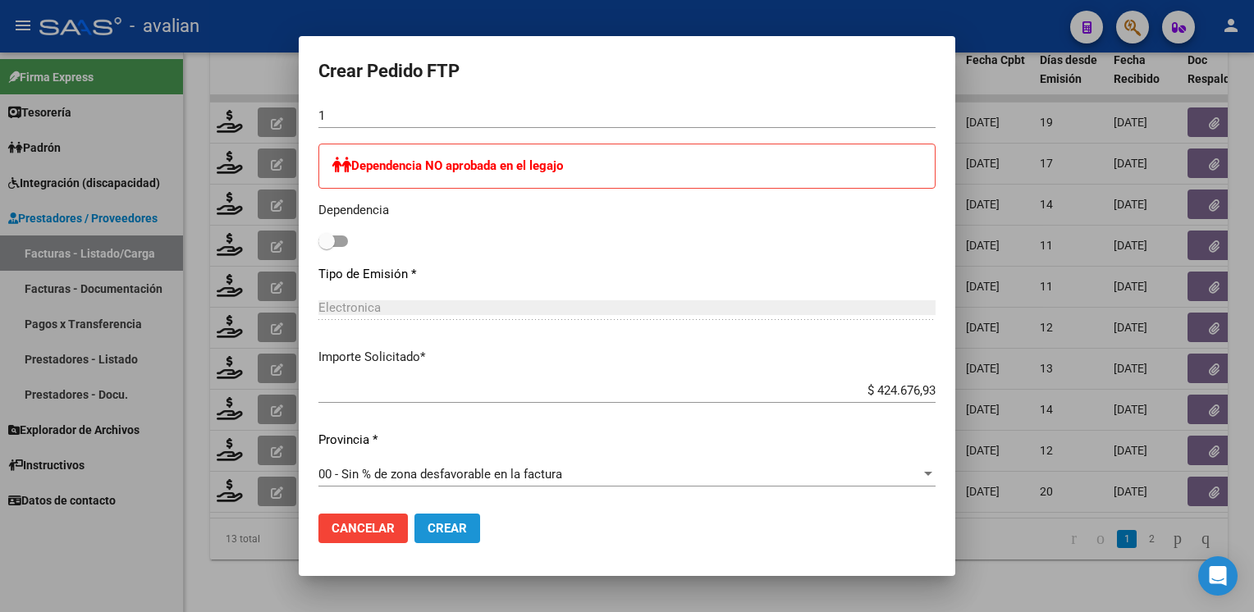
click at [460, 523] on span "Crear" at bounding box center [447, 528] width 39 height 15
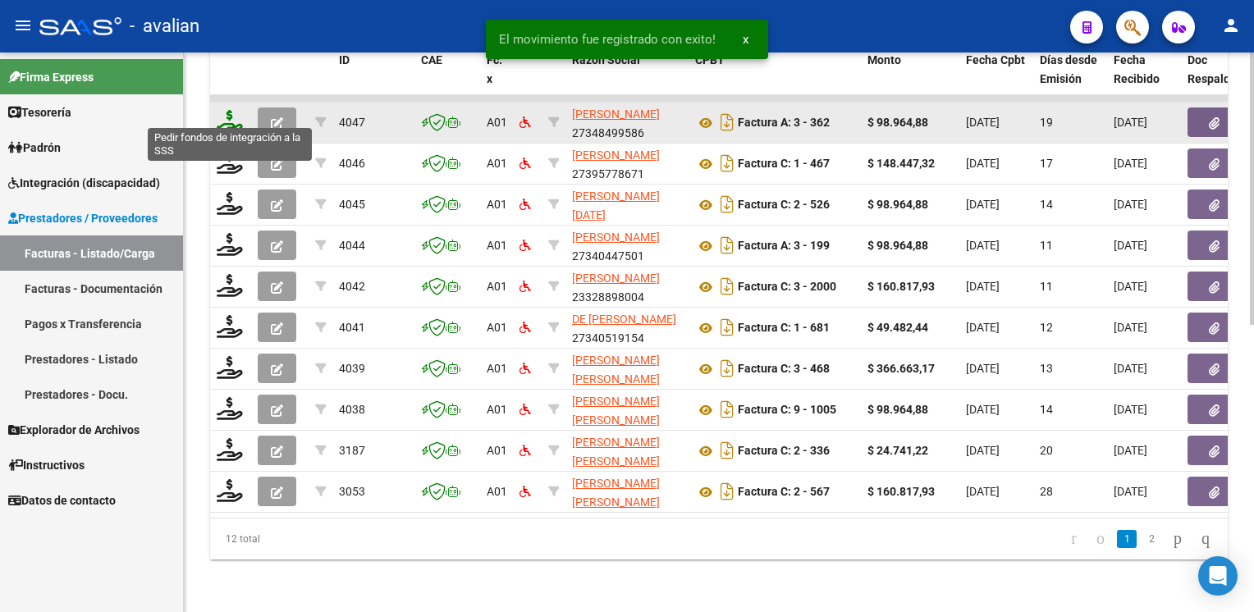
click at [228, 121] on icon at bounding box center [230, 121] width 26 height 23
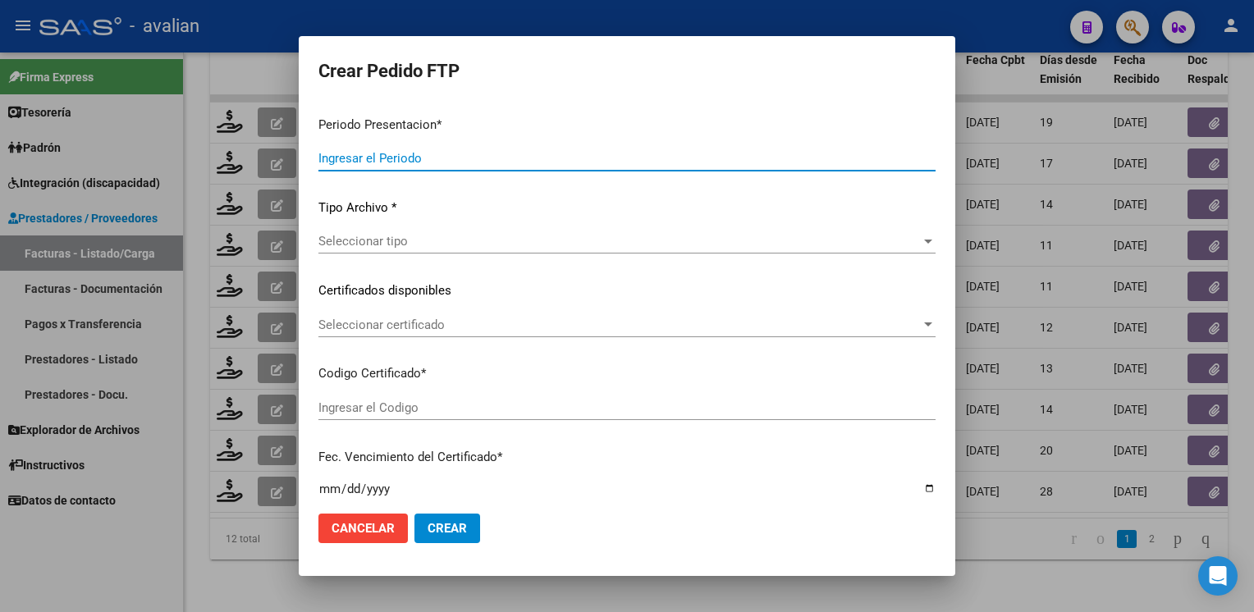
type input "202507"
type input "$ 98.964,88"
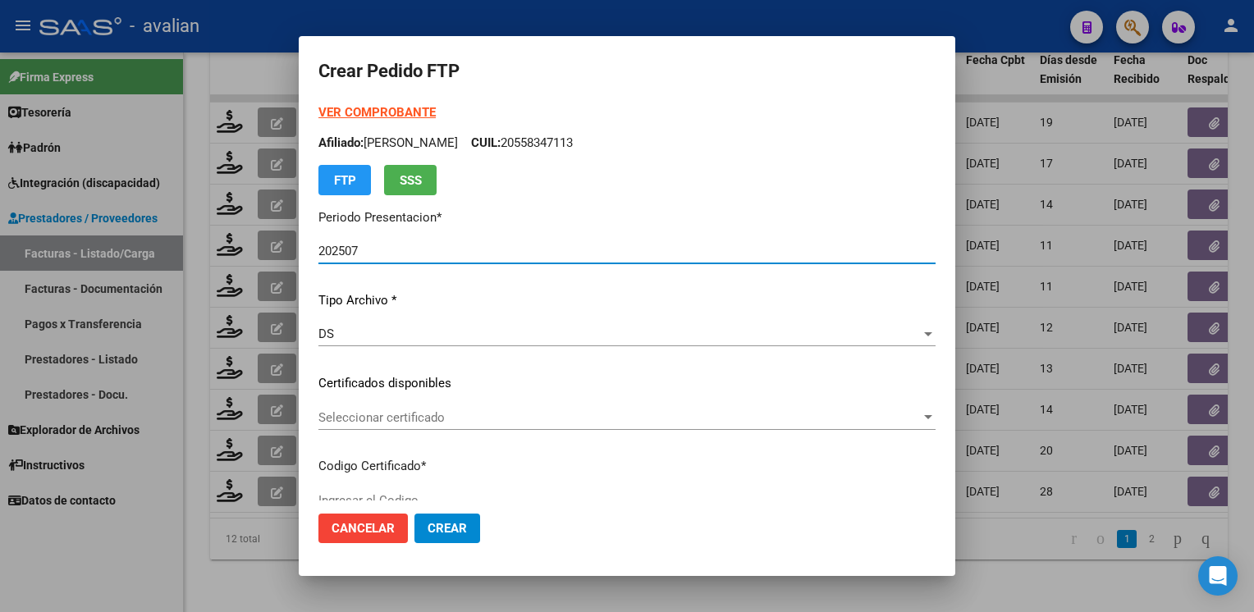
type input "ARG02000591290492024010220270102BSAS350"
type input "2027-01-02"
click at [355, 422] on span "Seleccionar certificado" at bounding box center [619, 417] width 602 height 15
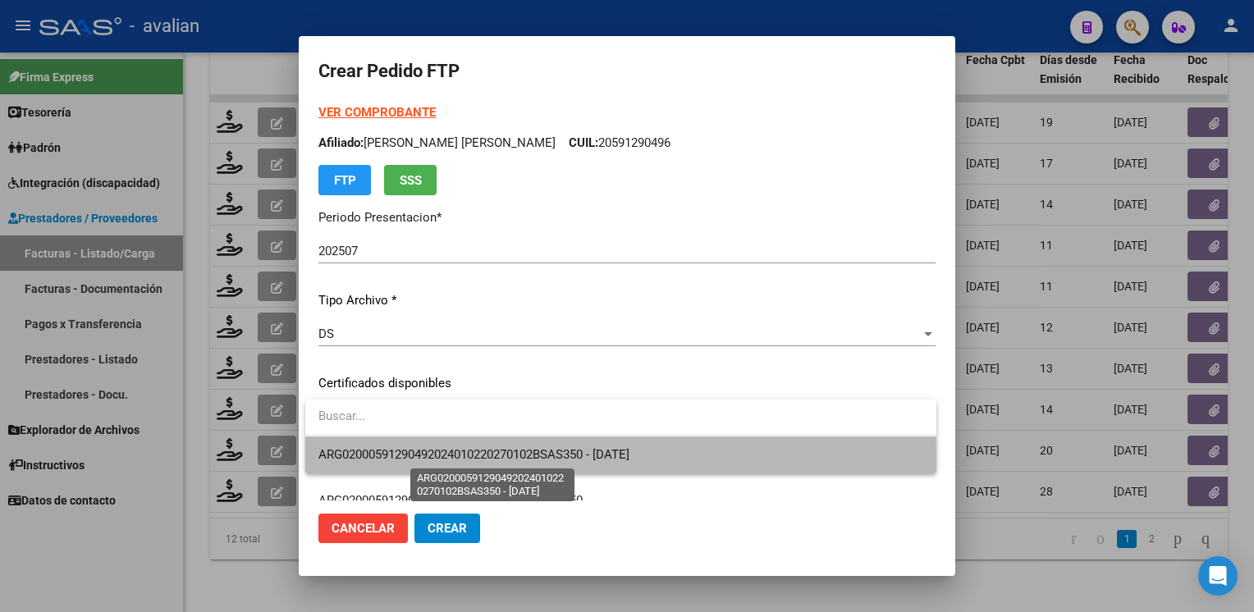
click at [366, 460] on span "ARG02000591290492024010220270102BSAS350 - 2027-01-02" at bounding box center [473, 454] width 311 height 15
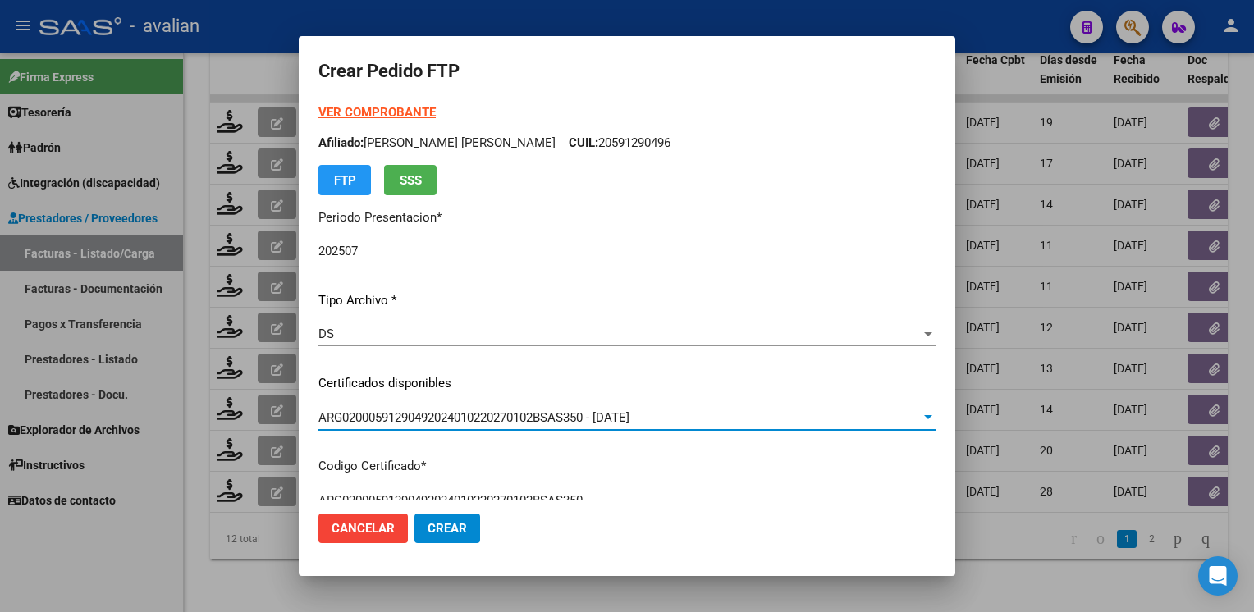
click at [628, 135] on p "Afiliado: OYOLA ZARATE JUAN MARTIN CUIL: 20591290496" at bounding box center [626, 143] width 617 height 19
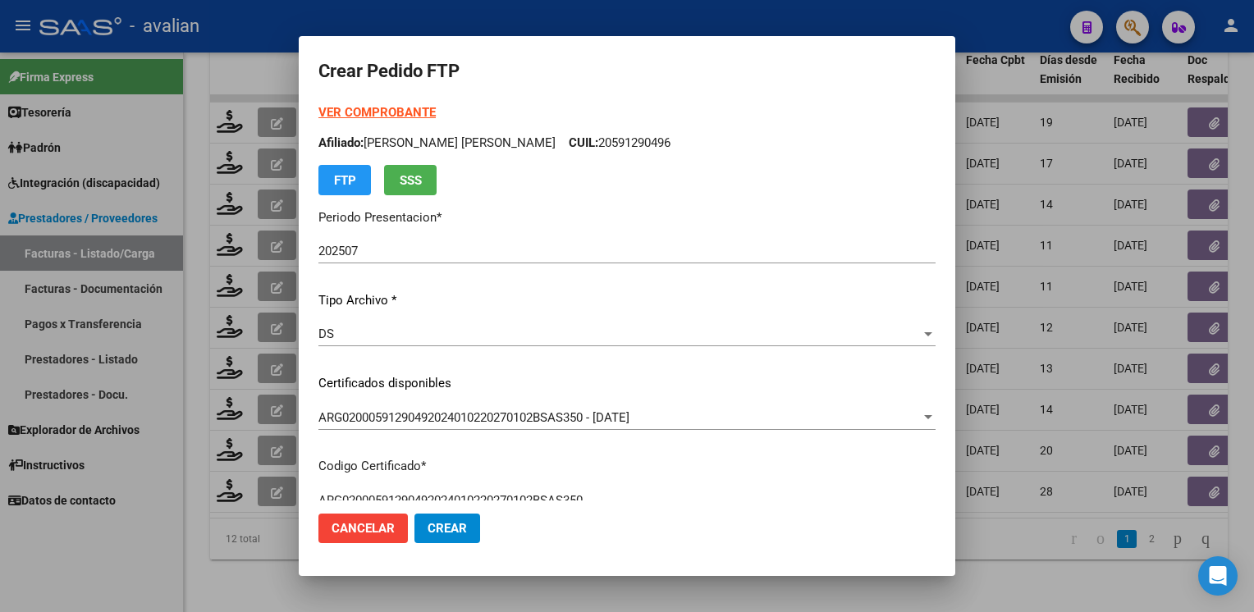
click at [628, 135] on p "Afiliado: OYOLA ZARATE JUAN MARTIN CUIL: 20591290496" at bounding box center [626, 143] width 617 height 19
click at [417, 110] on strong "VER COMPROBANTE" at bounding box center [376, 112] width 117 height 15
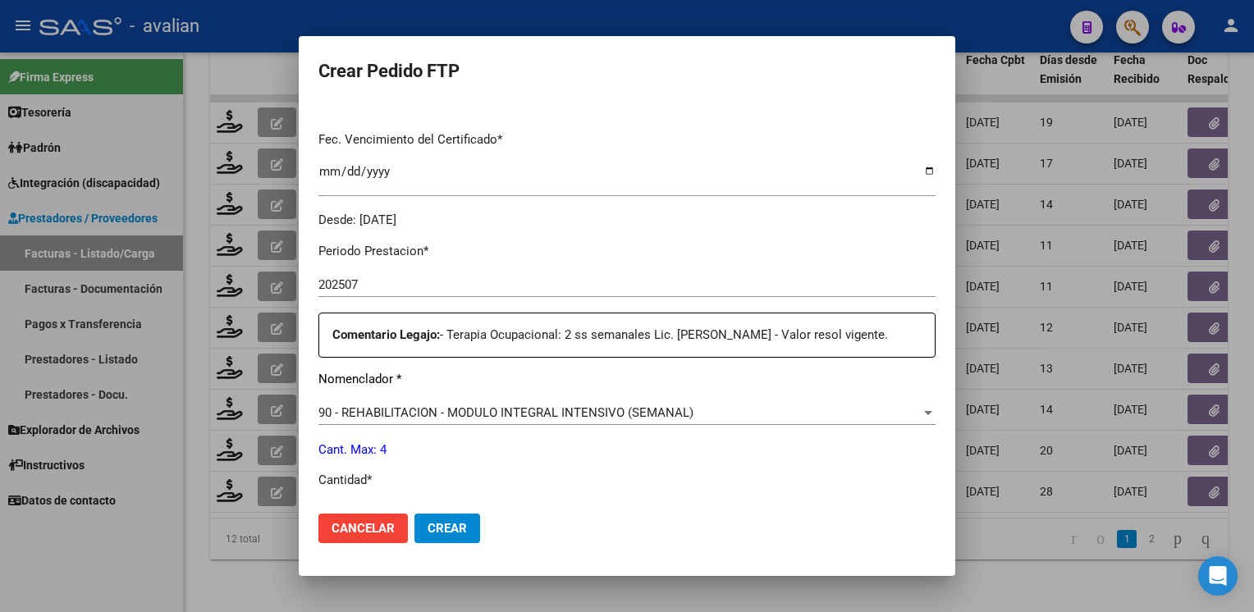
scroll to position [700, 0]
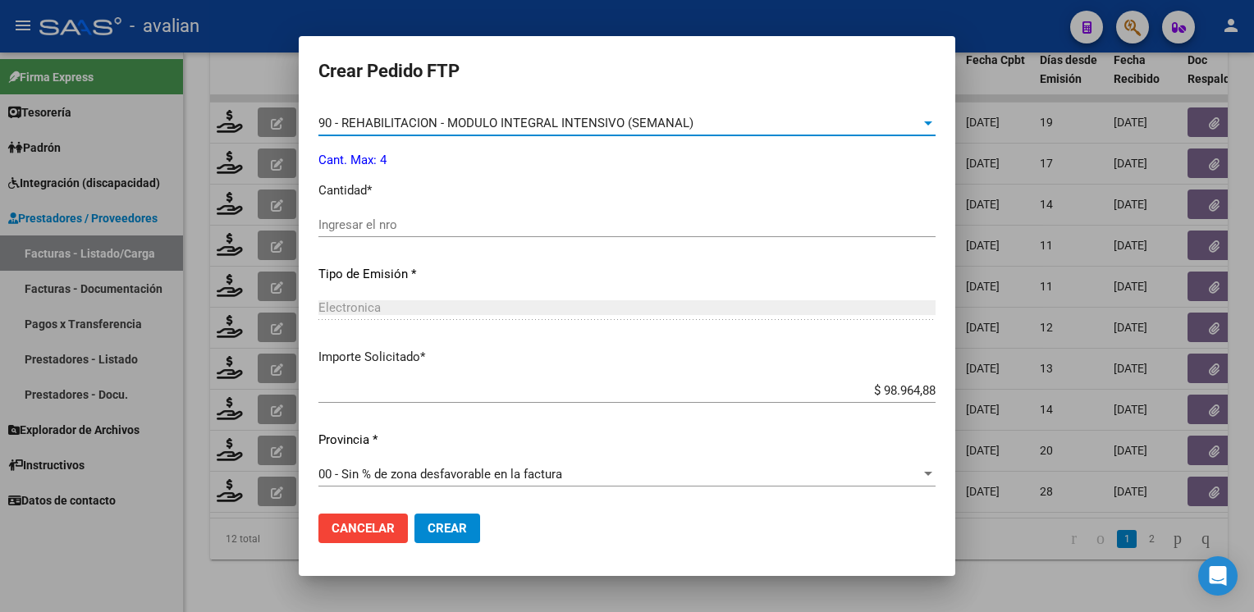
click at [414, 120] on span "90 - REHABILITACION - MODULO INTEGRAL INTENSIVO (SEMANAL)" at bounding box center [505, 123] width 375 height 15
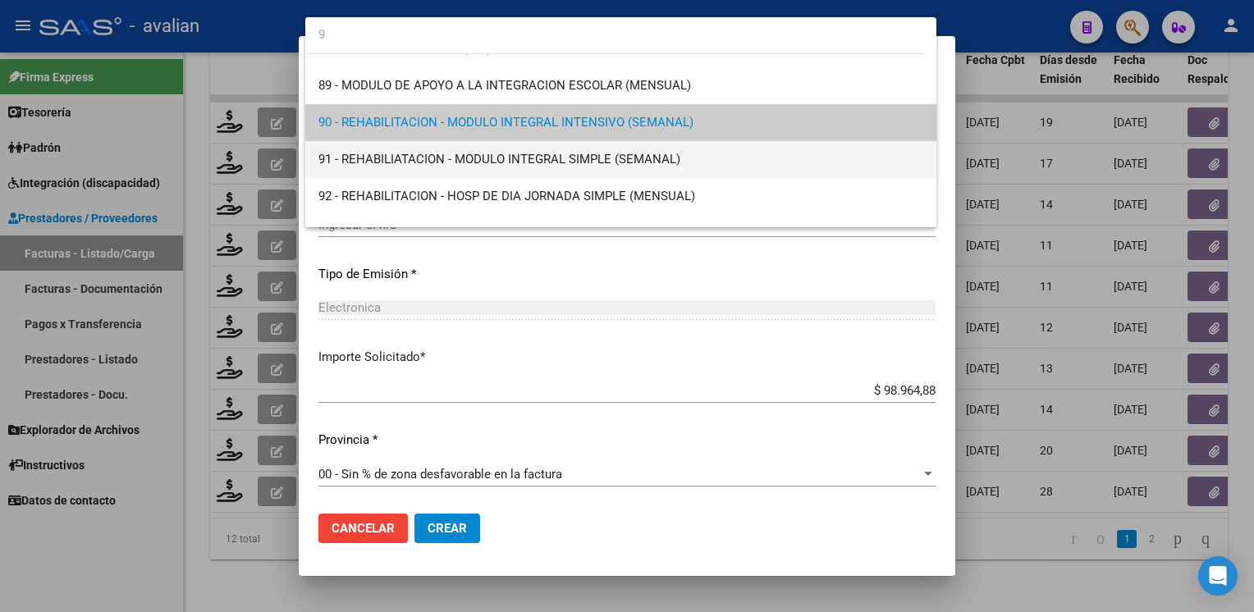
scroll to position [0, 0]
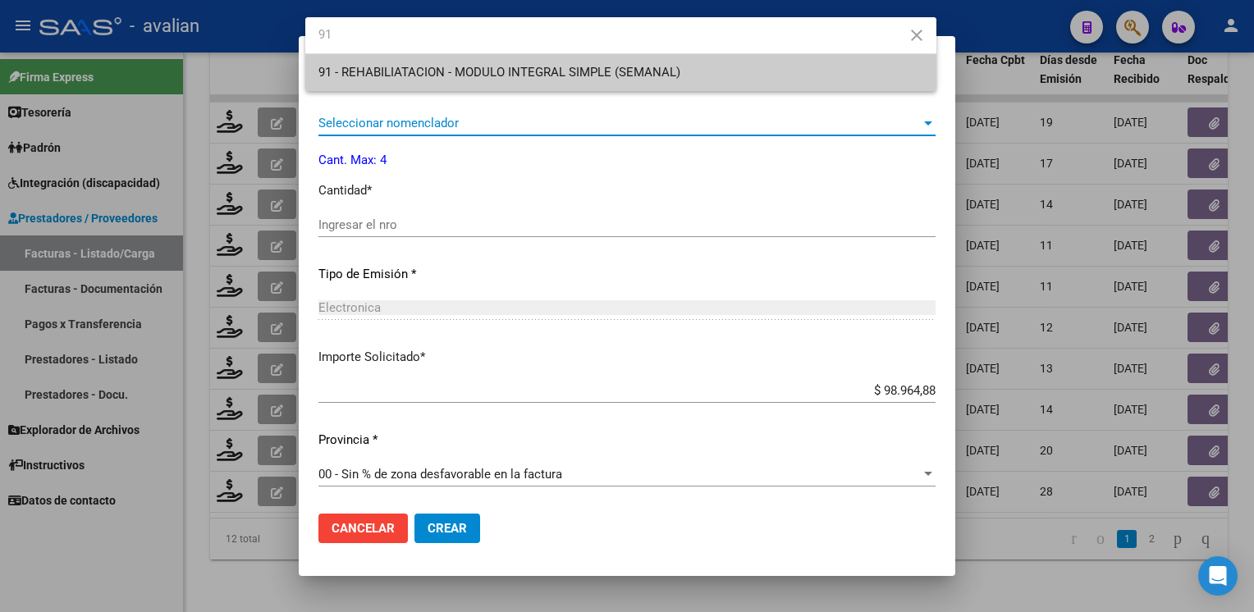
type input "91"
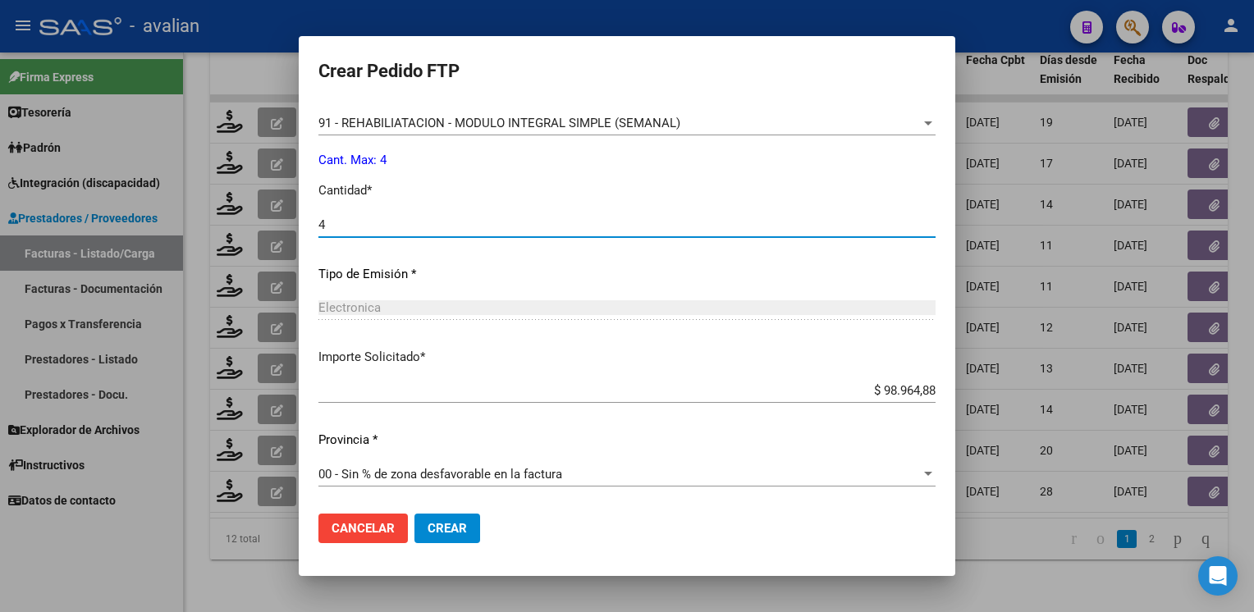
type input "4"
click at [443, 509] on mat-dialog-actions "Cancelar Crear" at bounding box center [626, 529] width 617 height 56
click at [443, 519] on button "Crear" at bounding box center [448, 529] width 66 height 30
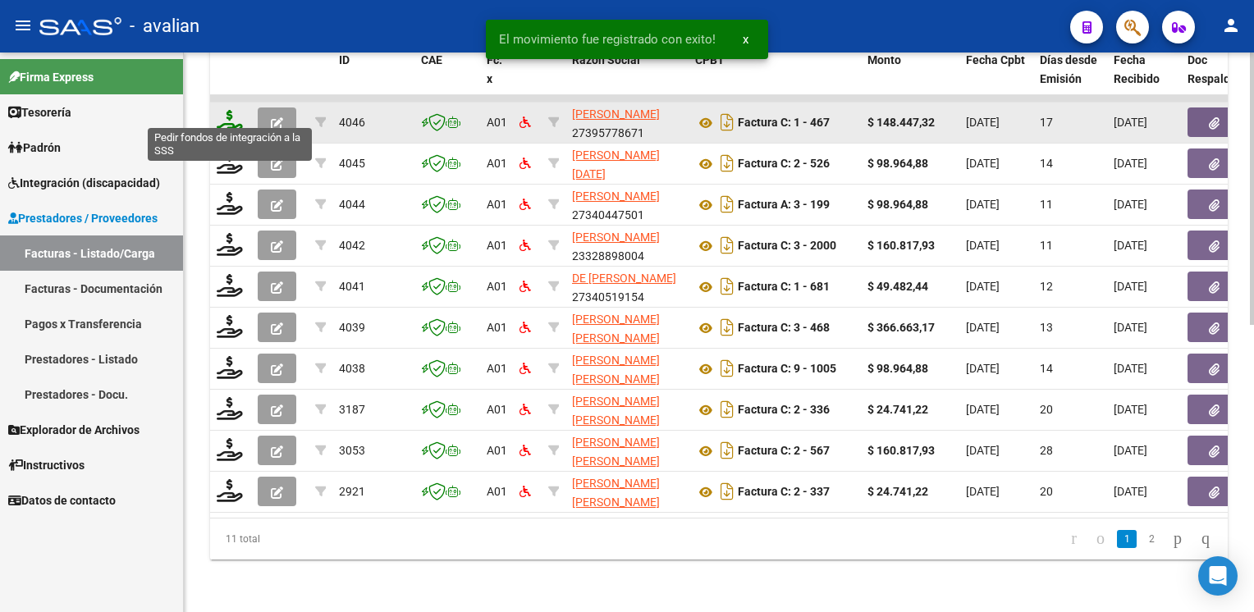
click at [218, 111] on icon at bounding box center [230, 121] width 26 height 23
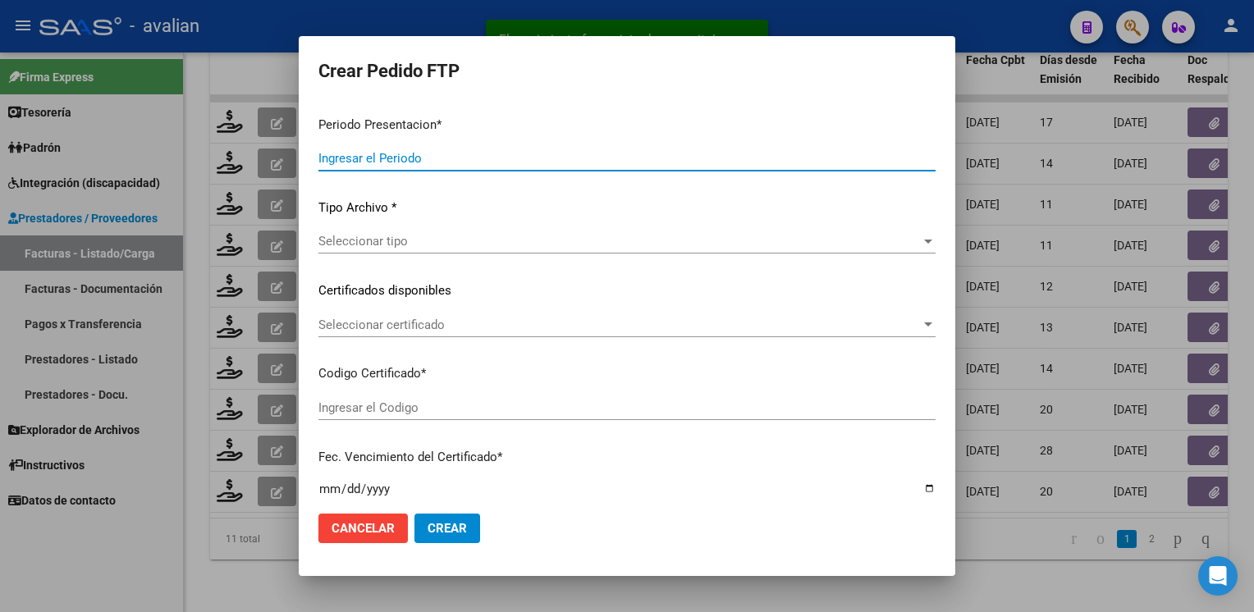
type input "202507"
type input "$ 148.447,32"
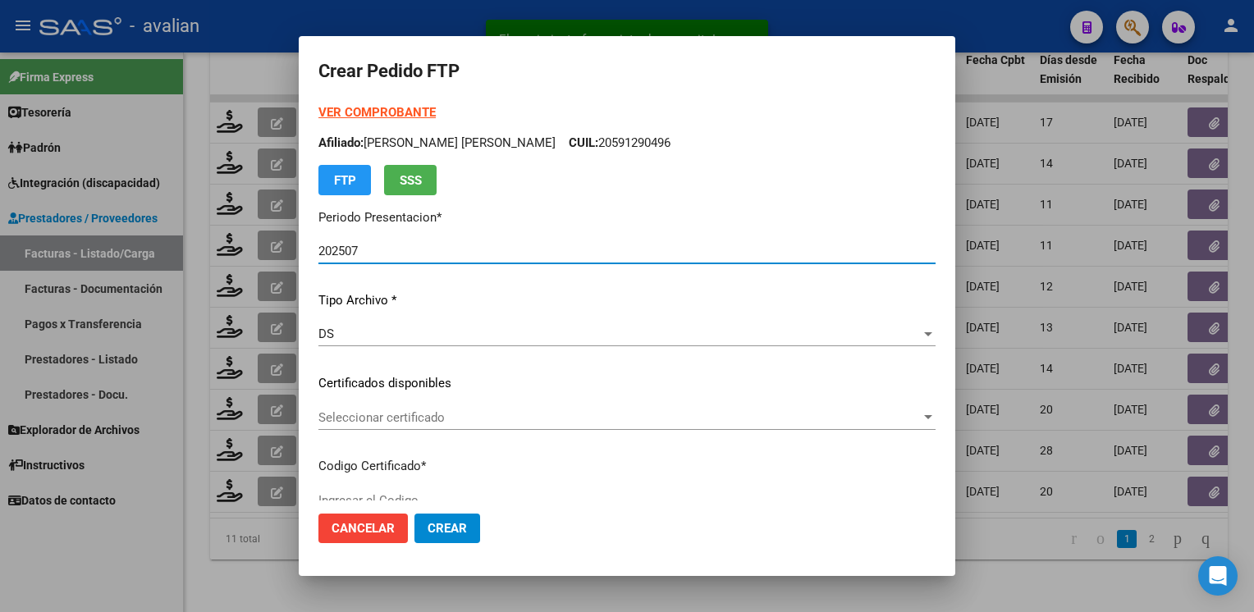
type input "ARG02000572918612022082220250822ERI307"
type input "2025-08-22"
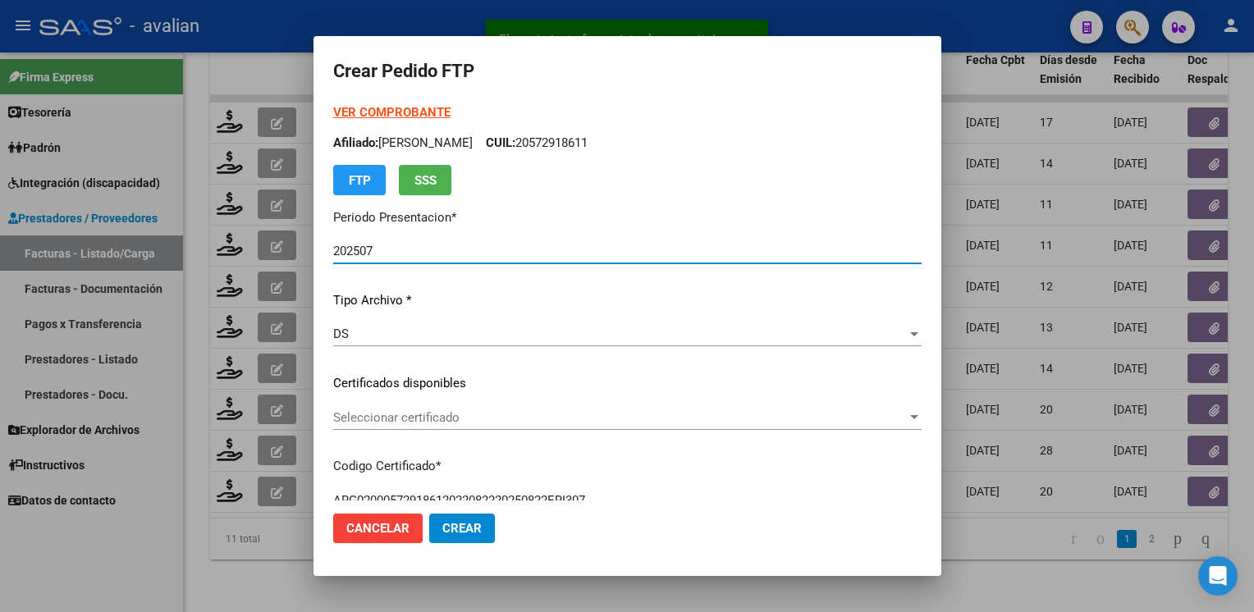
click at [410, 416] on span "Seleccionar certificado" at bounding box center [620, 417] width 574 height 15
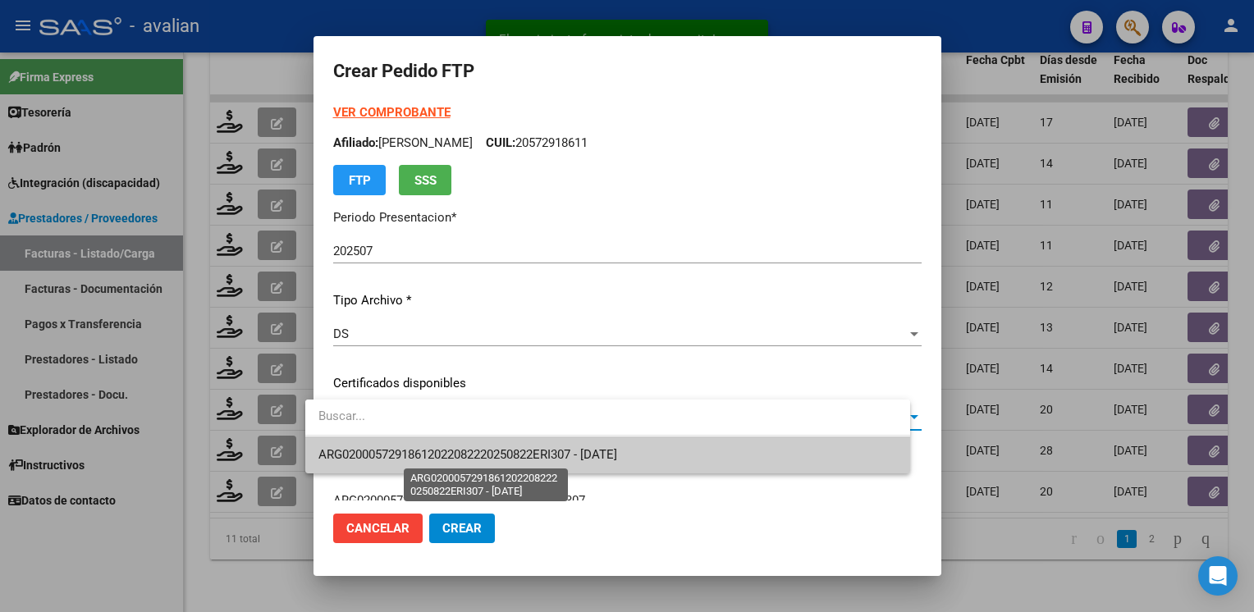
click at [401, 456] on span "ARG02000572918612022082220250822ERI307 - 2025-08-22" at bounding box center [467, 454] width 299 height 15
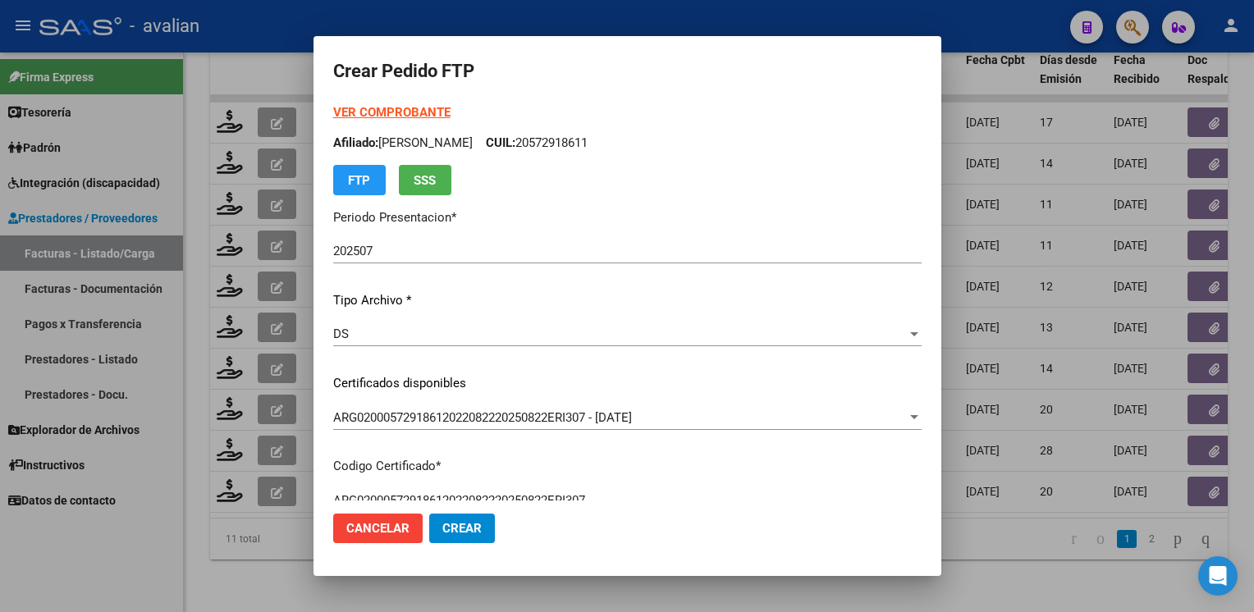
click at [637, 146] on p "Afiliado: ENRIQUEZ RODRIGUEZ BENJAMIN CUIL: 20572918611" at bounding box center [627, 143] width 589 height 19
click at [637, 147] on p "Afiliado: ENRIQUEZ RODRIGUEZ BENJAMIN CUIL: 20572918611" at bounding box center [627, 143] width 589 height 19
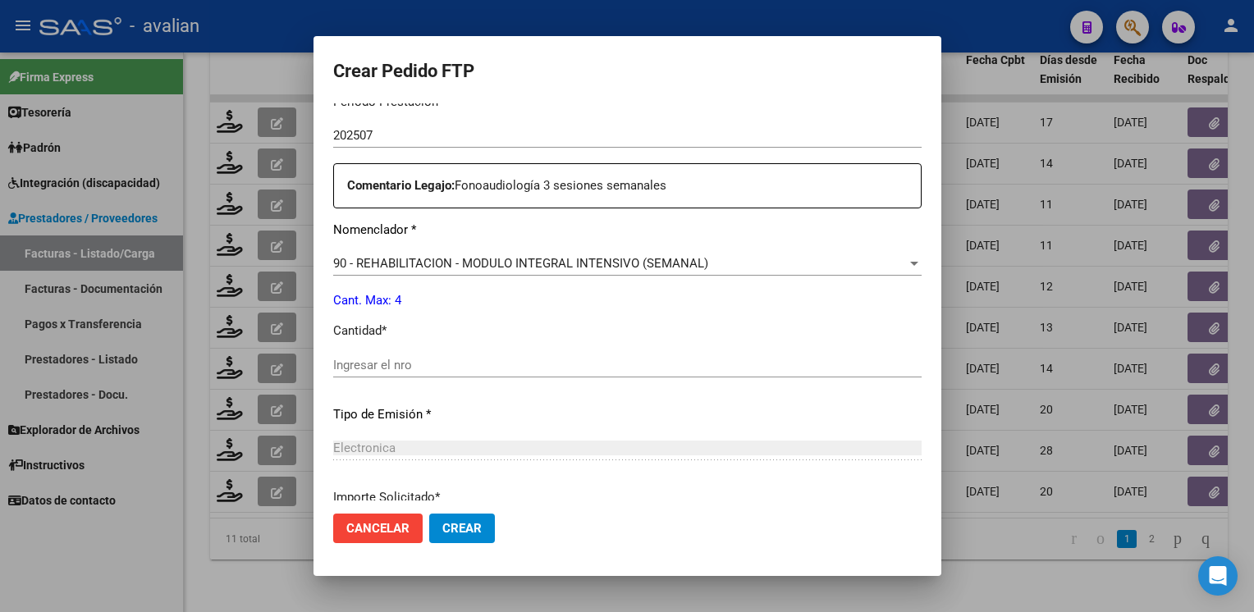
scroll to position [657, 0]
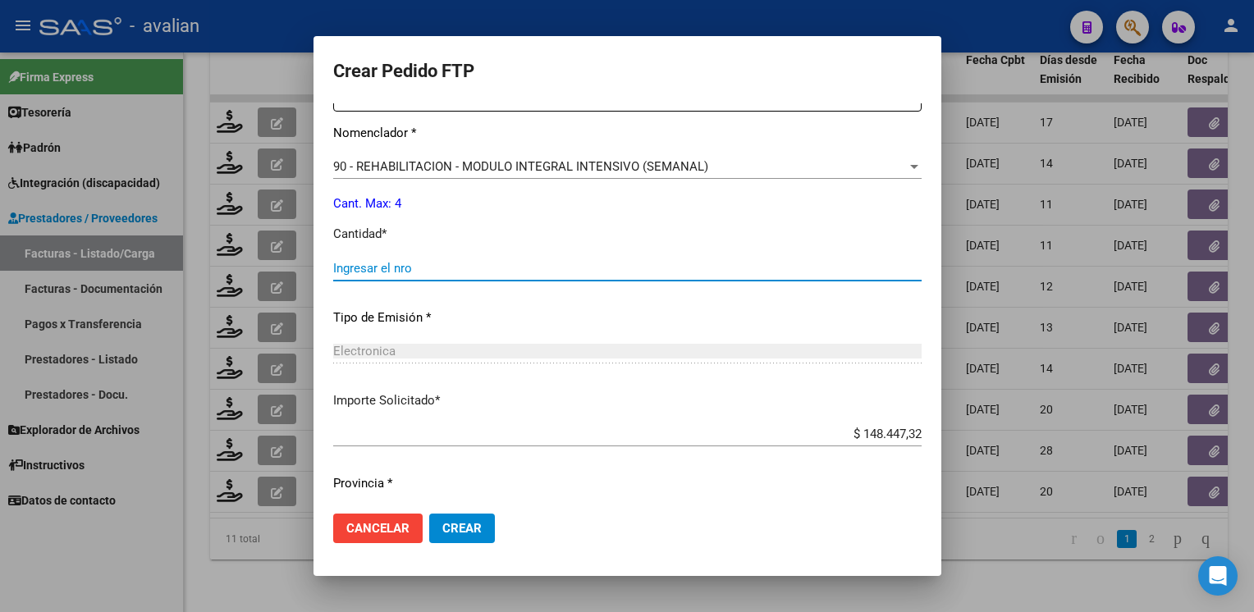
click at [414, 270] on input "Ingresar el nro" at bounding box center [627, 268] width 589 height 15
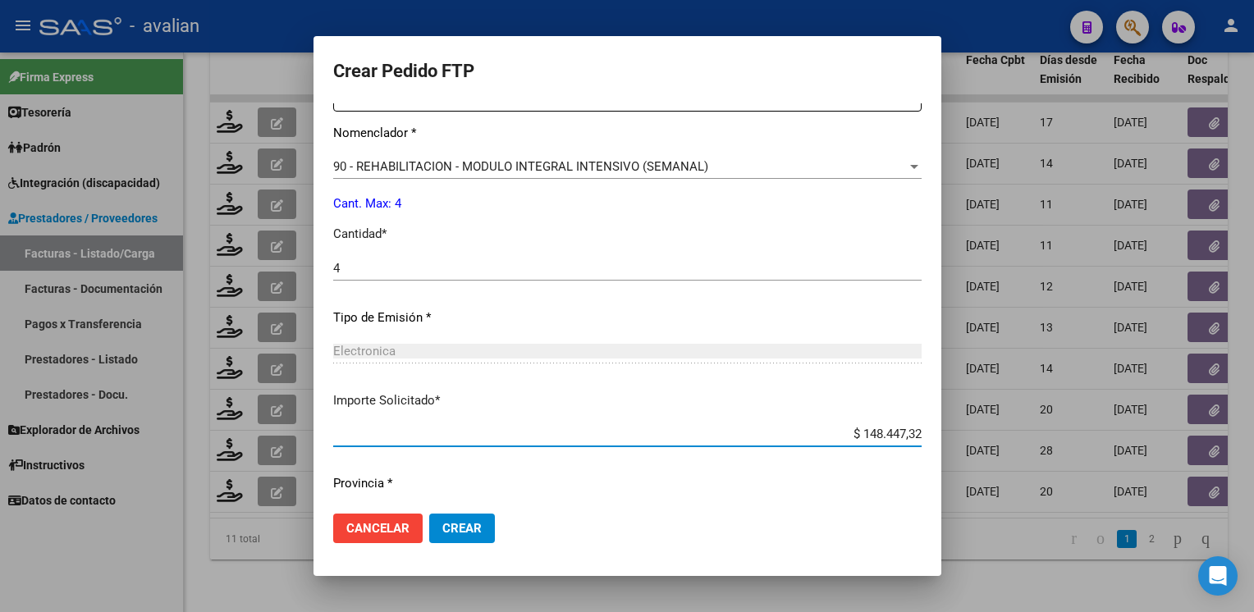
scroll to position [700, 0]
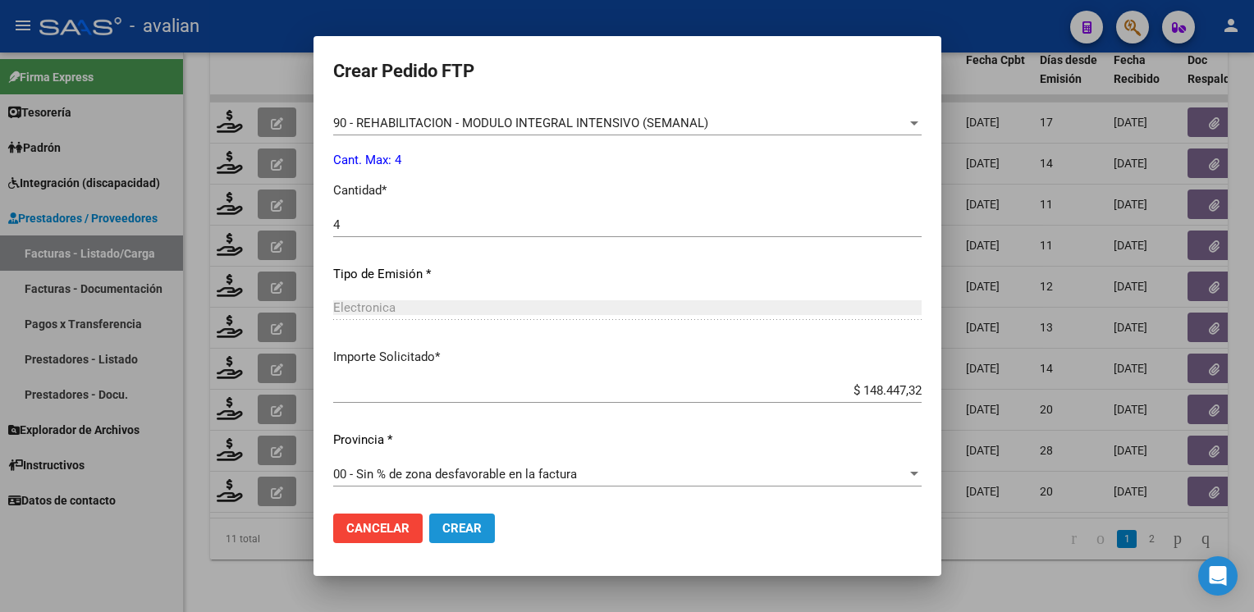
click at [442, 520] on button "Crear" at bounding box center [462, 529] width 66 height 30
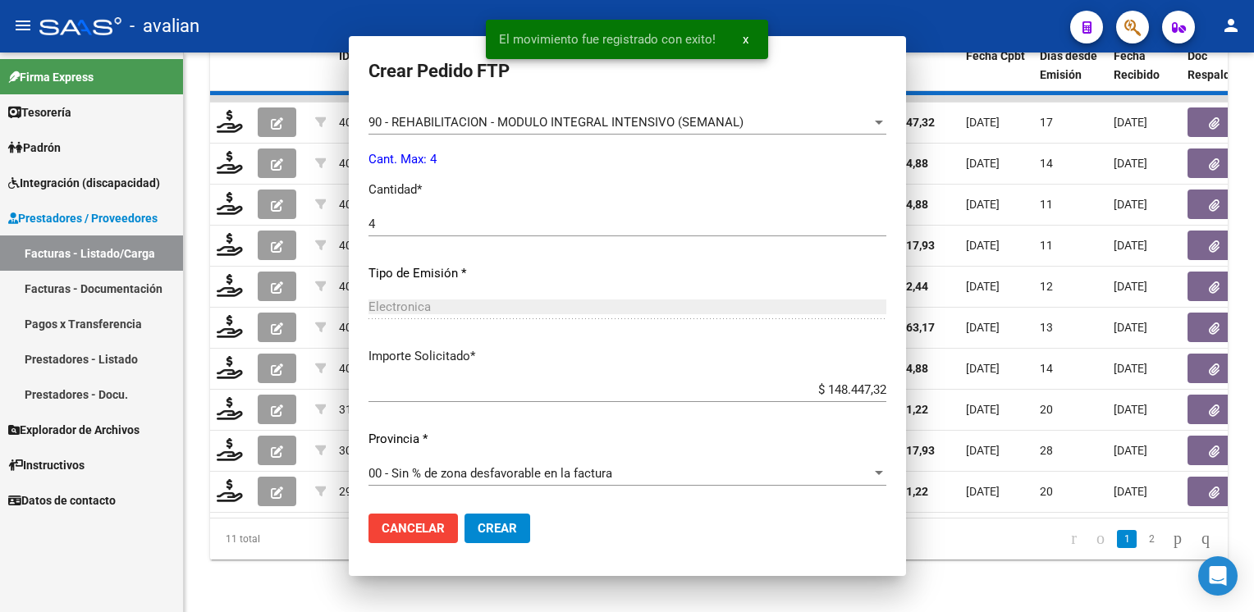
scroll to position [607, 0]
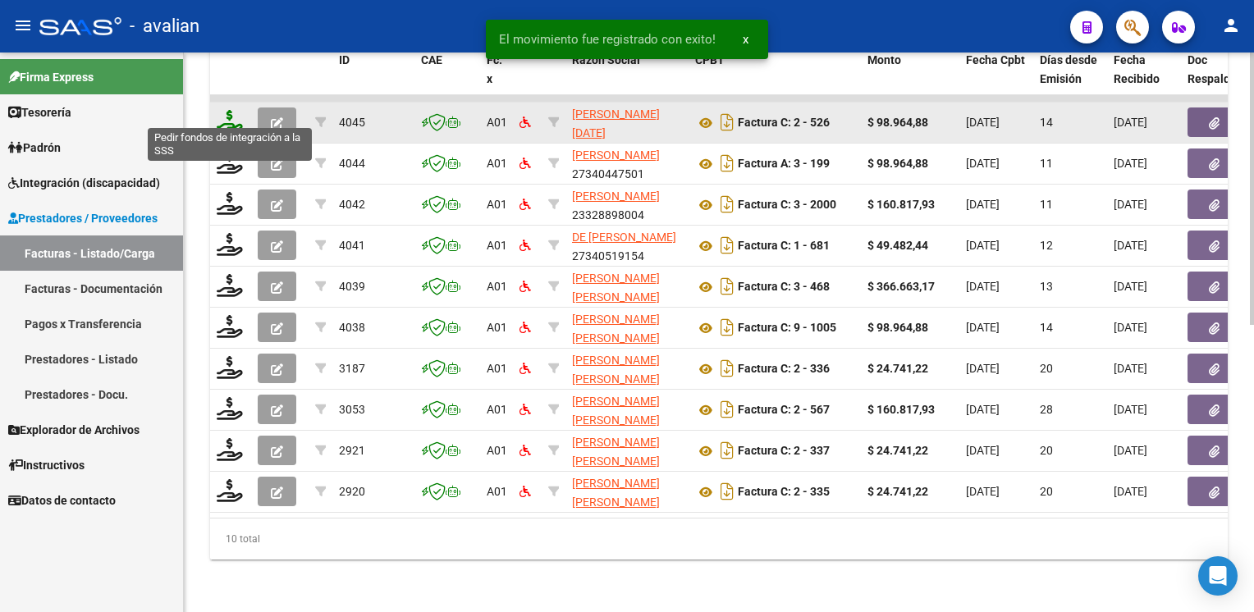
click at [233, 110] on icon at bounding box center [230, 121] width 26 height 23
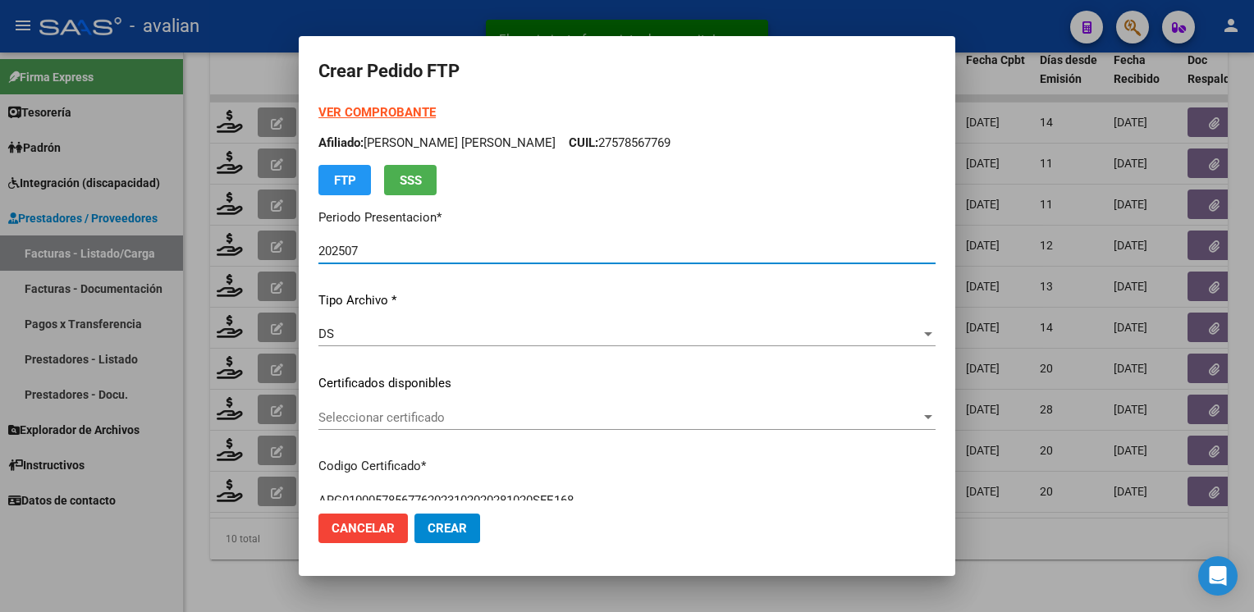
click at [414, 415] on span "Seleccionar certificado" at bounding box center [619, 417] width 602 height 15
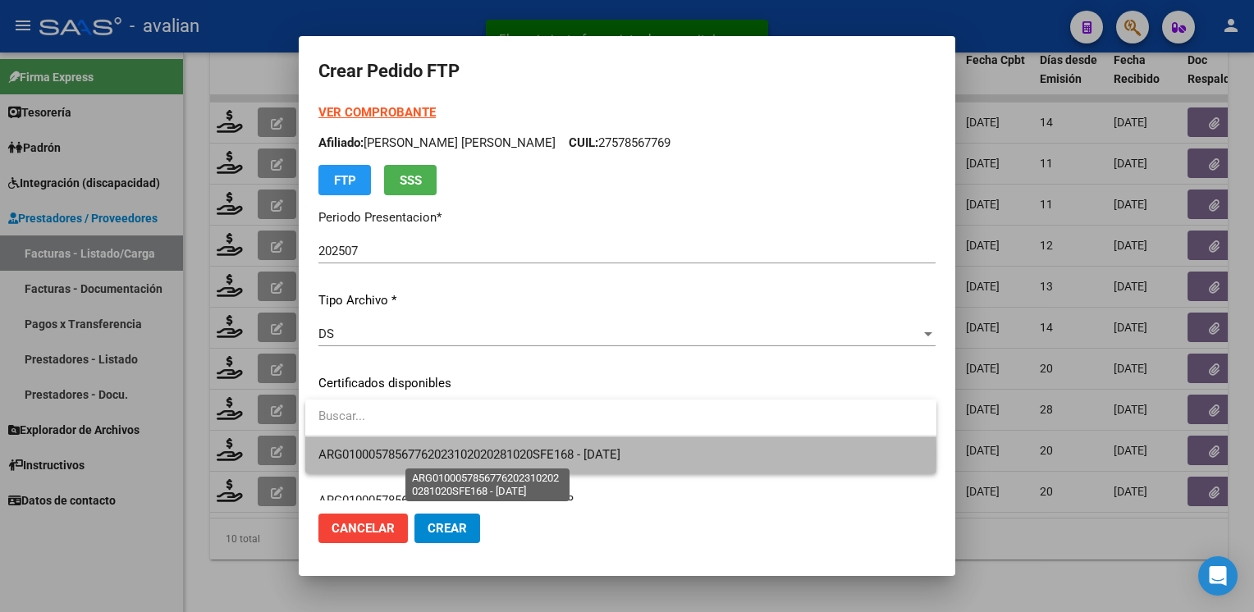
click at [424, 455] on span "ARG01000578567762023102020281020SFE168 - 2028-10-20" at bounding box center [469, 454] width 302 height 15
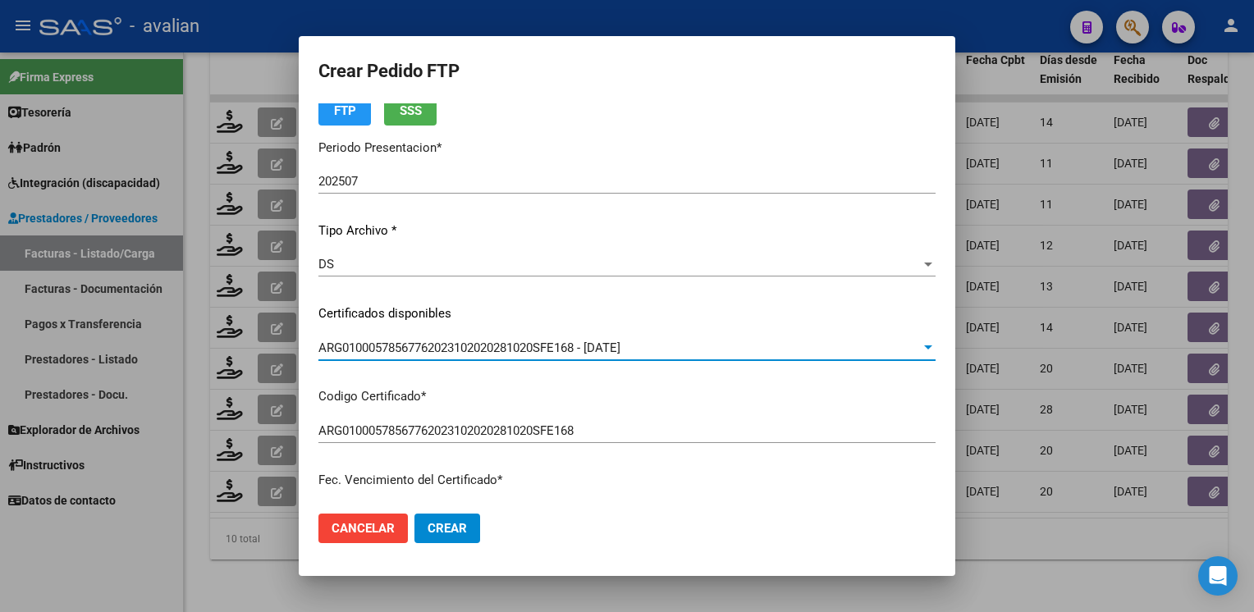
scroll to position [0, 0]
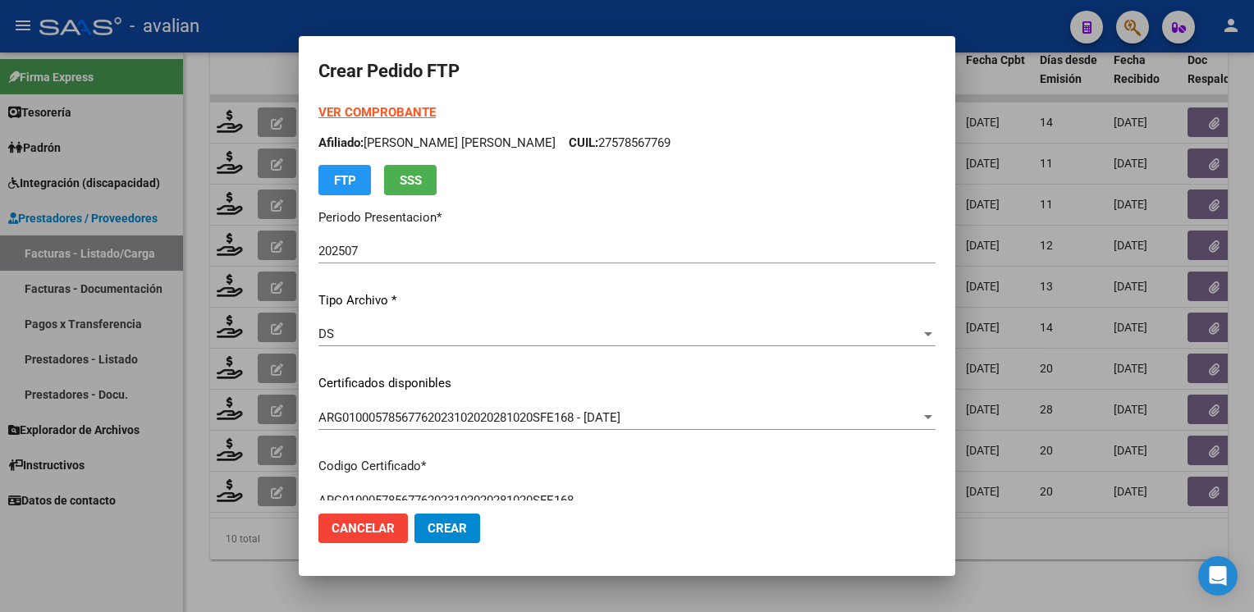
click at [646, 138] on p "Afiliado: FERRI FERNANDEZ LILA ANA CUIL: 27578567769" at bounding box center [626, 143] width 617 height 19
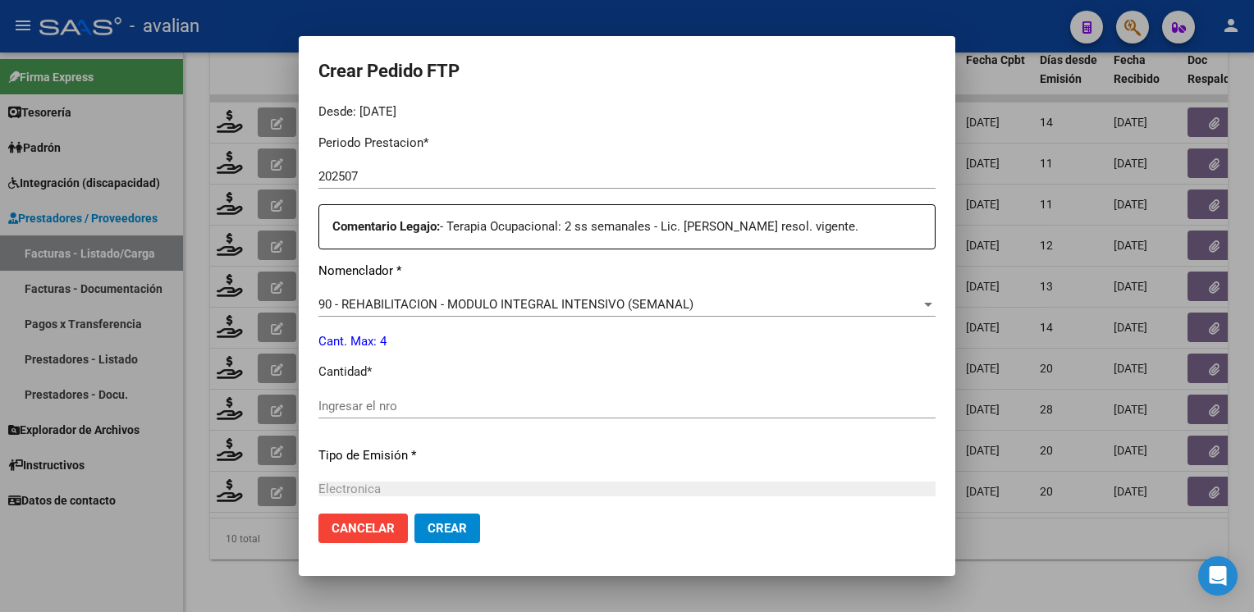
scroll to position [657, 0]
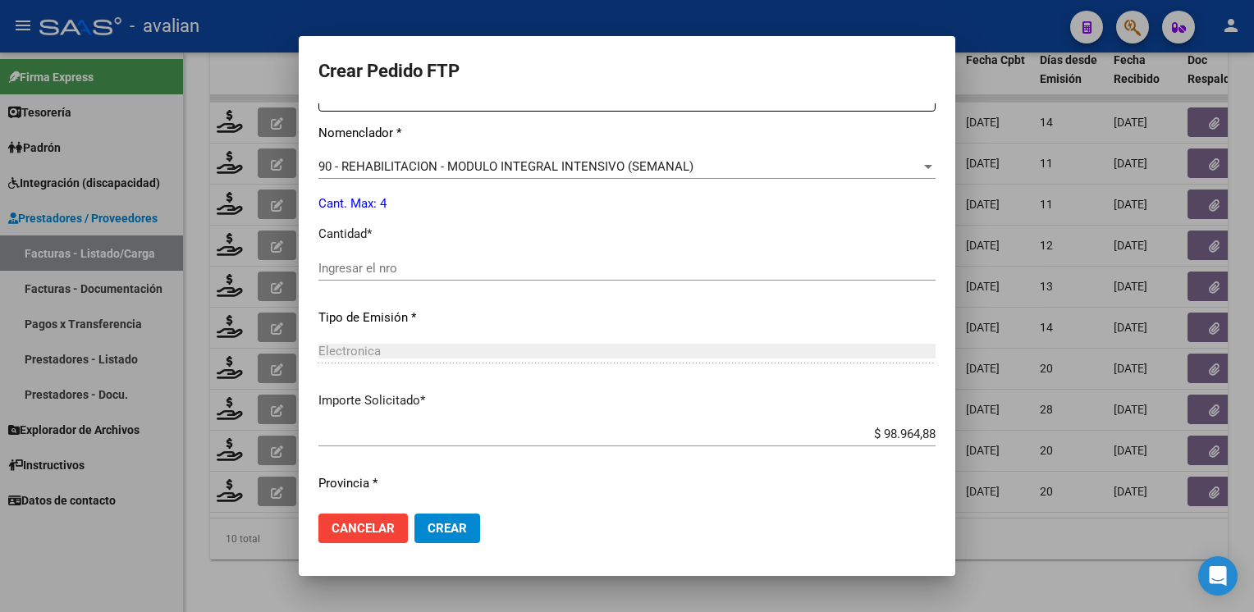
click at [415, 266] on input "Ingresar el nro" at bounding box center [626, 268] width 617 height 15
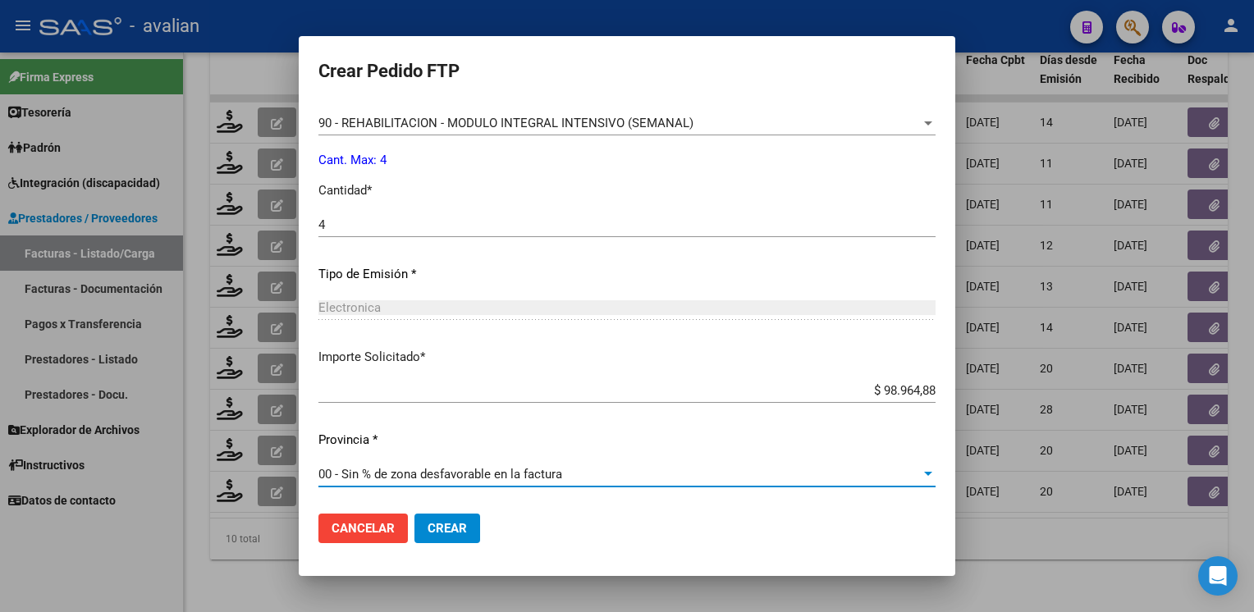
click at [439, 522] on span "Crear" at bounding box center [447, 528] width 39 height 15
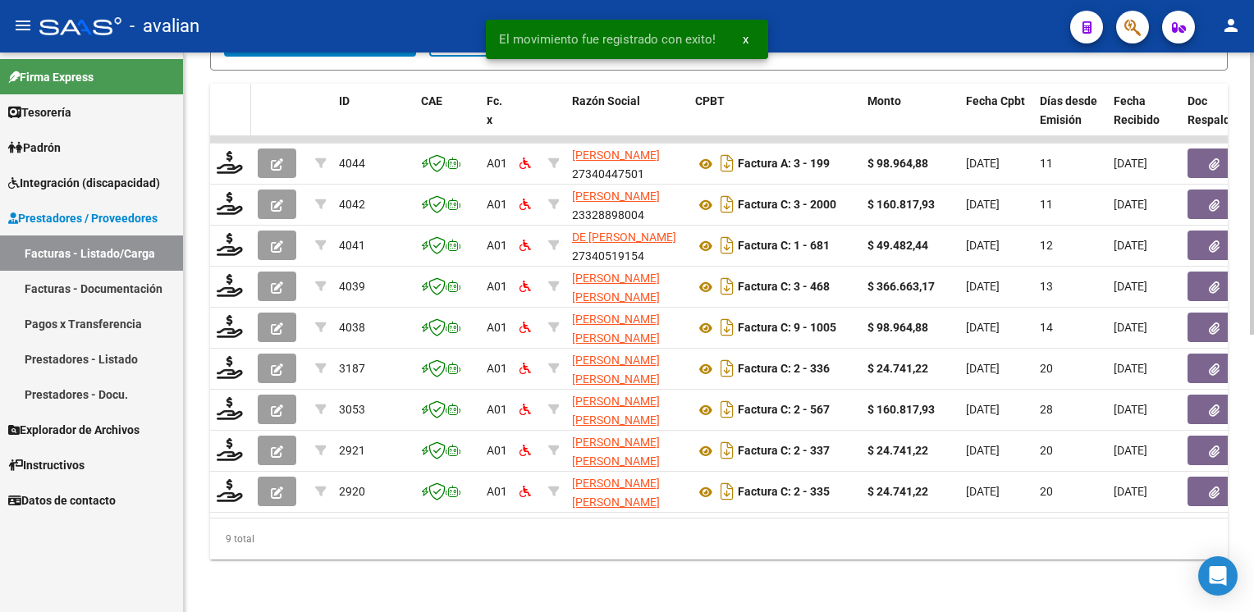
scroll to position [550, 0]
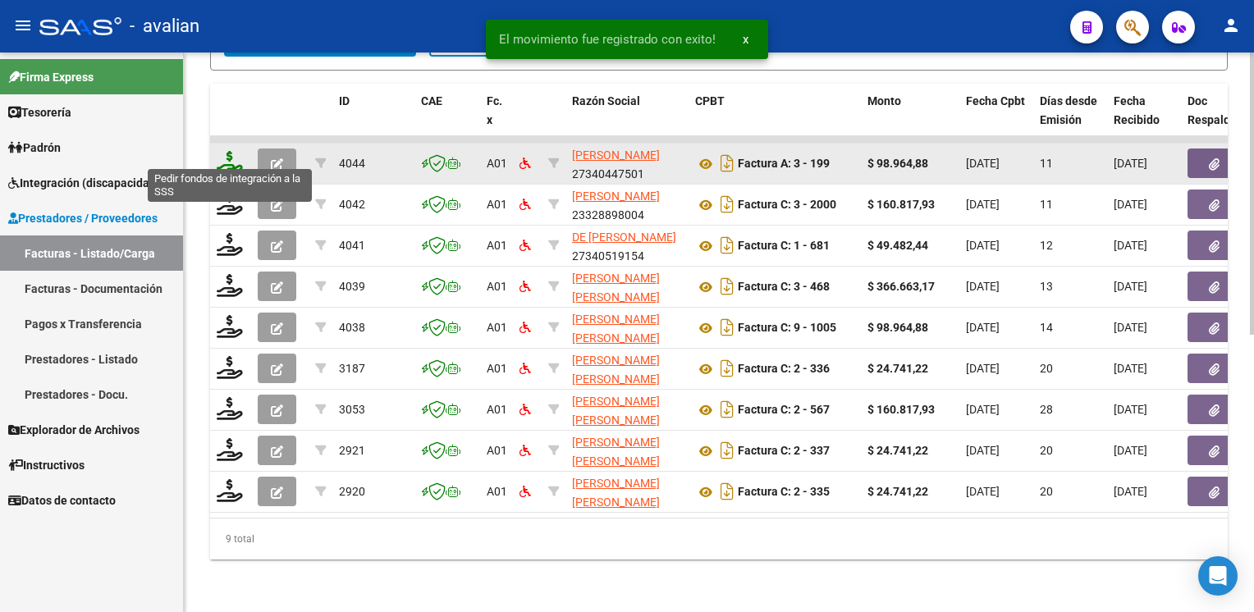
click at [232, 160] on icon at bounding box center [230, 162] width 26 height 23
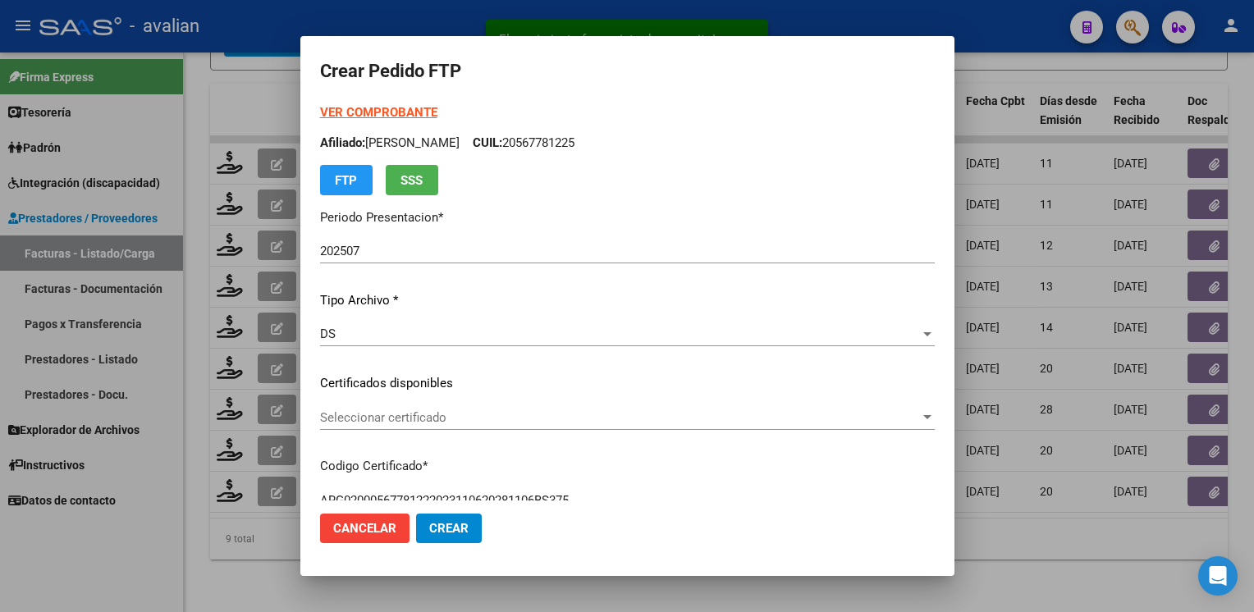
click at [381, 429] on div "Seleccionar certificado Seleccionar certificado" at bounding box center [627, 417] width 615 height 25
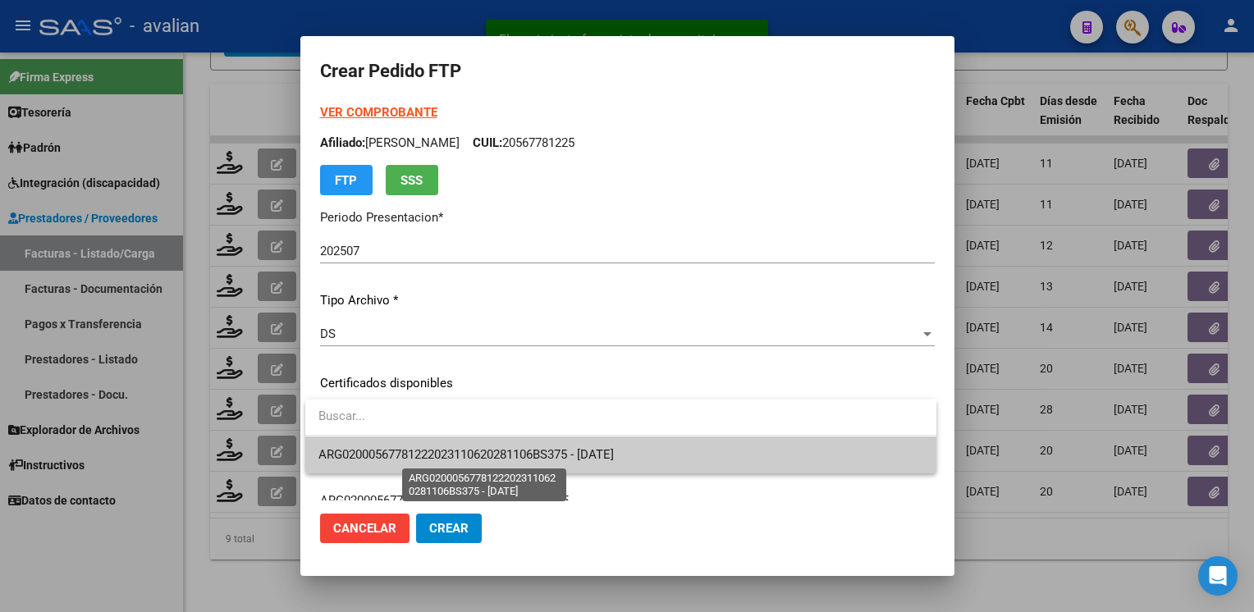
click at [375, 460] on span "ARG02000567781222023110620281106BS375 - 2028-11-06" at bounding box center [465, 454] width 295 height 15
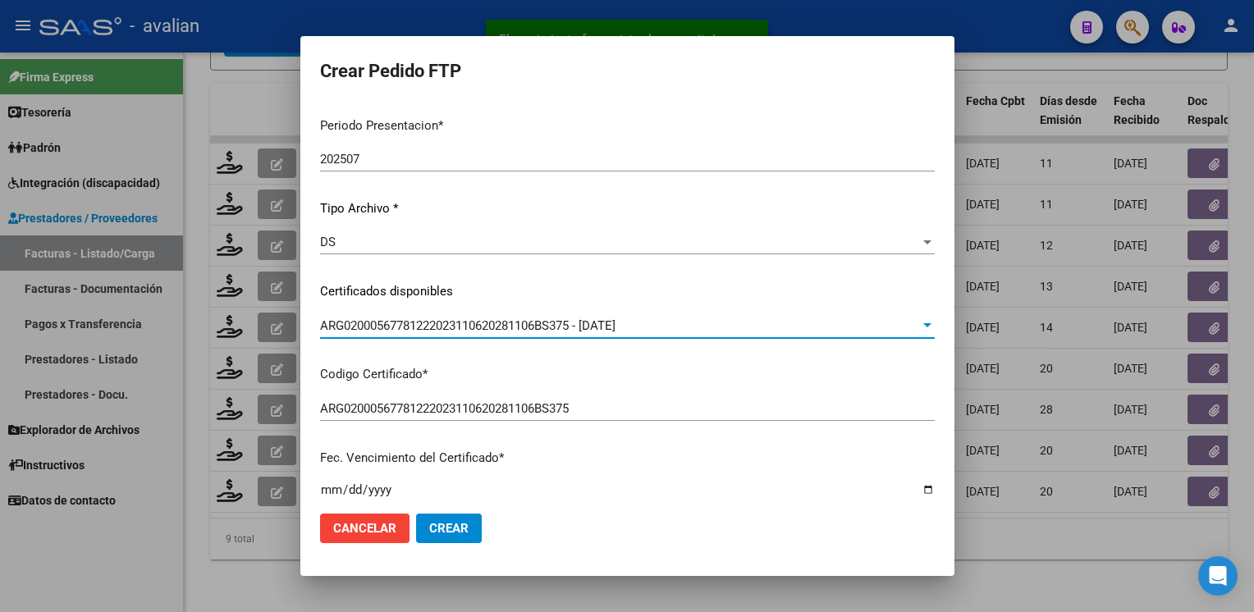
scroll to position [0, 0]
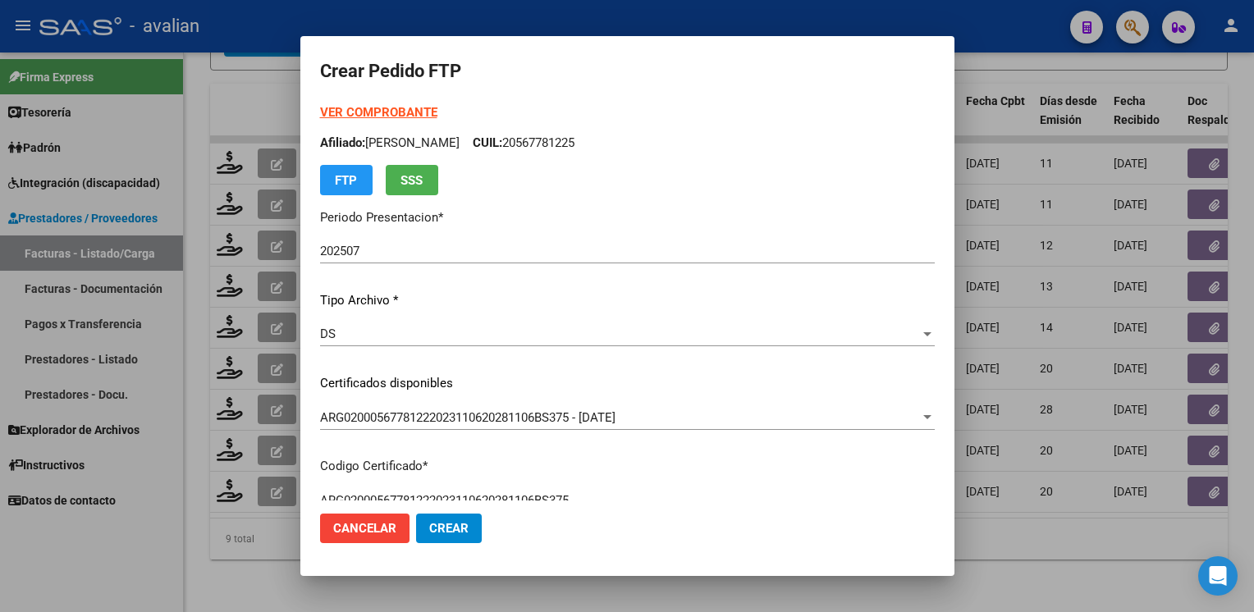
click at [580, 144] on p "Afiliado: GUARDIA BONILLA SIMON CUIL: 20567781225" at bounding box center [627, 143] width 615 height 19
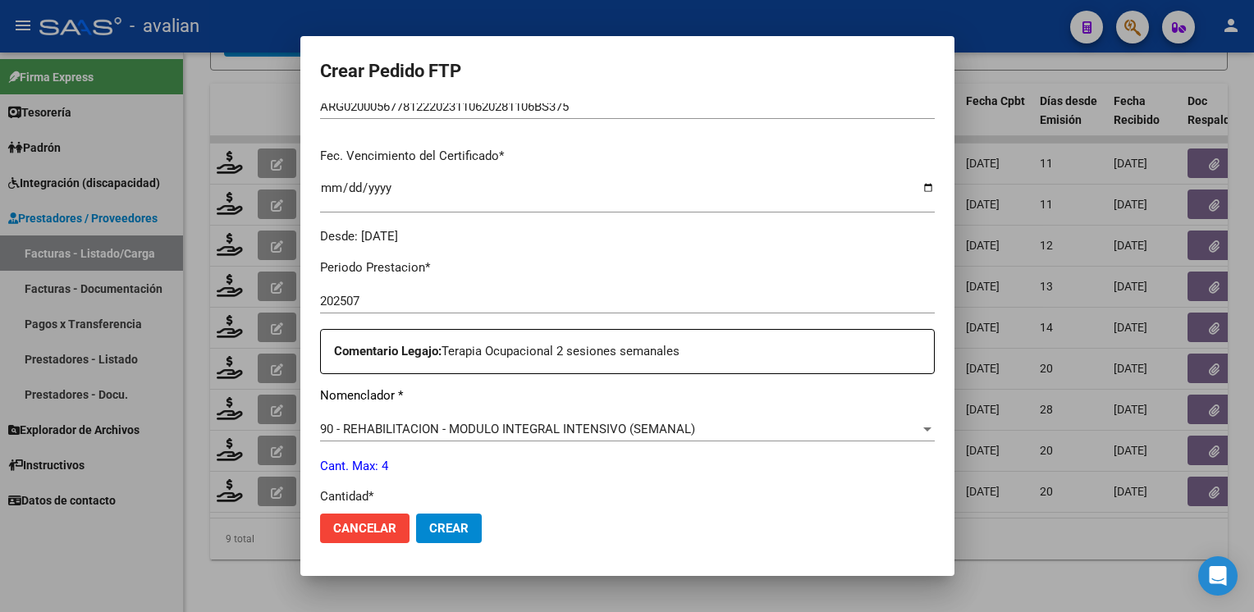
scroll to position [657, 0]
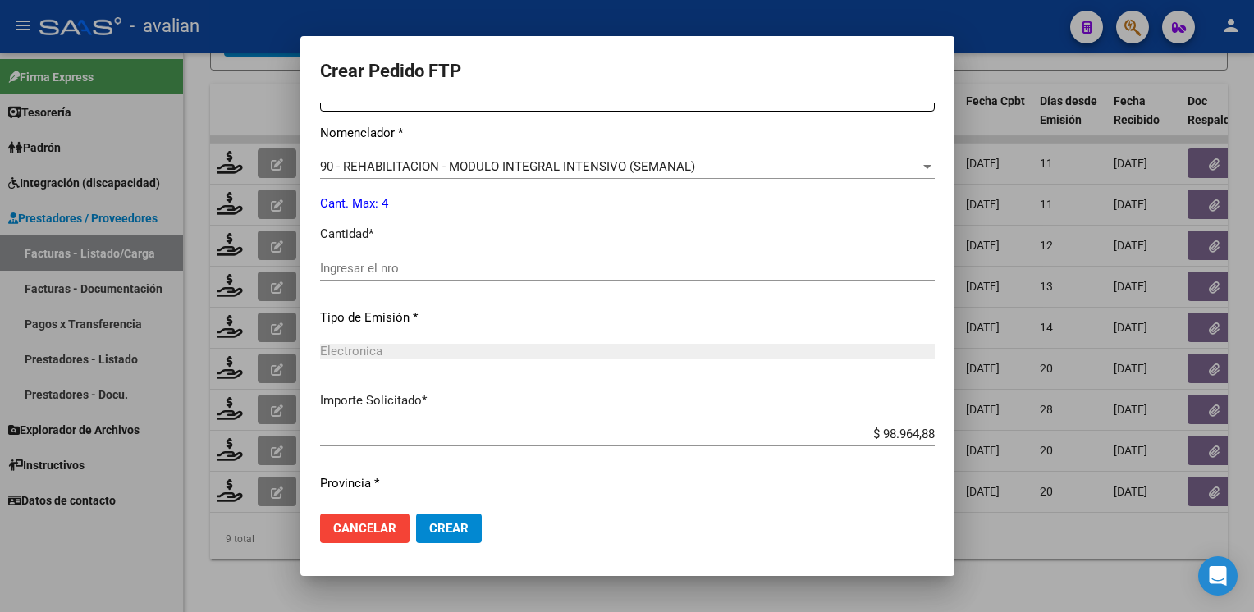
click at [451, 281] on div "Ingresar el nro" at bounding box center [627, 276] width 615 height 40
click at [448, 277] on div "Ingresar el nro" at bounding box center [627, 268] width 615 height 25
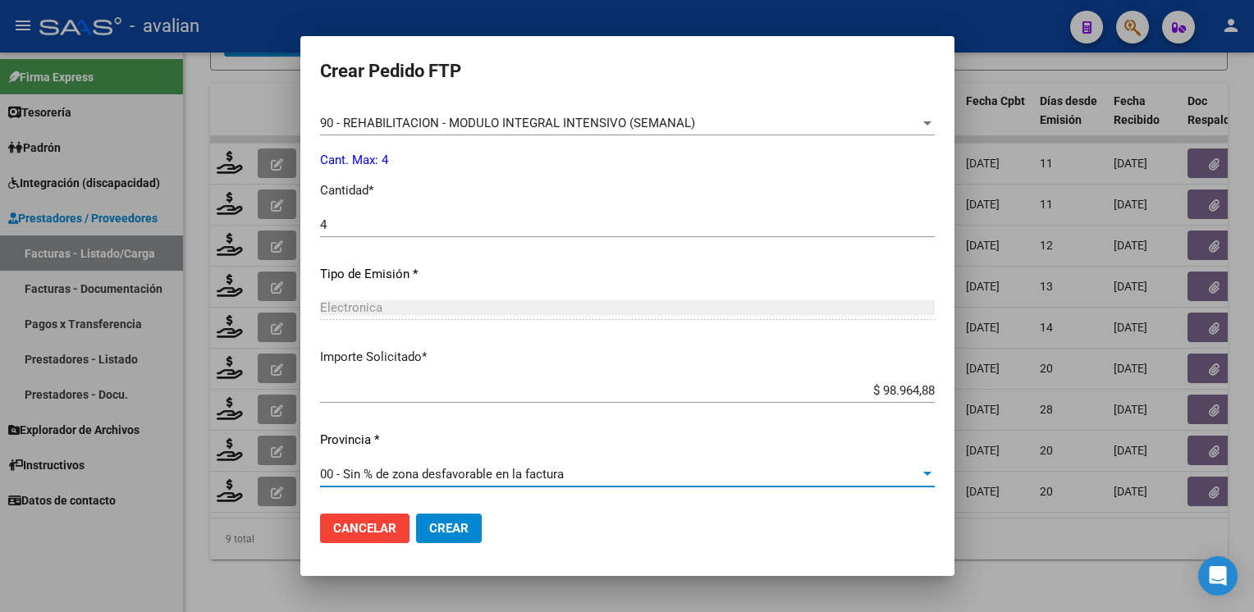
click at [437, 532] on span "Crear" at bounding box center [448, 528] width 39 height 15
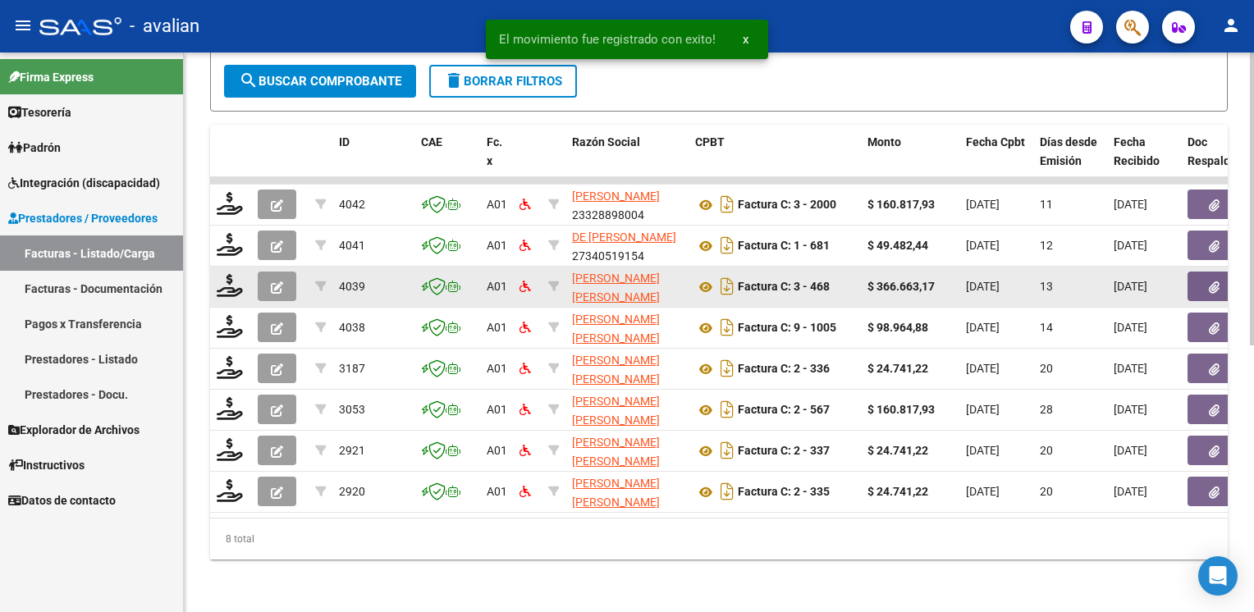
scroll to position [509, 0]
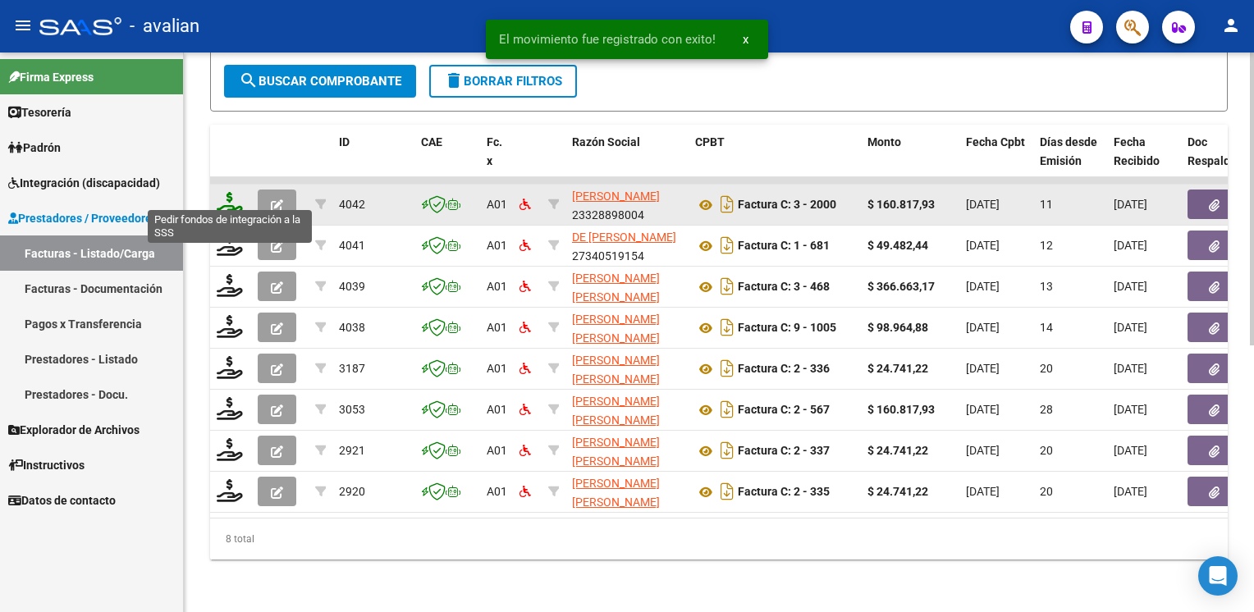
click at [228, 194] on icon at bounding box center [230, 203] width 26 height 23
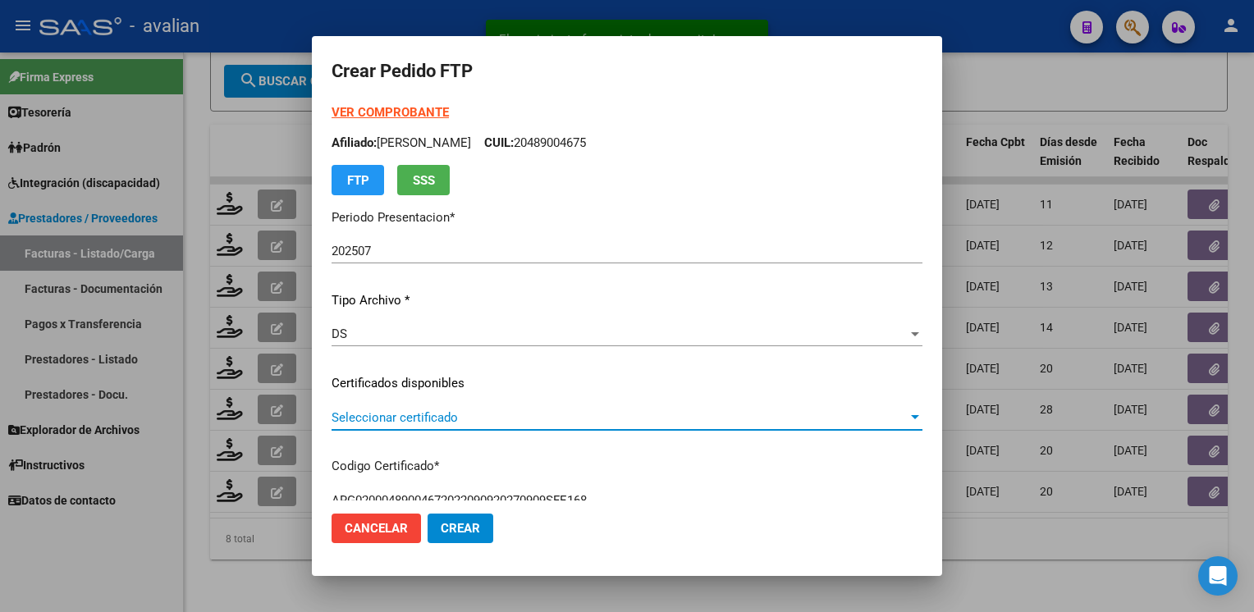
click at [409, 424] on span "Seleccionar certificado" at bounding box center [620, 417] width 576 height 15
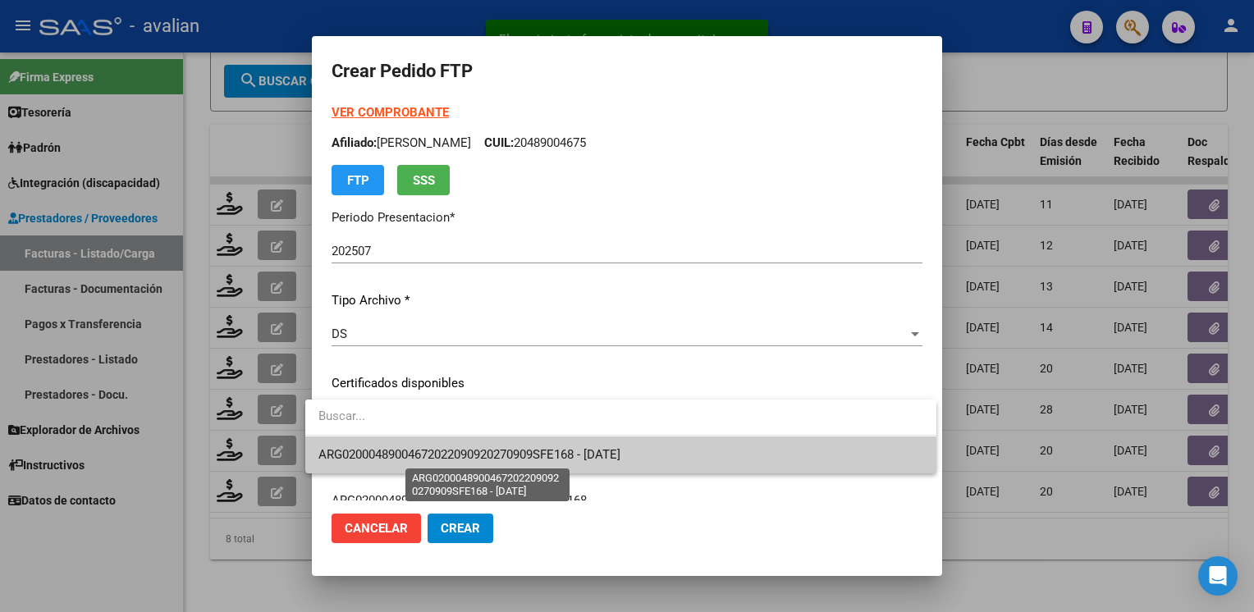
click at [401, 453] on span "ARG02000489004672022090920270909SFE168 - 2027-09-09" at bounding box center [469, 454] width 302 height 15
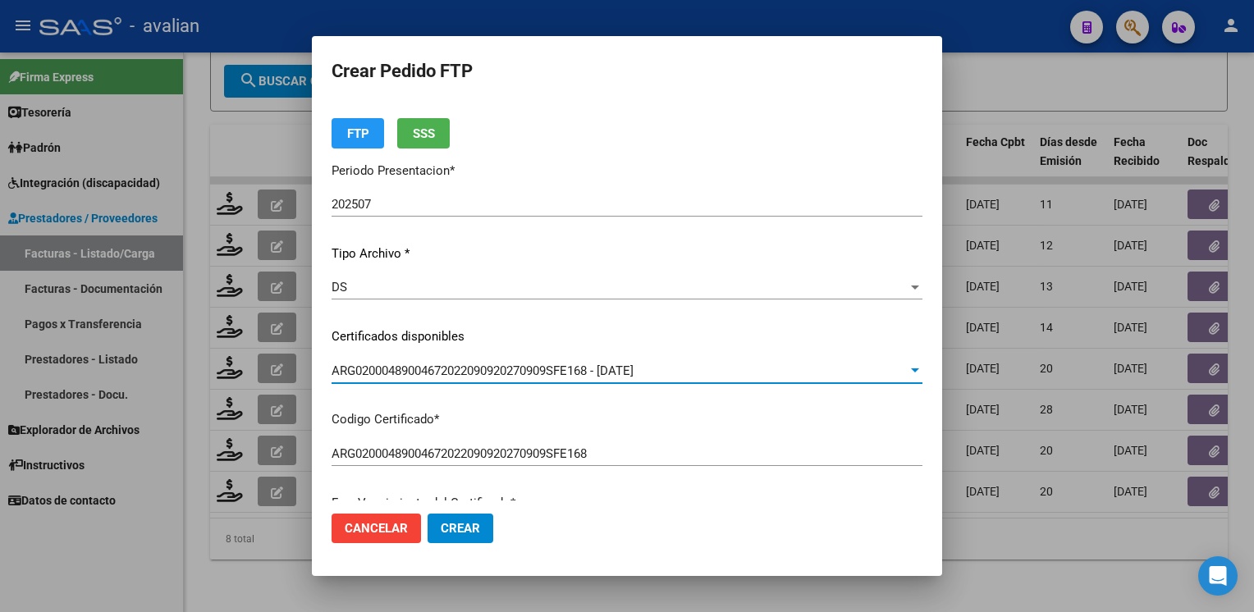
scroll to position [0, 0]
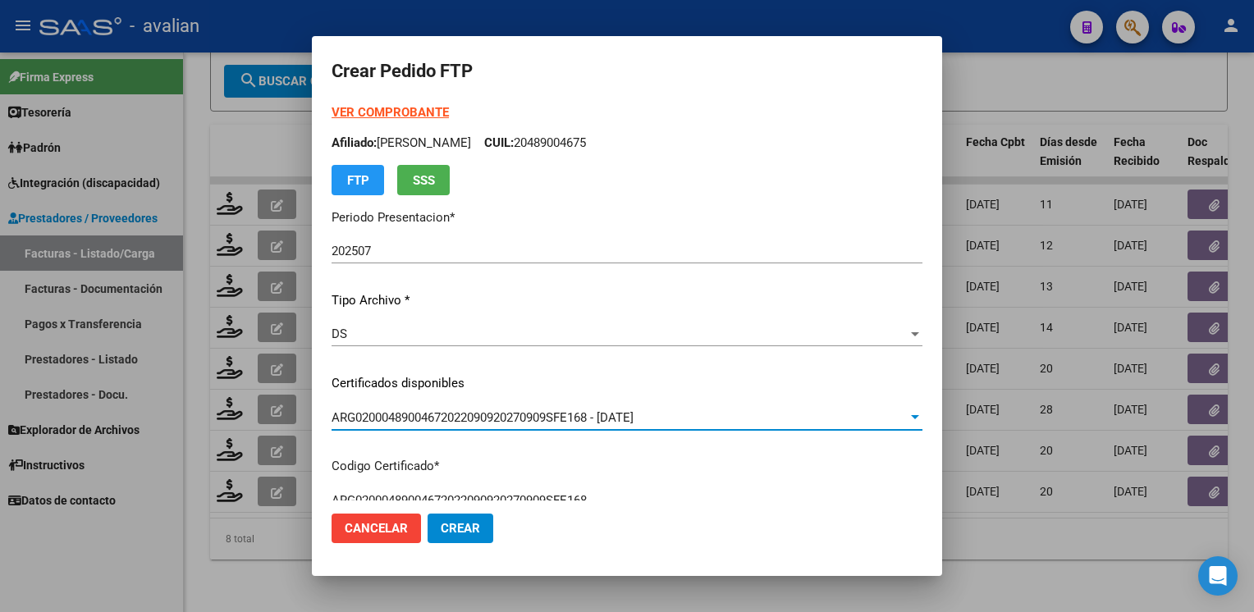
click at [577, 148] on p "Afiliado: BANDIN IGNACIO HECTOR CUIL: 20489004675" at bounding box center [627, 143] width 591 height 19
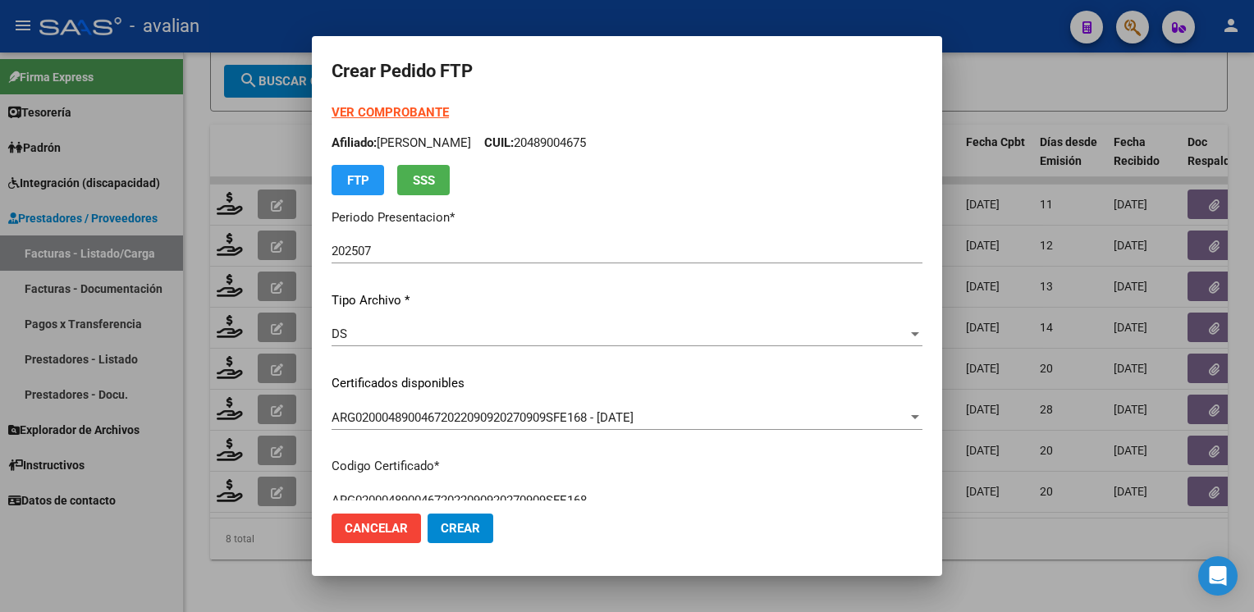
click at [578, 146] on p "Afiliado: BANDIN IGNACIO HECTOR CUIL: 20489004675" at bounding box center [627, 143] width 591 height 19
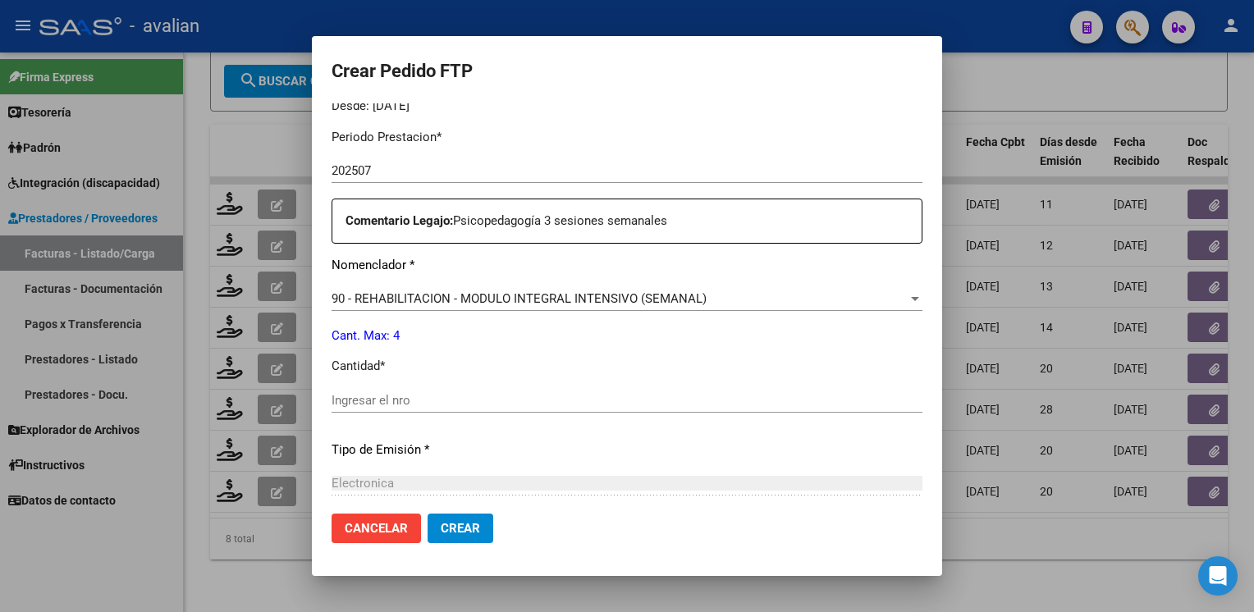
scroll to position [575, 0]
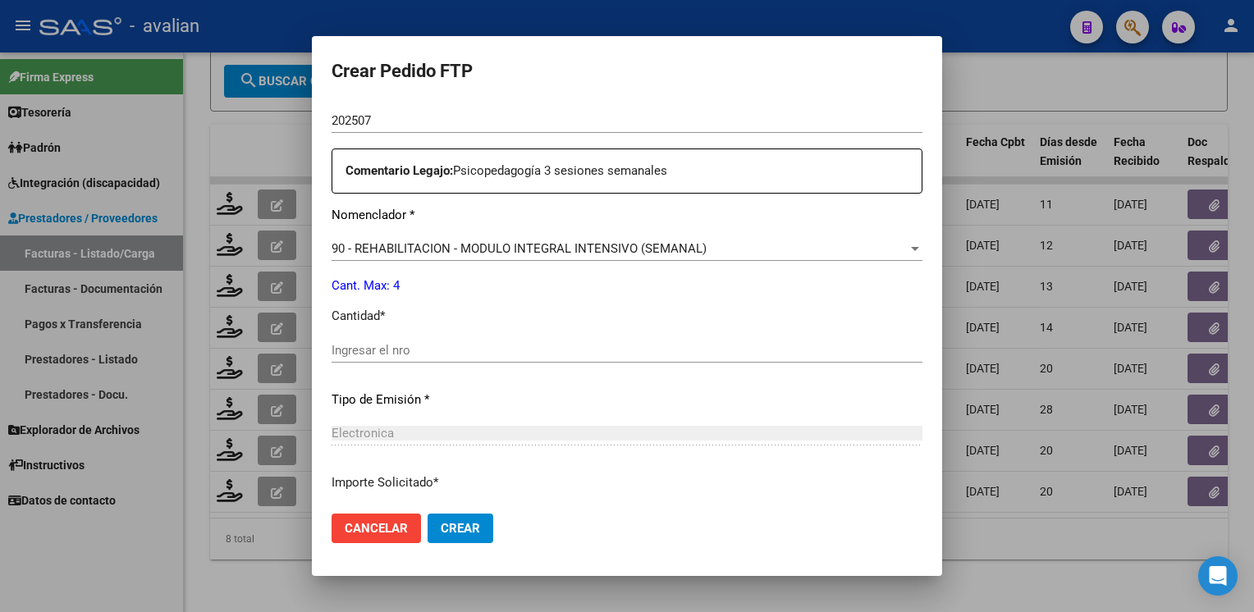
click at [433, 341] on div "Ingresar el nro" at bounding box center [627, 350] width 591 height 25
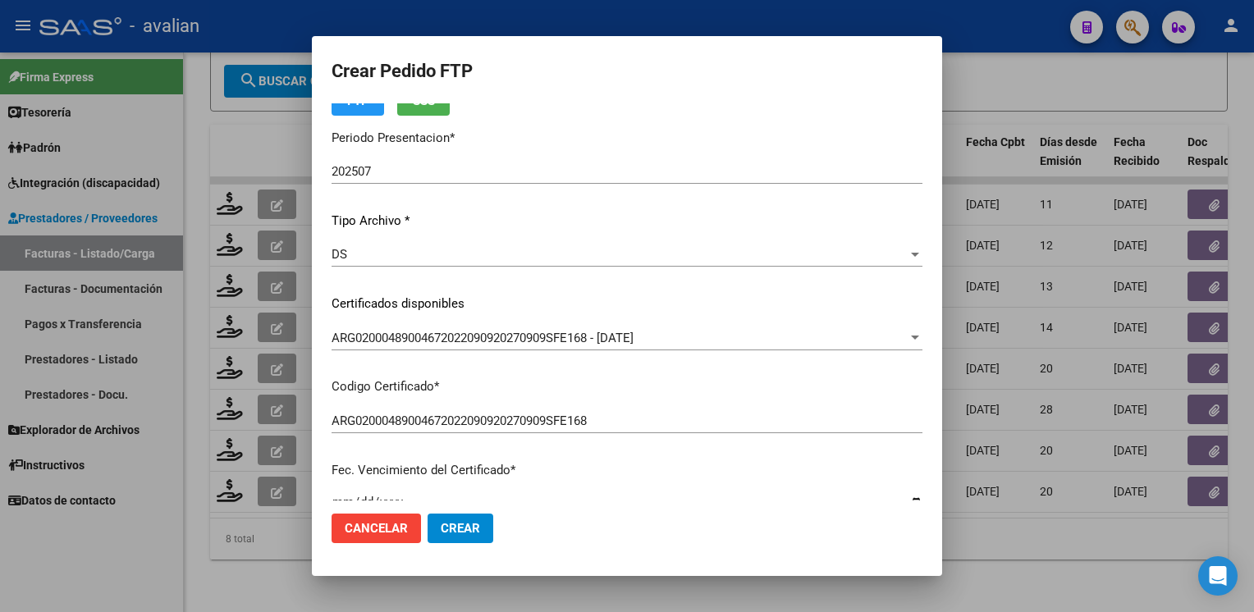
scroll to position [0, 0]
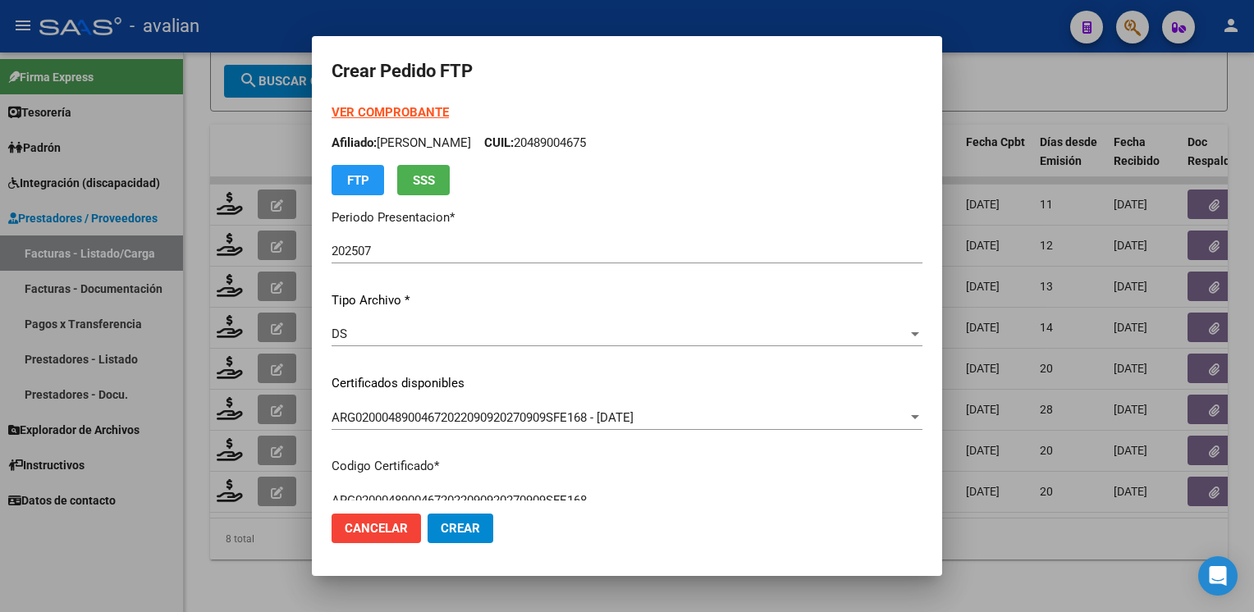
click at [378, 108] on strong "VER COMPROBANTE" at bounding box center [390, 112] width 117 height 15
click at [446, 529] on span "Crear" at bounding box center [460, 528] width 39 height 15
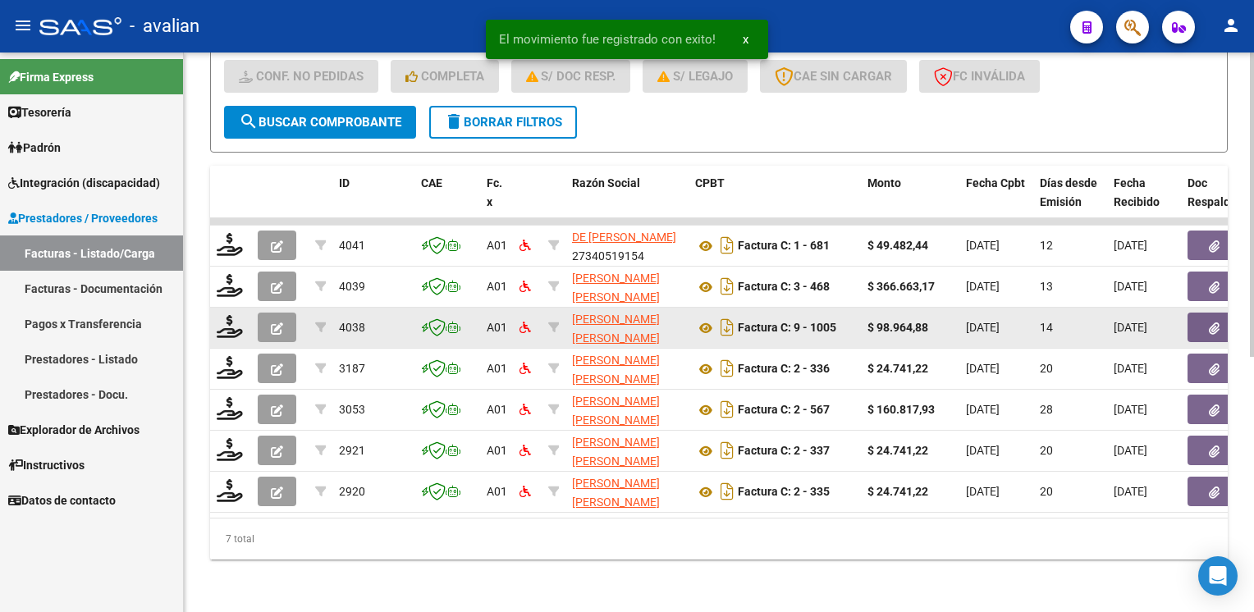
scroll to position [468, 0]
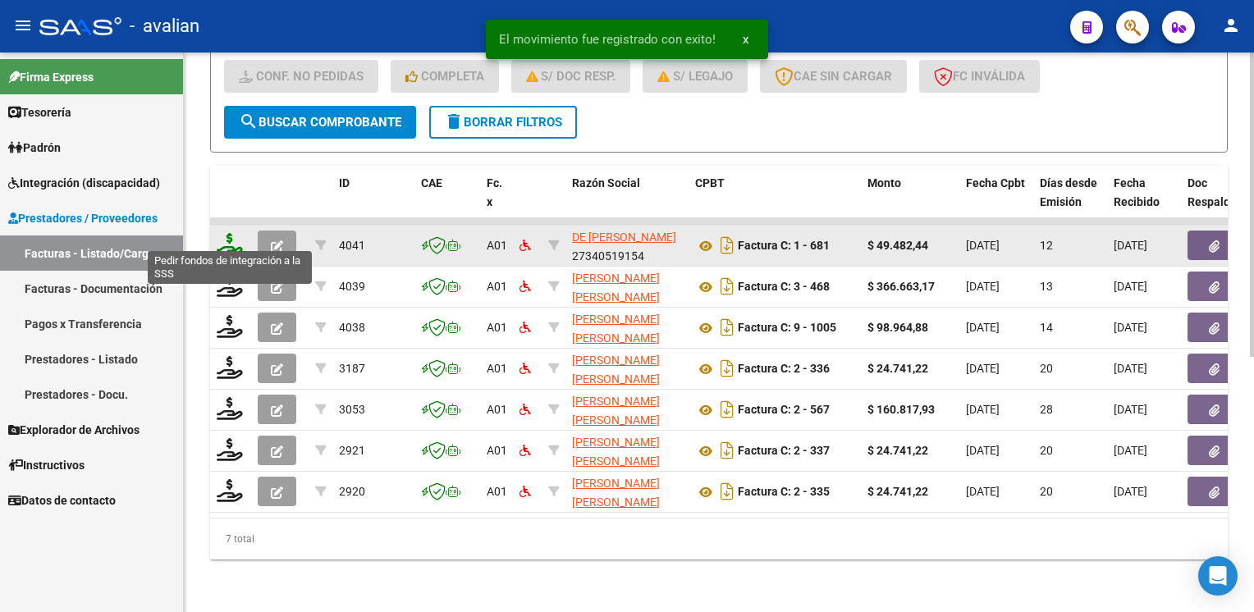
click at [227, 240] on icon at bounding box center [230, 244] width 26 height 23
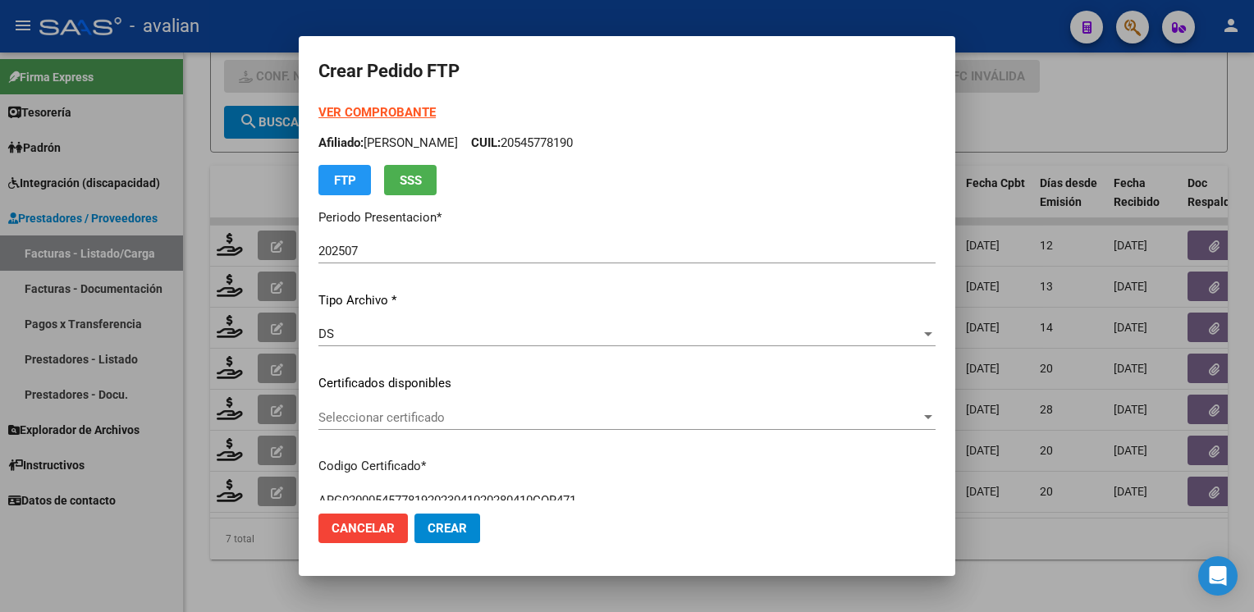
click at [397, 409] on div "Seleccionar certificado Seleccionar certificado" at bounding box center [626, 417] width 617 height 25
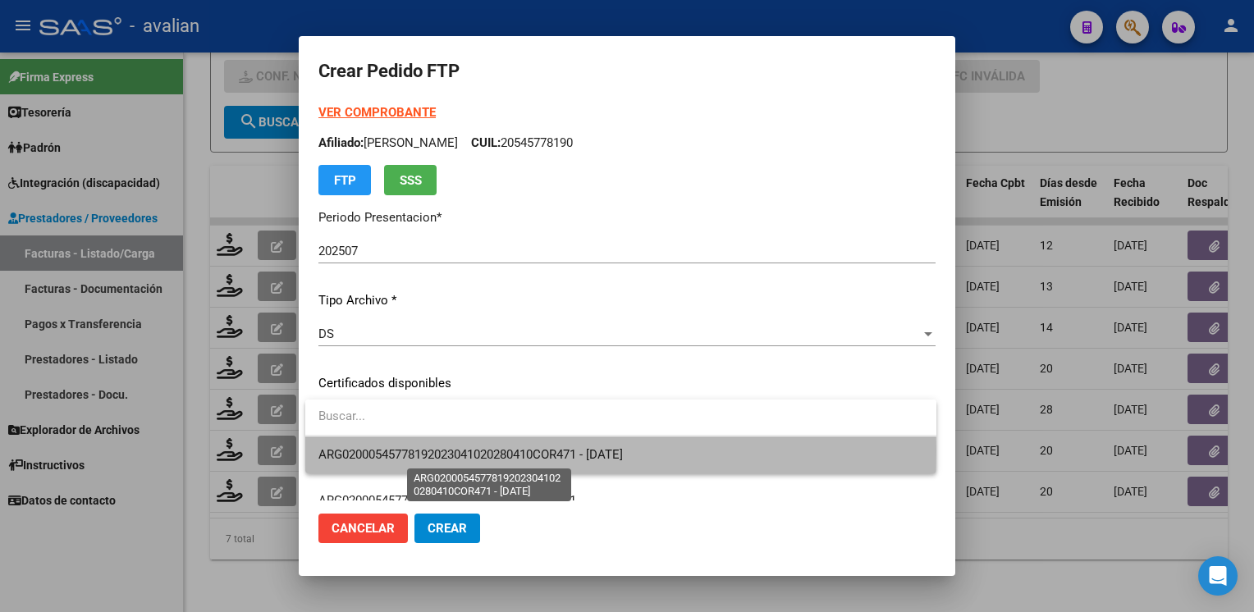
click at [414, 451] on span "ARG02000545778192023041020280410COR471 - 2028-04-10" at bounding box center [470, 454] width 305 height 15
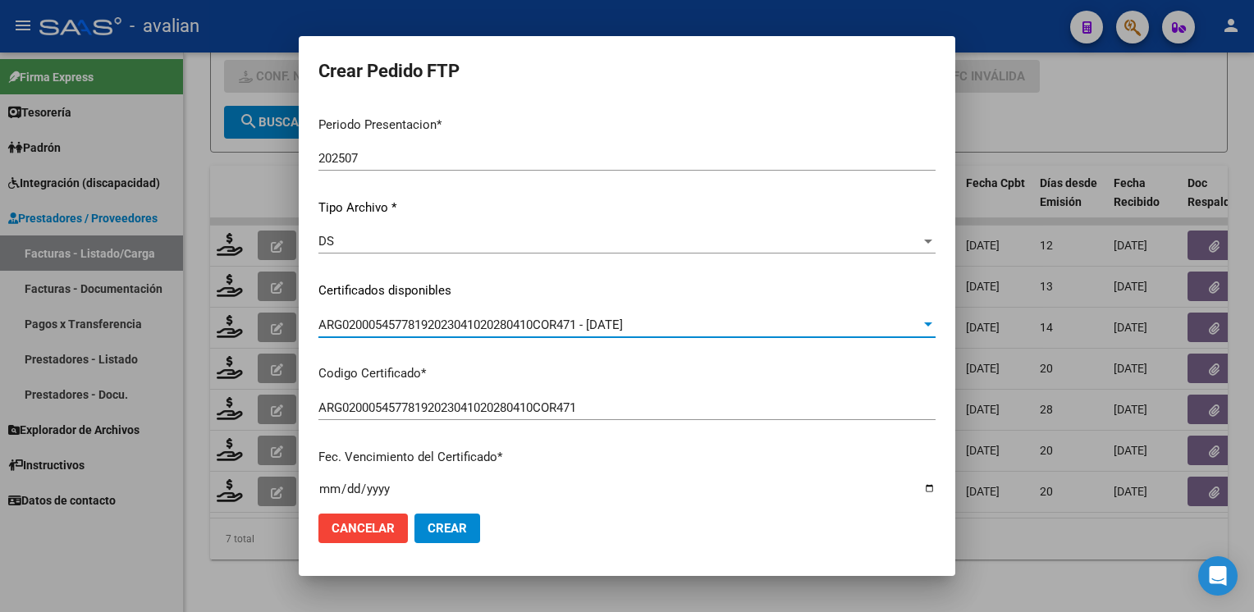
scroll to position [0, 0]
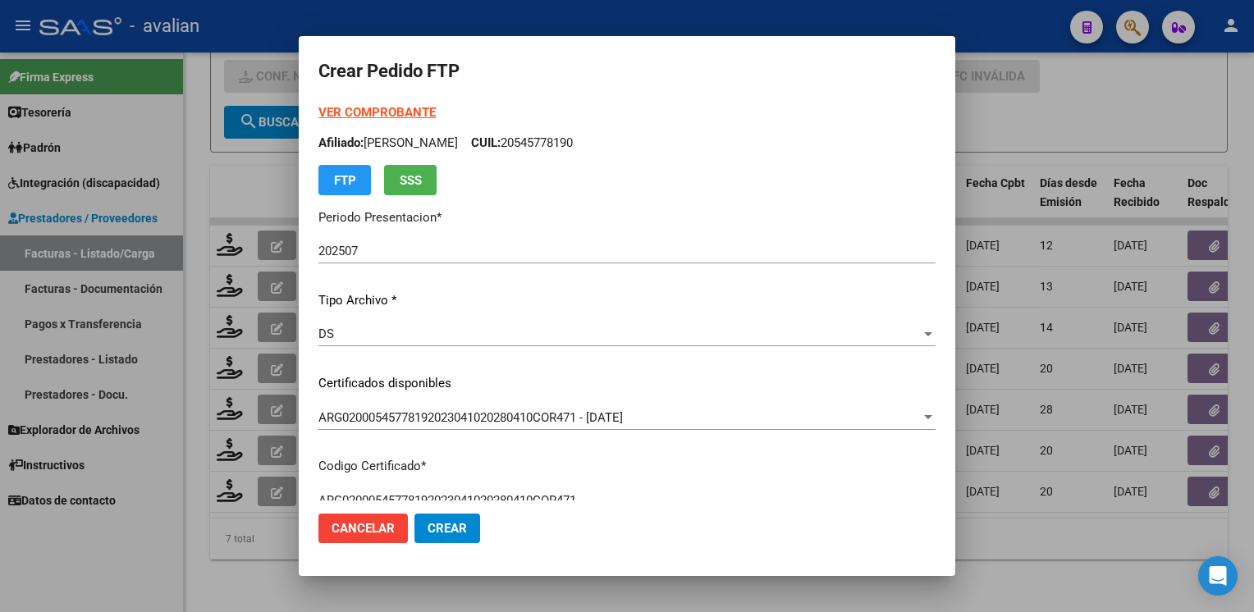
click at [654, 138] on p "Afiliado: BECCARIA BOTTARELLI LORENZO CUIL: 20545778190" at bounding box center [626, 143] width 617 height 19
click at [408, 113] on strong "VER COMPROBANTE" at bounding box center [376, 112] width 117 height 15
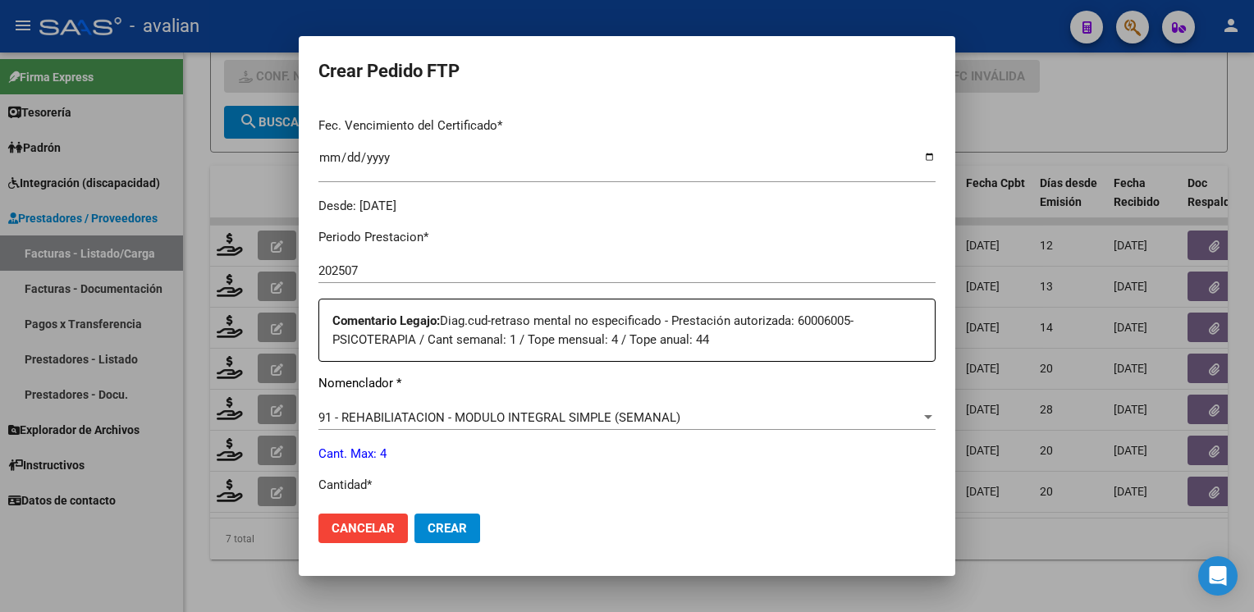
scroll to position [657, 0]
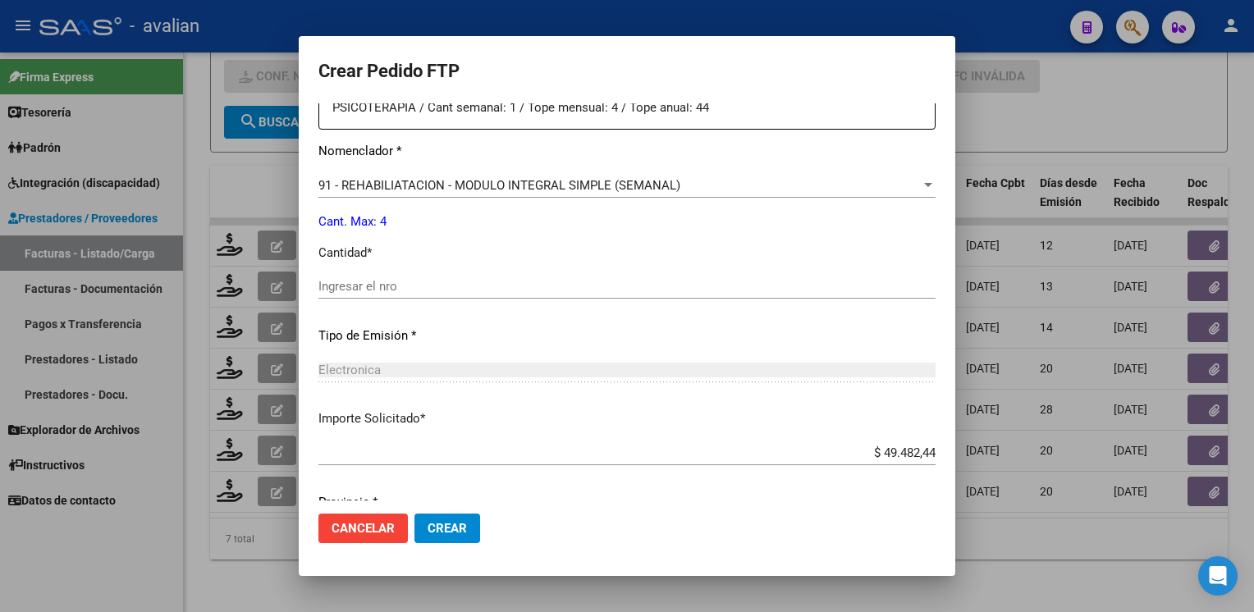
click at [406, 286] on input "Ingresar el nro" at bounding box center [626, 286] width 617 height 15
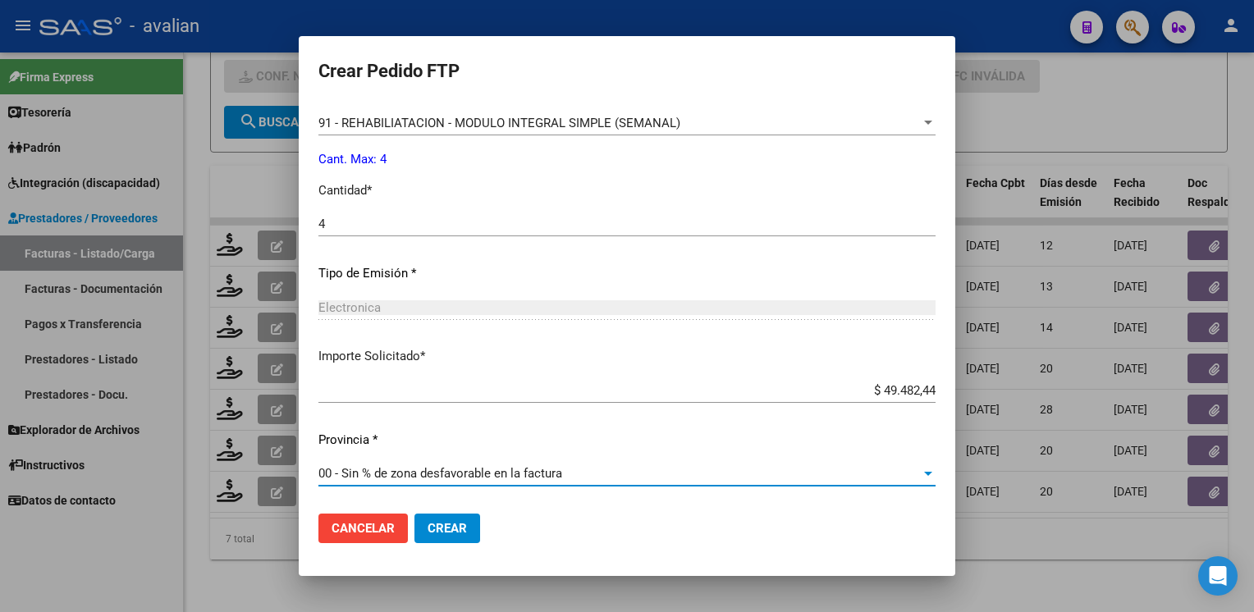
click at [460, 531] on span "Crear" at bounding box center [447, 528] width 39 height 15
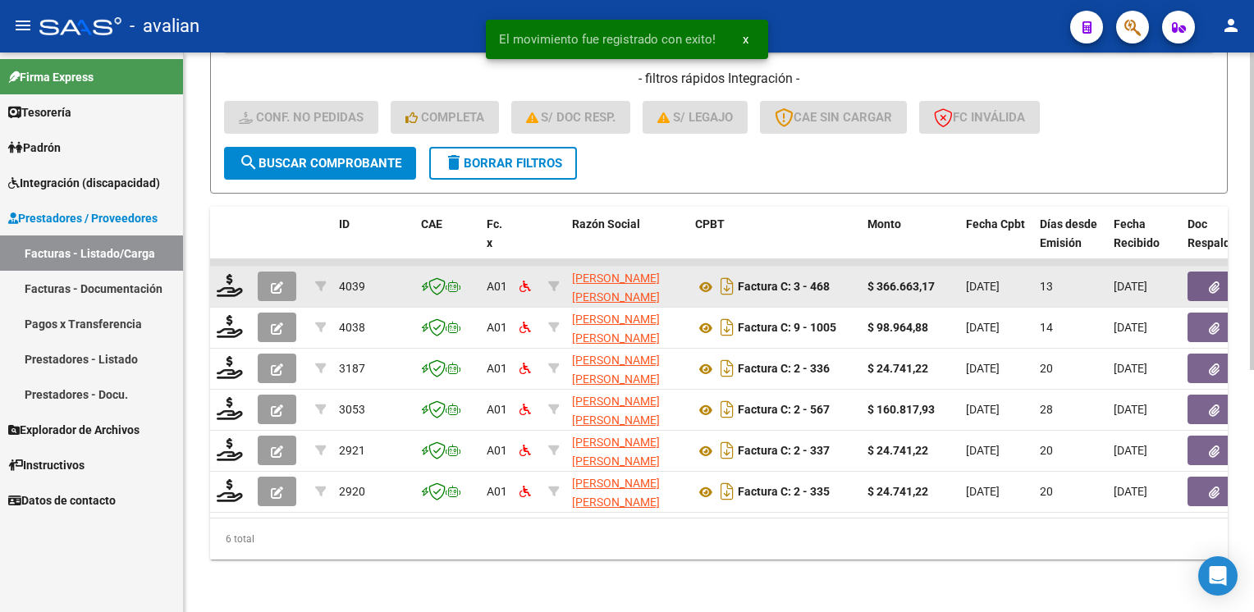
scroll to position [427, 0]
click at [220, 282] on icon at bounding box center [230, 285] width 26 height 23
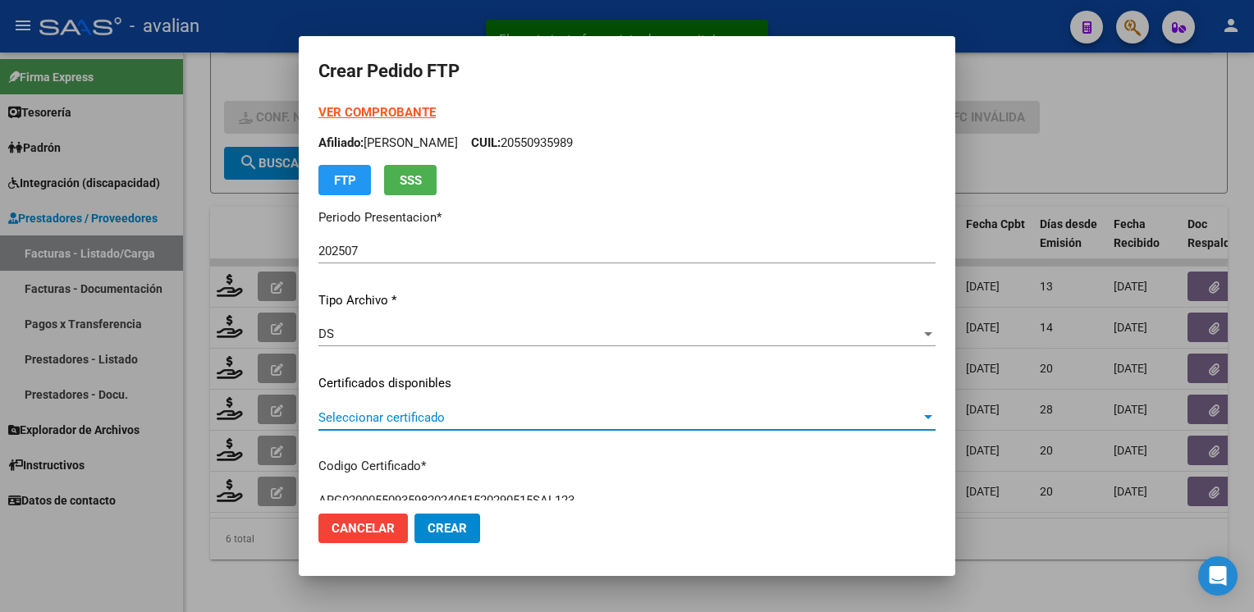
click at [367, 424] on span "Seleccionar certificado" at bounding box center [619, 417] width 602 height 15
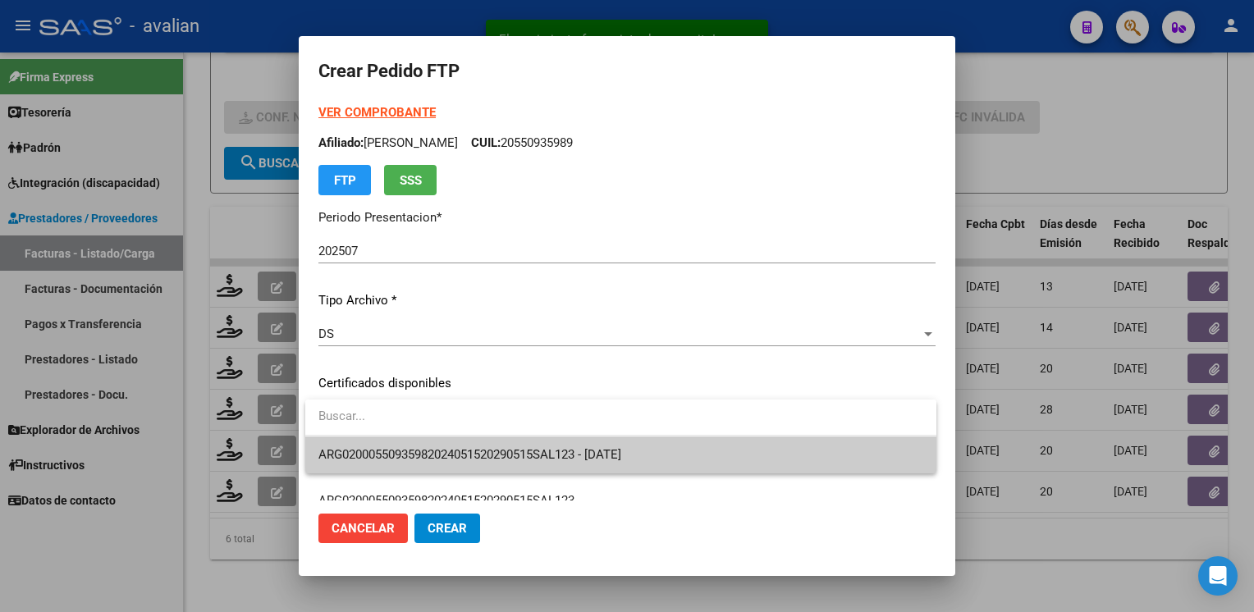
click at [361, 447] on span "ARG02000550935982024051520290515SAL123 - 2029-05-15" at bounding box center [469, 454] width 303 height 15
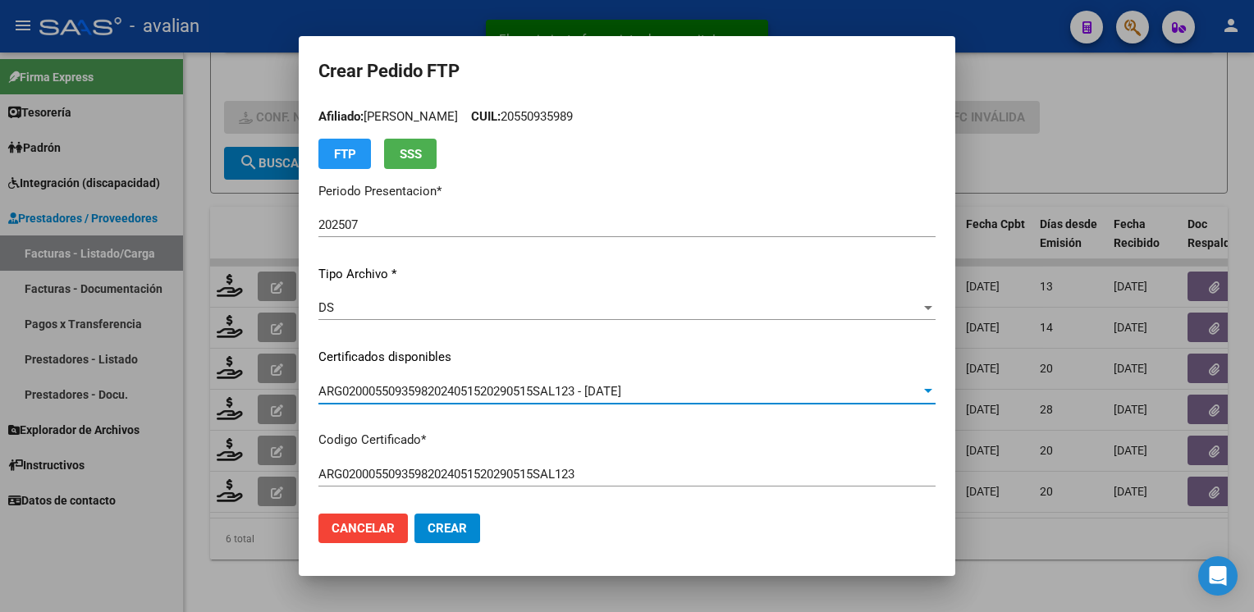
scroll to position [0, 0]
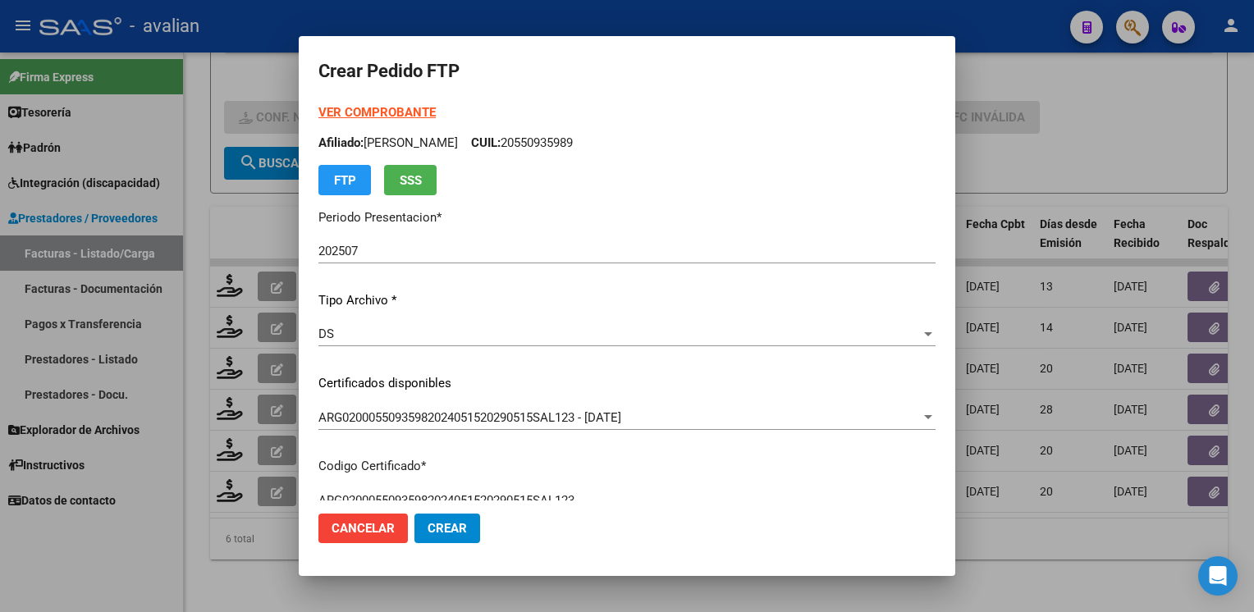
click at [390, 122] on div "VER COMPROBANTE ARCA Padrón Afiliado: TOLABA FELIPE ISMAEL CUIL: 20550935989 FT…" at bounding box center [626, 149] width 617 height 92
click at [387, 115] on strong "VER COMPROBANTE" at bounding box center [376, 112] width 117 height 15
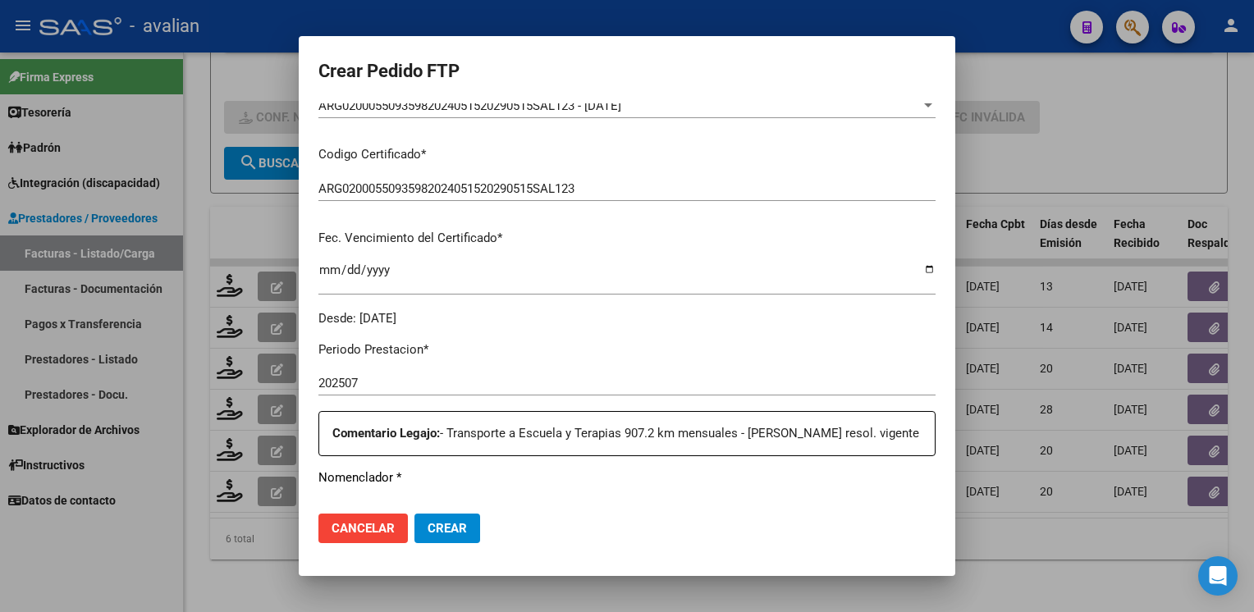
scroll to position [575, 0]
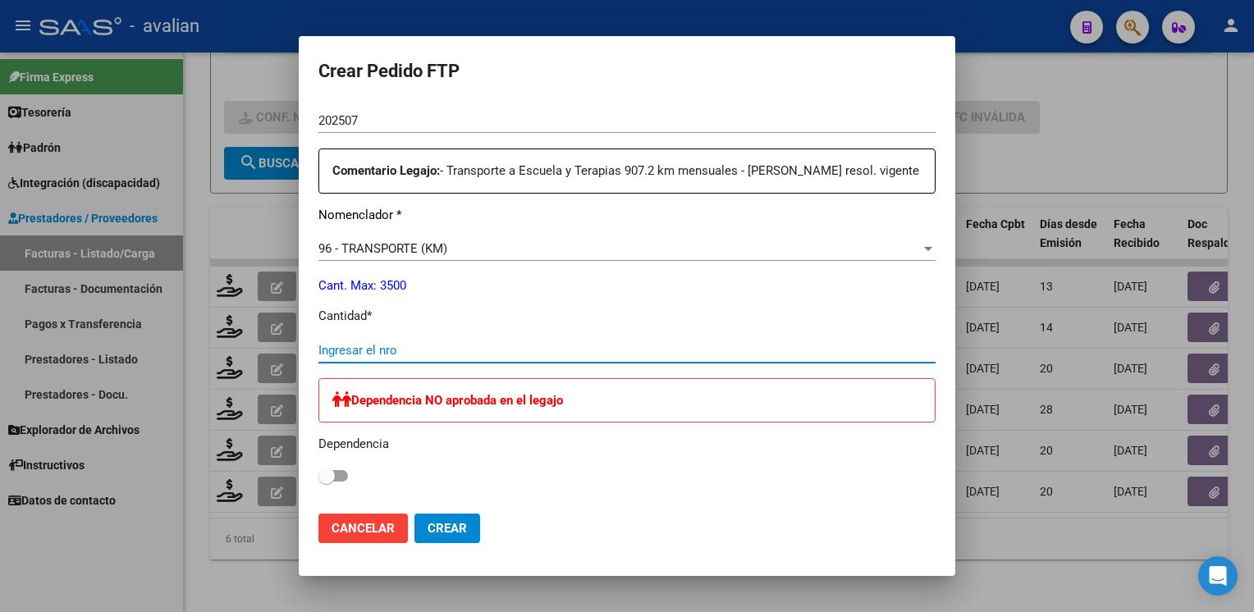
click at [428, 358] on input "Ingresar el nro" at bounding box center [626, 350] width 617 height 15
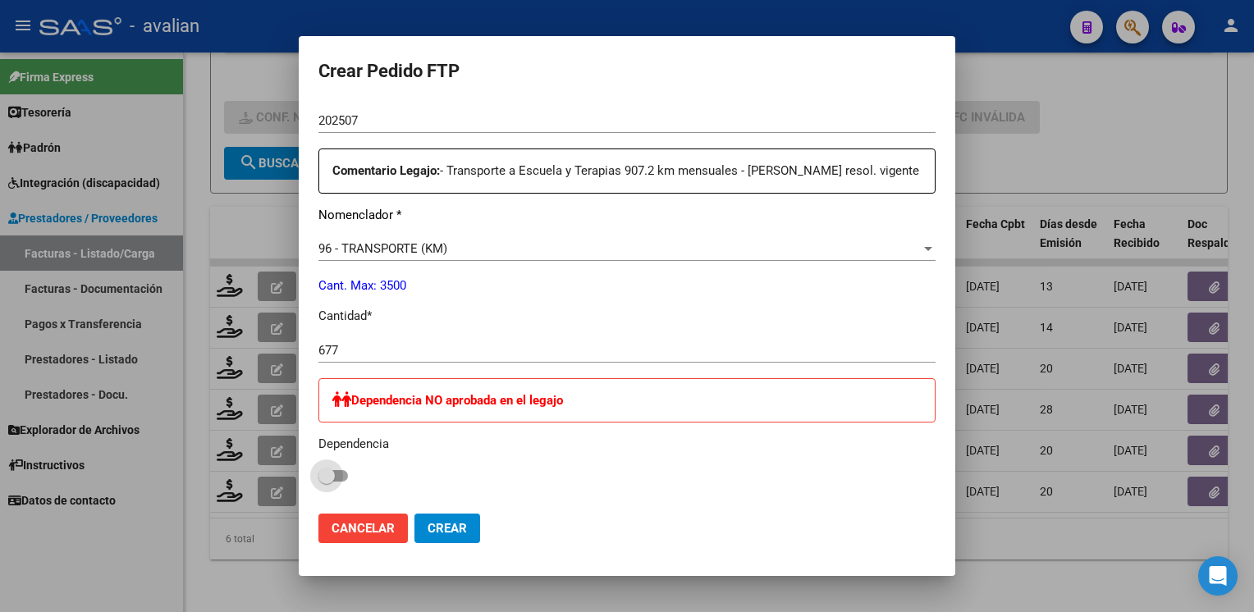
scroll to position [916, 0]
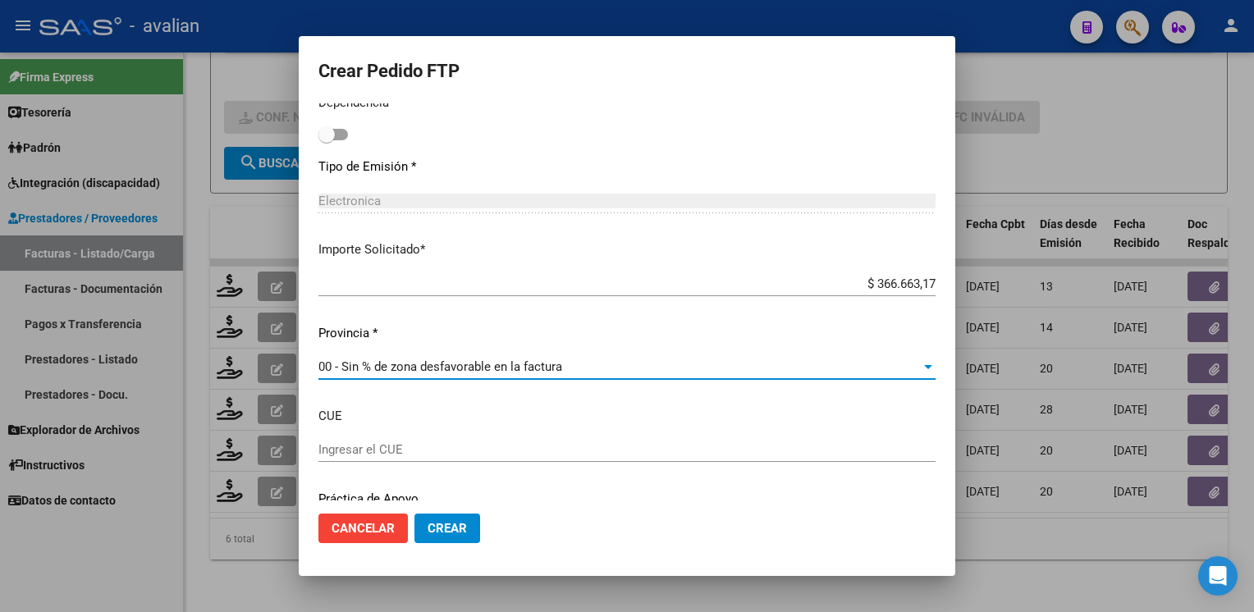
click at [450, 534] on span "Crear" at bounding box center [447, 528] width 39 height 15
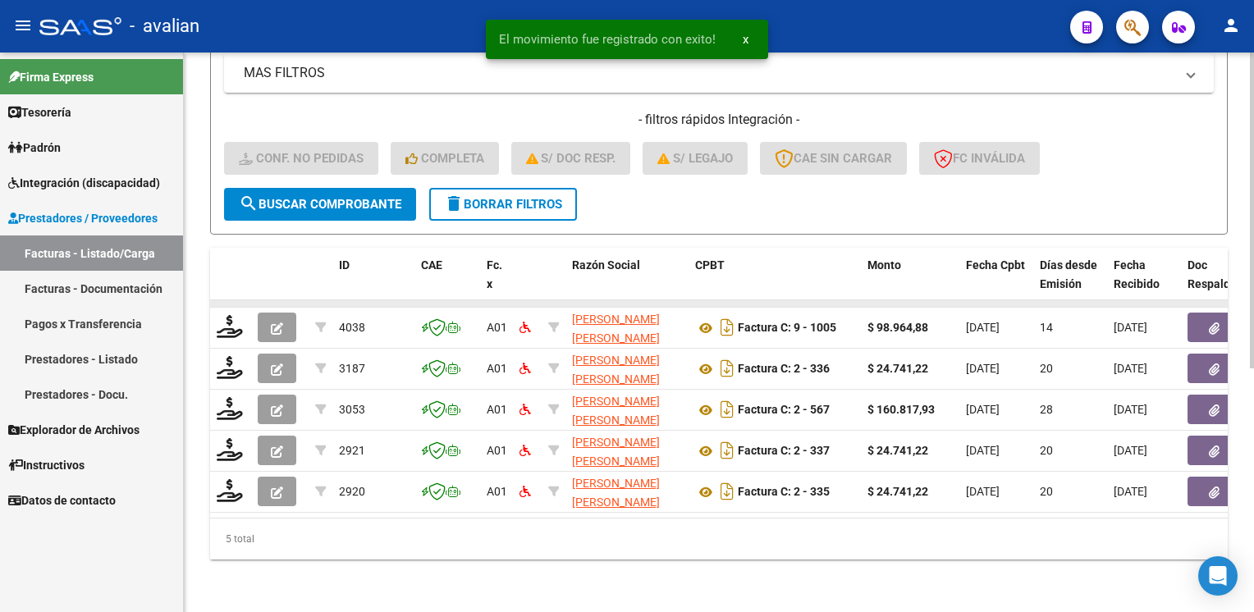
scroll to position [386, 0]
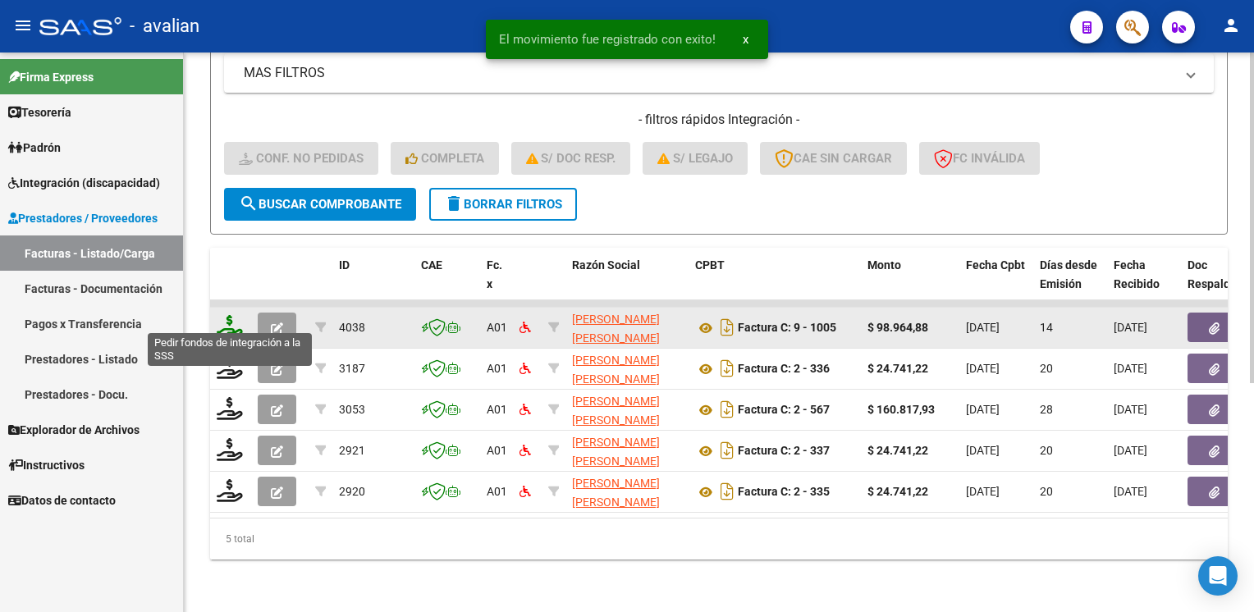
click at [237, 315] on icon at bounding box center [230, 326] width 26 height 23
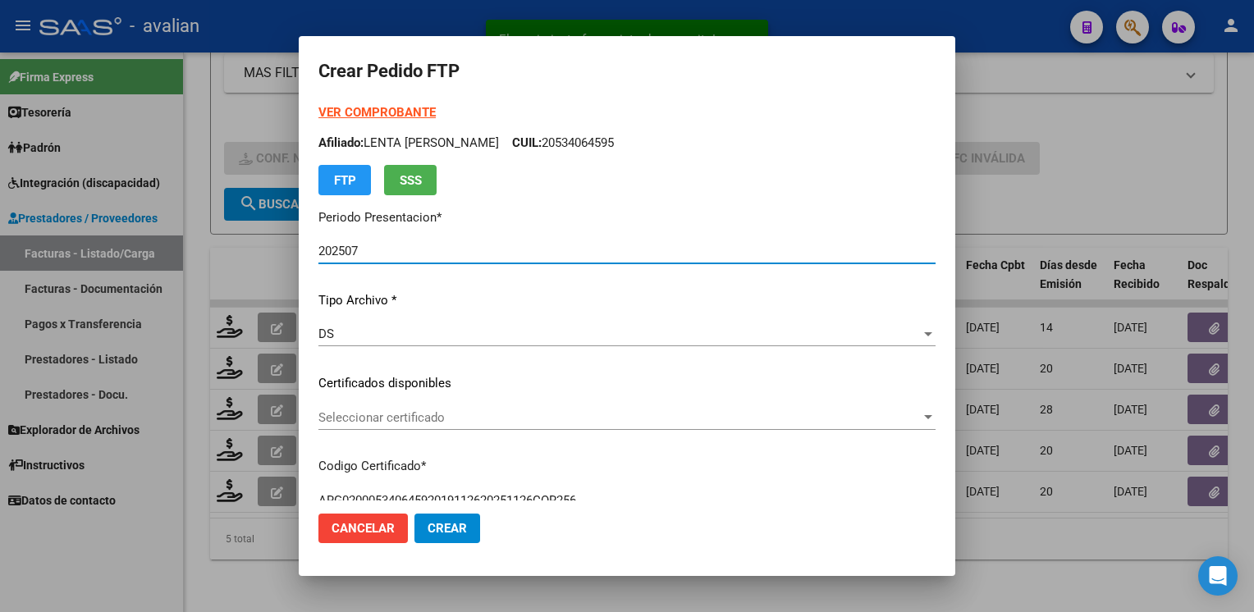
click at [374, 422] on span "Seleccionar certificado" at bounding box center [619, 417] width 602 height 15
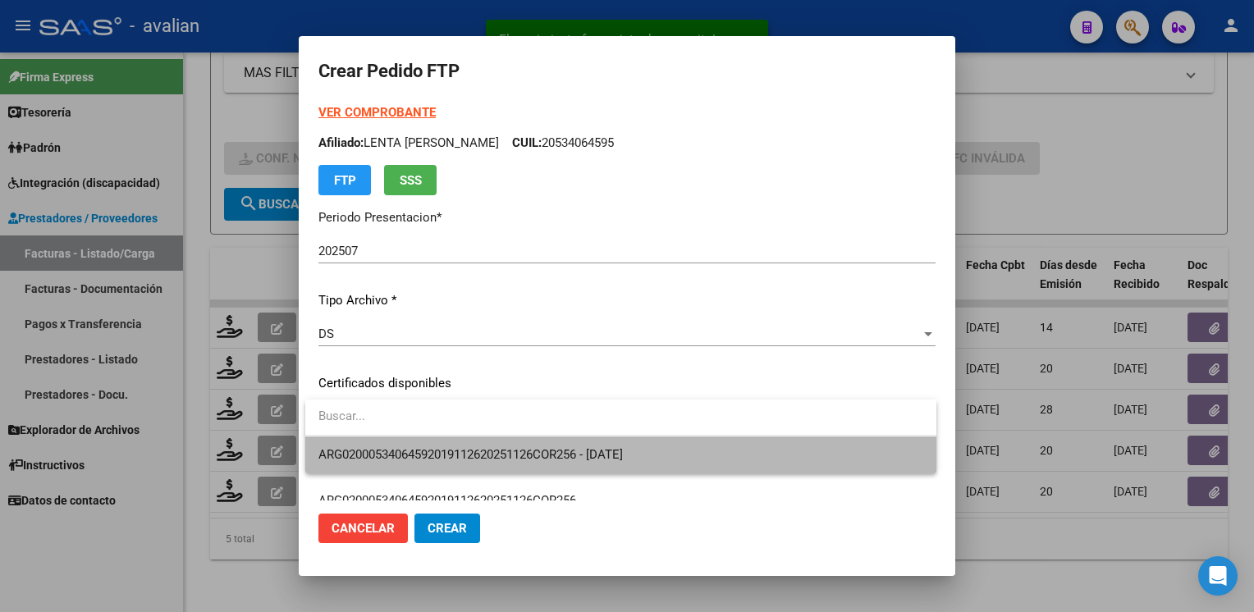
drag, startPoint x: 374, startPoint y: 422, endPoint x: 375, endPoint y: 442, distance: 19.7
click at [375, 442] on span "ARG02000534064592019112620251126COR256 - 2025-11-26" at bounding box center [620, 455] width 605 height 37
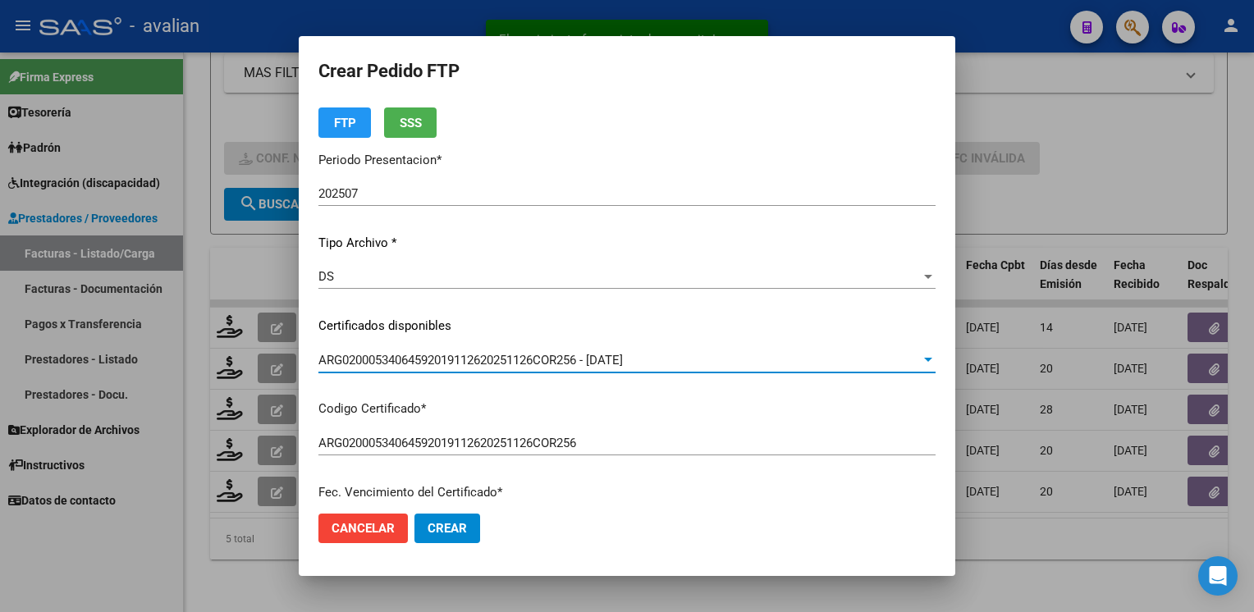
scroll to position [0, 0]
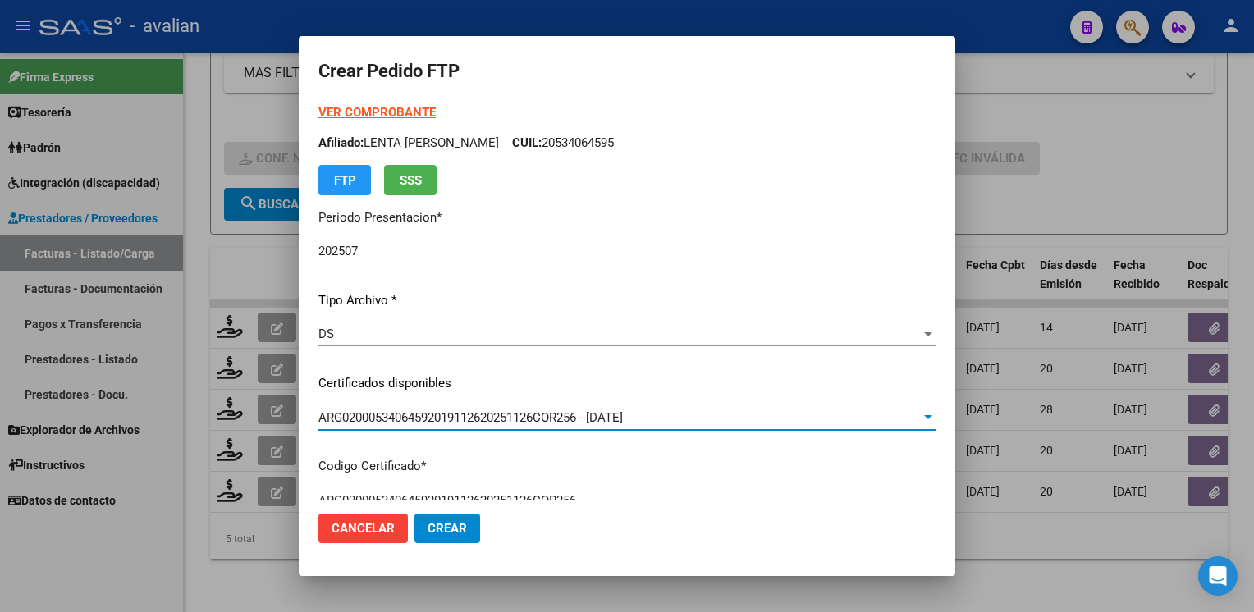
click at [640, 148] on p "Afiliado: LENTA BENJAMIN GUILLERMO CUIL: 20534064595" at bounding box center [626, 143] width 617 height 19
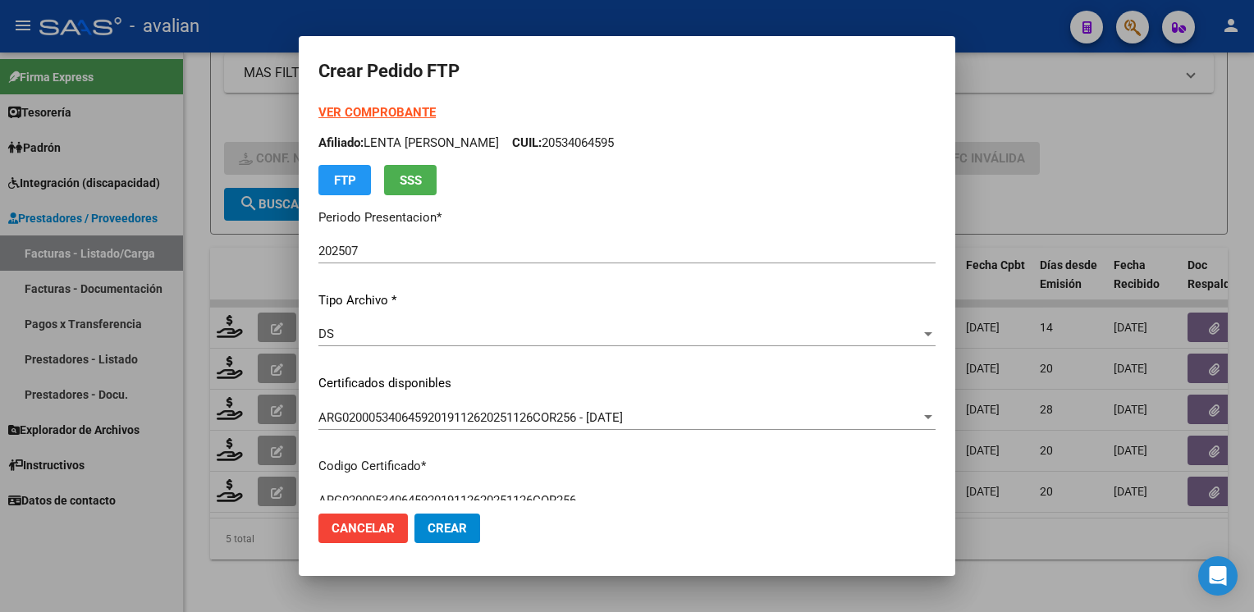
click at [639, 148] on p "Afiliado: LENTA BENJAMIN GUILLERMO CUIL: 20534064595" at bounding box center [626, 143] width 617 height 19
click at [397, 113] on strong "VER COMPROBANTE" at bounding box center [376, 112] width 117 height 15
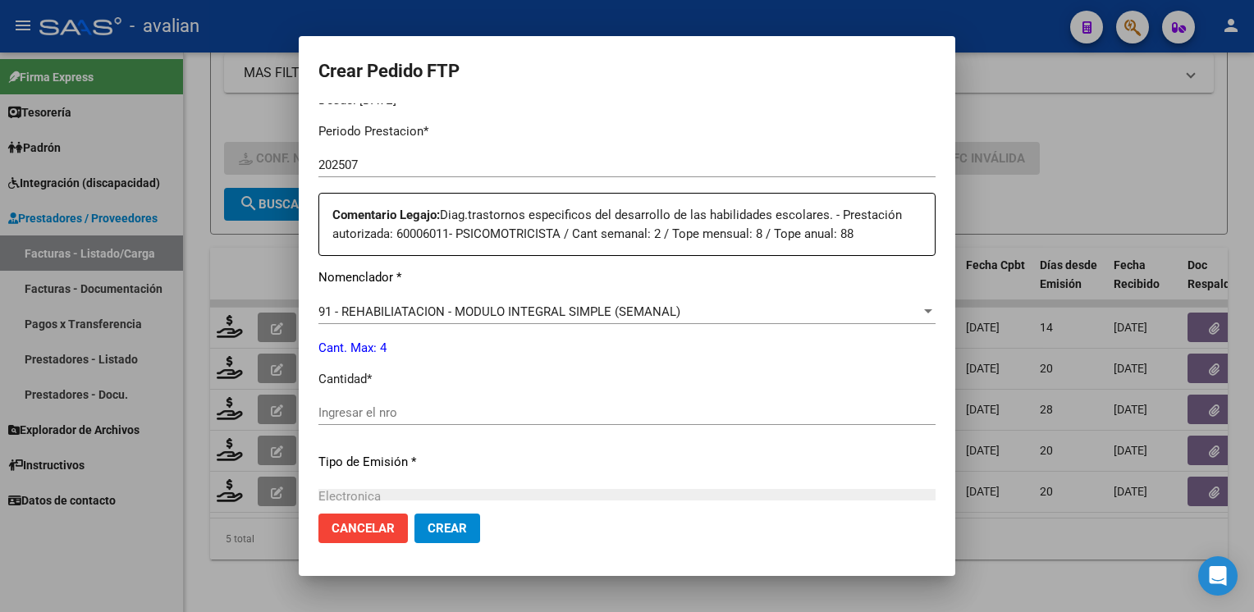
scroll to position [719, 0]
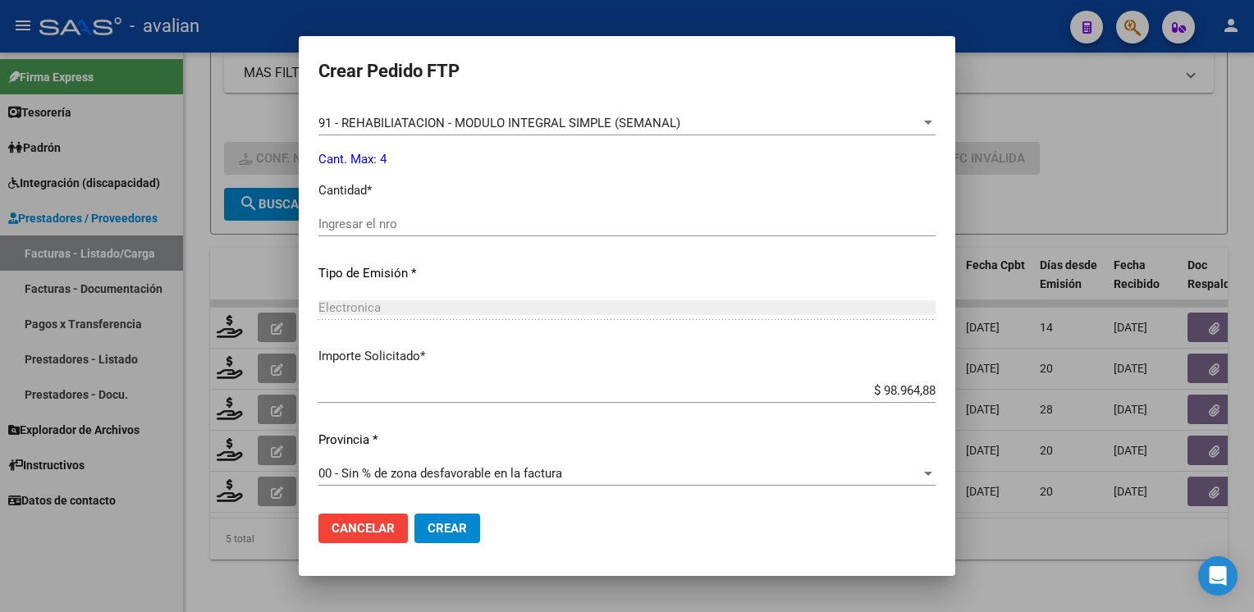
click at [407, 230] on input "Ingresar el nro" at bounding box center [626, 224] width 617 height 15
click at [447, 528] on span "Crear" at bounding box center [447, 528] width 39 height 15
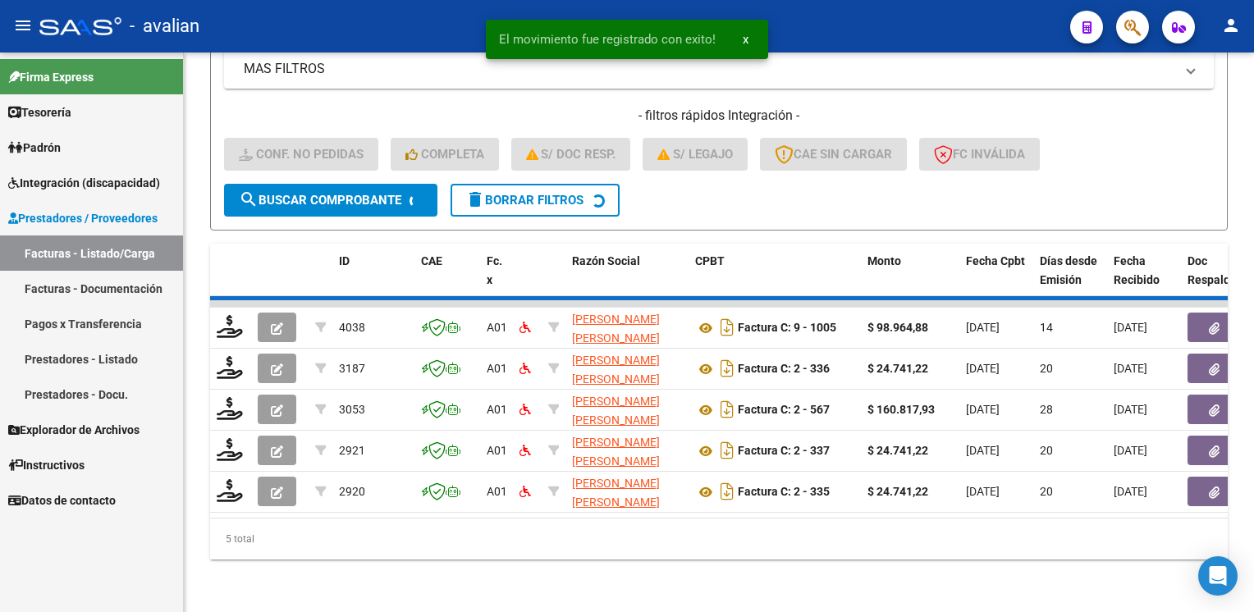
scroll to position [345, 0]
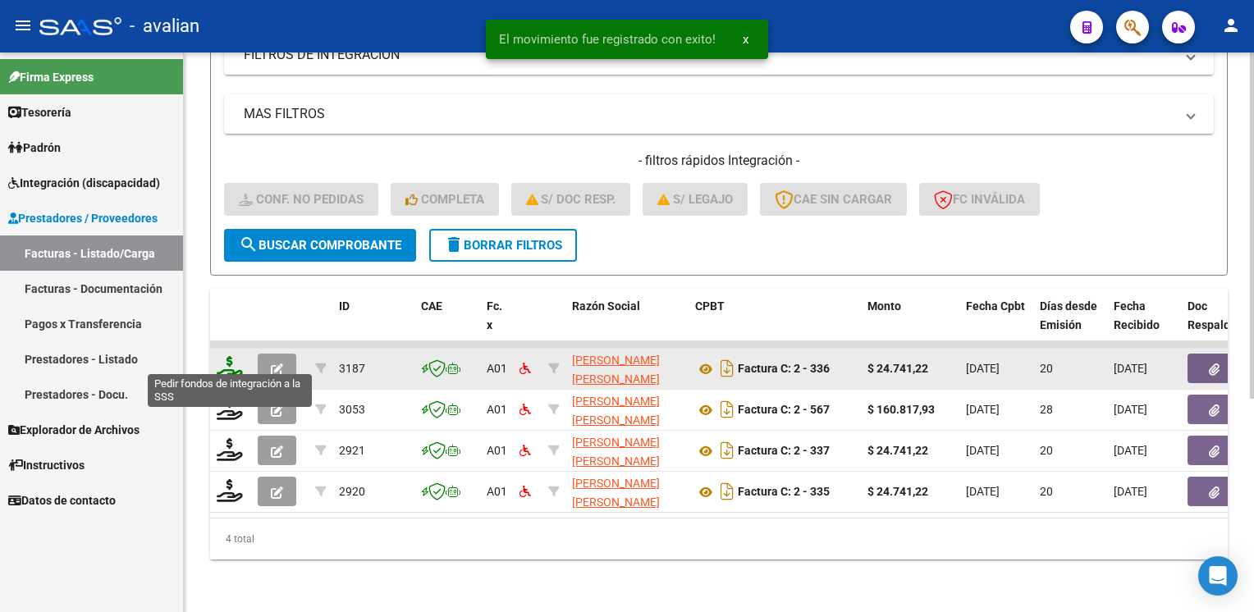
click at [229, 358] on icon at bounding box center [230, 367] width 26 height 23
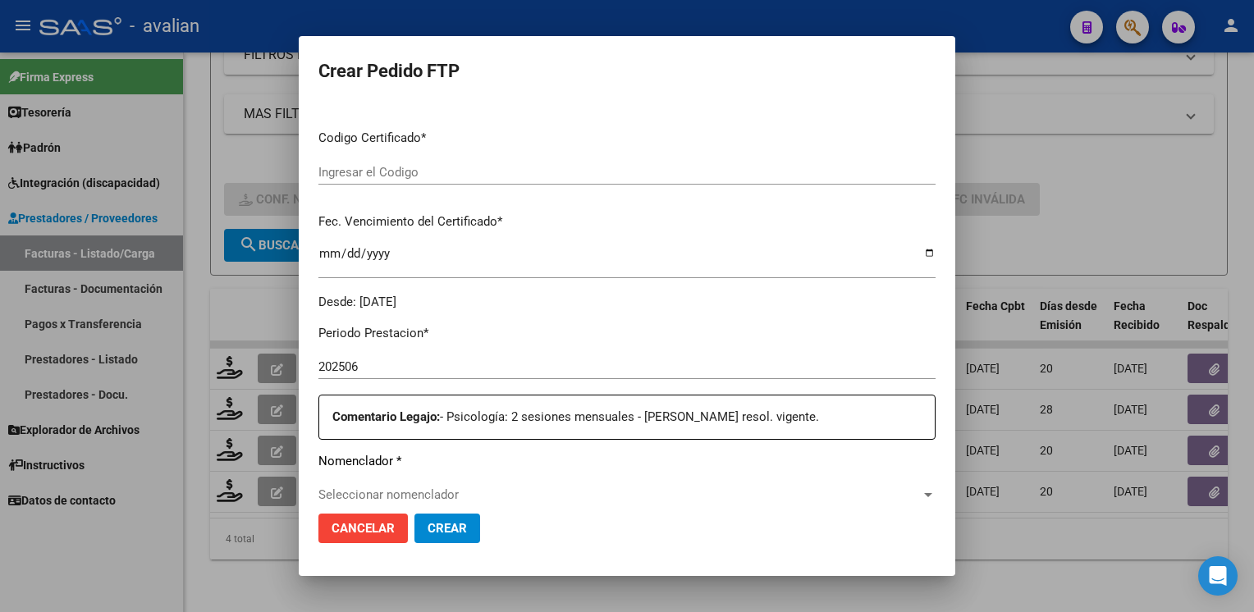
scroll to position [82, 0]
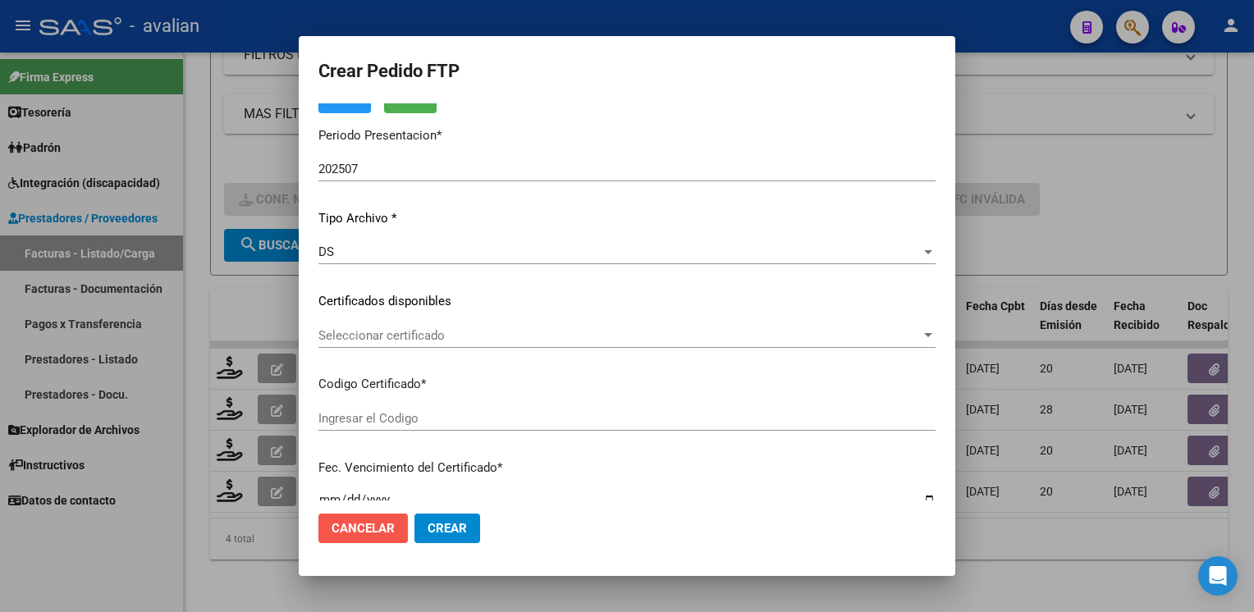
click at [369, 526] on span "Cancelar" at bounding box center [363, 528] width 63 height 15
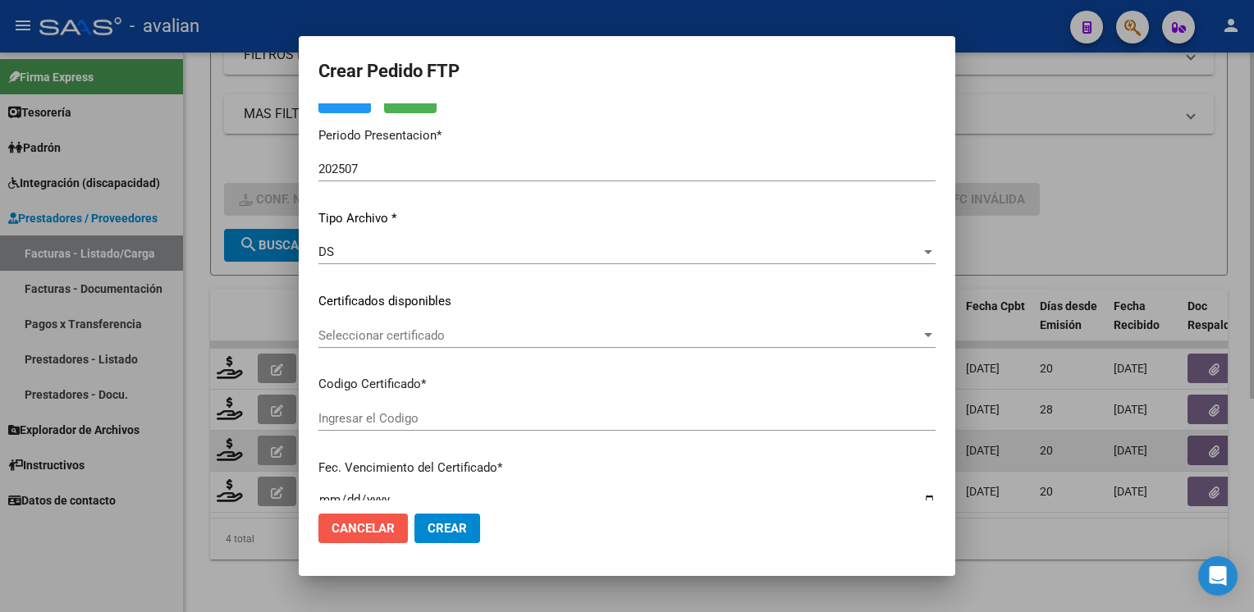
scroll to position [0, 0]
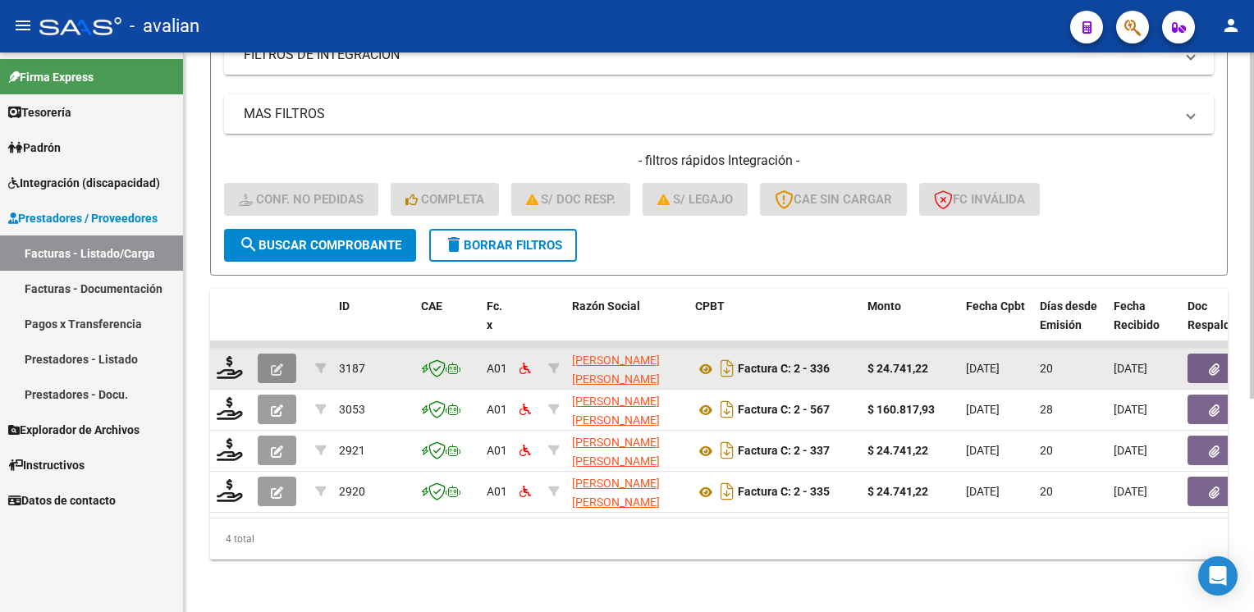
click at [273, 364] on icon "button" at bounding box center [277, 370] width 12 height 12
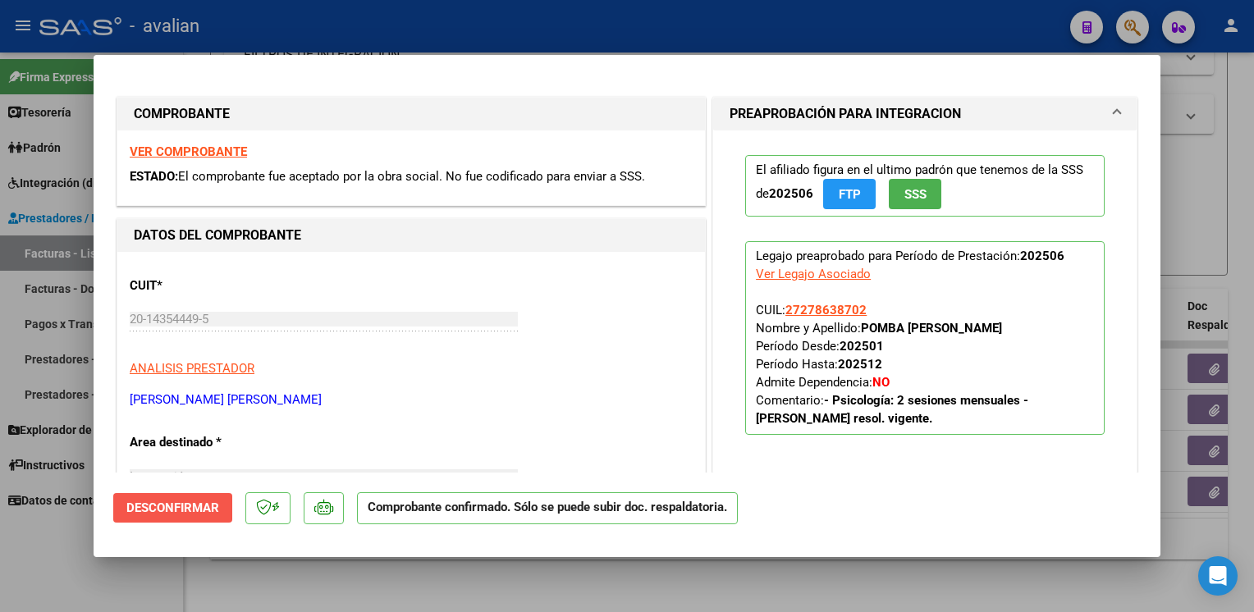
click at [210, 502] on span "Desconfirmar" at bounding box center [172, 508] width 93 height 15
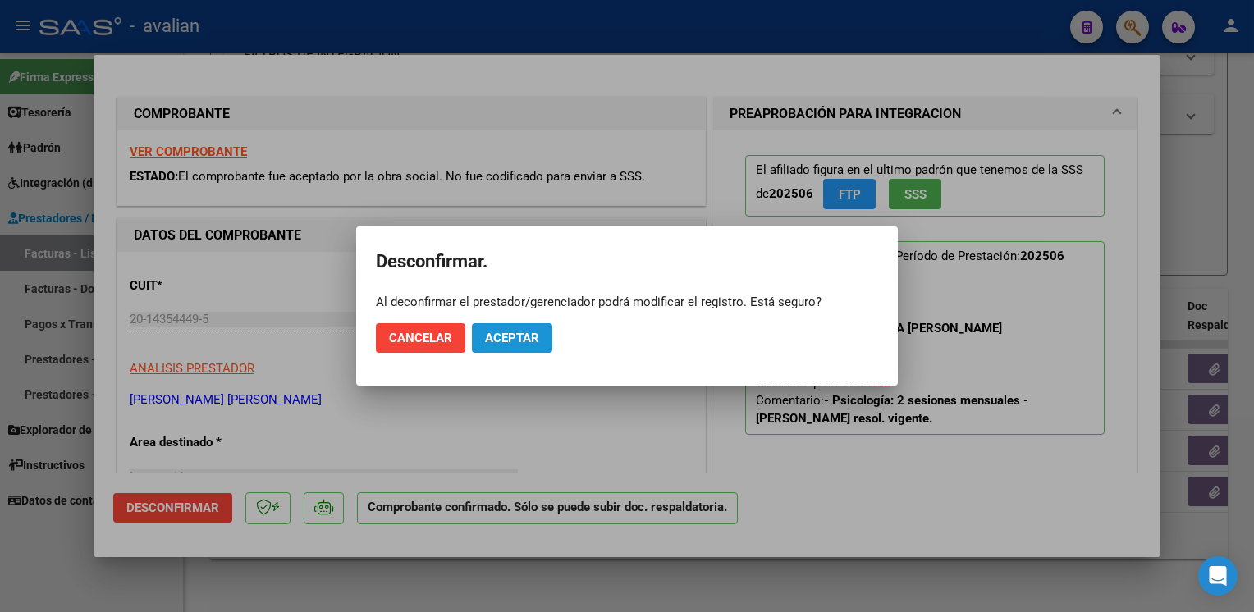
click at [502, 337] on span "Aceptar" at bounding box center [512, 338] width 54 height 15
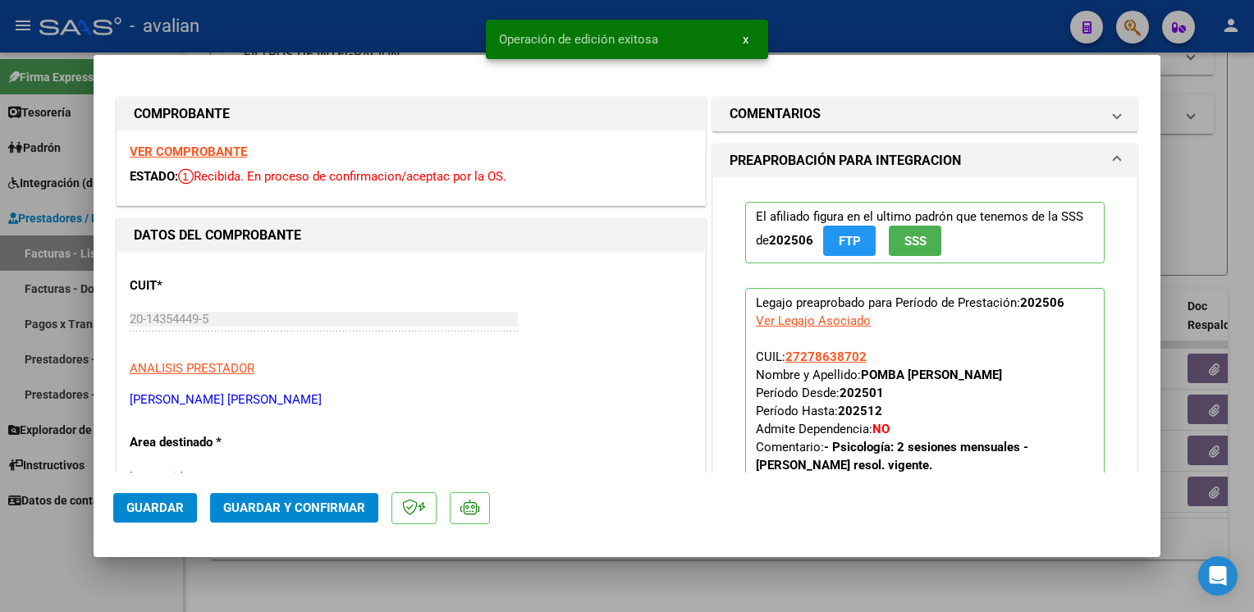
click at [367, 19] on div at bounding box center [627, 306] width 1254 height 612
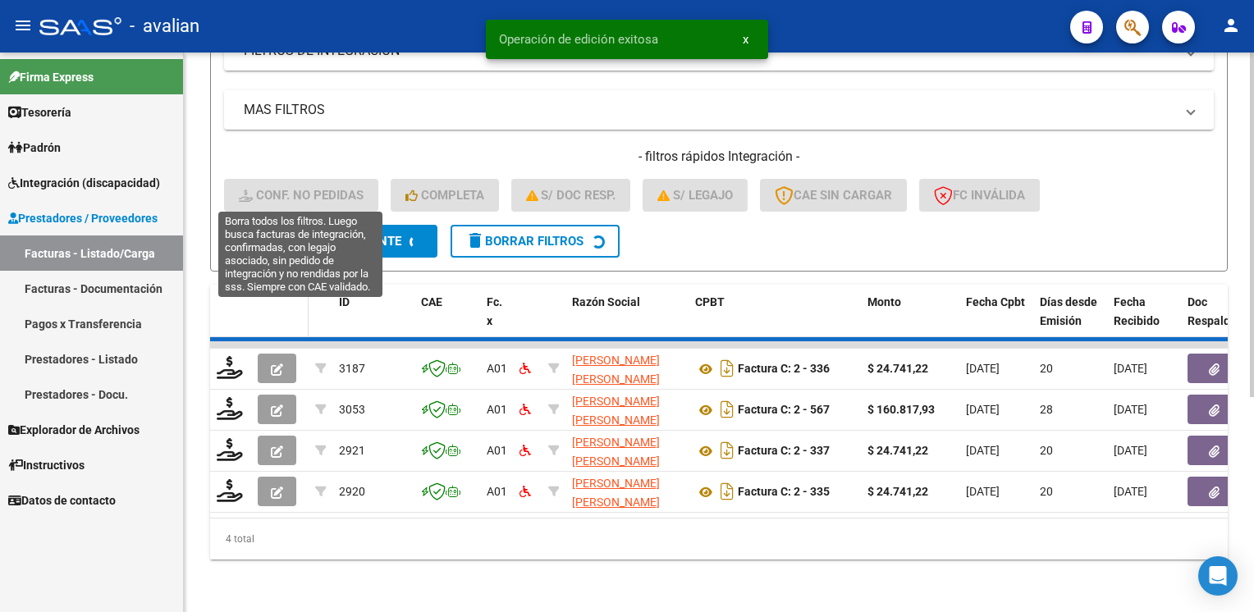
scroll to position [304, 0]
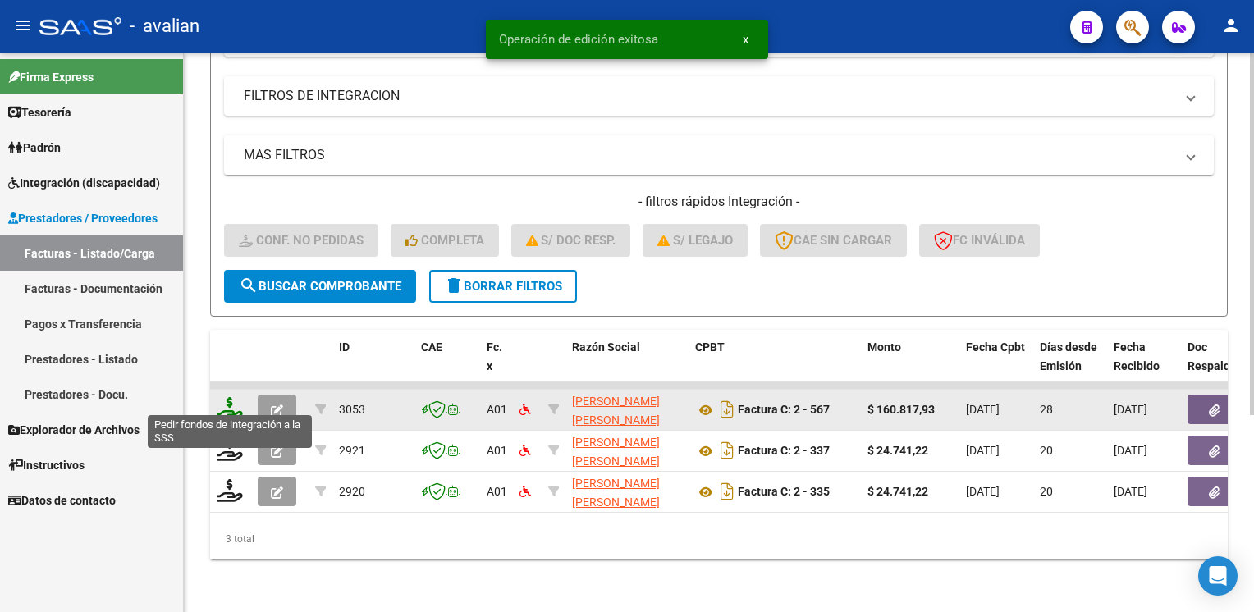
click at [240, 408] on icon at bounding box center [230, 408] width 26 height 23
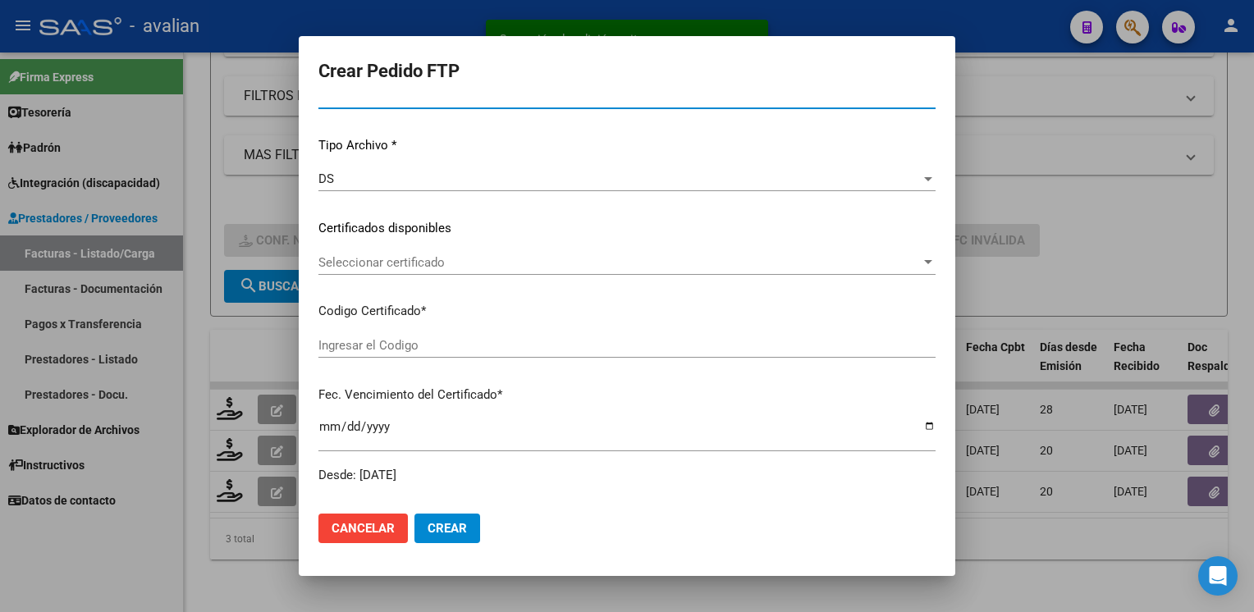
scroll to position [164, 0]
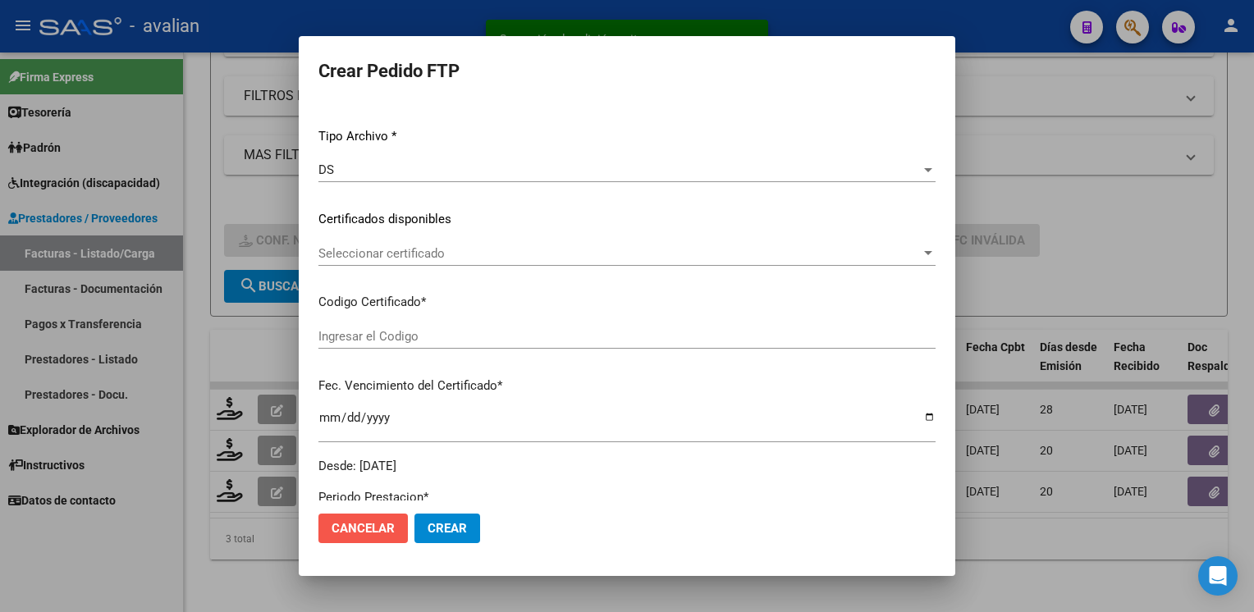
click at [347, 535] on span "Cancelar" at bounding box center [363, 528] width 63 height 15
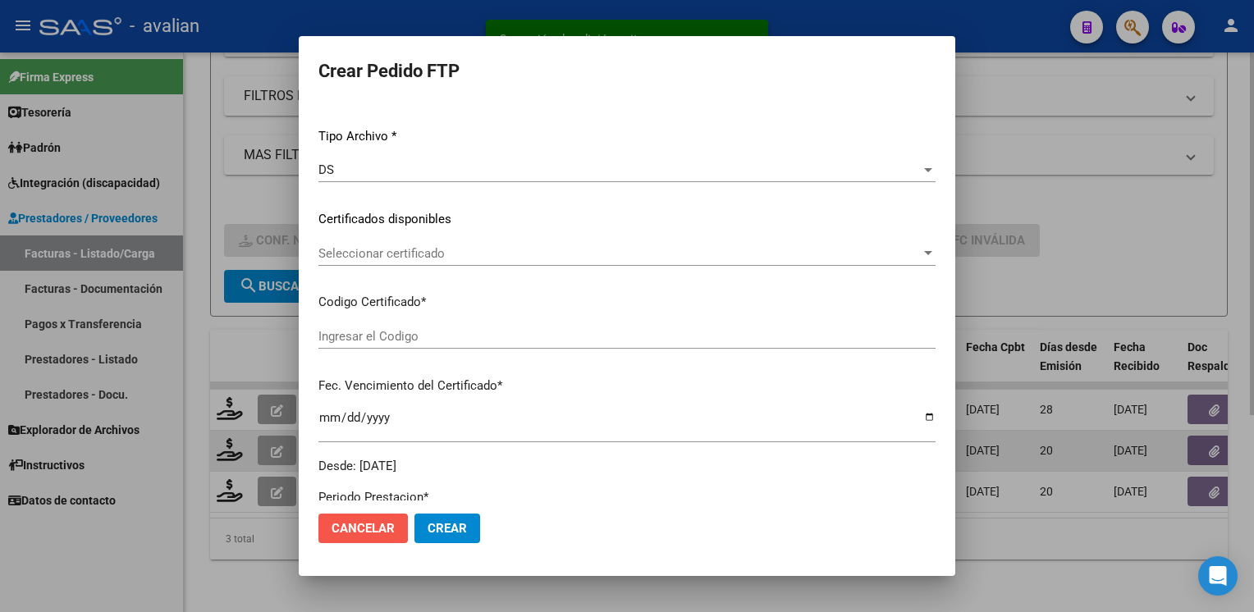
scroll to position [0, 0]
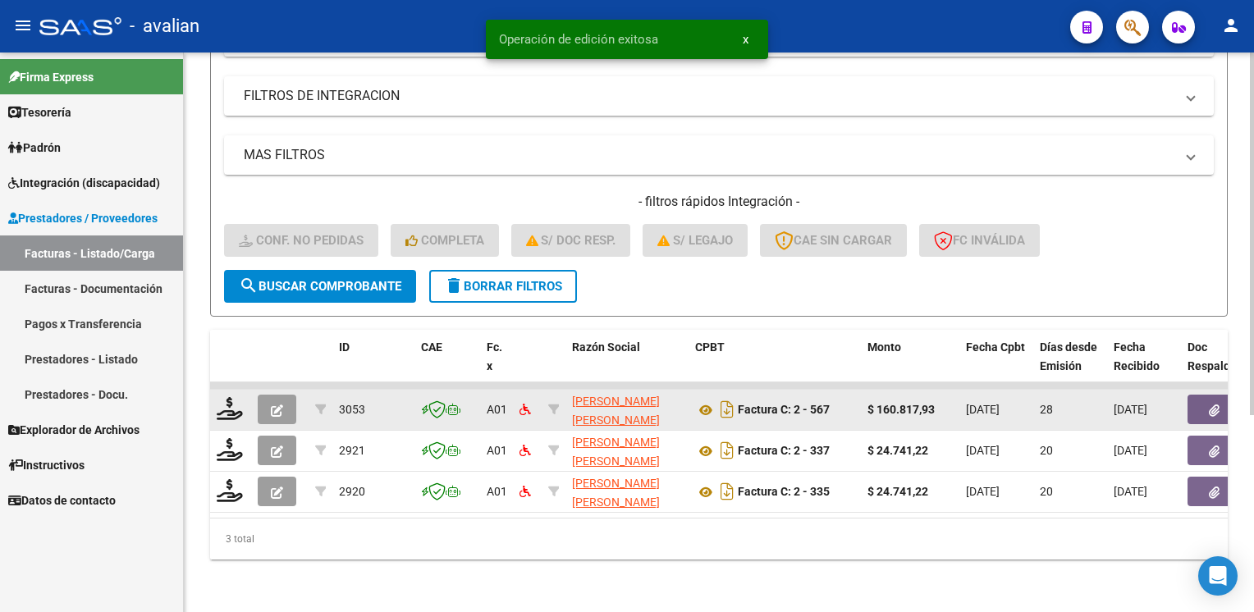
click at [276, 409] on button "button" at bounding box center [277, 410] width 39 height 30
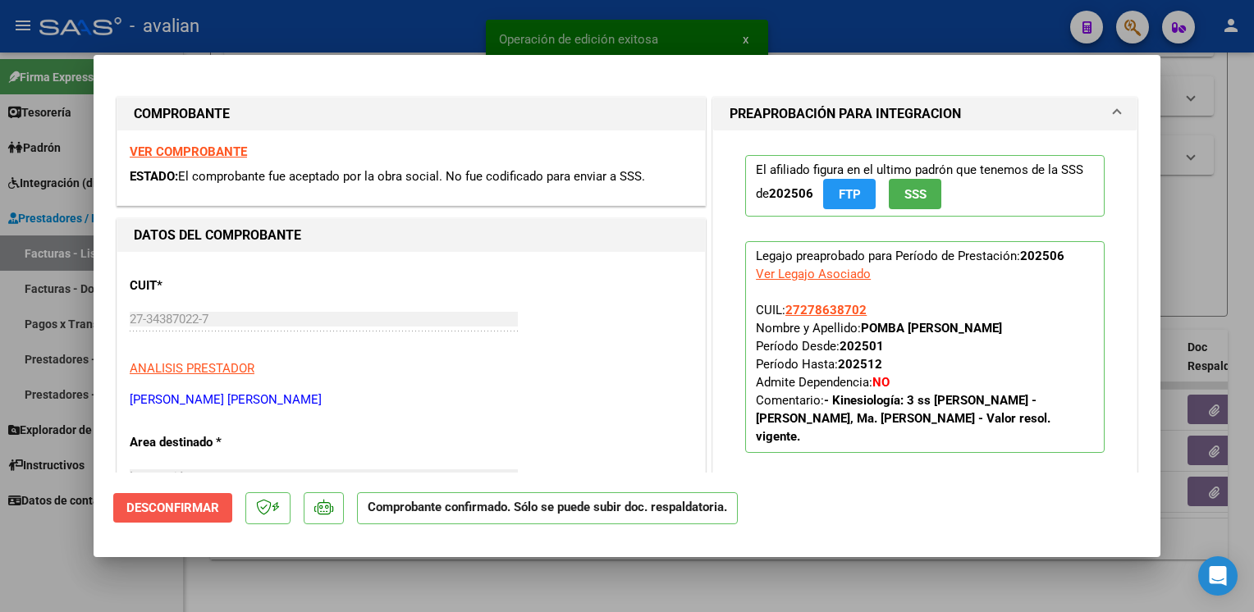
click at [179, 506] on span "Desconfirmar" at bounding box center [172, 508] width 93 height 15
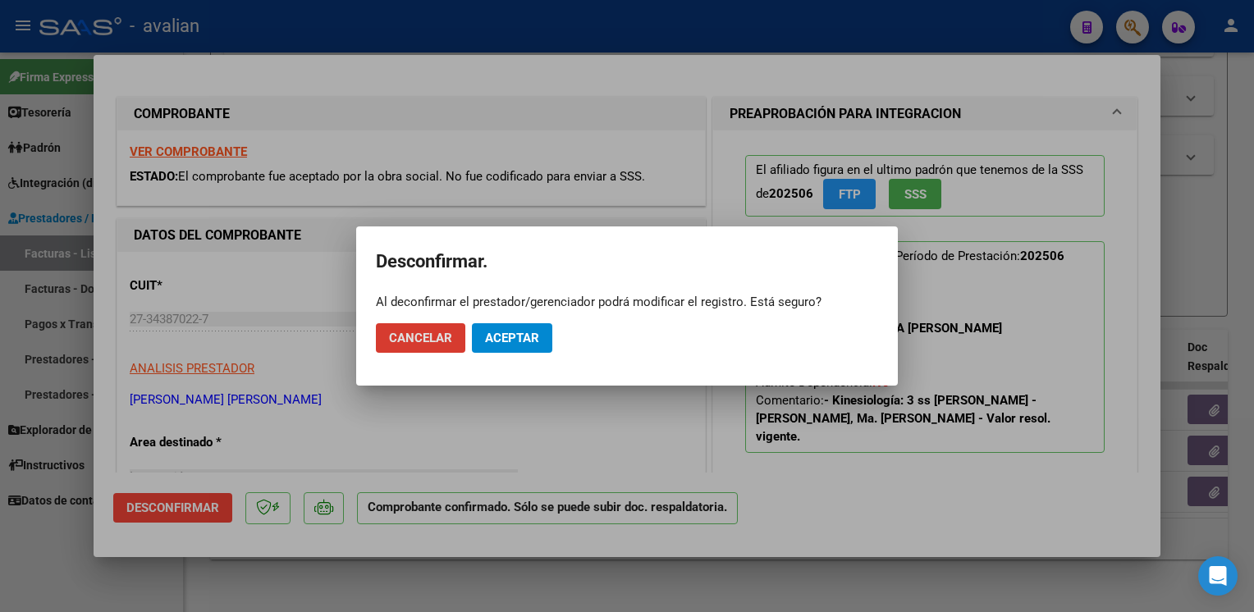
drag, startPoint x: 502, startPoint y: 337, endPoint x: 500, endPoint y: 327, distance: 10.0
click at [502, 337] on span "Aceptar" at bounding box center [512, 338] width 54 height 15
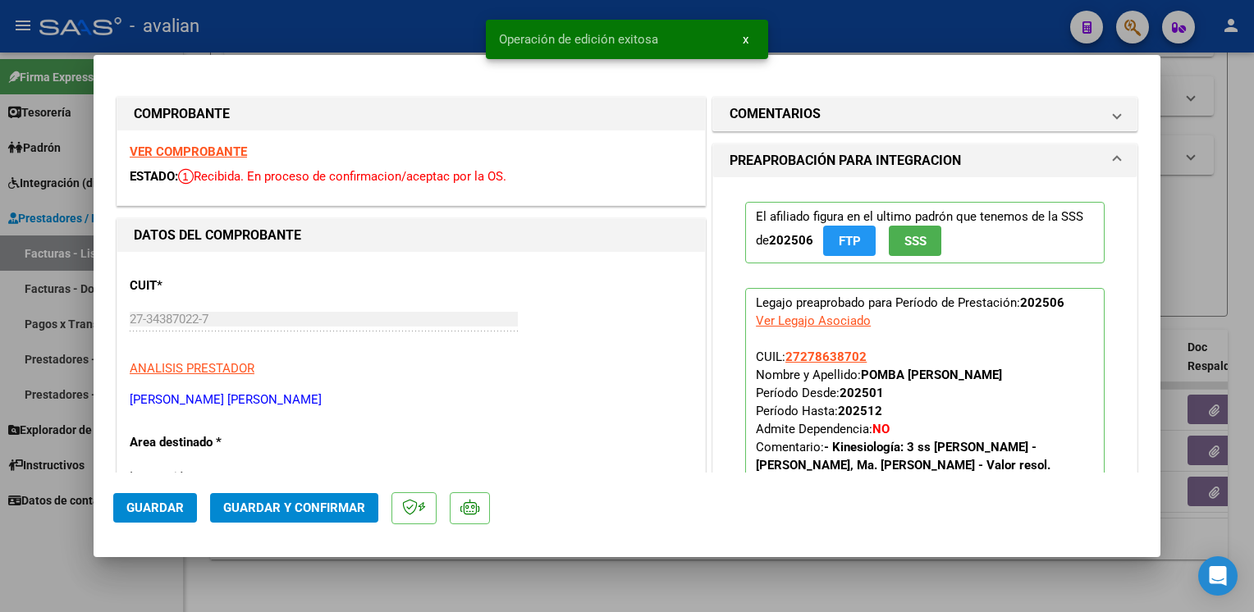
click at [320, 21] on div at bounding box center [627, 306] width 1254 height 612
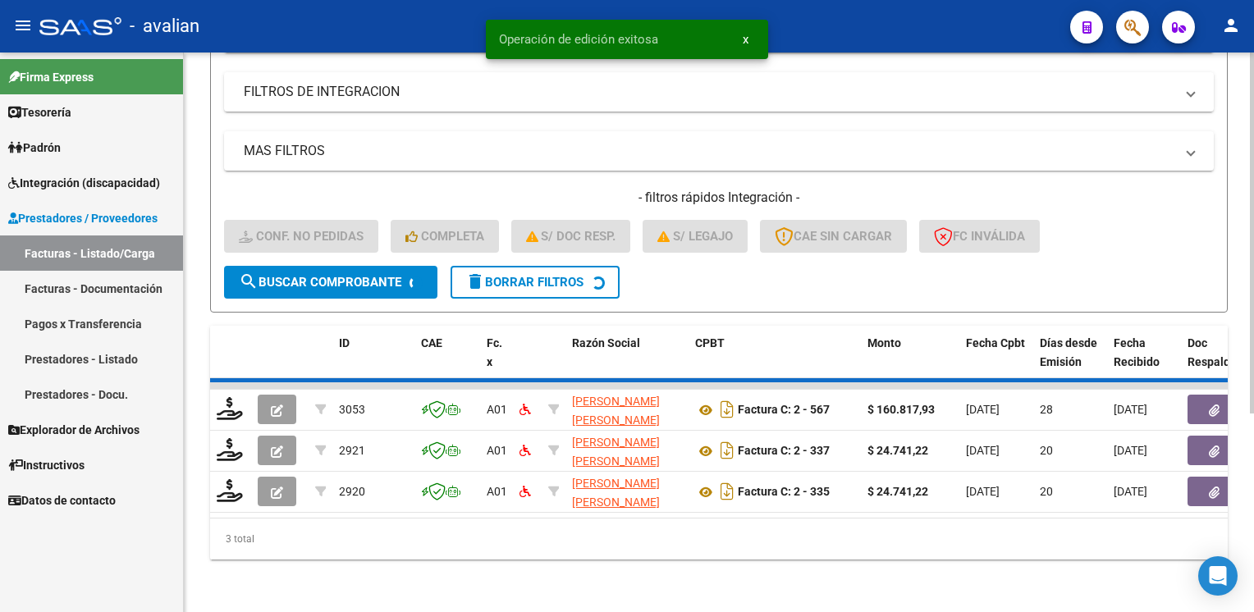
scroll to position [263, 0]
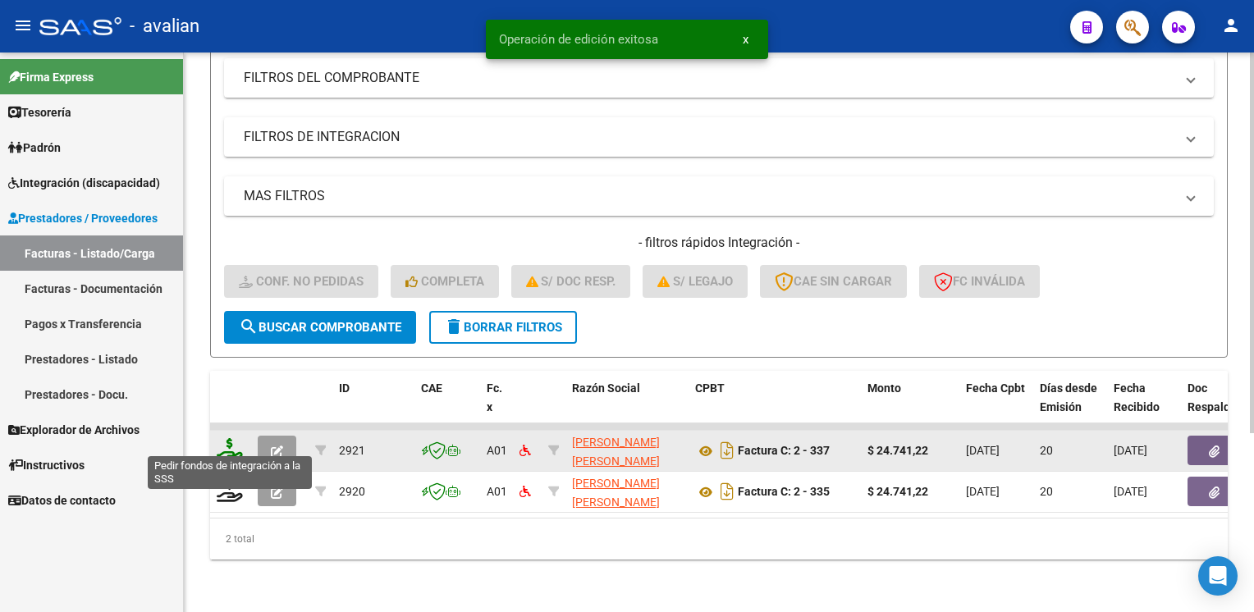
click at [229, 448] on icon at bounding box center [230, 449] width 26 height 23
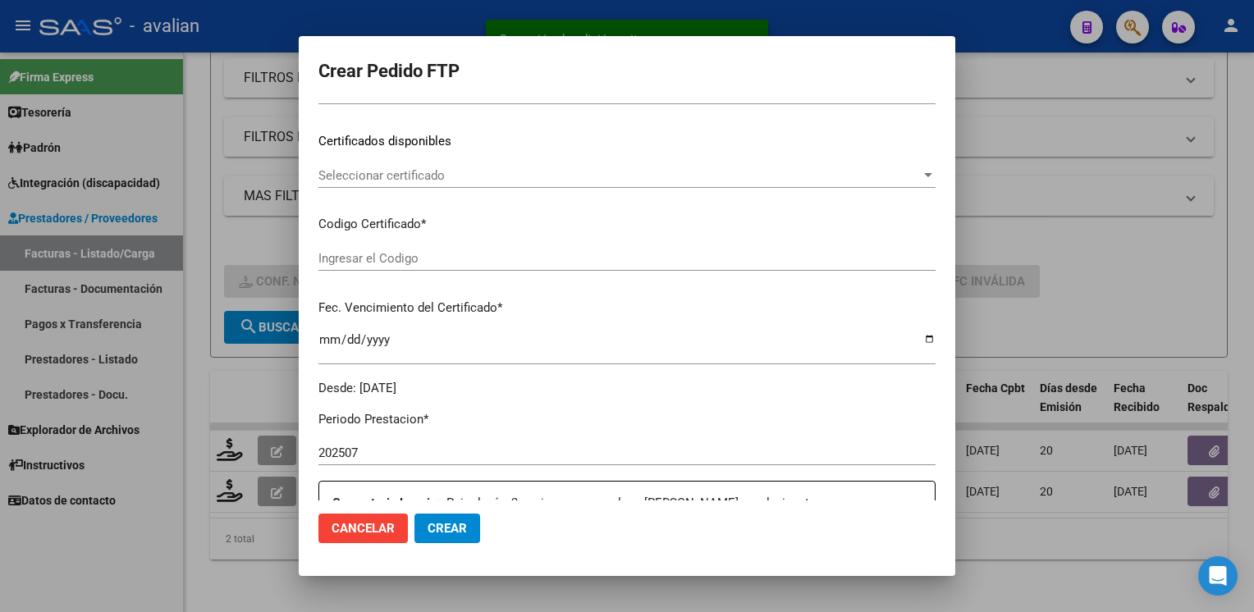
scroll to position [246, 0]
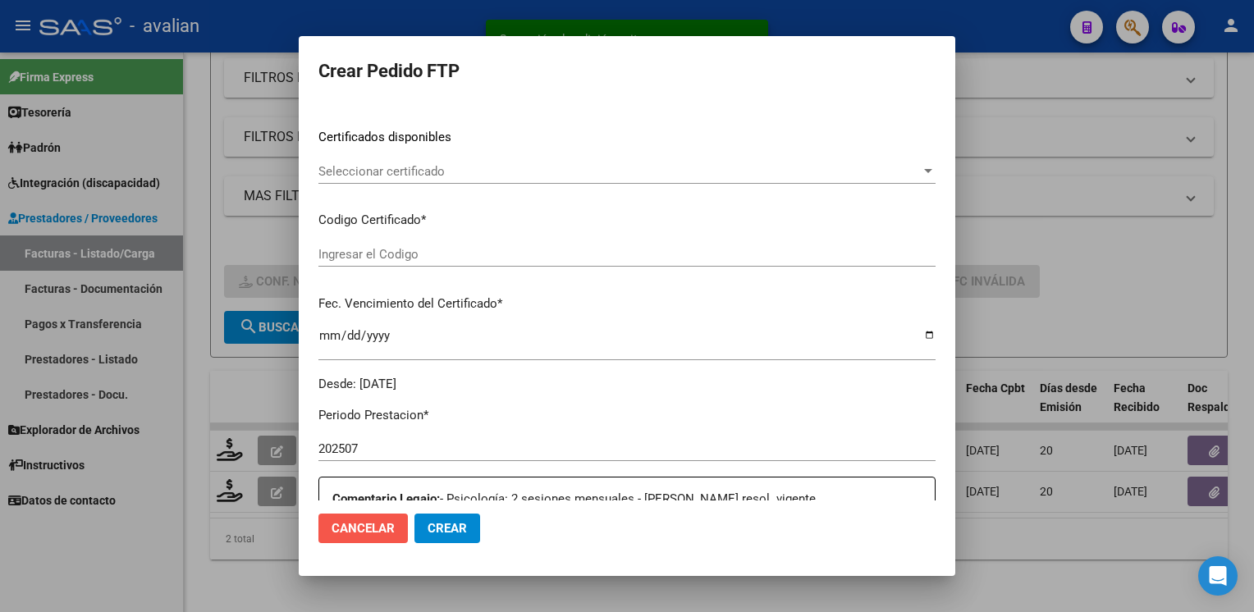
click at [365, 528] on span "Cancelar" at bounding box center [363, 528] width 63 height 15
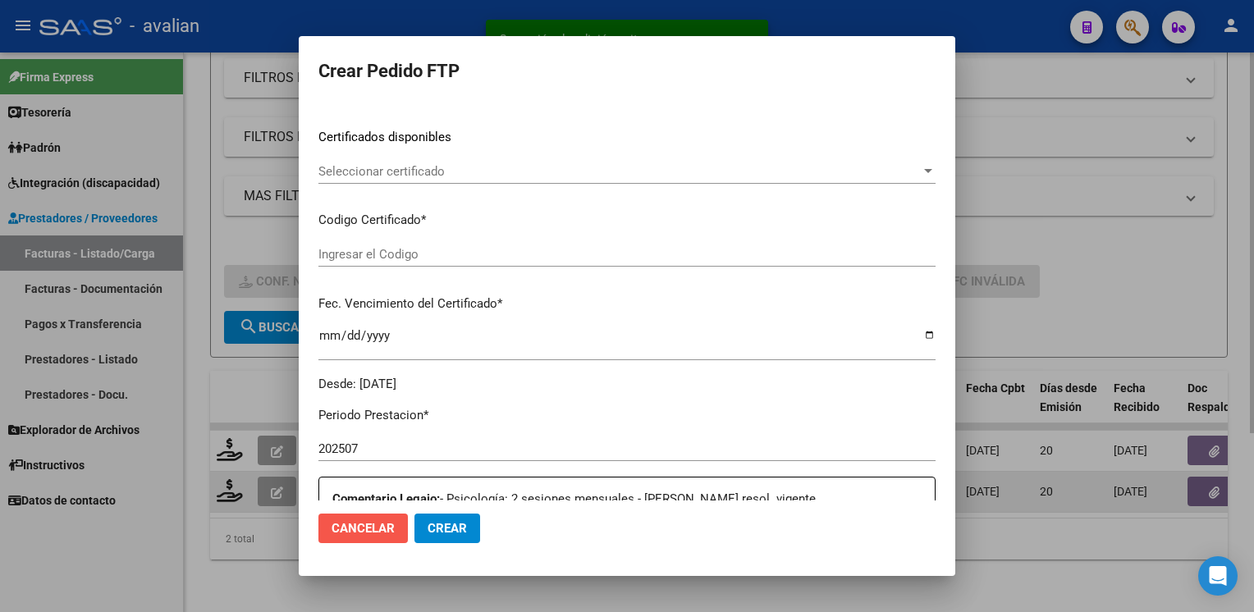
scroll to position [0, 0]
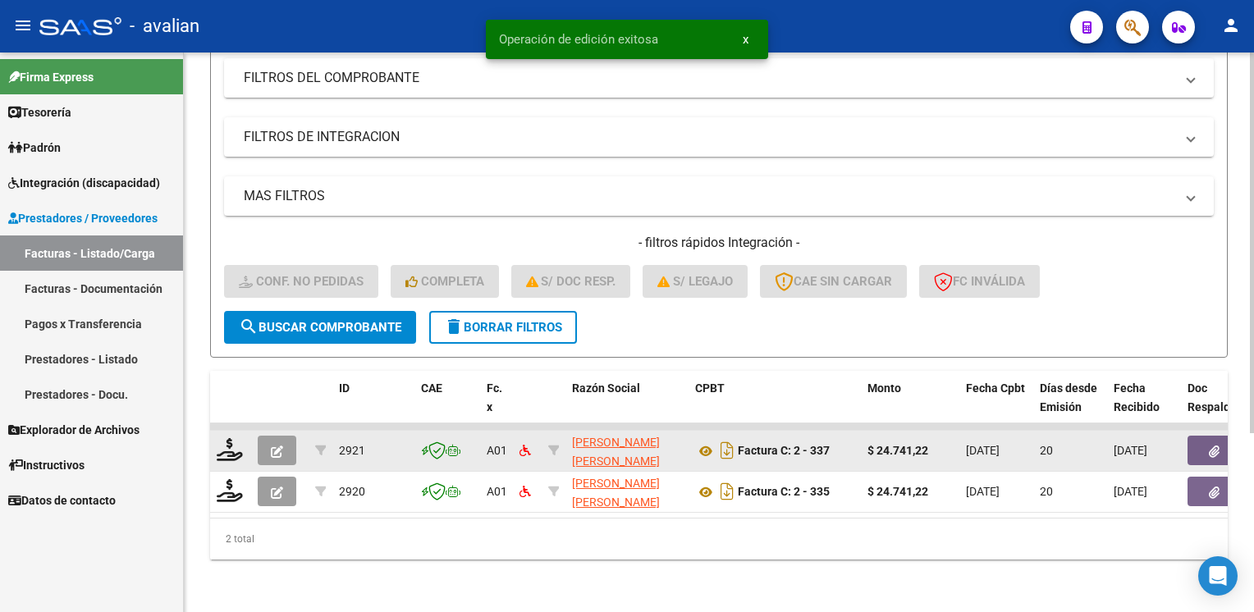
click at [278, 446] on icon "button" at bounding box center [277, 452] width 12 height 12
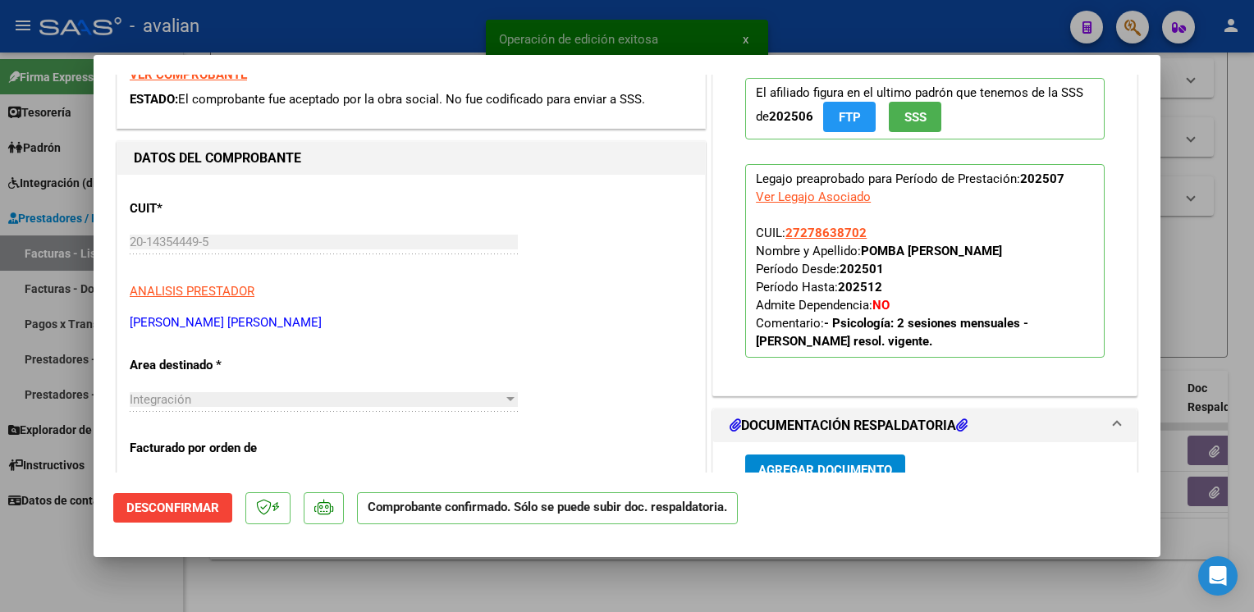
scroll to position [164, 0]
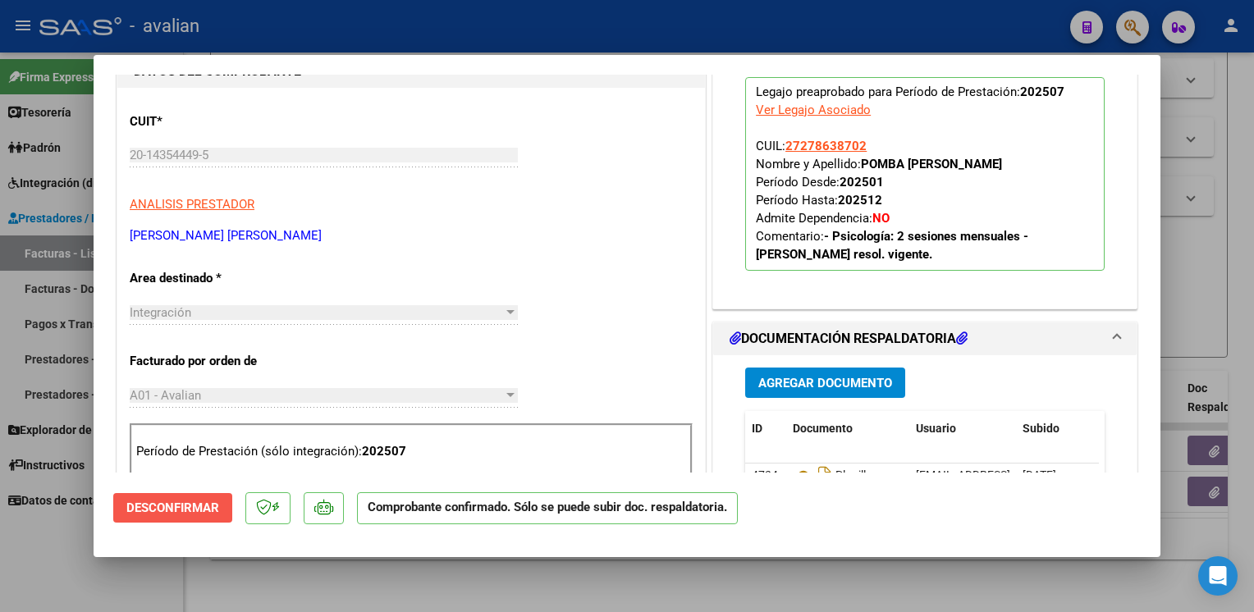
click at [179, 509] on span "Desconfirmar" at bounding box center [172, 508] width 93 height 15
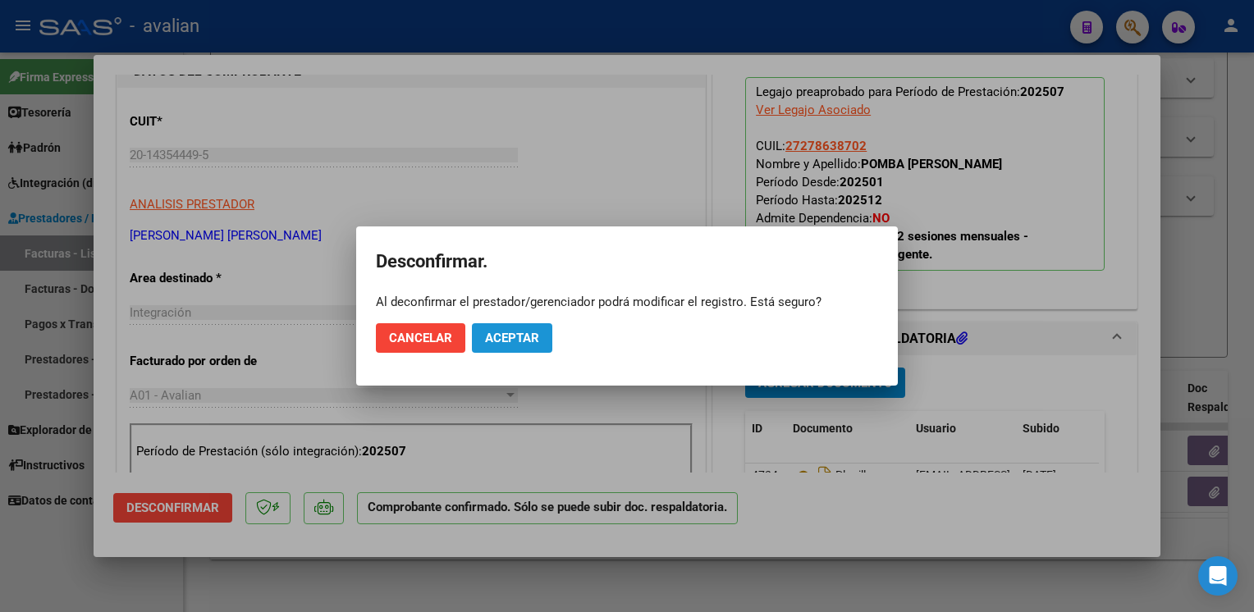
drag, startPoint x: 518, startPoint y: 347, endPoint x: 385, endPoint y: 172, distance: 220.3
click at [519, 346] on button "Aceptar" at bounding box center [512, 338] width 80 height 30
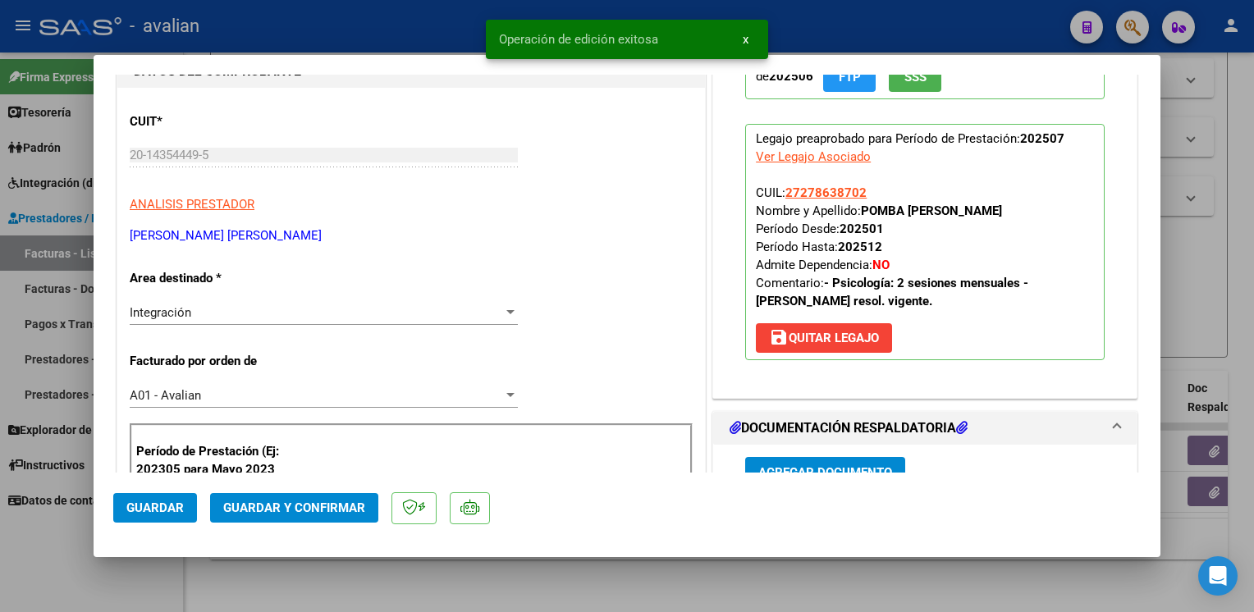
click at [335, 13] on div at bounding box center [627, 306] width 1254 height 612
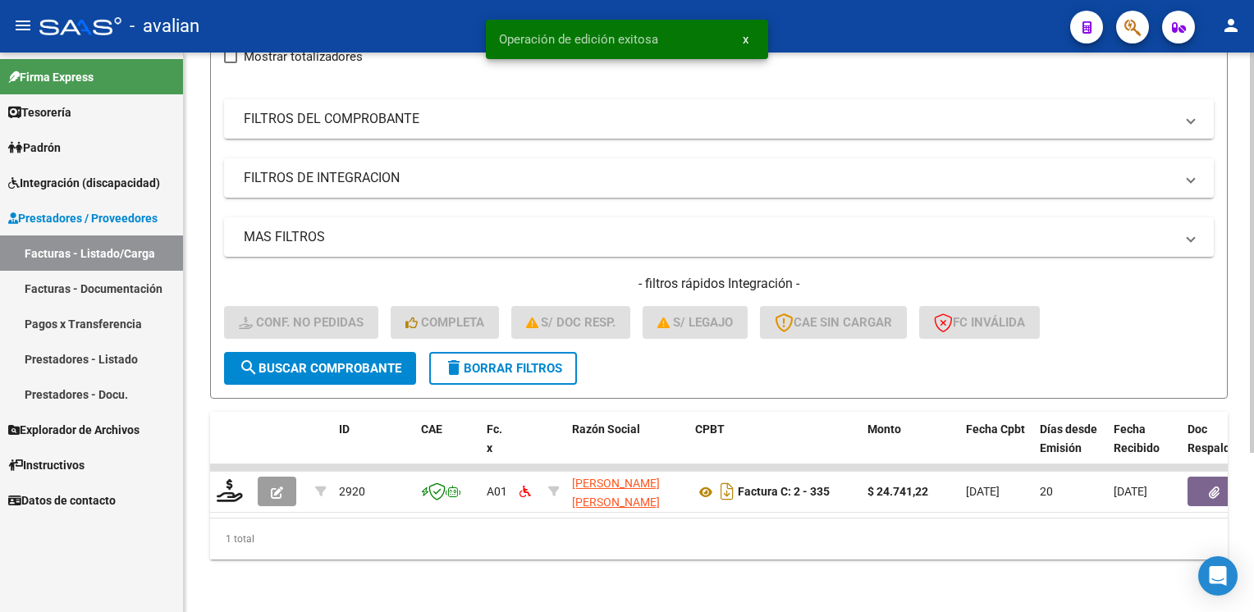
scroll to position [222, 0]
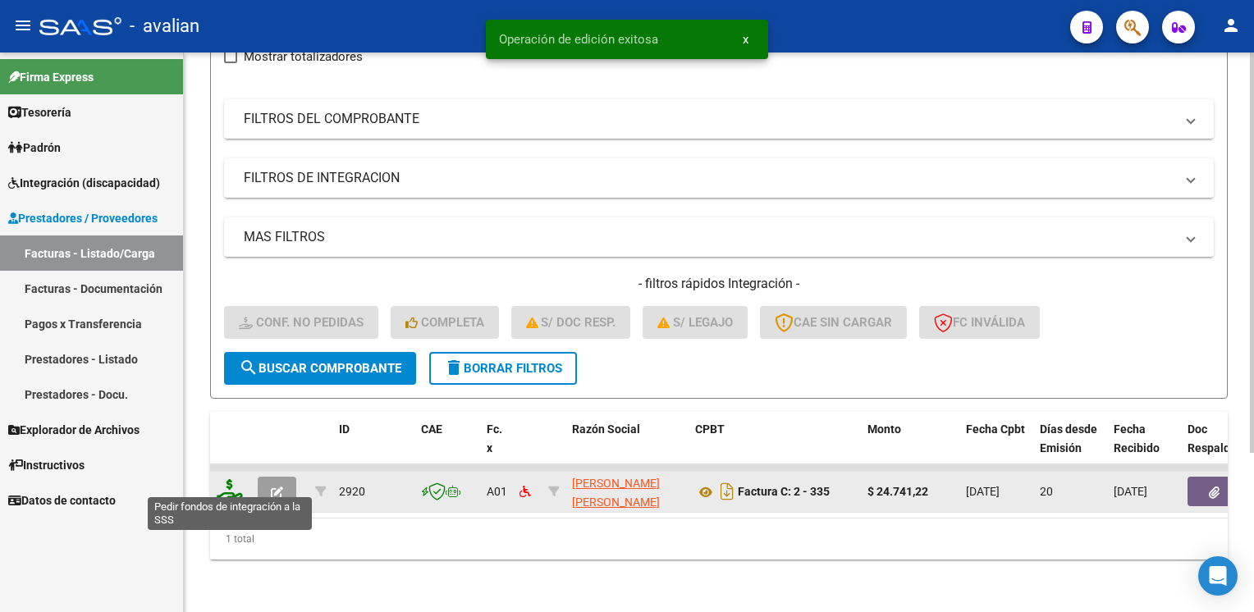
click at [229, 481] on icon at bounding box center [230, 490] width 26 height 23
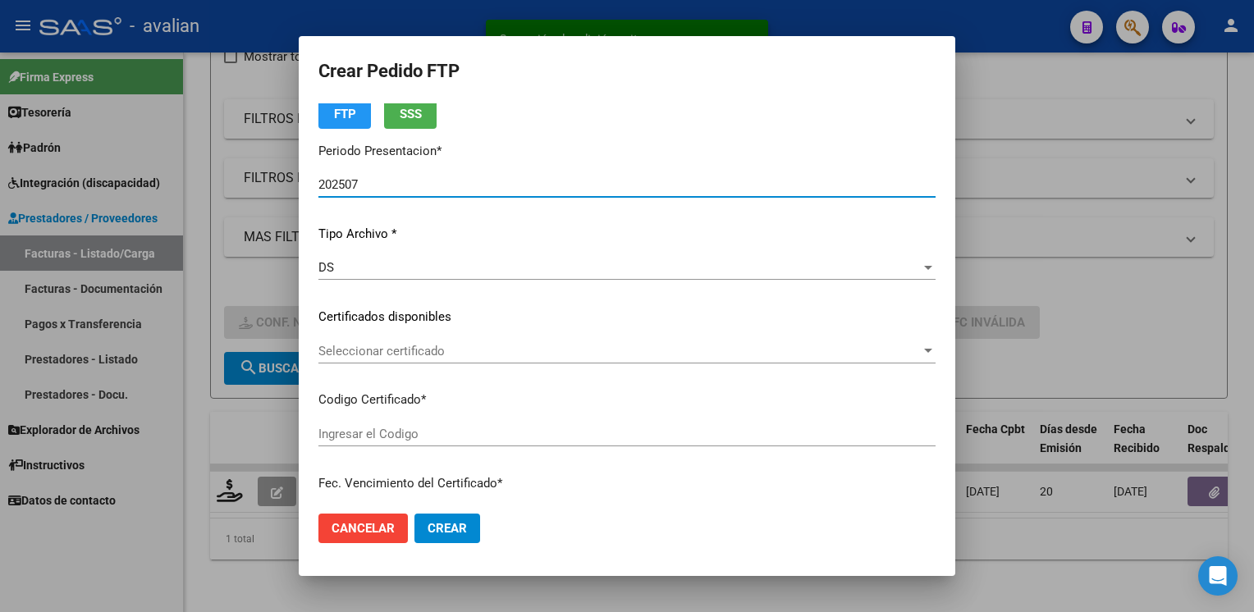
scroll to position [164, 0]
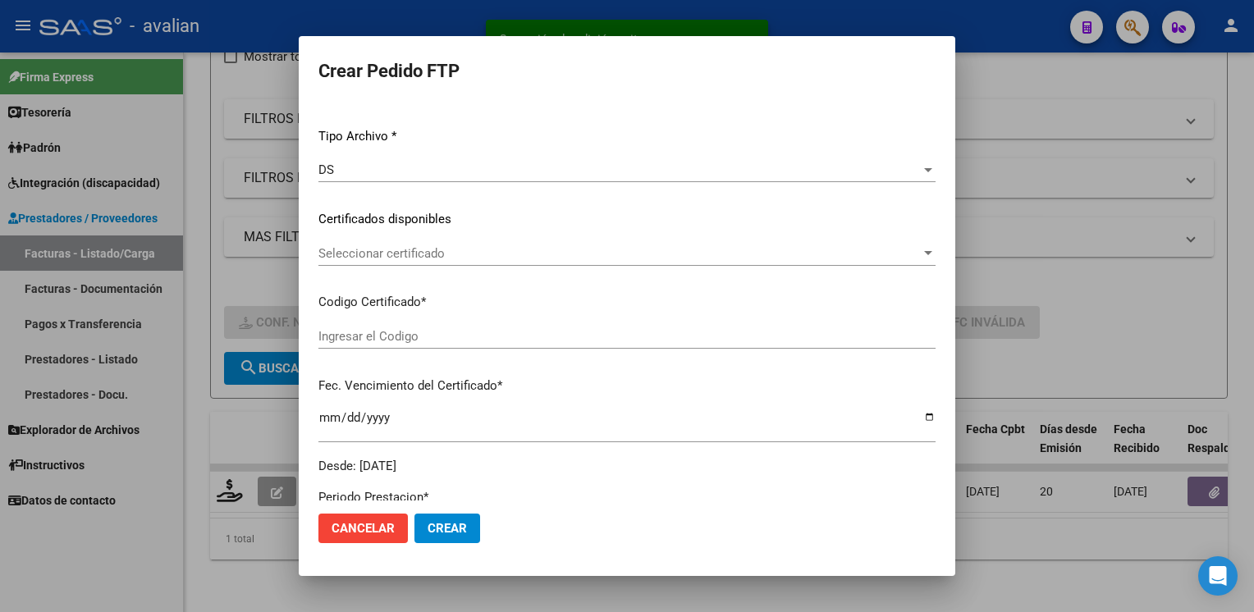
click at [355, 521] on span "Cancelar" at bounding box center [363, 528] width 63 height 15
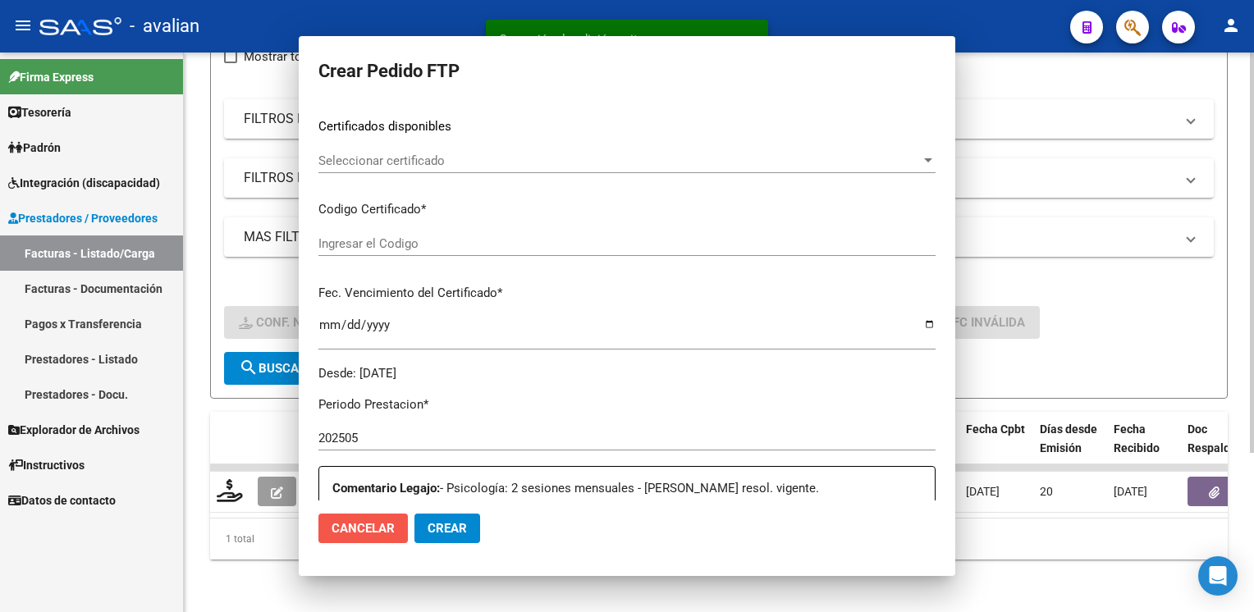
scroll to position [0, 0]
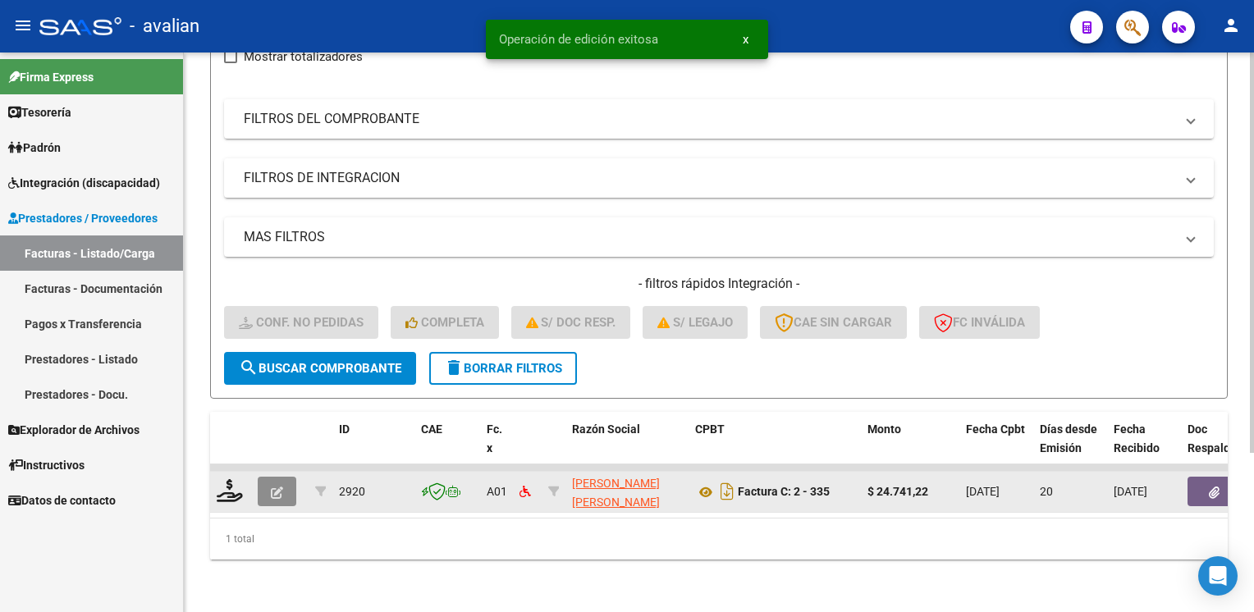
click at [276, 487] on icon "button" at bounding box center [277, 493] width 12 height 12
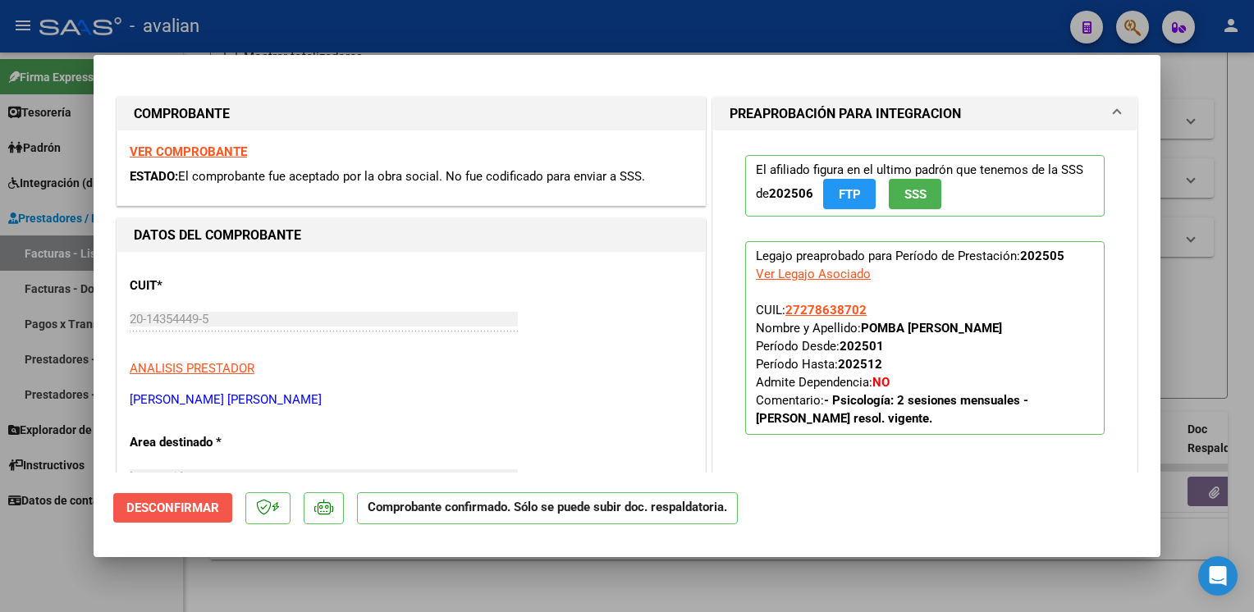
click at [201, 500] on button "Desconfirmar" at bounding box center [172, 508] width 119 height 30
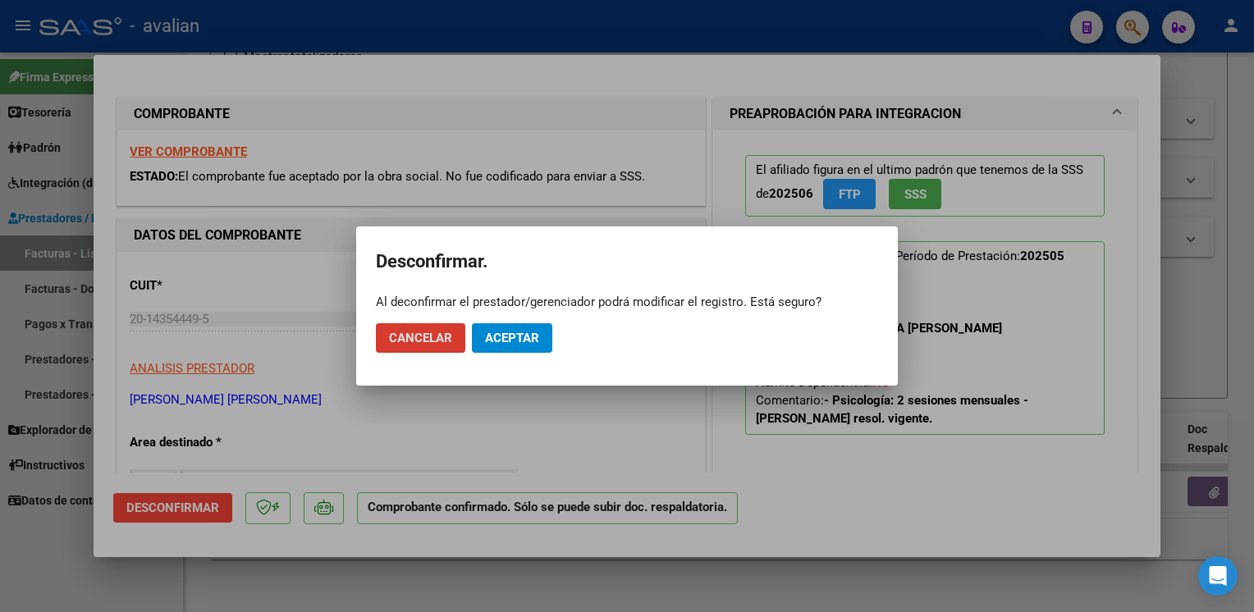
click at [489, 341] on span "Aceptar" at bounding box center [512, 338] width 54 height 15
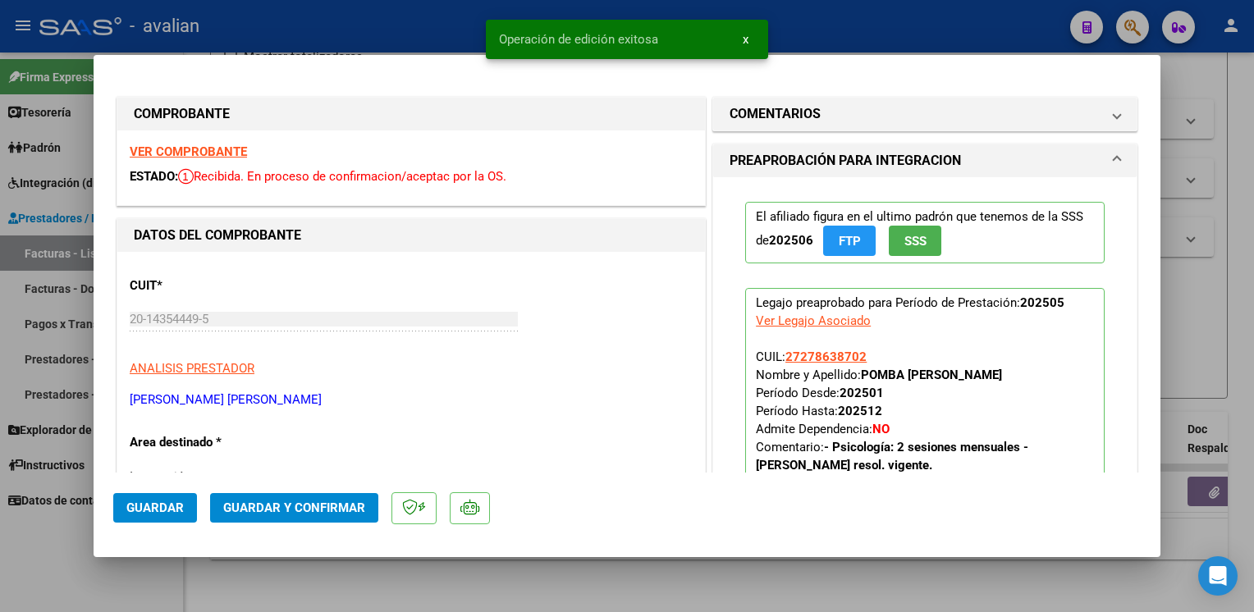
click at [365, 7] on div at bounding box center [627, 306] width 1254 height 612
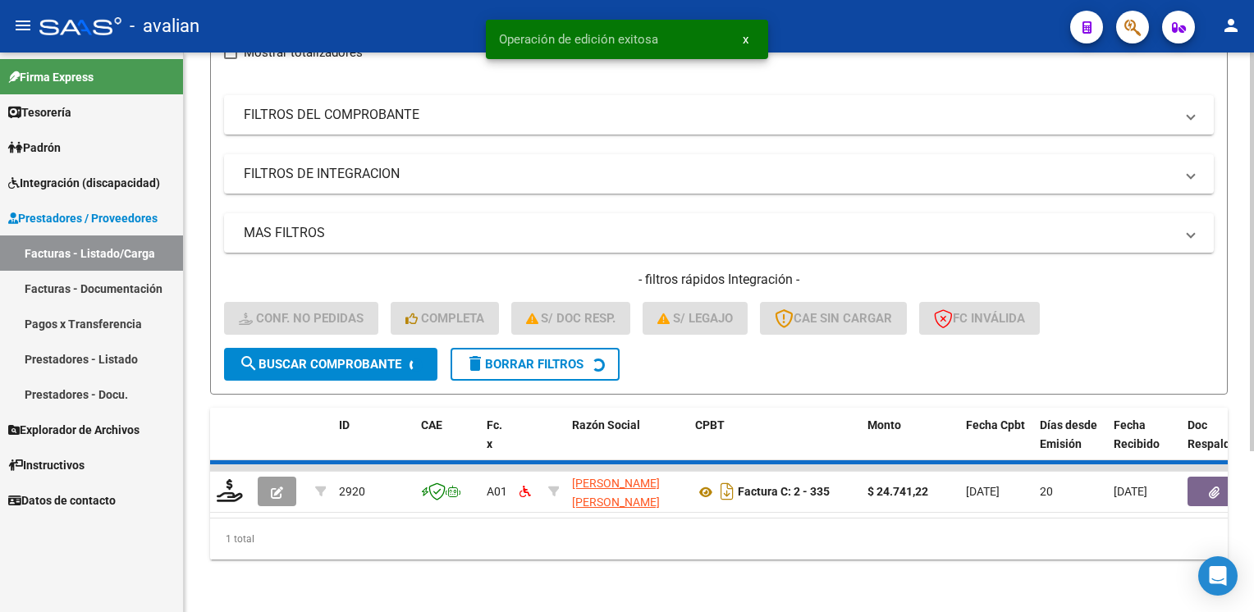
scroll to position [197, 0]
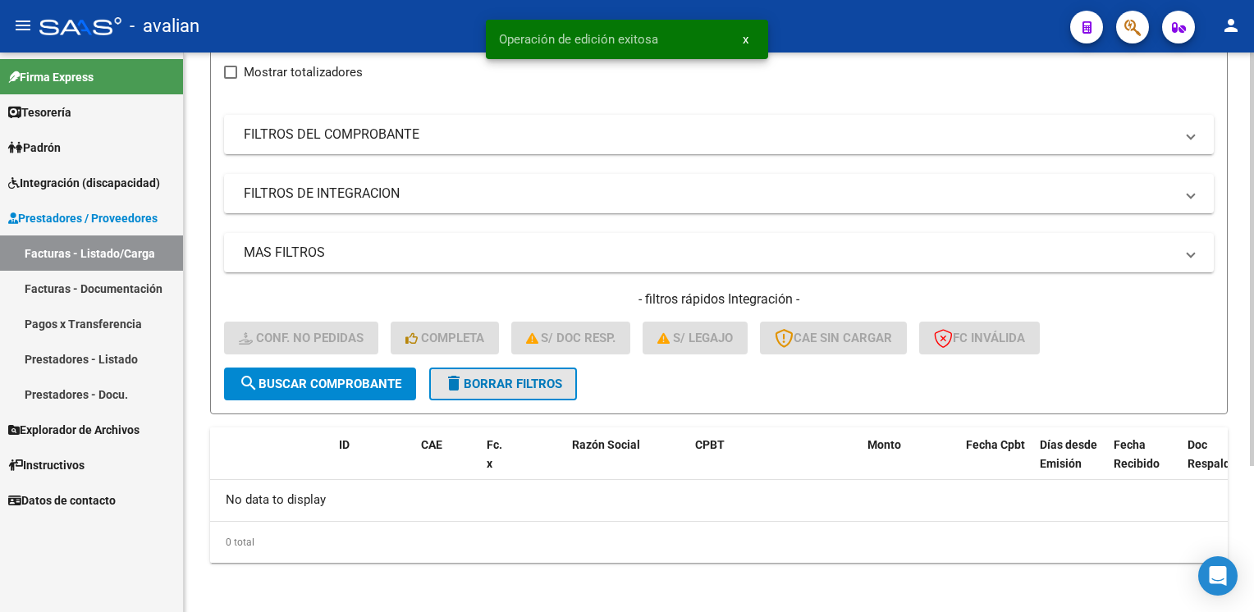
click at [498, 385] on span "delete Borrar Filtros" at bounding box center [503, 384] width 118 height 15
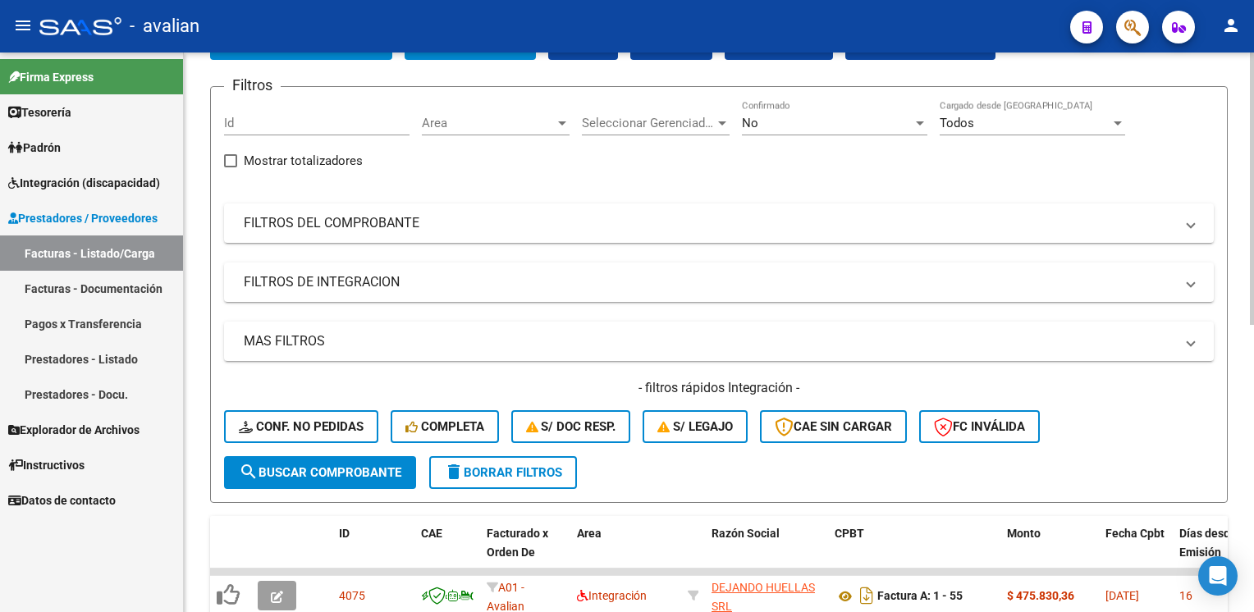
scroll to position [33, 0]
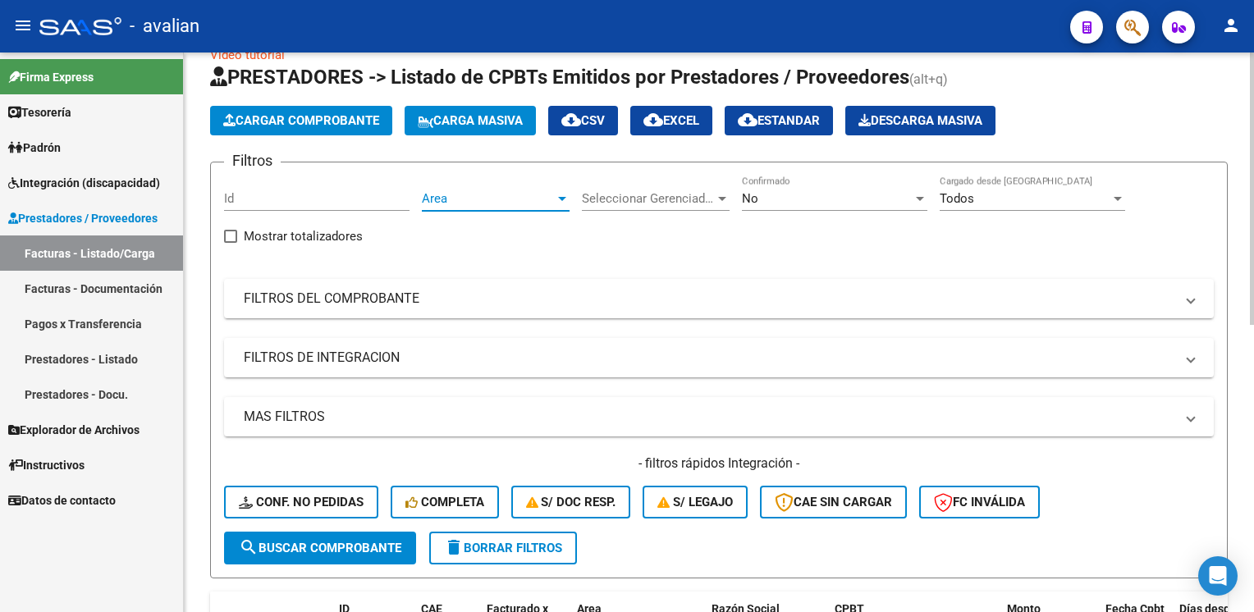
click at [497, 195] on span "Area" at bounding box center [488, 198] width 133 height 15
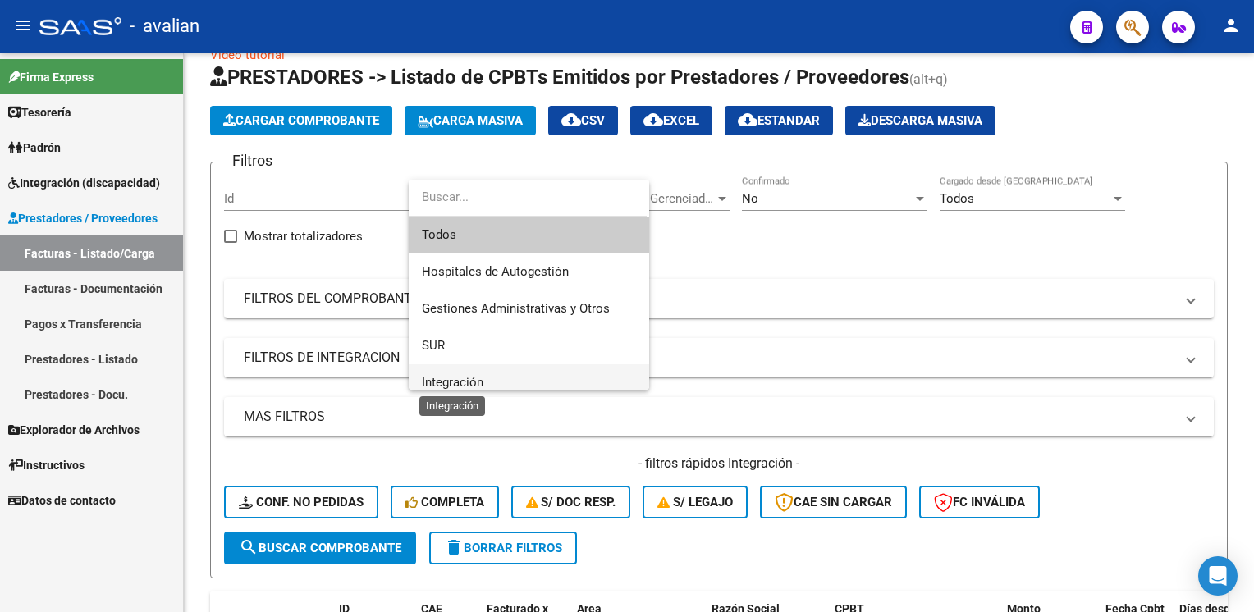
click at [449, 384] on span "Integración" at bounding box center [453, 382] width 62 height 15
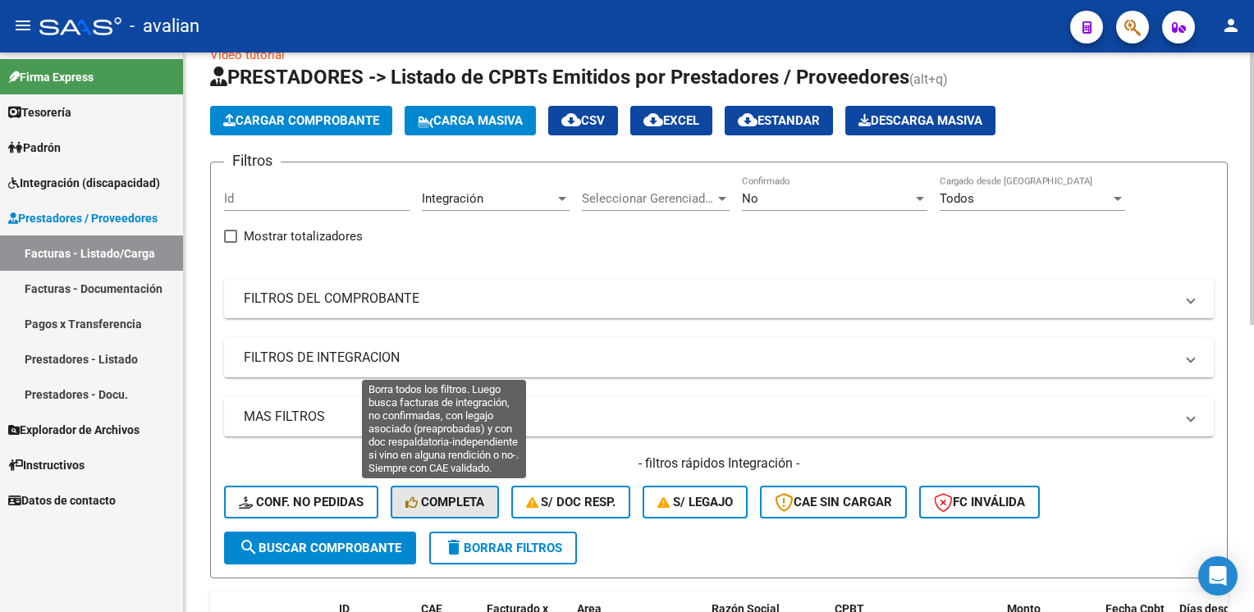
click at [429, 501] on span "Completa" at bounding box center [444, 502] width 79 height 15
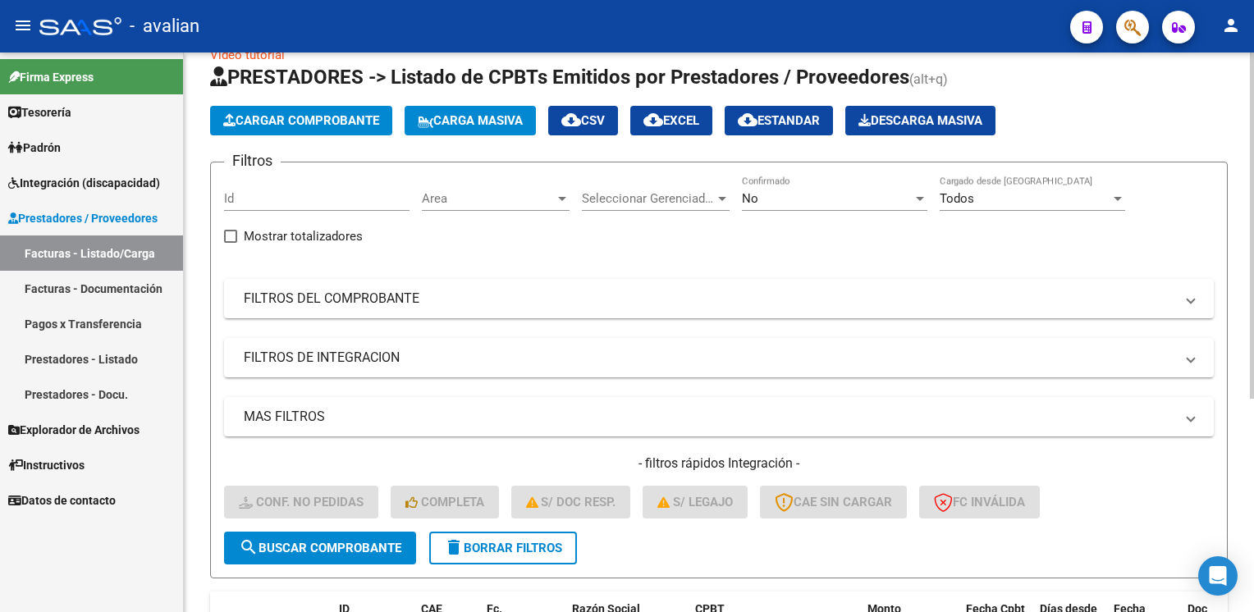
click at [369, 543] on span "search Buscar Comprobante" at bounding box center [320, 548] width 163 height 15
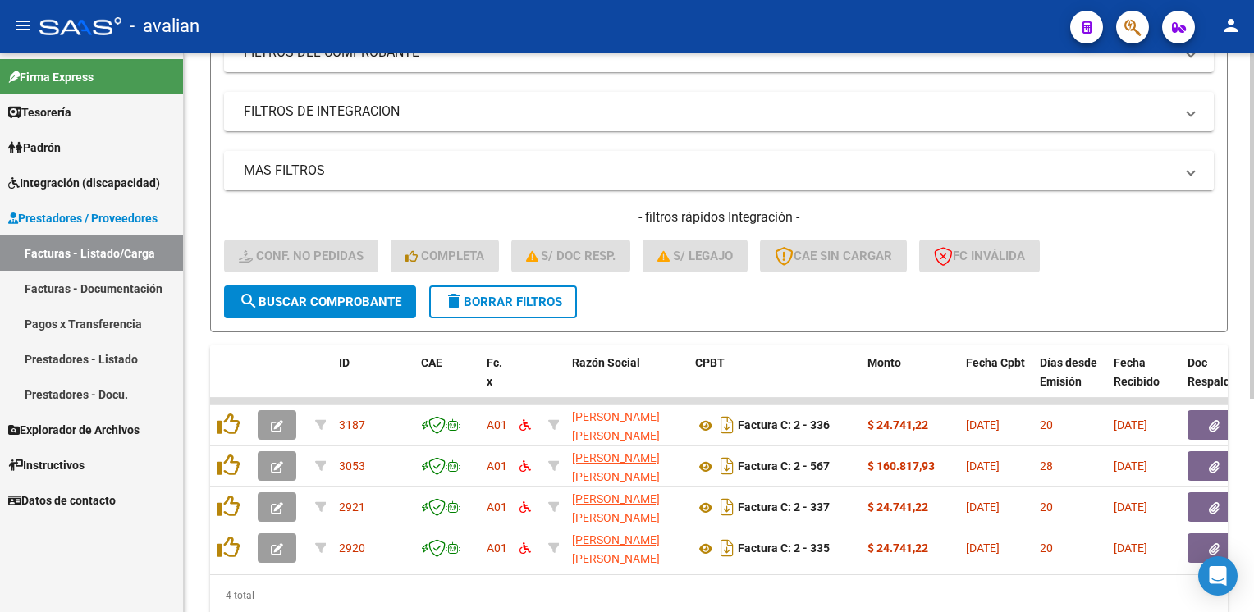
scroll to position [345, 0]
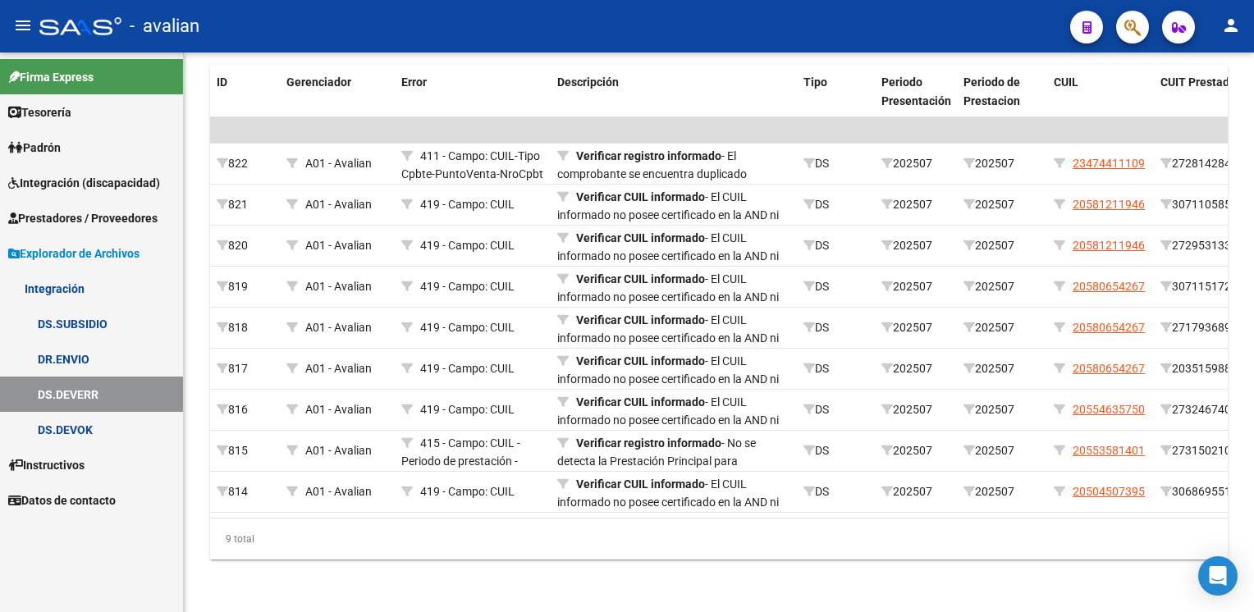
scroll to position [393, 0]
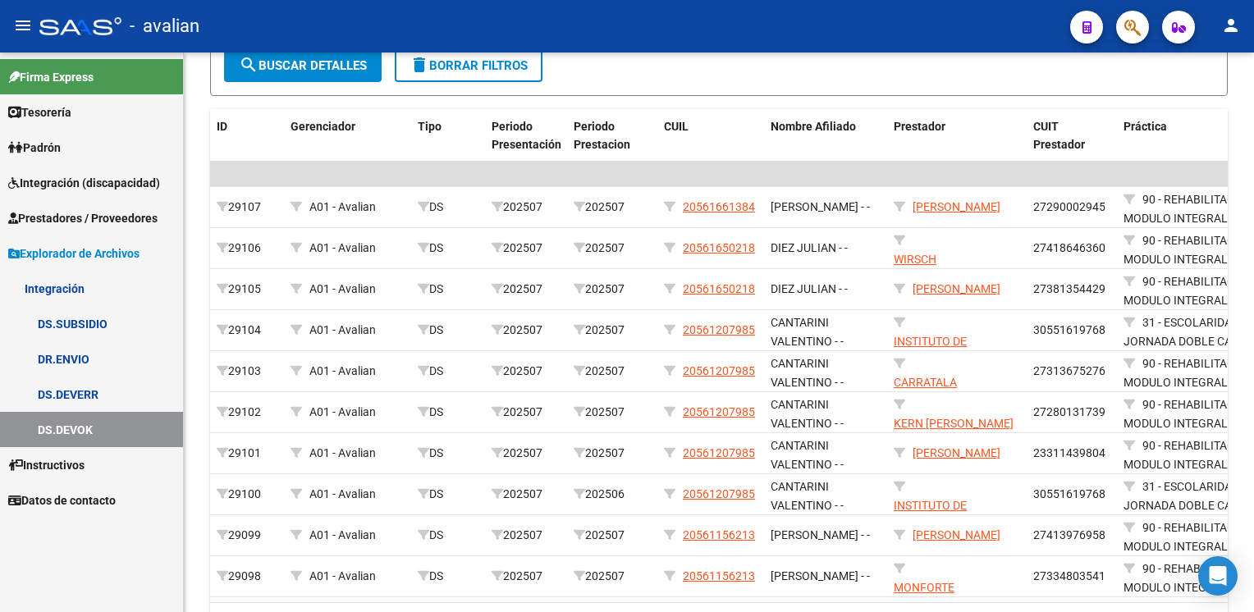
scroll to position [328, 0]
